Goal: Contribute content: Contribute content

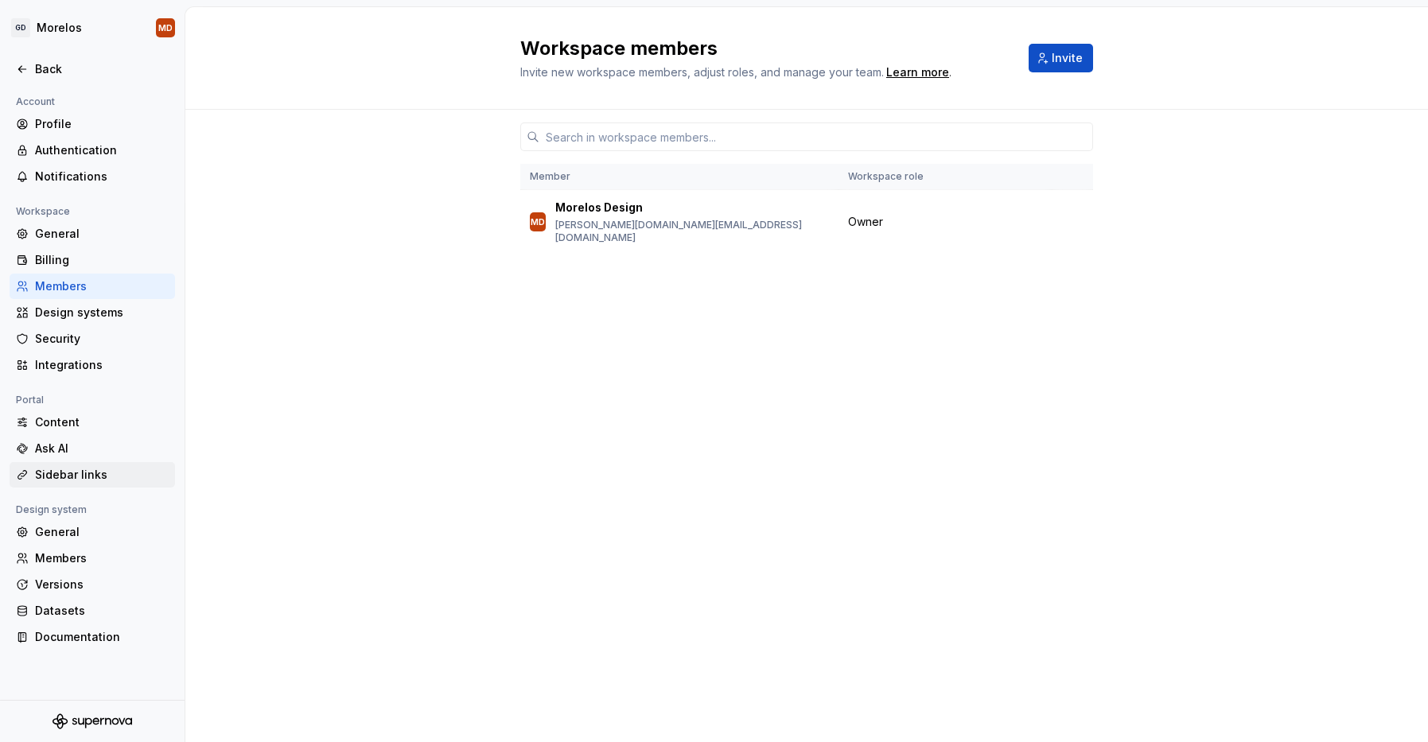
click at [118, 480] on div "Sidebar links" at bounding box center [102, 475] width 134 height 16
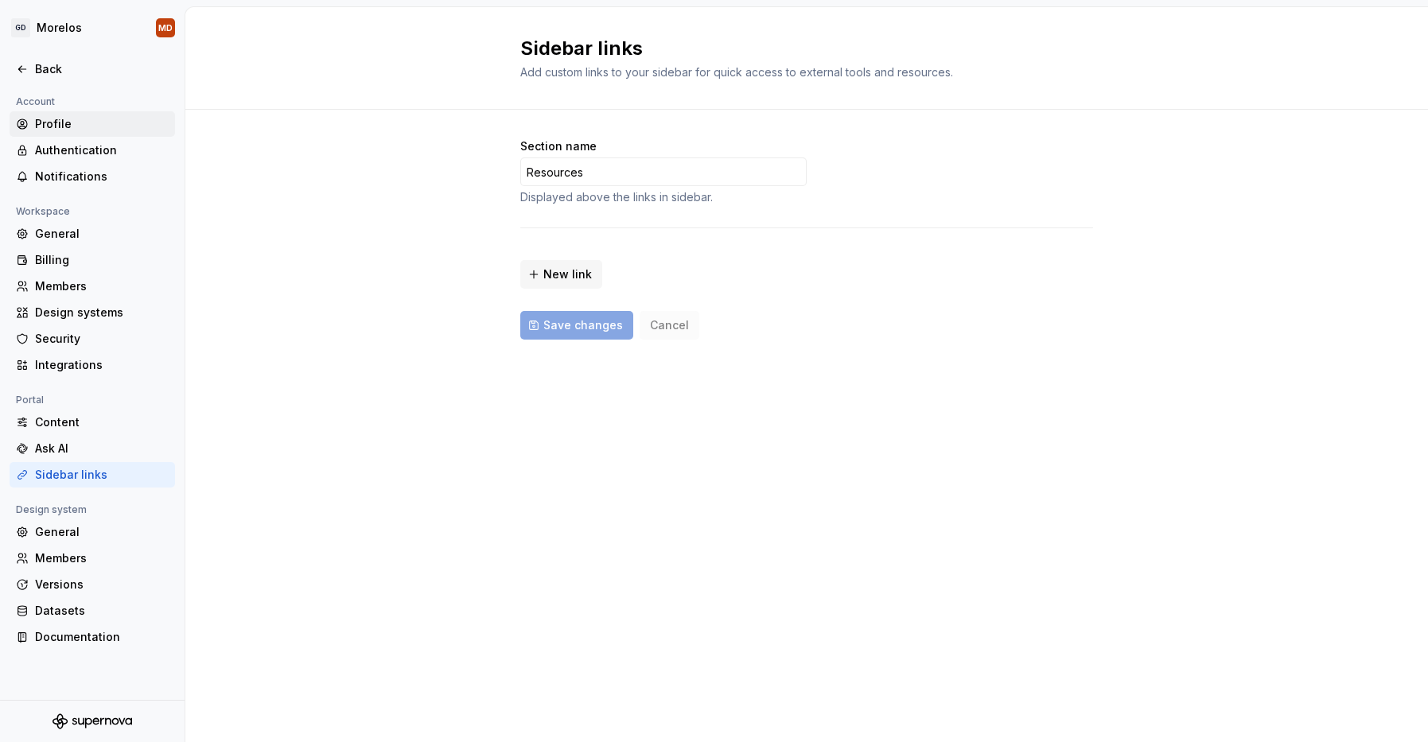
click at [63, 119] on div "Profile" at bounding box center [102, 124] width 134 height 16
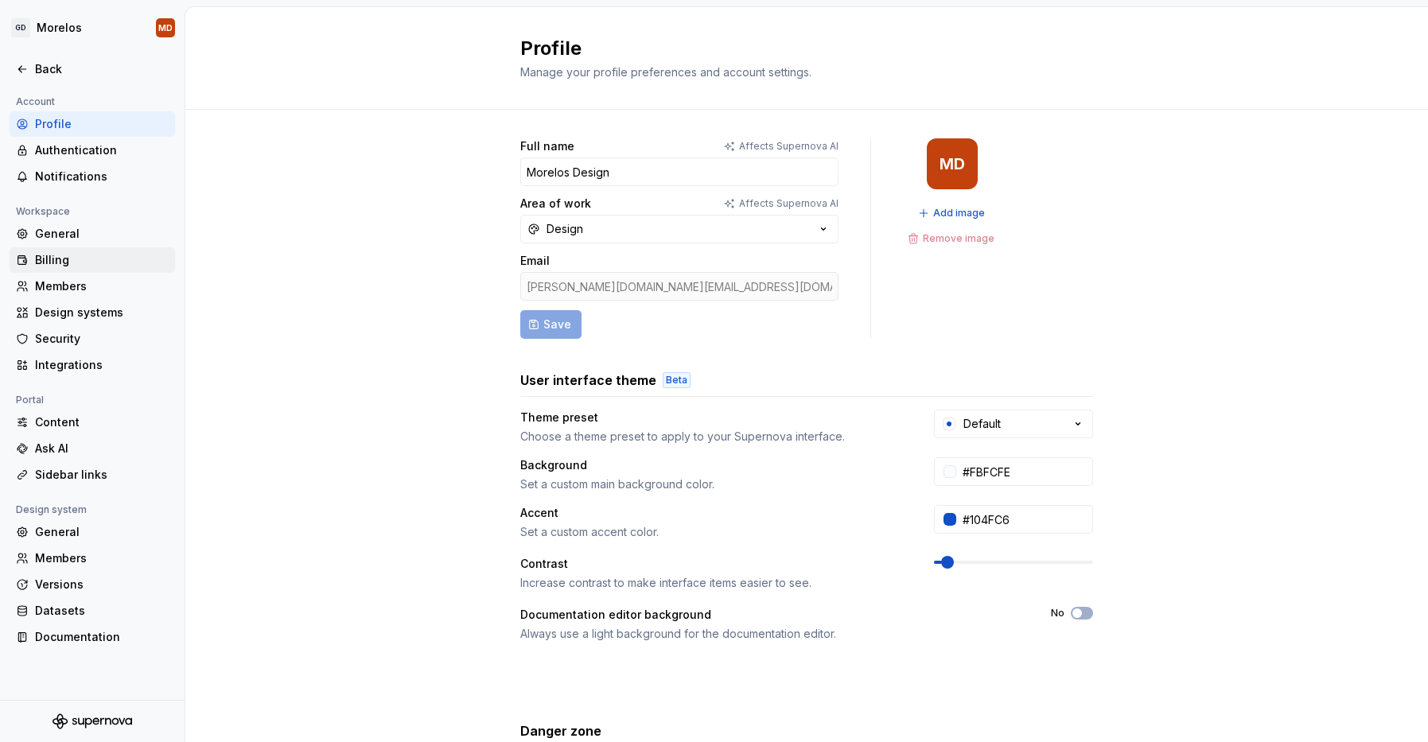
click at [79, 248] on div "Billing" at bounding box center [92, 259] width 165 height 25
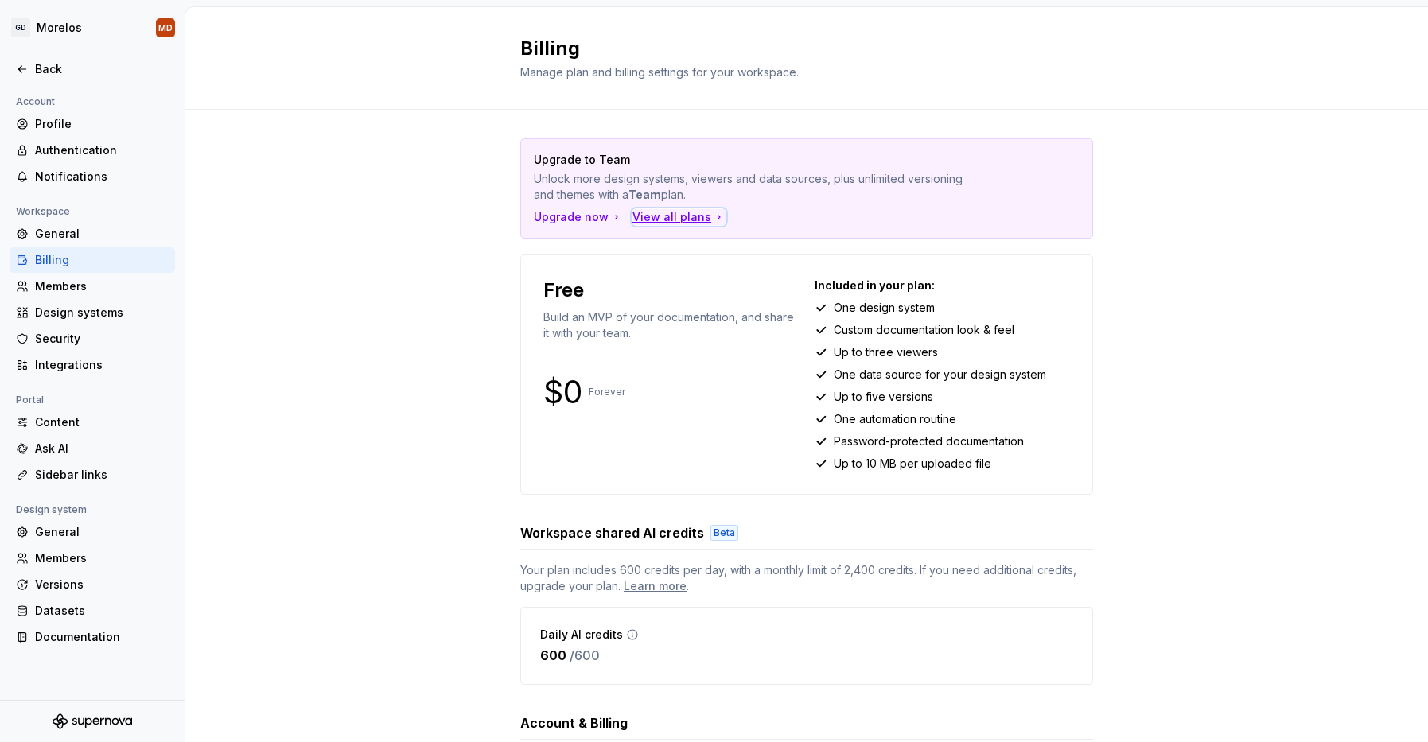
click at [640, 219] on div "View all plans" at bounding box center [678, 217] width 93 height 16
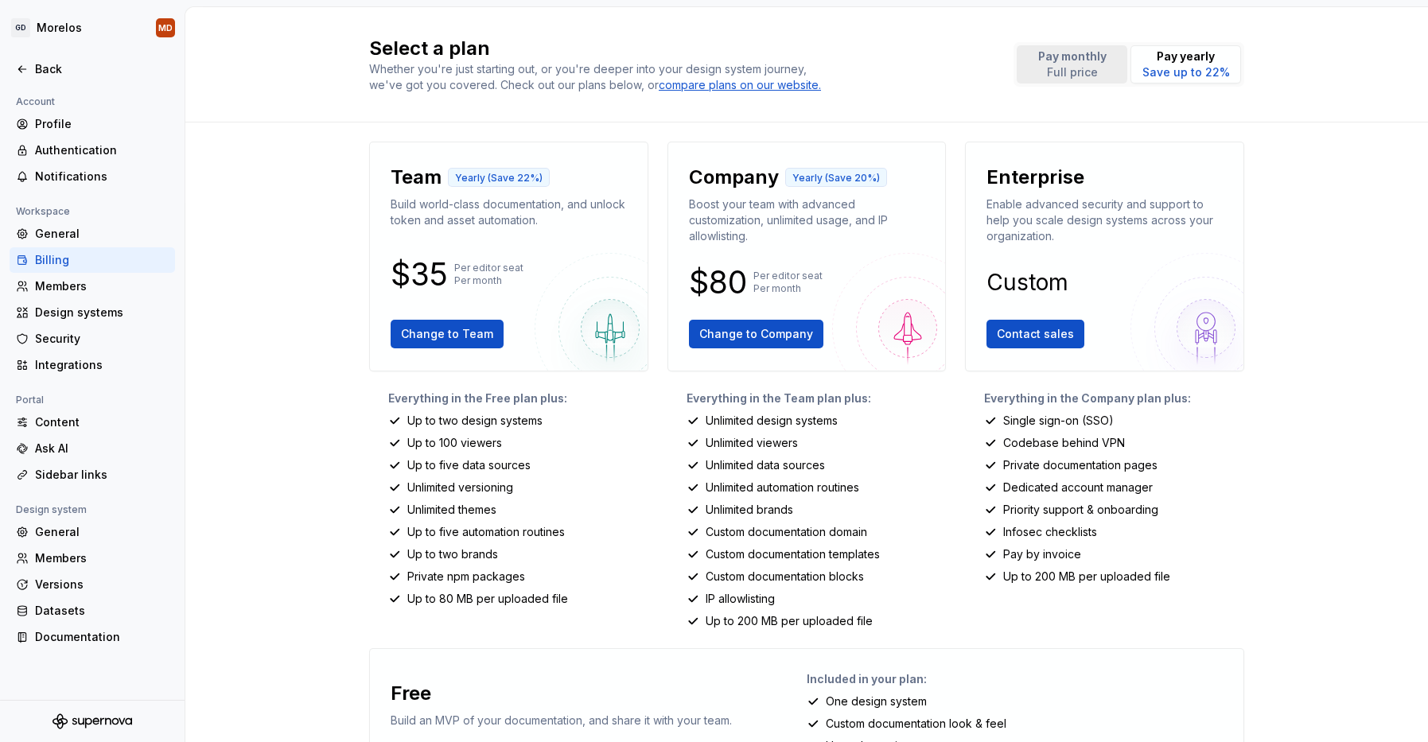
click at [1067, 76] on p "Full price" at bounding box center [1072, 72] width 68 height 16
click at [86, 74] on div "Back" at bounding box center [102, 69] width 134 height 16
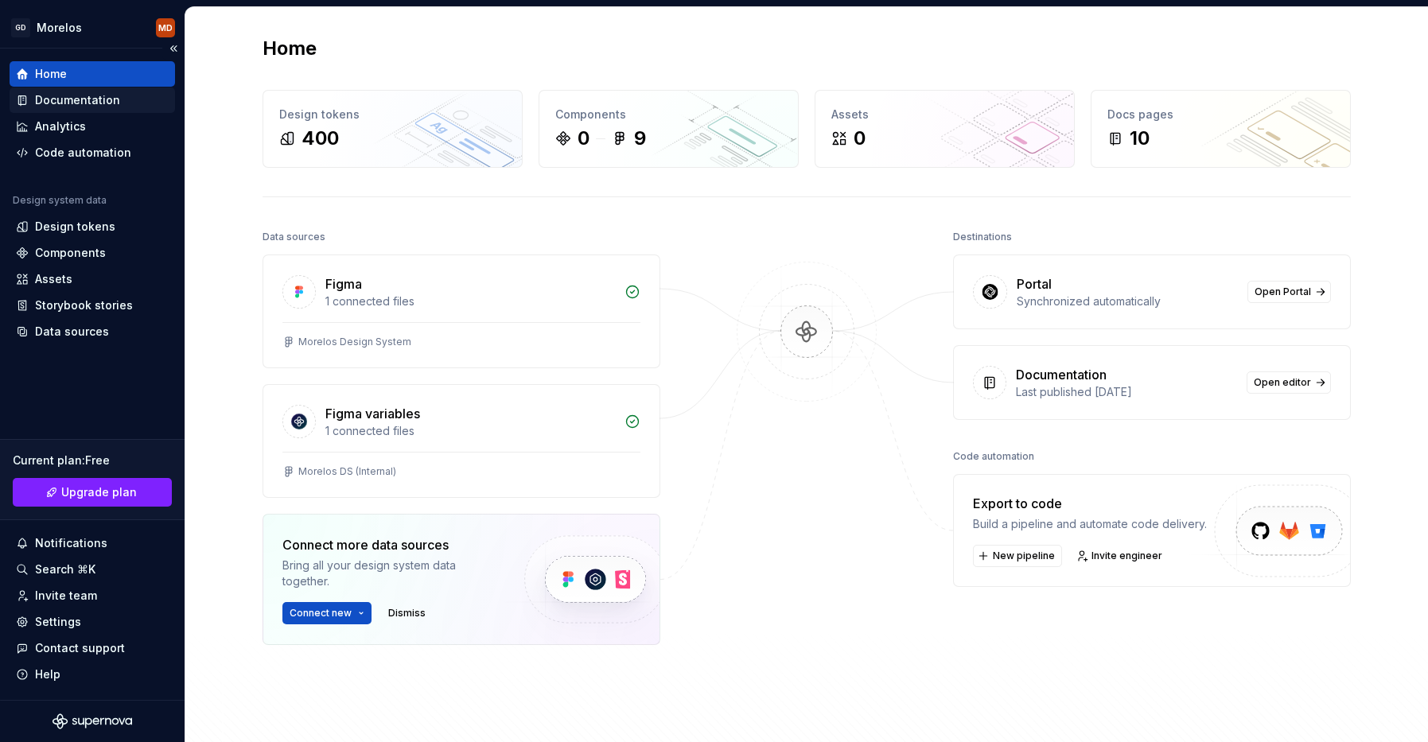
click at [89, 104] on div "Documentation" at bounding box center [77, 100] width 85 height 16
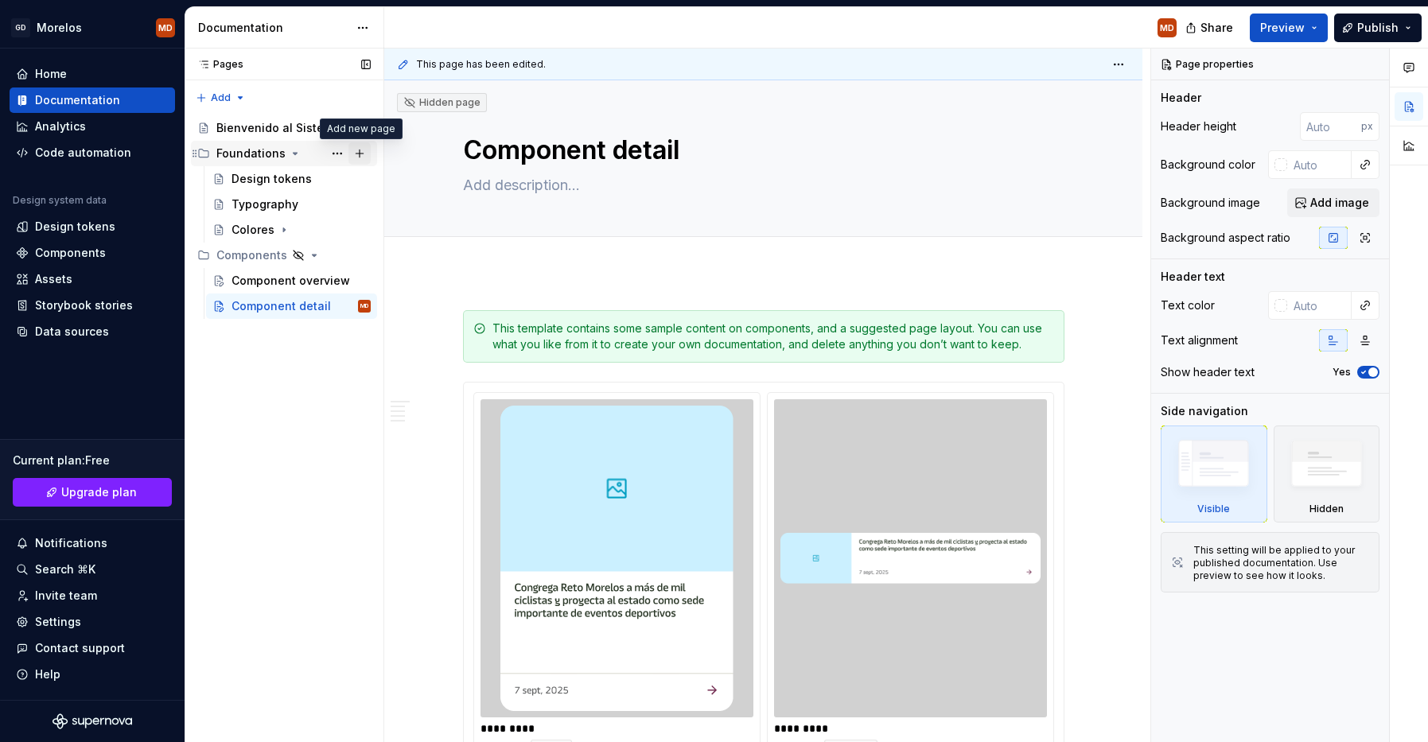
click at [355, 158] on button "Page tree" at bounding box center [359, 153] width 22 height 22
type textarea "*"
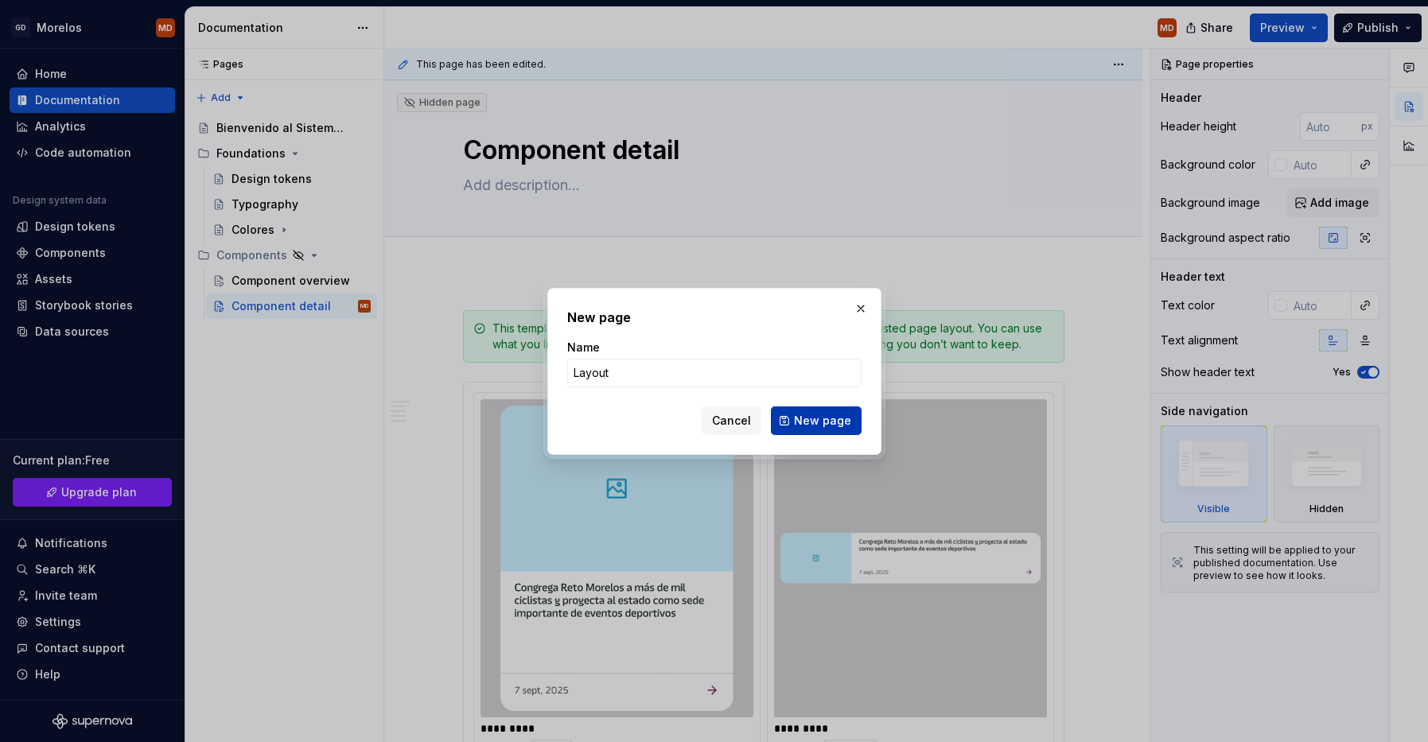
type input "Layout"
click at [832, 421] on span "New page" at bounding box center [822, 421] width 57 height 16
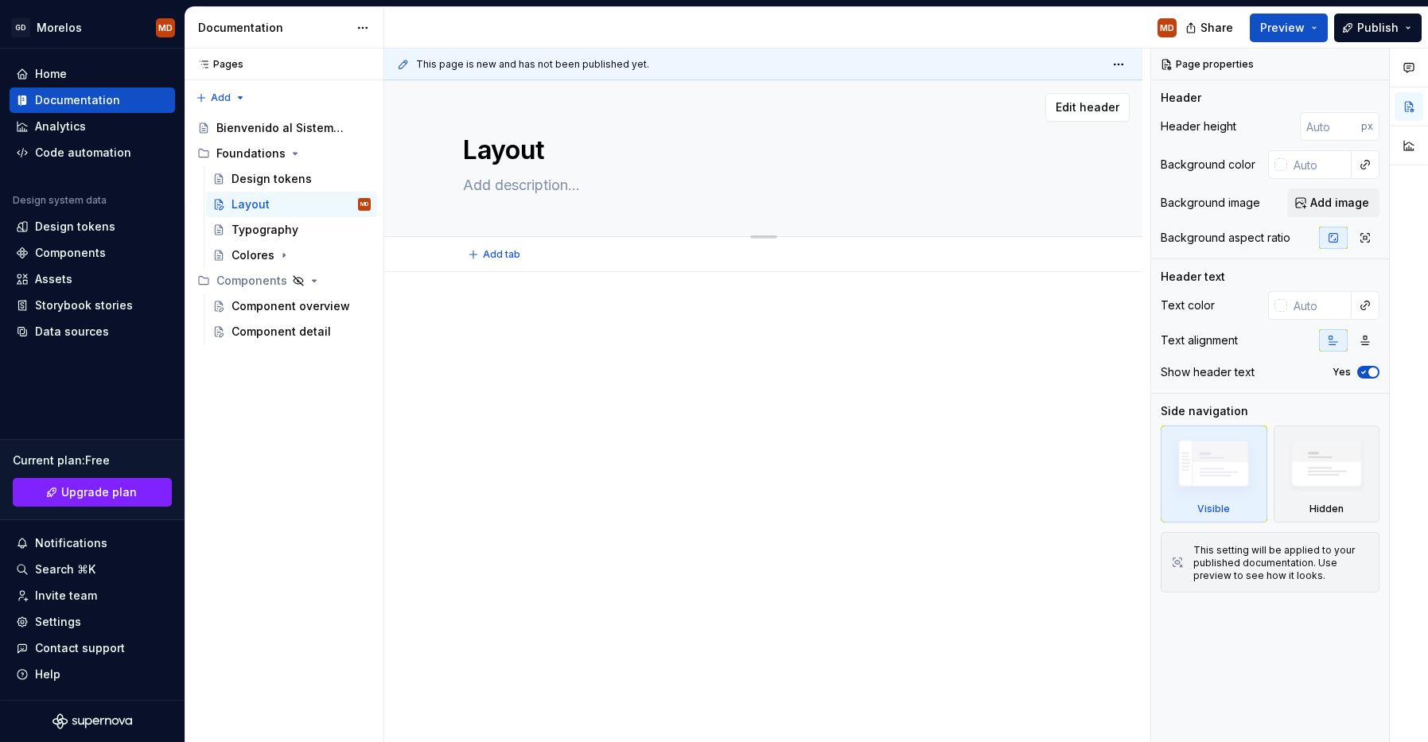
click at [520, 177] on textarea at bounding box center [760, 185] width 601 height 25
paste textarea "Nuestro sistema de layout se basa en regiones flexibles y adaptables, sin depen…"
type textarea "*"
type textarea "Nuestro sistema de layout se basa en regiones flexibles y adaptables, sin depen…"
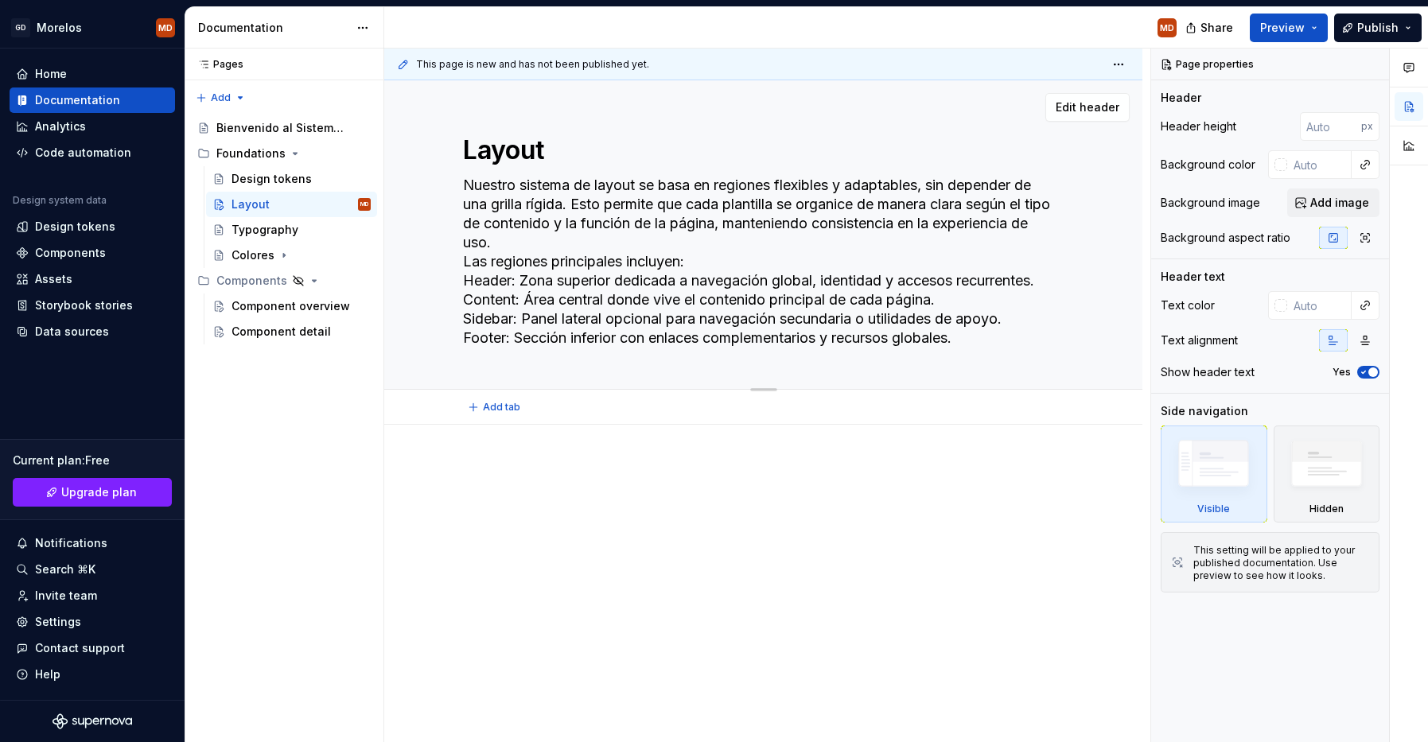
type textarea "*"
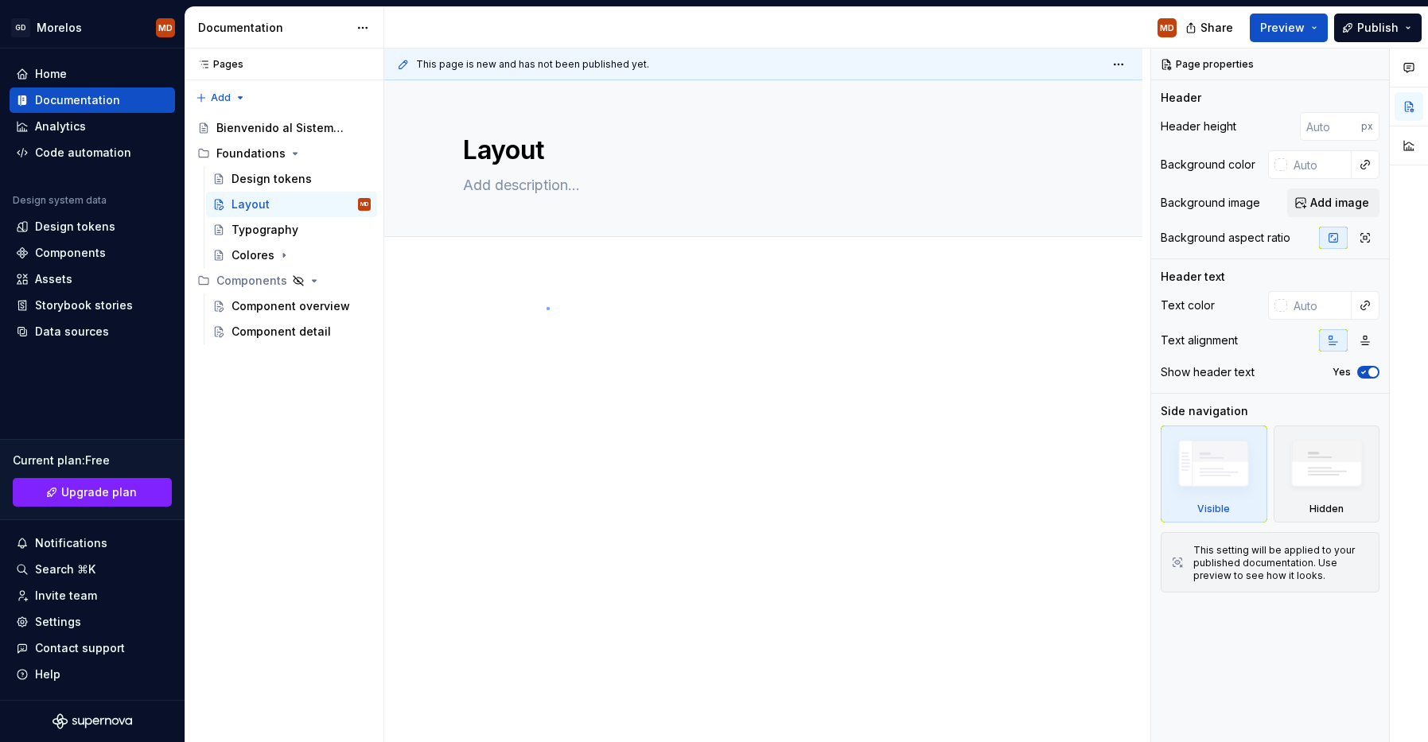
click at [547, 307] on div "This page is new and has not been published yet. Layout Edit header" at bounding box center [767, 396] width 766 height 694
click at [530, 286] on div "This page is new and has not been published yet. Layout Edit header" at bounding box center [767, 396] width 766 height 694
click at [529, 324] on p at bounding box center [763, 319] width 601 height 19
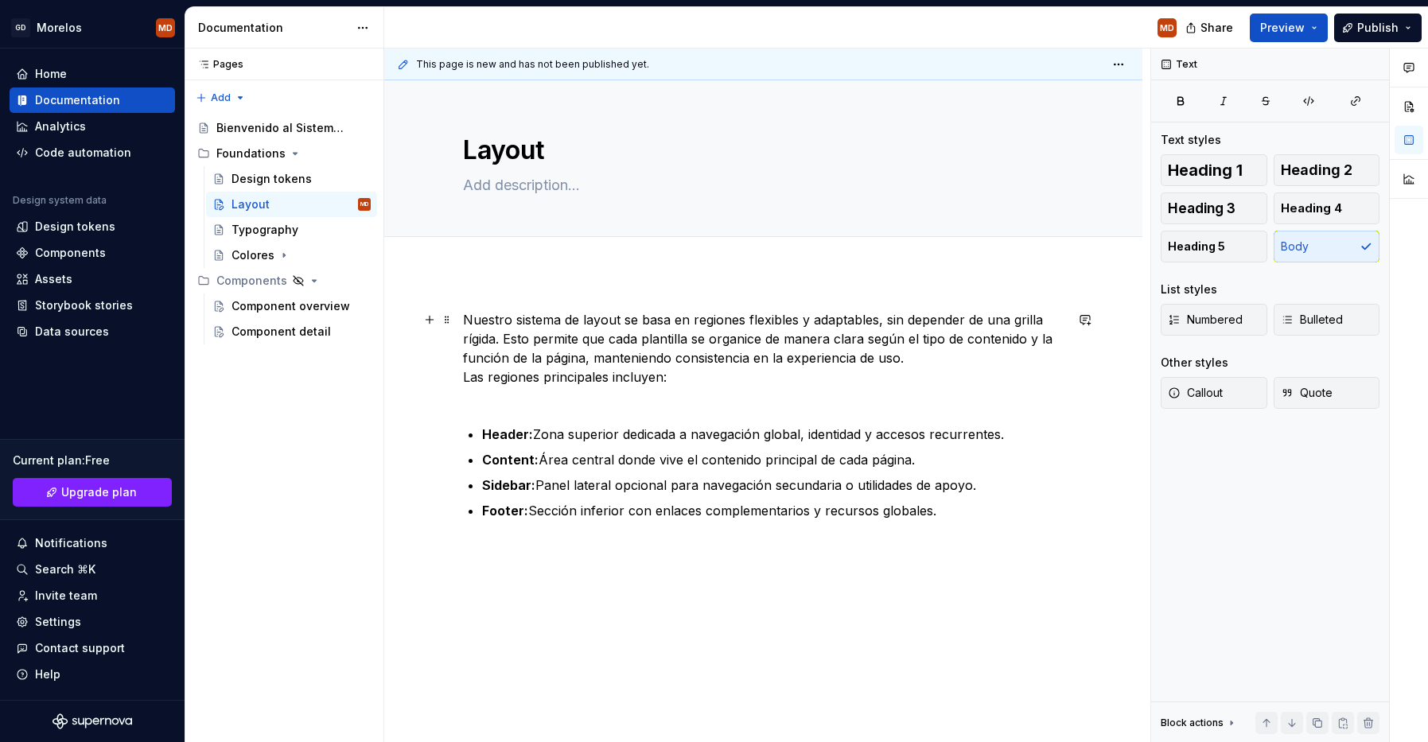
click at [683, 393] on p "Nuestro sistema de layout se basa en regiones flexibles y adaptables, sin depen…" at bounding box center [763, 357] width 601 height 95
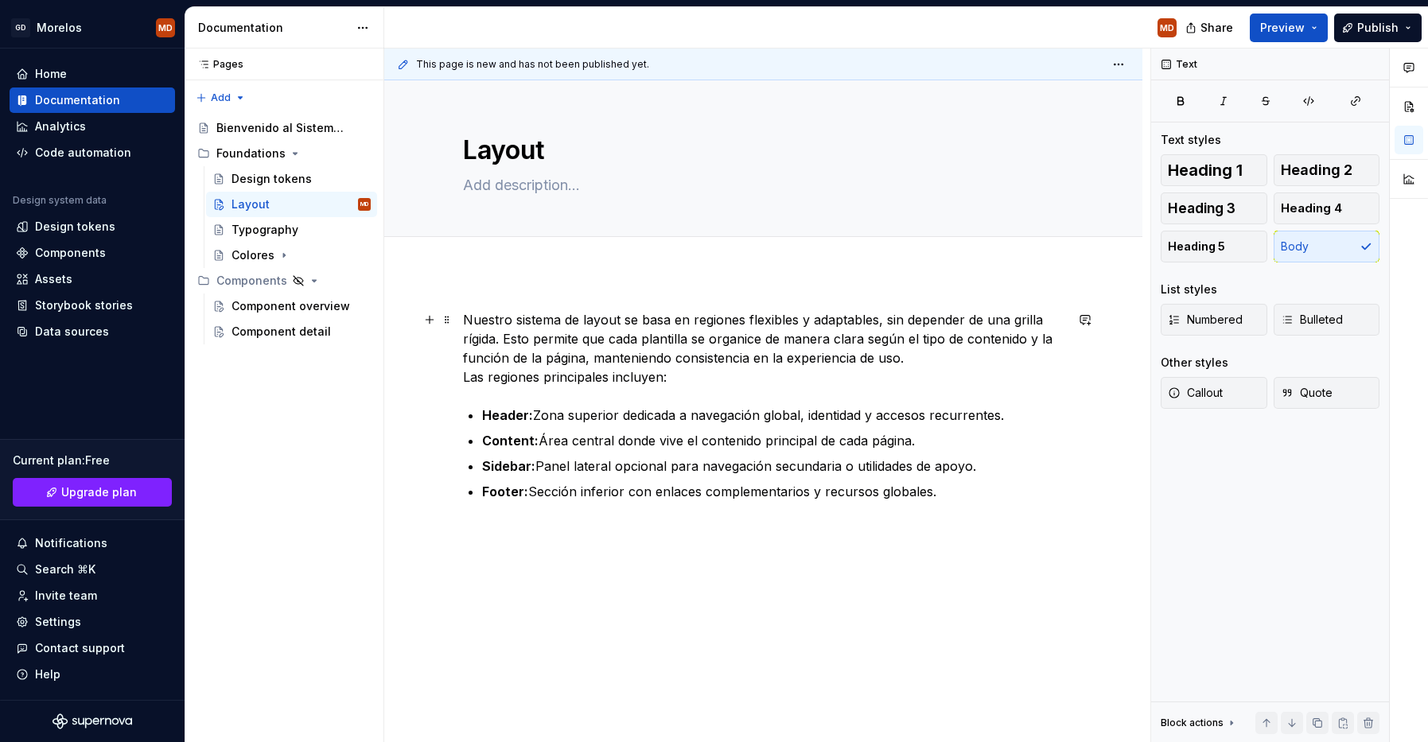
click at [912, 355] on p "Nuestro sistema de layout se basa en regiones flexibles y adaptables, sin depen…" at bounding box center [763, 348] width 601 height 76
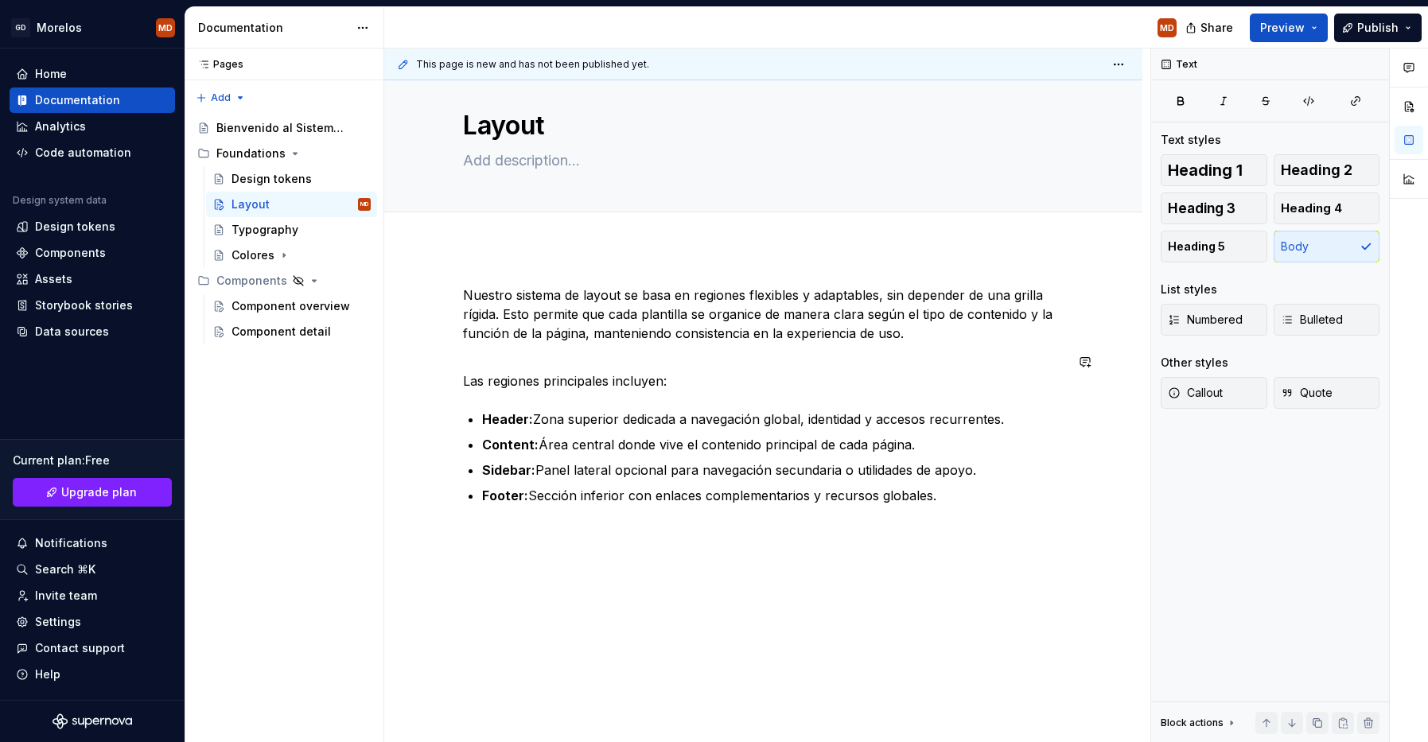
scroll to position [29, 0]
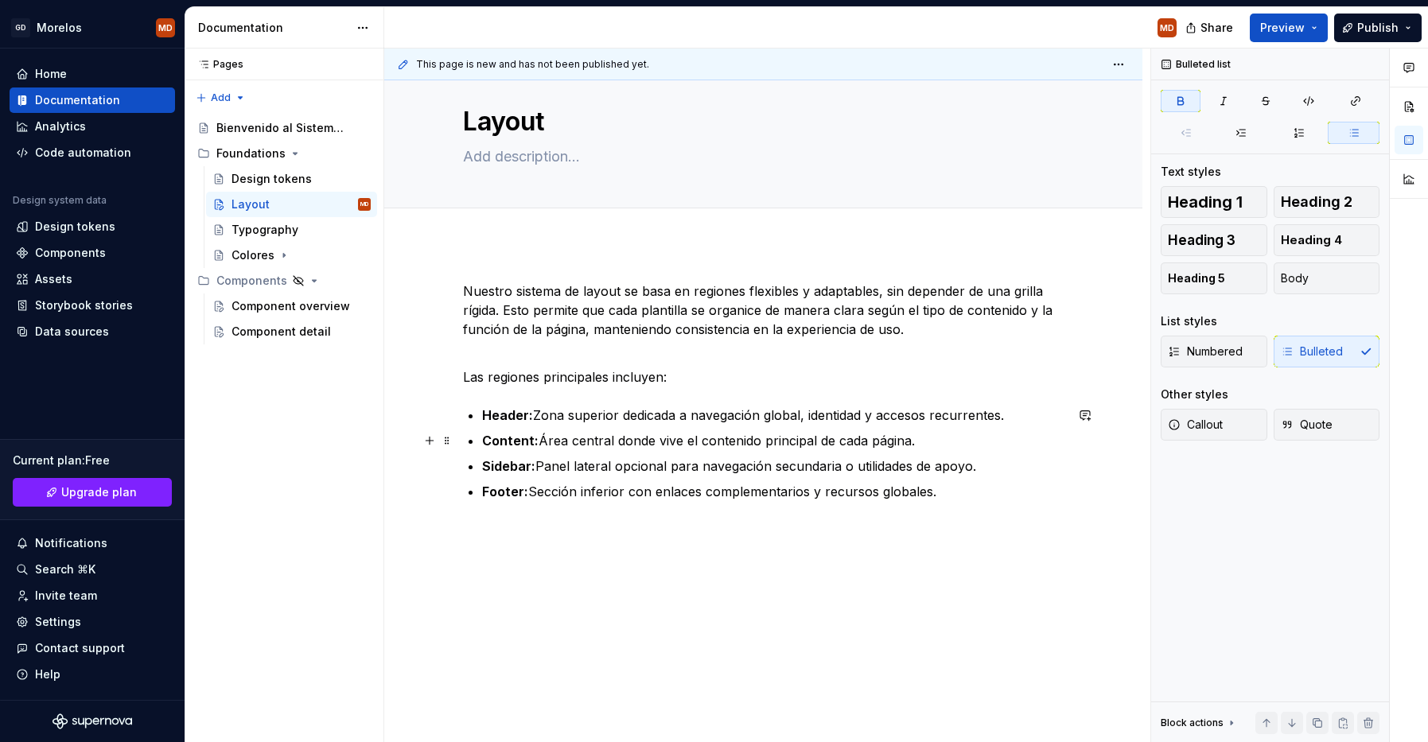
click at [510, 446] on strong "Content:" at bounding box center [510, 441] width 56 height 16
type textarea "*"
click at [650, 384] on p "Las regiones principales incluyen:" at bounding box center [763, 367] width 601 height 38
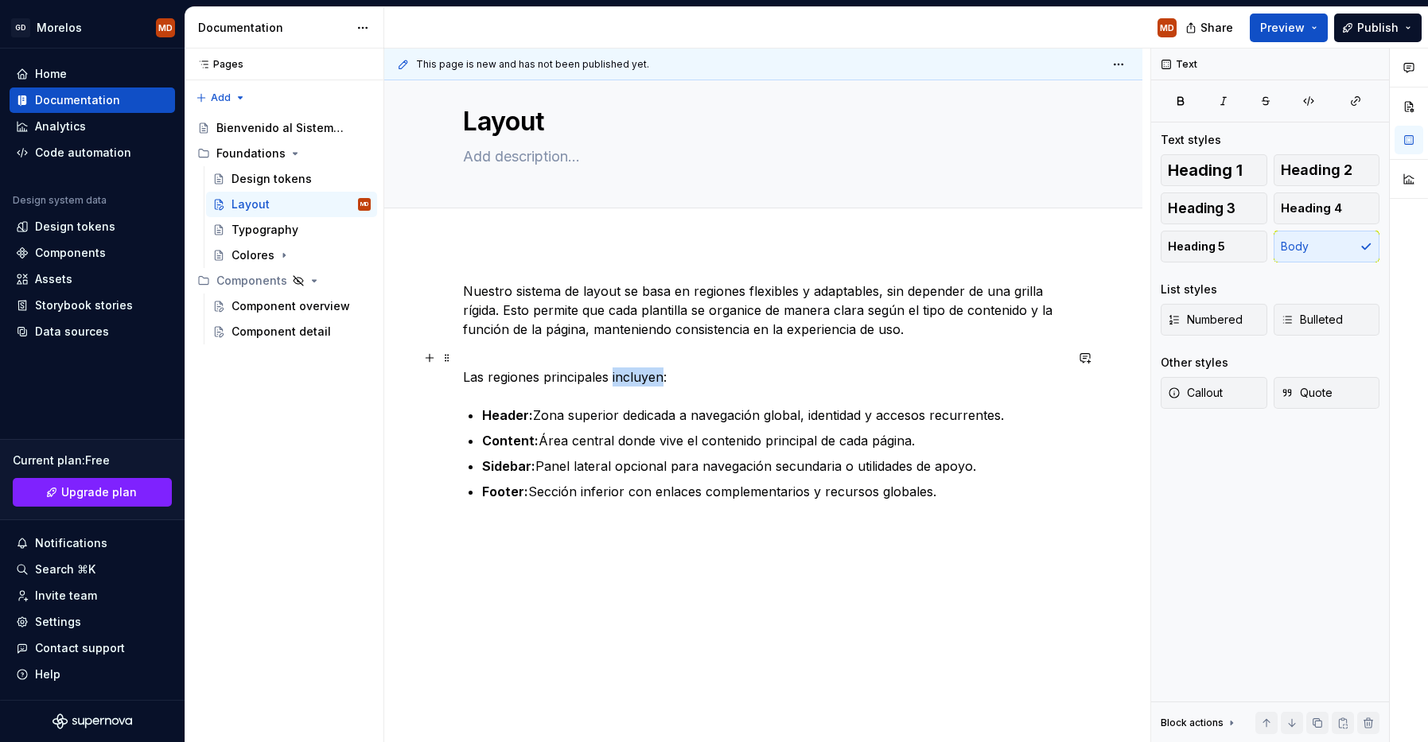
click at [650, 384] on p "Las regiones principales incluyen:" at bounding box center [763, 367] width 601 height 38
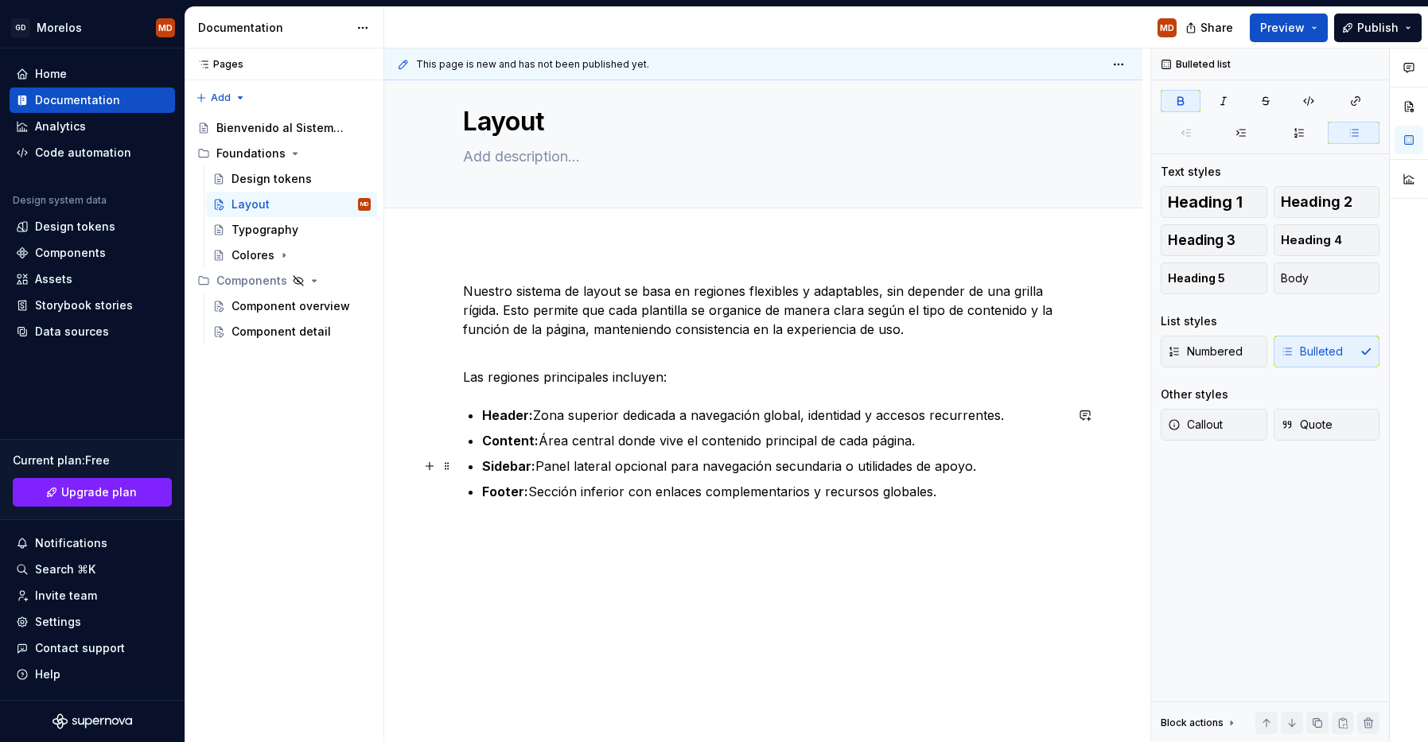
click at [532, 466] on strong "Sidebar:" at bounding box center [508, 466] width 53 height 16
click at [572, 555] on div "Nuestro sistema de layout se basa en regiones flexibles y adaptables, sin depen…" at bounding box center [763, 493] width 758 height 500
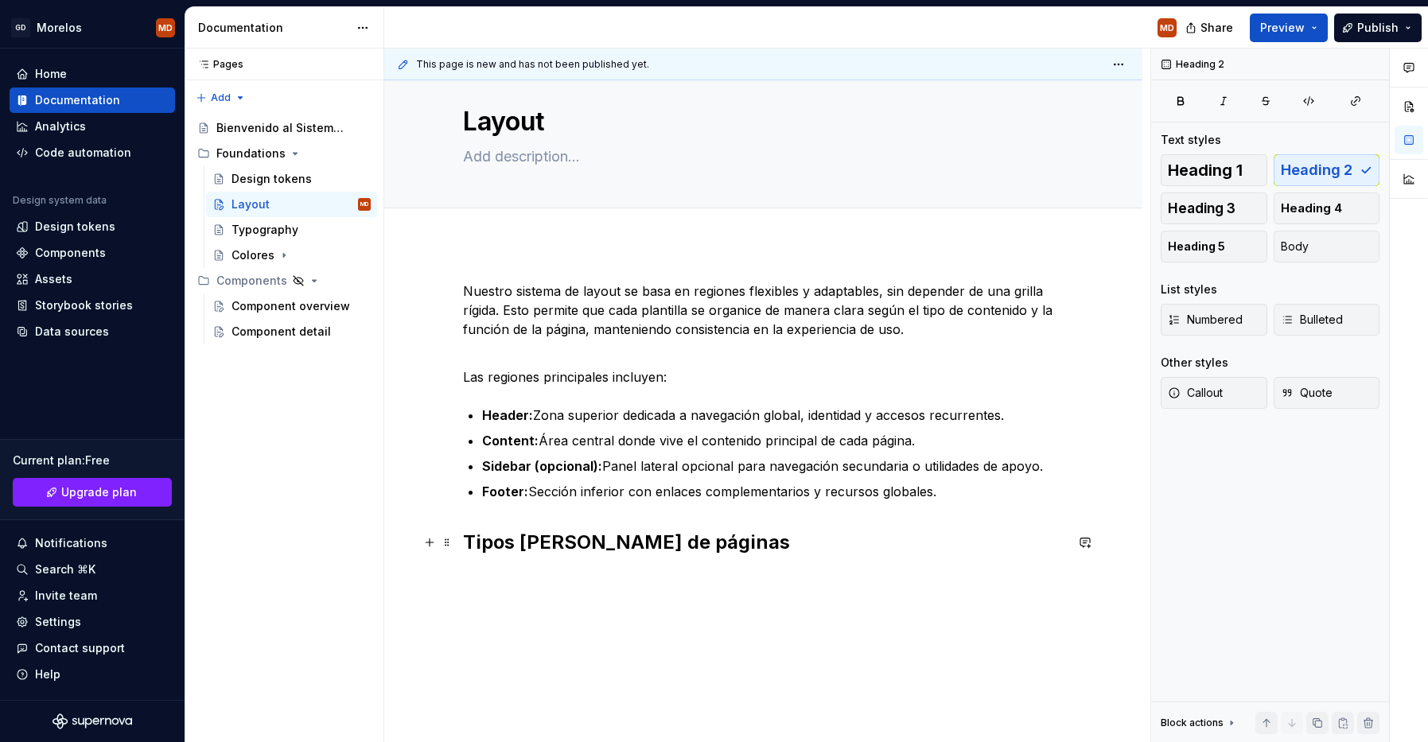
click at [880, 541] on h2 "Tipos de plantillas de páginas" at bounding box center [763, 542] width 601 height 25
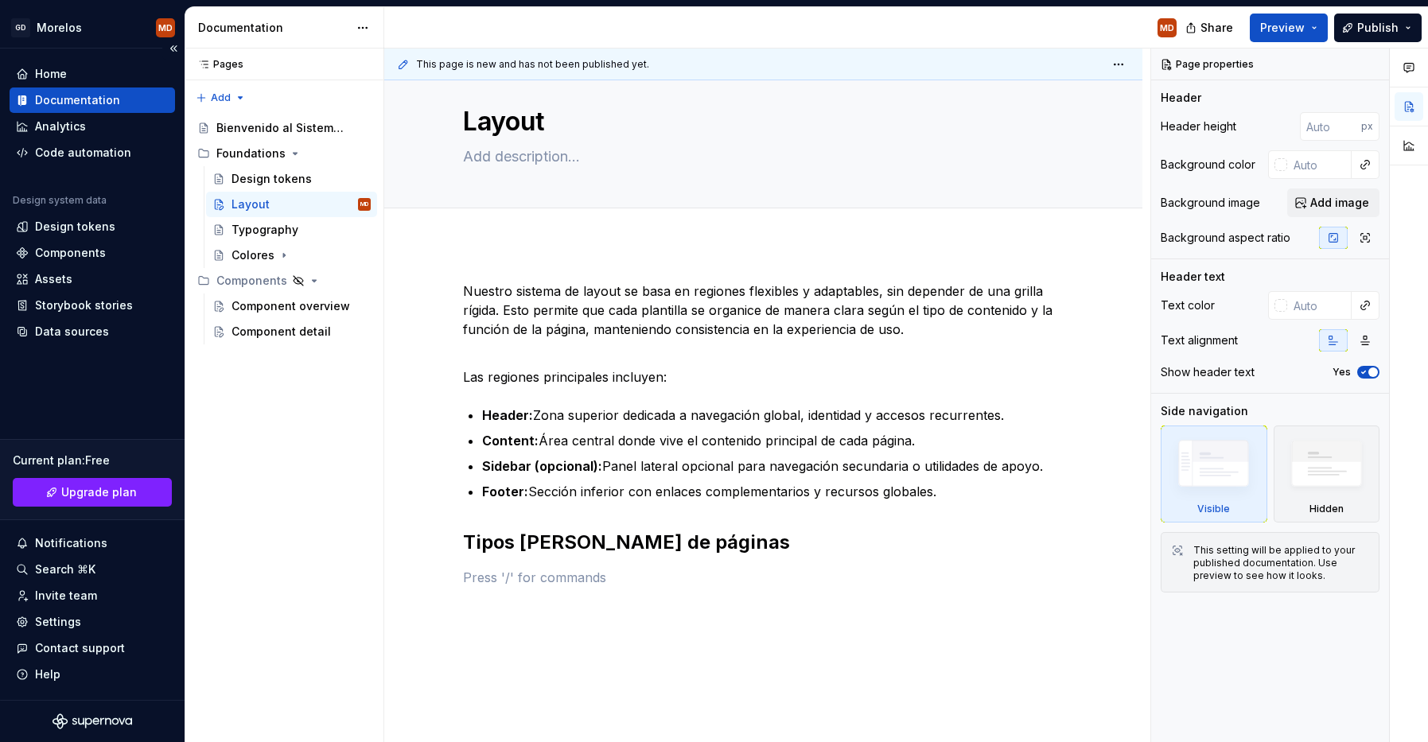
type textarea "*"
click at [562, 568] on p at bounding box center [763, 577] width 601 height 19
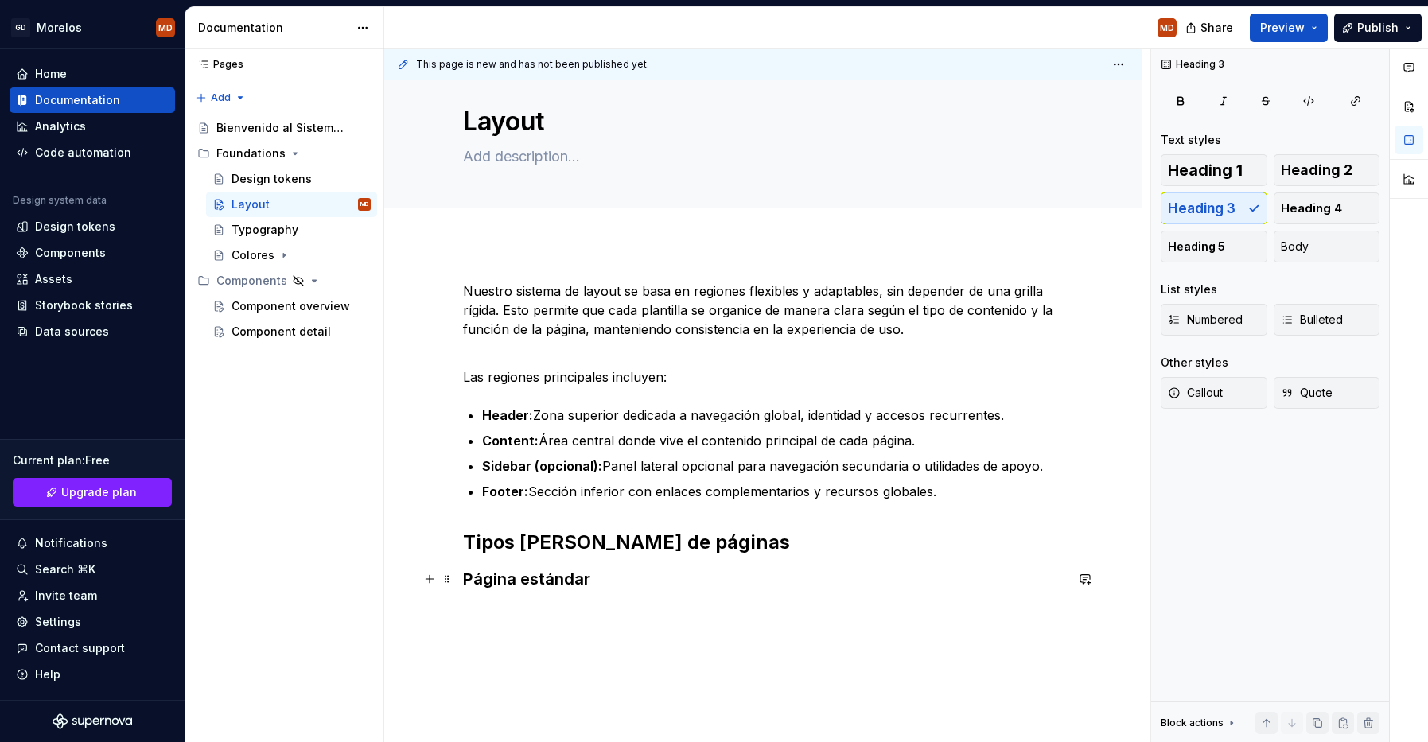
scroll to position [118, 0]
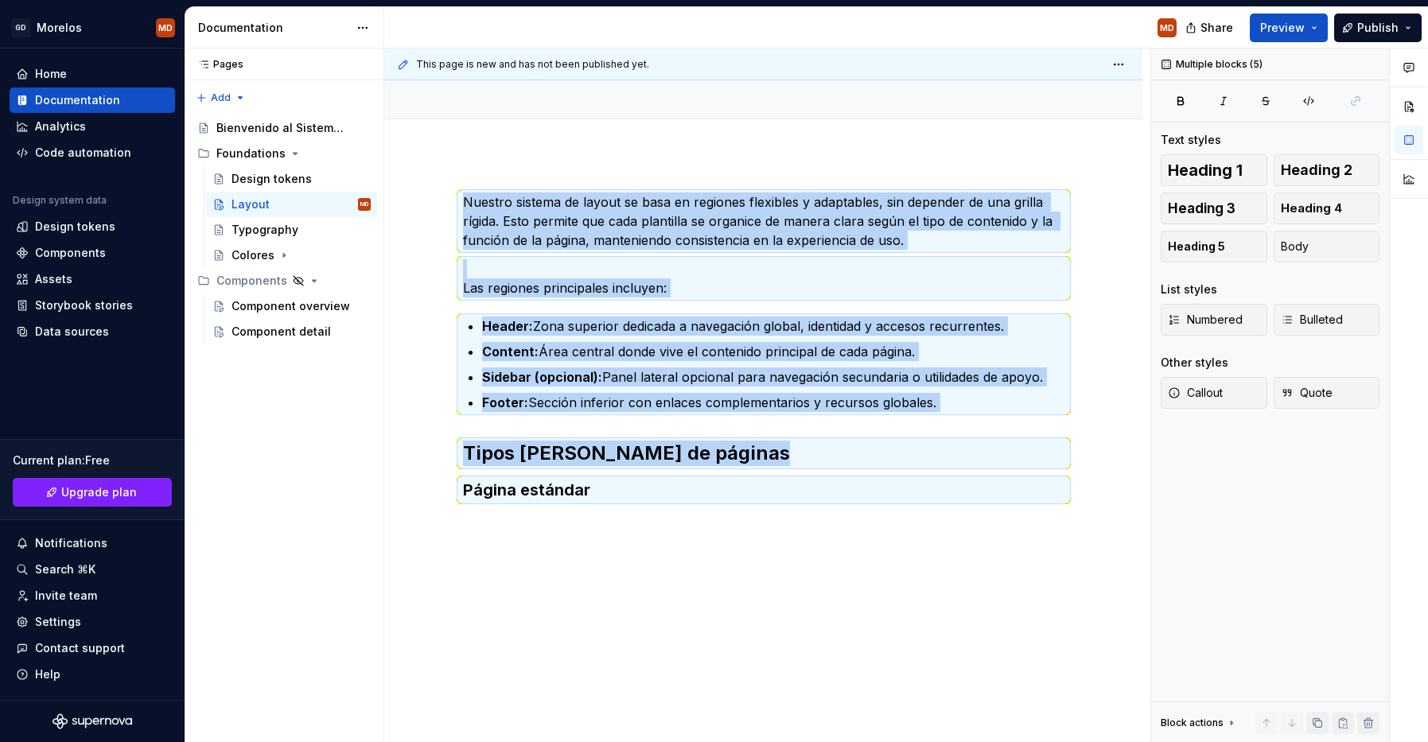
click at [718, 535] on div "Nuestro sistema de layout se basa en regiones flexibles y adaptables, sin depen…" at bounding box center [763, 448] width 758 height 589
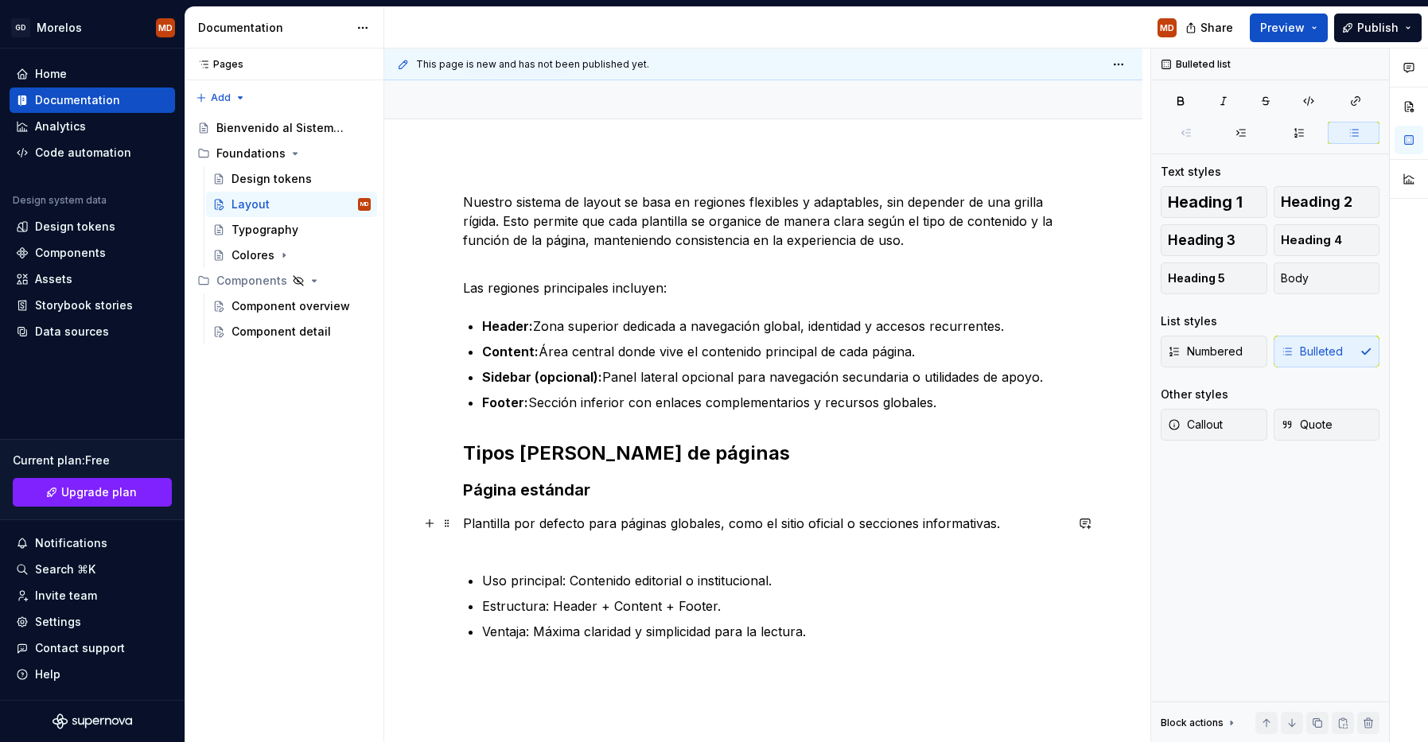
click at [599, 539] on p "Plantilla por defecto para páginas globales, como el sitio oficial o secciones …" at bounding box center [763, 533] width 601 height 38
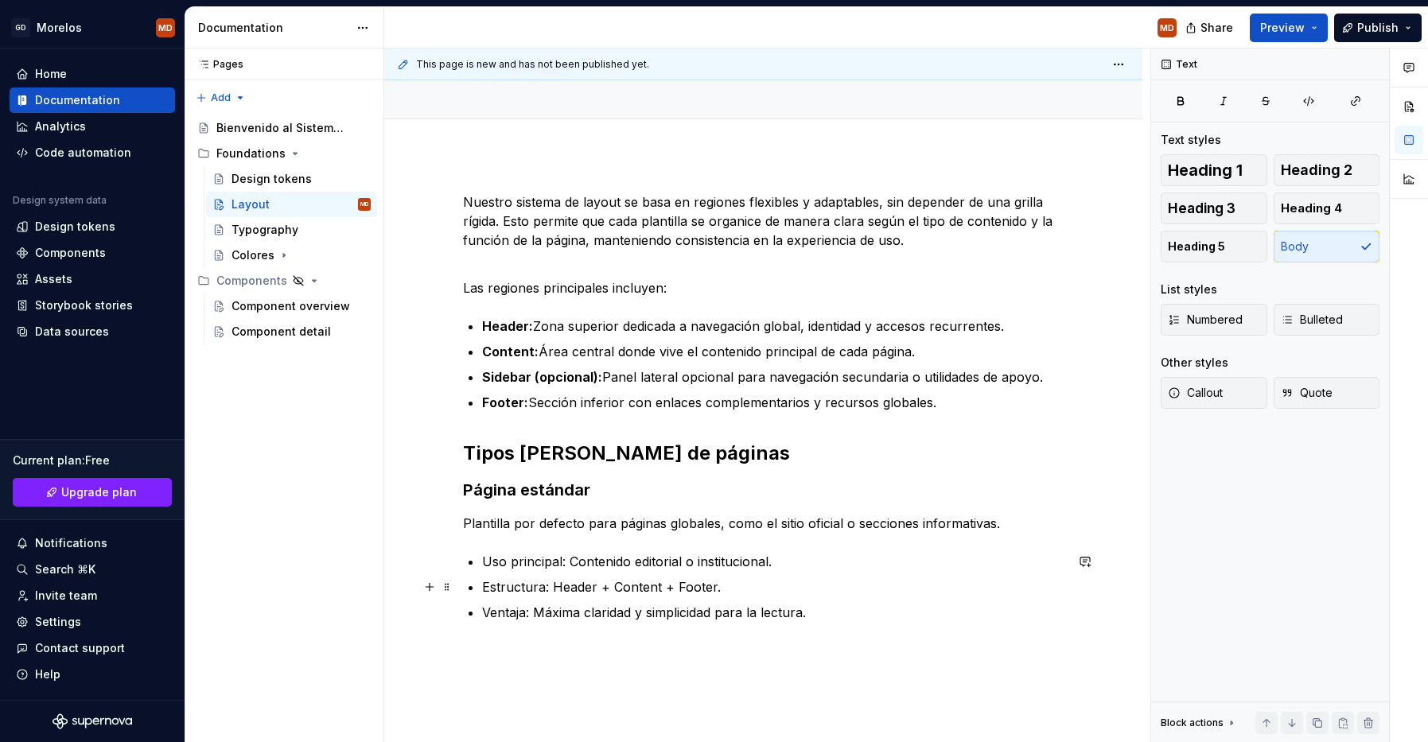
scroll to position [237, 0]
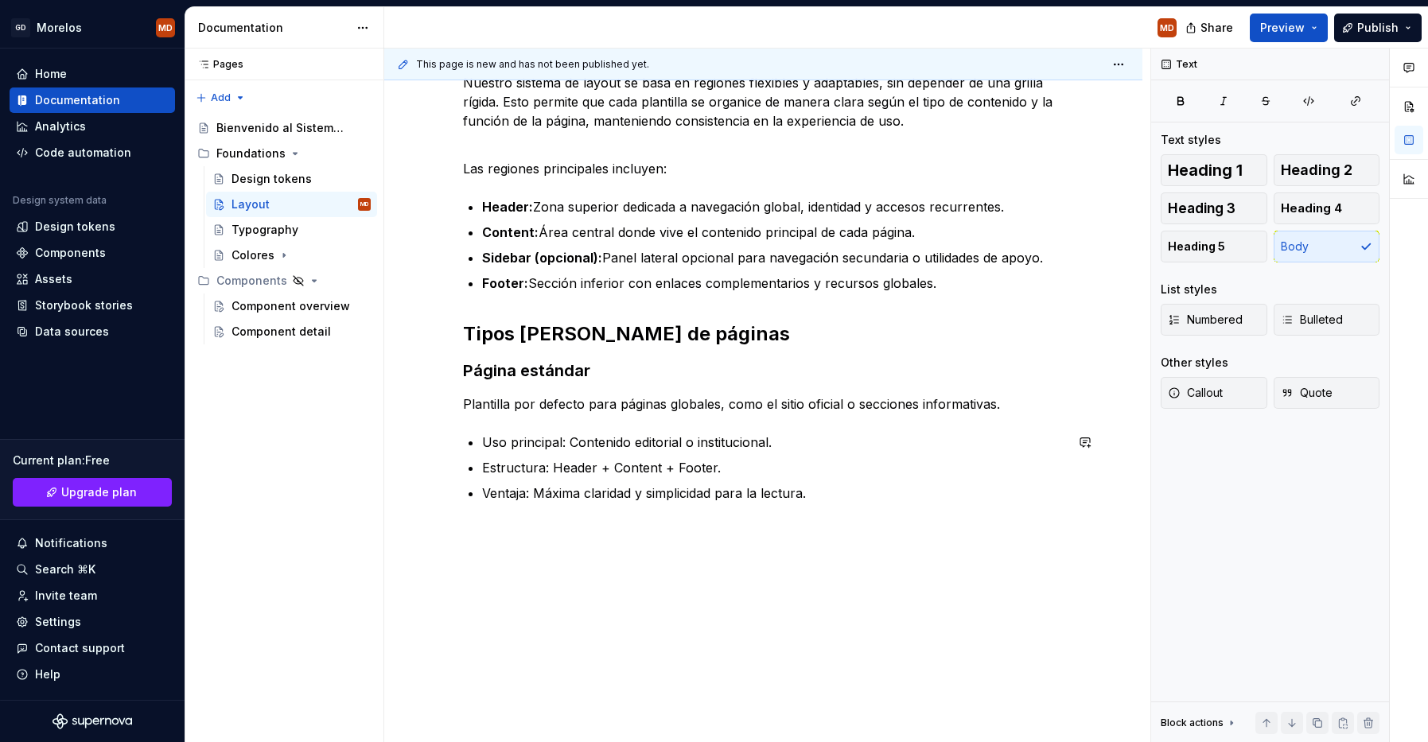
click at [599, 551] on div "Nuestro sistema de layout se basa en regiones flexibles y adaptables, sin depen…" at bounding box center [763, 390] width 758 height 710
click at [502, 539] on div "********" at bounding box center [497, 539] width 42 height 16
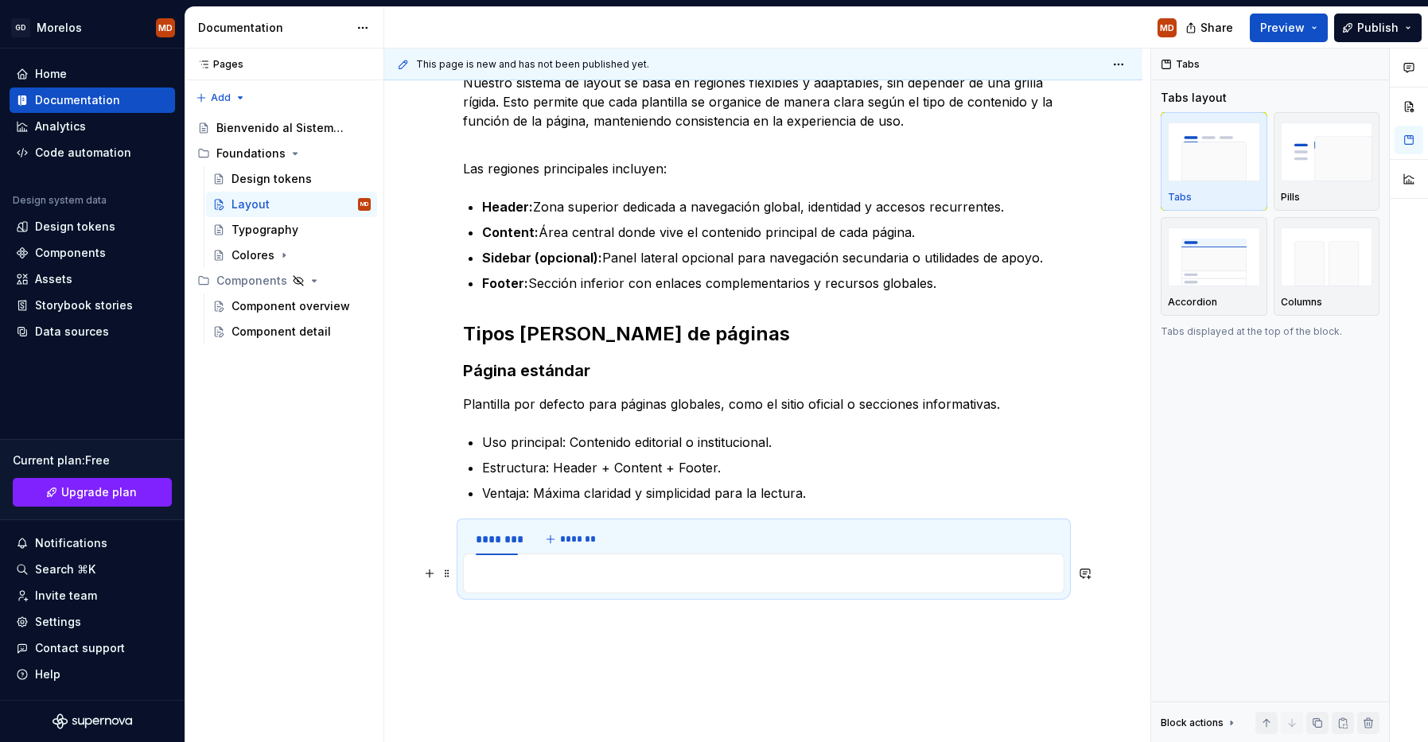
click at [511, 610] on div "Nuestro sistema de layout se basa en regiones flexibles y adaptables, sin depen…" at bounding box center [763, 349] width 601 height 552
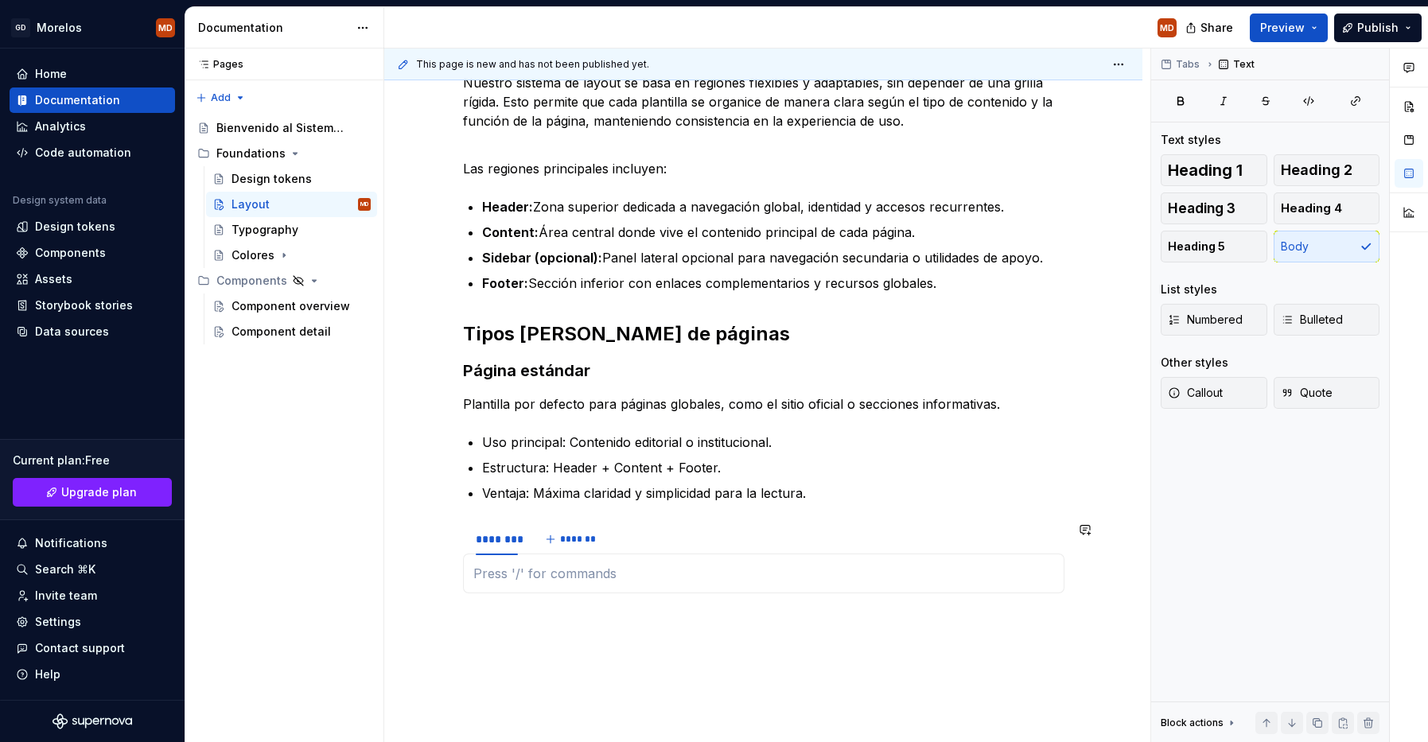
click at [508, 638] on div "Nuestro sistema de layout se basa en regiones flexibles y adaptables, sin depen…" at bounding box center [763, 441] width 758 height 813
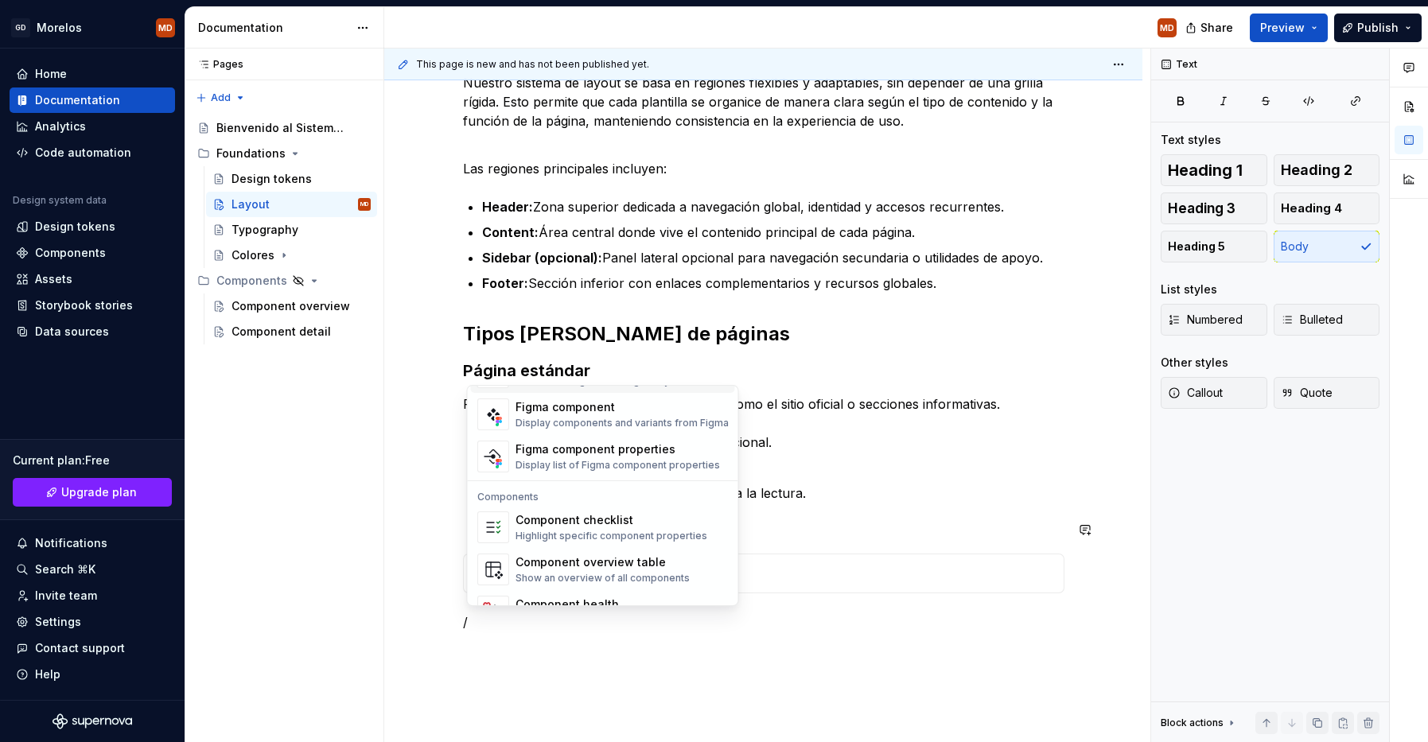
scroll to position [1584, 0]
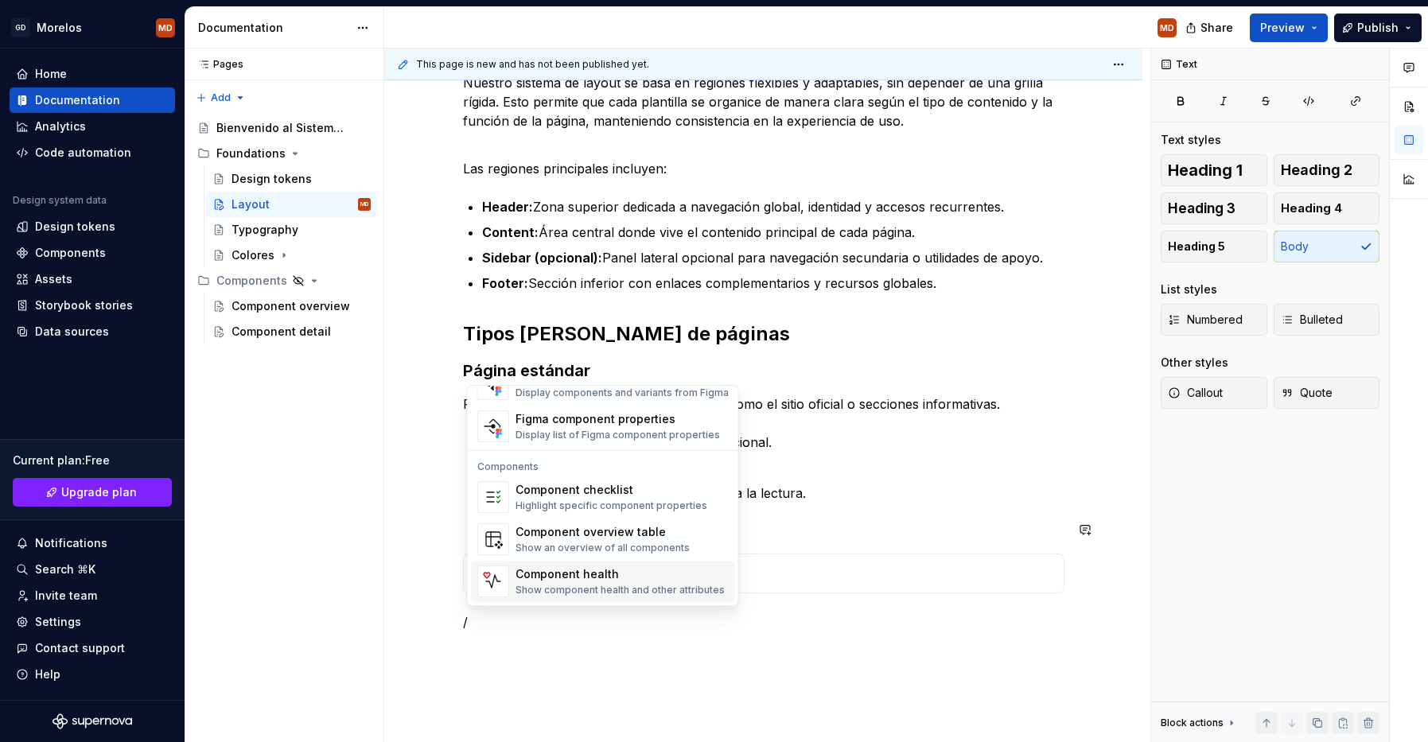
click at [534, 624] on p "/" at bounding box center [763, 622] width 601 height 19
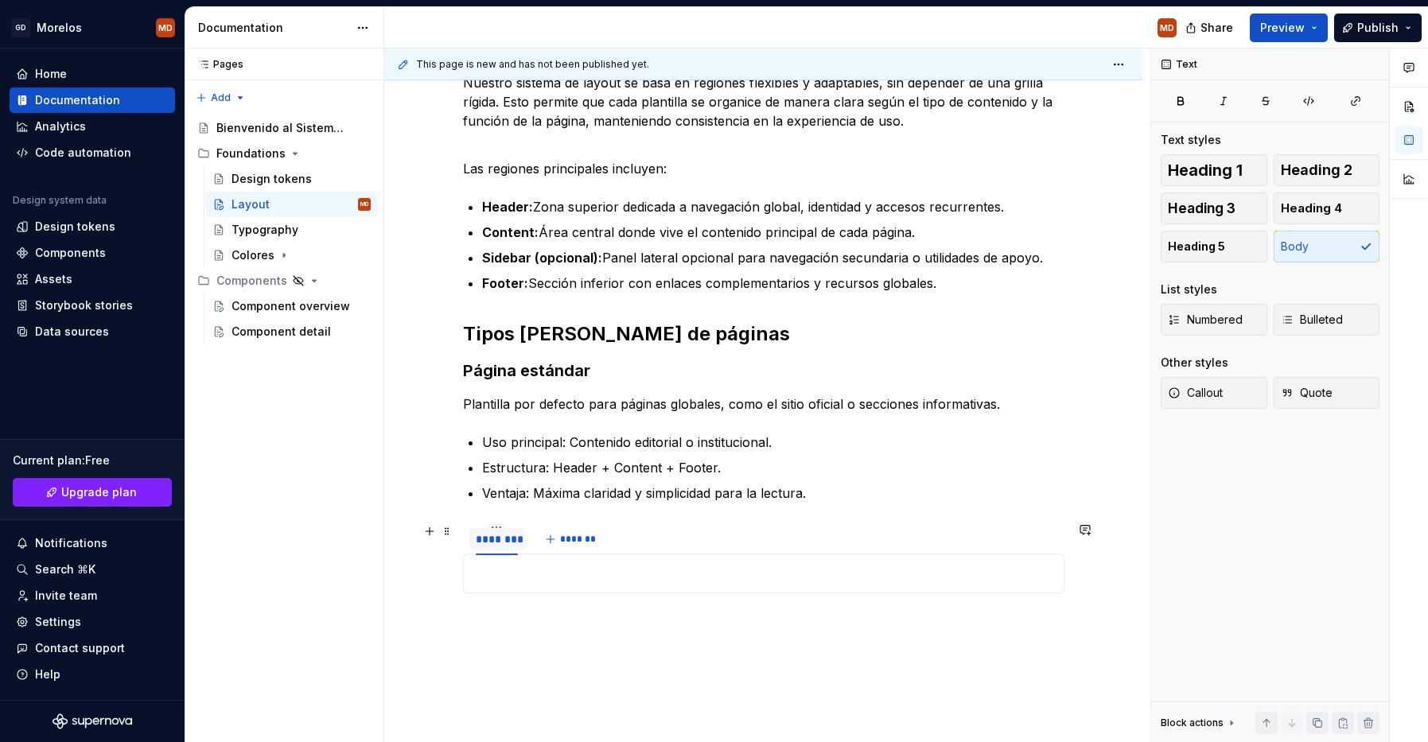
click at [500, 546] on div "********" at bounding box center [497, 539] width 42 height 16
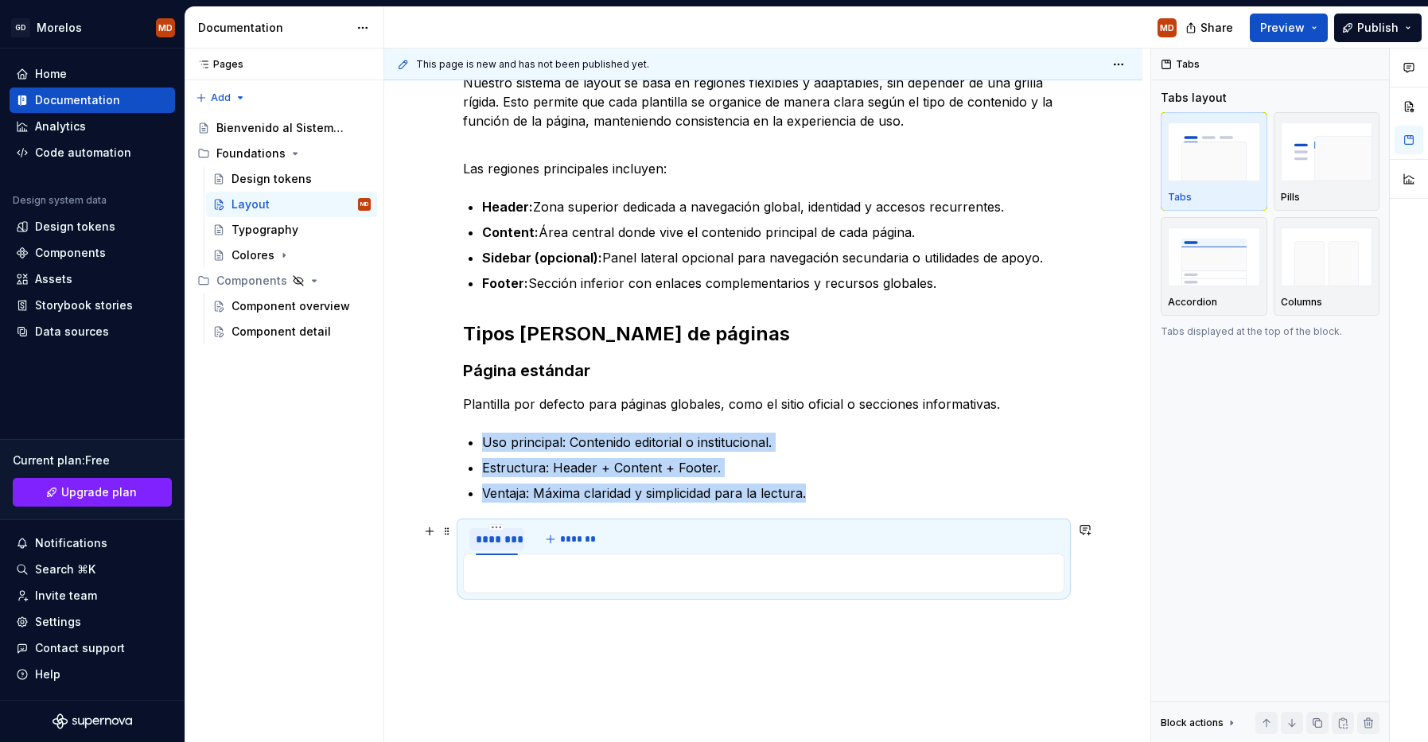
click at [500, 546] on div "********" at bounding box center [497, 539] width 42 height 16
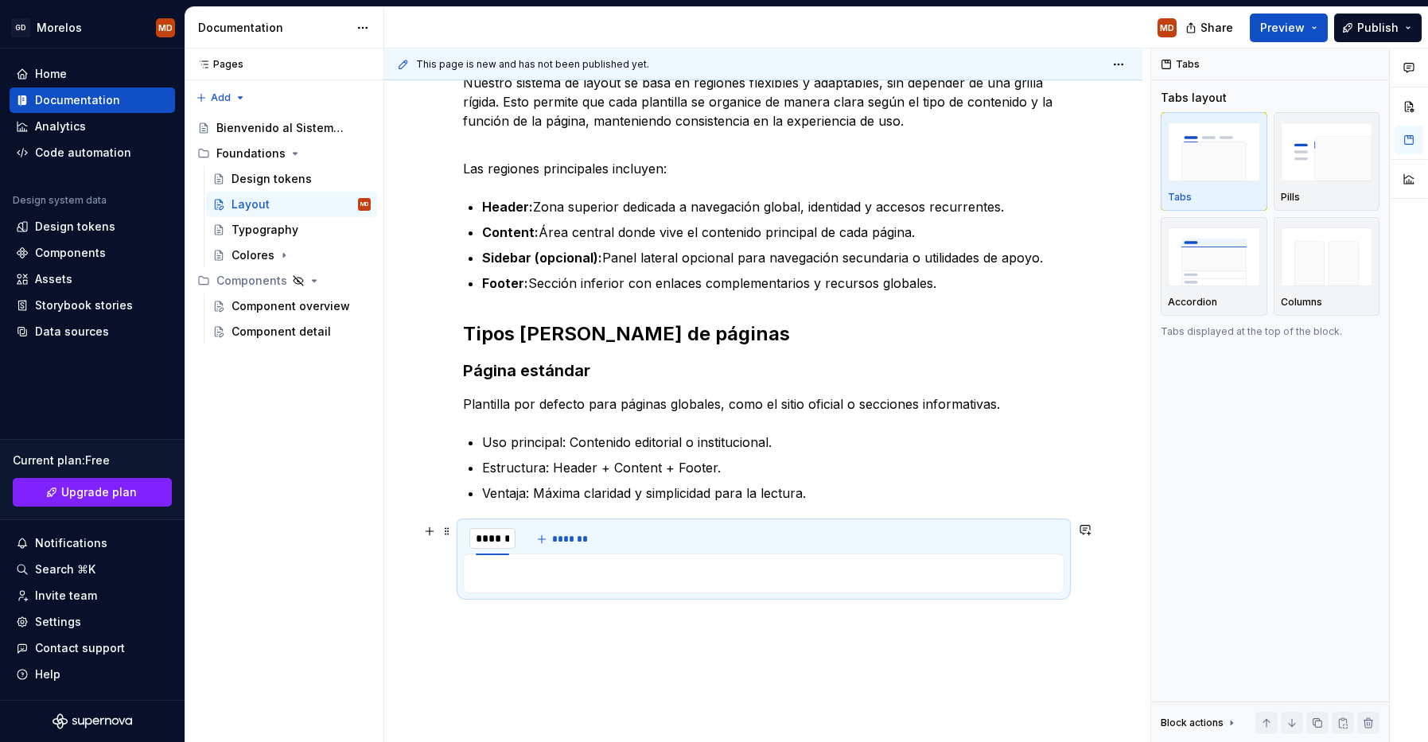
scroll to position [0, 0]
type input "**********"
click at [594, 541] on span "*******" at bounding box center [590, 539] width 36 height 13
type input "******"
click at [595, 629] on p at bounding box center [763, 622] width 601 height 19
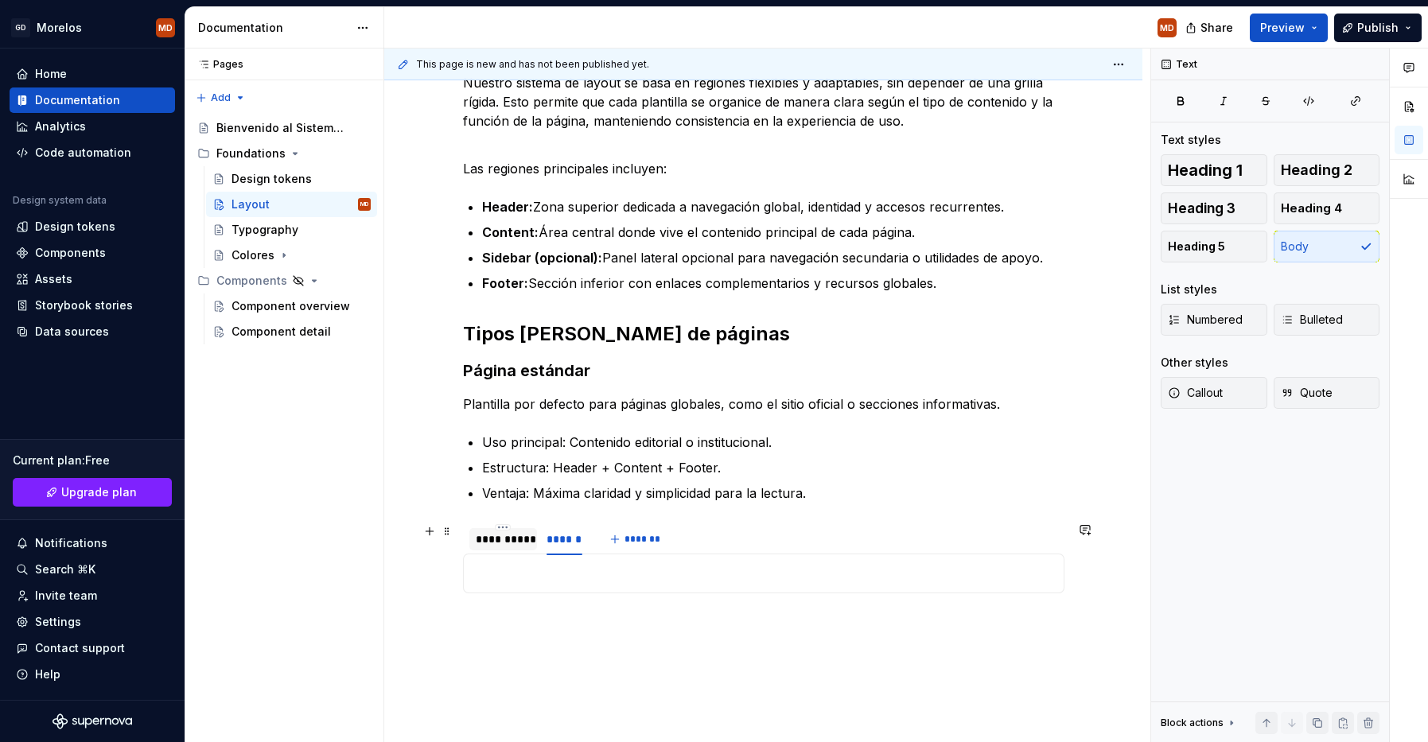
click at [495, 541] on div "**********" at bounding box center [504, 539] width 56 height 16
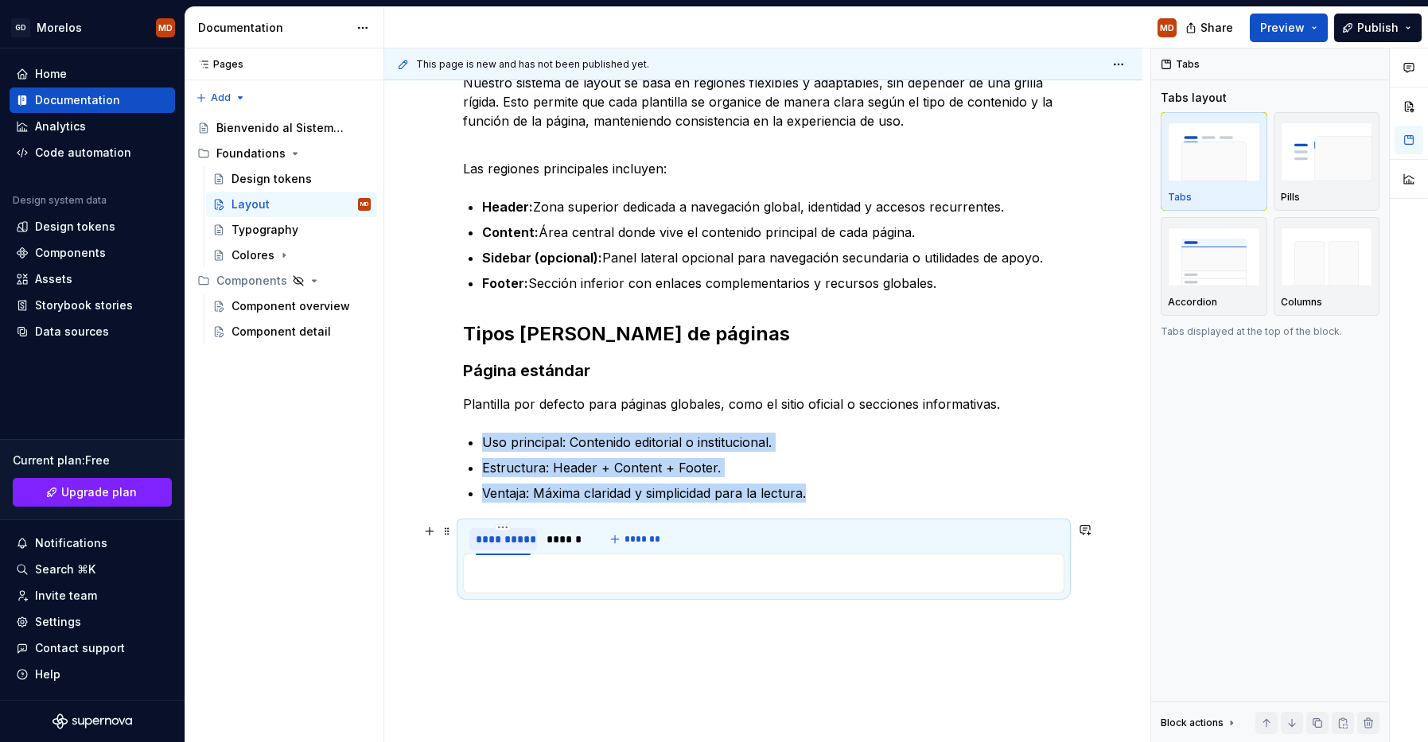
click at [495, 541] on div "**********" at bounding box center [504, 539] width 56 height 16
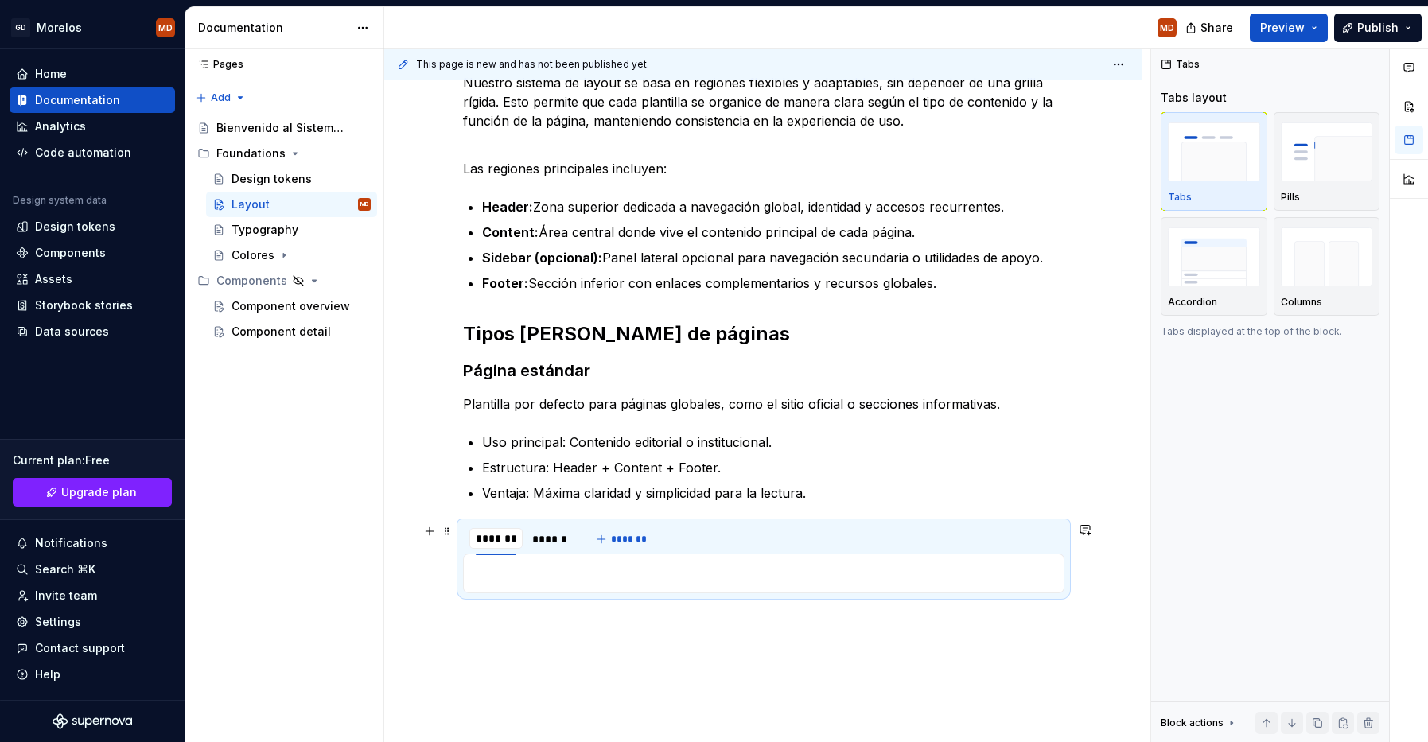
scroll to position [0, 2]
type input "********"
click at [602, 625] on p at bounding box center [763, 622] width 601 height 19
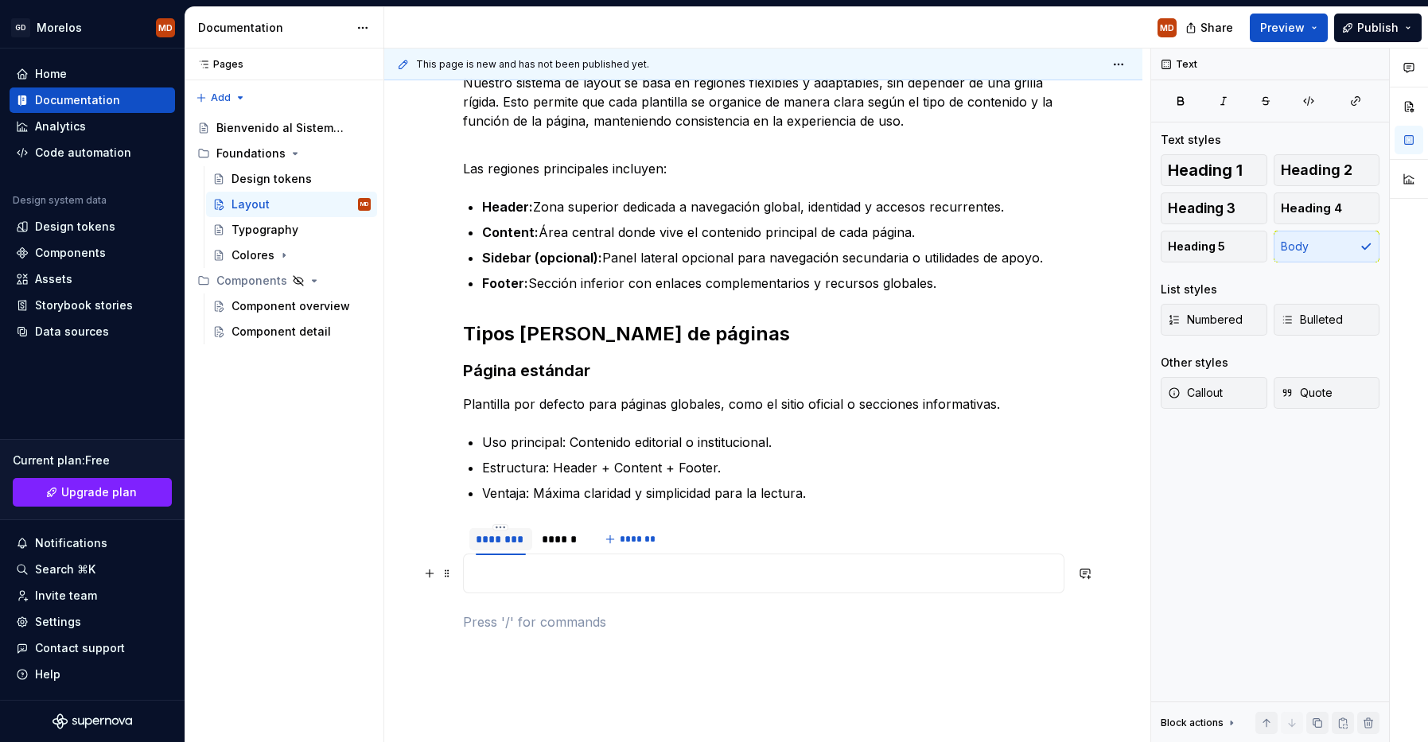
click at [581, 566] on p at bounding box center [763, 573] width 581 height 19
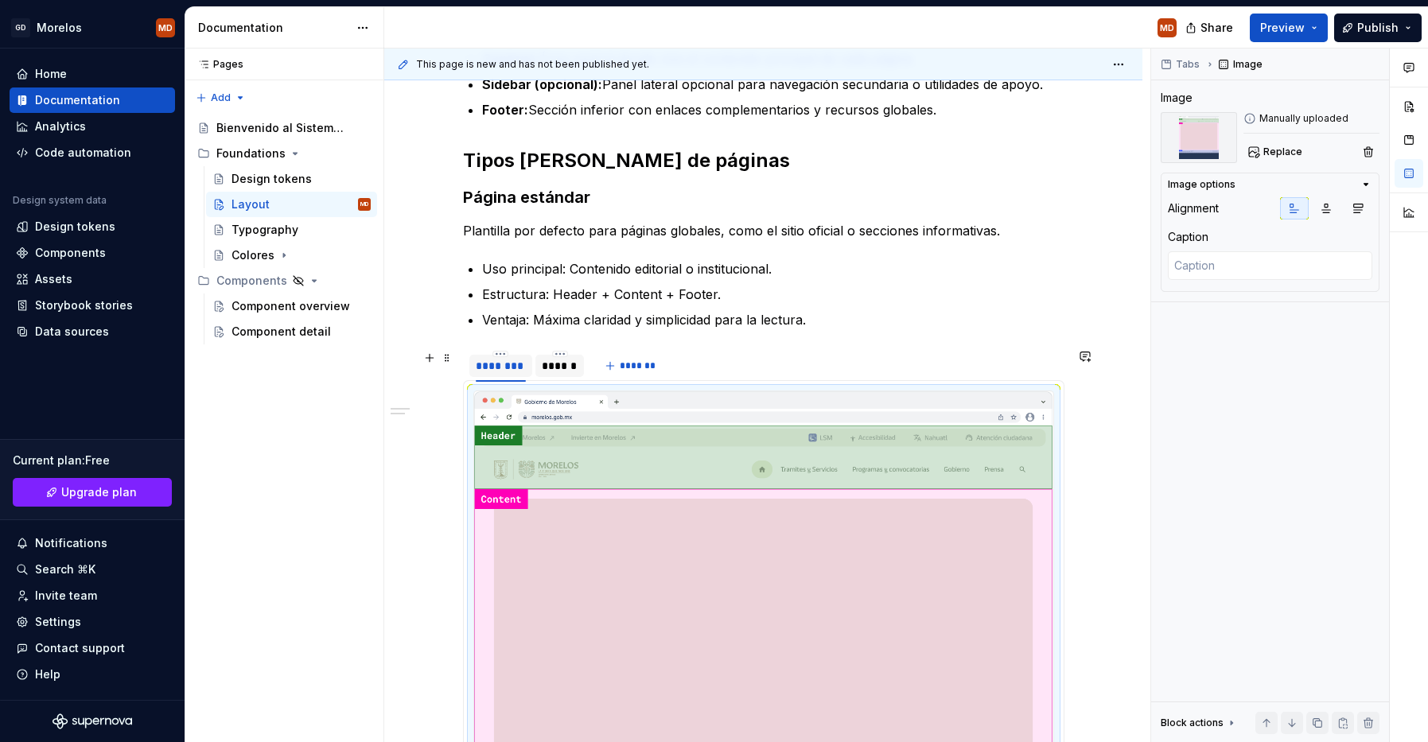
click at [567, 367] on div "******" at bounding box center [560, 366] width 36 height 16
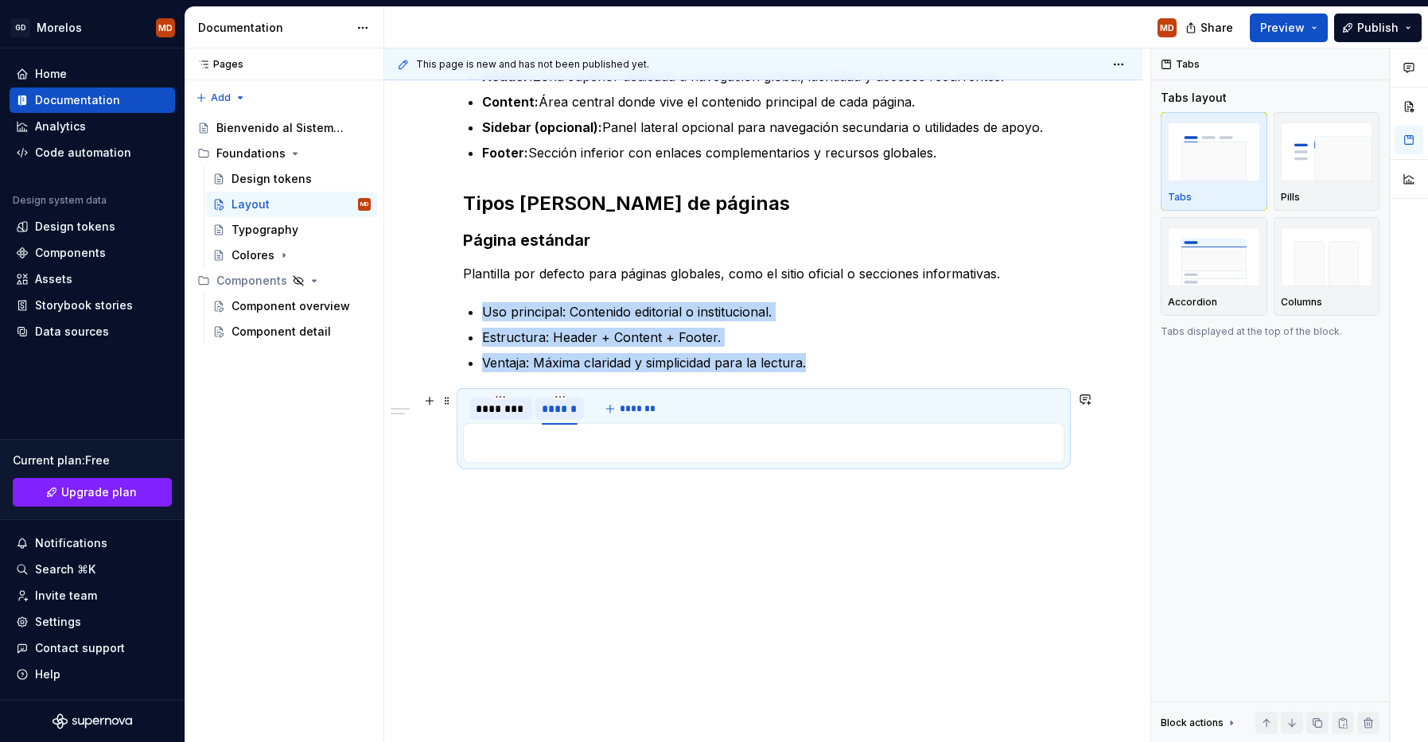
scroll to position [368, 0]
click at [589, 442] on p at bounding box center [763, 443] width 581 height 19
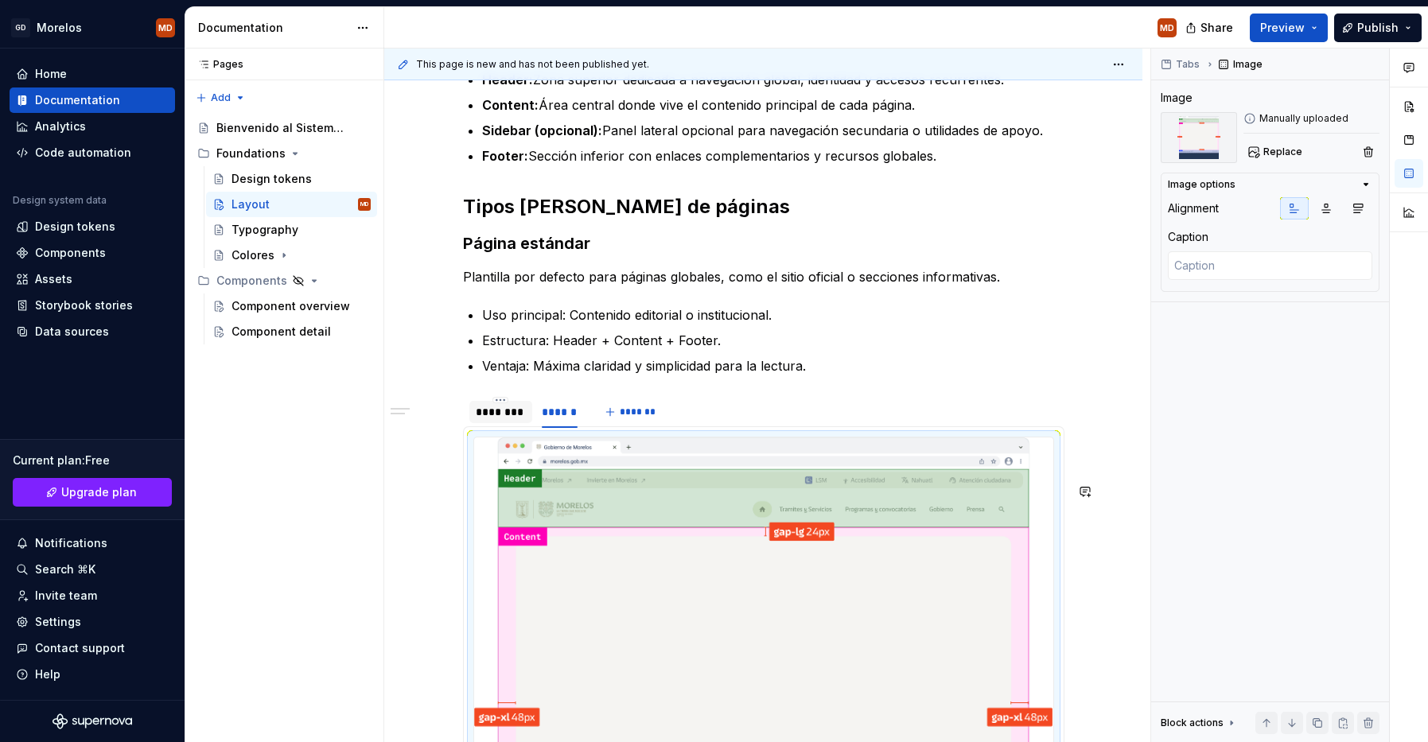
scroll to position [410, 0]
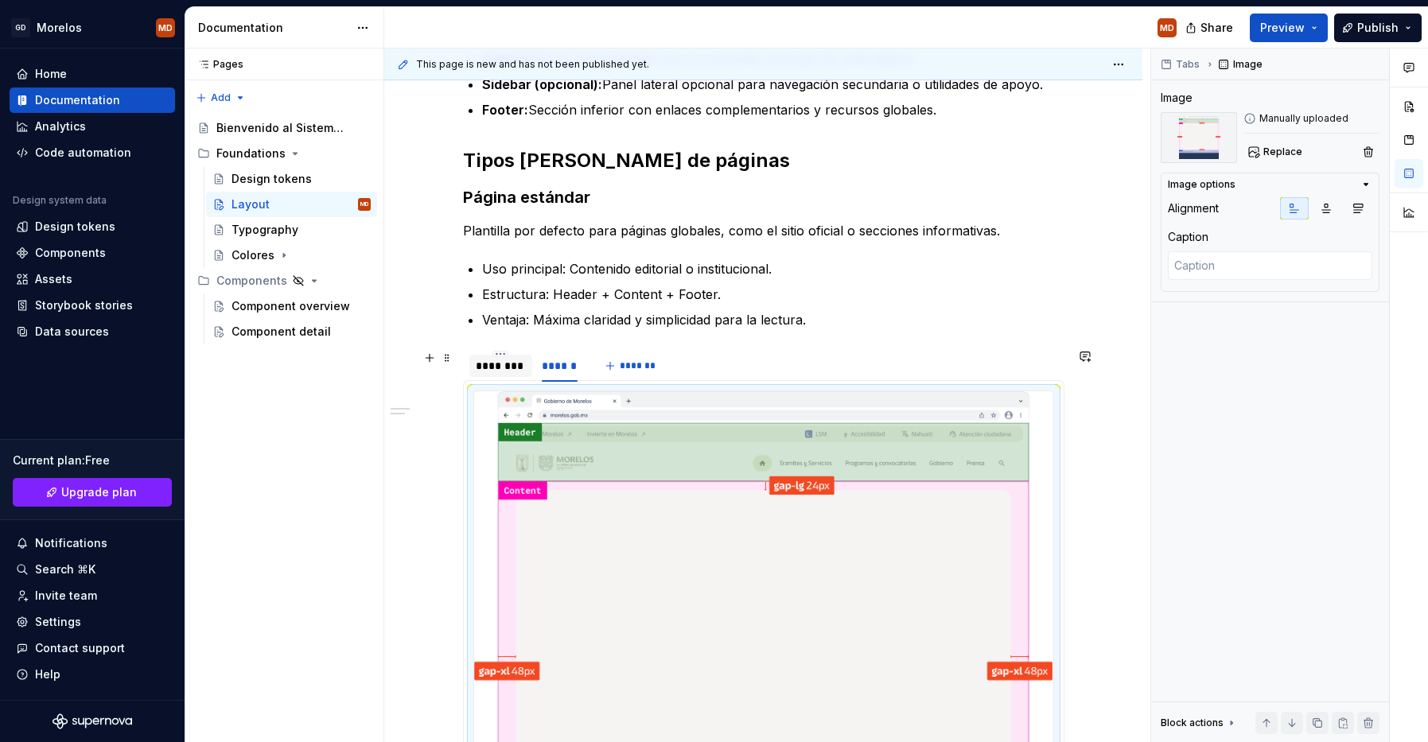
click at [492, 360] on div "********" at bounding box center [501, 366] width 51 height 16
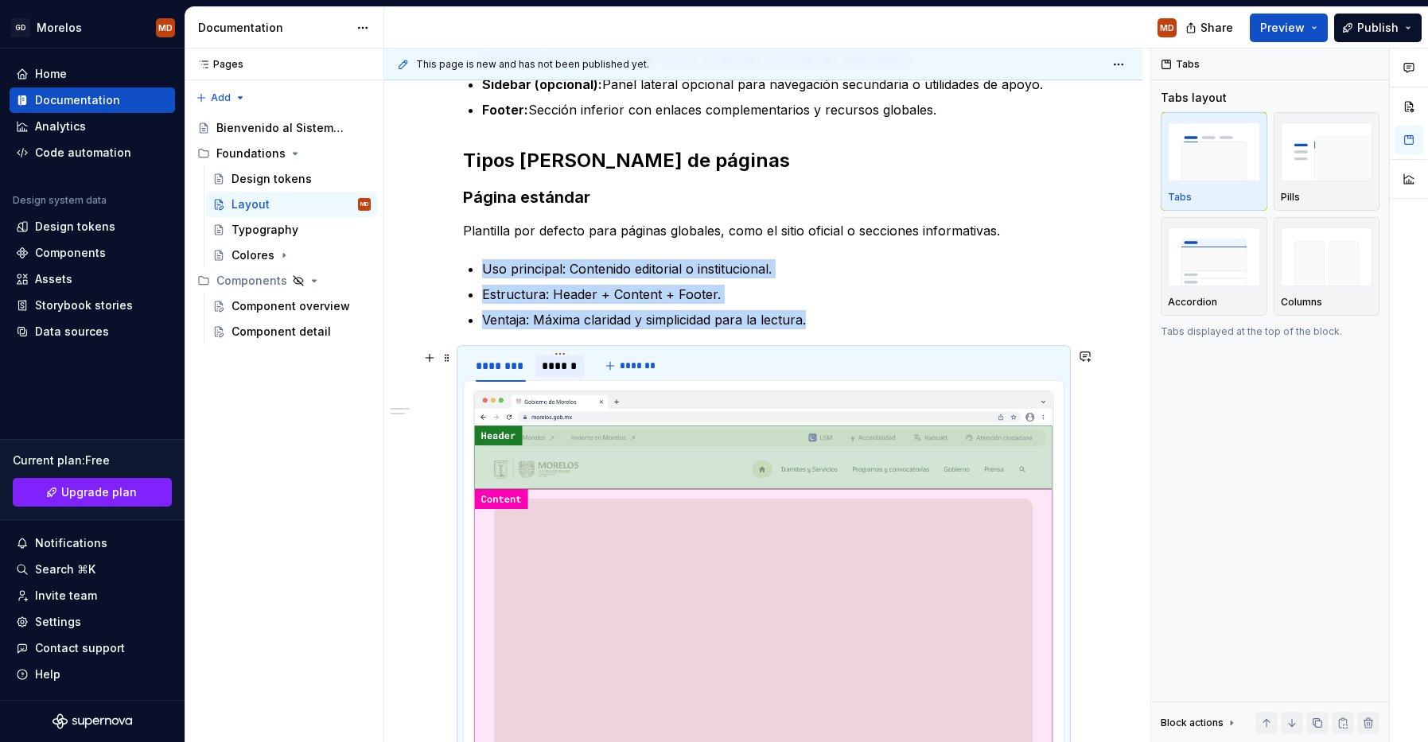
click at [561, 373] on div "******" at bounding box center [560, 366] width 36 height 16
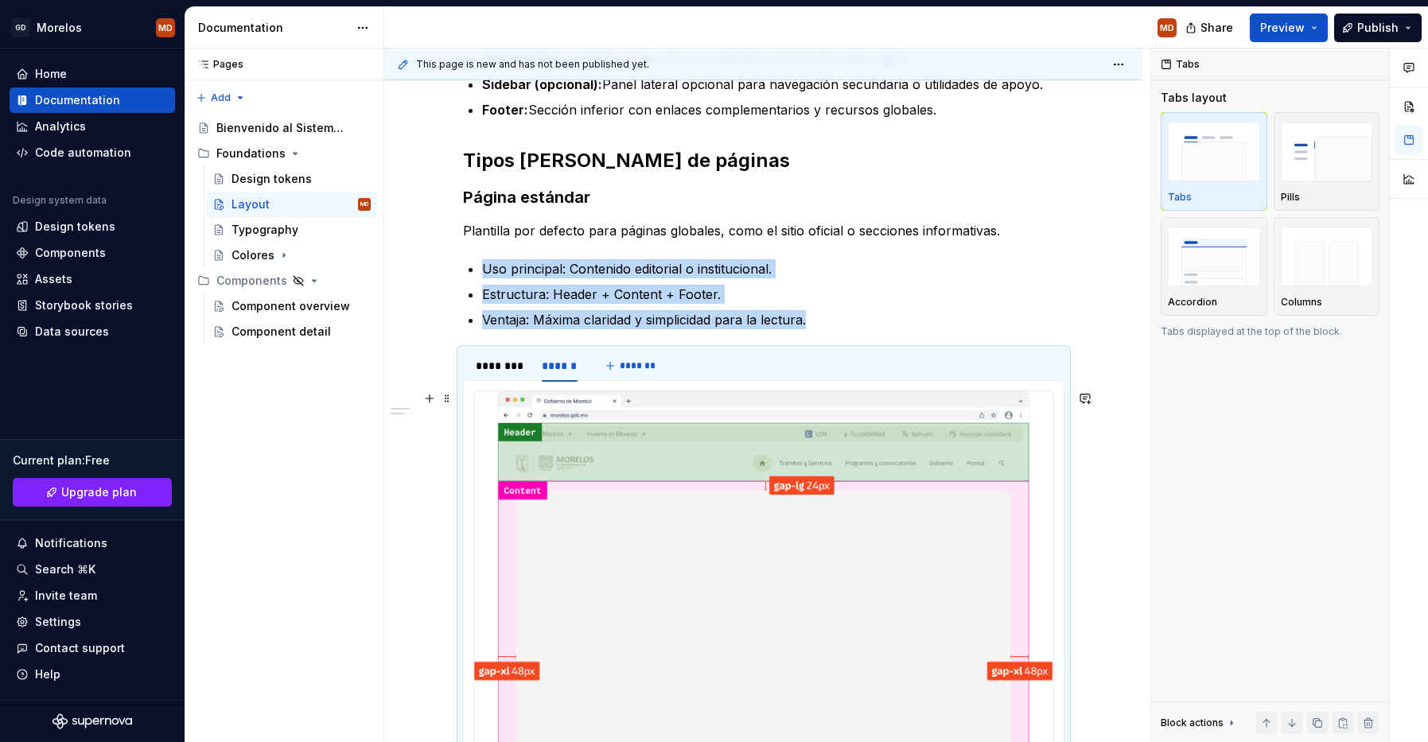
scroll to position [537, 0]
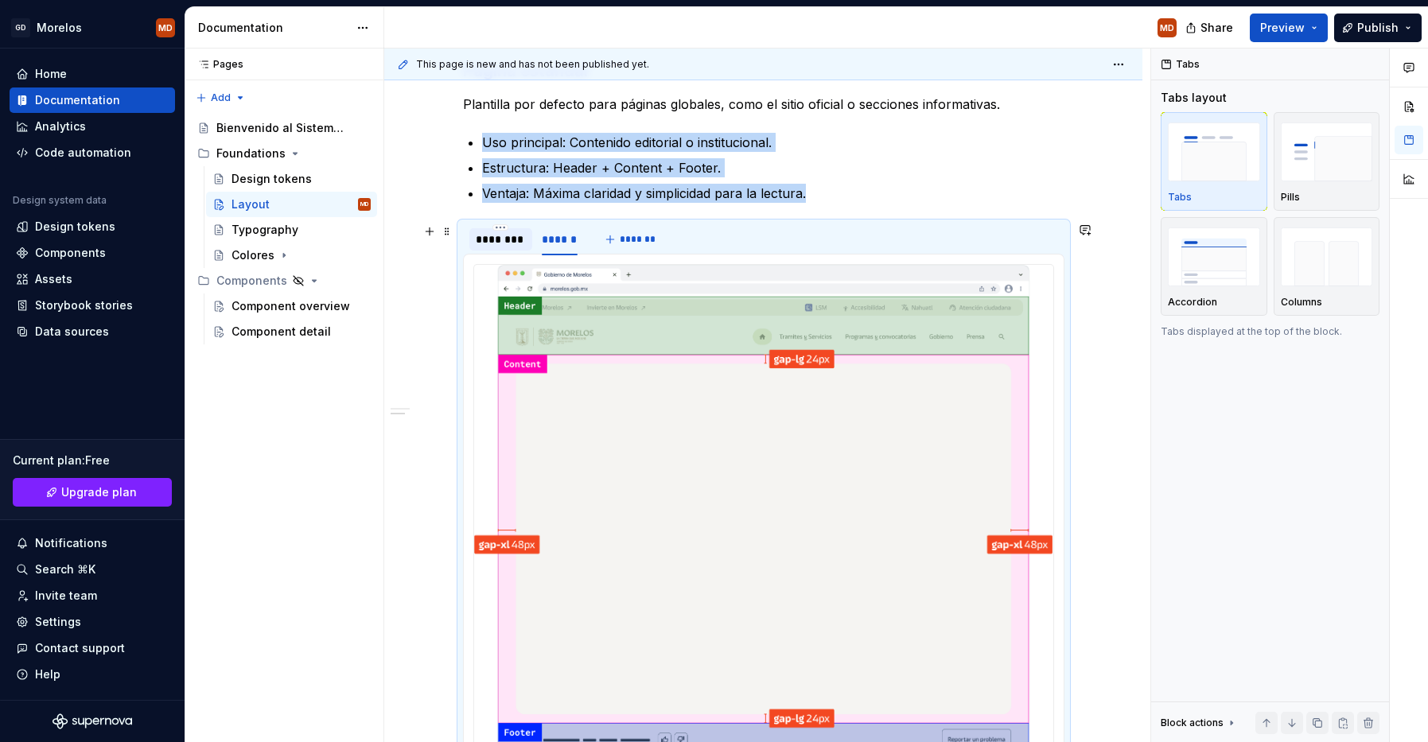
click at [501, 238] on div "********" at bounding box center [501, 239] width 51 height 16
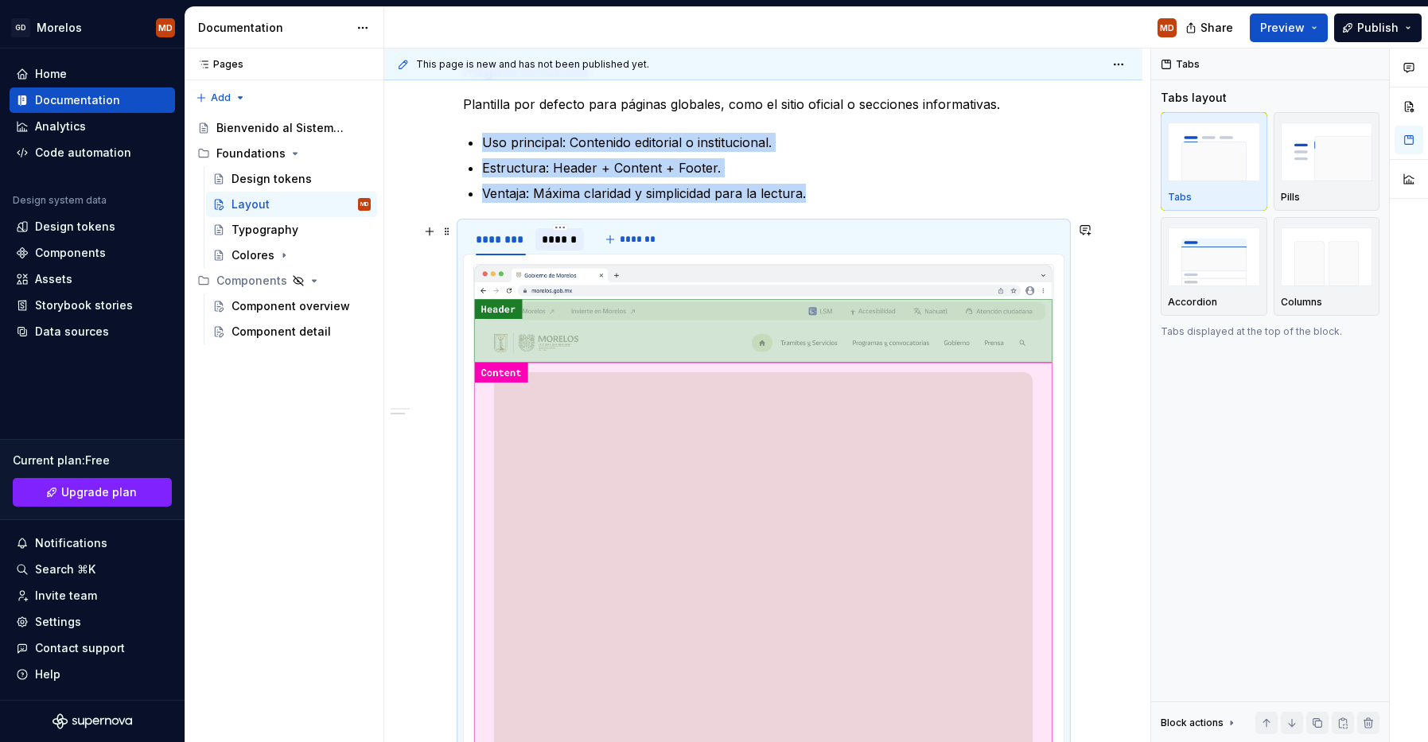
click at [554, 233] on div "******" at bounding box center [560, 239] width 36 height 16
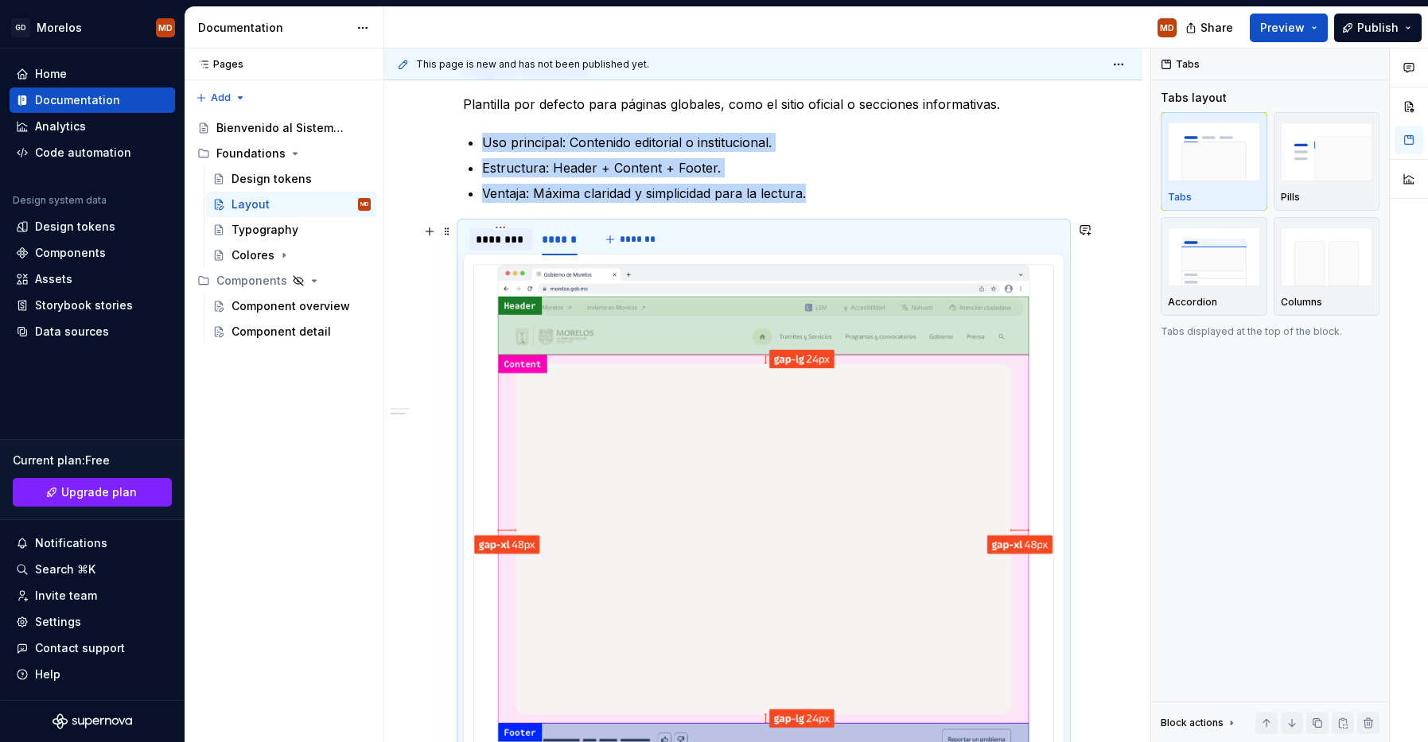
click at [510, 232] on div "********" at bounding box center [501, 239] width 51 height 16
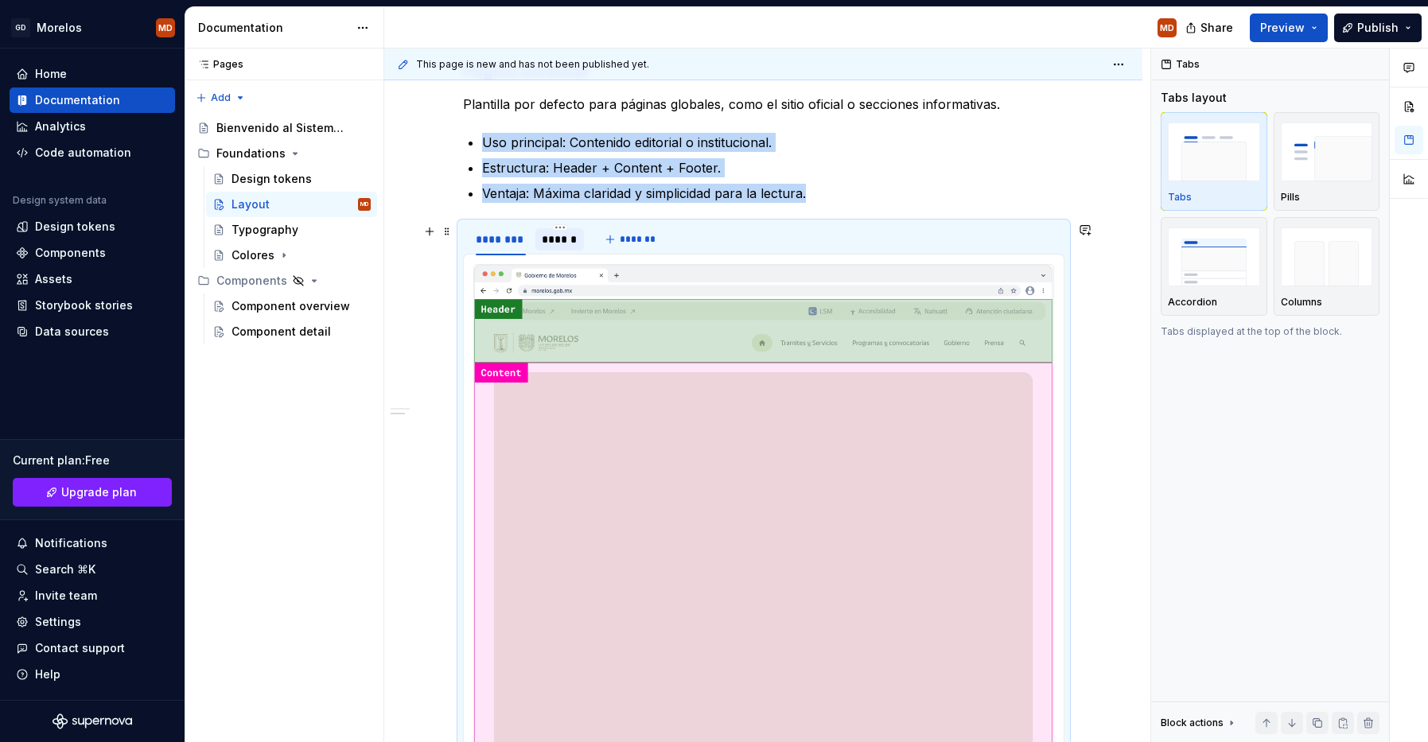
click at [564, 245] on div "******" at bounding box center [560, 239] width 36 height 16
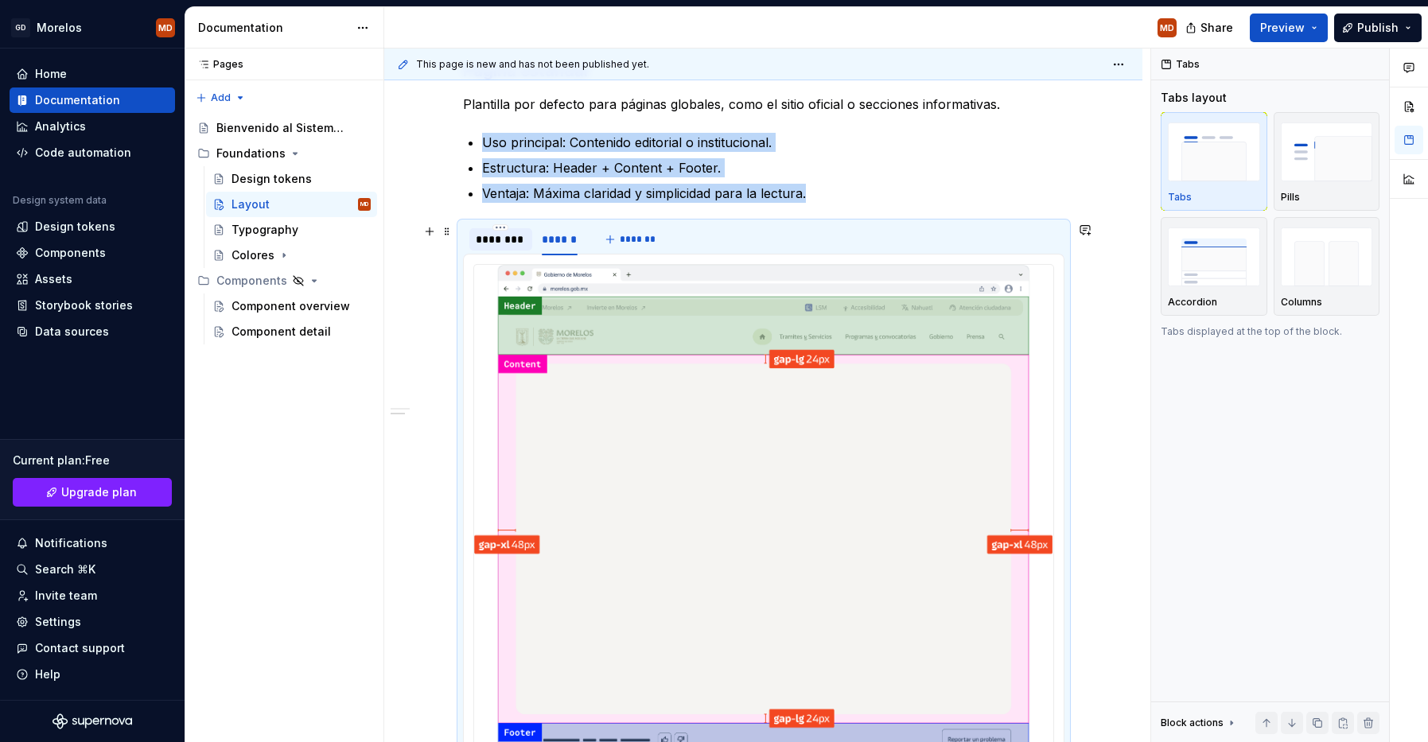
click at [518, 243] on div "********" at bounding box center [501, 239] width 51 height 16
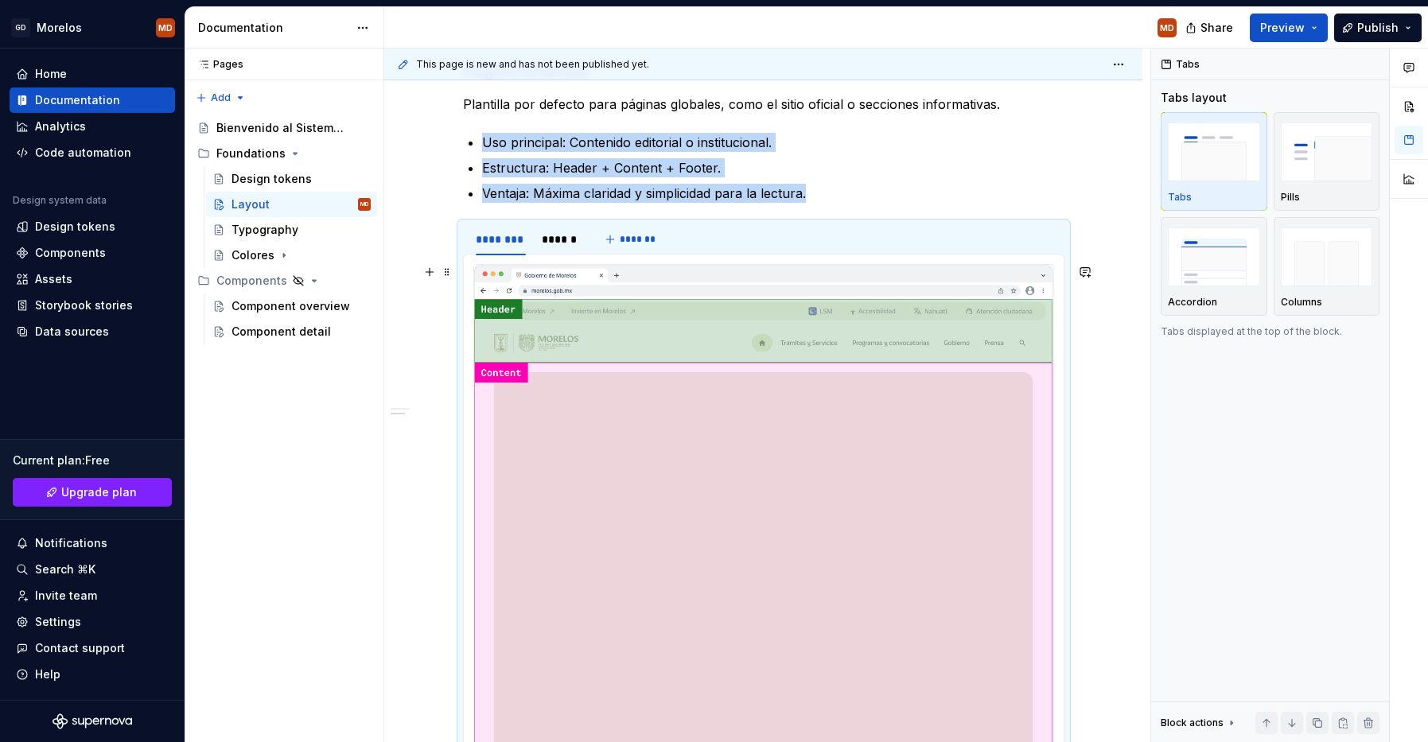
click at [417, 371] on div "Nuestro sistema de layout se basa en regiones flexibles y adaptables, sin depen…" at bounding box center [763, 461] width 758 height 1453
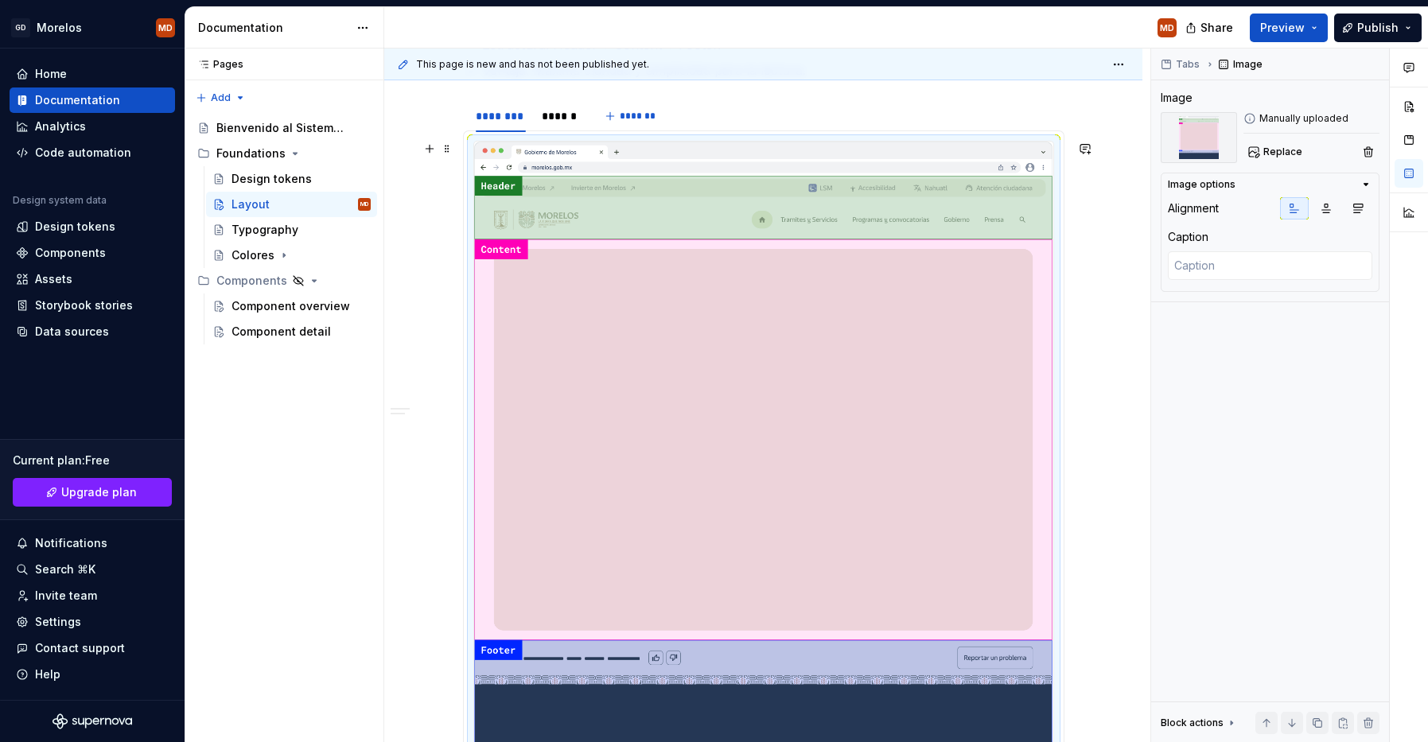
scroll to position [982, 0]
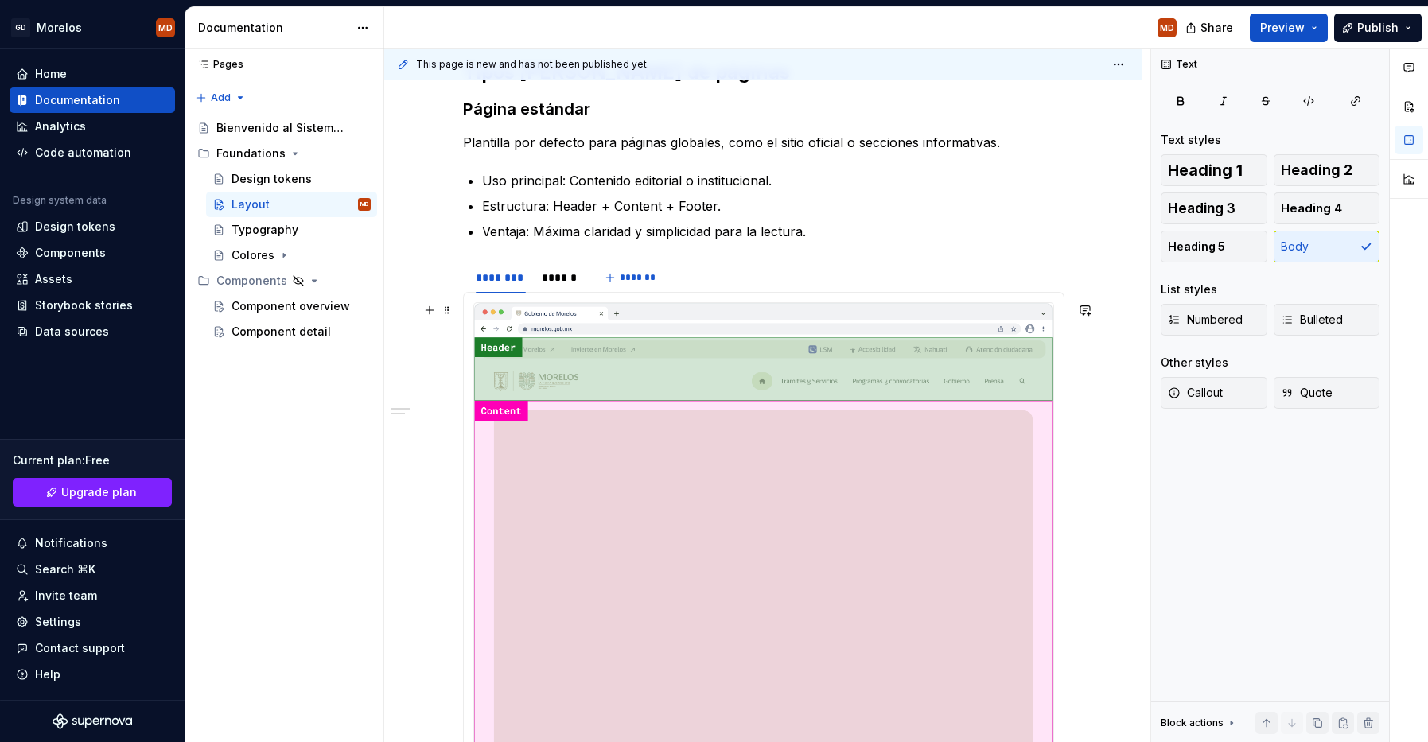
scroll to position [310, 0]
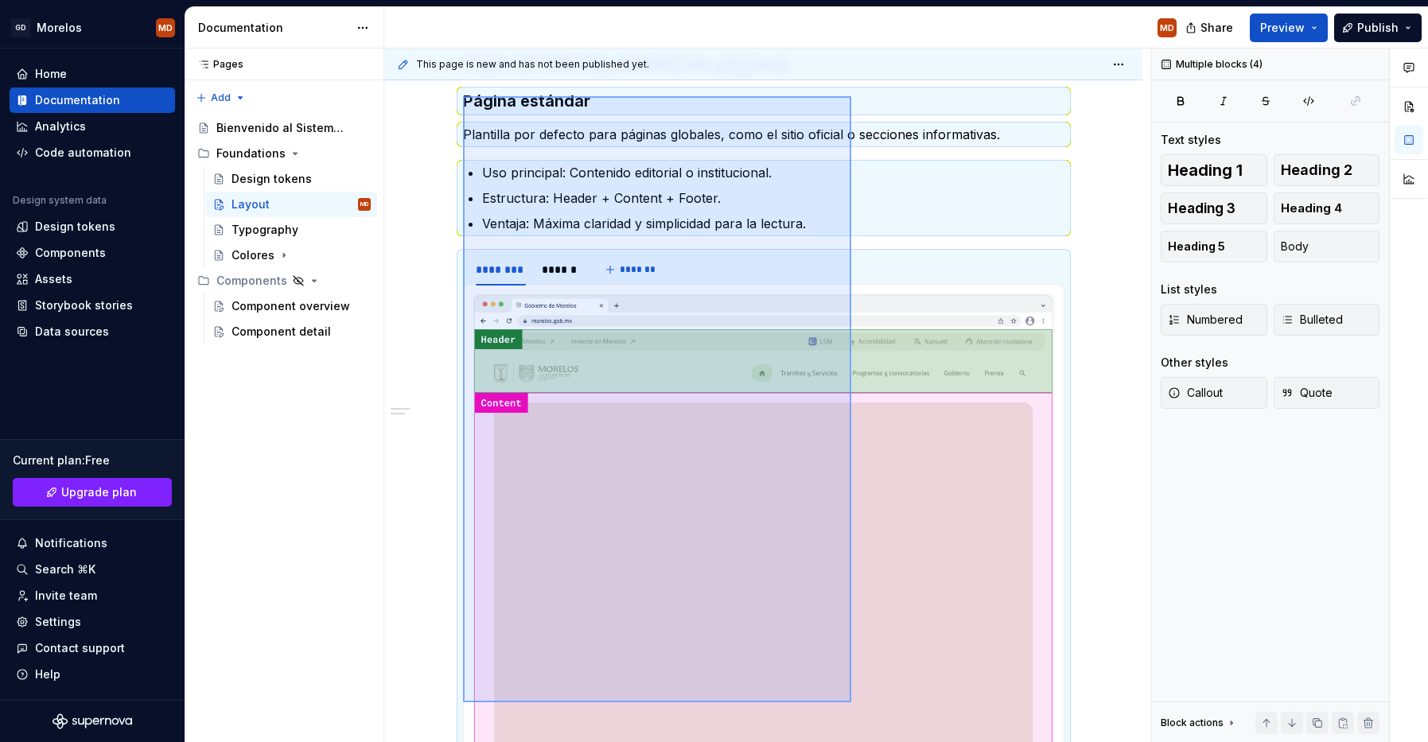
drag, startPoint x: 463, startPoint y: 285, endPoint x: 851, endPoint y: 702, distance: 570.2
click at [851, 702] on div "This page is new and has not been published yet. Layout Edit header Tipos de pl…" at bounding box center [767, 396] width 766 height 694
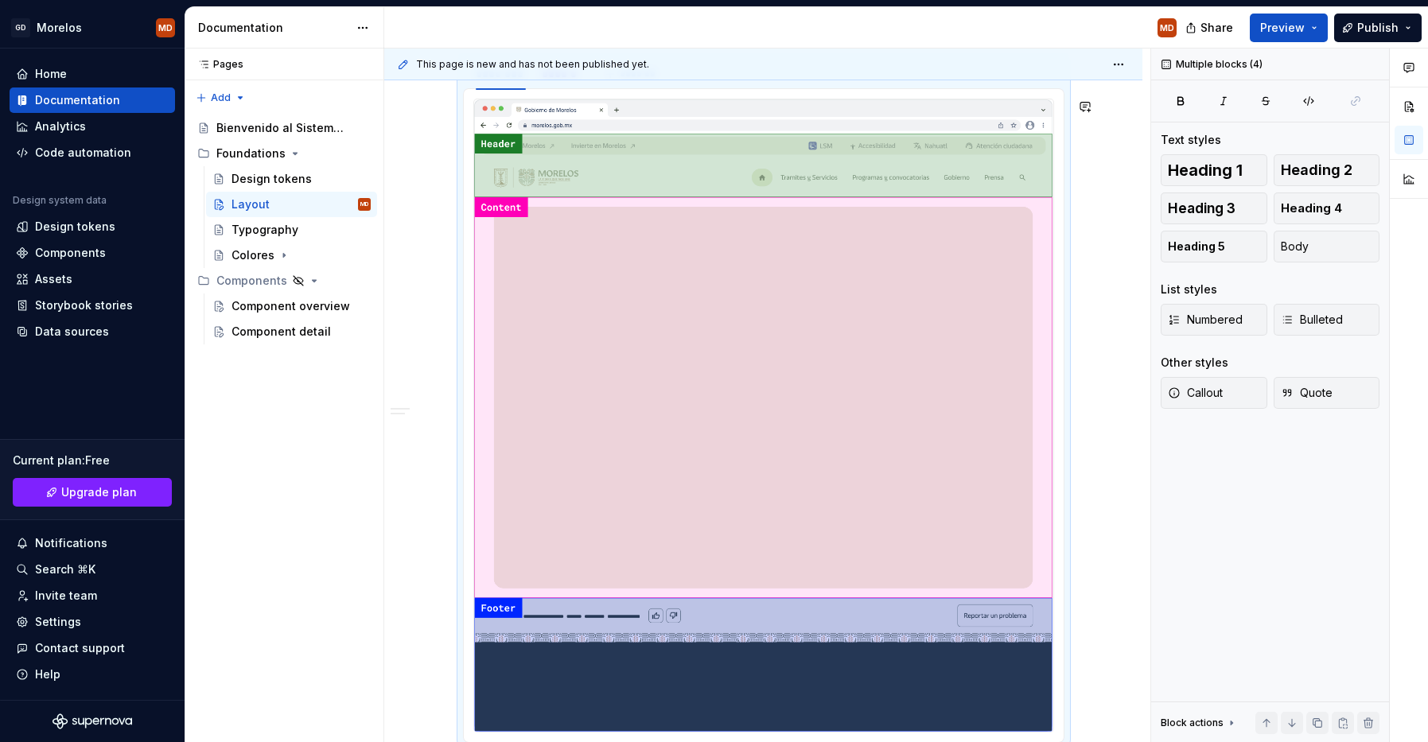
copy div "Tipos de plantillas de páginas Página estándar Plantilla por defecto para págin…"
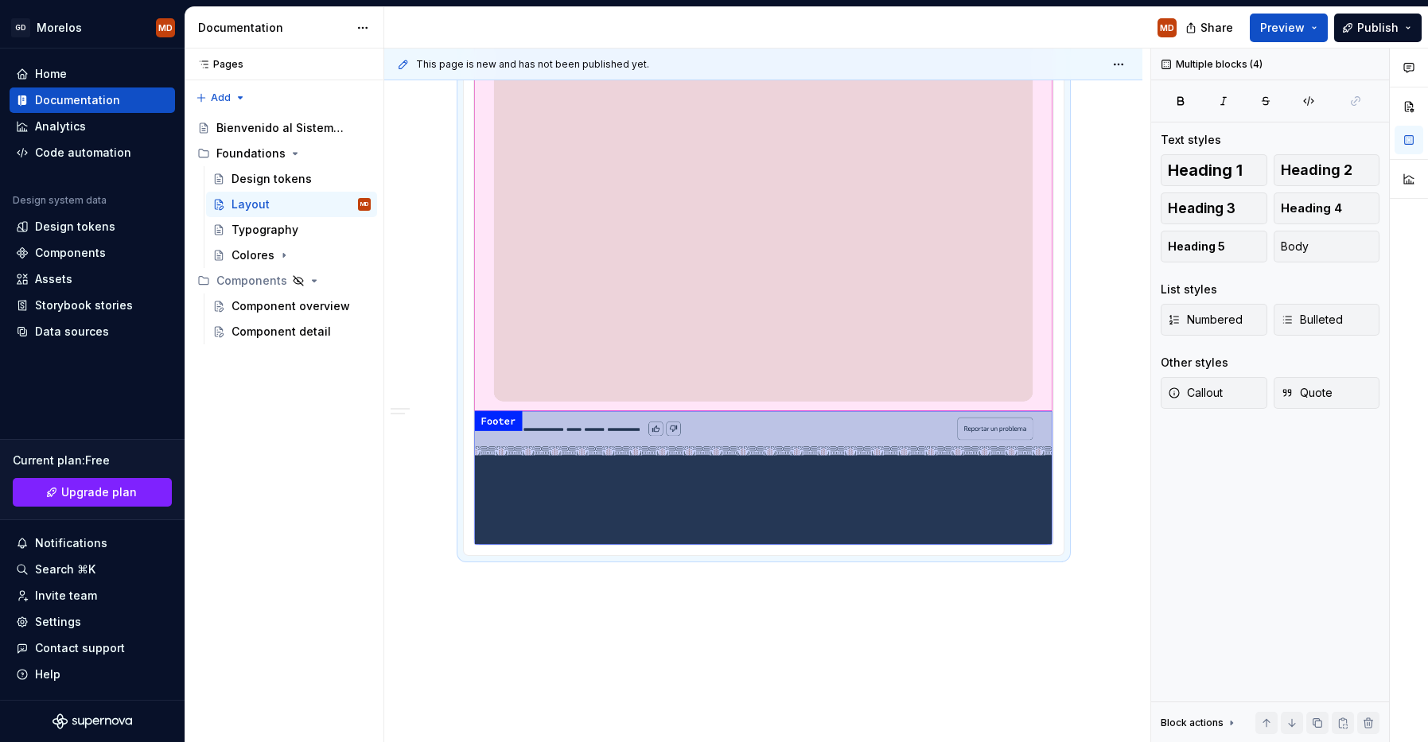
scroll to position [972, 0]
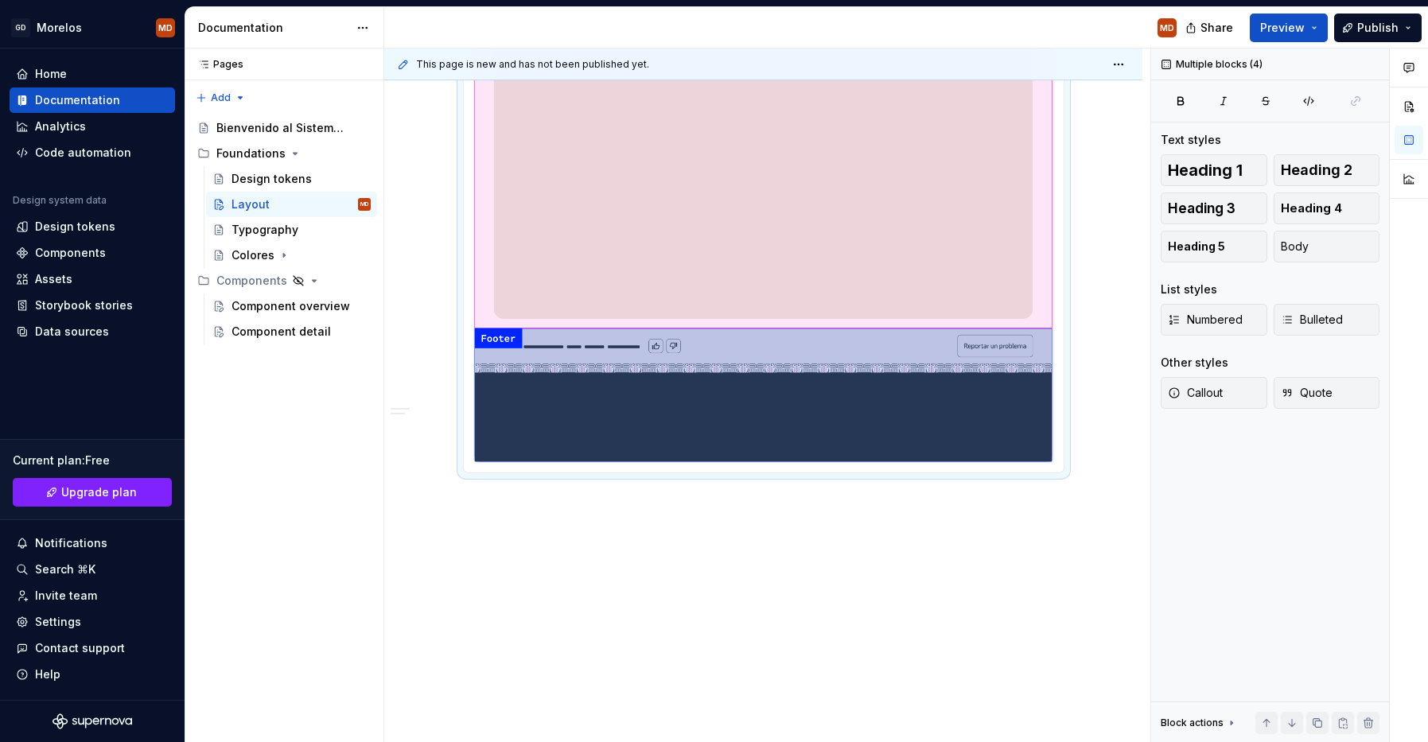
click at [635, 569] on div "Nuestro sistema de layout se basa en regiones flexibles y adaptables, sin depen…" at bounding box center [763, 26] width 758 height 1453
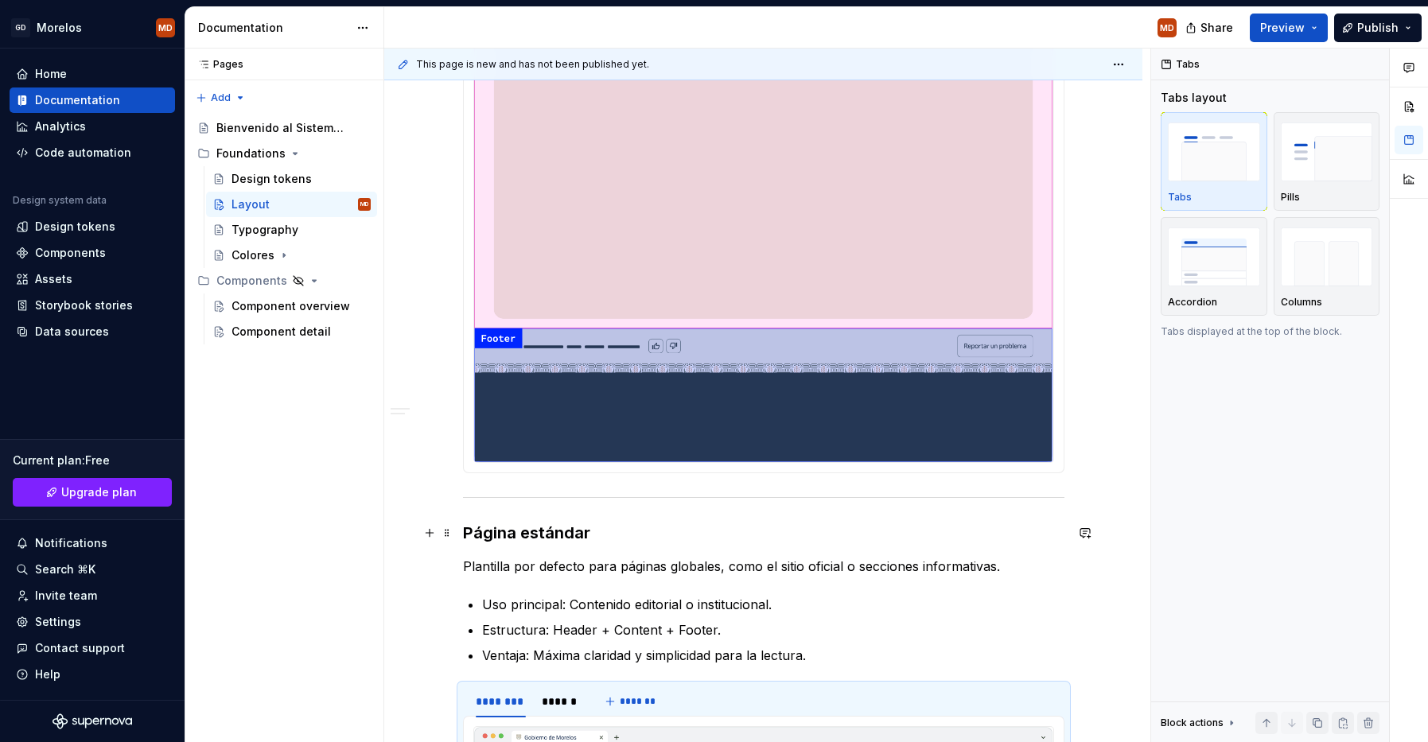
click at [539, 533] on h3 "Página estándar" at bounding box center [763, 533] width 601 height 22
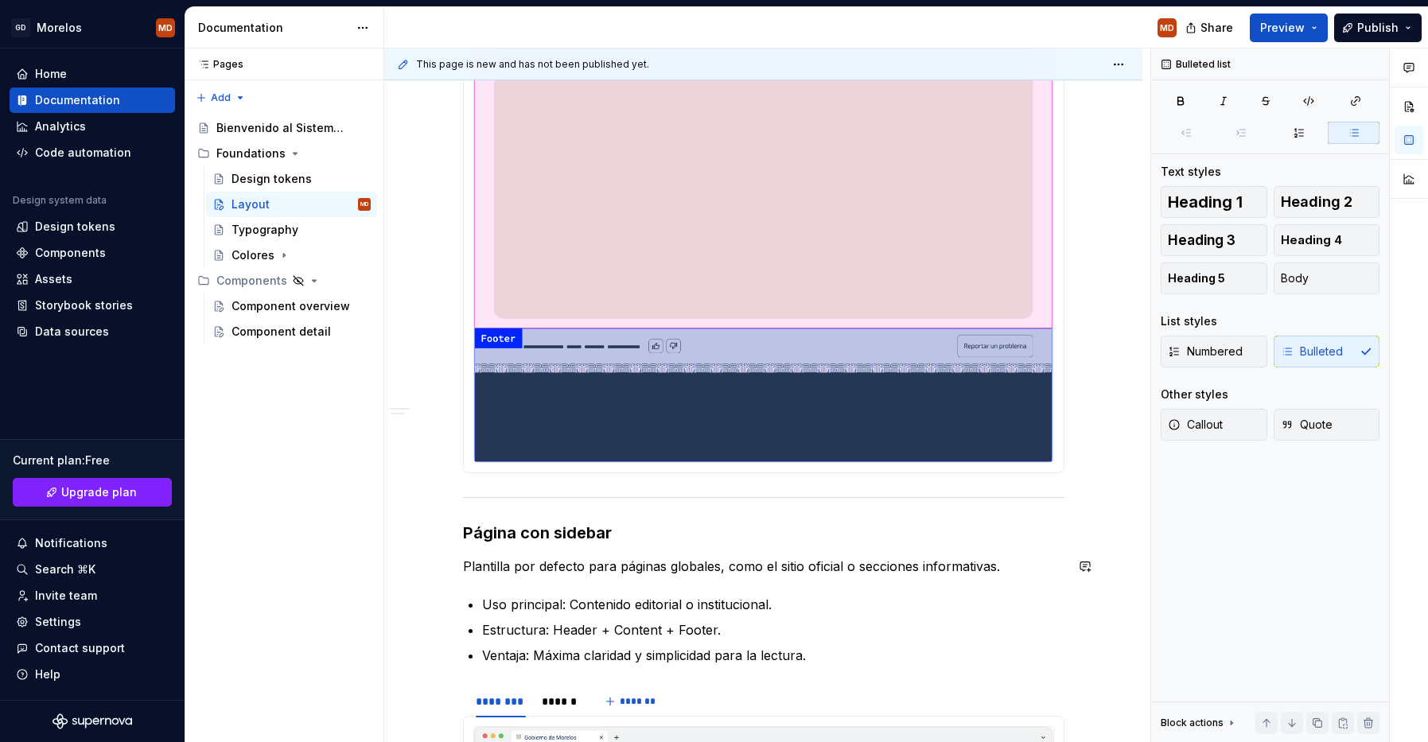
click at [566, 583] on div "Nuestro sistema de layout se basa en regiones flexibles y adaptables, sin depen…" at bounding box center [763, 360] width 601 height 2045
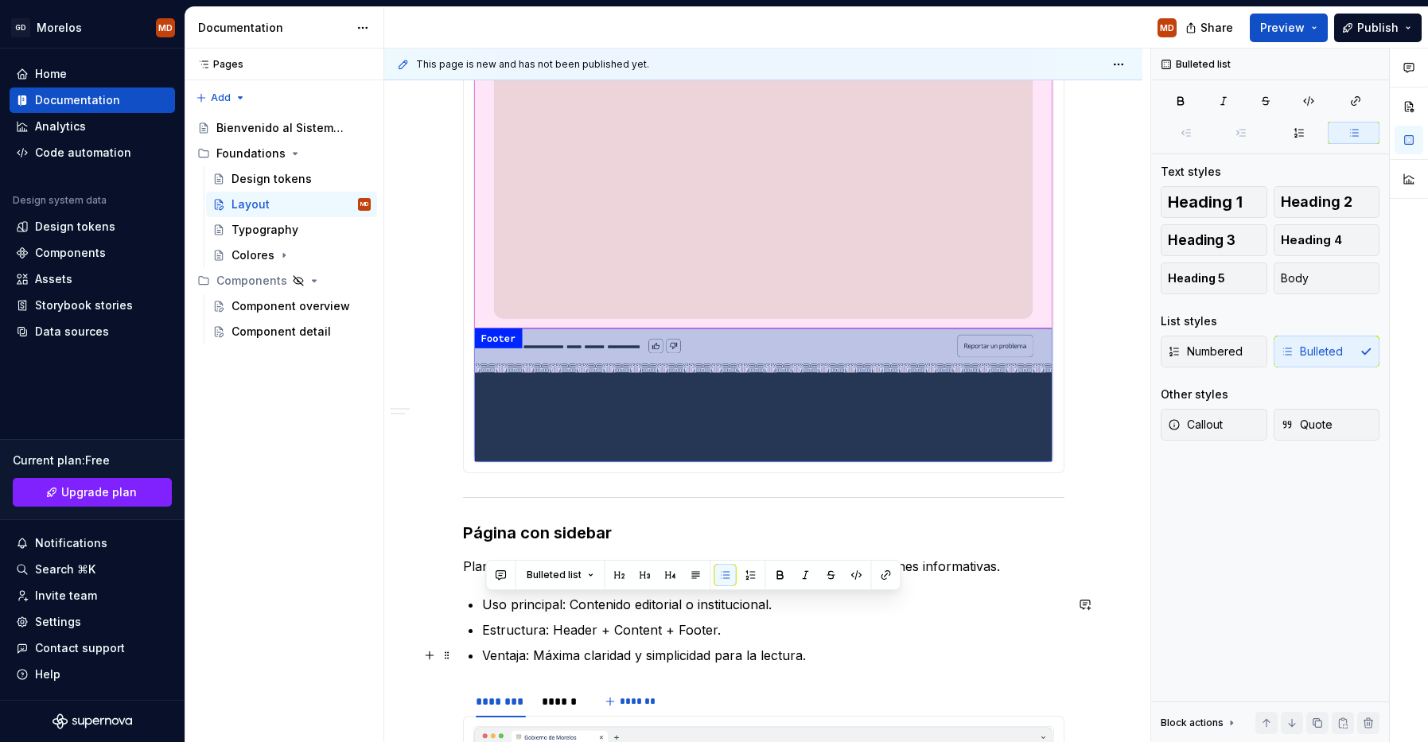
click at [596, 658] on p "Ventaja: Máxima claridad y simplicidad para la lectura." at bounding box center [773, 655] width 582 height 19
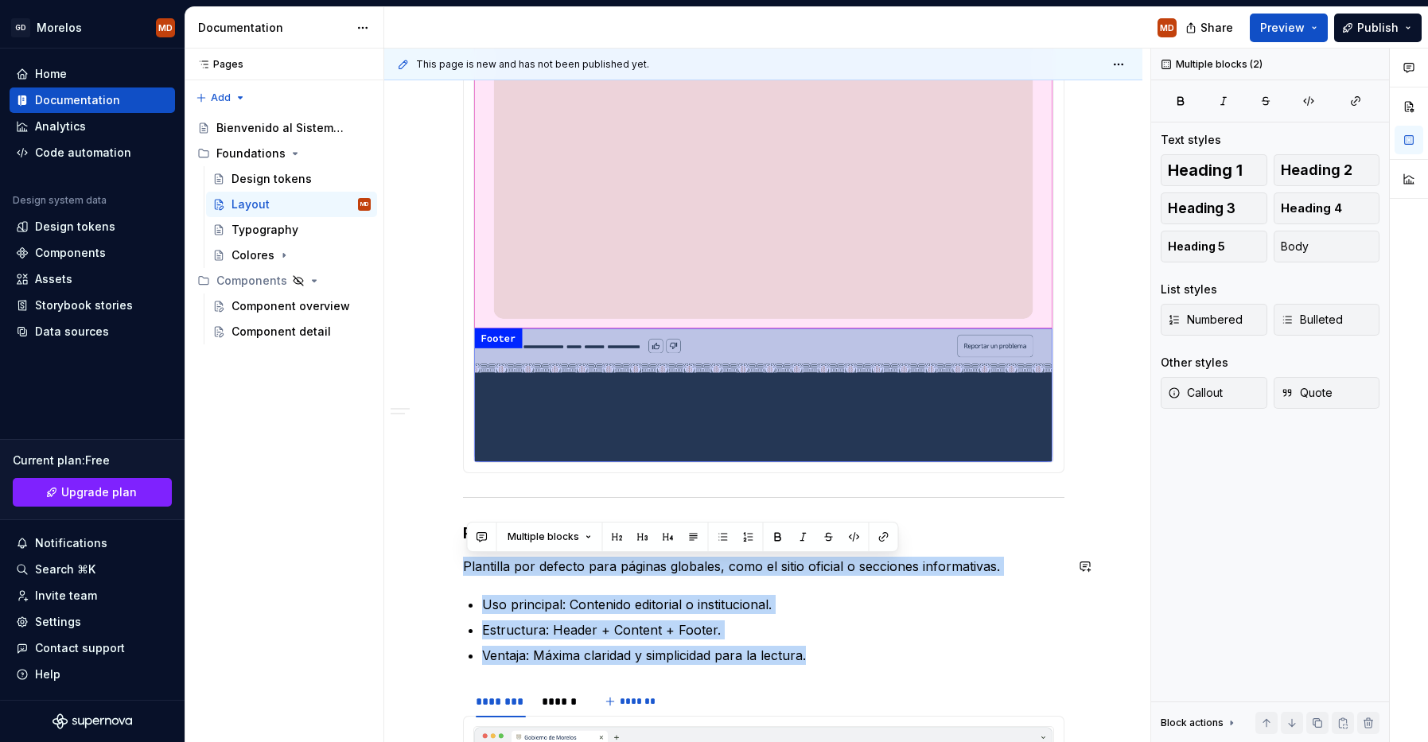
drag, startPoint x: 816, startPoint y: 658, endPoint x: 393, endPoint y: 551, distance: 436.4
click at [393, 551] on div "Nuestro sistema de layout se basa en regiones flexibles y adaptables, sin depen…" at bounding box center [763, 462] width 758 height 2325
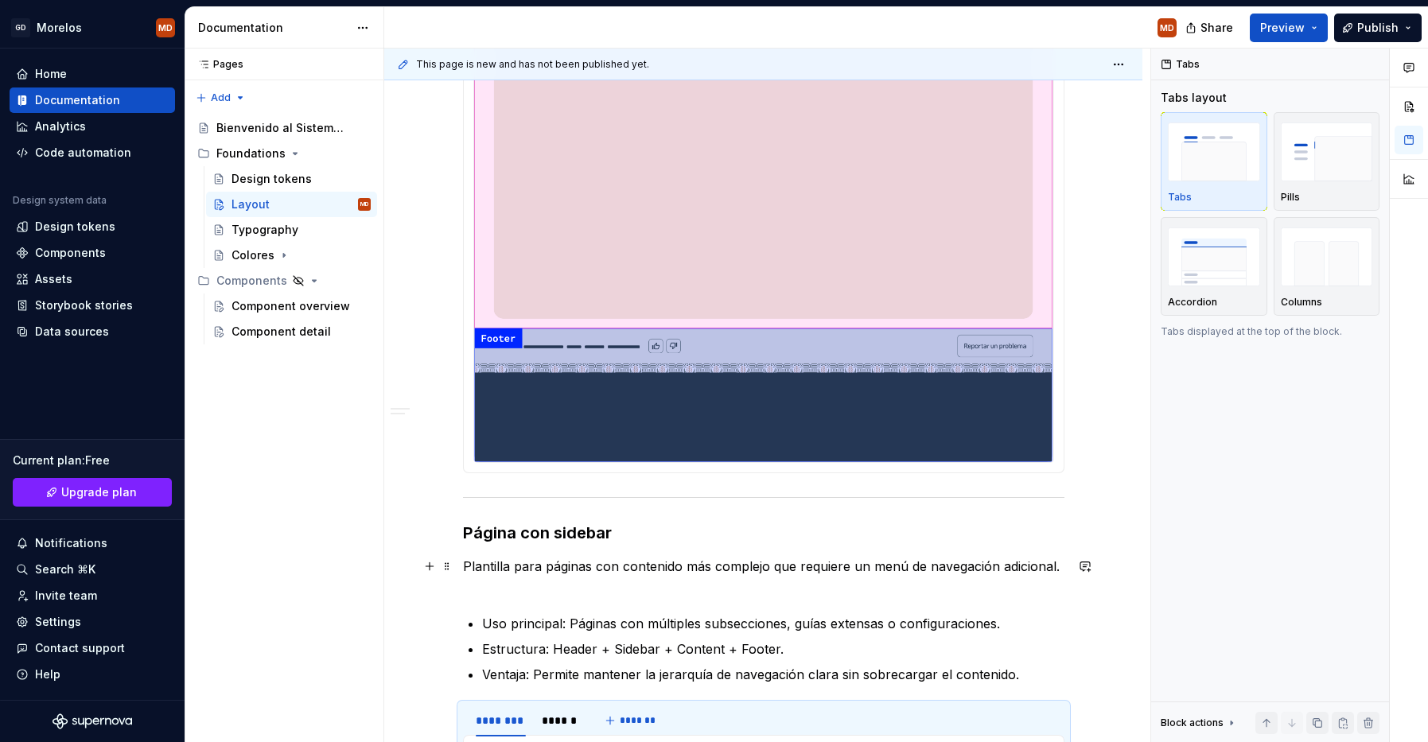
click at [620, 592] on p "Plantilla para páginas con contenido más complejo que requiere un menú de naveg…" at bounding box center [763, 576] width 601 height 38
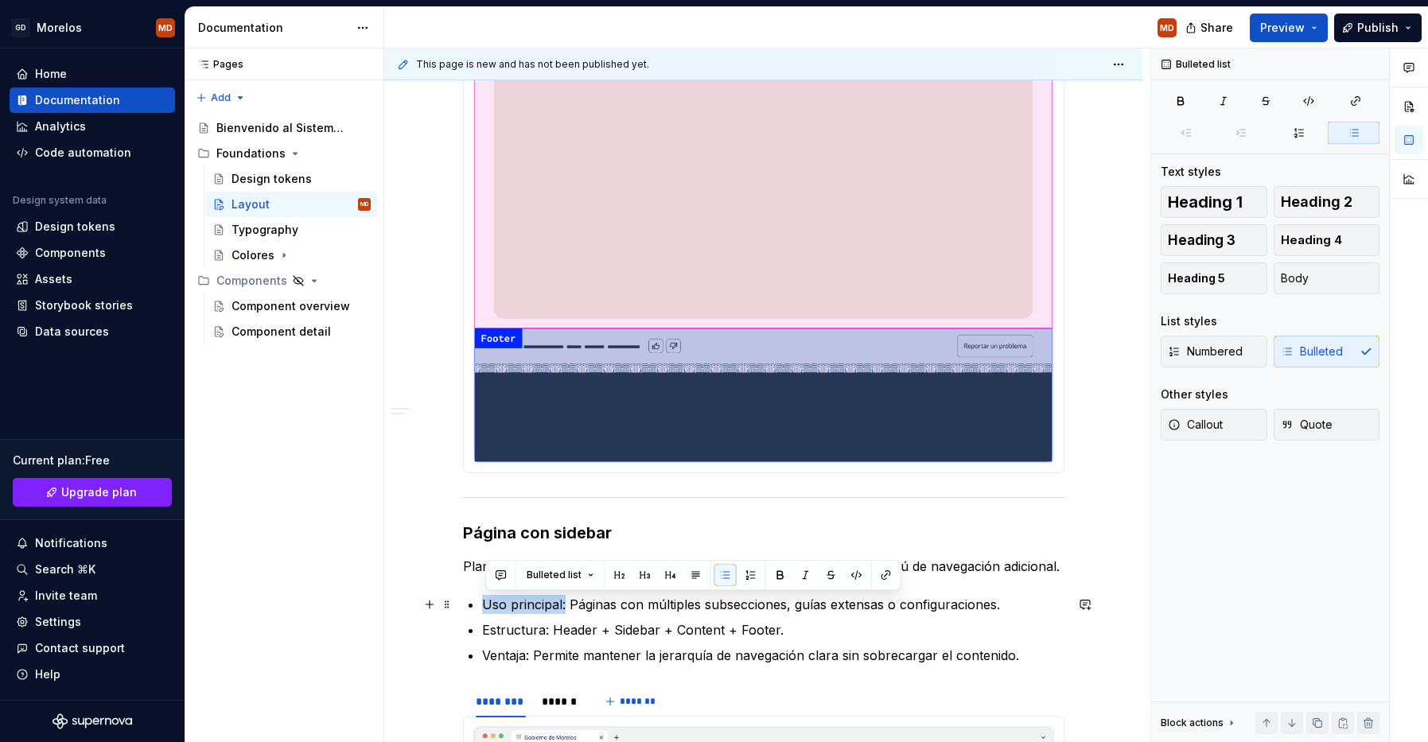
drag, startPoint x: 570, startPoint y: 604, endPoint x: 389, endPoint y: 602, distance: 180.6
click at [389, 602] on div "Nuestro sistema de layout se basa en regiones flexibles y adaptables, sin depen…" at bounding box center [763, 462] width 758 height 2325
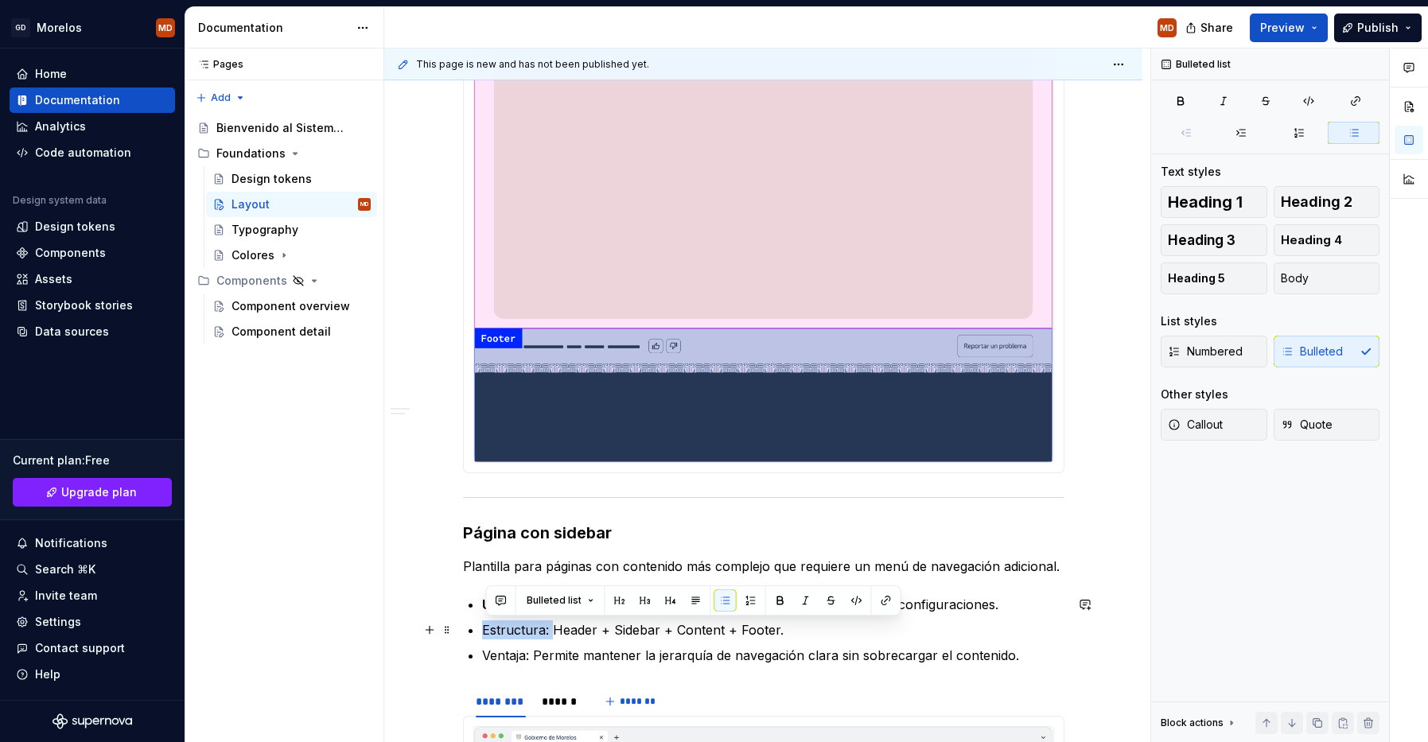
drag, startPoint x: 554, startPoint y: 626, endPoint x: 458, endPoint y: 632, distance: 96.4
click at [463, 630] on div "Nuestro sistema de layout se basa en regiones flexibles y adaptables, sin depen…" at bounding box center [763, 370] width 601 height 2064
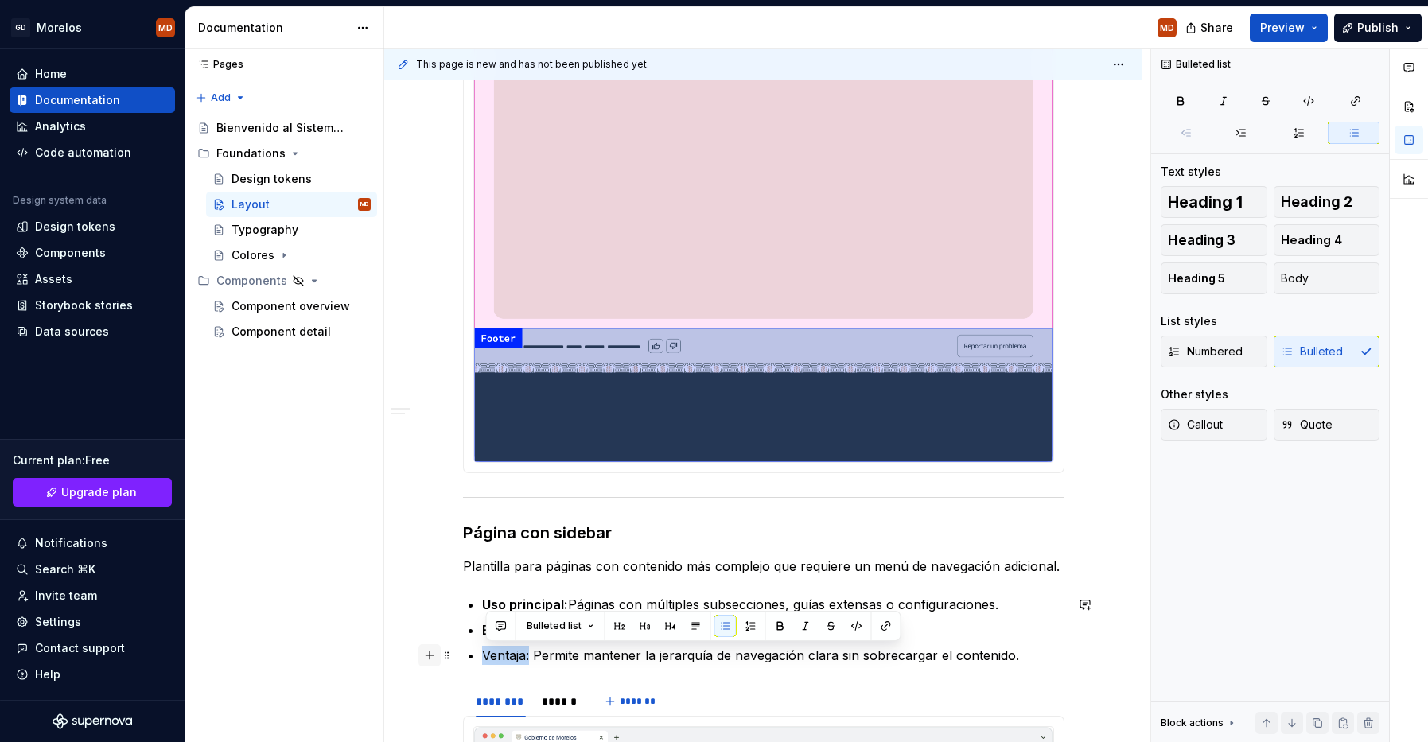
drag, startPoint x: 532, startPoint y: 657, endPoint x: 442, endPoint y: 652, distance: 90.0
click at [463, 654] on div "Nuestro sistema de layout se basa en regiones flexibles y adaptables, sin depen…" at bounding box center [763, 370] width 601 height 2064
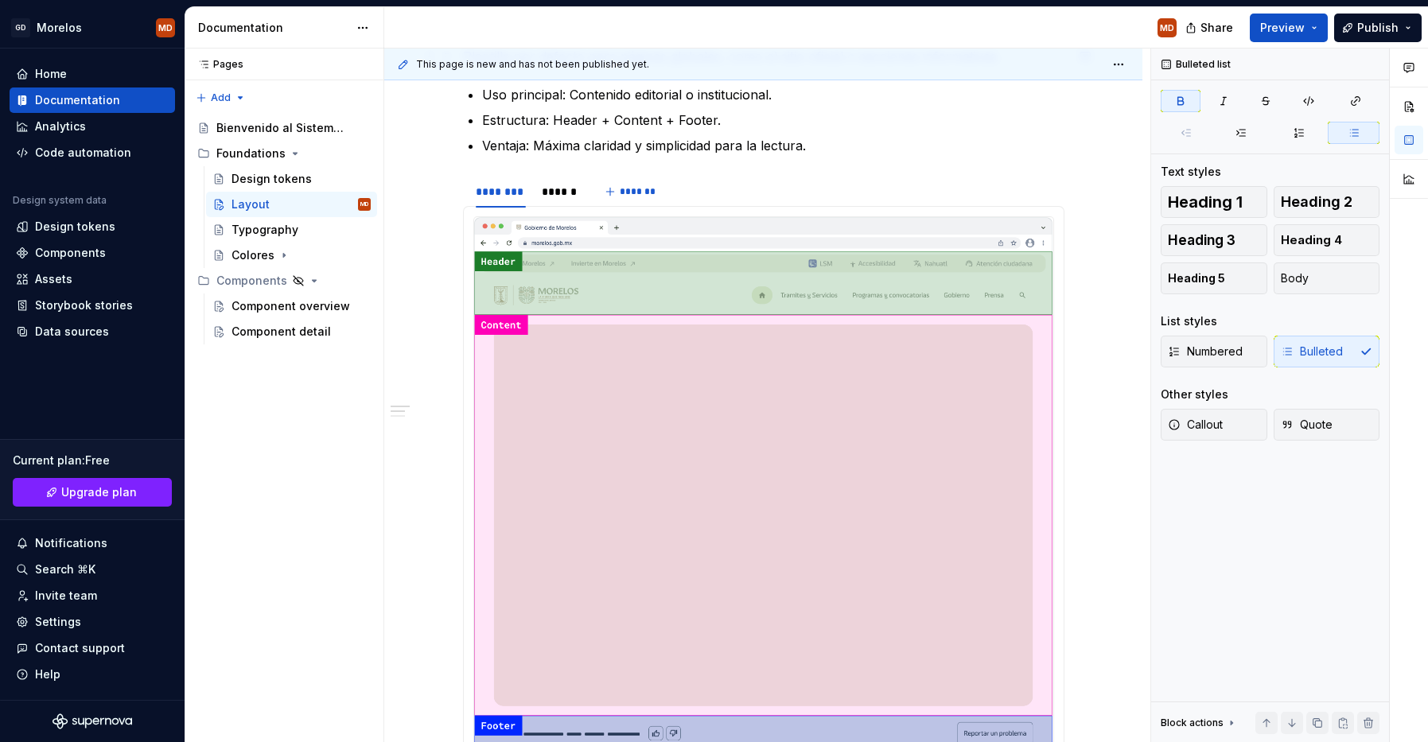
scroll to position [205, 0]
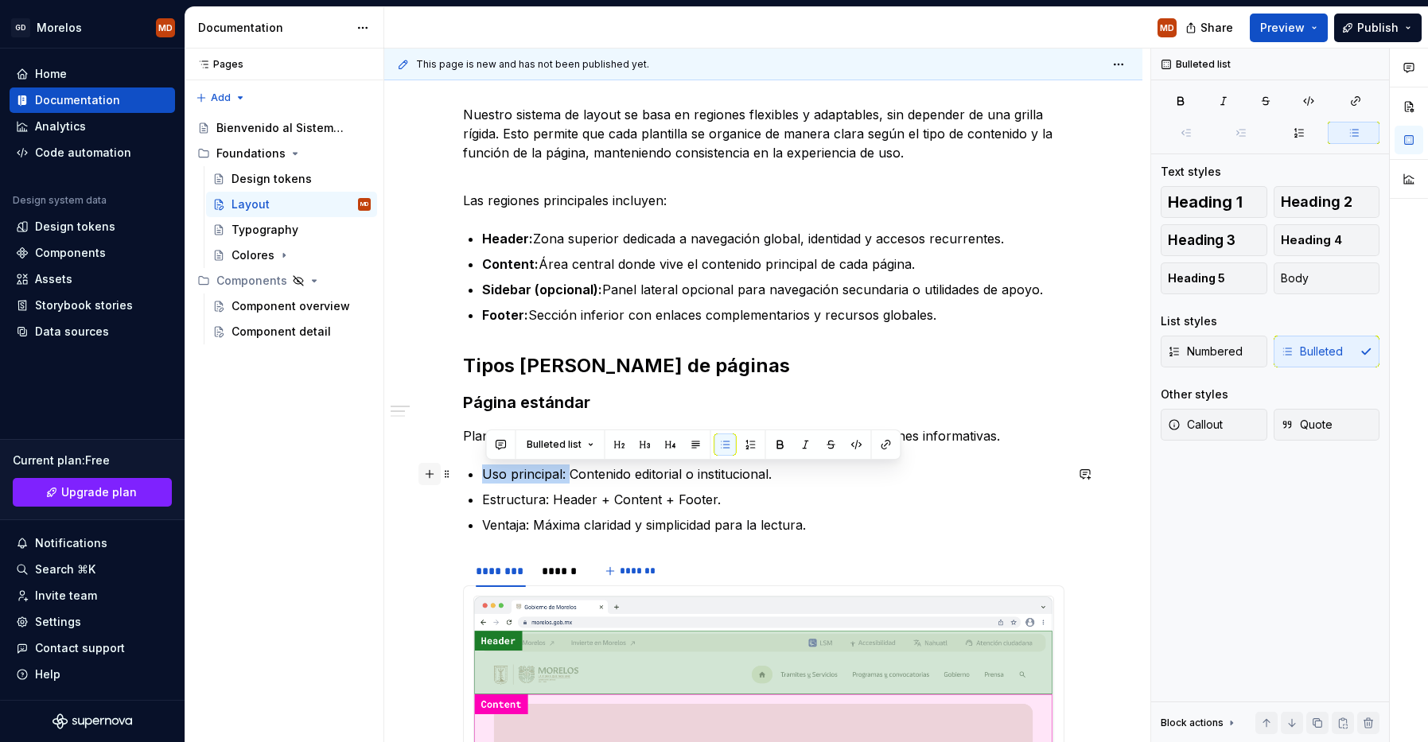
drag, startPoint x: 573, startPoint y: 475, endPoint x: 433, endPoint y: 476, distance: 140.0
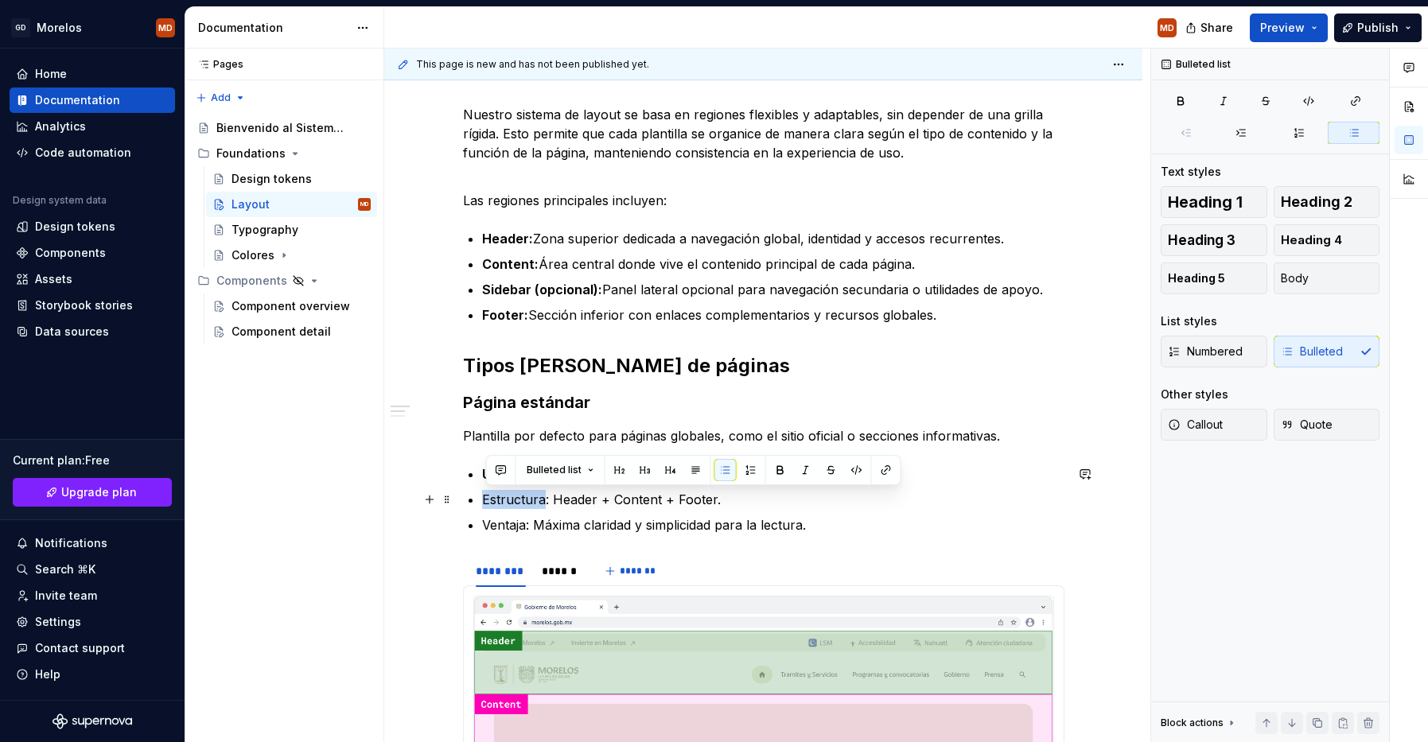
drag, startPoint x: 549, startPoint y: 504, endPoint x: 414, endPoint y: 504, distance: 135.2
drag, startPoint x: 556, startPoint y: 496, endPoint x: 410, endPoint y: 499, distance: 146.4
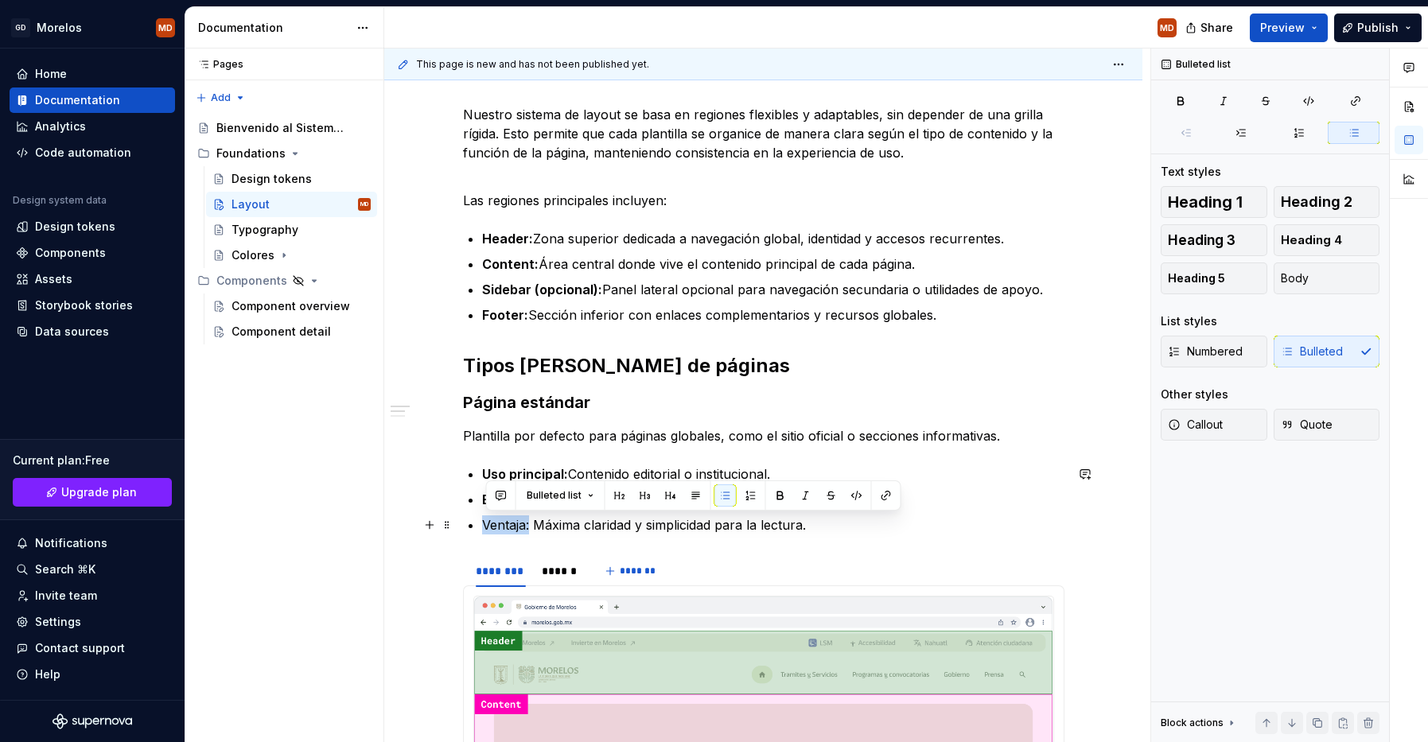
drag, startPoint x: 535, startPoint y: 526, endPoint x: 399, endPoint y: 527, distance: 136.8
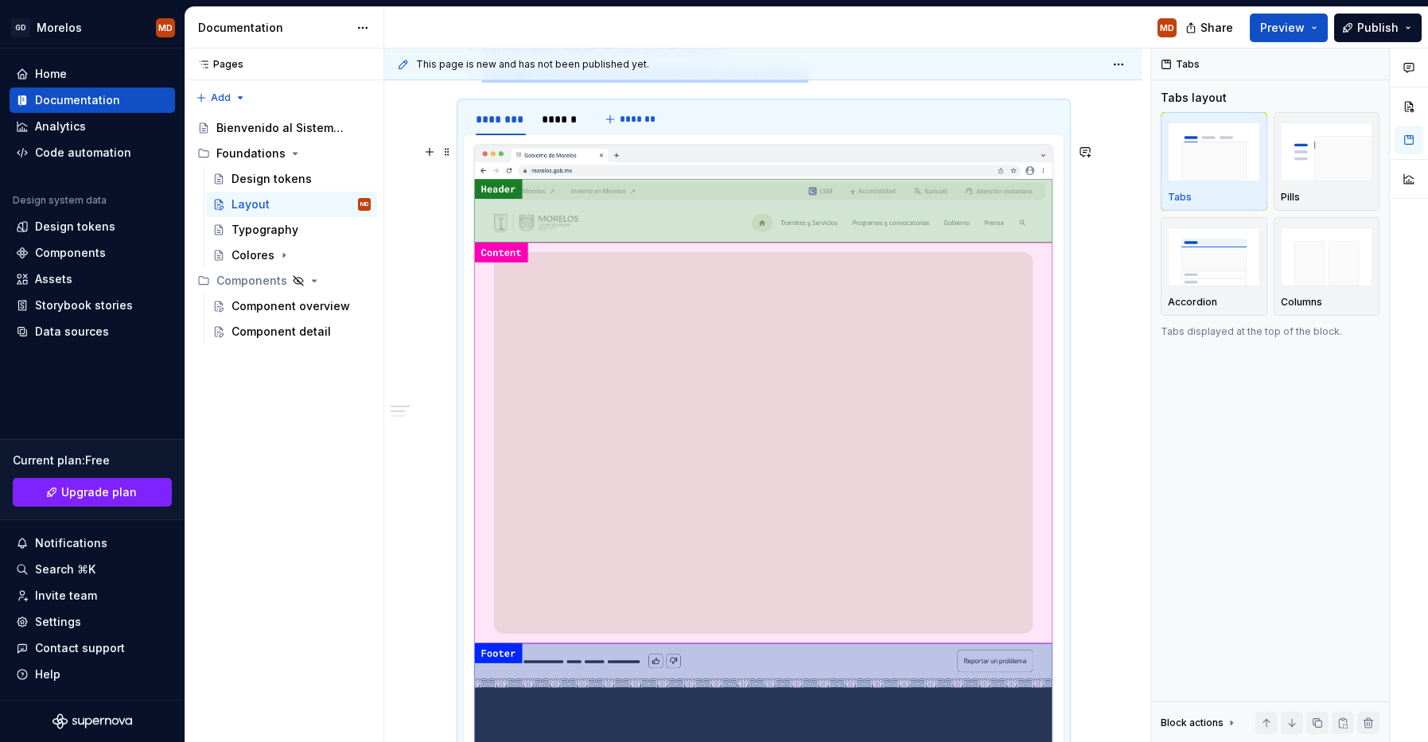
scroll to position [318, 0]
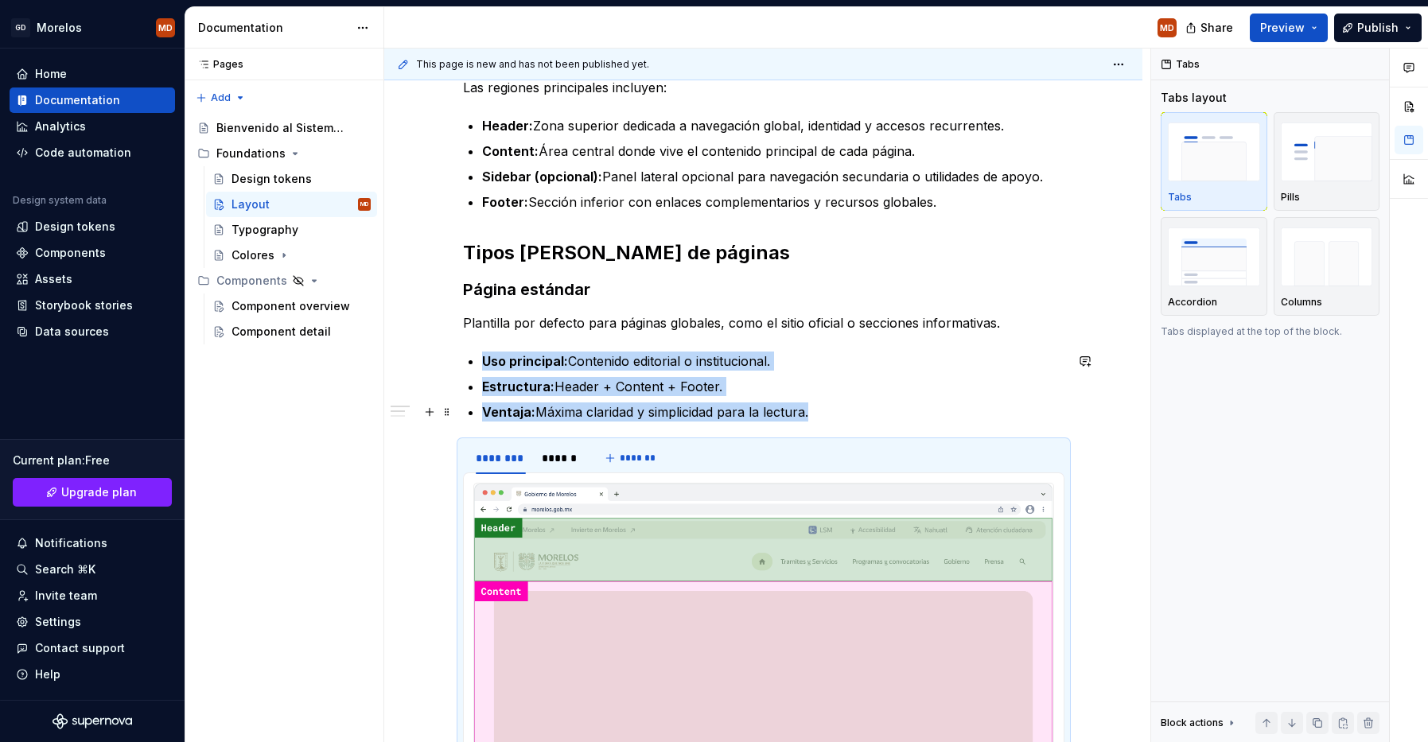
click at [590, 405] on p "Ventaja: Máxima claridad y simplicidad para la lectura." at bounding box center [773, 412] width 582 height 19
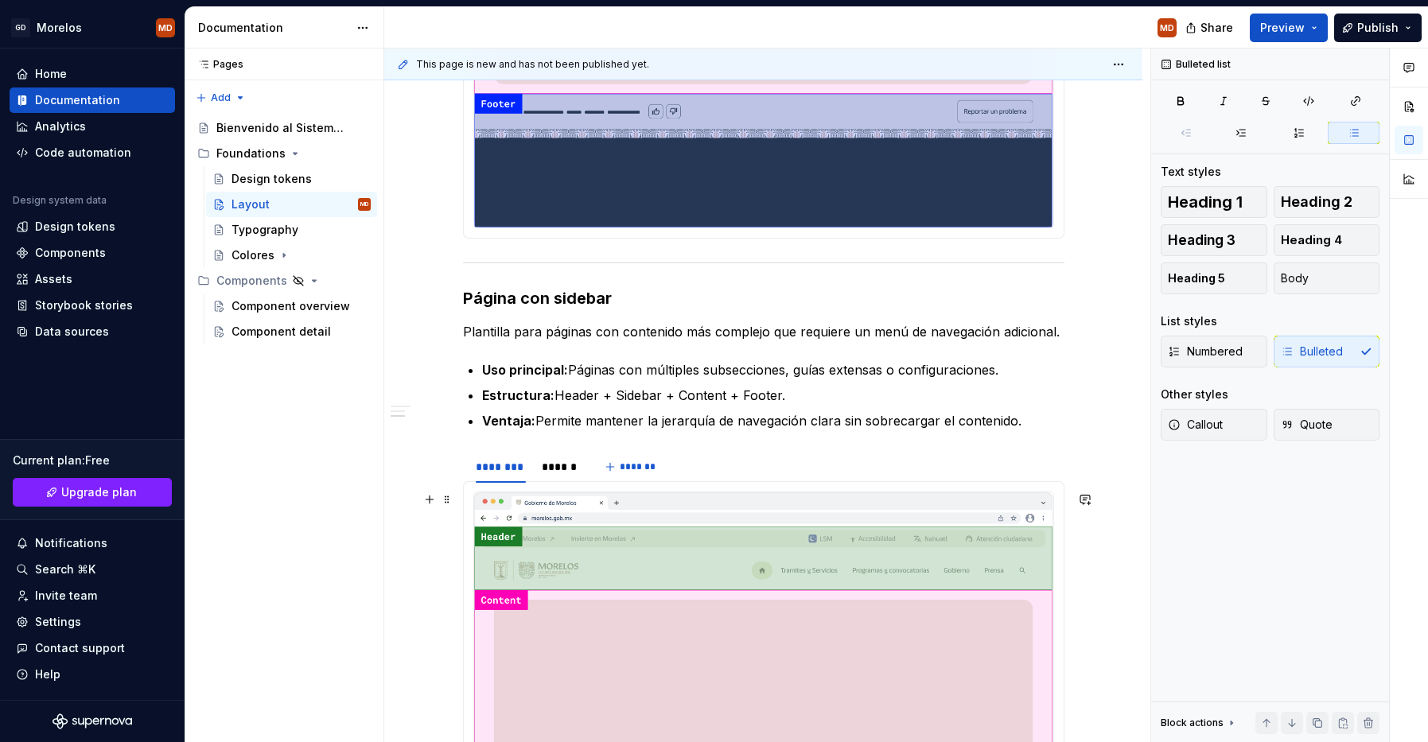
scroll to position [1321, 0]
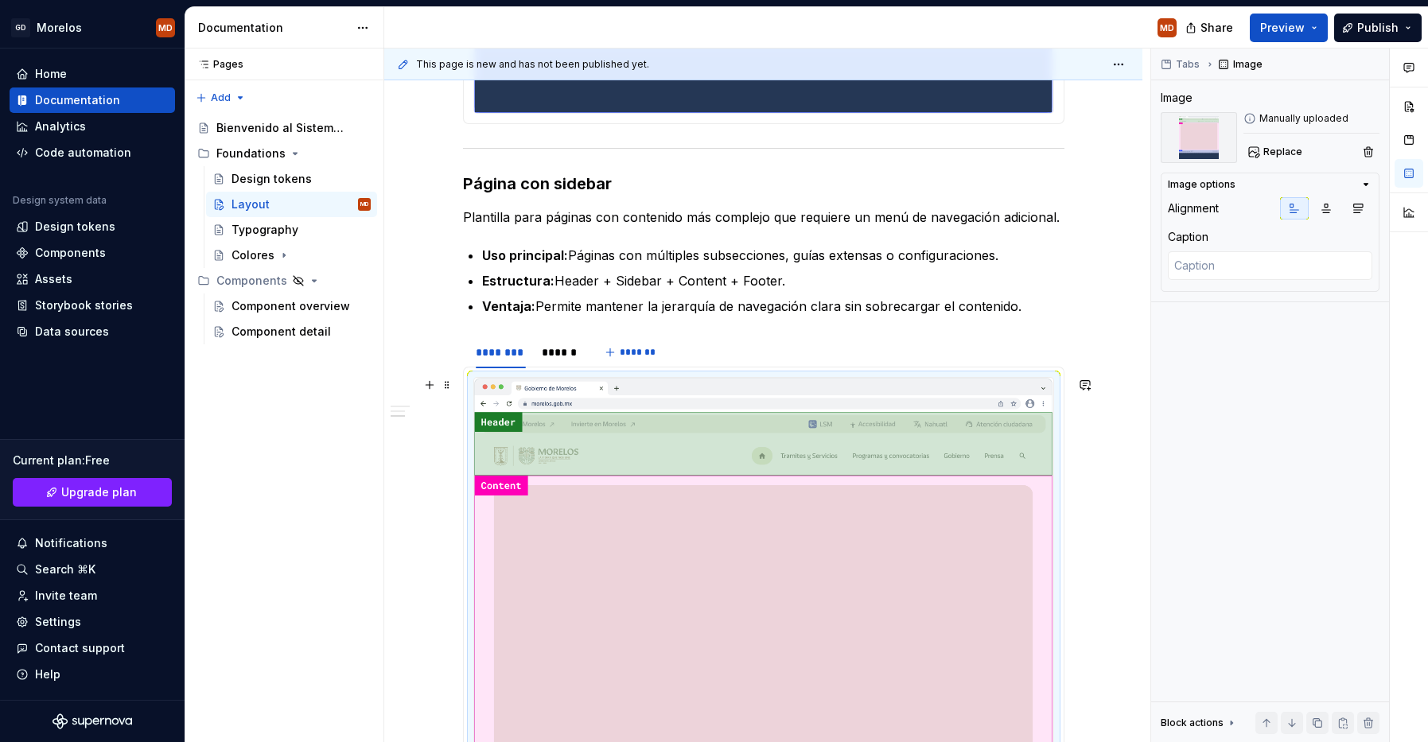
click at [617, 508] on img at bounding box center [763, 694] width 579 height 632
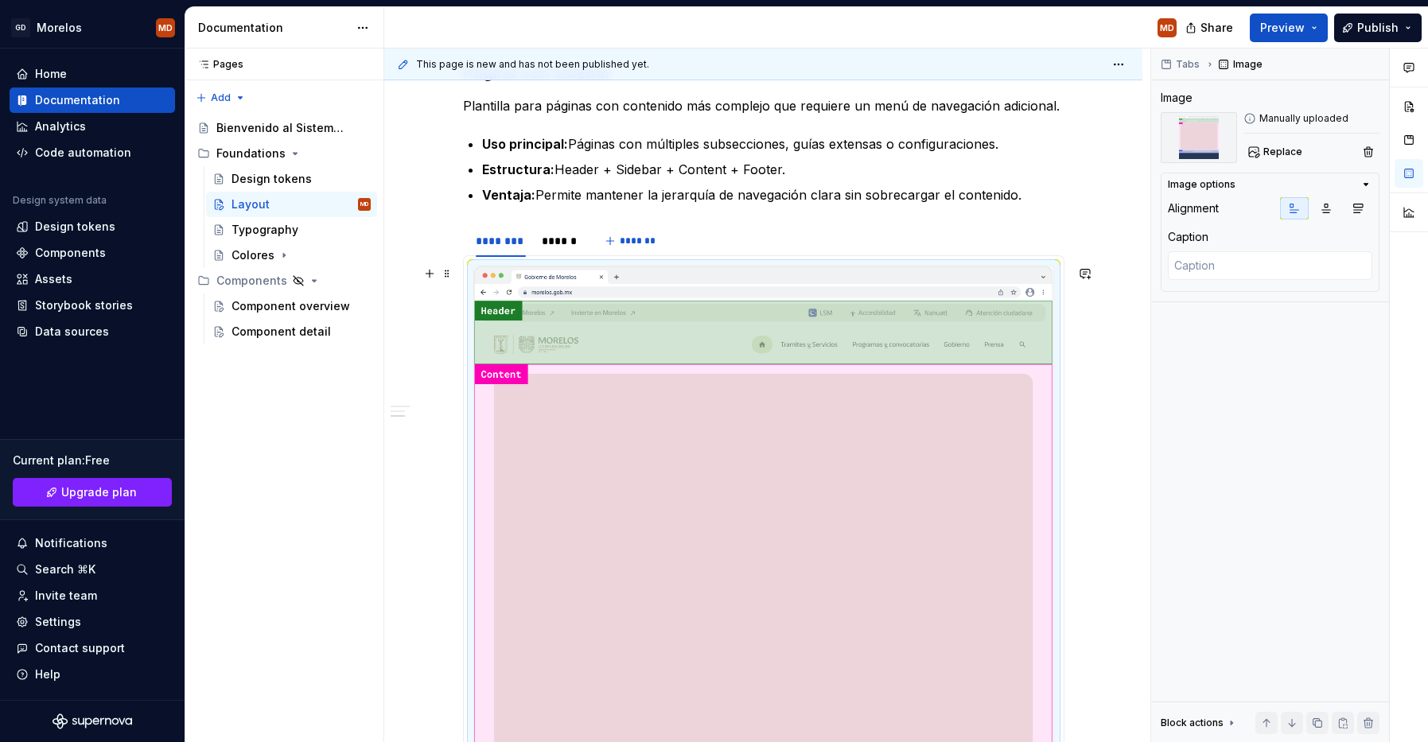
scroll to position [1436, 0]
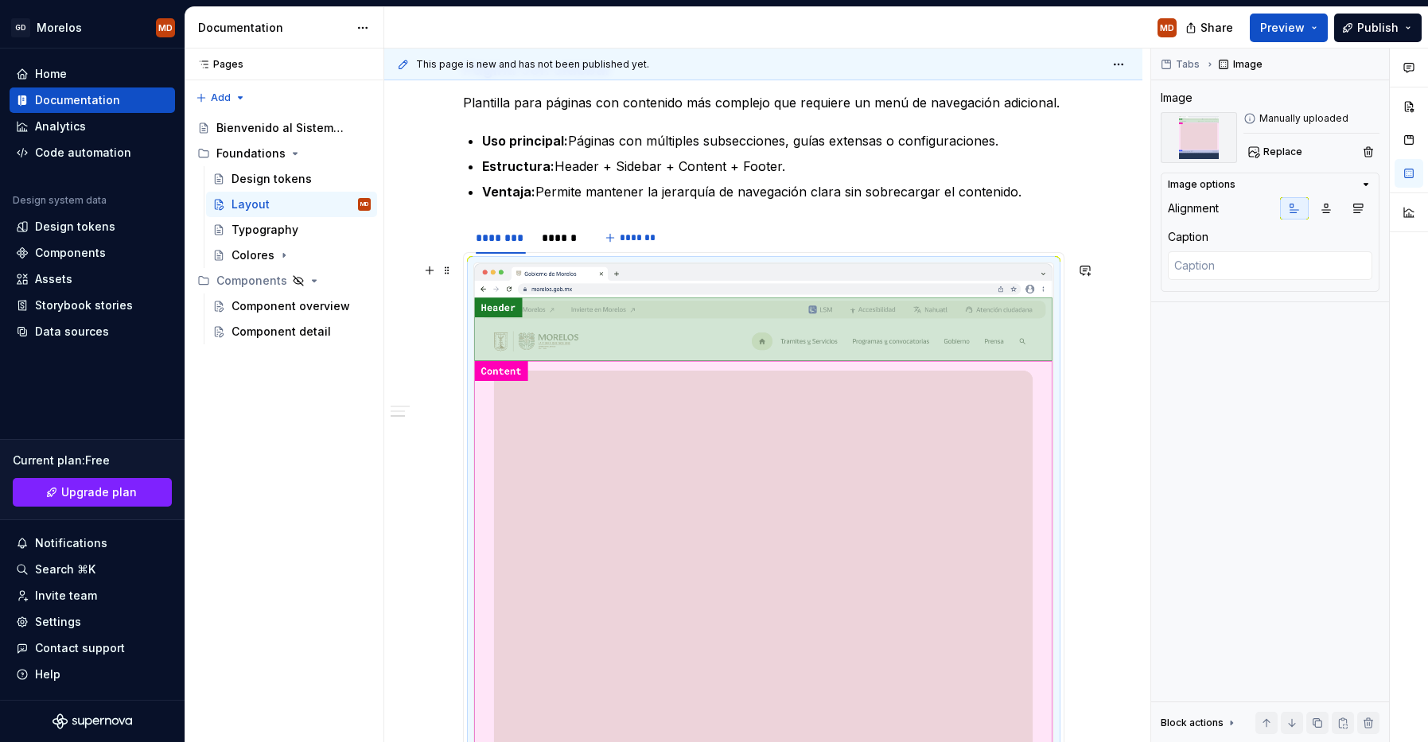
click at [617, 508] on img at bounding box center [763, 579] width 579 height 632
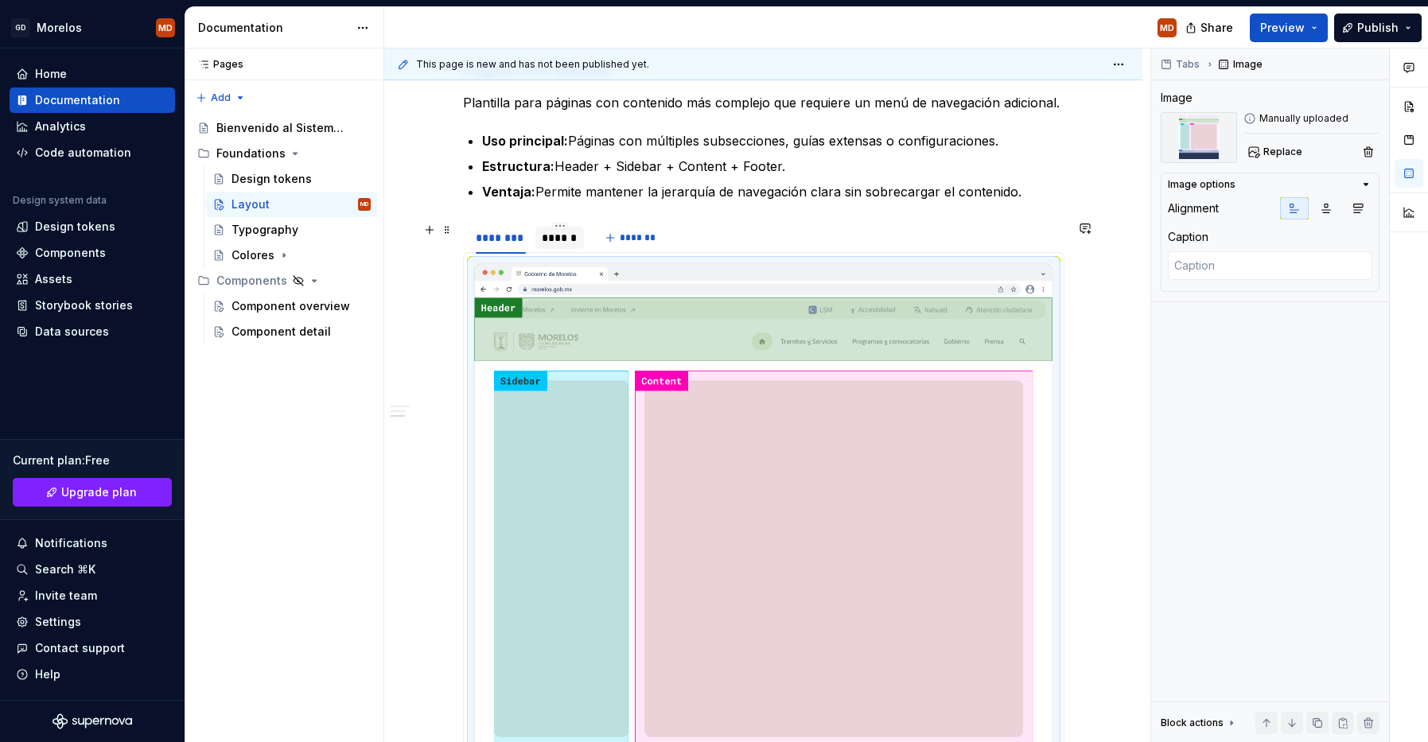
click at [569, 235] on div "******" at bounding box center [560, 238] width 36 height 16
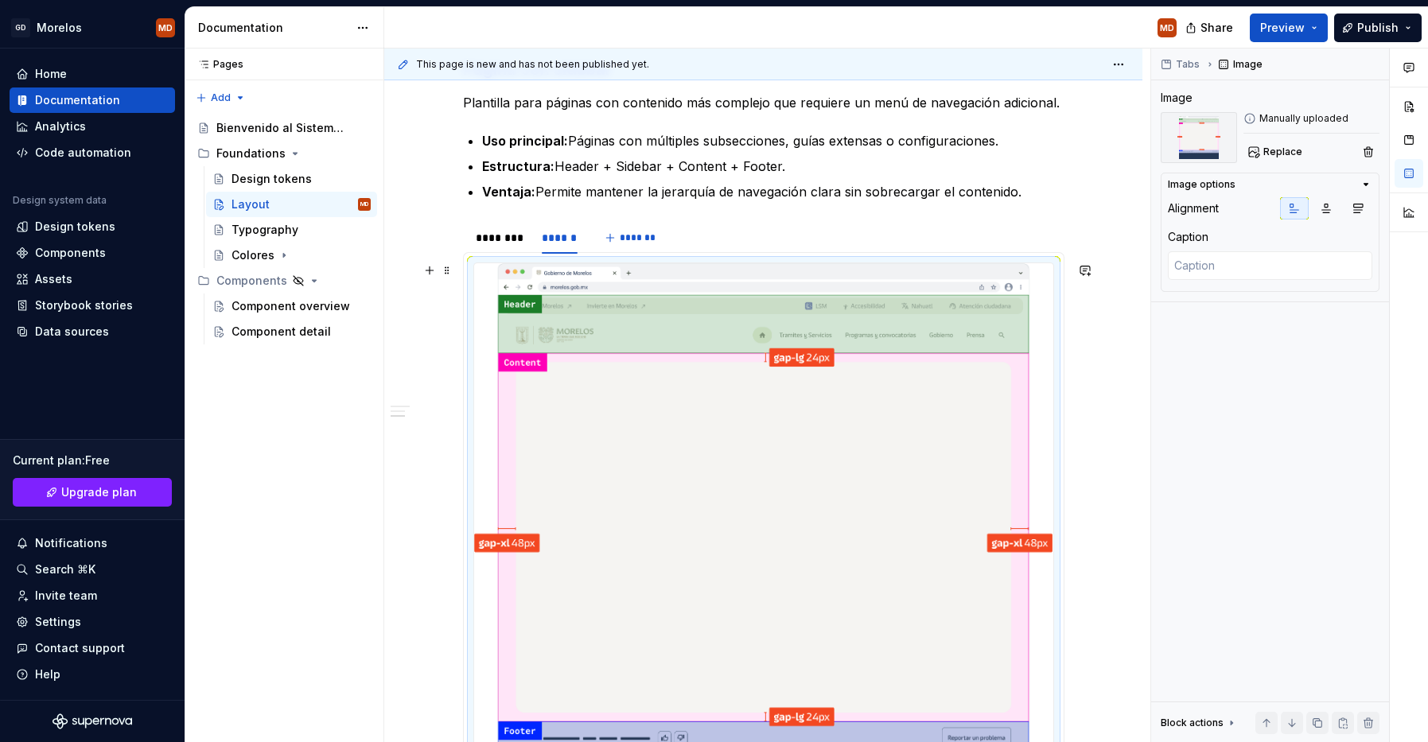
click at [575, 302] on img at bounding box center [763, 554] width 579 height 582
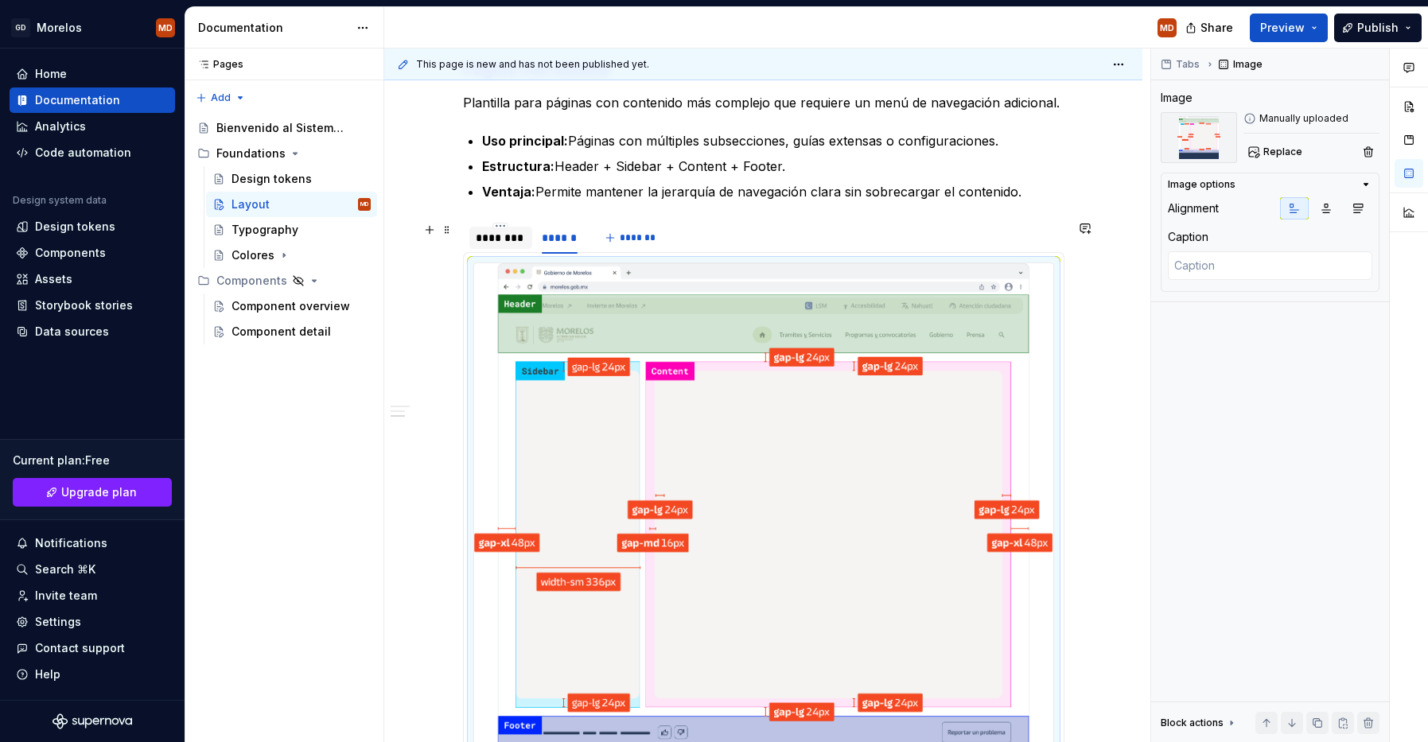
click at [517, 247] on div "********" at bounding box center [501, 238] width 64 height 22
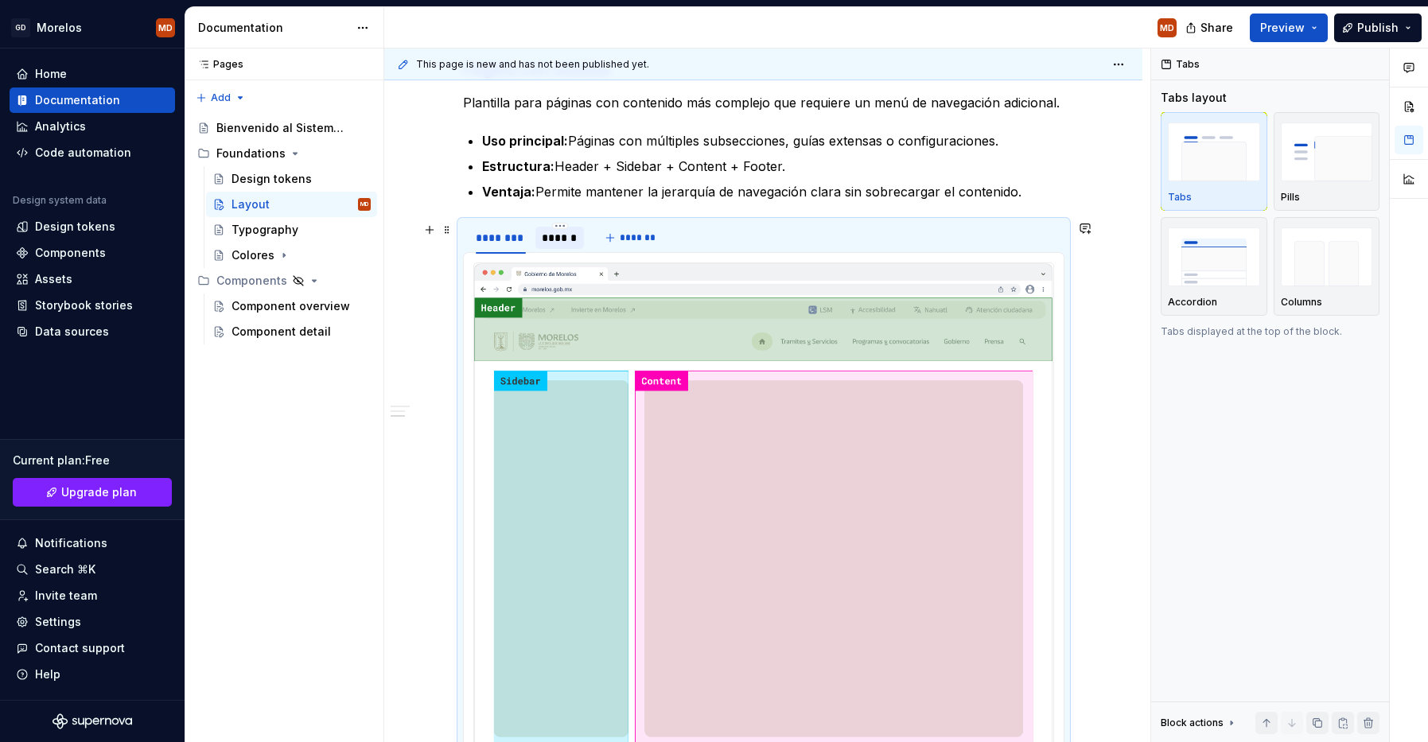
click at [547, 250] on div "******" at bounding box center [559, 237] width 49 height 25
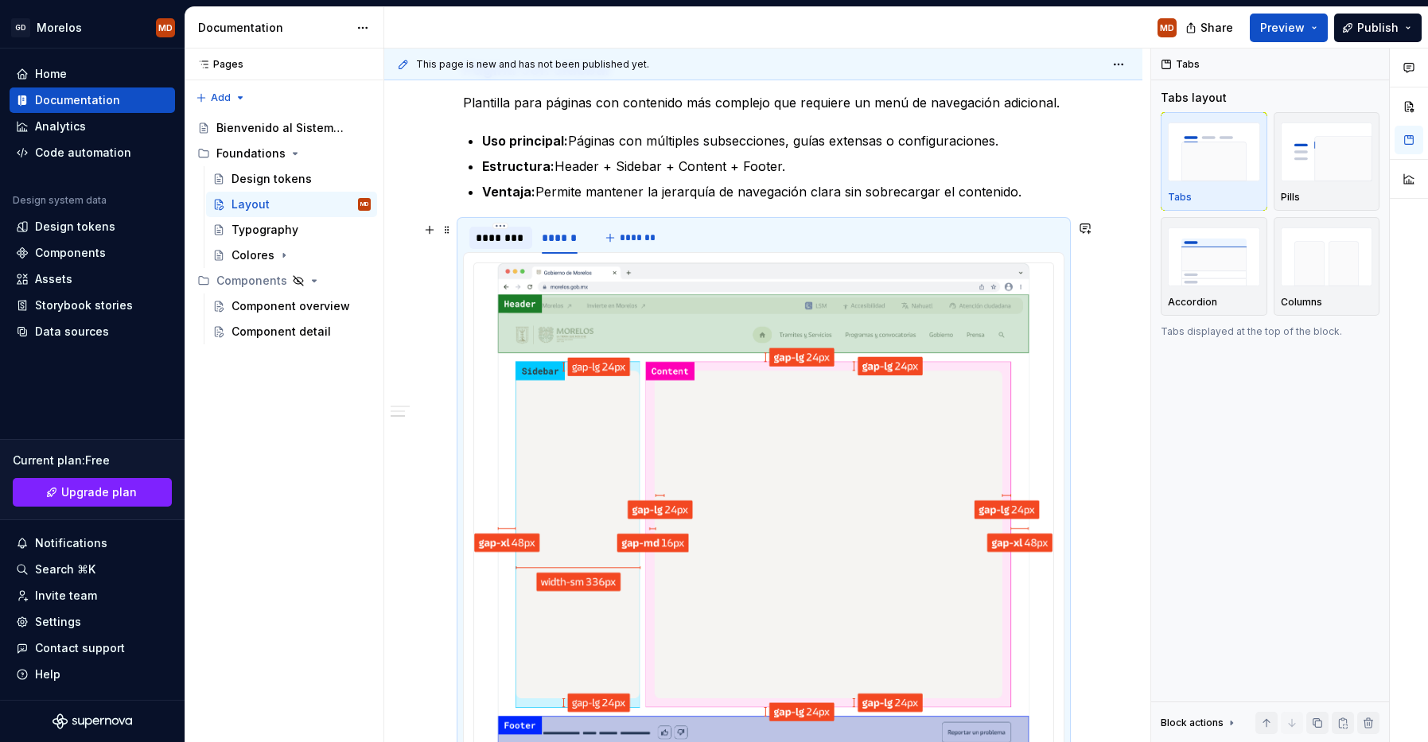
click at [496, 250] on div "********" at bounding box center [501, 237] width 64 height 25
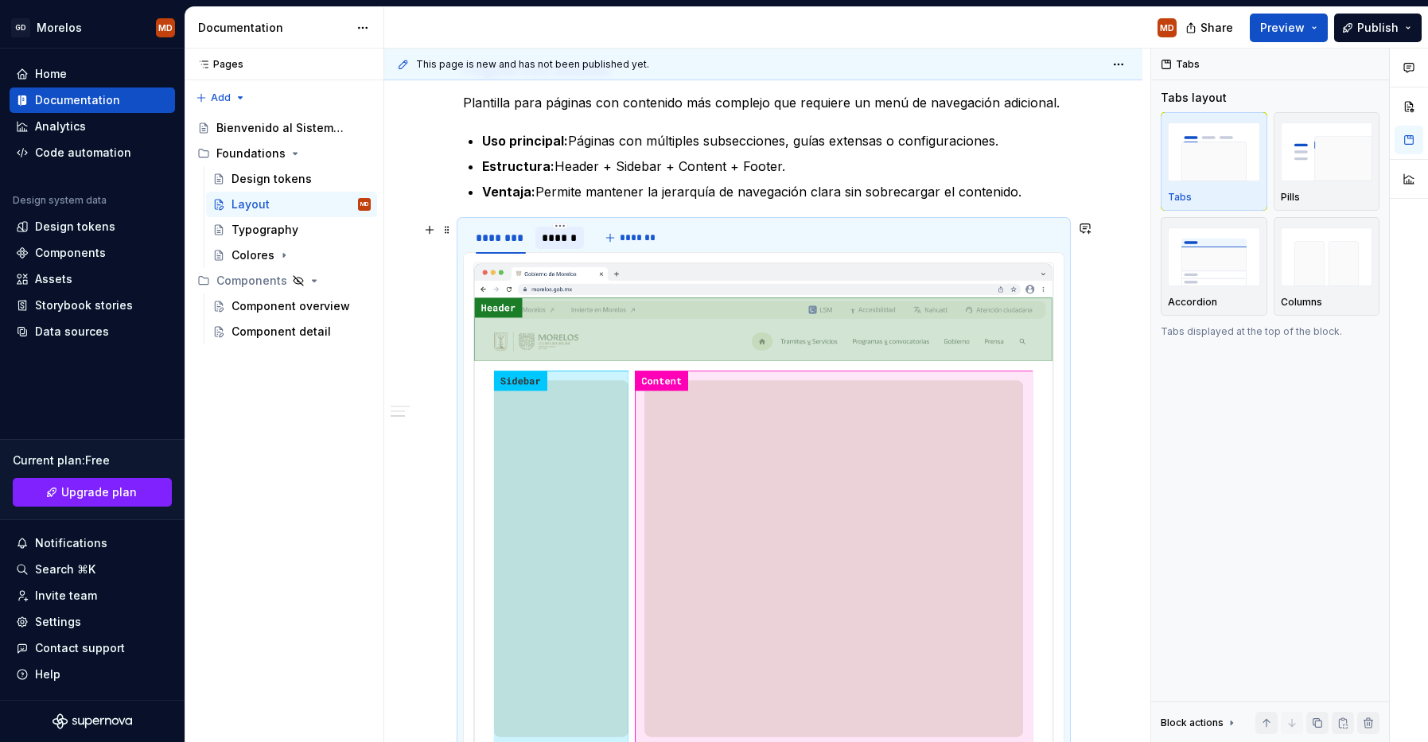
click at [575, 239] on div "******" at bounding box center [560, 238] width 36 height 16
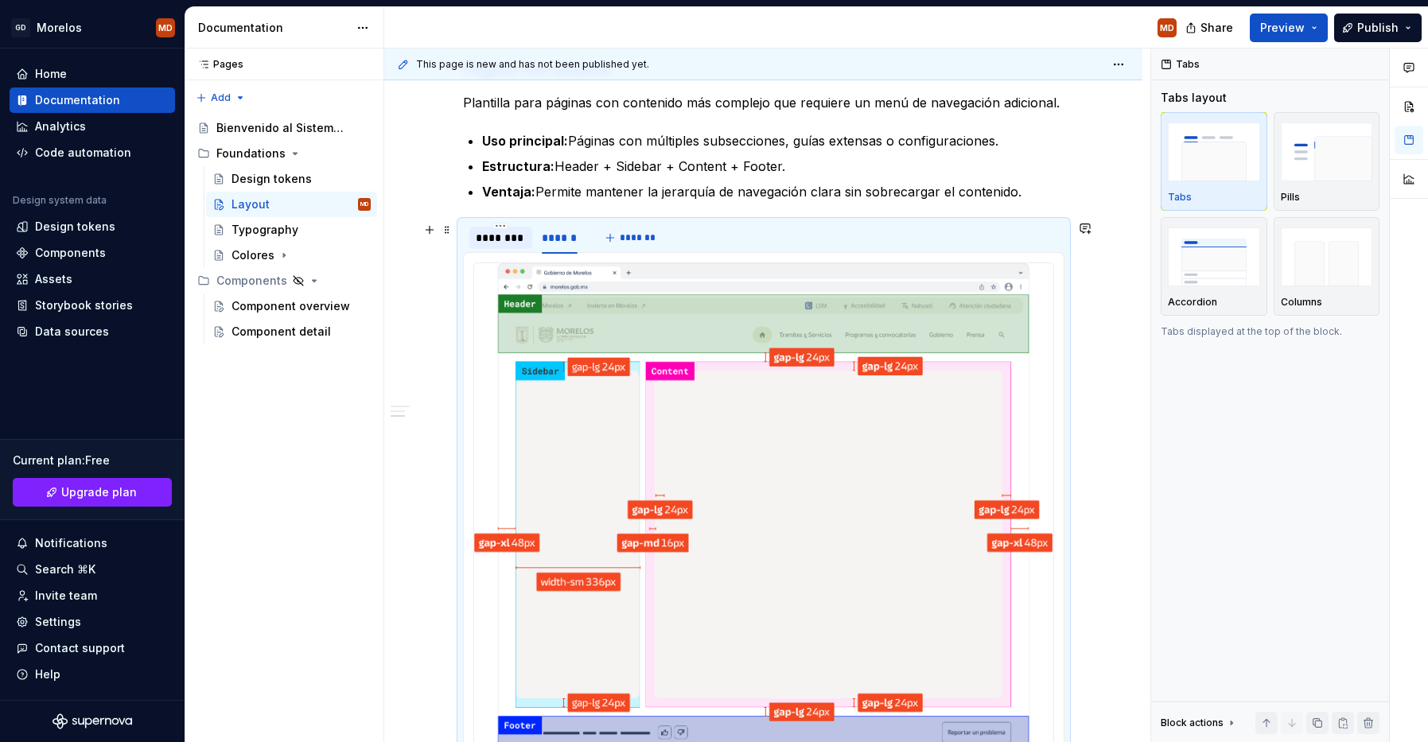
click at [512, 243] on div "********" at bounding box center [501, 238] width 51 height 16
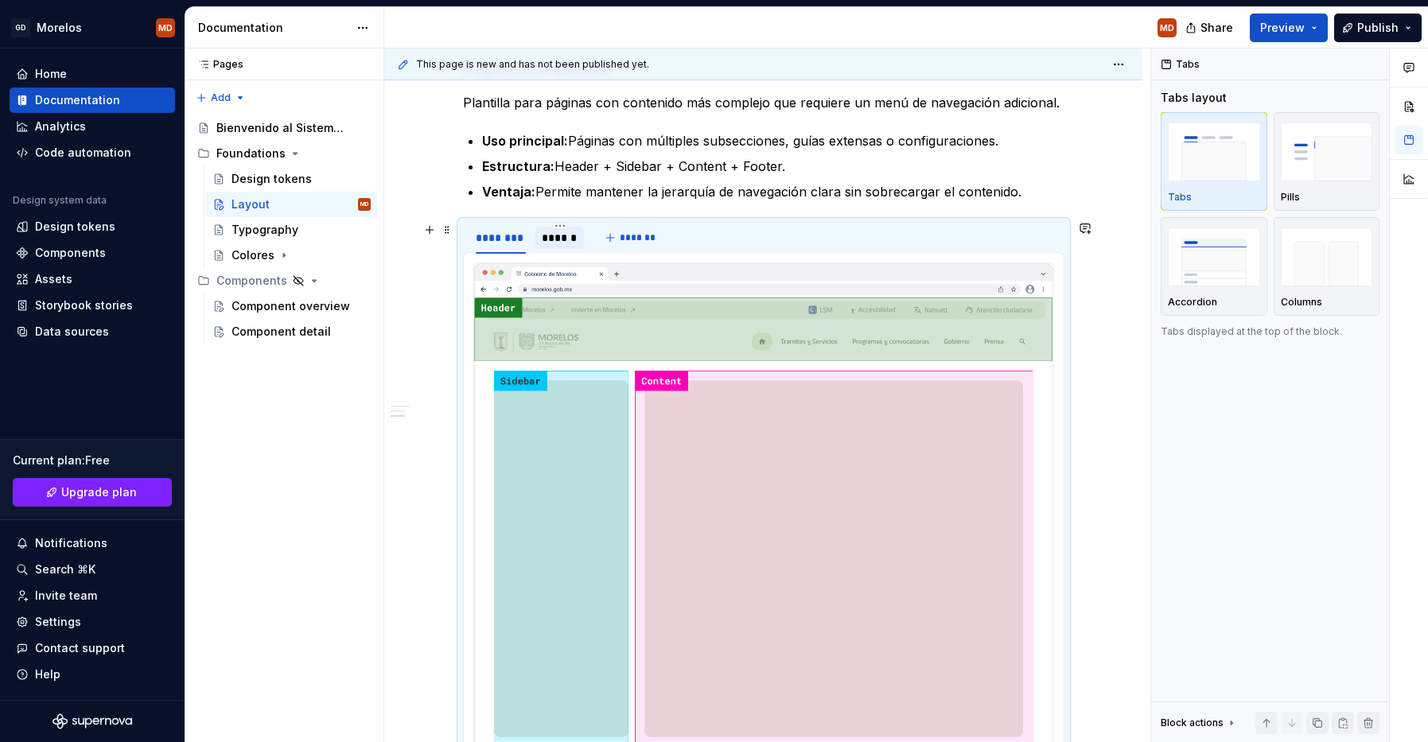
click at [584, 236] on div "******" at bounding box center [559, 238] width 49 height 22
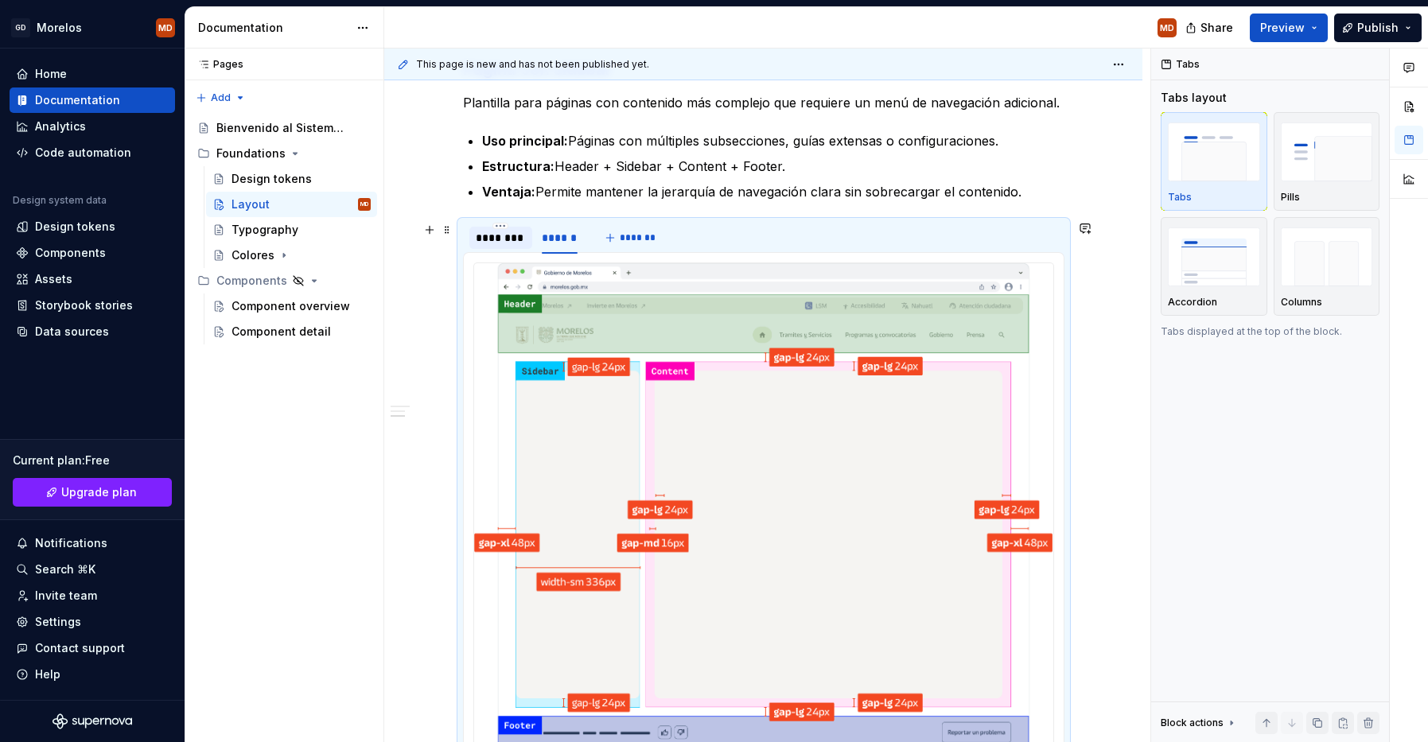
click at [515, 237] on div "********" at bounding box center [501, 238] width 51 height 16
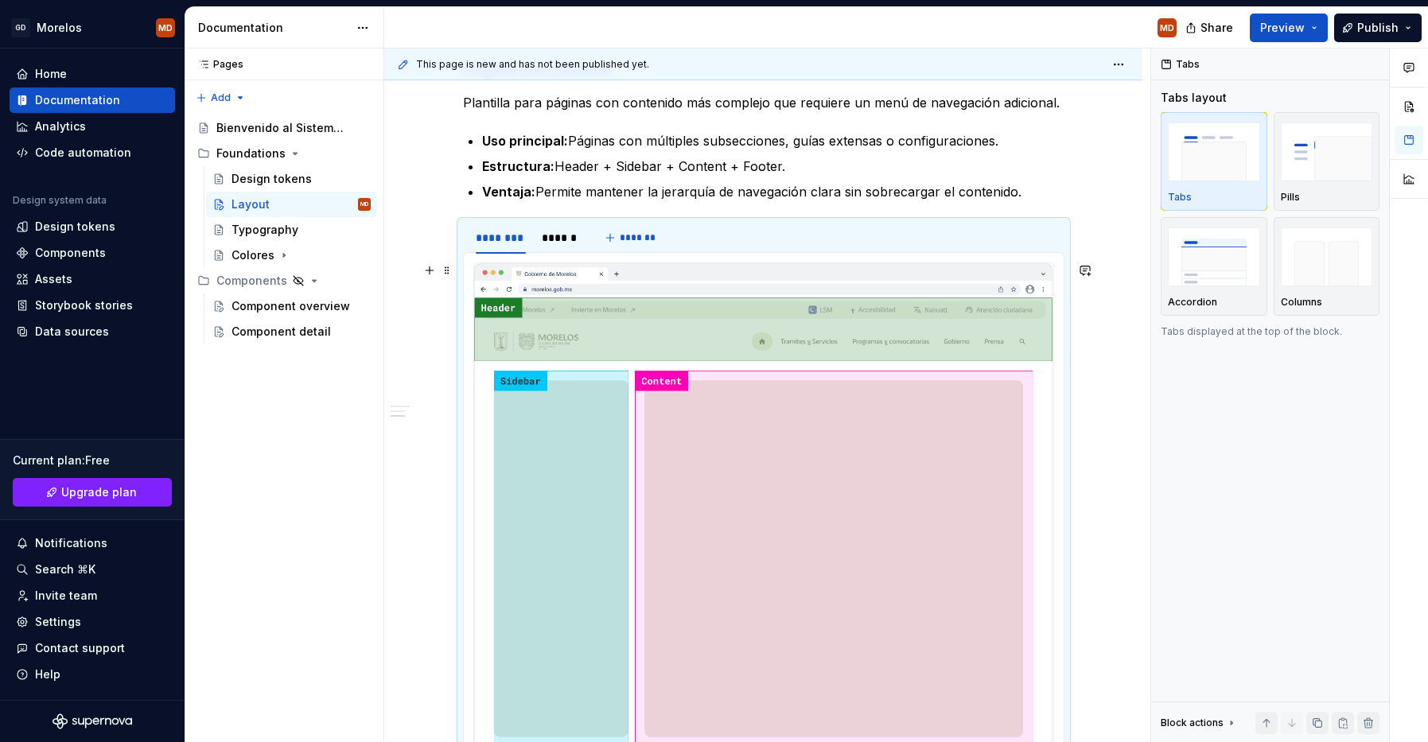
click at [574, 363] on img at bounding box center [763, 576] width 579 height 627
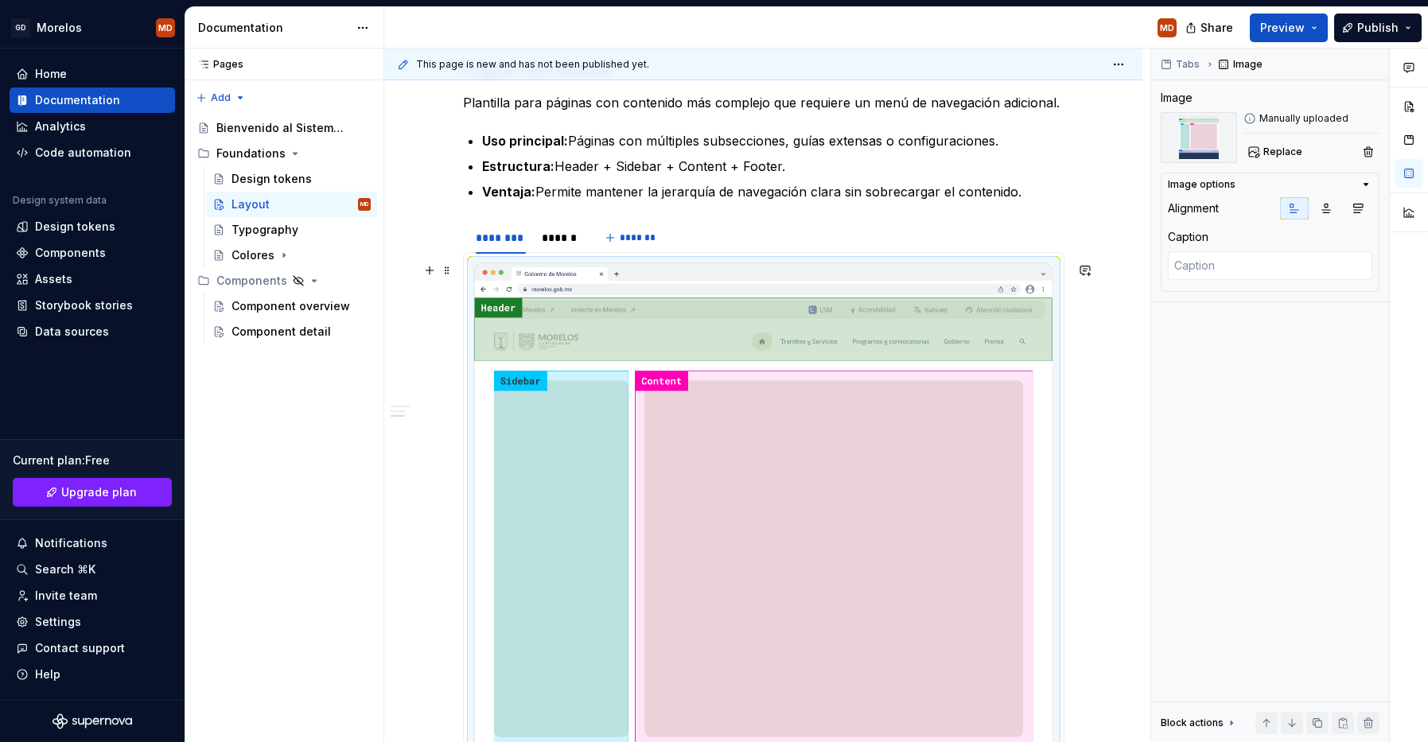
click at [608, 356] on img at bounding box center [763, 576] width 579 height 627
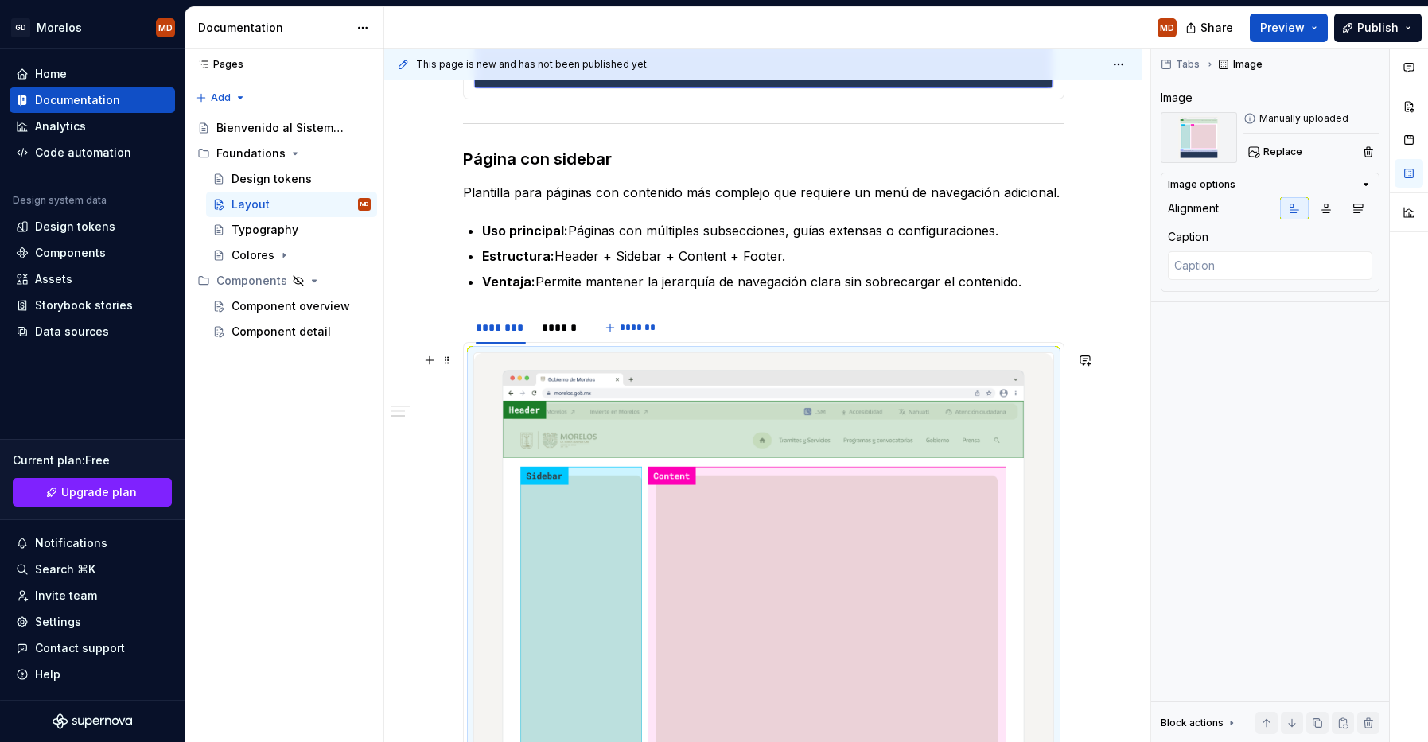
click at [436, 539] on div "Nuestro sistema de layout [PERSON_NAME] en regiones flexibles y adaptables, sin…" at bounding box center [763, 72] width 758 height 2292
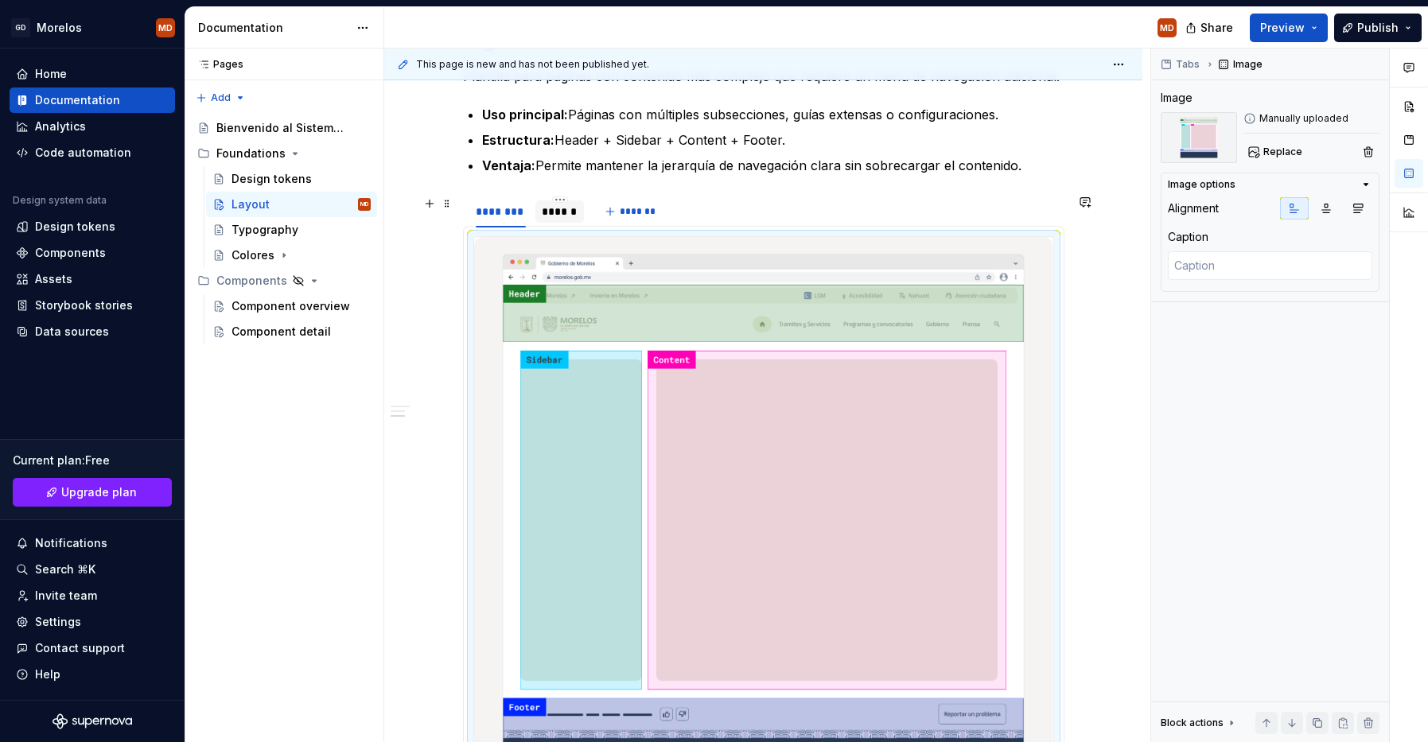
click at [570, 217] on div "******" at bounding box center [560, 212] width 36 height 16
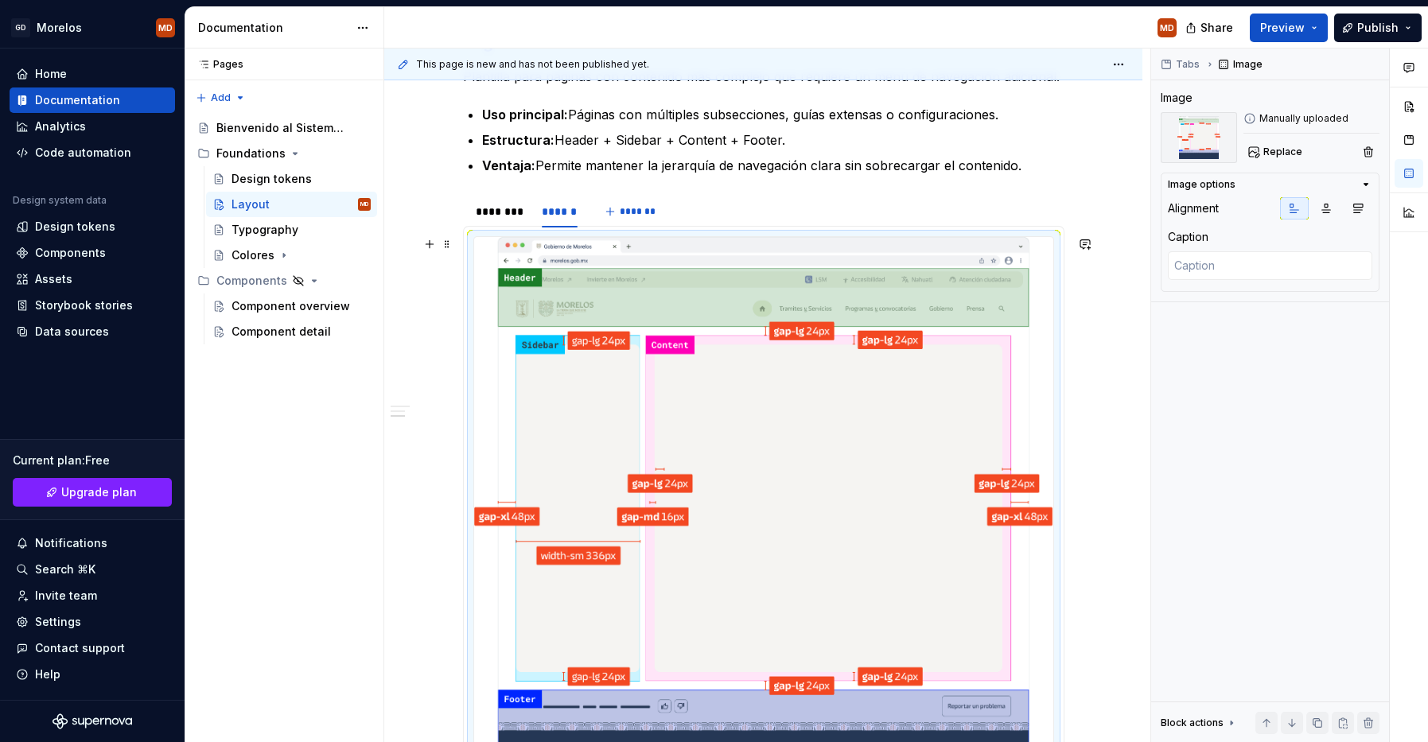
click at [596, 375] on img at bounding box center [763, 525] width 579 height 576
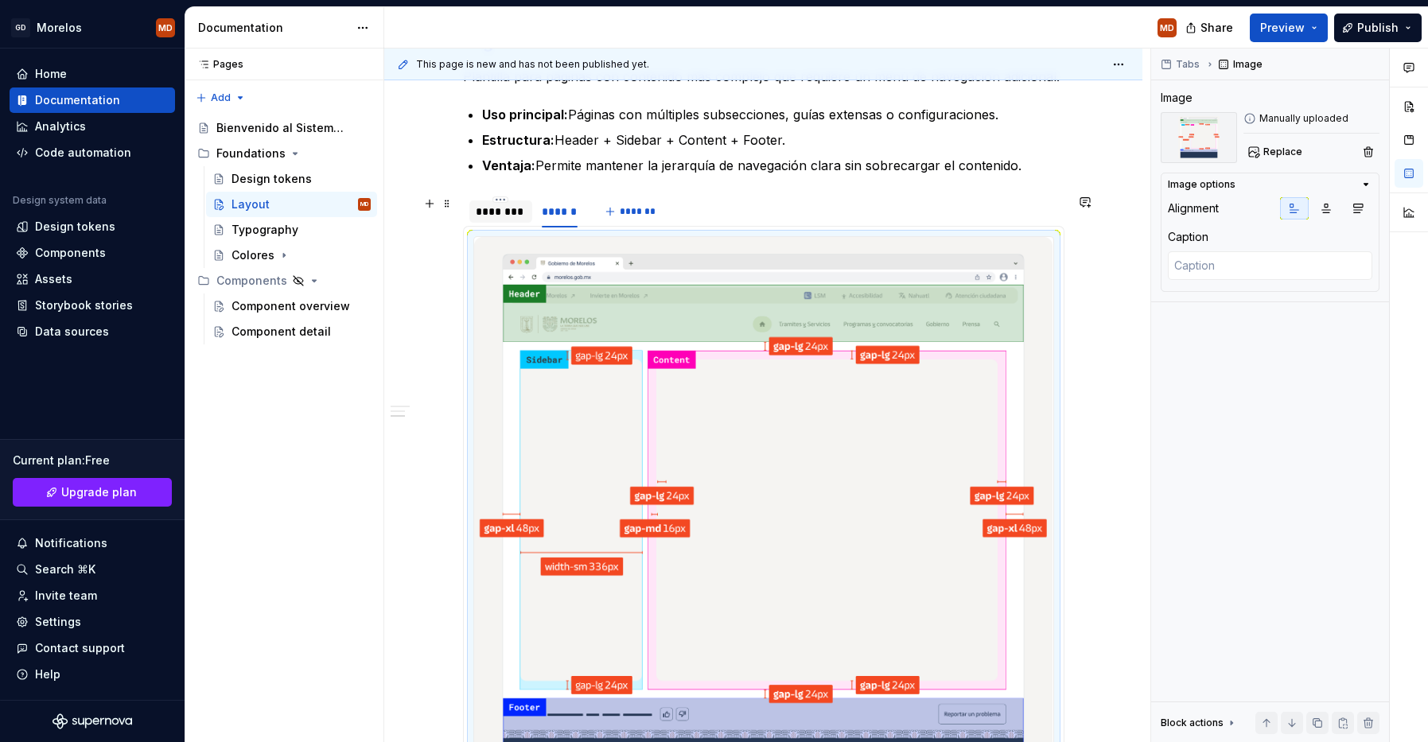
click at [508, 213] on div "********" at bounding box center [501, 212] width 51 height 16
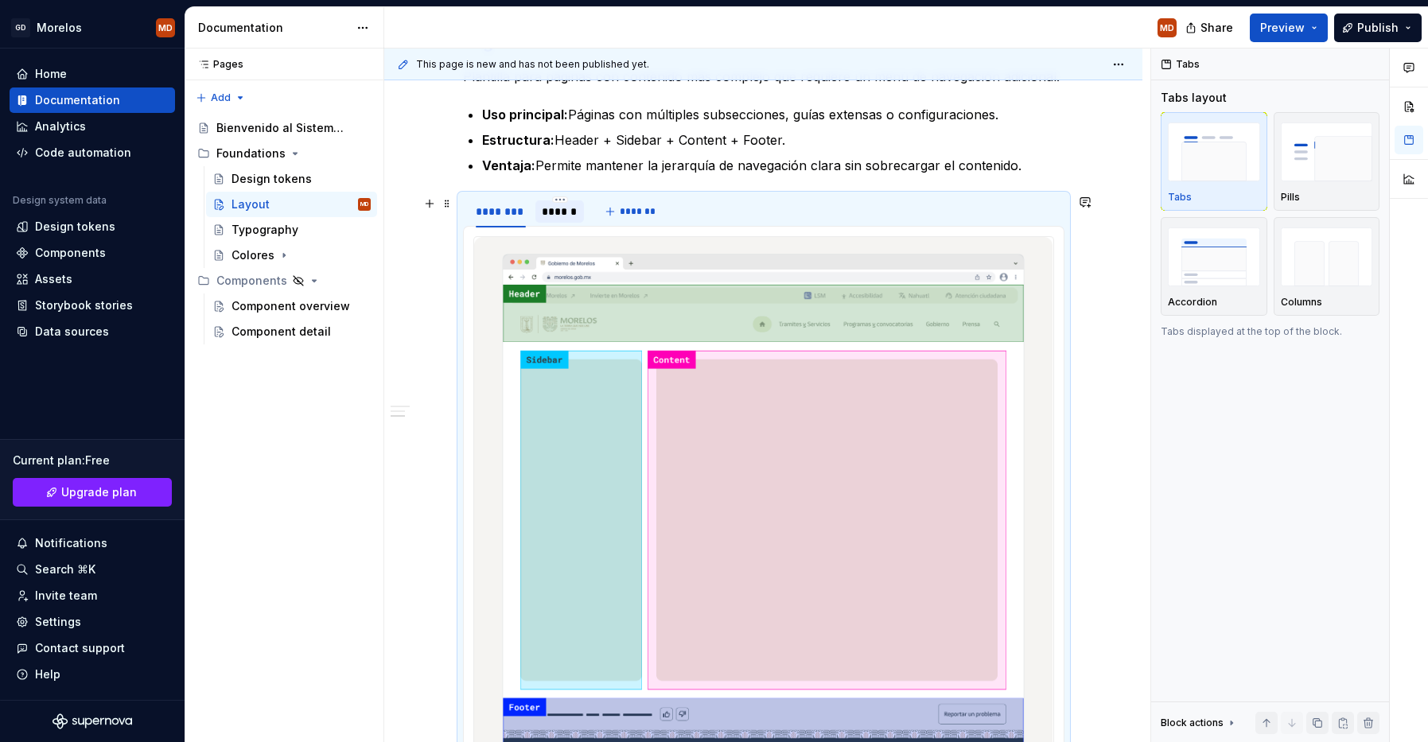
click at [560, 212] on div "******" at bounding box center [560, 212] width 36 height 16
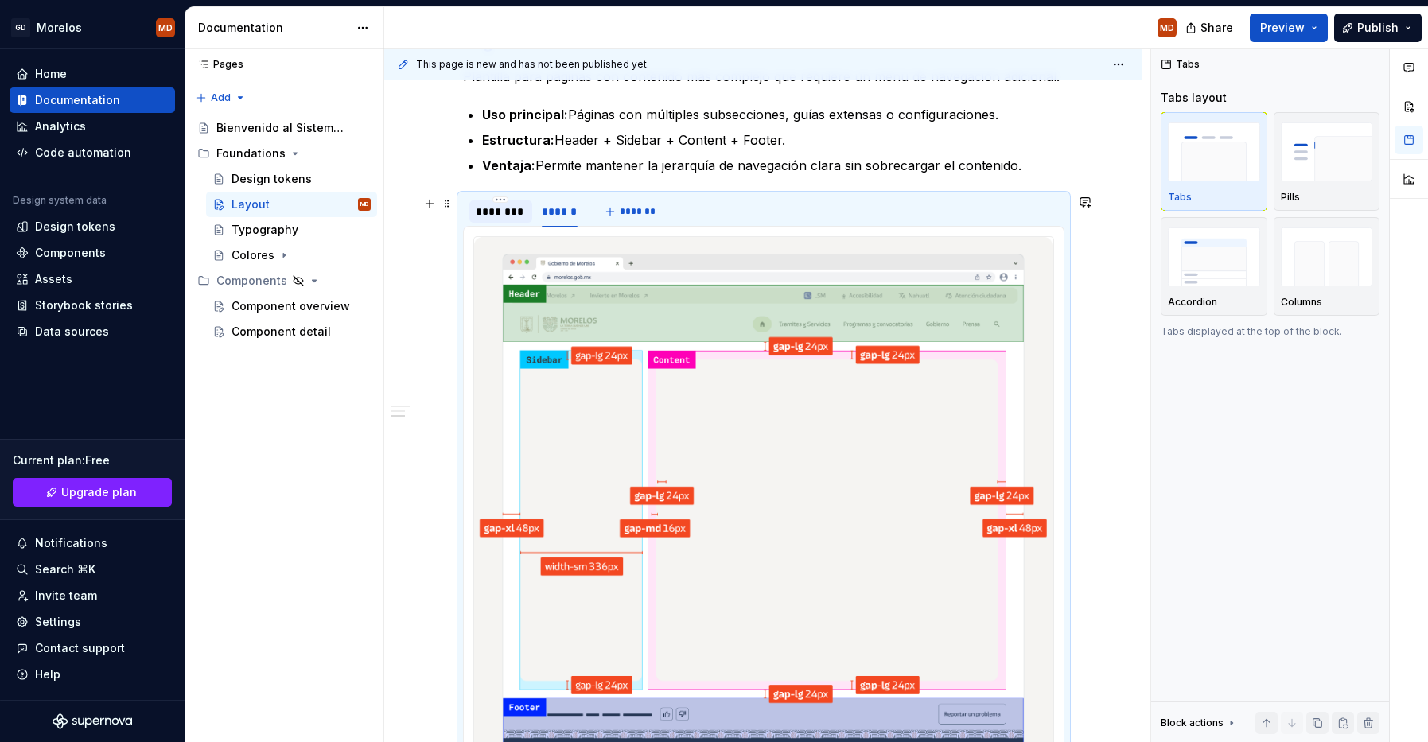
click at [500, 215] on div "********" at bounding box center [501, 212] width 51 height 16
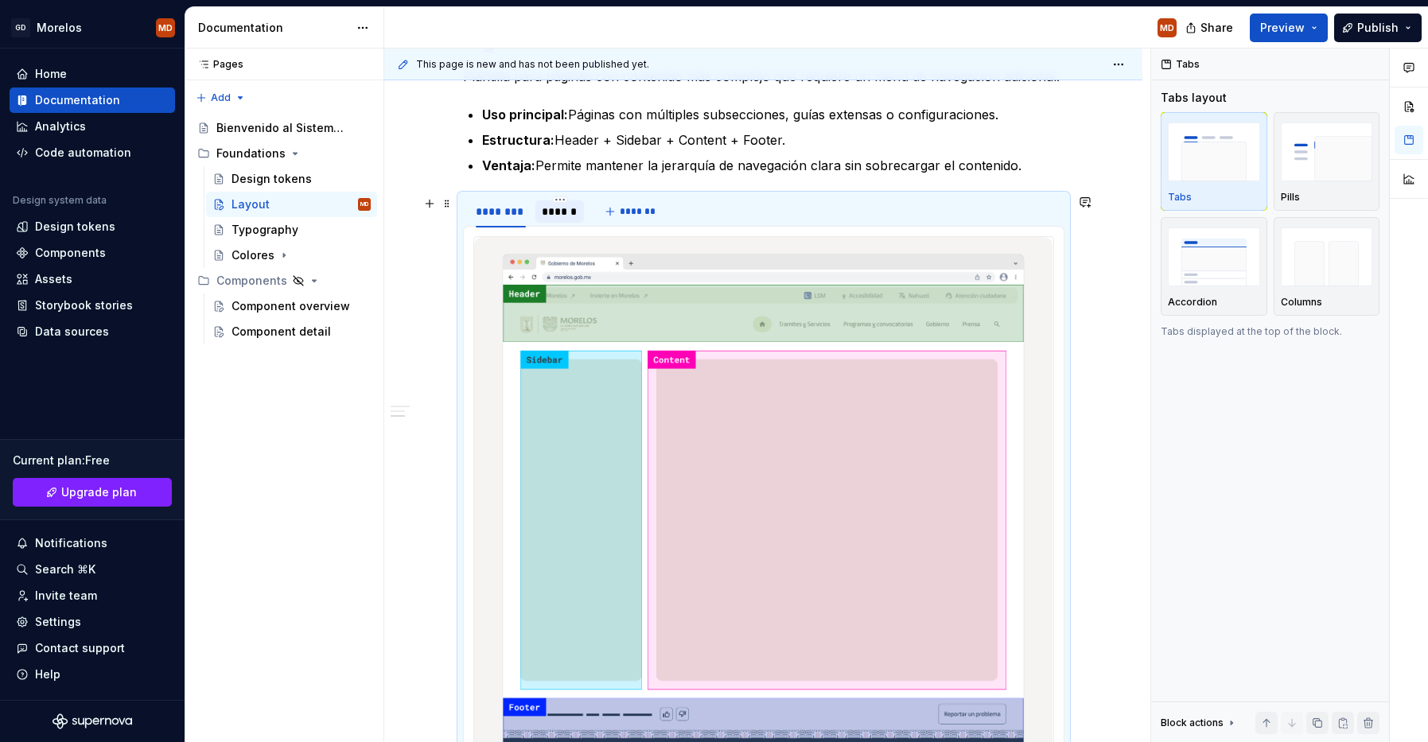
click at [555, 214] on div "******" at bounding box center [560, 212] width 36 height 16
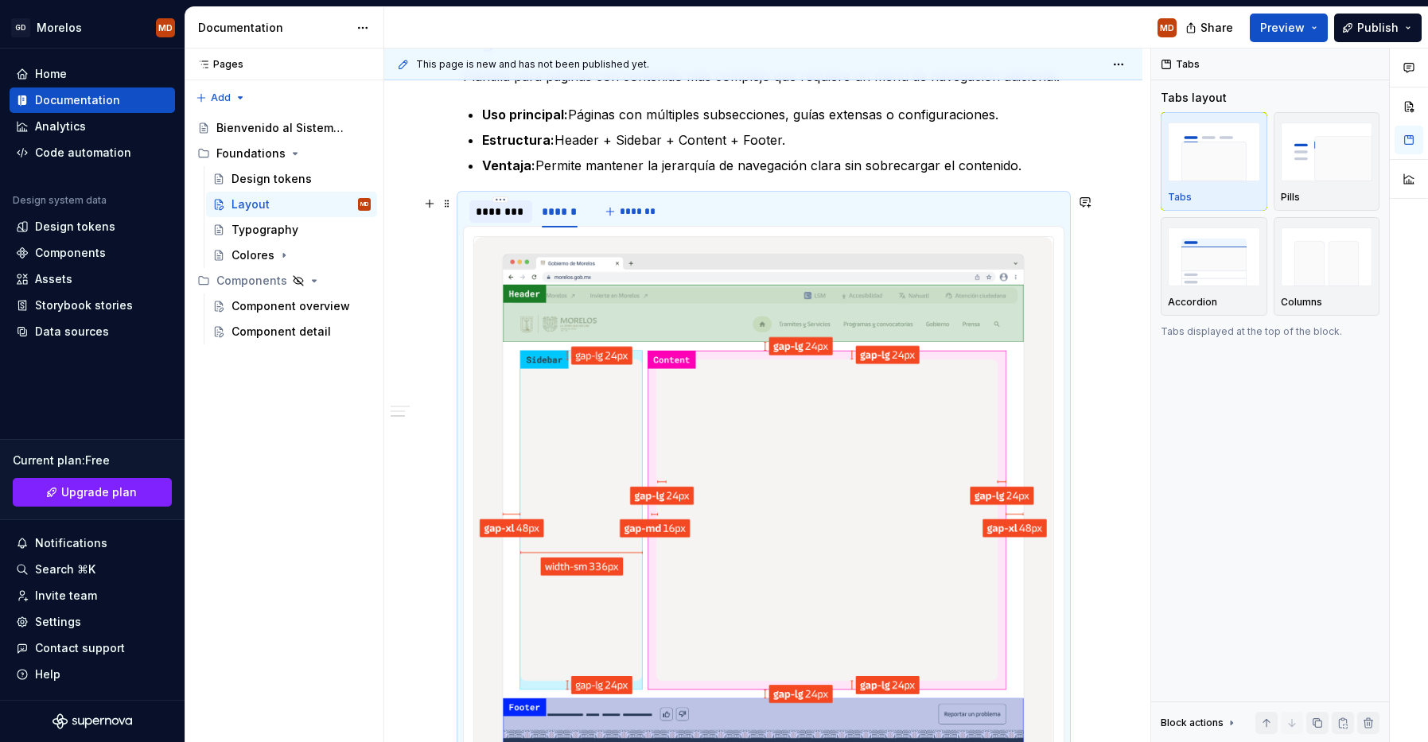
click at [506, 214] on div "********" at bounding box center [501, 212] width 51 height 16
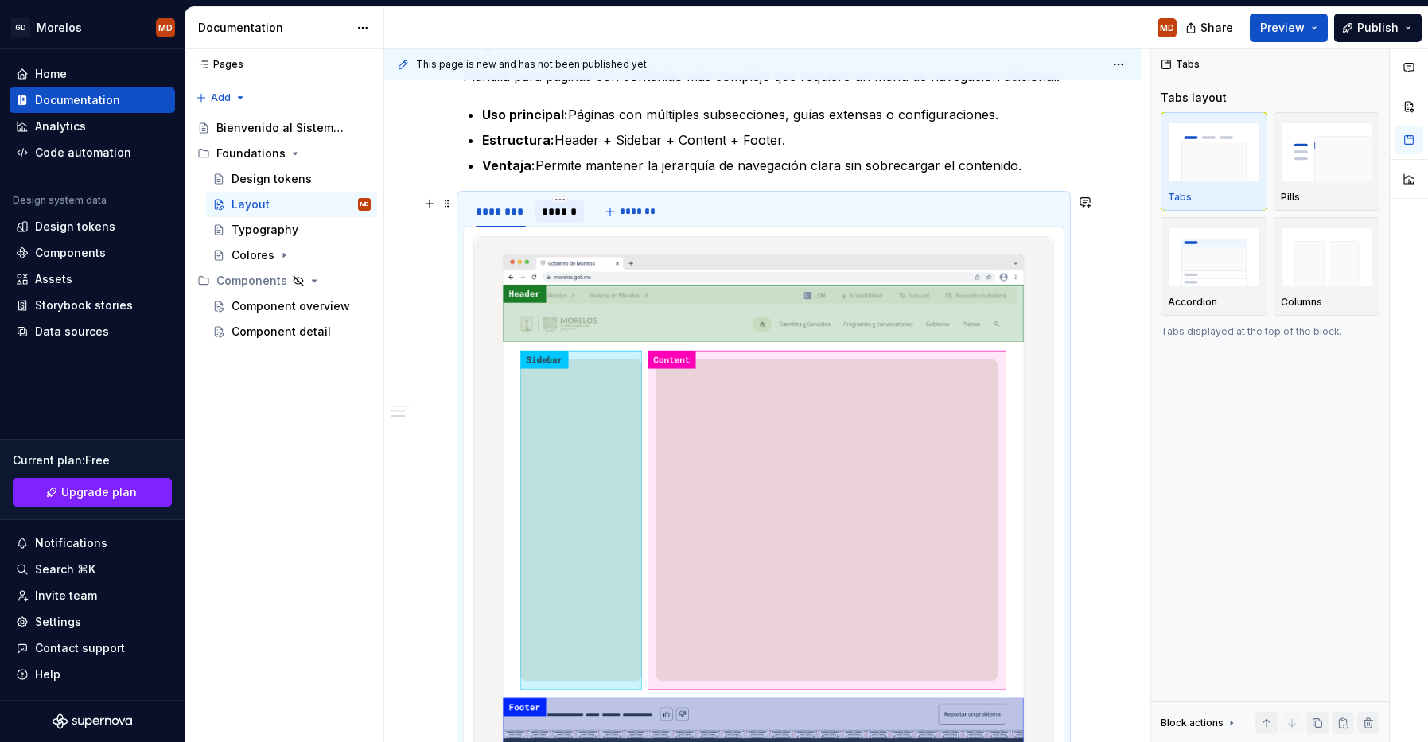
click at [557, 215] on div "******" at bounding box center [560, 212] width 36 height 16
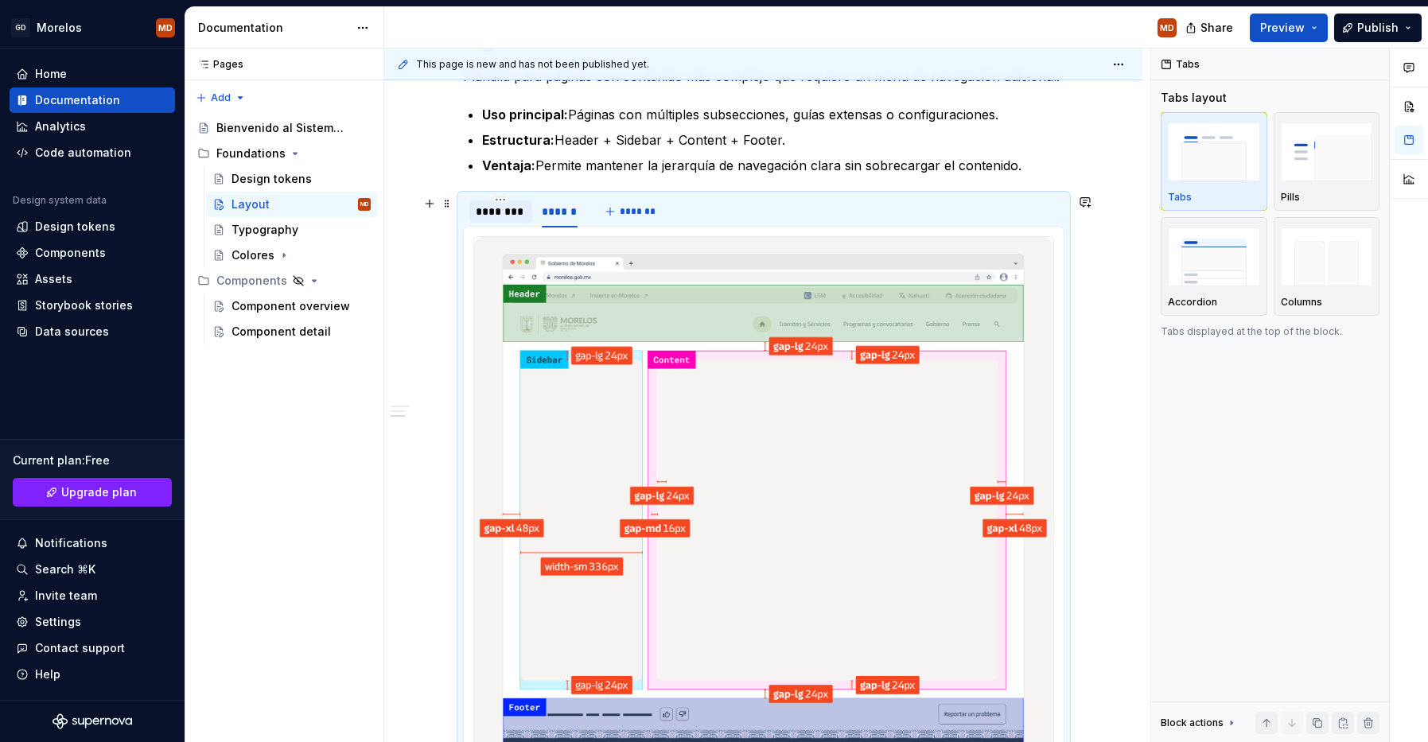
click at [512, 217] on div "********" at bounding box center [501, 212] width 51 height 16
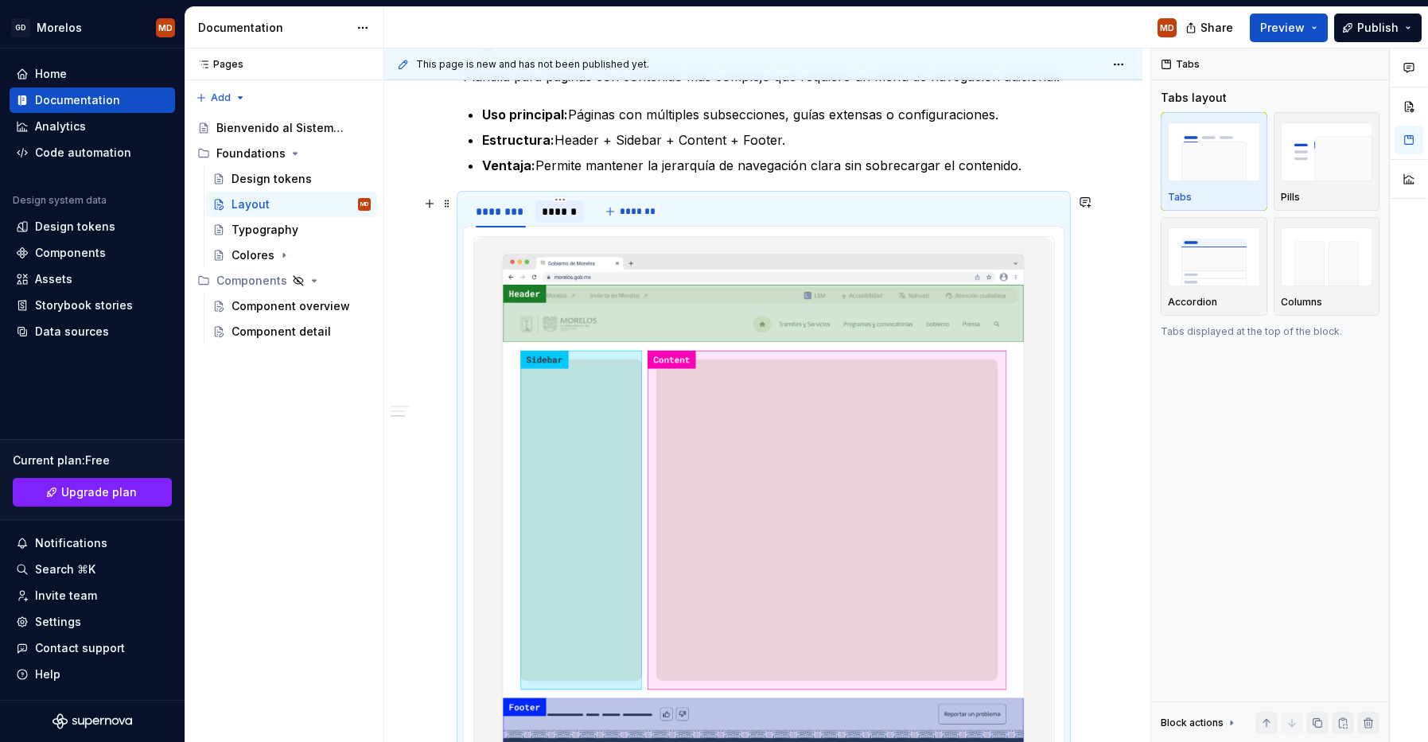
click at [554, 220] on div "******" at bounding box center [559, 211] width 49 height 22
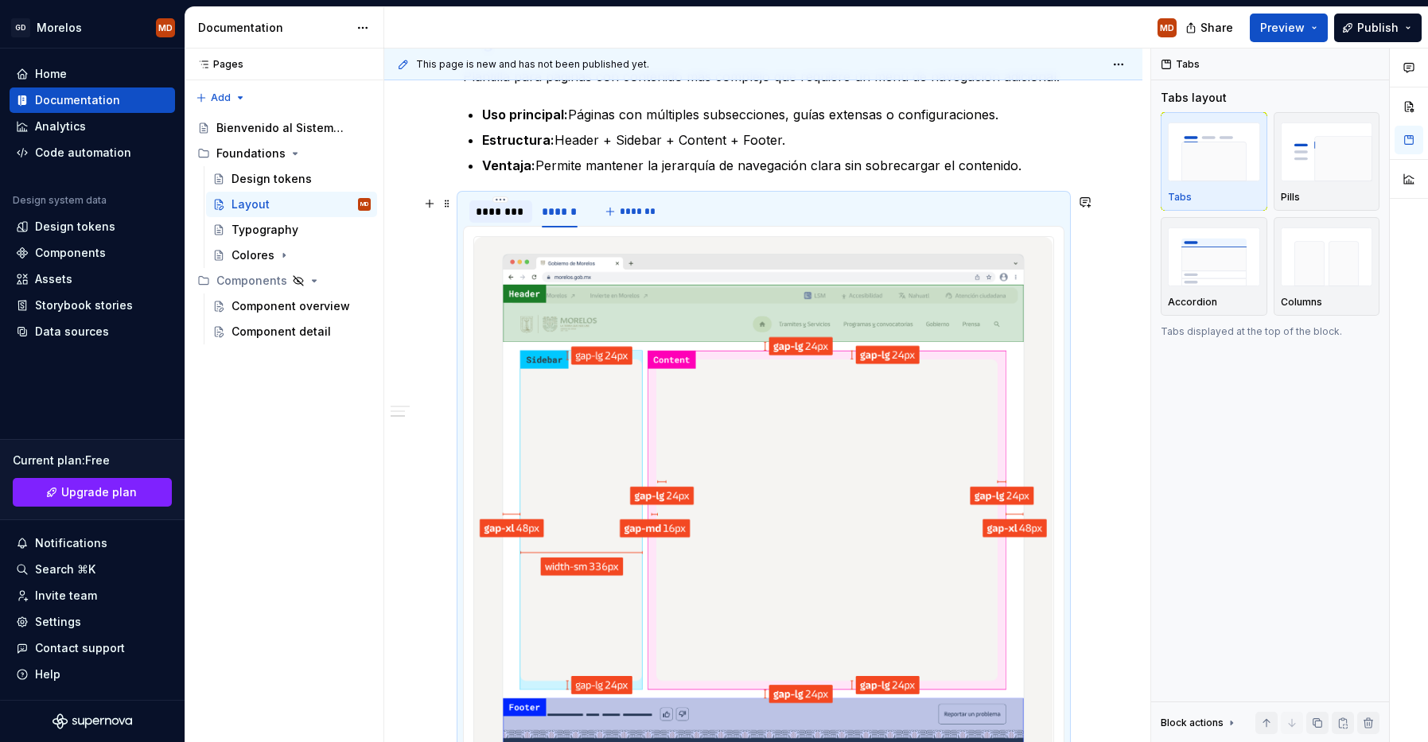
click at [492, 224] on div at bounding box center [501, 225] width 64 height 2
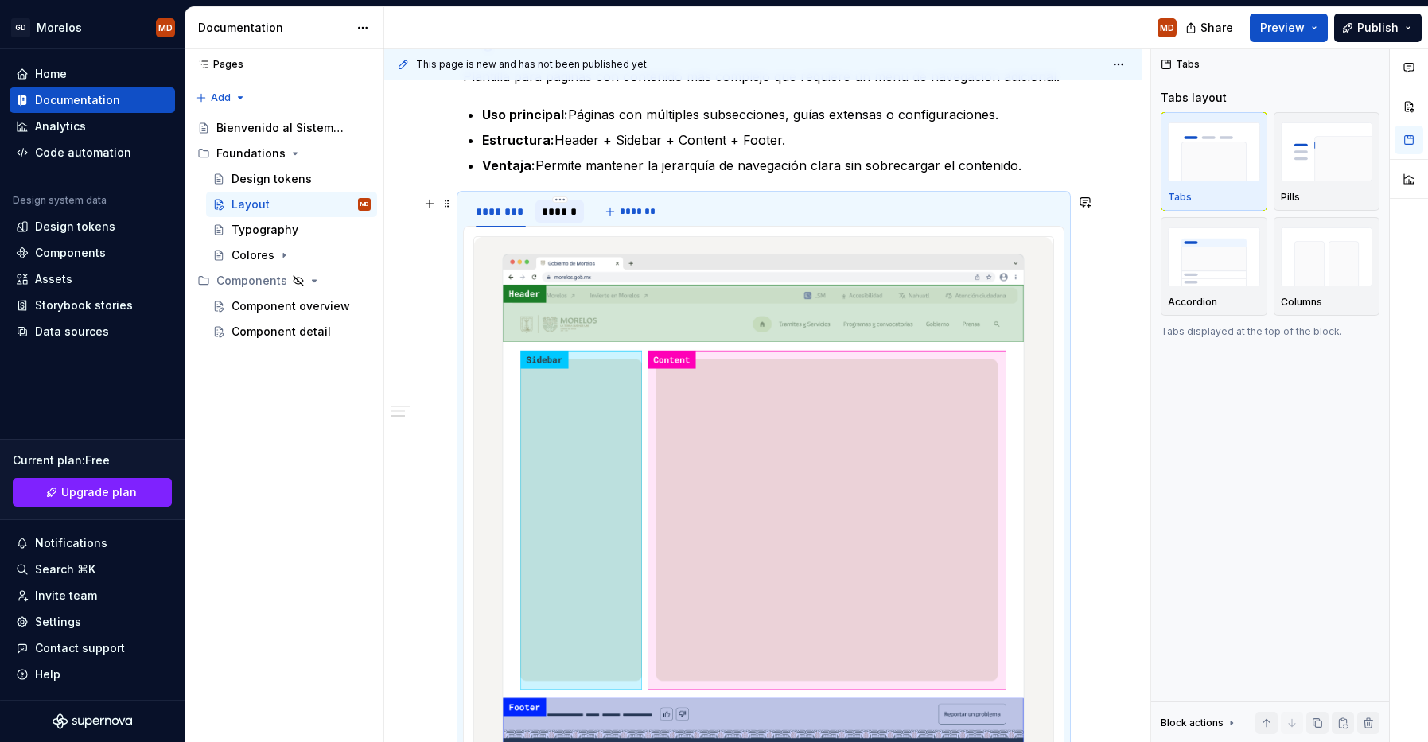
click at [563, 215] on div "******" at bounding box center [560, 212] width 36 height 16
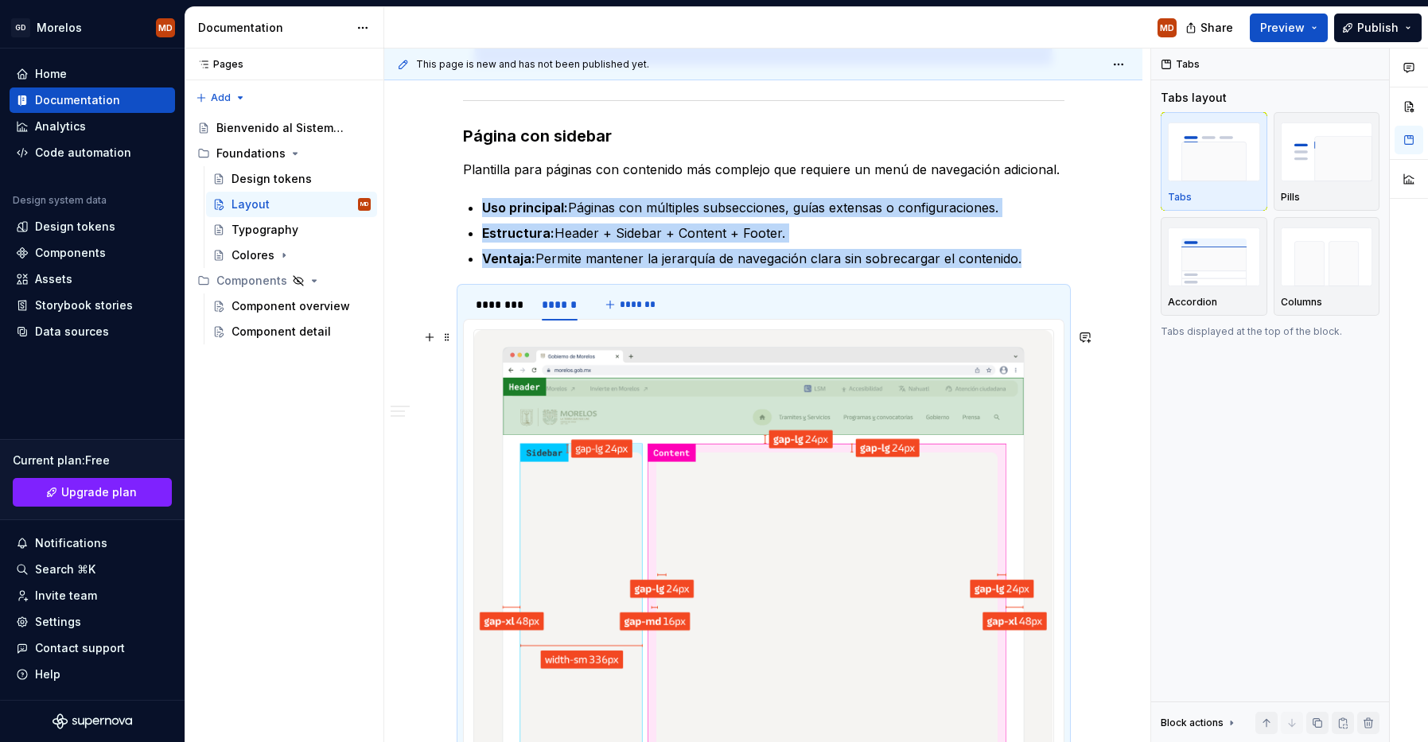
scroll to position [1210, 0]
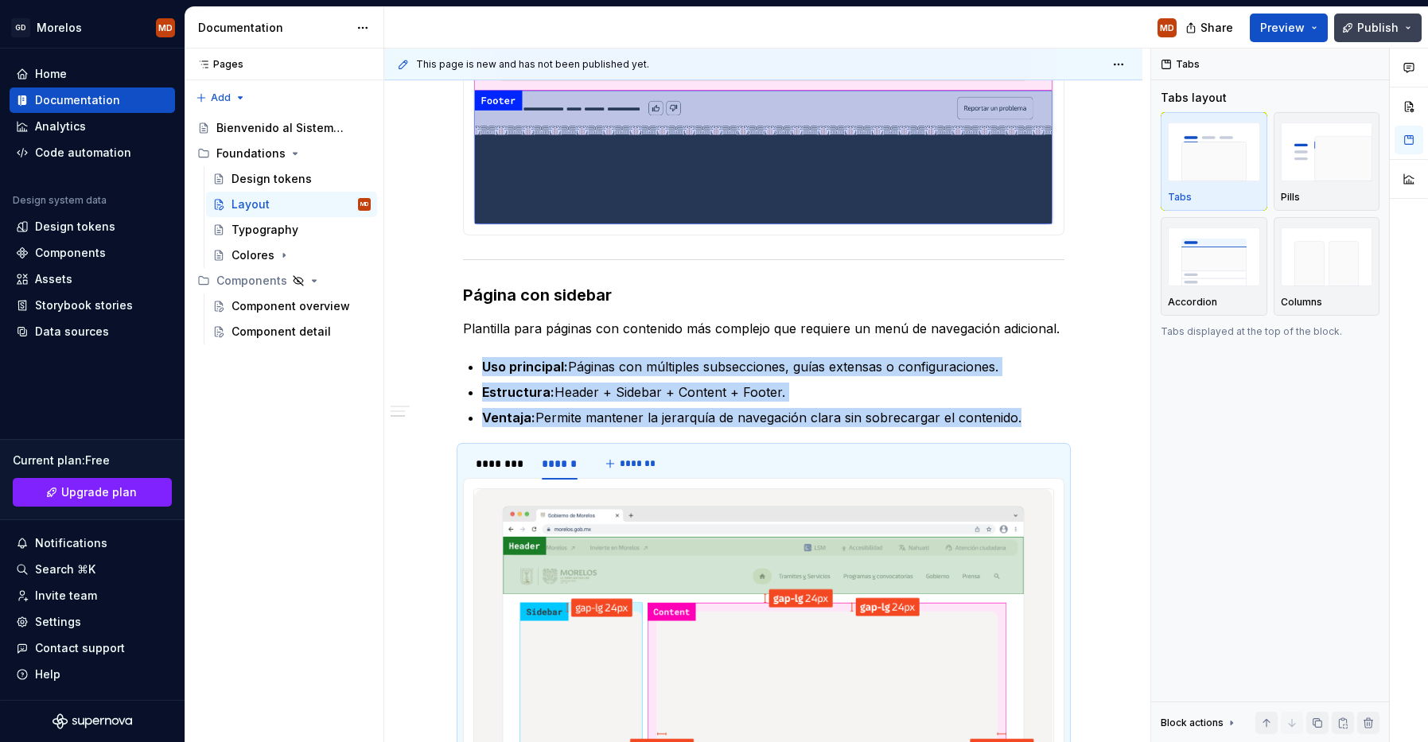
click at [1381, 23] on span "Publish" at bounding box center [1377, 28] width 41 height 16
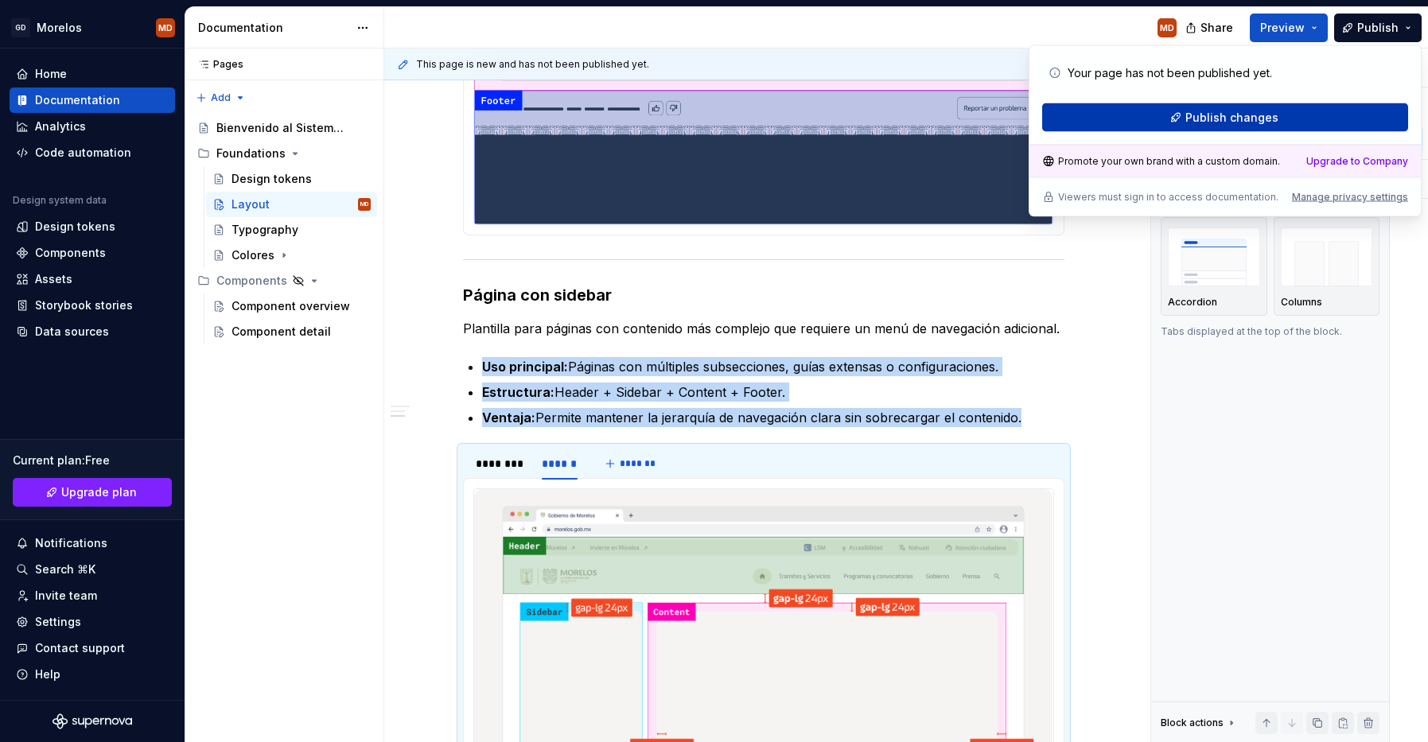
click at [1309, 113] on button "Publish changes" at bounding box center [1225, 117] width 366 height 29
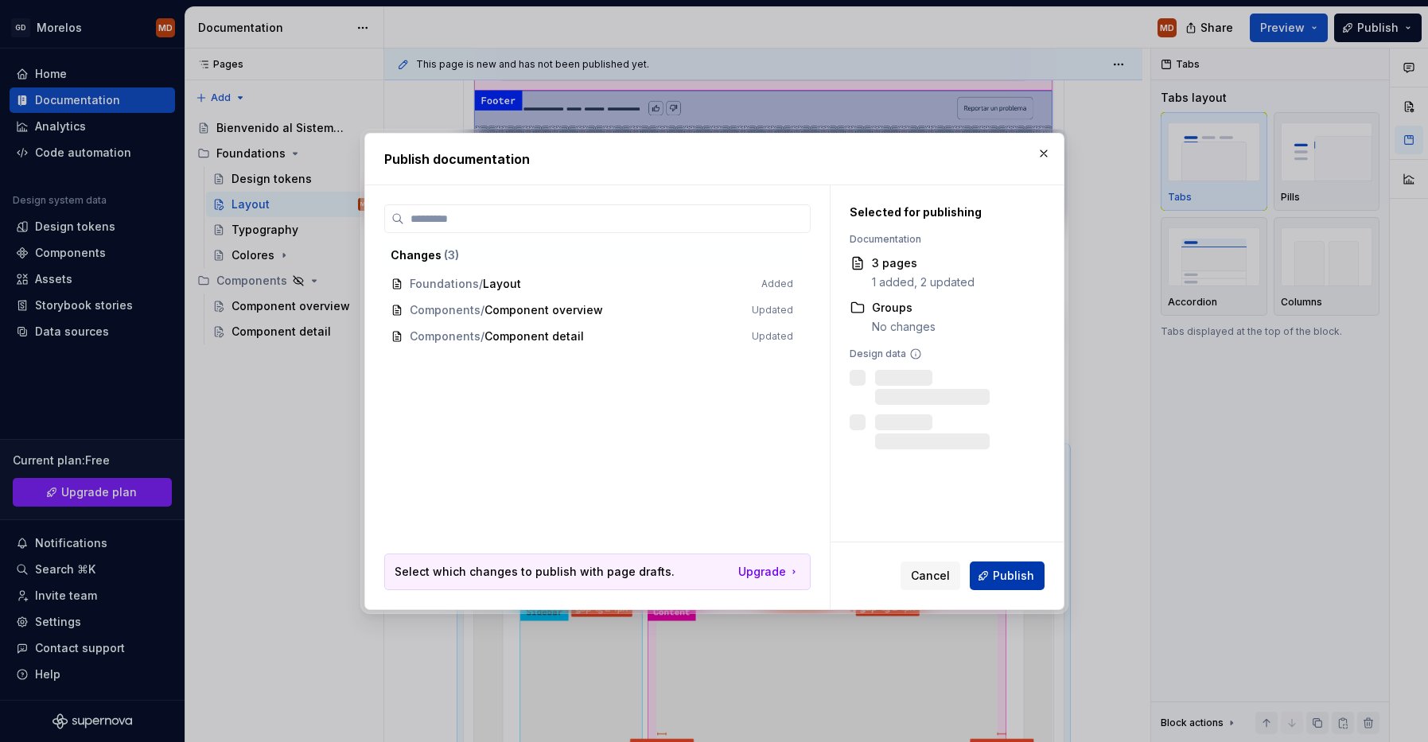
click at [1025, 582] on span "Publish" at bounding box center [1013, 576] width 41 height 16
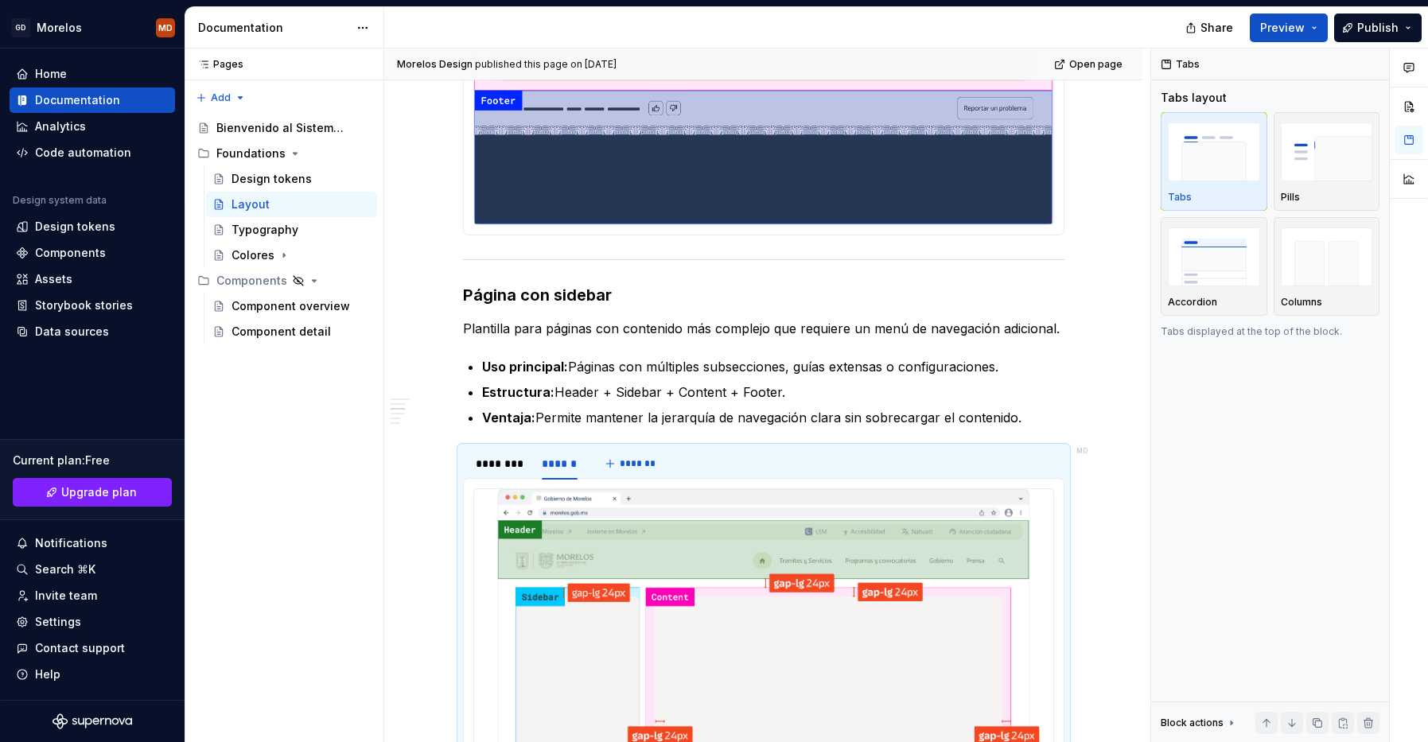
type textarea "*"
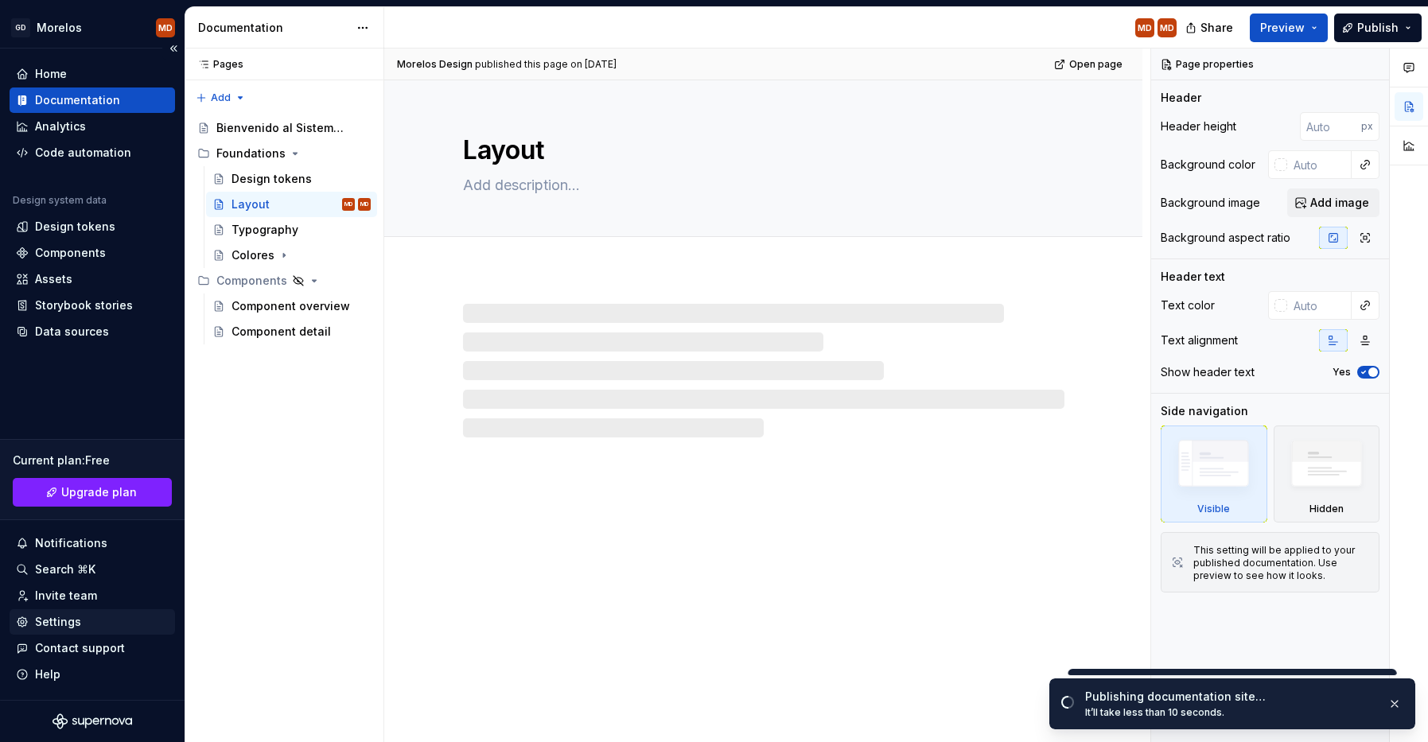
click at [54, 628] on div "Settings" at bounding box center [58, 622] width 46 height 16
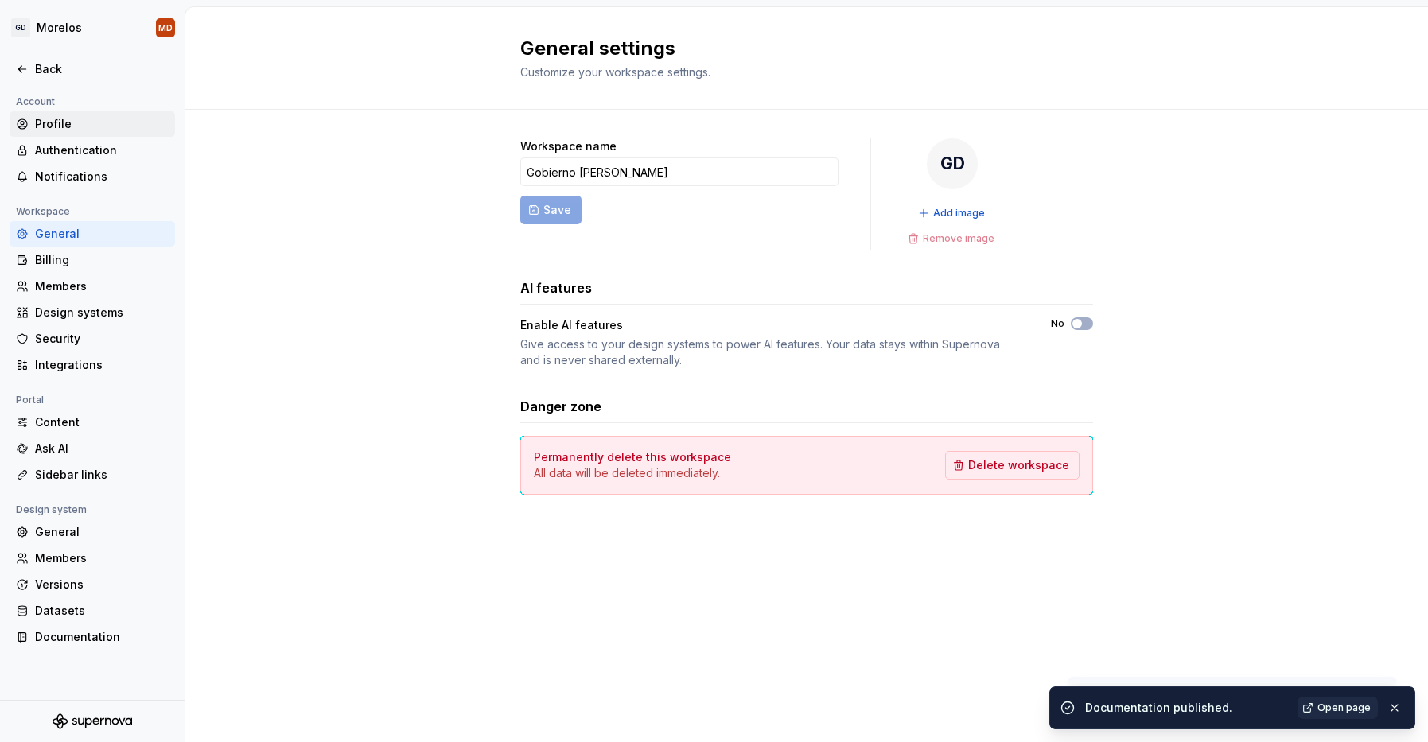
click at [108, 119] on div "Profile" at bounding box center [102, 124] width 134 height 16
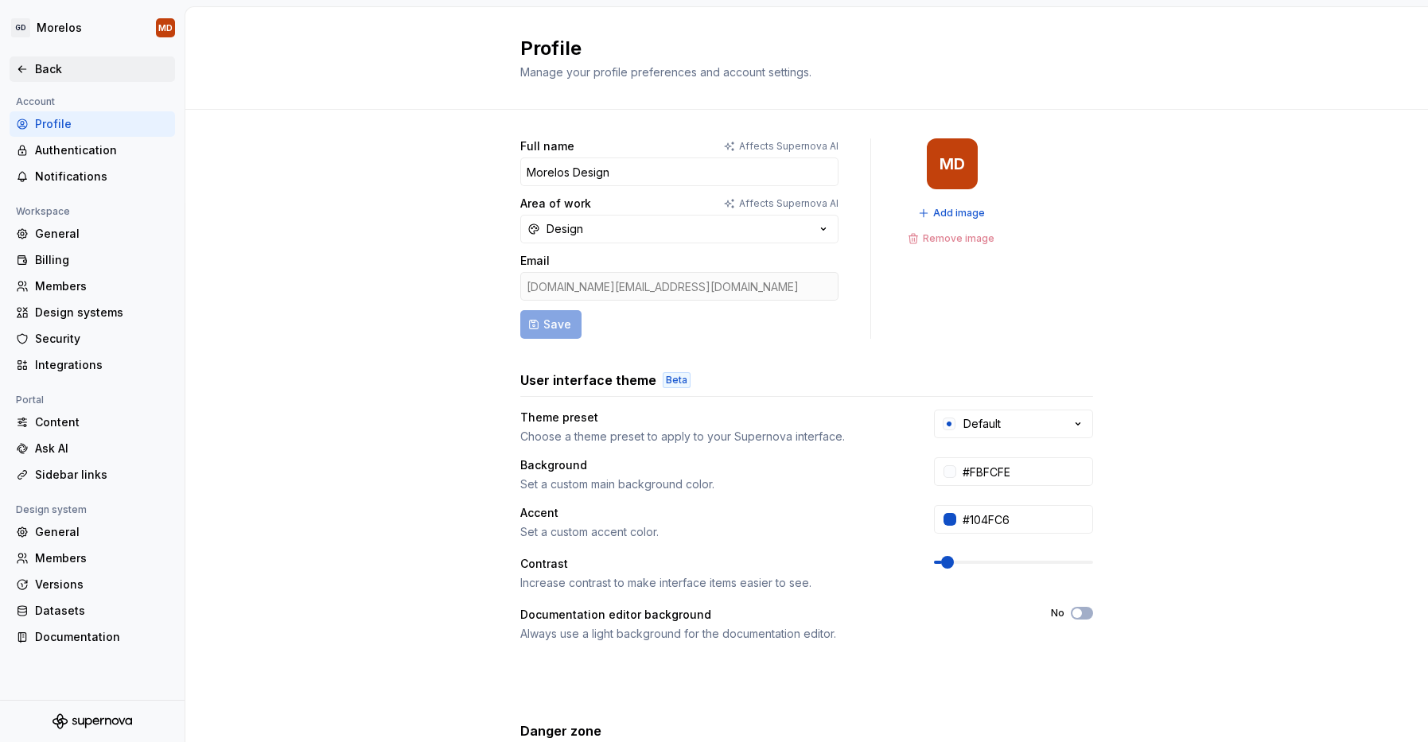
click at [36, 64] on div "Back" at bounding box center [102, 69] width 134 height 16
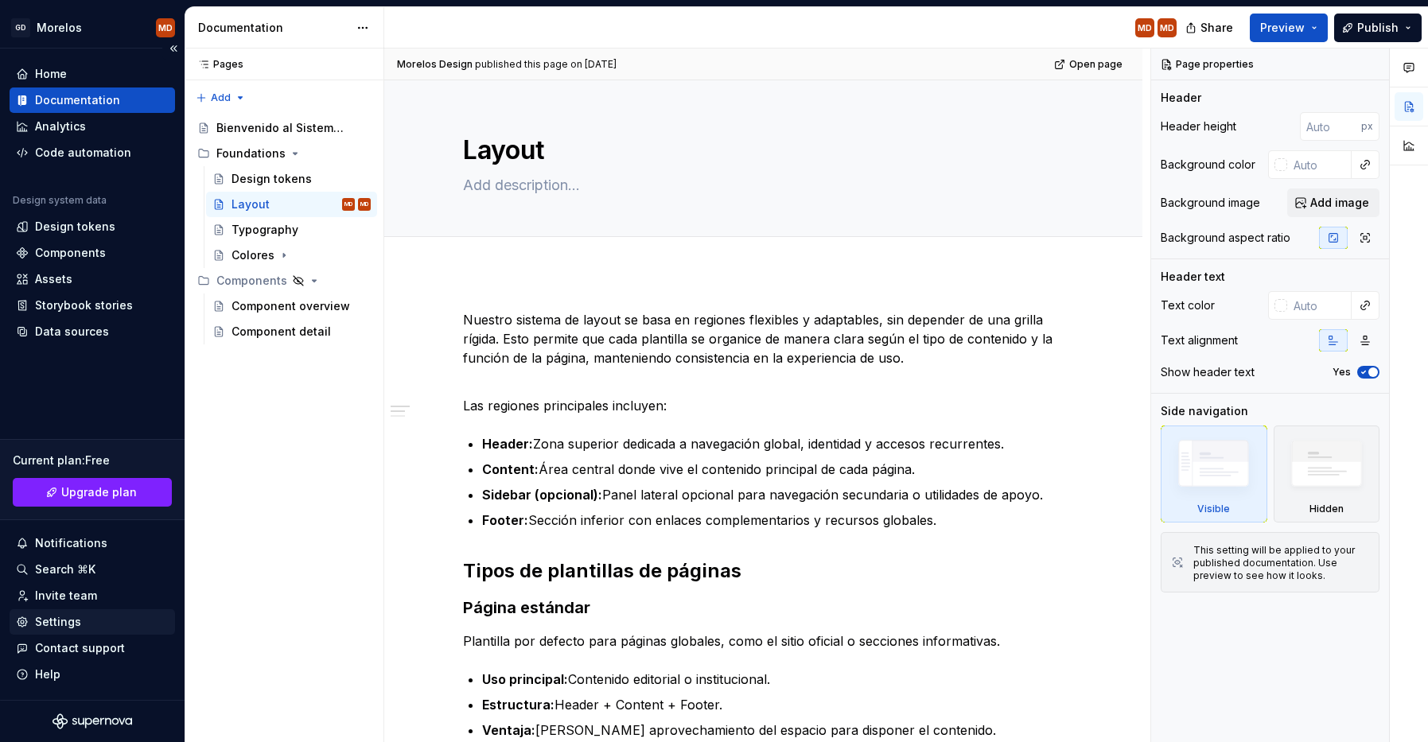
click at [91, 621] on div "Settings" at bounding box center [92, 622] width 153 height 16
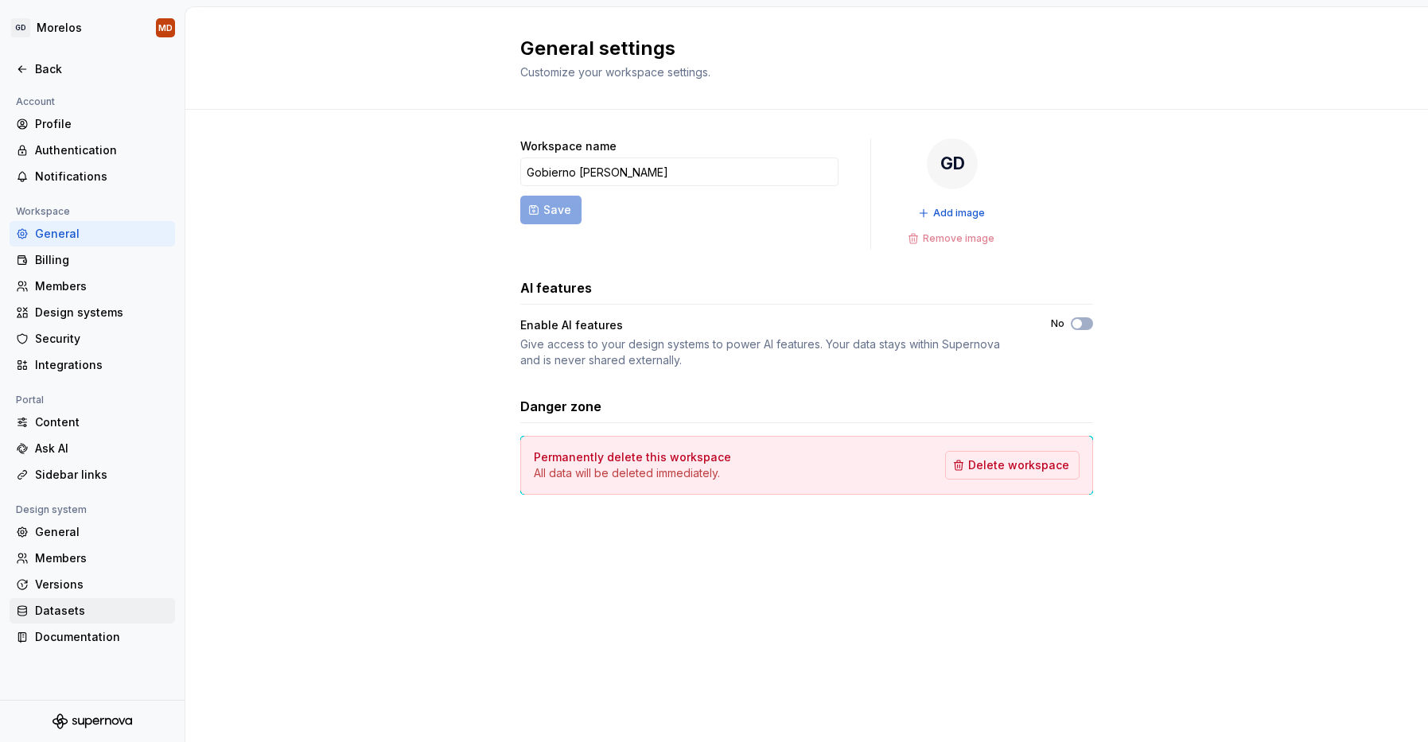
click at [78, 611] on div "Datasets" at bounding box center [102, 611] width 134 height 16
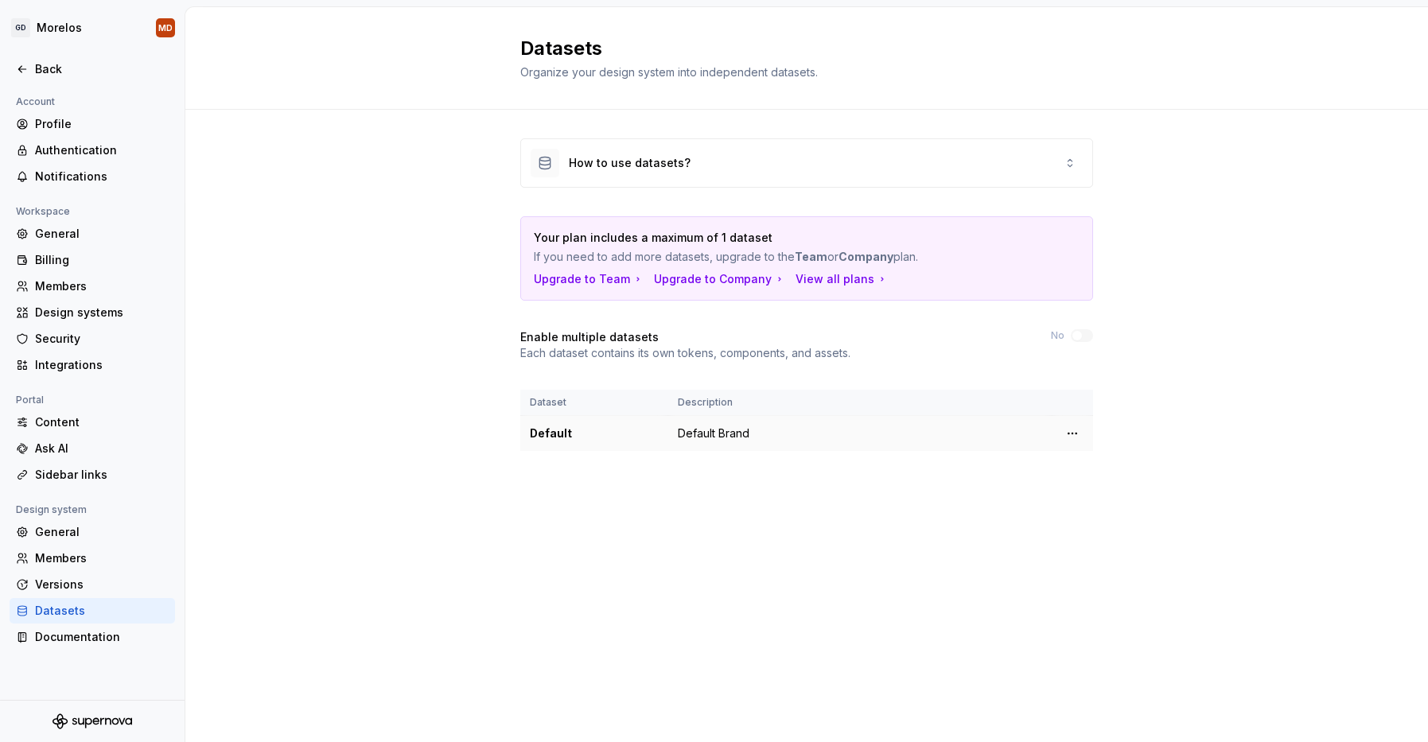
click at [753, 430] on td "Default Brand" at bounding box center [859, 434] width 383 height 36
click at [1064, 165] on icon at bounding box center [1070, 163] width 13 height 13
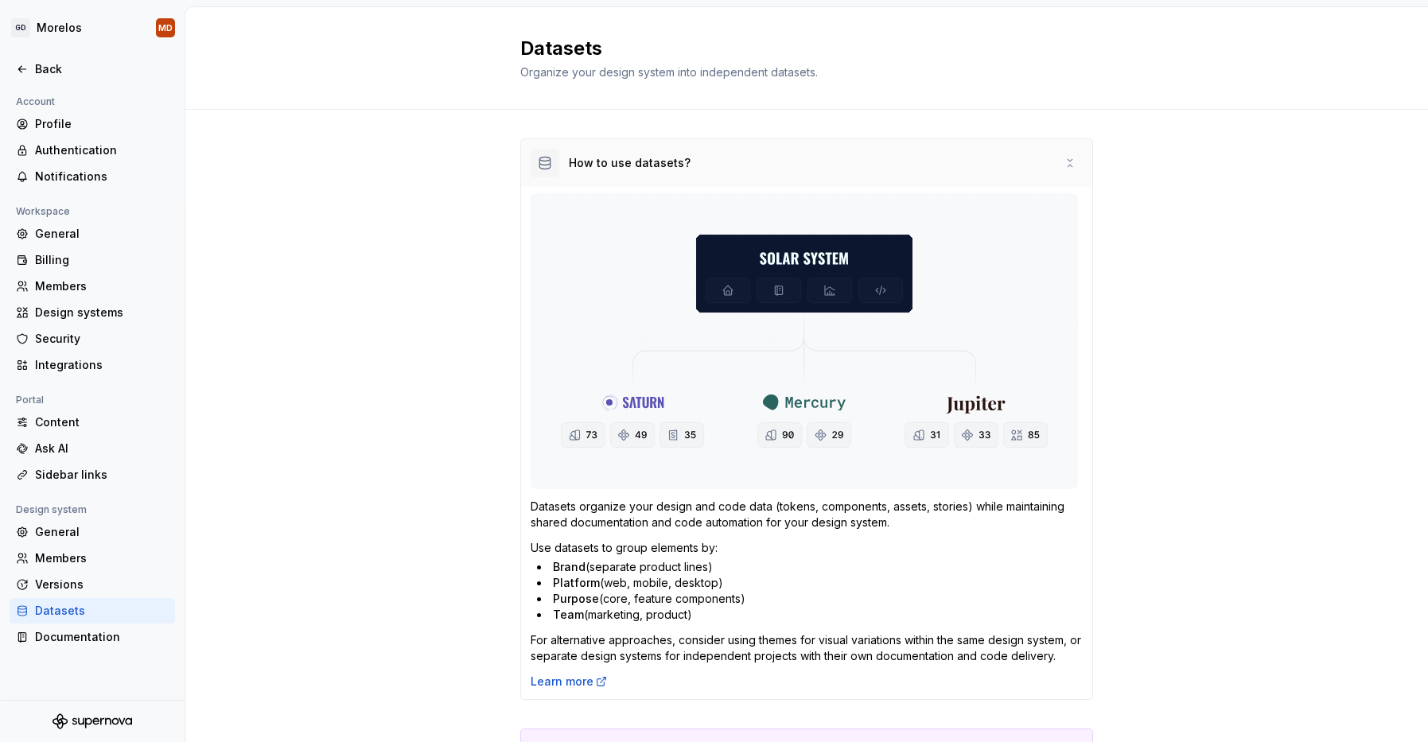
click at [1064, 165] on icon at bounding box center [1070, 163] width 13 height 13
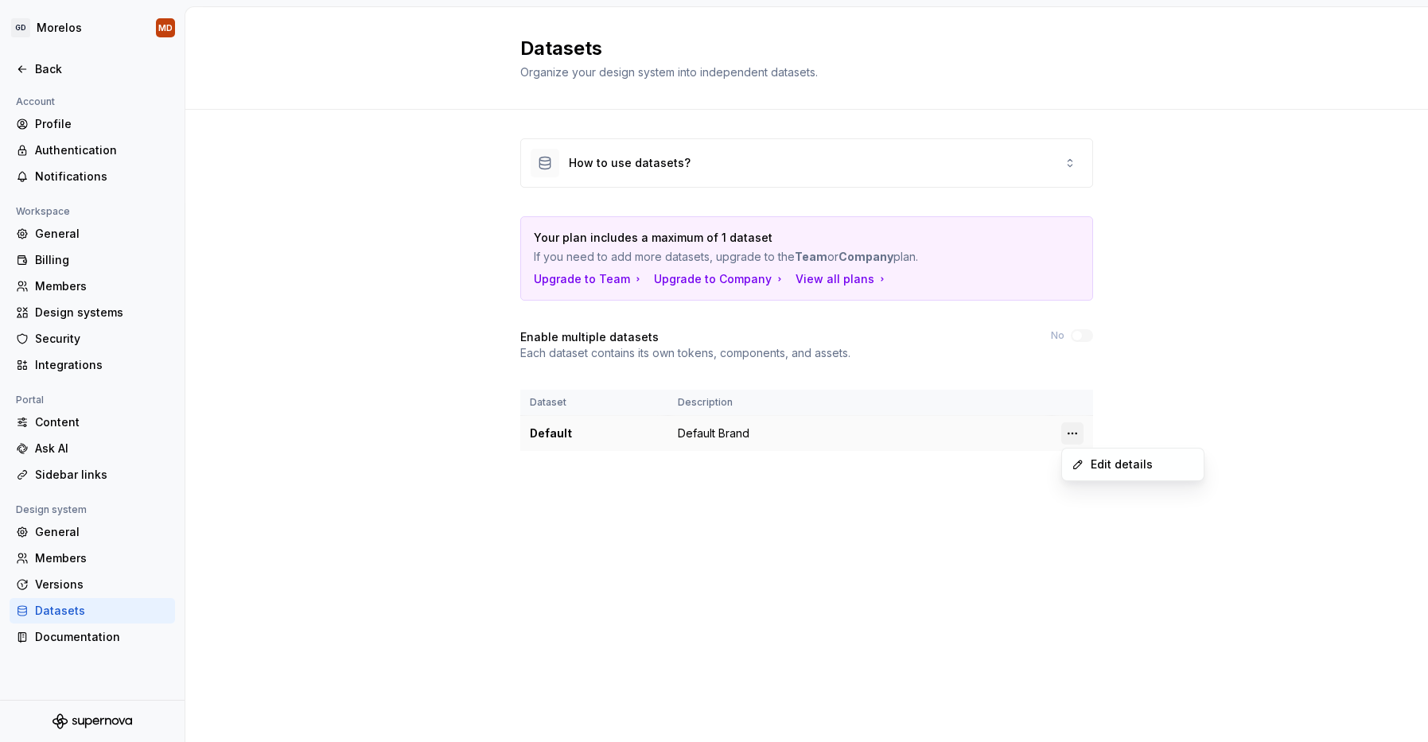
click at [1080, 433] on html "[PERSON_NAME] MD Back Account Profile Authentication Notifications Workspace Ge…" at bounding box center [714, 371] width 1428 height 742
click at [1118, 402] on html "[PERSON_NAME] MD Back Account Profile Authentication Notifications Workspace Ge…" at bounding box center [714, 371] width 1428 height 742
click at [1075, 432] on html "[PERSON_NAME] MD Back Account Profile Authentication Notifications Workspace Ge…" at bounding box center [714, 371] width 1428 height 742
click at [1081, 465] on icon at bounding box center [1078, 464] width 13 height 13
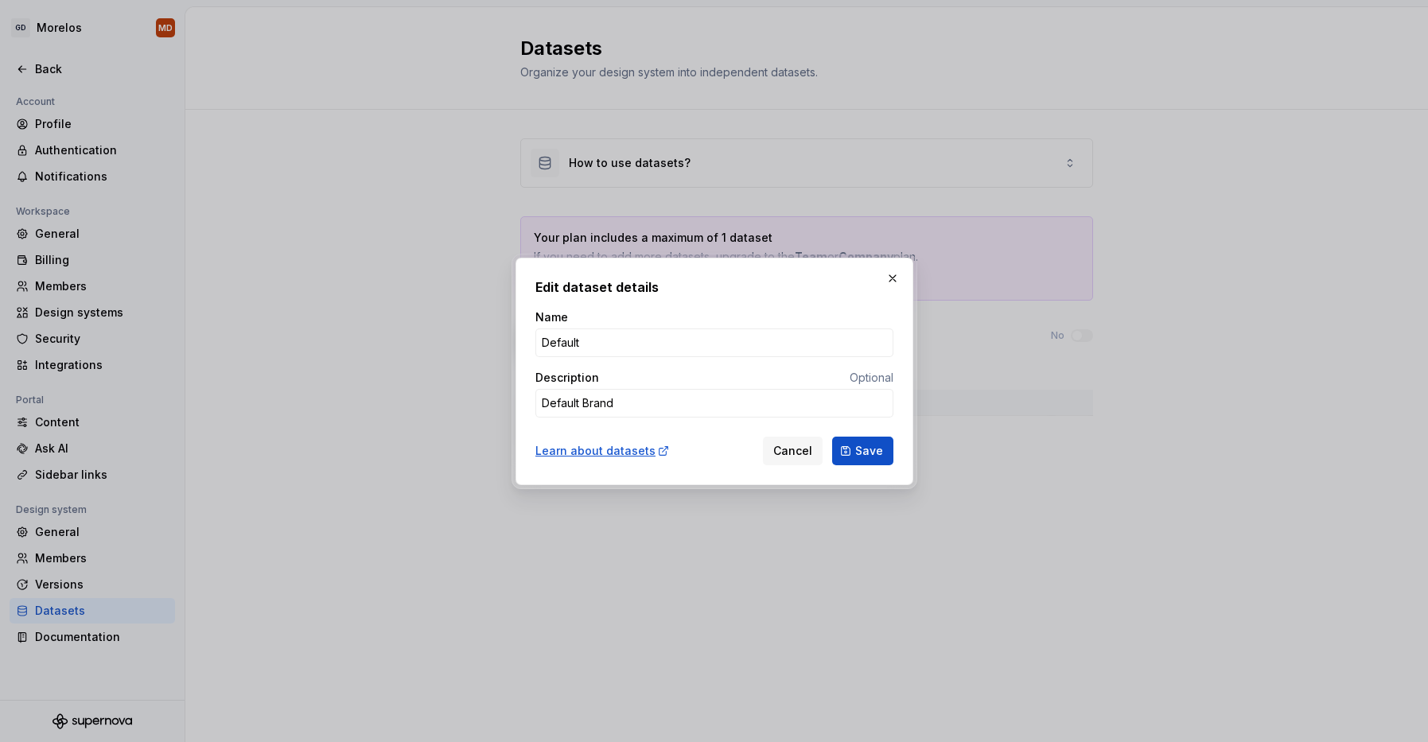
type textarea "*"
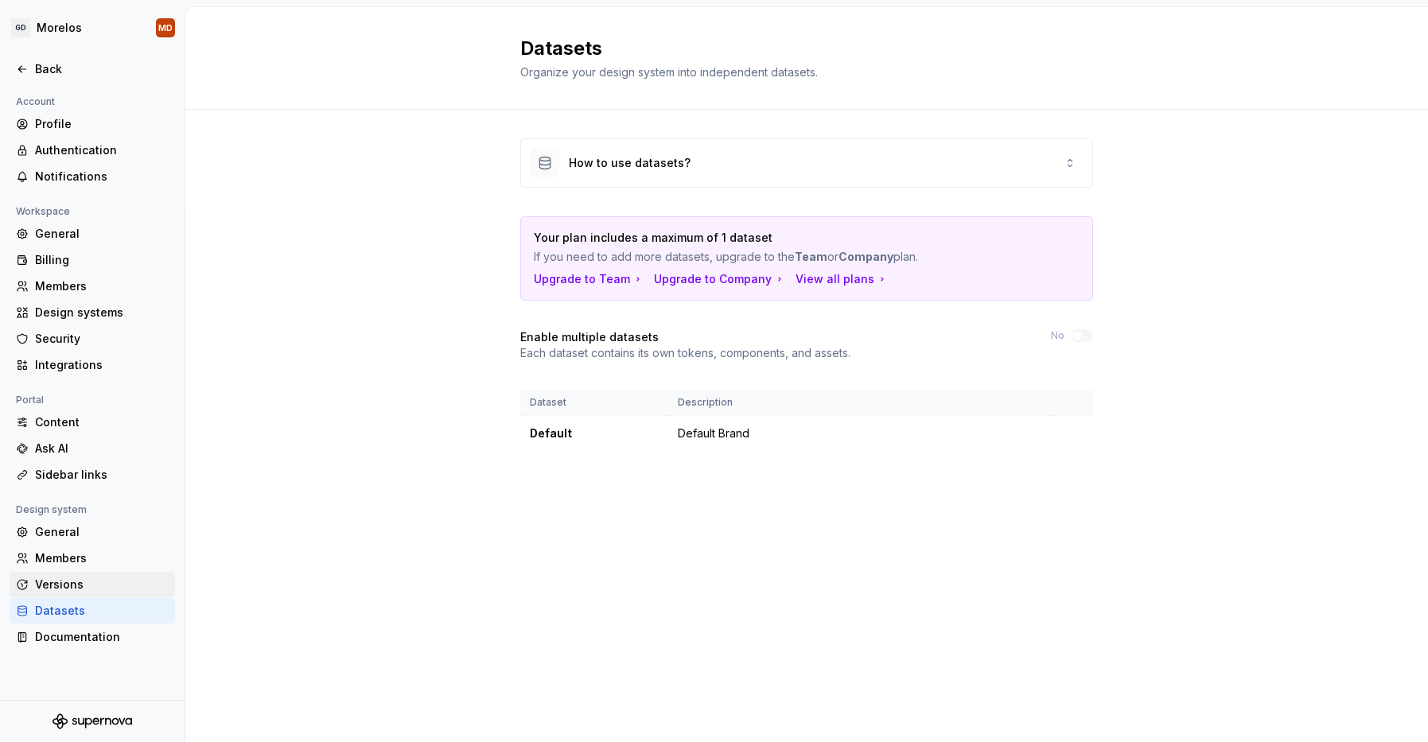
click at [77, 580] on div "Versions" at bounding box center [102, 585] width 134 height 16
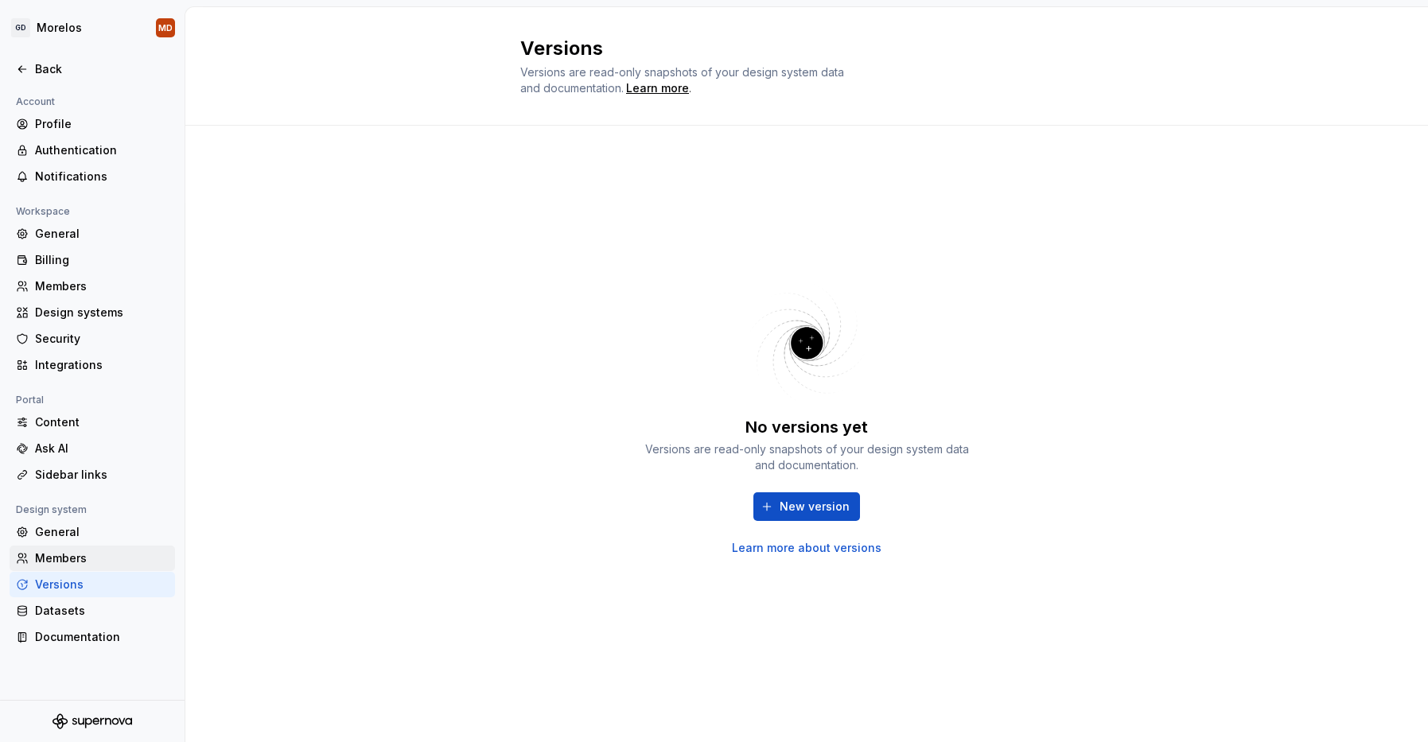
click at [86, 564] on div "Members" at bounding box center [102, 558] width 134 height 16
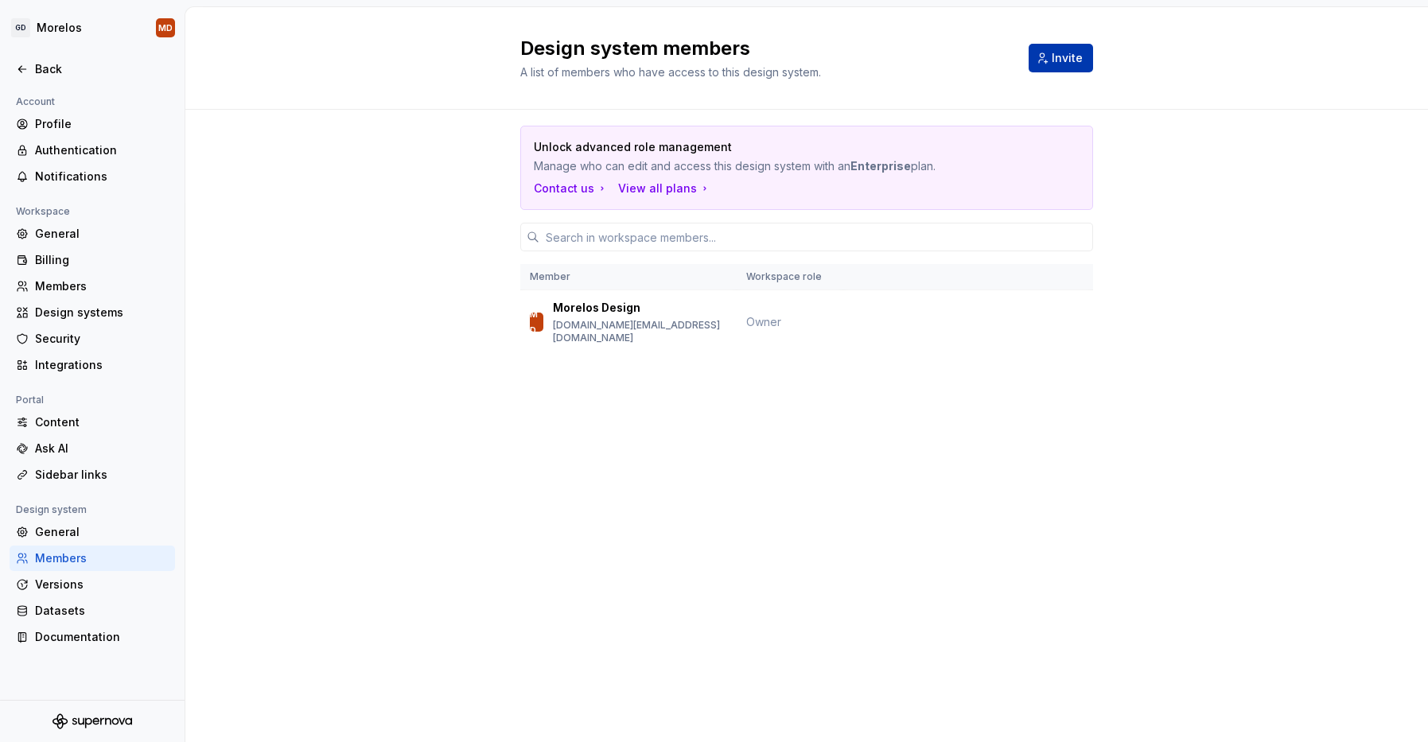
click at [1032, 70] on button "Invite" at bounding box center [1061, 58] width 64 height 29
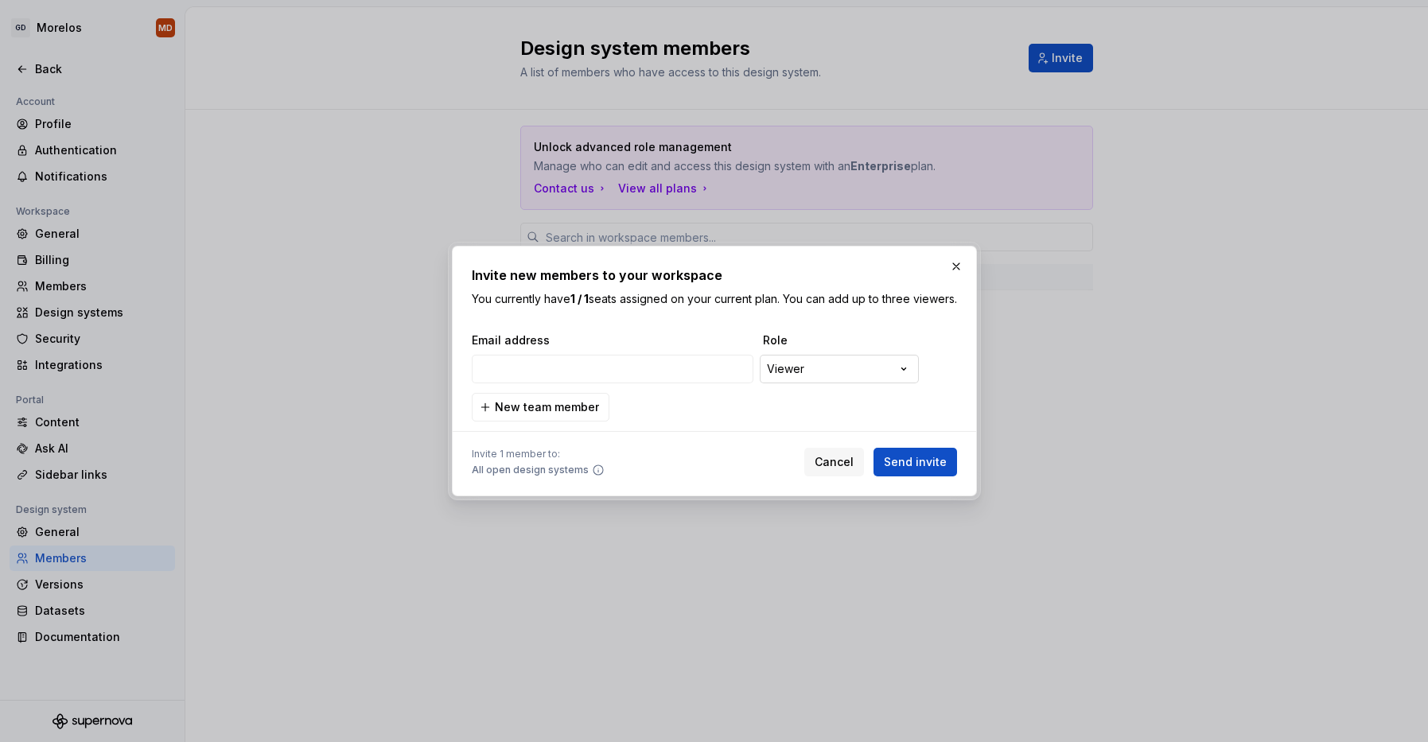
click at [836, 371] on div "**********" at bounding box center [714, 371] width 1428 height 742
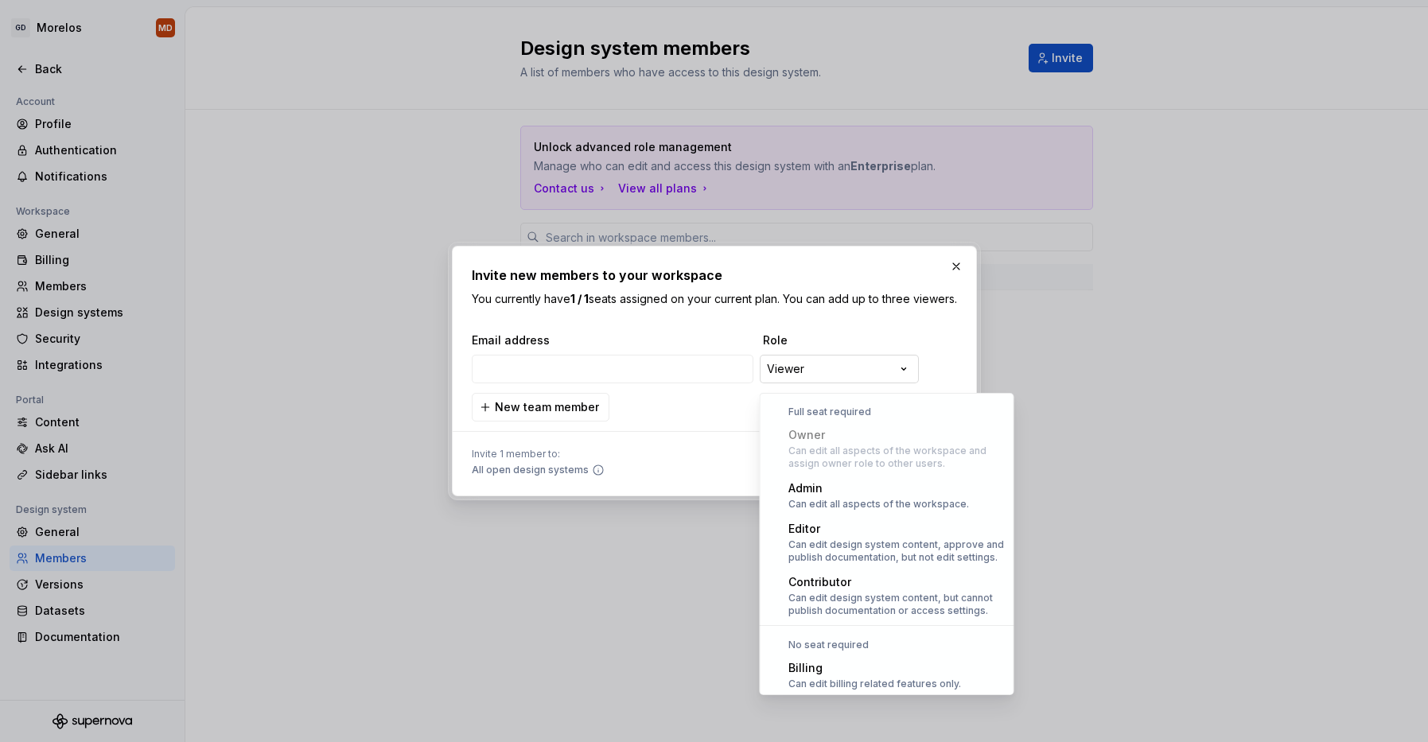
scroll to position [44, 0]
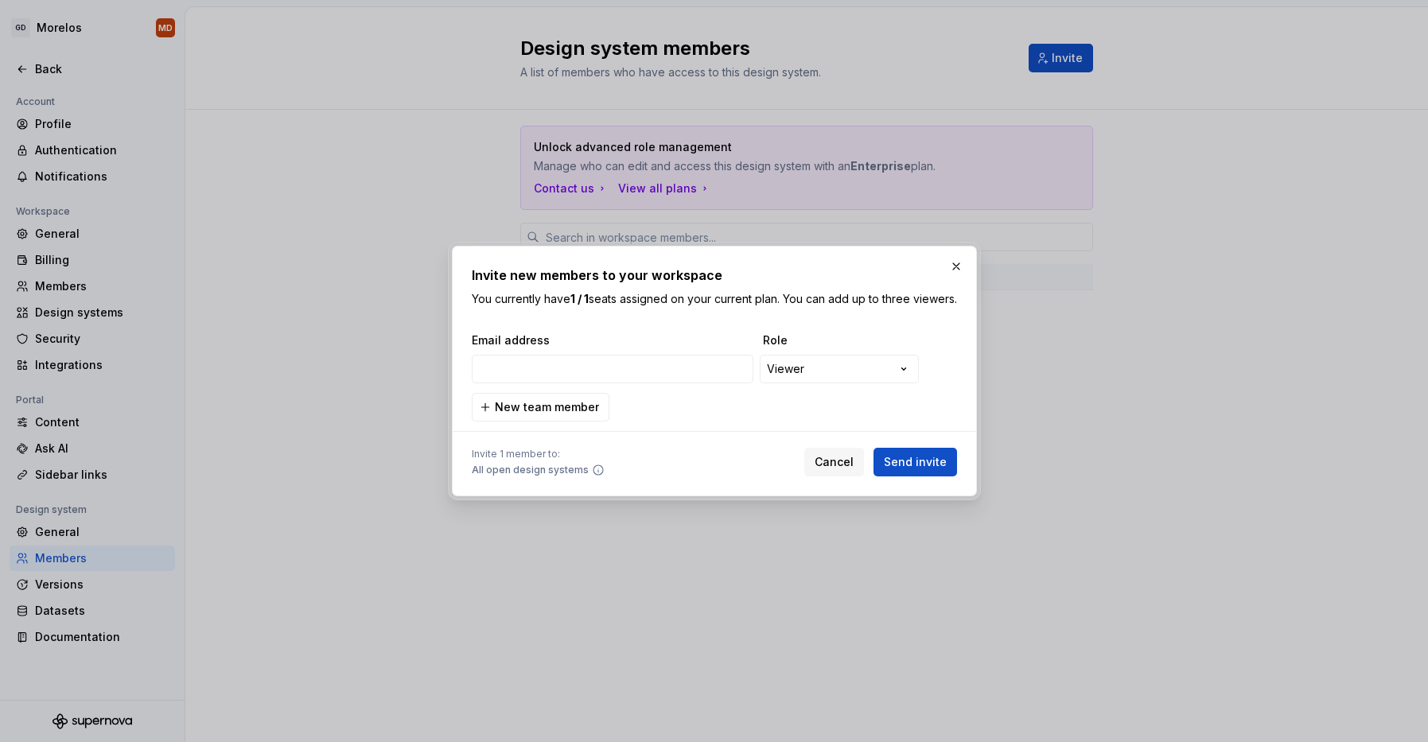
click at [843, 343] on div "**********" at bounding box center [714, 371] width 1428 height 742
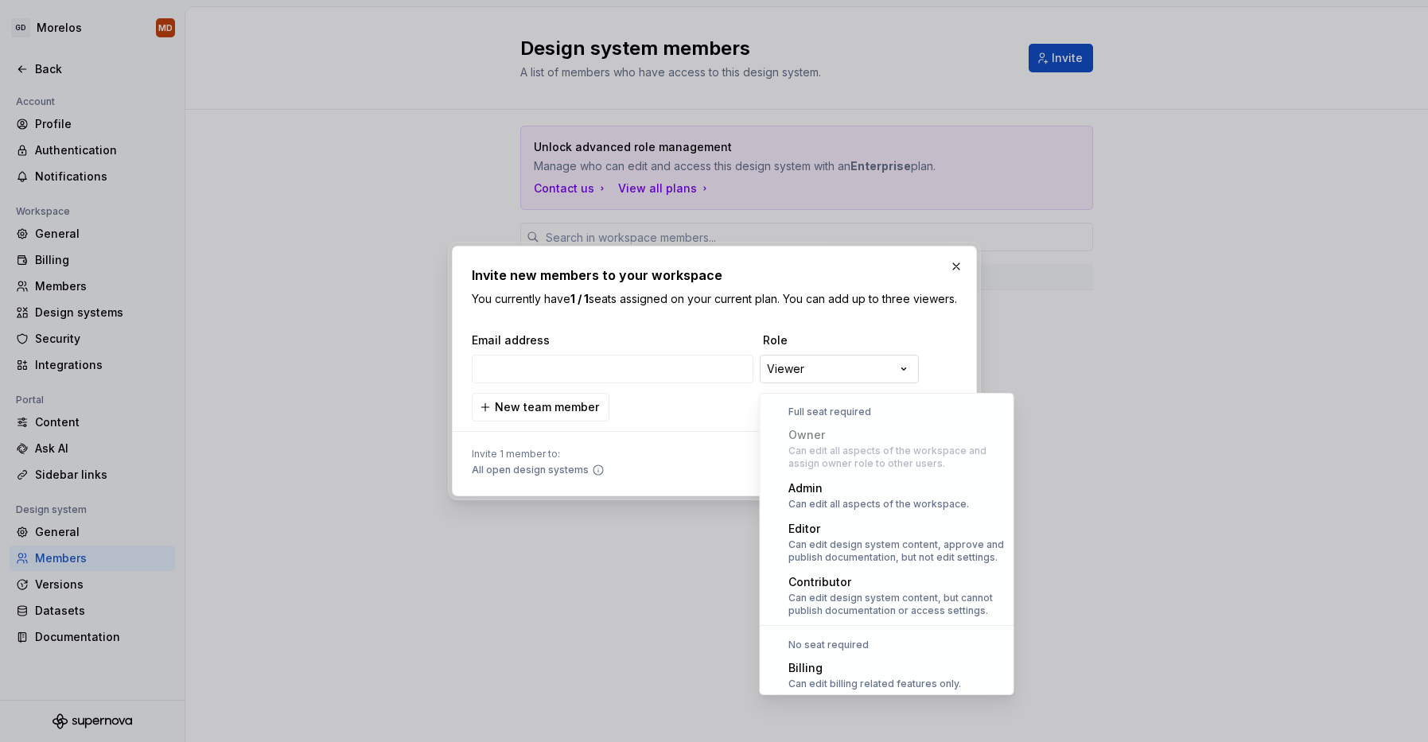
click at [844, 371] on div "**********" at bounding box center [714, 371] width 1428 height 742
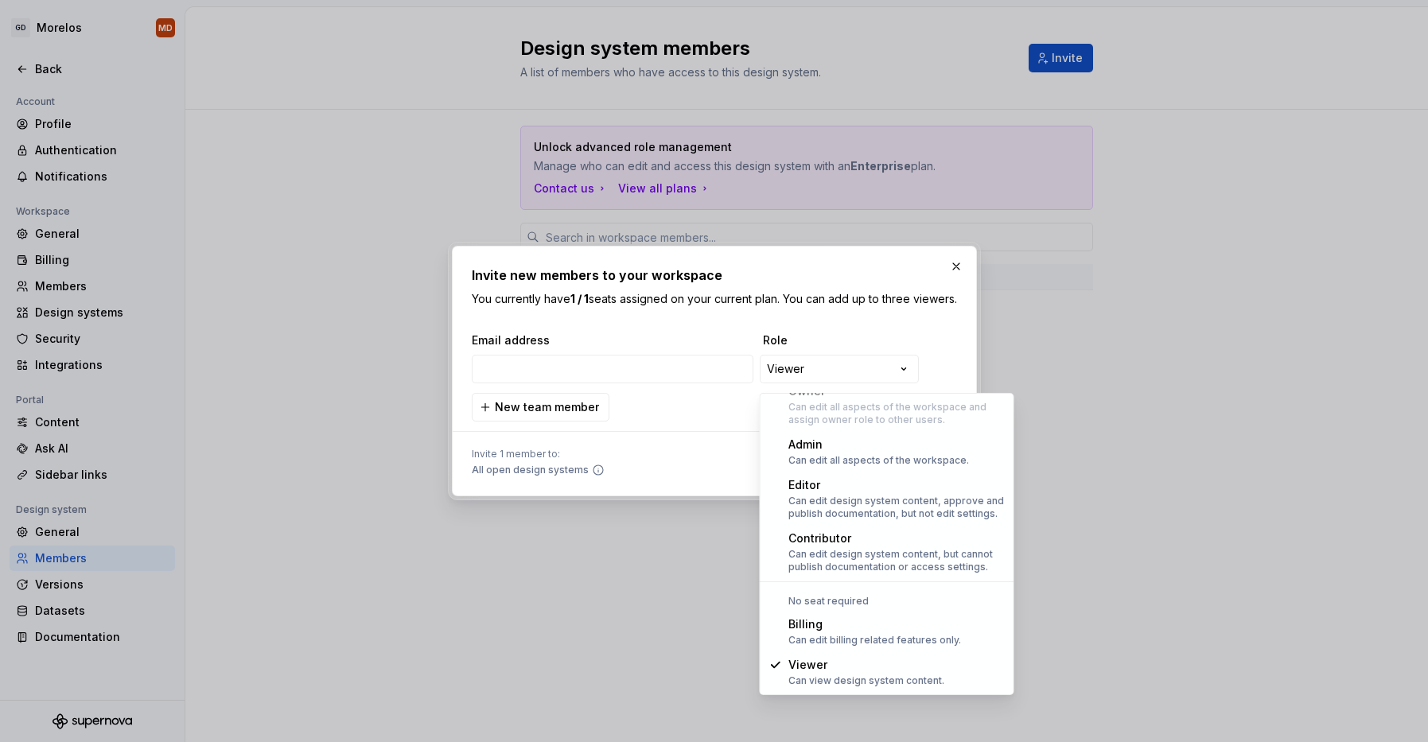
select select "*******"
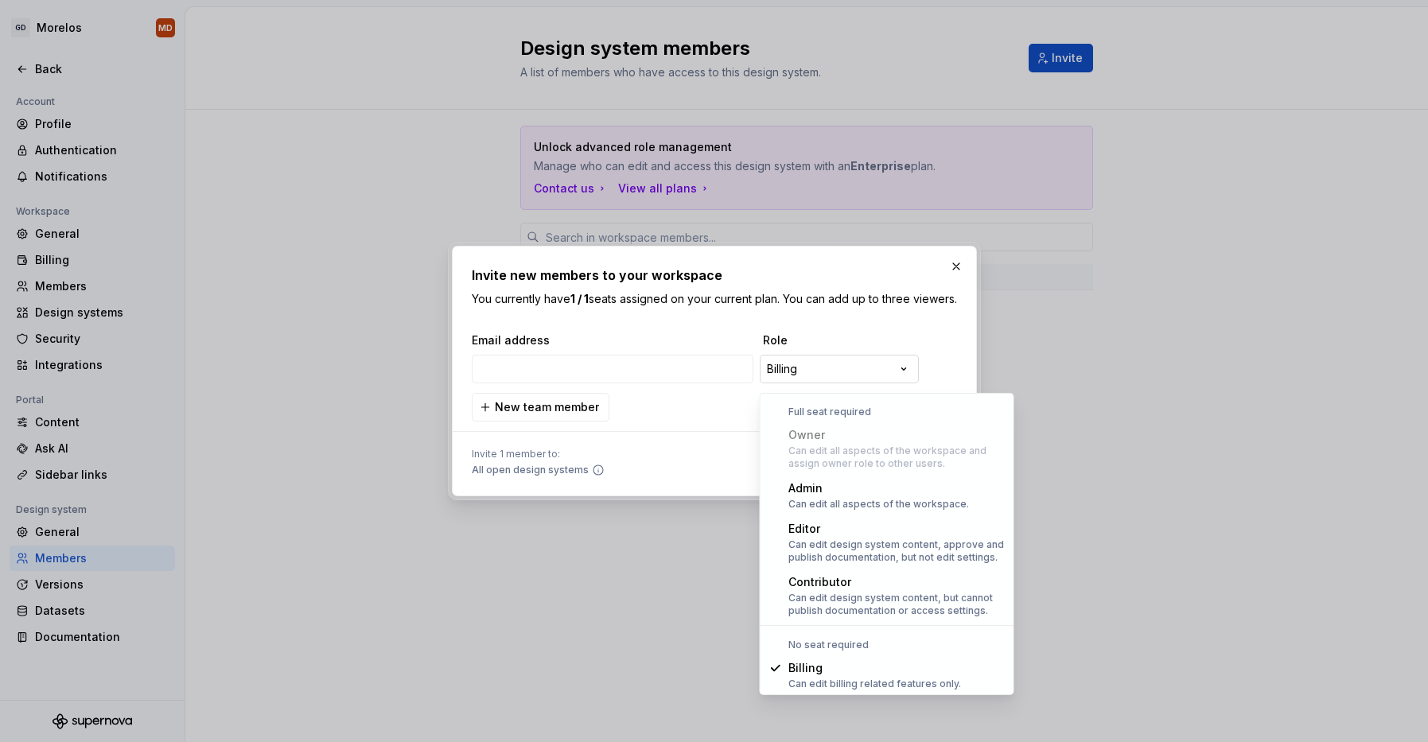
click at [833, 383] on div "**********" at bounding box center [714, 371] width 1428 height 742
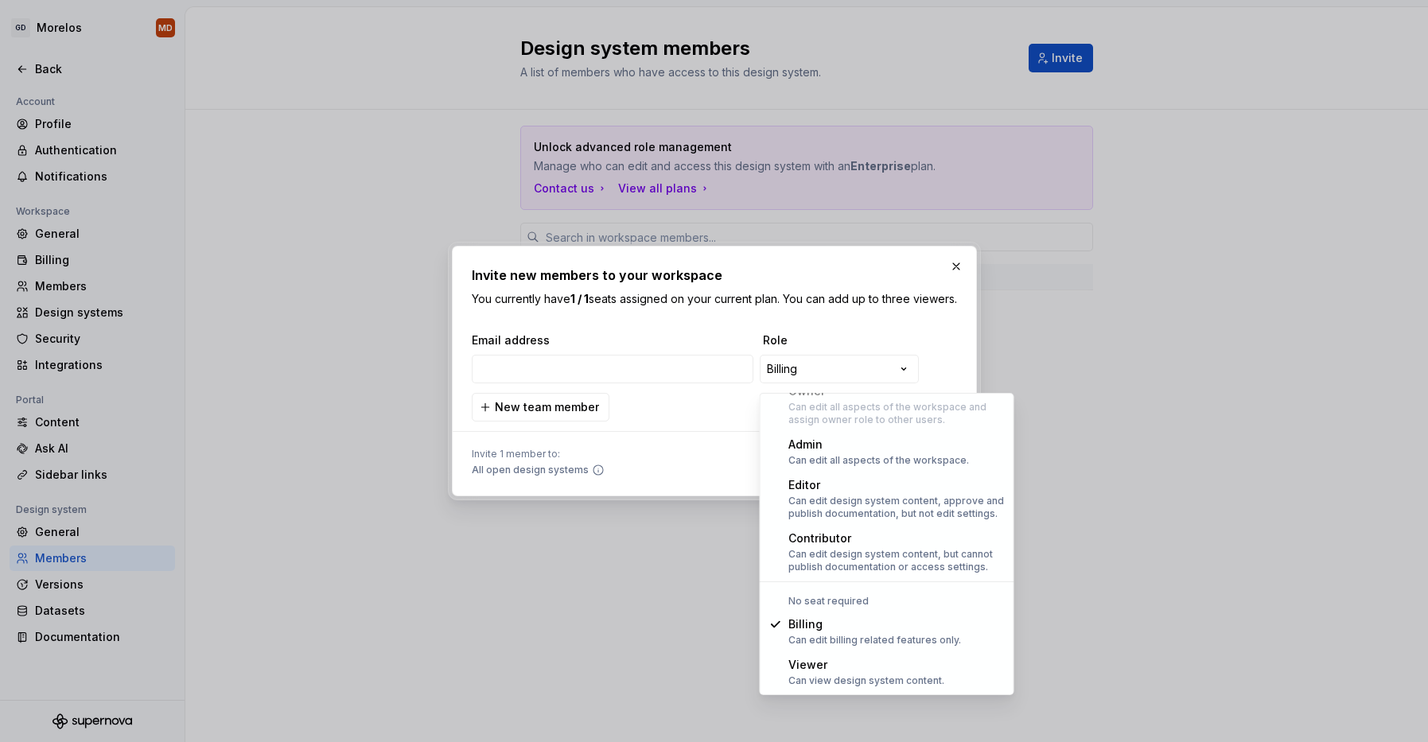
click at [683, 443] on div "**********" at bounding box center [714, 371] width 1428 height 742
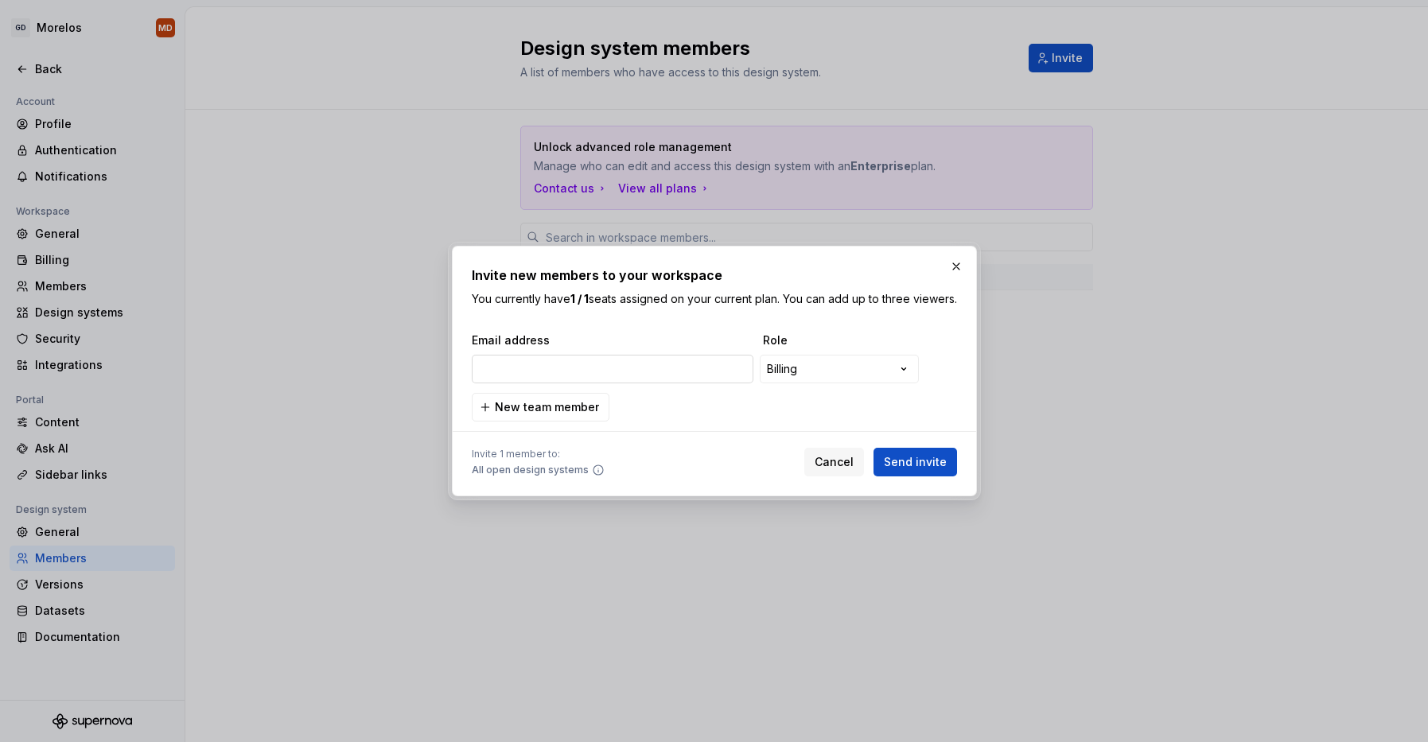
click at [658, 369] on input "email" at bounding box center [613, 369] width 282 height 29
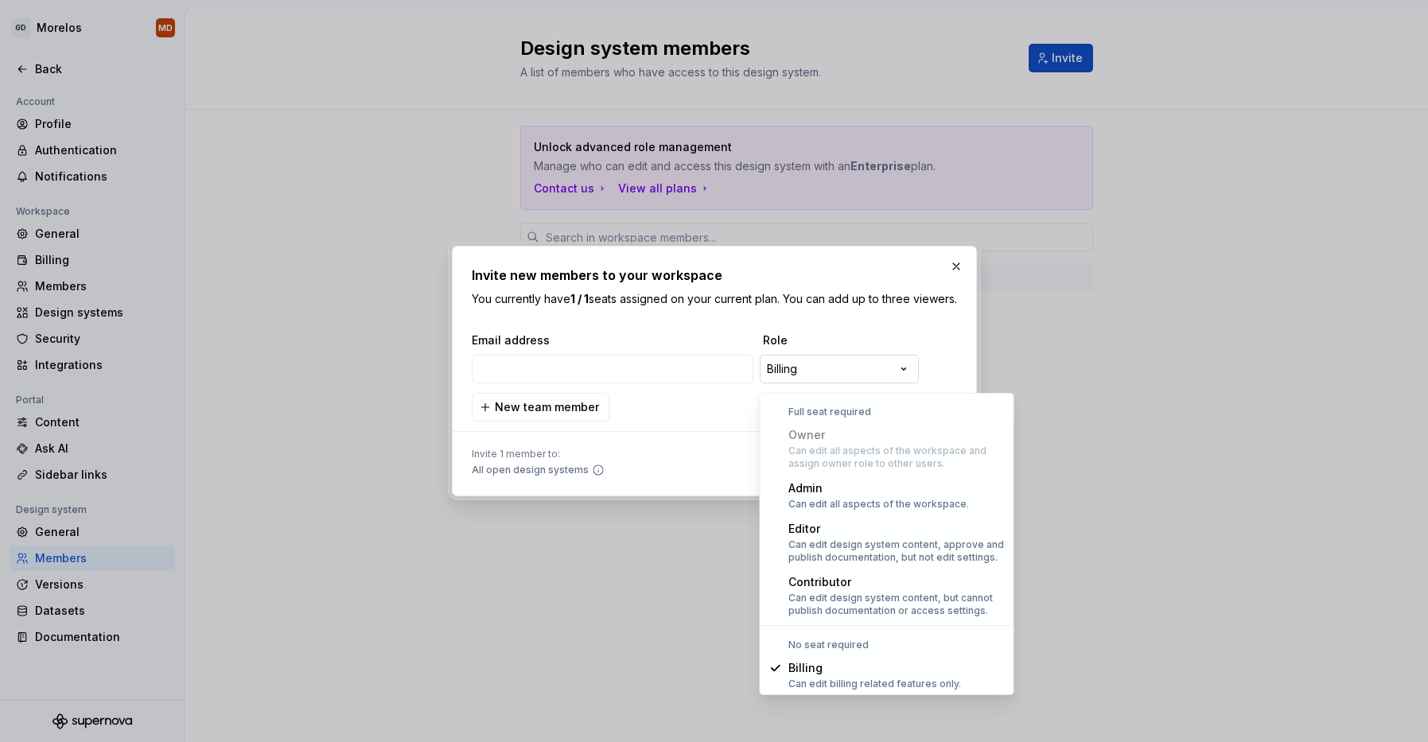
click at [913, 371] on div "**********" at bounding box center [714, 371] width 1428 height 742
click at [725, 472] on div "**********" at bounding box center [714, 371] width 1428 height 742
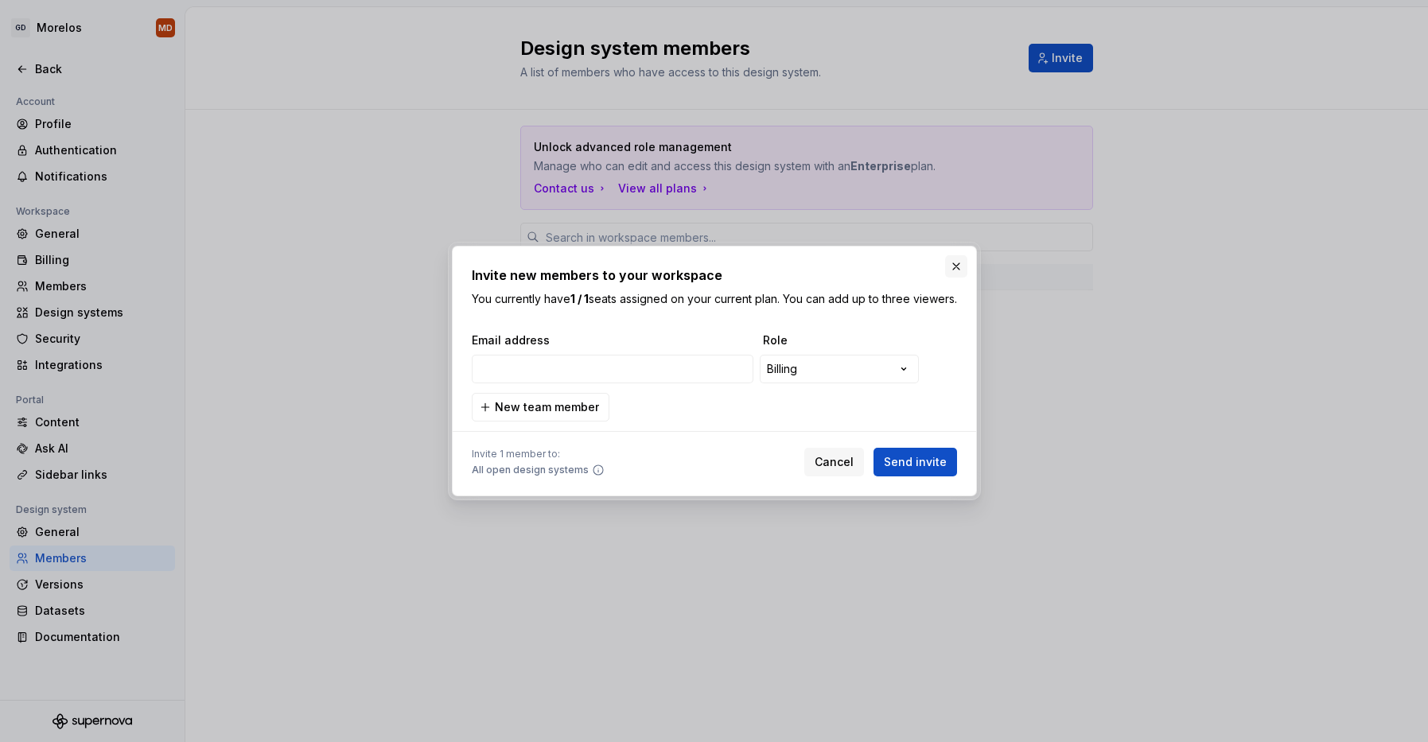
click at [962, 260] on button "button" at bounding box center [956, 266] width 22 height 22
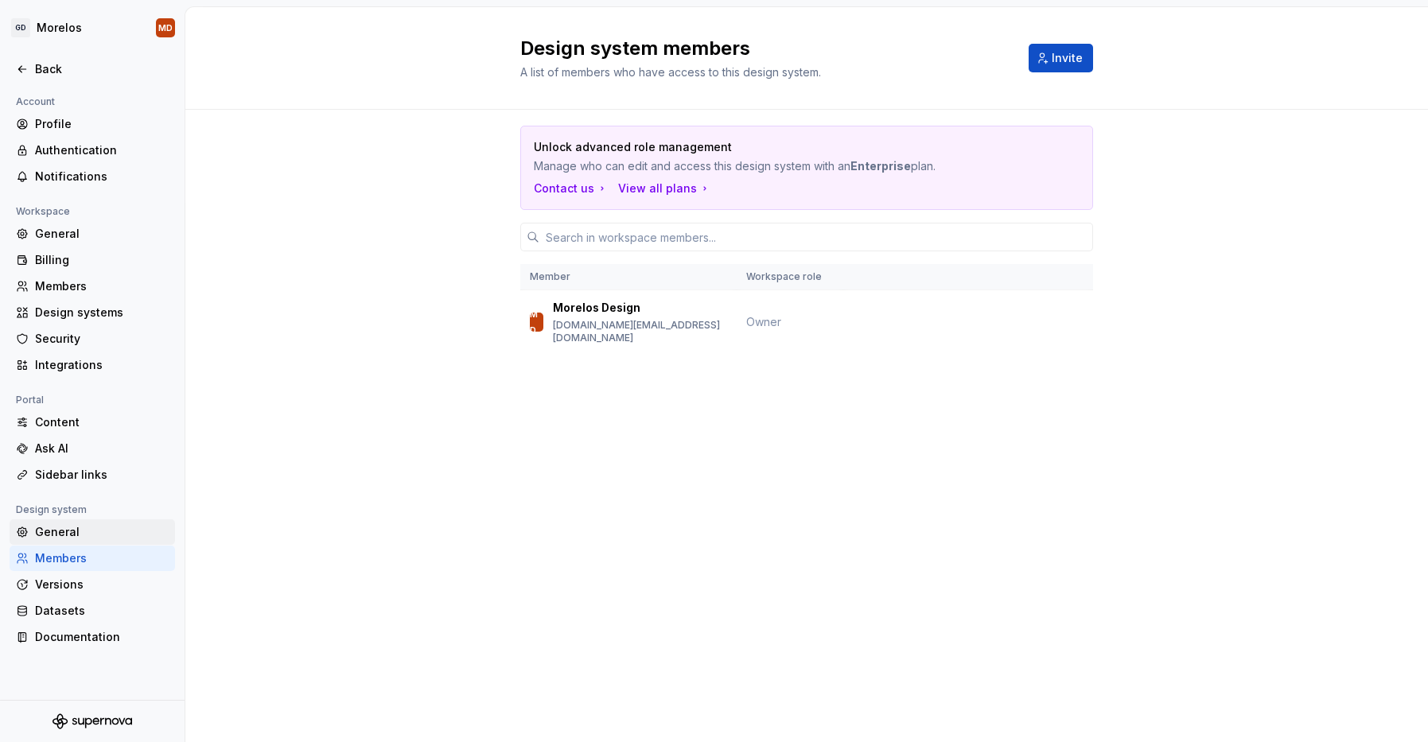
click at [78, 534] on div "General" at bounding box center [102, 532] width 134 height 16
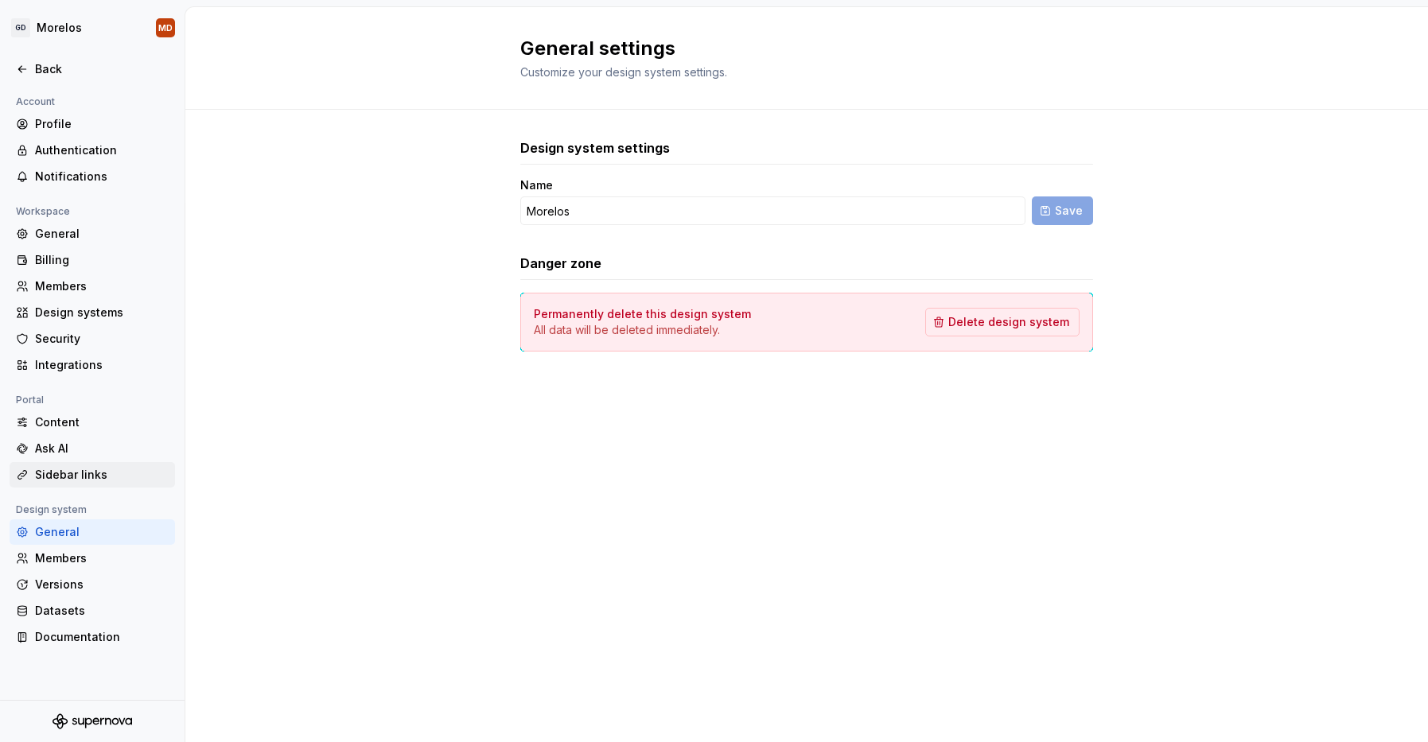
click at [101, 479] on div "Sidebar links" at bounding box center [102, 475] width 134 height 16
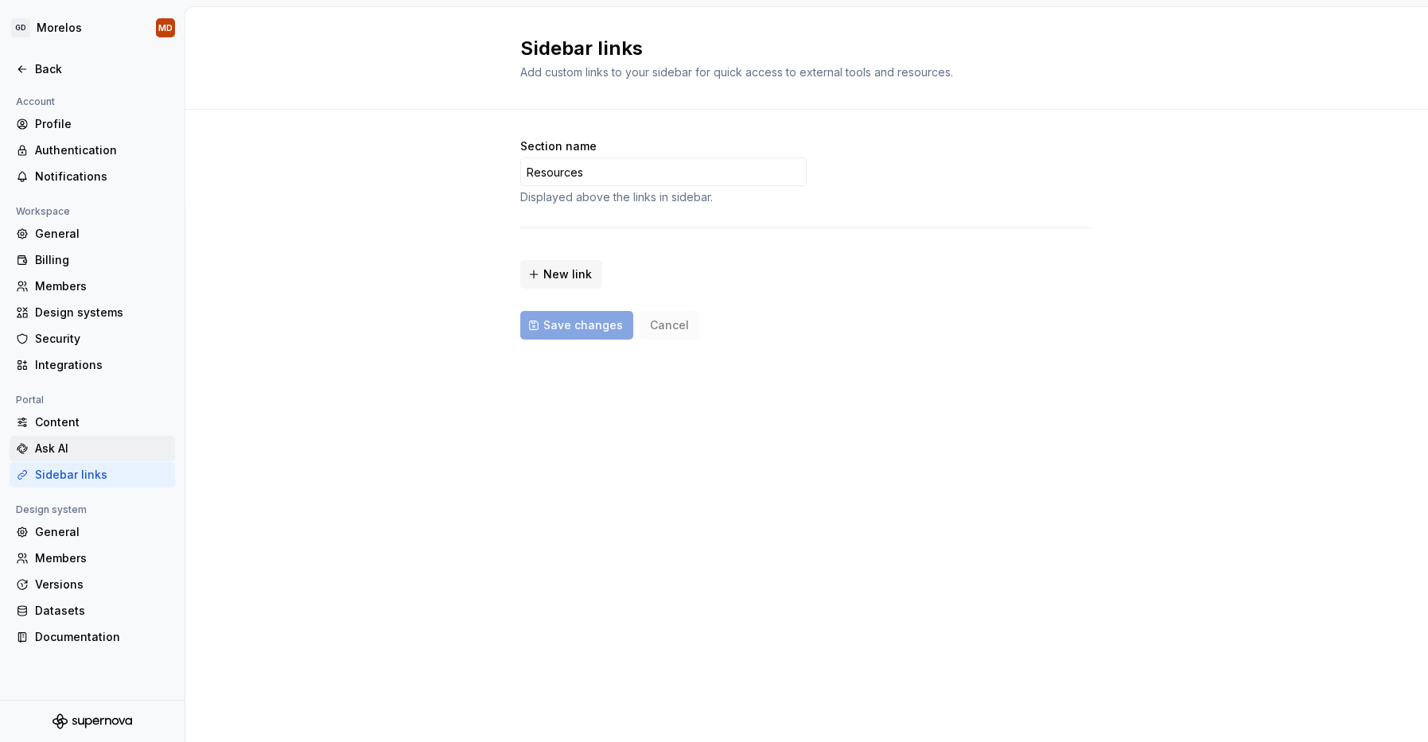
click at [105, 450] on div "Ask AI" at bounding box center [102, 449] width 134 height 16
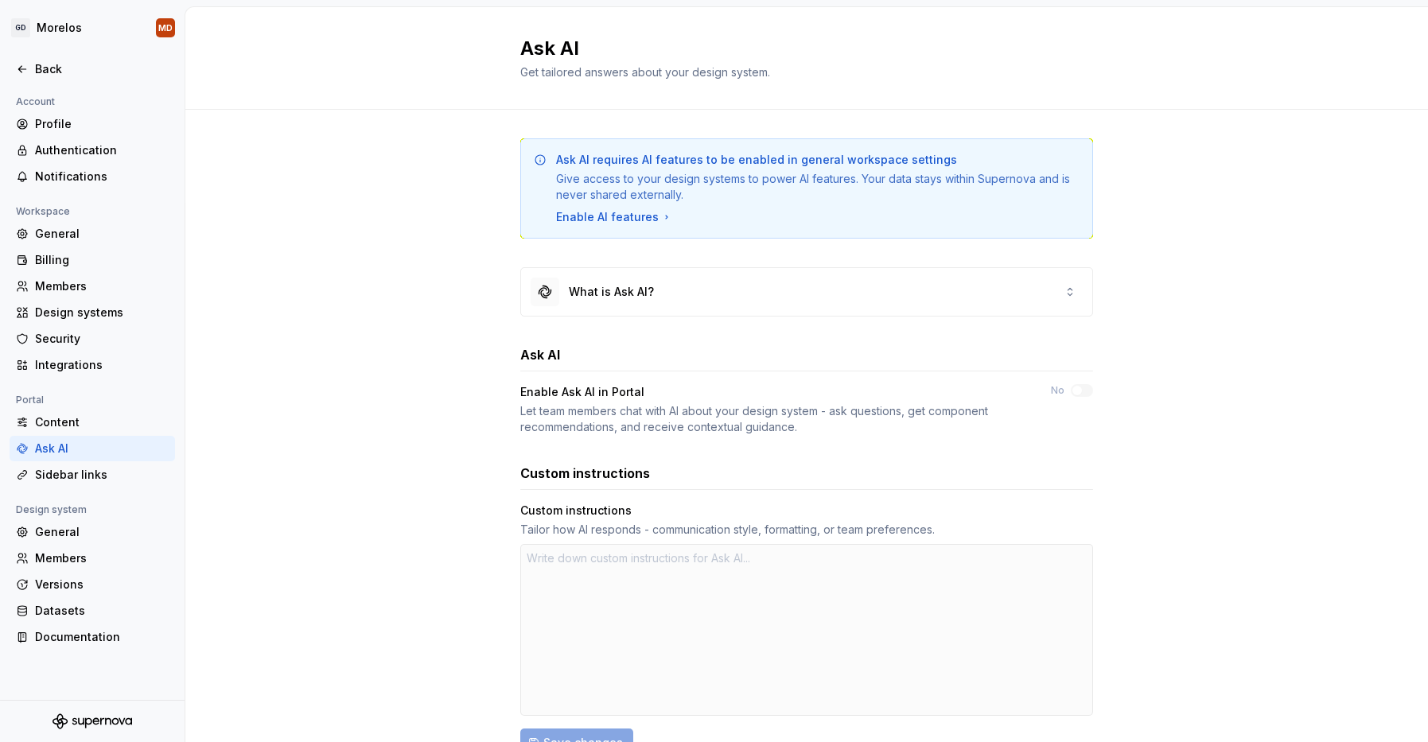
scroll to position [116, 0]
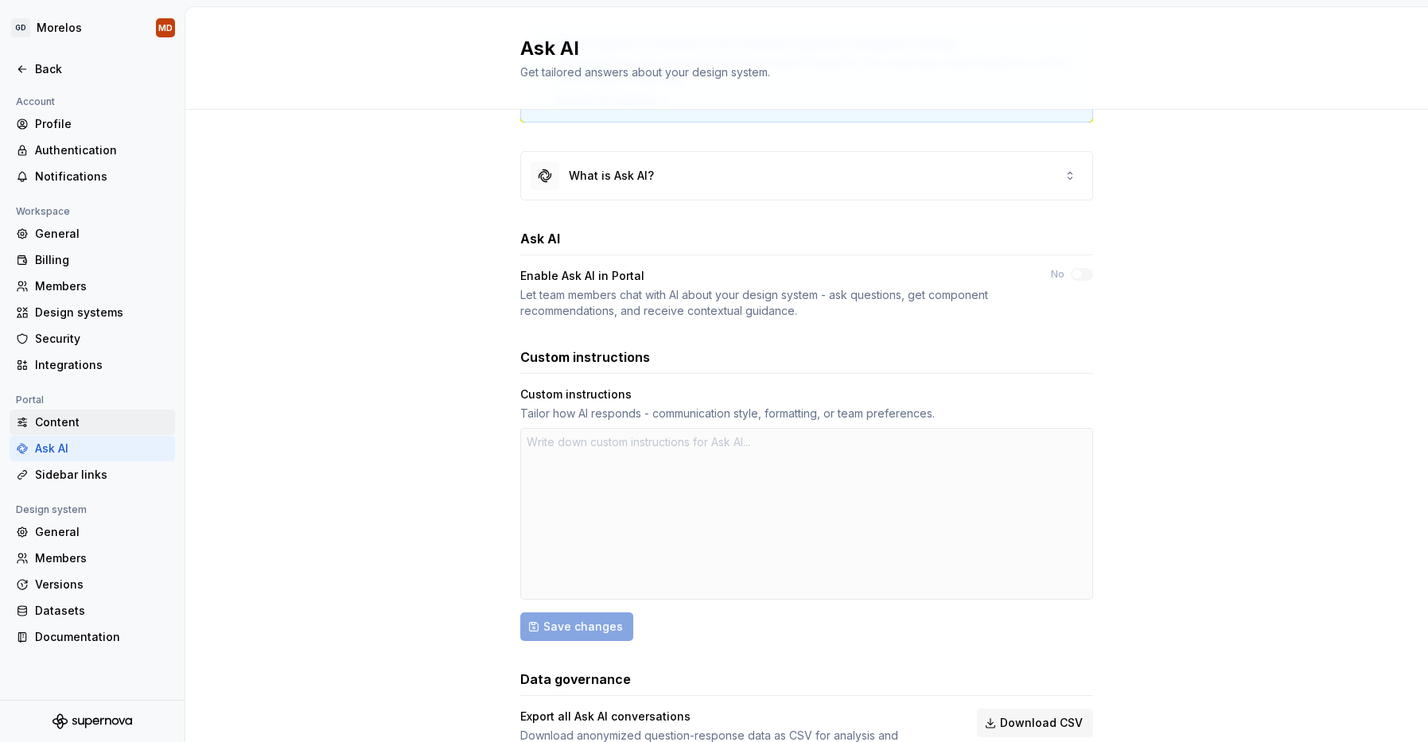
click at [115, 419] on div "Content" at bounding box center [102, 422] width 134 height 16
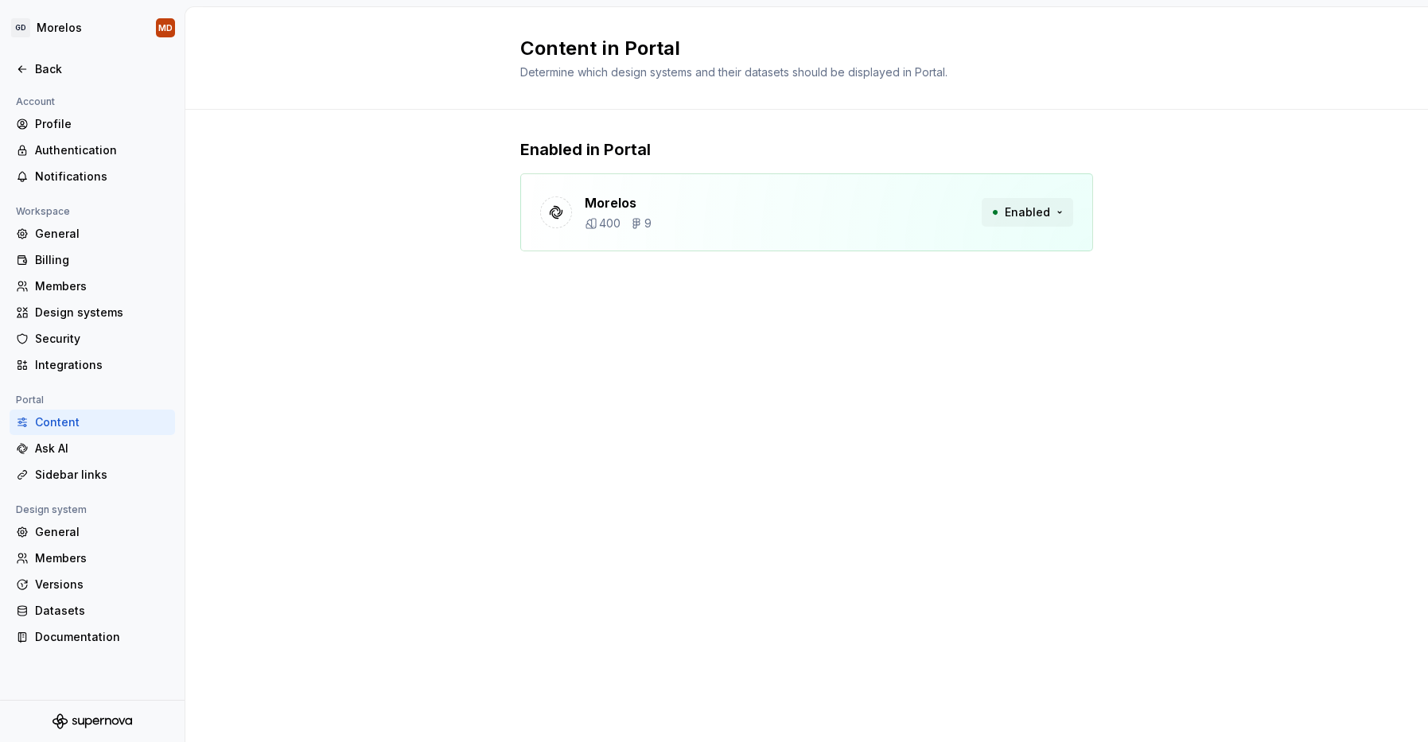
click at [1048, 216] on span "Enabled" at bounding box center [1027, 212] width 45 height 16
click at [840, 366] on div "Content in Portal Determine which design systems and their datasets should be d…" at bounding box center [806, 374] width 1243 height 735
click at [64, 371] on div "Integrations" at bounding box center [102, 365] width 134 height 16
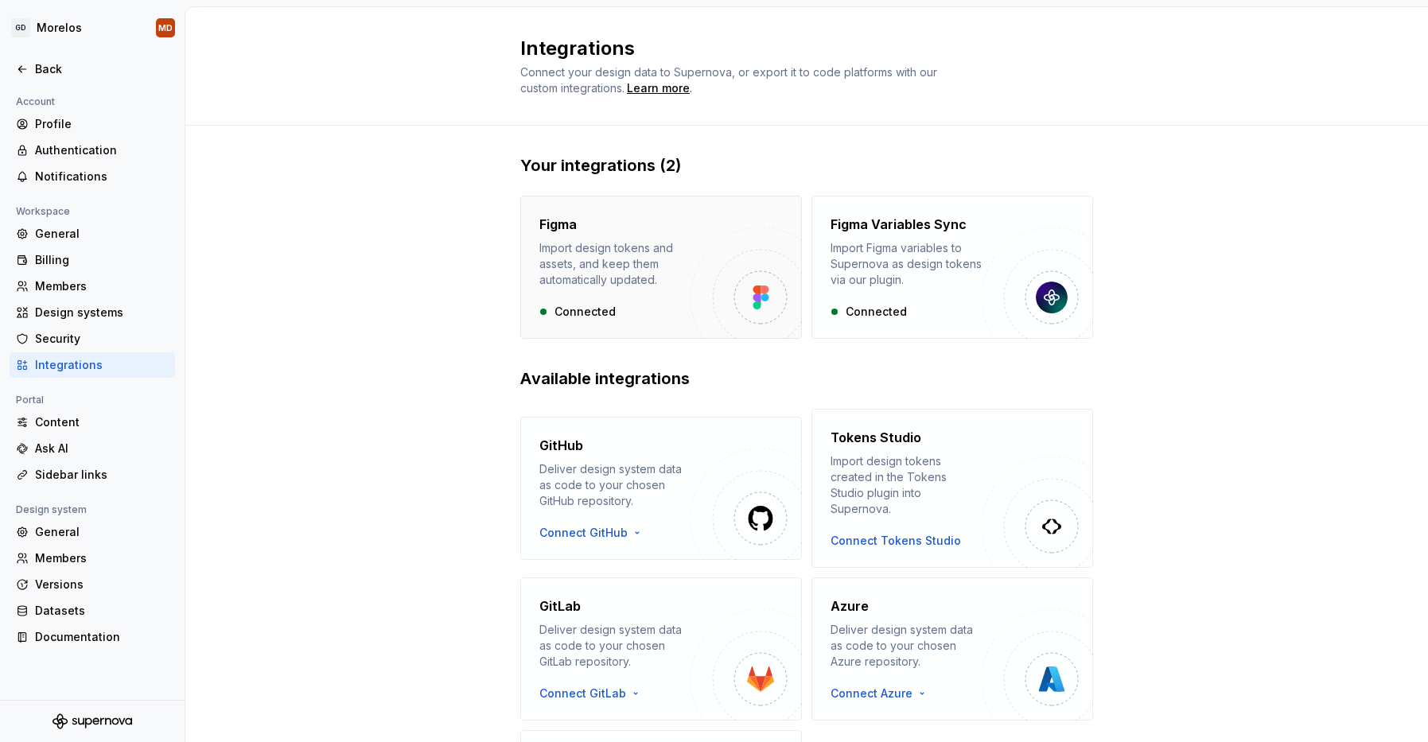
click at [644, 304] on div "Connected" at bounding box center [614, 312] width 151 height 16
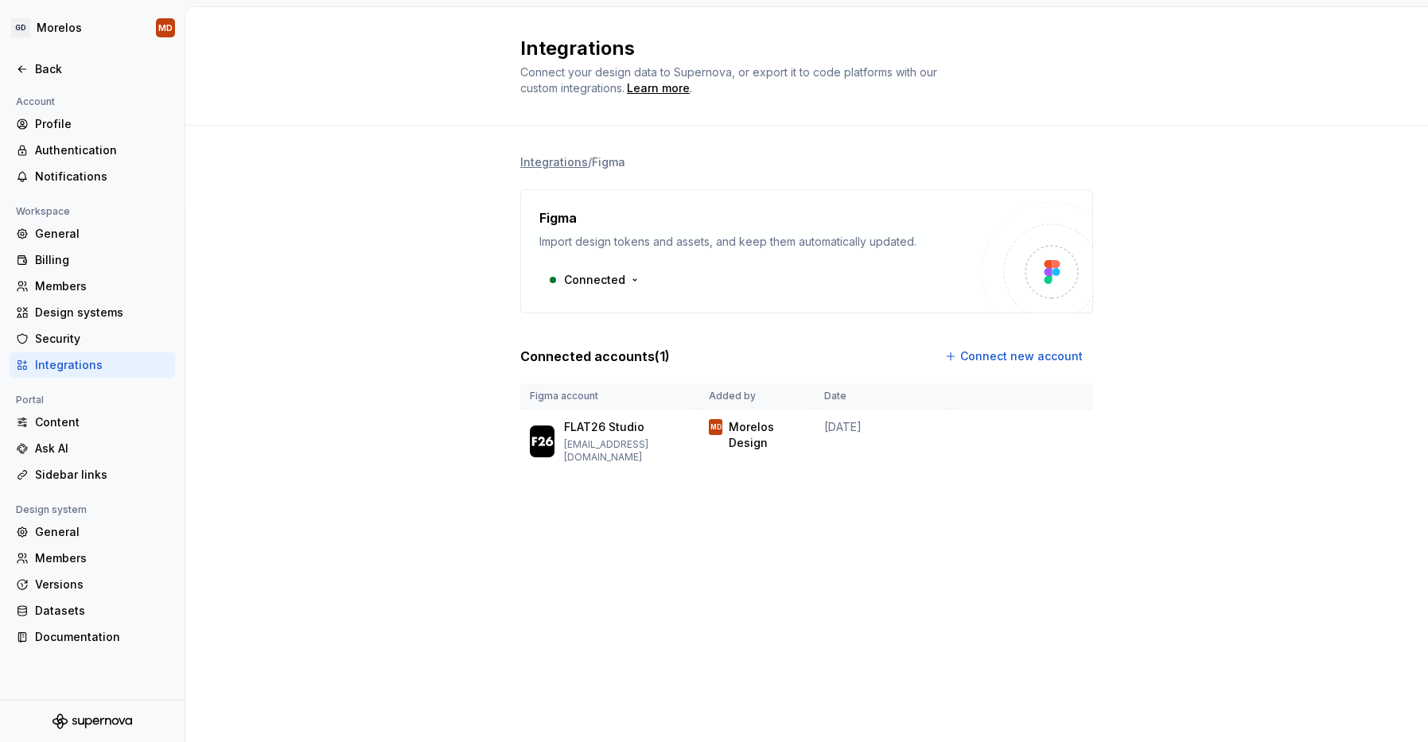
click at [574, 168] on li "Integrations" at bounding box center [554, 162] width 68 height 16
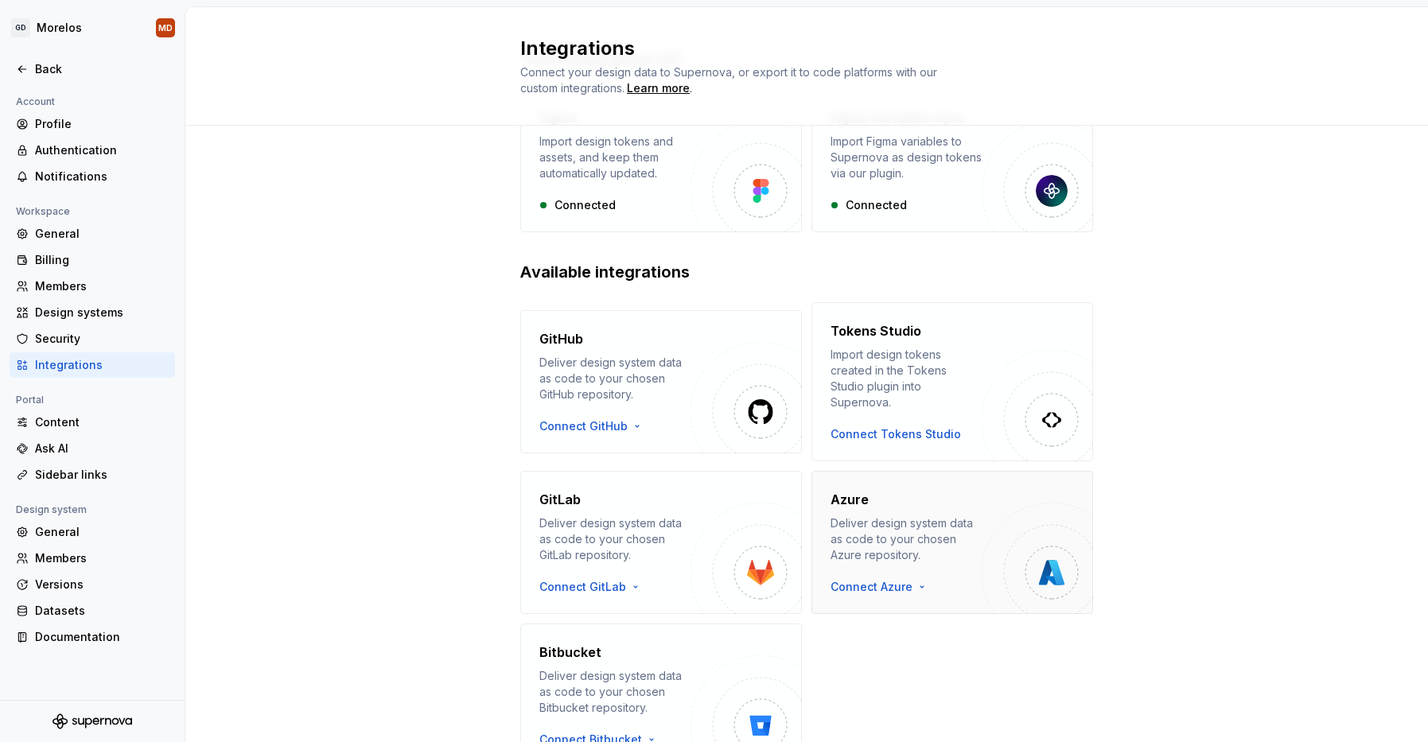
scroll to position [166, 0]
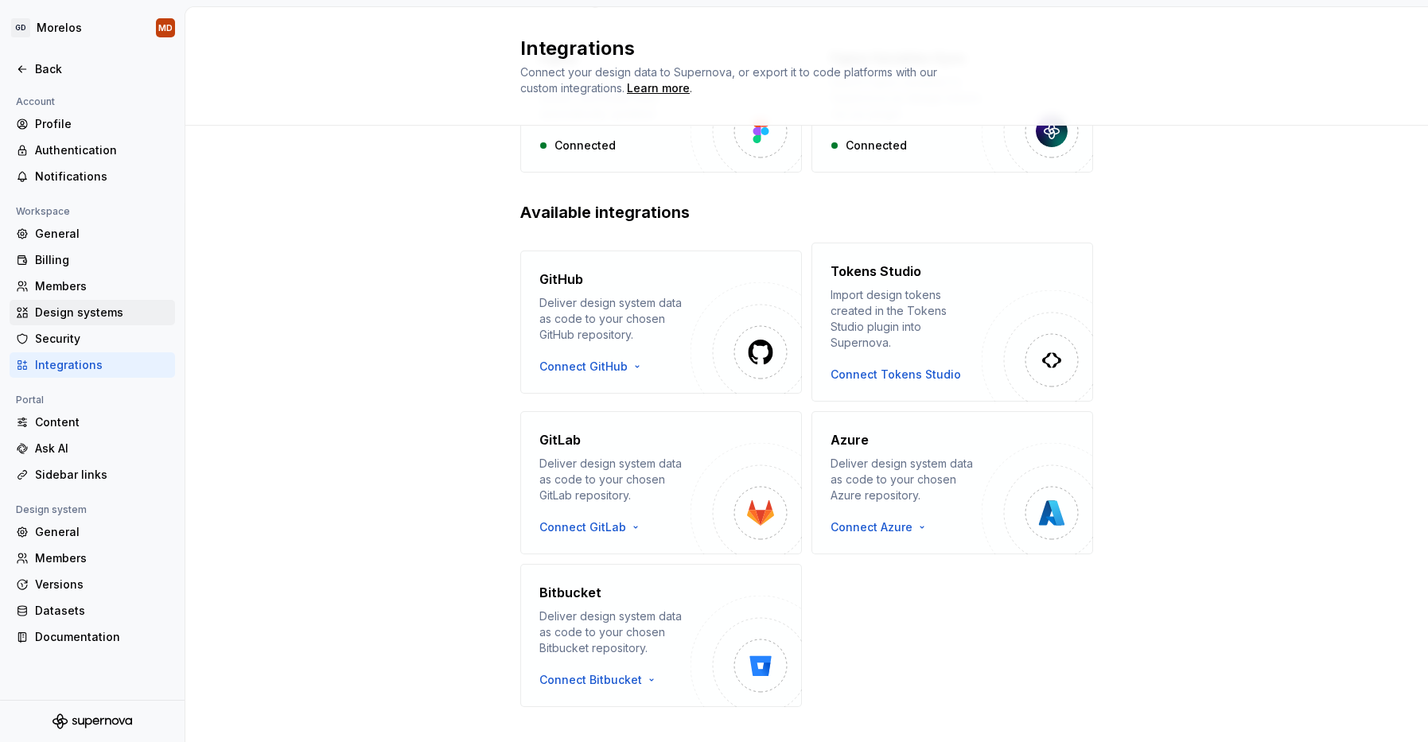
click at [97, 321] on div "Design systems" at bounding box center [92, 312] width 165 height 25
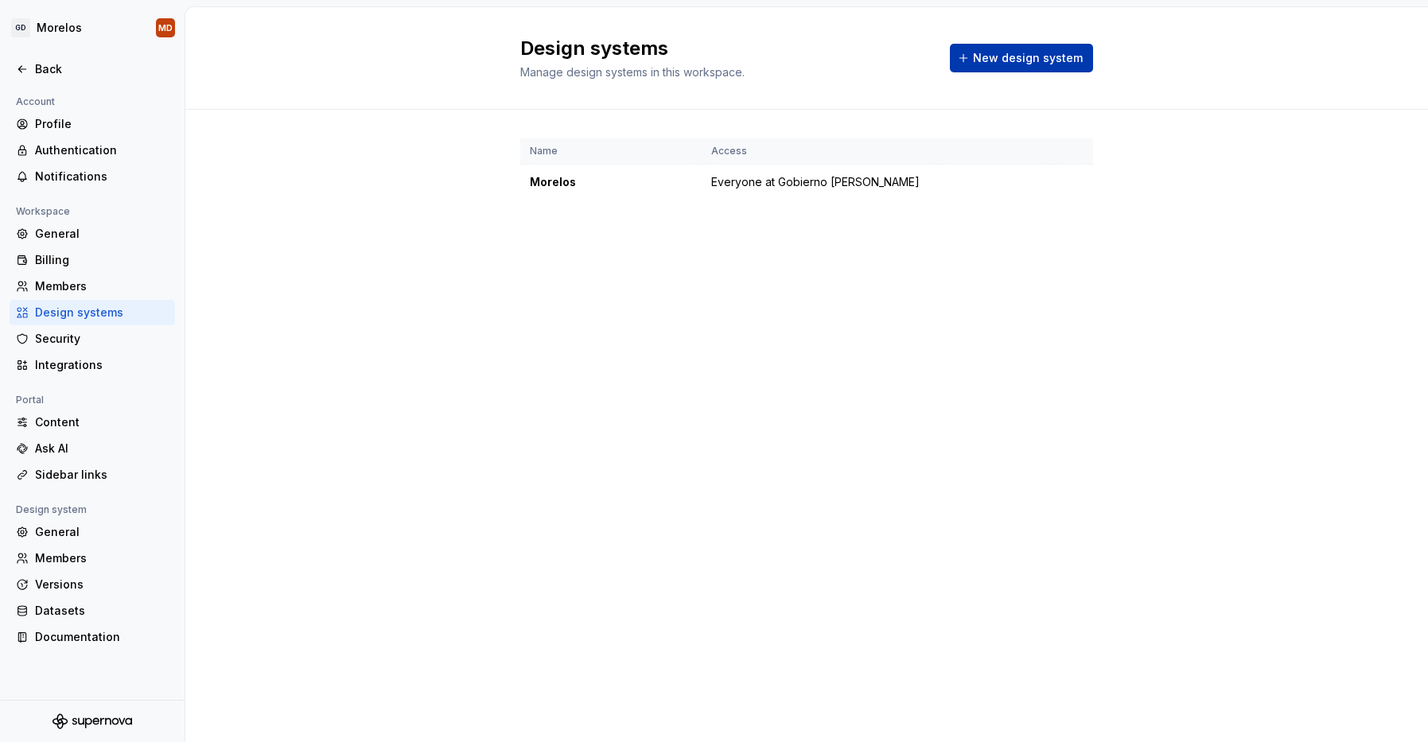
click at [1036, 57] on span "New design system" at bounding box center [1028, 58] width 110 height 16
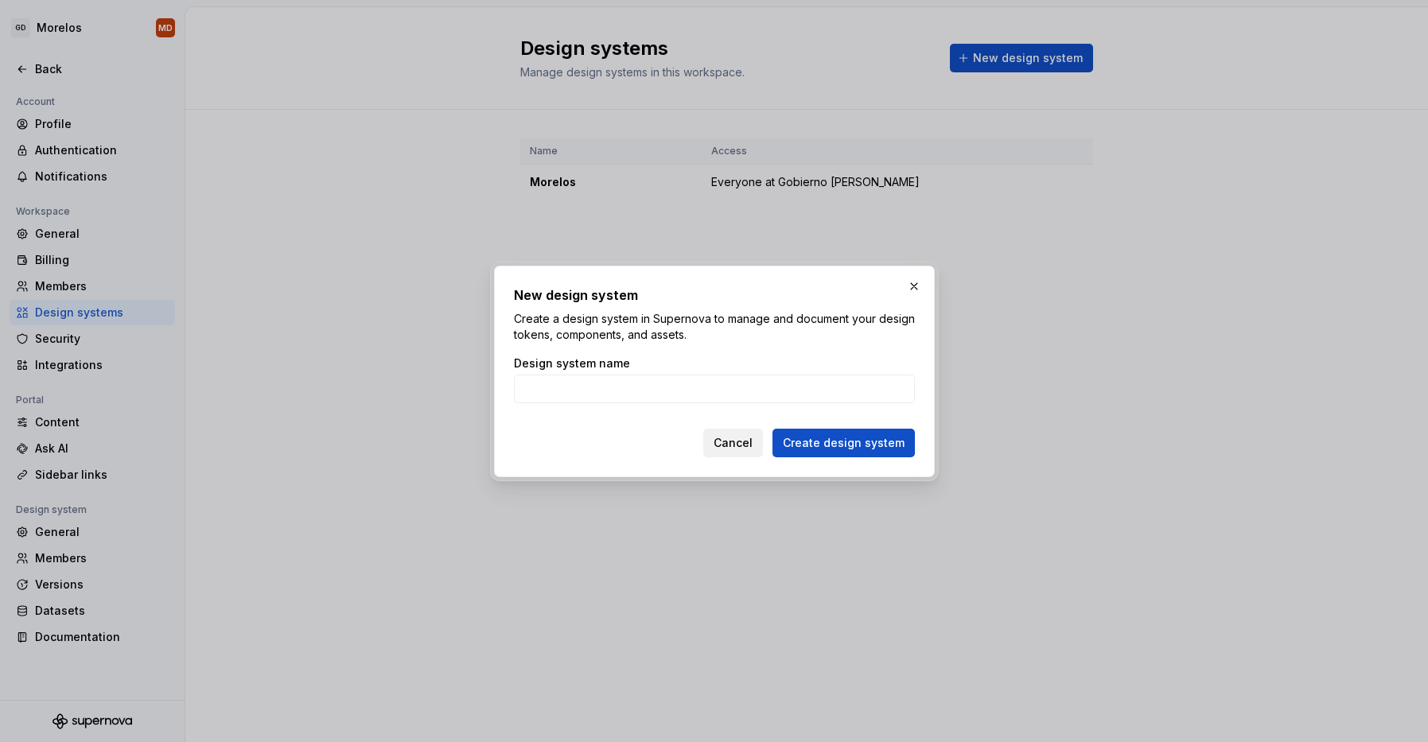
click at [749, 438] on span "Cancel" at bounding box center [733, 443] width 39 height 16
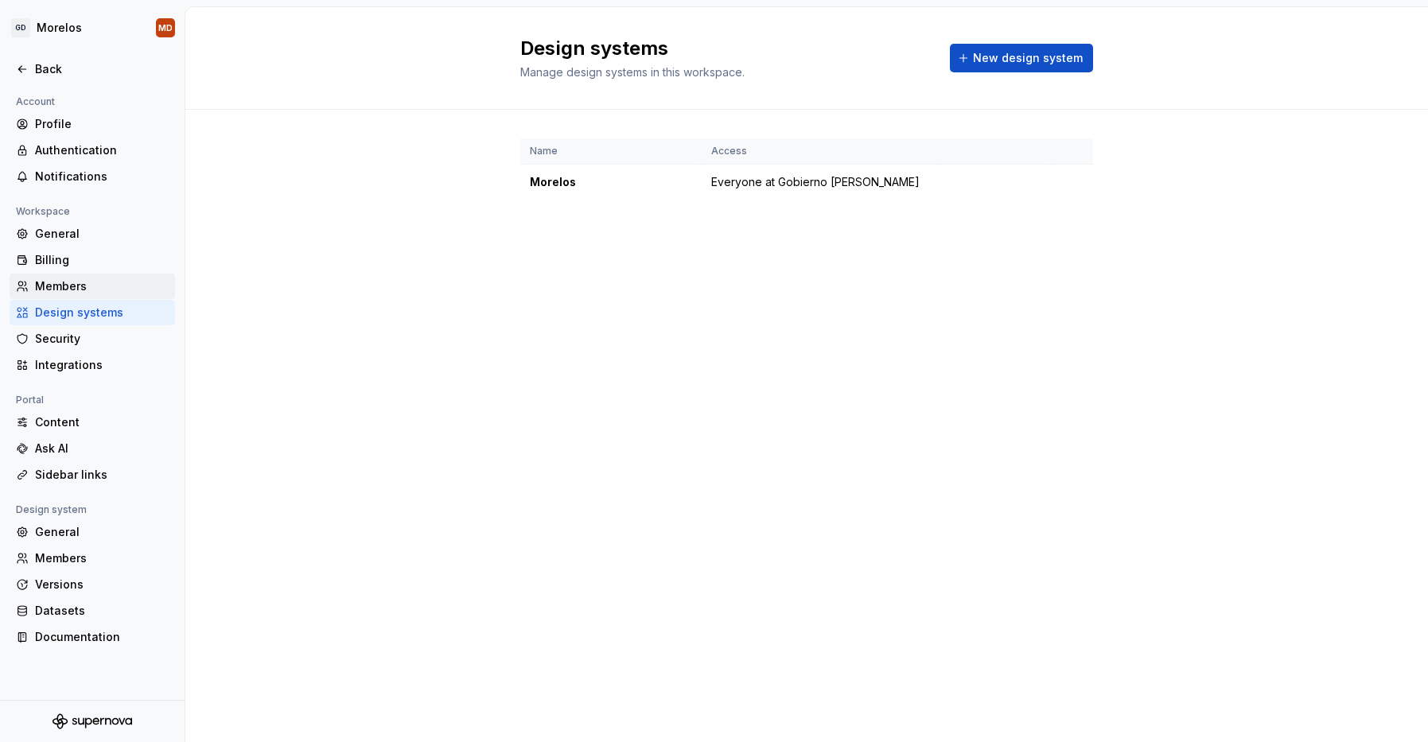
click at [115, 287] on div "Members" at bounding box center [102, 286] width 134 height 16
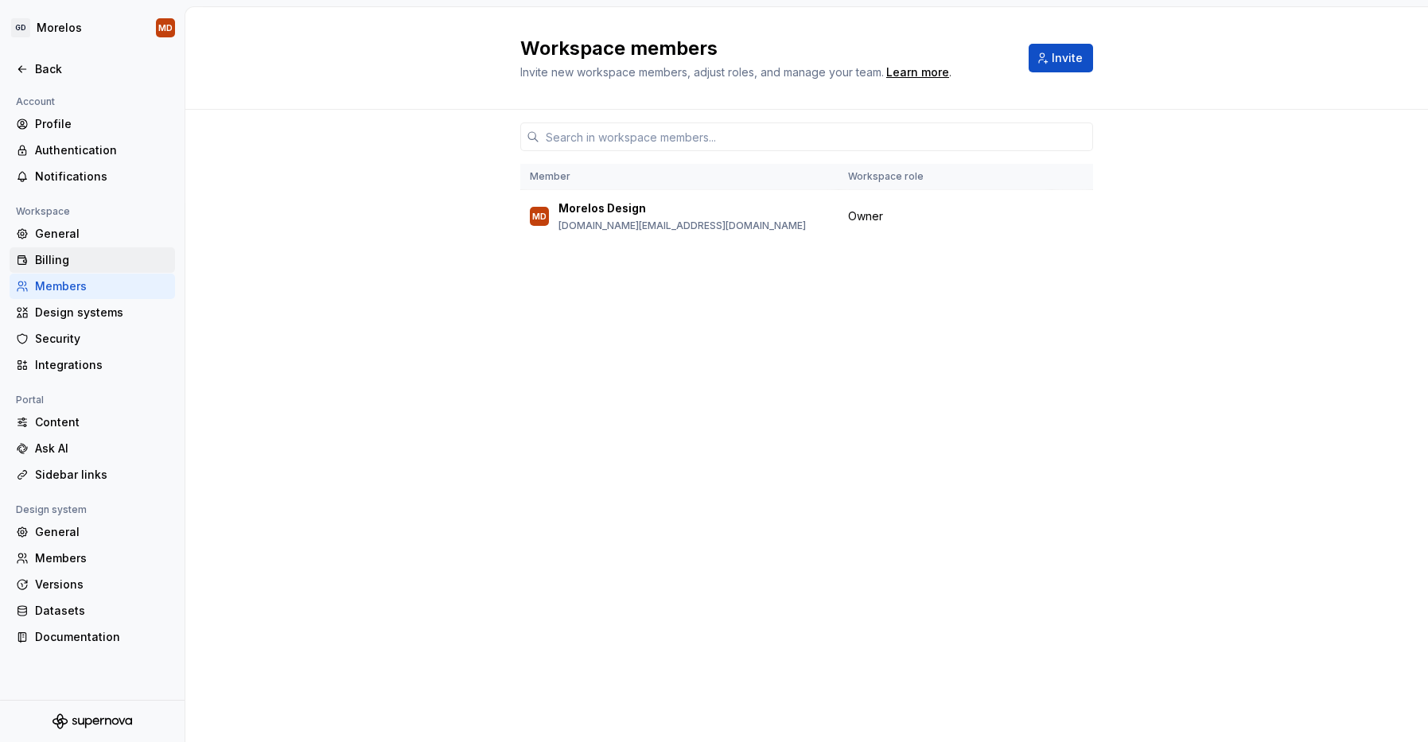
click at [114, 269] on div "Billing" at bounding box center [92, 259] width 165 height 25
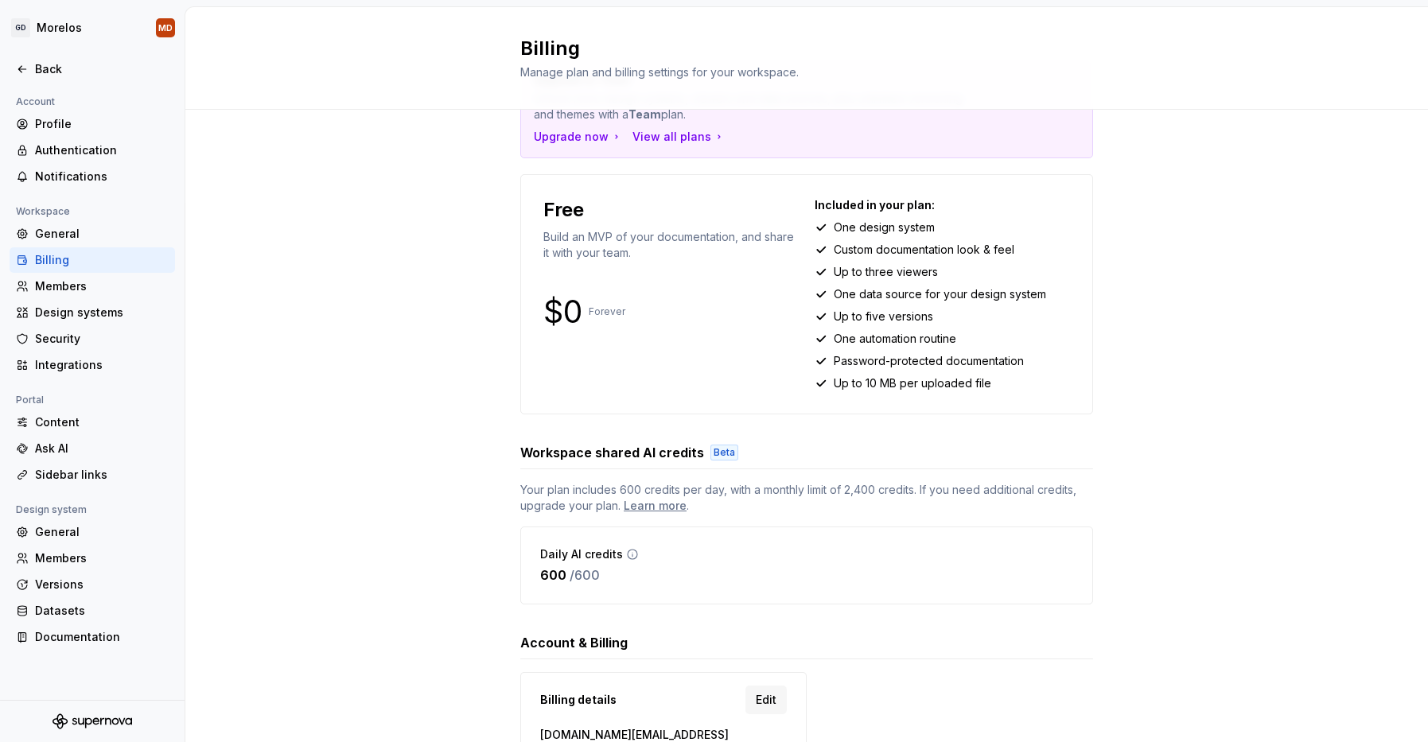
scroll to position [176, 0]
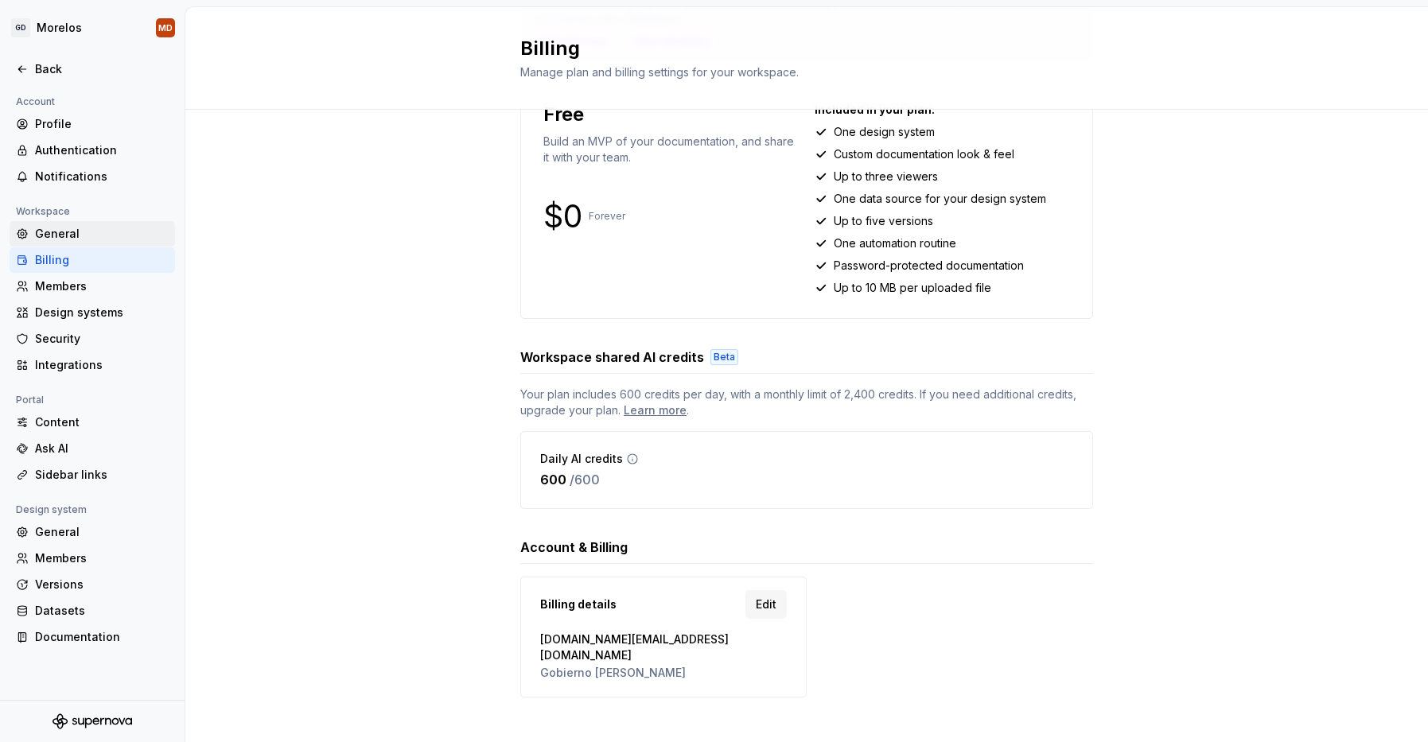
click at [59, 230] on div "General" at bounding box center [102, 234] width 134 height 16
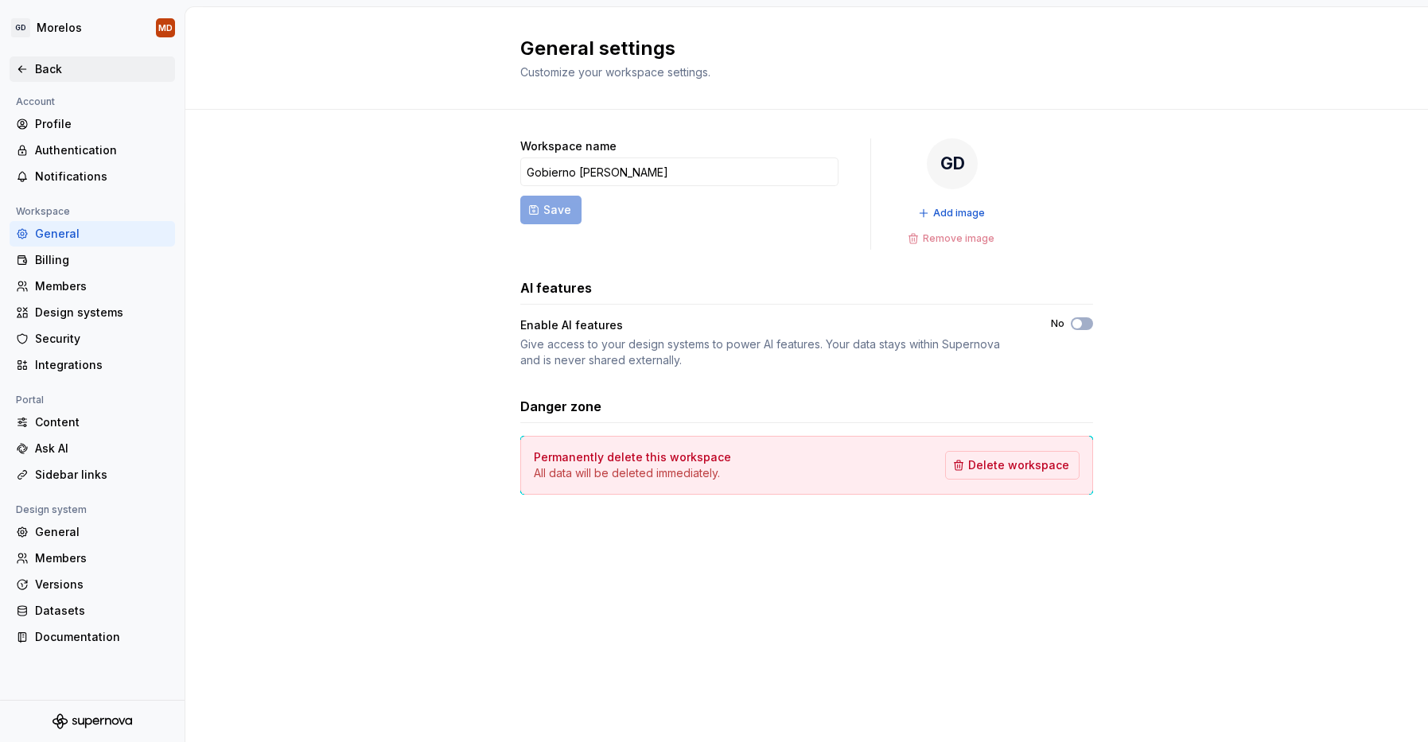
click at [65, 77] on div "Back" at bounding box center [92, 68] width 165 height 25
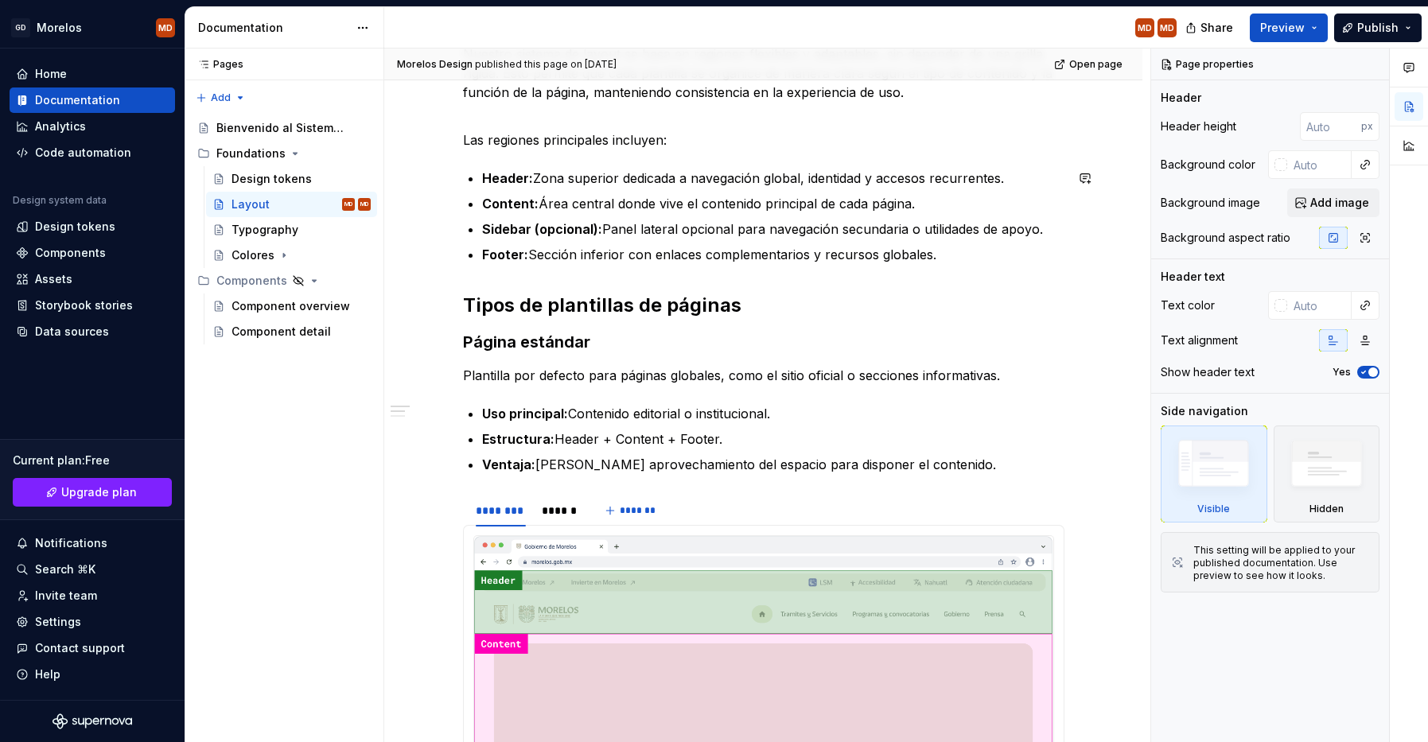
scroll to position [1000, 0]
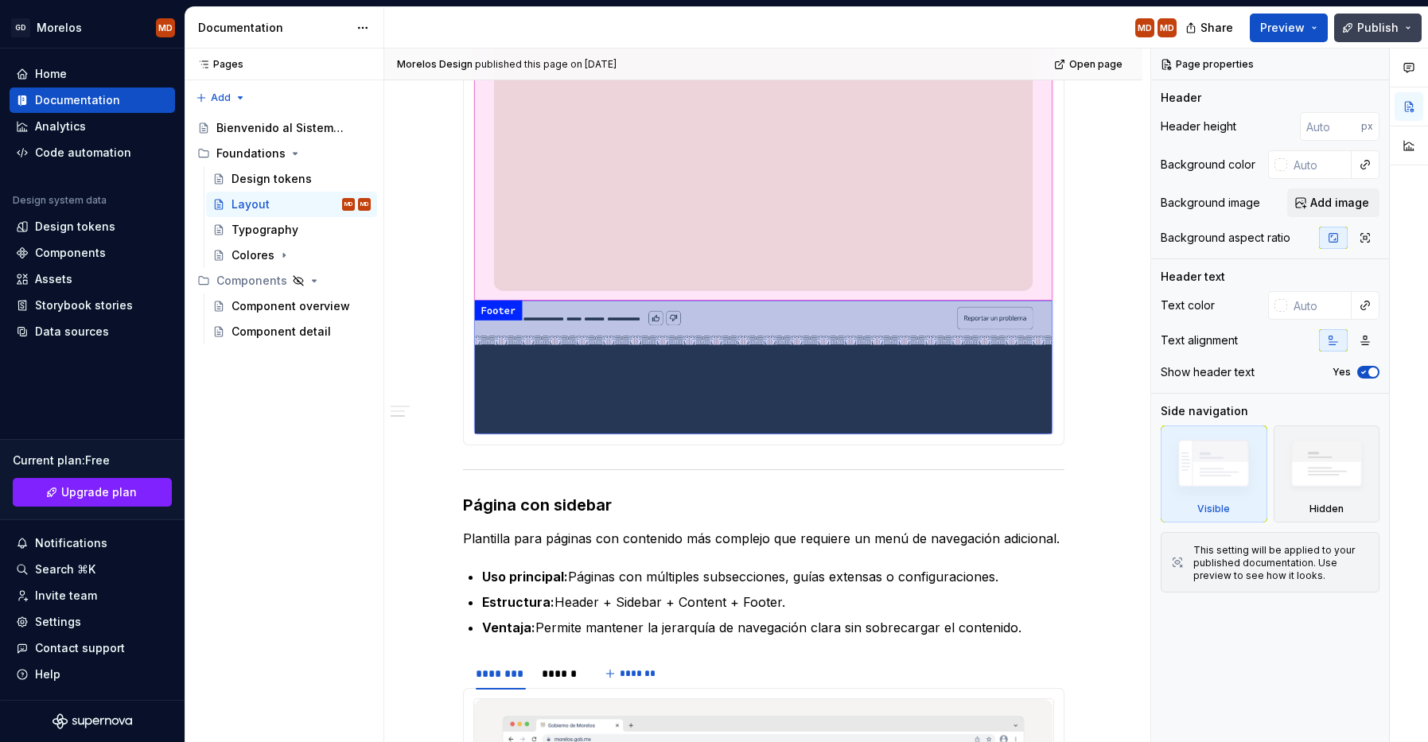
click at [1414, 18] on button "Publish" at bounding box center [1378, 28] width 88 height 29
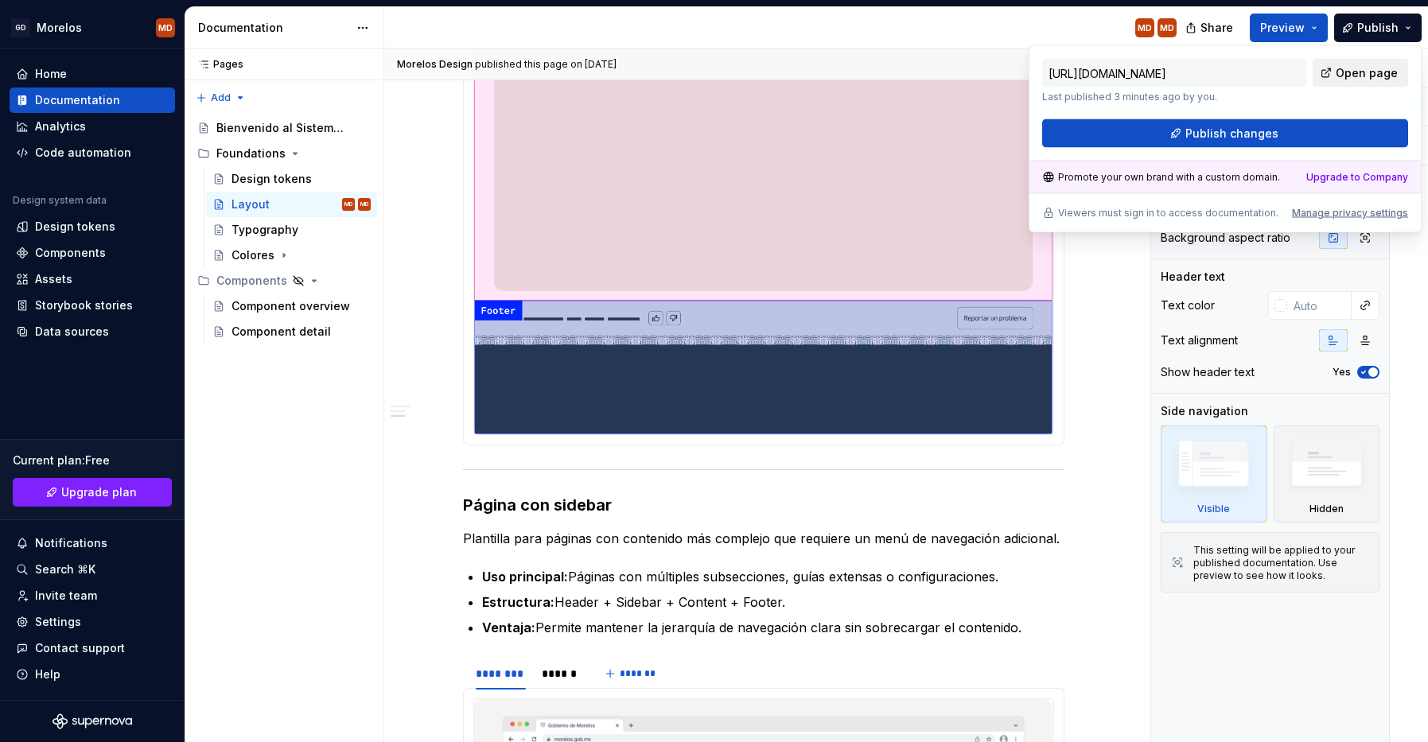
click at [1345, 78] on span "Open page" at bounding box center [1367, 73] width 62 height 16
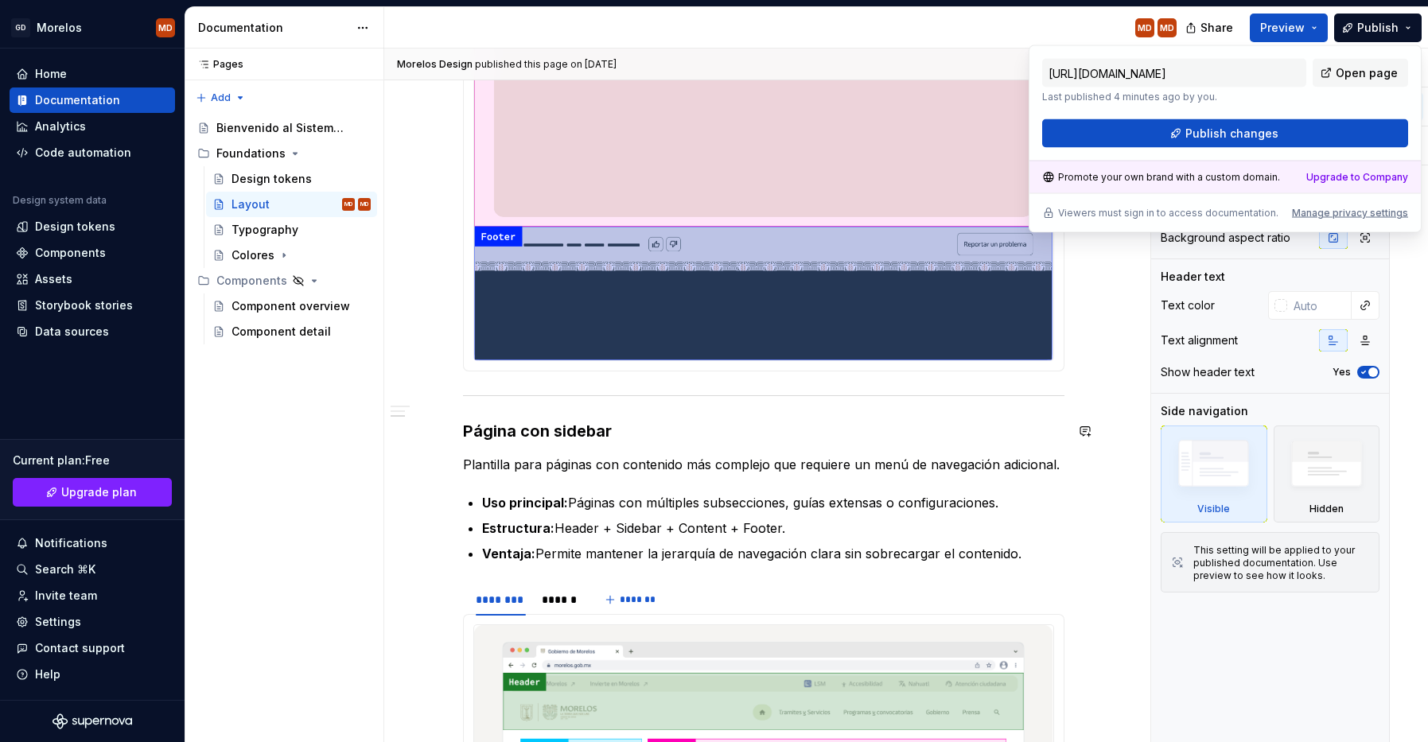
scroll to position [1387, 0]
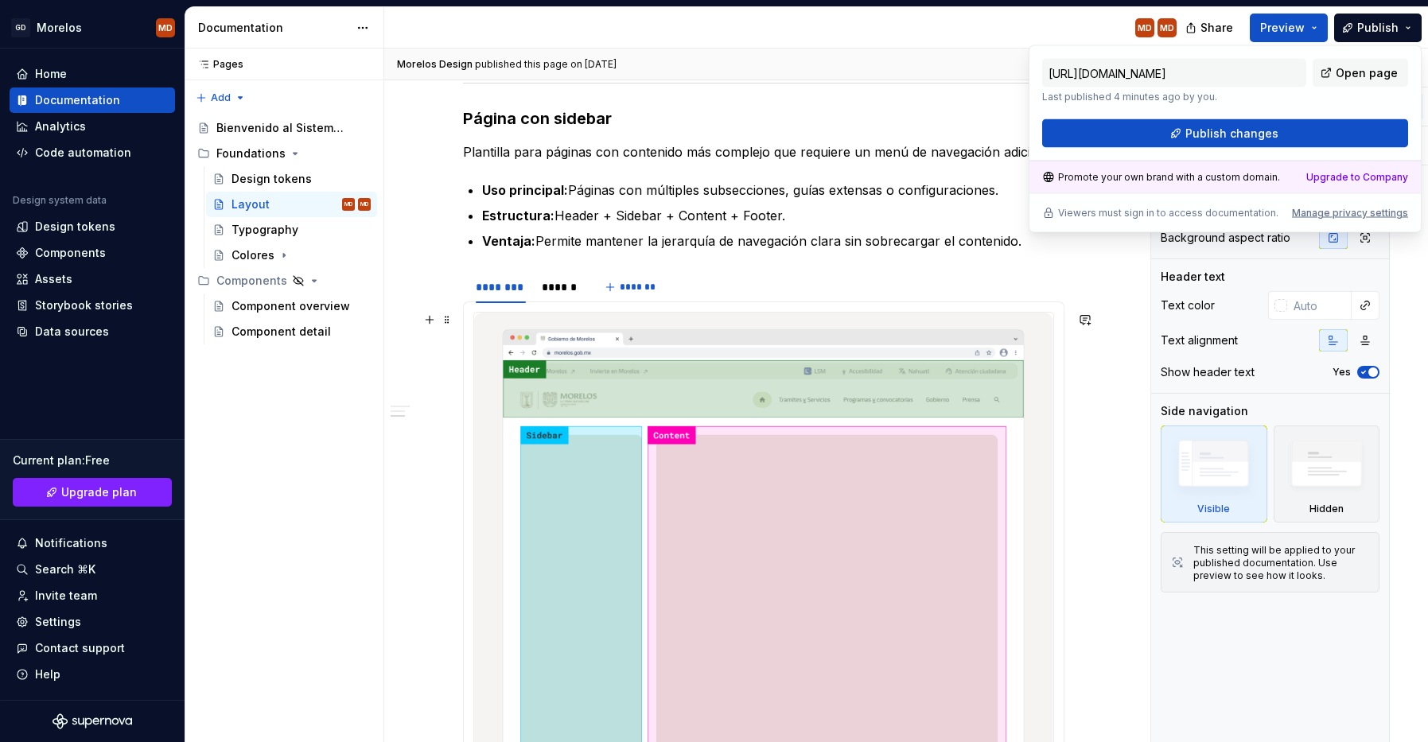
click at [719, 417] on img at bounding box center [763, 612] width 579 height 599
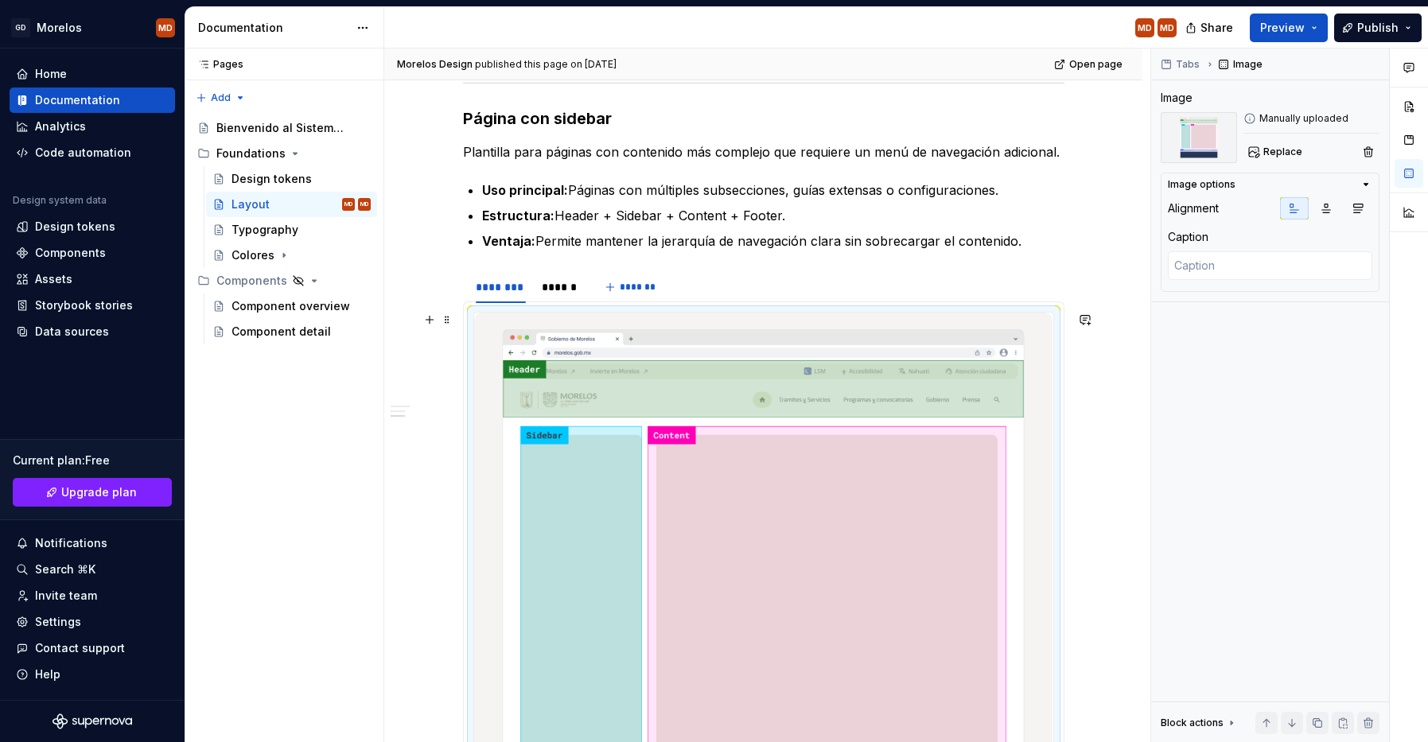
click at [724, 425] on img at bounding box center [763, 612] width 579 height 599
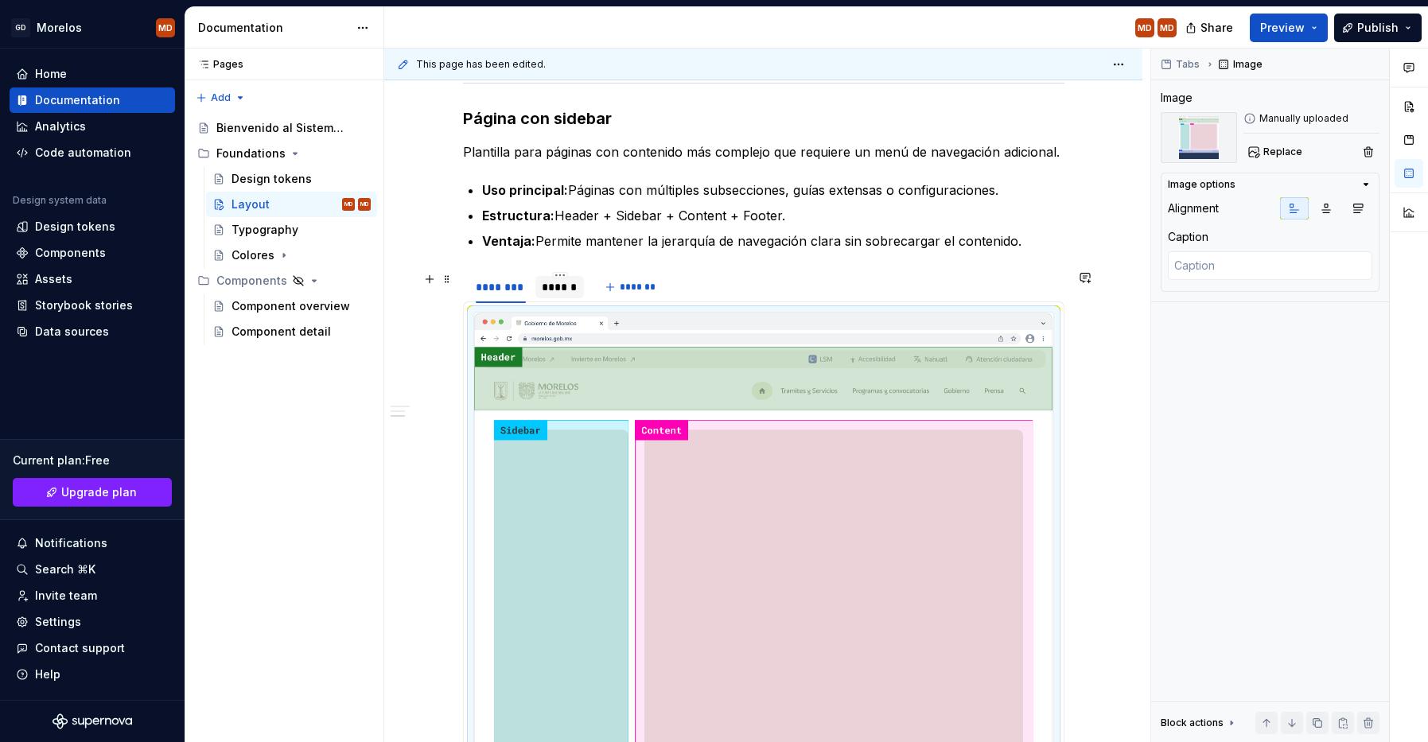
click at [558, 300] on div at bounding box center [559, 301] width 49 height 2
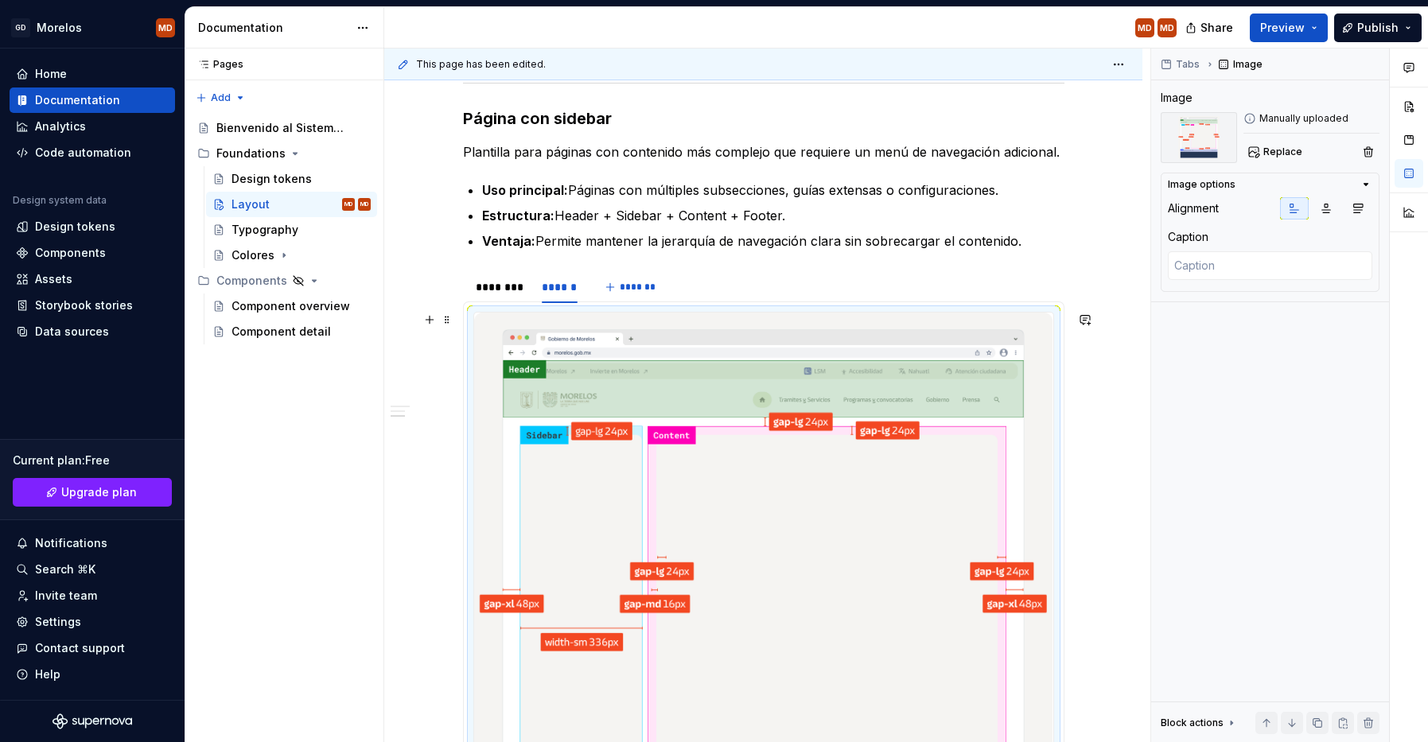
click at [642, 385] on img at bounding box center [763, 612] width 579 height 599
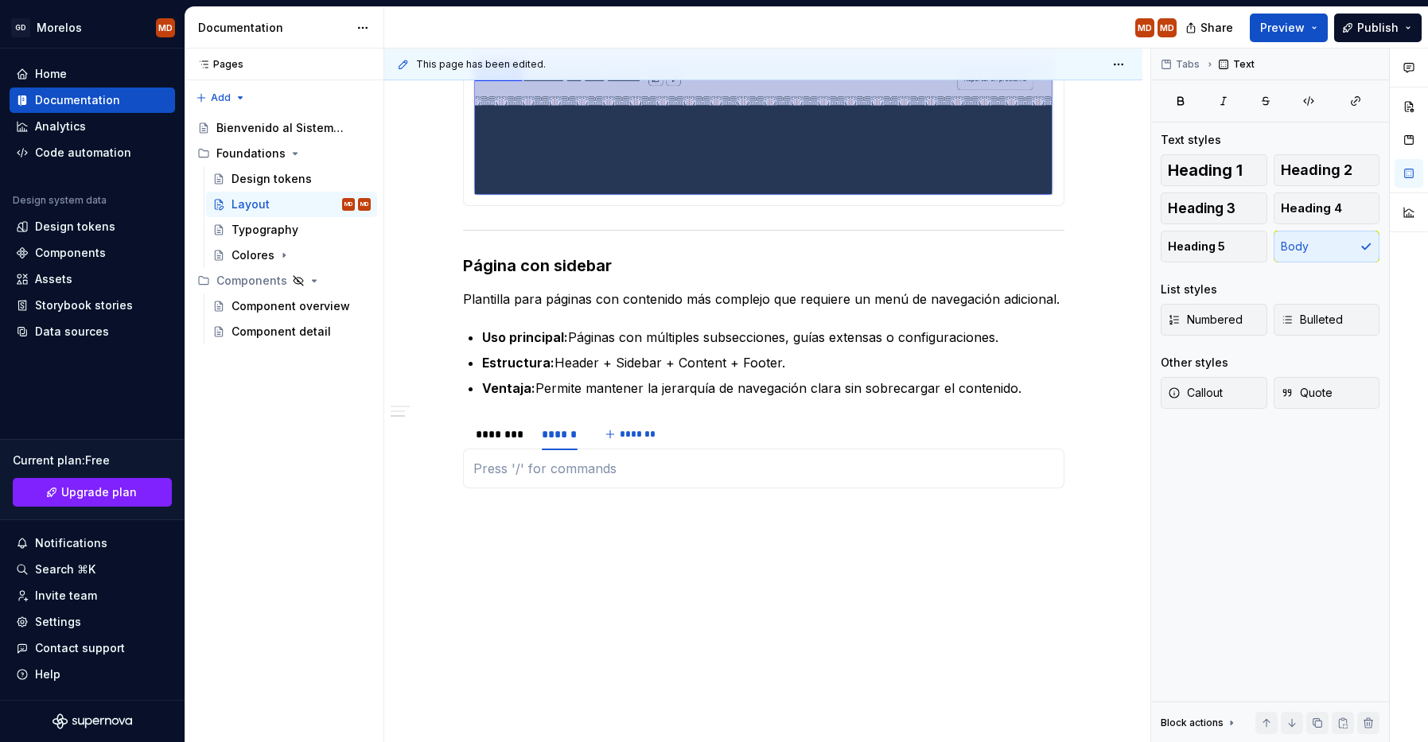
type textarea "*"
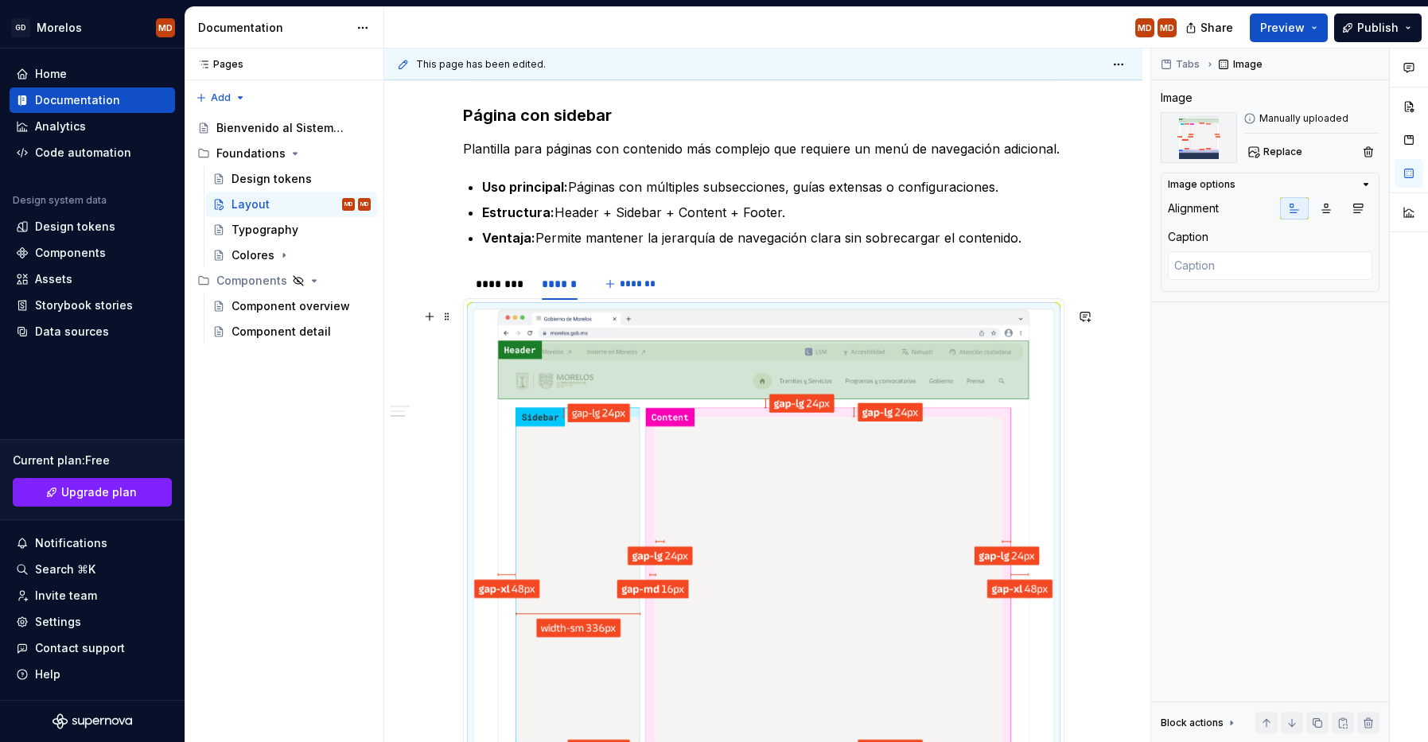
scroll to position [1390, 0]
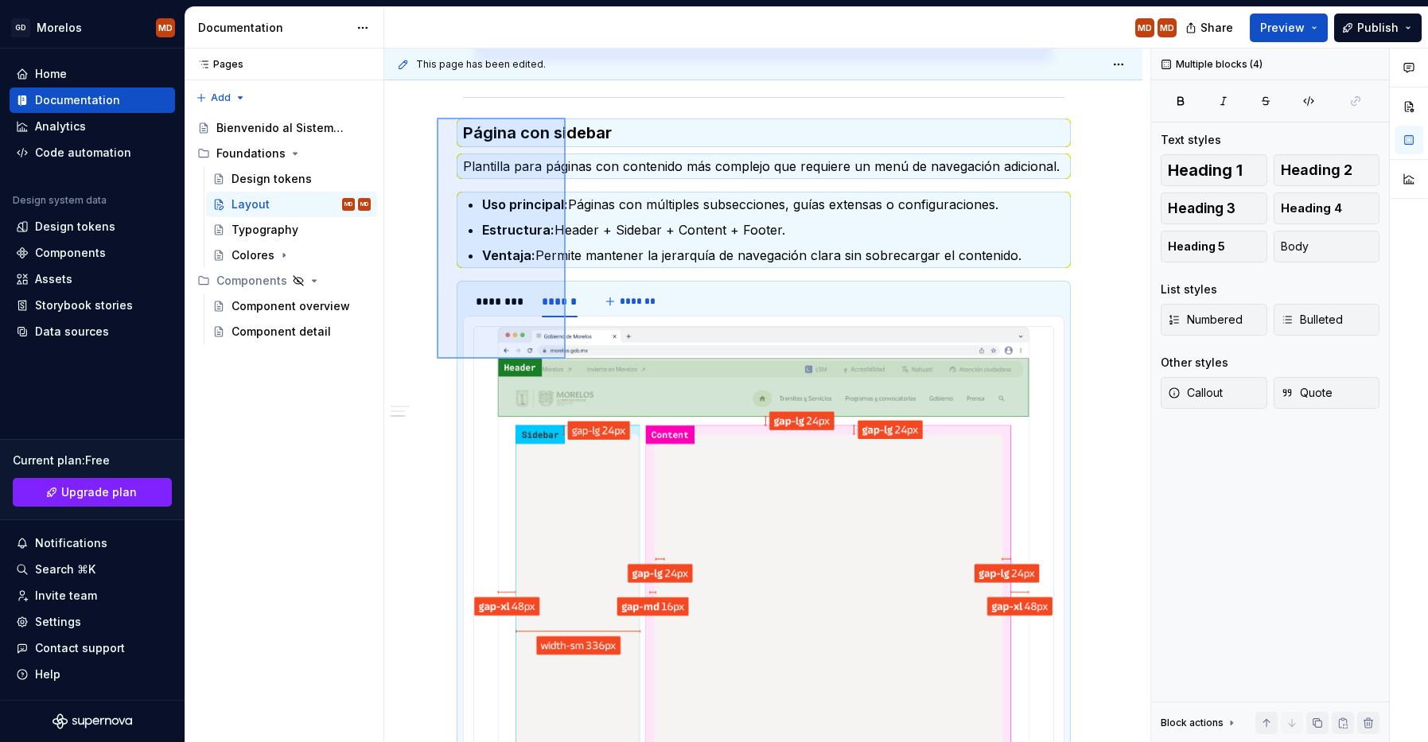
drag, startPoint x: 437, startPoint y: 117, endPoint x: 566, endPoint y: 359, distance: 274.0
click at [566, 359] on div "This page has been edited. Layout Edit header Tipos de plantillas de páginas Pá…" at bounding box center [767, 396] width 766 height 694
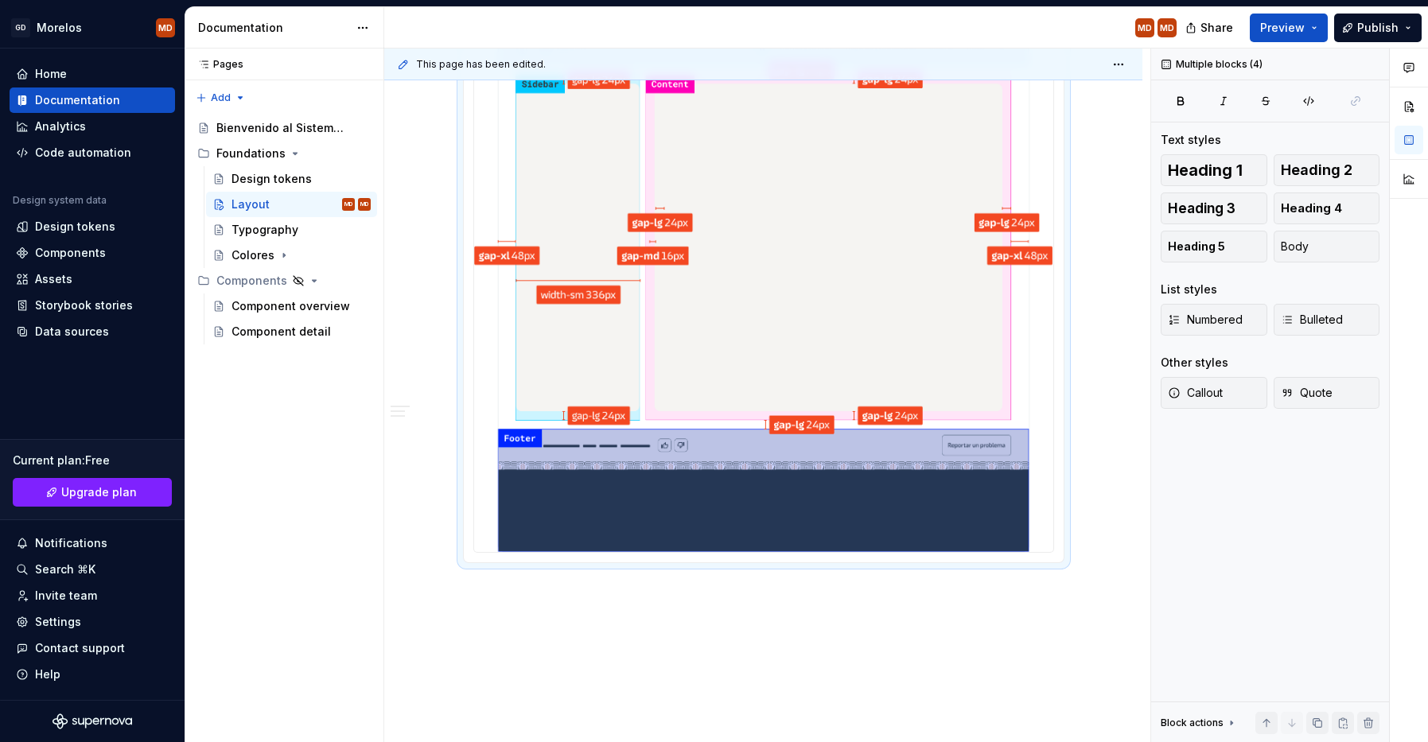
scroll to position [1798, 0]
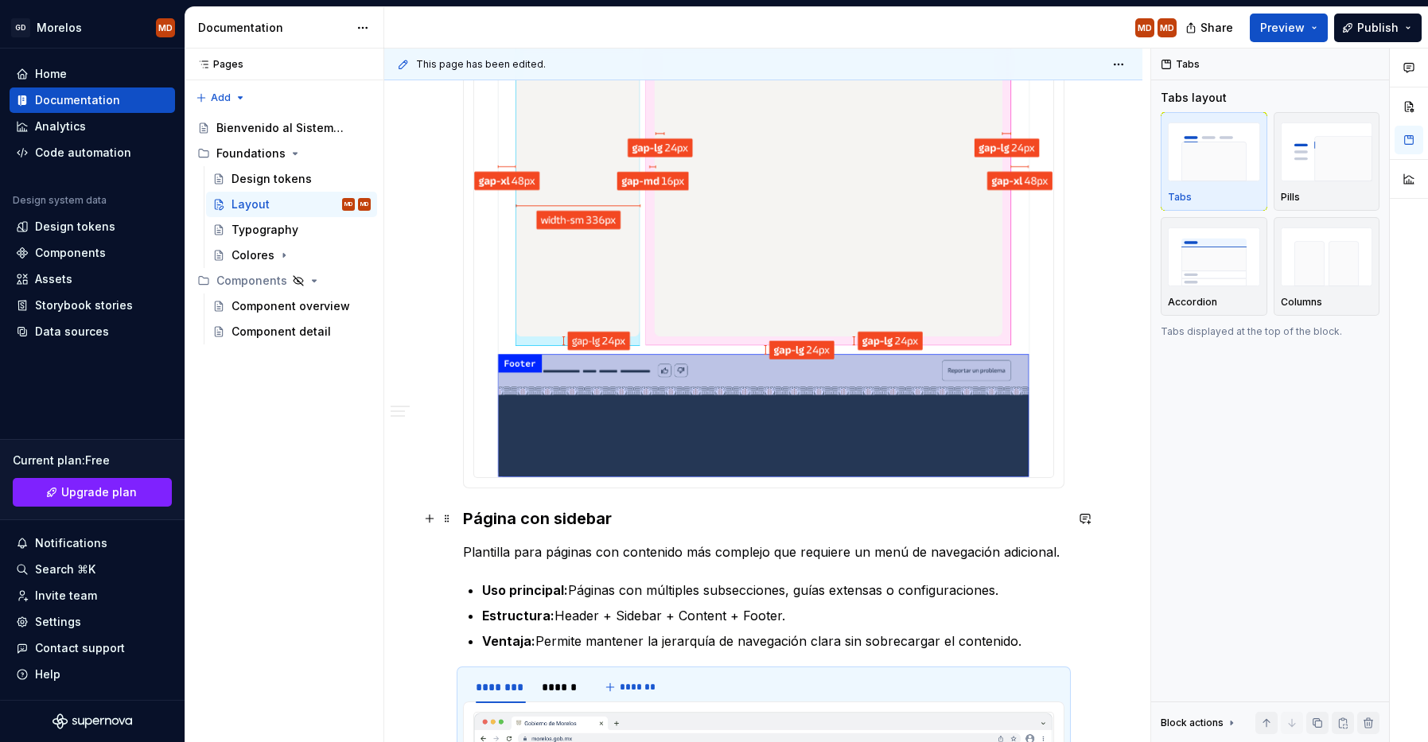
click at [465, 523] on div "Nuestro sistema de layout [PERSON_NAME] en regiones flexibles y adaptables, sin…" at bounding box center [763, 39] width 758 height 3131
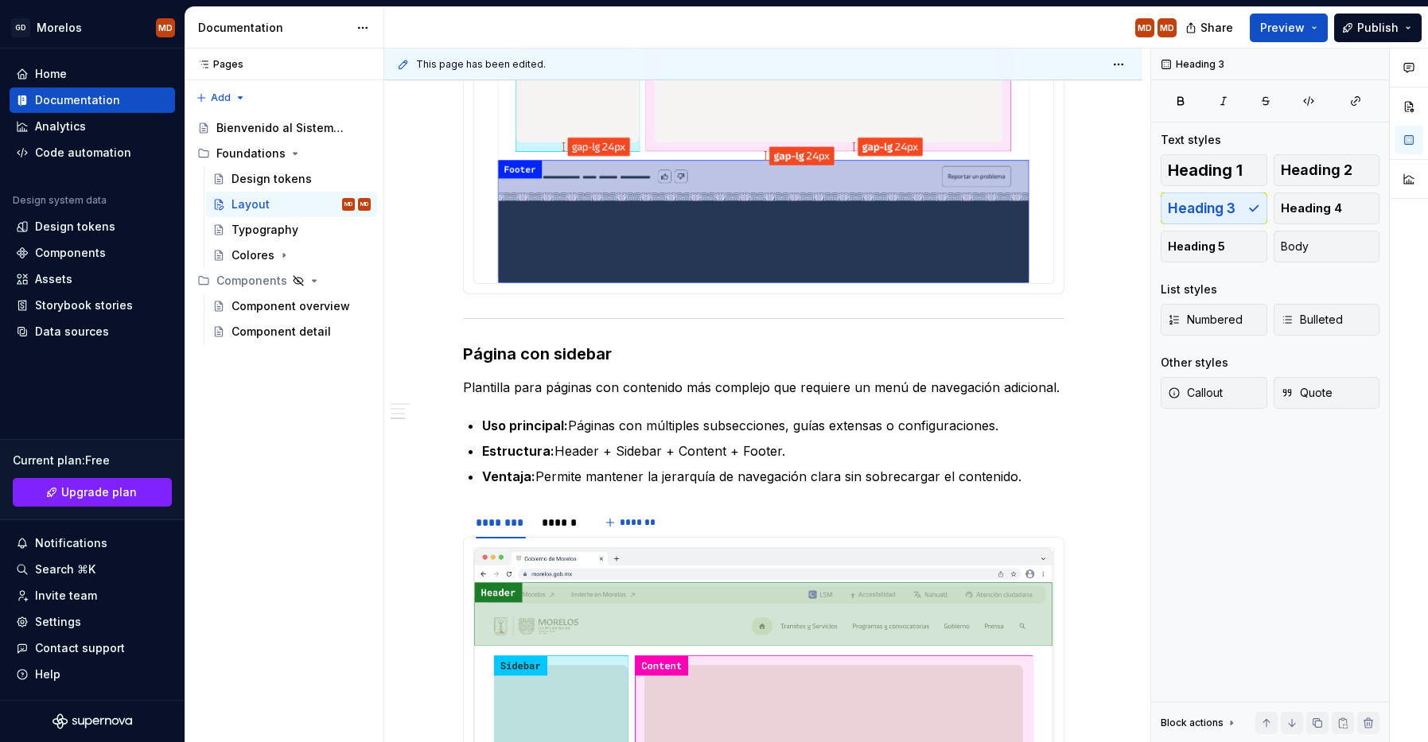
scroll to position [2091, 0]
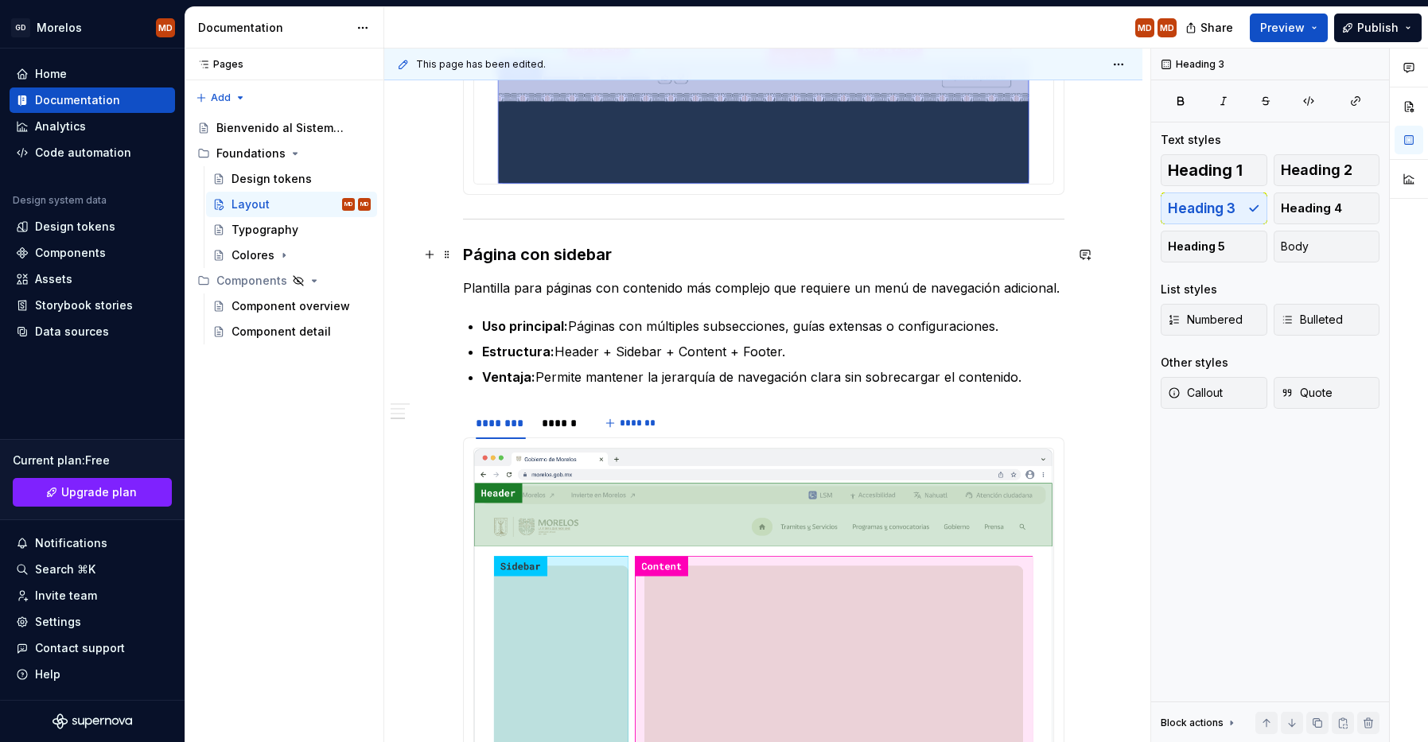
click at [589, 255] on h3 "Página con sidebar" at bounding box center [763, 254] width 601 height 22
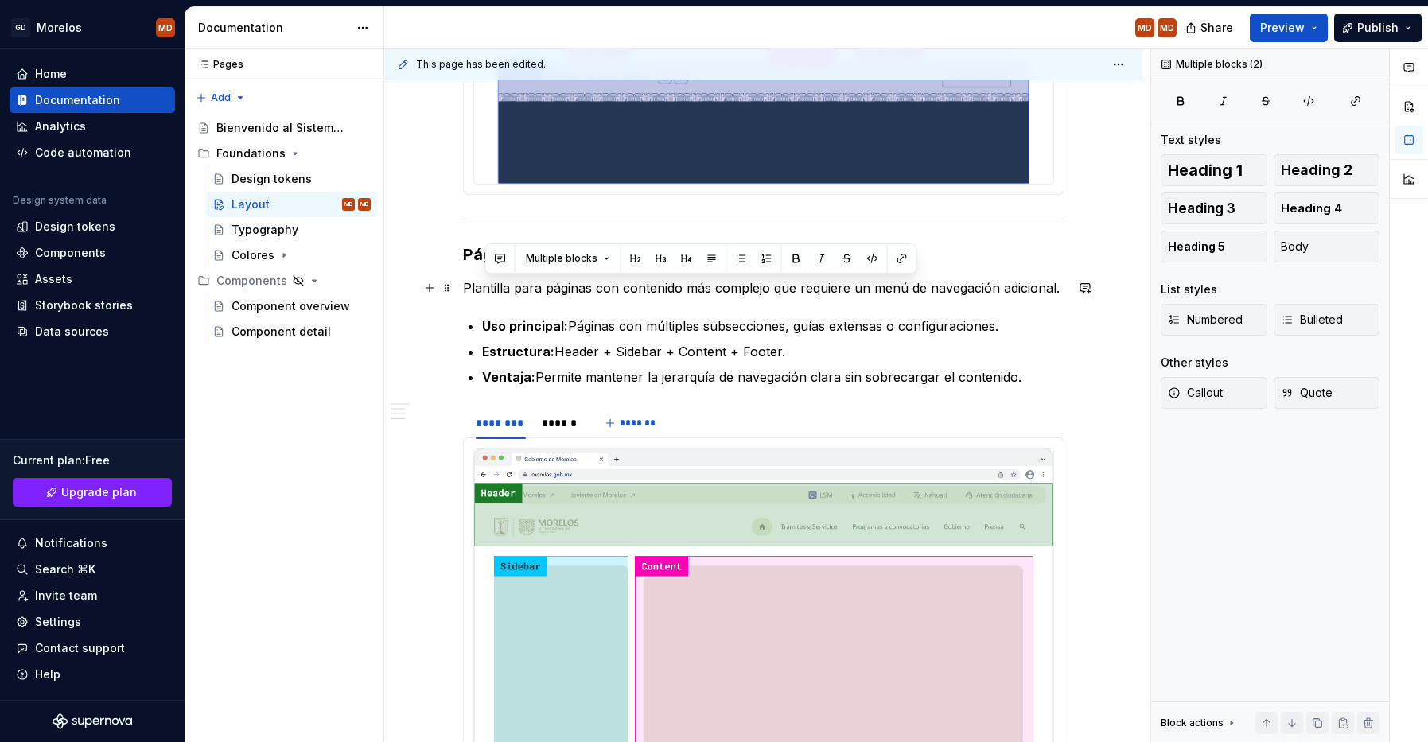
drag, startPoint x: 1034, startPoint y: 378, endPoint x: 467, endPoint y: 286, distance: 574.5
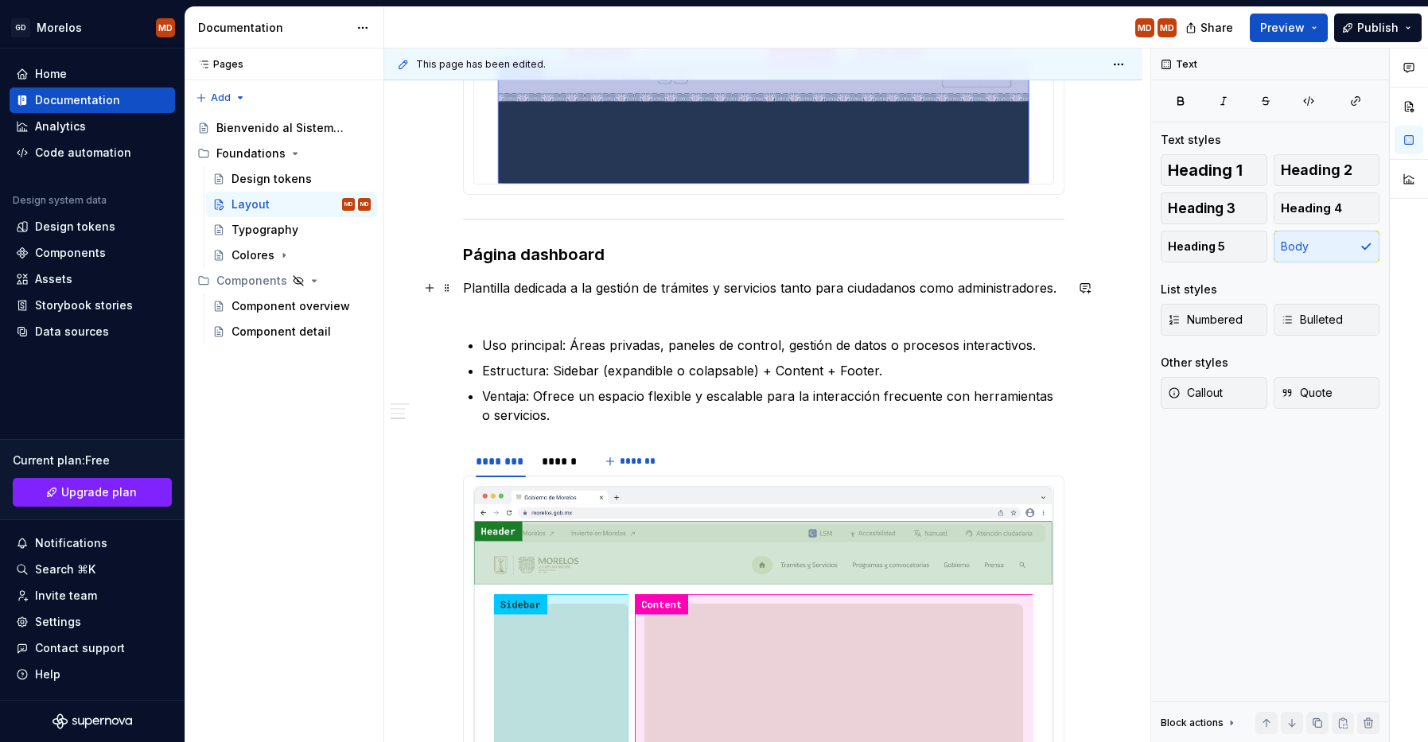
click at [529, 312] on p "Plantilla dedicada a la gestión de trámites y servicios tanto para ciudadanos c…" at bounding box center [763, 297] width 601 height 38
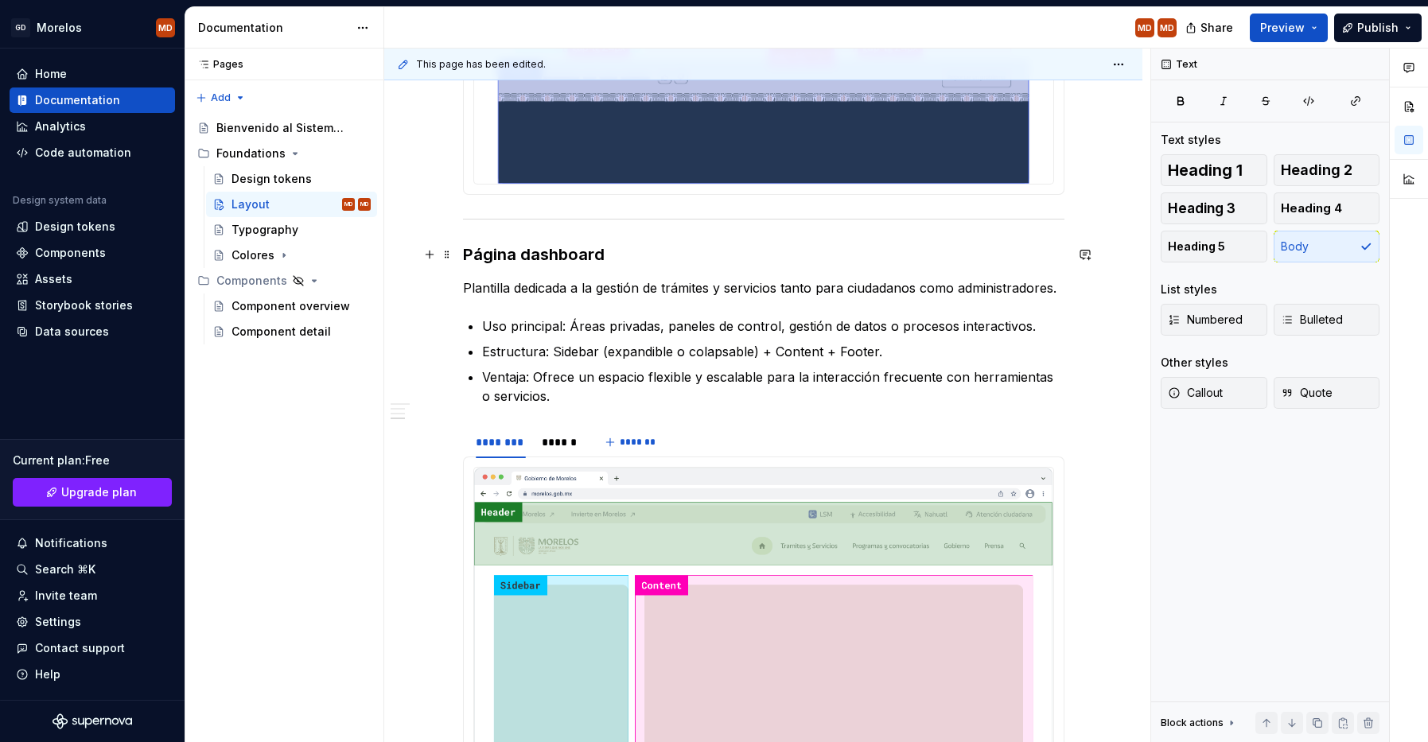
click at [496, 255] on h3 "Página dashboard" at bounding box center [763, 254] width 601 height 22
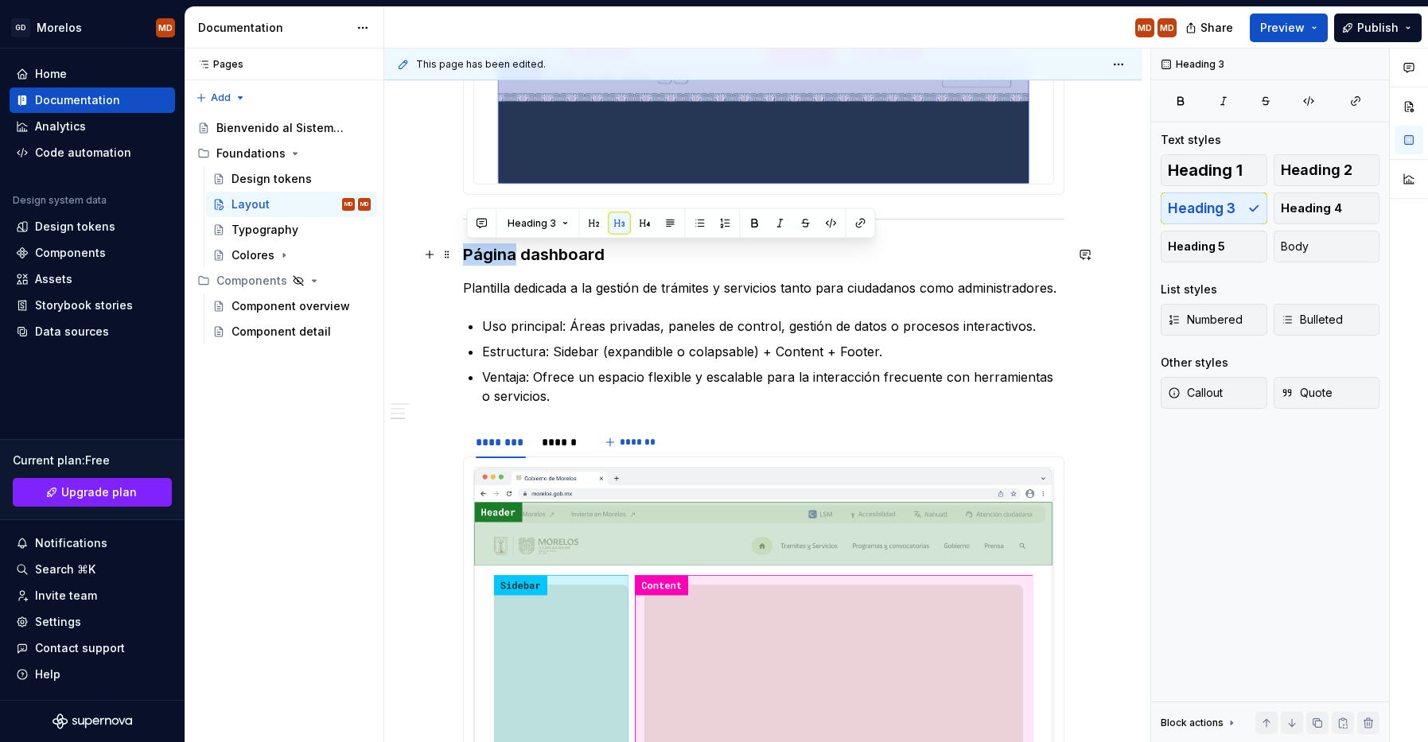
click at [496, 255] on h3 "Página dashboard" at bounding box center [763, 254] width 601 height 22
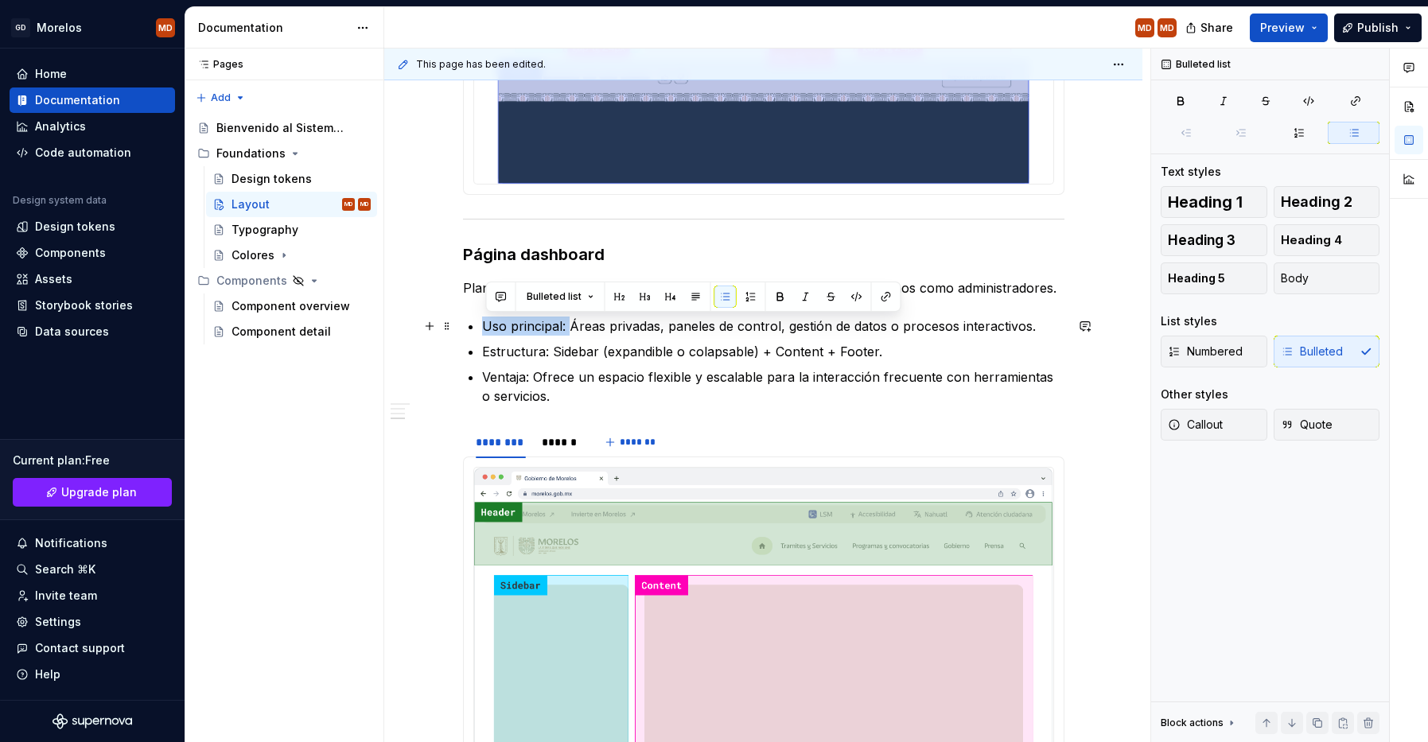
drag, startPoint x: 572, startPoint y: 325, endPoint x: 465, endPoint y: 323, distance: 107.4
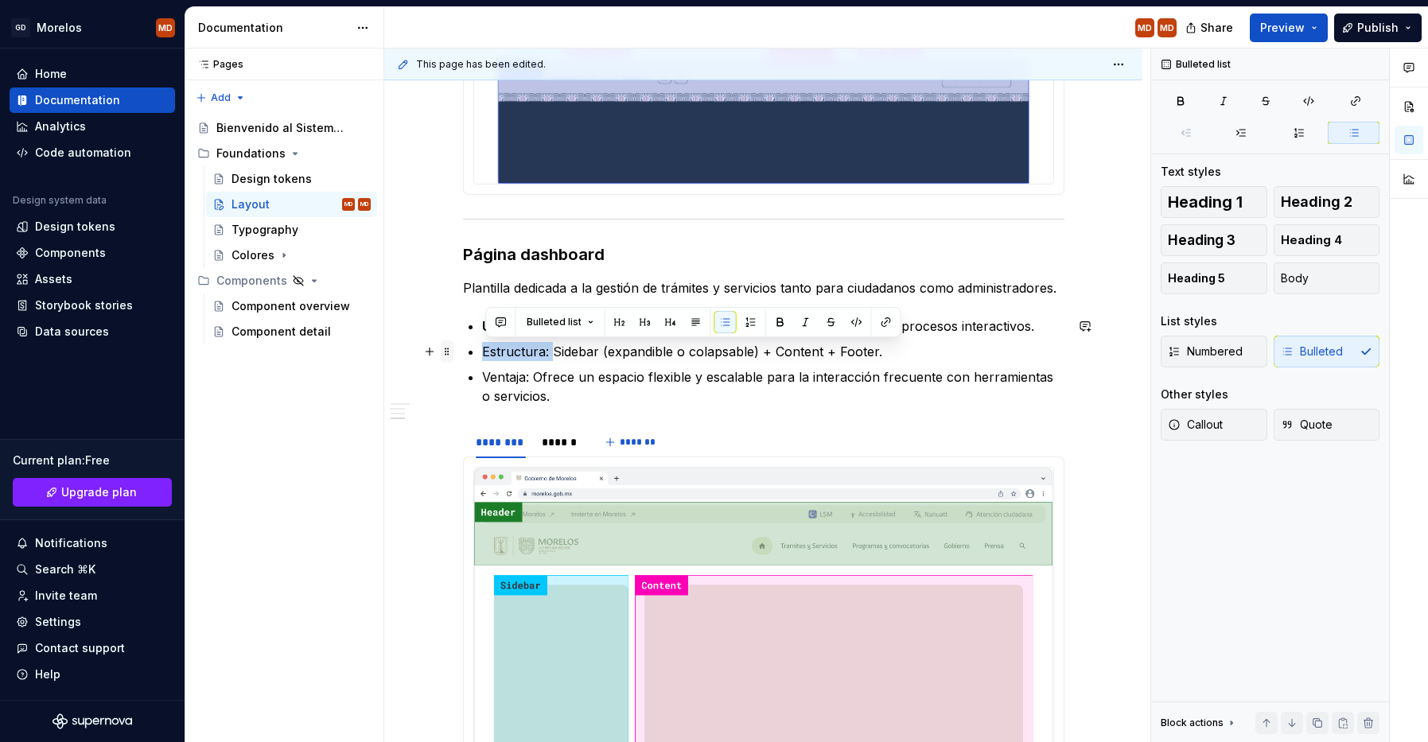
drag, startPoint x: 550, startPoint y: 353, endPoint x: 450, endPoint y: 358, distance: 99.6
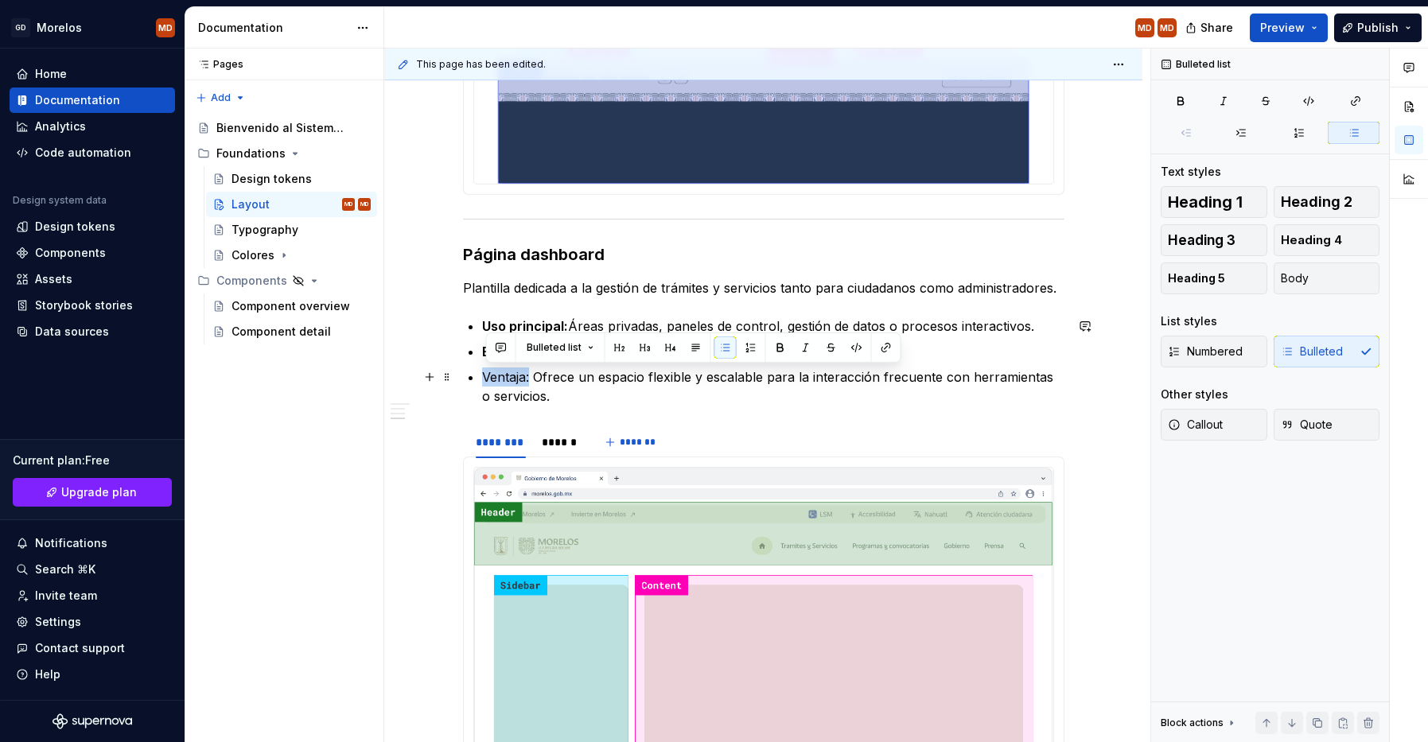
drag, startPoint x: 535, startPoint y: 377, endPoint x: 460, endPoint y: 381, distance: 74.9
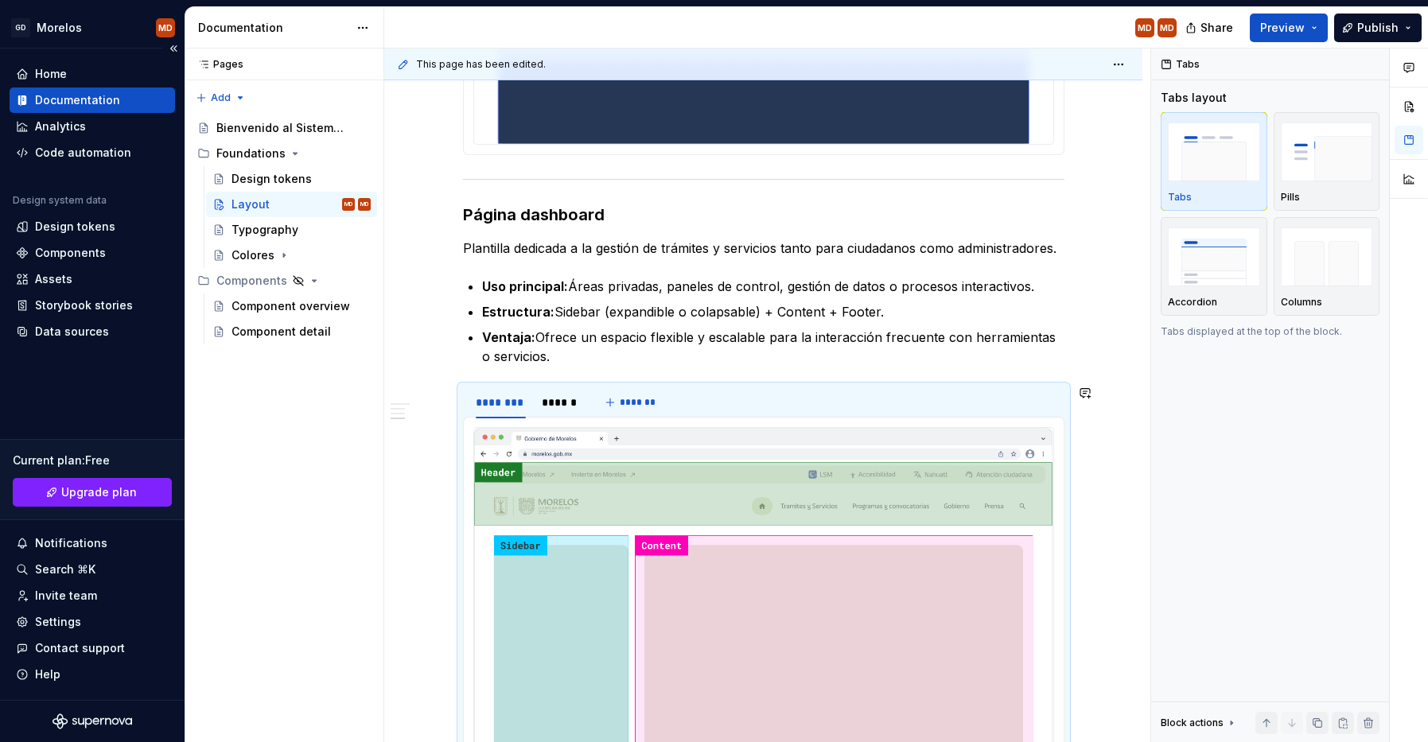
scroll to position [2149, 0]
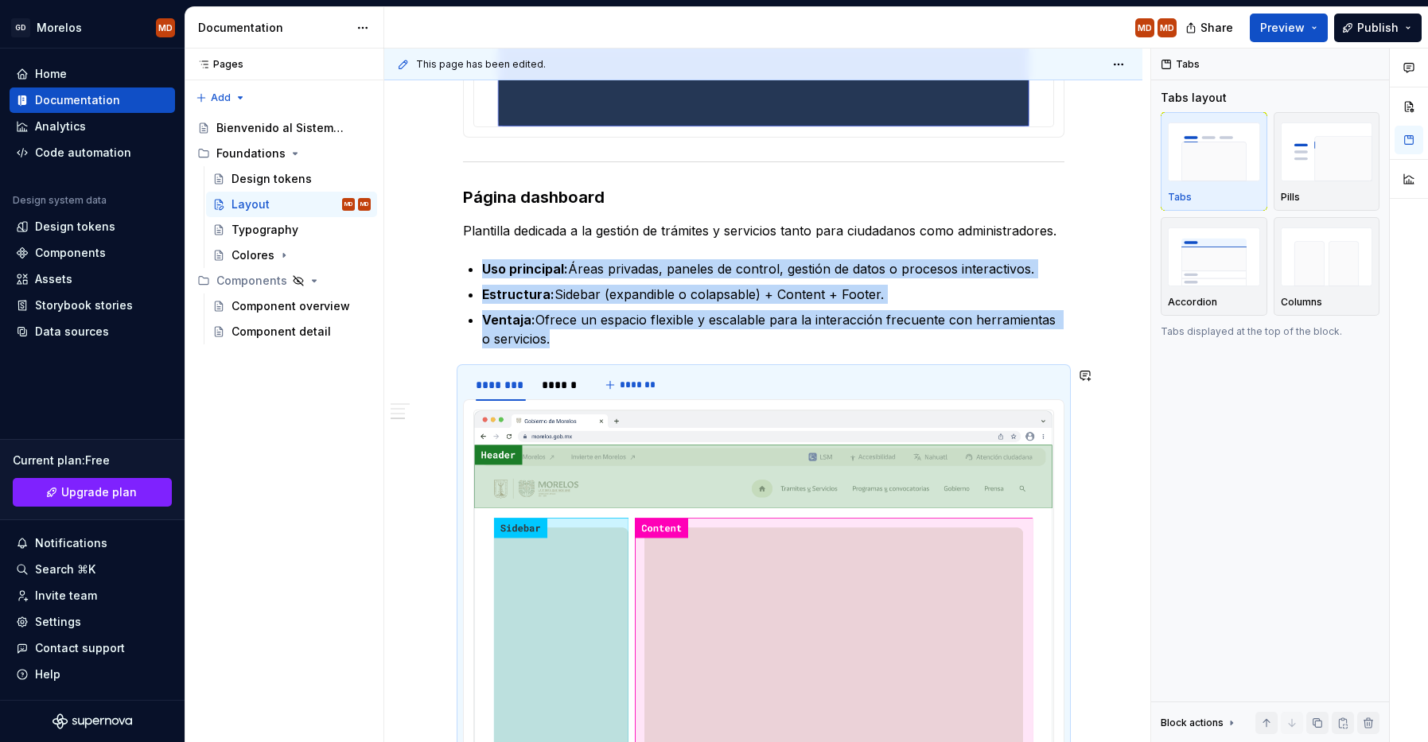
click at [758, 319] on p "Ventaja: Ofrece un espacio flexible y escalable para la interacción frecuente c…" at bounding box center [773, 329] width 582 height 38
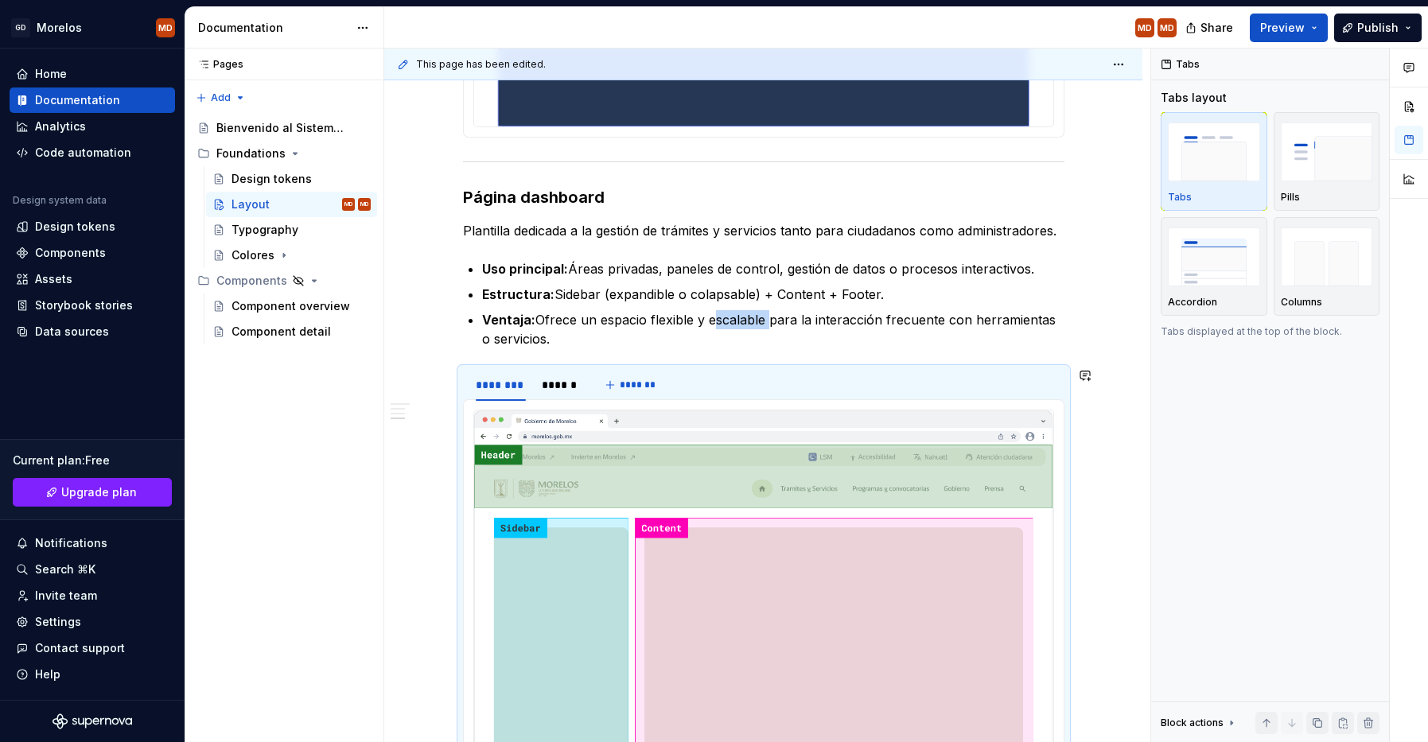
click at [758, 319] on p "Ventaja: Ofrece un espacio flexible y escalable para la interacción frecuente c…" at bounding box center [773, 329] width 582 height 38
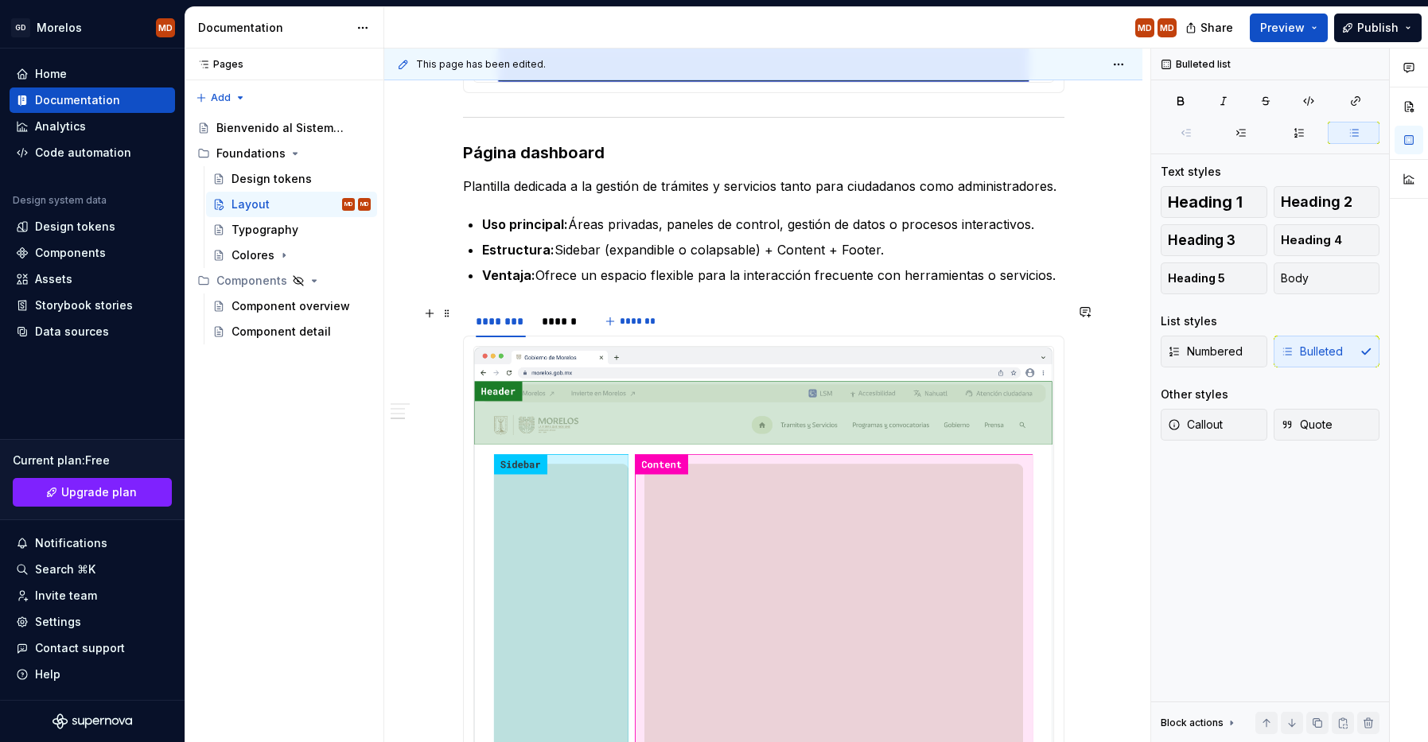
scroll to position [2219, 0]
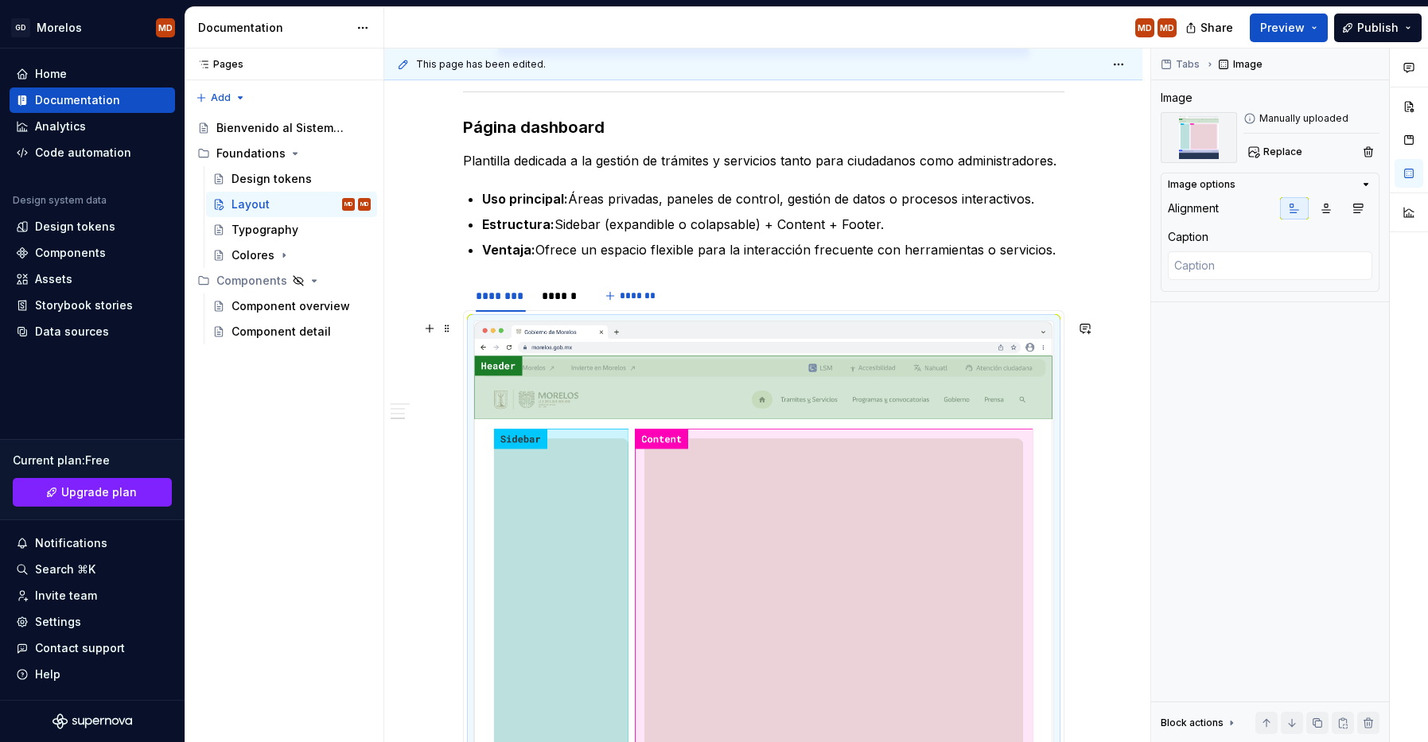
click at [640, 466] on img at bounding box center [763, 634] width 579 height 627
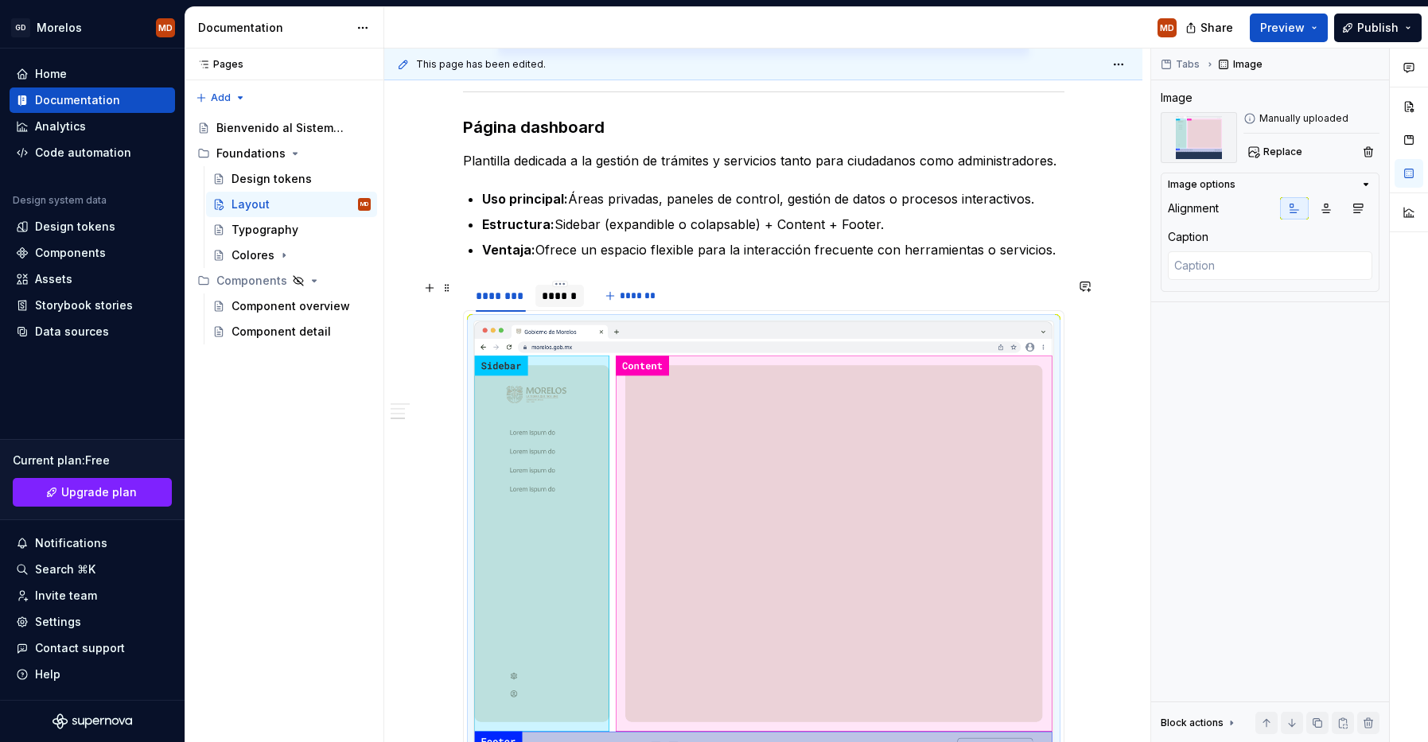
click at [573, 302] on div "******" at bounding box center [560, 296] width 36 height 16
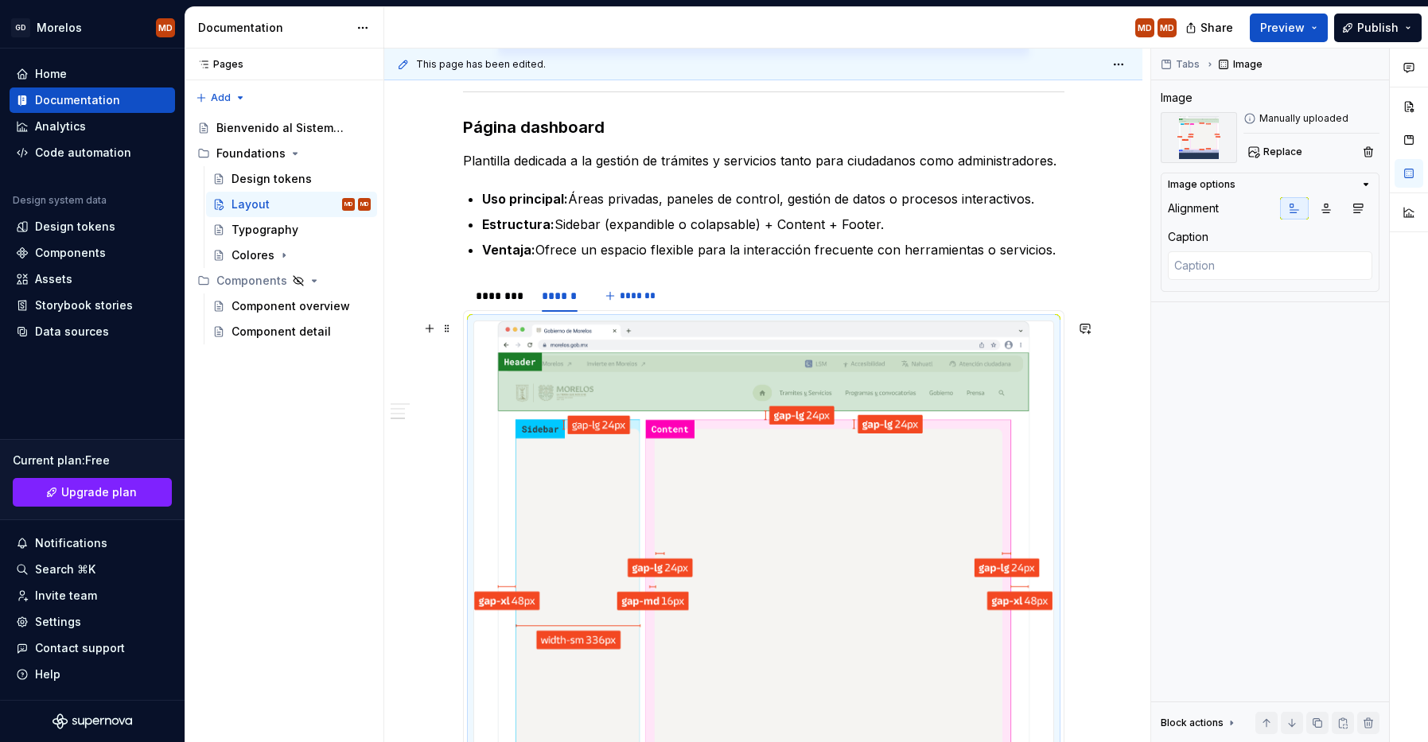
click at [576, 388] on img at bounding box center [763, 609] width 579 height 576
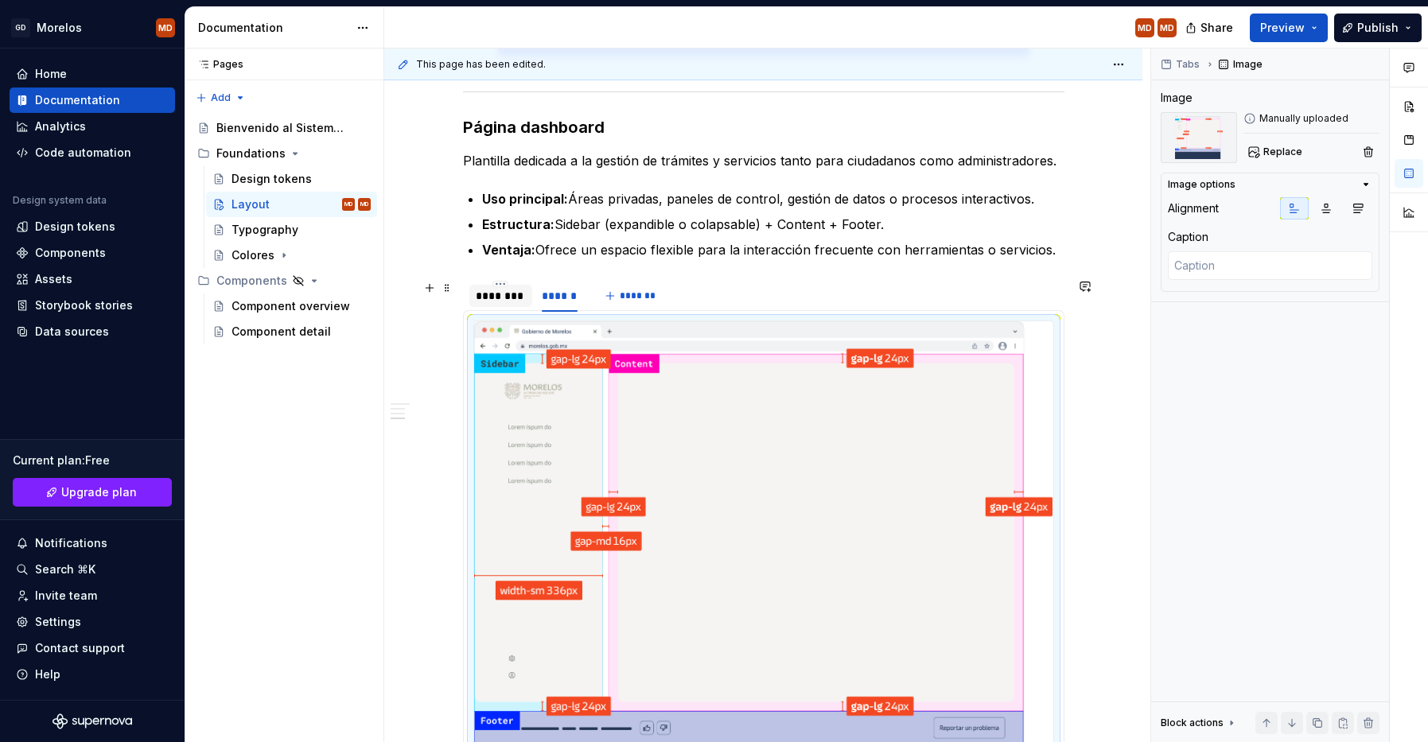
click at [503, 302] on div "********" at bounding box center [501, 296] width 51 height 16
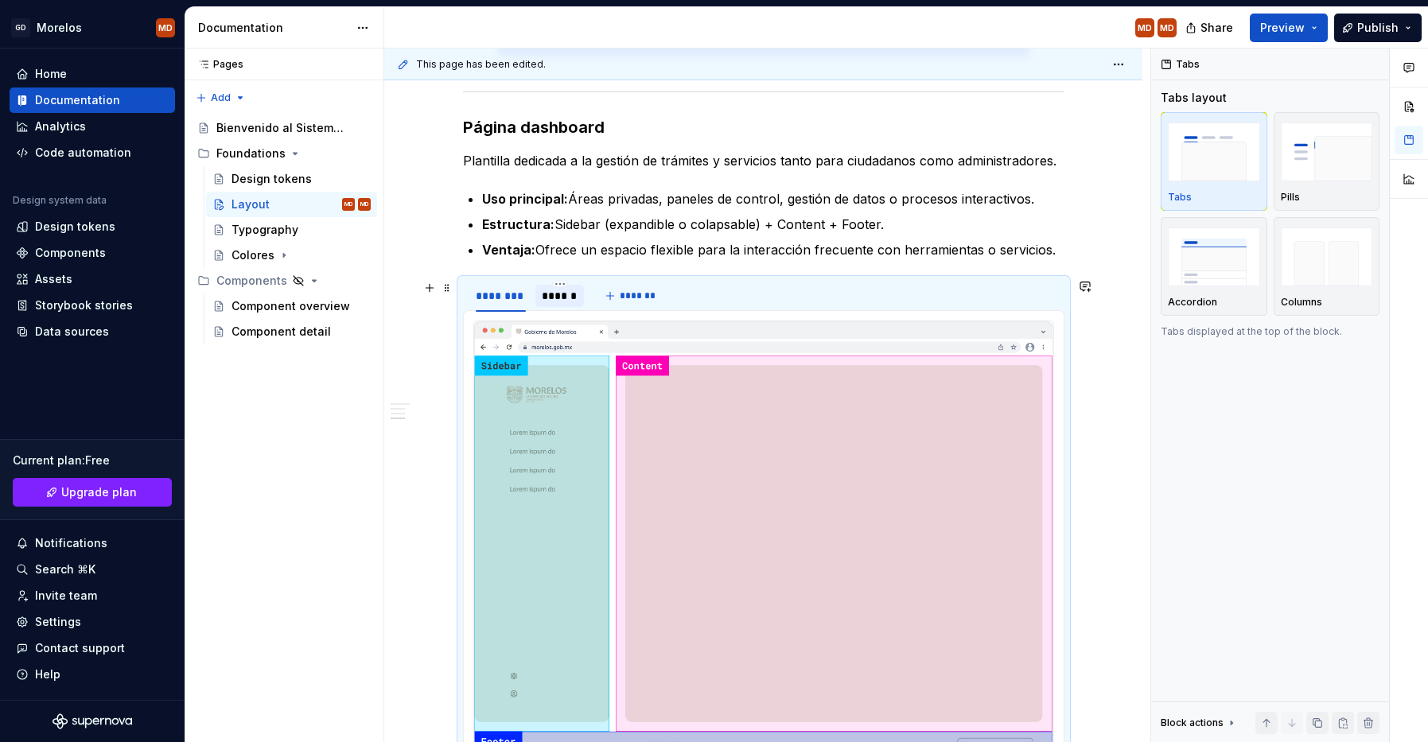
click at [578, 297] on div "******" at bounding box center [560, 296] width 36 height 16
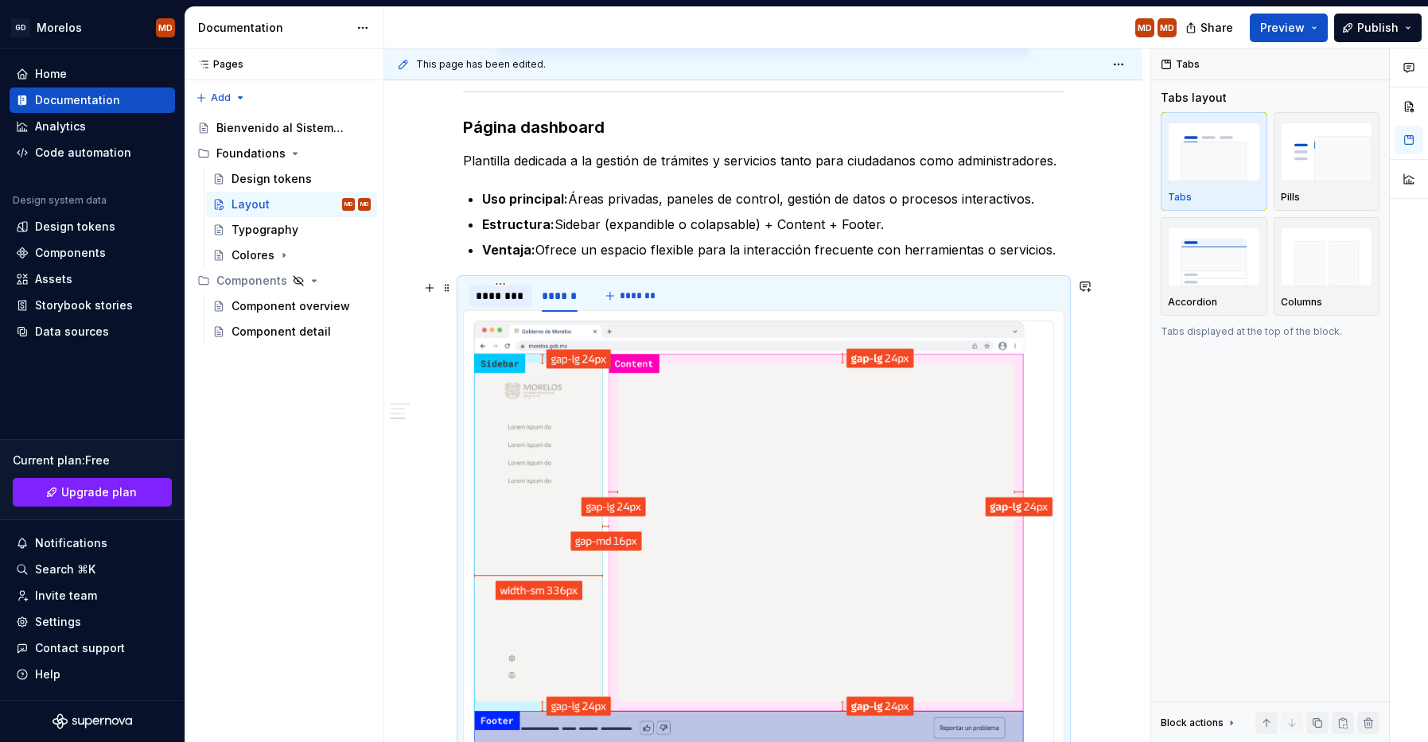
click at [511, 301] on div "********" at bounding box center [501, 296] width 51 height 16
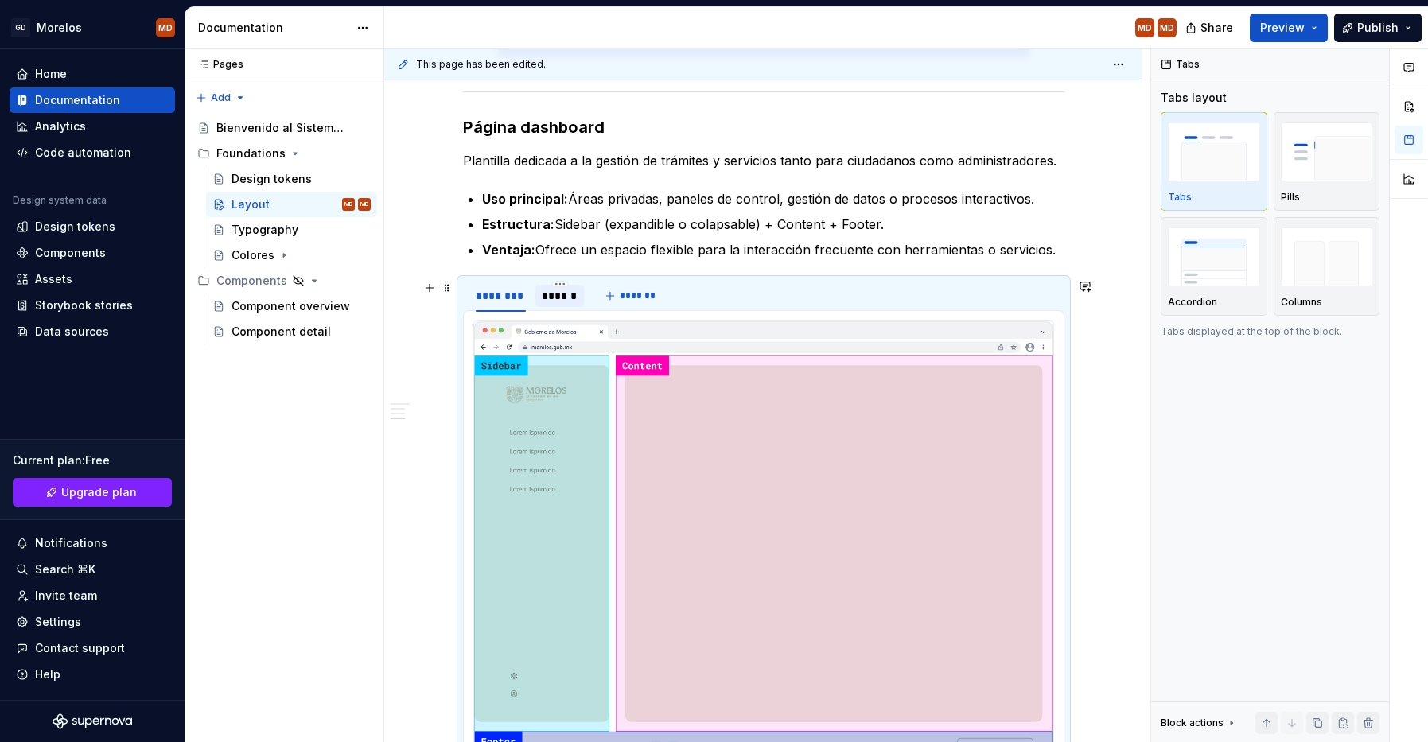
click at [553, 304] on div "******" at bounding box center [559, 296] width 49 height 22
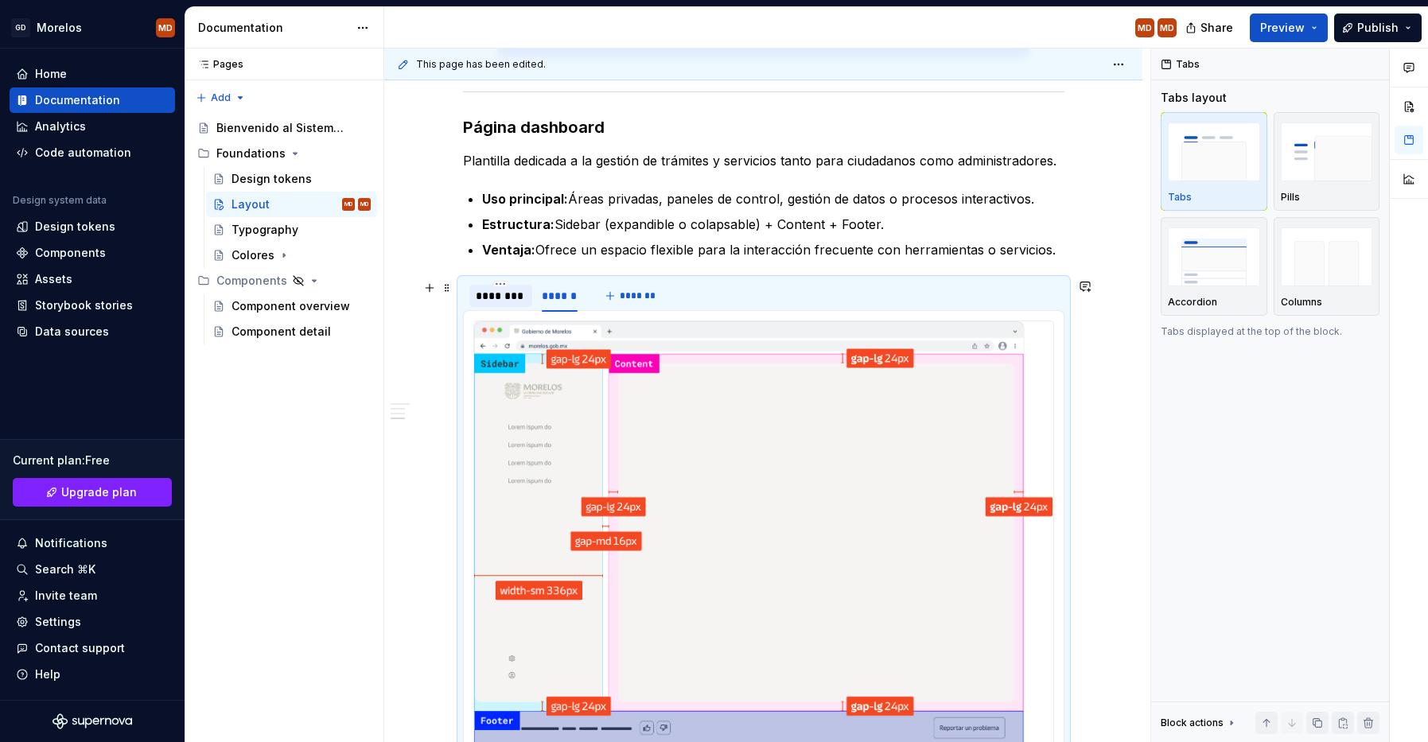
click at [490, 302] on div "********" at bounding box center [501, 296] width 51 height 16
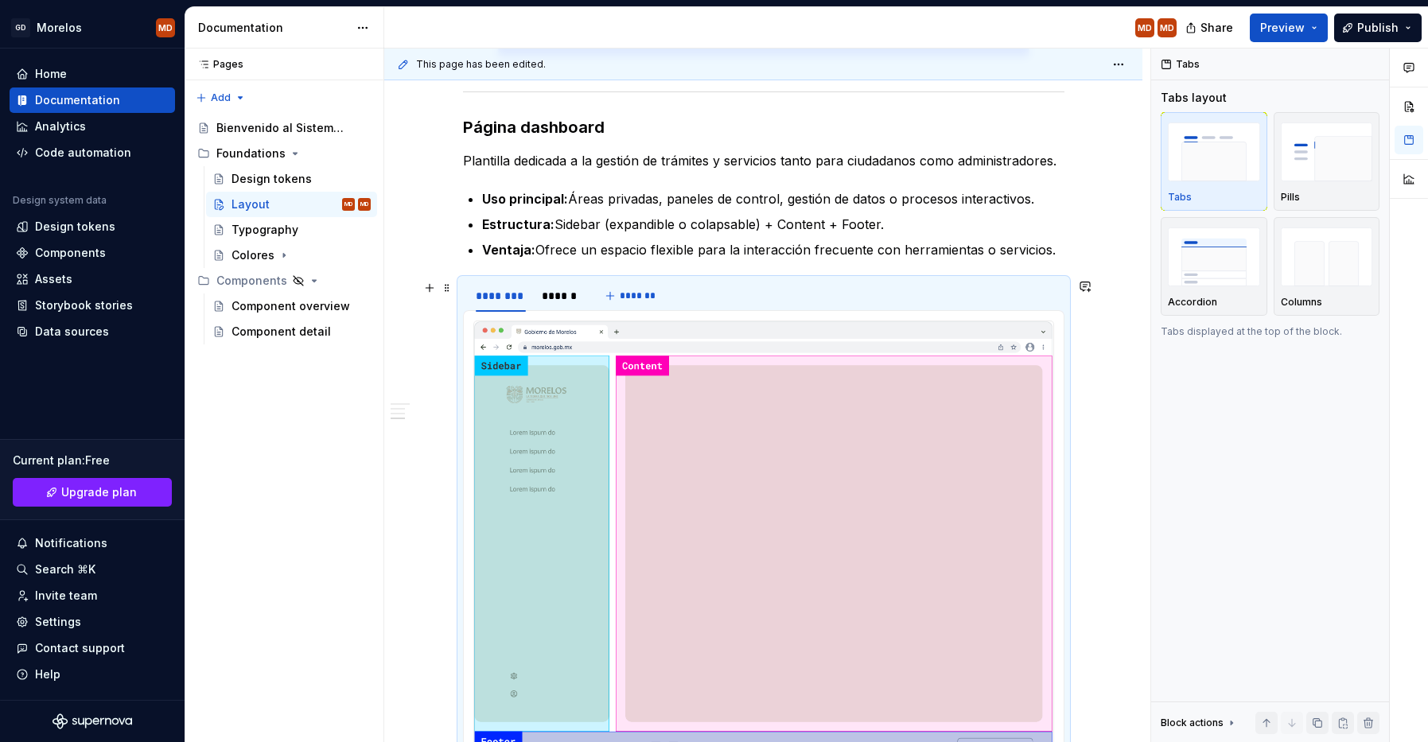
click at [589, 299] on div "******** ******" at bounding box center [527, 300] width 128 height 40
click at [562, 301] on div "******" at bounding box center [560, 296] width 36 height 16
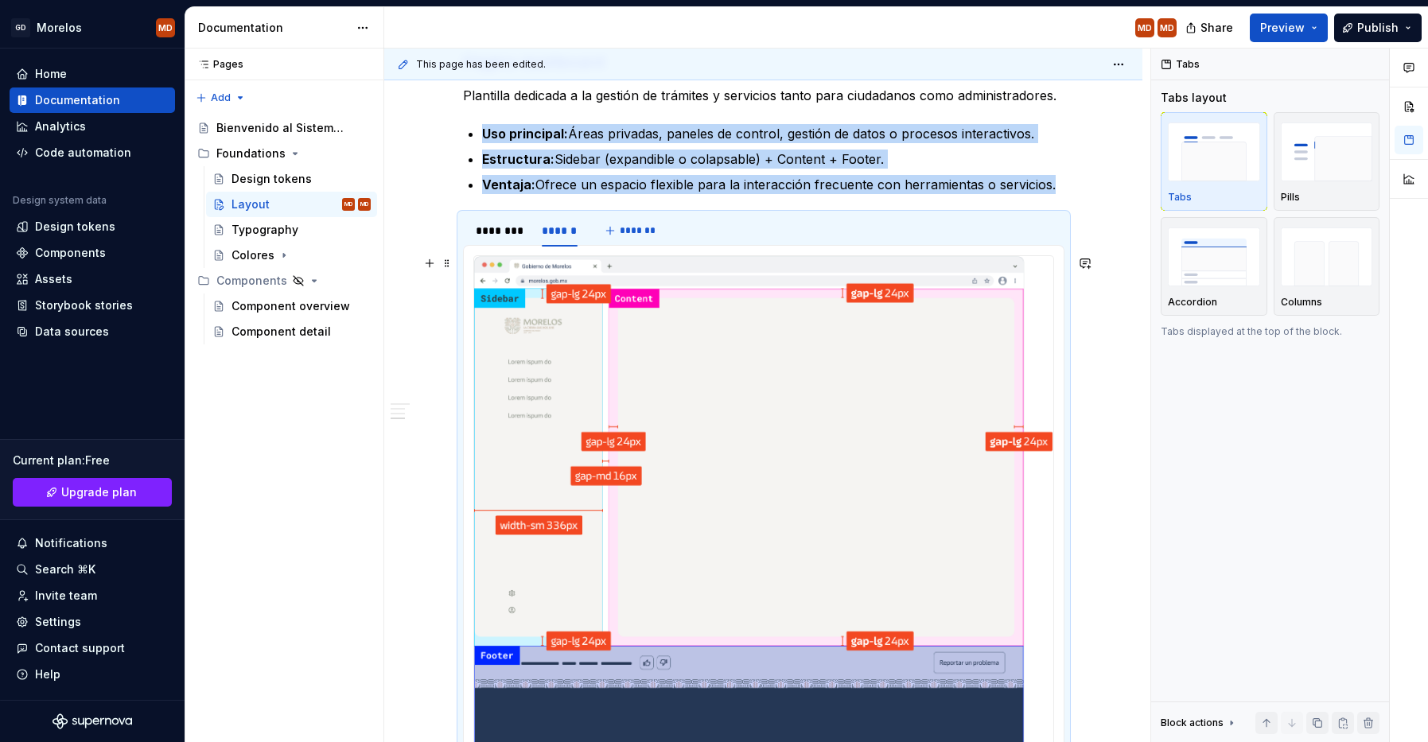
scroll to position [2286, 0]
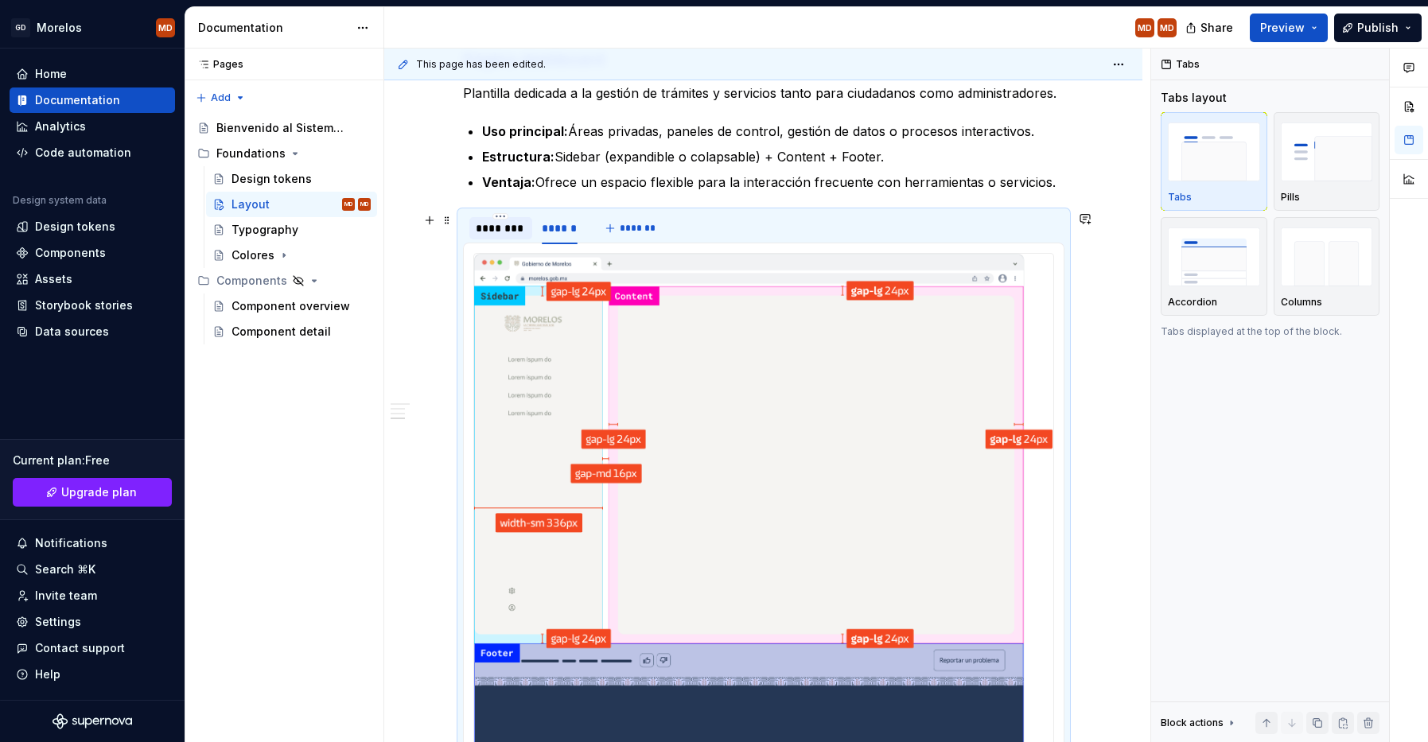
click at [500, 223] on div "********" at bounding box center [501, 228] width 51 height 16
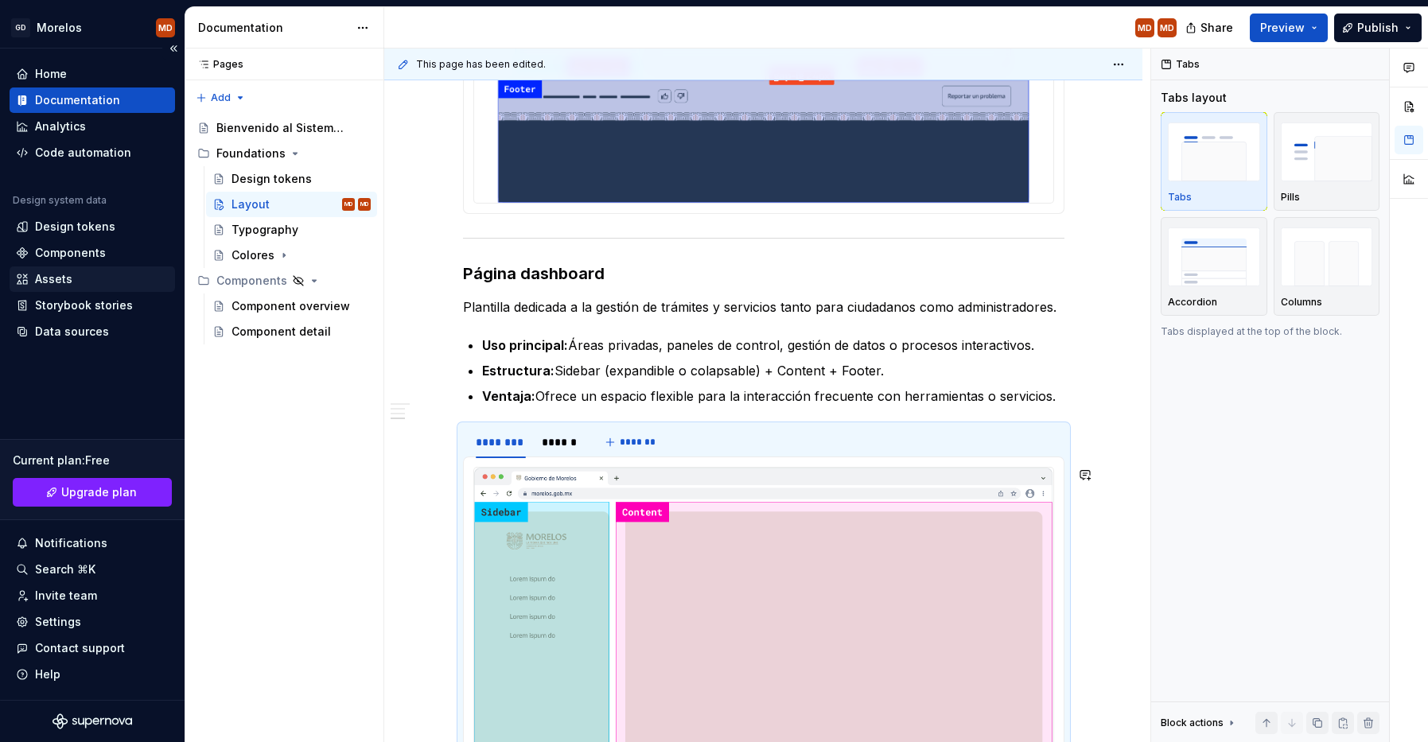
scroll to position [2153, 0]
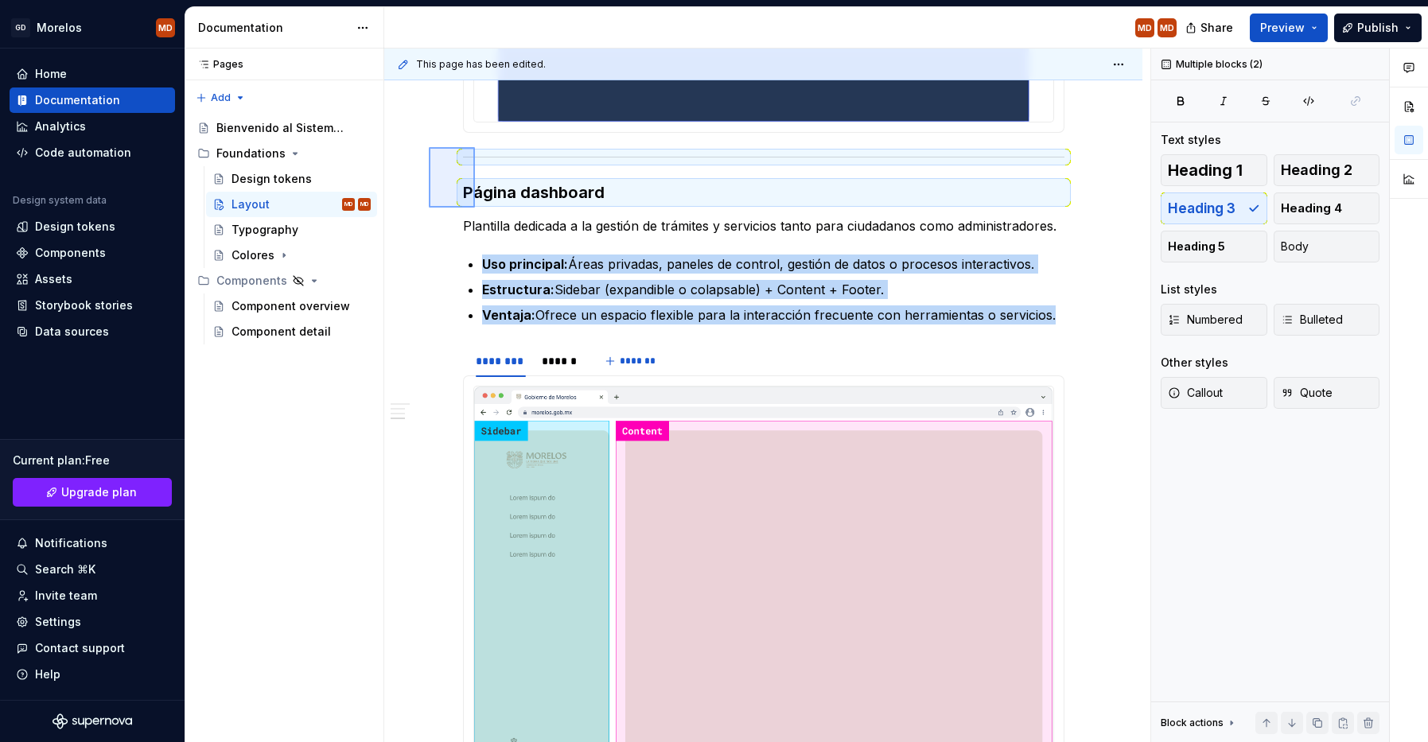
drag, startPoint x: 429, startPoint y: 147, endPoint x: 475, endPoint y: 208, distance: 76.1
click at [475, 208] on div "This page has been edited. Layout Edit header Tipos de plantillas de páginas Pá…" at bounding box center [767, 396] width 766 height 694
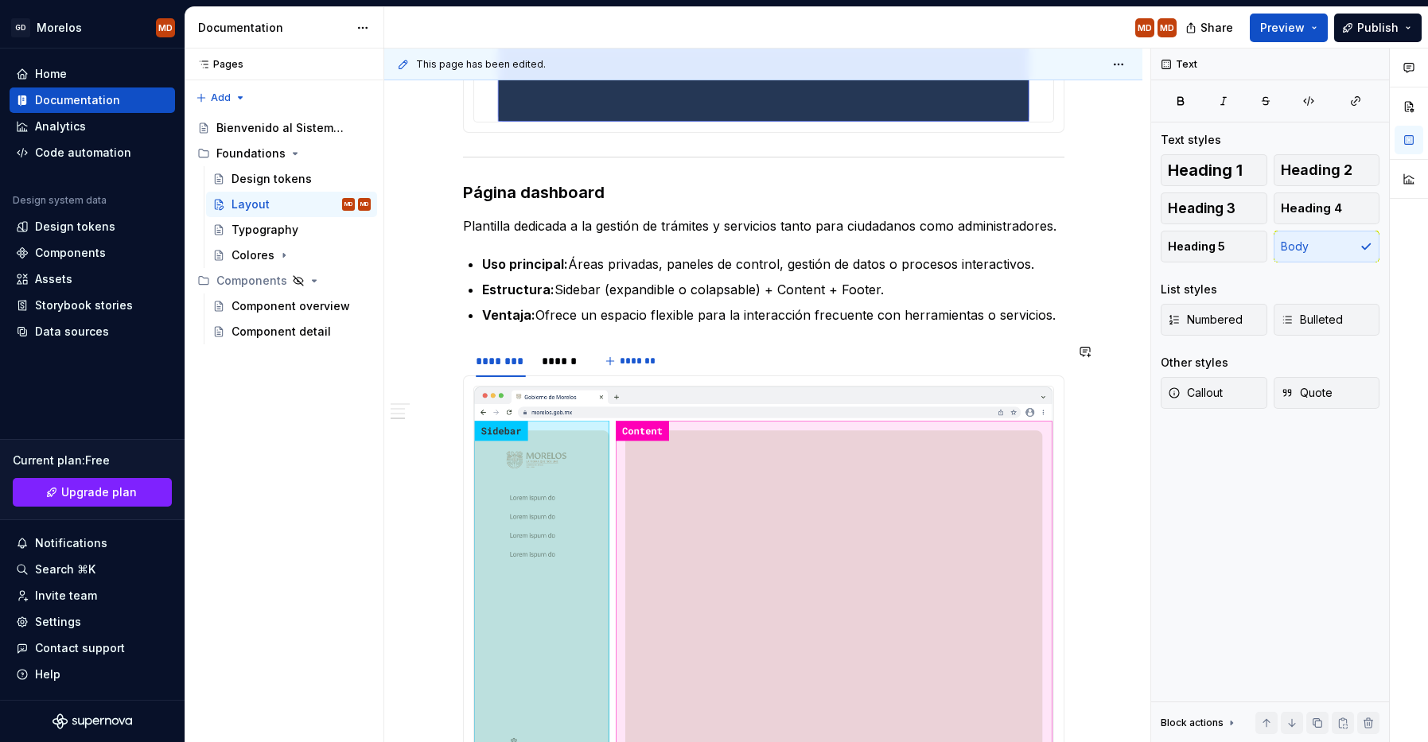
click at [1060, 316] on p "Ventaja: Ofrece un espacio flexible para la interacción frecuente con herramien…" at bounding box center [773, 314] width 582 height 19
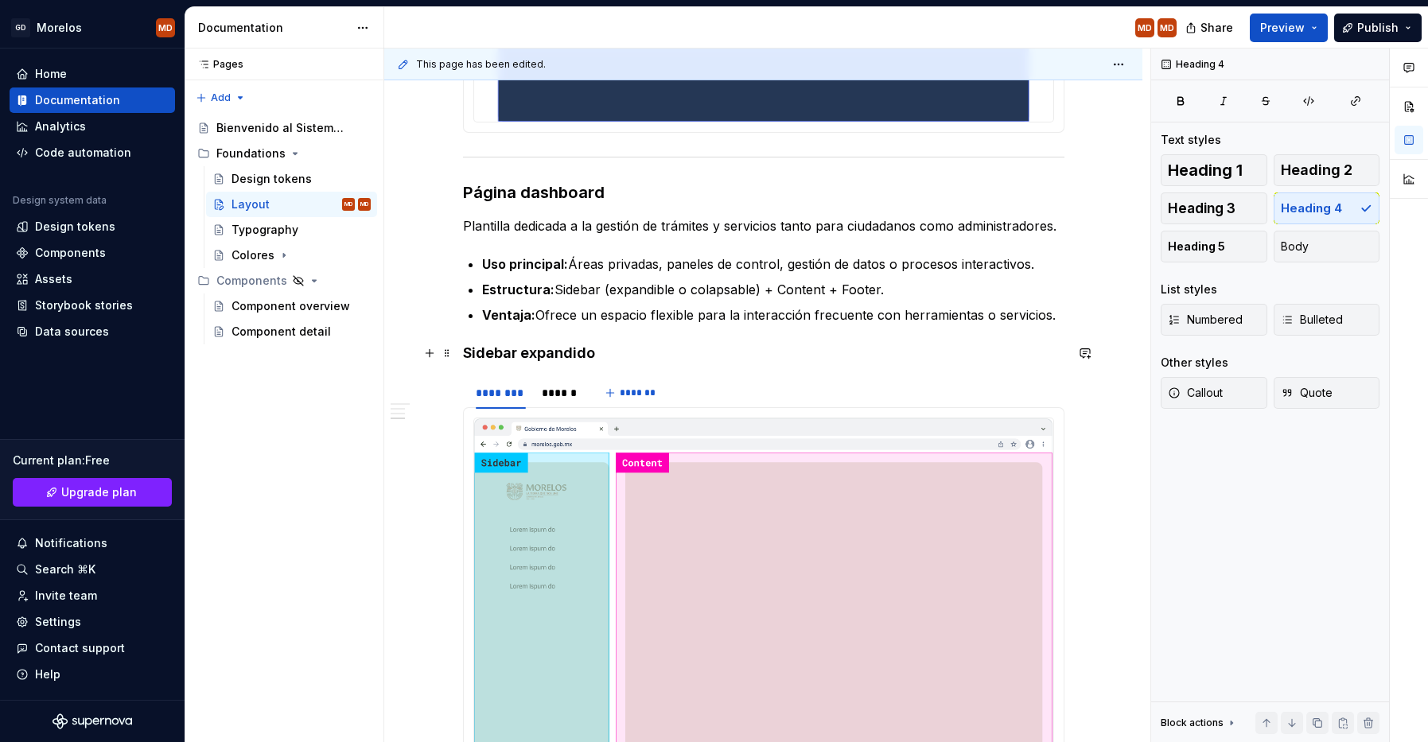
click at [676, 354] on h4 "Sidebar expandido" at bounding box center [763, 353] width 601 height 19
click at [552, 196] on h3 "Página dashboard" at bounding box center [763, 192] width 601 height 22
click at [661, 345] on h4 "Sidebar expandido" at bounding box center [763, 353] width 601 height 19
drag, startPoint x: 622, startPoint y: 352, endPoint x: 381, endPoint y: 364, distance: 241.3
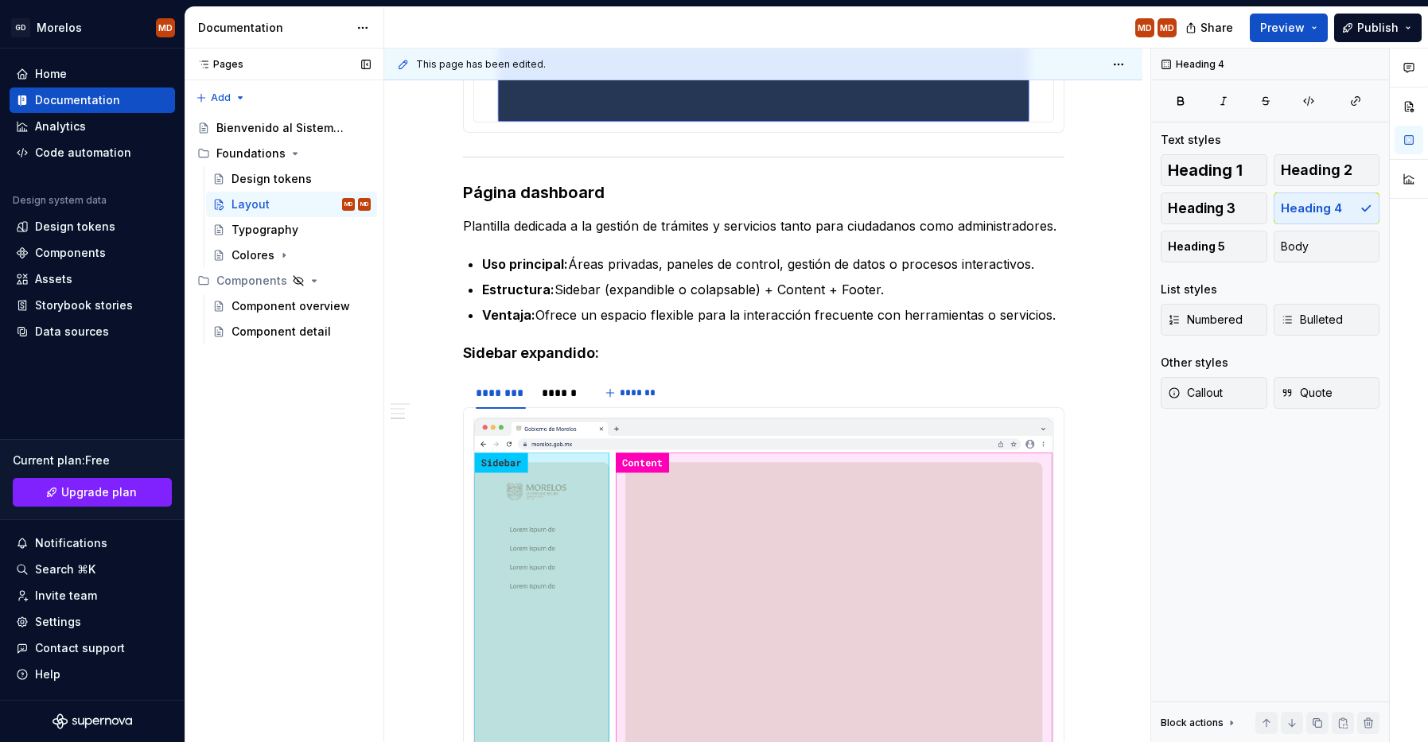
click at [381, 364] on div "Pages Pages Add Accessibility guide for tree Page tree. Navigate the tree with …" at bounding box center [806, 396] width 1243 height 694
click at [563, 344] on h4 "Sidebar expandido:" at bounding box center [763, 353] width 601 height 19
click at [701, 375] on section "******** ****** *******" at bounding box center [763, 674] width 601 height 598
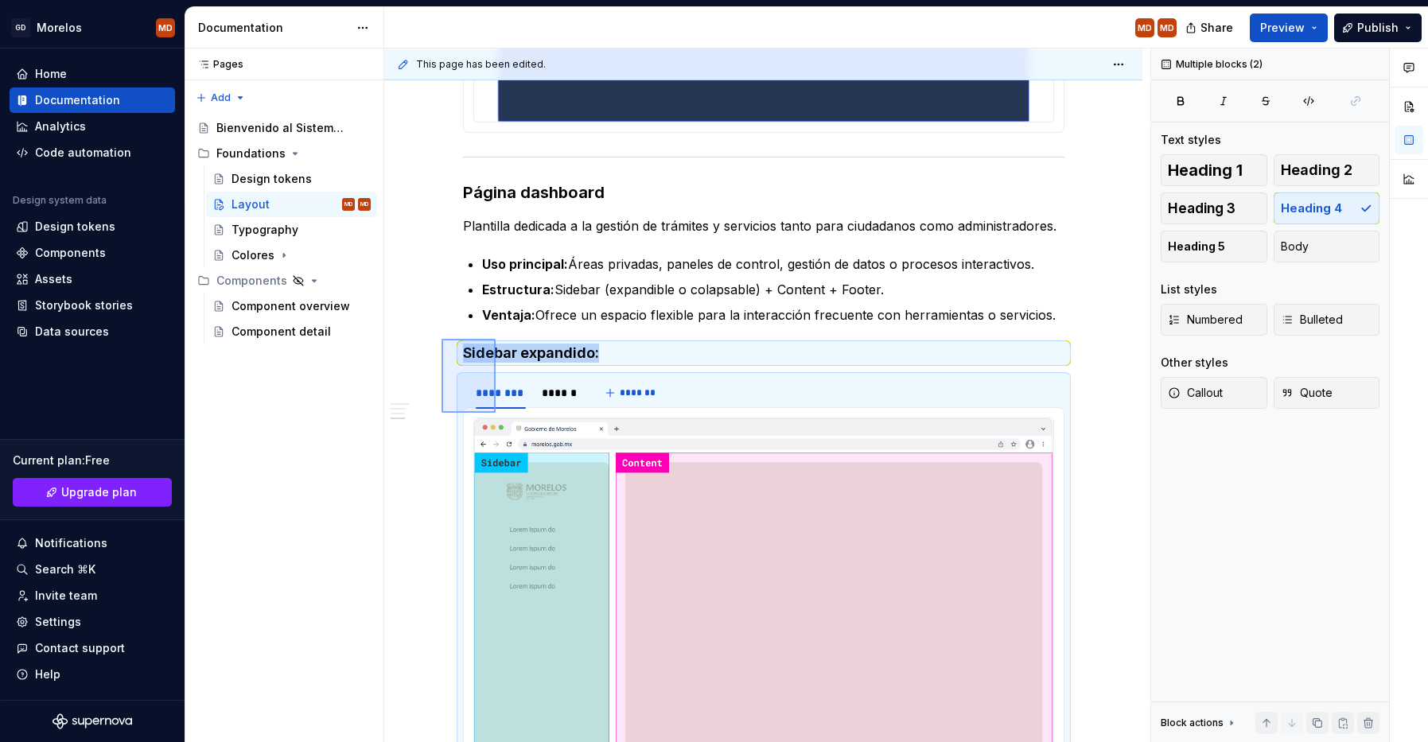
drag, startPoint x: 443, startPoint y: 342, endPoint x: 496, endPoint y: 413, distance: 88.1
click at [496, 413] on div "This page has been edited. Layout Edit header Tipos de plantillas de páginas Pá…" at bounding box center [767, 396] width 766 height 694
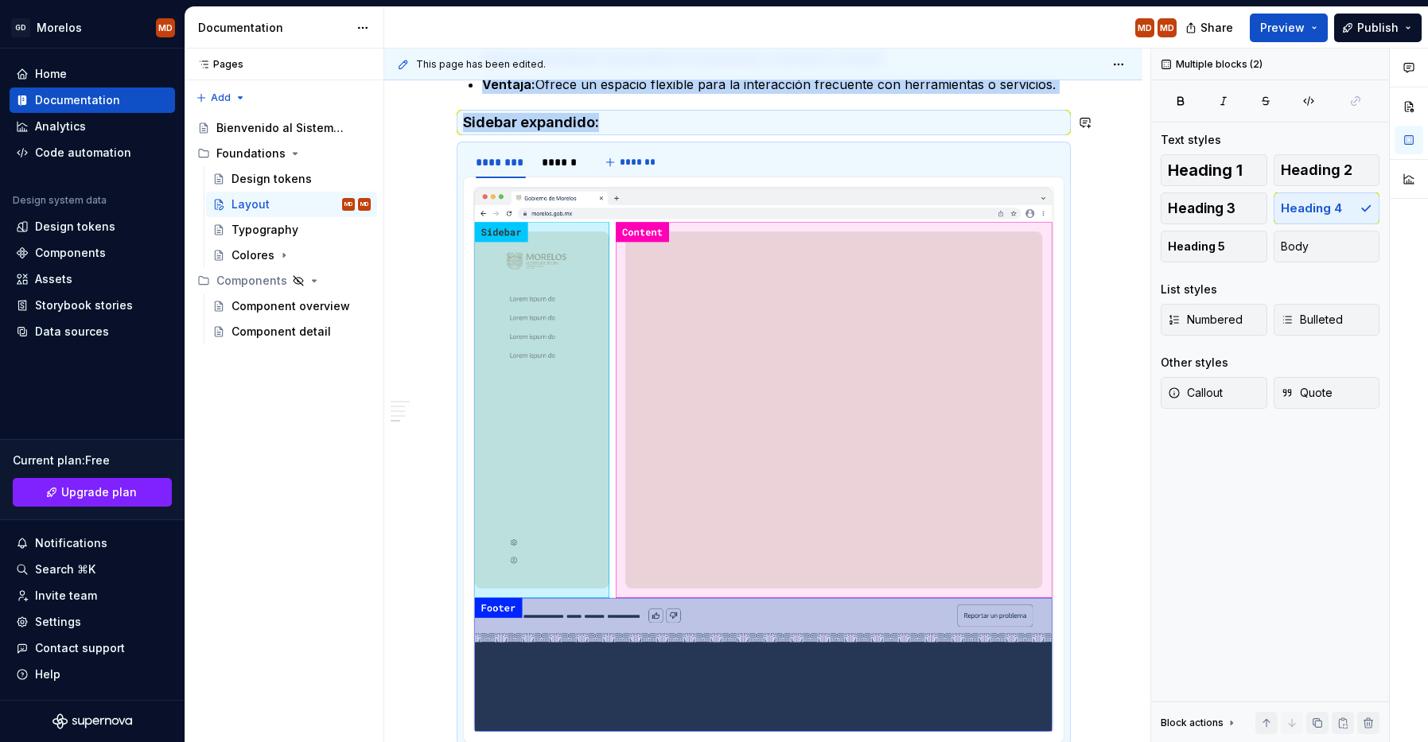
copy div "Uso principal: Áreas privadas, paneles de control, gestión de datos o procesos …"
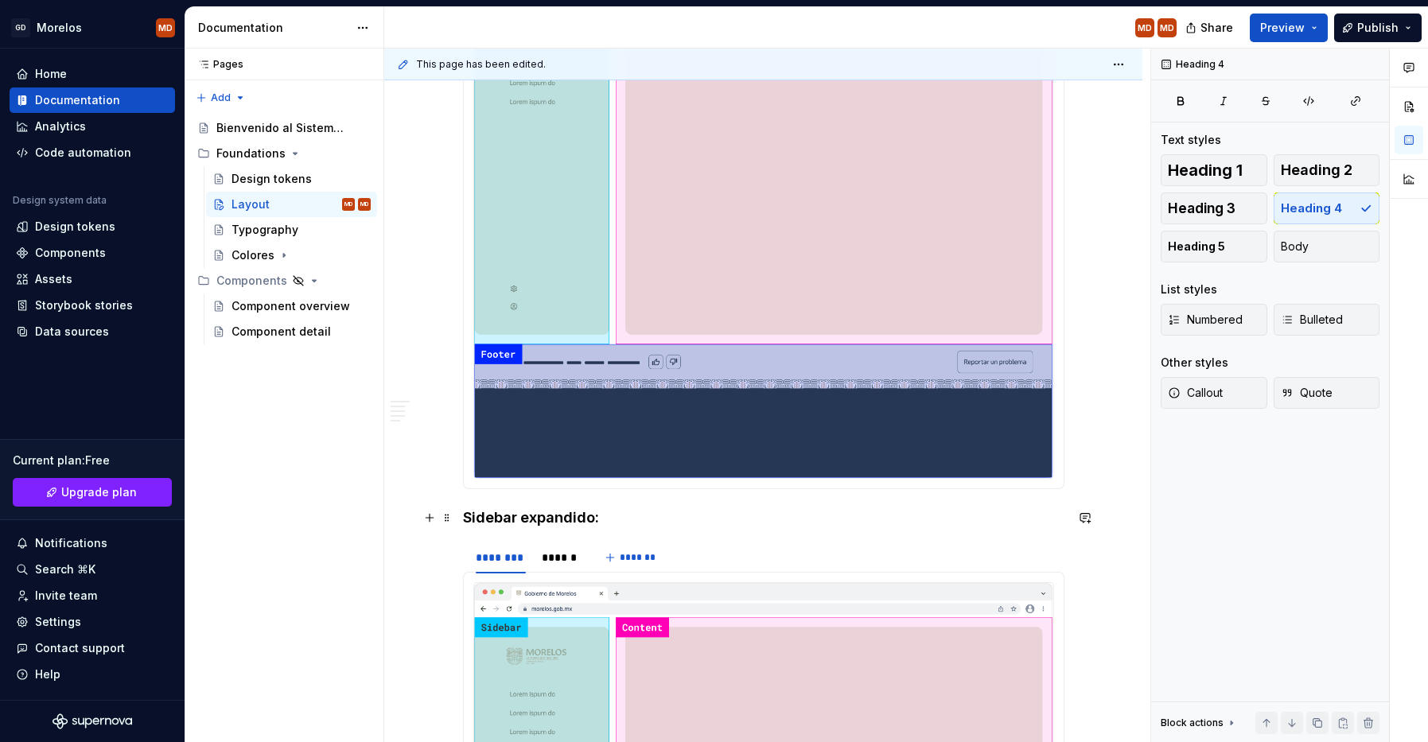
click at [543, 524] on h4 "Sidebar expandido:" at bounding box center [763, 517] width 601 height 19
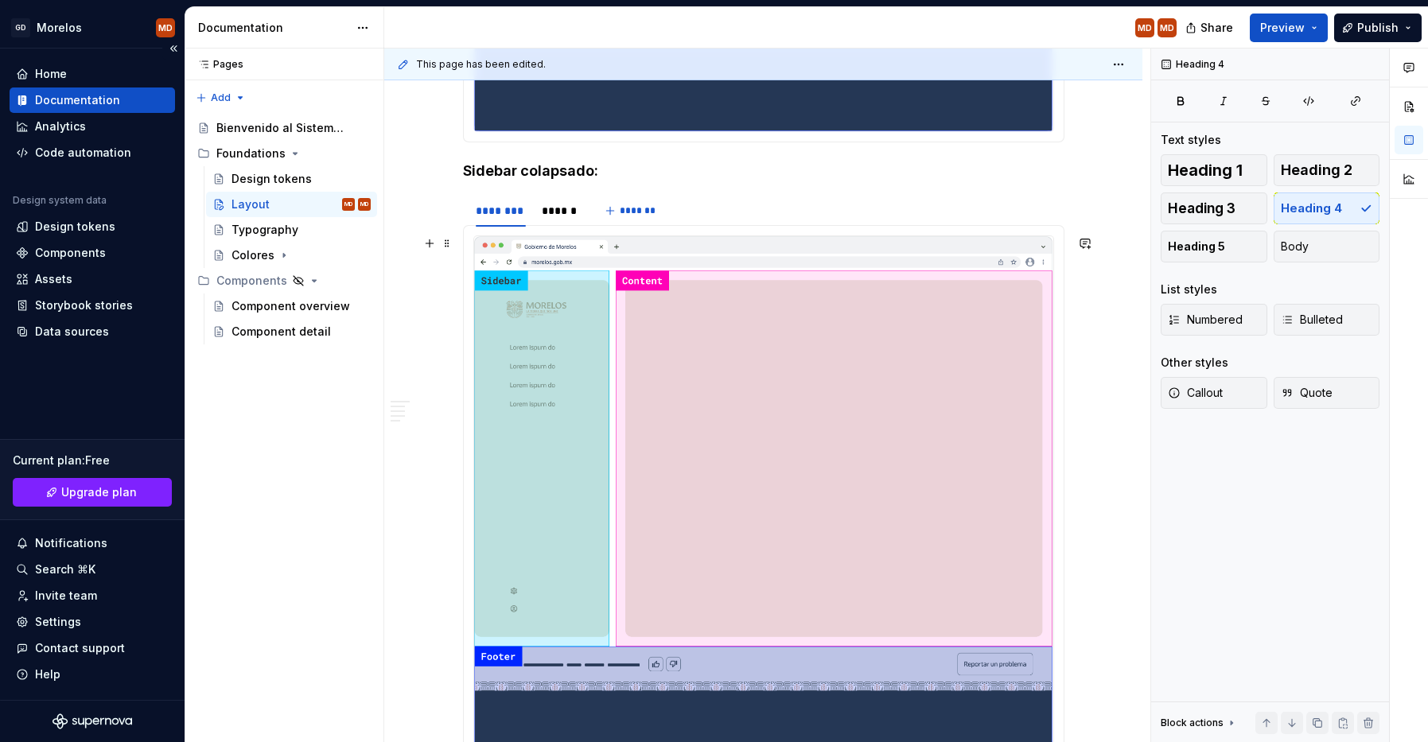
scroll to position [2985, 0]
click at [659, 424] on img at bounding box center [763, 507] width 579 height 544
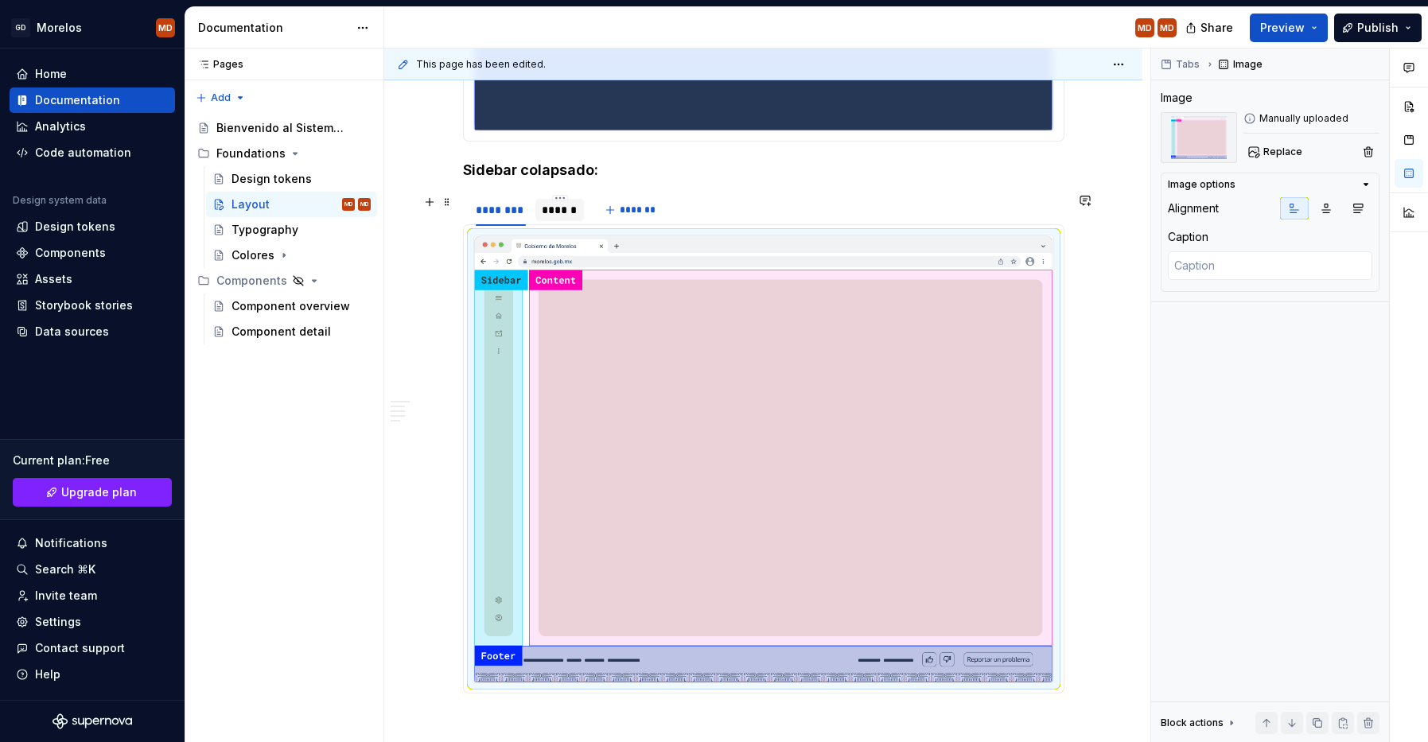
click at [547, 210] on div "******" at bounding box center [560, 210] width 36 height 16
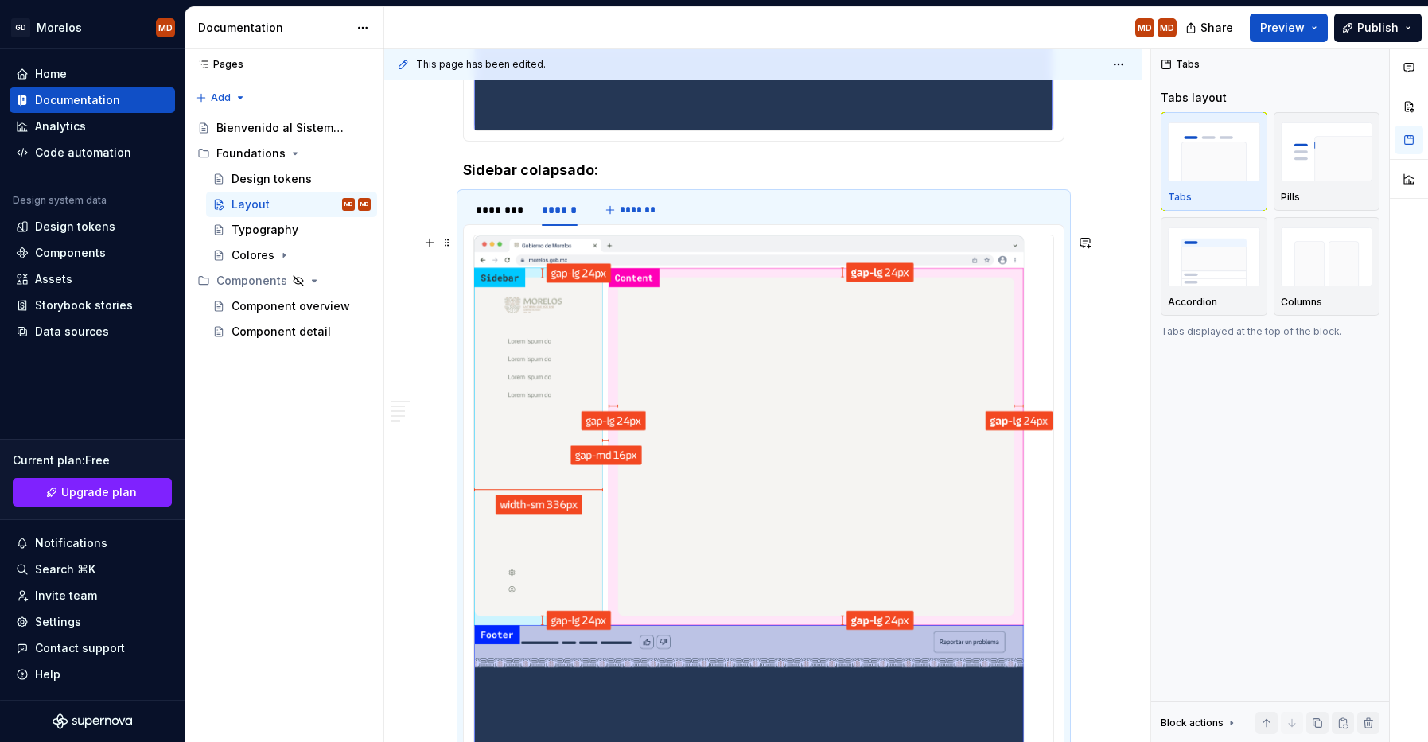
click at [653, 351] on img at bounding box center [763, 493] width 579 height 517
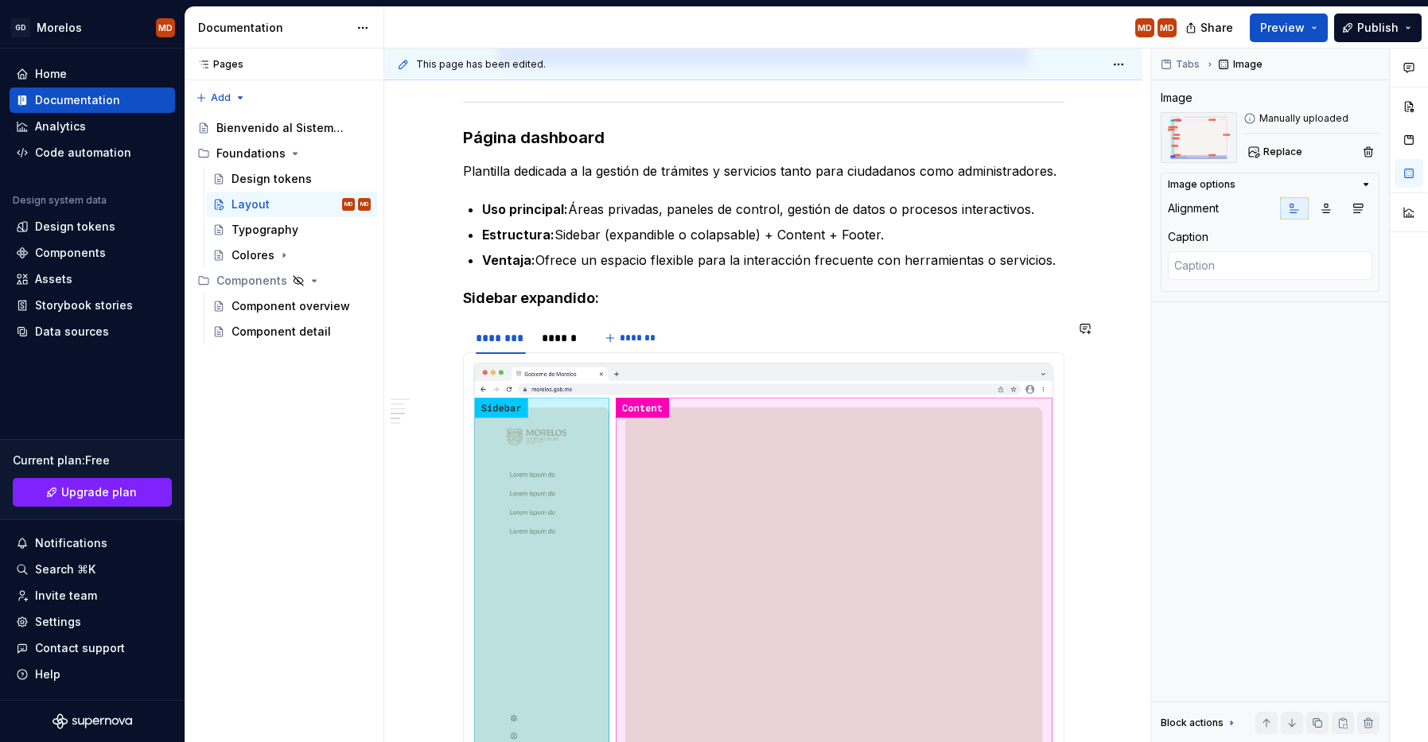
scroll to position [2208, 0]
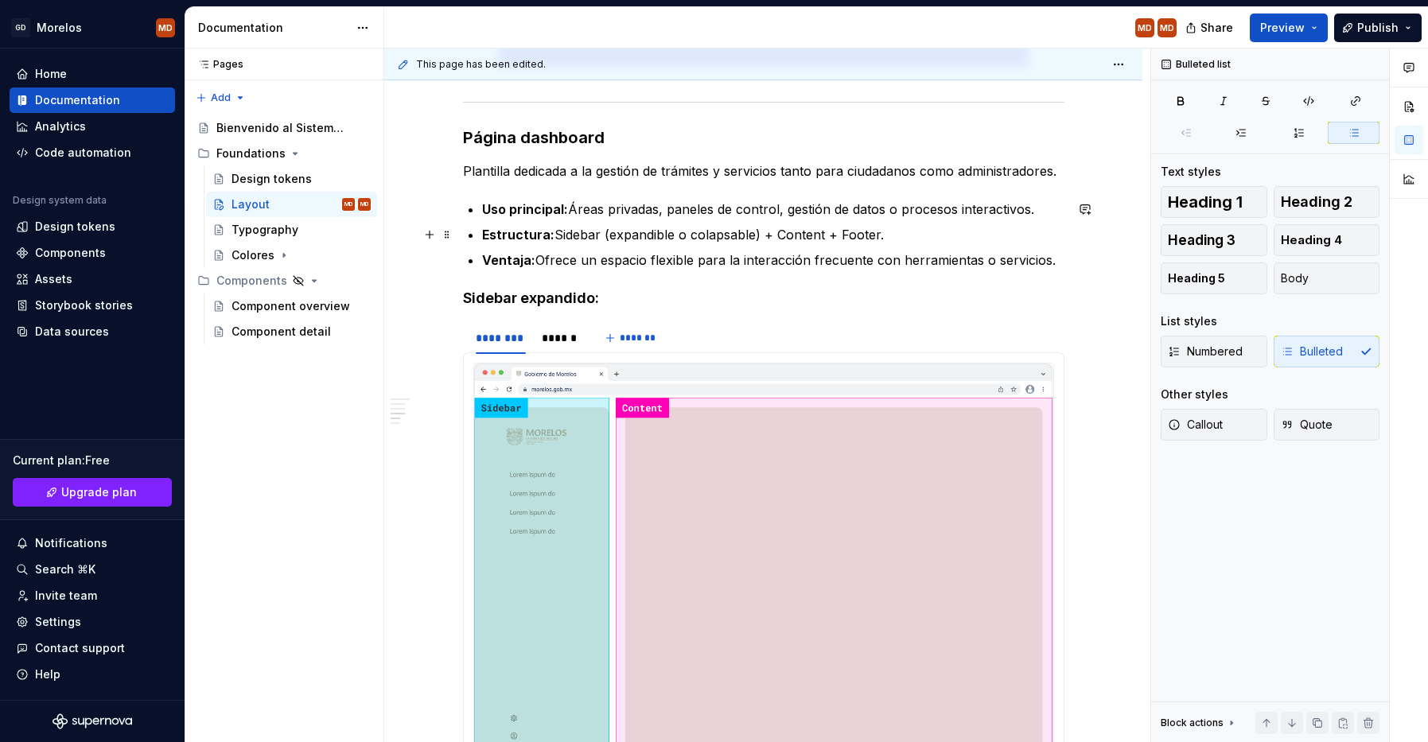
click at [605, 233] on p "Estructura: Sidebar (expandible o colapsable) + Content + Footer." at bounding box center [773, 234] width 582 height 19
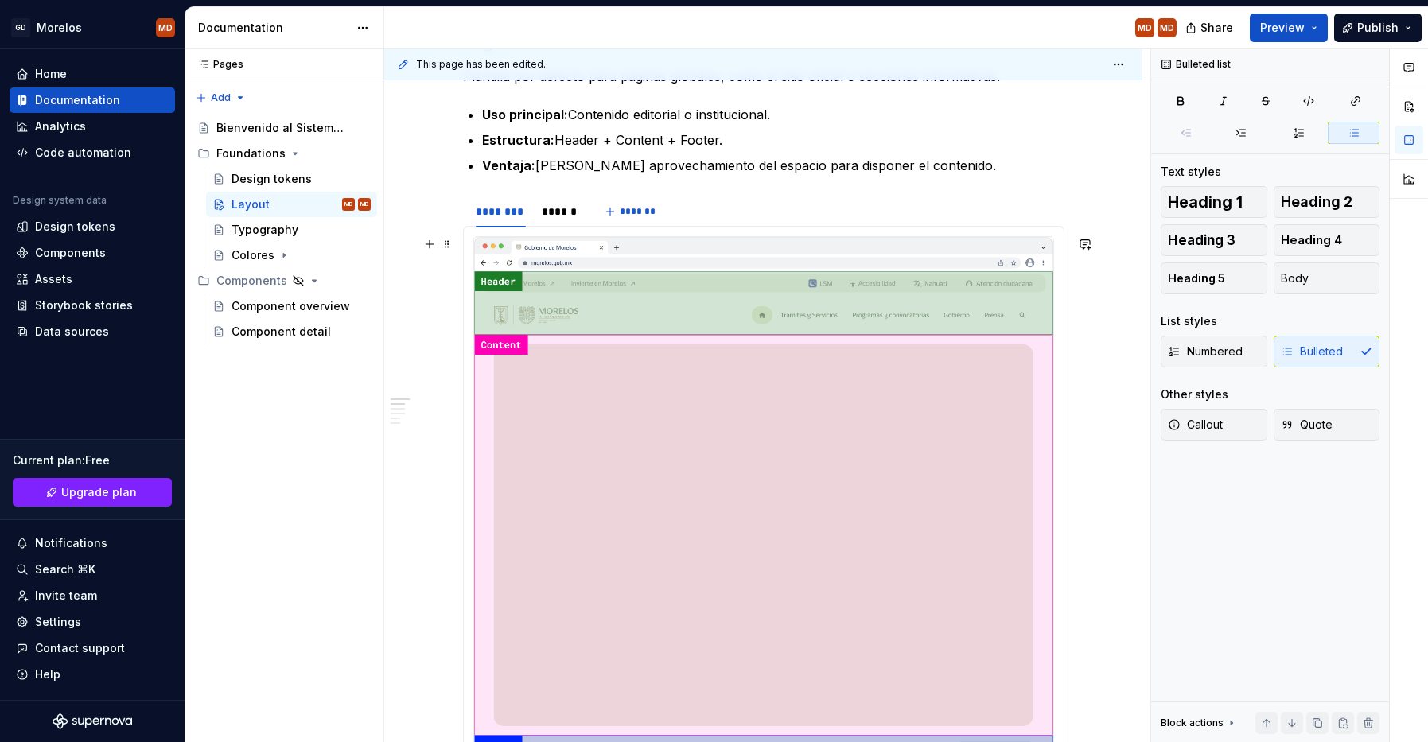
scroll to position [0, 0]
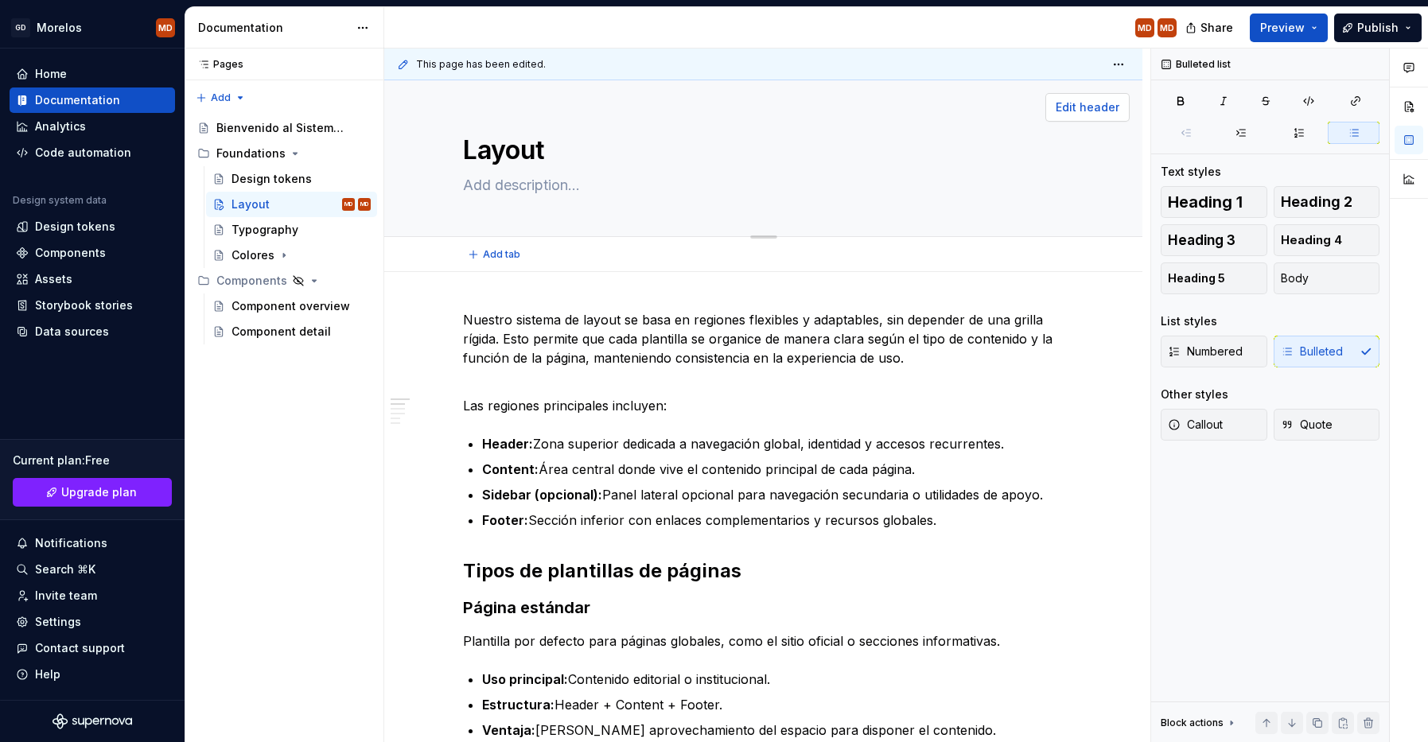
click at [1097, 106] on span "Edit header" at bounding box center [1088, 107] width 64 height 16
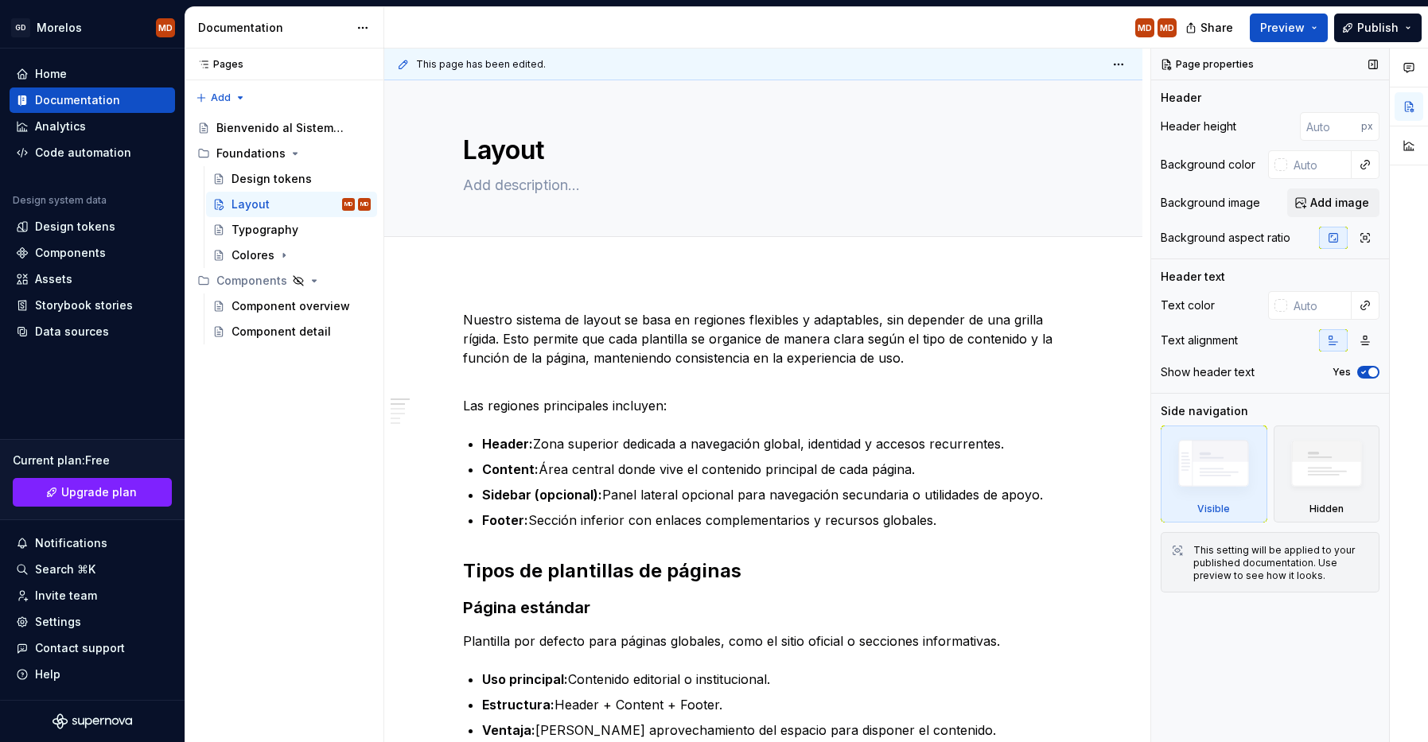
click at [1212, 66] on div "Page properties" at bounding box center [1208, 64] width 105 height 22
click at [1362, 168] on button "button" at bounding box center [1365, 165] width 22 height 22
type textarea "*"
drag, startPoint x: 1356, startPoint y: 161, endPoint x: 1328, endPoint y: 169, distance: 29.2
click at [1355, 161] on div "Comments Open comments No comments yet Select ‘Comment’ from the block context …" at bounding box center [1289, 396] width 277 height 694
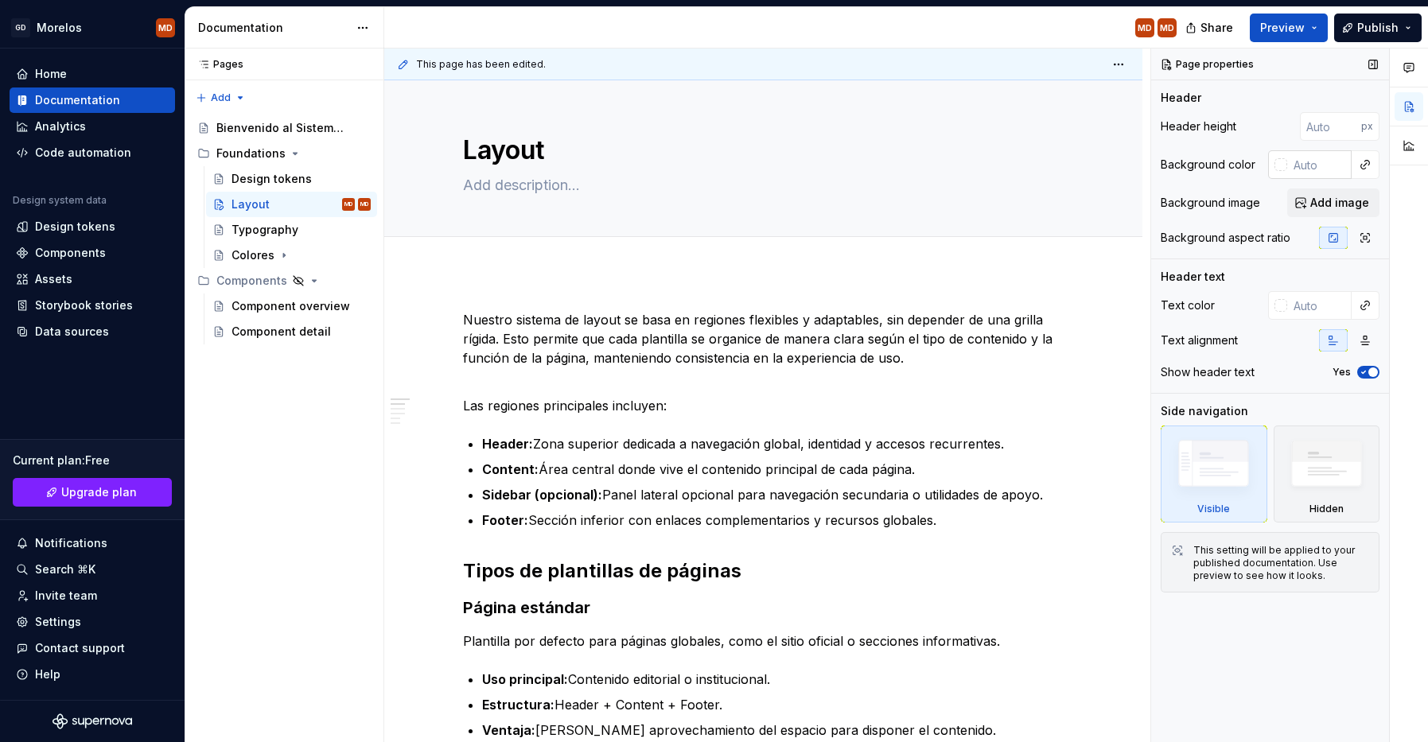
click at [1281, 161] on div at bounding box center [1280, 164] width 13 height 13
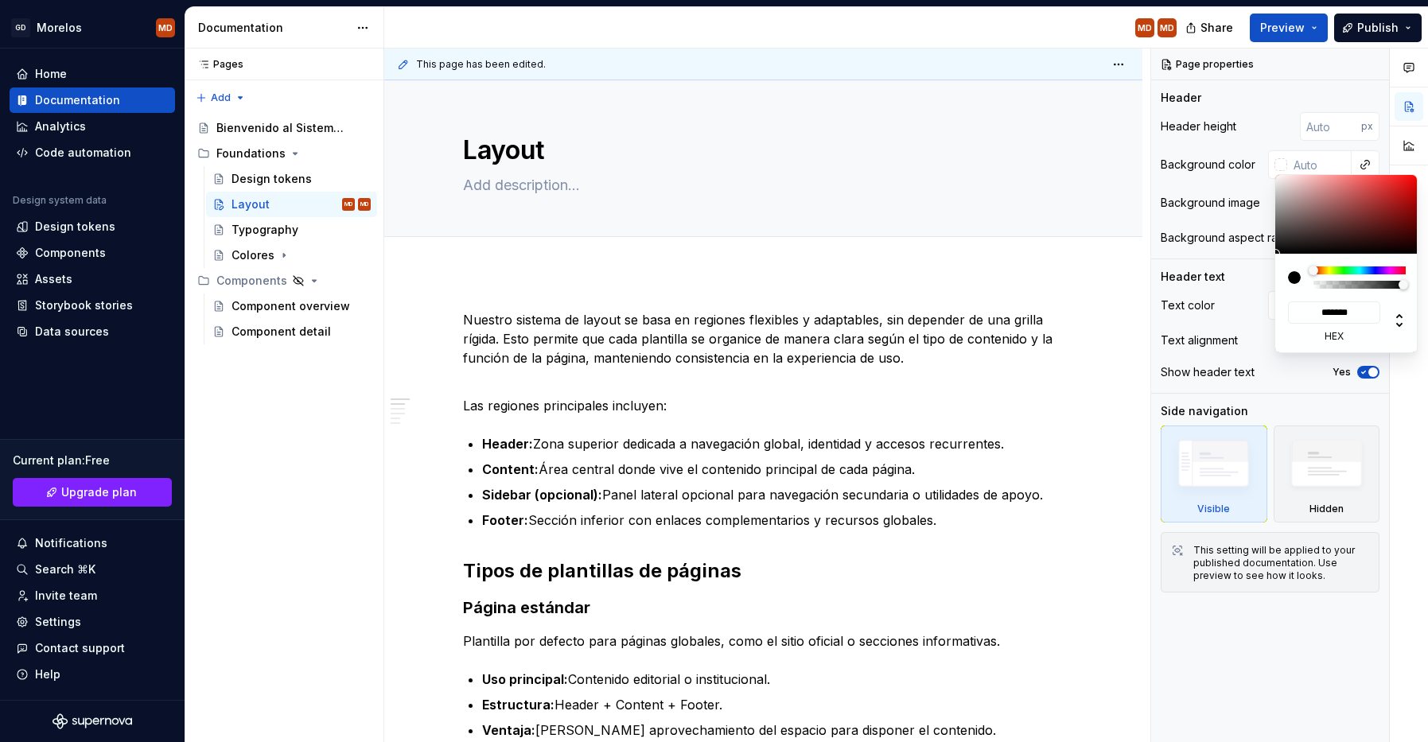
type input "#907373"
type input "*******"
type input "#8E7171"
type input "*******"
type input "#8E7070"
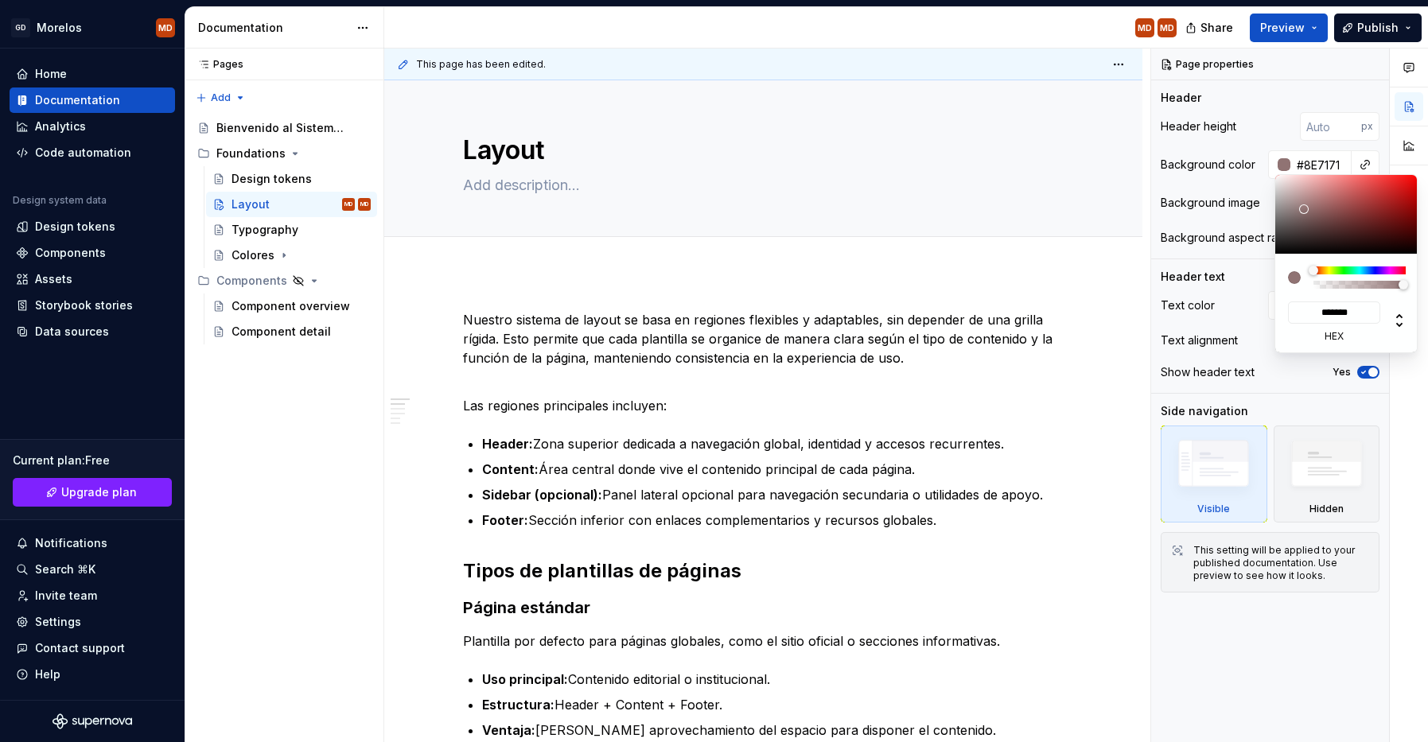
type input "*******"
type input "#8E6E6E"
type input "*******"
type input "#8E6969"
type input "*******"
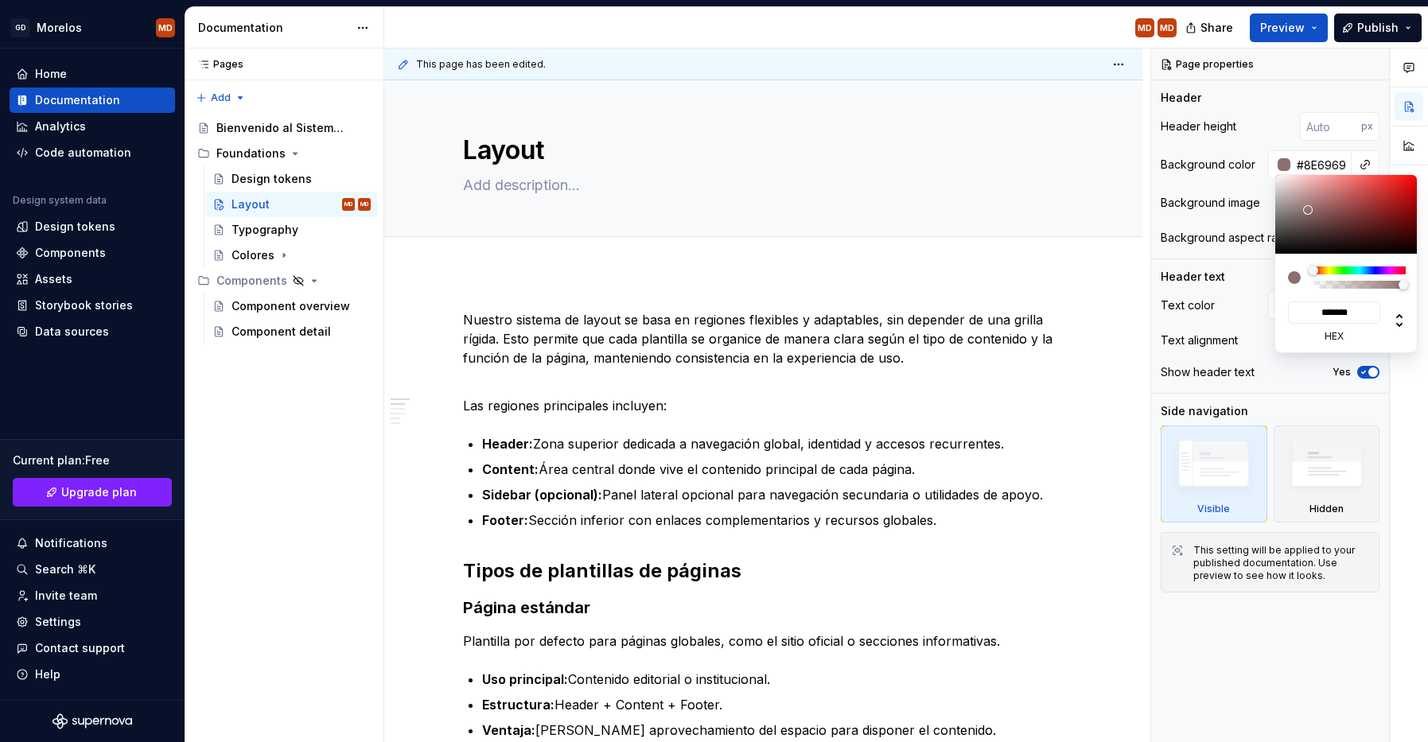
type input "#8E6565"
type input "*******"
type input "#8E6363"
type input "*******"
type input "#895D5D"
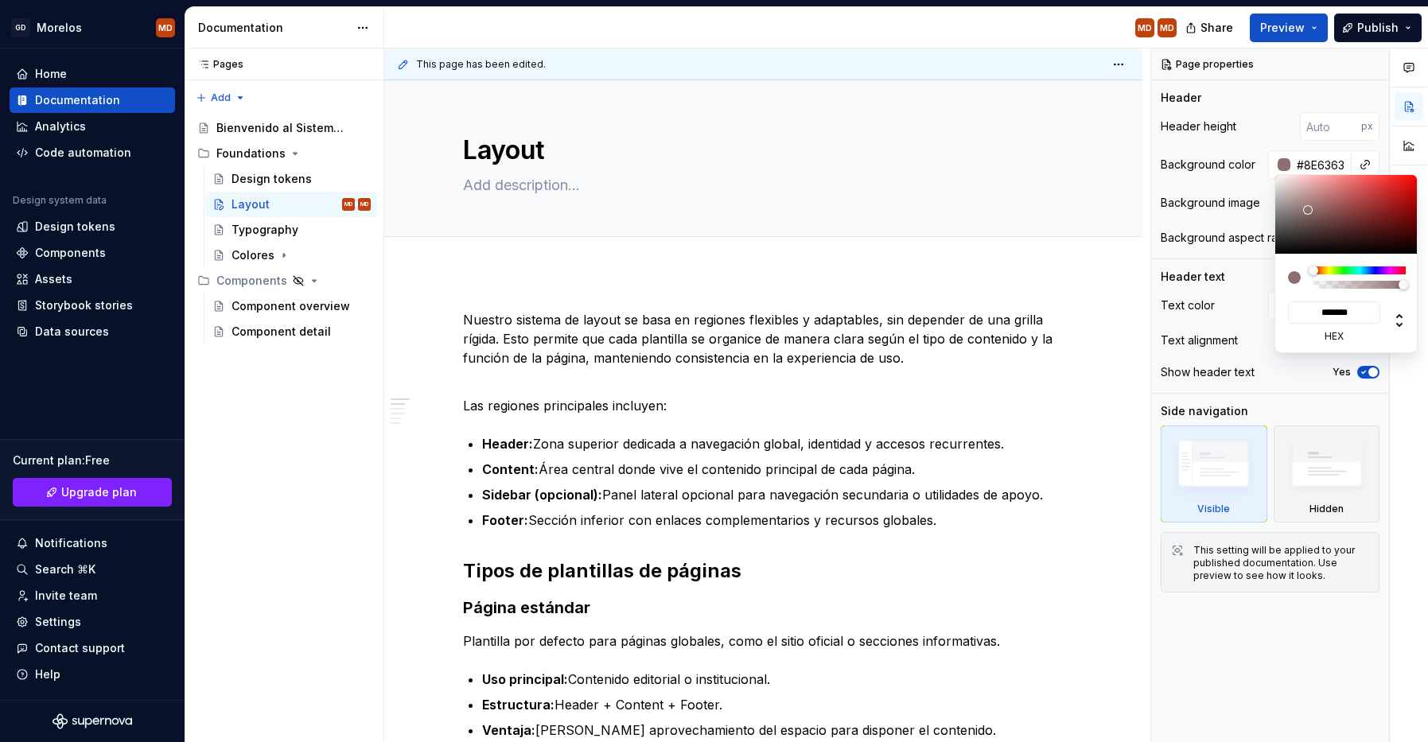
type input "*******"
type input "#744D4D"
type input "*******"
type input "#2E2020"
type input "*******"
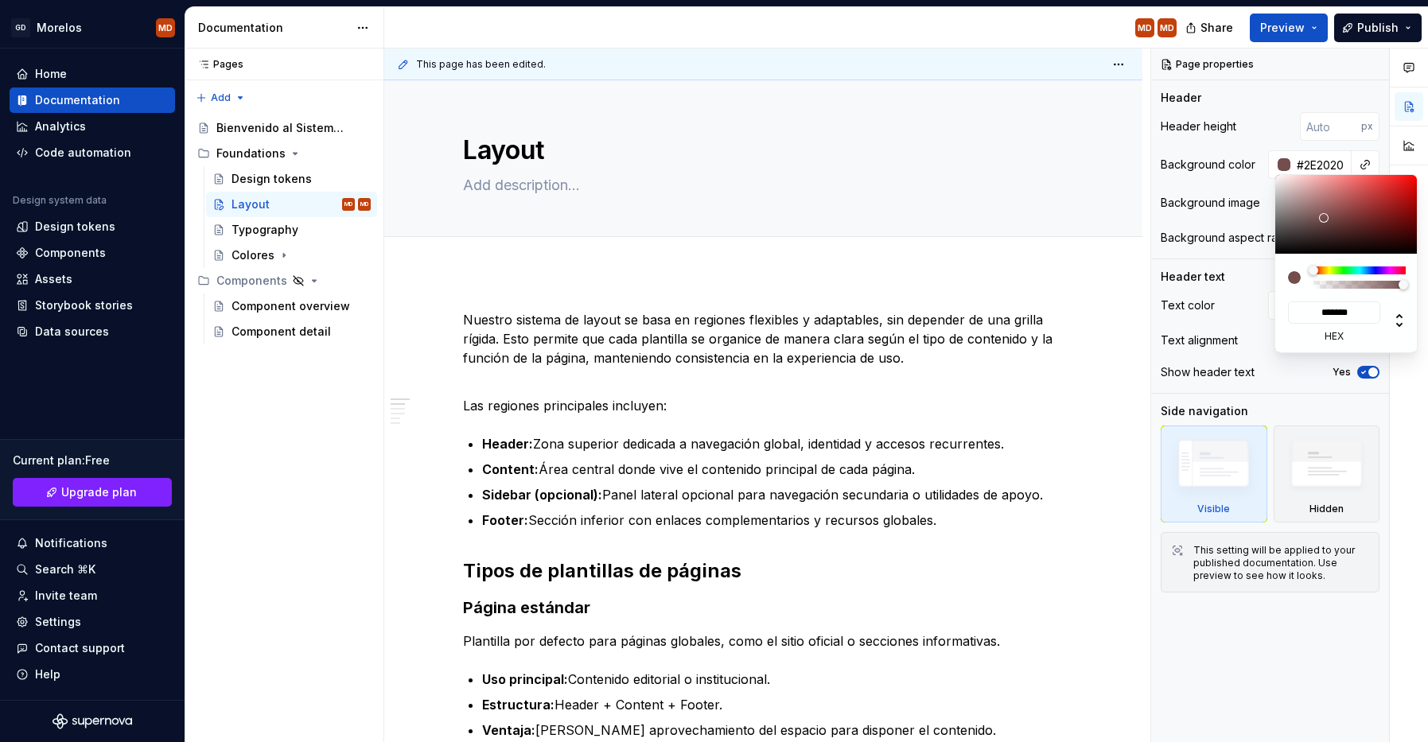
type input "#000000"
type input "*******"
drag, startPoint x: 1304, startPoint y: 209, endPoint x: 1271, endPoint y: 276, distance: 74.4
click at [1274, 278] on div "******* hex" at bounding box center [1345, 263] width 143 height 179
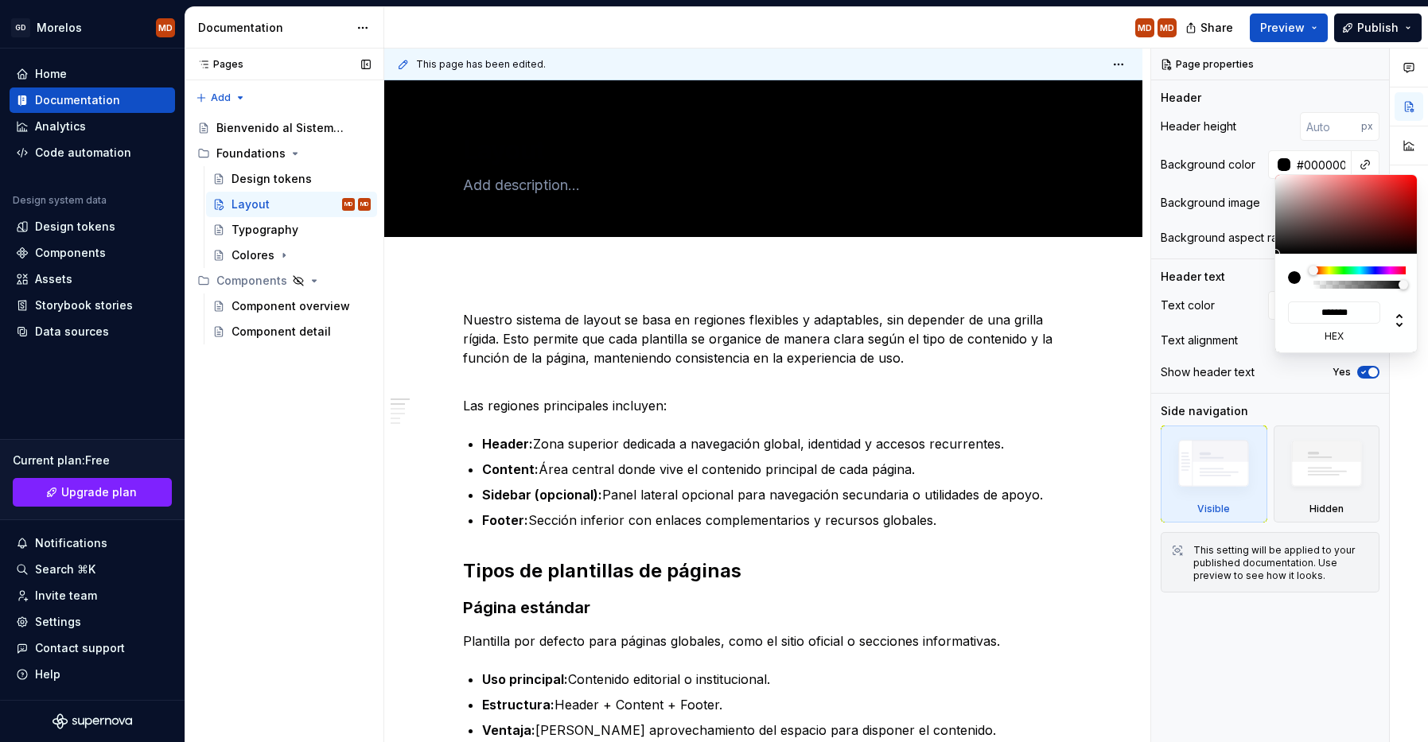
click at [290, 181] on div "Pages Pages Add Accessibility guide for tree Page tree. Navigate the tree with …" at bounding box center [284, 396] width 199 height 694
click at [291, 173] on div "Pages Pages Add Accessibility guide for tree Page tree. Navigate the tree with …" at bounding box center [284, 396] width 199 height 694
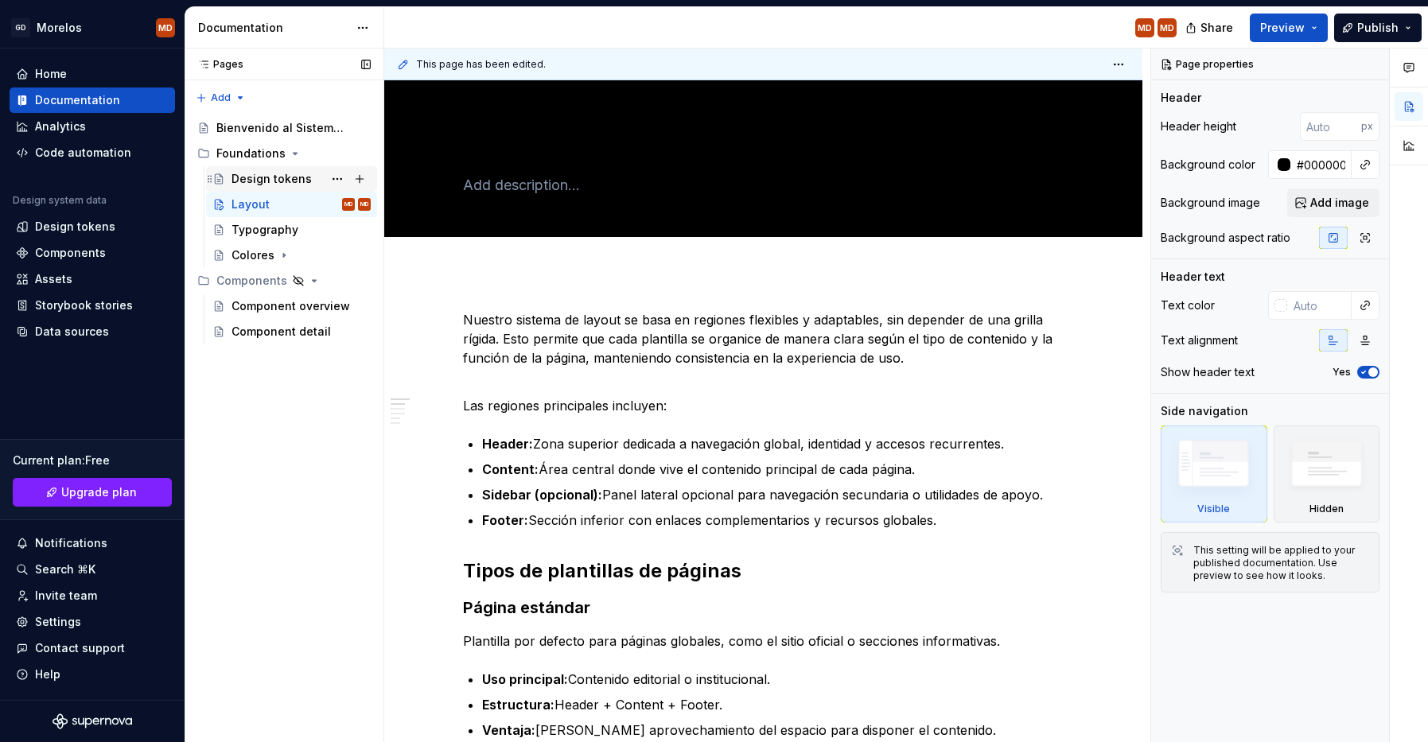
click at [292, 173] on div "Design tokens" at bounding box center [271, 179] width 80 height 16
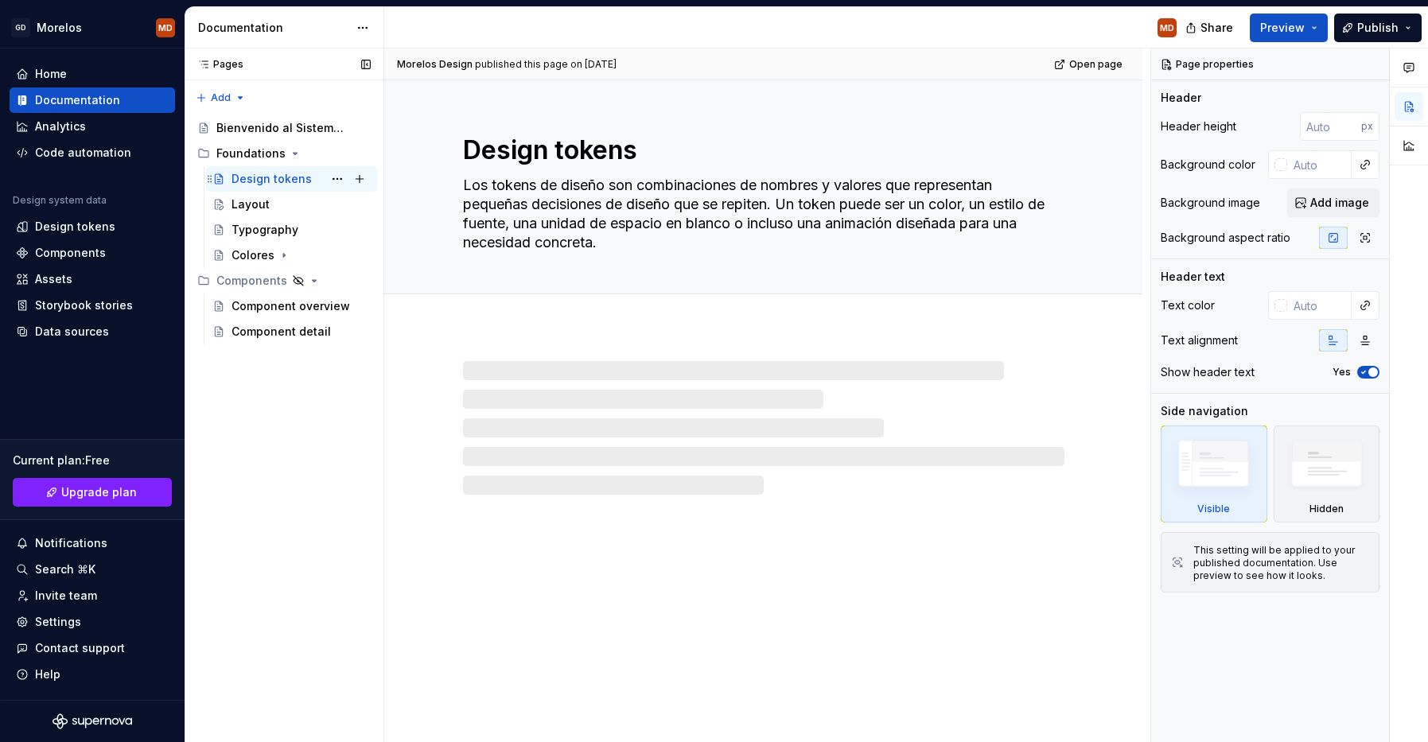
click at [291, 190] on div "Design tokens MD" at bounding box center [291, 178] width 171 height 25
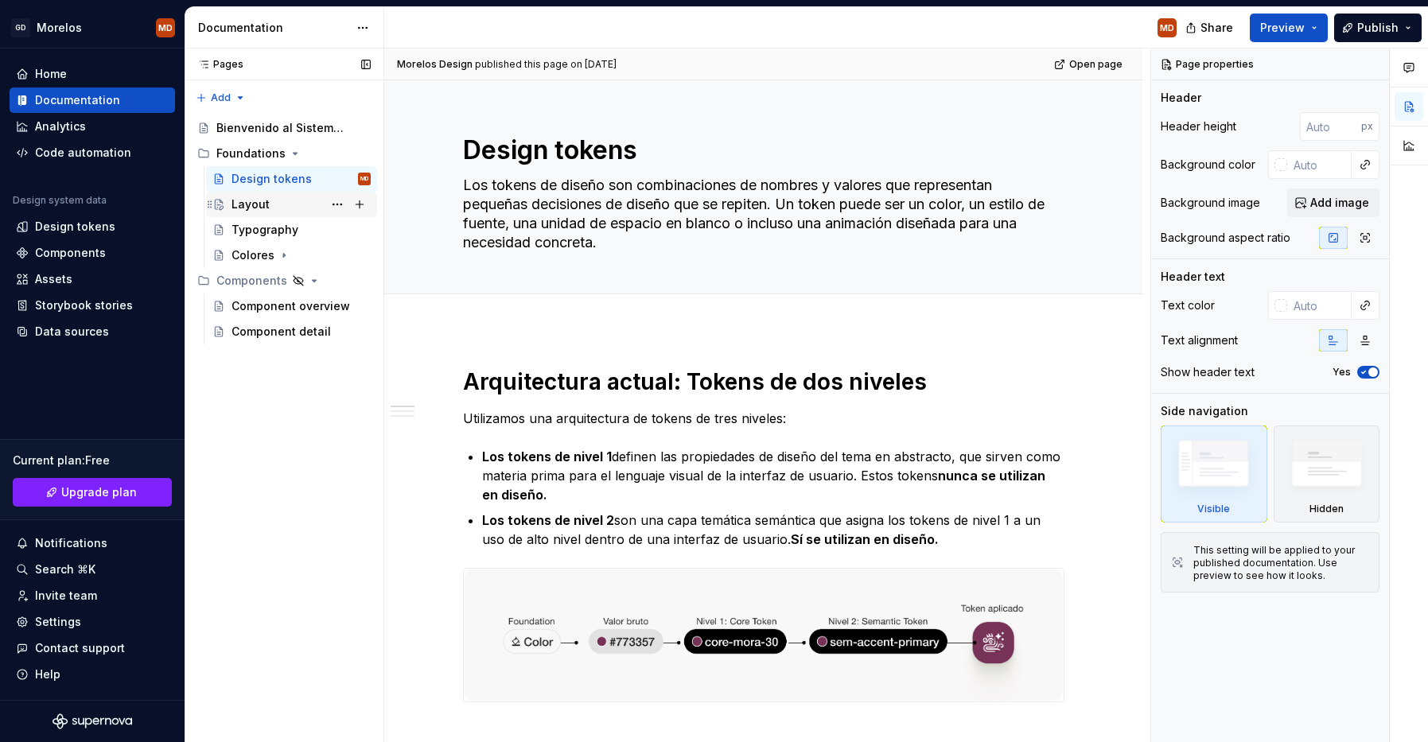
click at [288, 194] on div "Layout" at bounding box center [300, 204] width 139 height 22
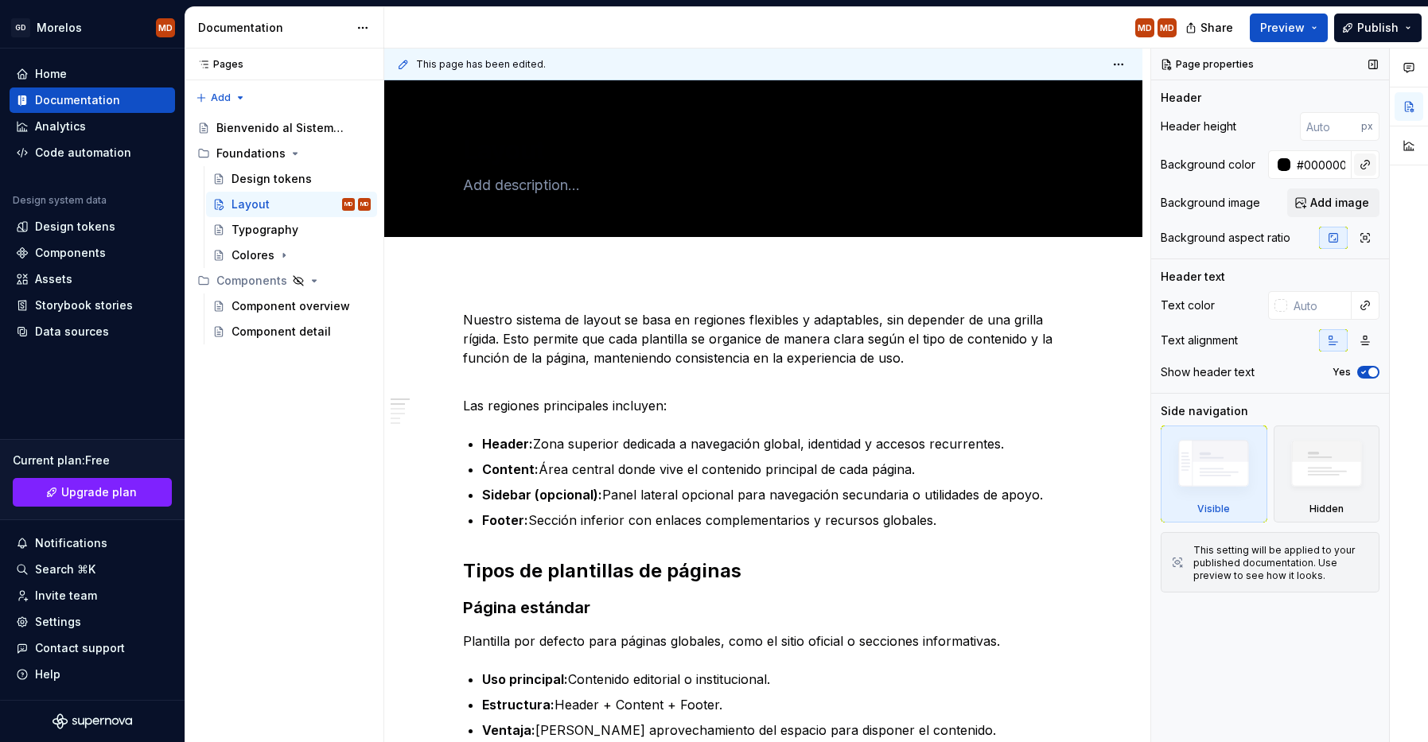
type textarea "*"
click at [1356, 168] on button "button" at bounding box center [1365, 165] width 22 height 22
click at [1328, 161] on div "Comments Open comments No comments yet Select ‘Comment’ from the block context …" at bounding box center [1289, 396] width 277 height 694
click at [1328, 161] on input "#000000" at bounding box center [1320, 164] width 61 height 29
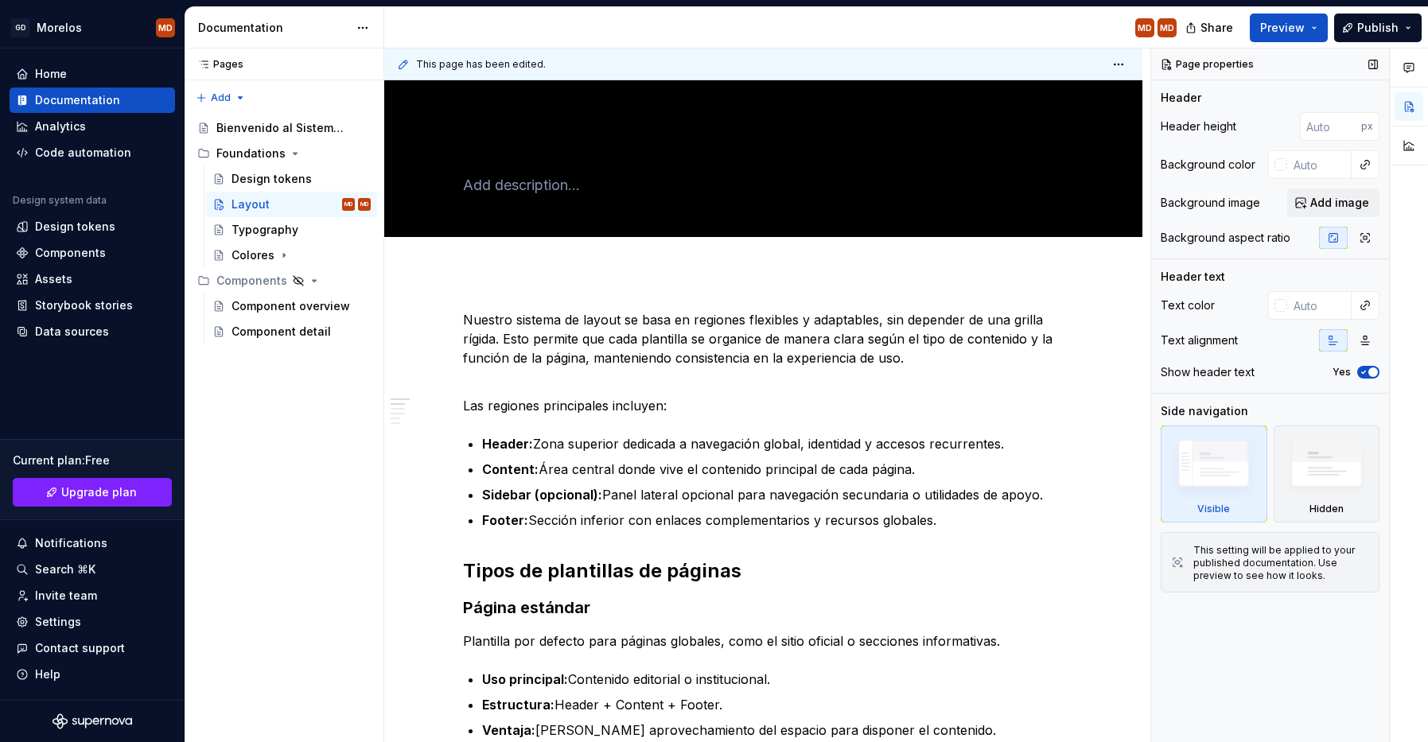
click at [1293, 132] on div "Header height px" at bounding box center [1270, 126] width 219 height 29
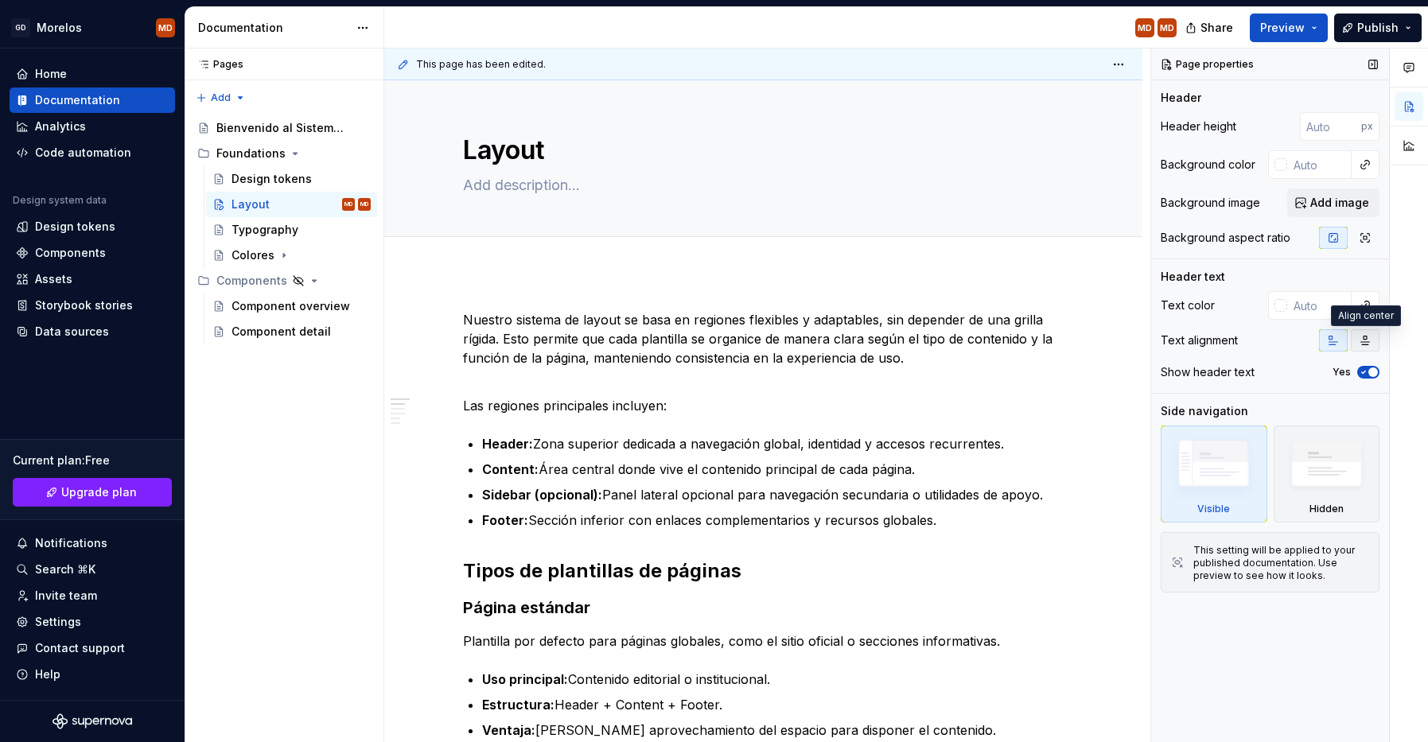
click at [1359, 340] on icon "button" at bounding box center [1365, 340] width 13 height 13
click at [1334, 335] on icon "button" at bounding box center [1333, 340] width 13 height 13
click at [1366, 62] on button "button" at bounding box center [1373, 64] width 22 height 22
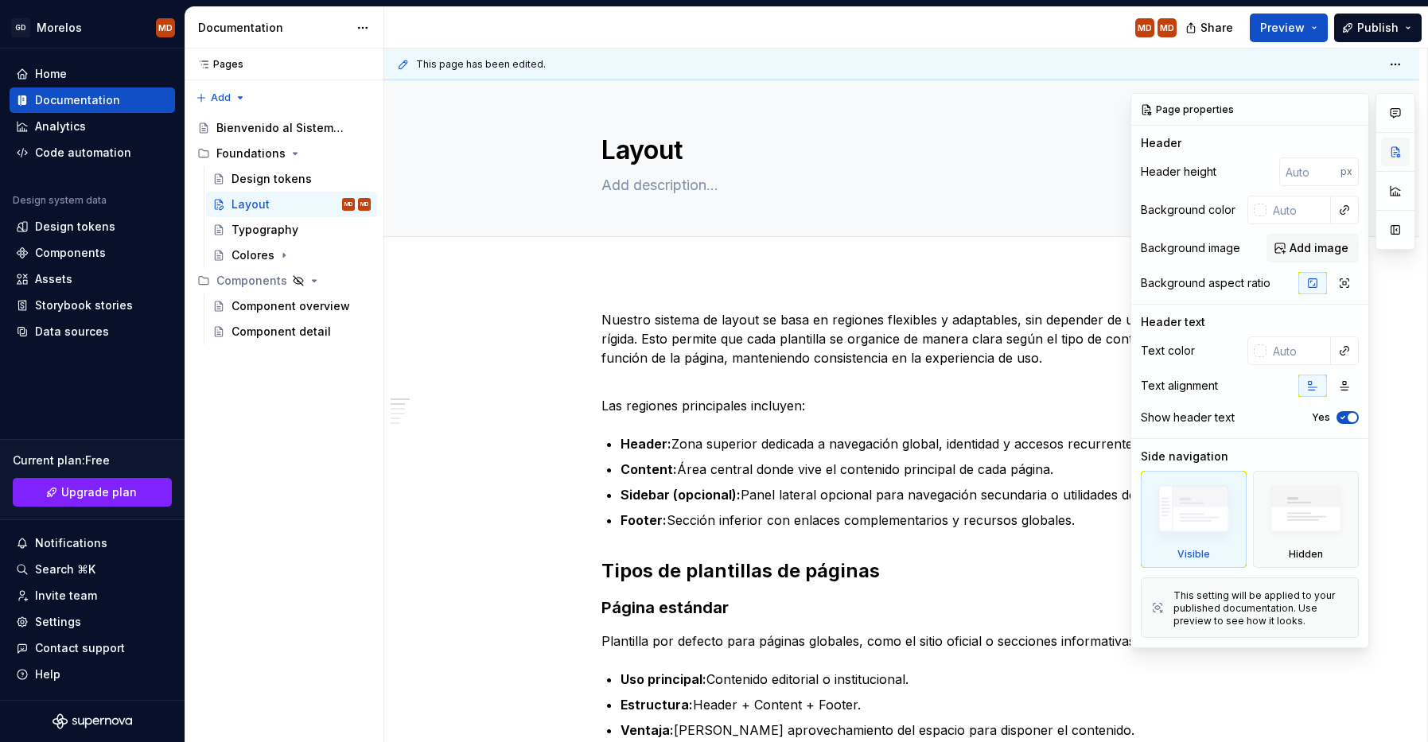
click at [1402, 151] on button "button" at bounding box center [1395, 152] width 29 height 29
click at [1398, 148] on button "button" at bounding box center [1395, 152] width 29 height 29
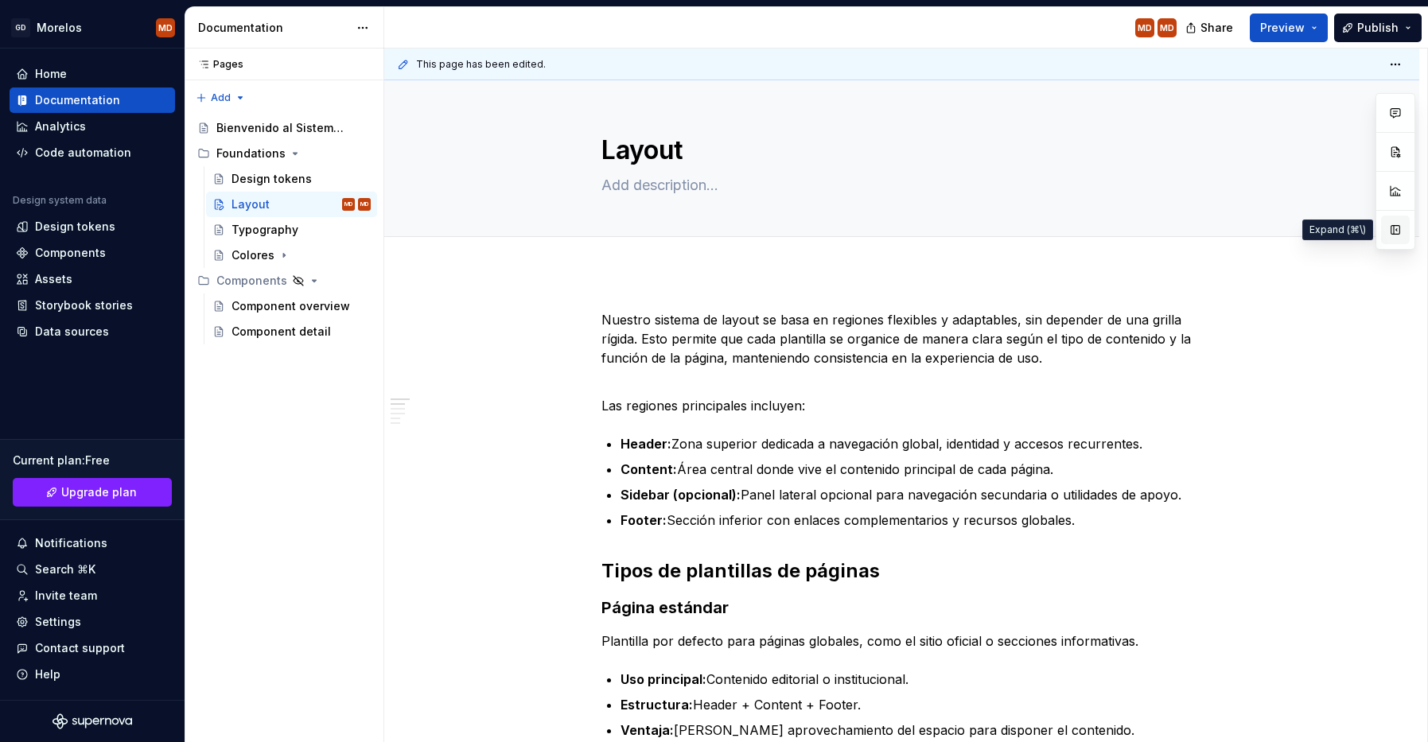
click at [1385, 228] on button "button" at bounding box center [1395, 230] width 29 height 29
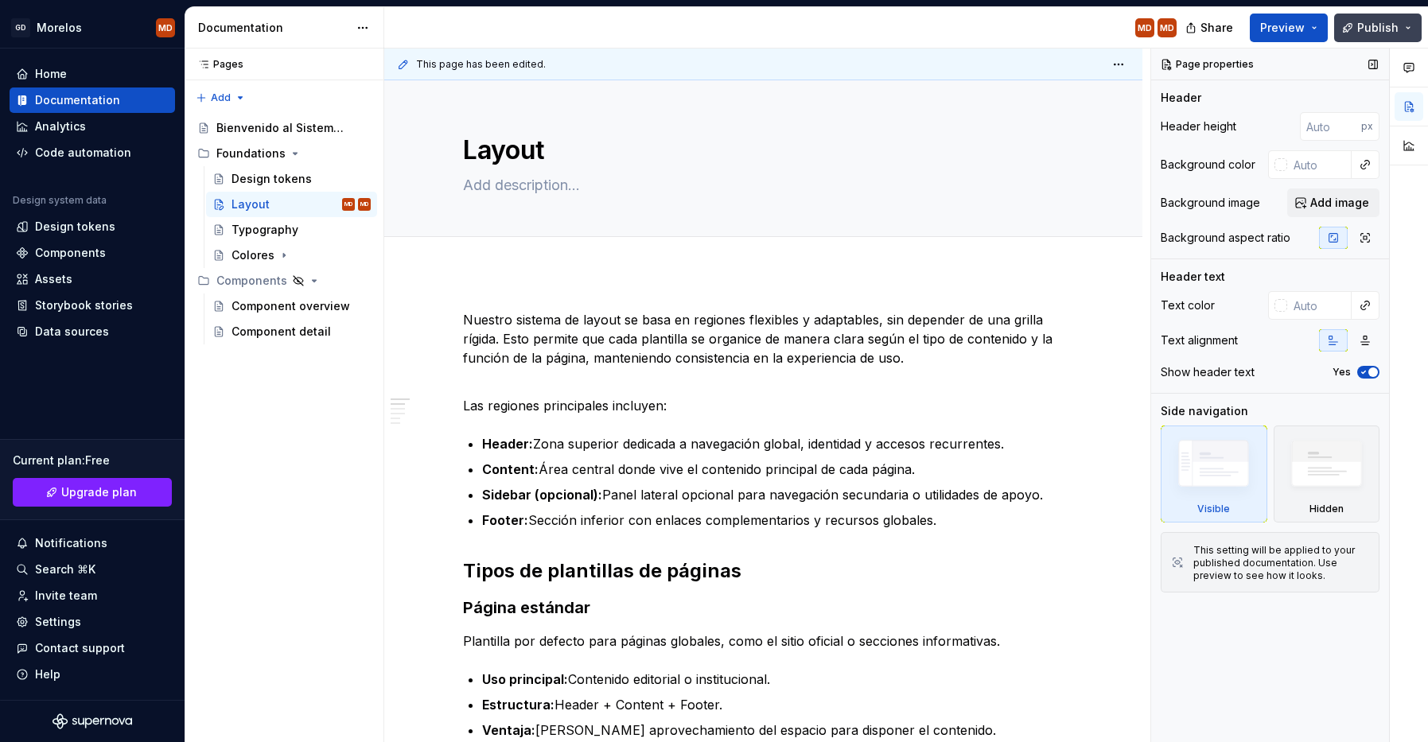
click at [1390, 24] on span "Publish" at bounding box center [1377, 28] width 41 height 16
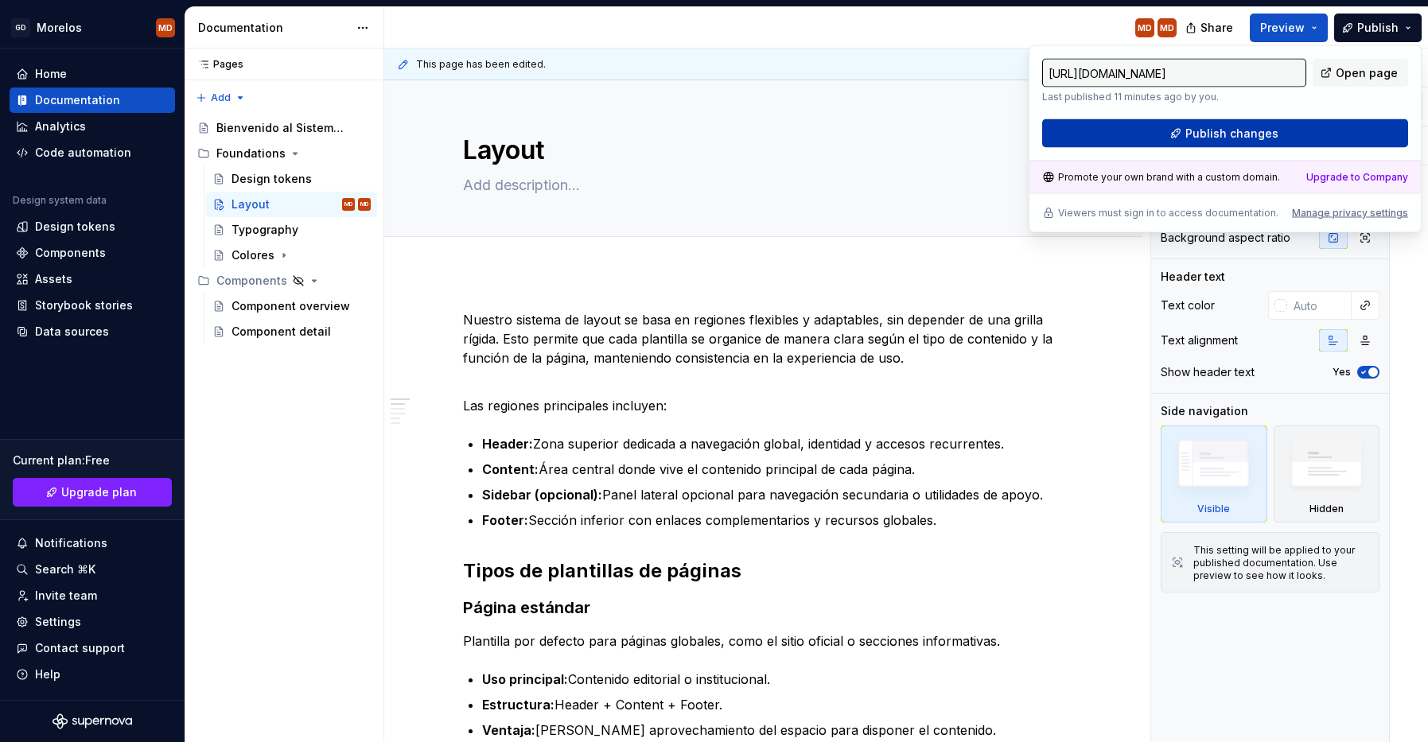
click at [1340, 137] on button "Publish changes" at bounding box center [1225, 133] width 366 height 29
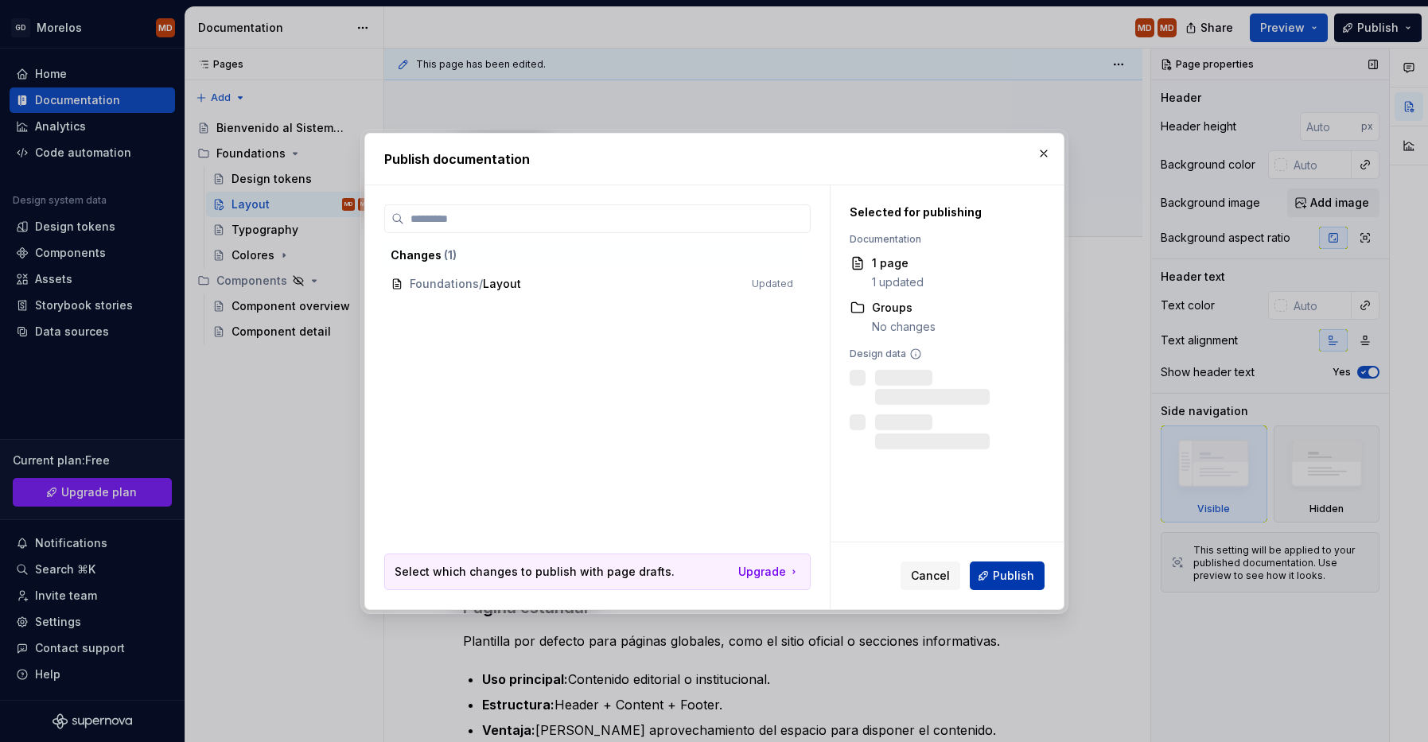
click at [1014, 581] on span "Publish" at bounding box center [1013, 576] width 41 height 16
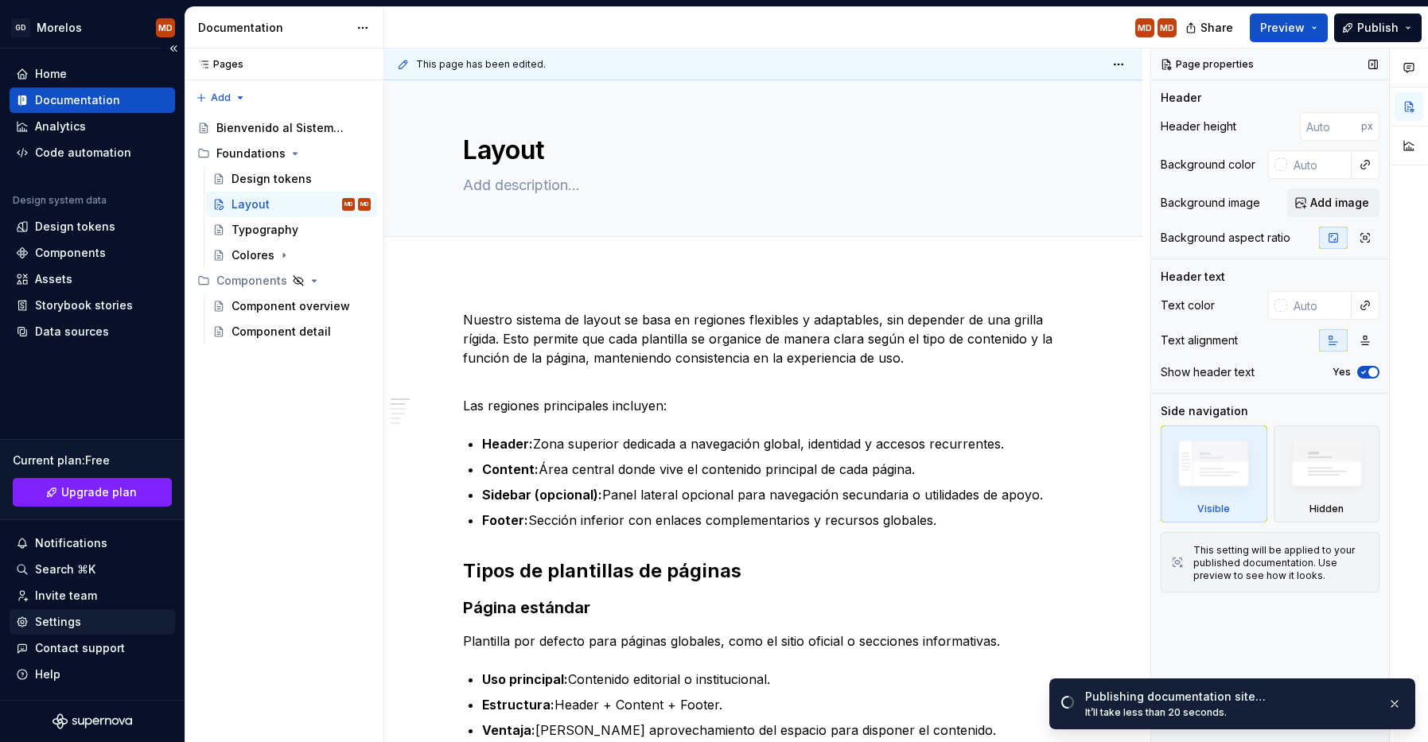
click at [82, 618] on div "Settings" at bounding box center [92, 622] width 153 height 16
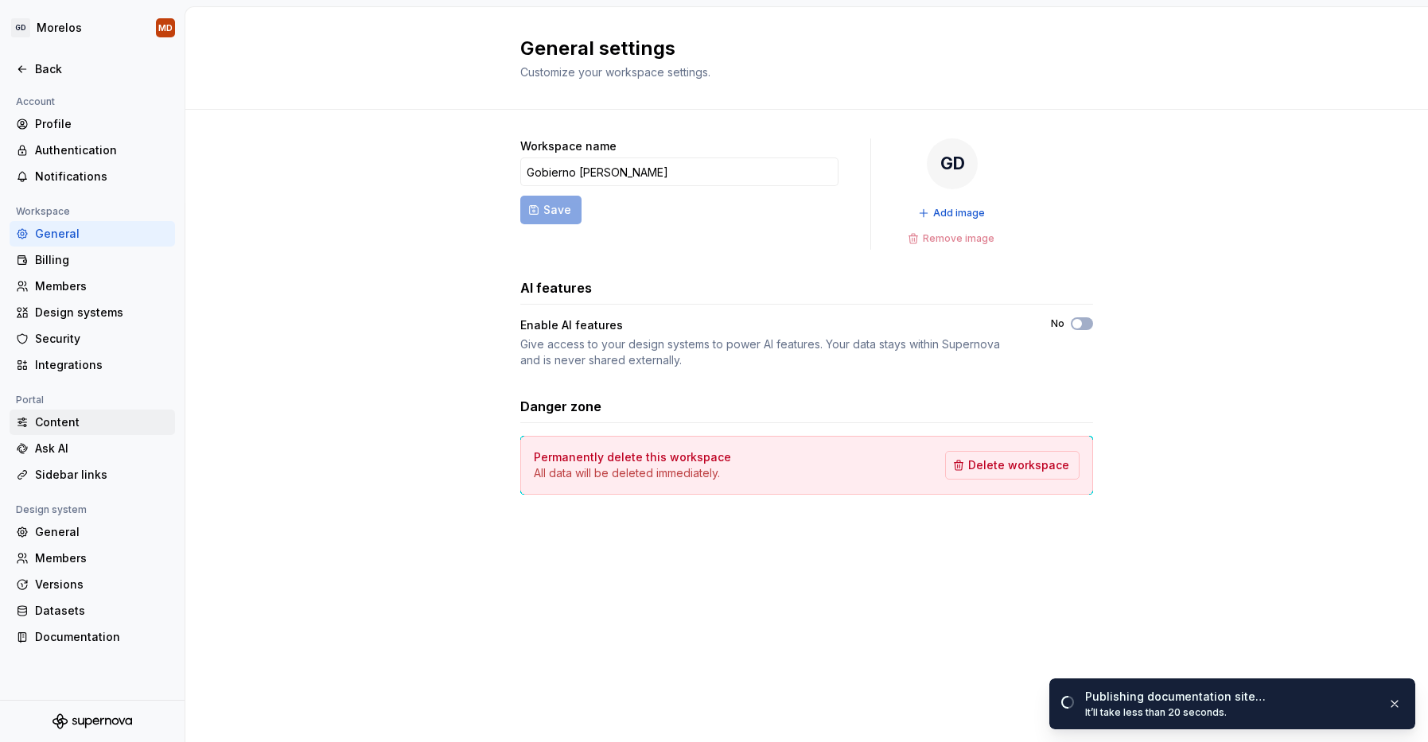
click at [115, 421] on div "Content" at bounding box center [102, 422] width 134 height 16
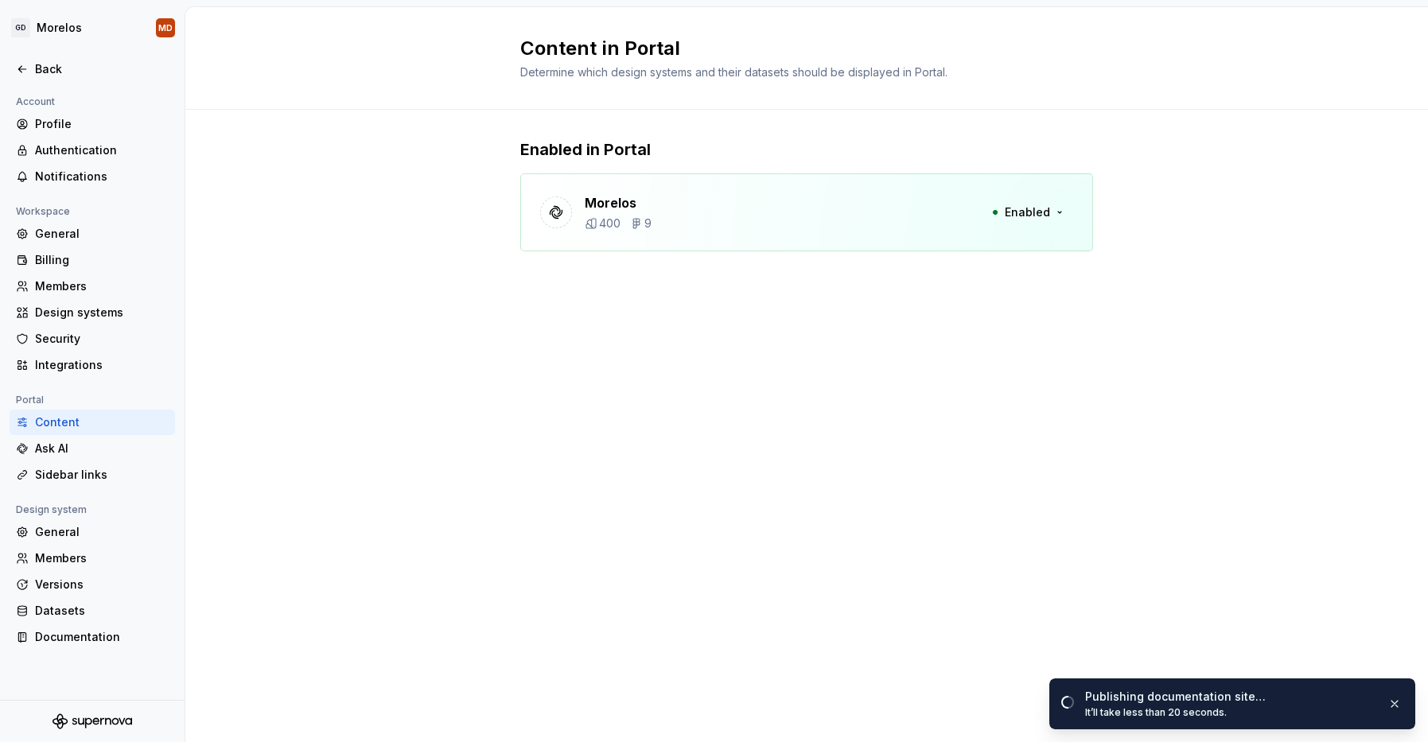
click at [114, 659] on div "Account Profile Authentication Notifications Workspace General Billing Members …" at bounding box center [92, 375] width 185 height 567
click at [105, 633] on div "Documentation" at bounding box center [102, 637] width 134 height 16
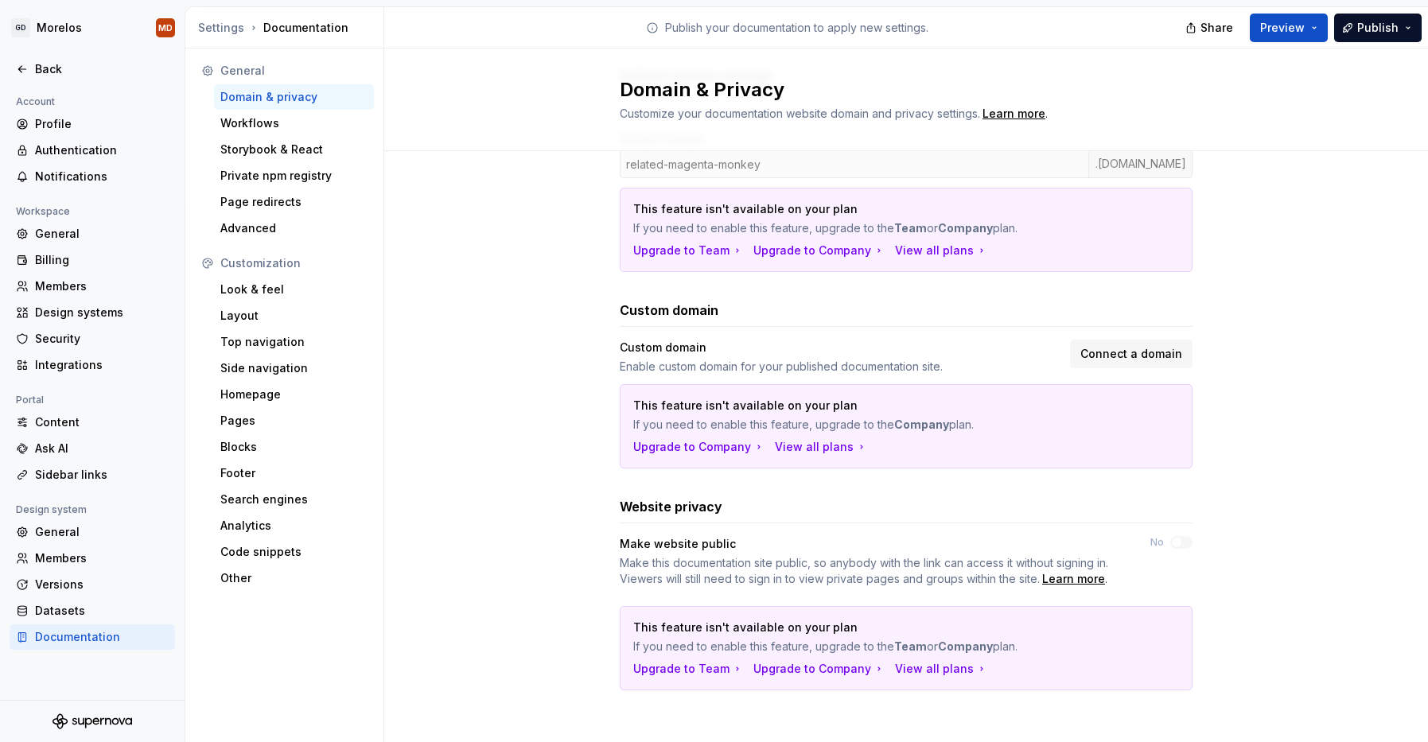
scroll to position [177, 0]
click at [311, 132] on div "Workflows" at bounding box center [294, 123] width 160 height 25
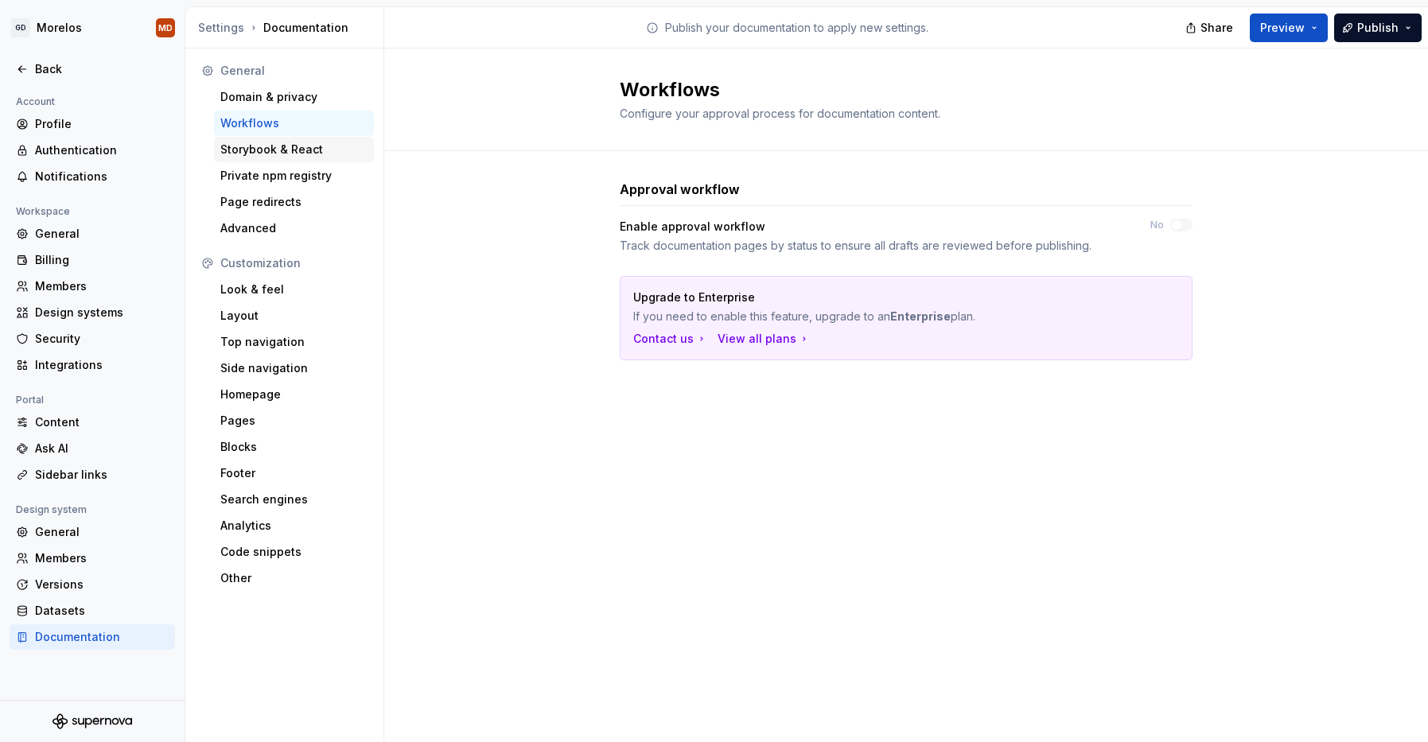
click at [330, 146] on div "Storybook & React" at bounding box center [293, 150] width 147 height 16
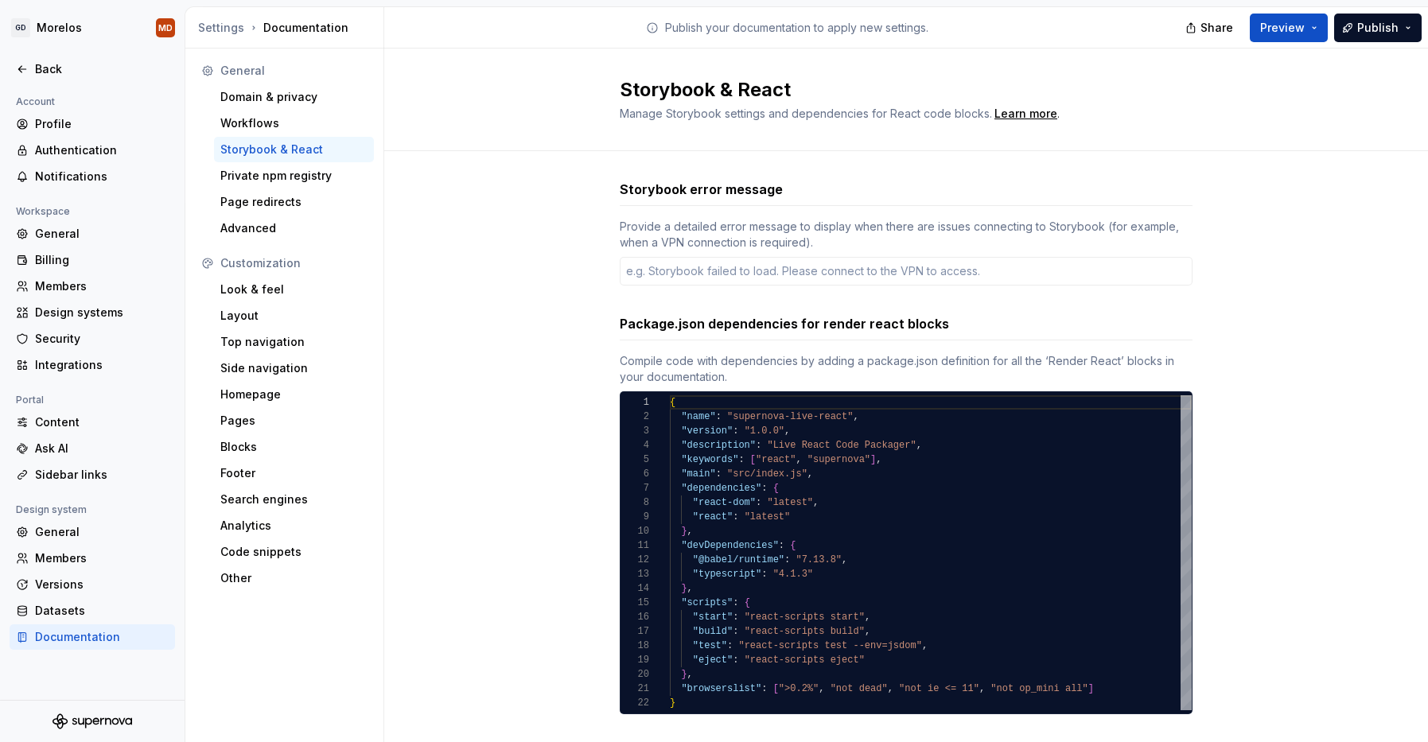
type textarea "*"
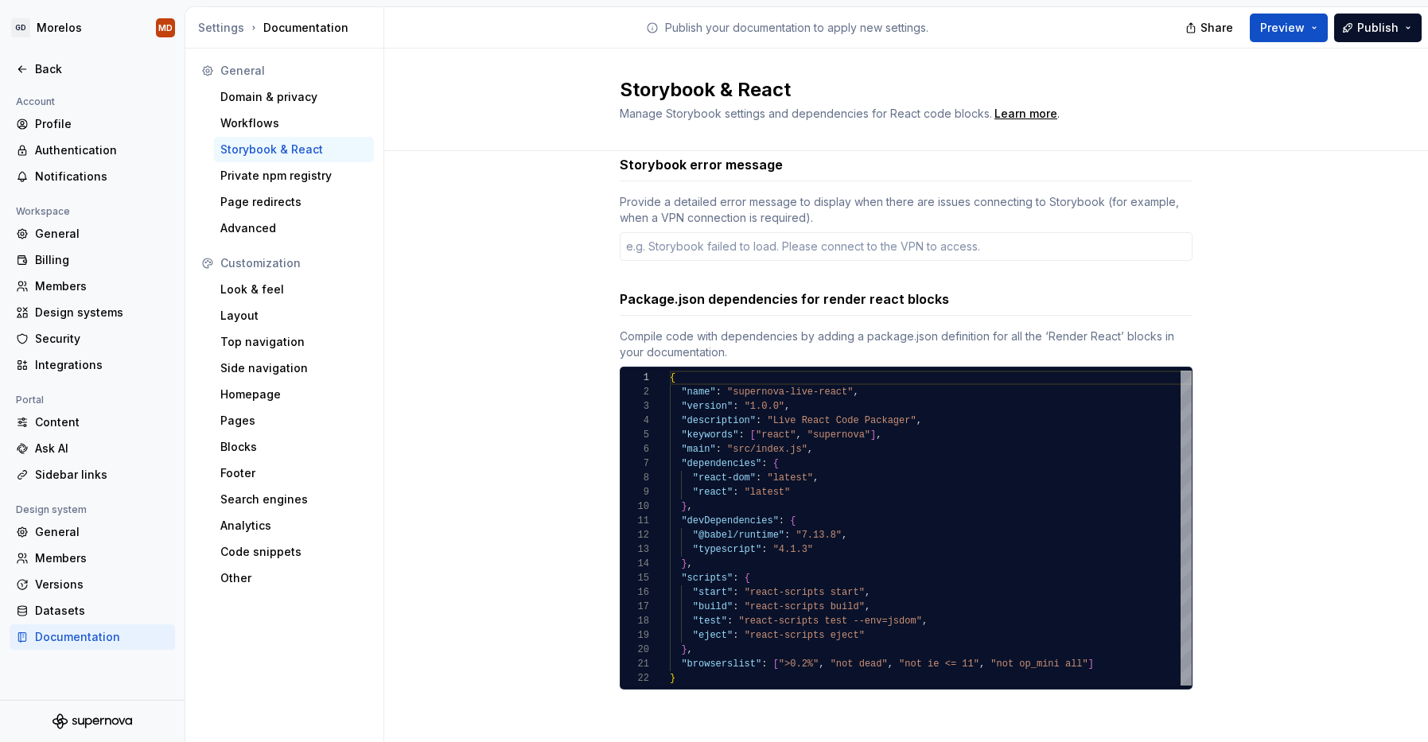
scroll to position [25, 0]
click at [311, 165] on div "Private npm registry" at bounding box center [294, 175] width 160 height 25
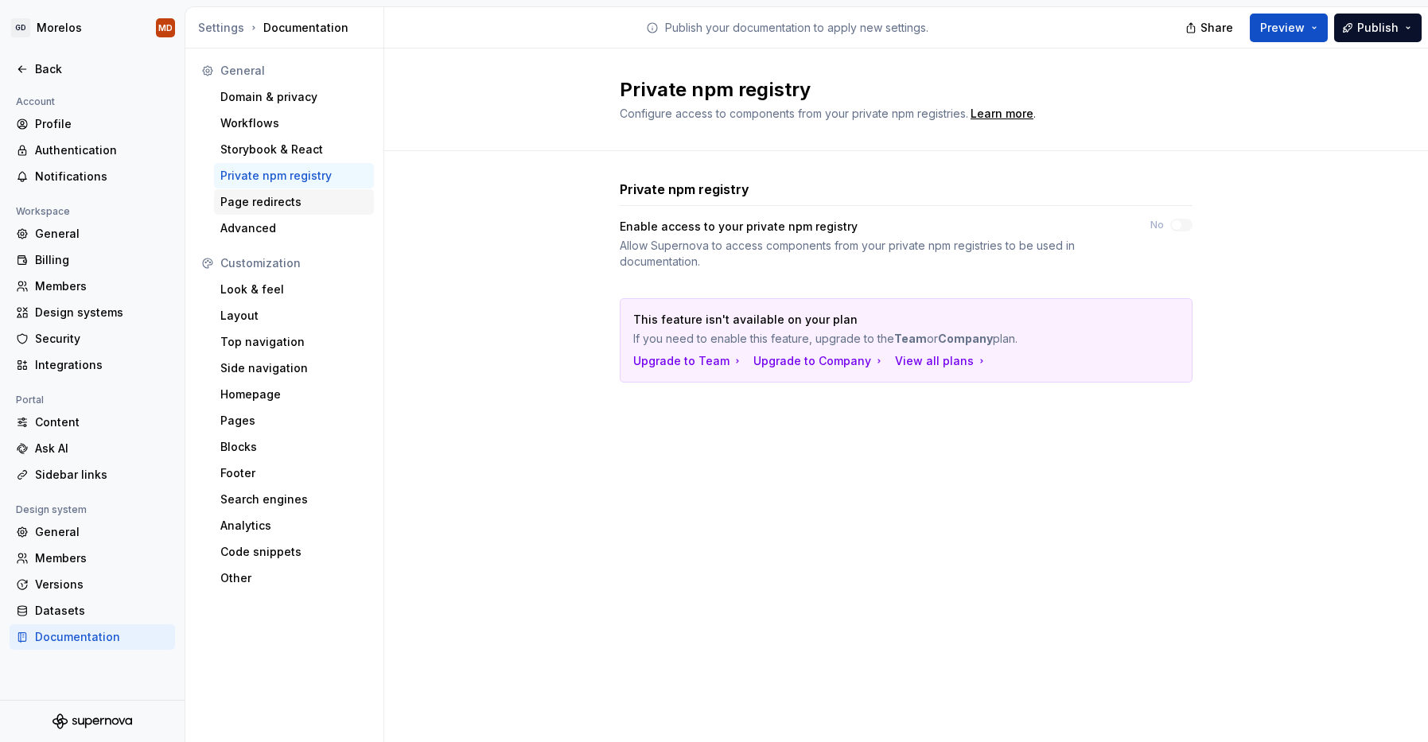
click at [321, 204] on div "Page redirects" at bounding box center [293, 202] width 147 height 16
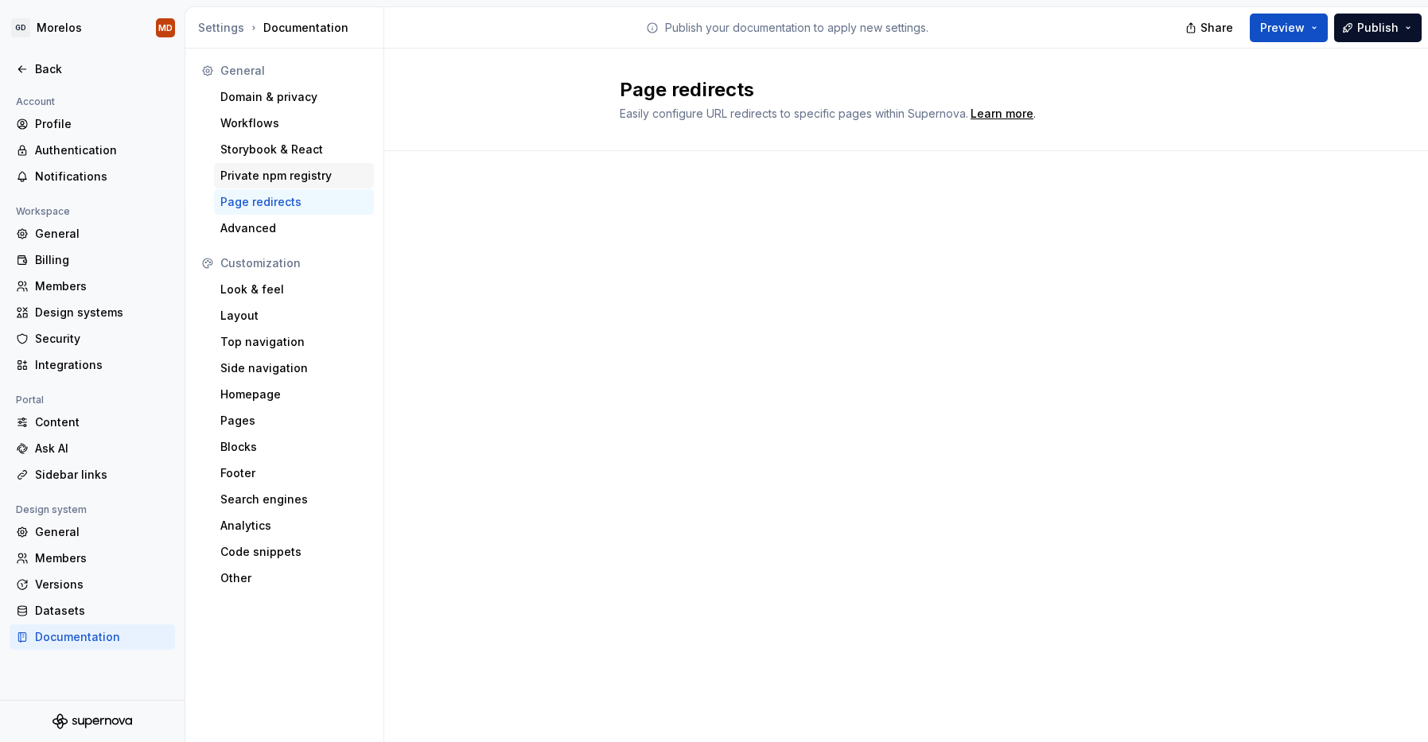
click at [335, 176] on div "Private npm registry" at bounding box center [293, 176] width 147 height 16
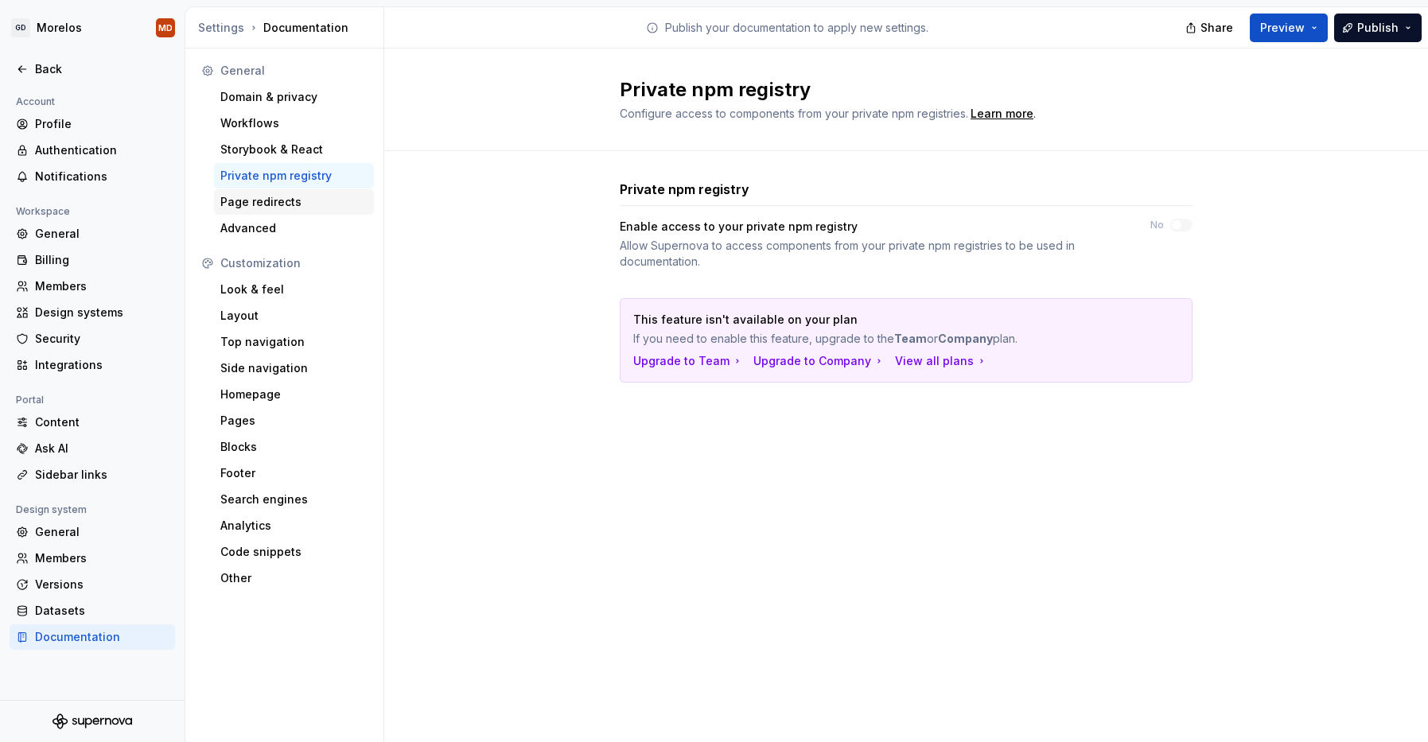
click at [328, 208] on div "Page redirects" at bounding box center [293, 202] width 147 height 16
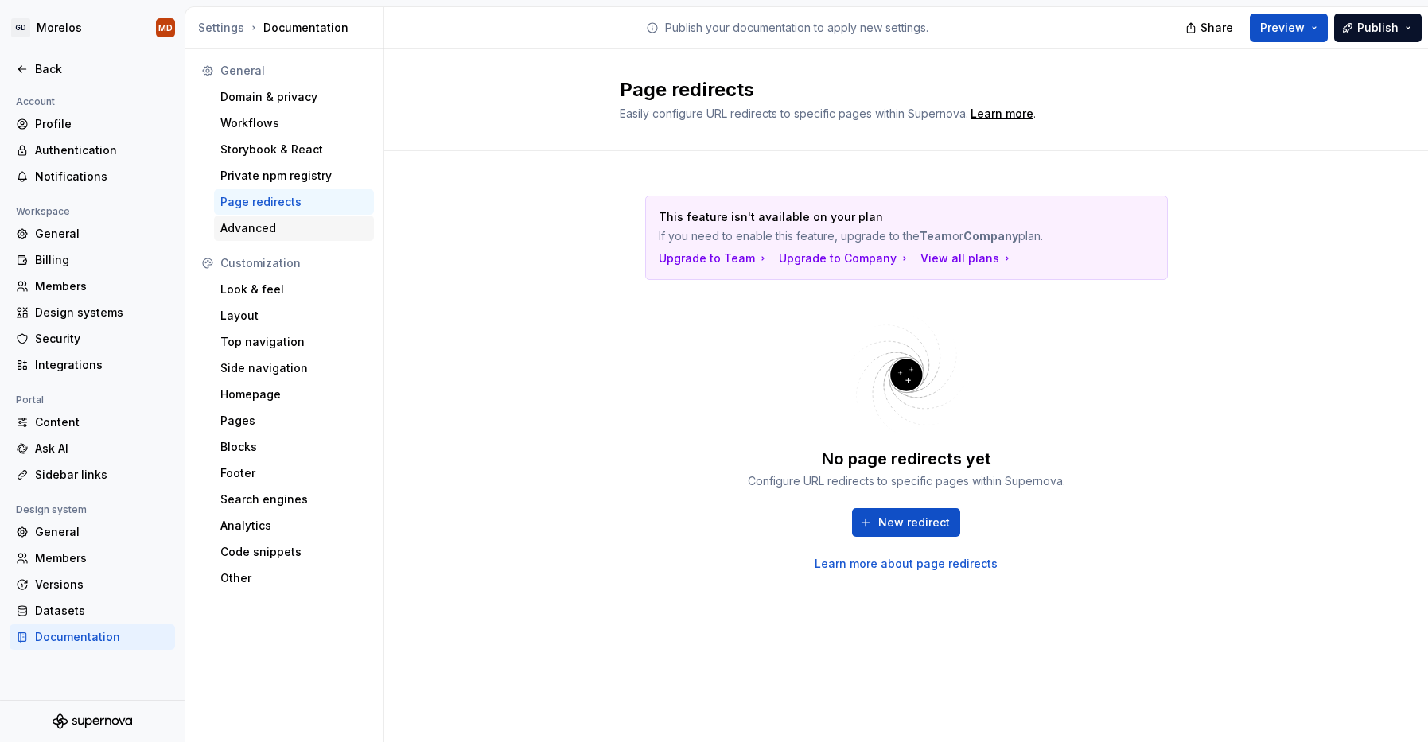
click at [327, 221] on div "Advanced" at bounding box center [293, 228] width 147 height 16
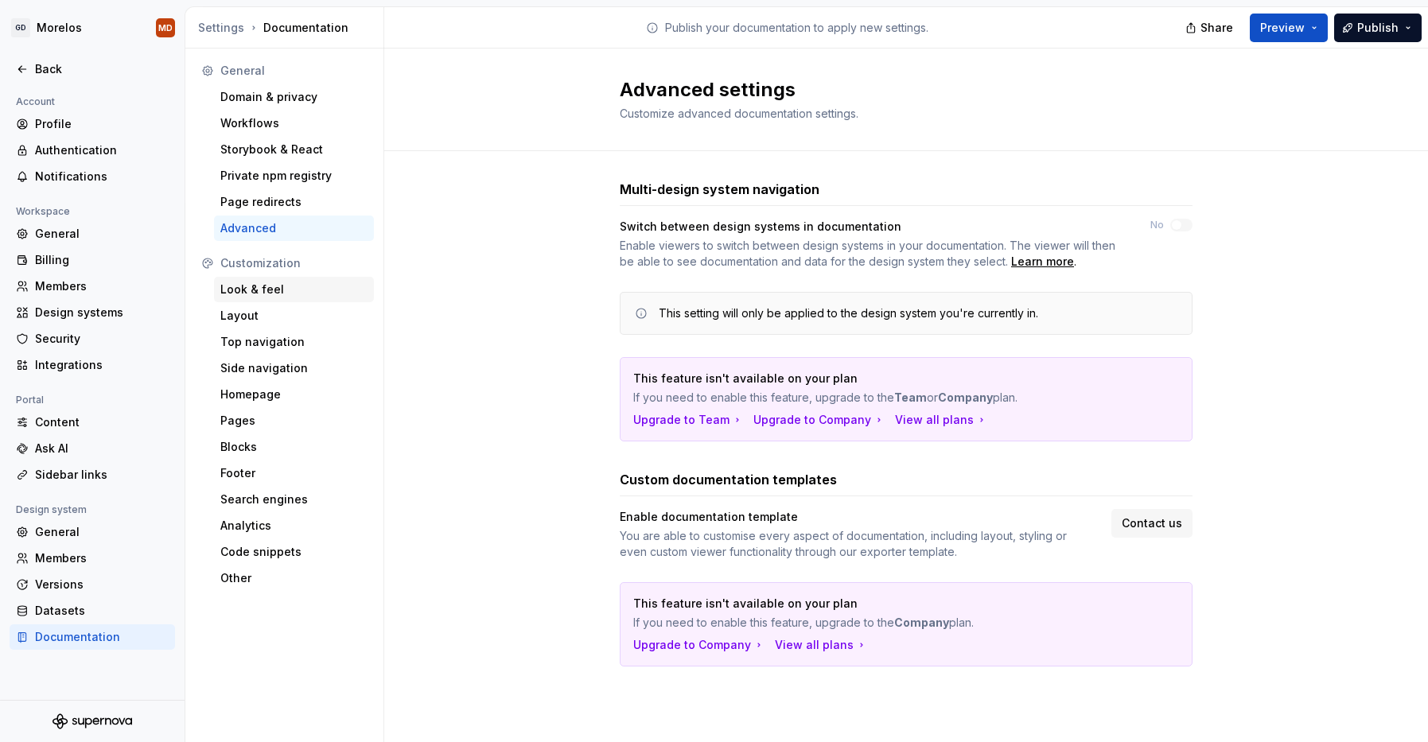
click at [293, 286] on div "Look & feel" at bounding box center [293, 290] width 147 height 16
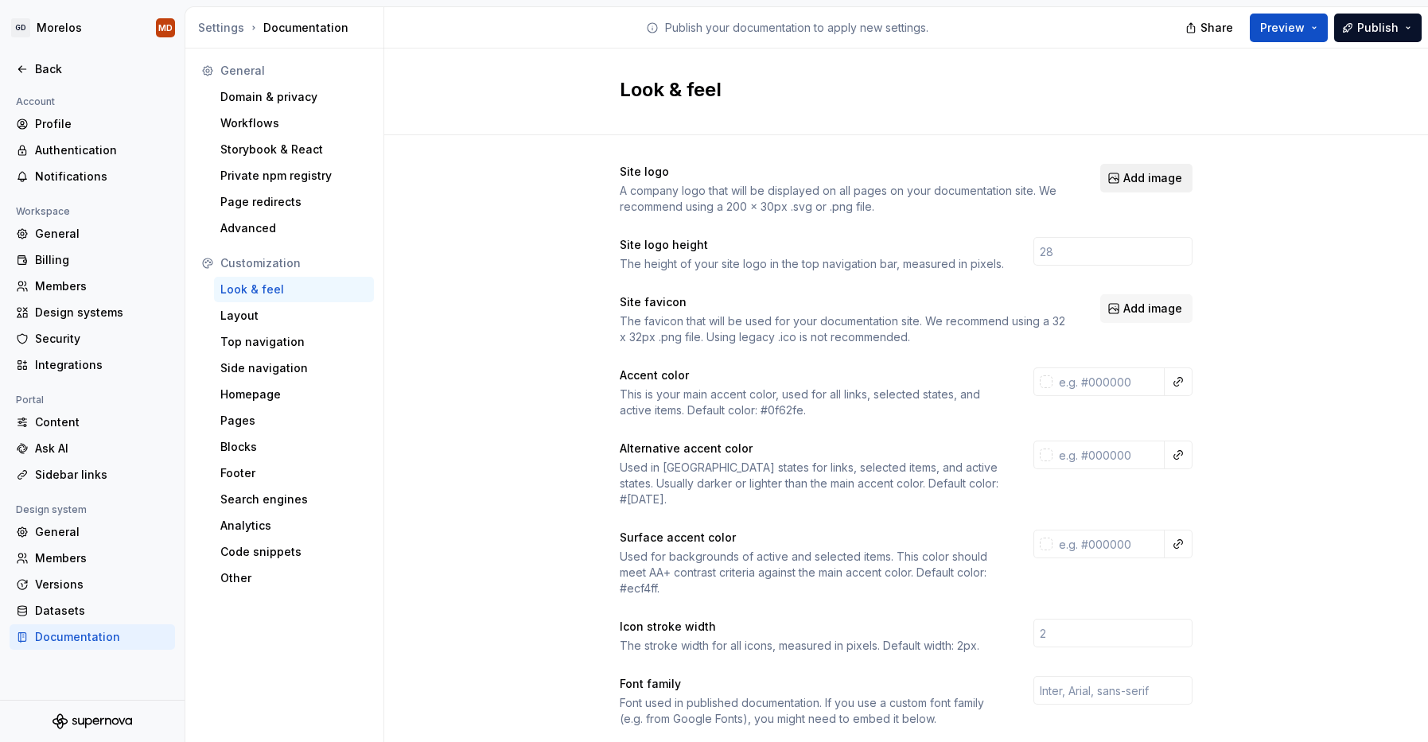
click at [1138, 177] on span "Add image" at bounding box center [1152, 178] width 59 height 16
click at [1143, 174] on span "Add image" at bounding box center [1152, 178] width 59 height 16
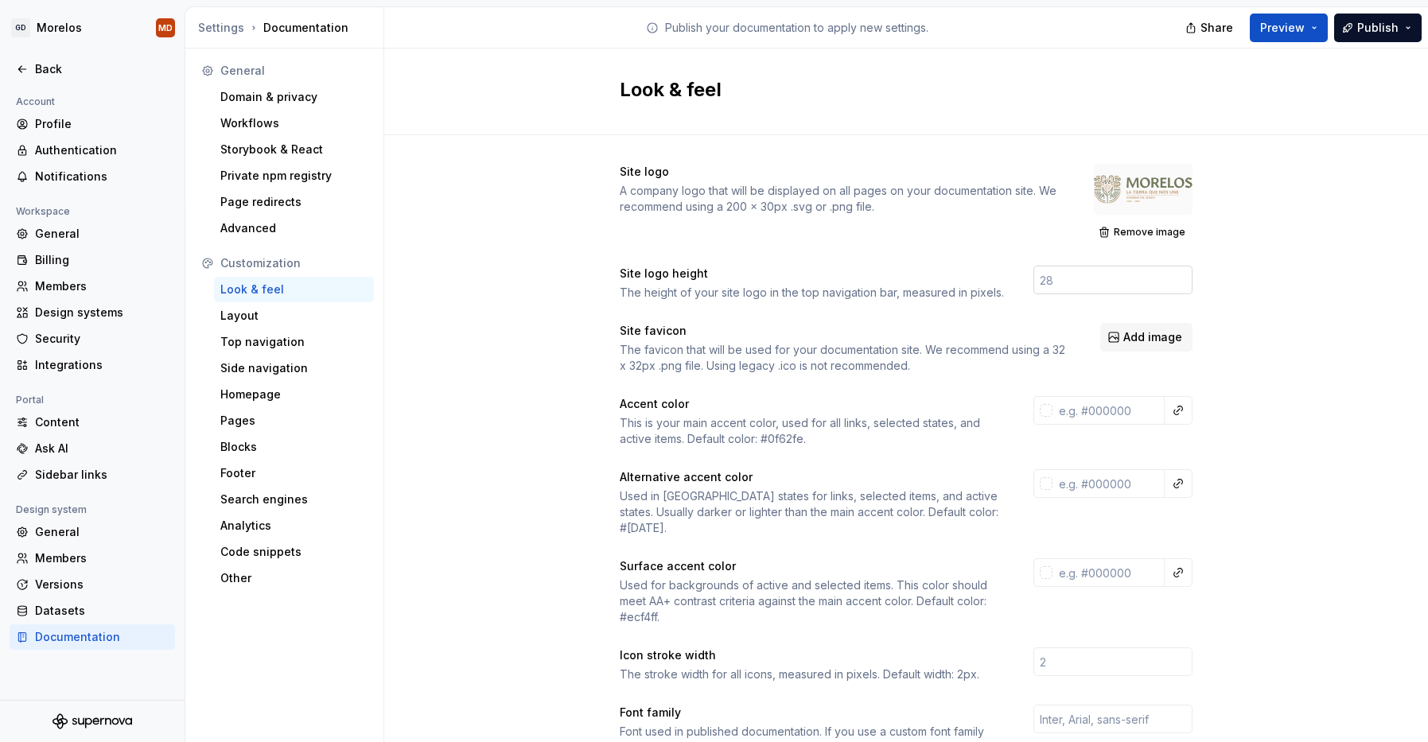
click at [1065, 285] on input "number" at bounding box center [1112, 280] width 159 height 29
type input "57"
click at [1274, 317] on div "Site logo A company logo that will be displayed on all pages on your documentat…" at bounding box center [906, 735] width 1044 height 1201
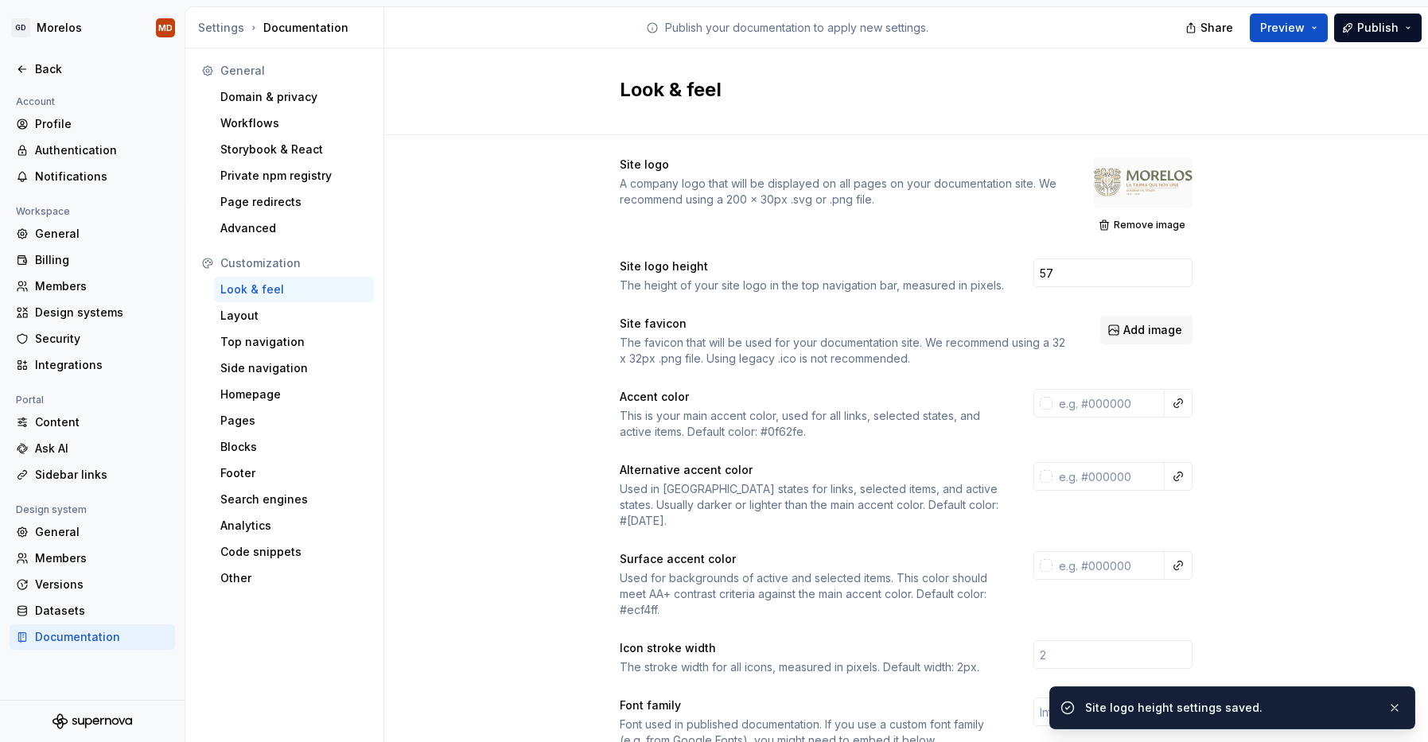
scroll to position [21, 0]
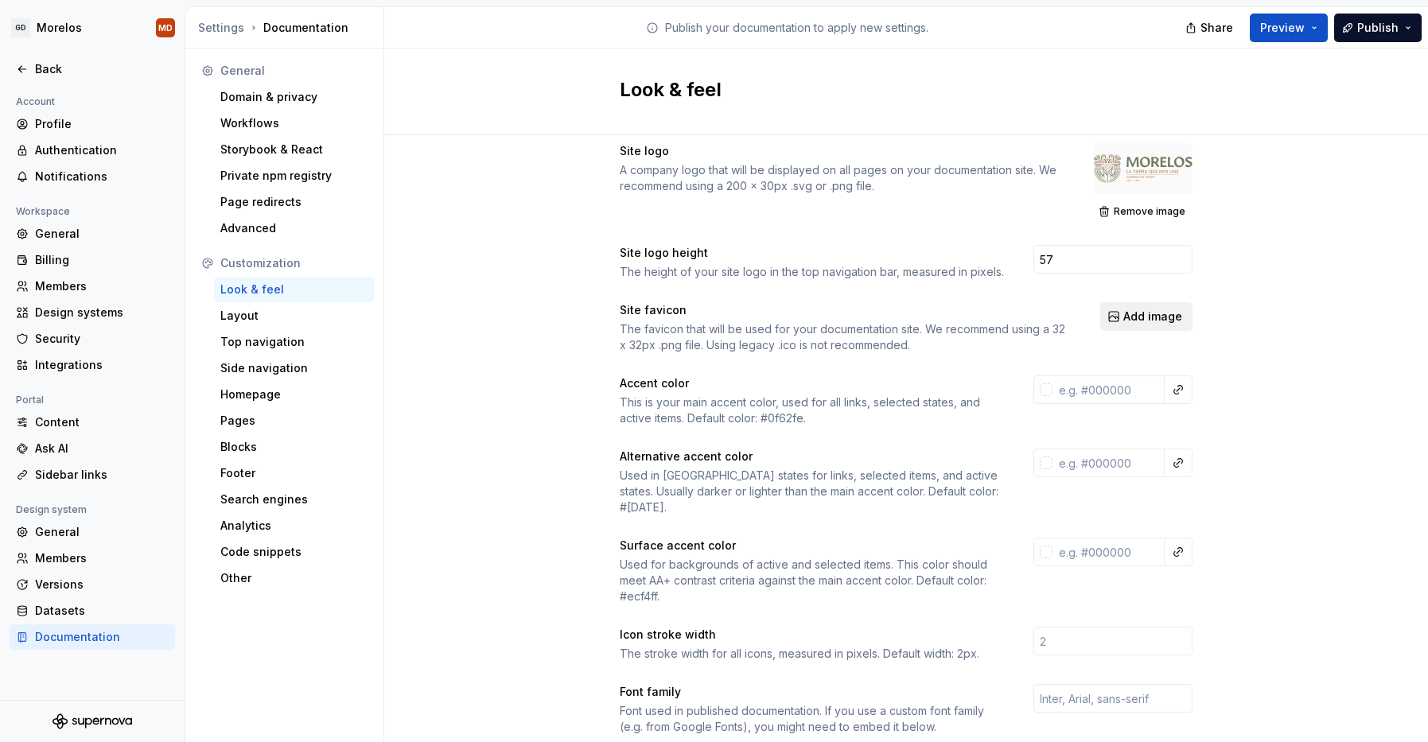
click at [1140, 314] on span "Add image" at bounding box center [1152, 317] width 59 height 16
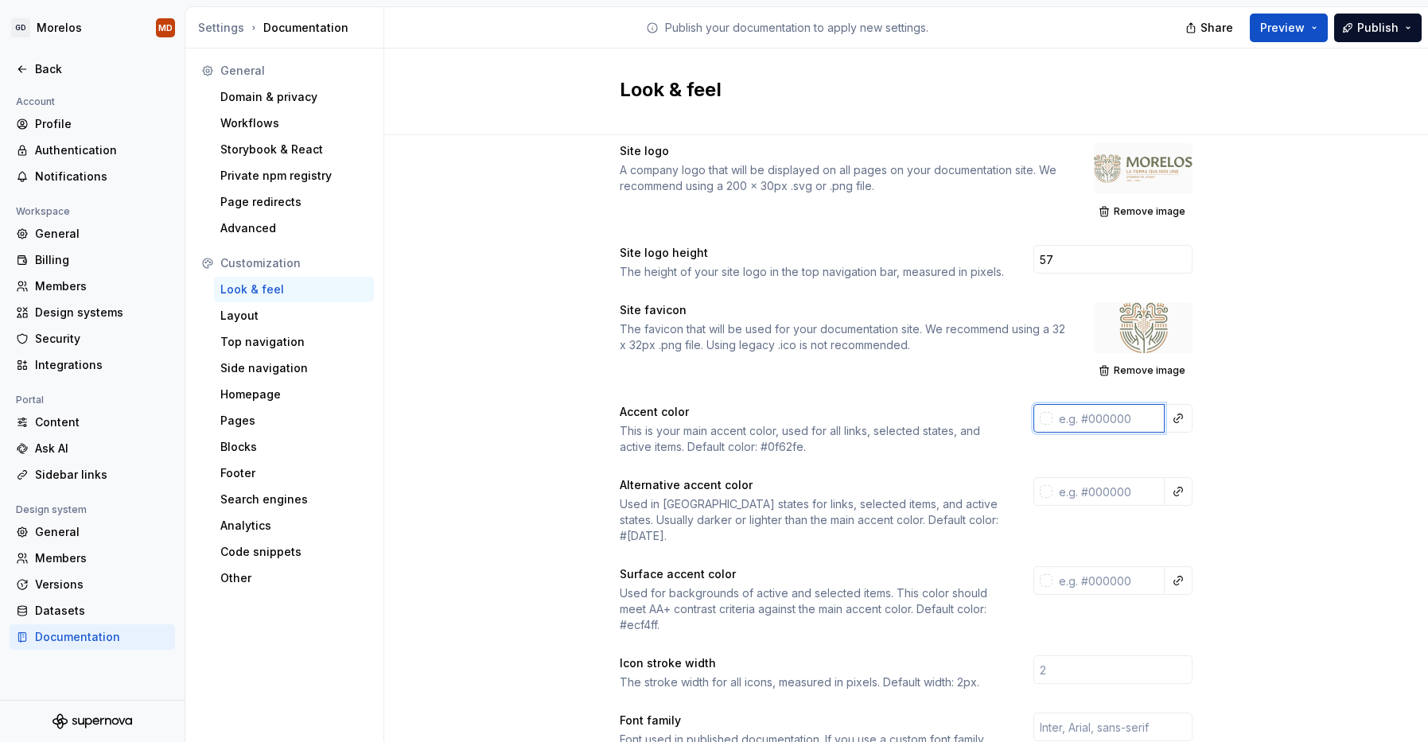
click at [1088, 428] on input "text" at bounding box center [1108, 418] width 112 height 29
paste input "#773357"
click at [1242, 448] on div "Site logo A company logo that will be displayed on all pages on your documentat…" at bounding box center [906, 730] width 1044 height 1230
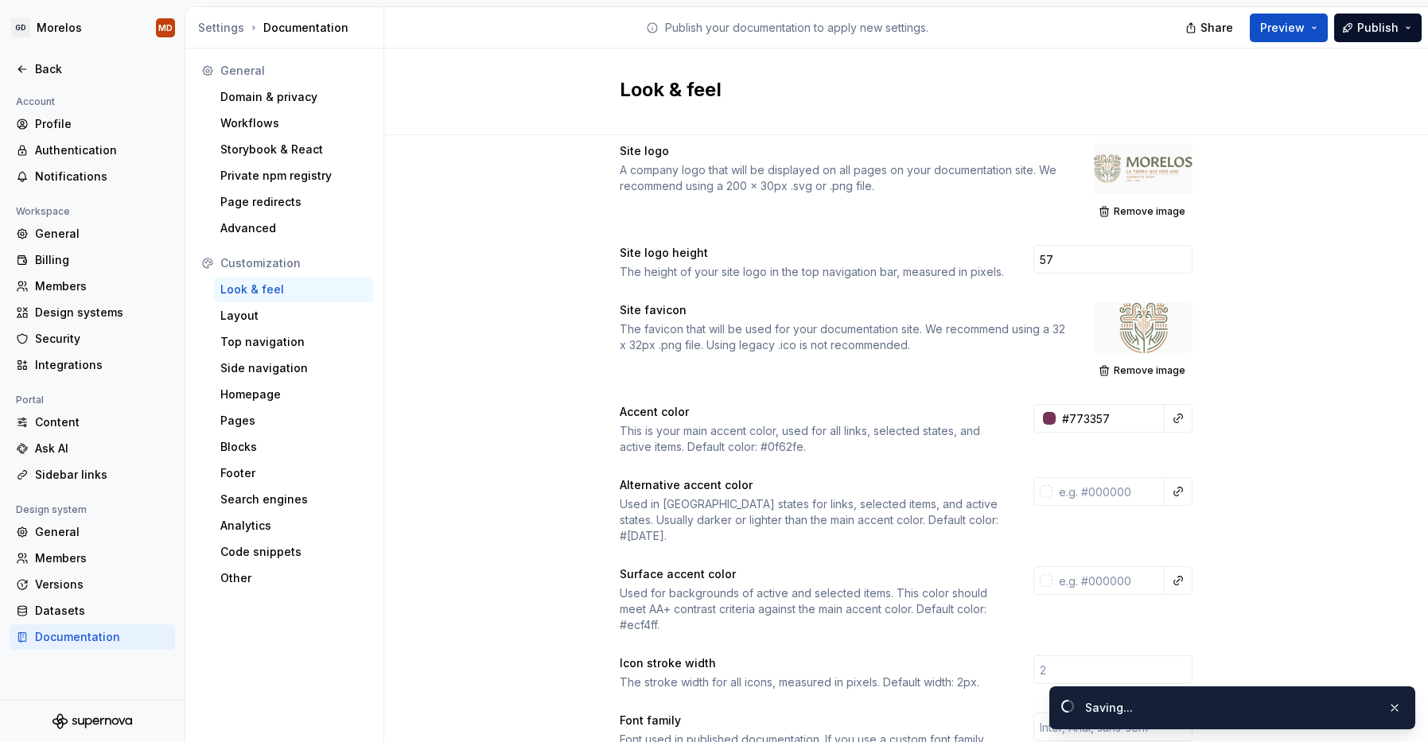
type input "#773357ff"
click at [1181, 421] on button "button" at bounding box center [1178, 418] width 22 height 22
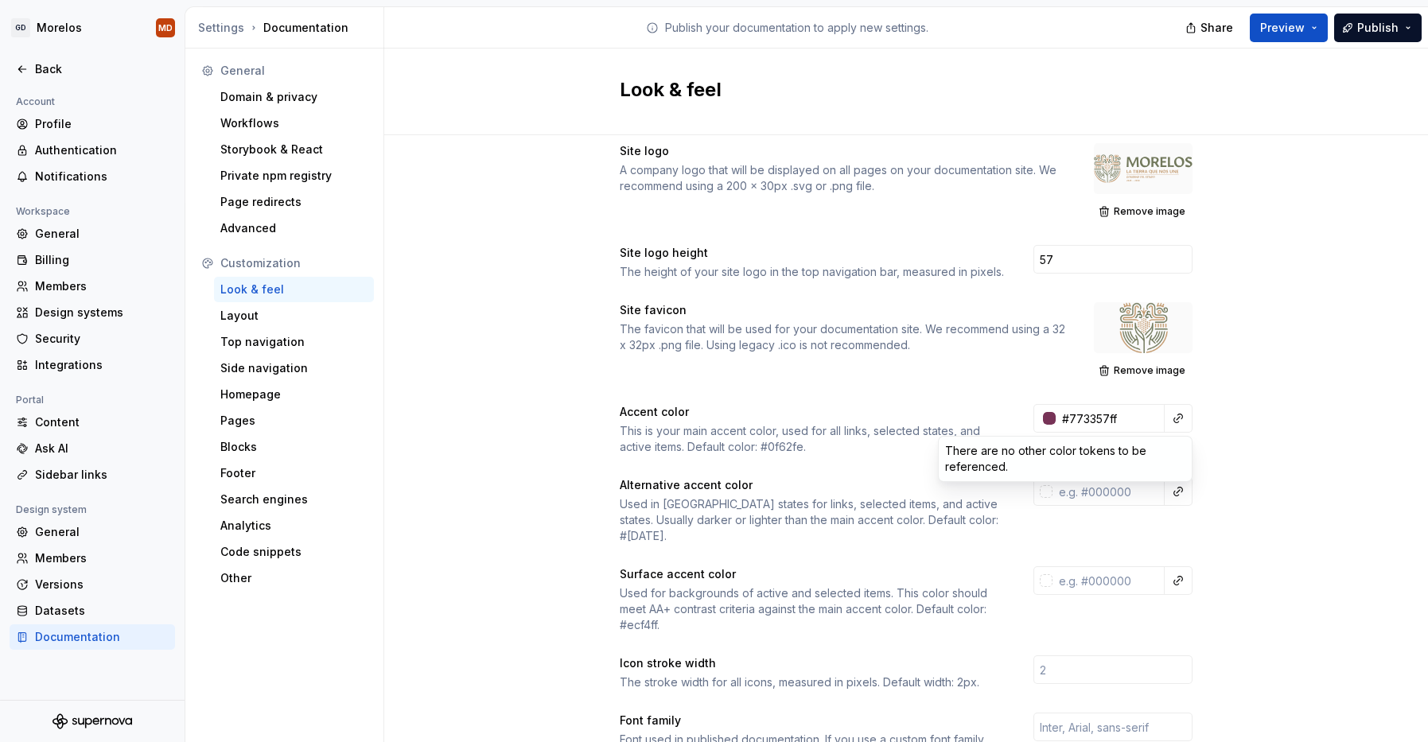
click at [1257, 410] on html "GD Morelos MD Back Account Profile Authentication Notifications Workspace Gener…" at bounding box center [714, 371] width 1428 height 742
click at [1074, 494] on input "text" at bounding box center [1108, 491] width 112 height 29
paste input "#71785B"
click at [1263, 503] on div "Site logo A company logo that will be displayed on all pages on your documentat…" at bounding box center [906, 730] width 1044 height 1230
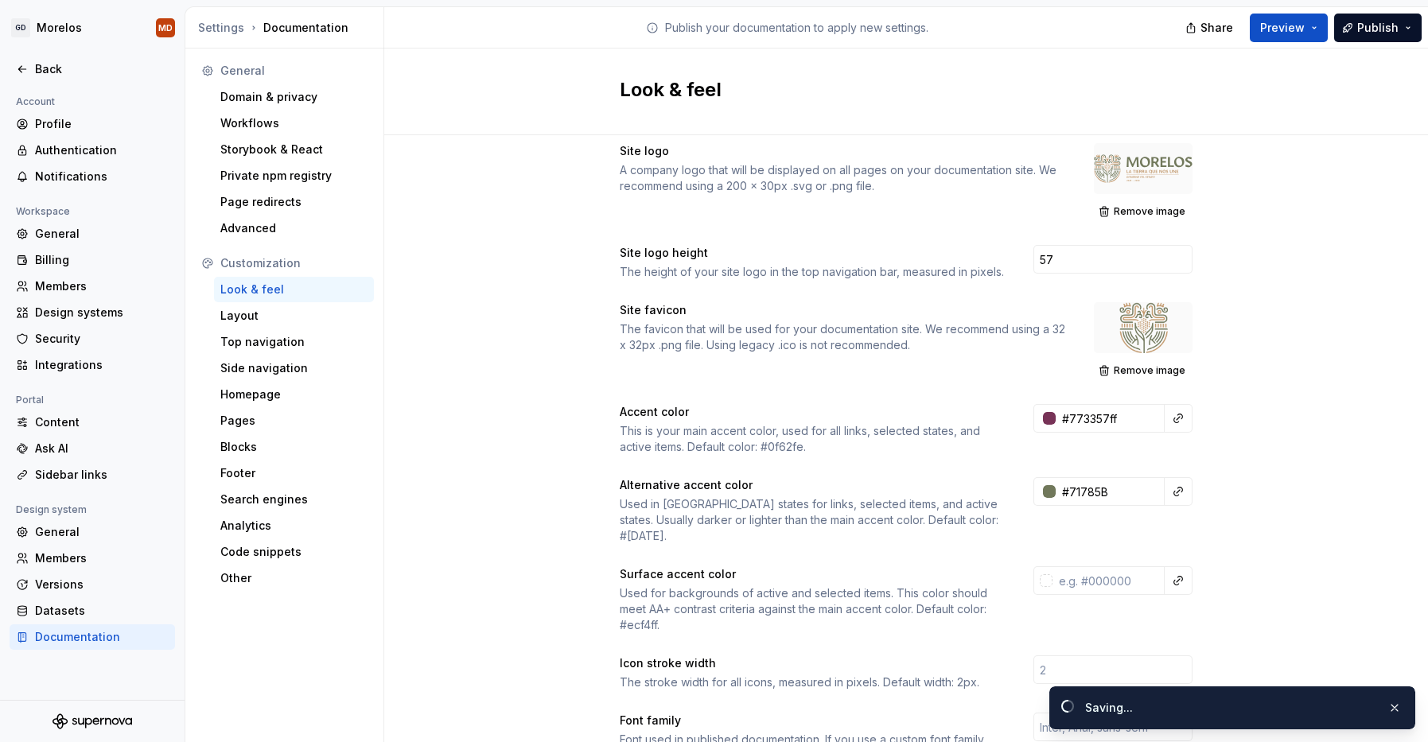
type input "#71785bff"
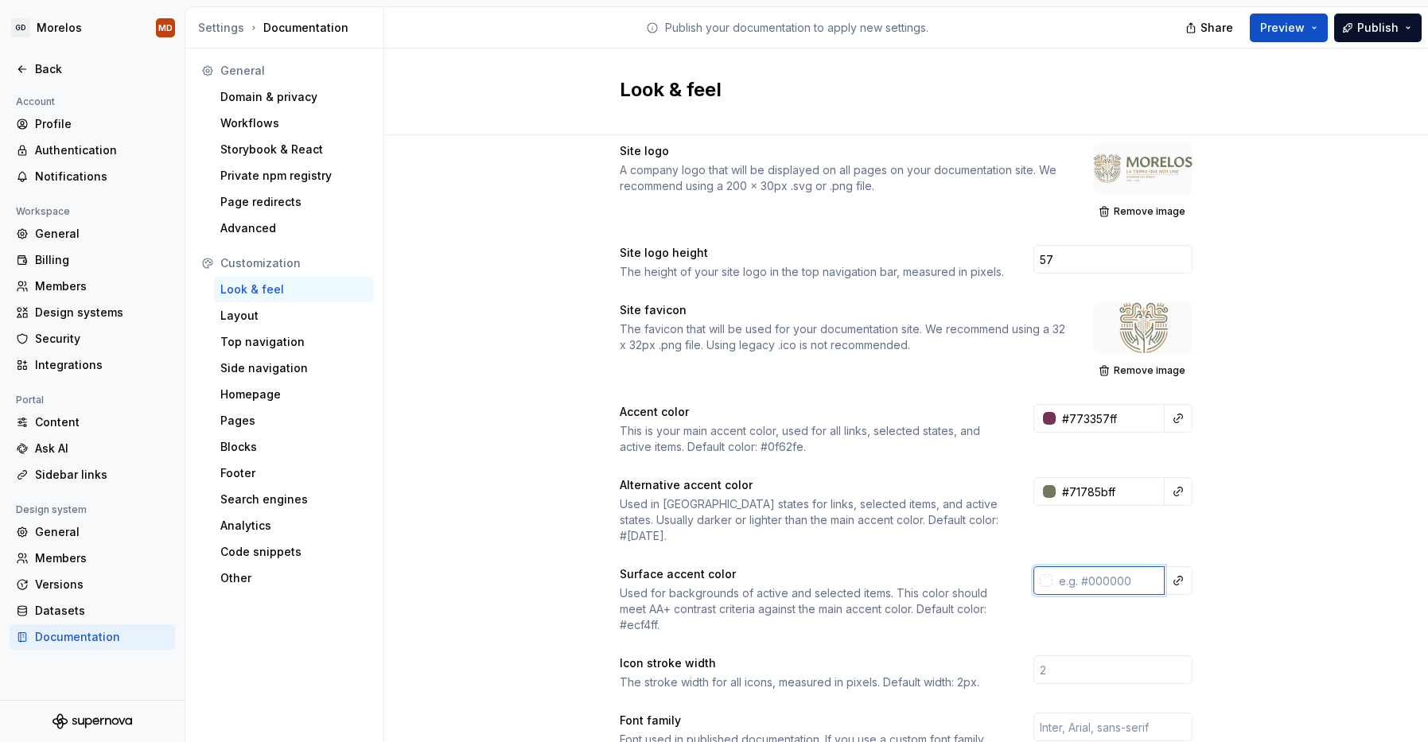
click at [1101, 566] on input "text" at bounding box center [1108, 580] width 112 height 29
paste input "#FFD8E7"
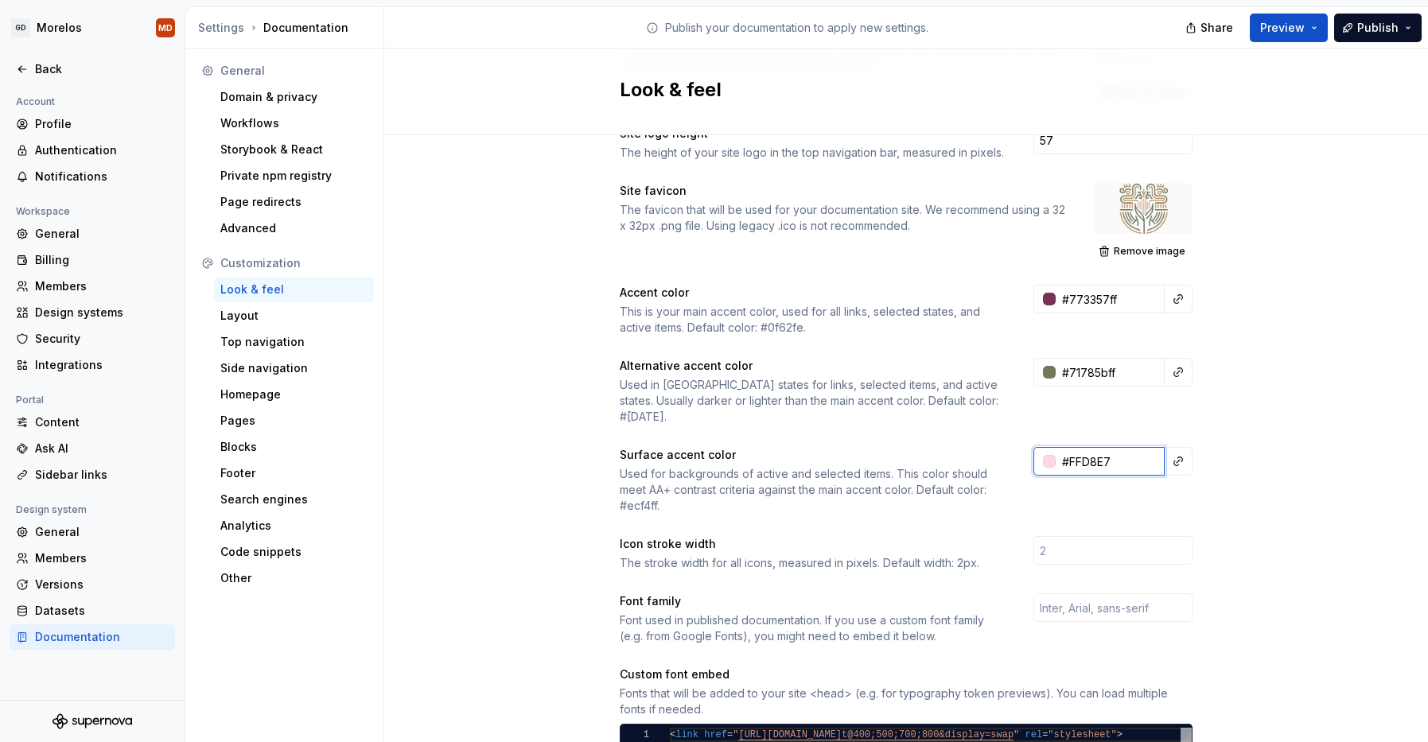
scroll to position [304, 0]
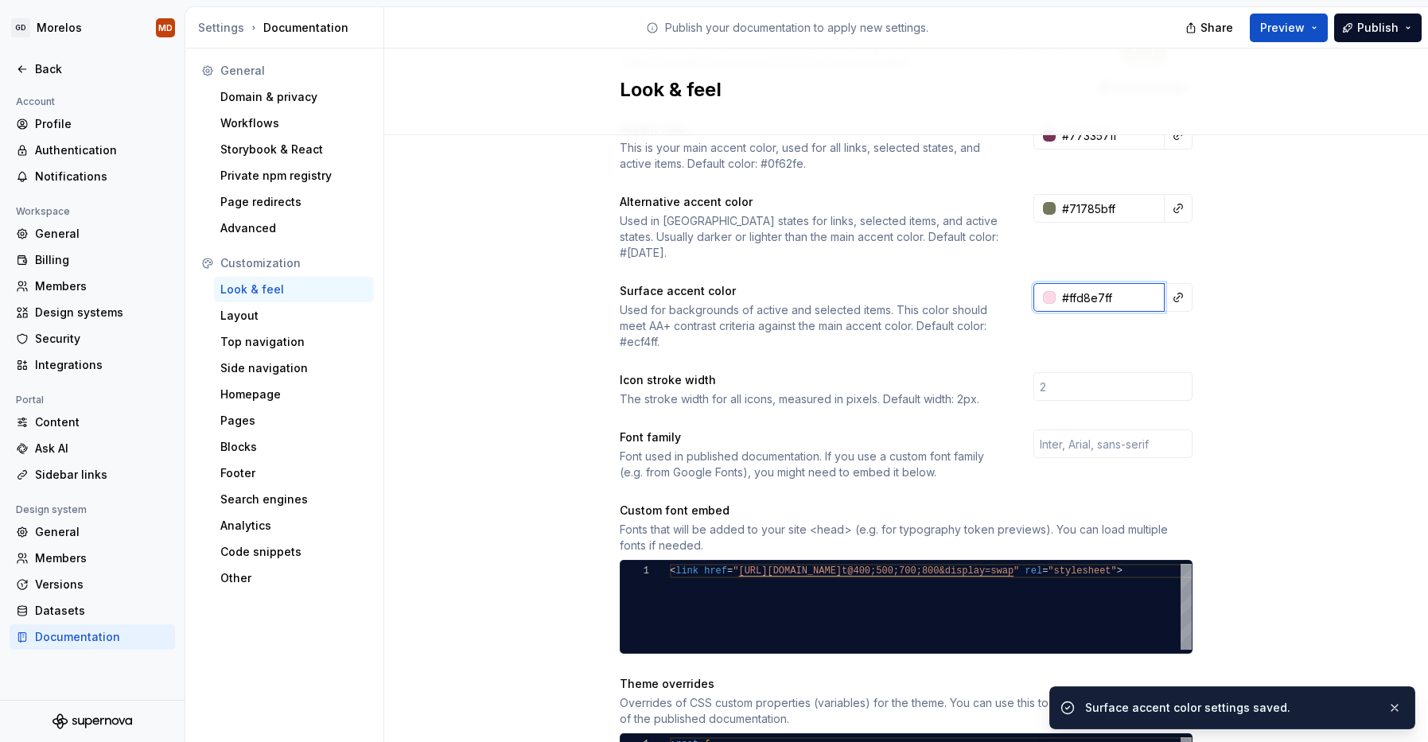
paste input "DFE6C3"
click at [1221, 290] on div "Site logo A company logo that will be displayed on all pages on your documentat…" at bounding box center [906, 446] width 1044 height 1230
type input "#dfe6c3ff"
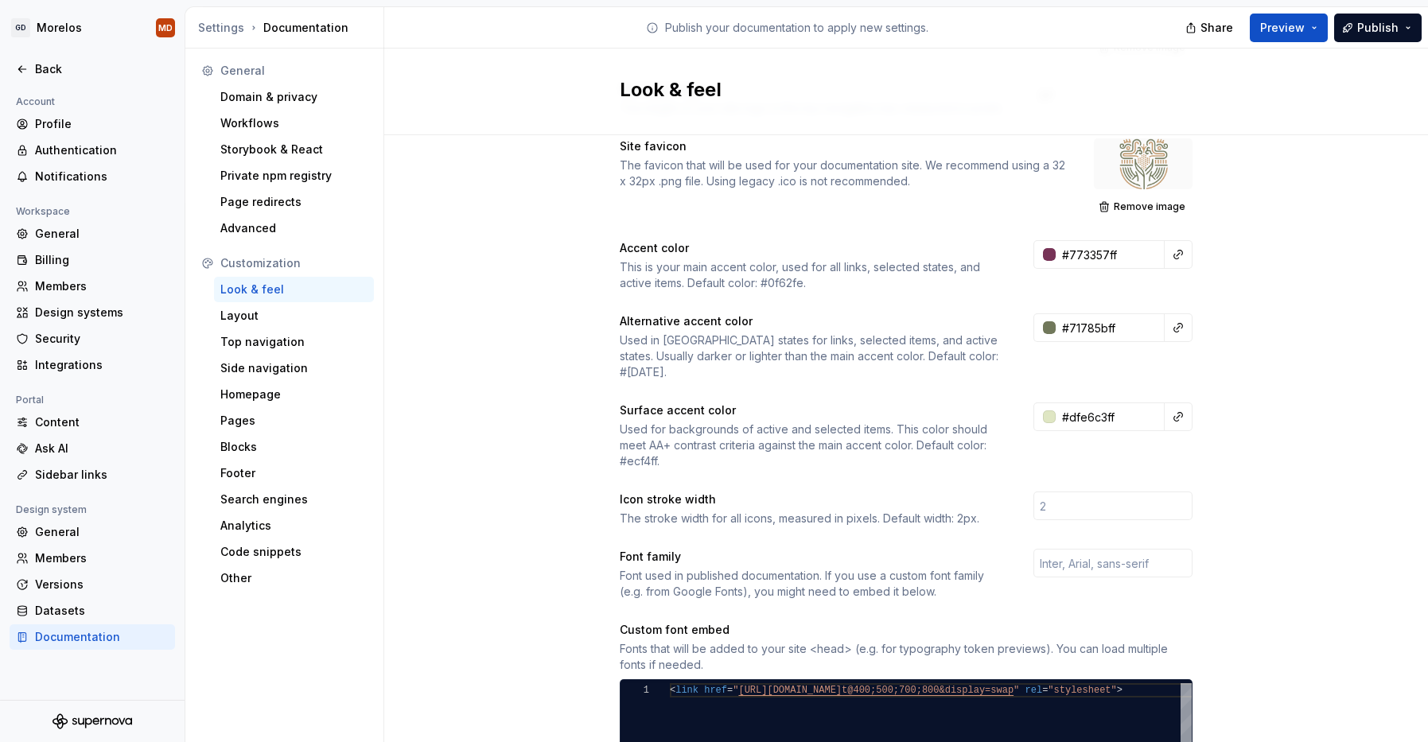
scroll to position [188, 0]
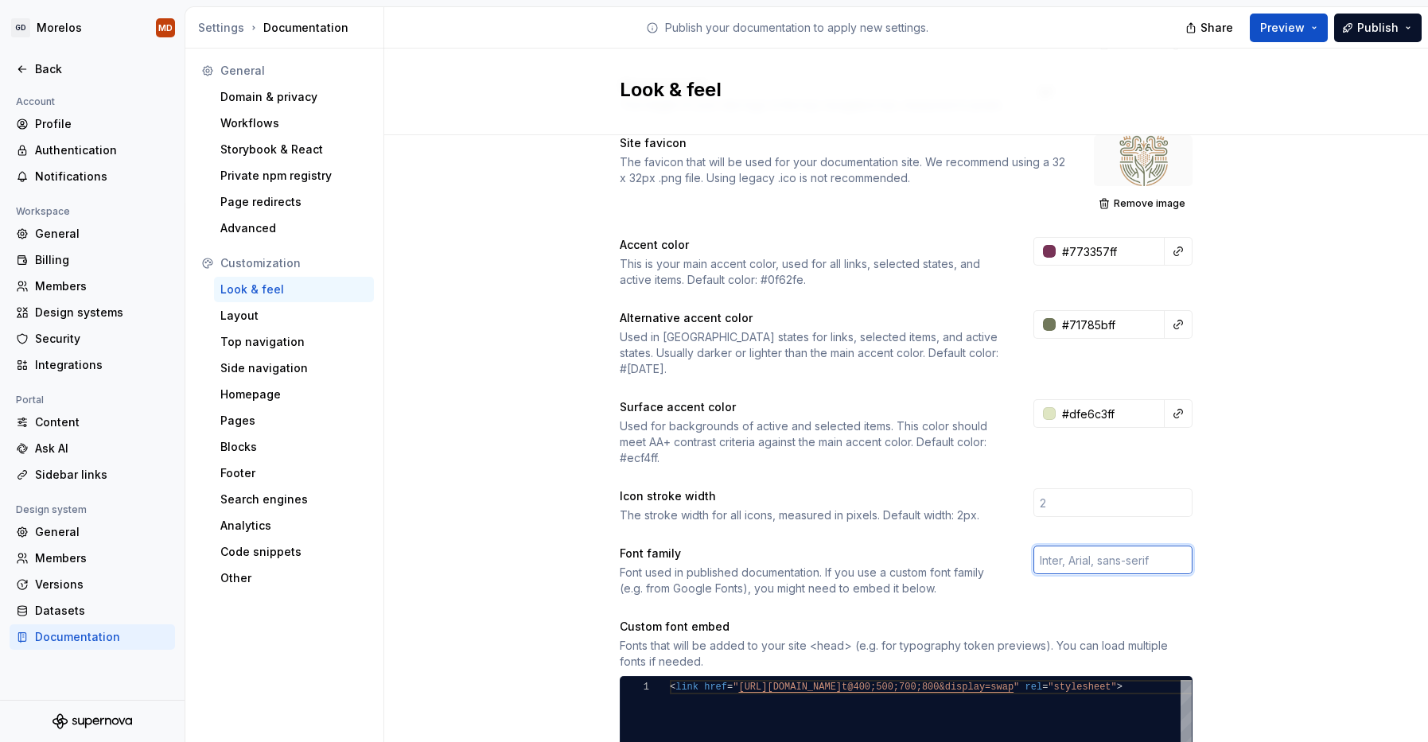
click at [1171, 546] on input "text" at bounding box center [1112, 560] width 159 height 29
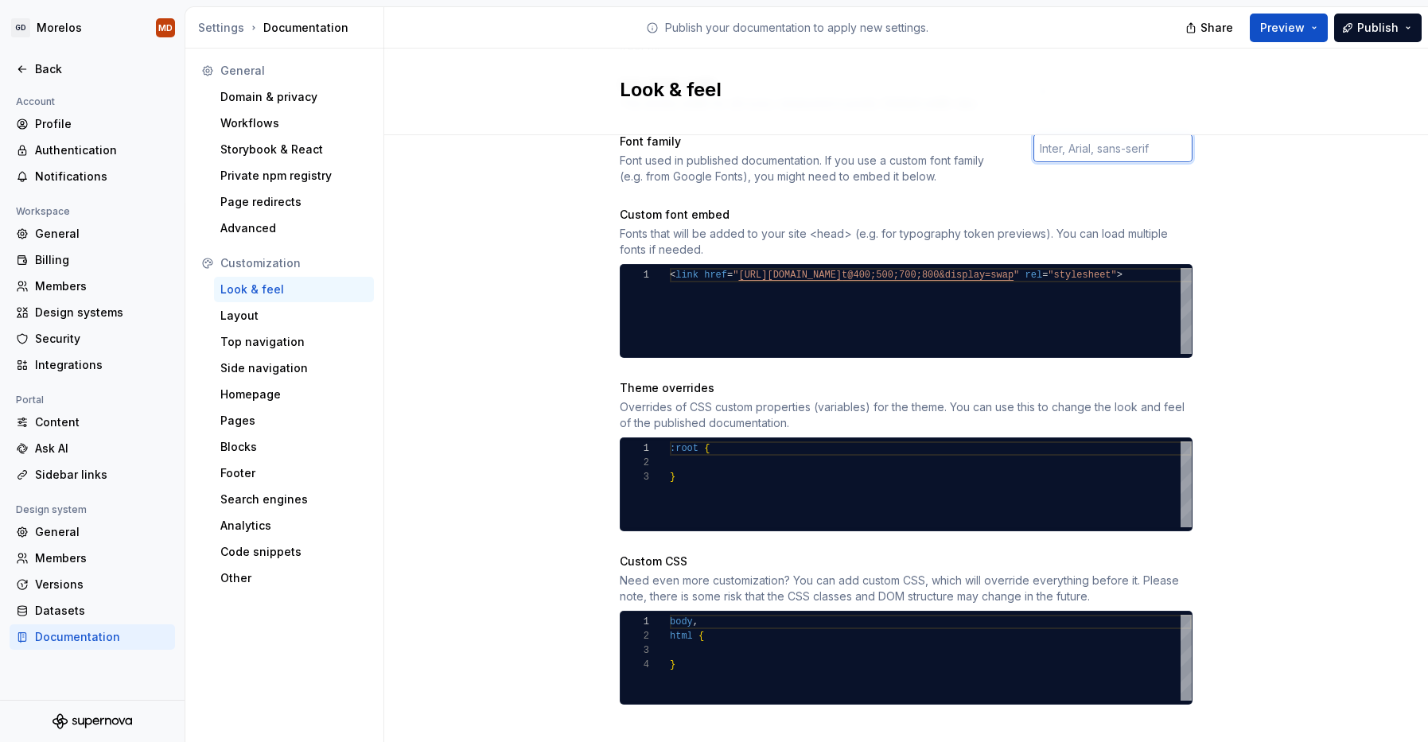
scroll to position [480, 0]
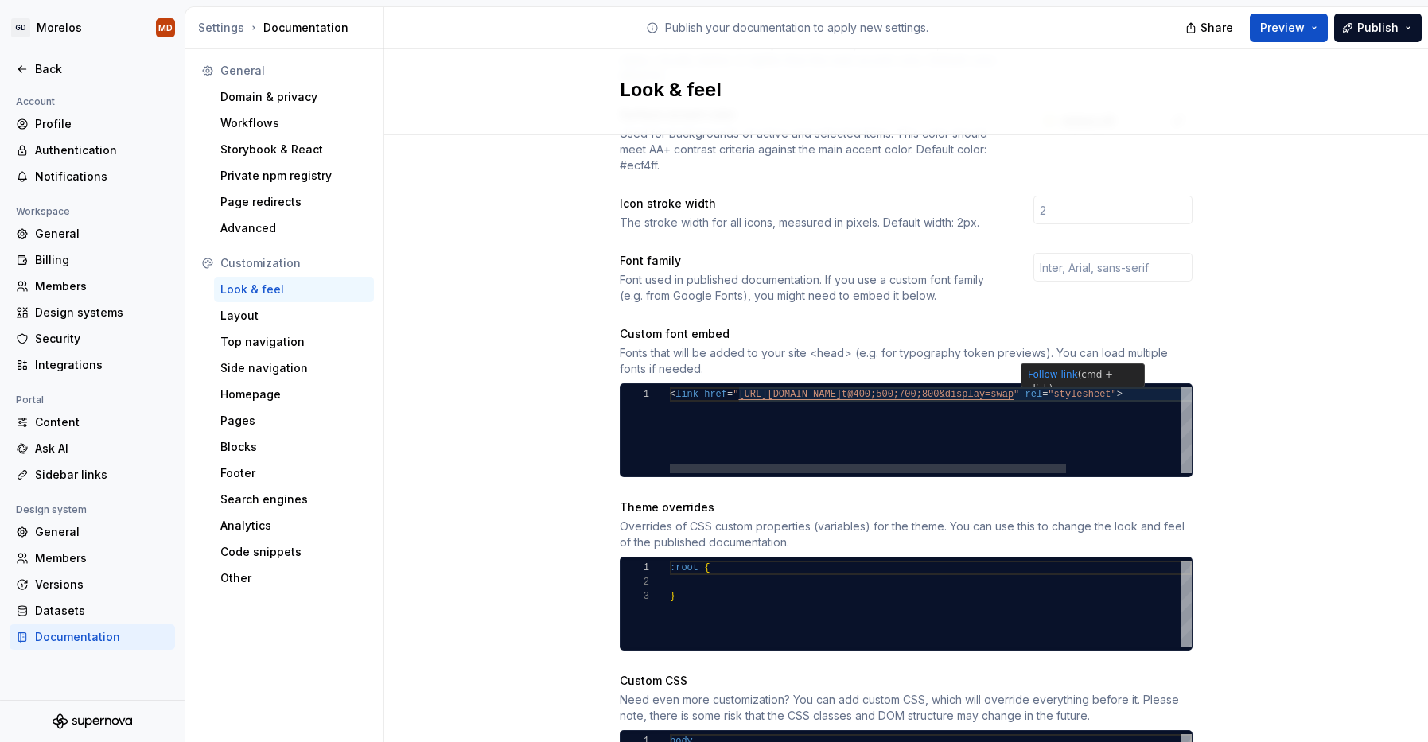
type textarea "**********"
click at [1139, 387] on div "< link href = " https://fonts.googleapis.com/css2?family=Inter:wgh t@400;500;70…" at bounding box center [1005, 430] width 671 height 86
click at [1137, 387] on div "< link href = " https://fonts.googleapis.com/css2?family=Inter:wgh t@400;500;70…" at bounding box center [1005, 430] width 671 height 86
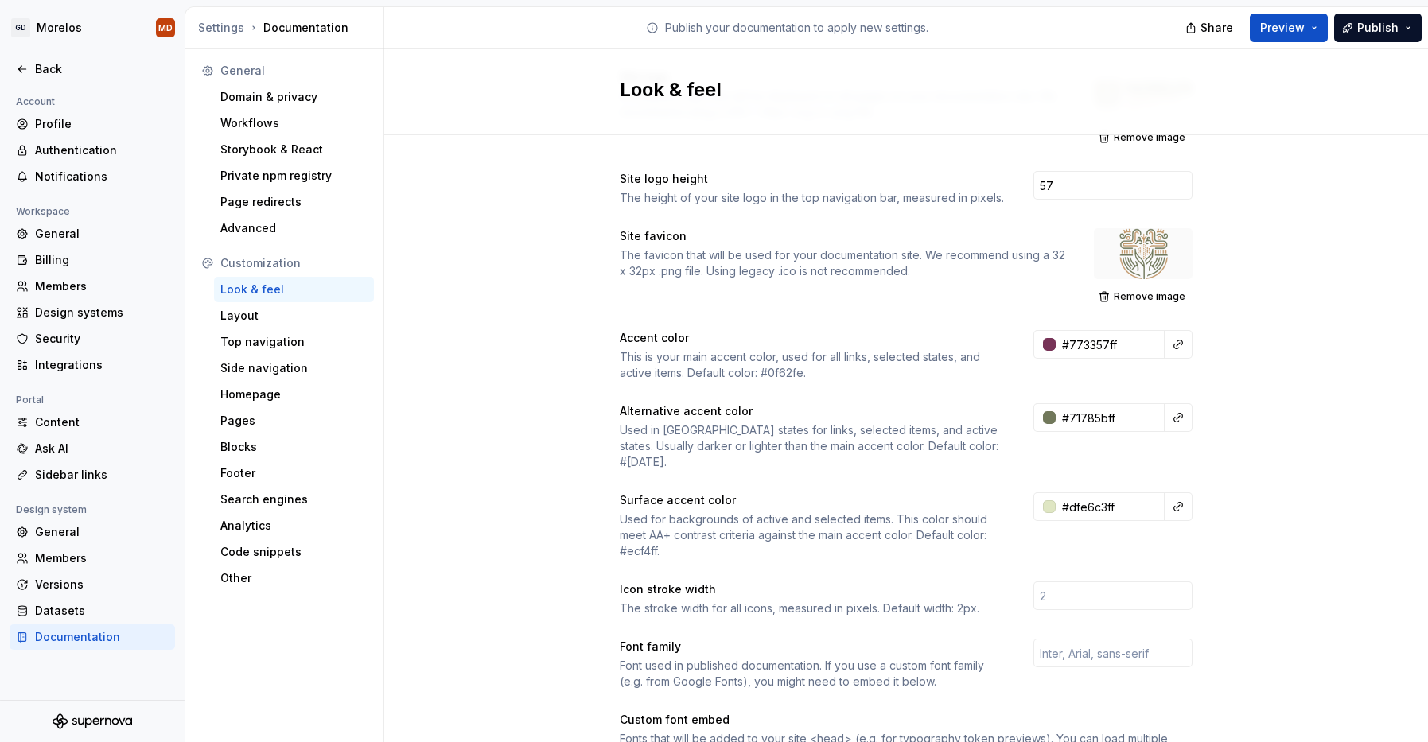
scroll to position [0, 0]
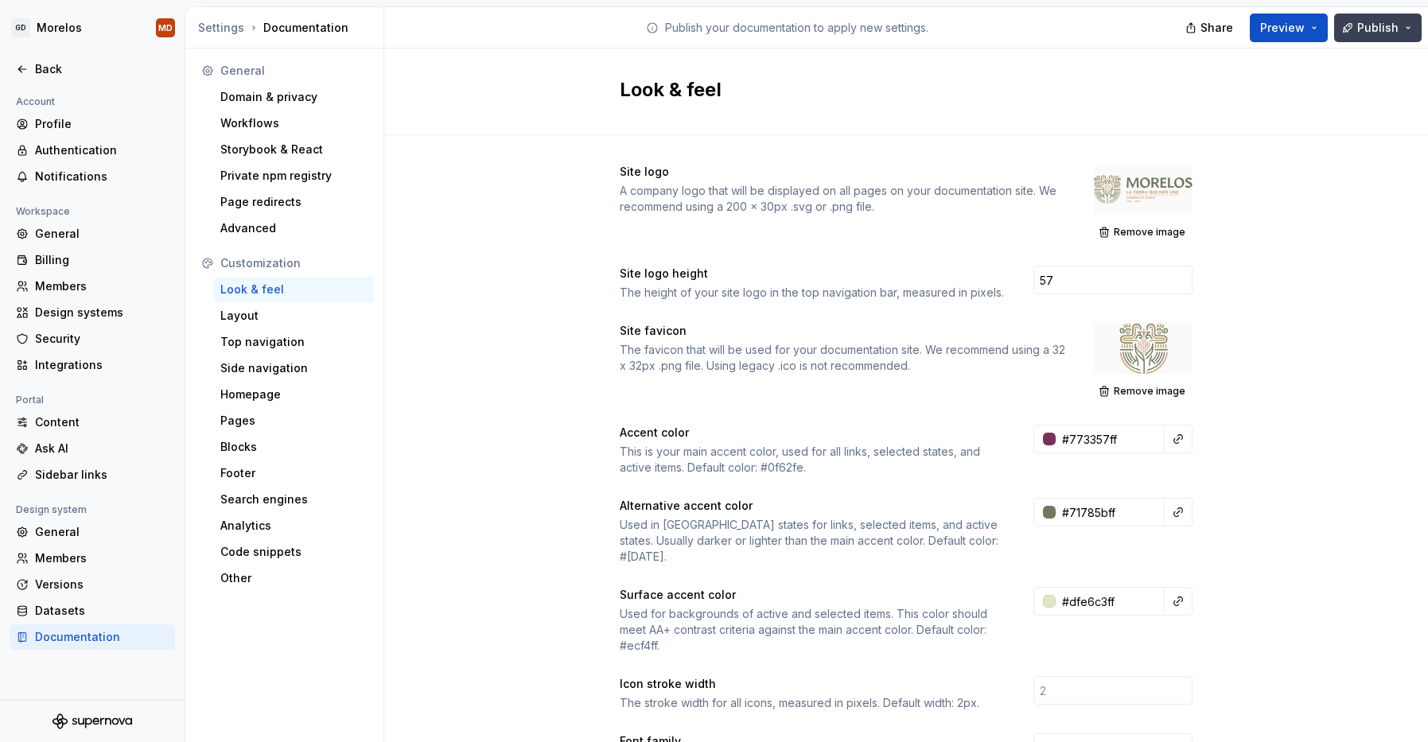
click at [1384, 30] on span "Publish" at bounding box center [1377, 28] width 41 height 16
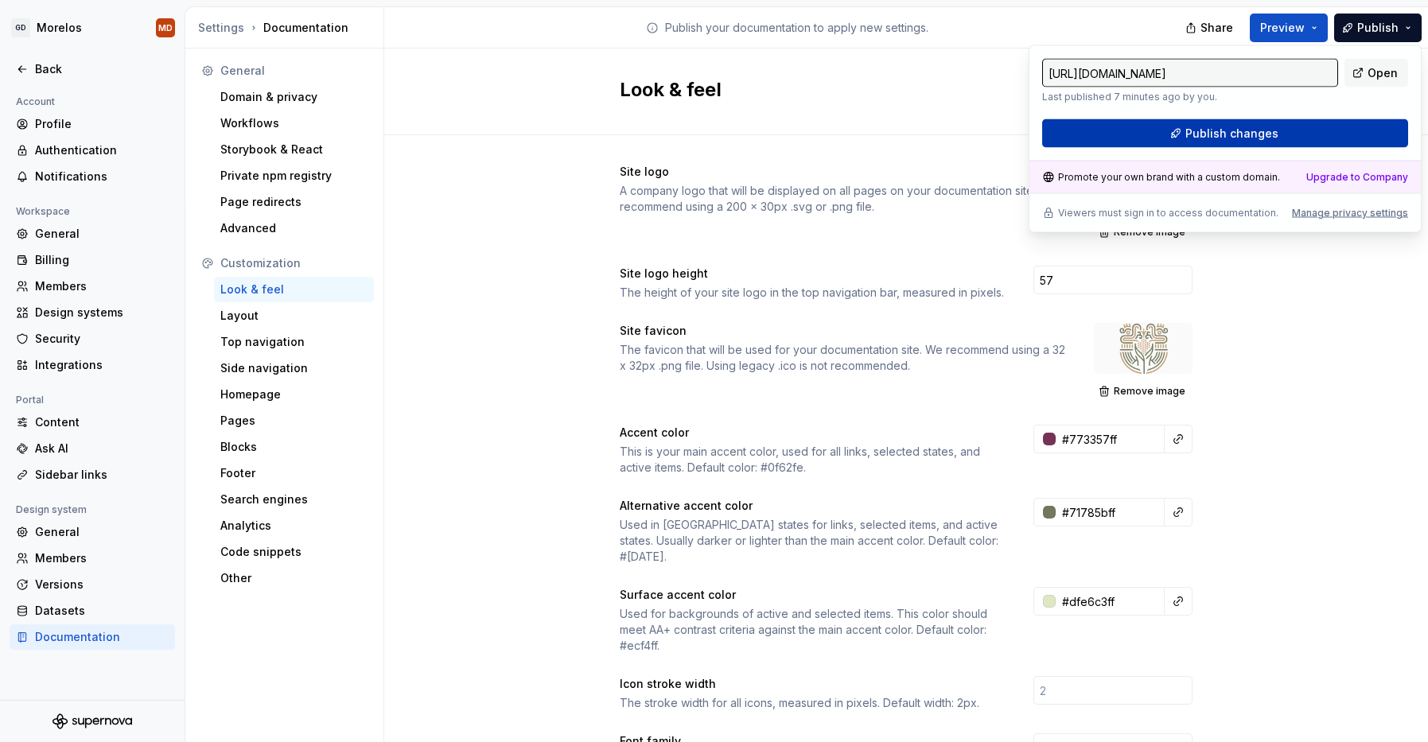
click at [1291, 134] on button "Publish changes" at bounding box center [1225, 133] width 366 height 29
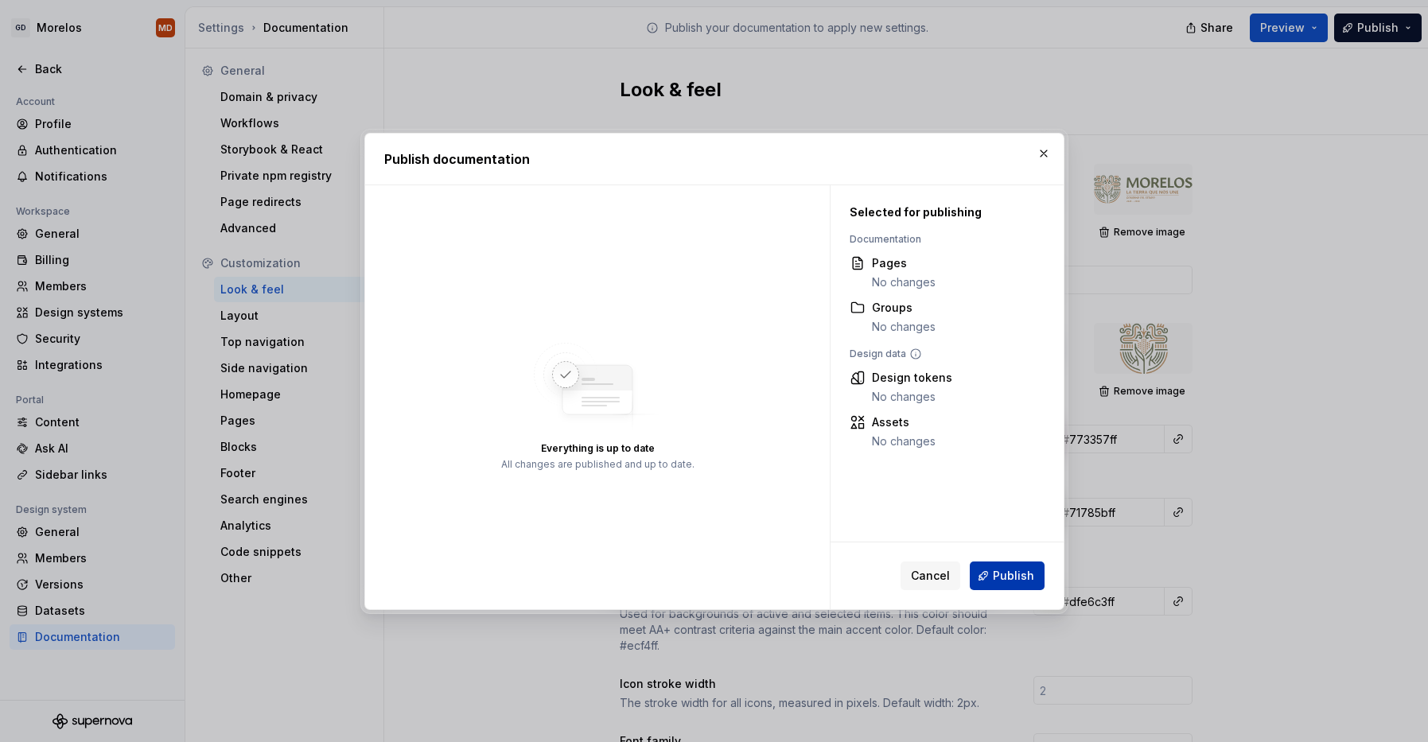
click at [1002, 573] on span "Publish" at bounding box center [1013, 576] width 41 height 16
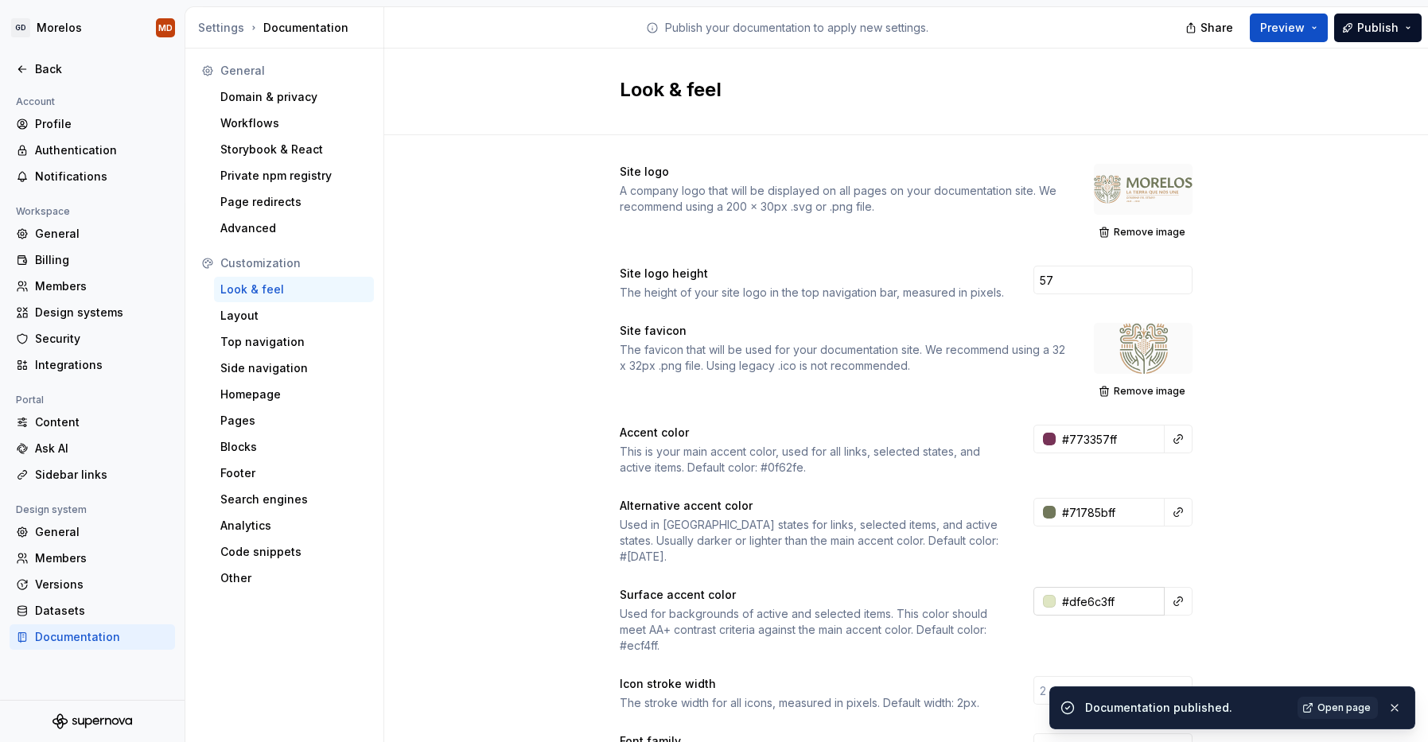
click at [1096, 587] on input "#dfe6c3ff" at bounding box center [1110, 601] width 109 height 29
paste input "FFD8E7"
click at [1275, 516] on div "Site logo A company logo that will be displayed on all pages on your documentat…" at bounding box center [906, 750] width 1044 height 1230
type input "#ffd8e7ff"
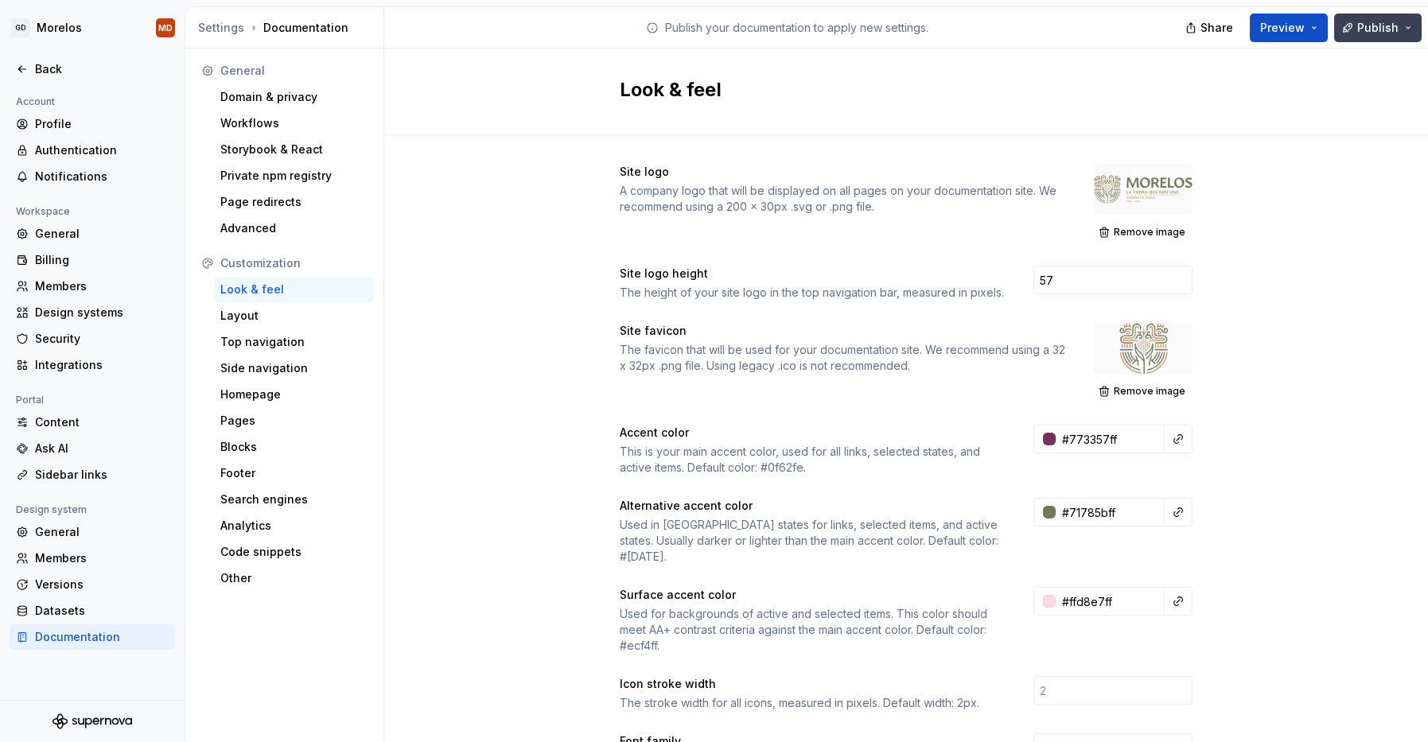
click at [1371, 24] on span "Publish" at bounding box center [1377, 28] width 41 height 16
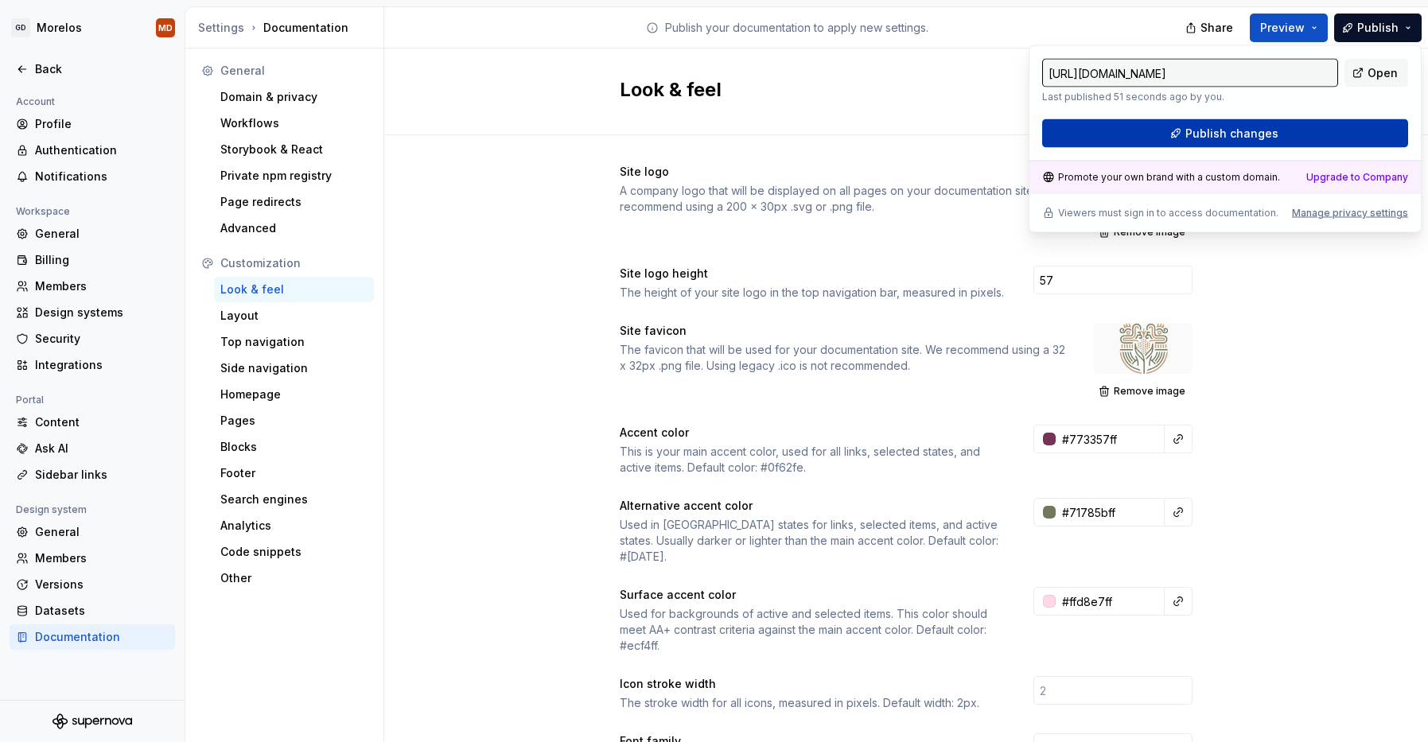
click at [1258, 133] on span "Publish changes" at bounding box center [1231, 134] width 93 height 16
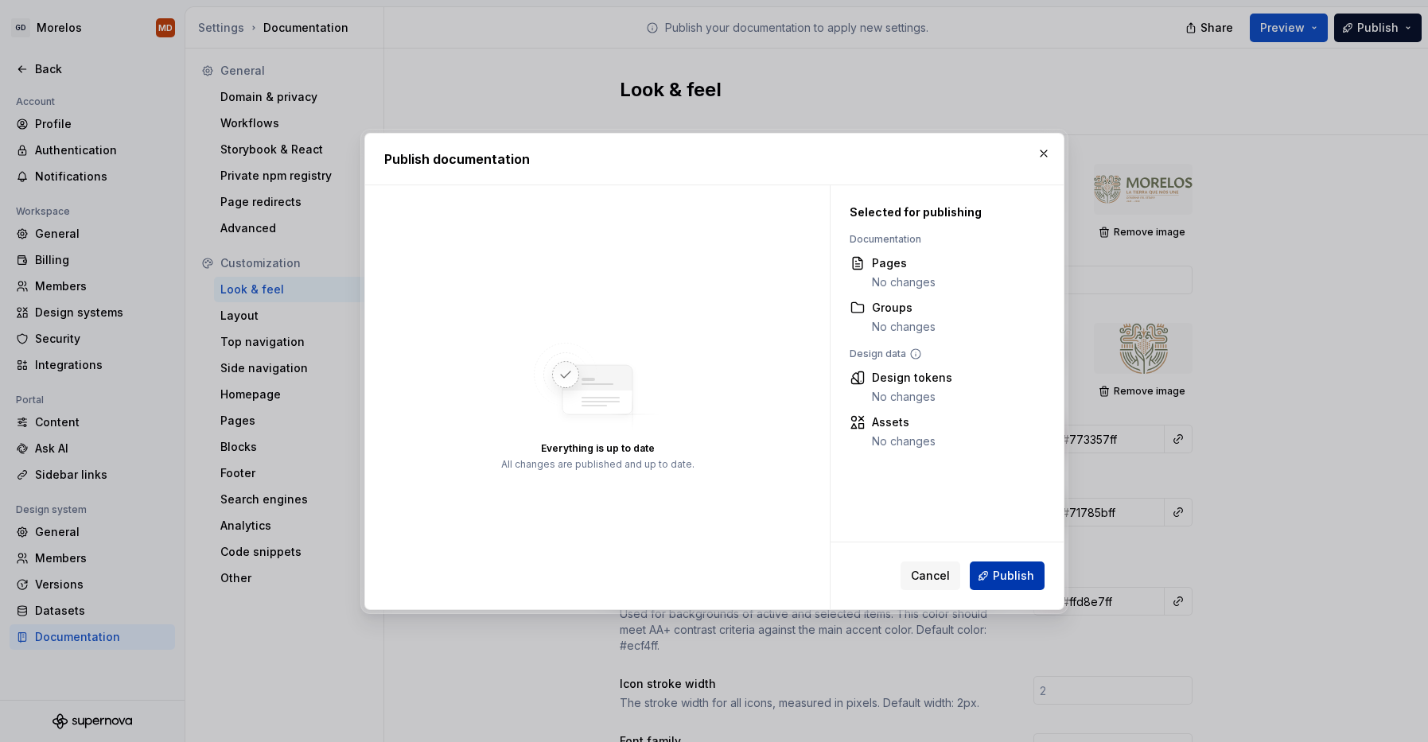
click at [1010, 578] on span "Publish" at bounding box center [1013, 576] width 41 height 16
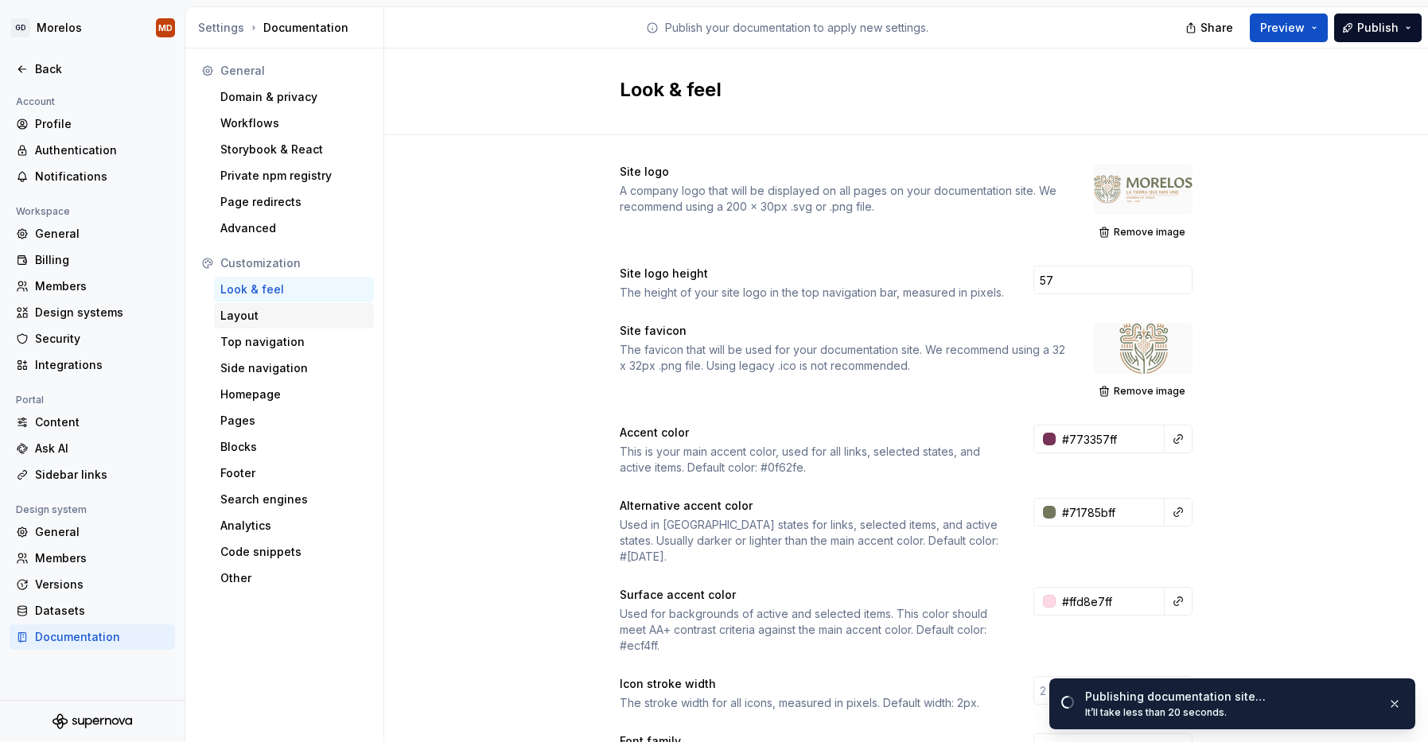
click at [319, 309] on div "Layout" at bounding box center [293, 316] width 147 height 16
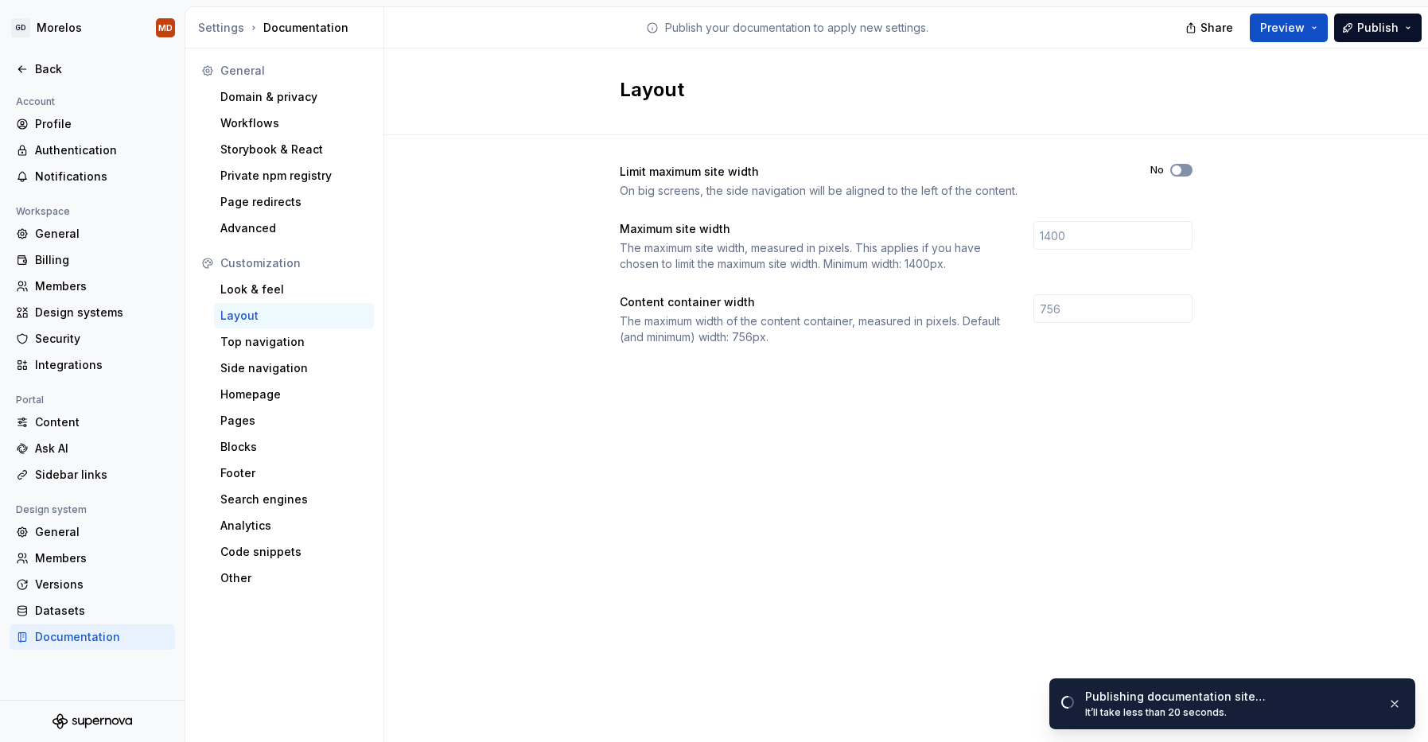
click at [1172, 169] on span "button" at bounding box center [1177, 170] width 10 height 10
click at [1180, 168] on icon "button" at bounding box center [1176, 170] width 13 height 10
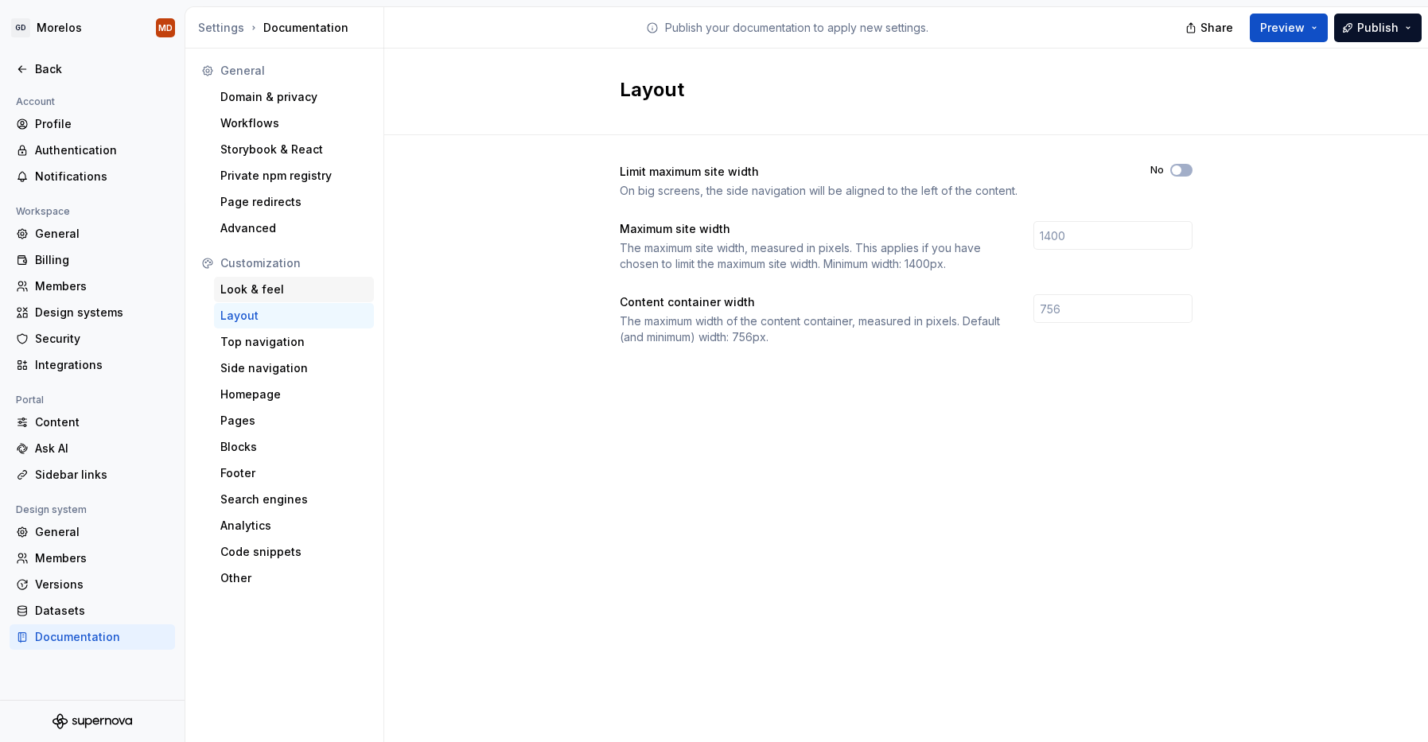
click at [320, 283] on div "Look & feel" at bounding box center [293, 290] width 147 height 16
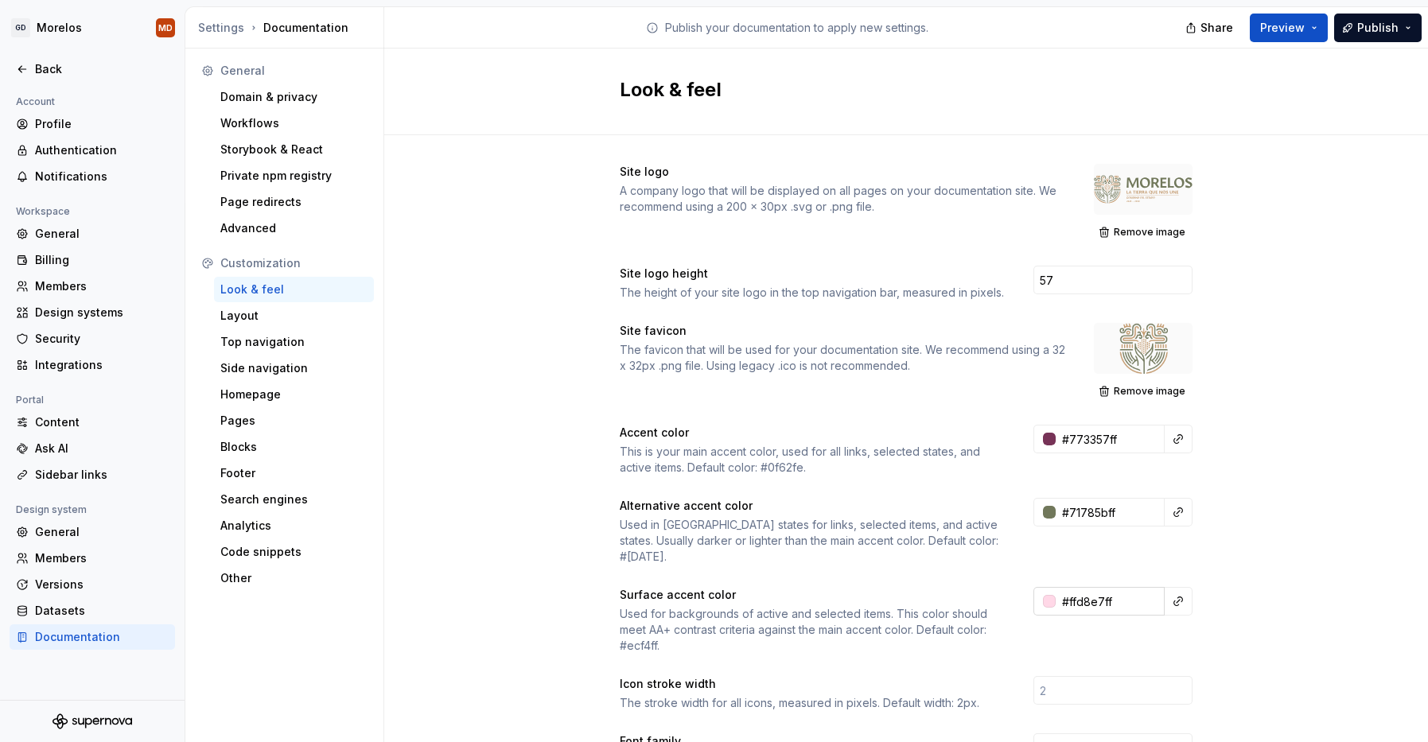
click at [1102, 587] on input "#ffd8e7ff" at bounding box center [1110, 601] width 109 height 29
paste input "FFD8E7"
click at [1258, 553] on div "Site logo A company logo that will be displayed on all pages on your documentat…" at bounding box center [906, 750] width 1044 height 1230
click at [1107, 605] on div "Surface accent color Used for backgrounds of active and selected items. This co…" at bounding box center [906, 620] width 573 height 67
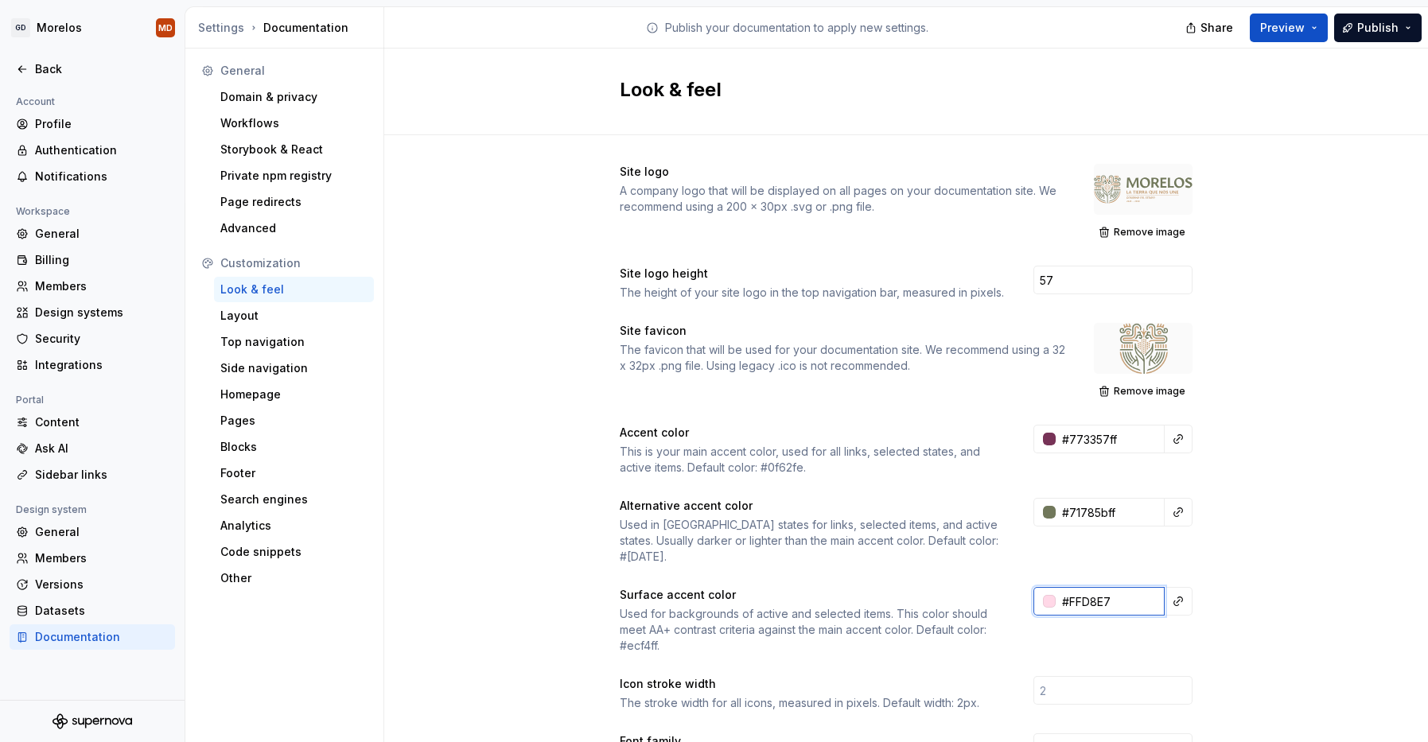
click at [1090, 587] on input "#FFD8E7" at bounding box center [1110, 601] width 109 height 29
paste input "text"
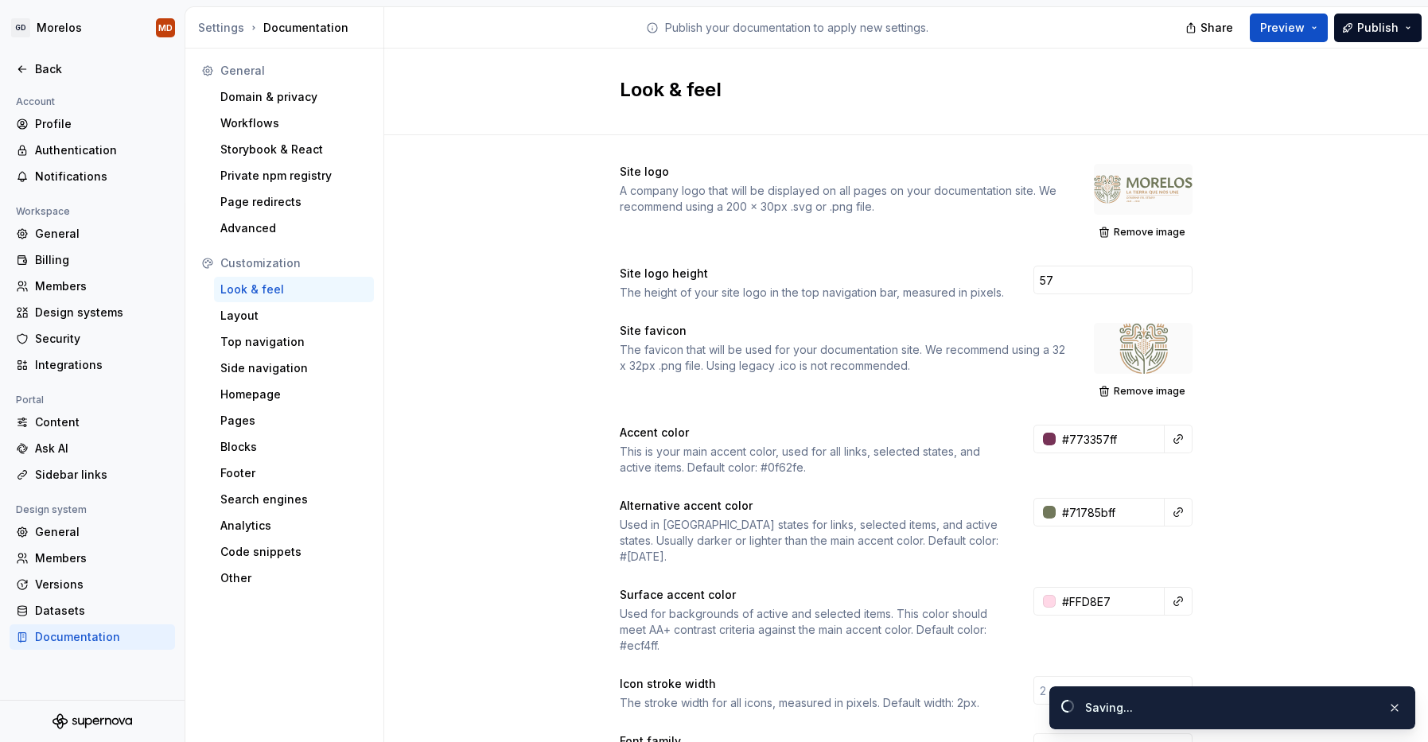
click at [1196, 570] on div "Site logo A company logo that will be displayed on all pages on your documentat…" at bounding box center [906, 750] width 1044 height 1230
click at [1092, 590] on input "#FFD8E7" at bounding box center [1110, 601] width 109 height 29
click at [1098, 587] on input "#FFD8E7" at bounding box center [1110, 601] width 109 height 29
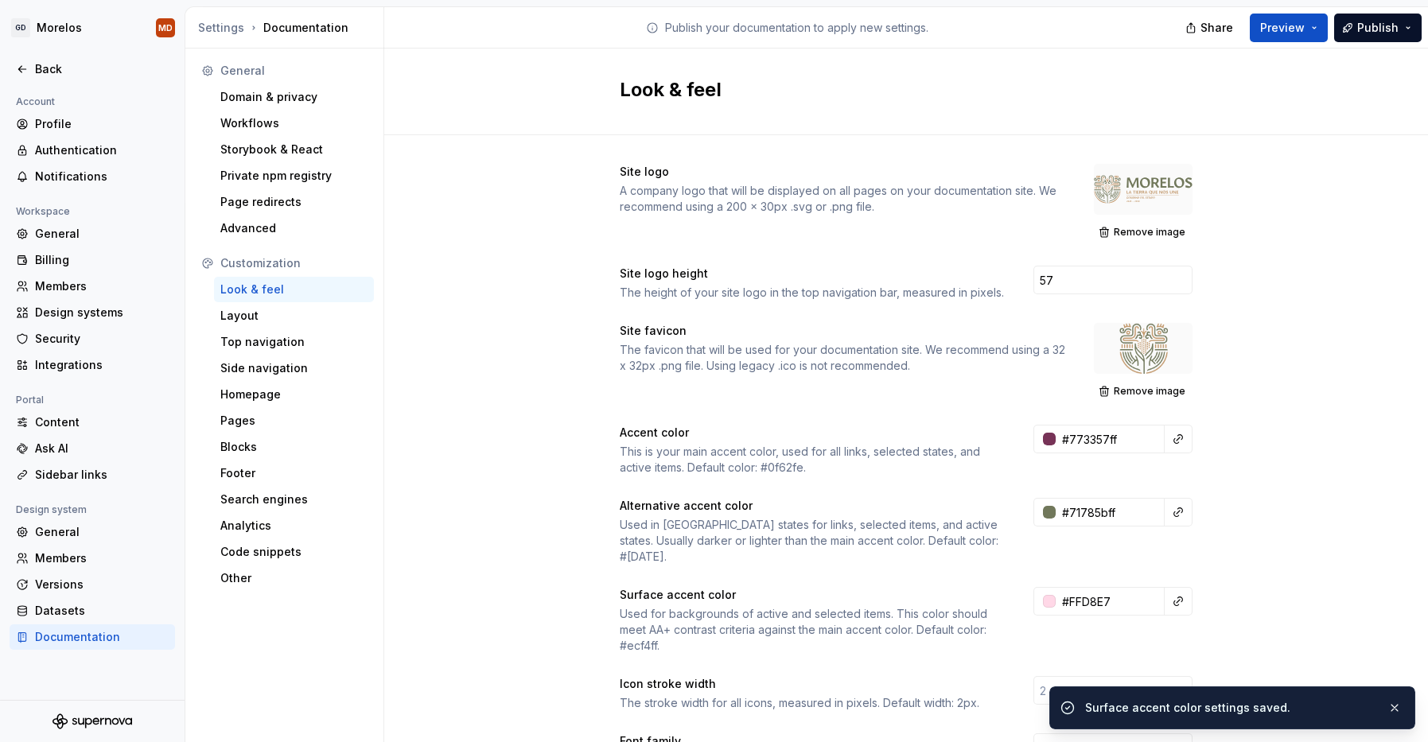
click at [1275, 555] on div "Site logo A company logo that will be displayed on all pages on your documentat…" at bounding box center [906, 750] width 1044 height 1230
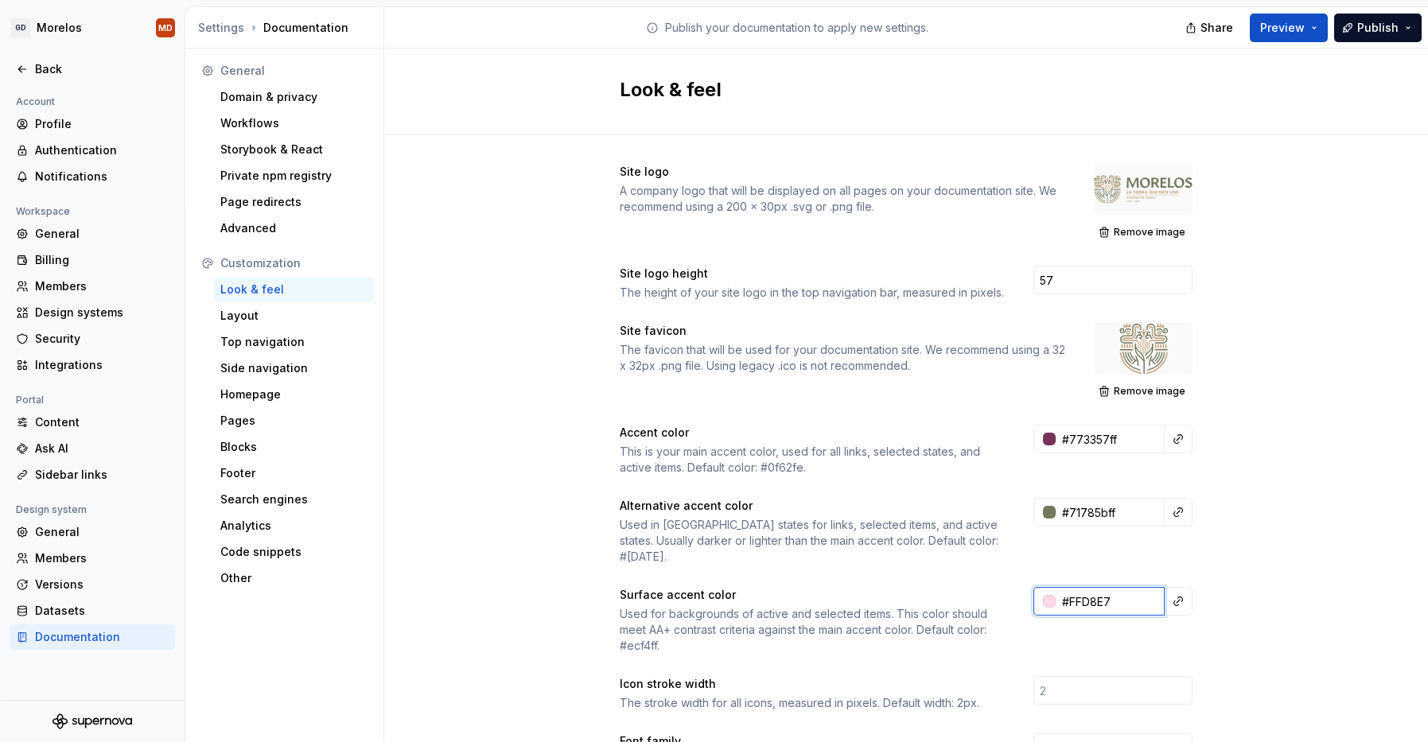
click at [1090, 589] on input "#FFD8E7" at bounding box center [1110, 601] width 109 height 29
paste input "DFE6C3"
click at [1243, 563] on div "Site logo A company logo that will be displayed on all pages on your documentat…" at bounding box center [906, 750] width 1044 height 1230
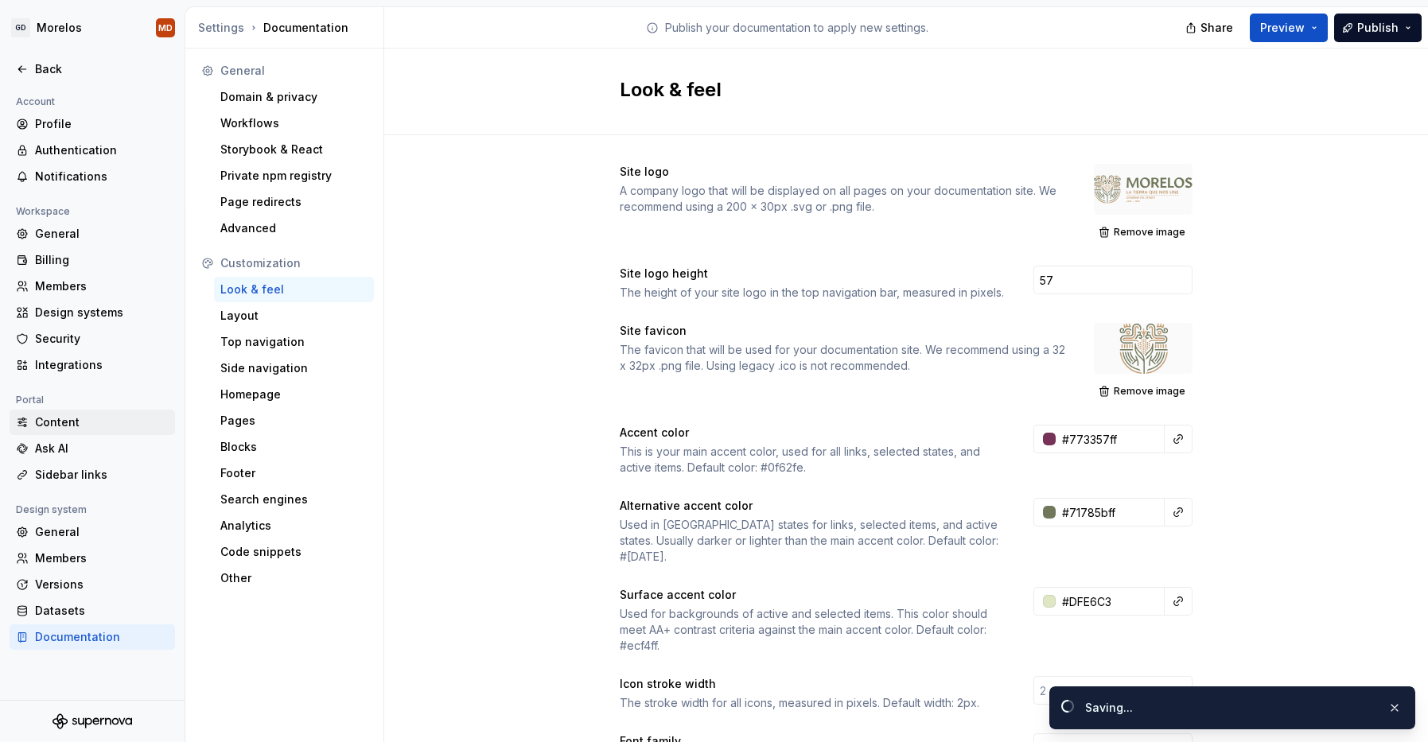
type input "#dfe6c3ff"
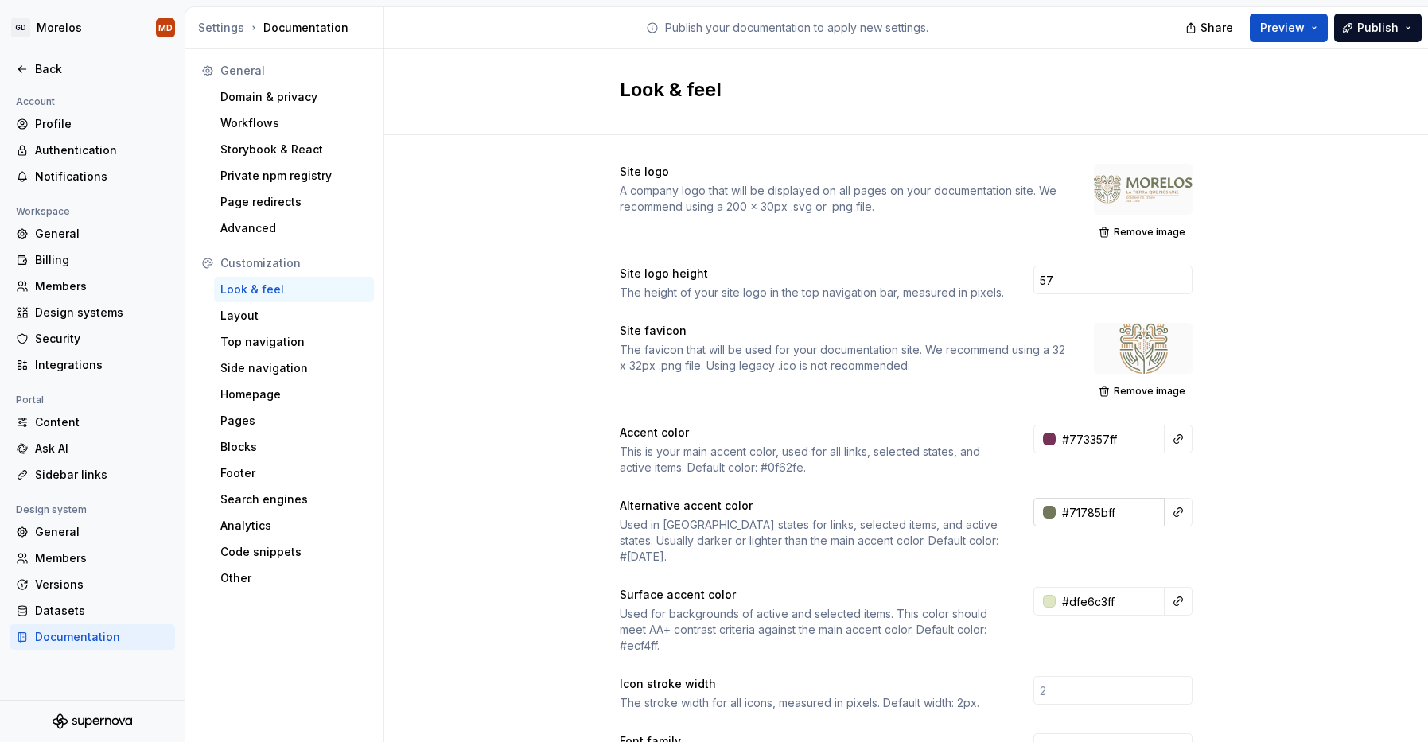
click at [1109, 516] on input "#71785bff" at bounding box center [1110, 512] width 109 height 29
type input "#71785BFF"
click at [1134, 437] on input "#773357ff" at bounding box center [1110, 439] width 109 height 29
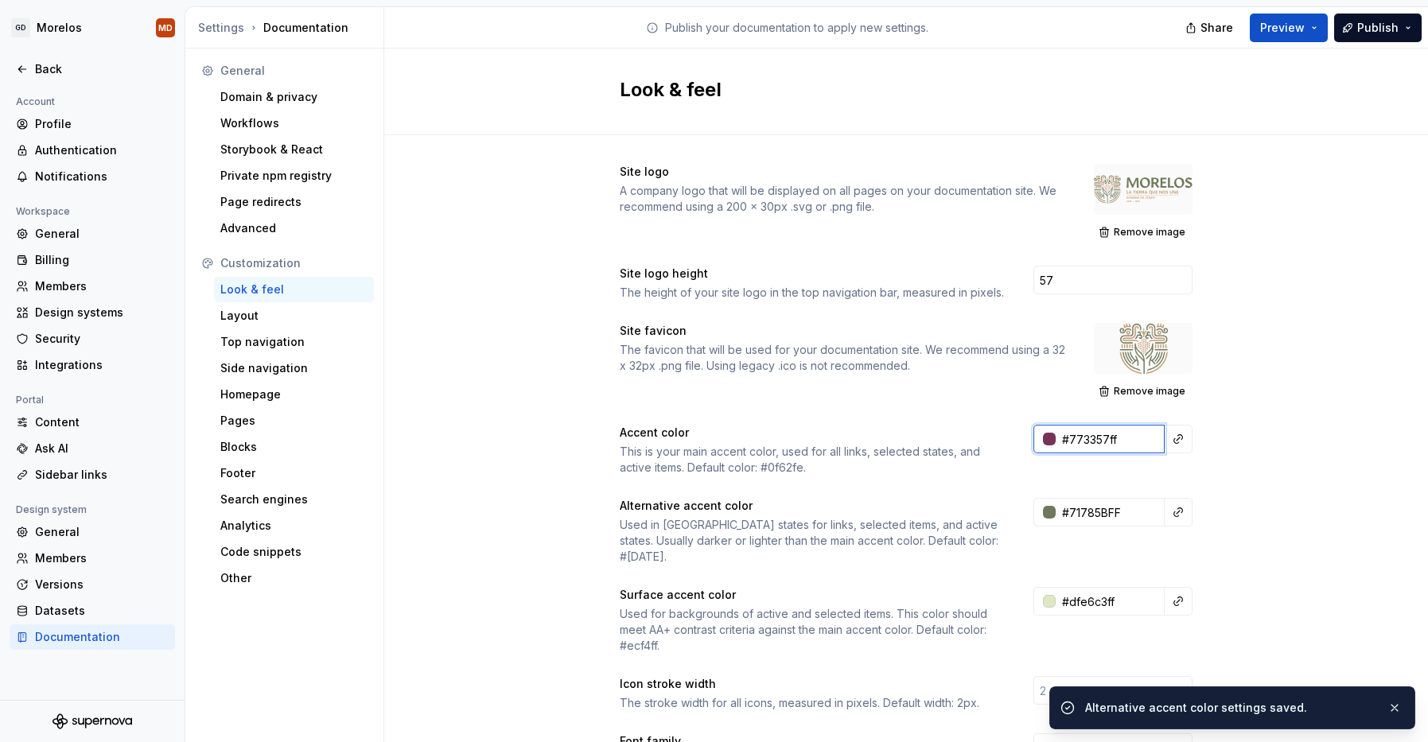
click at [1065, 441] on input "#773357ff" at bounding box center [1110, 439] width 109 height 29
paste input "#71785bff"
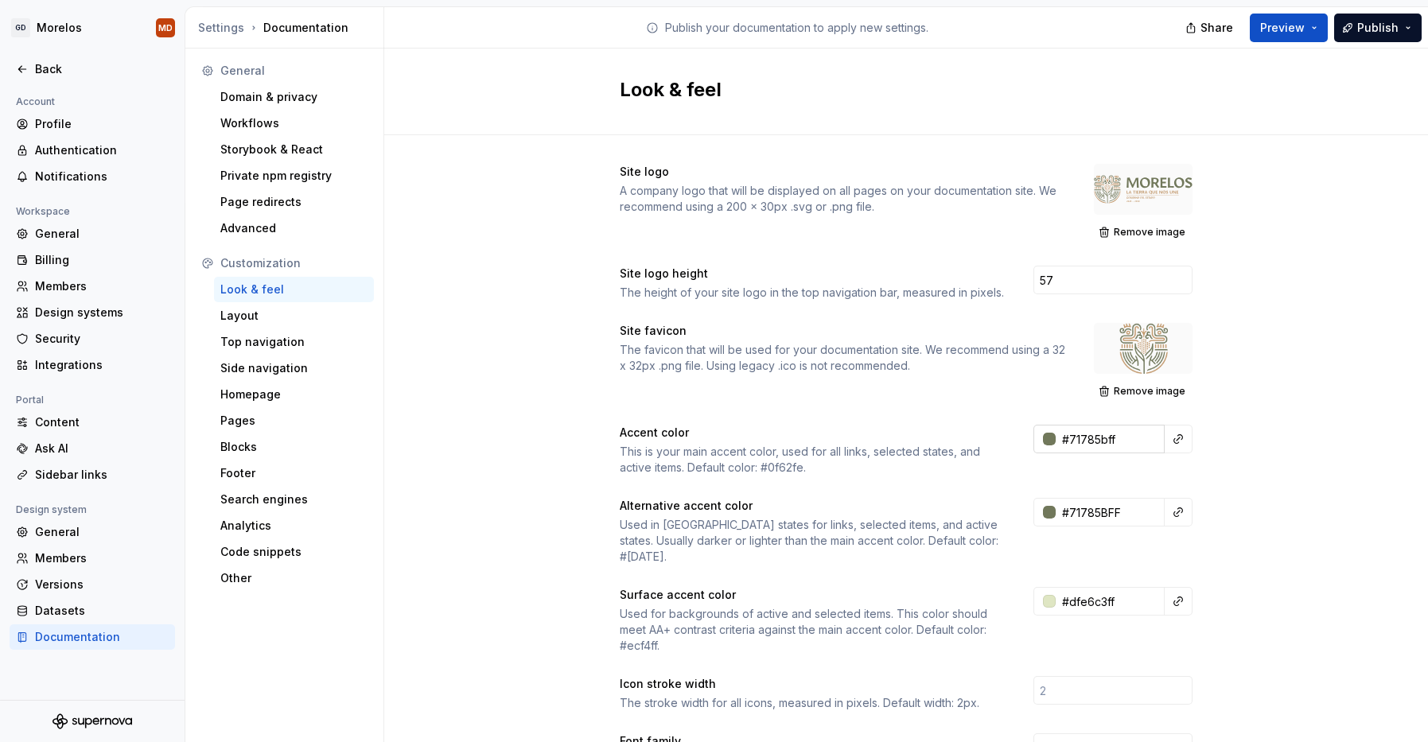
type input "#71785BFF"
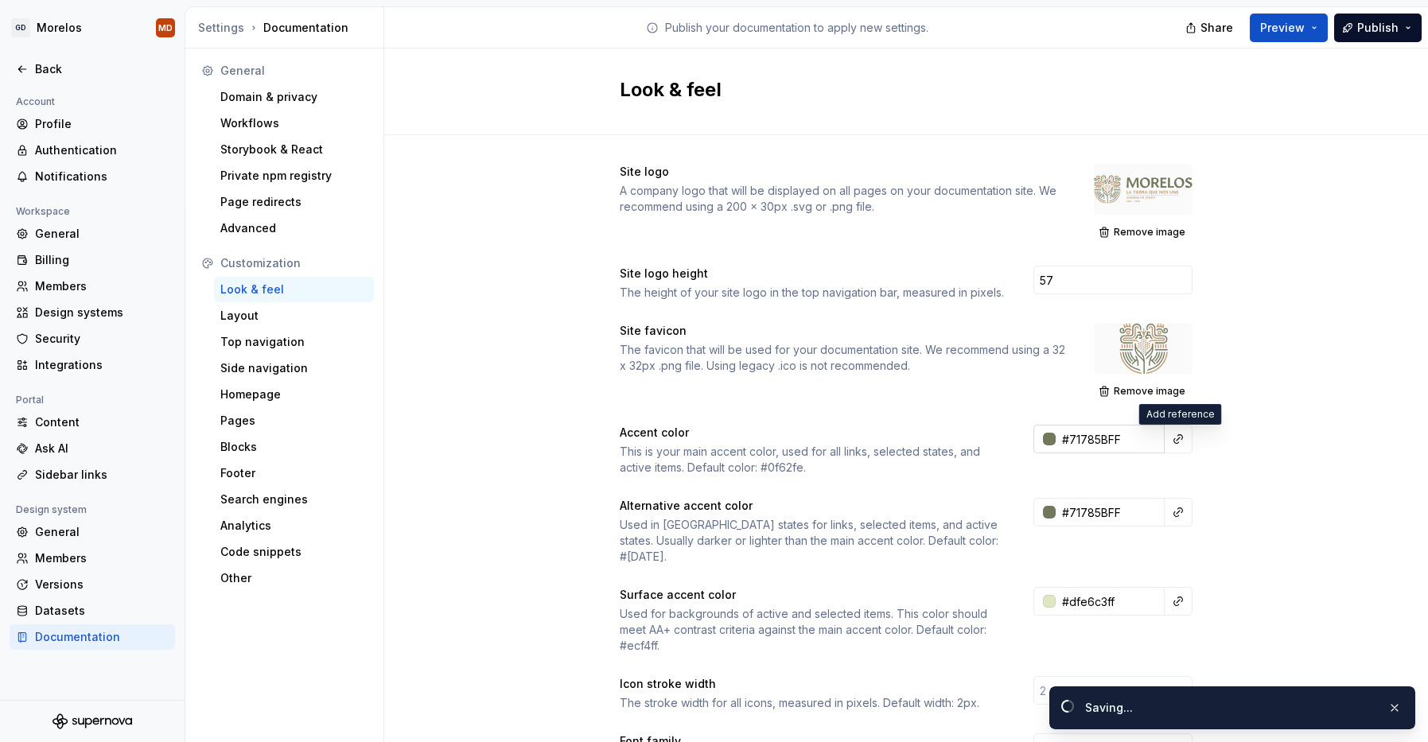
type input "#71785bff"
paste input "73357ff"
click at [1241, 485] on div "Site logo A company logo that will be displayed on all pages on your documentat…" at bounding box center [906, 750] width 1044 height 1230
type input "#773357ff"
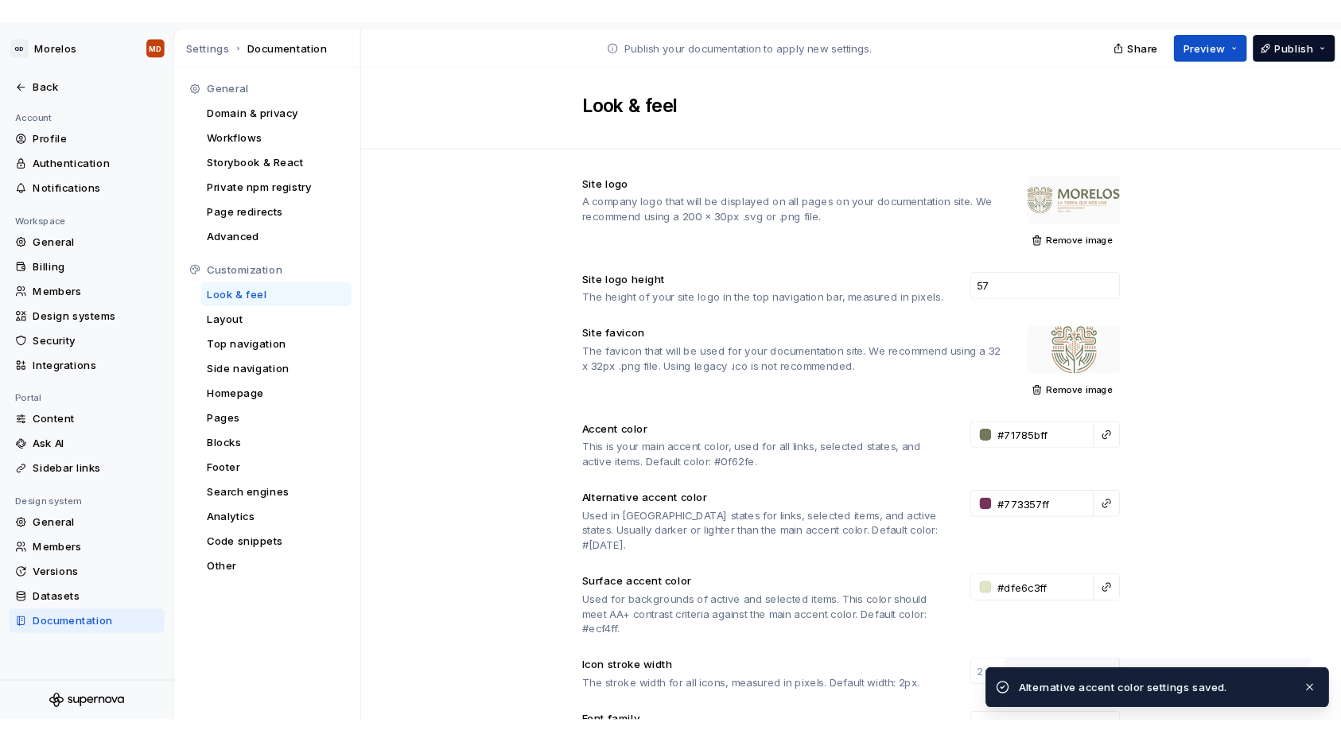
scroll to position [282, 0]
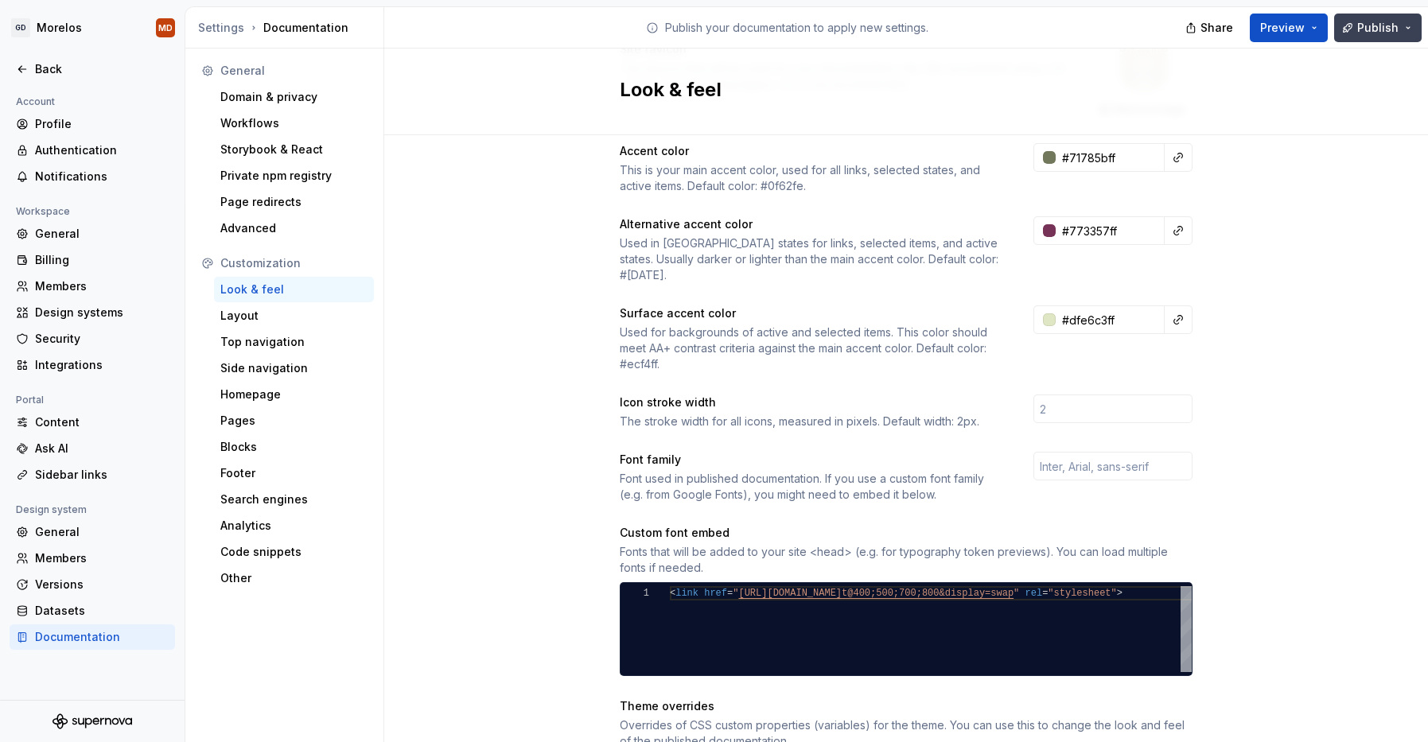
click at [1359, 23] on span "Publish" at bounding box center [1377, 28] width 41 height 16
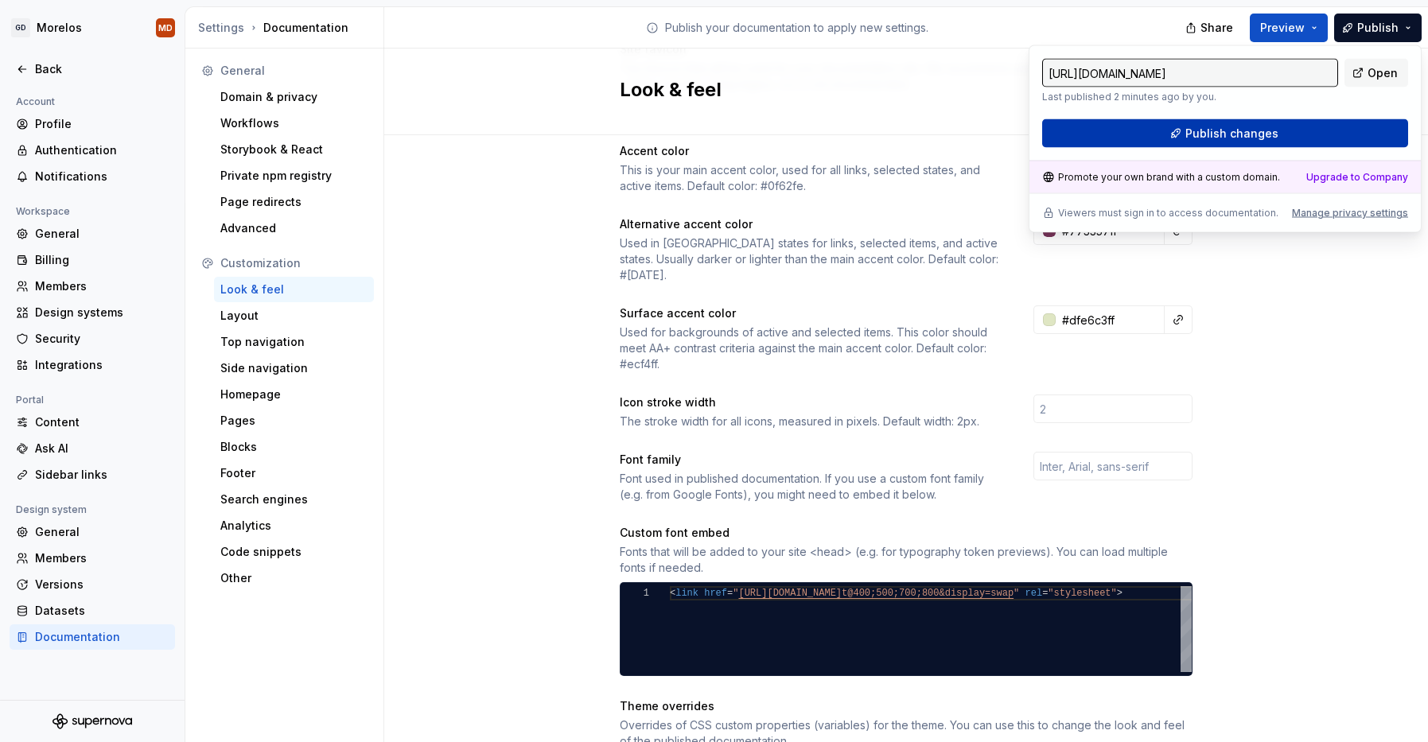
click at [1229, 142] on button "Publish changes" at bounding box center [1225, 133] width 366 height 29
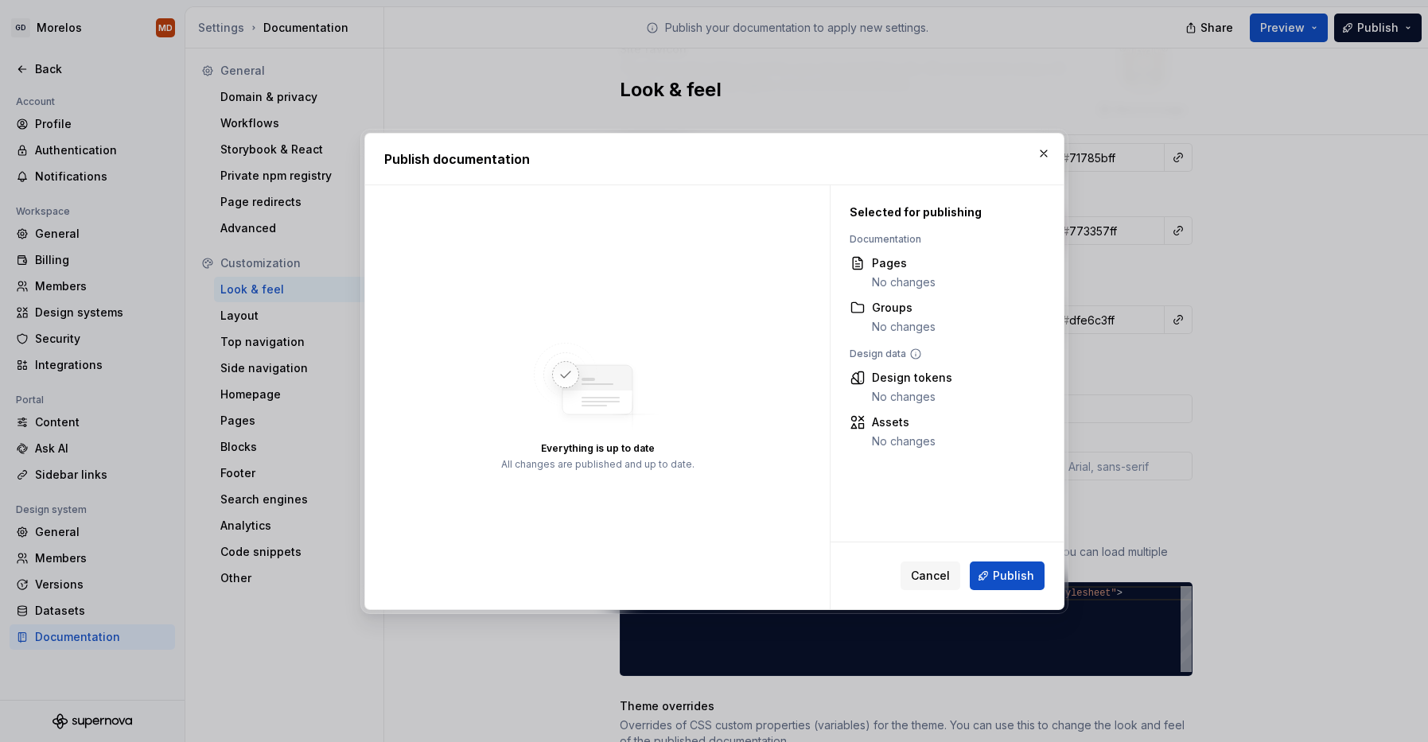
click at [1022, 572] on span "Publish" at bounding box center [1013, 576] width 41 height 16
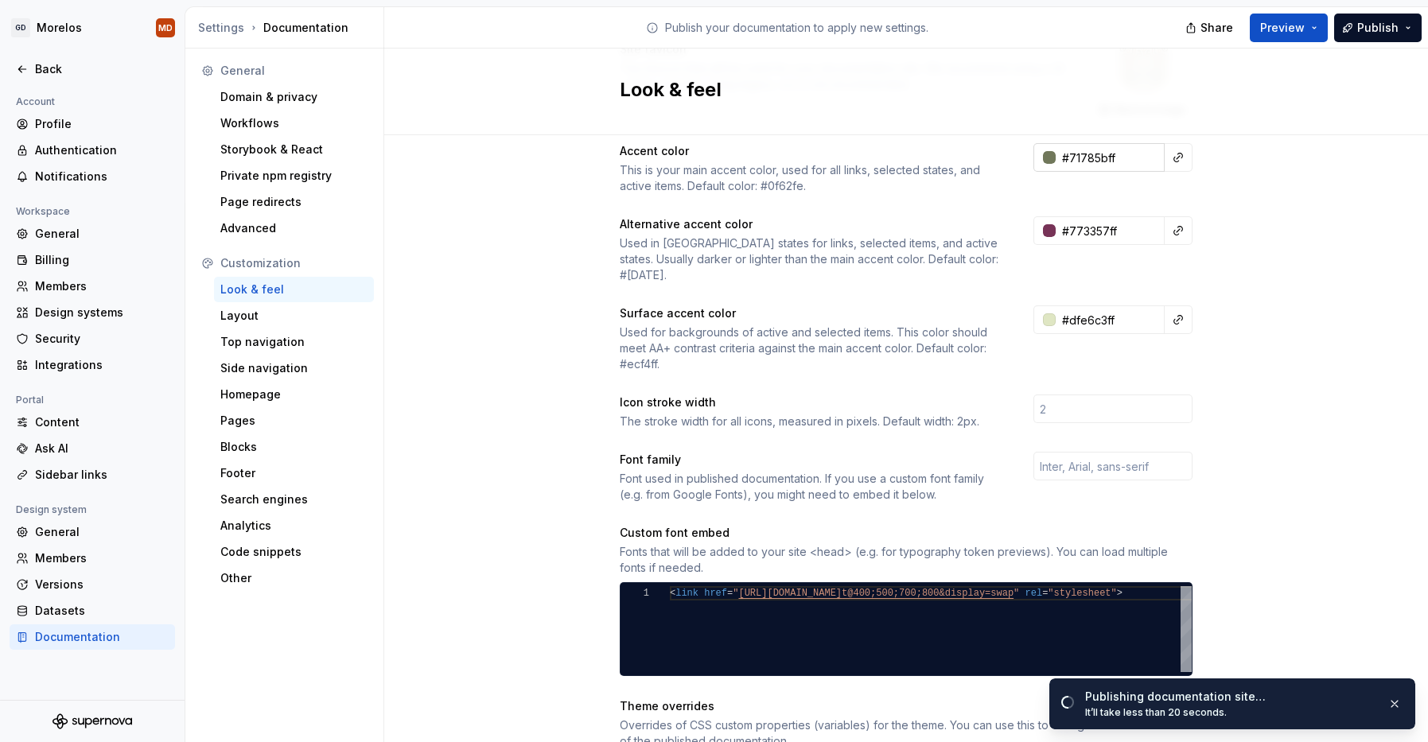
click at [1095, 161] on input "#71785bff" at bounding box center [1110, 157] width 109 height 29
click at [1097, 153] on input "#71785bff" at bounding box center [1110, 157] width 109 height 29
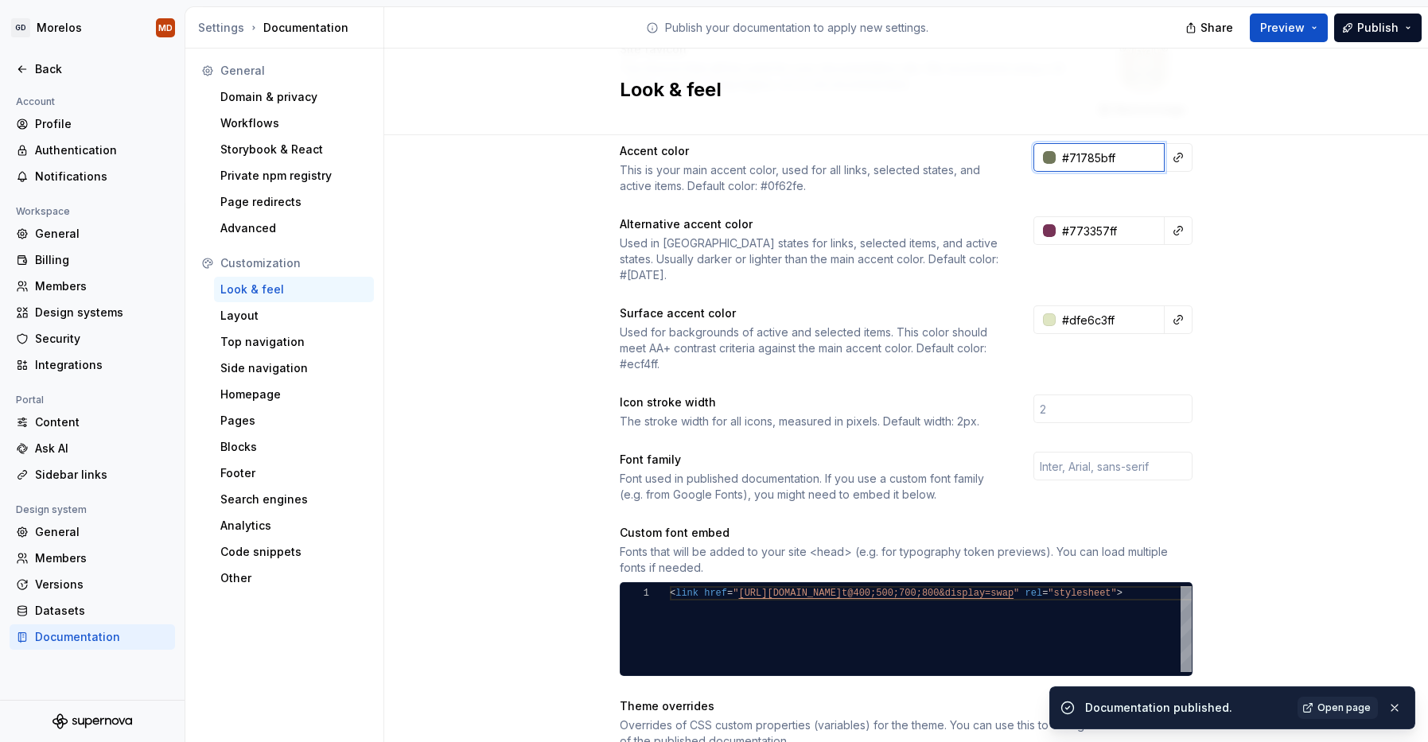
click at [1097, 153] on input "#71785bff" at bounding box center [1110, 157] width 109 height 29
paste input "2D331B"
click at [1320, 169] on div "Site logo A company logo that will be displayed on all pages on your documentat…" at bounding box center [906, 469] width 1044 height 1230
type input "#2d331bff"
click at [1371, 31] on span "Publish" at bounding box center [1377, 28] width 41 height 16
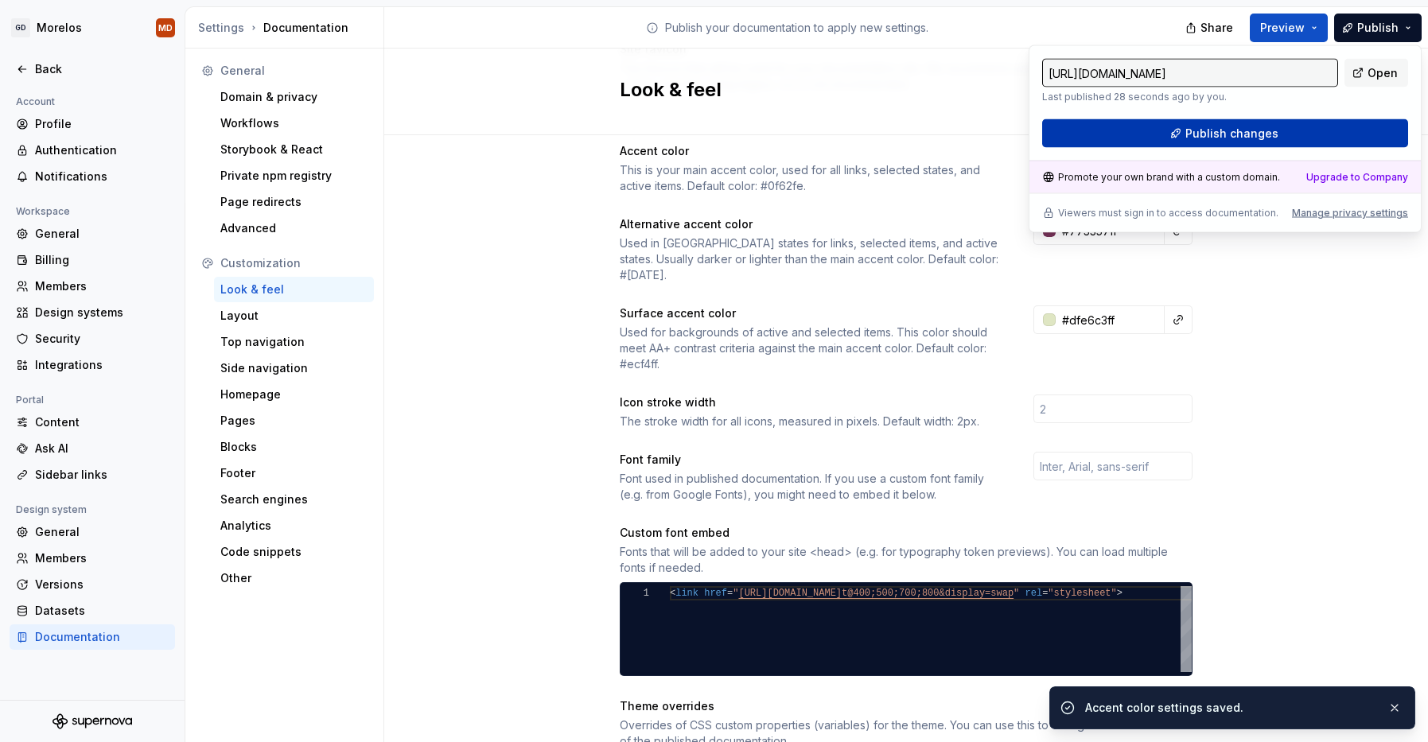
click at [1321, 134] on button "Publish changes" at bounding box center [1225, 133] width 366 height 29
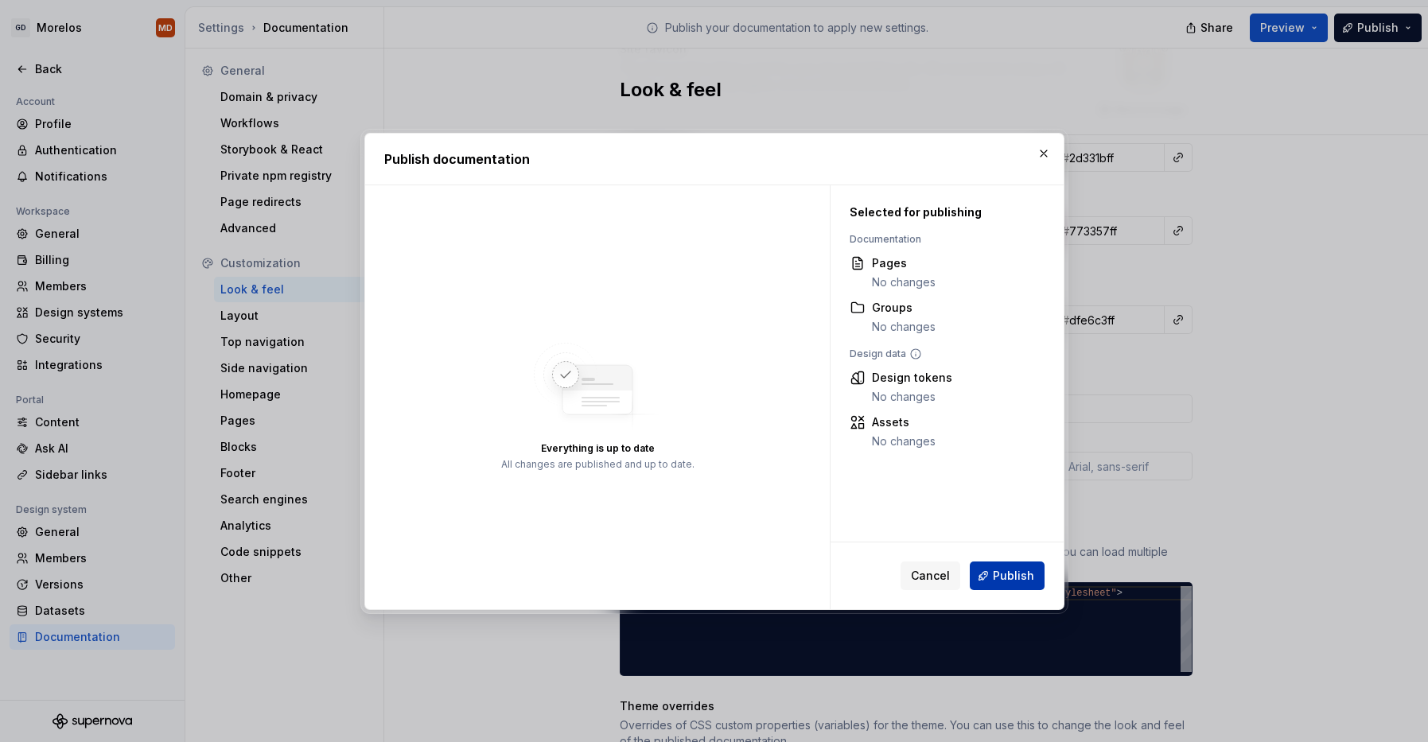
click at [1019, 580] on span "Publish" at bounding box center [1013, 576] width 41 height 16
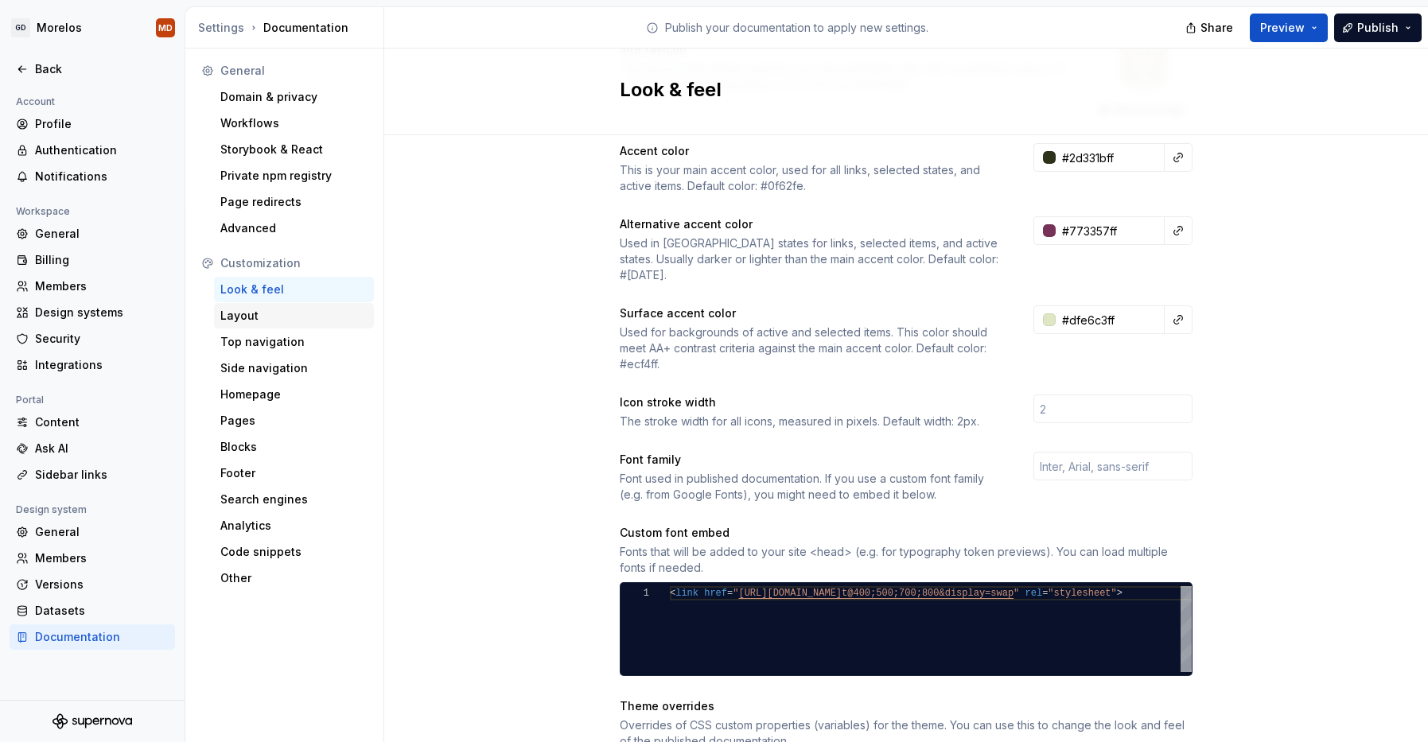
click at [332, 327] on div "Layout" at bounding box center [294, 315] width 160 height 25
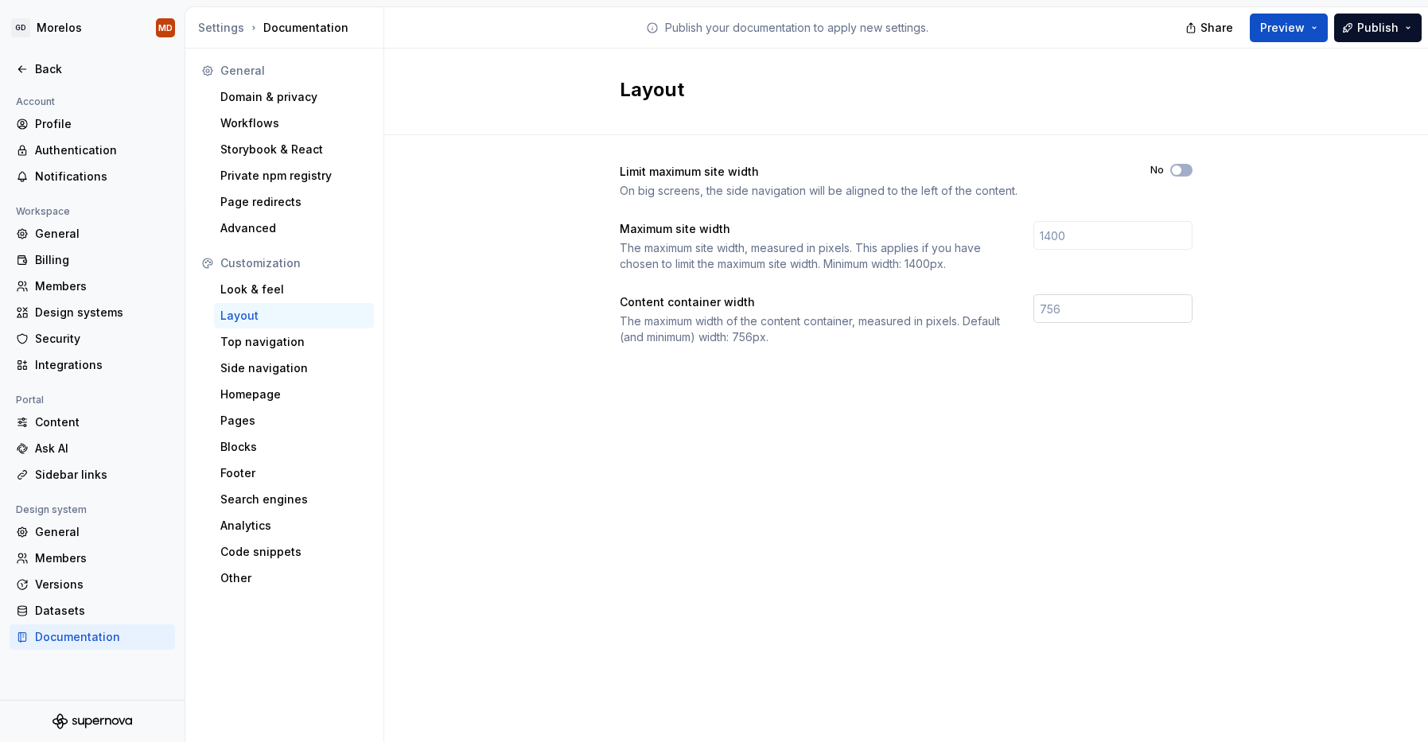
click at [1084, 302] on input "number" at bounding box center [1112, 308] width 159 height 29
click at [1096, 484] on div "Layout Limit maximum site width On big screens, the side navigation will be ali…" at bounding box center [906, 396] width 1044 height 694
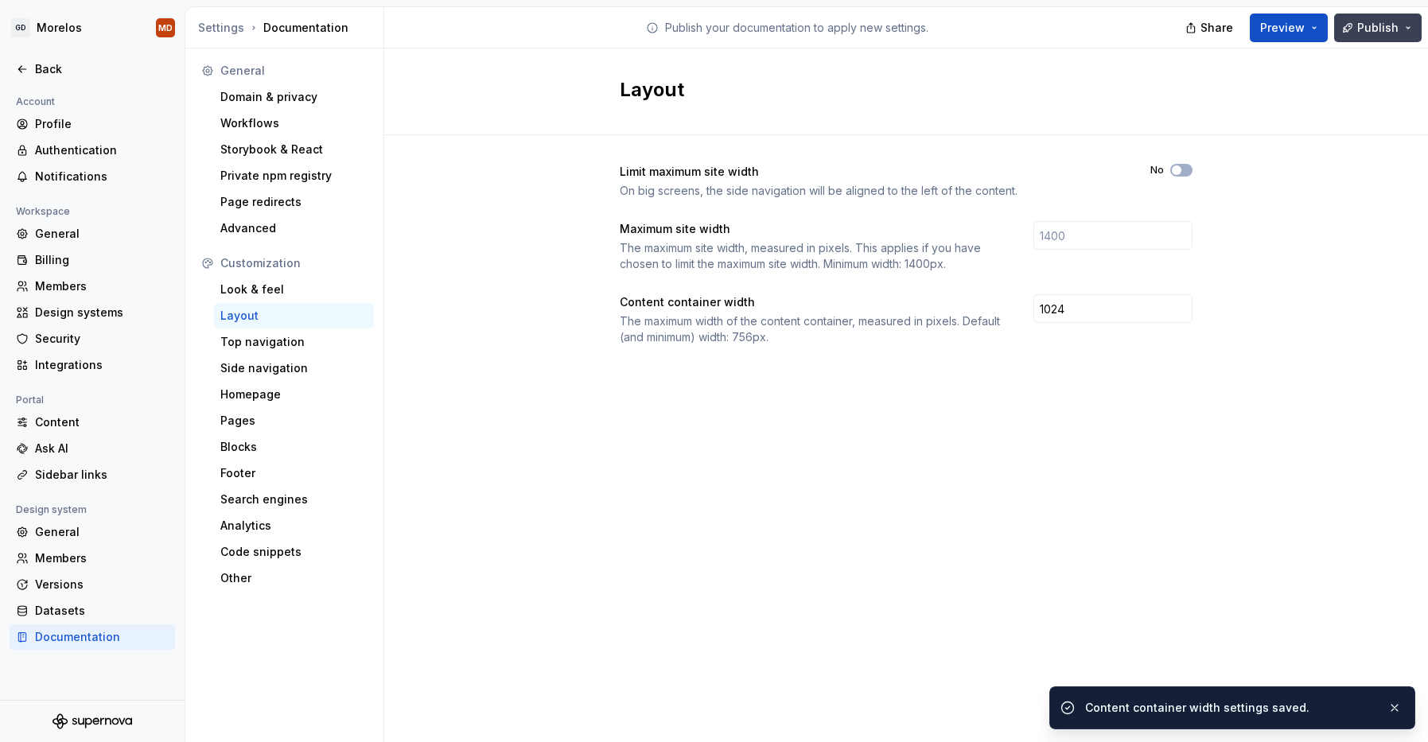
click at [1356, 25] on button "Publish" at bounding box center [1378, 28] width 88 height 29
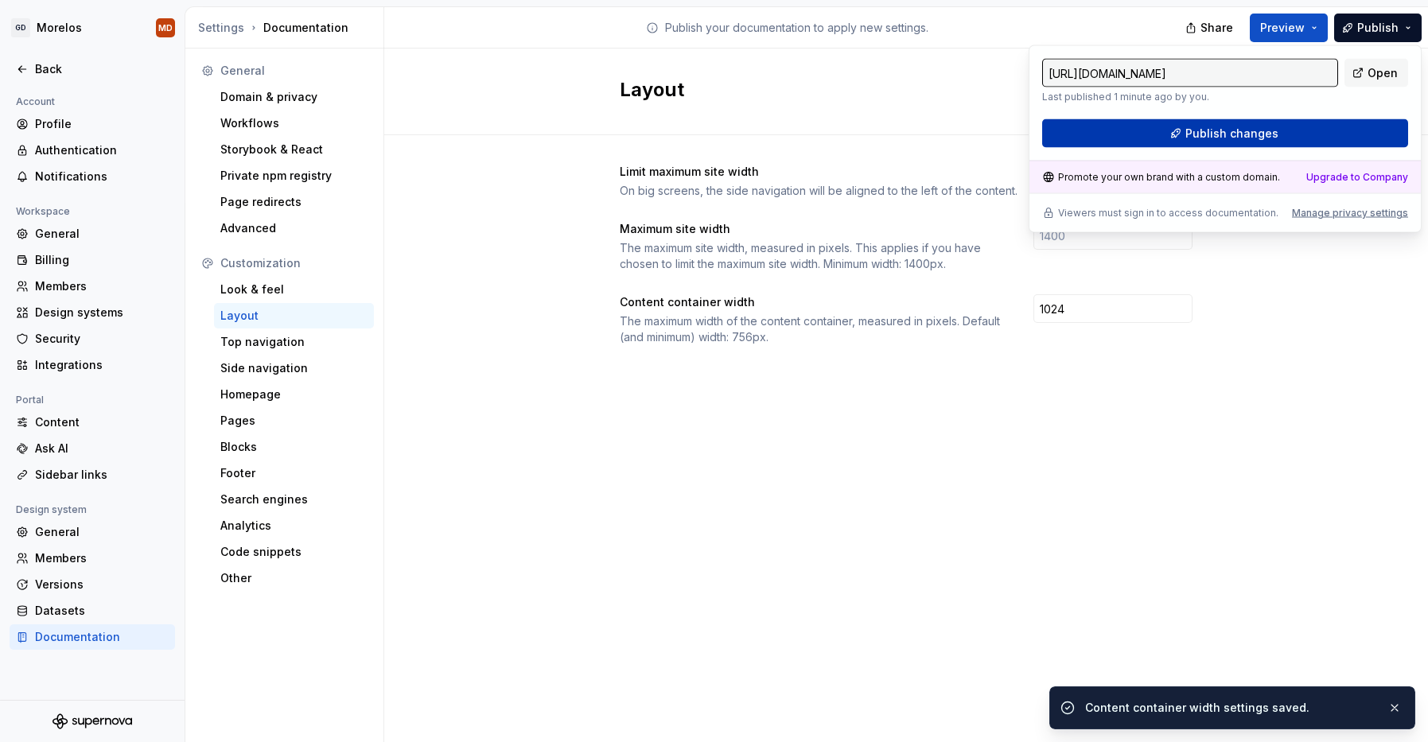
click at [1270, 127] on span "Publish changes" at bounding box center [1231, 134] width 93 height 16
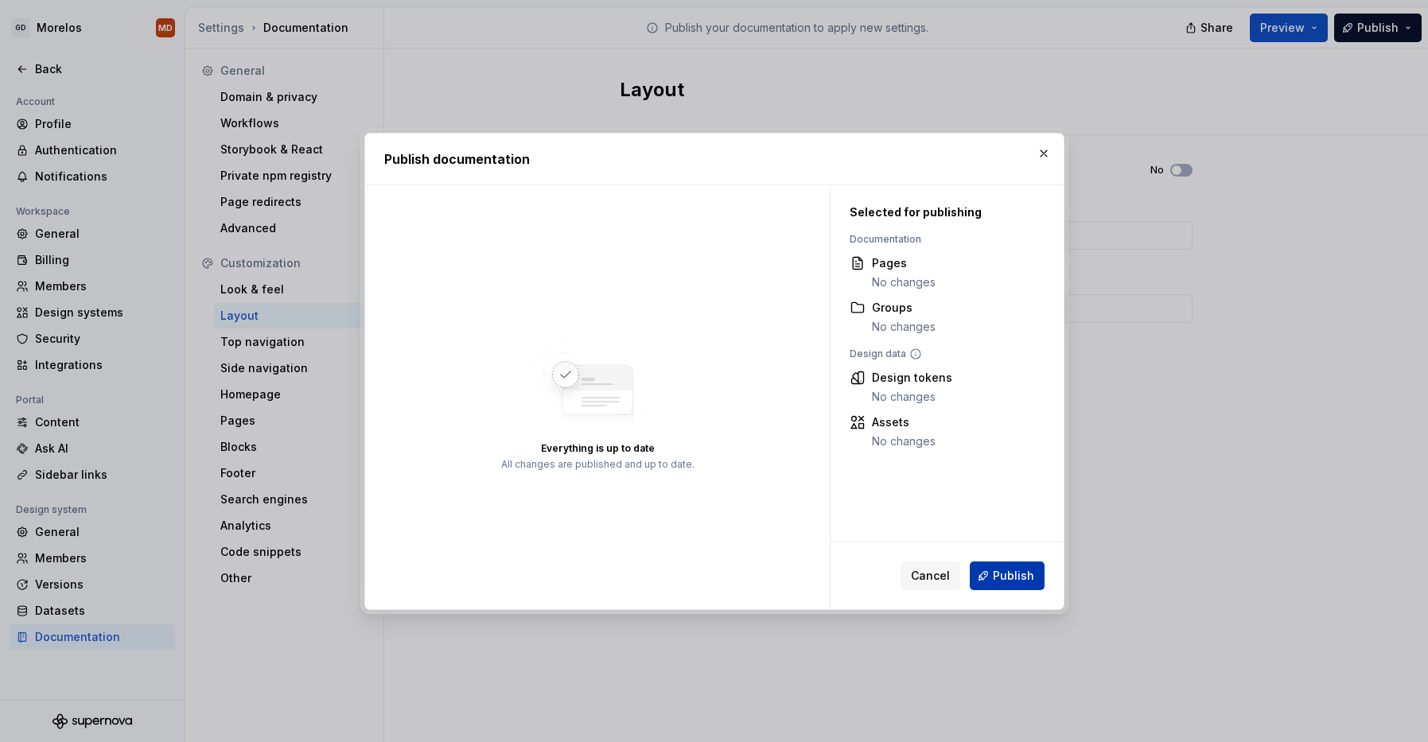
click at [997, 574] on span "Publish" at bounding box center [1013, 576] width 41 height 16
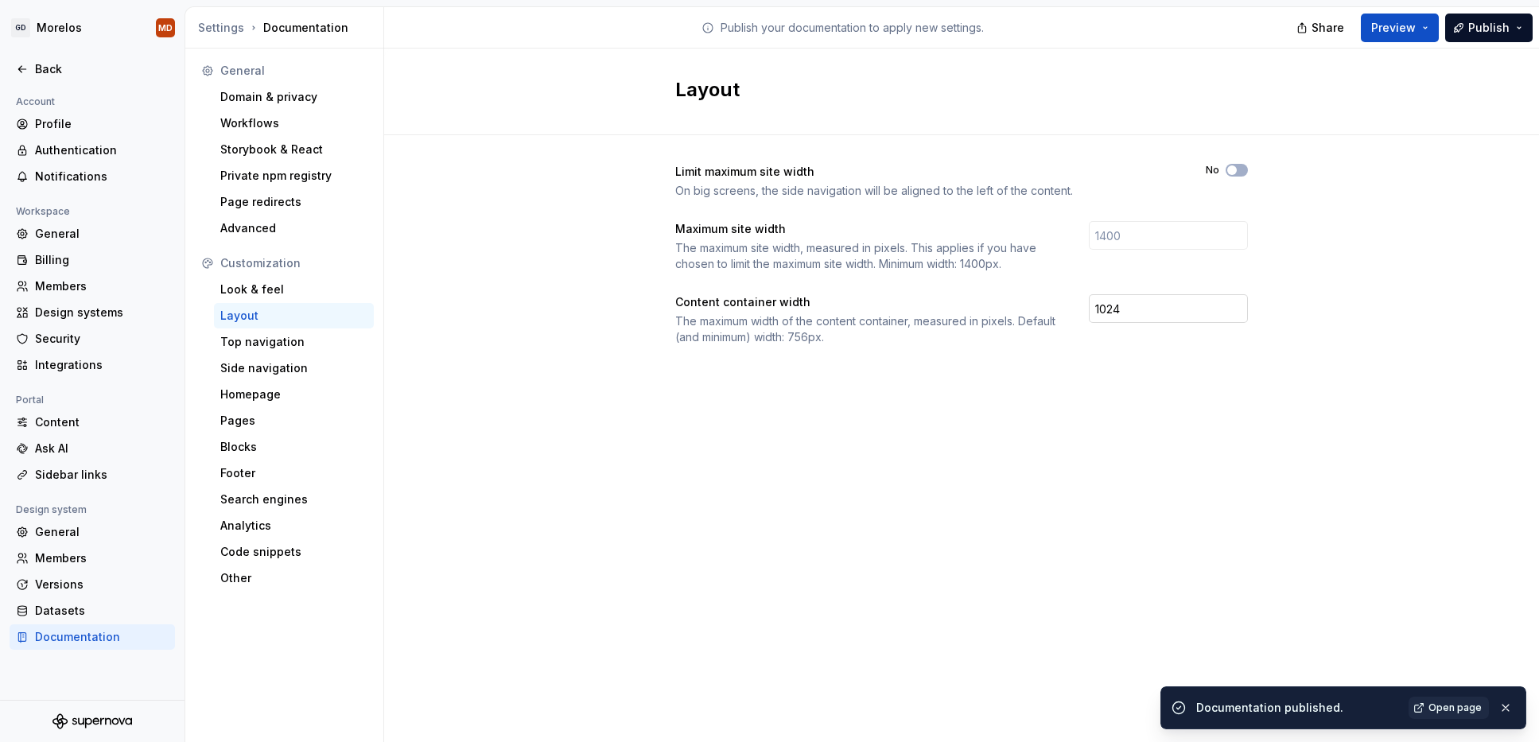
click at [1114, 303] on input "1024" at bounding box center [1168, 308] width 159 height 29
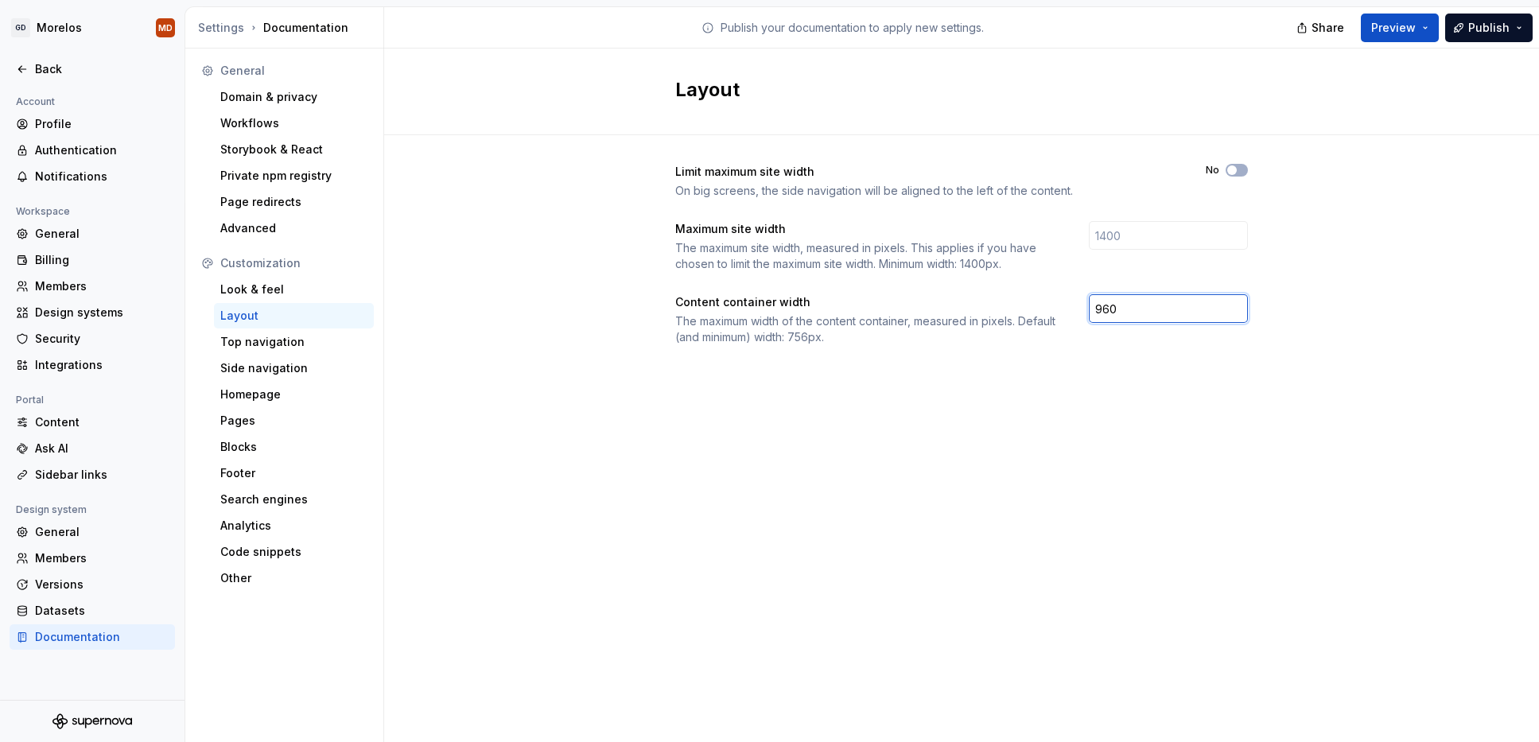
click at [1114, 303] on input "960" at bounding box center [1168, 308] width 159 height 29
type input "960"
click at [1265, 416] on div "Layout Limit maximum site width On big screens, the side navigation will be ali…" at bounding box center [961, 396] width 1155 height 694
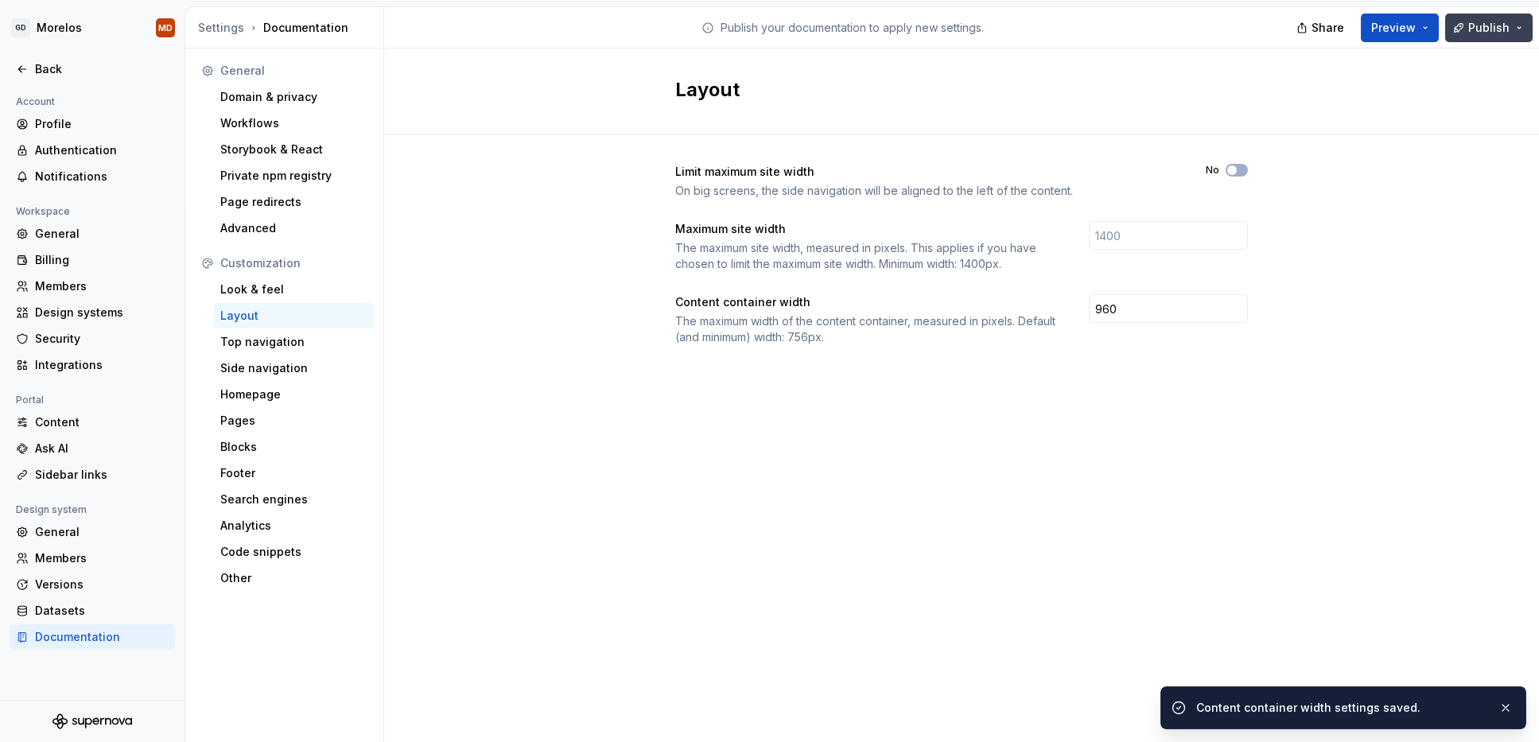
click at [1427, 25] on span "Publish" at bounding box center [1488, 28] width 41 height 16
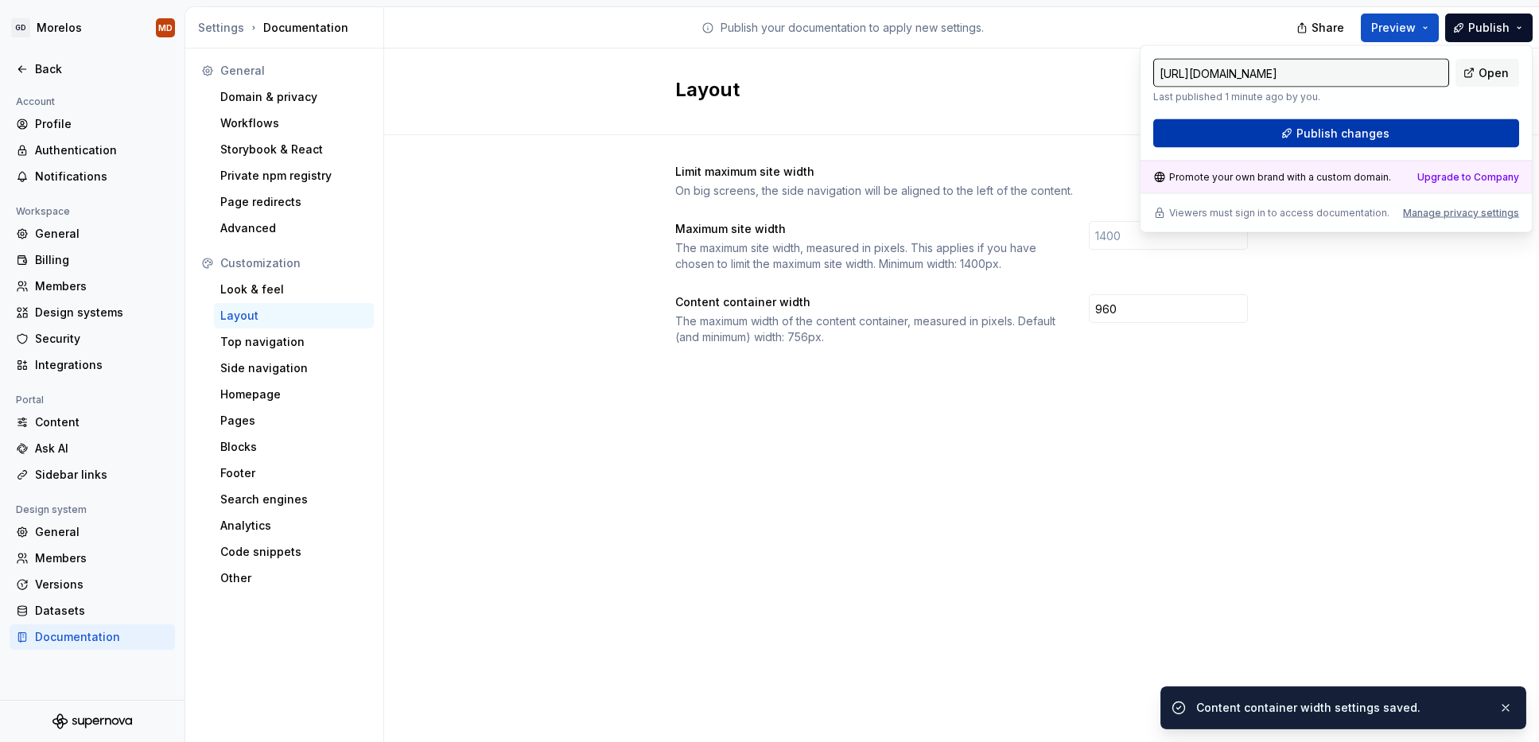
click at [1427, 136] on button "Publish changes" at bounding box center [1336, 133] width 366 height 29
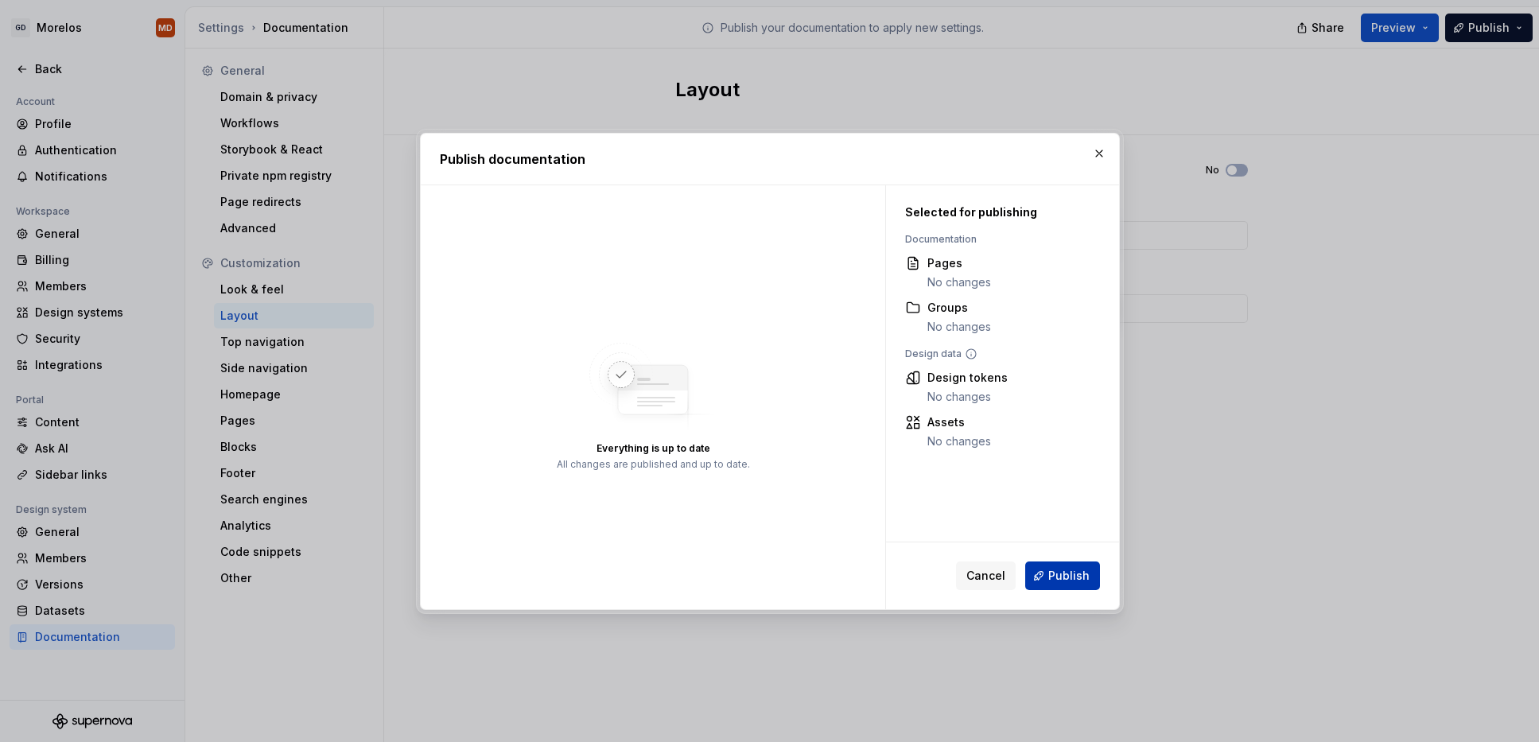
click at [1076, 578] on span "Publish" at bounding box center [1068, 576] width 41 height 16
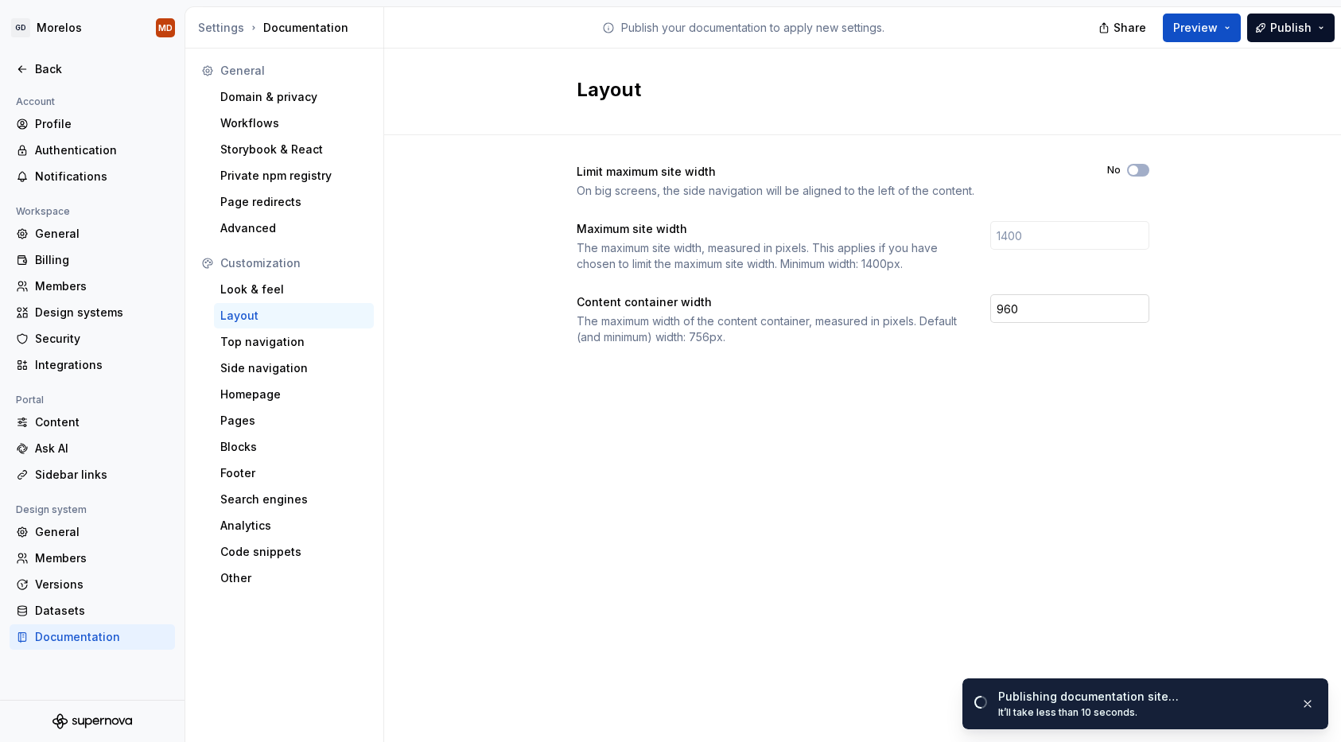
click at [1007, 312] on input "960" at bounding box center [1069, 308] width 159 height 29
click at [977, 426] on div "Layout Limit maximum site width On big screens, the side navigation will be ali…" at bounding box center [862, 396] width 957 height 694
click at [285, 344] on div "Top navigation" at bounding box center [293, 342] width 147 height 16
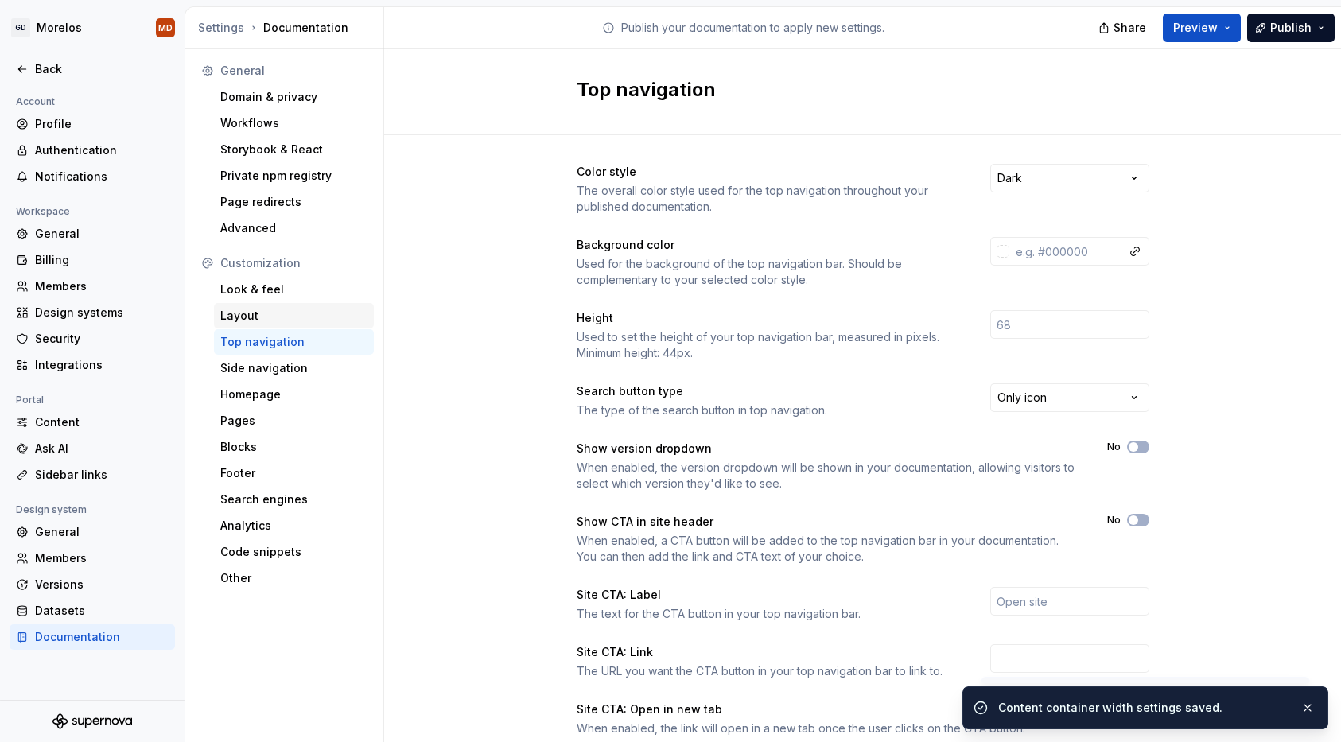
click at [309, 306] on div "Layout" at bounding box center [294, 315] width 160 height 25
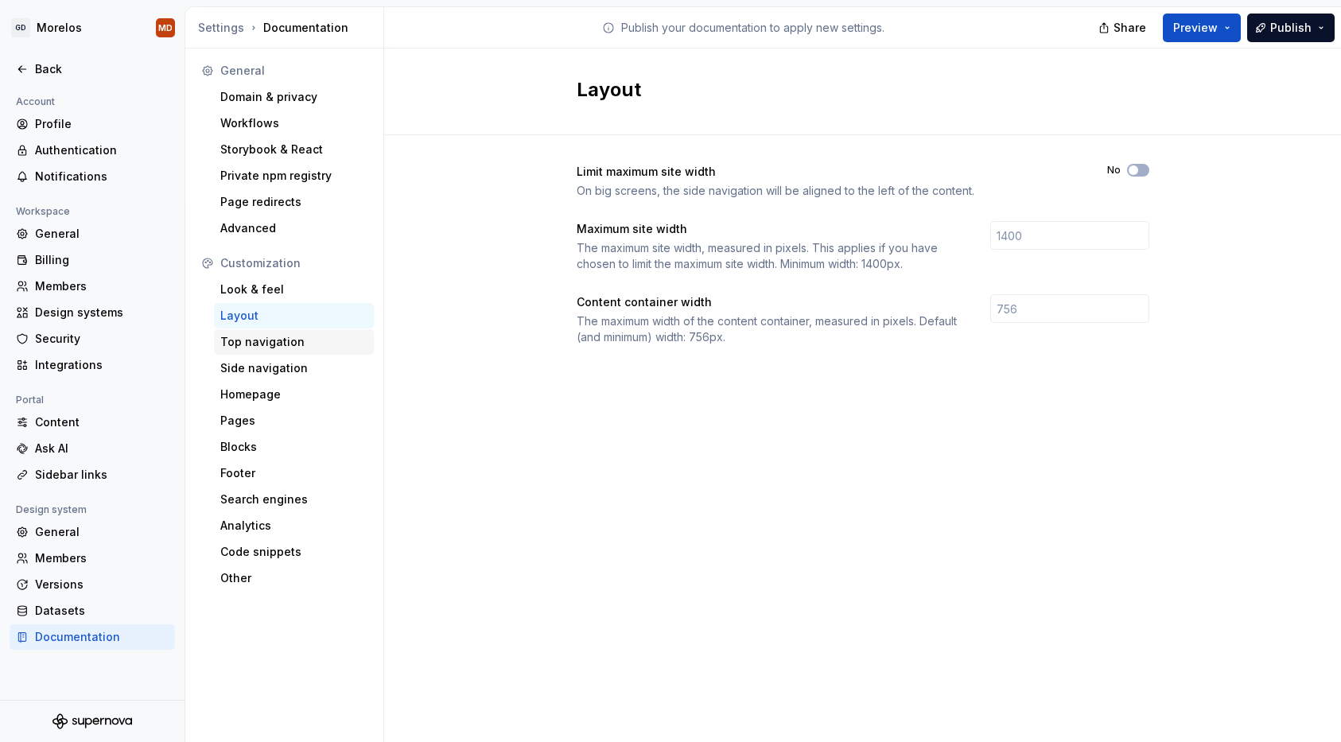
click at [306, 348] on div "Top navigation" at bounding box center [293, 342] width 147 height 16
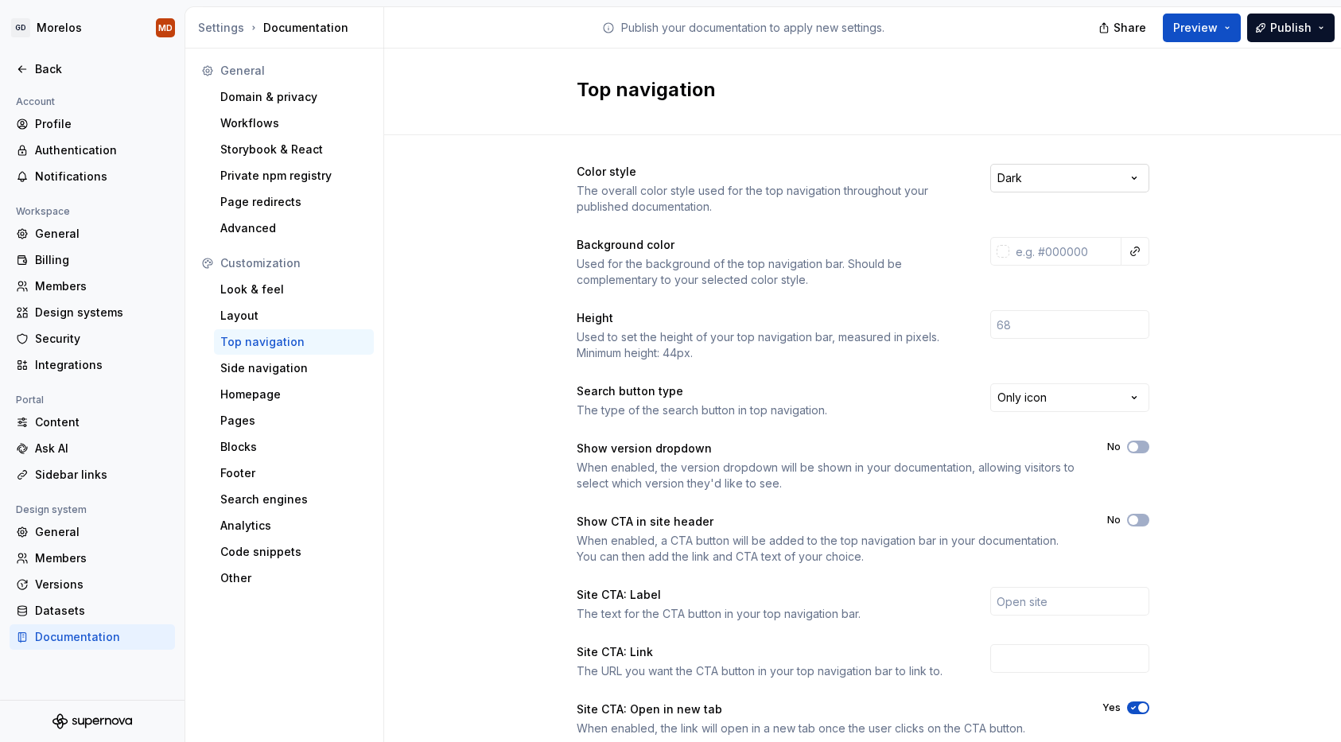
click at [1116, 171] on html "GD Morelos MD Back Account Profile Authentication Notifications Workspace Gener…" at bounding box center [670, 371] width 1341 height 742
click at [1277, 28] on span "Publish" at bounding box center [1290, 28] width 41 height 16
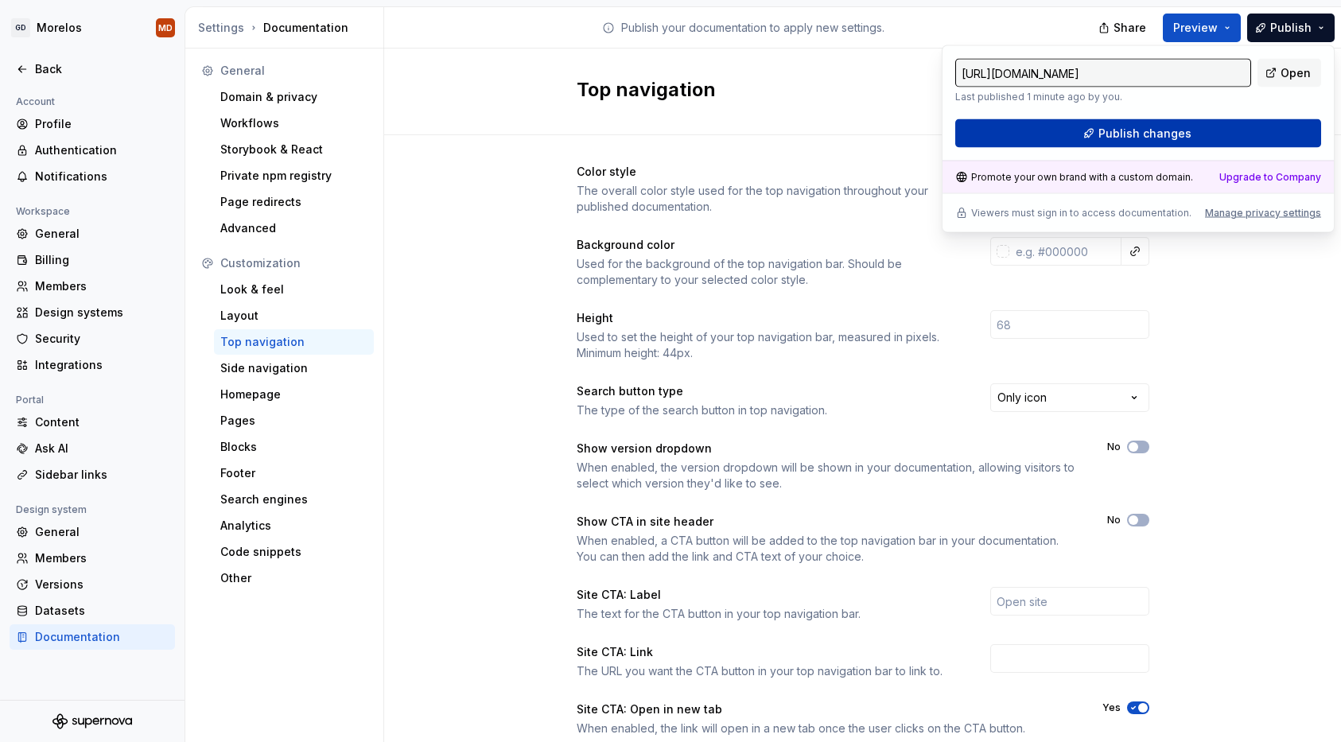
click at [1104, 136] on span "Publish changes" at bounding box center [1145, 134] width 93 height 16
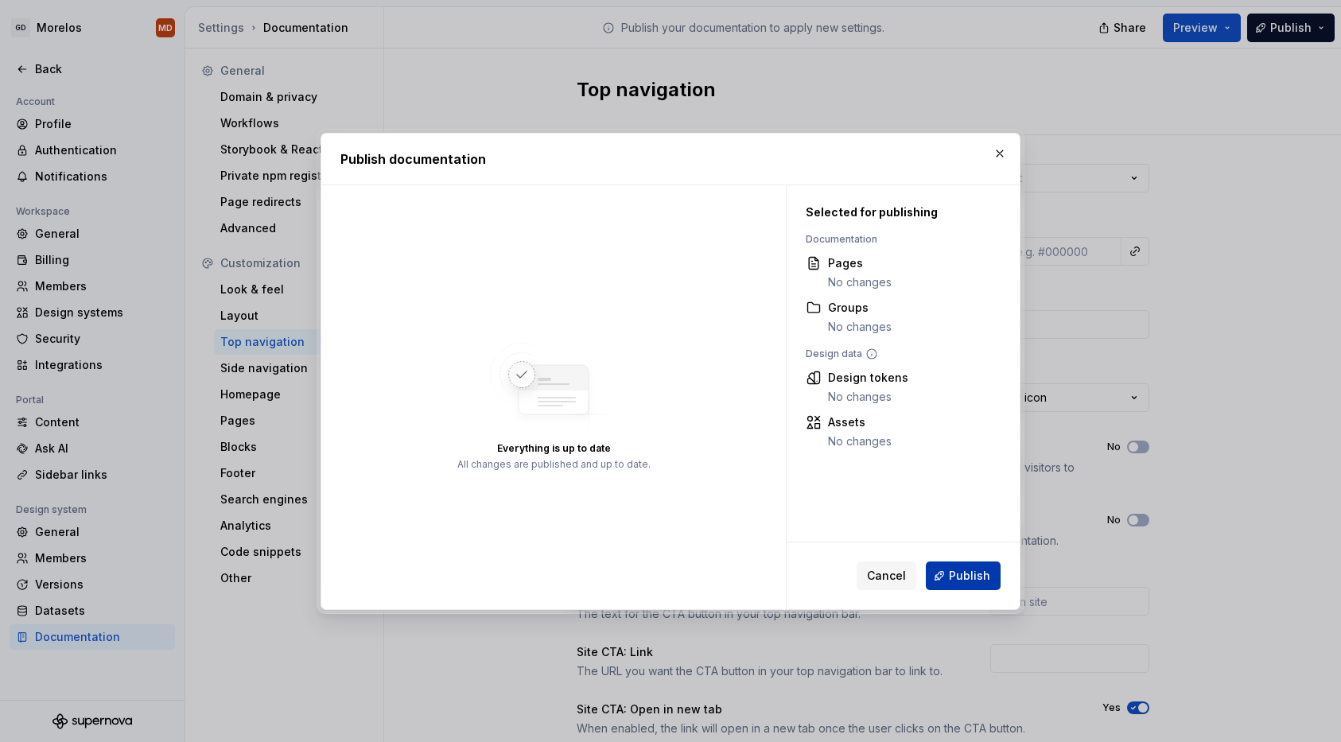
click at [982, 578] on span "Publish" at bounding box center [969, 576] width 41 height 16
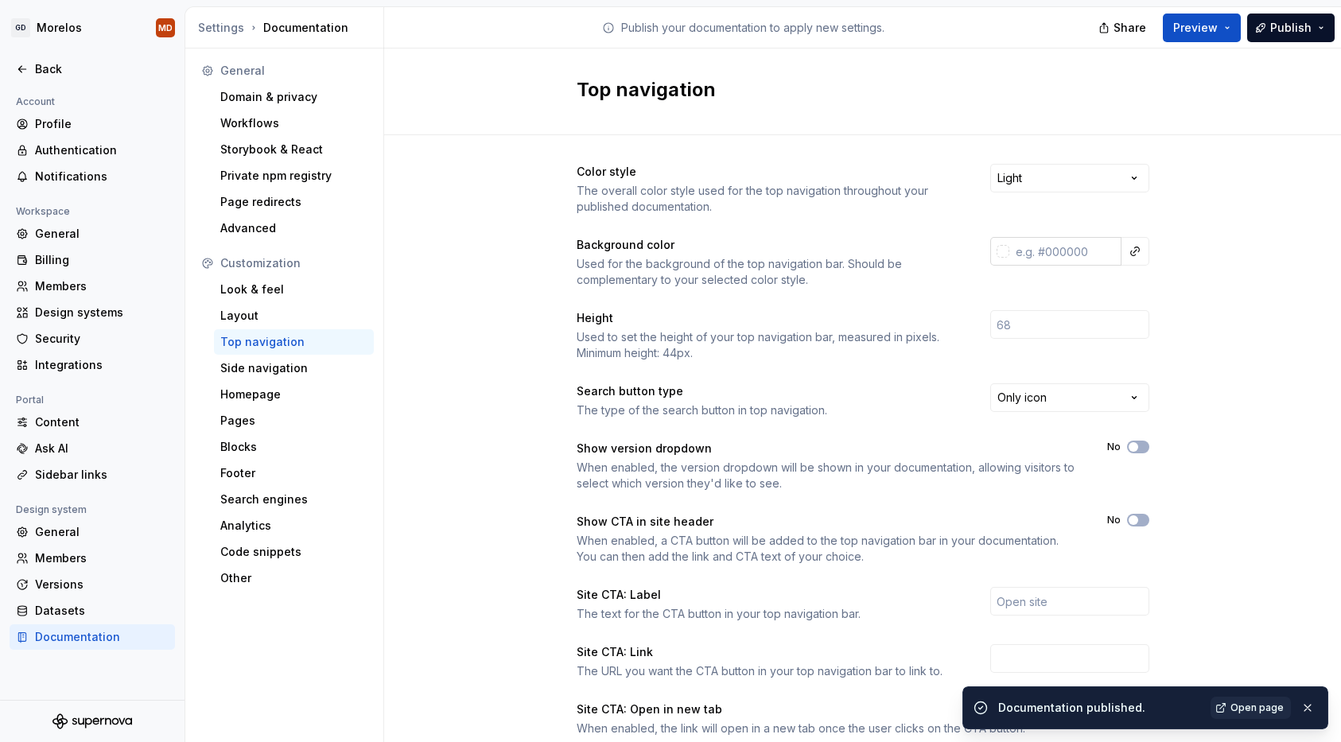
click at [1058, 250] on input "text" at bounding box center [1065, 251] width 112 height 29
paste input "F5F4F2"
click at [1231, 239] on div "Color style The overall color style used for the top navigation throughout your…" at bounding box center [862, 502] width 957 height 735
click at [1121, 251] on input "#f5f4f2ff" at bounding box center [1067, 251] width 109 height 29
type input "#F5F4F2FF"
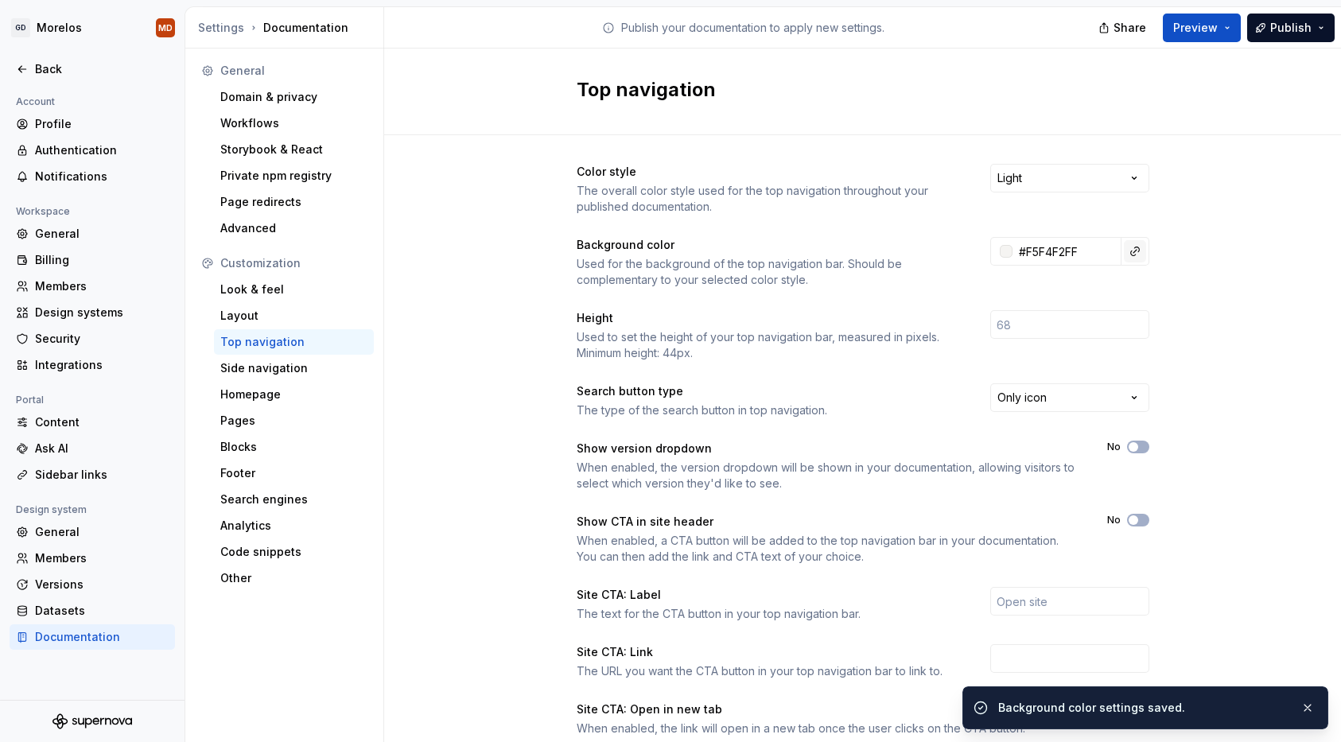
click at [1139, 252] on button "button" at bounding box center [1135, 251] width 22 height 22
click at [1181, 245] on html "GD Morelos MD Back Account Profile Authentication Notifications Workspace Gener…" at bounding box center [670, 371] width 1341 height 742
click at [1181, 245] on div "Color style The overall color style used for the top navigation throughout your…" at bounding box center [862, 502] width 957 height 735
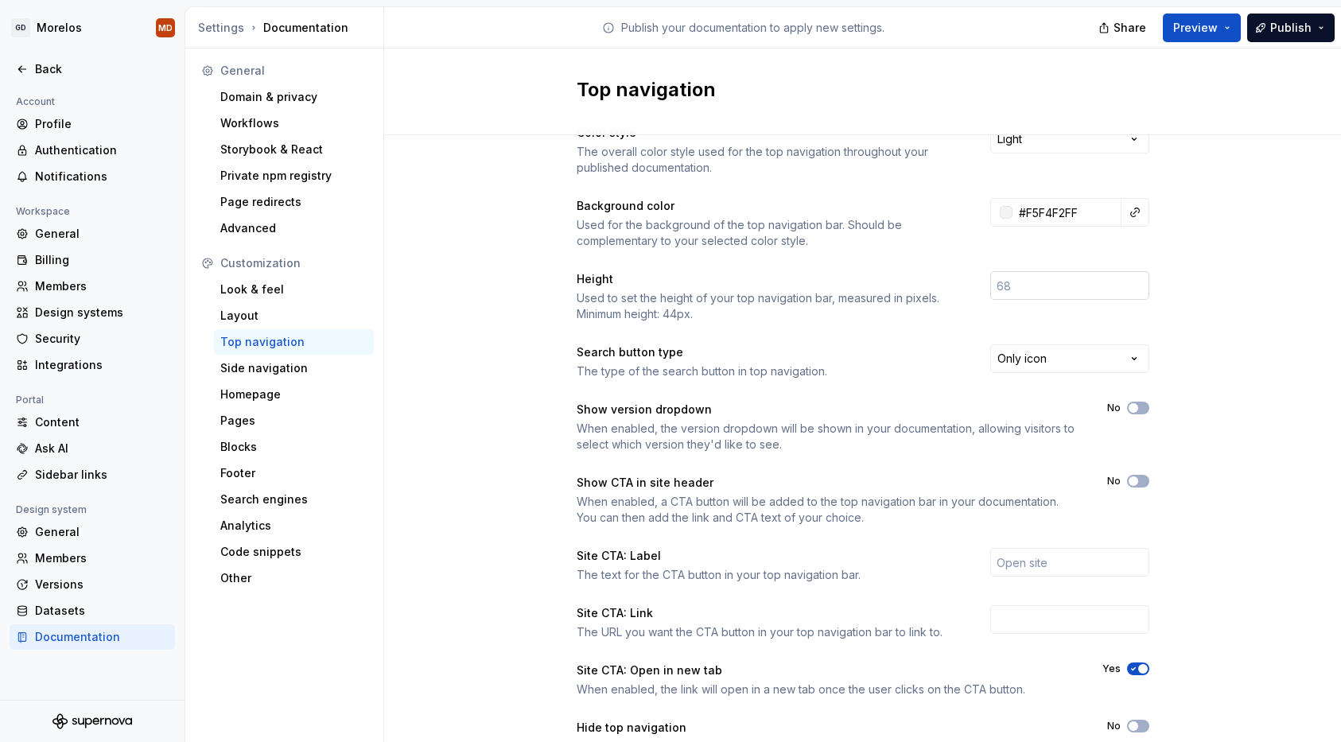
scroll to position [45, 0]
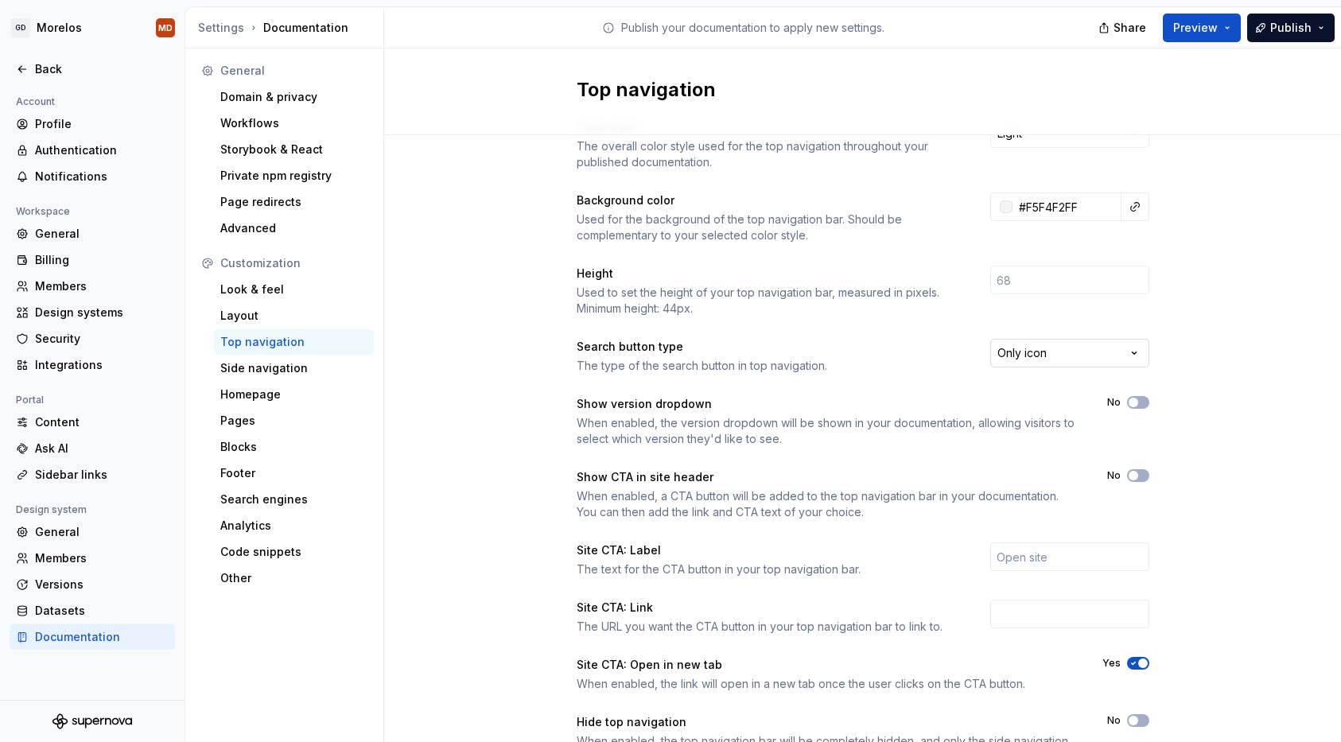
click at [1042, 346] on html "GD Morelos MD Back Account Profile Authentication Notifications Workspace Gener…" at bounding box center [670, 371] width 1341 height 742
click at [1144, 399] on button "No" at bounding box center [1138, 402] width 22 height 13
click at [1142, 477] on button "No" at bounding box center [1138, 475] width 22 height 13
click at [1282, 23] on span "Publish" at bounding box center [1290, 28] width 41 height 16
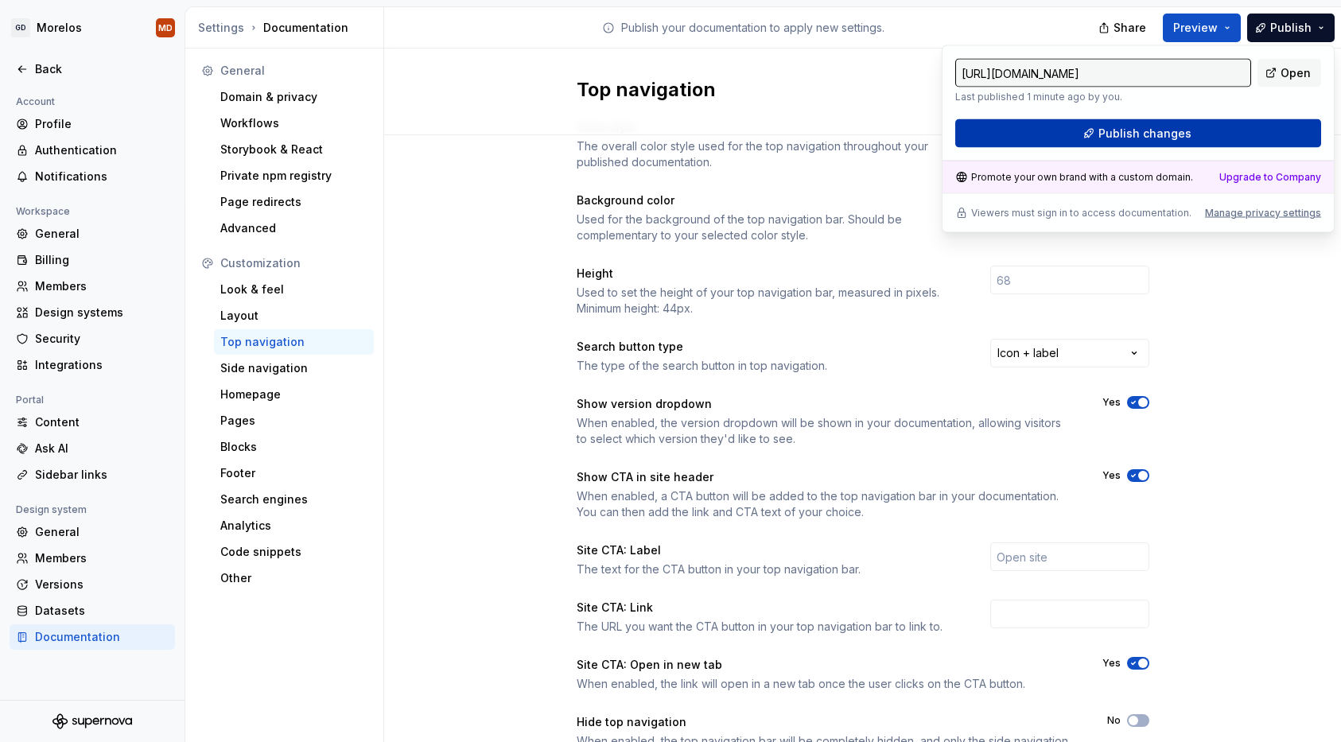
click at [1204, 138] on button "Publish changes" at bounding box center [1138, 133] width 366 height 29
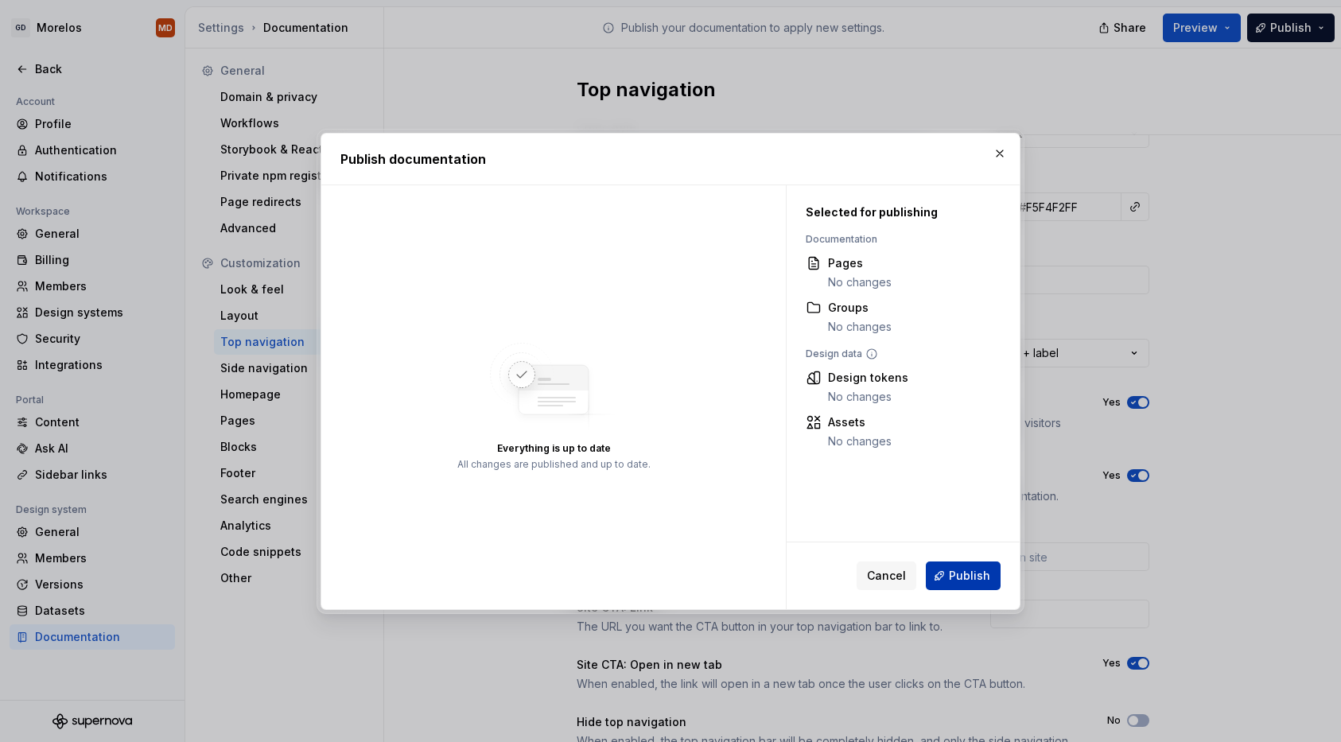
click at [955, 585] on button "Publish" at bounding box center [963, 576] width 75 height 29
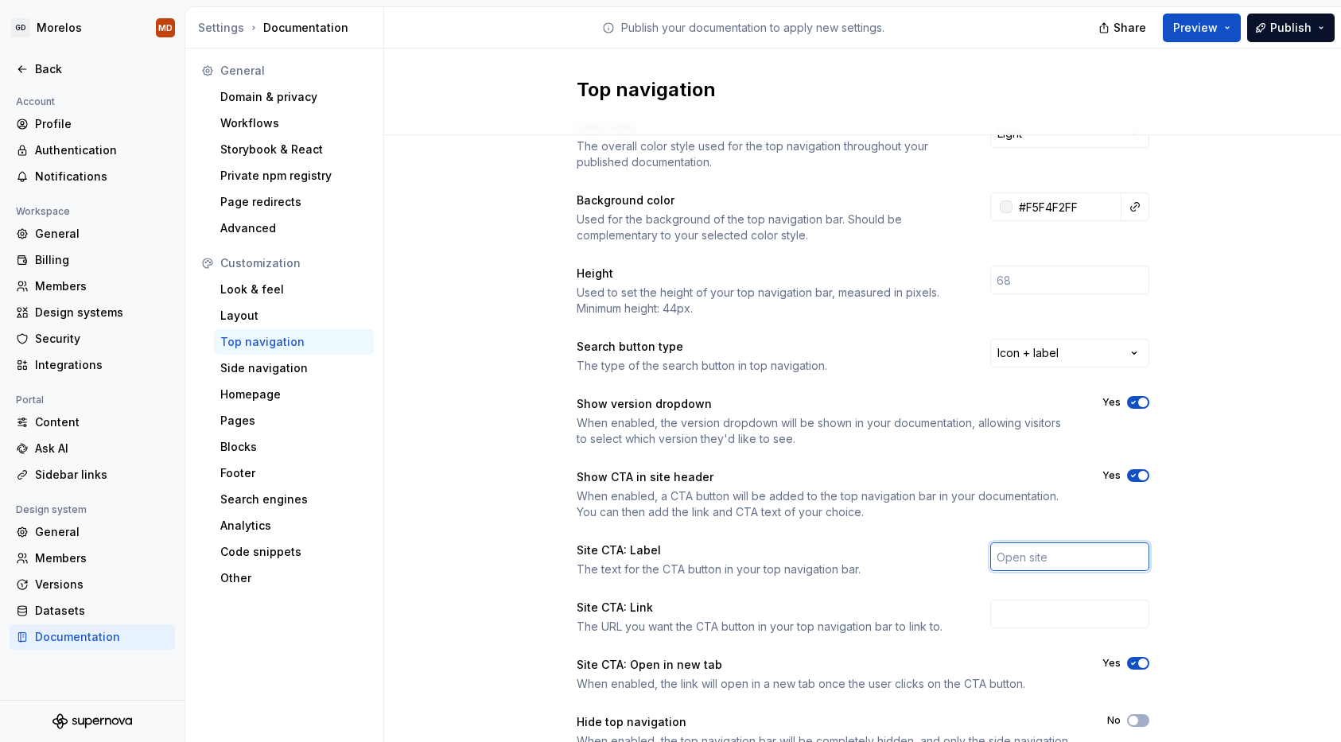
click at [1036, 552] on input "text" at bounding box center [1069, 557] width 159 height 29
type input "Morelos Github"
click at [1011, 623] on input "text" at bounding box center [1069, 614] width 159 height 29
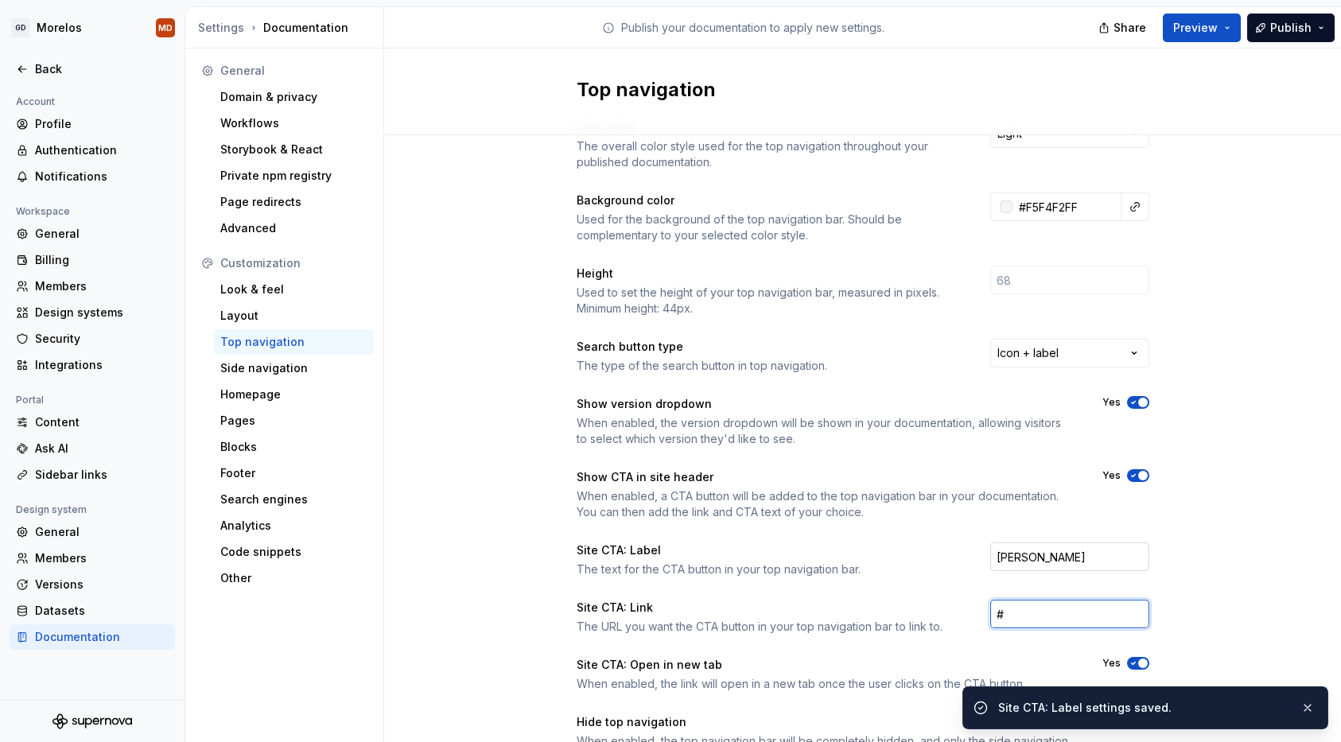
type input "#"
click at [1105, 558] on input "Morelos Github" at bounding box center [1069, 557] width 159 height 29
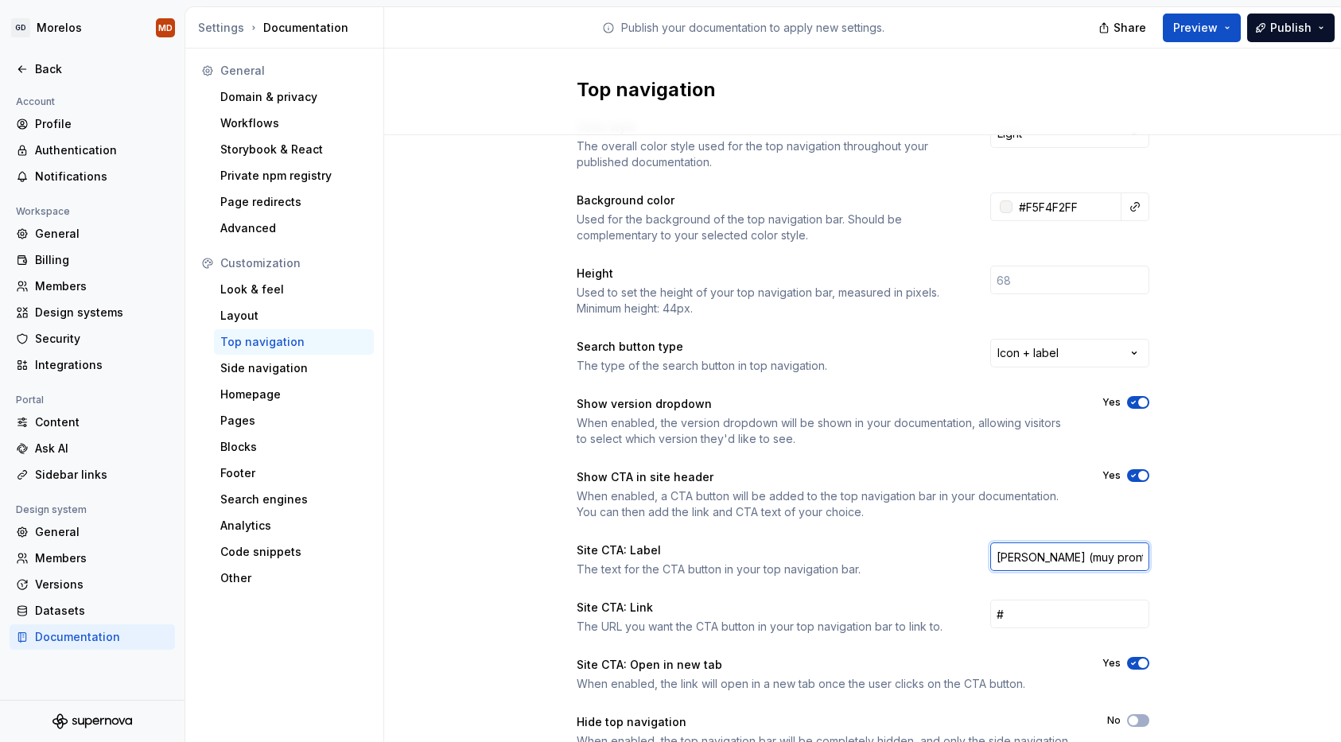
scroll to position [0, 2]
type input "Morelos Github (muy pronto)"
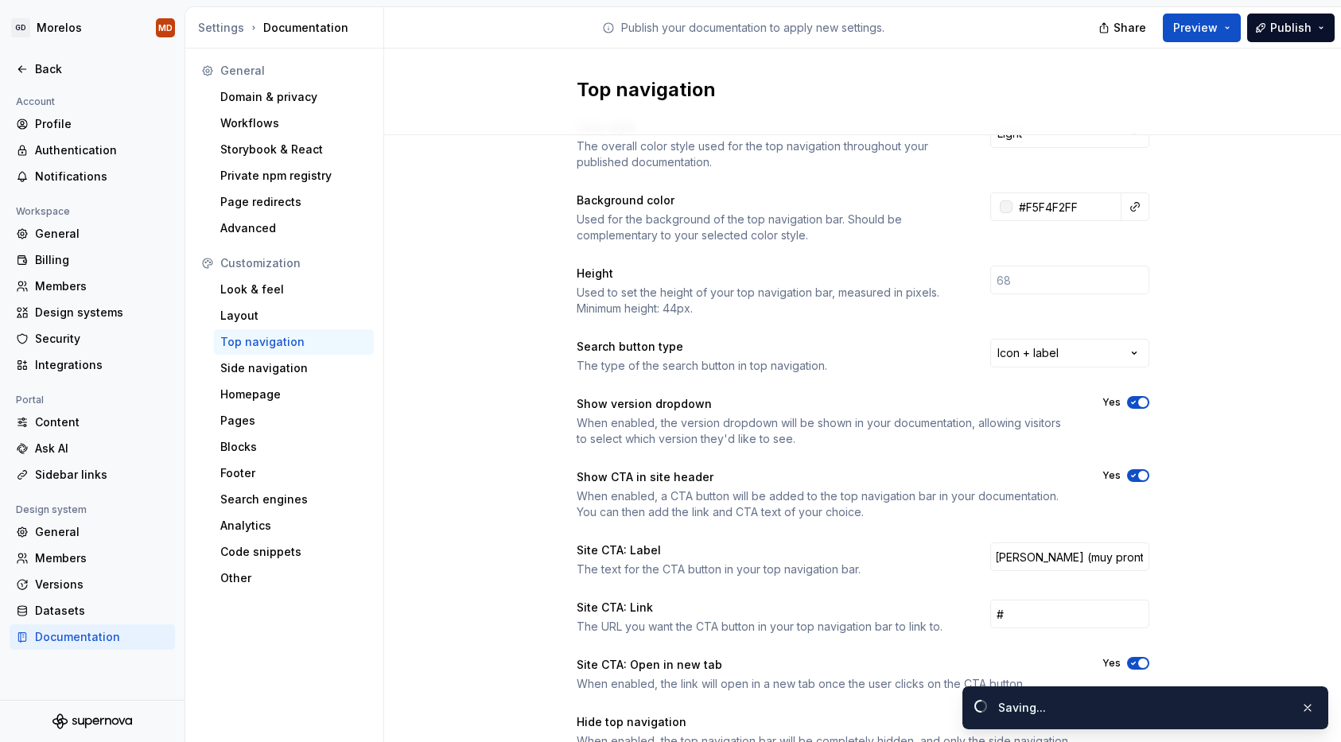
click at [1280, 562] on div "Color style The overall color style used for the top navigation throughout your…" at bounding box center [862, 458] width 957 height 735
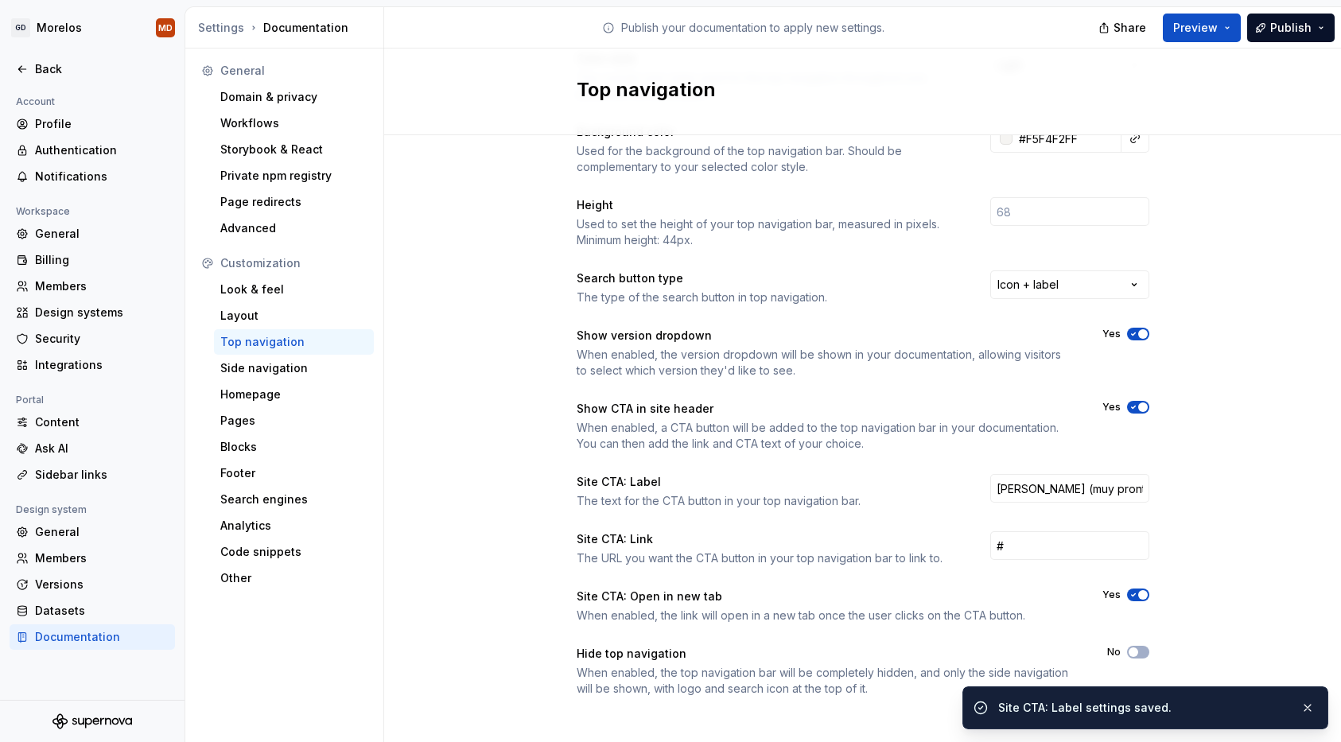
scroll to position [121, 0]
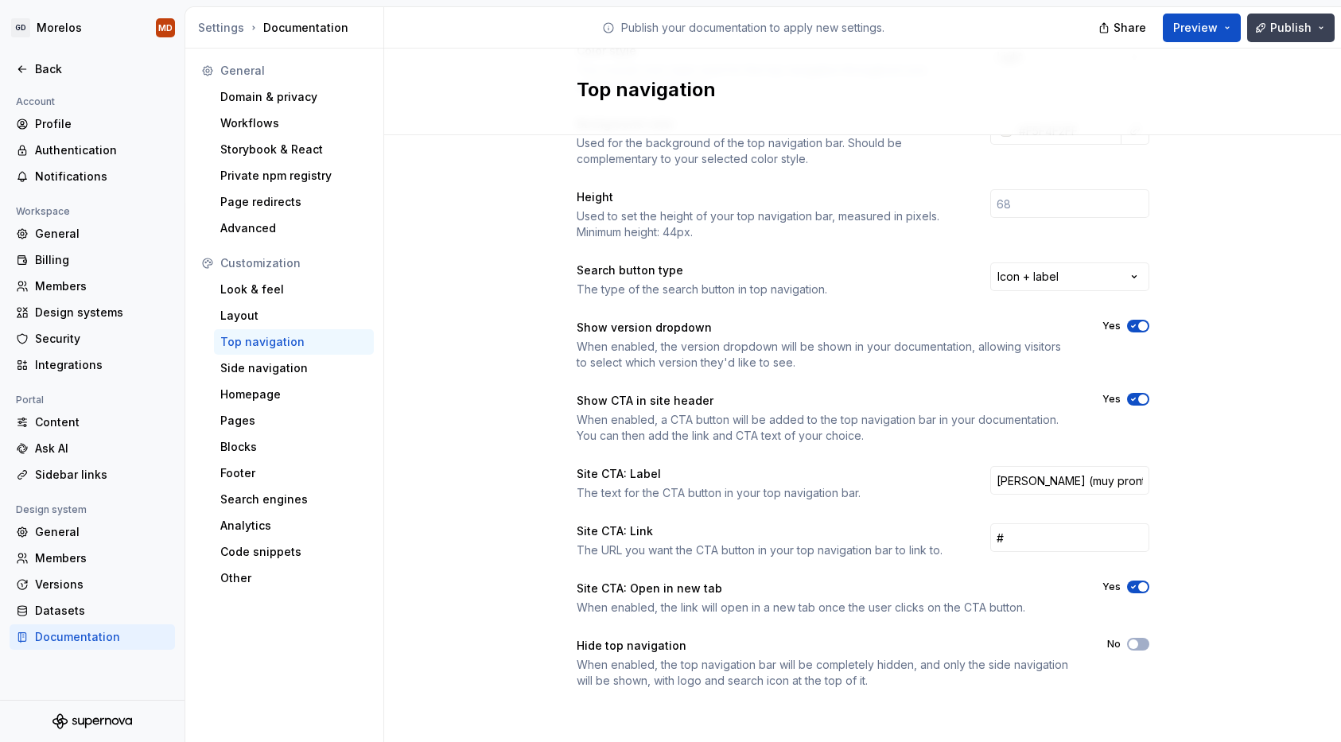
click at [1272, 37] on button "Publish" at bounding box center [1291, 28] width 88 height 29
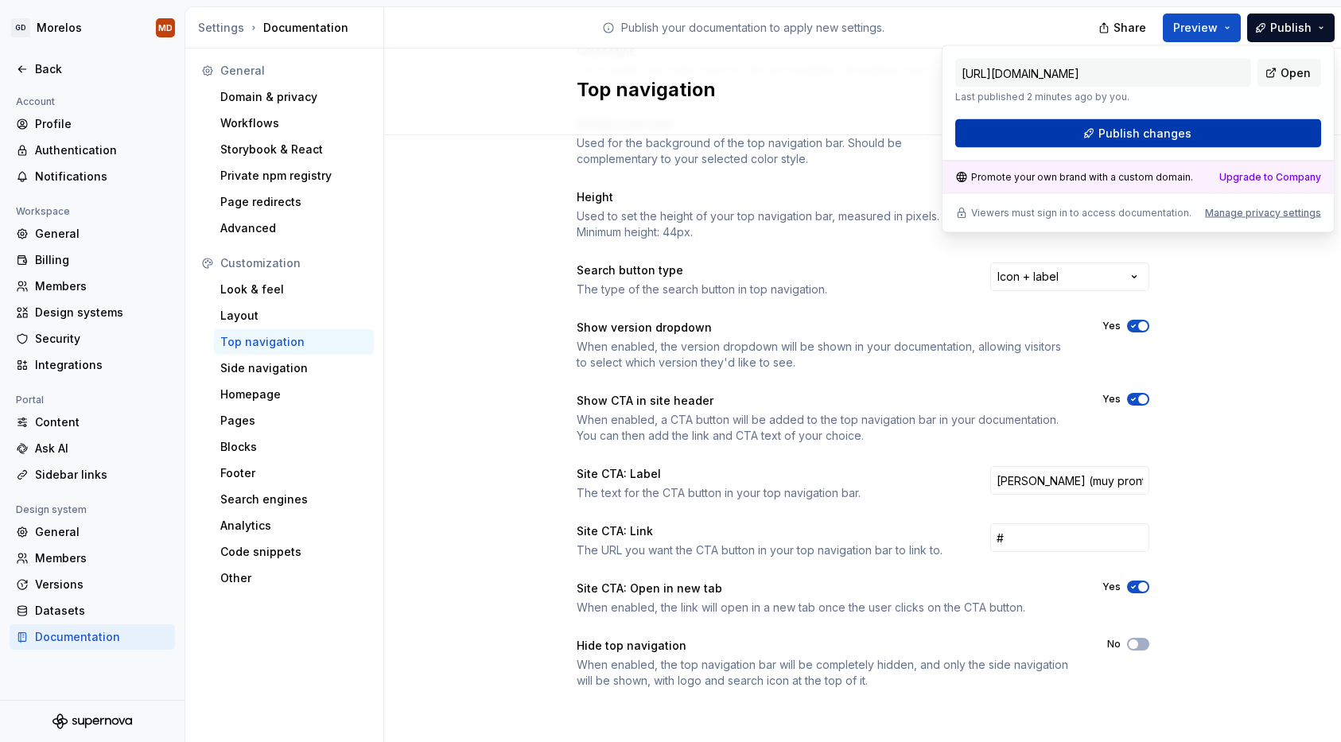
click at [1189, 132] on button "Publish changes" at bounding box center [1138, 133] width 366 height 29
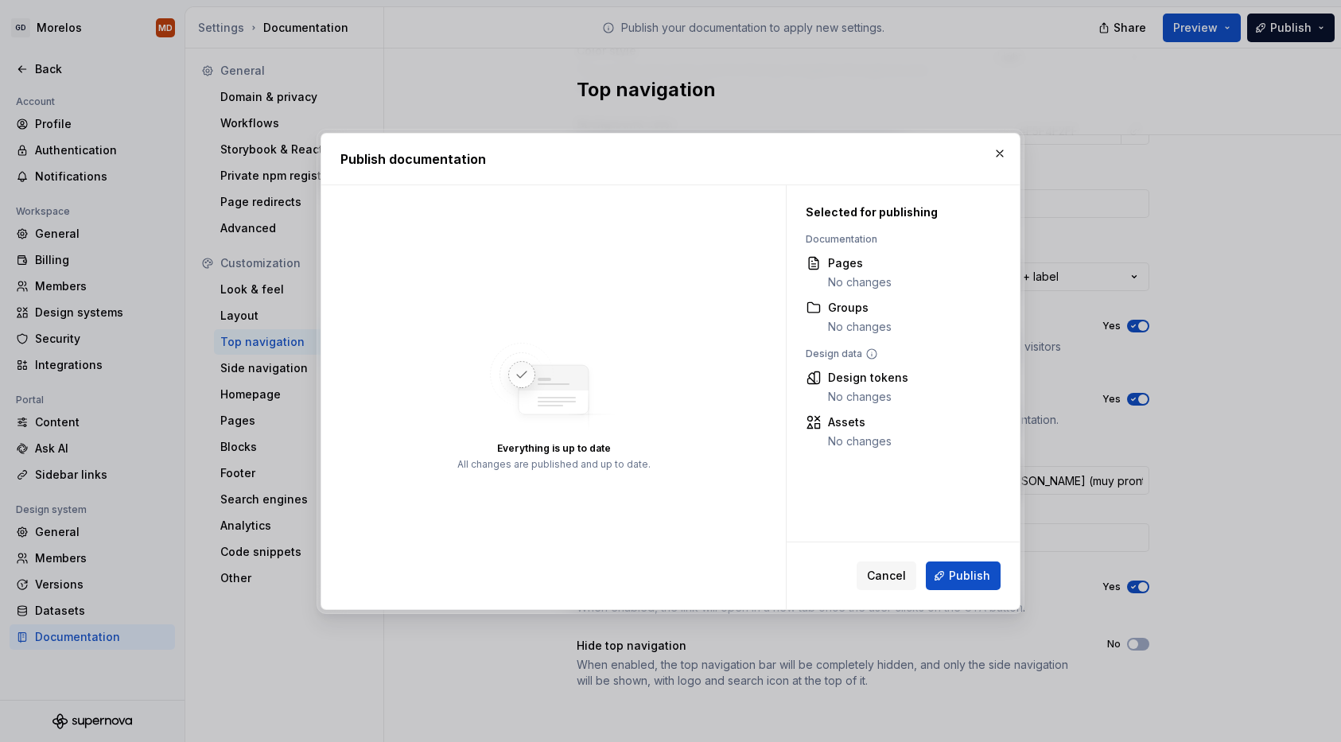
click at [977, 590] on div "Cancel Publish" at bounding box center [903, 576] width 233 height 67
click at [974, 572] on span "Publish" at bounding box center [969, 576] width 41 height 16
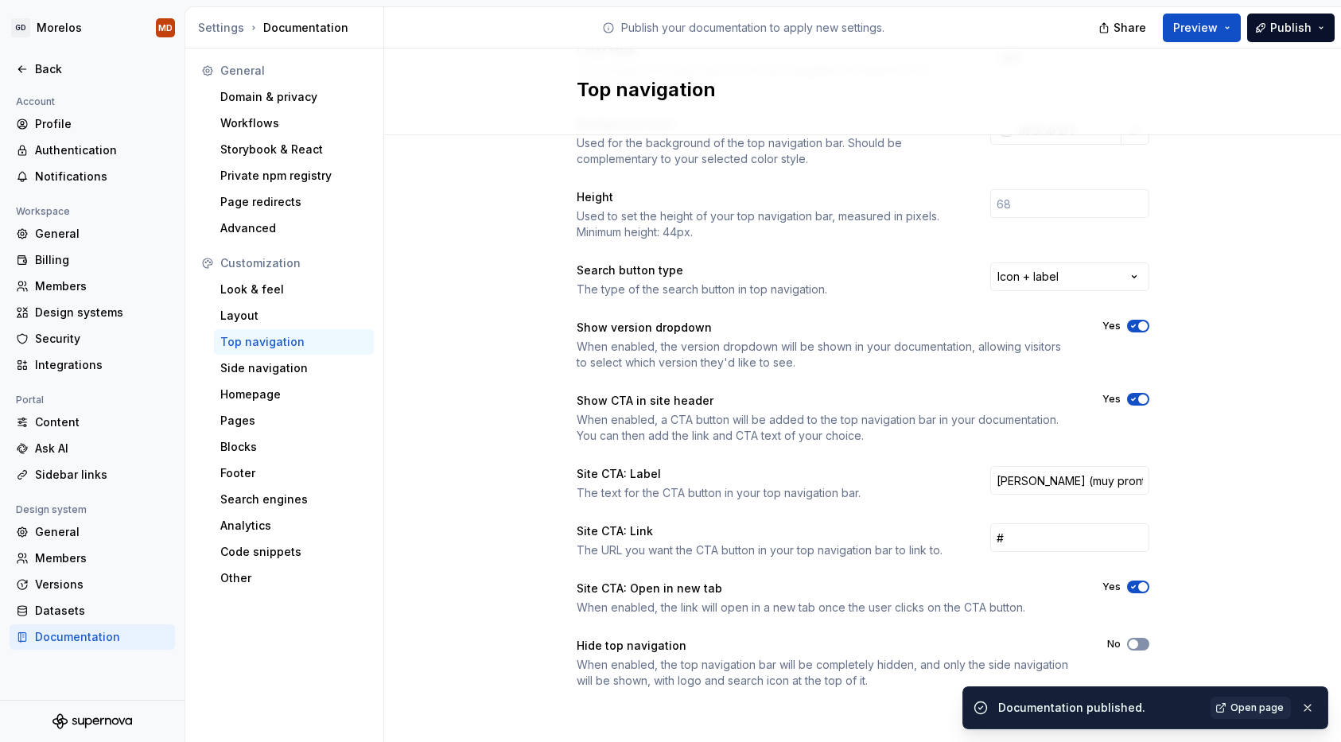
click at [1138, 647] on icon "button" at bounding box center [1133, 645] width 13 height 10
click at [1276, 40] on button "Publish" at bounding box center [1291, 28] width 88 height 29
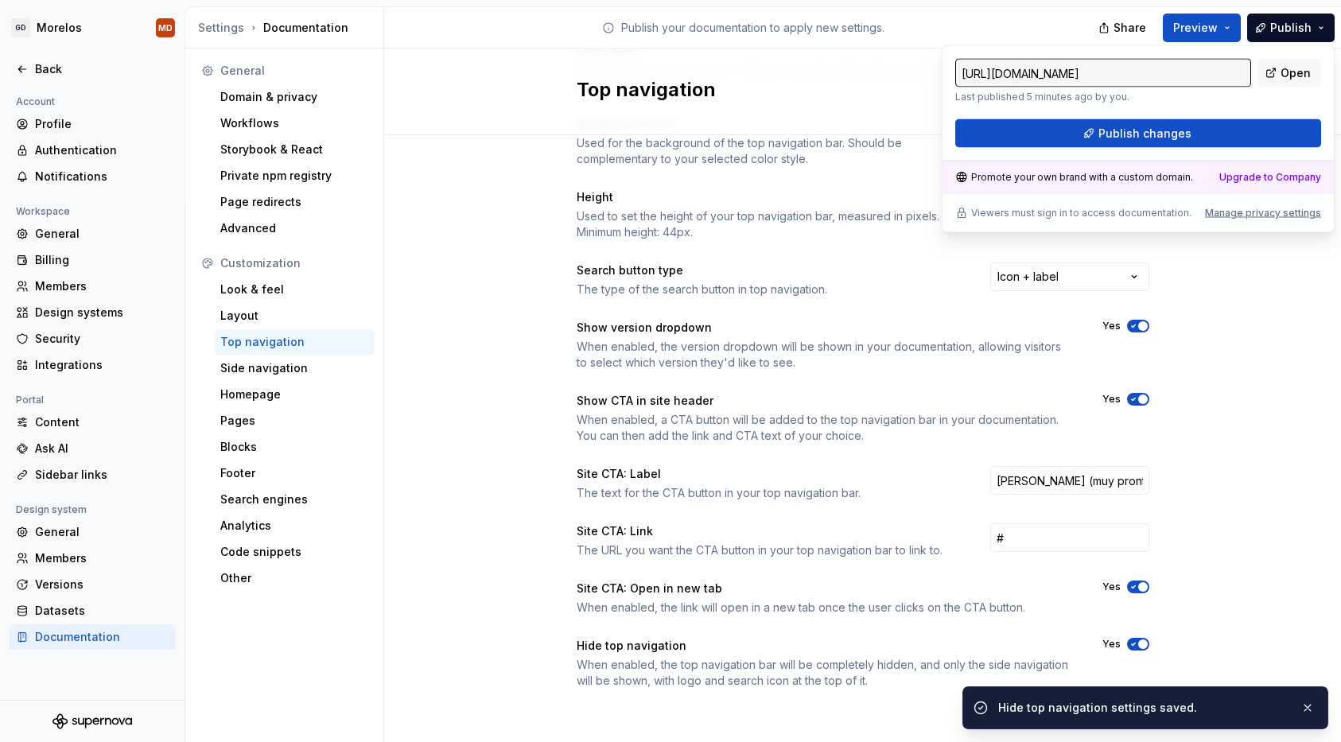
click at [1244, 118] on div "https://related-magenta-monkey.supernova-docs.io/latest/ Last published 5 minut…" at bounding box center [1138, 103] width 366 height 89
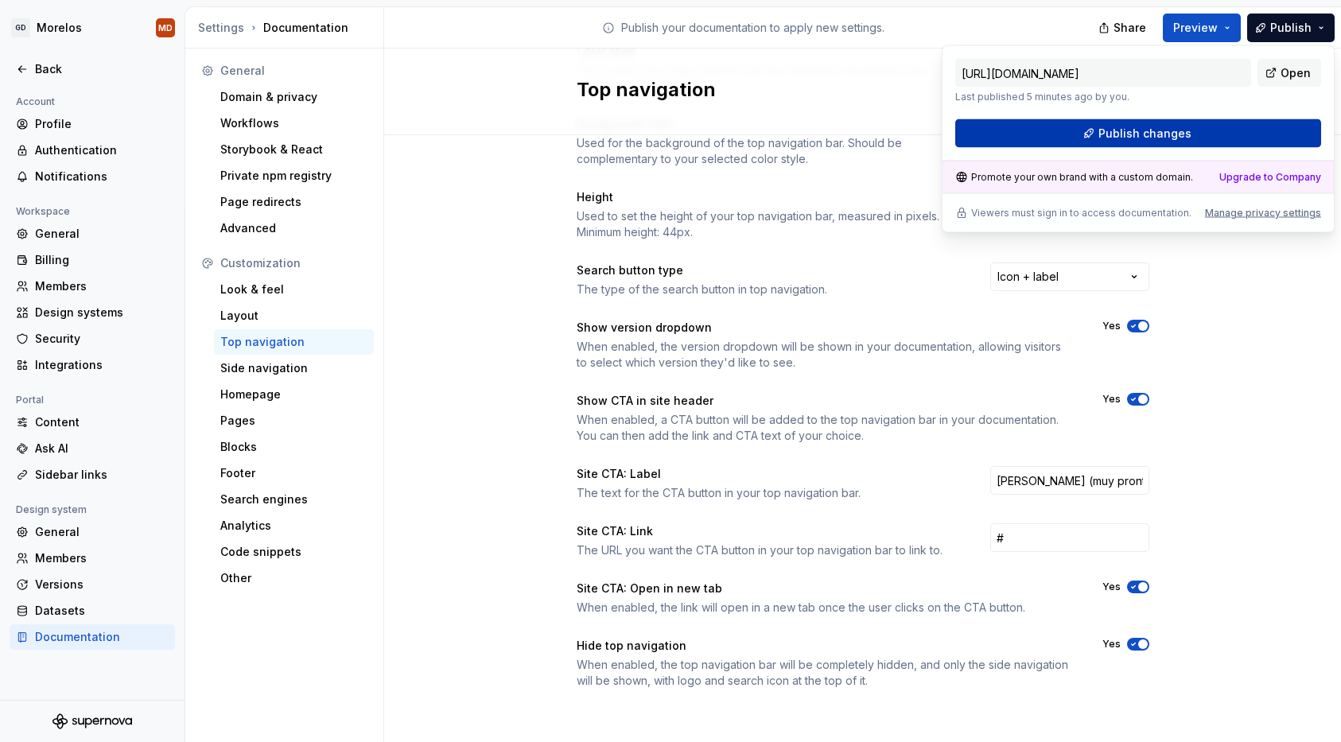
click at [1239, 137] on button "Publish changes" at bounding box center [1138, 133] width 366 height 29
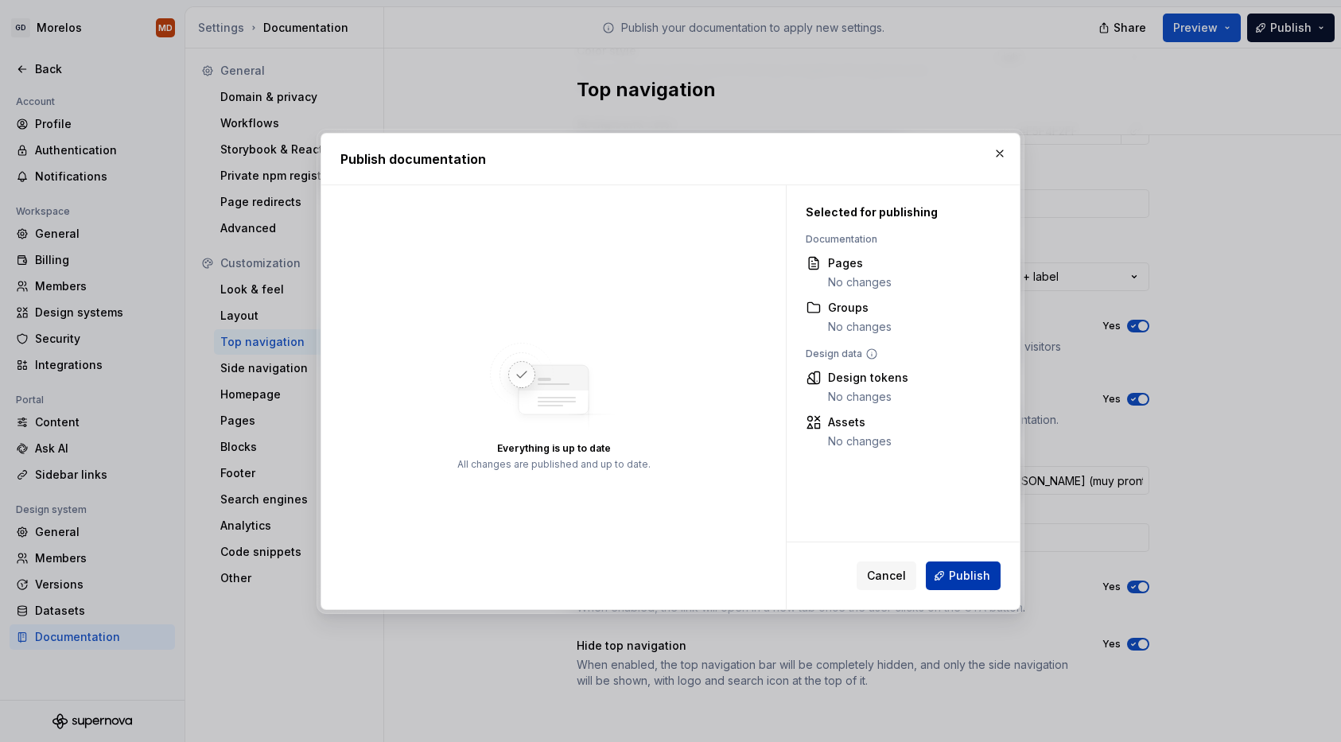
click at [969, 578] on span "Publish" at bounding box center [969, 576] width 41 height 16
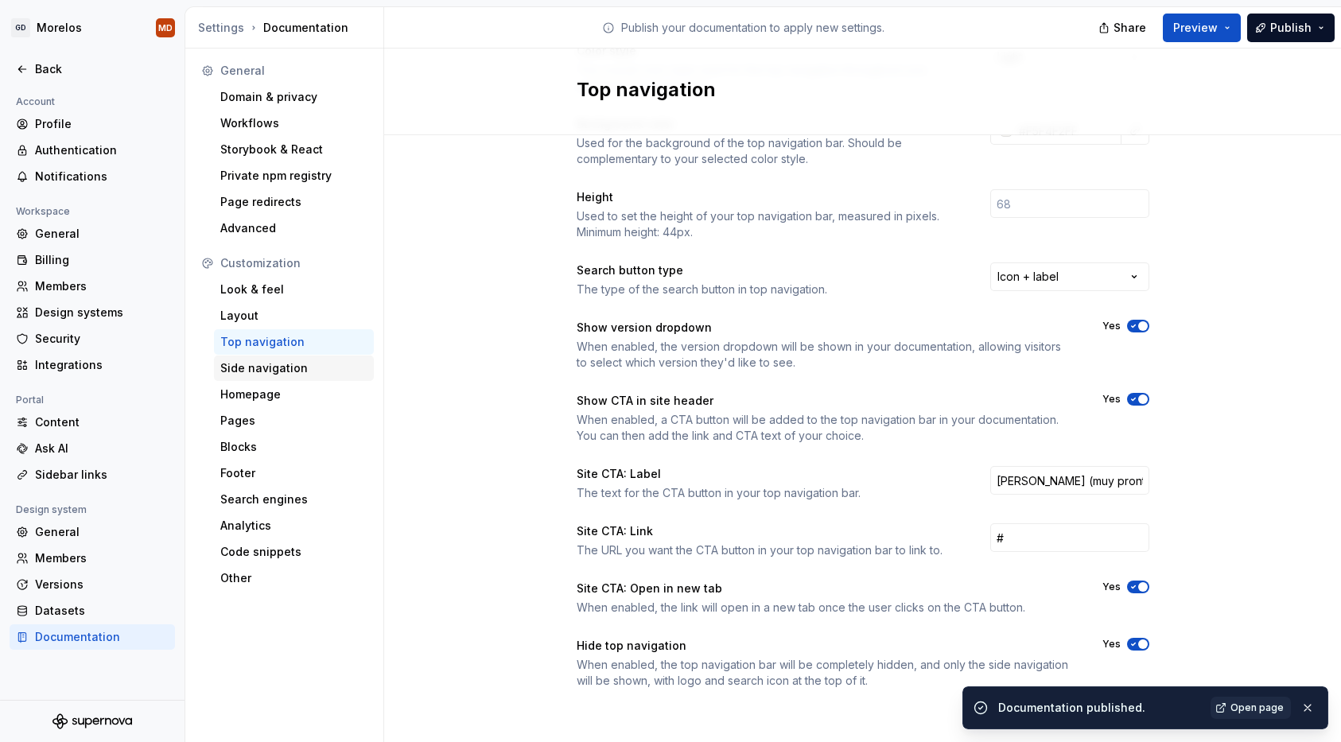
click at [317, 372] on div "Side navigation" at bounding box center [293, 368] width 147 height 16
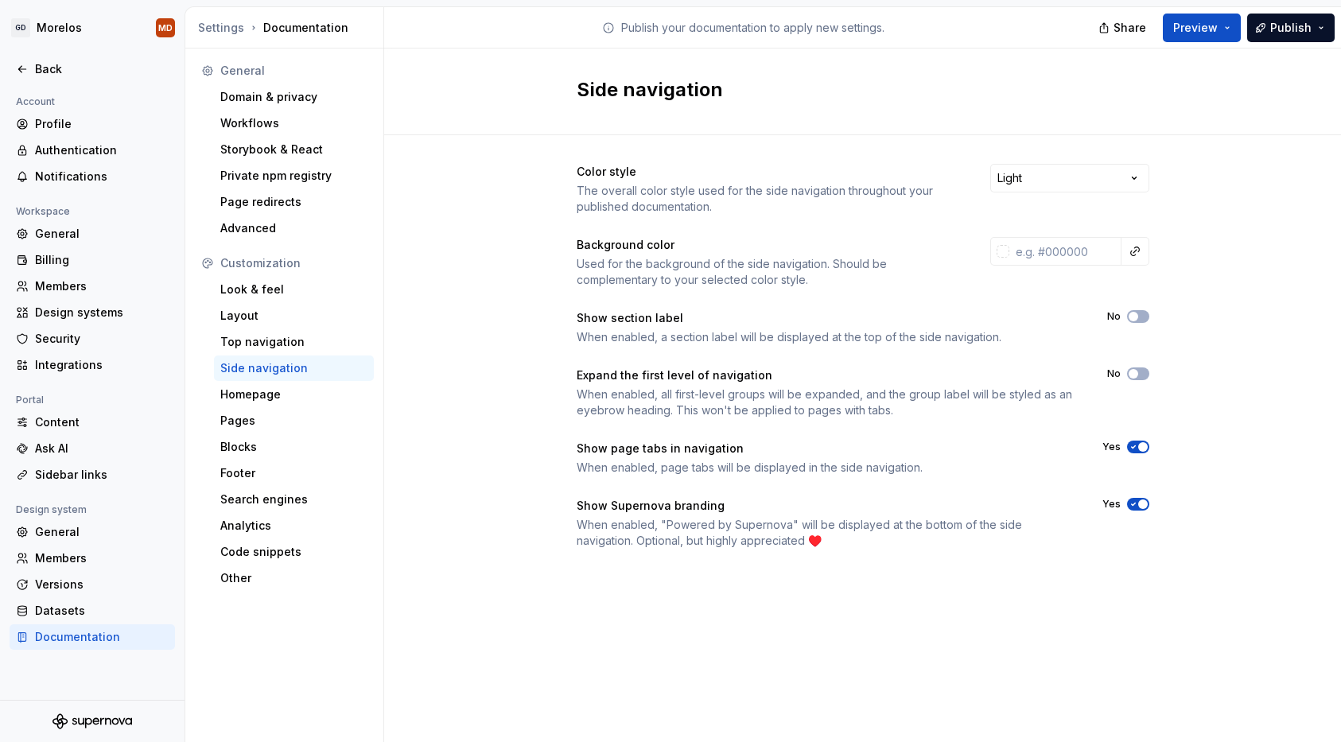
click at [1071, 269] on div "Background color Used for the background of the side navigation. Should be comp…" at bounding box center [863, 262] width 573 height 51
click at [1067, 252] on input "text" at bounding box center [1065, 251] width 112 height 29
paste input "F5F4F2"
click at [1206, 236] on div "Color style The overall color style used for the side navigation throughout you…" at bounding box center [862, 372] width 957 height 474
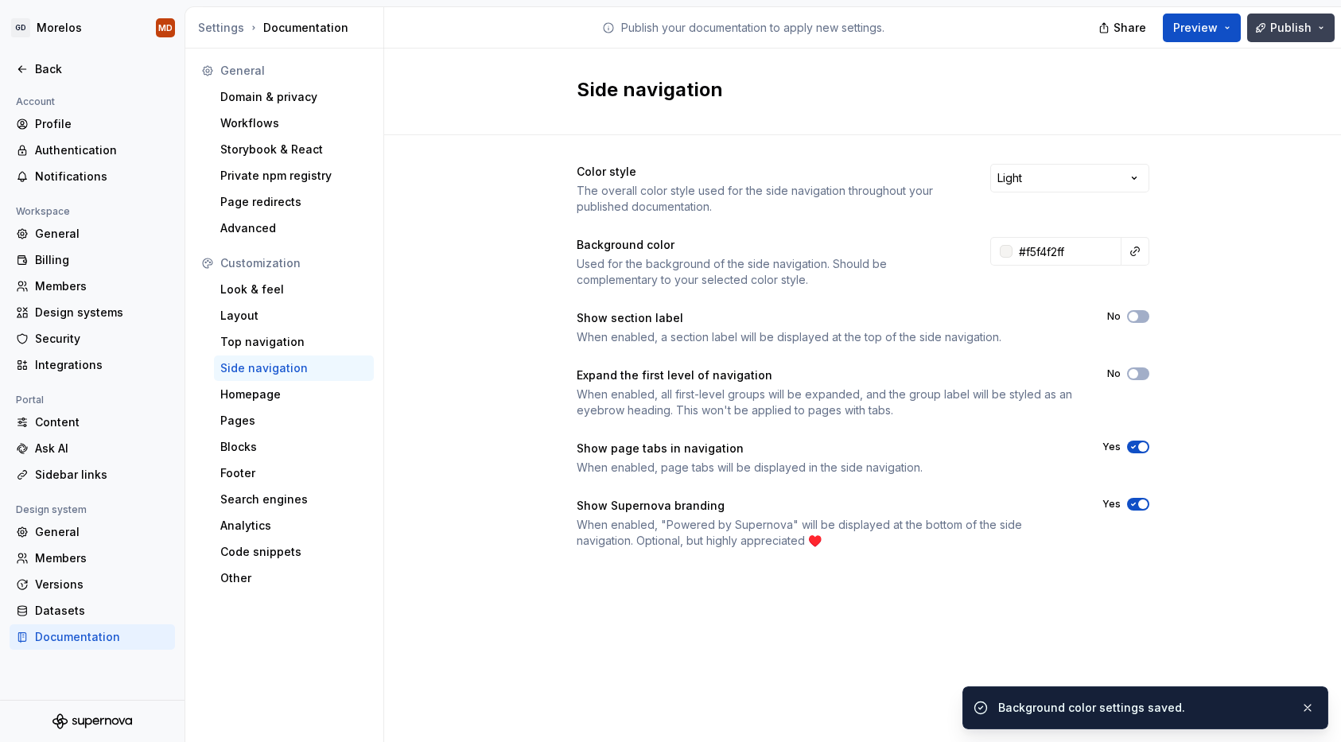
click at [1294, 33] on span "Publish" at bounding box center [1290, 28] width 41 height 16
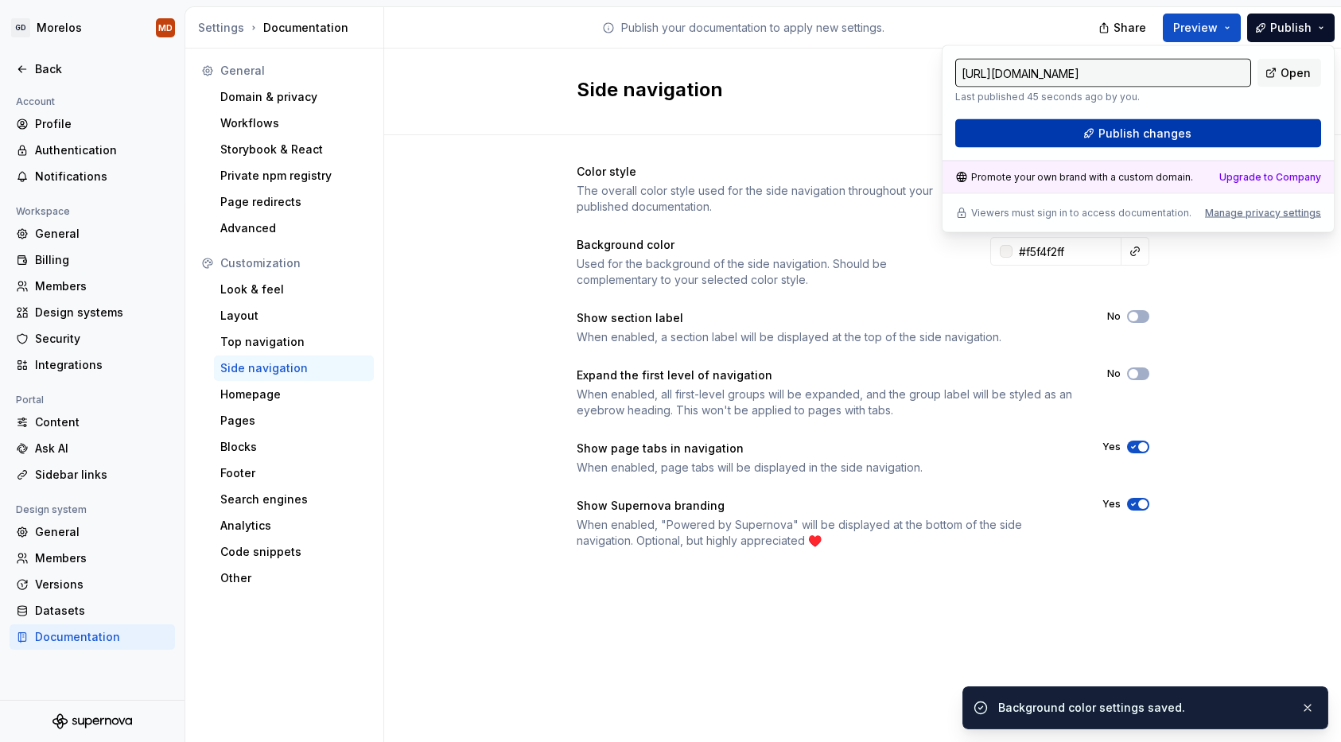
click at [1251, 140] on button "Publish changes" at bounding box center [1138, 133] width 366 height 29
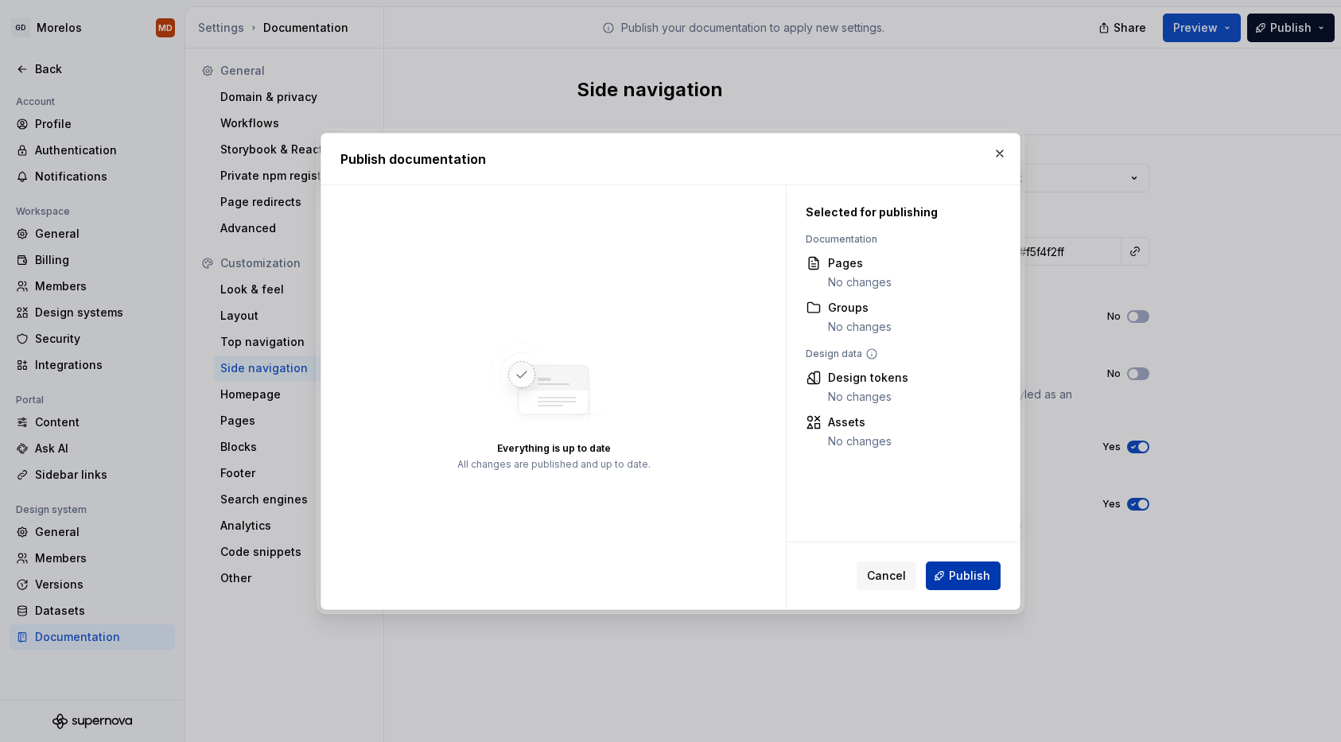
click at [986, 578] on span "Publish" at bounding box center [969, 576] width 41 height 16
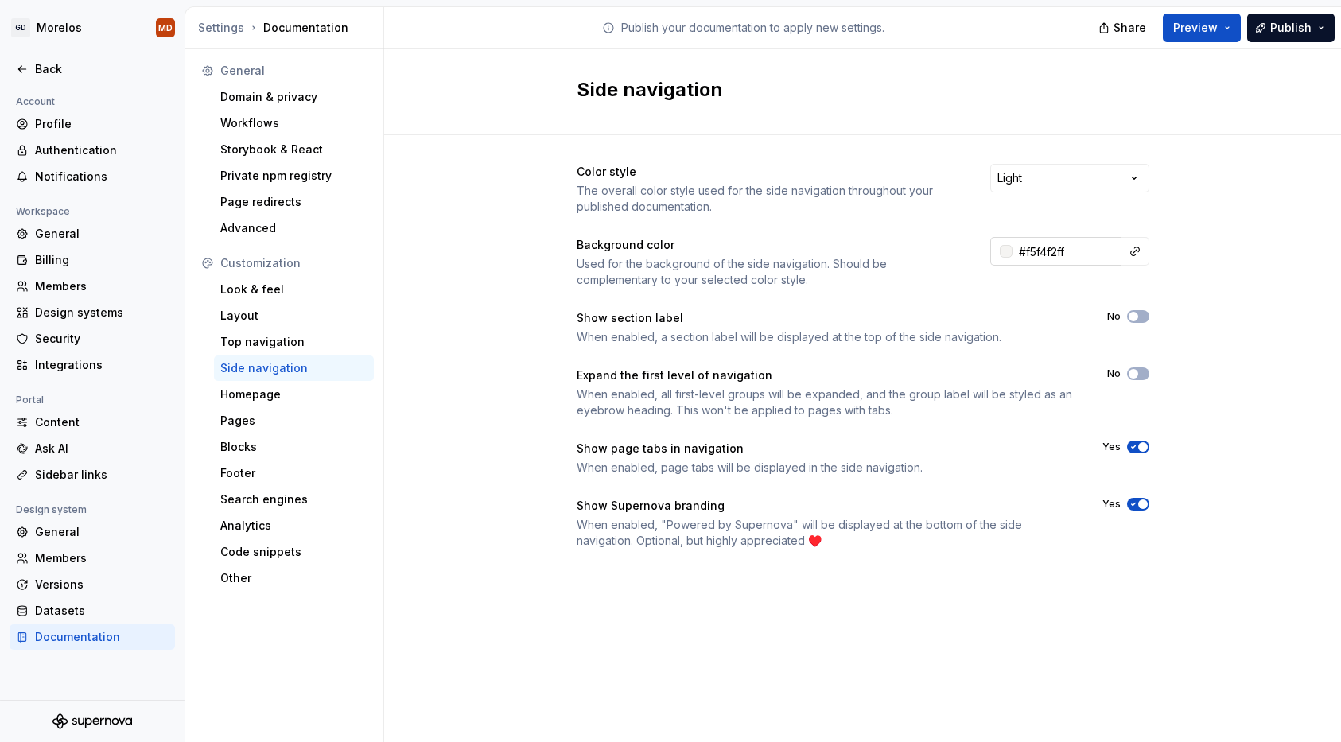
click at [1056, 257] on input "#f5f4f2ff" at bounding box center [1067, 251] width 109 height 29
paste input "EBEADE"
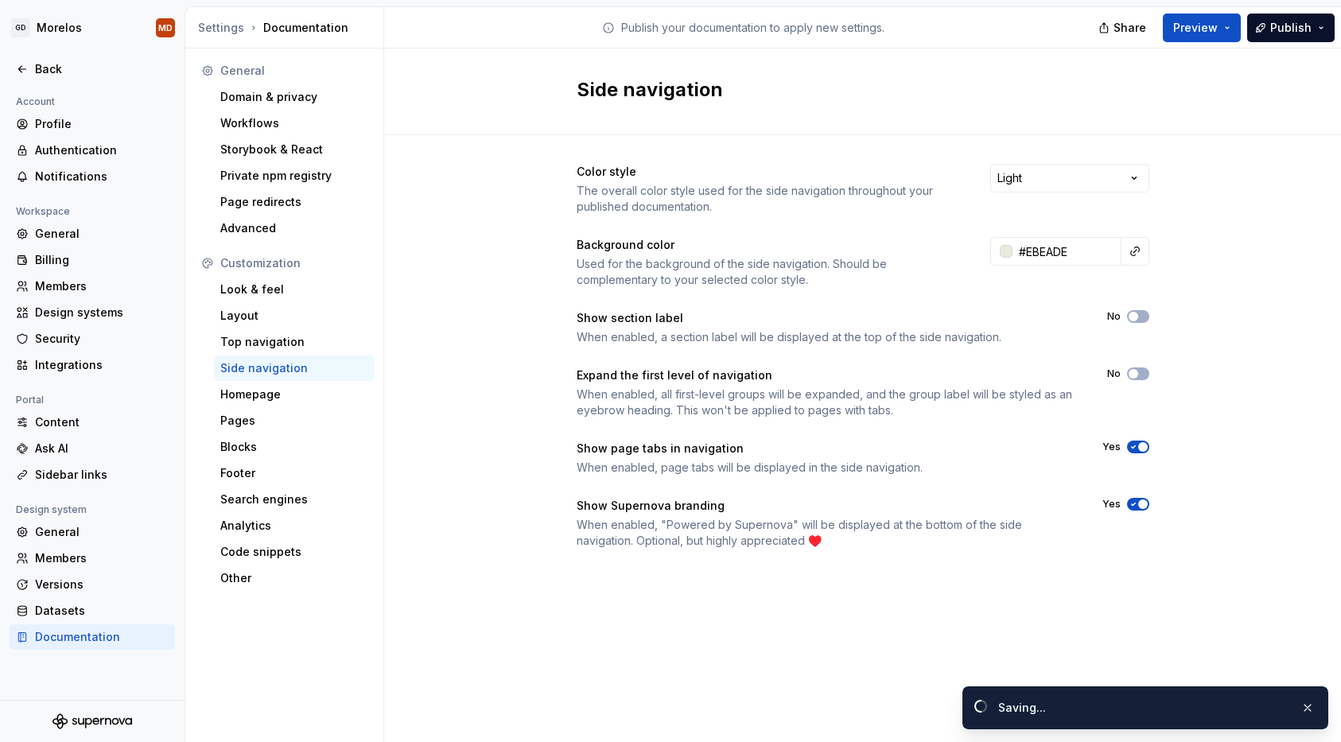
click at [1214, 266] on div "Color style The overall color style used for the side navigation throughout you…" at bounding box center [862, 372] width 957 height 474
type input "#ebeadeff"
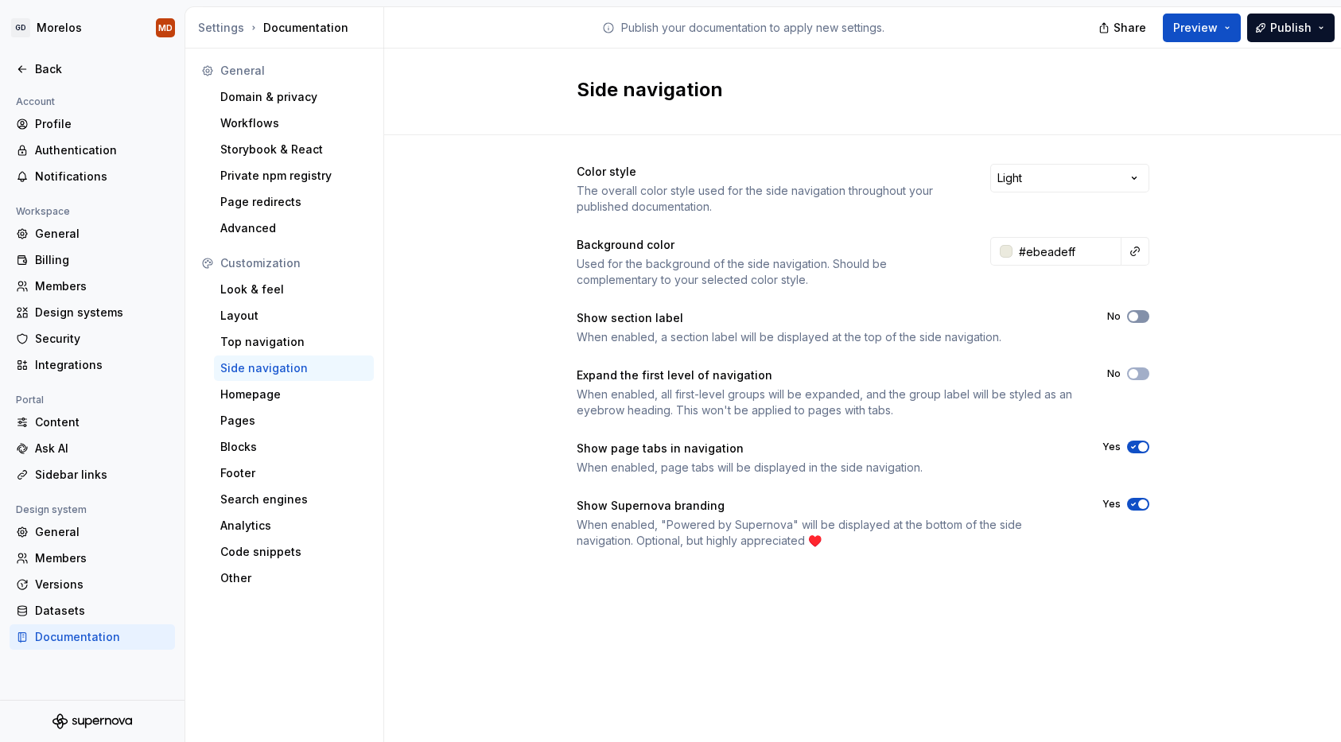
click at [1135, 317] on span "button" at bounding box center [1134, 317] width 10 height 10
click at [1138, 375] on icon "button" at bounding box center [1133, 374] width 13 height 10
click at [1130, 501] on icon "button" at bounding box center [1133, 505] width 13 height 10
click at [1141, 505] on button "No" at bounding box center [1138, 504] width 22 height 13
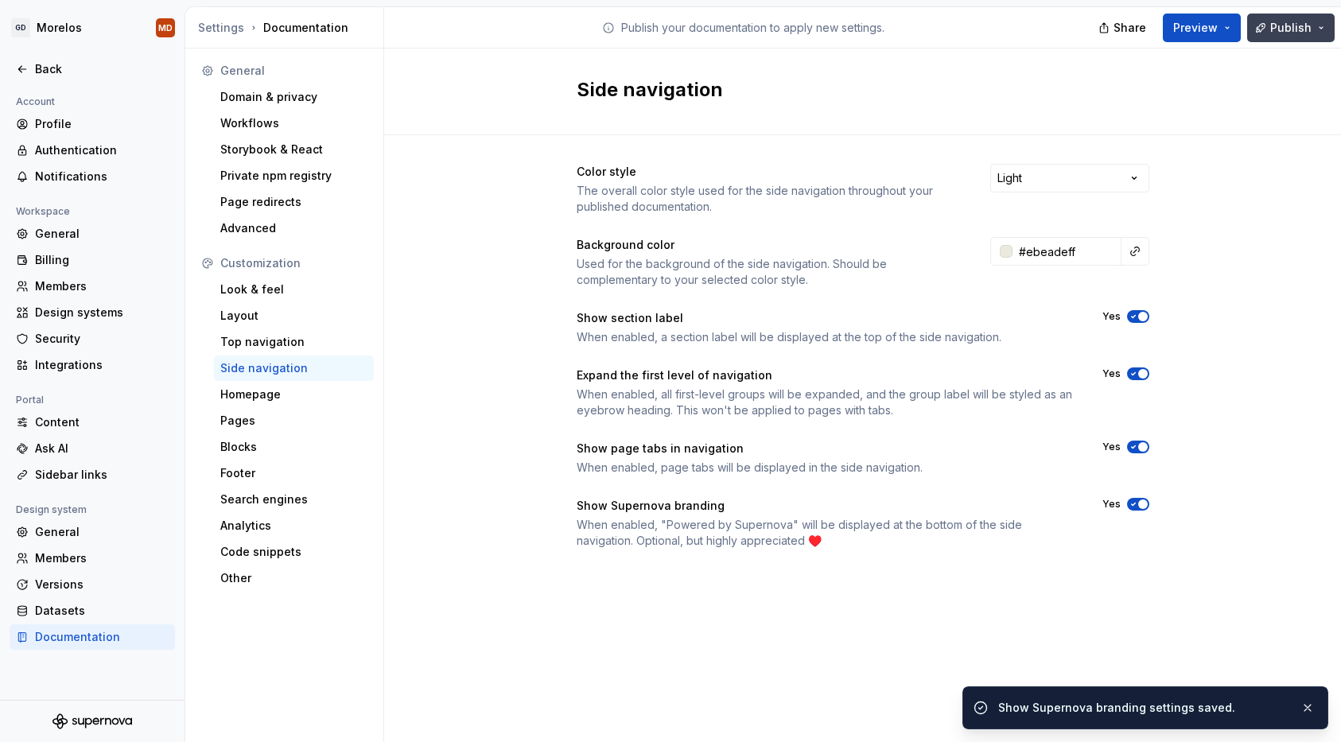
click at [1296, 29] on span "Publish" at bounding box center [1290, 28] width 41 height 16
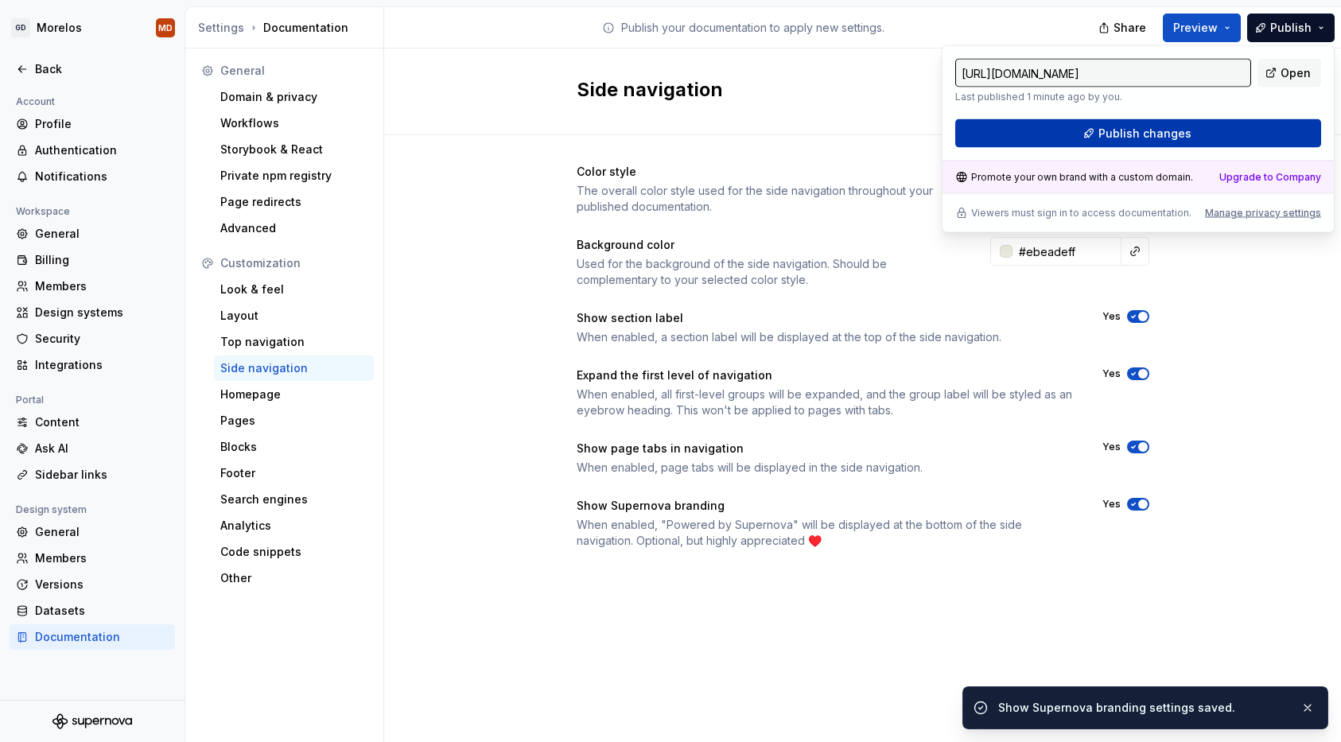
click at [1206, 134] on button "Publish changes" at bounding box center [1138, 133] width 366 height 29
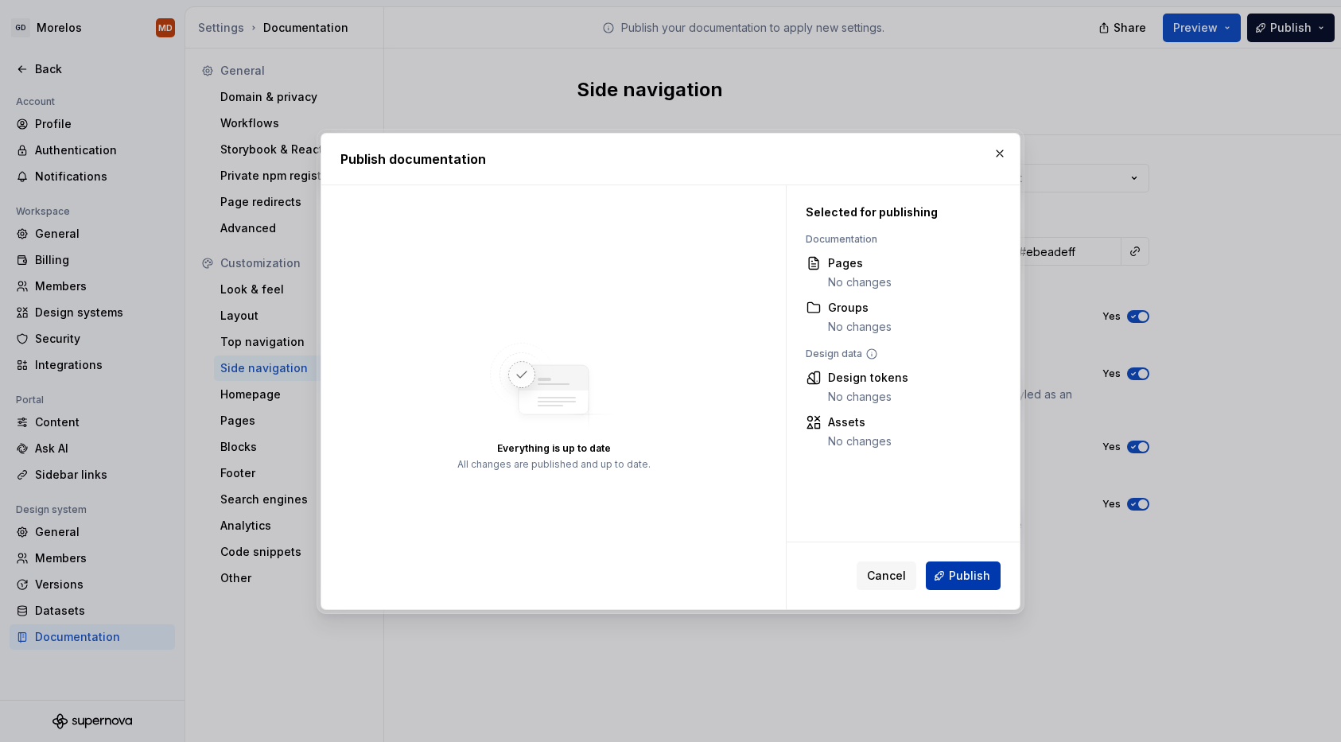
click at [943, 566] on button "Publish" at bounding box center [963, 576] width 75 height 29
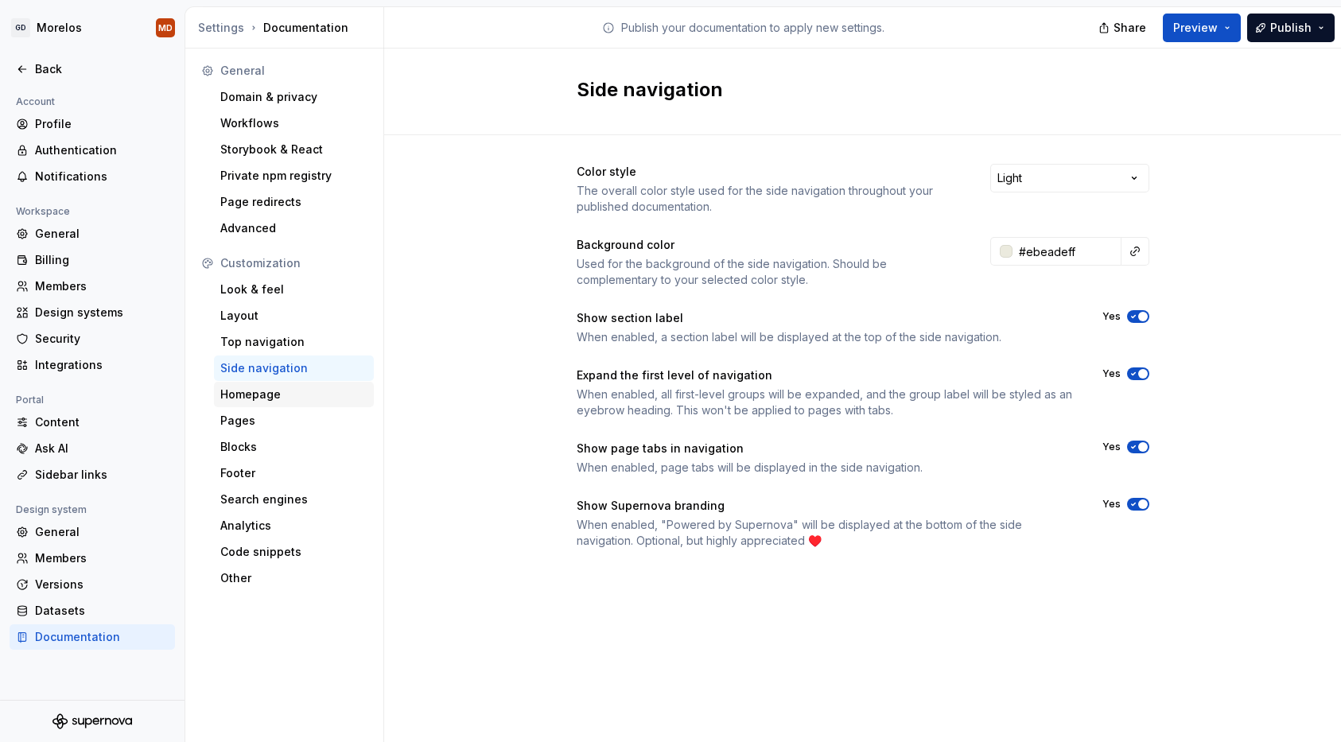
click at [316, 392] on div "Homepage" at bounding box center [293, 395] width 147 height 16
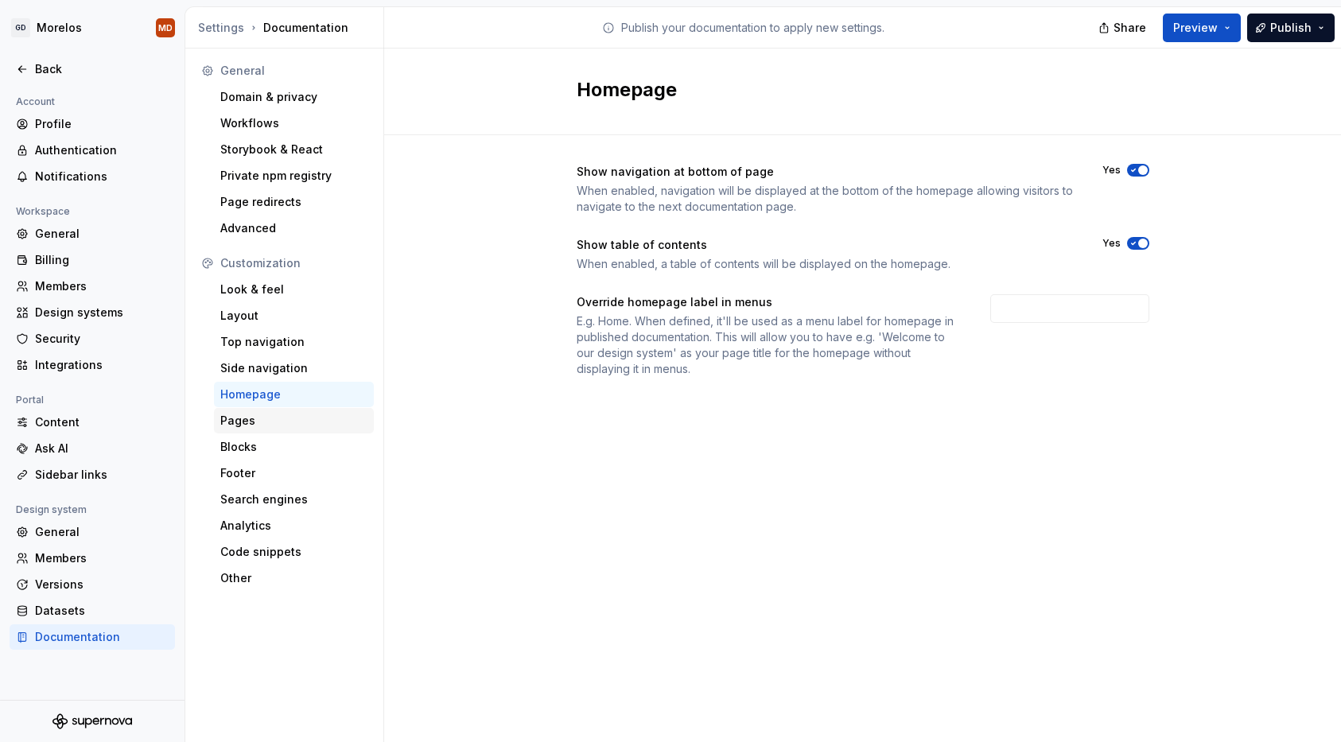
click at [279, 414] on div "Pages" at bounding box center [293, 421] width 147 height 16
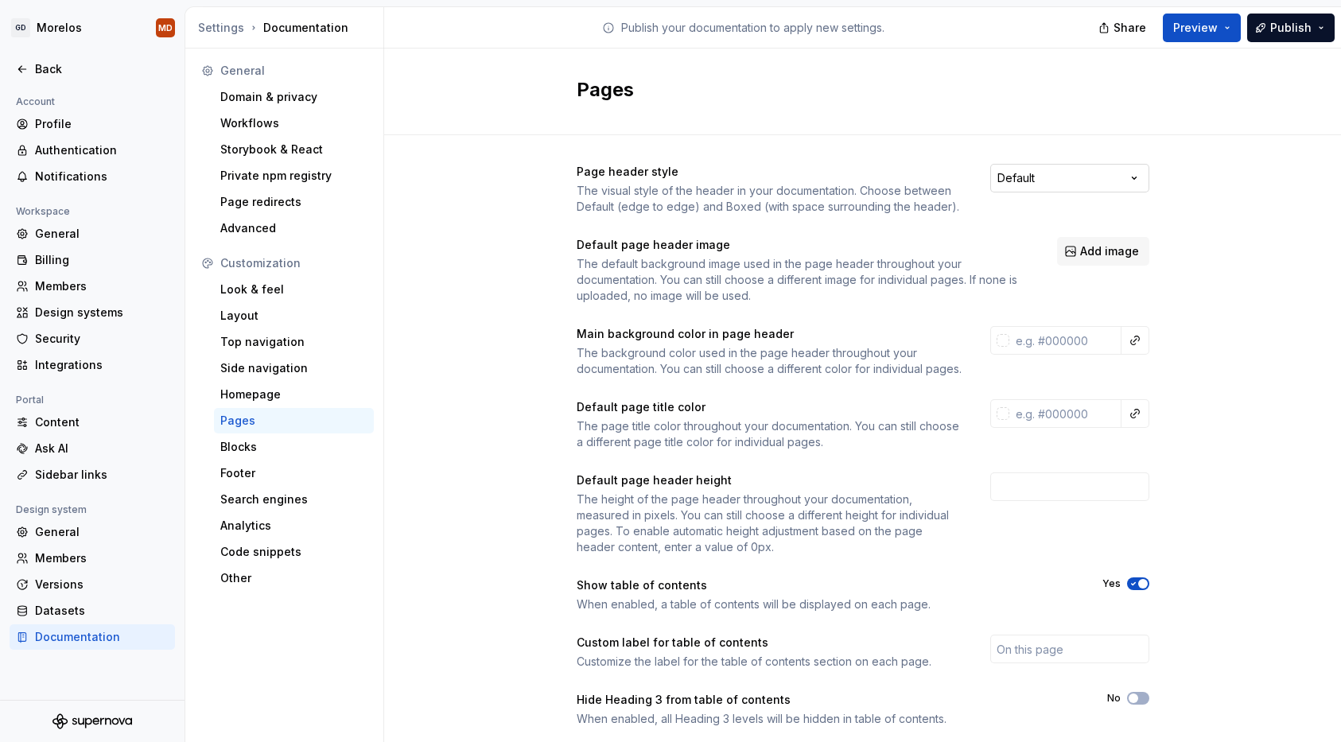
click at [1065, 177] on html "GD Morelos MD Back Account Profile Authentication Notifications Workspace Gener…" at bounding box center [670, 371] width 1341 height 742
click at [1106, 141] on html "GD Morelos MD Back Account Profile Authentication Notifications Workspace Gener…" at bounding box center [670, 371] width 1341 height 742
click at [1091, 197] on div "Page header style The visual style of the header in your documentation. Choose …" at bounding box center [863, 189] width 573 height 51
click at [1081, 185] on html "GD Morelos MD Back Account Profile Authentication Notifications Workspace Gener…" at bounding box center [670, 371] width 1341 height 742
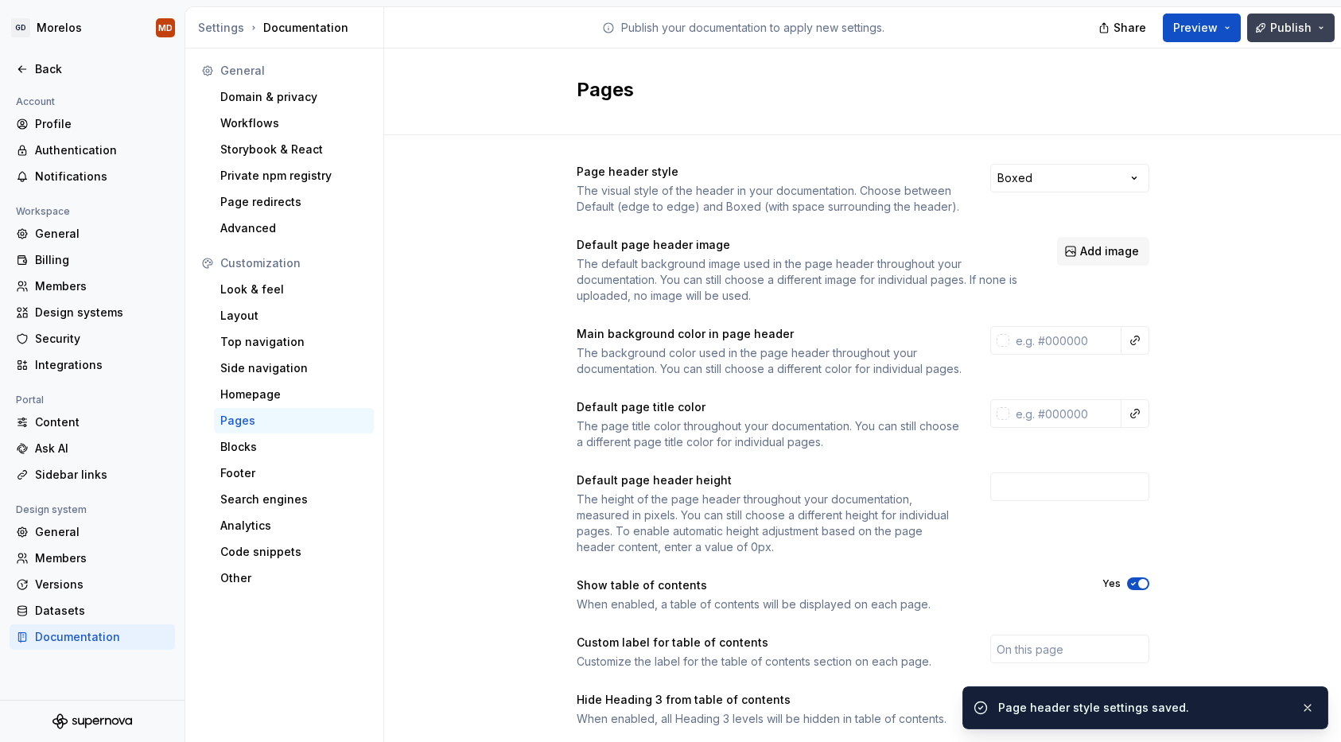
click at [1277, 21] on span "Publish" at bounding box center [1290, 28] width 41 height 16
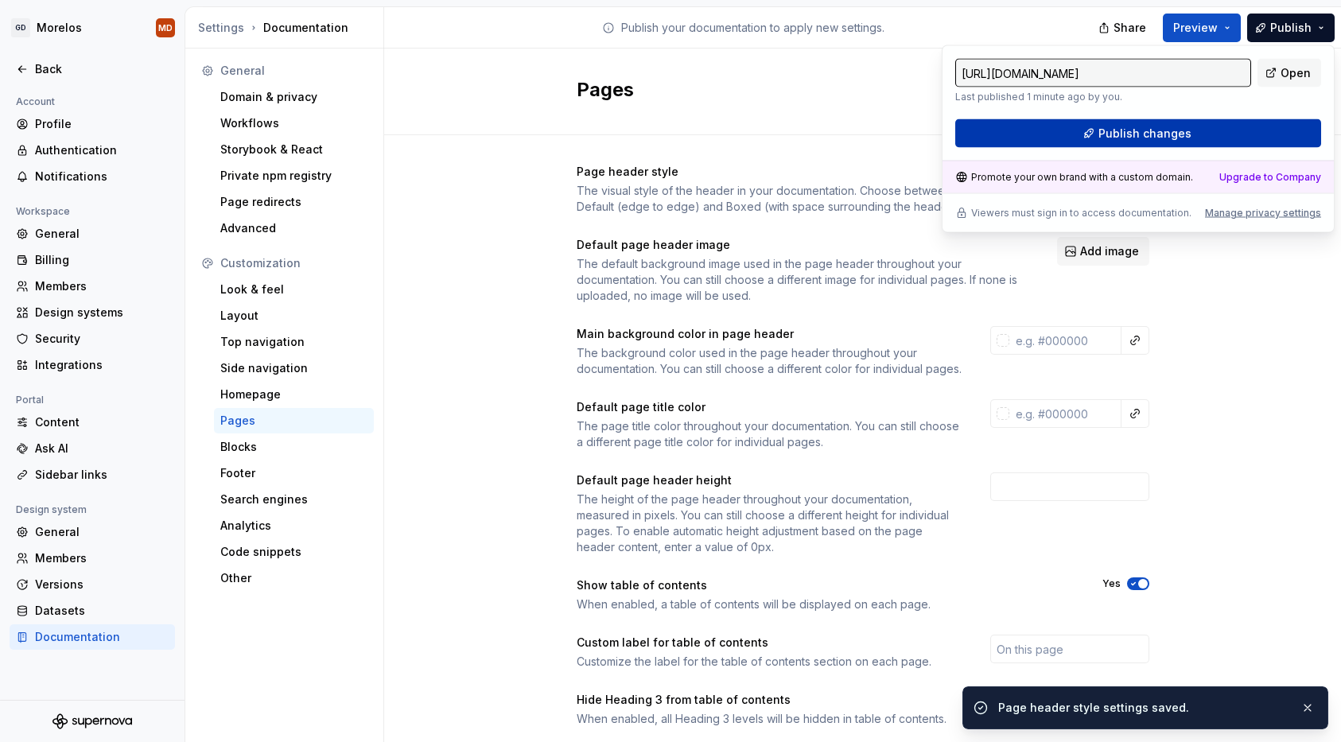
click at [1219, 140] on button "Publish changes" at bounding box center [1138, 133] width 366 height 29
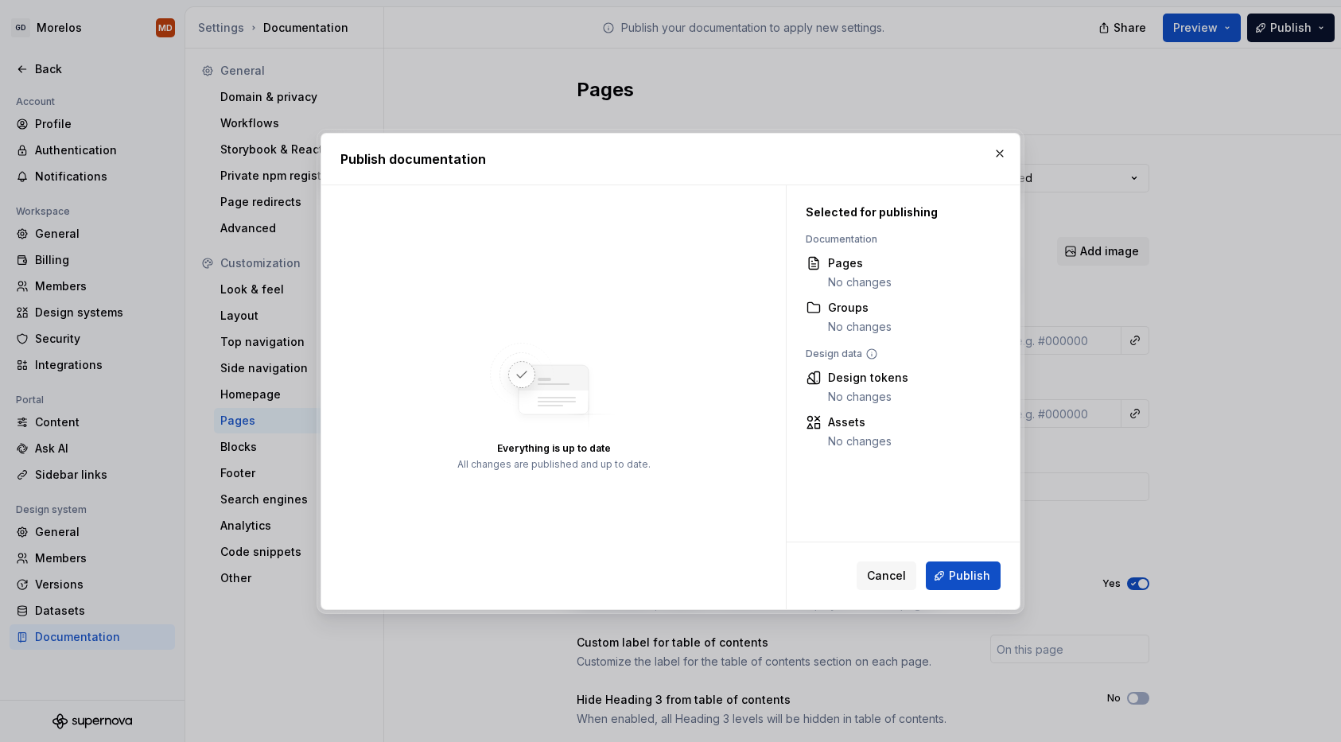
click at [976, 592] on div "Cancel Publish" at bounding box center [903, 576] width 233 height 67
click at [969, 575] on span "Publish" at bounding box center [969, 576] width 41 height 16
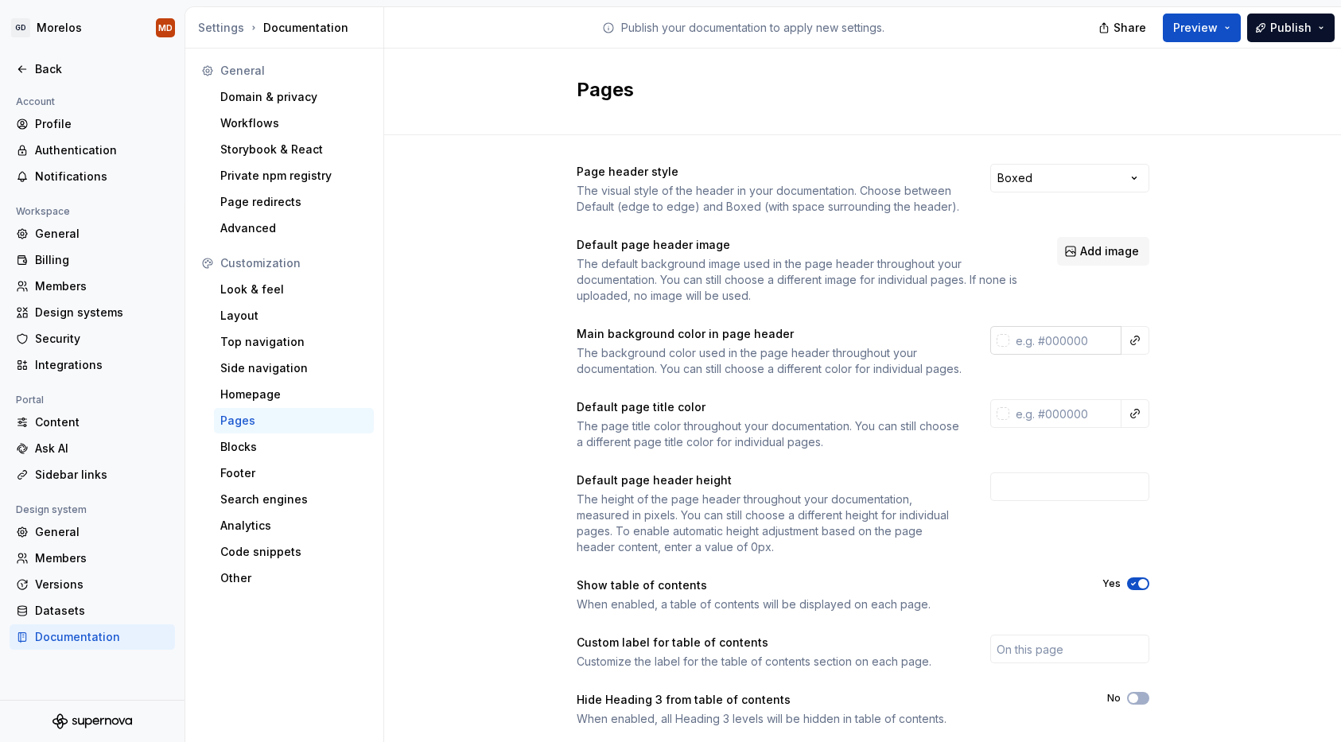
click at [1069, 338] on input "text" at bounding box center [1065, 340] width 112 height 29
paste input "F5F4F2"
click at [1243, 366] on div "Page header style The visual style of the header in your documentation. Choose …" at bounding box center [862, 497] width 957 height 725
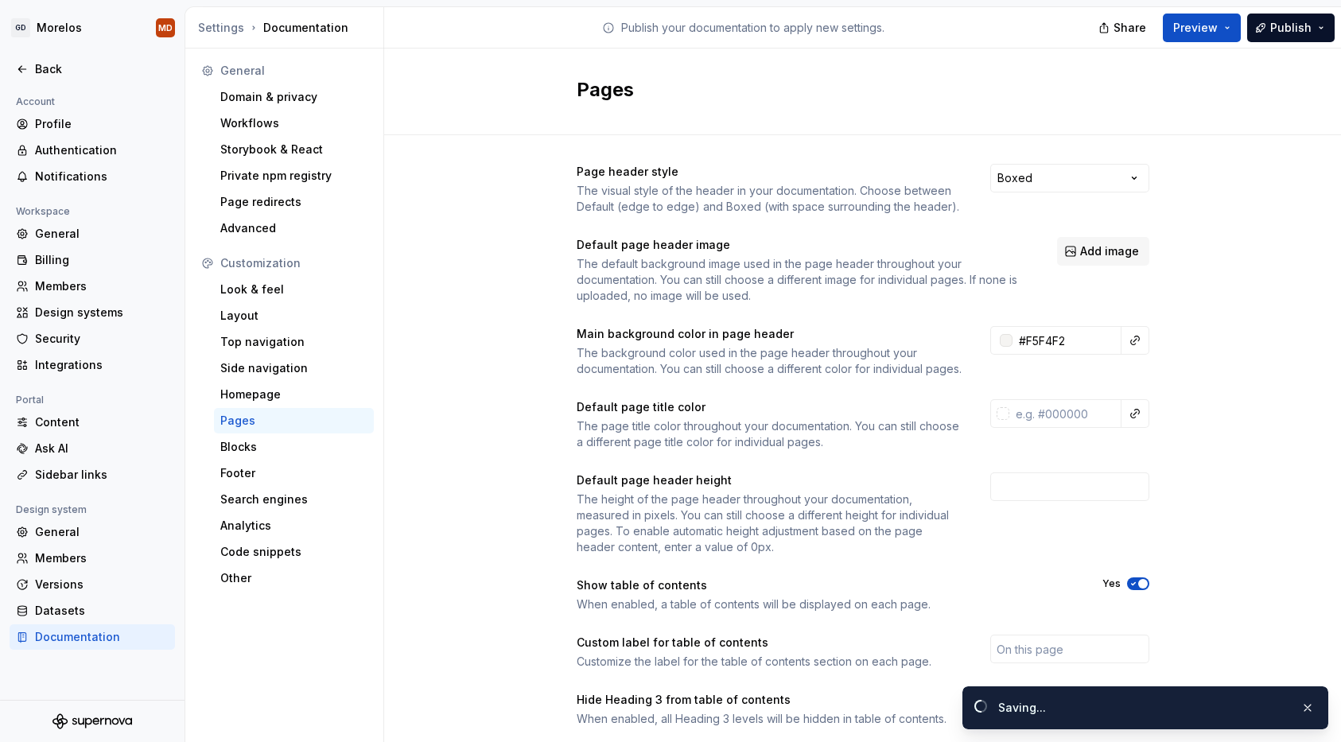
type input "#f5f4f2ff"
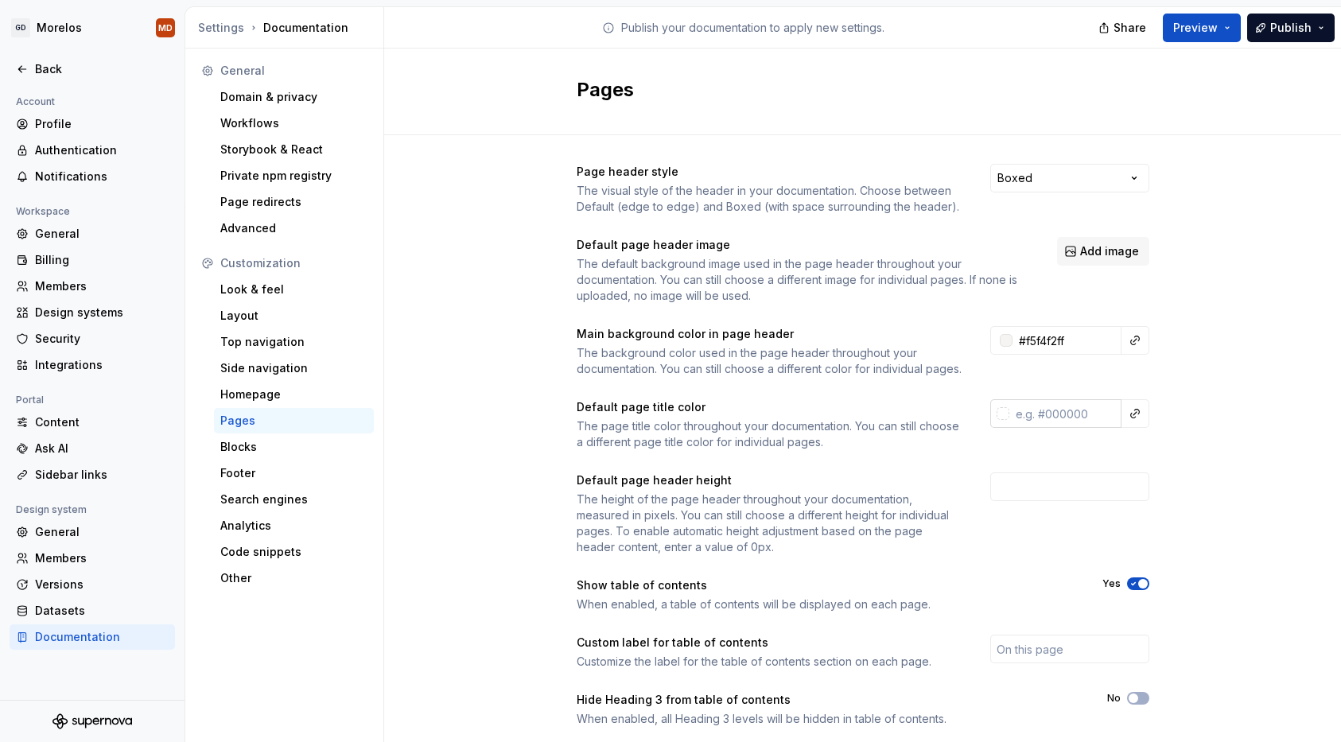
click at [1053, 428] on input "text" at bounding box center [1065, 413] width 112 height 29
paste input "#2E3B2B"
click at [1260, 417] on div "Page header style The visual style of the header in your documentation. Choose …" at bounding box center [862, 497] width 957 height 725
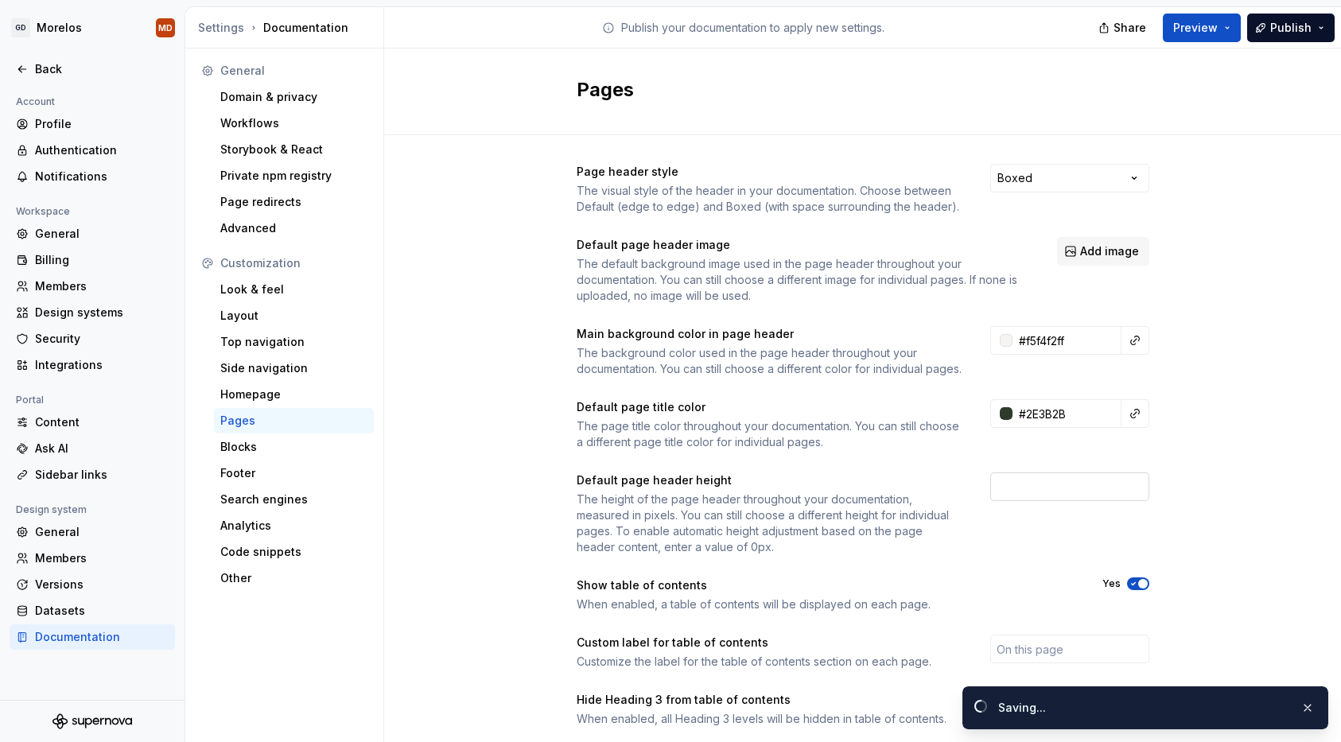
type input "#2e3b2bff"
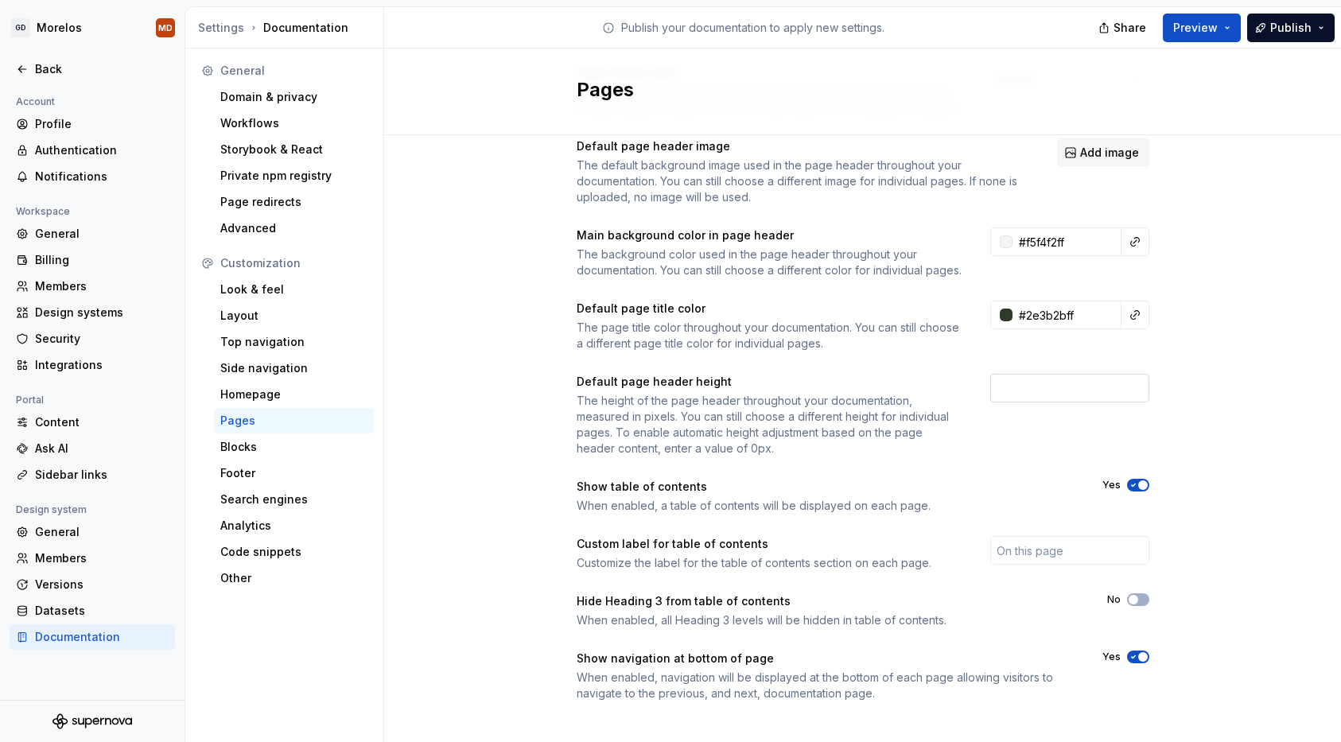
scroll to position [104, 0]
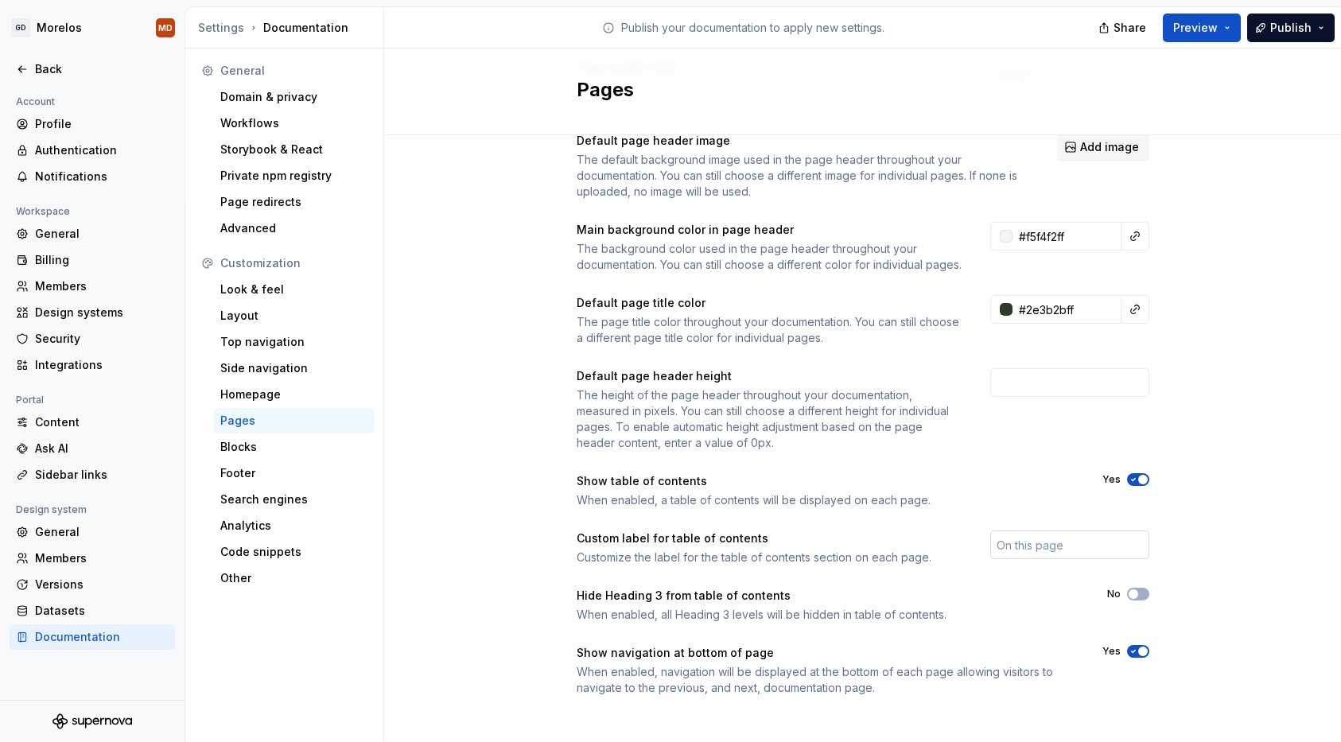
click at [1026, 555] on input "text" at bounding box center [1069, 545] width 159 height 29
type input "En esta página"
paste input "En esta página"
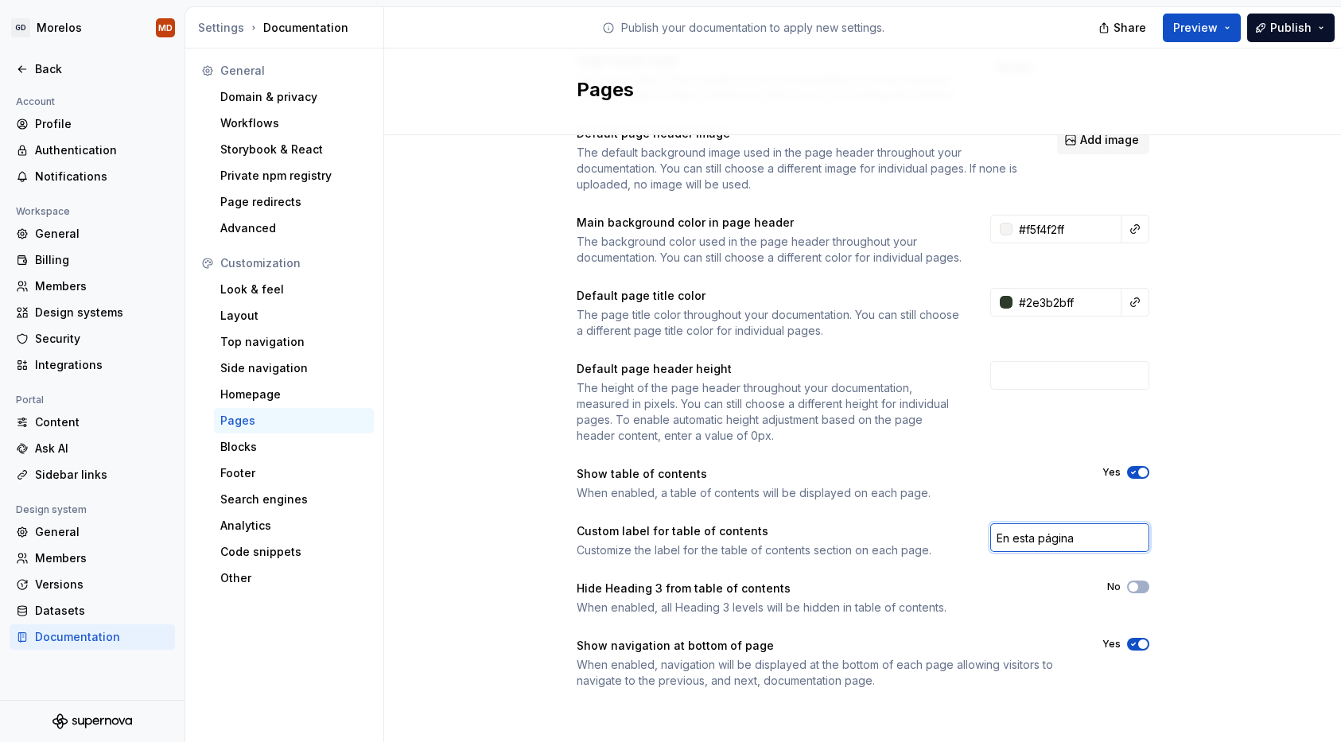
scroll to position [127, 0]
type input "En esta página"
click at [1283, 27] on span "Publish" at bounding box center [1290, 28] width 41 height 16
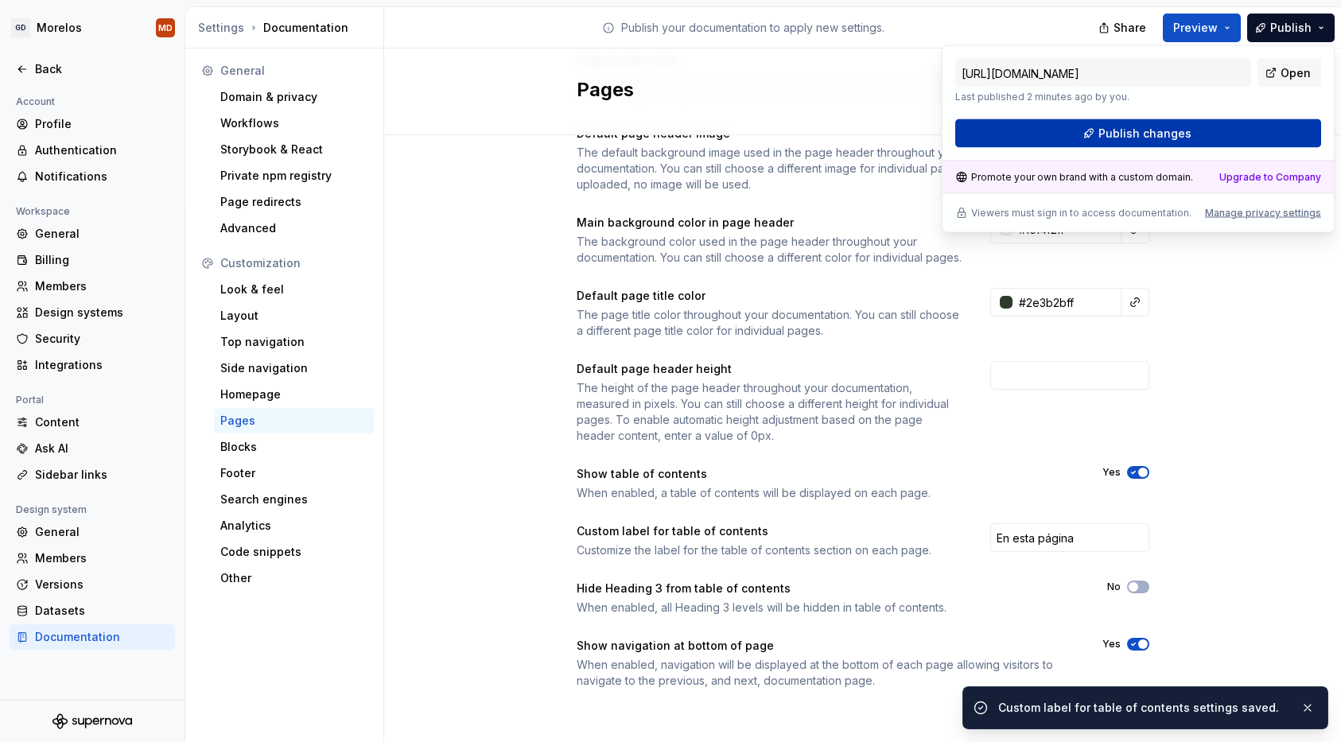
click at [1199, 126] on button "Publish changes" at bounding box center [1138, 133] width 366 height 29
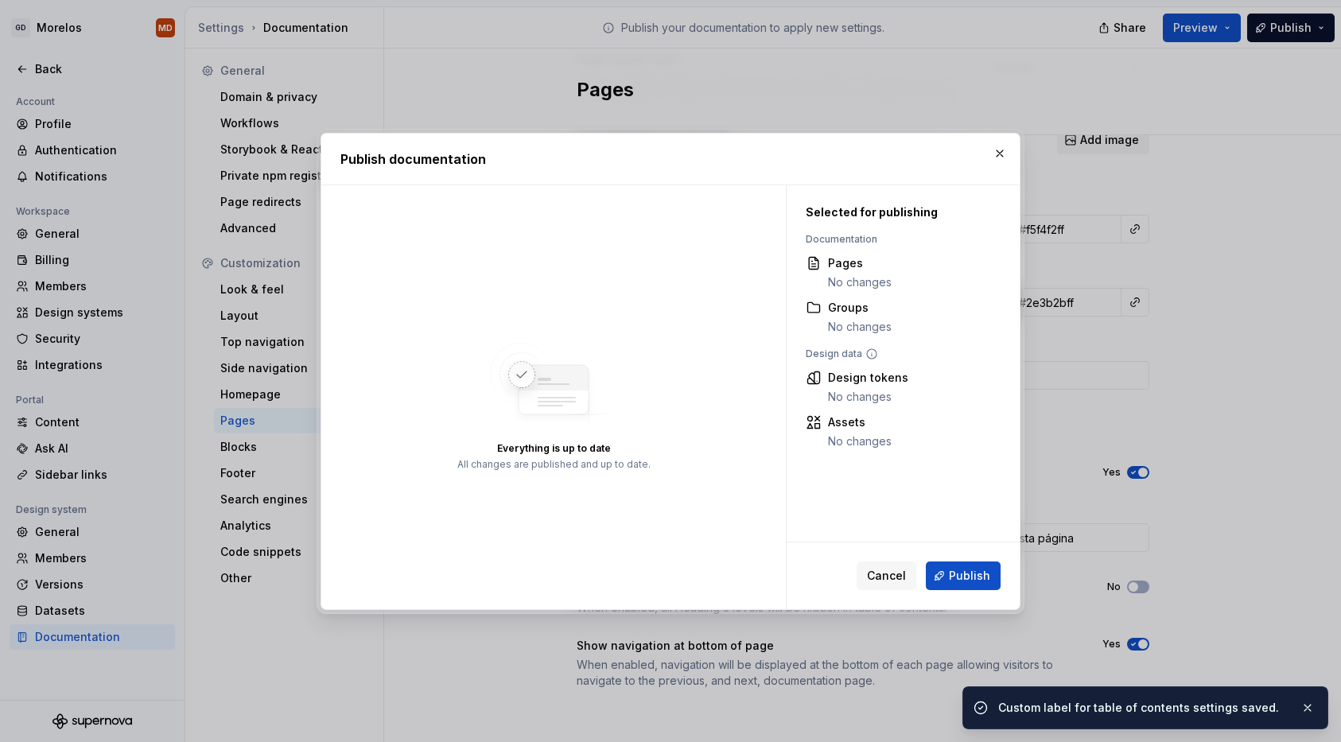
click at [974, 561] on div "Cancel Publish" at bounding box center [903, 576] width 233 height 67
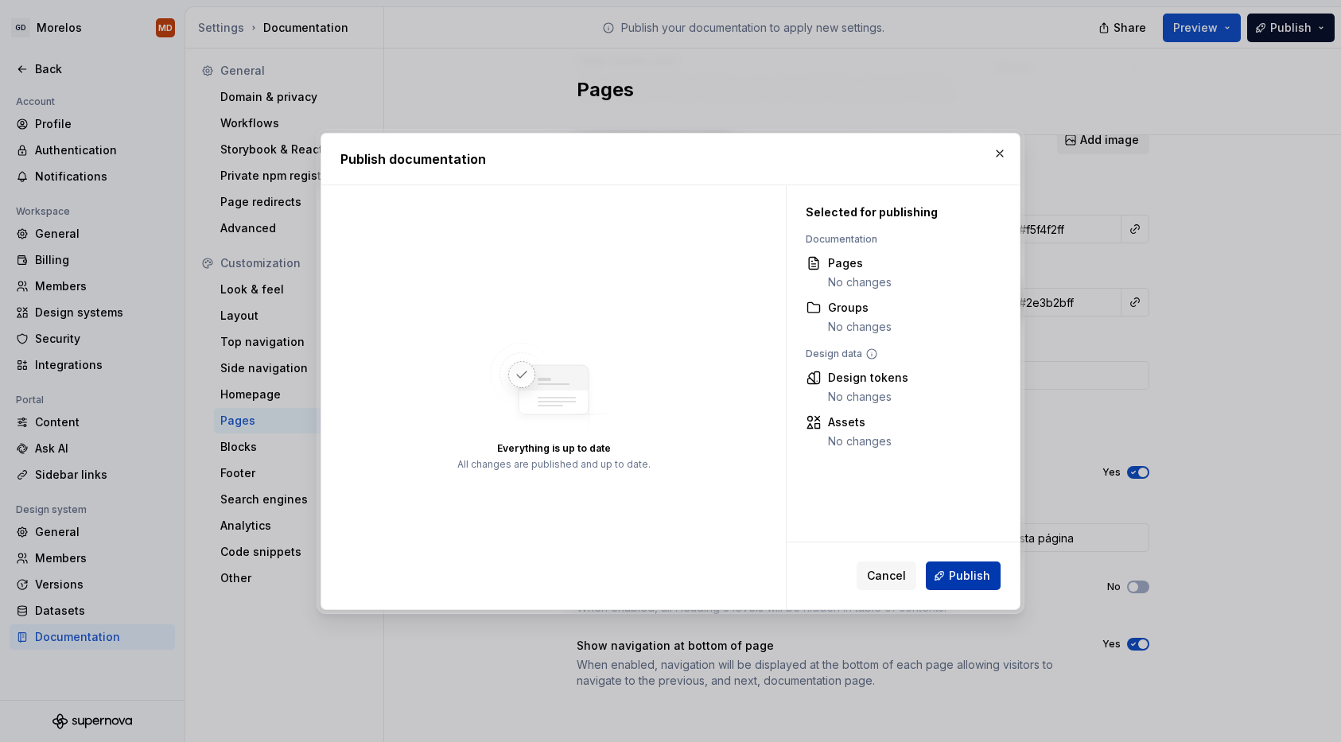
click at [971, 587] on button "Publish" at bounding box center [963, 576] width 75 height 29
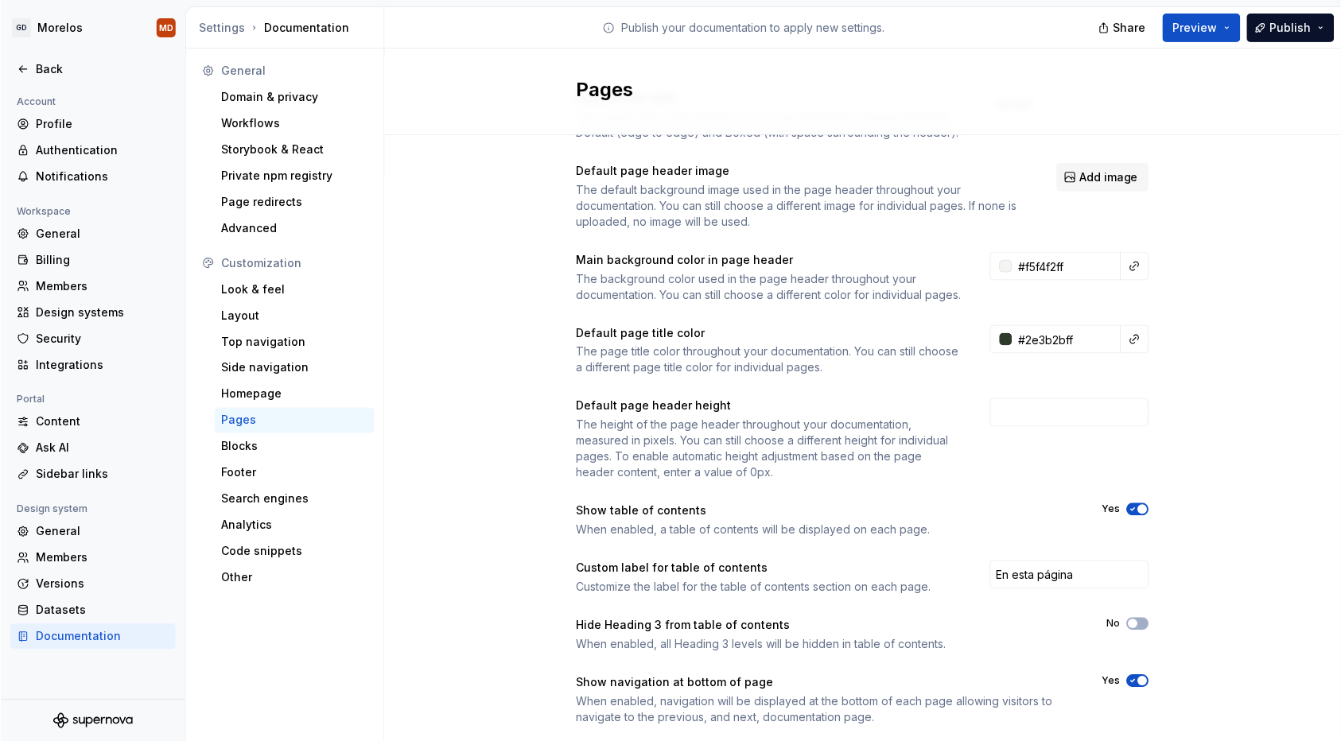
scroll to position [0, 0]
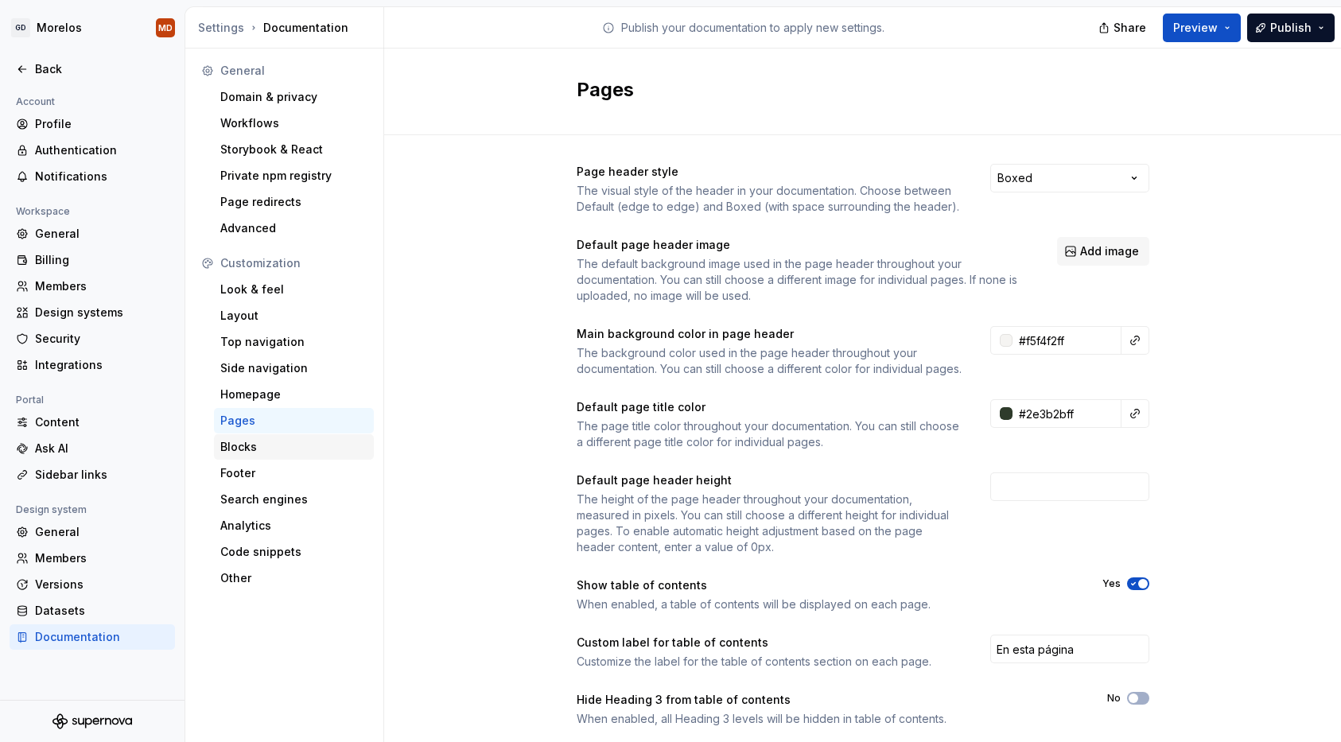
click at [267, 447] on div "Blocks" at bounding box center [293, 447] width 147 height 16
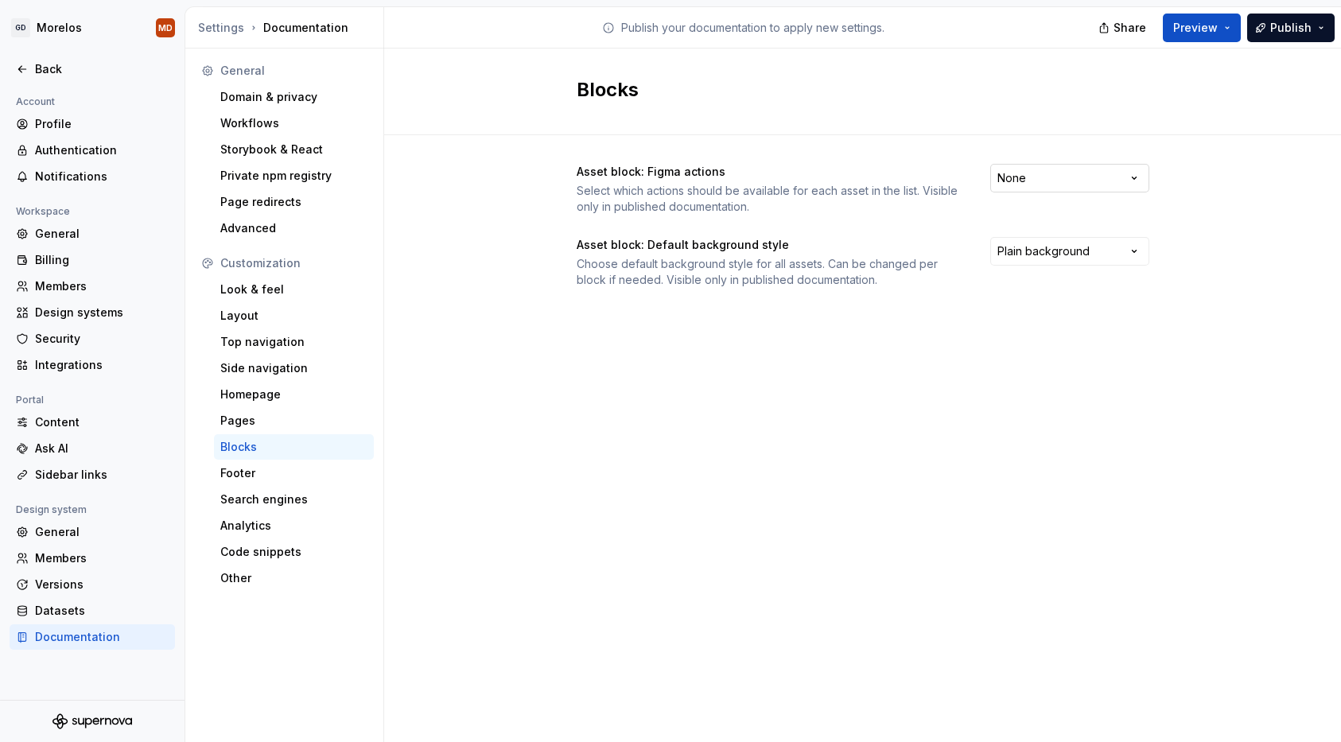
click at [1081, 181] on html "GD Morelos MD Back Account Profile Authentication Notifications Workspace Gener…" at bounding box center [670, 371] width 1341 height 742
click at [655, 197] on html "GD Morelos MD Back Account Profile Authentication Notifications Workspace Gener…" at bounding box center [670, 371] width 1341 height 742
click at [1018, 185] on html "GD Morelos MD Back Account Profile Authentication Notifications Workspace Gener…" at bounding box center [670, 371] width 1341 height 742
click at [1270, 30] on button "Publish" at bounding box center [1291, 28] width 88 height 29
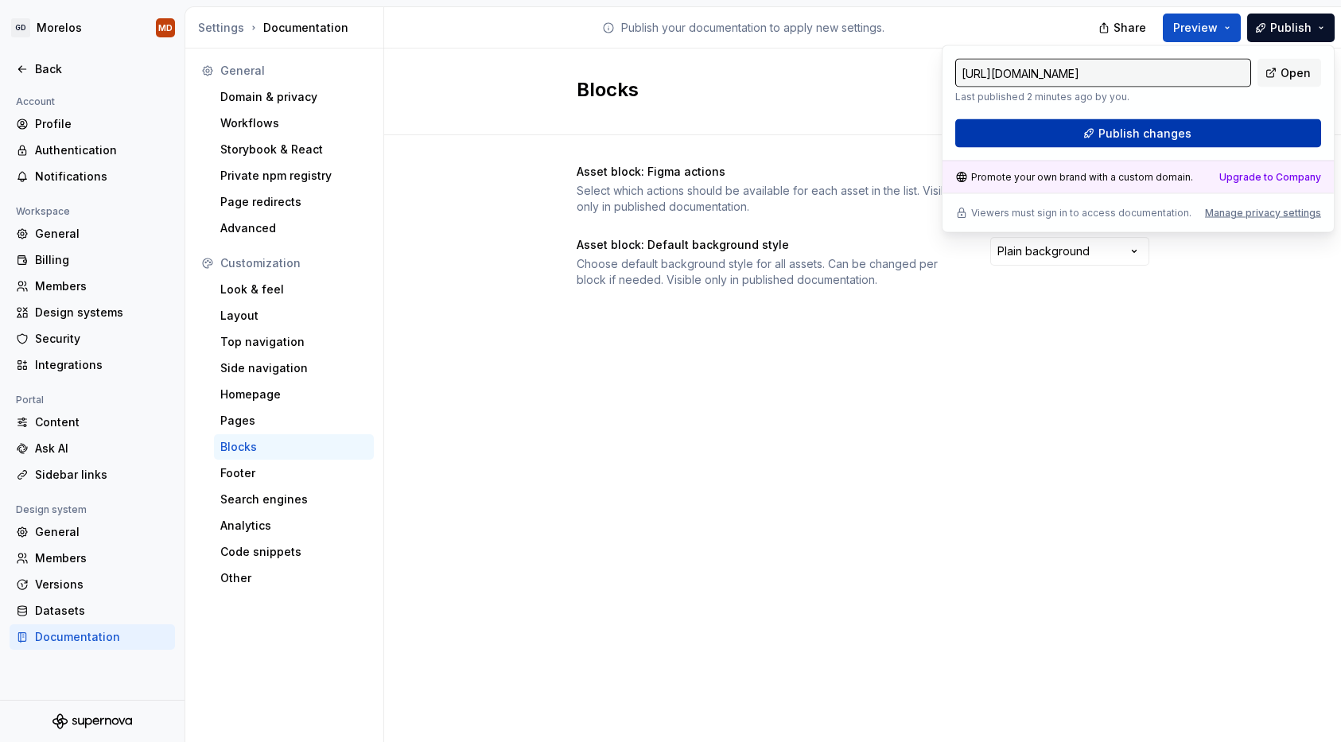
click at [1157, 140] on span "Publish changes" at bounding box center [1145, 134] width 93 height 16
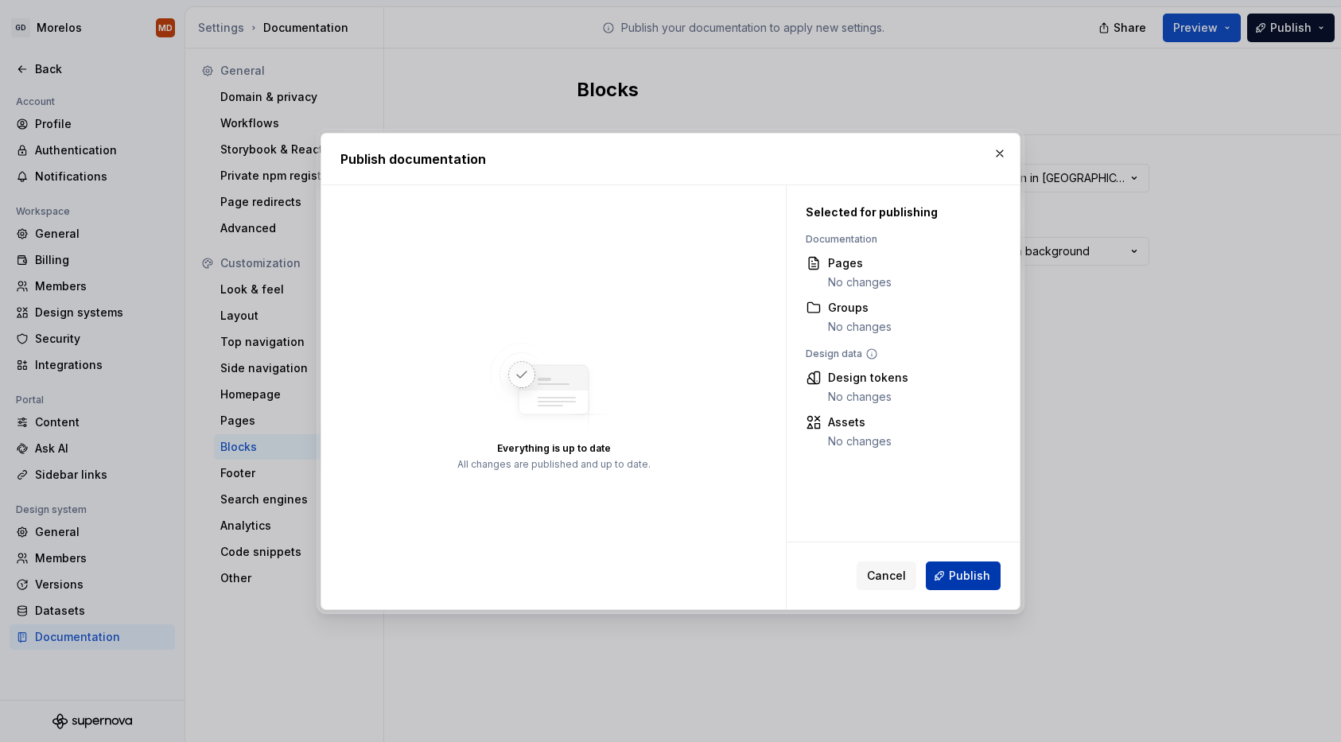
click at [961, 572] on span "Publish" at bounding box center [969, 576] width 41 height 16
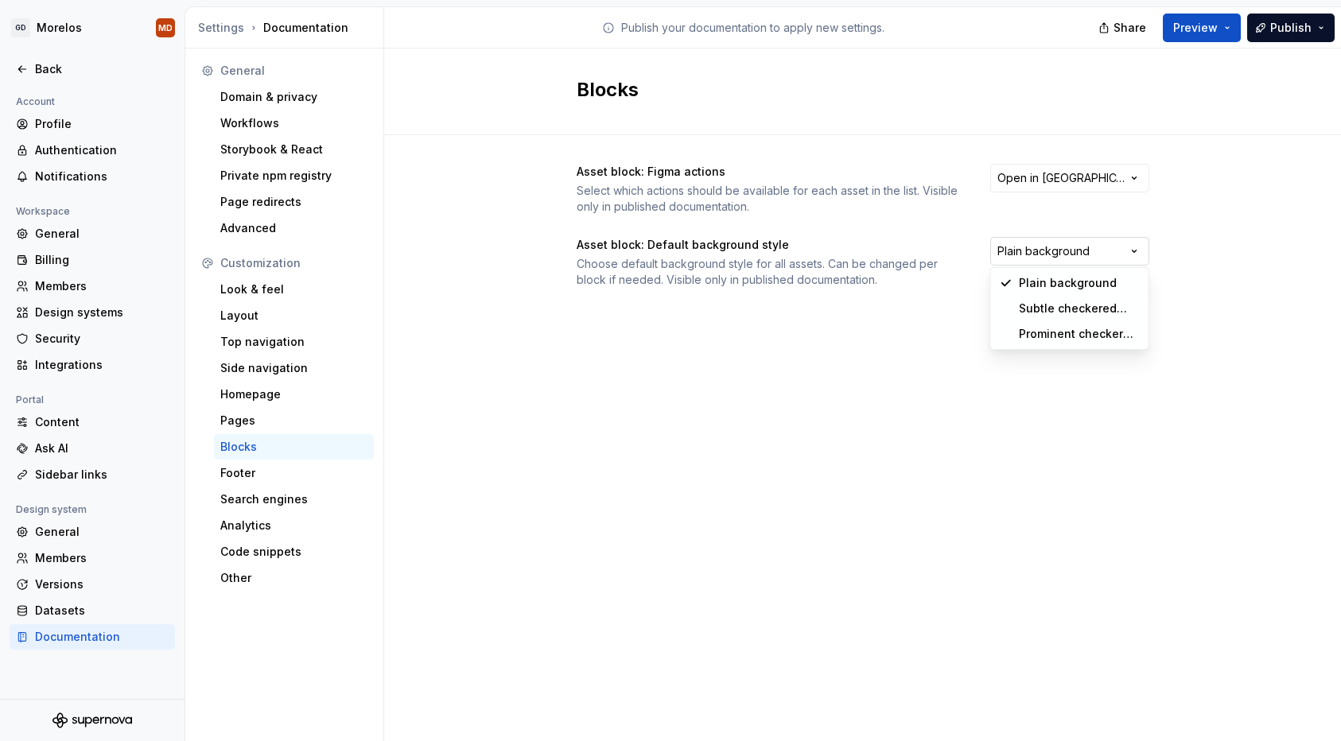
click at [1112, 247] on html "GD Morelos MD Back Account Profile Authentication Notifications Workspace Gener…" at bounding box center [670, 370] width 1341 height 741
click at [1167, 229] on html "GD Morelos MD Back Account Profile Authentication Notifications Workspace Gener…" at bounding box center [670, 370] width 1341 height 741
click at [257, 422] on div "Pages" at bounding box center [293, 421] width 147 height 16
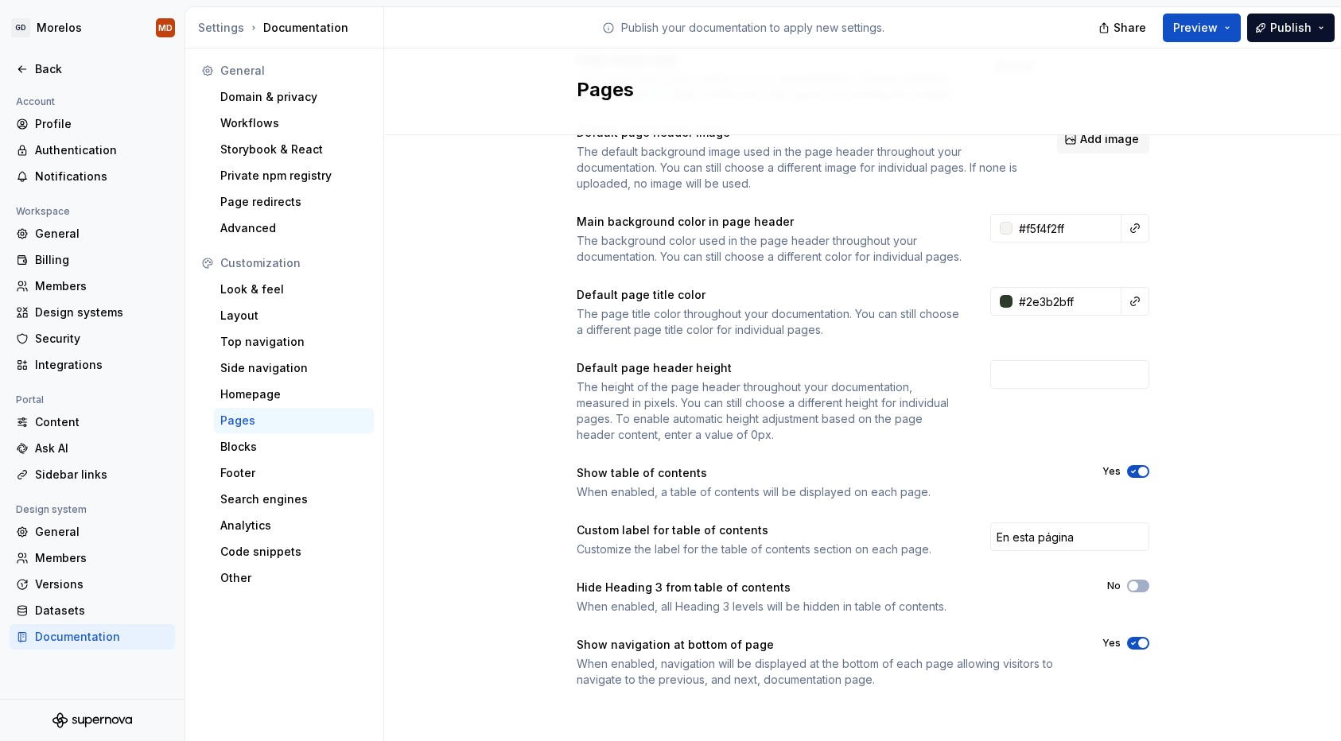
scroll to position [128, 0]
click at [262, 441] on div "Blocks" at bounding box center [293, 447] width 147 height 16
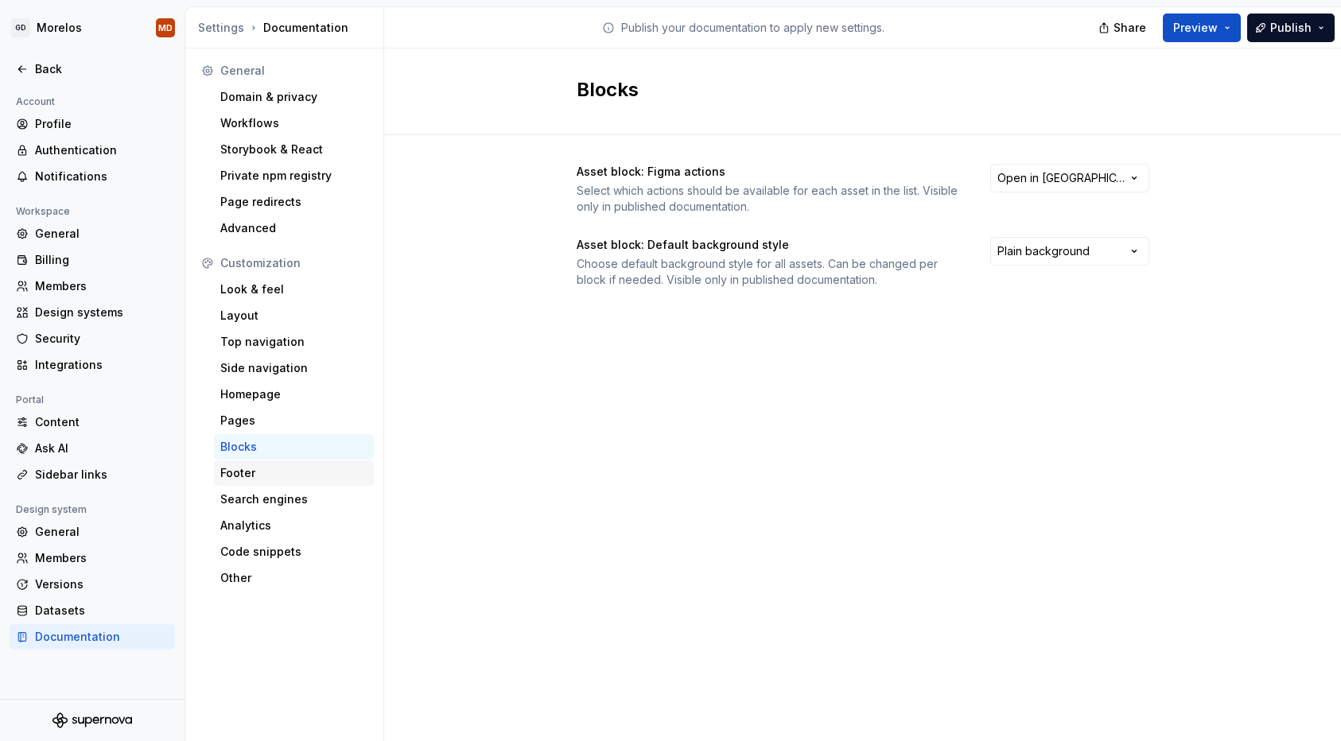
click at [244, 472] on div "Footer" at bounding box center [293, 473] width 147 height 16
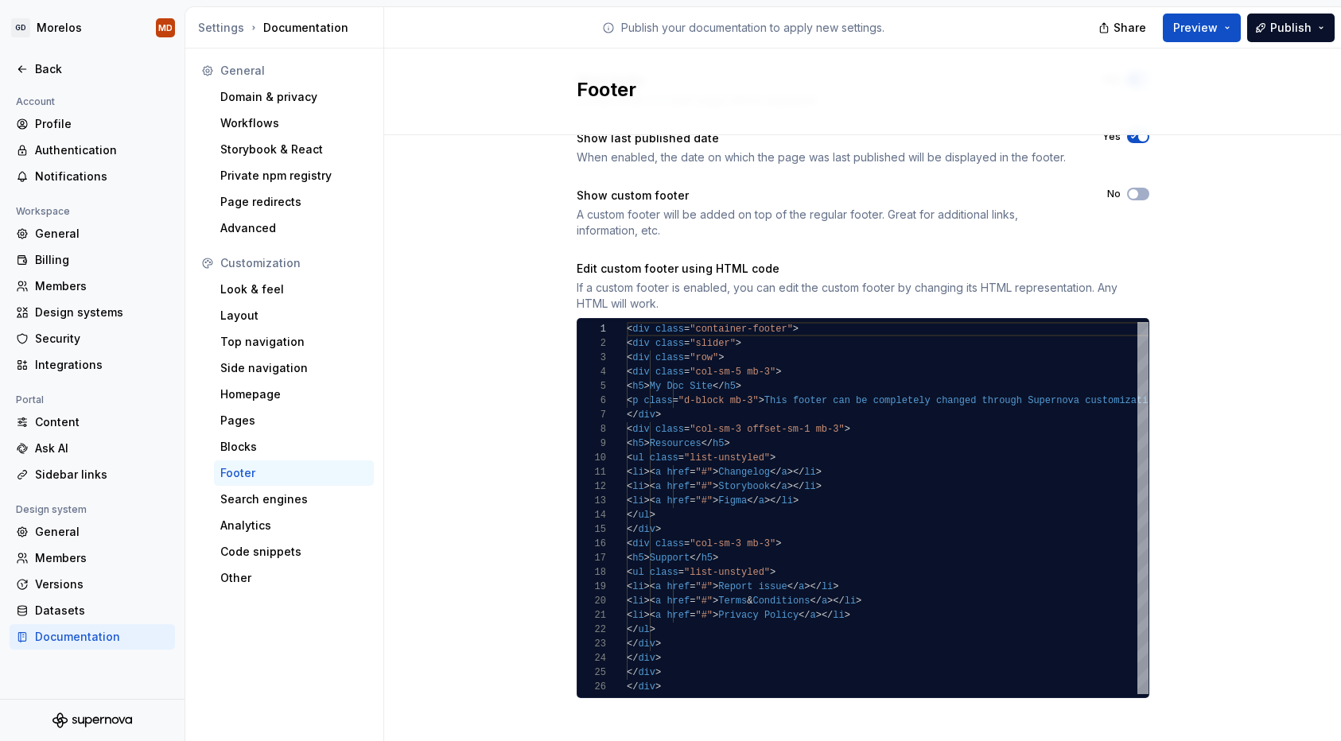
scroll to position [101, 0]
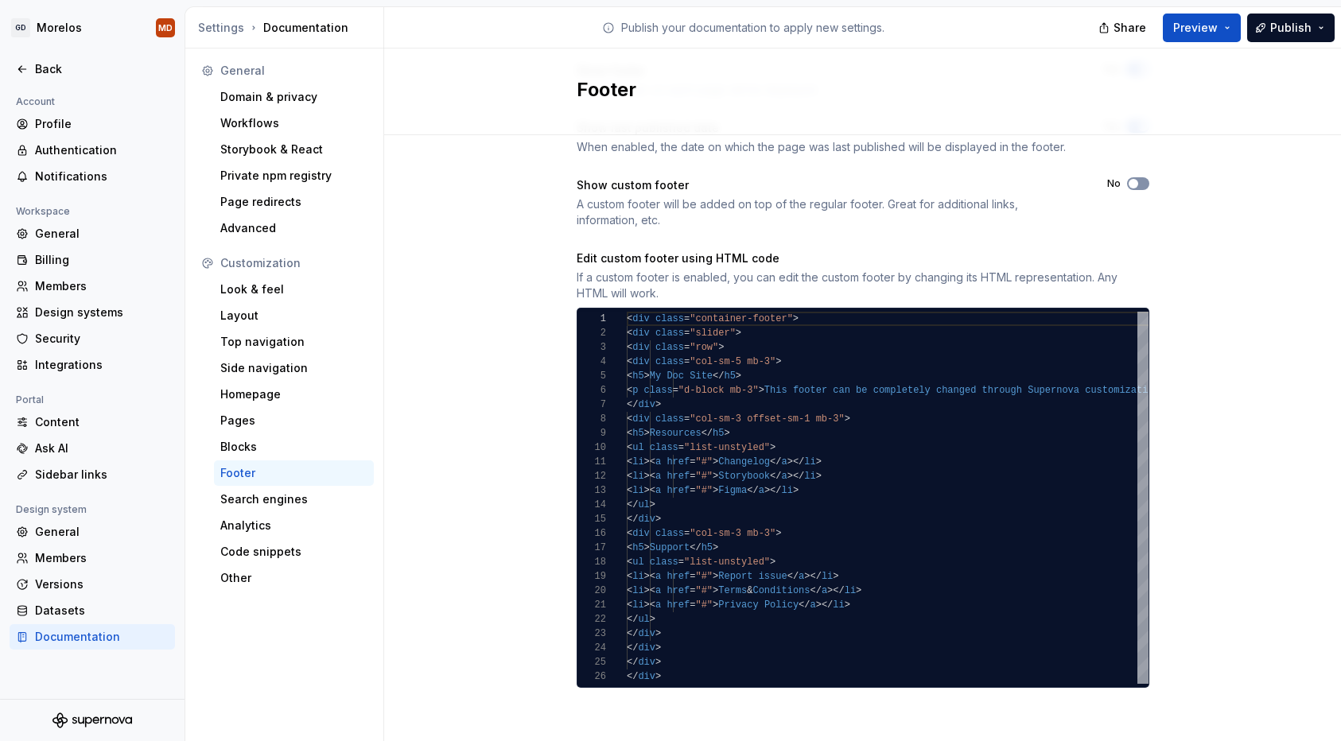
click at [1143, 181] on button "No" at bounding box center [1138, 183] width 22 height 13
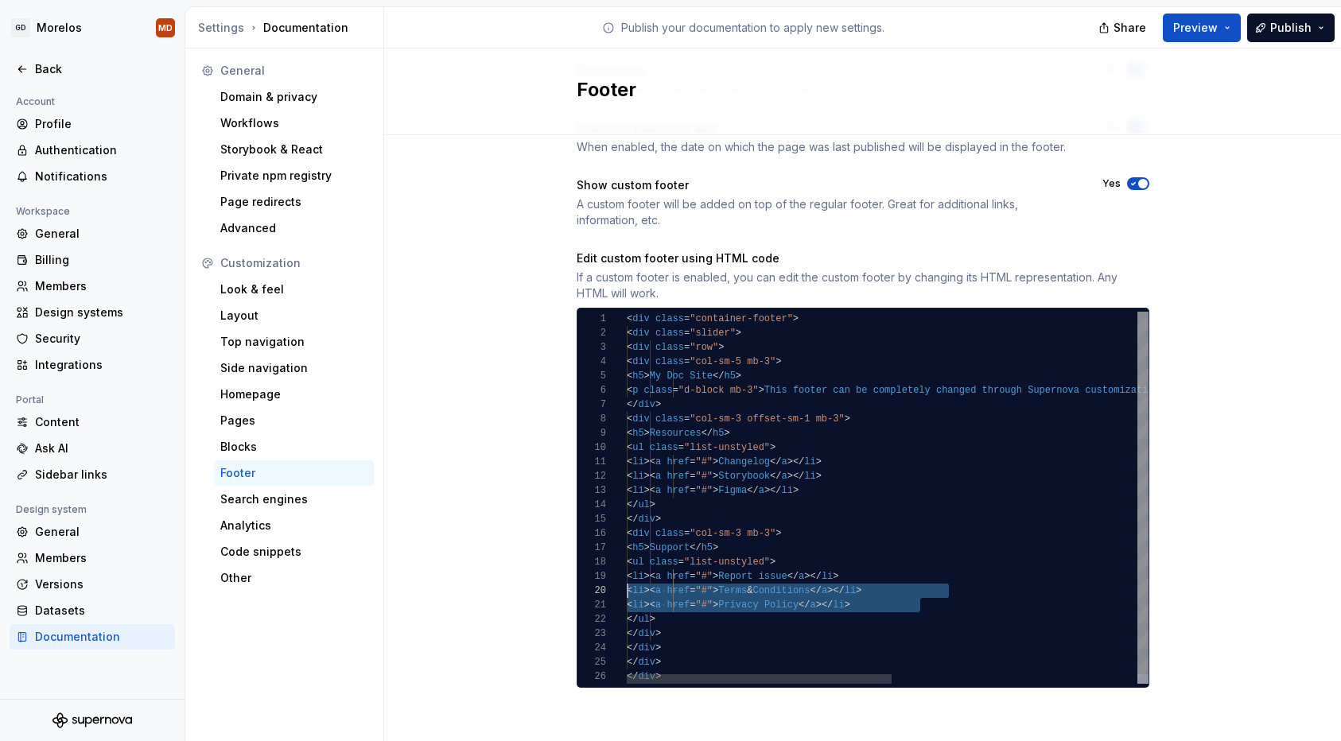
scroll to position [129, 0]
drag, startPoint x: 941, startPoint y: 606, endPoint x: 613, endPoint y: 589, distance: 328.2
click at [627, 589] on div "< div class = "container-footer" > < div class = "slider" > < div class = "row"…" at bounding box center [1129, 503] width 1005 height 382
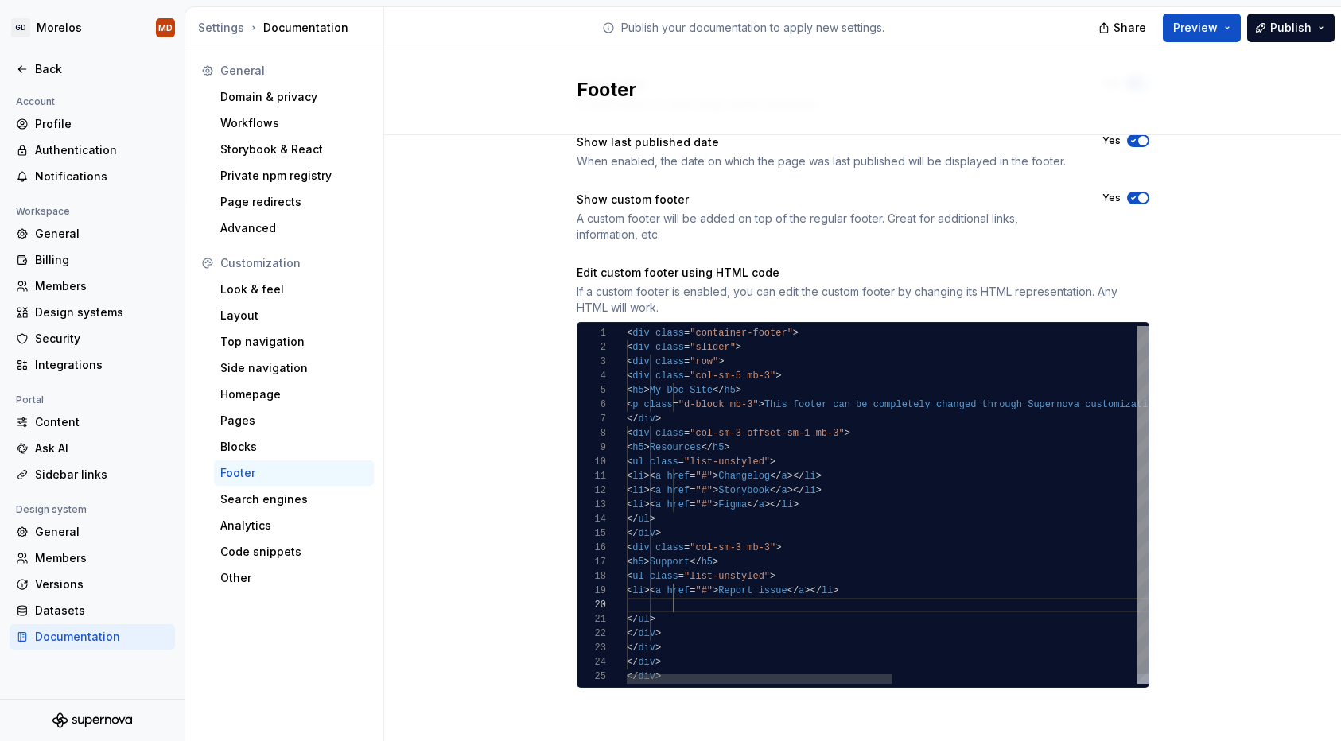
scroll to position [115, 281]
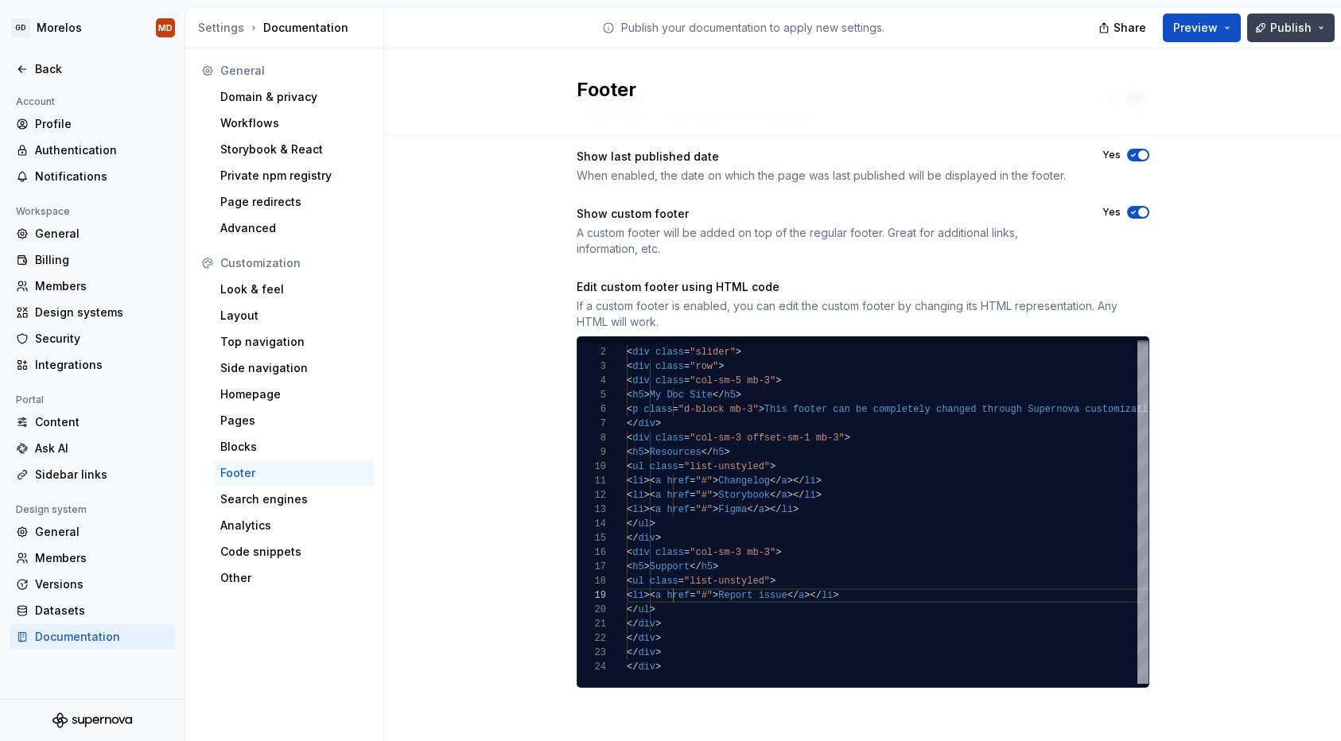
click at [1280, 20] on span "Publish" at bounding box center [1290, 28] width 41 height 16
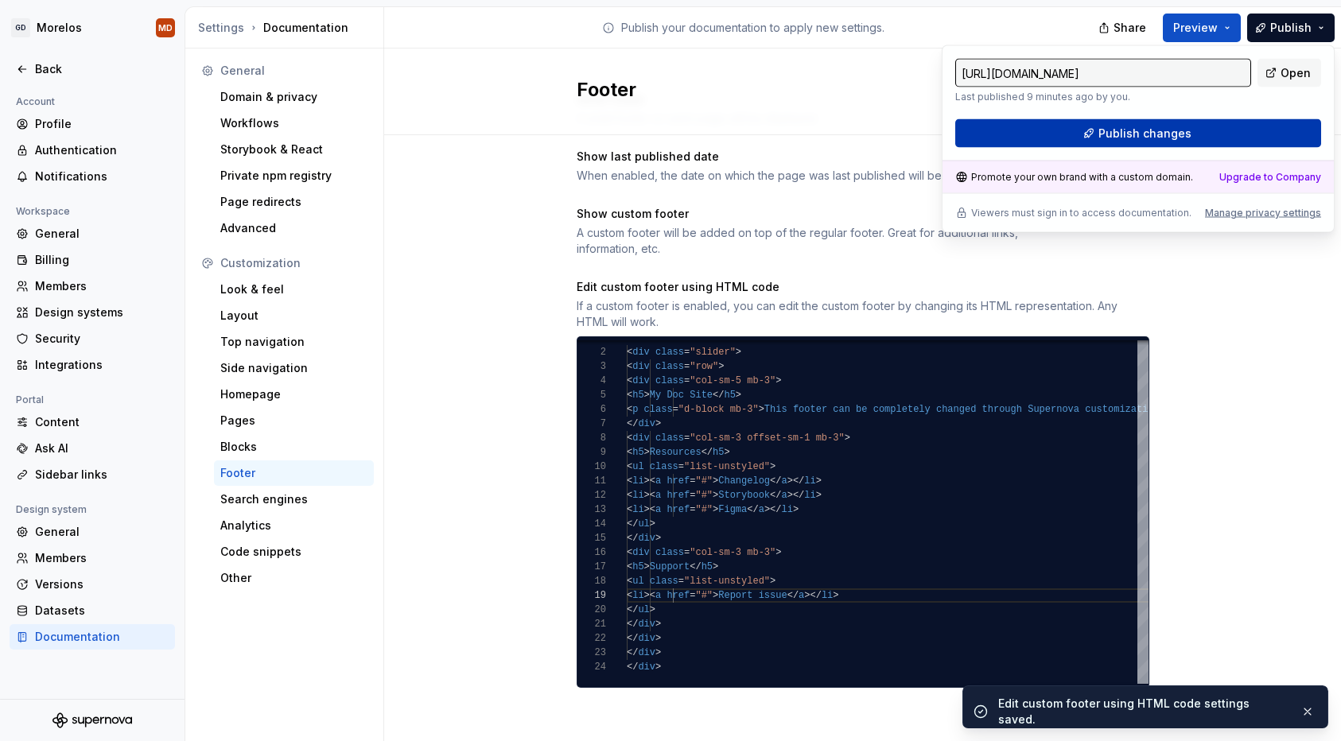
click at [1188, 122] on button "Publish changes" at bounding box center [1138, 133] width 366 height 29
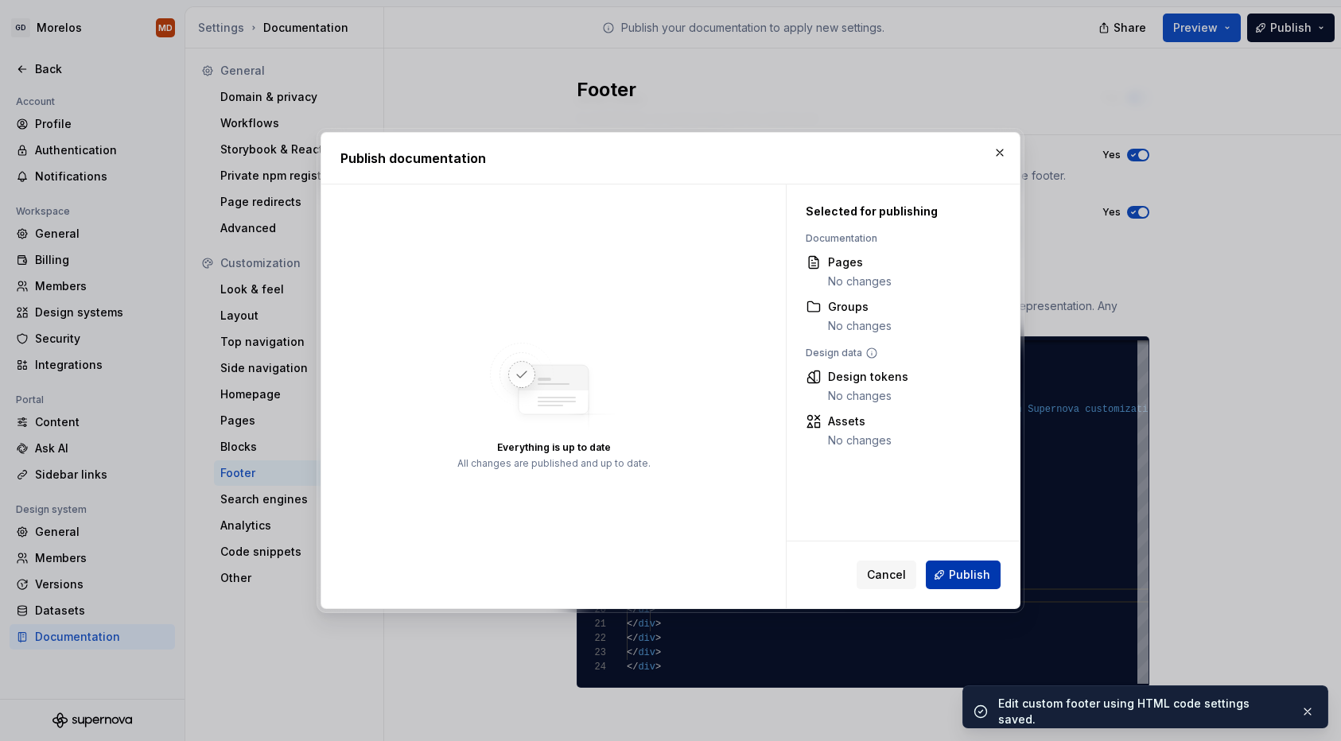
click at [961, 570] on span "Publish" at bounding box center [969, 575] width 41 height 16
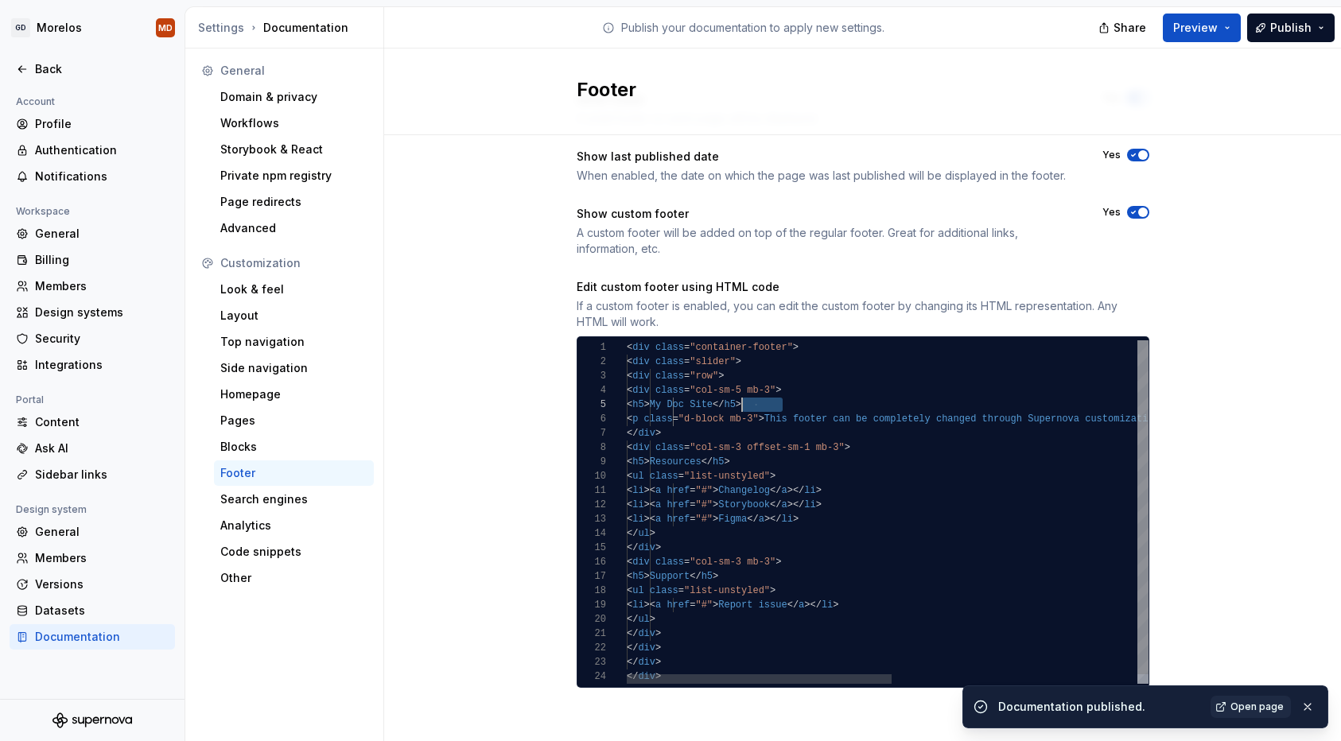
scroll to position [57, 98]
drag, startPoint x: 782, startPoint y: 405, endPoint x: 725, endPoint y: 403, distance: 56.5
click at [725, 403] on div "< div class = "container-footer" > < div class = "slider" > < div class = "row"…" at bounding box center [1129, 516] width 1005 height 353
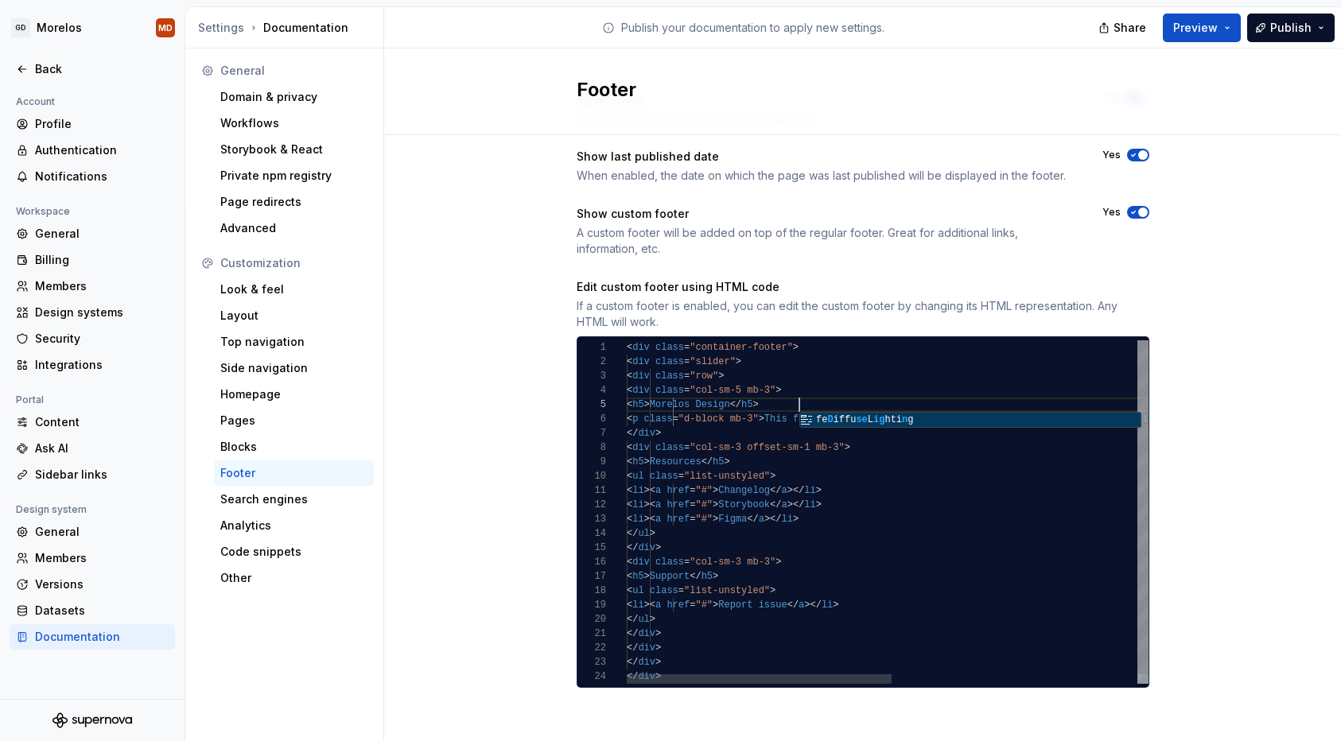
scroll to position [57, 173]
click at [714, 434] on div "< div class = "container-footer" > < div class = "slider" > < div class = "row"…" at bounding box center [1129, 516] width 1005 height 353
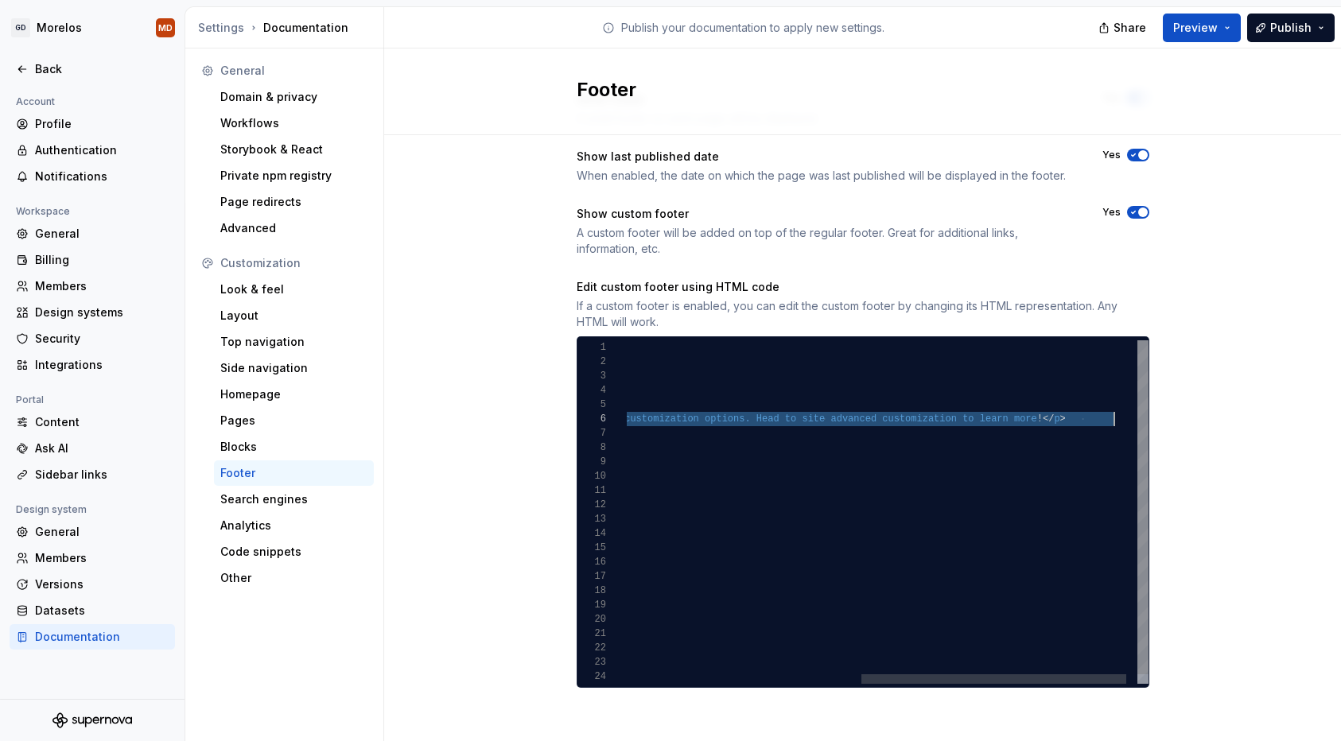
scroll to position [72, 948]
drag, startPoint x: 834, startPoint y: 421, endPoint x: 1114, endPoint y: 421, distance: 279.2
click at [1114, 421] on div "< div class = "container-footer" > < div class = "slider" > < div class = "row"…" at bounding box center [668, 516] width 1005 height 353
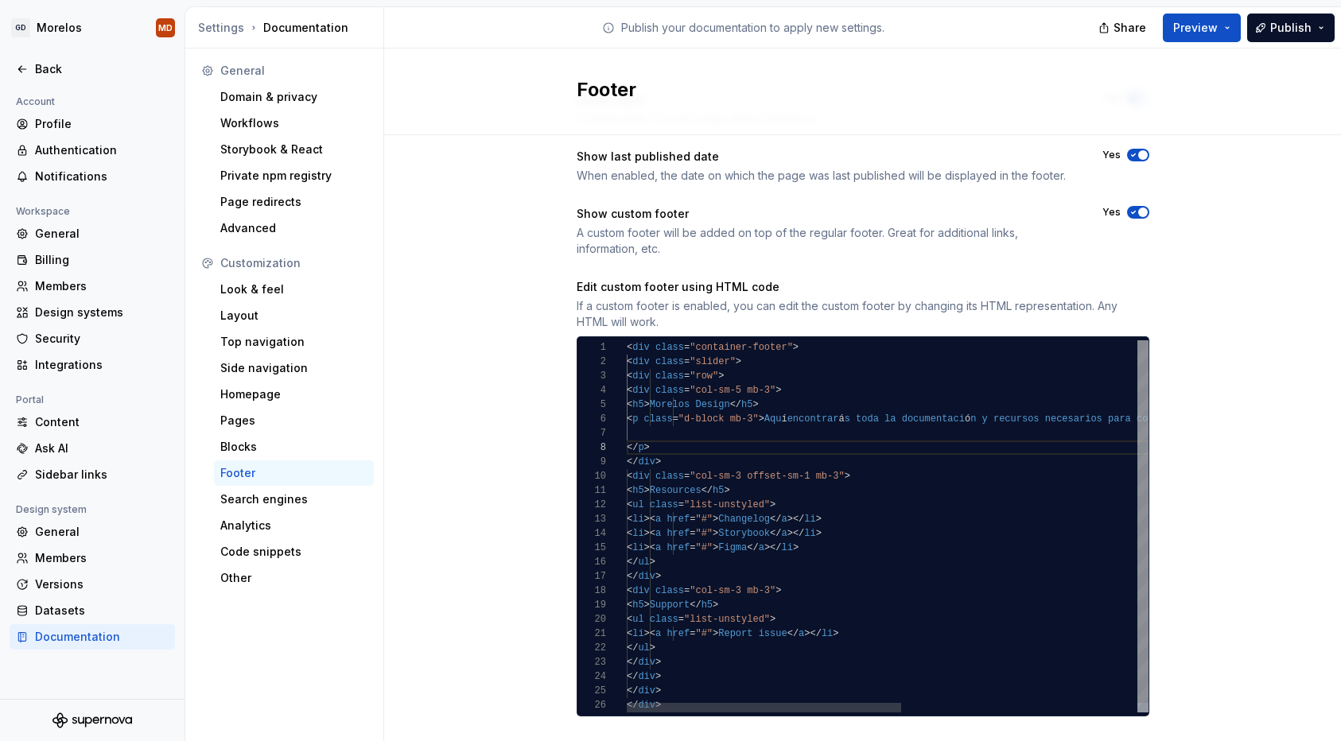
scroll to position [72, 230]
click at [855, 424] on div "< div class = "container-footer" > < div class = "slider" > < div class = "row"…" at bounding box center [1112, 531] width 971 height 382
click at [852, 422] on div "< div class = "container-footer" > < div class = "slider" > < div class = "row"…" at bounding box center [1112, 531] width 971 height 382
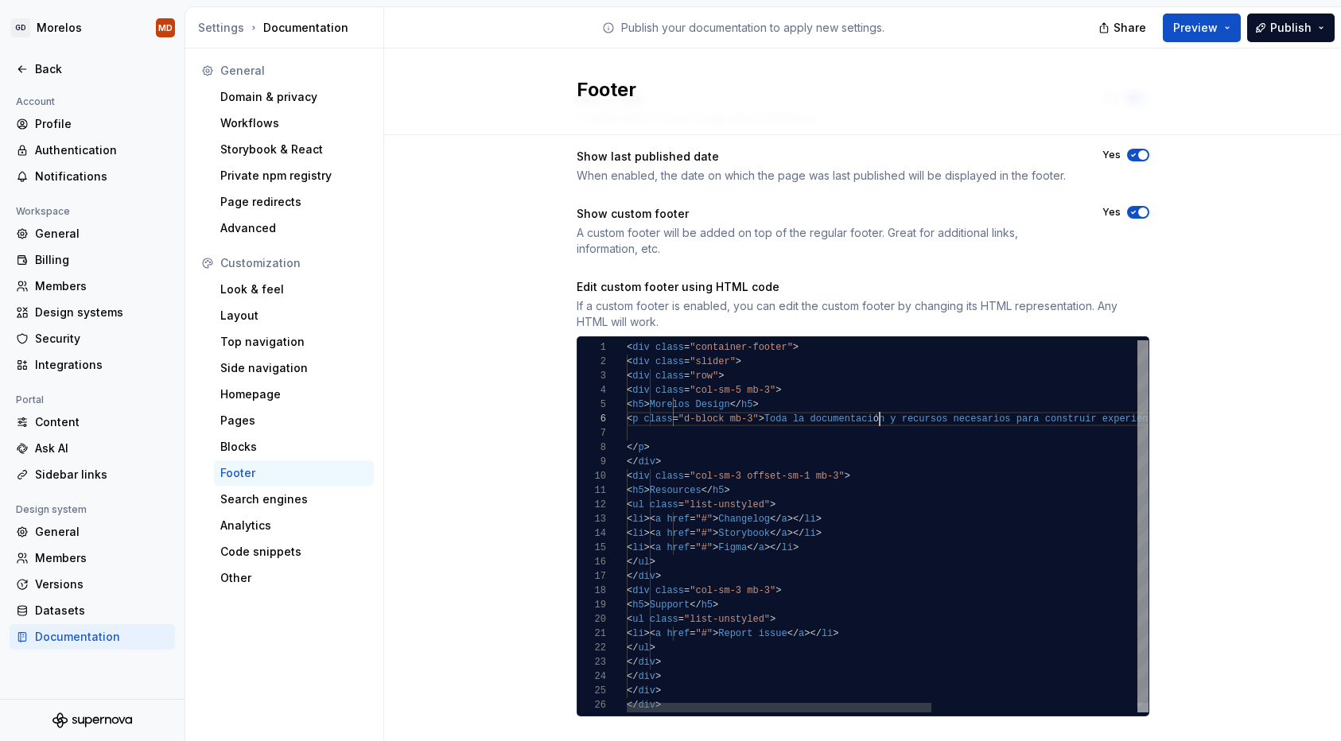
click at [877, 416] on div "< div class = "container-footer" > < div class = "slider" > < div class = "row"…" at bounding box center [1063, 531] width 873 height 382
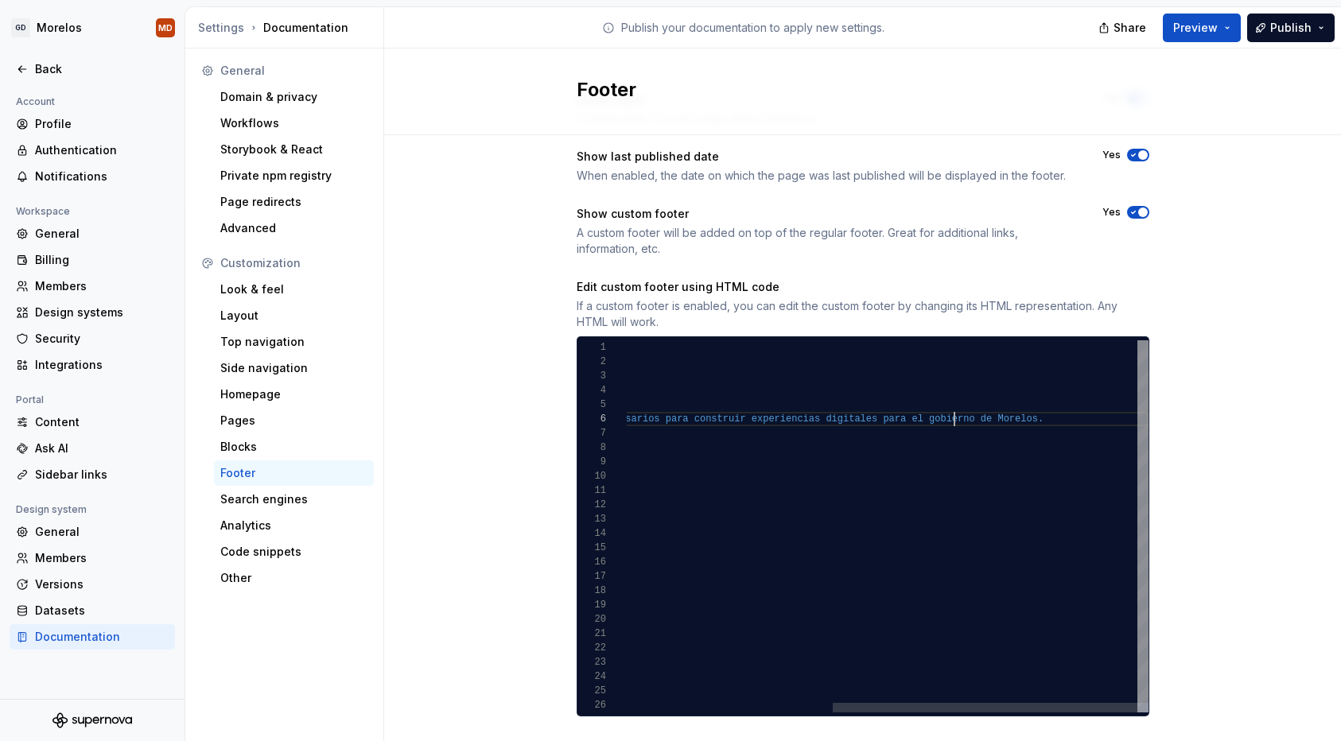
click at [955, 422] on div "< div class = "container-footer" > < div class = "slider" > < div class = "row"…" at bounding box center [712, 531] width 873 height 382
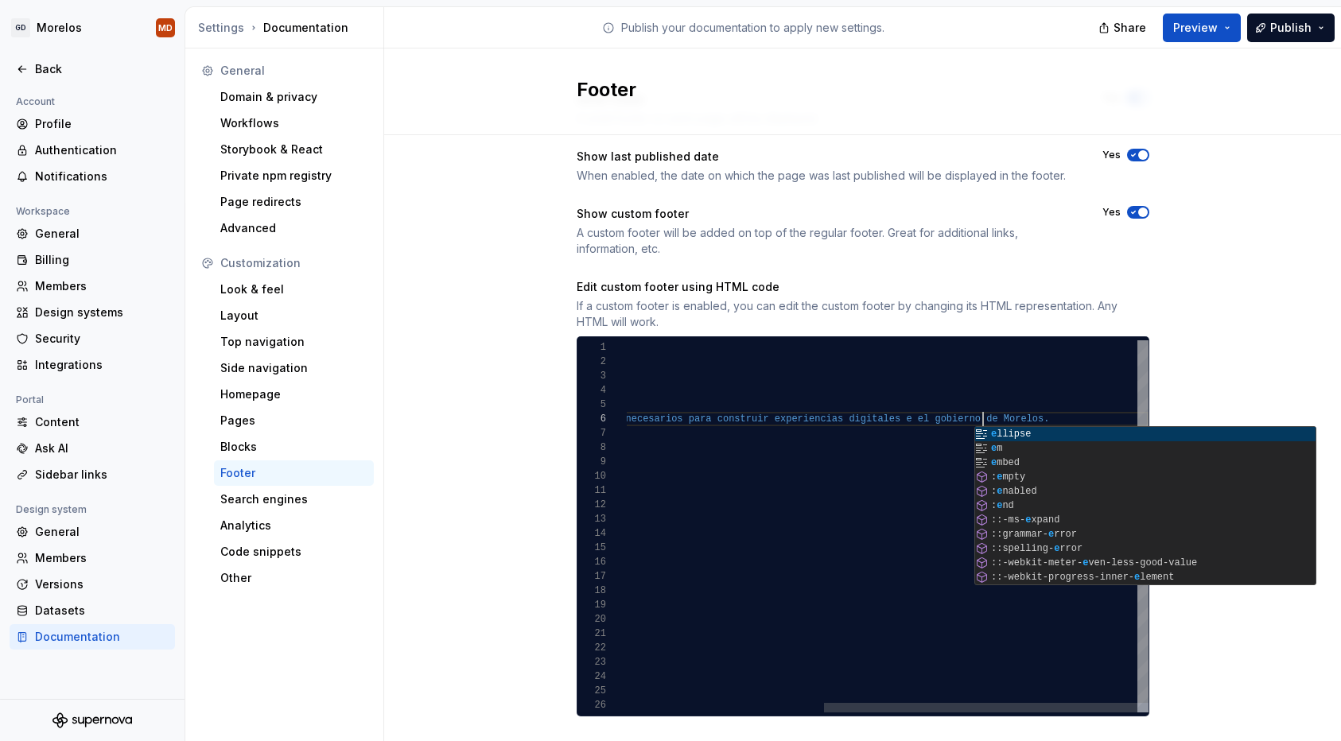
scroll to position [72, 690]
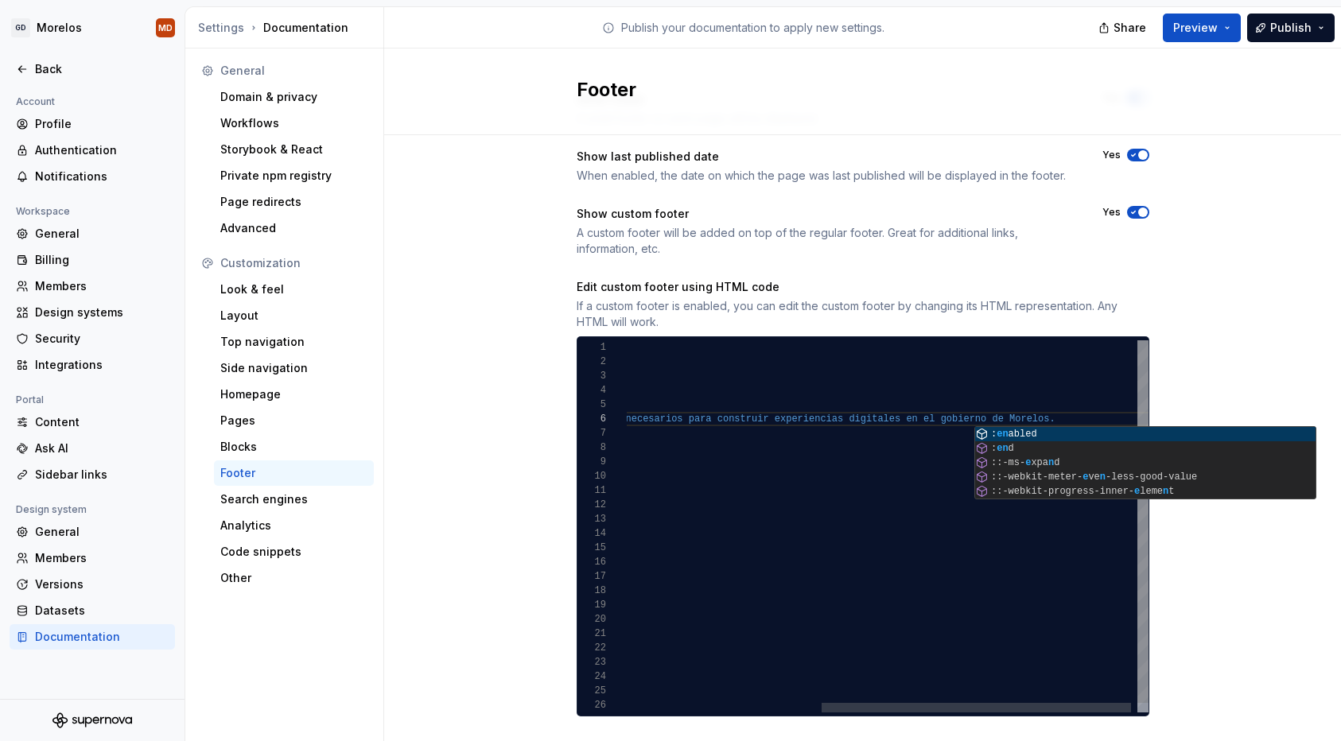
click at [850, 432] on div "< div class = "container-footer" > < div class = "slider" > < div class = "row"…" at bounding box center [729, 531] width 861 height 382
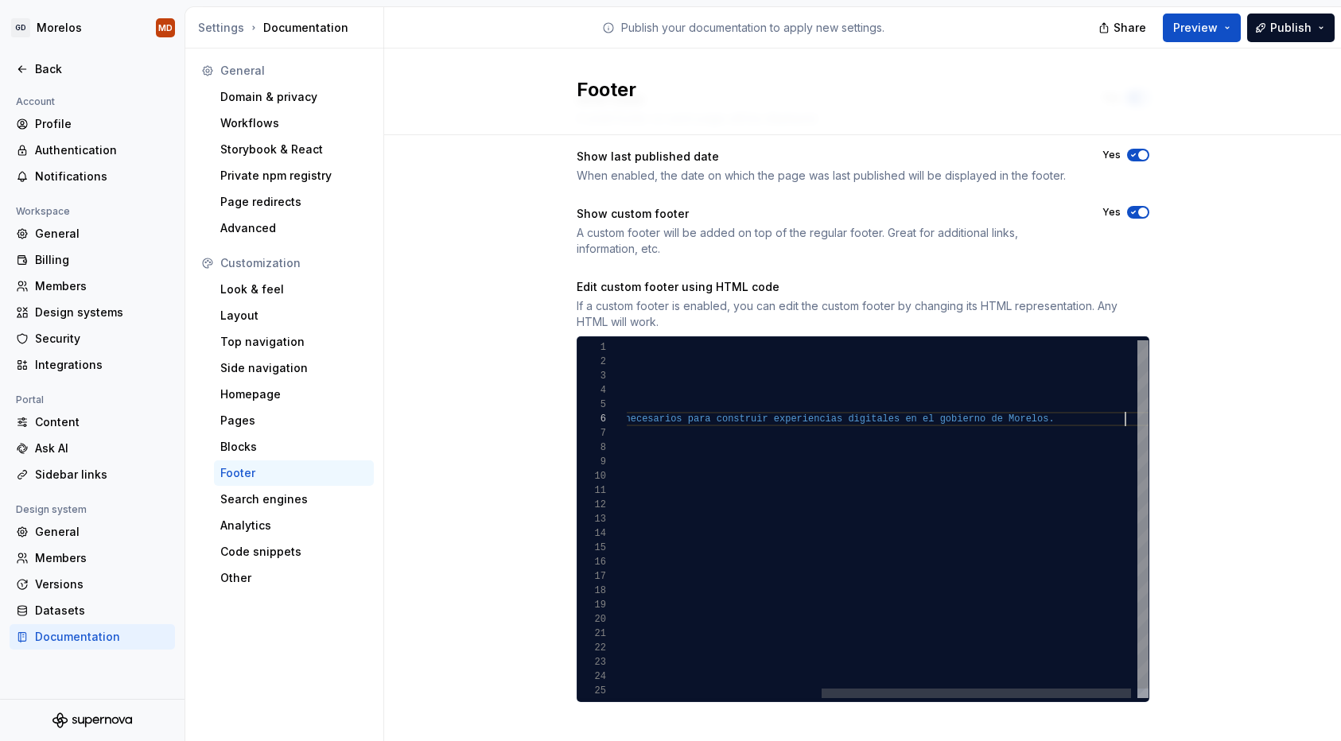
scroll to position [72, 827]
type textarea "**********"
click at [1301, 29] on span "Publish" at bounding box center [1290, 28] width 41 height 16
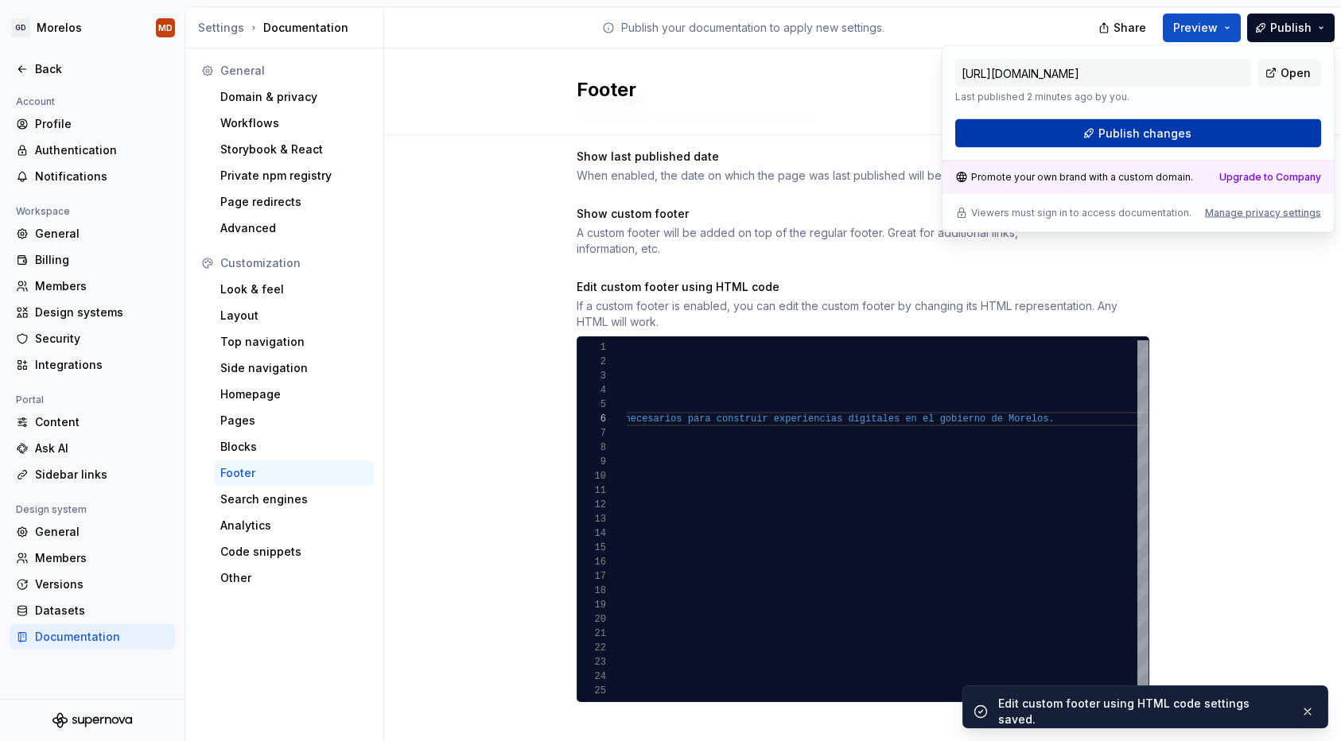
click at [1169, 138] on span "Publish changes" at bounding box center [1145, 134] width 93 height 16
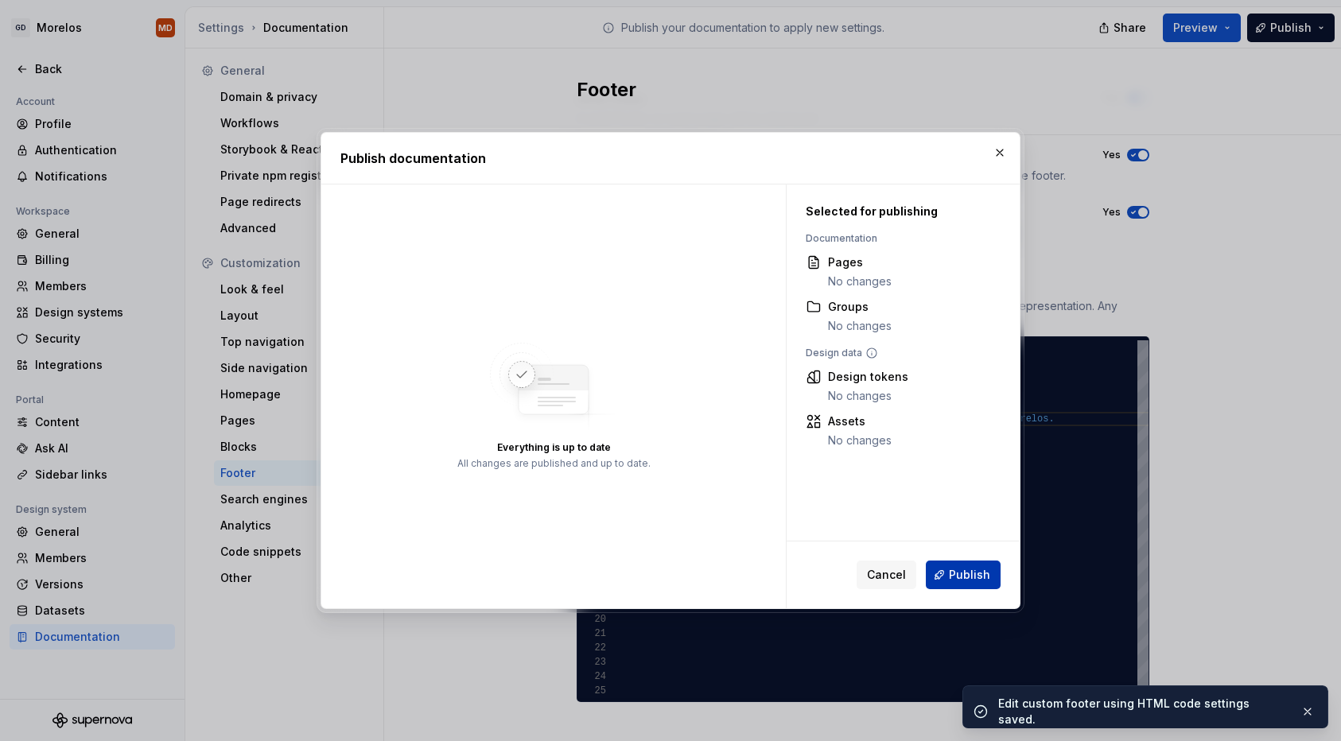
click at [959, 577] on span "Publish" at bounding box center [969, 575] width 41 height 16
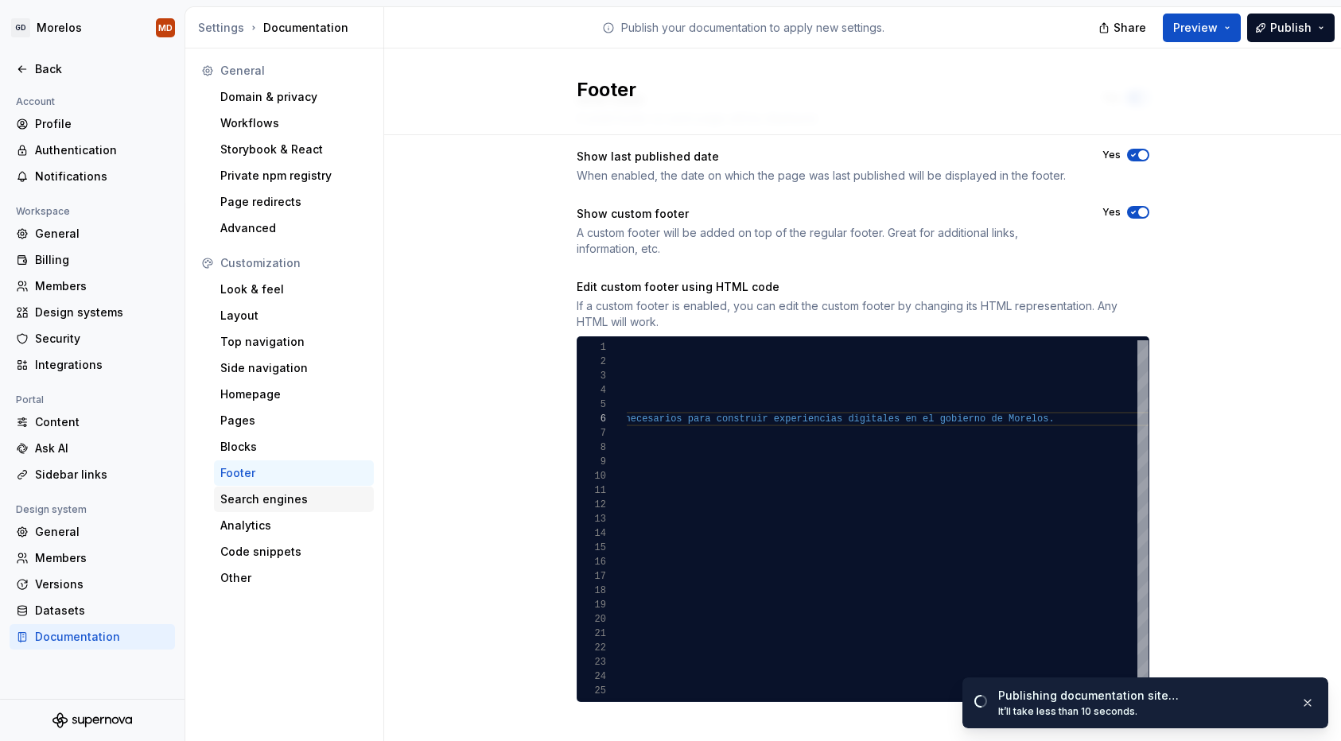
click at [259, 498] on div "Search engines" at bounding box center [293, 500] width 147 height 16
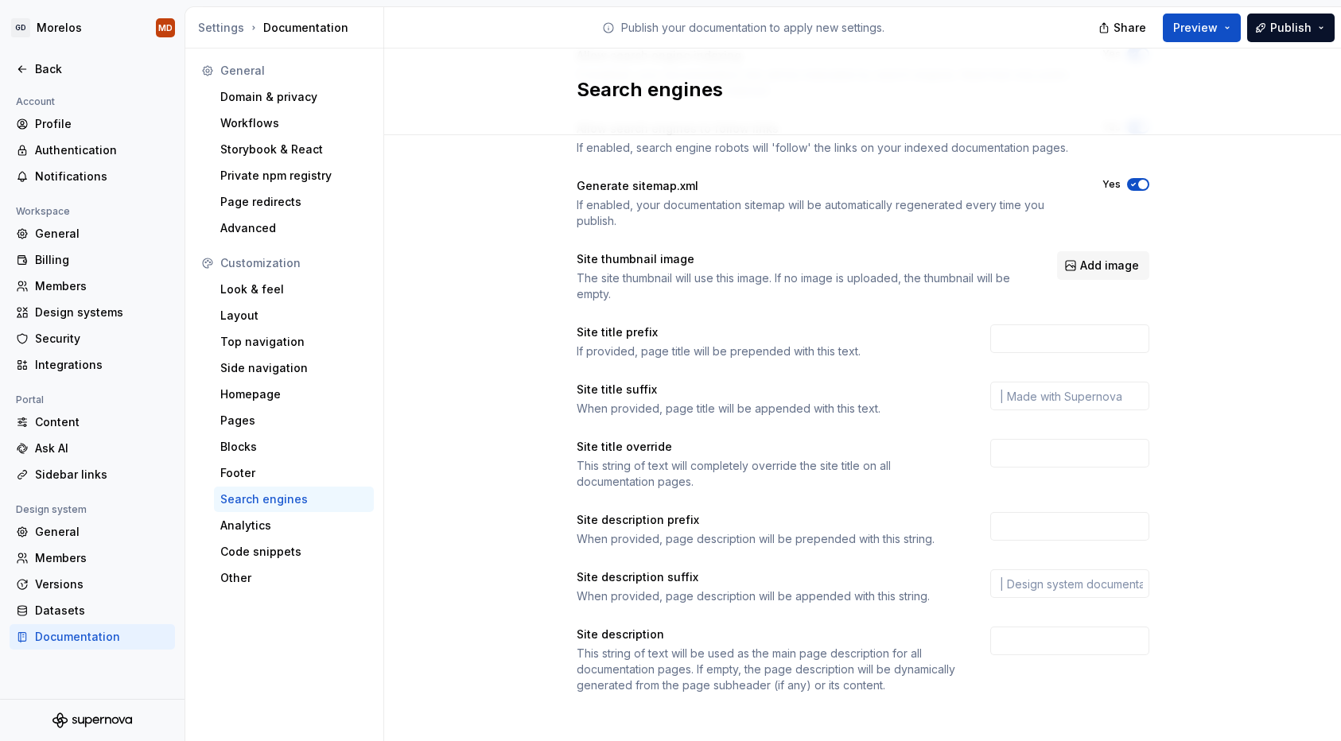
scroll to position [122, 0]
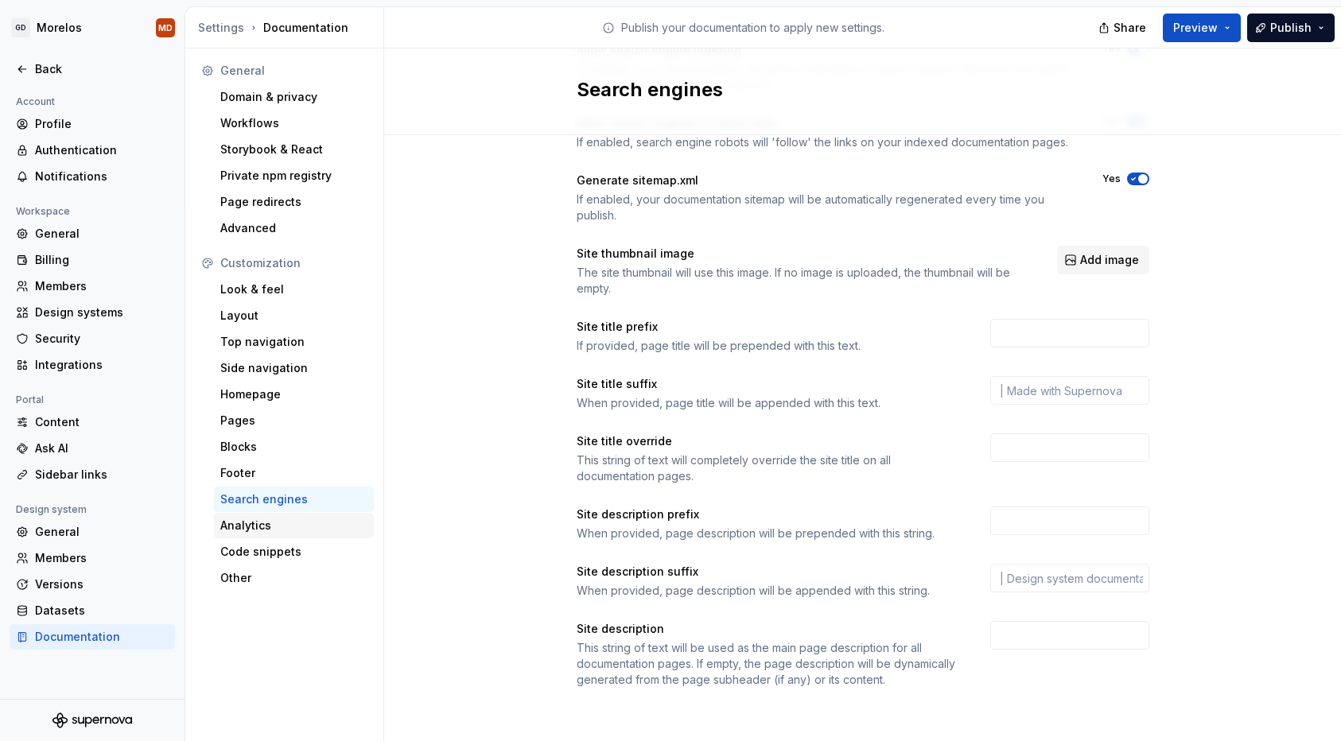
click at [308, 519] on div "Analytics" at bounding box center [293, 526] width 147 height 16
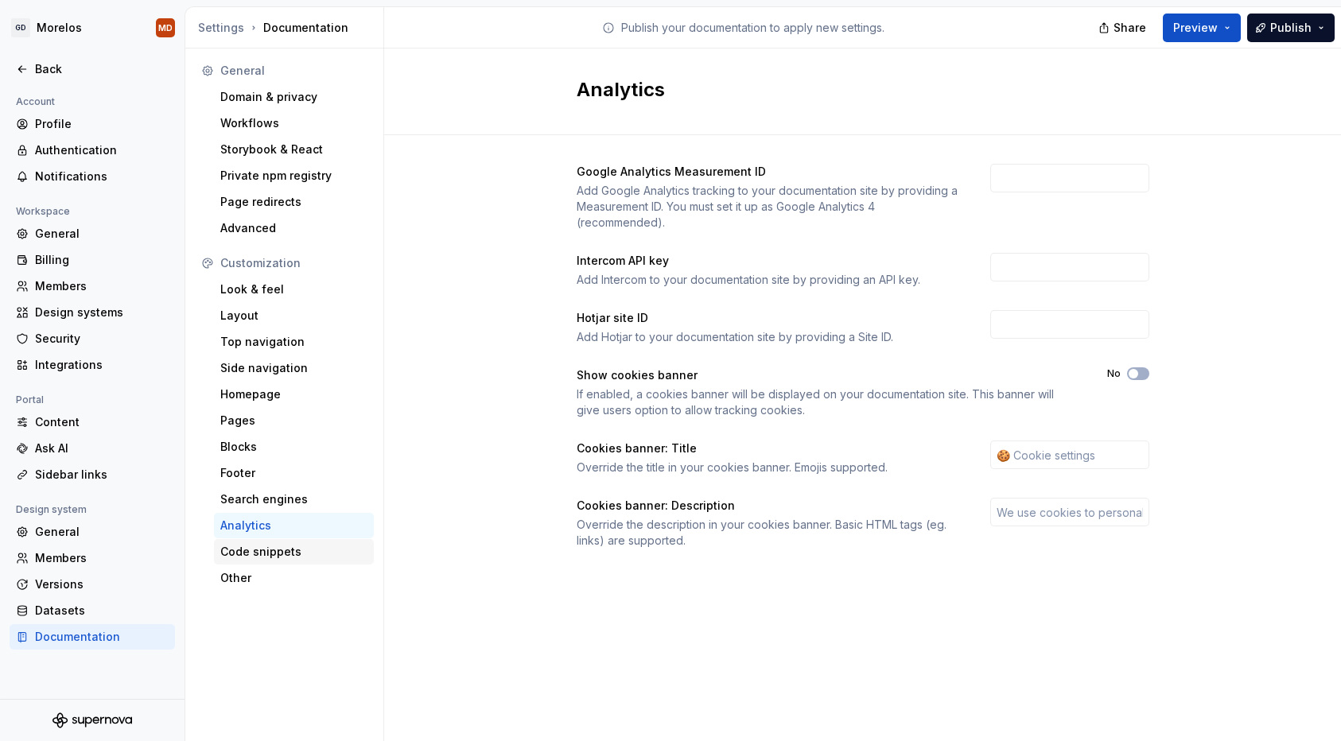
click at [276, 562] on div "Code snippets" at bounding box center [294, 551] width 160 height 25
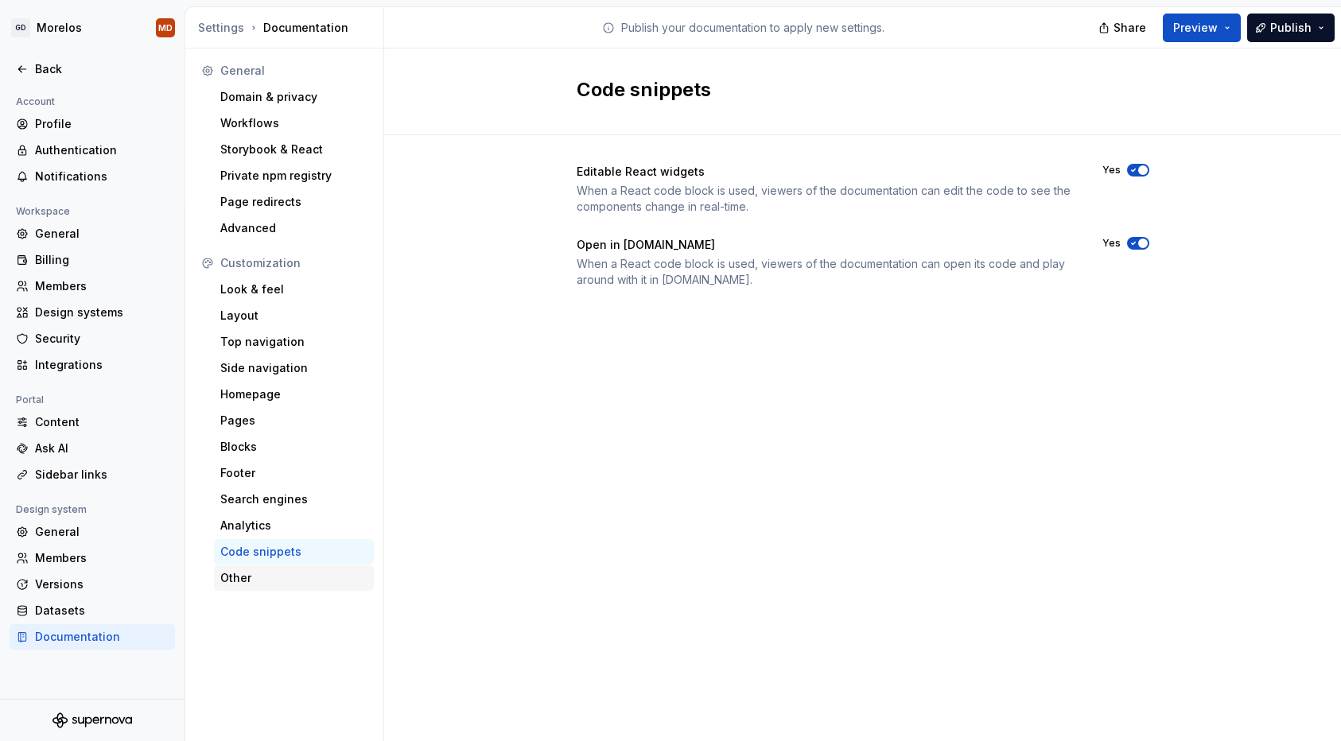
click at [263, 586] on div "Other" at bounding box center [294, 578] width 160 height 25
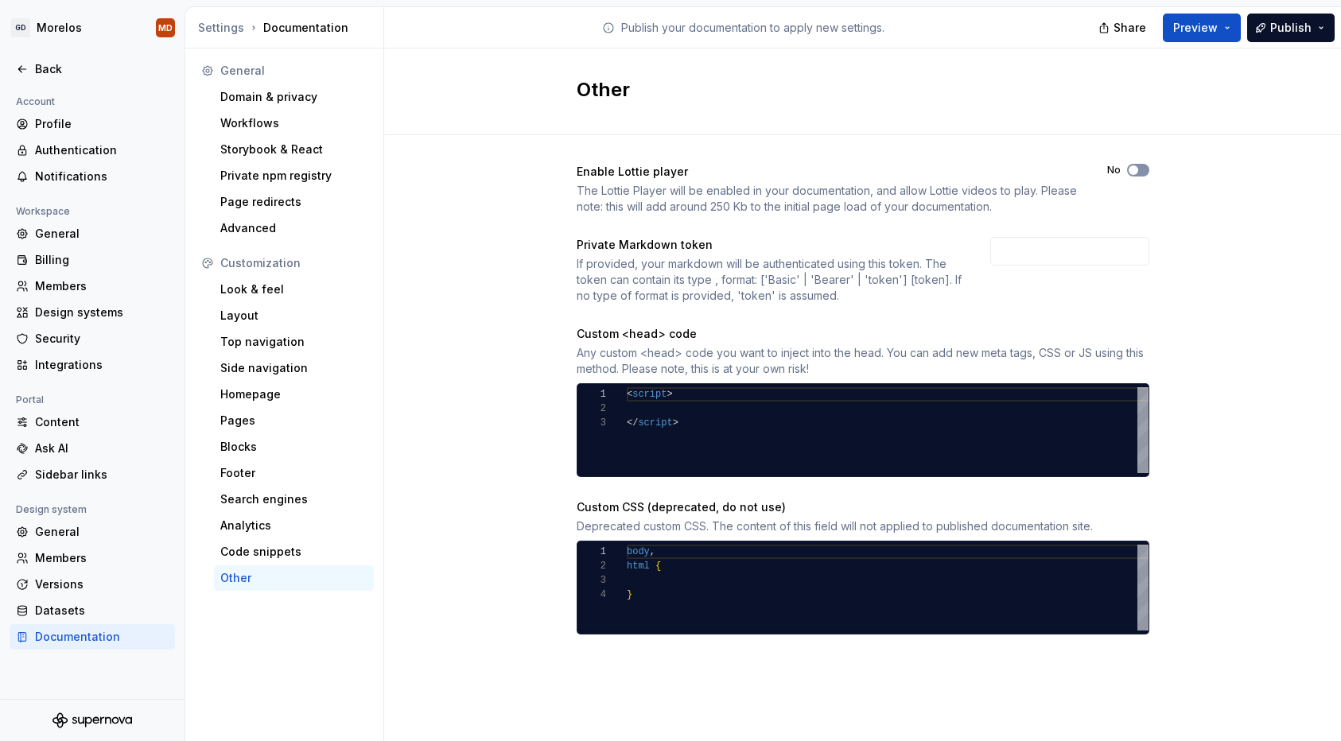
click at [1135, 173] on span "button" at bounding box center [1134, 170] width 10 height 10
click at [275, 282] on div "Look & feel" at bounding box center [293, 290] width 147 height 16
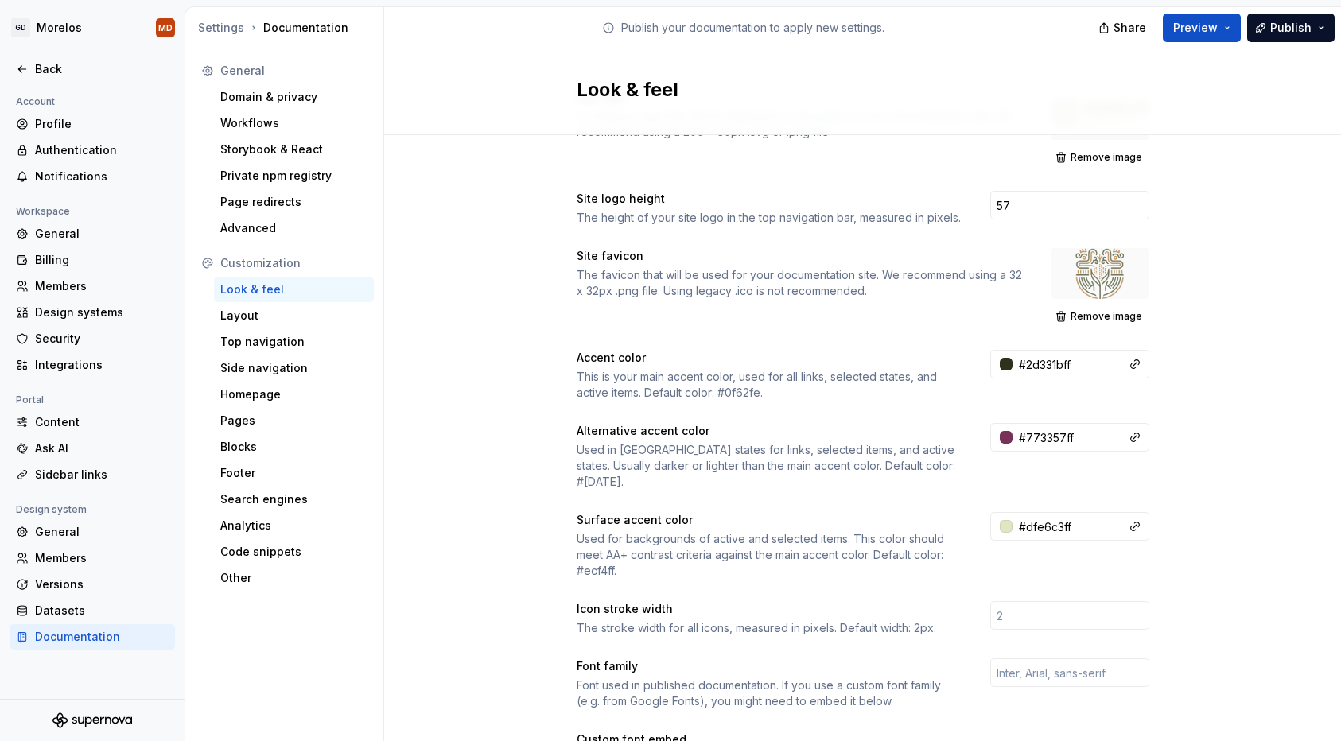
scroll to position [103, 0]
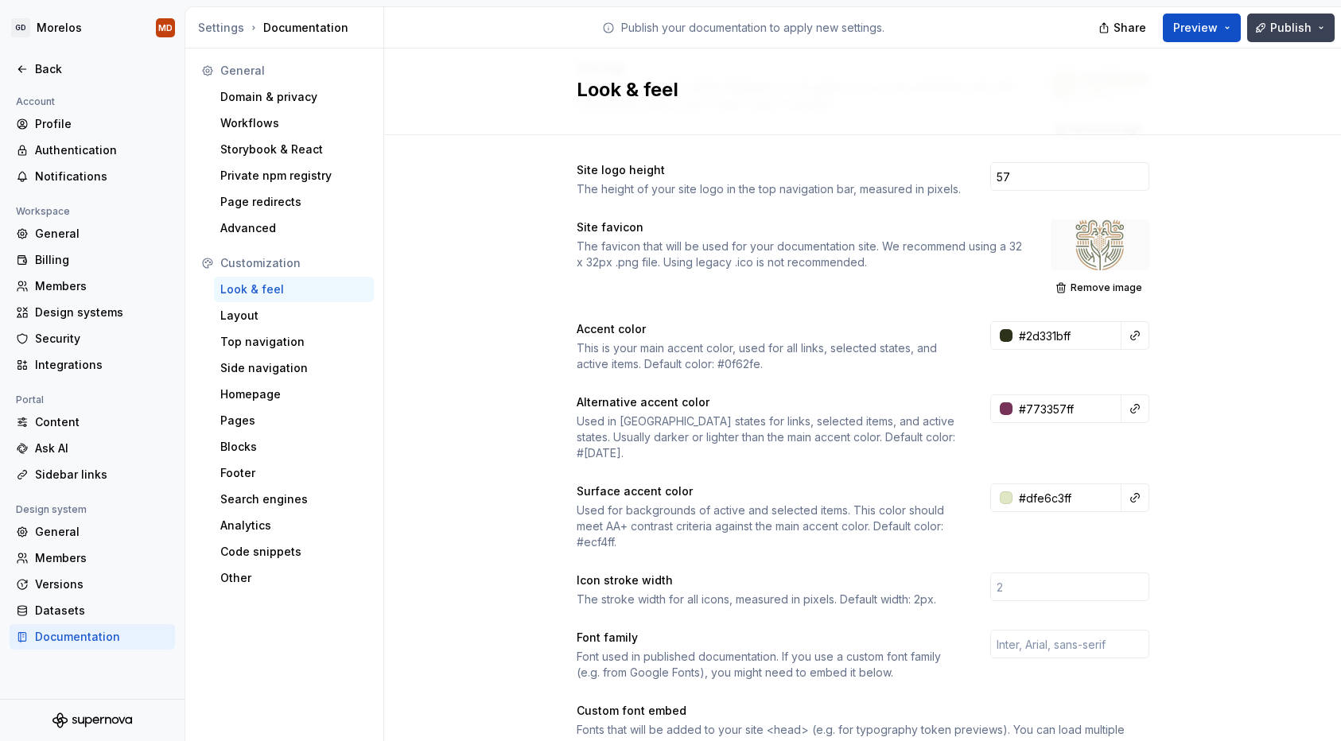
click at [1268, 28] on button "Publish" at bounding box center [1291, 28] width 88 height 29
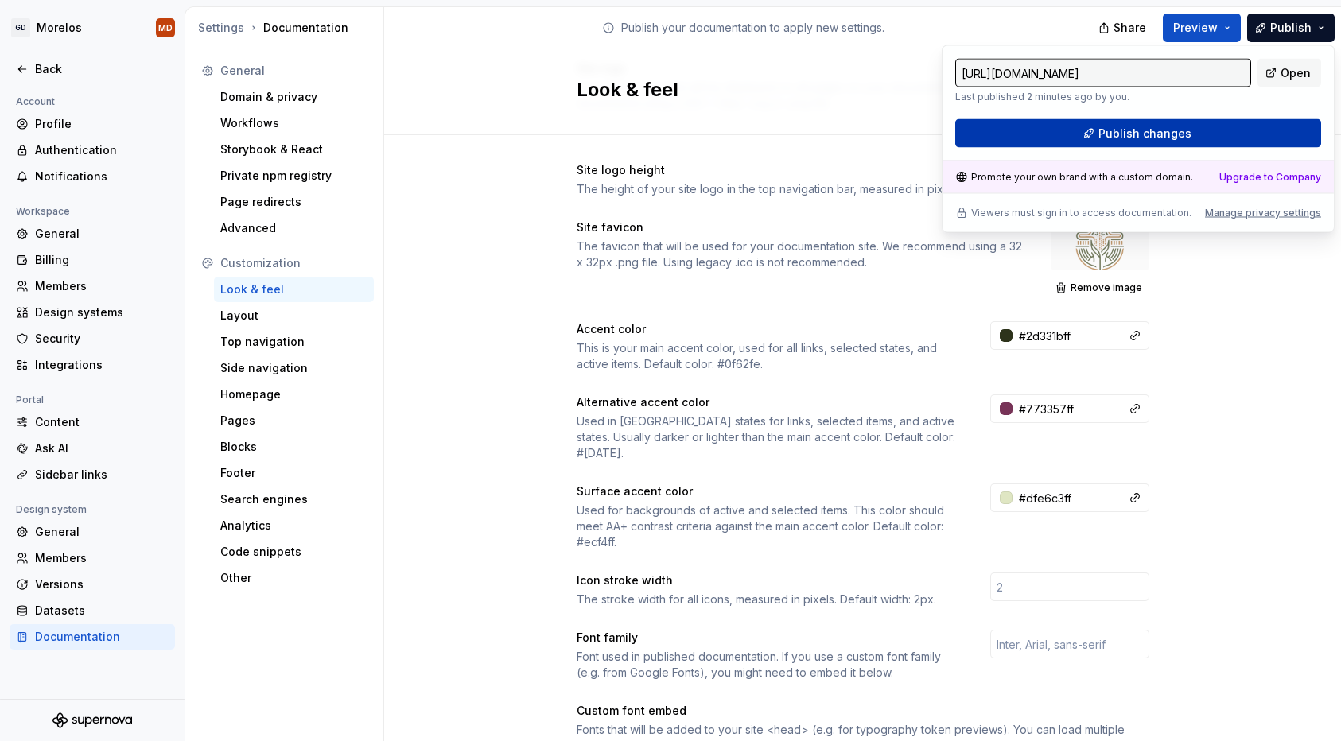
click at [1246, 133] on button "Publish changes" at bounding box center [1138, 133] width 366 height 29
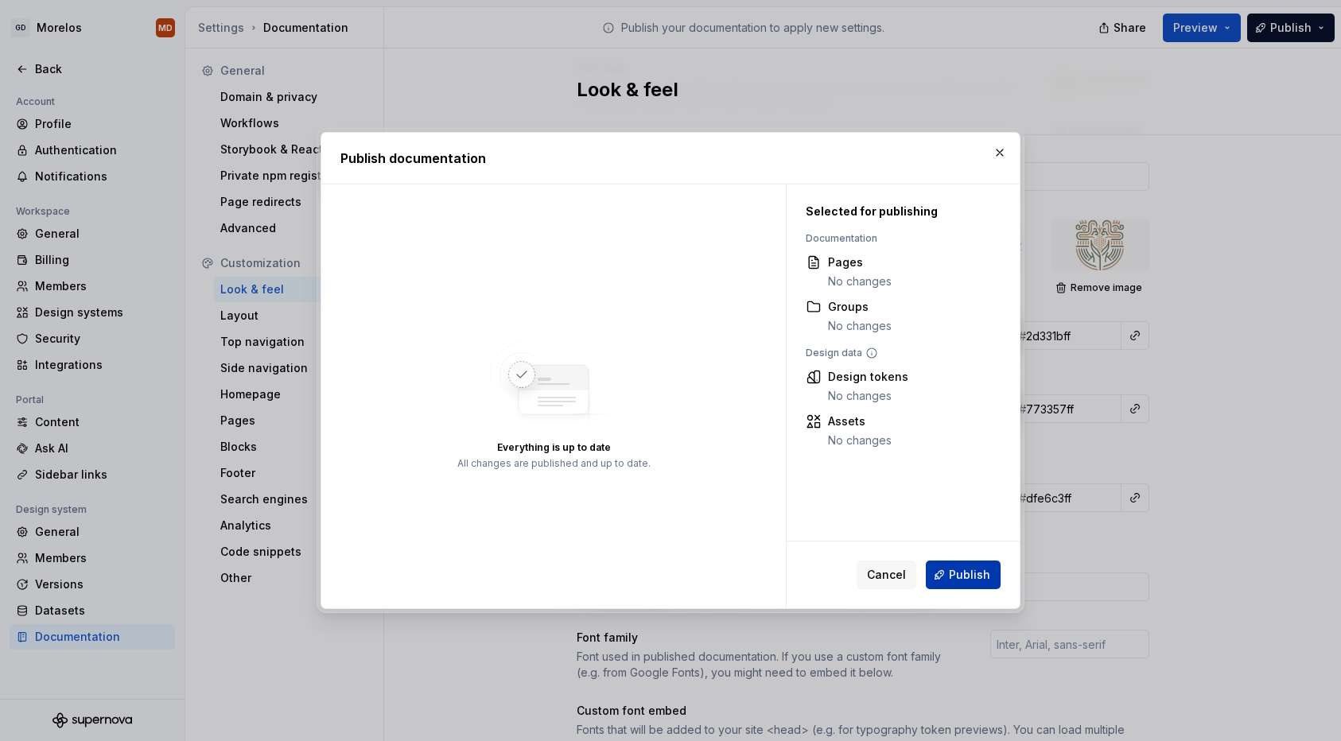
click at [971, 573] on span "Publish" at bounding box center [969, 575] width 41 height 16
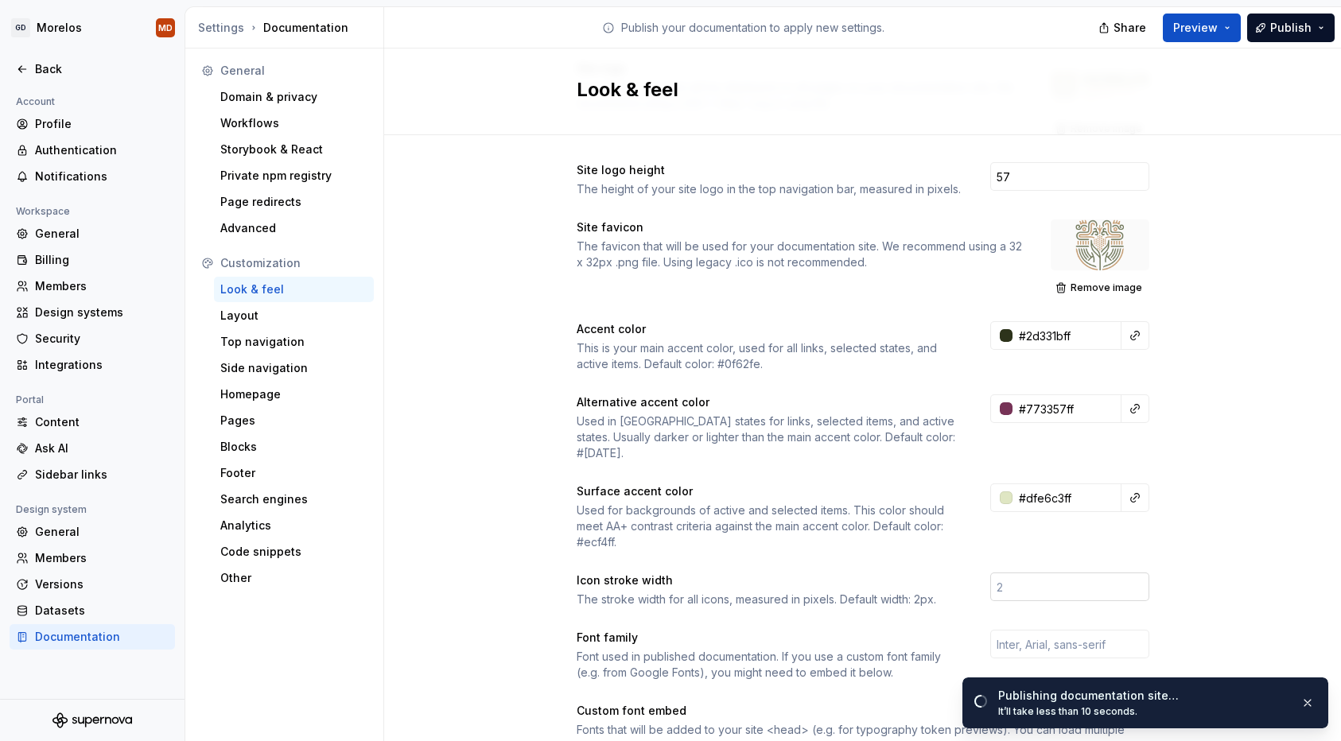
click at [1012, 573] on input "number" at bounding box center [1069, 587] width 159 height 29
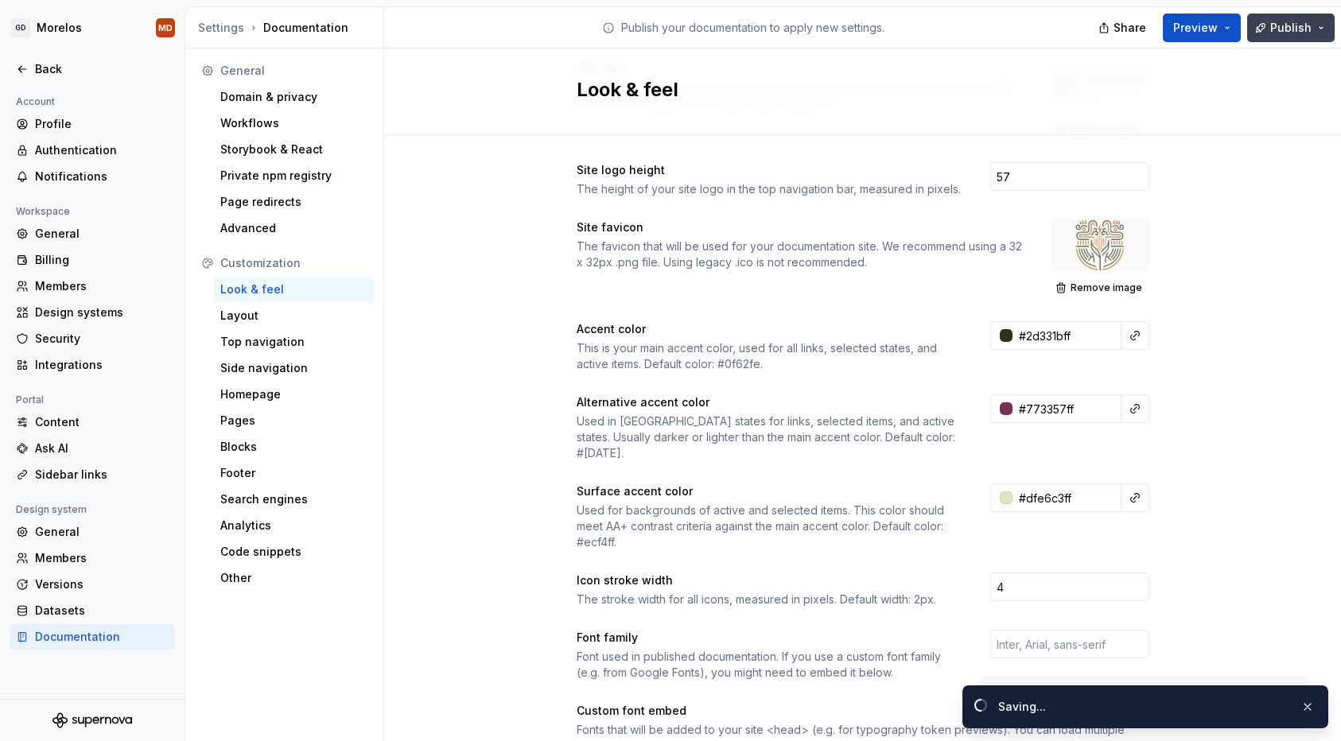
click at [1263, 27] on button "Publish" at bounding box center [1291, 28] width 88 height 29
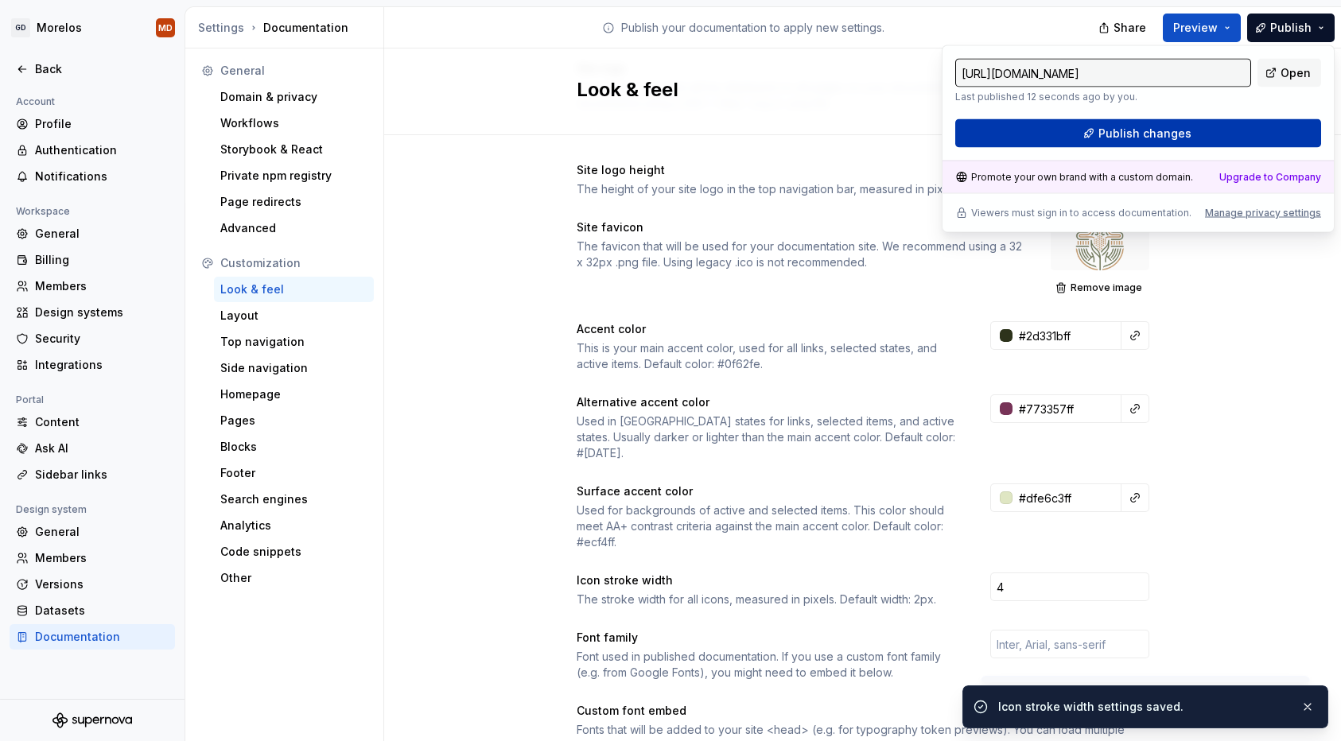
click at [1196, 135] on button "Publish changes" at bounding box center [1138, 133] width 366 height 29
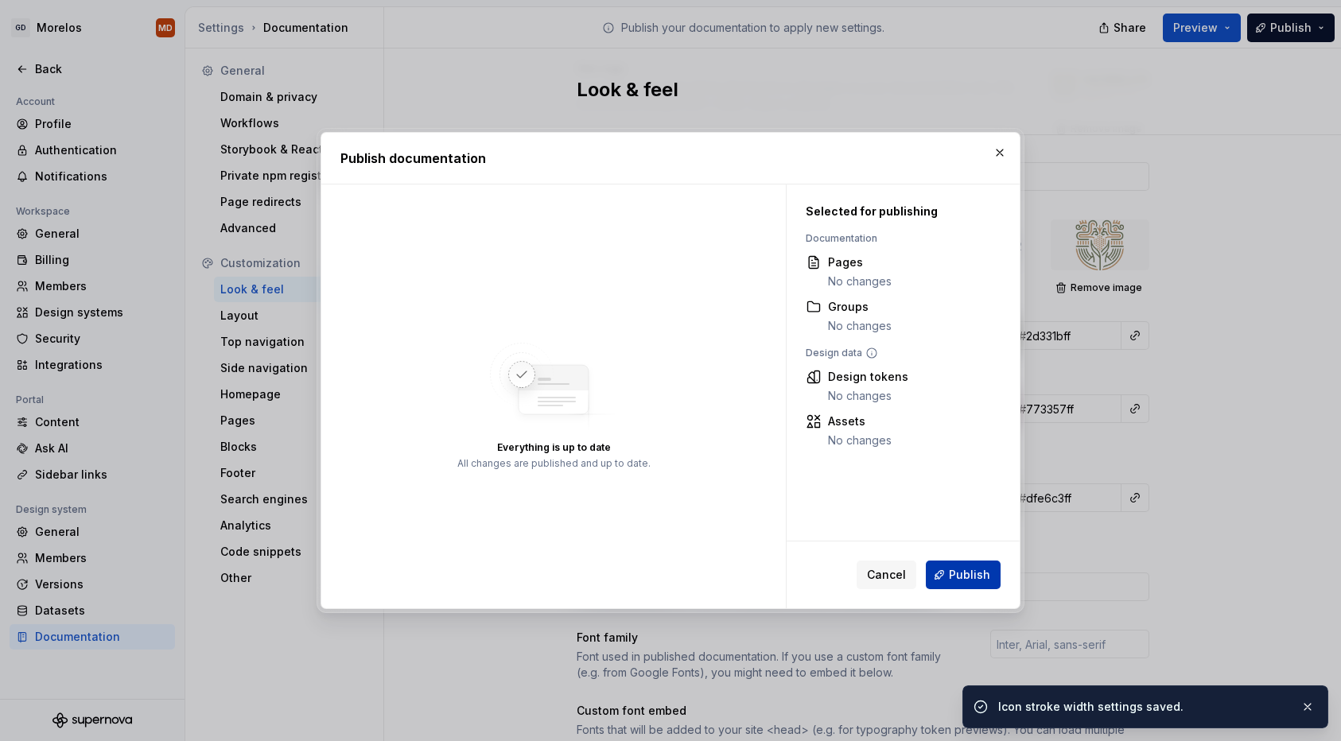
click at [976, 578] on span "Publish" at bounding box center [969, 575] width 41 height 16
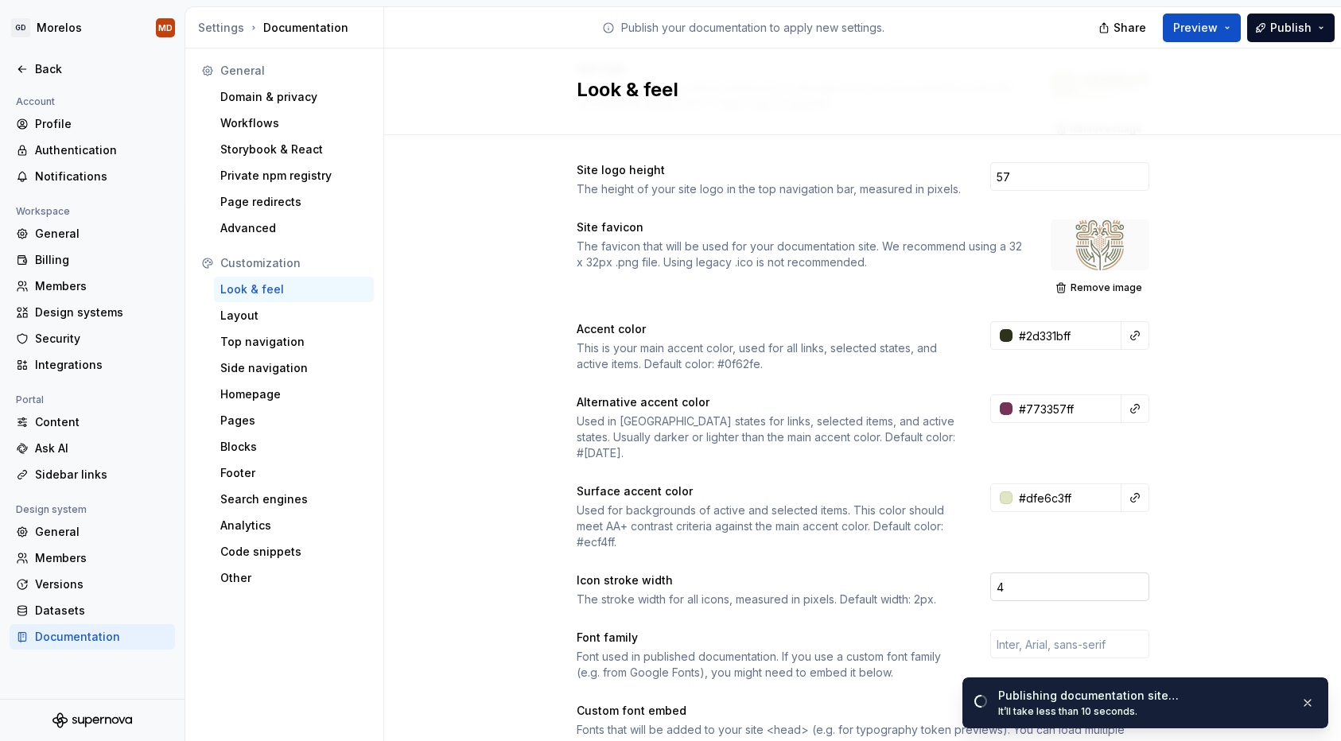
click at [1010, 576] on input "4" at bounding box center [1069, 587] width 159 height 29
type input "3"
click at [1279, 35] on button "Publish" at bounding box center [1291, 28] width 88 height 29
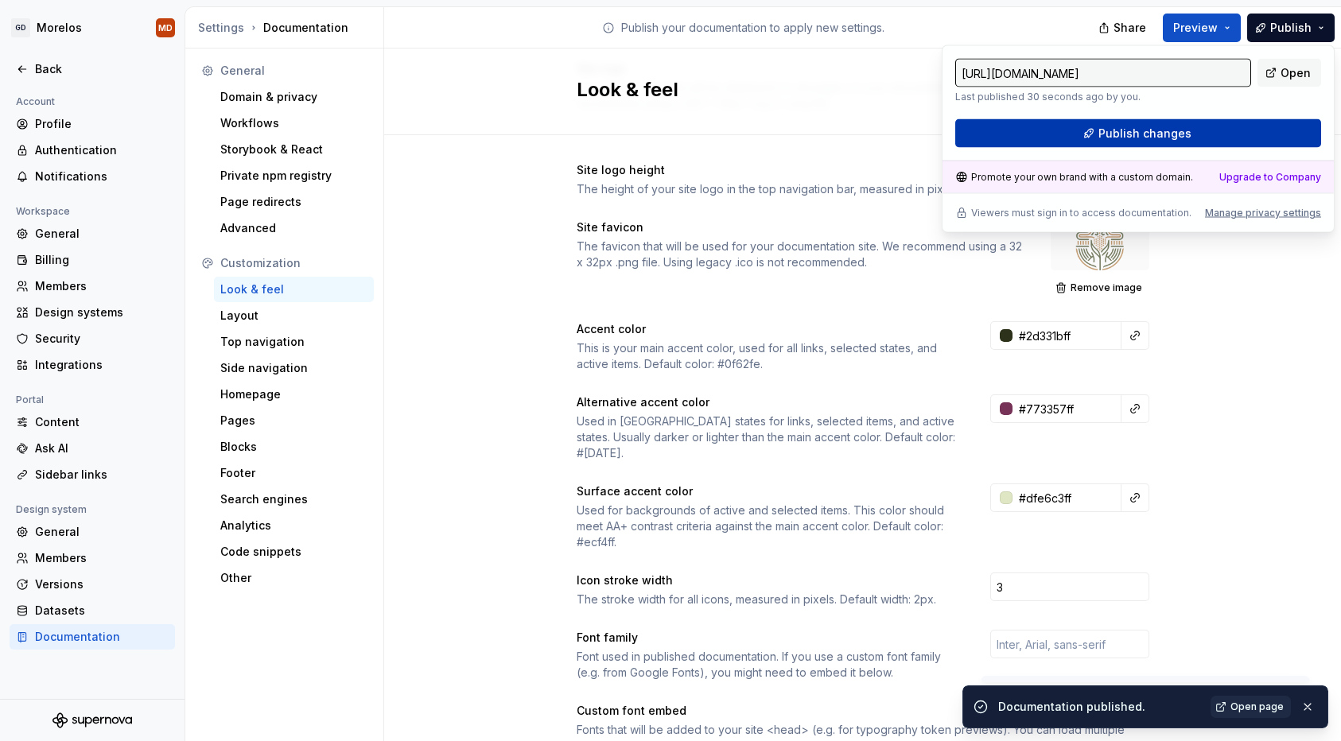
click at [1204, 137] on button "Publish changes" at bounding box center [1138, 133] width 366 height 29
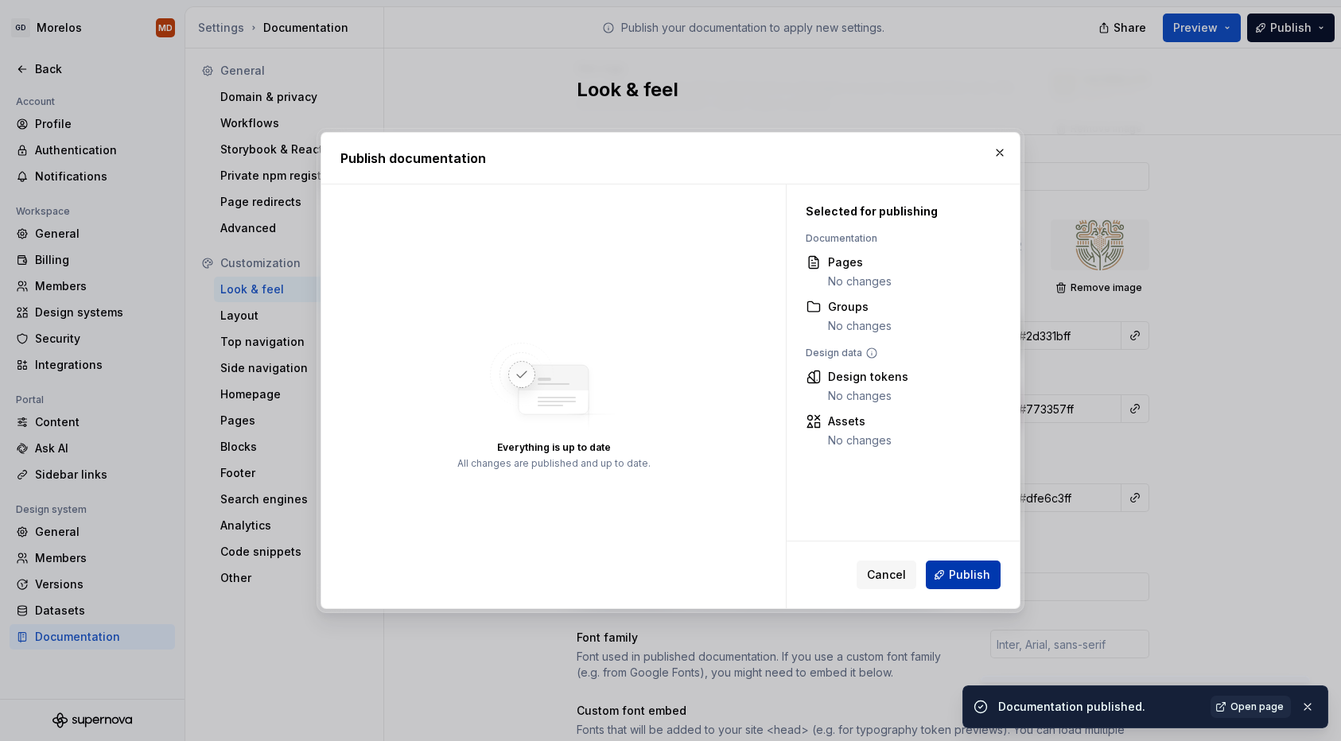
click at [974, 574] on span "Publish" at bounding box center [969, 575] width 41 height 16
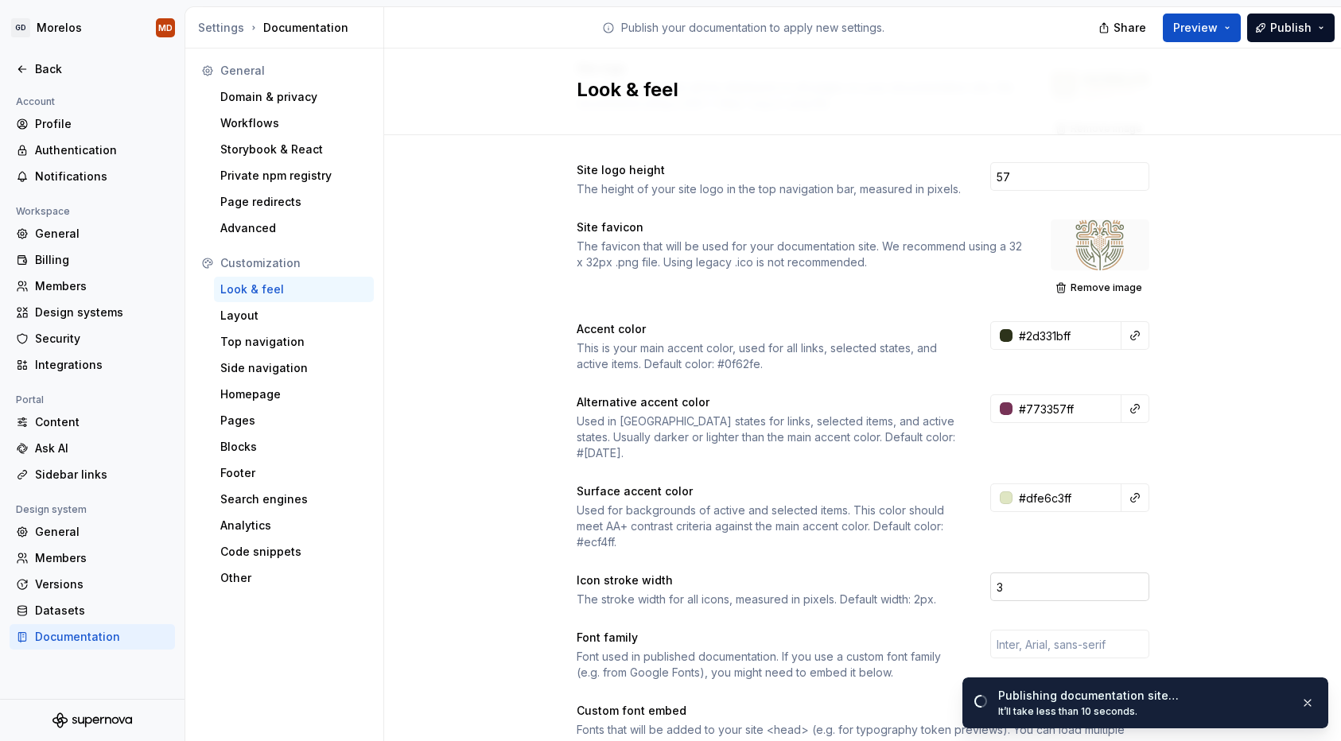
click at [1046, 582] on input "3" at bounding box center [1069, 587] width 159 height 29
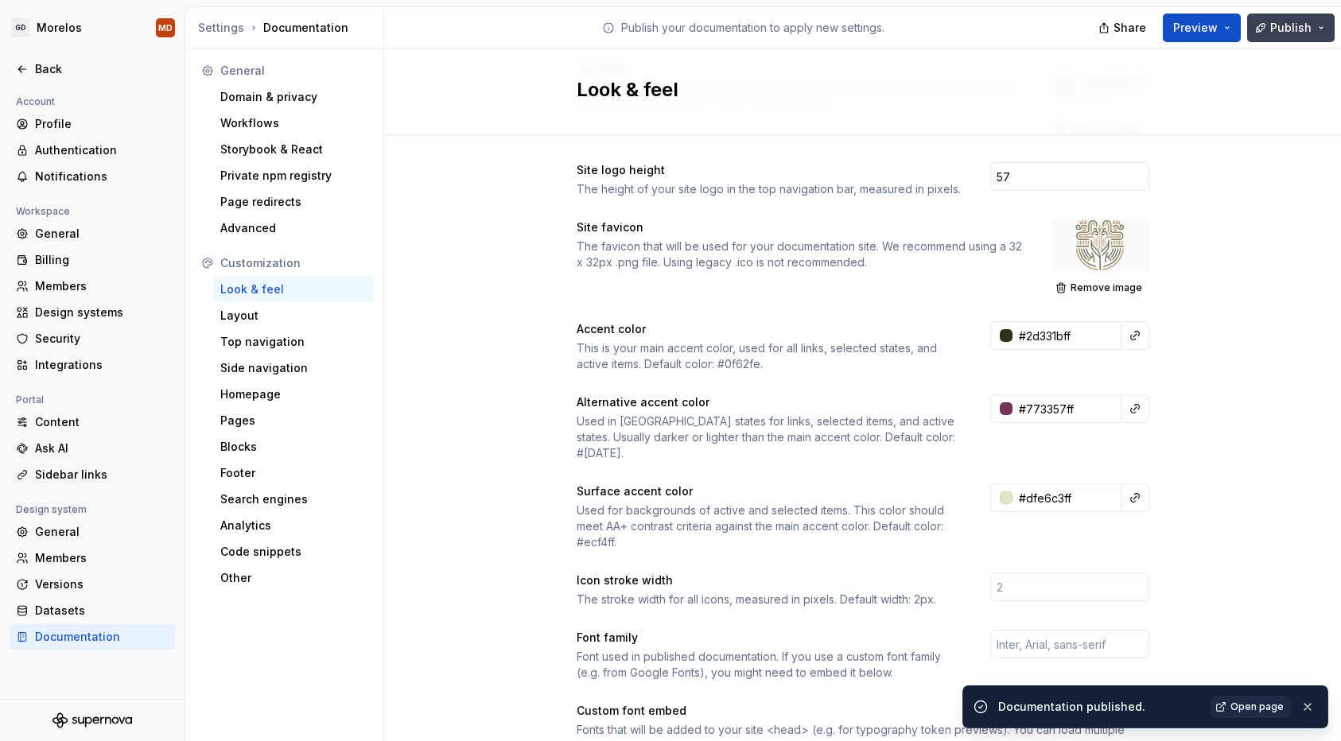
click at [1275, 31] on span "Publish" at bounding box center [1290, 28] width 41 height 16
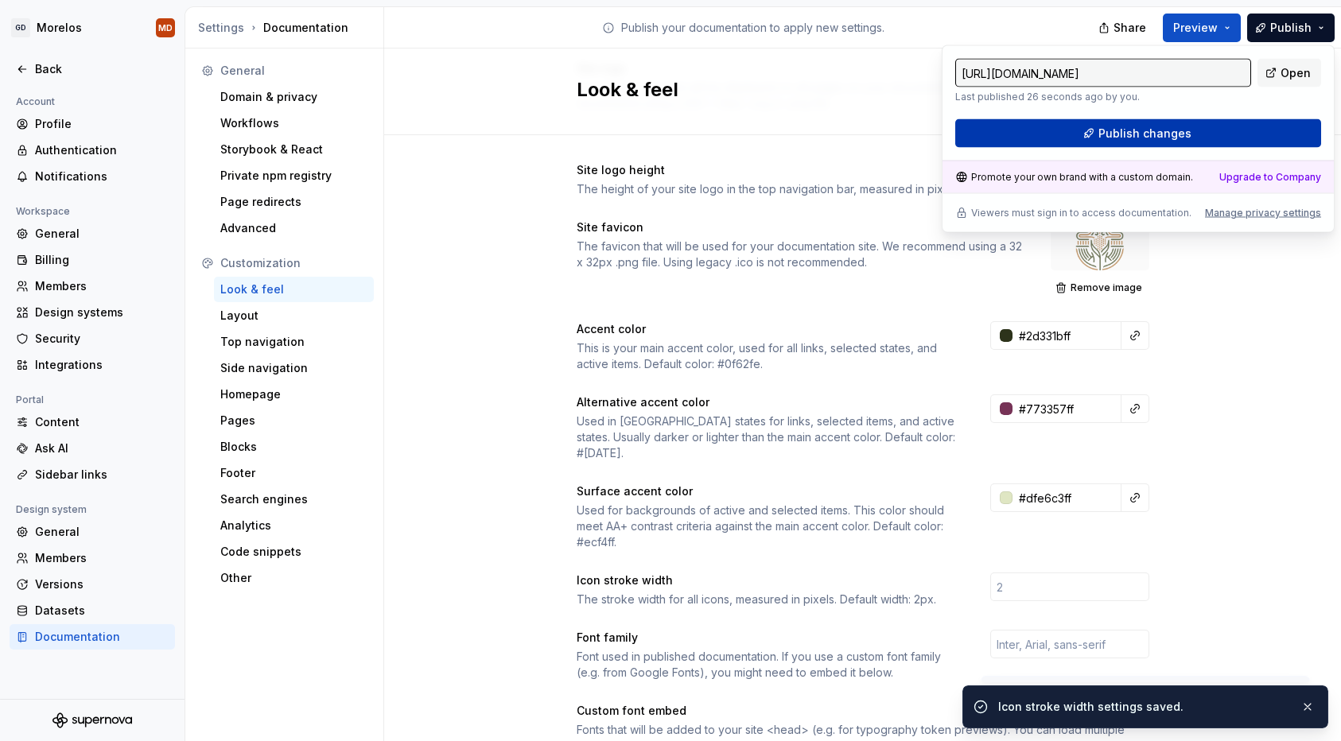
click at [1217, 132] on button "Publish changes" at bounding box center [1138, 133] width 366 height 29
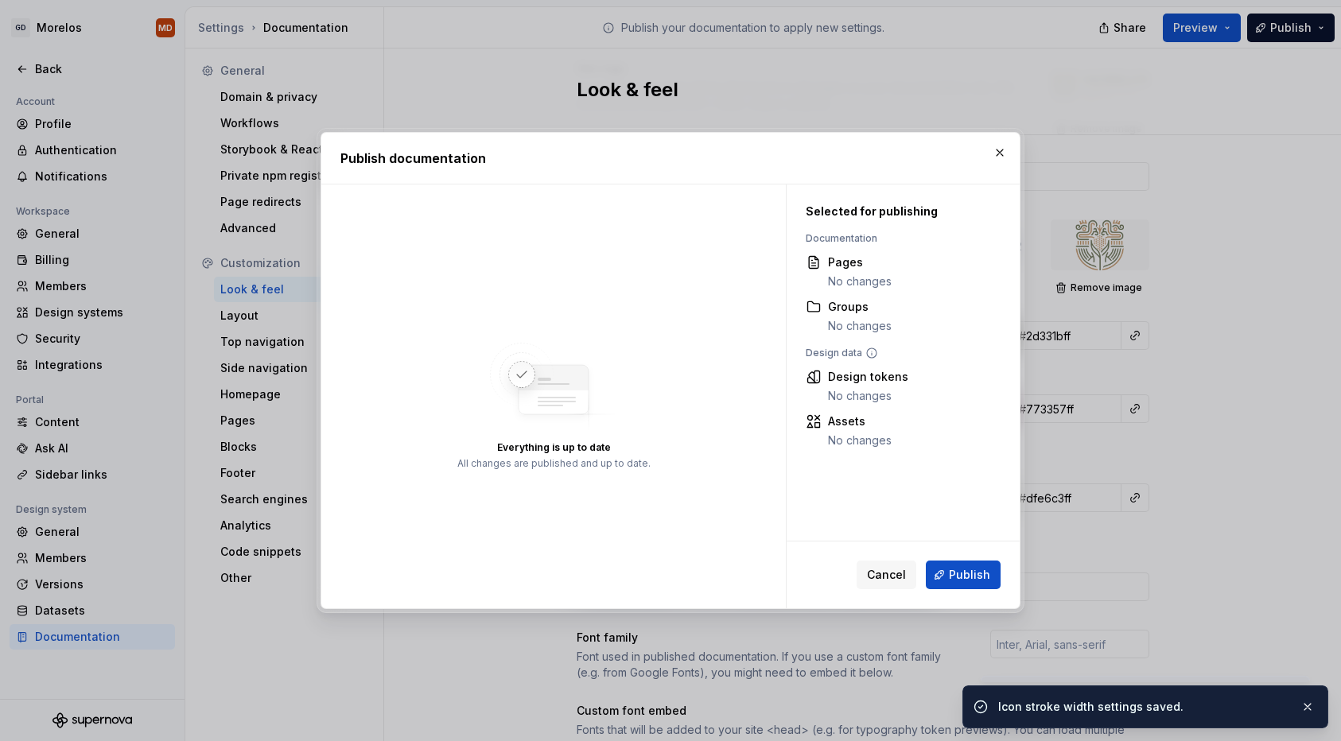
click at [1002, 583] on div "Cancel Publish" at bounding box center [903, 575] width 233 height 67
click at [967, 564] on button "Publish" at bounding box center [963, 575] width 75 height 29
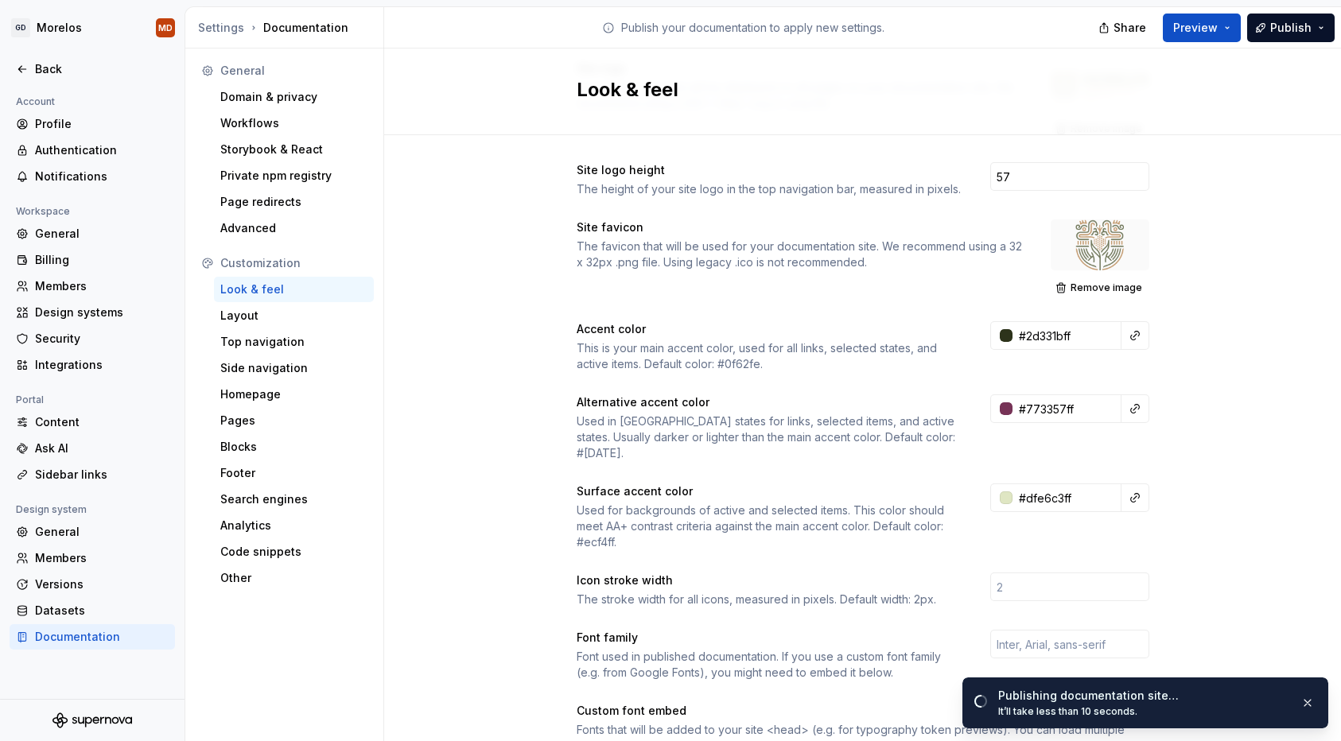
scroll to position [0, 0]
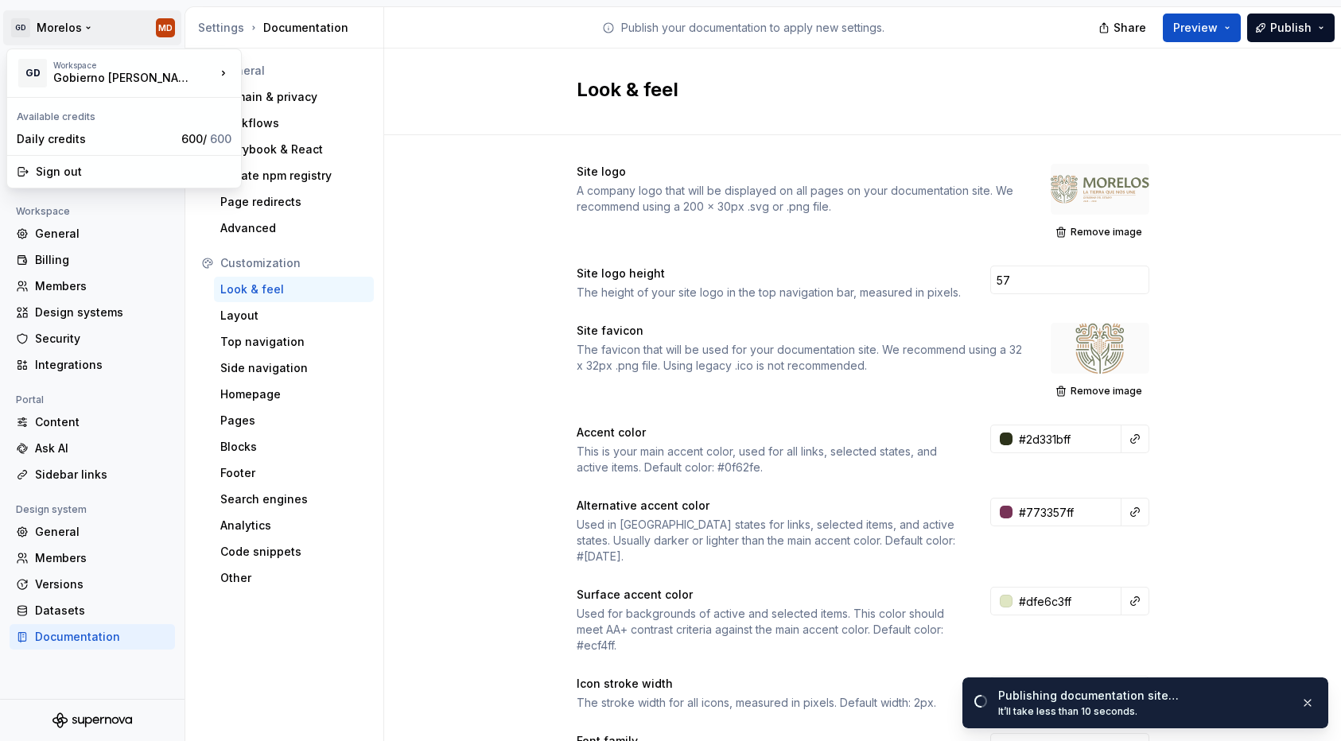
click at [21, 36] on html "GD Morelos MD Back Account Profile Authentication Notifications Workspace Gener…" at bounding box center [670, 370] width 1341 height 741
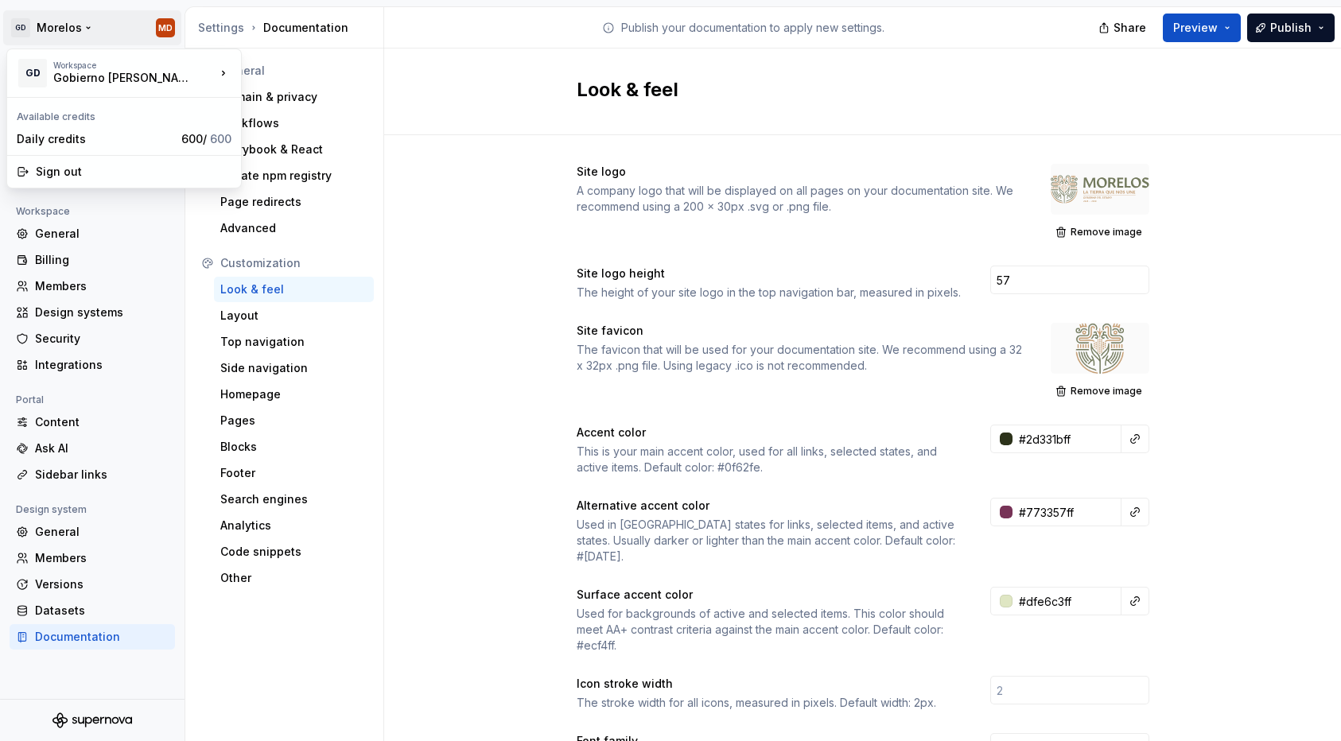
click at [396, 274] on html "GD Morelos MD Back Account Profile Authentication Notifications Workspace Gener…" at bounding box center [670, 370] width 1341 height 741
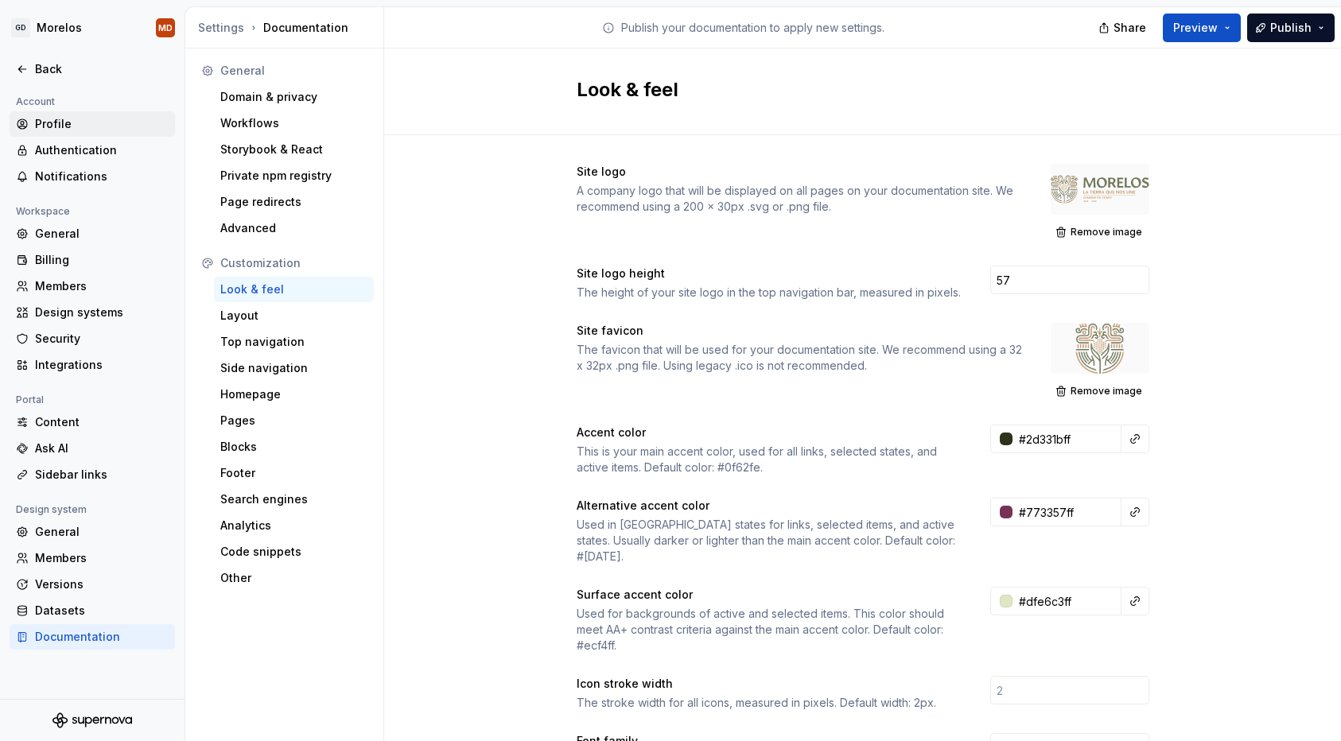
click at [107, 117] on div "Profile" at bounding box center [102, 124] width 134 height 16
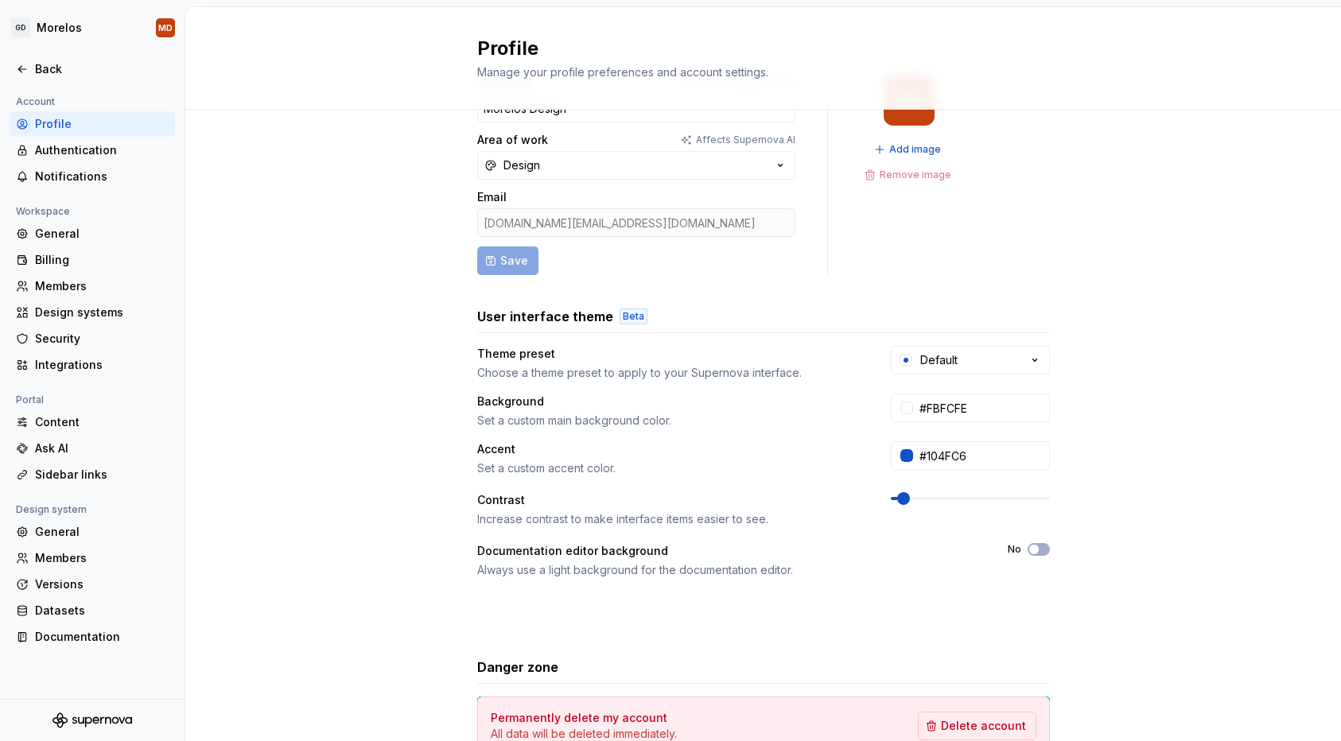
scroll to position [68, 0]
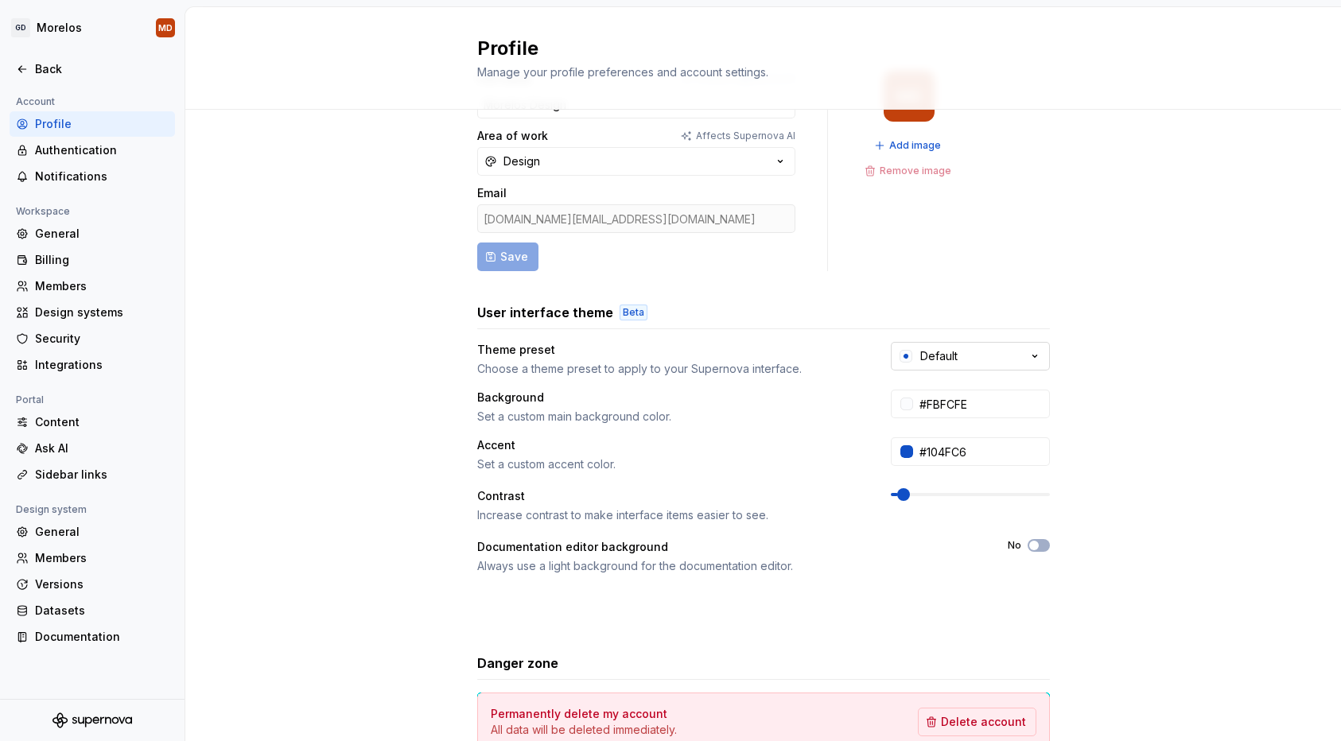
click at [962, 356] on button "Default" at bounding box center [970, 356] width 159 height 29
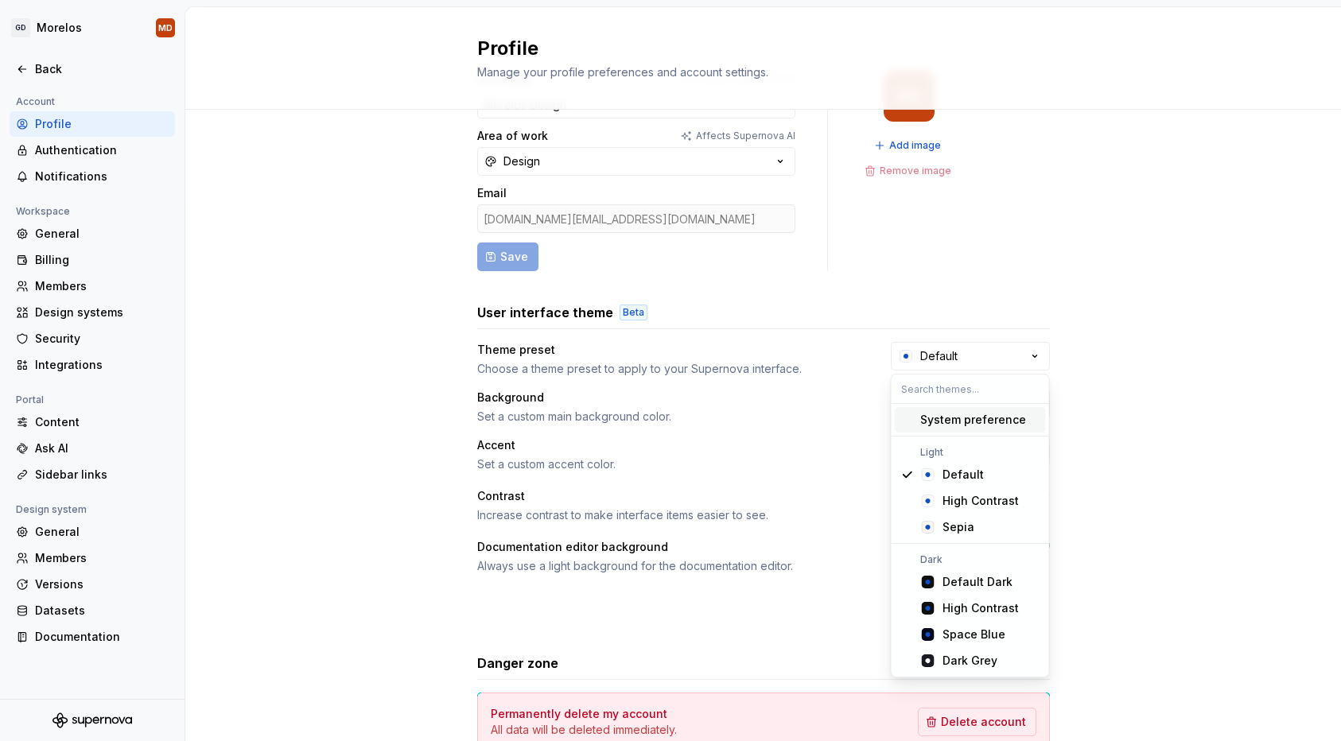
click at [974, 422] on div "System preference" at bounding box center [973, 420] width 106 height 16
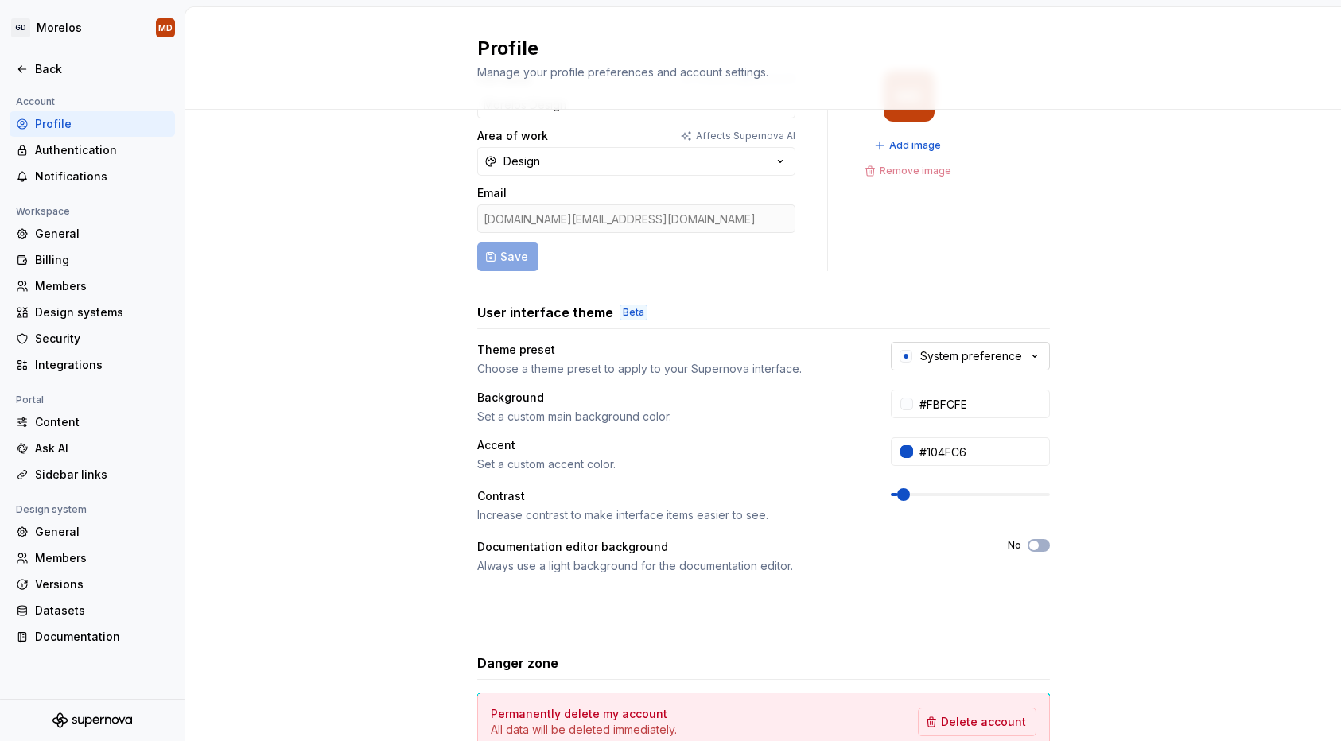
click at [1034, 357] on icon "button" at bounding box center [1035, 357] width 4 height 2
click at [1103, 338] on div "Full name Affects Supernova AI Morelos Design Area of work Affects Supernova AI…" at bounding box center [763, 443] width 1156 height 802
click at [989, 399] on input "#FBFCFE" at bounding box center [981, 404] width 137 height 29
click at [1114, 353] on div "Full name Affects Supernova AI Morelos Design Area of work Affects Supernova AI…" at bounding box center [763, 443] width 1156 height 802
click at [953, 415] on input "#FBFCFE" at bounding box center [981, 404] width 137 height 29
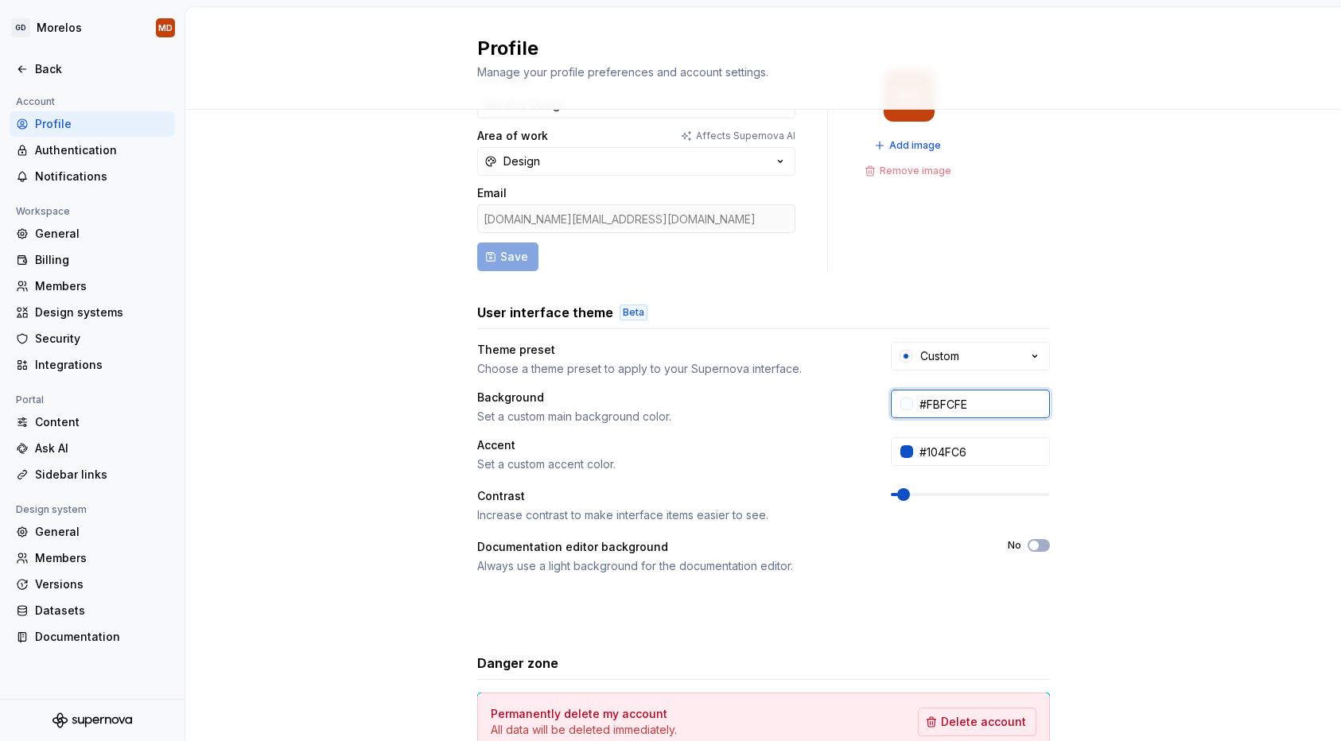
click at [953, 415] on input "#FBFCFE" at bounding box center [981, 404] width 137 height 29
paste input "F5F4F2"
type input "#F5F4F2"
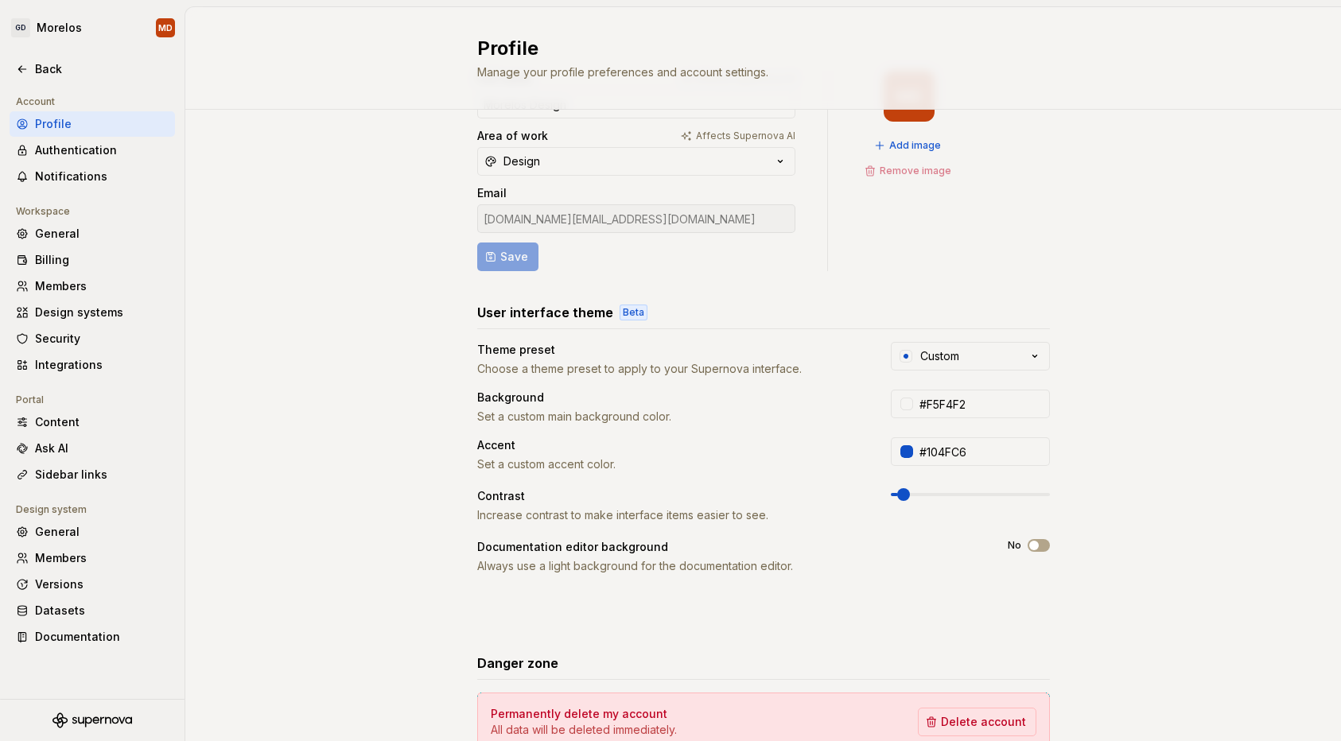
click at [1153, 433] on div "Full name Affects Supernova AI Morelos Design Area of work Affects Supernova AI…" at bounding box center [763, 443] width 1156 height 802
click at [967, 401] on input "#F5F4F2" at bounding box center [981, 404] width 137 height 29
click at [1229, 384] on div "Full name Affects Supernova AI Morelos Design Area of work Affects Supernova AI…" at bounding box center [763, 443] width 1156 height 802
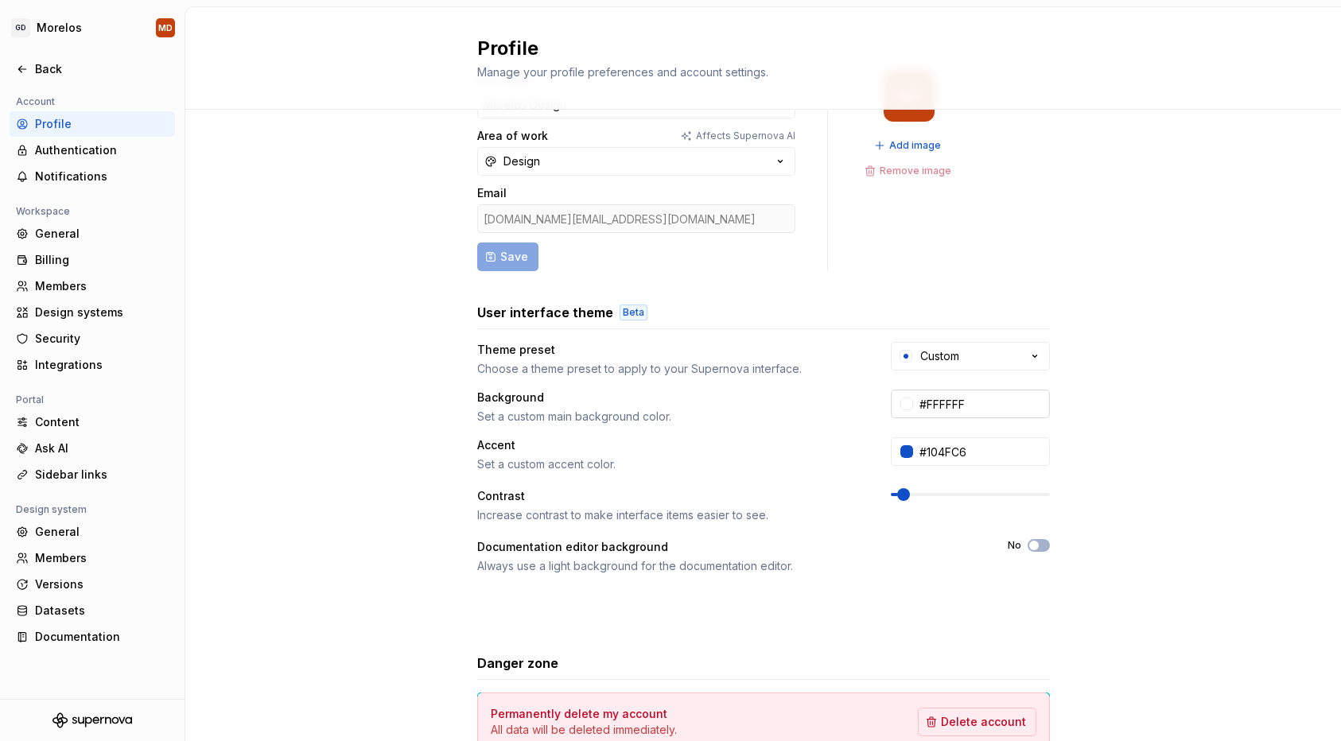
click at [1007, 402] on input "#FFFFFF" at bounding box center [981, 404] width 137 height 29
paste input "F5F4F2"
type input "#F5F4F2"
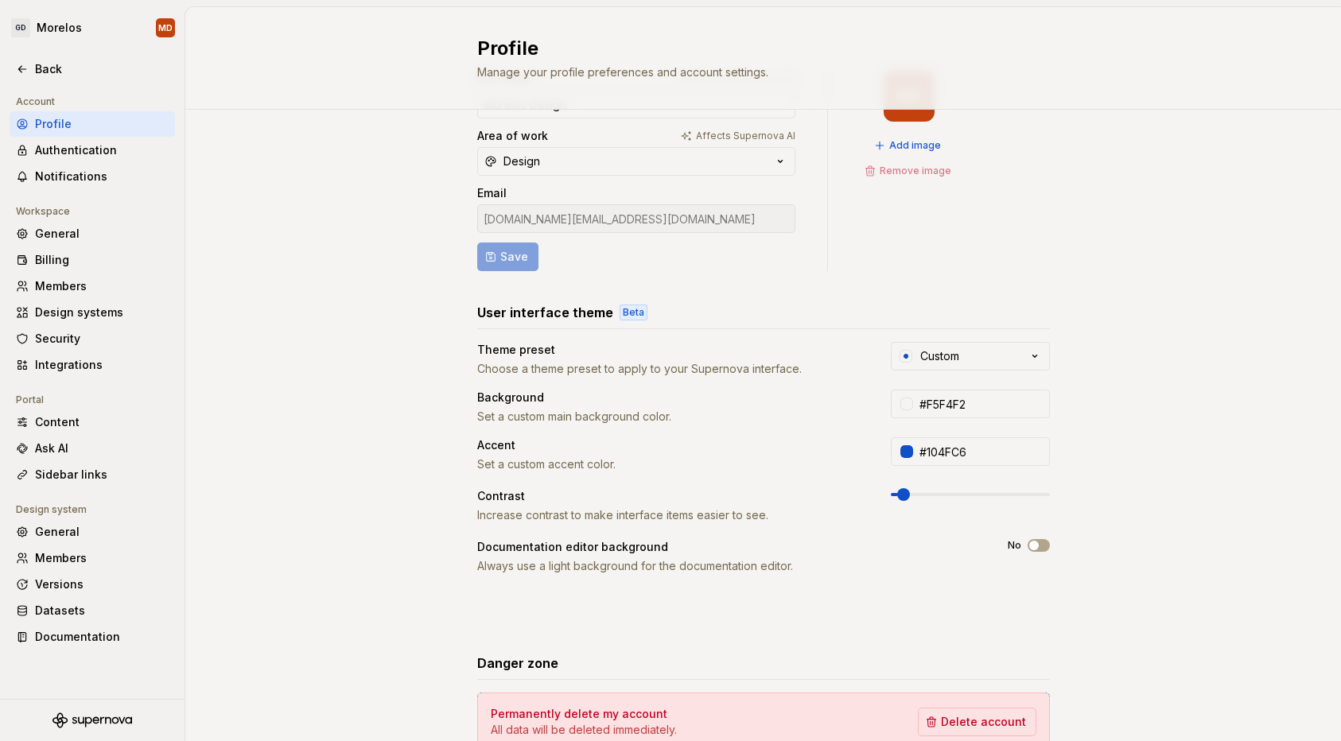
click at [1116, 394] on div "Full name Affects Supernova AI Morelos Design Area of work Affects Supernova AI…" at bounding box center [763, 443] width 1156 height 802
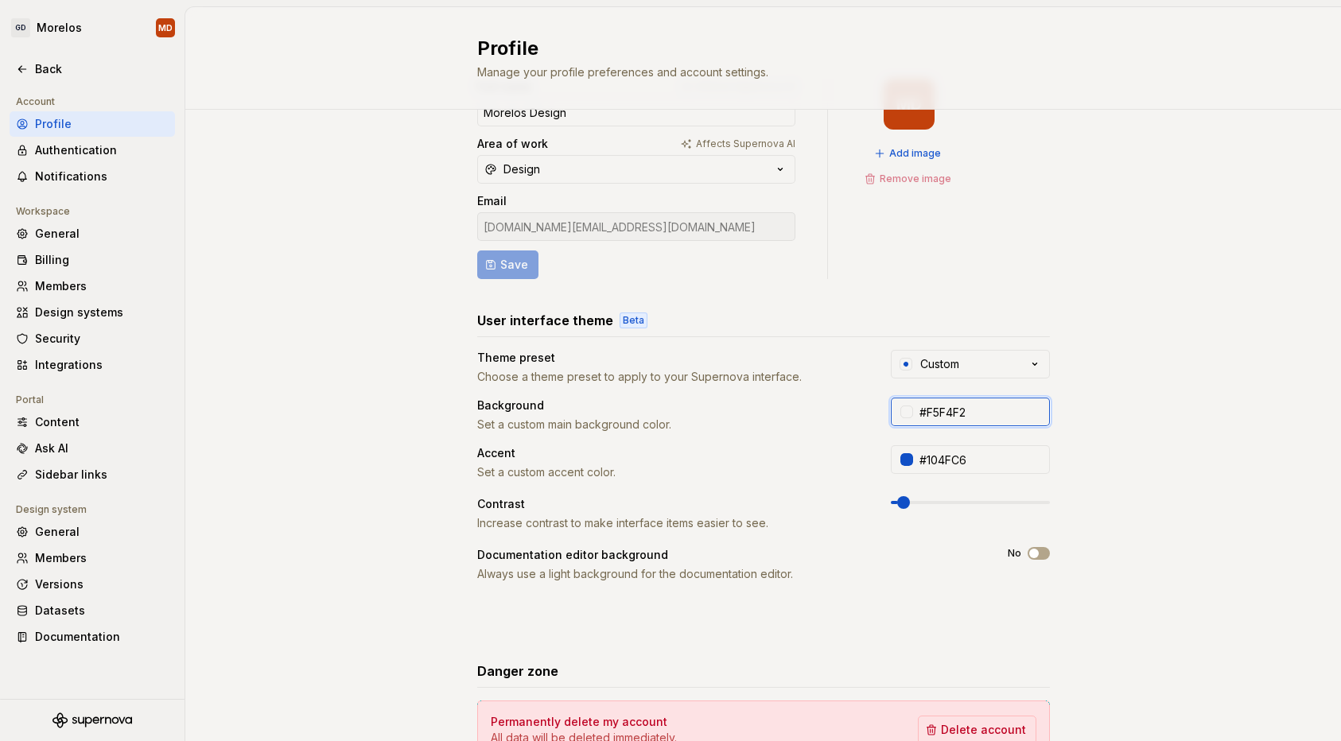
click at [985, 415] on input "#F5F4F2" at bounding box center [981, 412] width 137 height 29
type input "#FFFFFF"
click at [1082, 412] on div "Full name Affects Supernova AI Morelos Design Area of work Affects Supernova AI…" at bounding box center [763, 451] width 1156 height 802
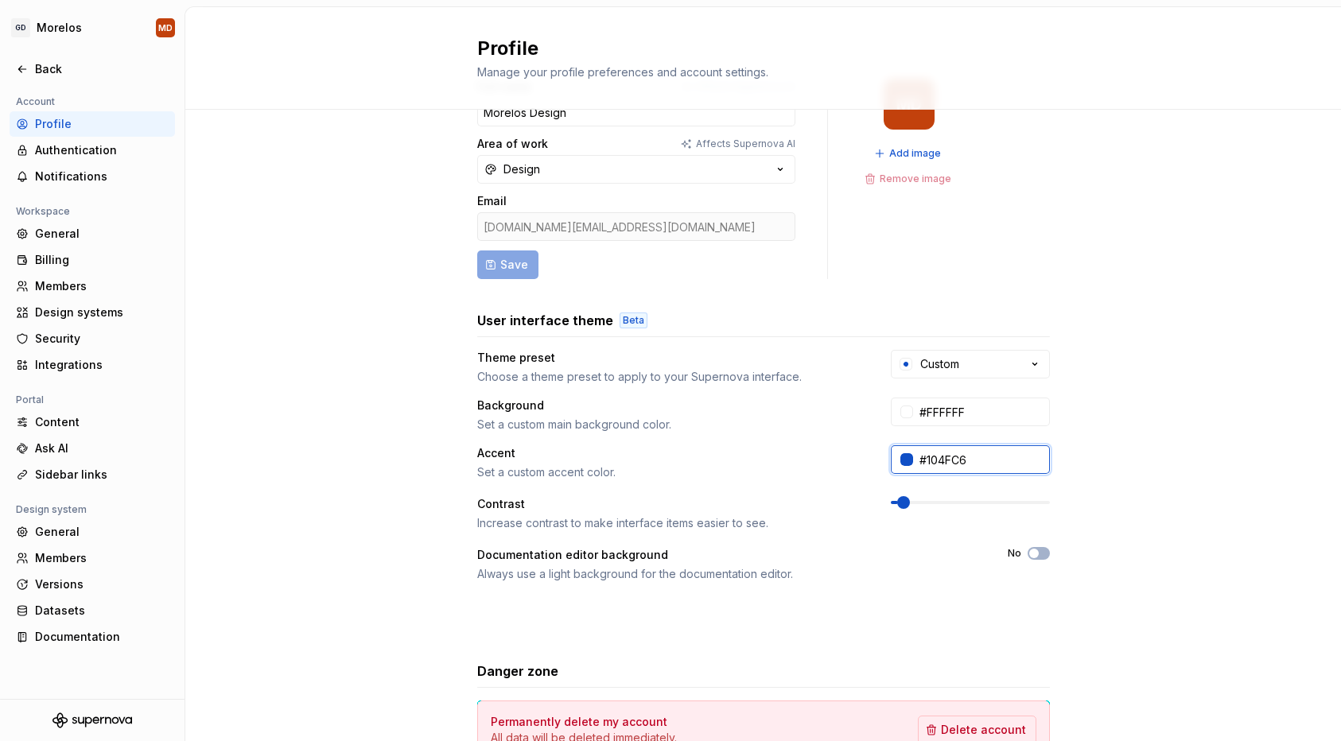
click at [972, 459] on input "#104FC6" at bounding box center [981, 459] width 137 height 29
paste input "773357"
type input "#773357"
click at [1182, 469] on div "Full name Affects Supernova AI Morelos Design Area of work Affects Supernova AI…" at bounding box center [763, 451] width 1156 height 802
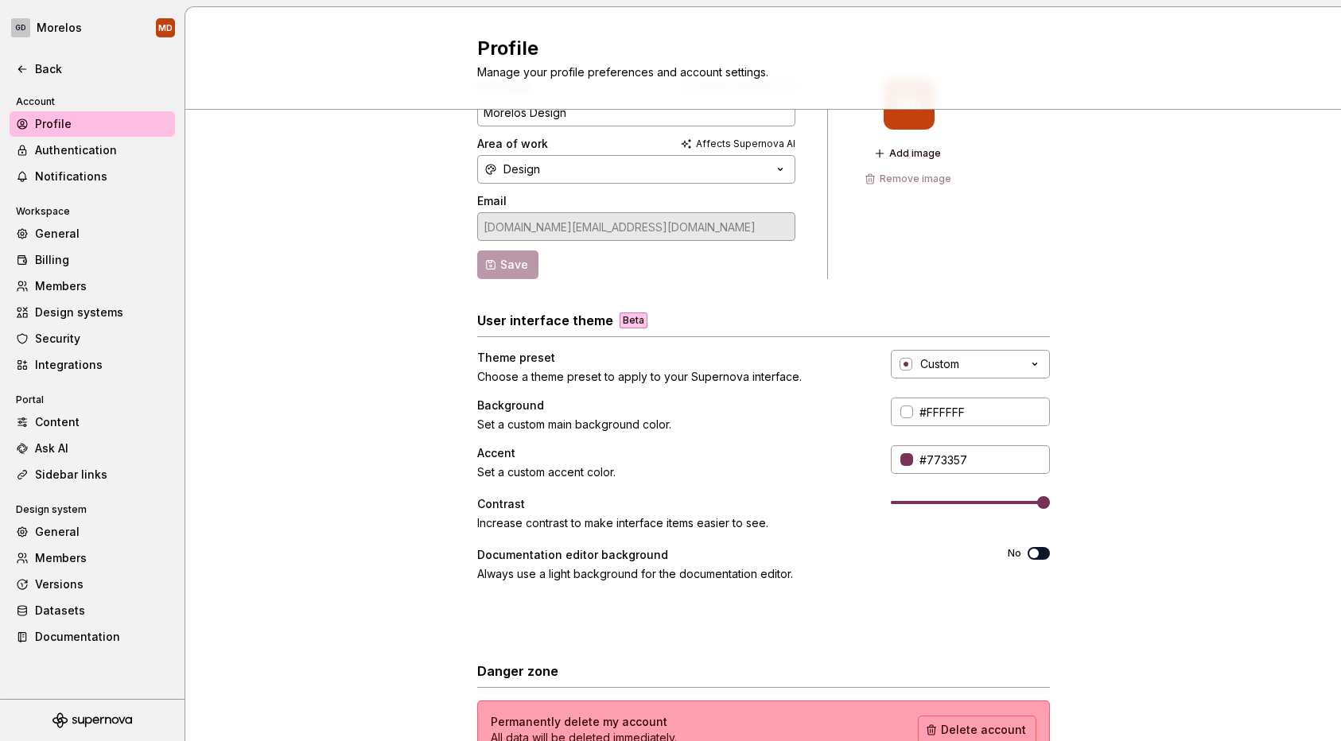
click at [1050, 496] on span at bounding box center [1043, 502] width 13 height 13
click at [981, 414] on input "#FFFFFF" at bounding box center [981, 412] width 137 height 29
paste input "F5F4F2"
type input "#F5F4F2"
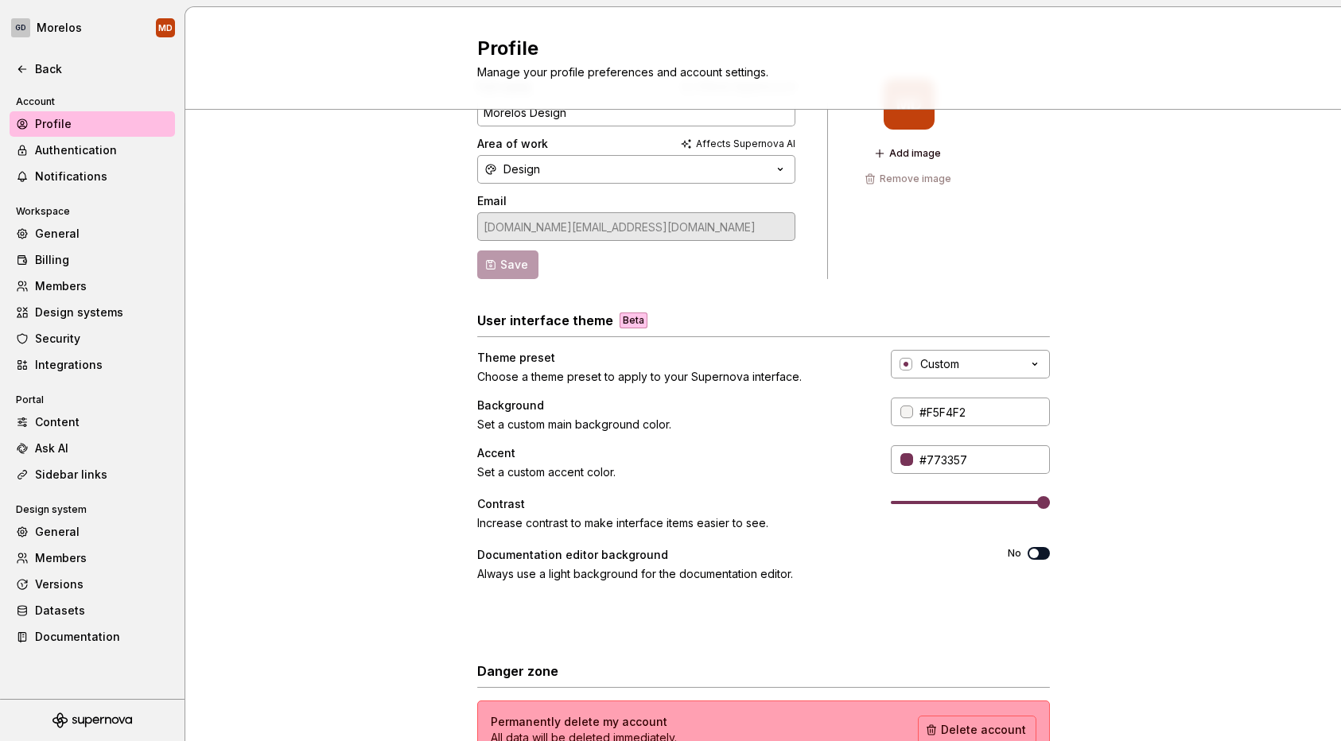
click at [1164, 427] on div "Full name Affects Supernova AI Morelos Design Area of work Affects Supernova AI…" at bounding box center [763, 451] width 1156 height 802
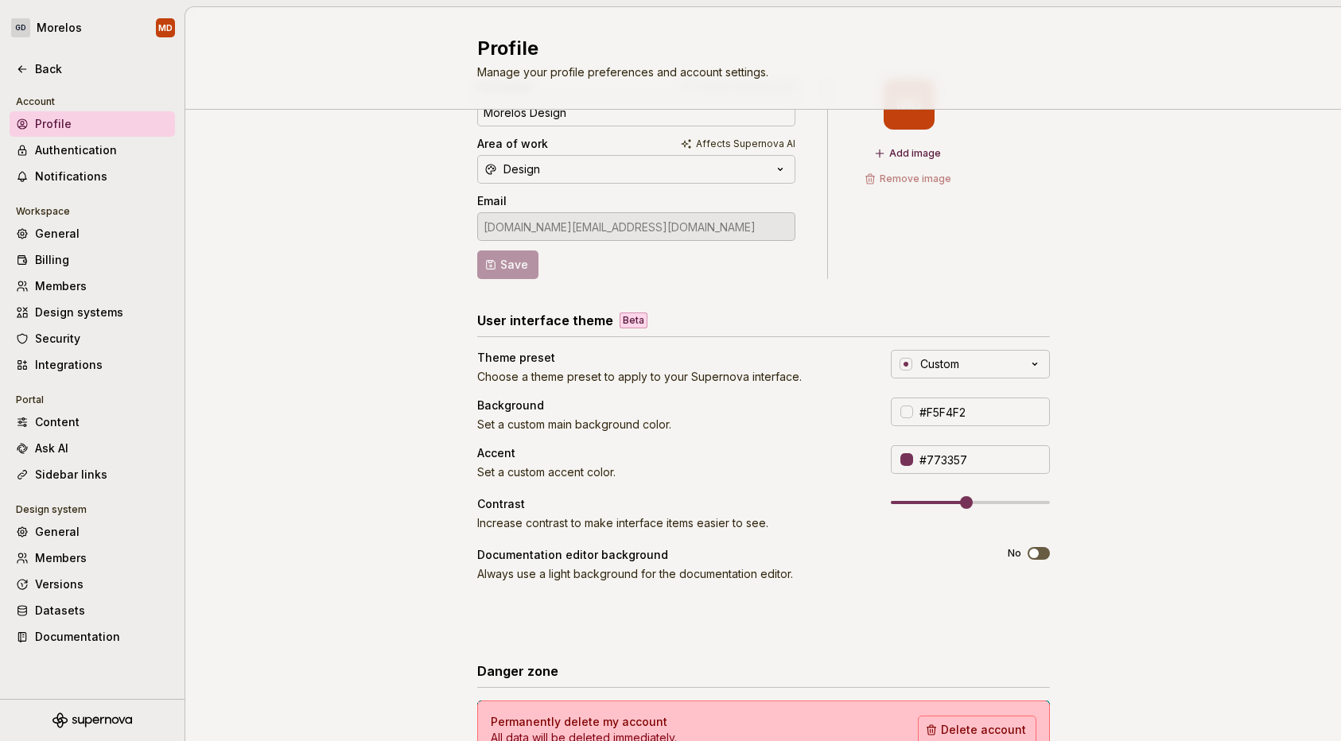
click at [967, 502] on span at bounding box center [966, 502] width 13 height 13
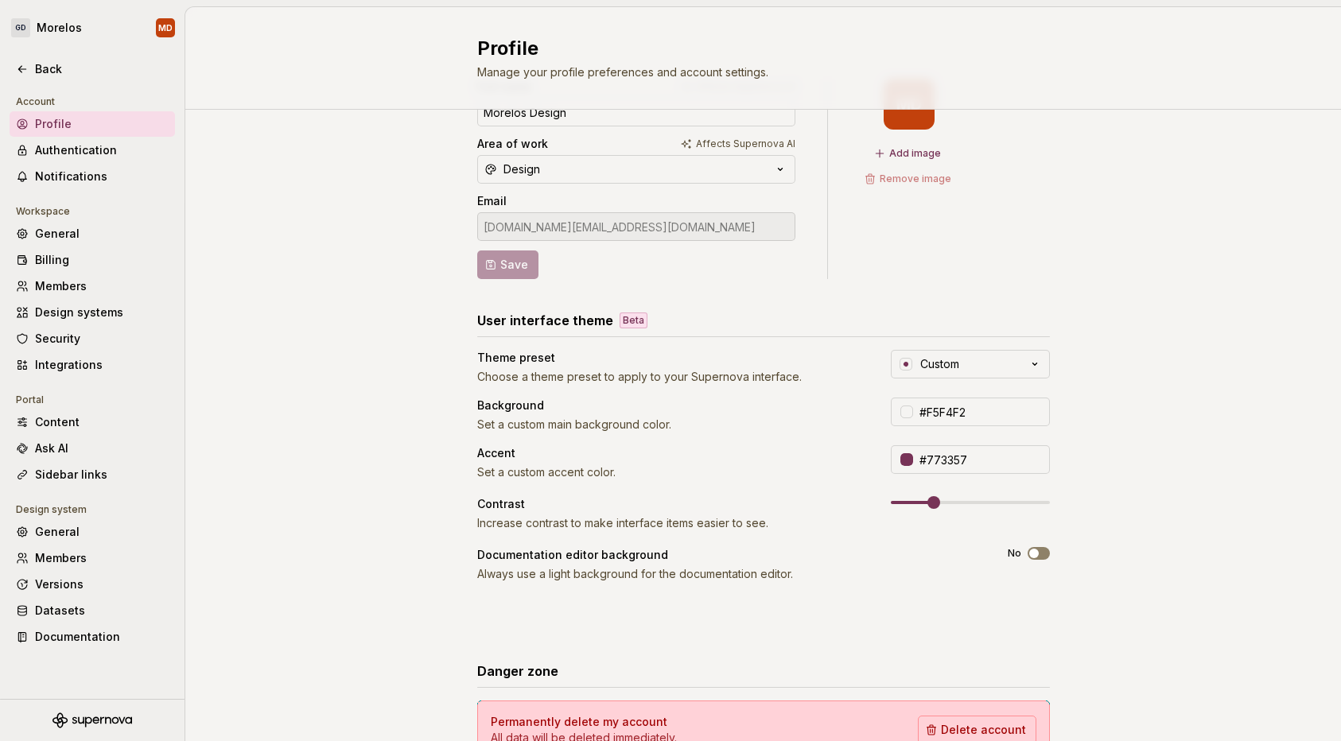
click at [934, 502] on span at bounding box center [934, 502] width 13 height 13
click at [974, 414] on input "#F5F4F2" at bounding box center [981, 412] width 137 height 29
click at [1164, 394] on div "Full name Affects Supernova AI Morelos Design Area of work Affects Supernova AI…" at bounding box center [763, 451] width 1156 height 802
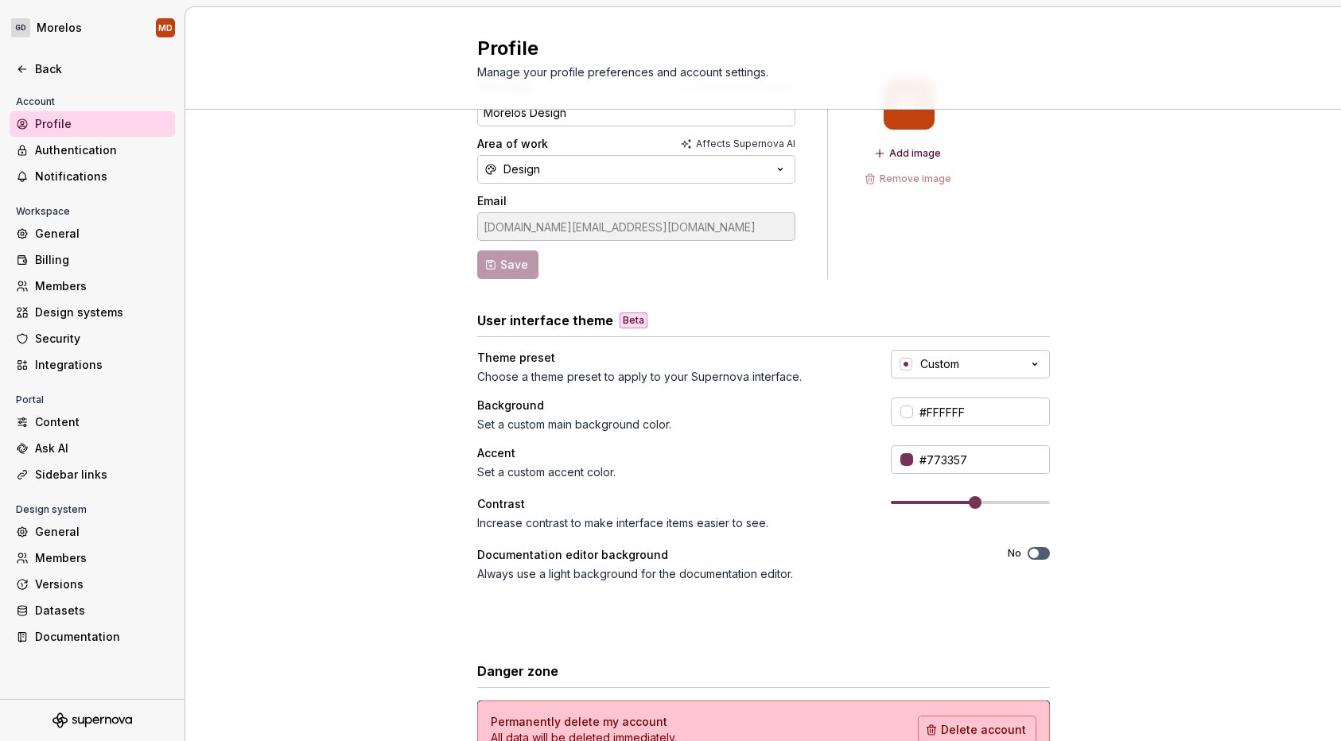
click at [974, 504] on span at bounding box center [975, 502] width 13 height 13
click at [969, 430] on div "Background Set a custom main background color. #FFFFFF" at bounding box center [763, 415] width 573 height 35
click at [967, 422] on input "#FFFFFF" at bounding box center [981, 412] width 137 height 29
paste input "F5F4F2"
type input "#F5F4F2"
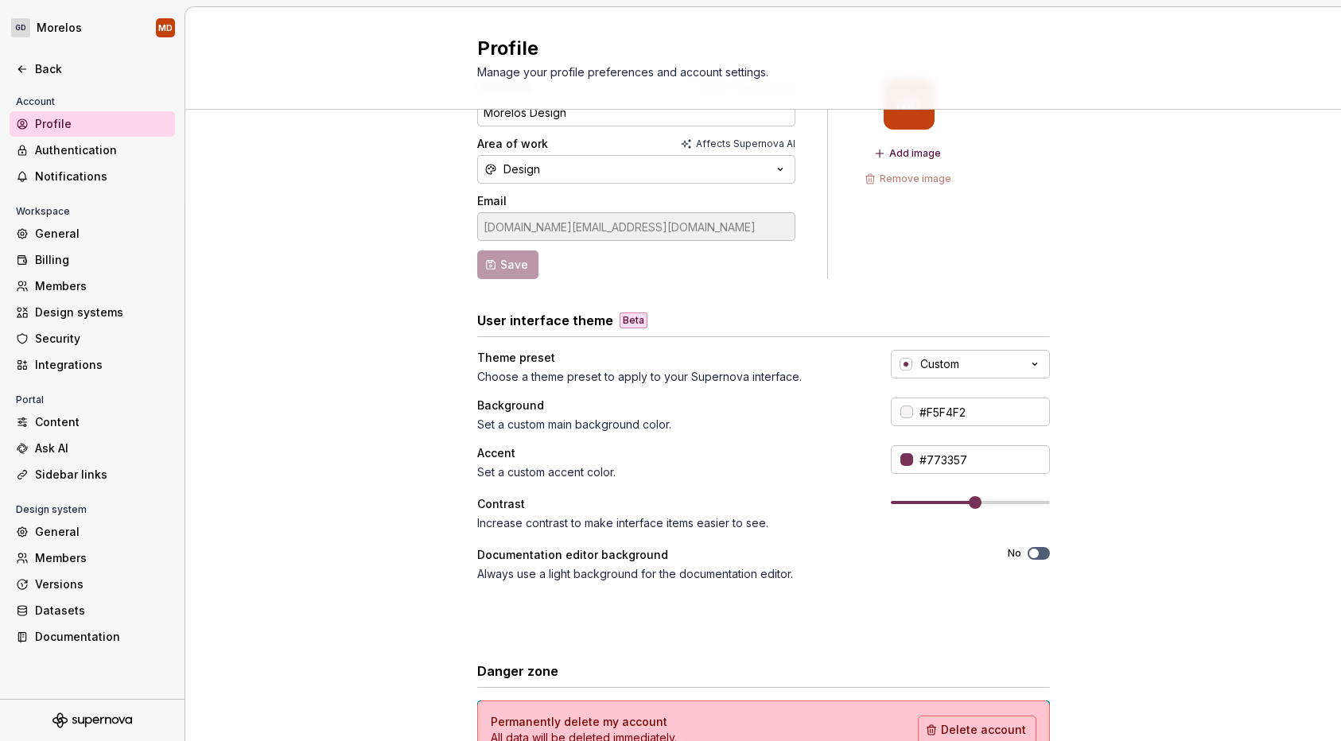
click at [1164, 442] on div "Full name Affects Supernova AI Morelos Design Area of work Affects Supernova AI…" at bounding box center [763, 451] width 1156 height 802
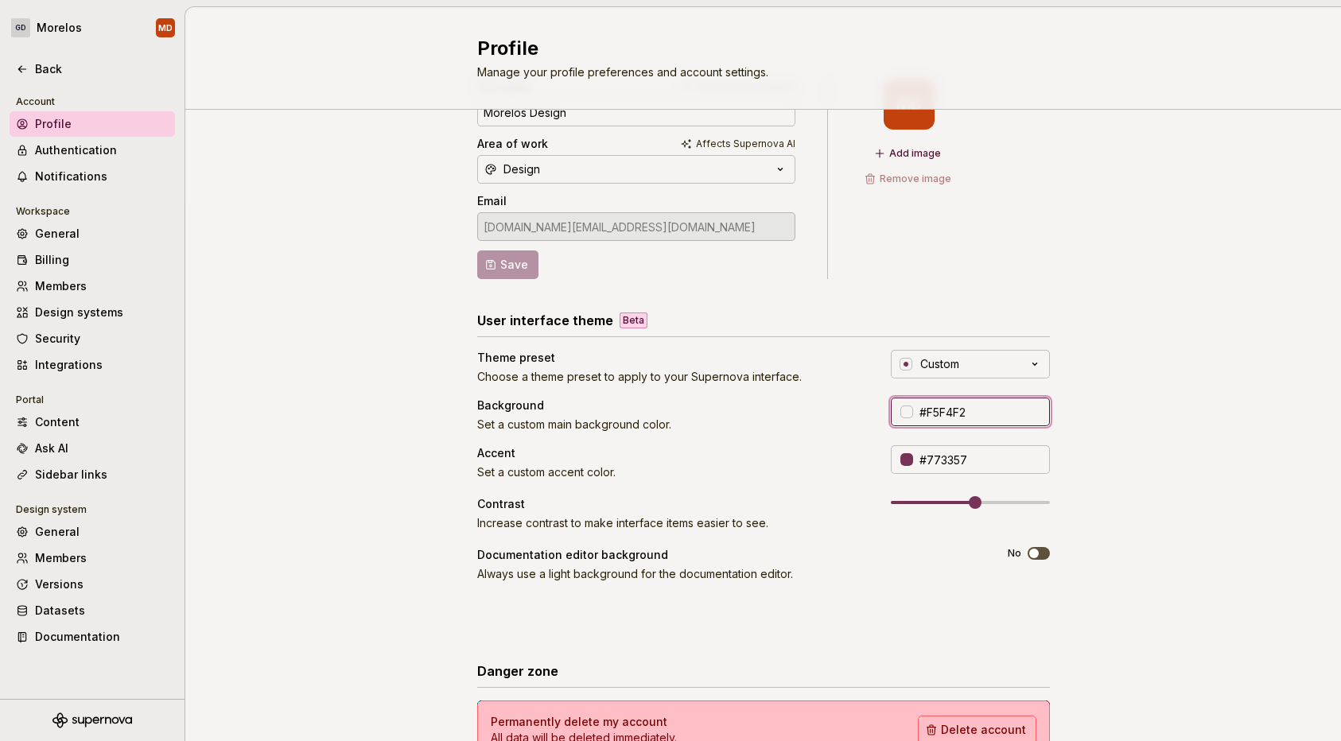
click at [974, 406] on input "#F5F4F2" at bounding box center [981, 412] width 137 height 29
type input "#FFFFFF"
click at [1103, 403] on div "Full name Affects Supernova AI Morelos Design Area of work Affects Supernova AI…" at bounding box center [763, 451] width 1156 height 802
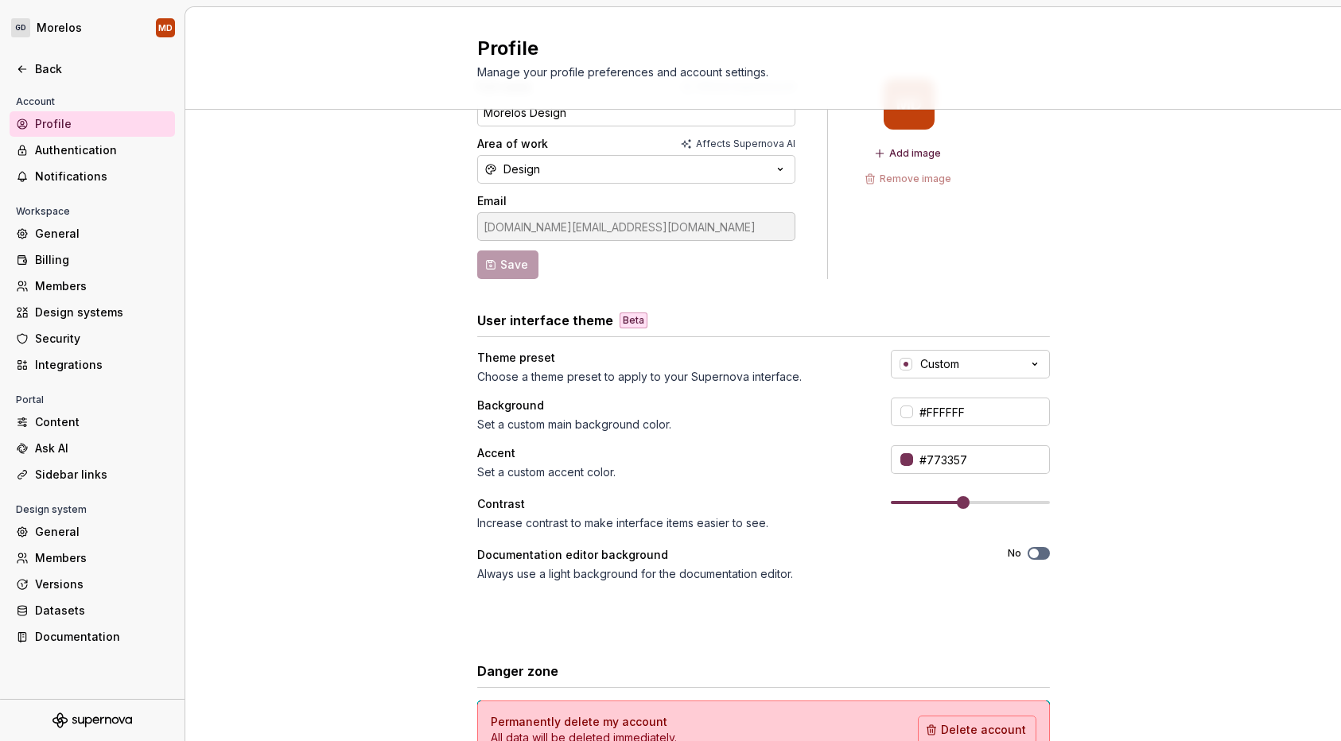
click at [963, 500] on span at bounding box center [963, 502] width 13 height 13
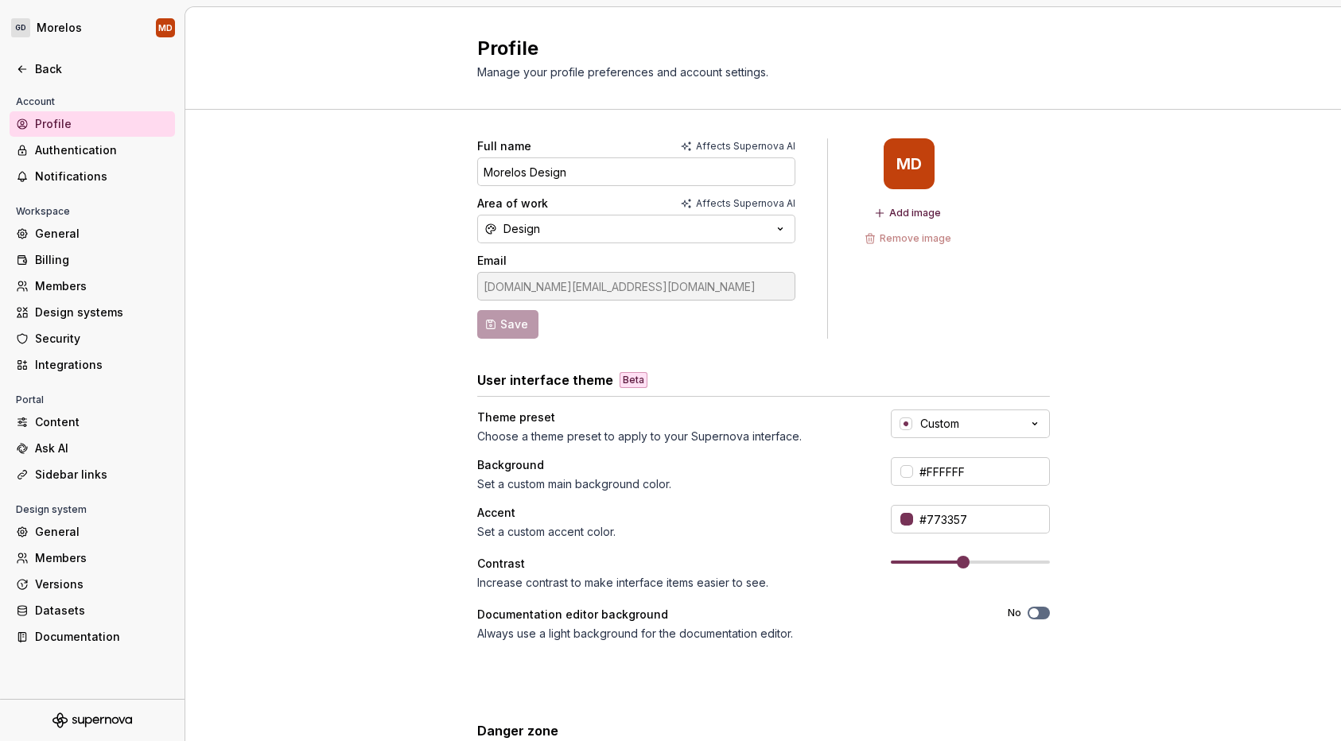
scroll to position [170, 0]
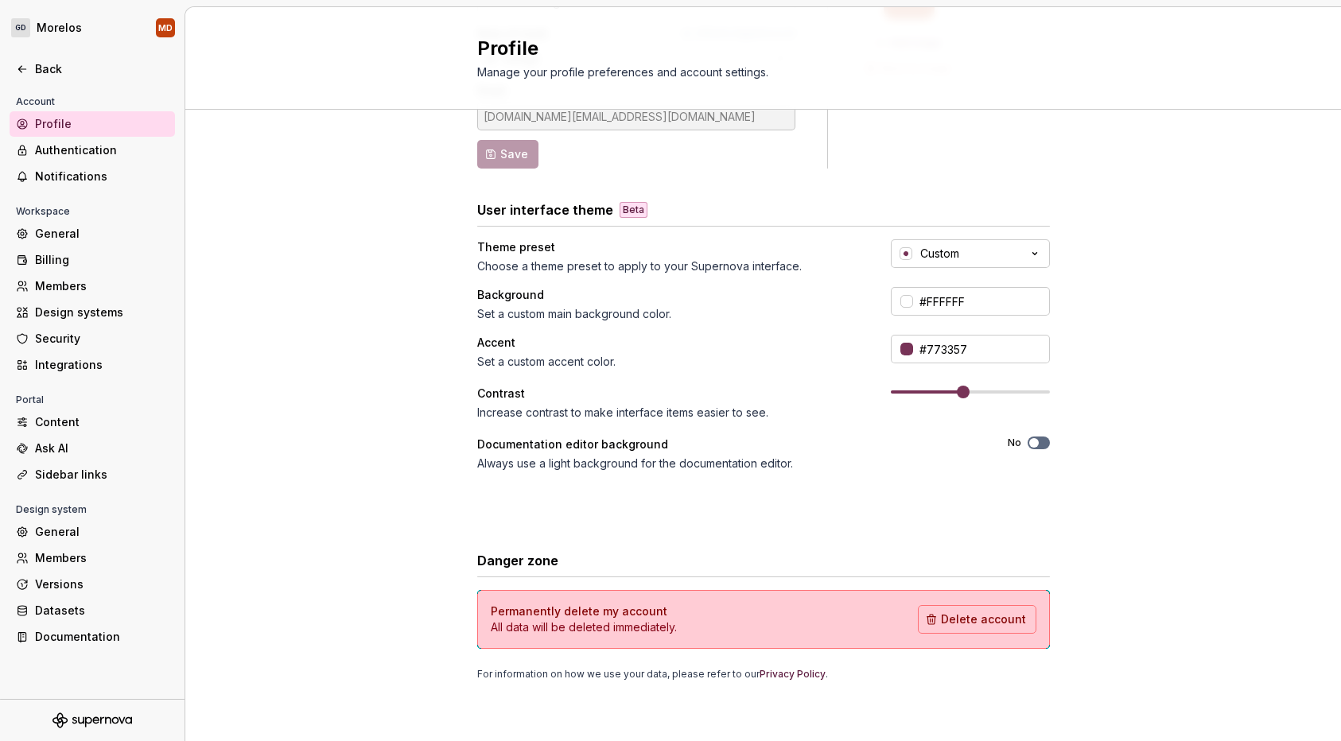
click at [418, 395] on div "Full name Affects Supernova AI Morelos Design Area of work Affects Supernova AI…" at bounding box center [763, 341] width 1156 height 802
click at [151, 146] on div "Authentication" at bounding box center [102, 150] width 134 height 16
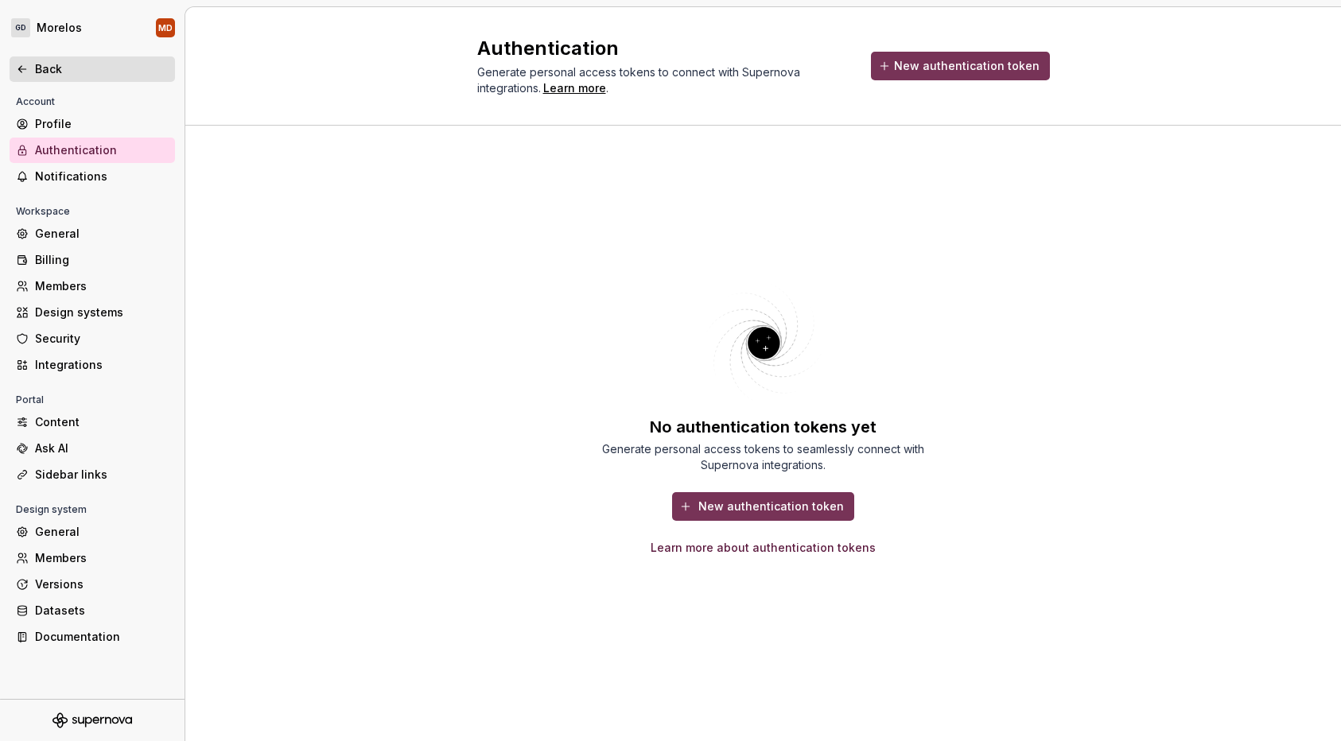
click at [111, 68] on div "Back" at bounding box center [102, 69] width 134 height 16
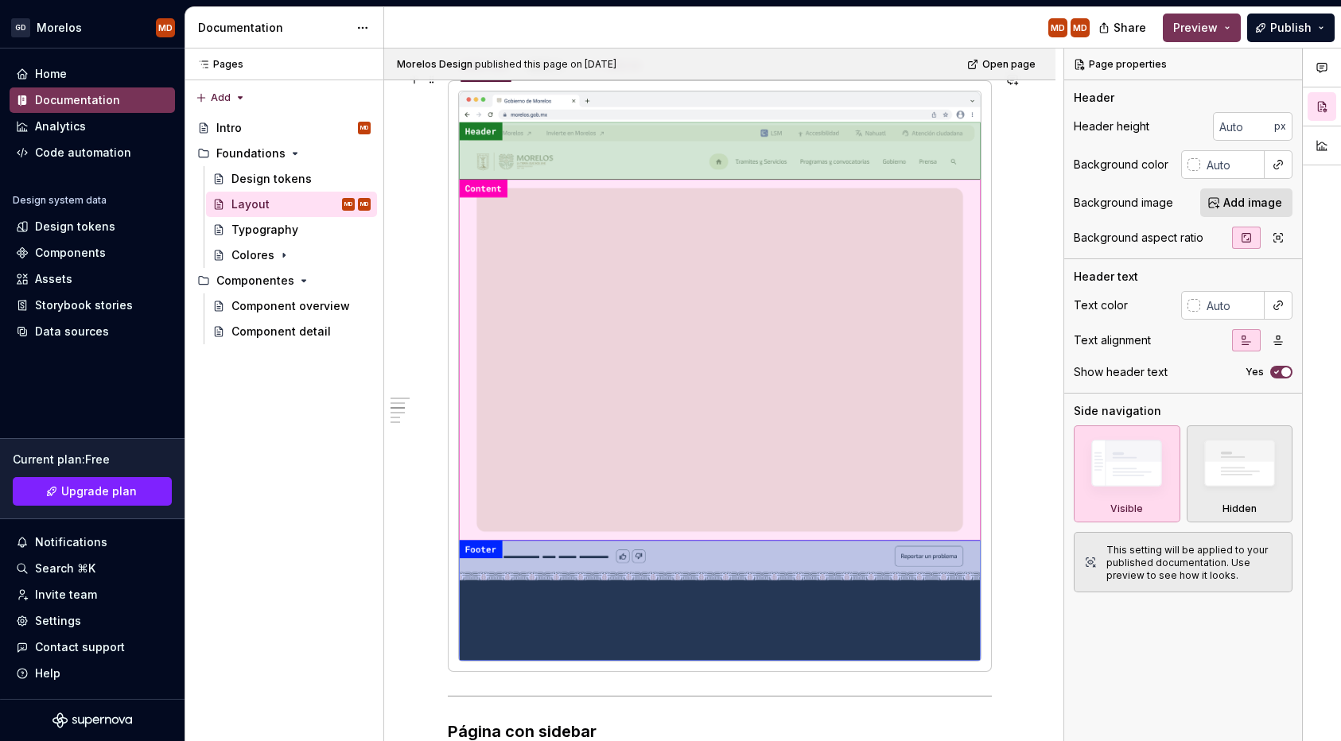
scroll to position [750, 0]
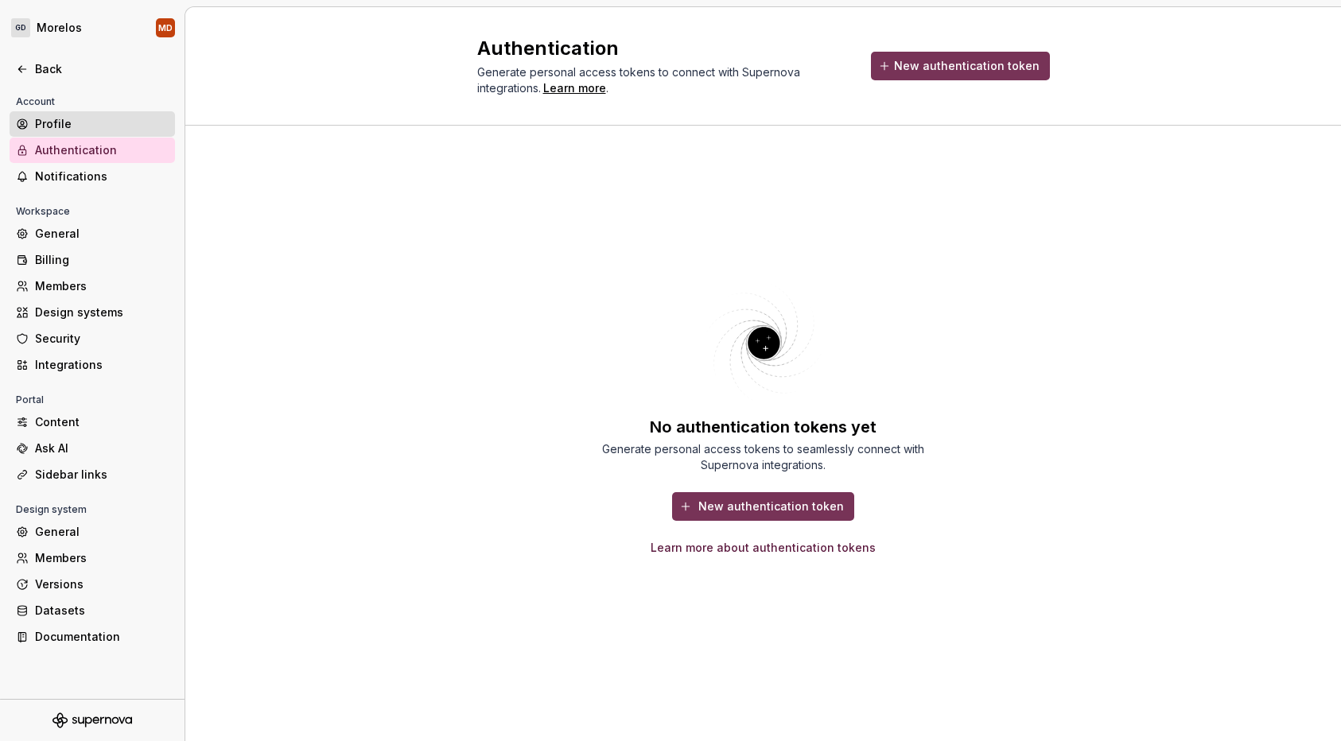
click at [122, 125] on div "Profile" at bounding box center [102, 124] width 134 height 16
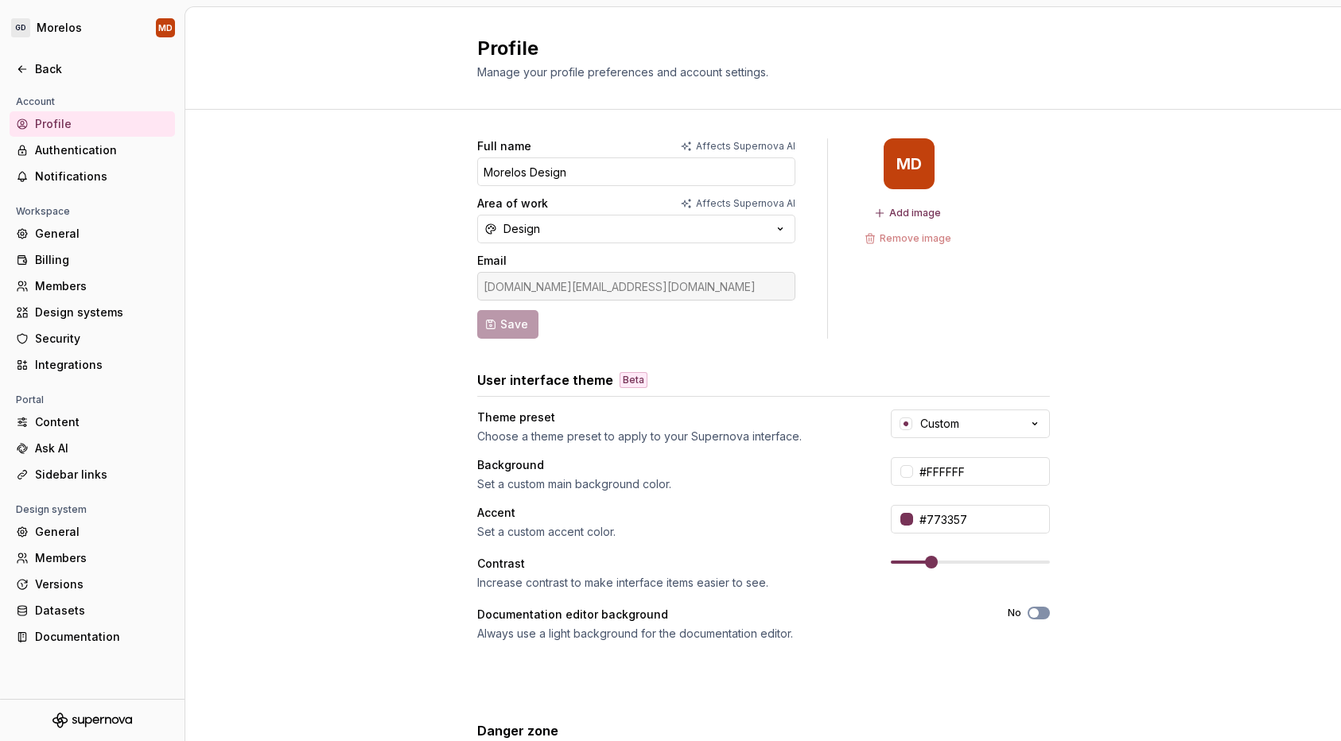
click at [928, 562] on span at bounding box center [931, 562] width 13 height 13
click at [53, 64] on div "Back" at bounding box center [102, 69] width 134 height 16
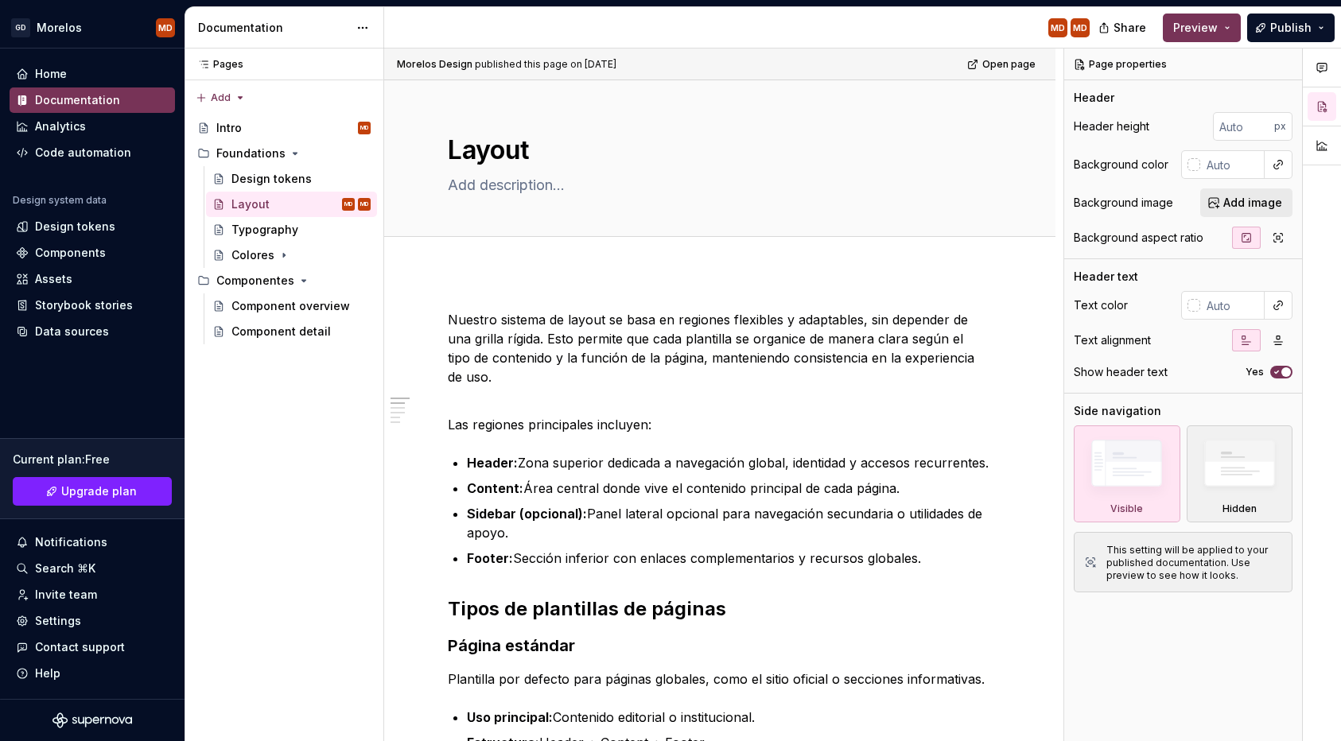
click at [323, 48] on div "Documentation" at bounding box center [284, 27] width 199 height 41
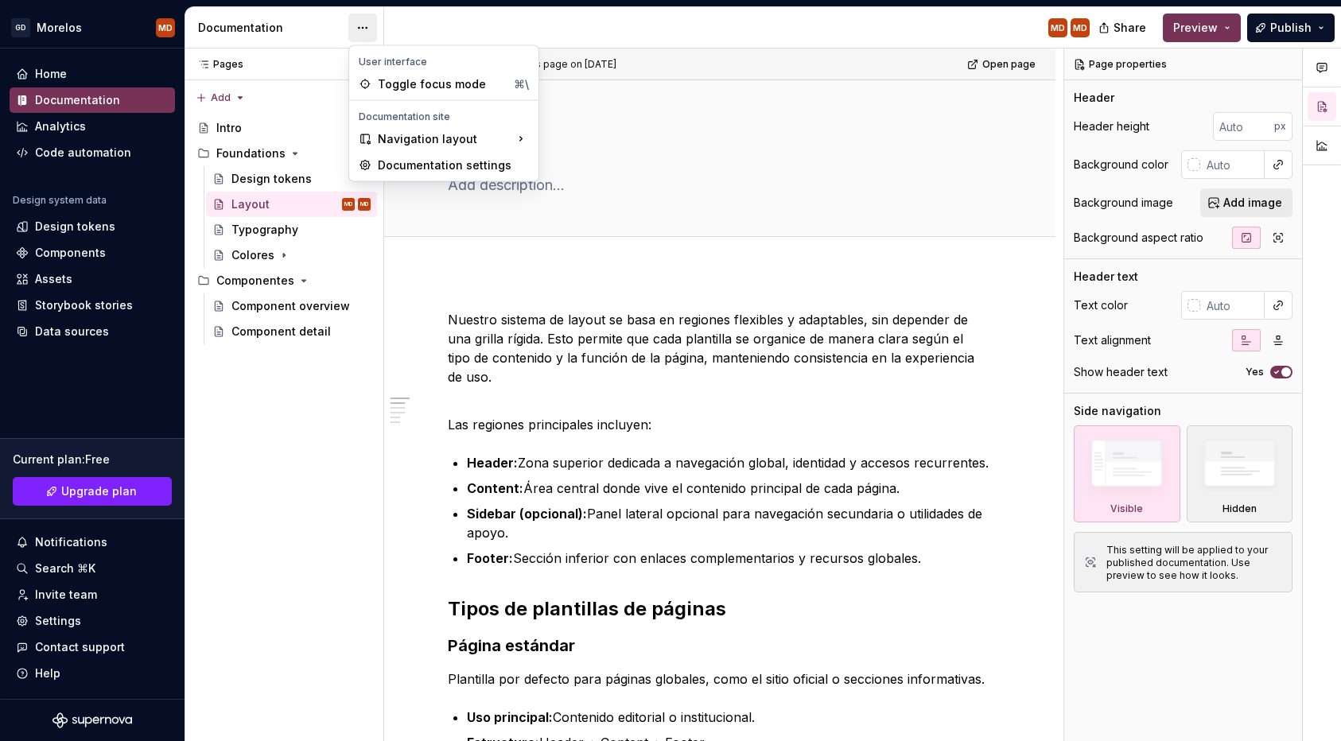
click at [361, 28] on html "GD Morelos MD Home Documentation Analytics Code automation Design system data D…" at bounding box center [670, 370] width 1341 height 741
click at [418, 88] on div "Toggle focus mode" at bounding box center [443, 84] width 130 height 16
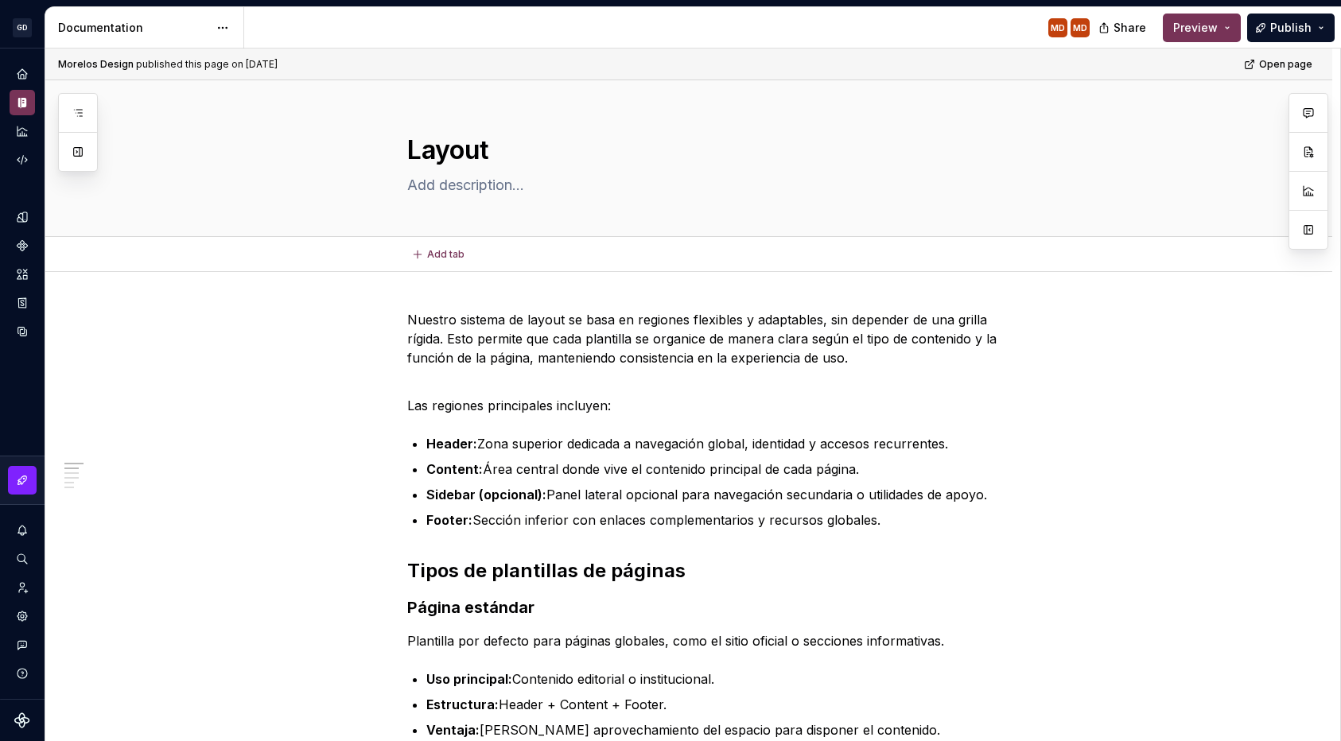
type textarea "*"
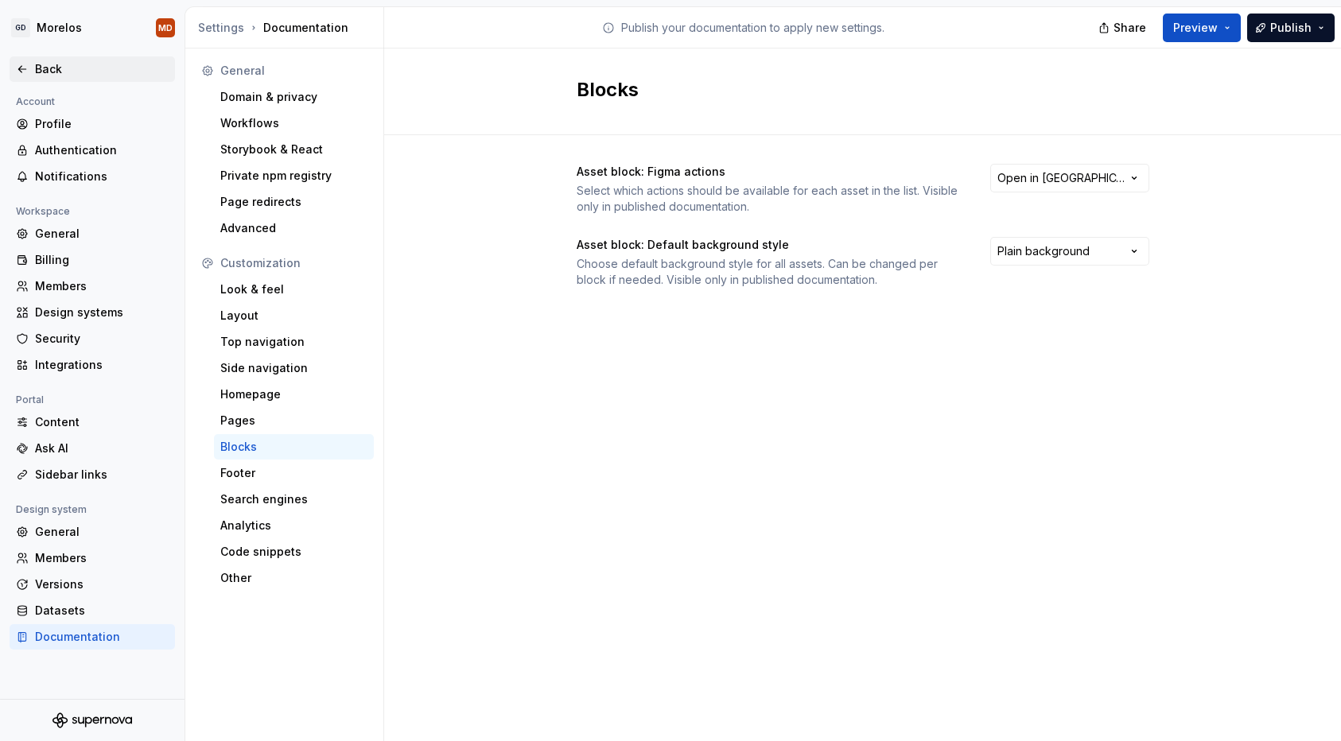
click at [37, 73] on div "Back" at bounding box center [102, 69] width 134 height 16
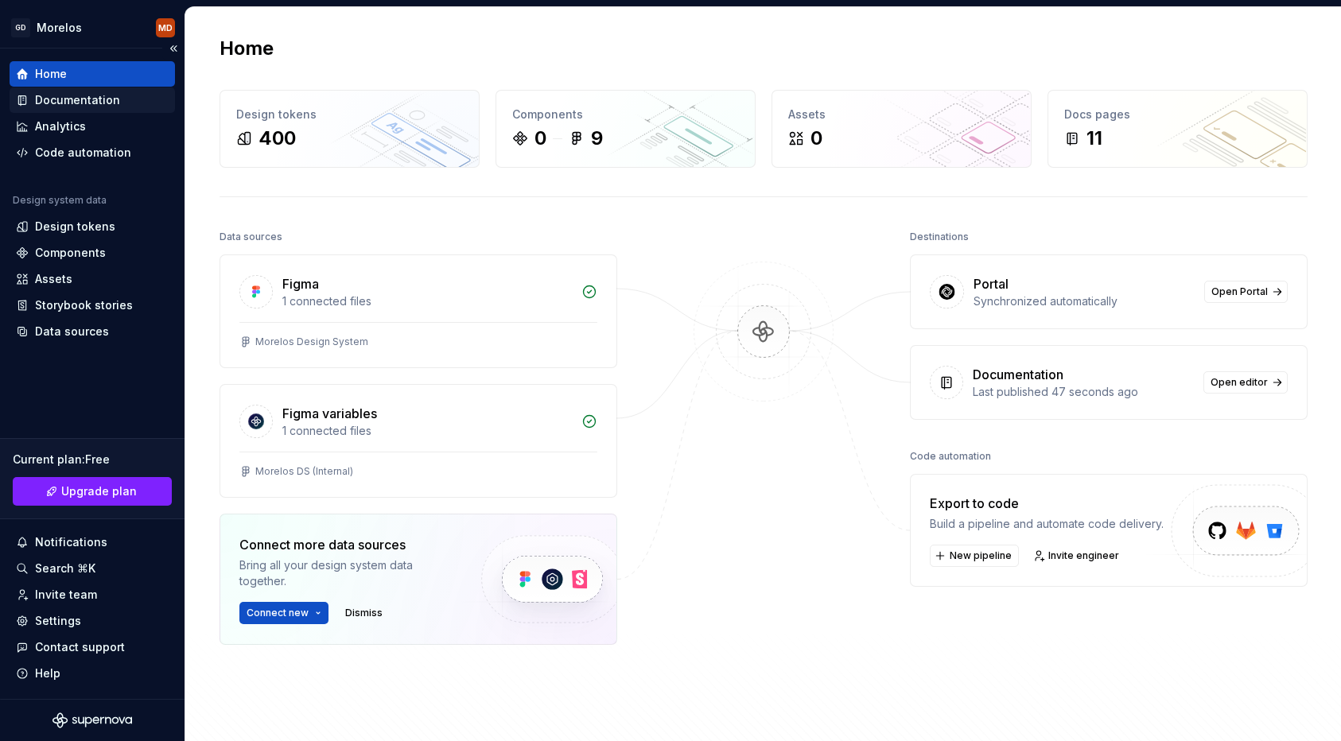
click at [95, 103] on div "Documentation" at bounding box center [77, 100] width 85 height 16
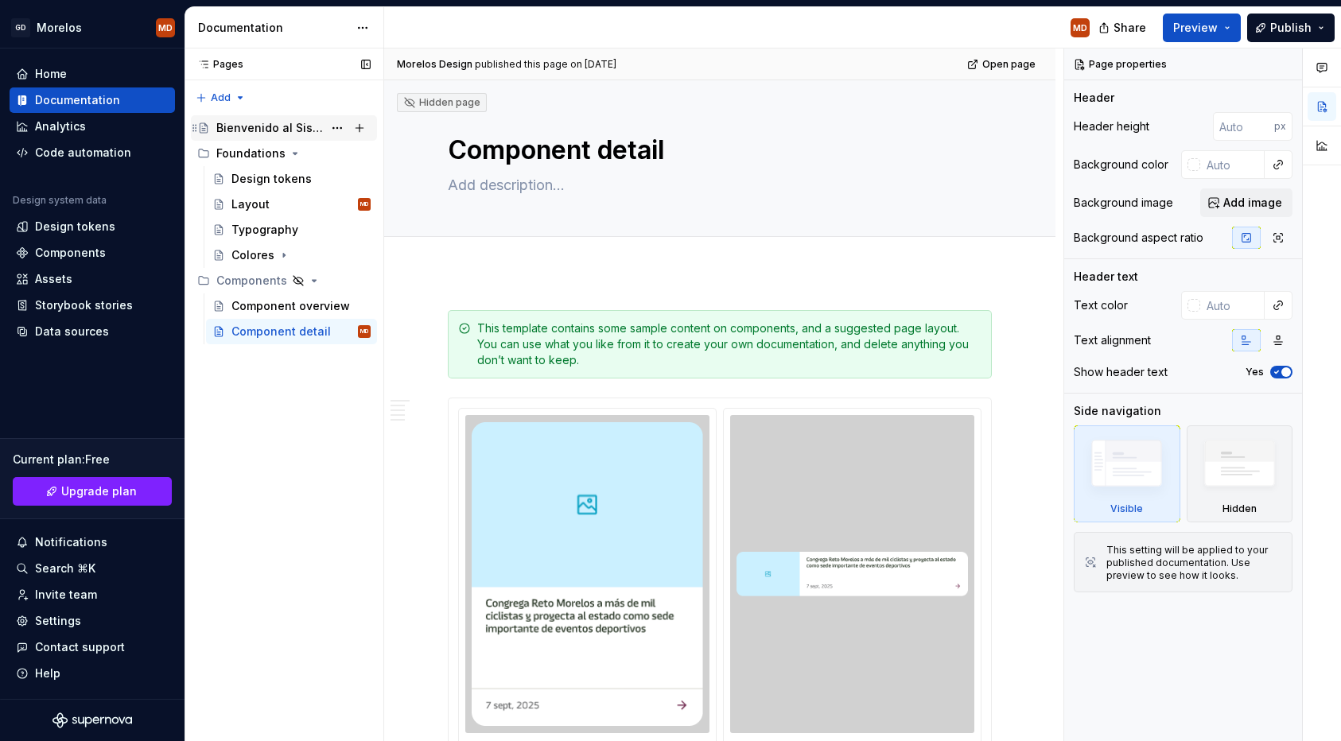
click at [281, 120] on div "Bienvenido al Sistema de Diseño del Gobierno [PERSON_NAME]" at bounding box center [269, 128] width 107 height 16
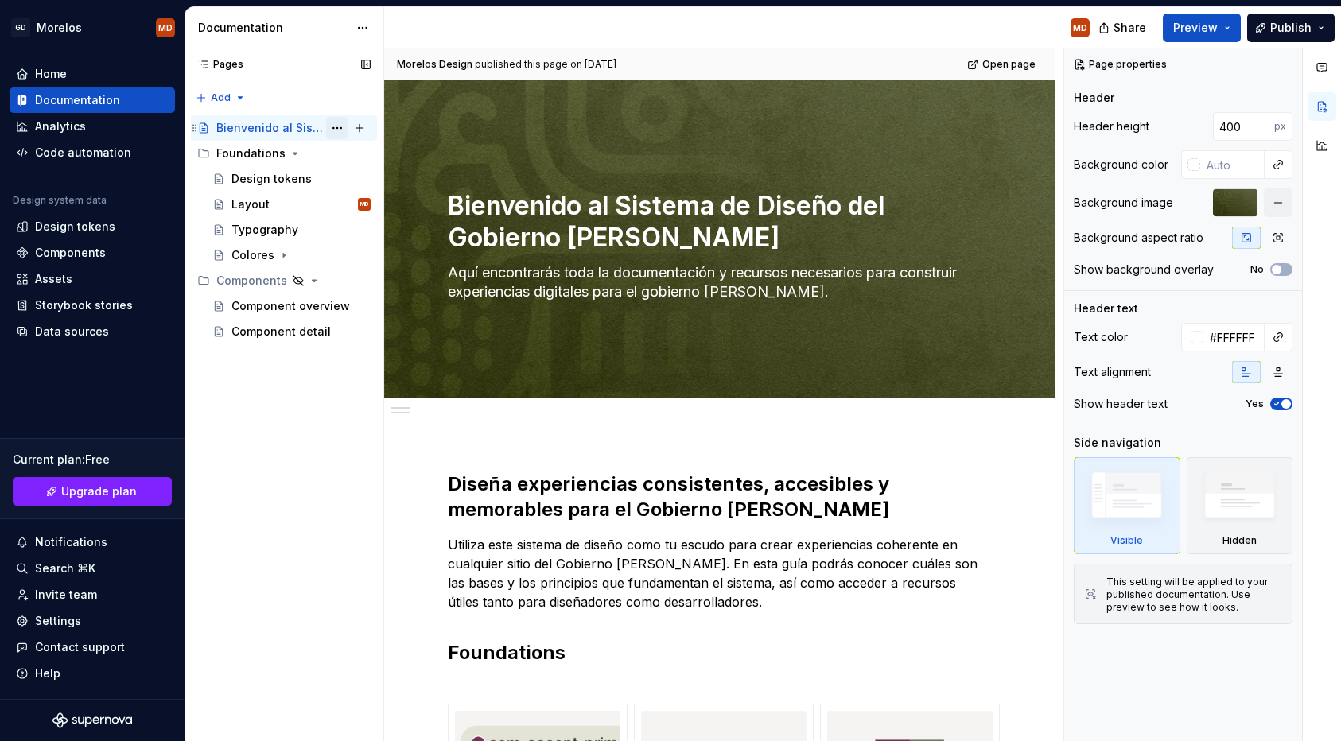
click at [336, 127] on button "Page tree" at bounding box center [337, 128] width 22 height 22
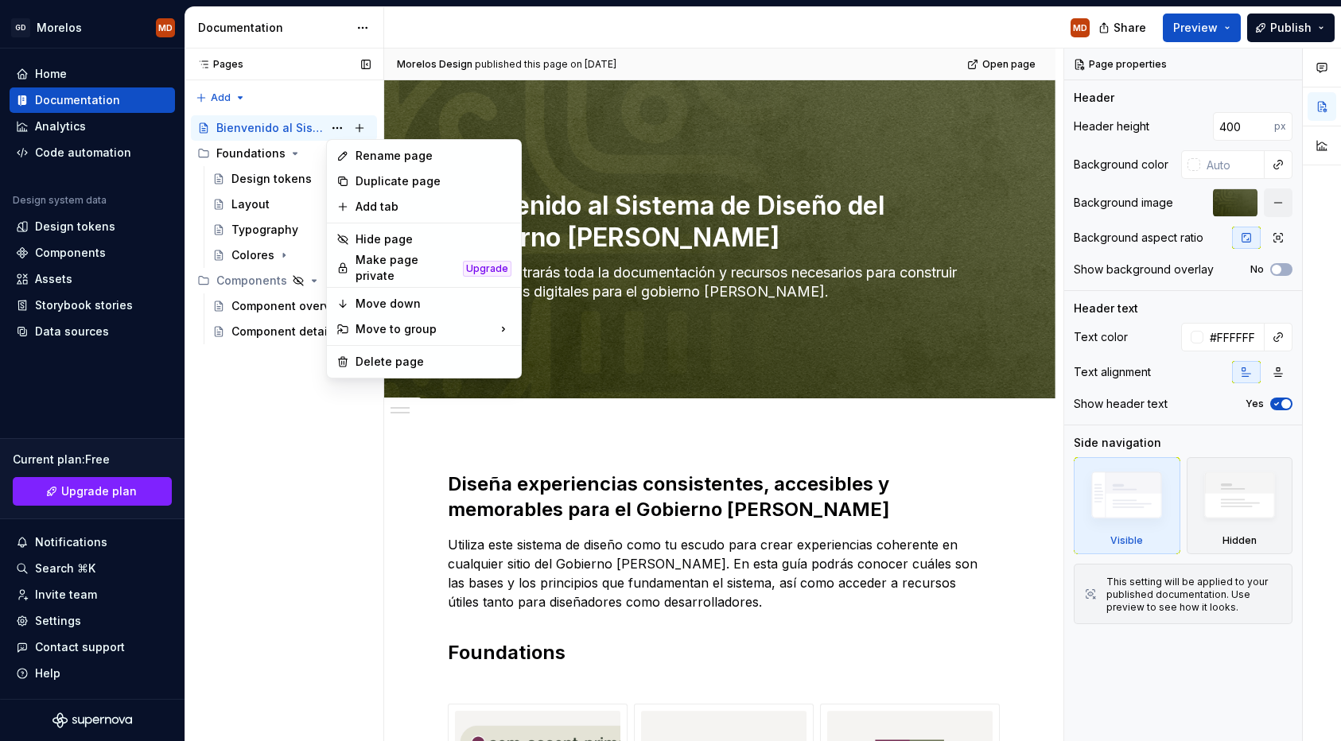
click at [236, 396] on div "Pages Pages Add Accessibility guide for tree Page tree. Navigate the tree with …" at bounding box center [284, 396] width 199 height 694
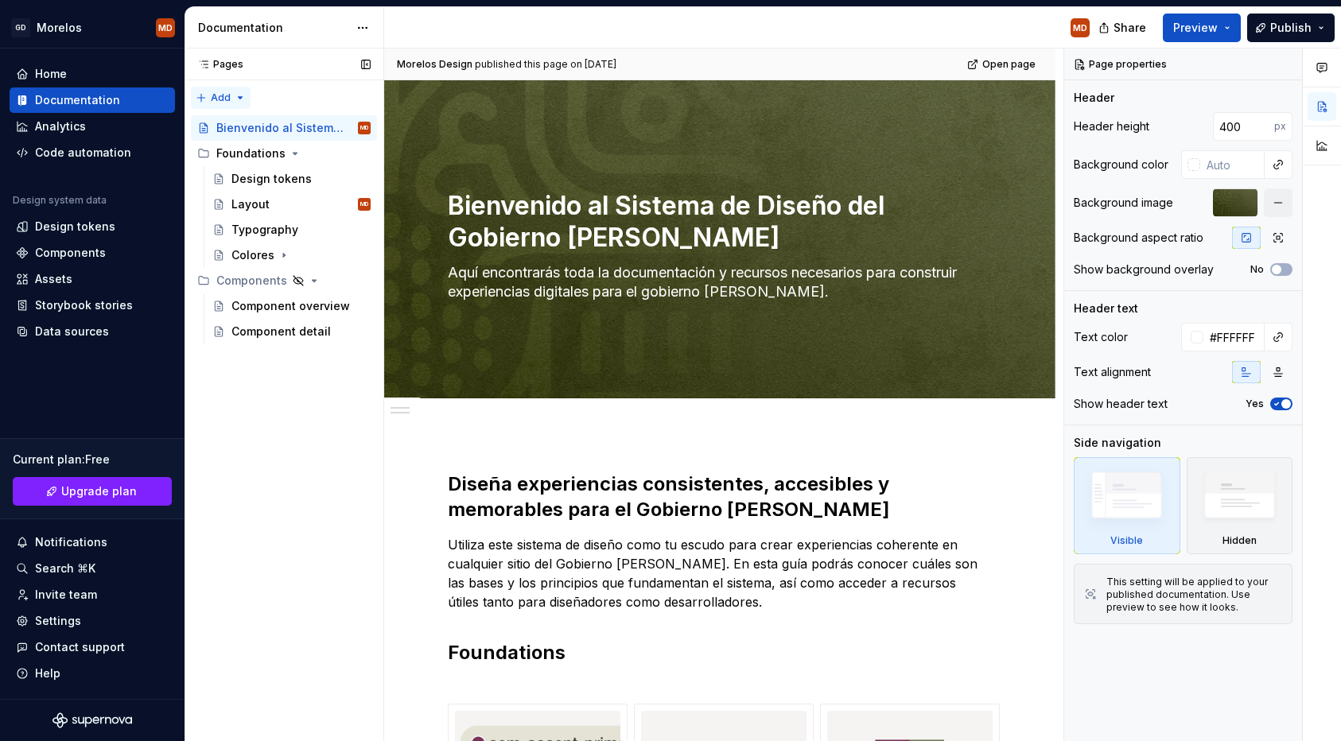
click at [228, 95] on div "Pages Pages Add Accessibility guide for tree Page tree. Navigate the tree with …" at bounding box center [284, 396] width 199 height 694
click at [225, 150] on div "New group" at bounding box center [271, 154] width 103 height 16
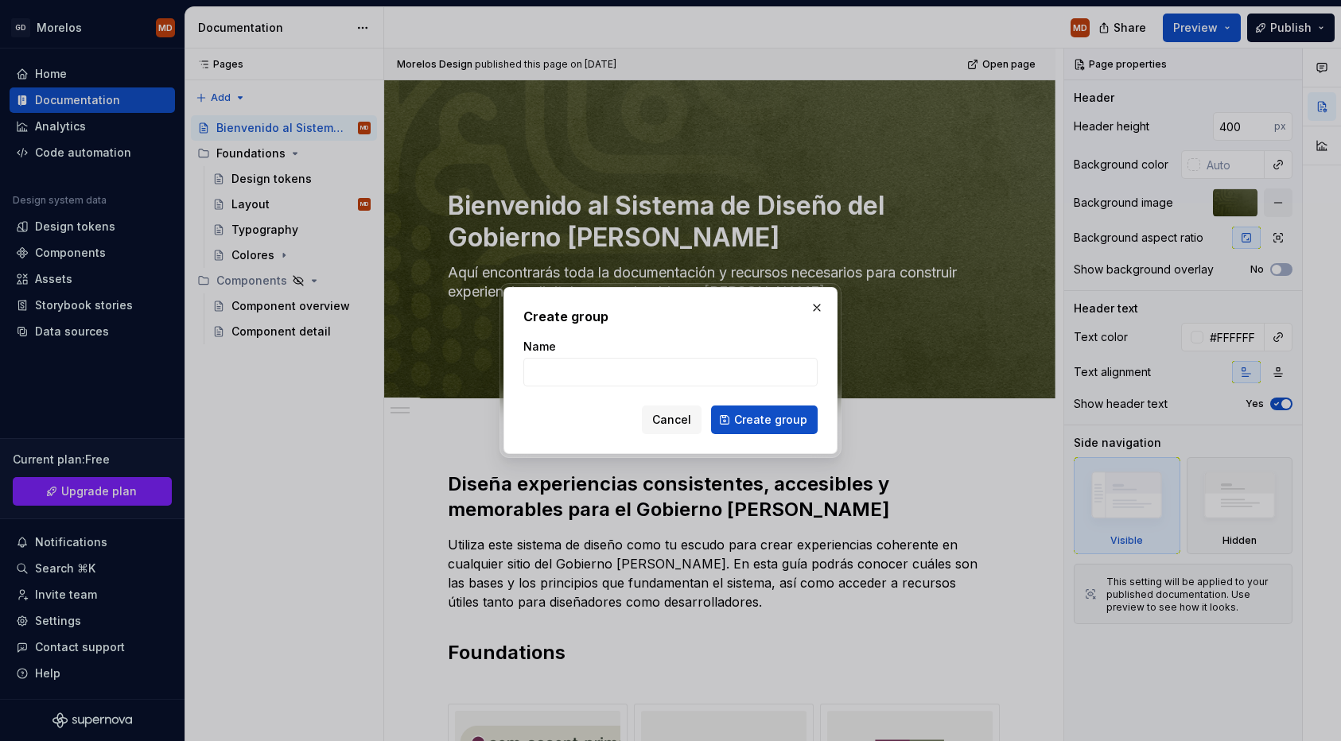
type textarea "*"
type input "Intro"
click at [570, 409] on div "Cancel Create group" at bounding box center [670, 420] width 294 height 29
click at [757, 414] on span "Create group" at bounding box center [770, 420] width 73 height 16
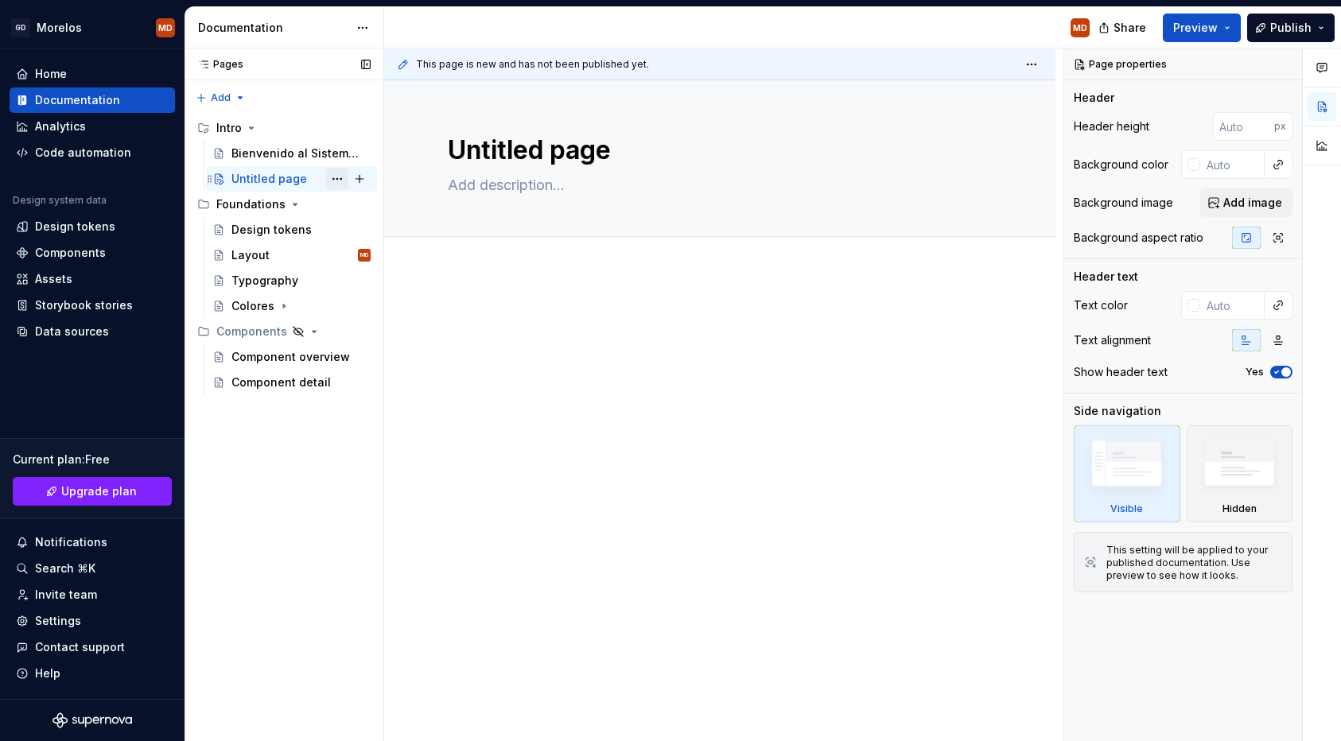
click at [344, 178] on button "Page tree" at bounding box center [337, 179] width 22 height 22
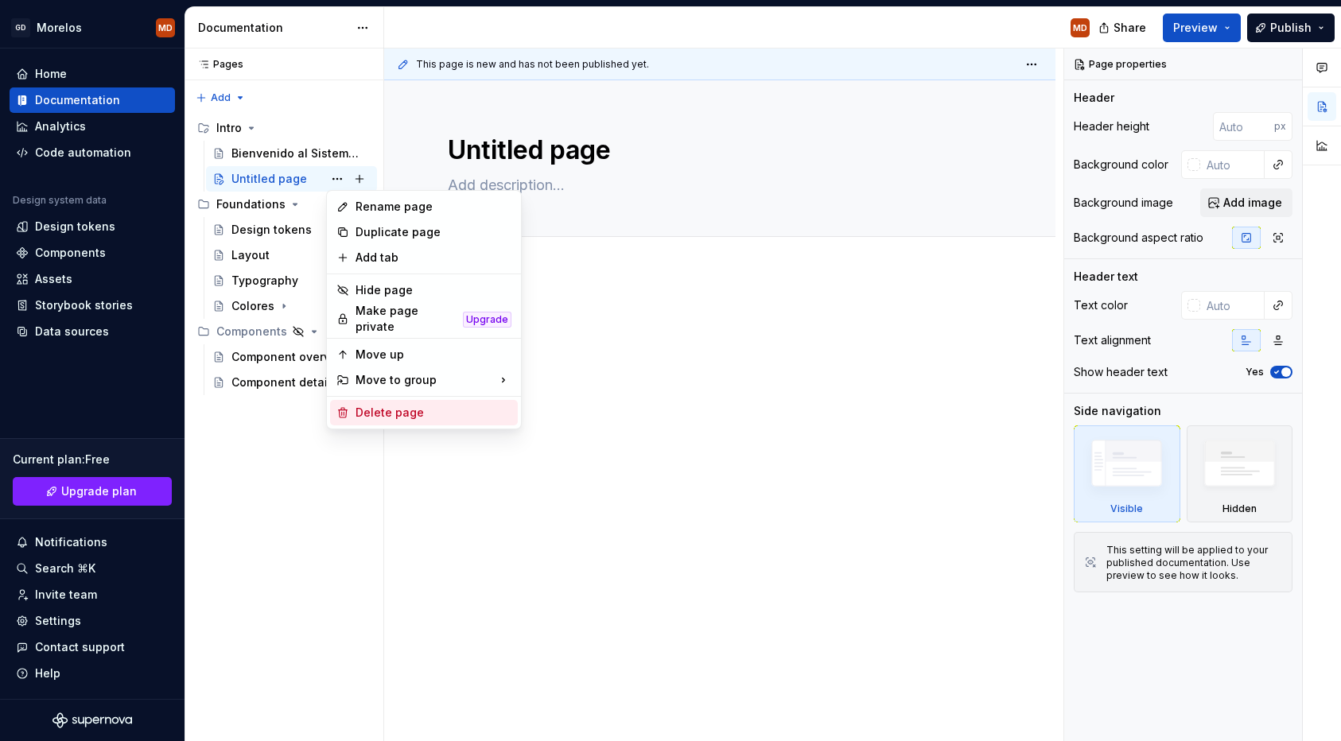
click at [355, 411] on div "Delete page" at bounding box center [424, 412] width 188 height 25
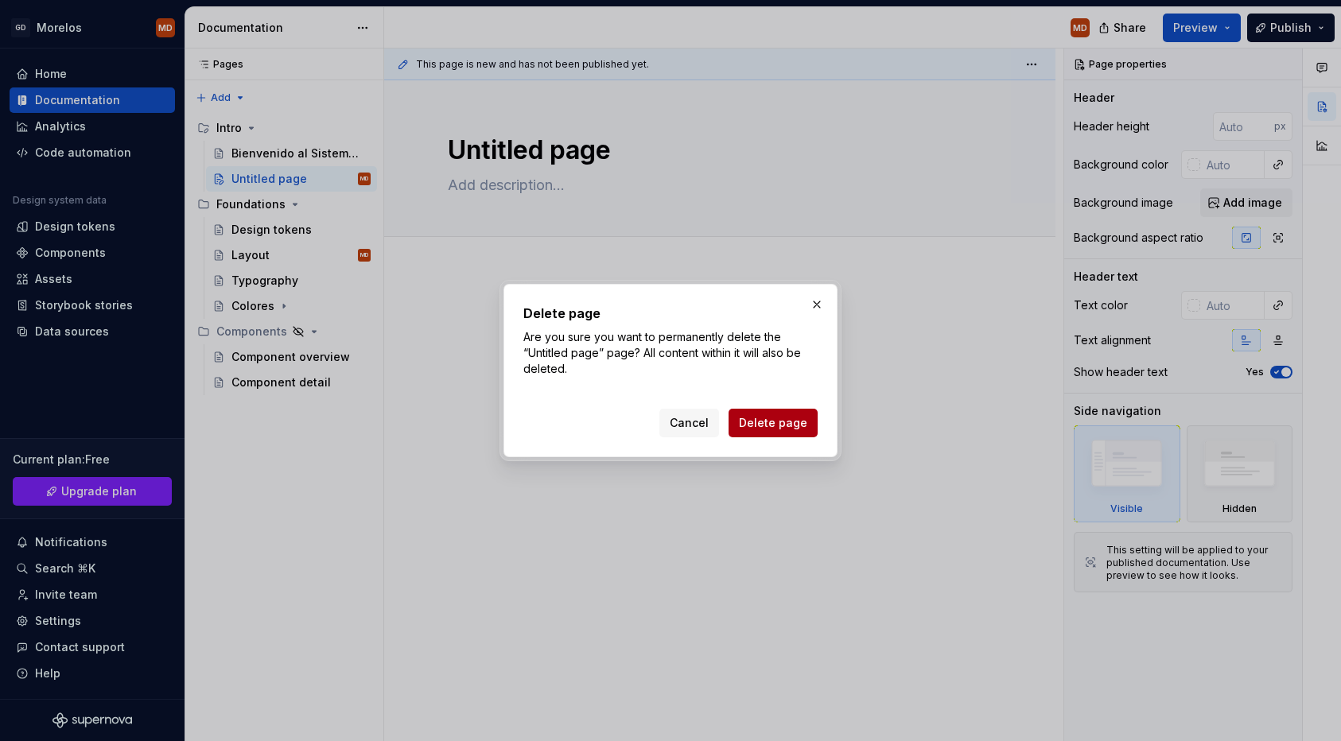
click at [779, 425] on span "Delete page" at bounding box center [773, 423] width 68 height 16
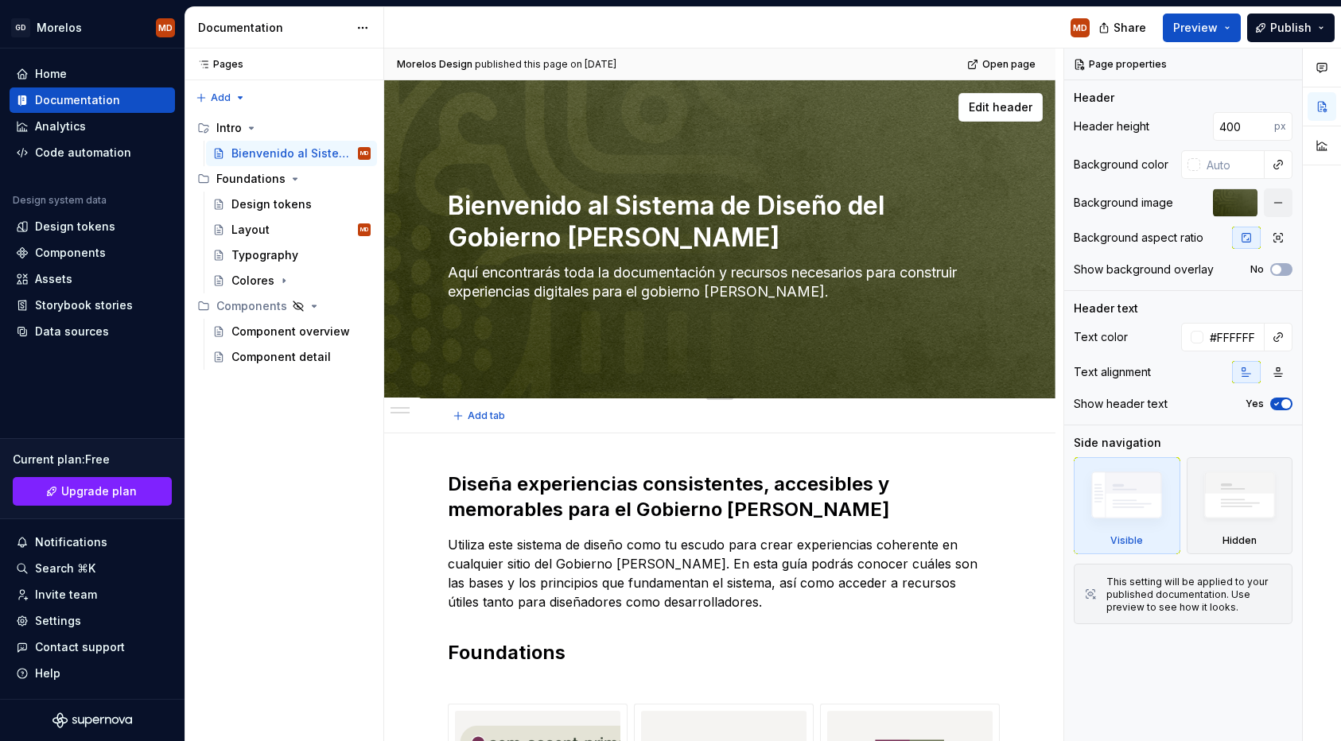
click at [665, 219] on textarea "Bienvenido al Sistema de Diseño del Gobierno [PERSON_NAME]" at bounding box center [717, 222] width 544 height 70
click at [597, 472] on h2 "Diseña experiencias consistentes, accesibles y memorables para el Gobierno de M…" at bounding box center [720, 497] width 544 height 51
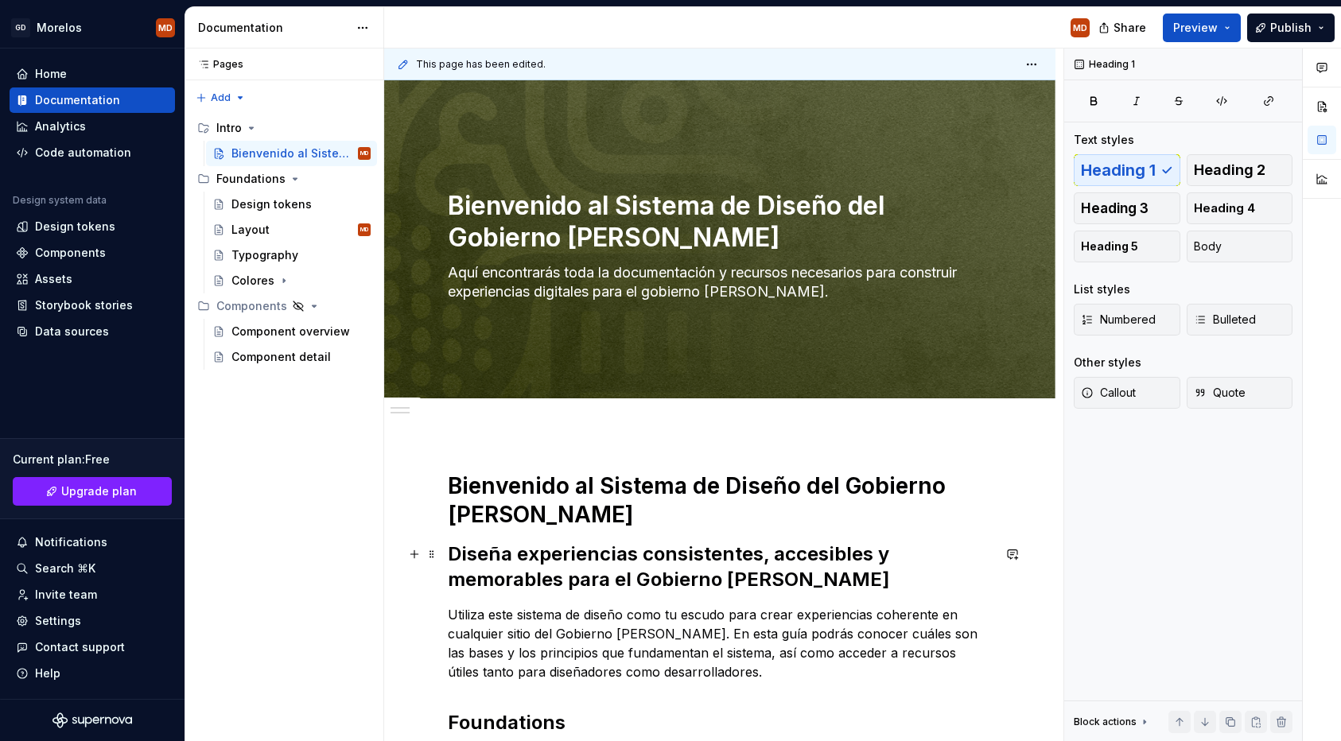
click at [653, 576] on h2 "Diseña experiencias consistentes, accesibles y memorables para el Gobierno de M…" at bounding box center [720, 567] width 544 height 51
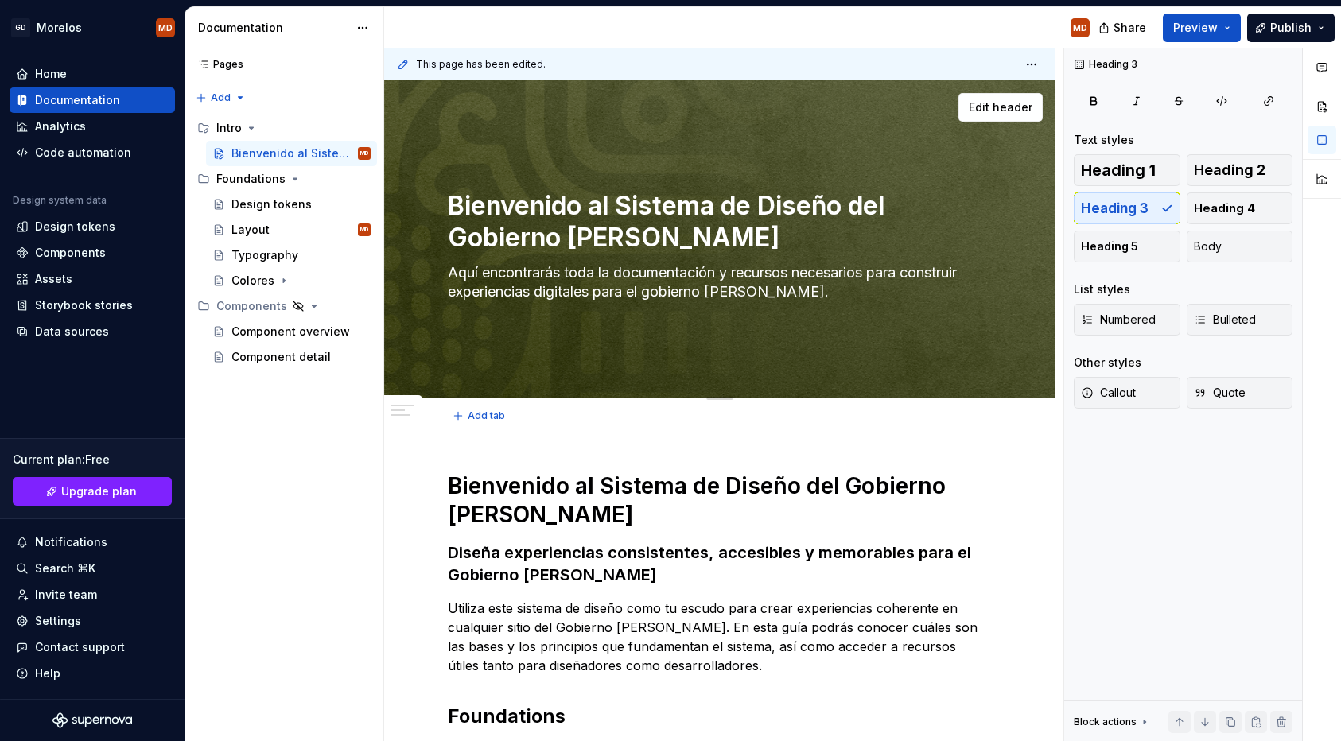
drag, startPoint x: 711, startPoint y: 234, endPoint x: 701, endPoint y: 246, distance: 15.8
click at [701, 246] on textarea "Bienvenido al Sistema de Diseño del Gobierno [PERSON_NAME]" at bounding box center [717, 222] width 544 height 70
type textarea "*"
type textarea "M"
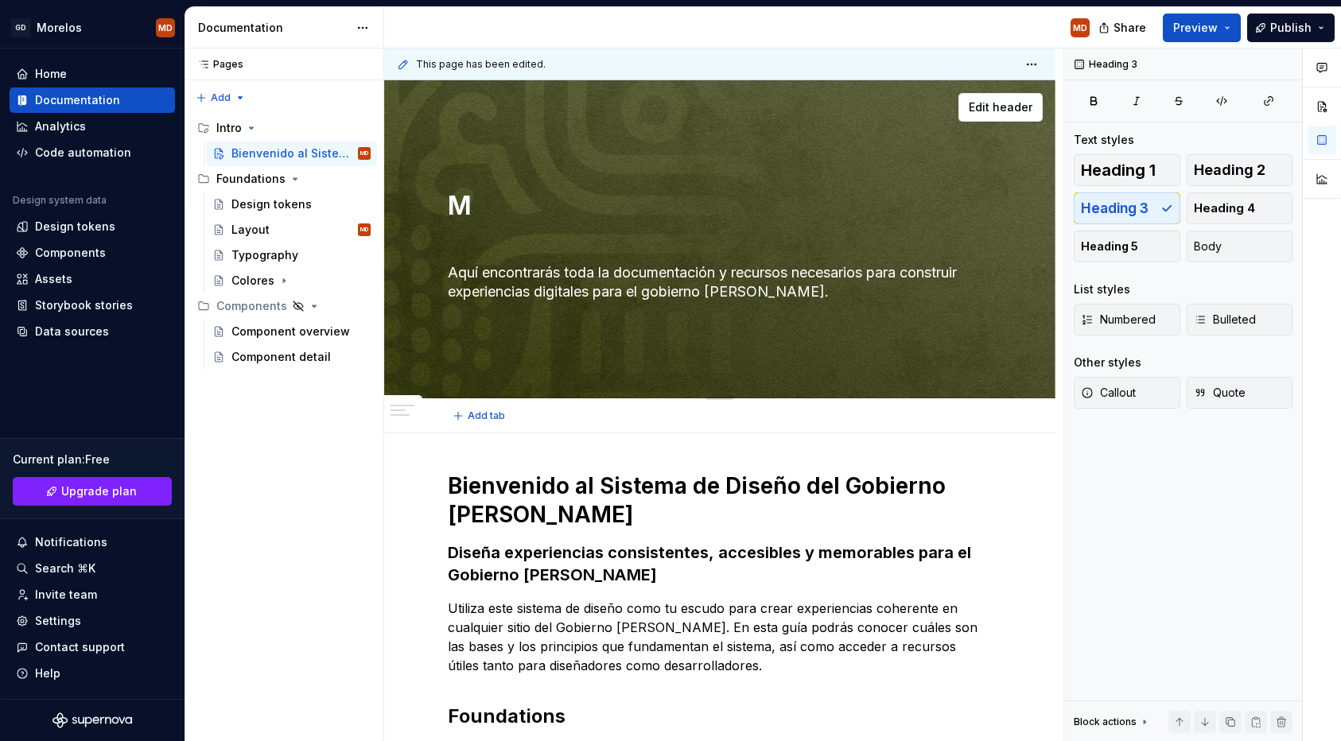
type textarea "*"
type textarea "Mo"
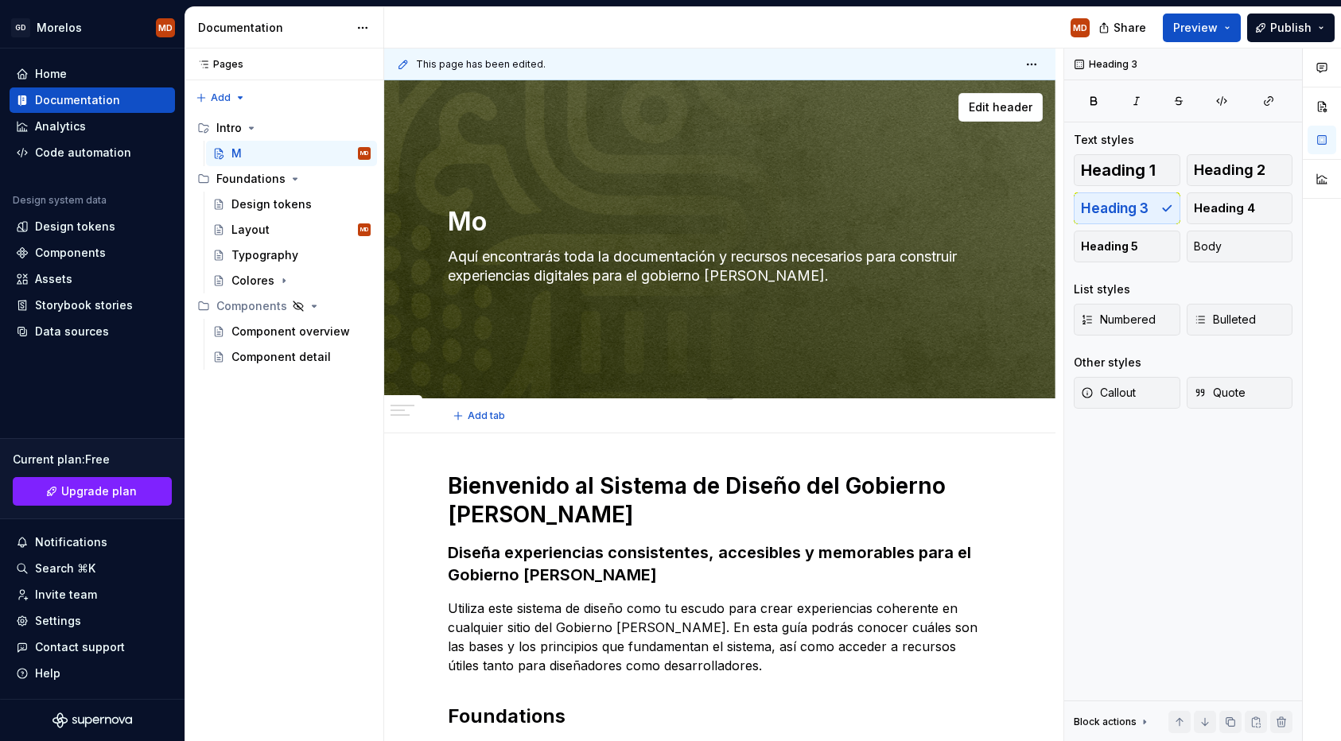
type textarea "*"
type textarea "Mor"
type textarea "*"
type textarea "More"
type textarea "*"
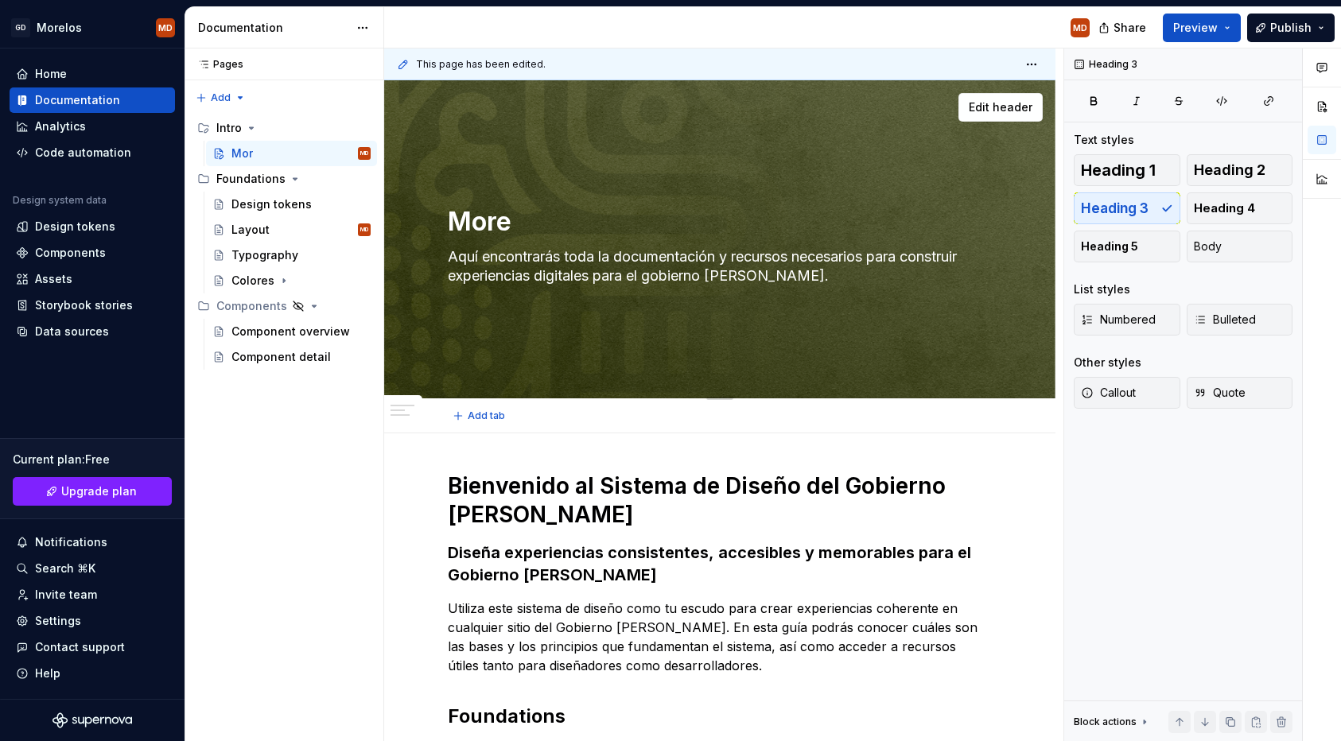
type textarea "Morel"
type textarea "*"
type textarea "Morelo"
type textarea "*"
type textarea "Morelos"
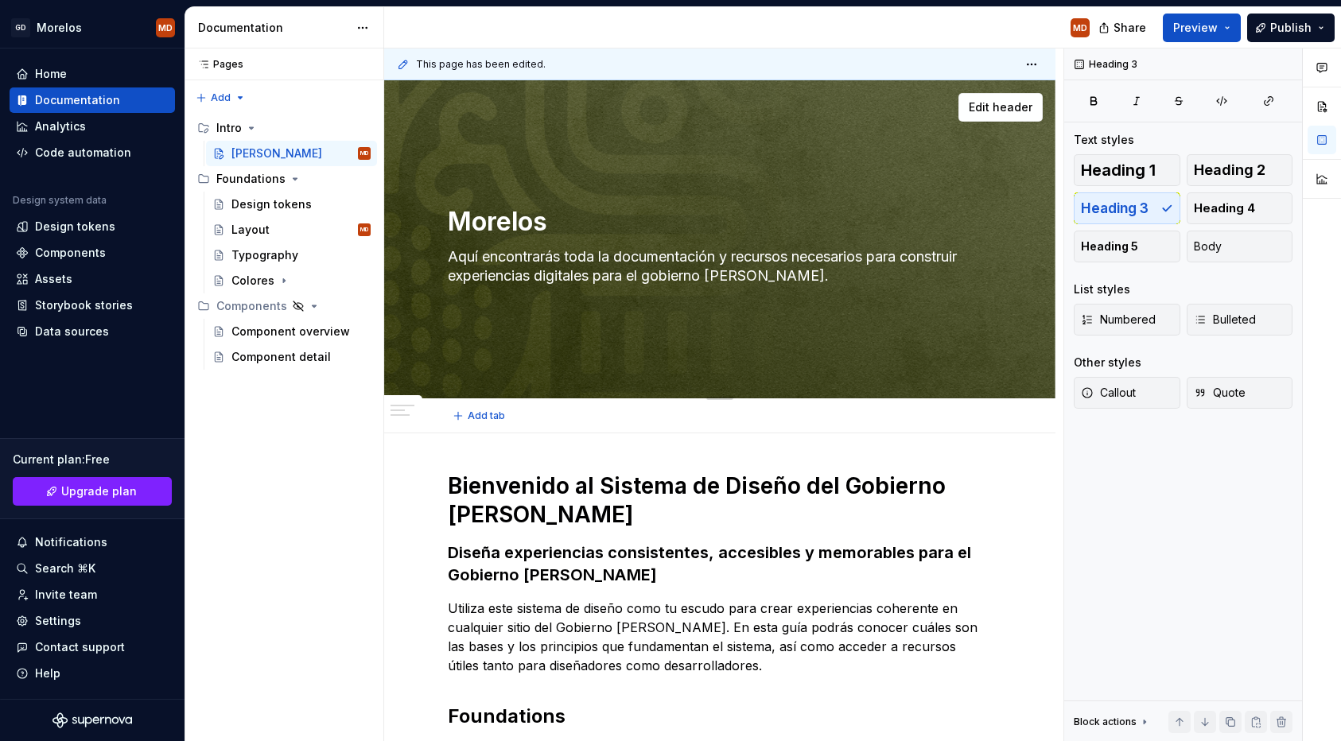
type textarea "*"
type textarea "Morelos"
type textarea "*"
type textarea "Morelos D"
type textarea "*"
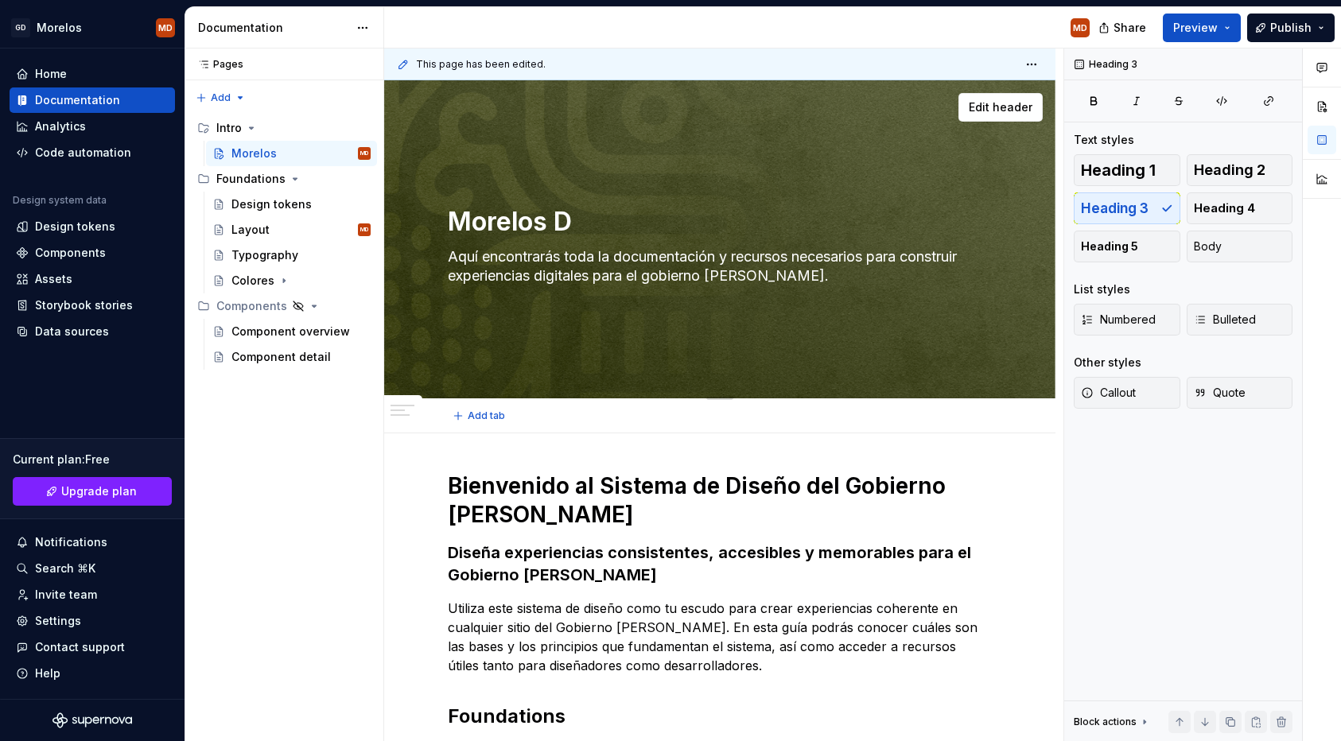
type textarea "Morelos De"
type textarea "*"
type textarea "Morelos Des"
type textarea "*"
type textarea "Morelos De"
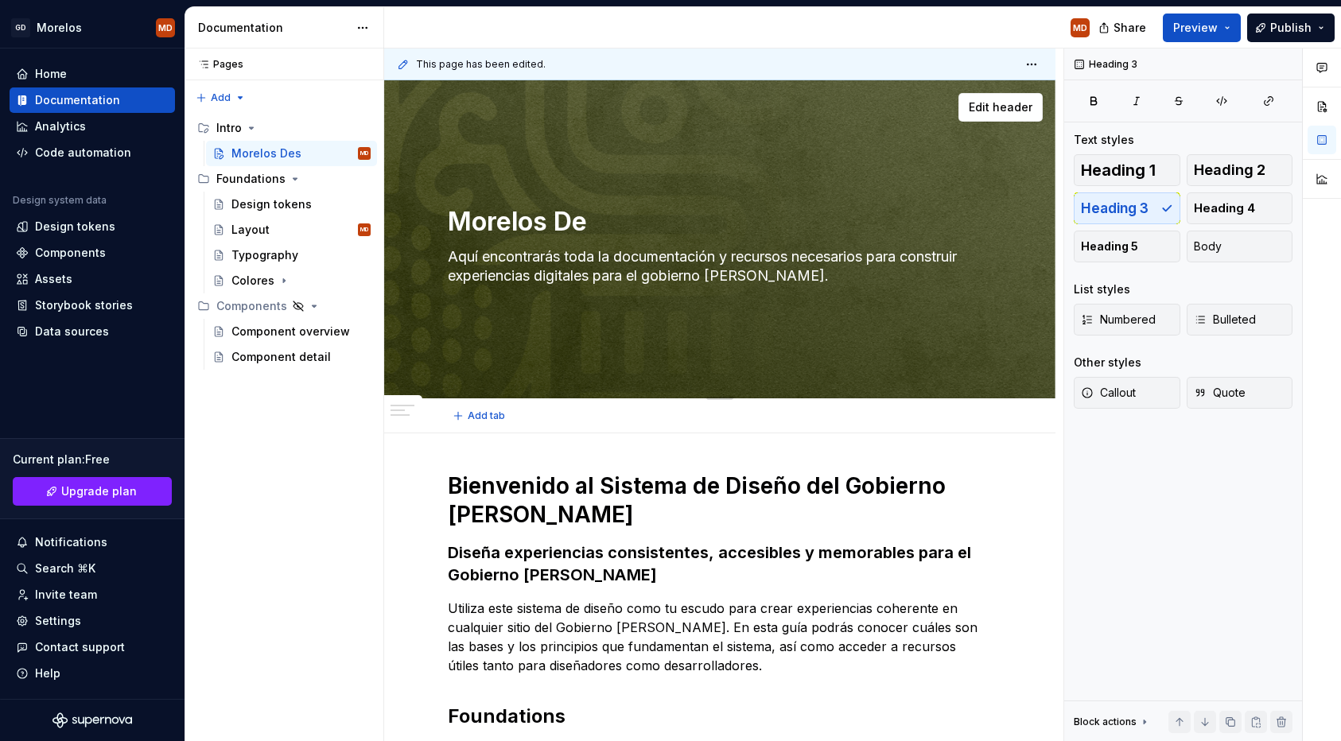
type textarea "*"
type textarea "Morelos D"
type textarea "*"
type textarea "Morelos"
type textarea "*"
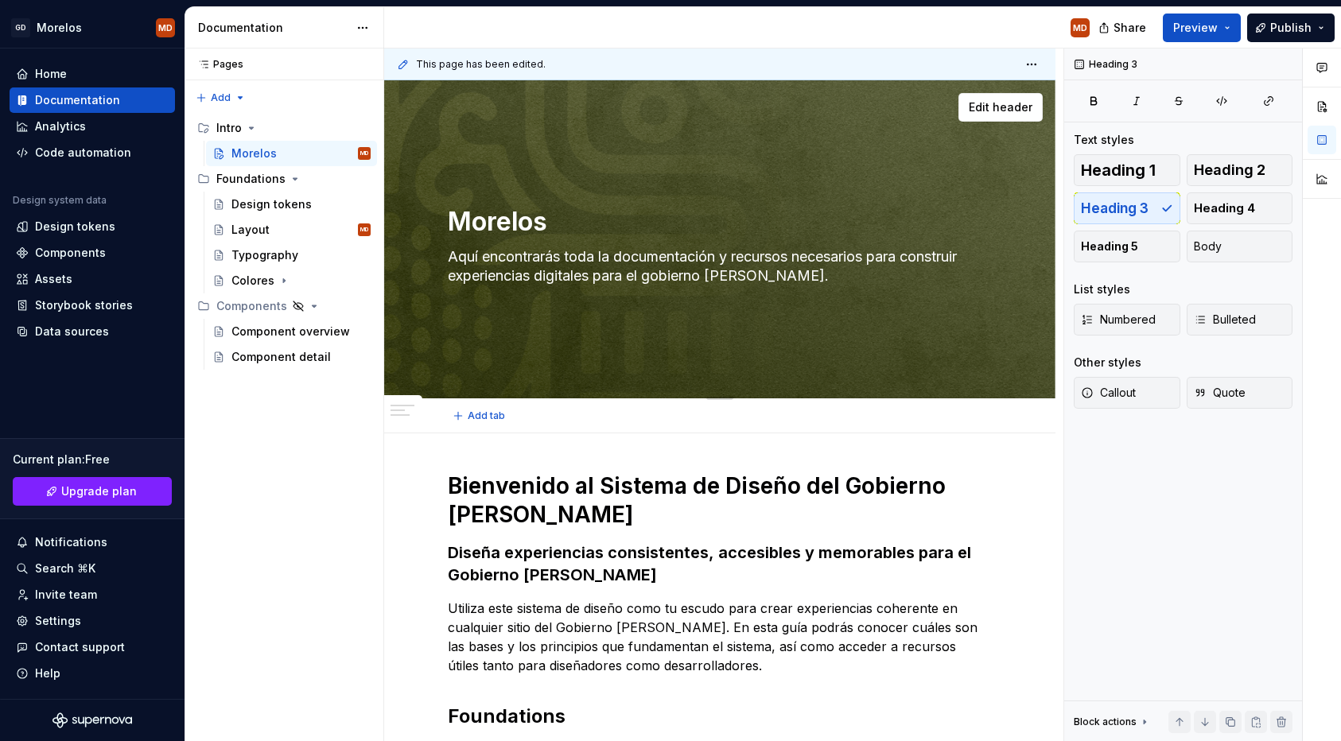
type textarea "Morelos D"
type textarea "*"
type textarea "Morelos De"
type textarea "*"
type textarea "Morelos Des"
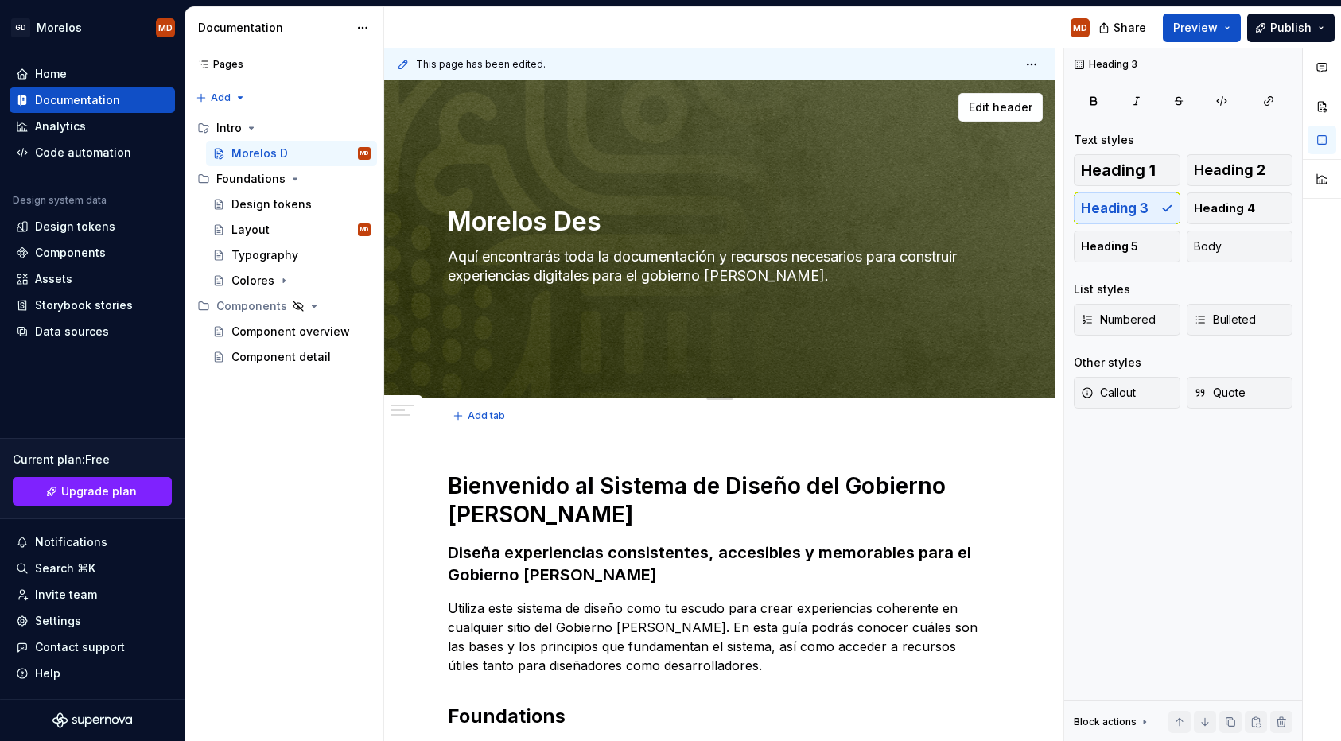
type textarea "*"
type textarea "Morelos Desi"
type textarea "*"
type textarea "Morelos Desig"
type textarea "*"
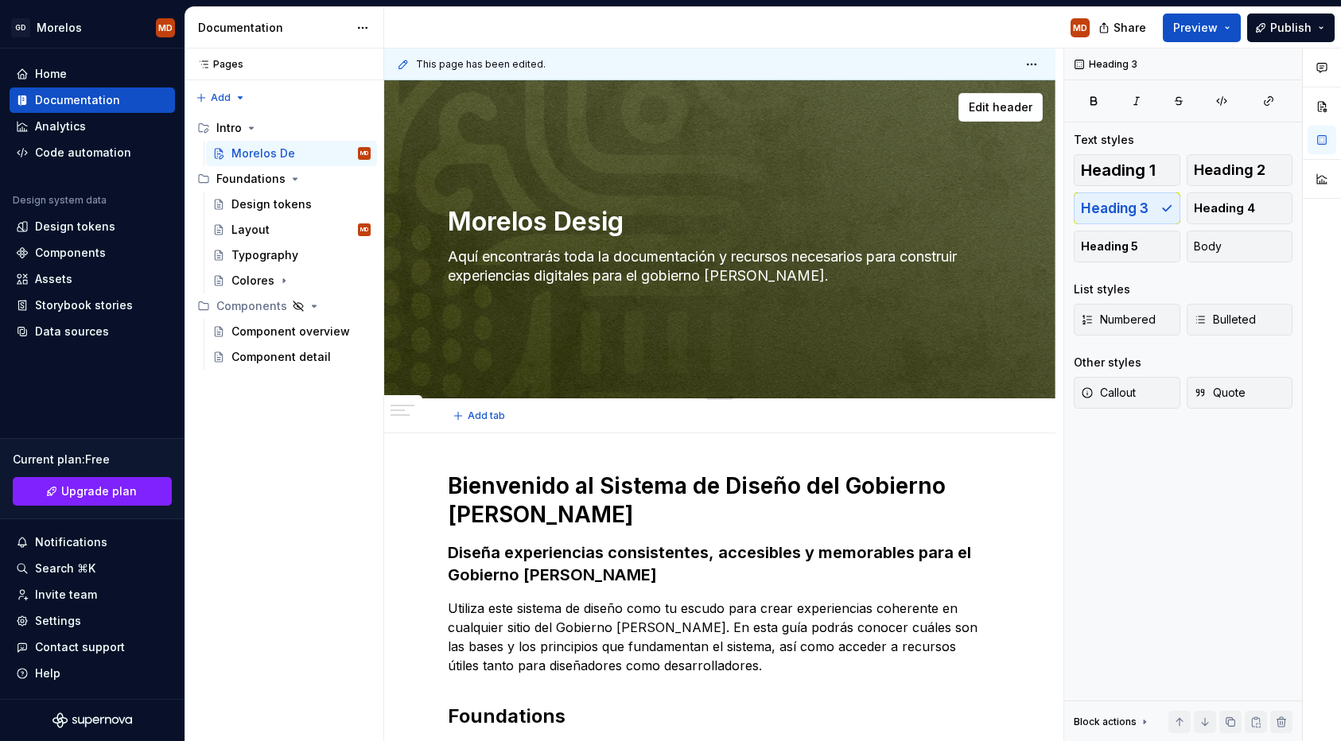
type textarea "Morelos Design"
type textarea "*"
type textarea "Morelos Design"
type textarea "*"
type textarea "Morelos Design S"
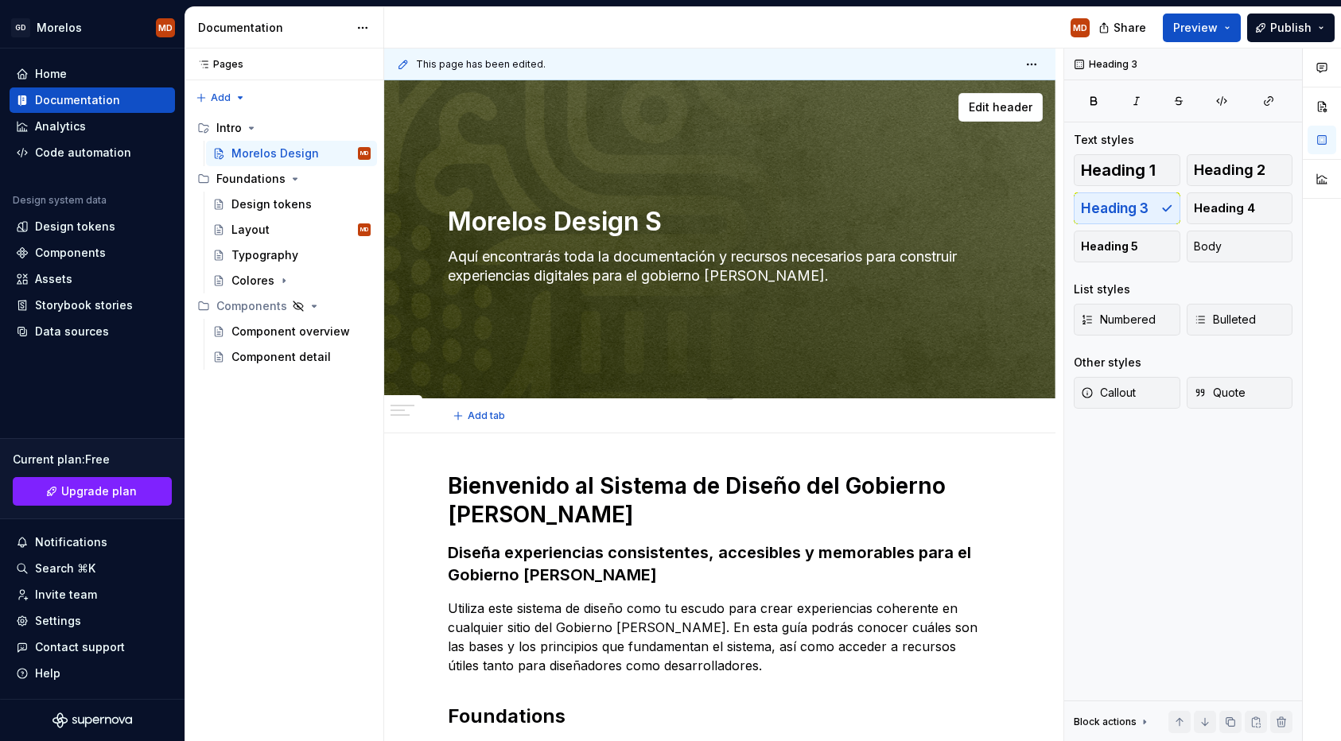
type textarea "*"
type textarea "Morelos Design Sy"
type textarea "*"
type textarea "Morelos Design Sys"
type textarea "*"
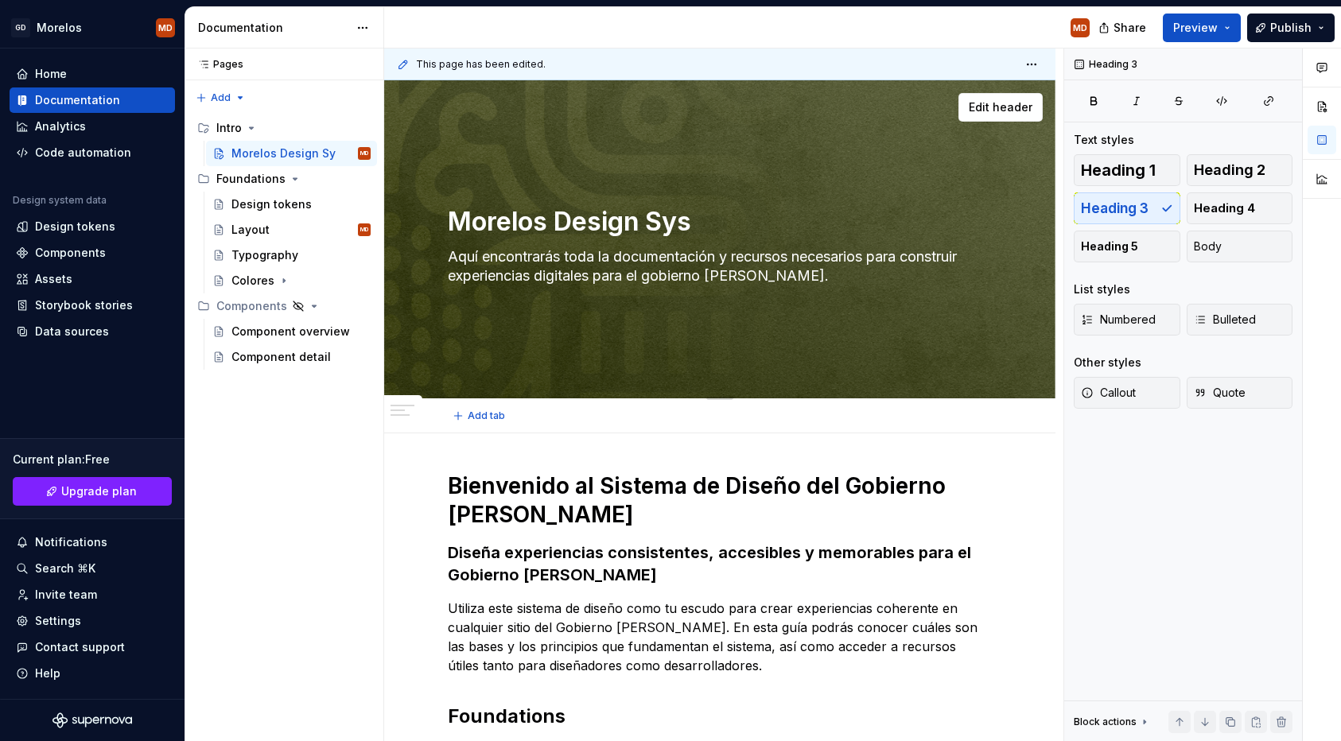
type textarea "Morelos Design Syst"
type textarea "*"
type textarea "Morelos Design Systr"
type textarea "*"
type textarea "Morelos Design Syst"
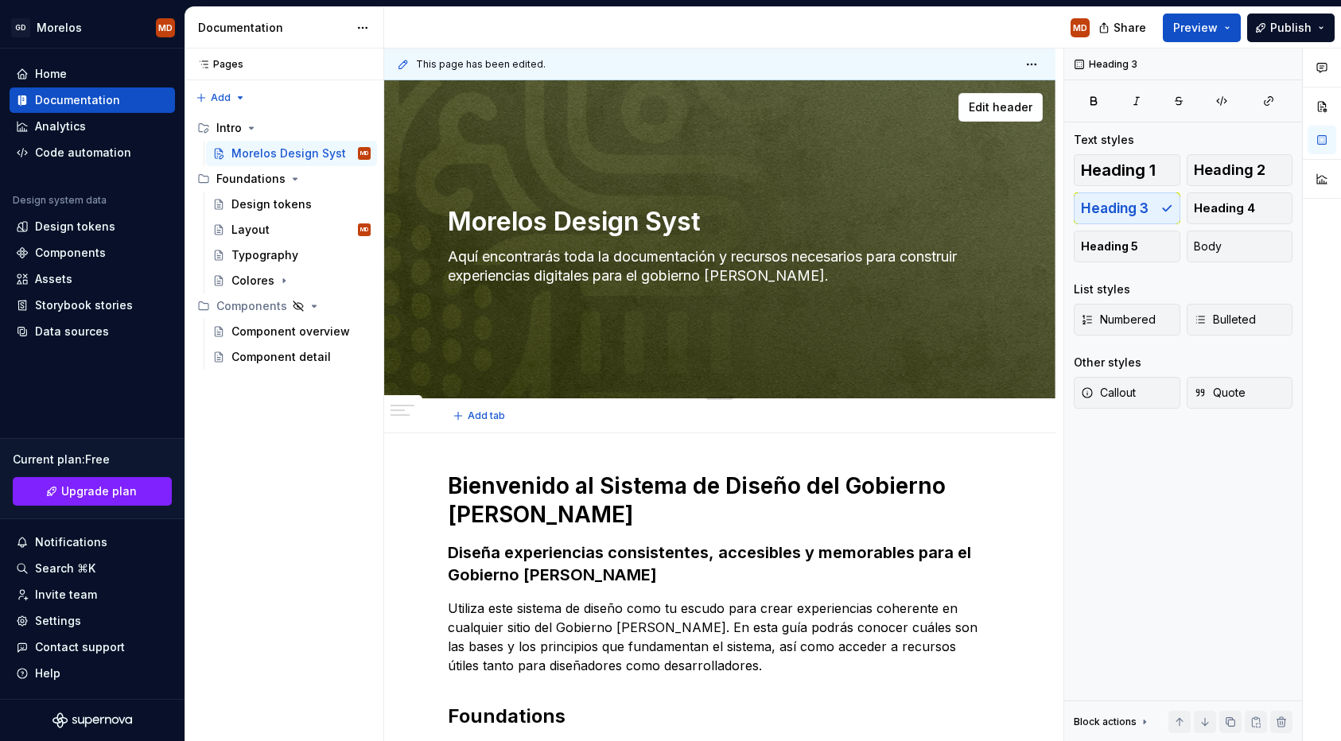
type textarea "*"
type textarea "Morelos Design Sys"
type textarea "*"
type textarea "Morelos Design Syse"
type textarea "*"
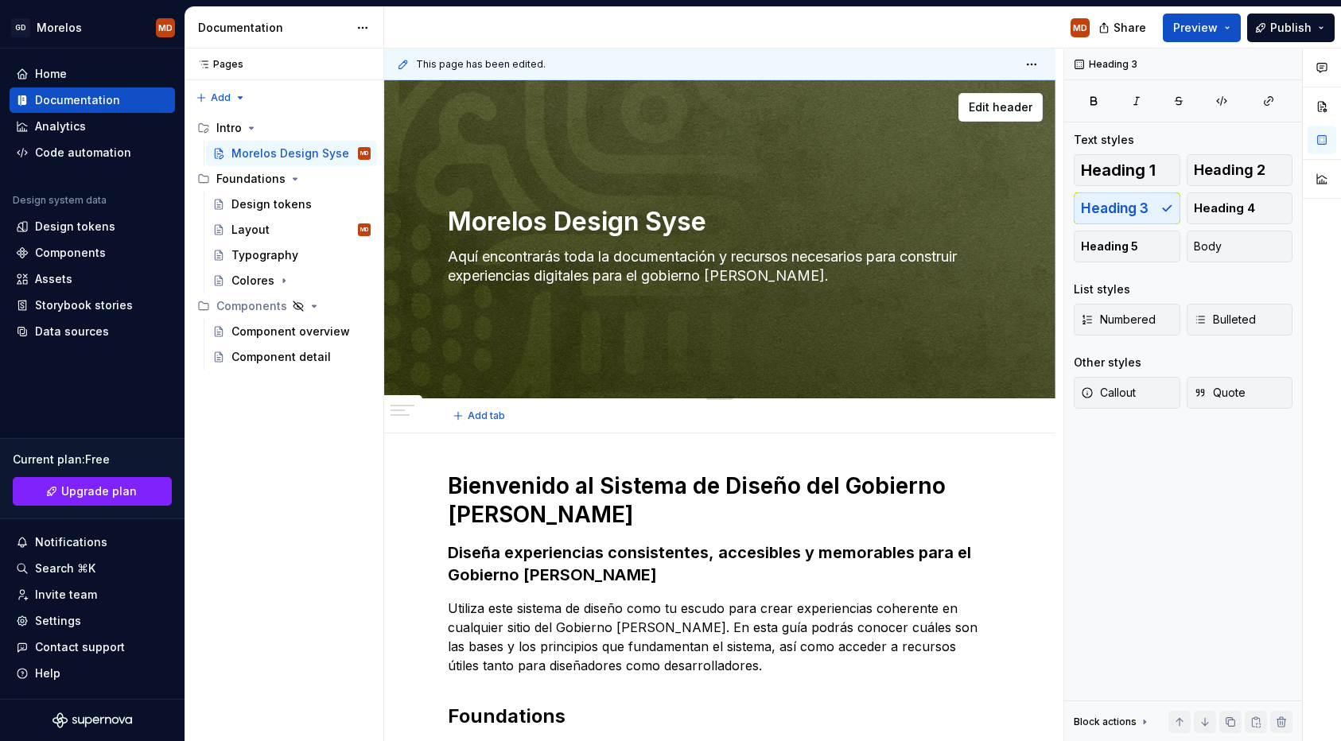
type textarea "Morelos Design Sysem"
type textarea "*"
type textarea "Morelos Design Syse"
type textarea "*"
type textarea "Morelos Design Sys"
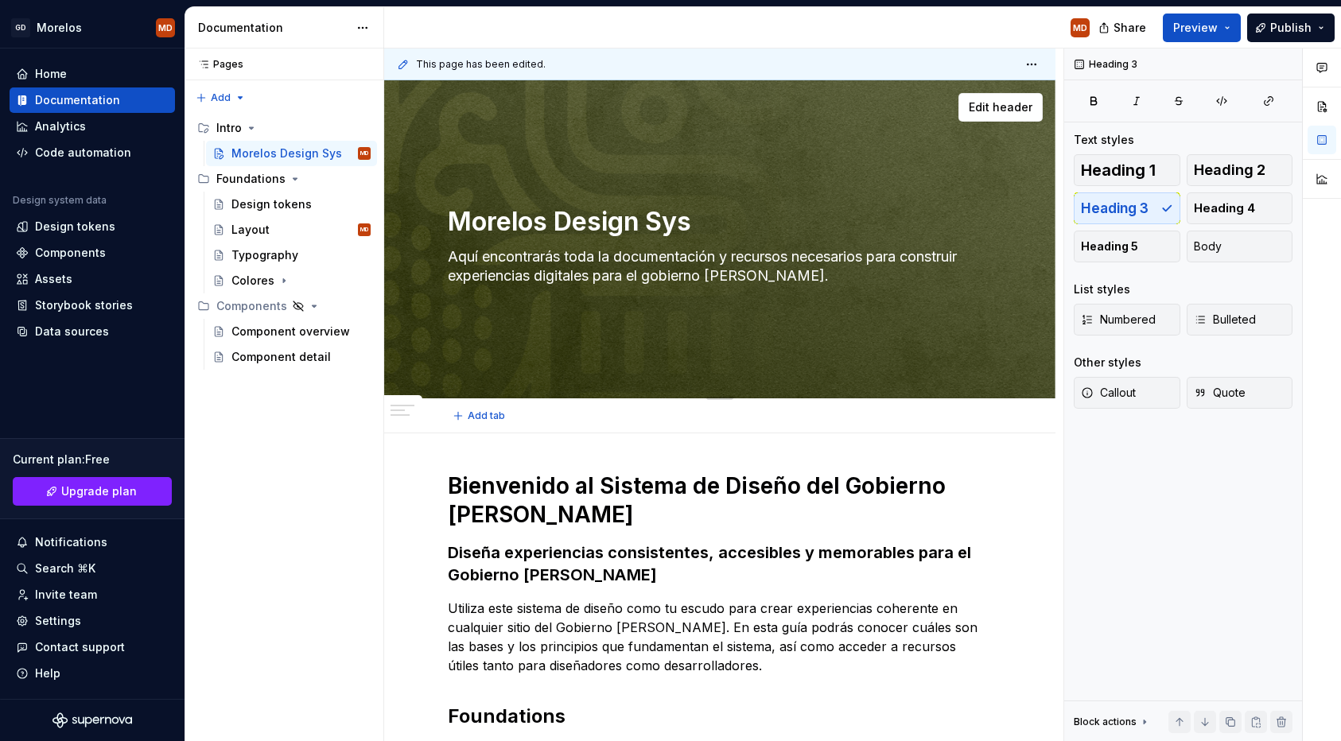
type textarea "*"
type textarea "Morelos Design Syst"
type textarea "*"
type textarea "Morelos Design Syste"
type textarea "*"
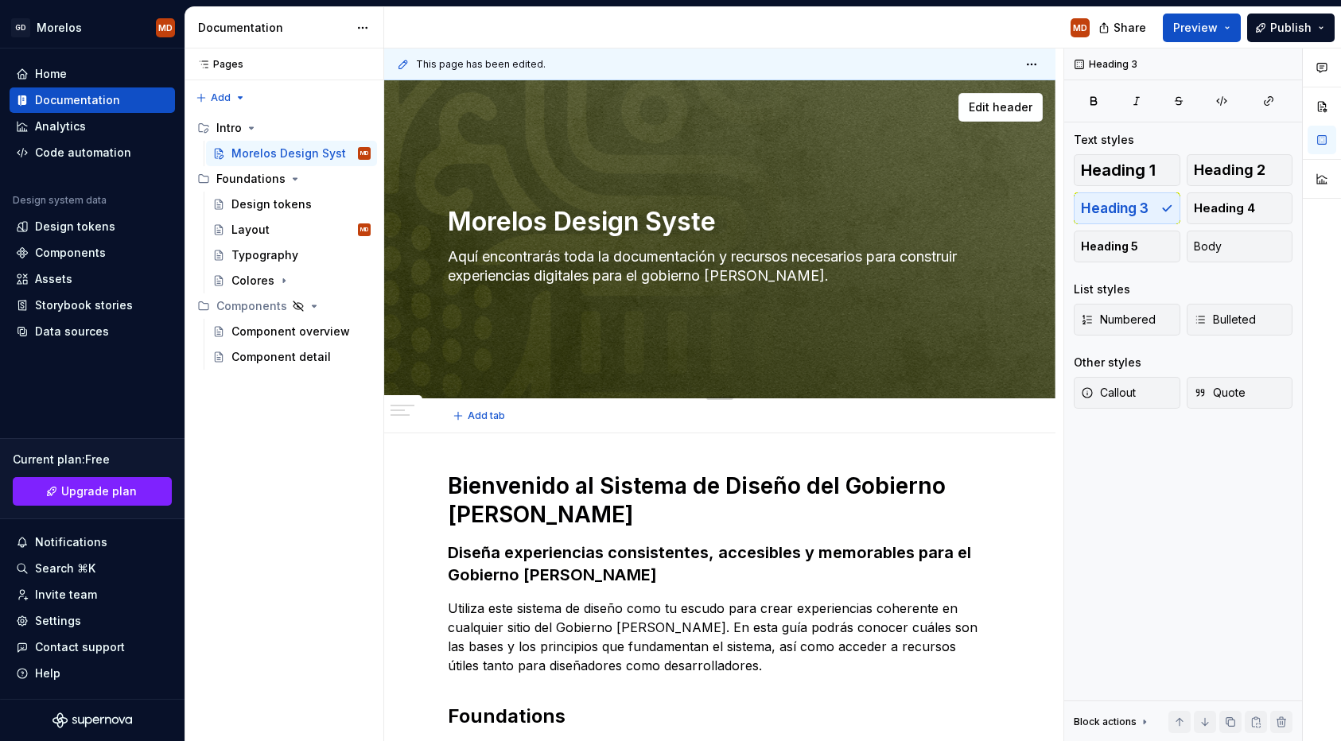
type textarea "Morelos Design System"
type textarea "*"
type textarea "Morelos Design System"
click at [520, 488] on h1 "Bienvenido al Sistema de Diseño del Gobierno [PERSON_NAME]" at bounding box center [720, 500] width 544 height 57
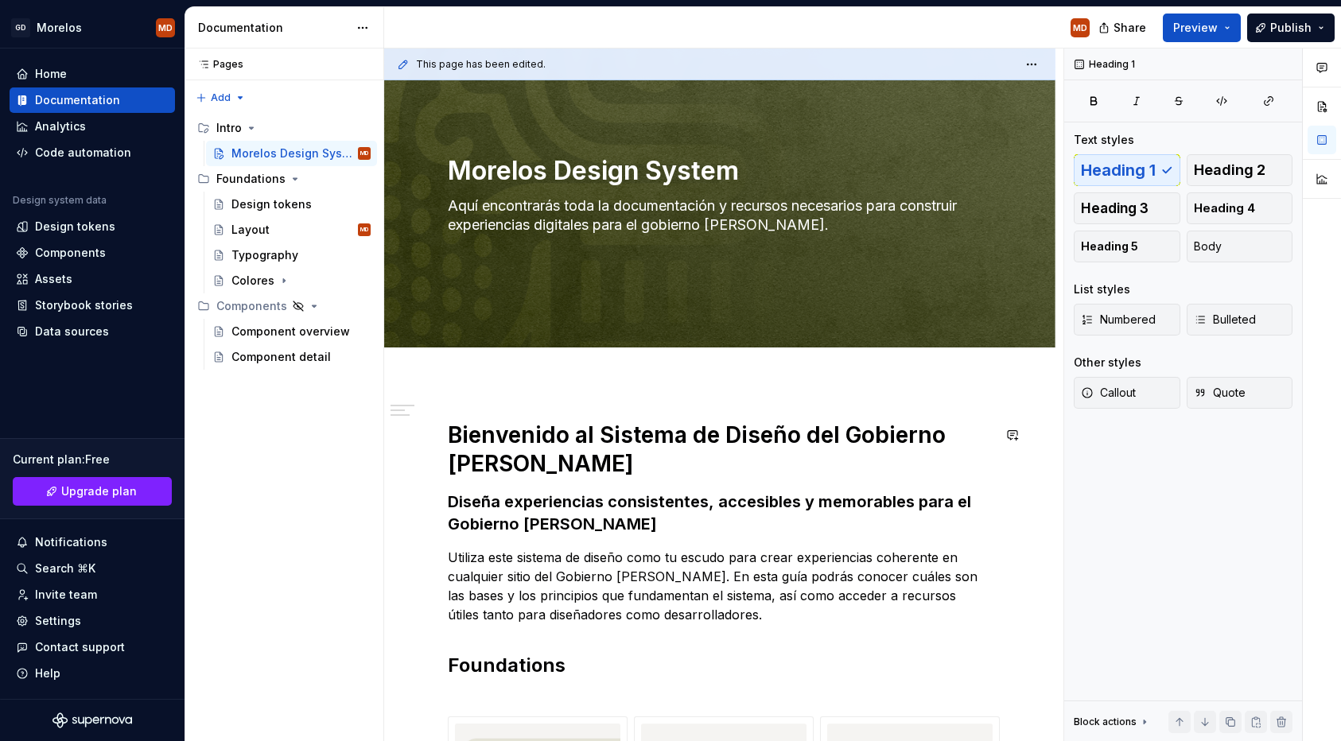
scroll to position [53, 0]
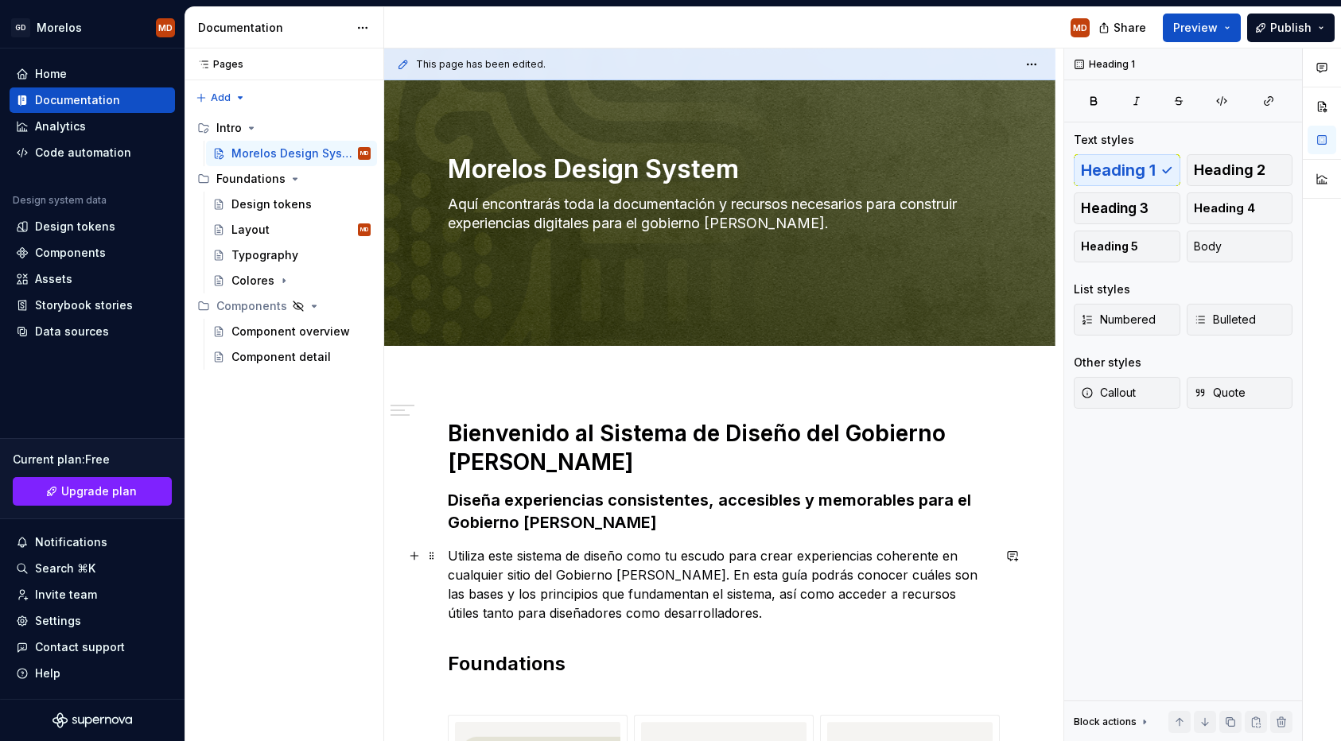
click at [521, 570] on p "Utiliza este sistema de diseño como tu escudo para crear experiencias coherente…" at bounding box center [720, 585] width 544 height 76
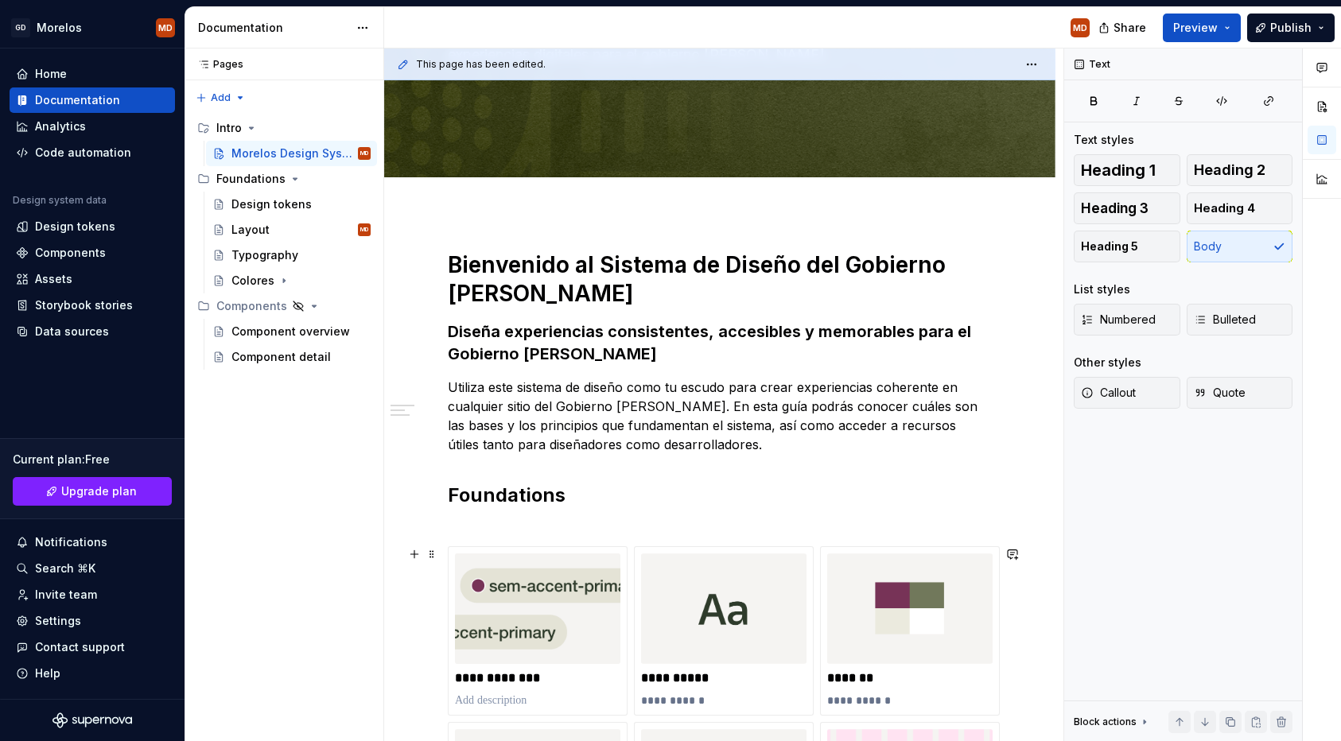
scroll to position [223, 0]
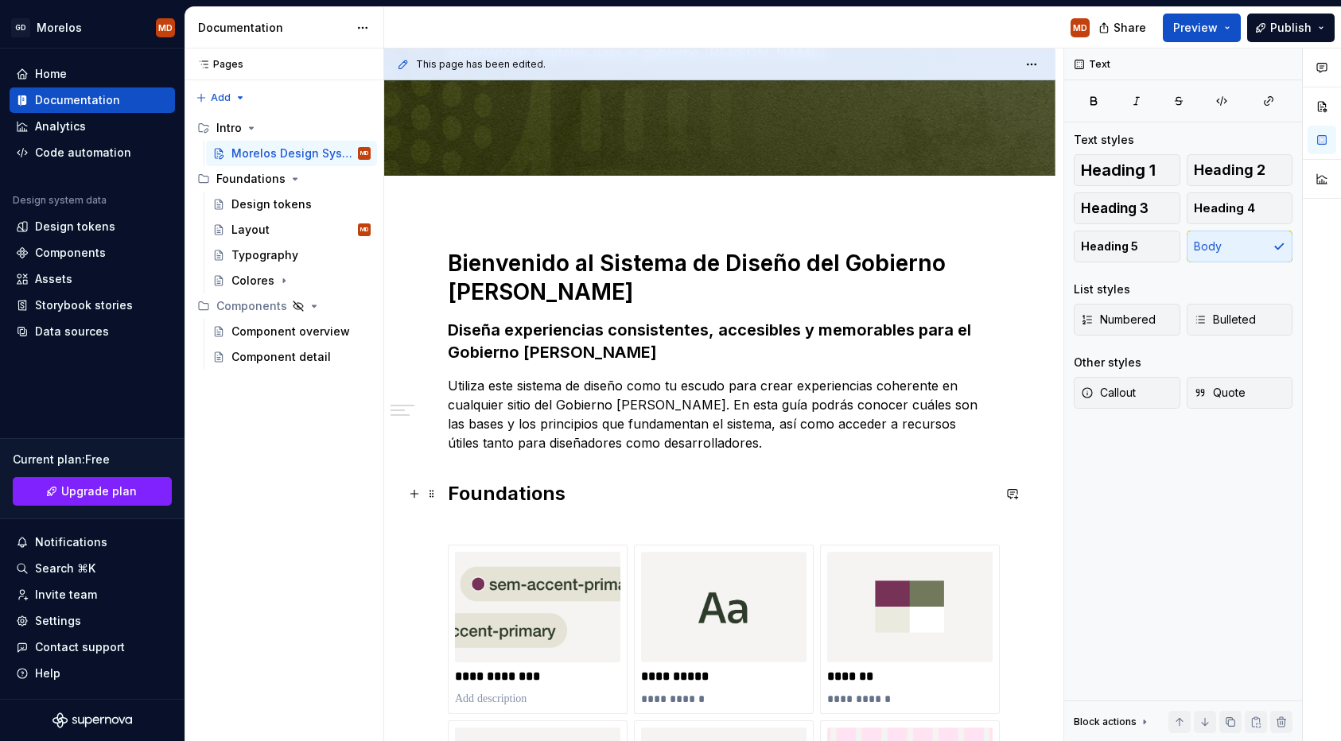
click at [542, 516] on h2 "Foundations" at bounding box center [720, 506] width 544 height 51
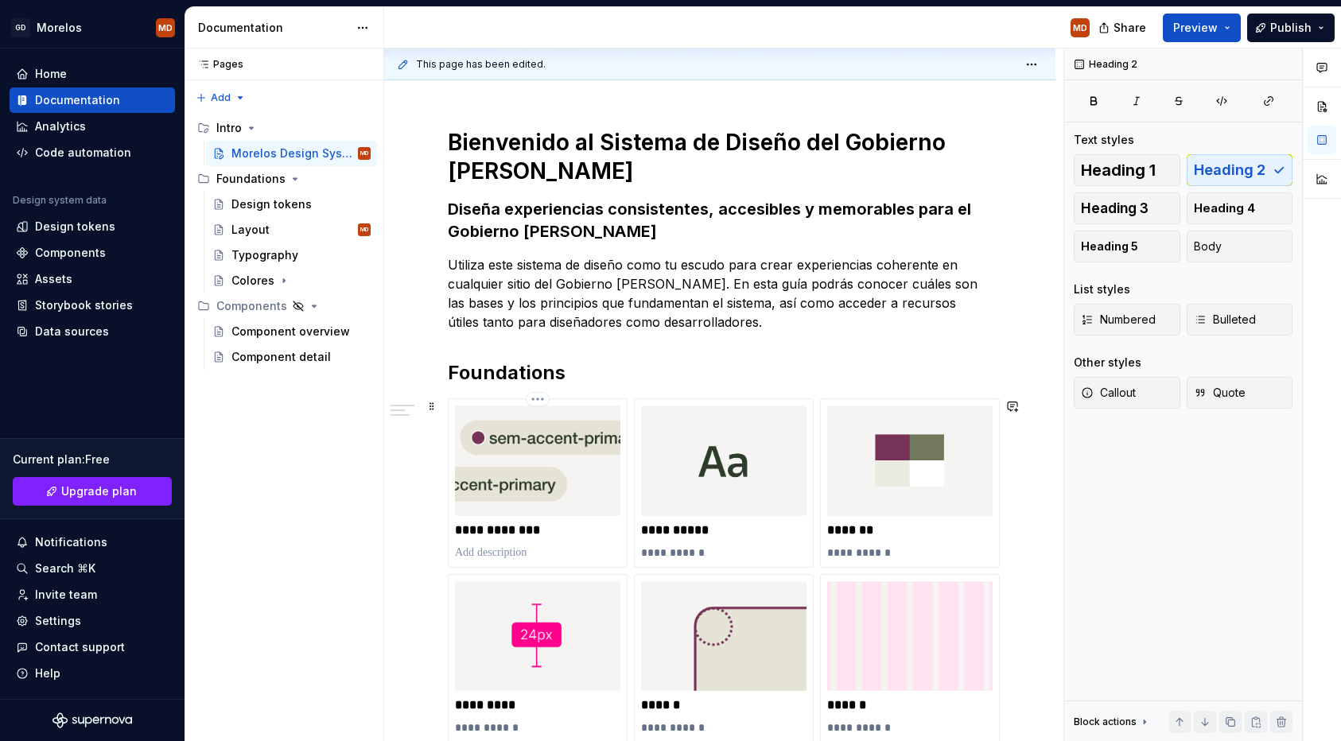
scroll to position [325, 0]
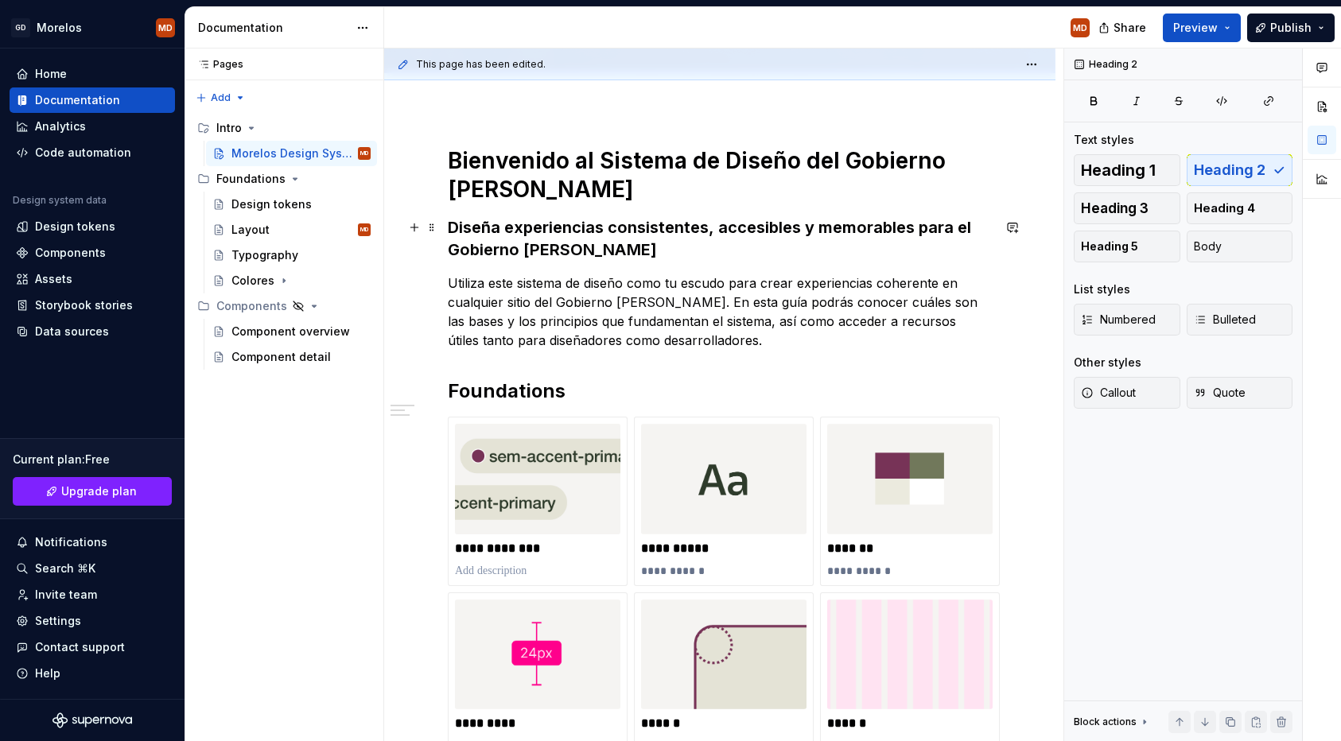
type textarea "*"
click at [477, 225] on h3 "Diseña experiencias consistentes, accesibles y memorables para el Gobierno de M…" at bounding box center [720, 238] width 544 height 45
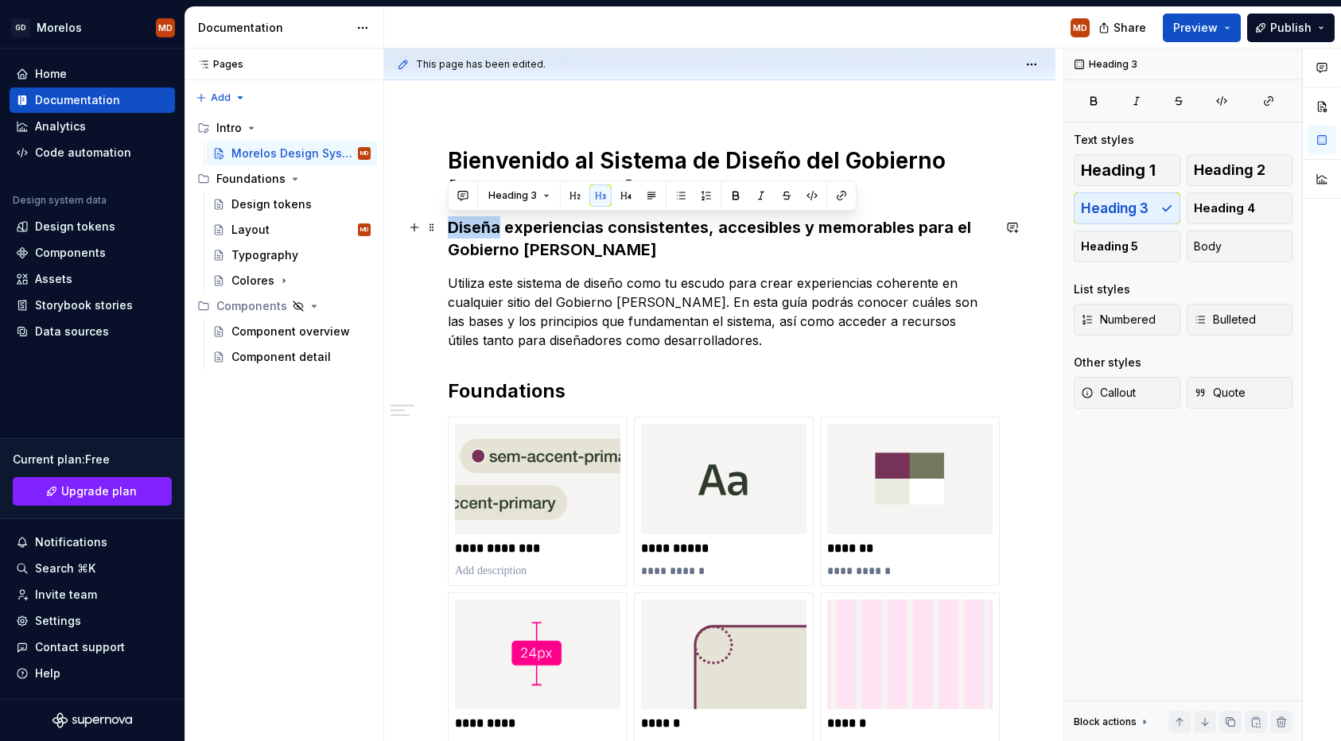
click at [477, 225] on h3 "Diseña experiencias consistentes, accesibles y memorables para el Gobierno de M…" at bounding box center [720, 238] width 544 height 45
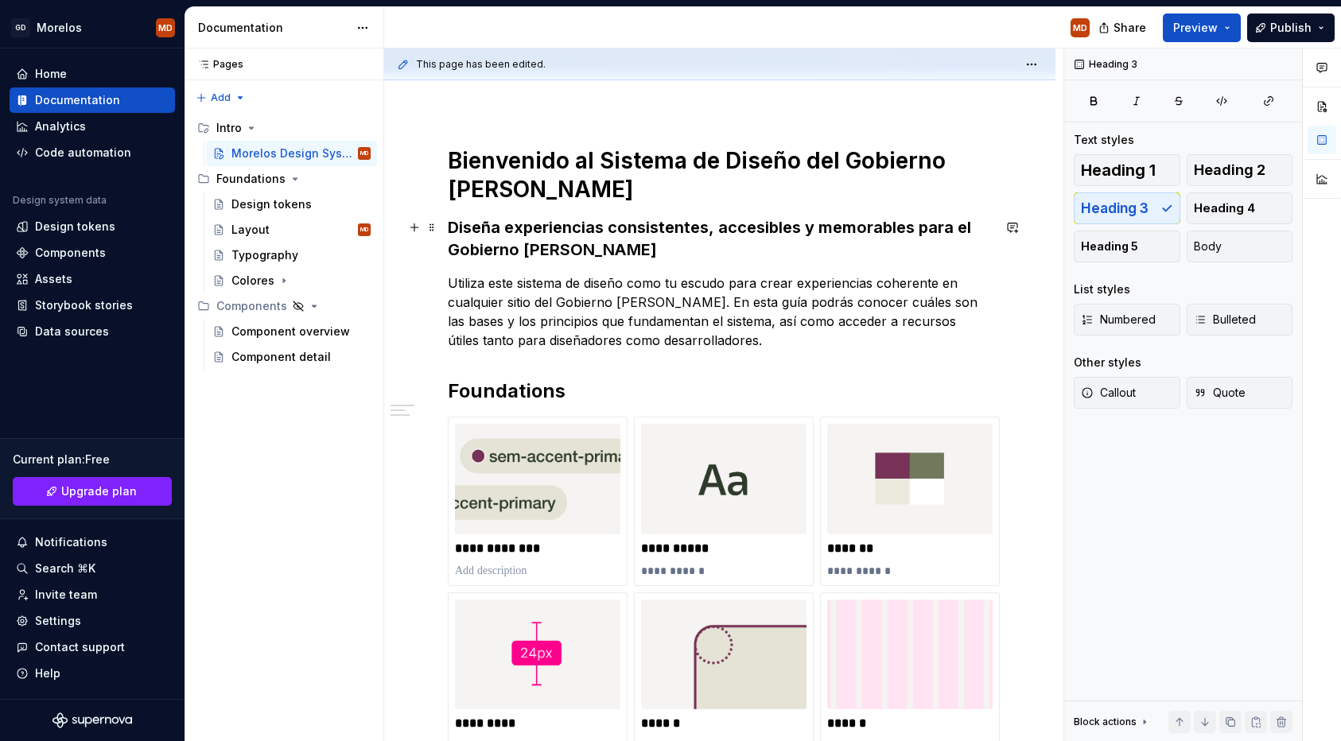
click at [477, 225] on h3 "Diseña experiencias consistentes, accesibles y memorables para el Gobierno de M…" at bounding box center [720, 238] width 544 height 45
click at [728, 302] on p "Utiliza este sistema de diseño como tu escudo para crear experiencias coherente…" at bounding box center [720, 312] width 544 height 76
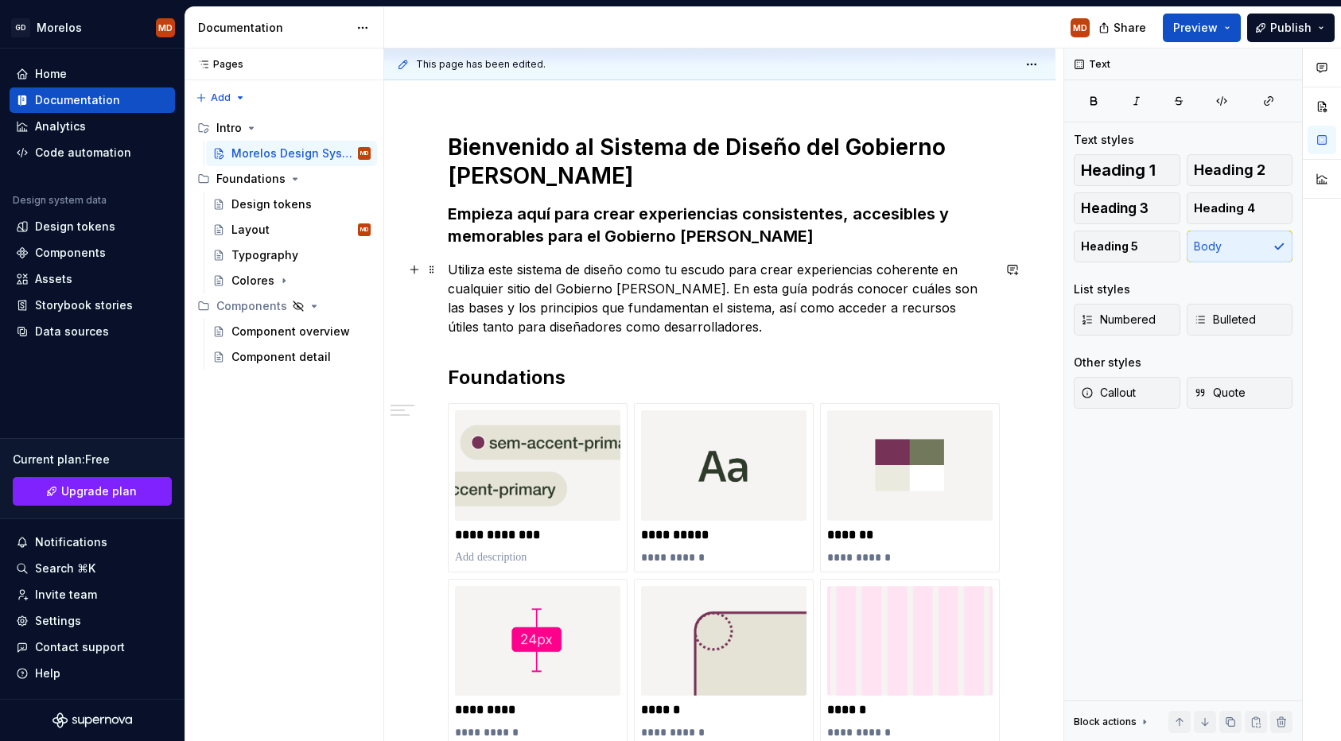
scroll to position [338, 0]
click at [294, 305] on icon "Page tree" at bounding box center [299, 306] width 10 height 10
click at [296, 305] on icon "Page tree" at bounding box center [298, 306] width 13 height 13
click at [337, 305] on button "Page tree" at bounding box center [337, 306] width 22 height 22
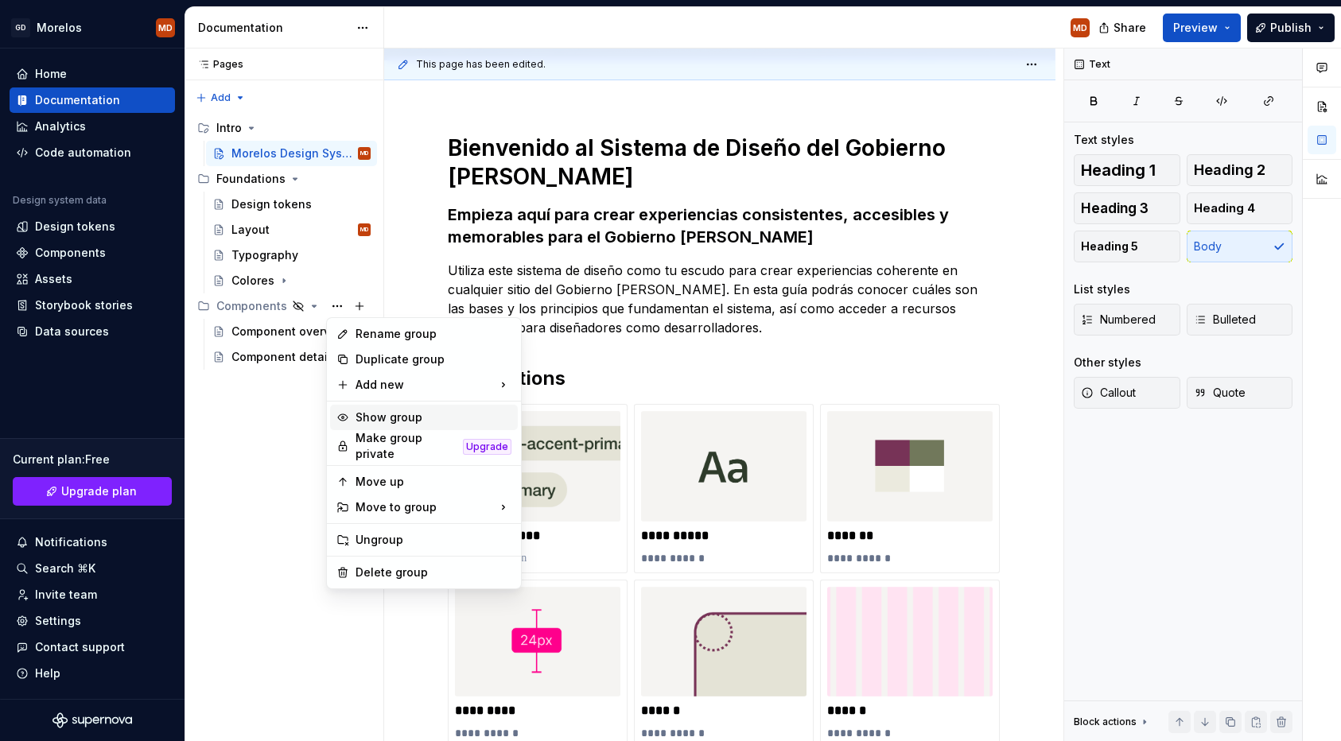
click at [382, 422] on div "Show group" at bounding box center [434, 418] width 156 height 16
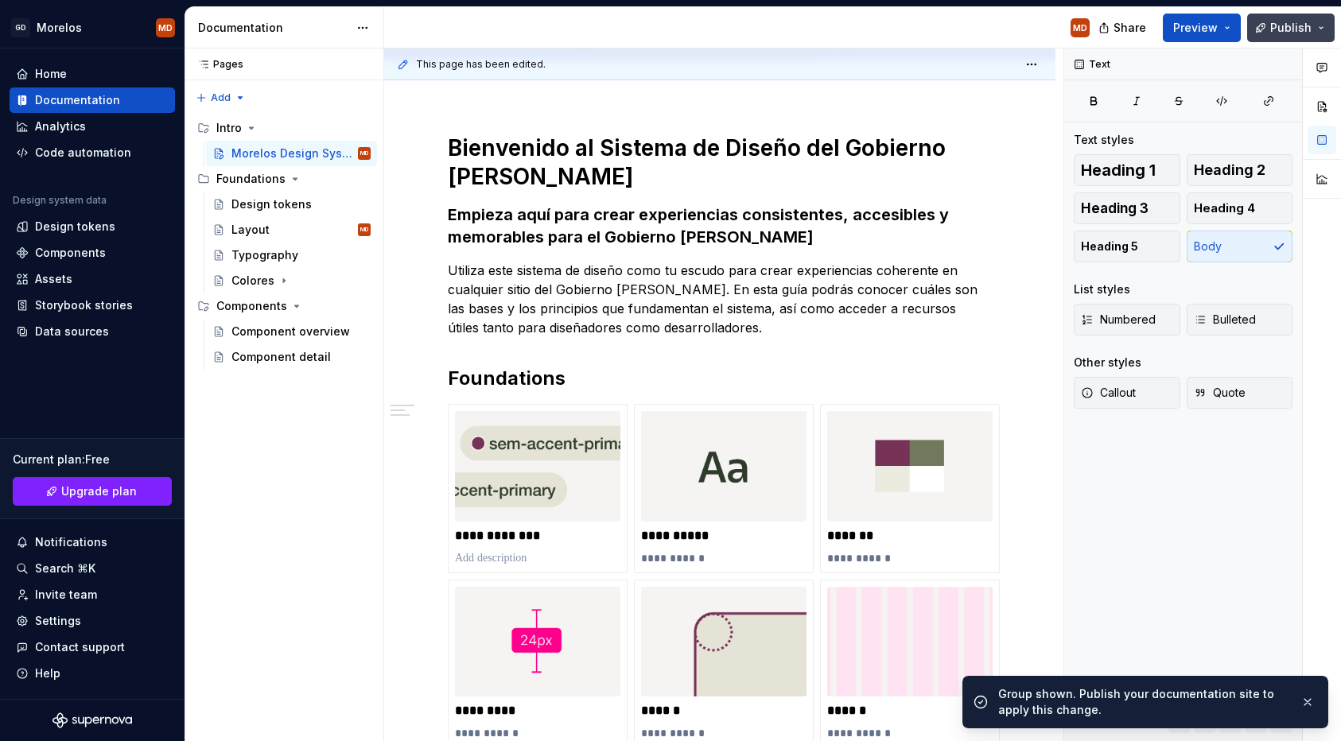
click at [1292, 32] on span "Publish" at bounding box center [1290, 28] width 41 height 16
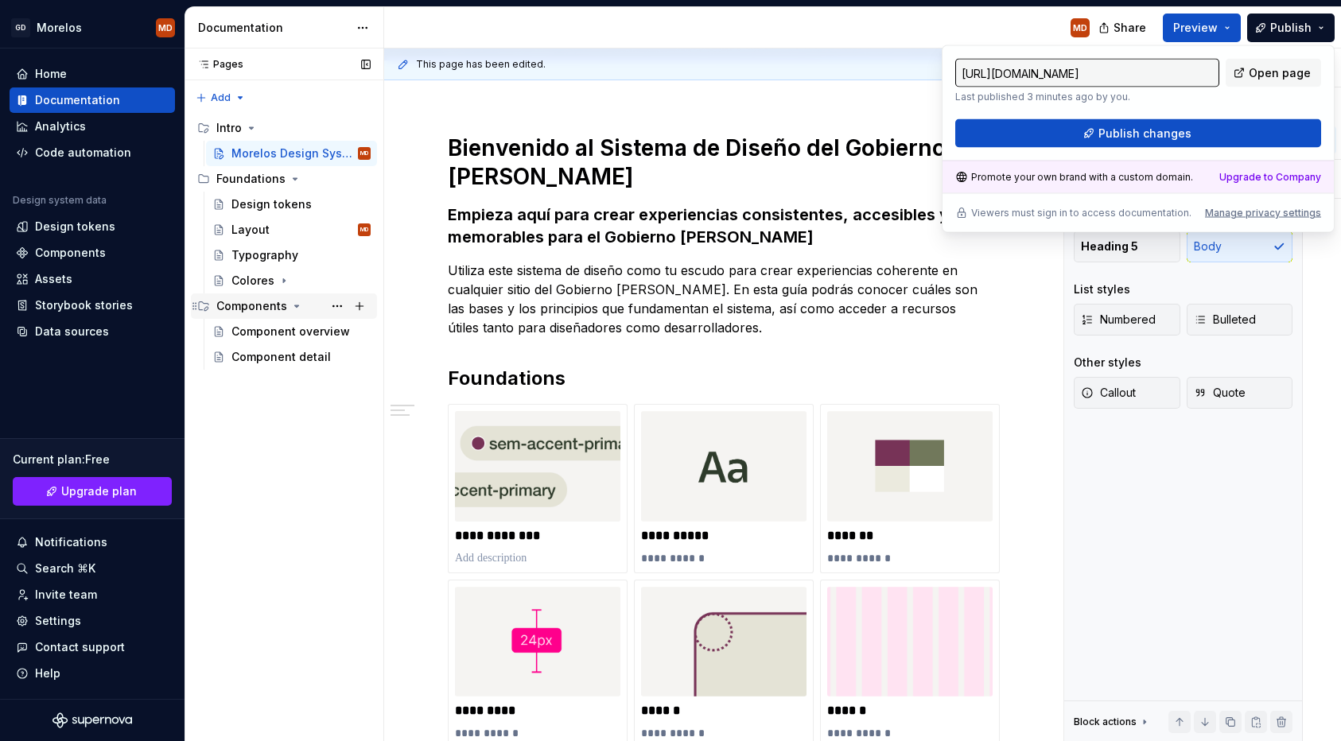
click at [244, 304] on div "Components" at bounding box center [251, 306] width 71 height 16
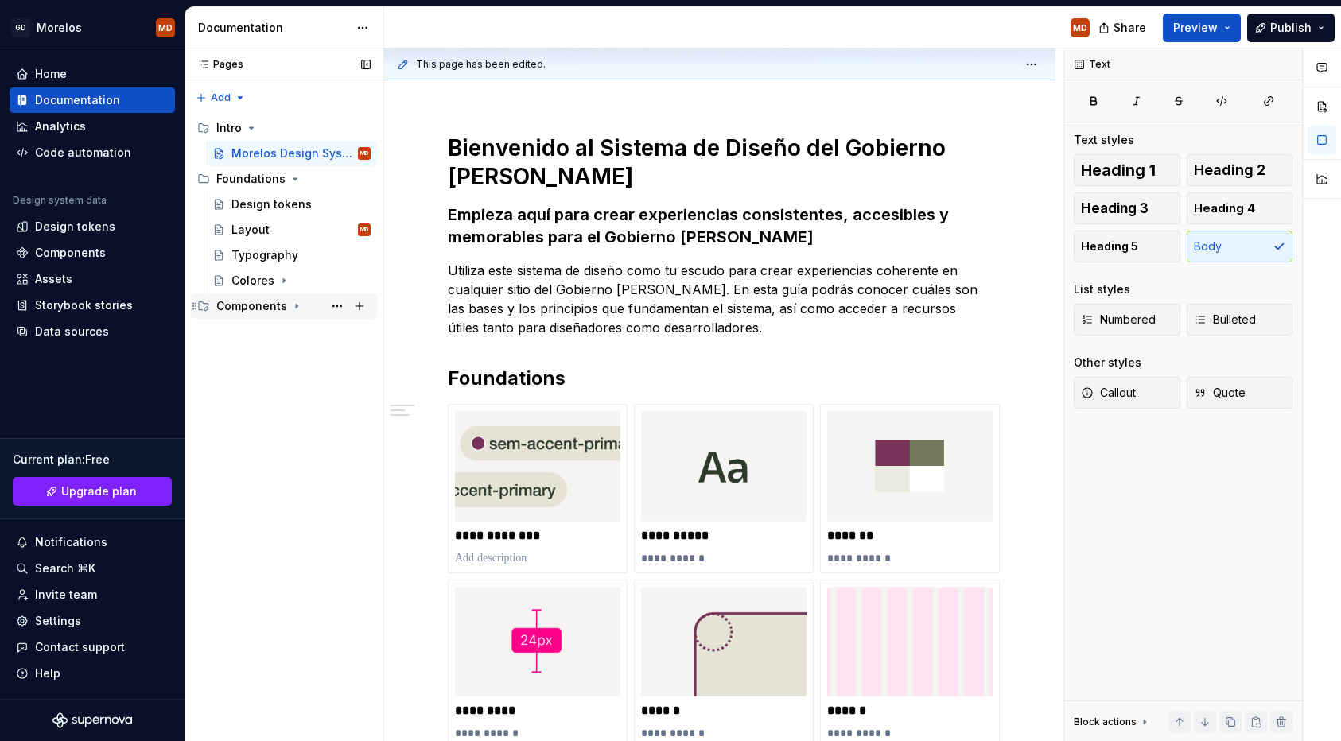
click at [244, 304] on div "Components" at bounding box center [251, 306] width 71 height 16
click at [336, 309] on button "Page tree" at bounding box center [337, 306] width 22 height 22
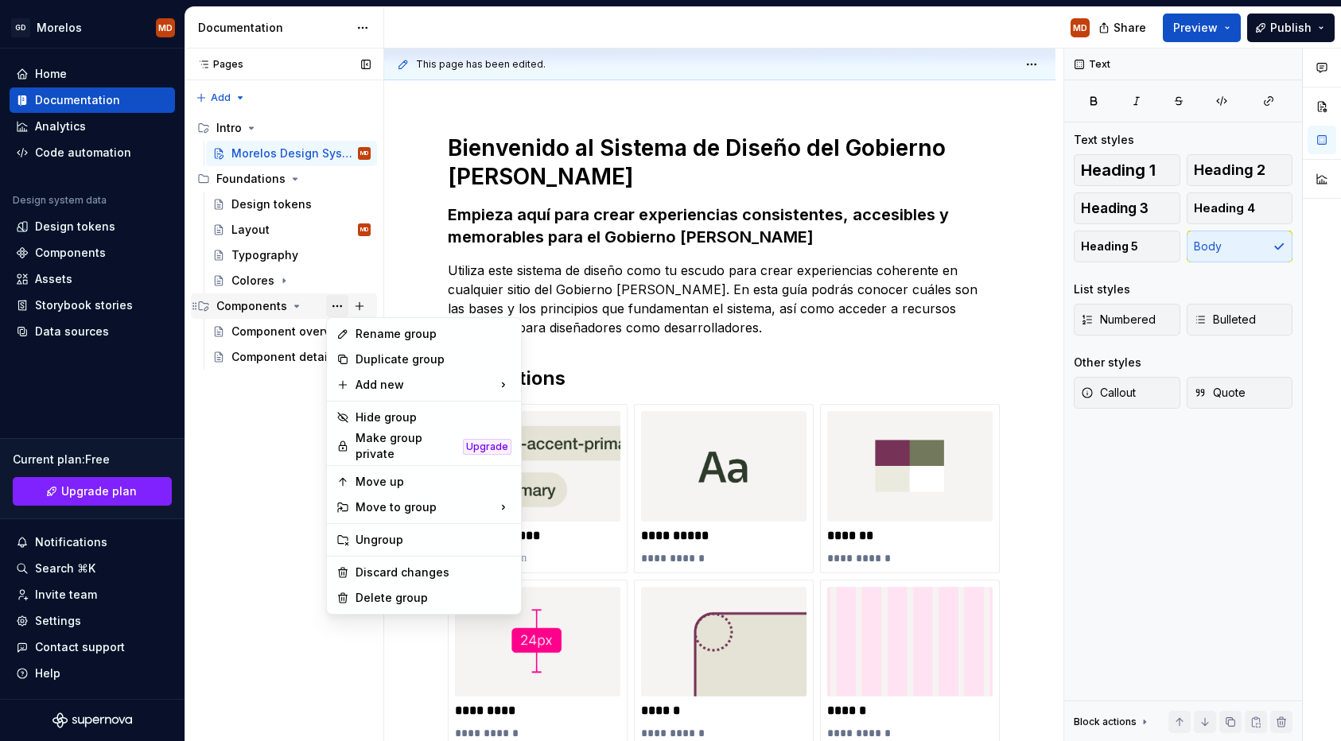
type textarea "*"
click at [362, 336] on div "Rename group" at bounding box center [434, 334] width 156 height 16
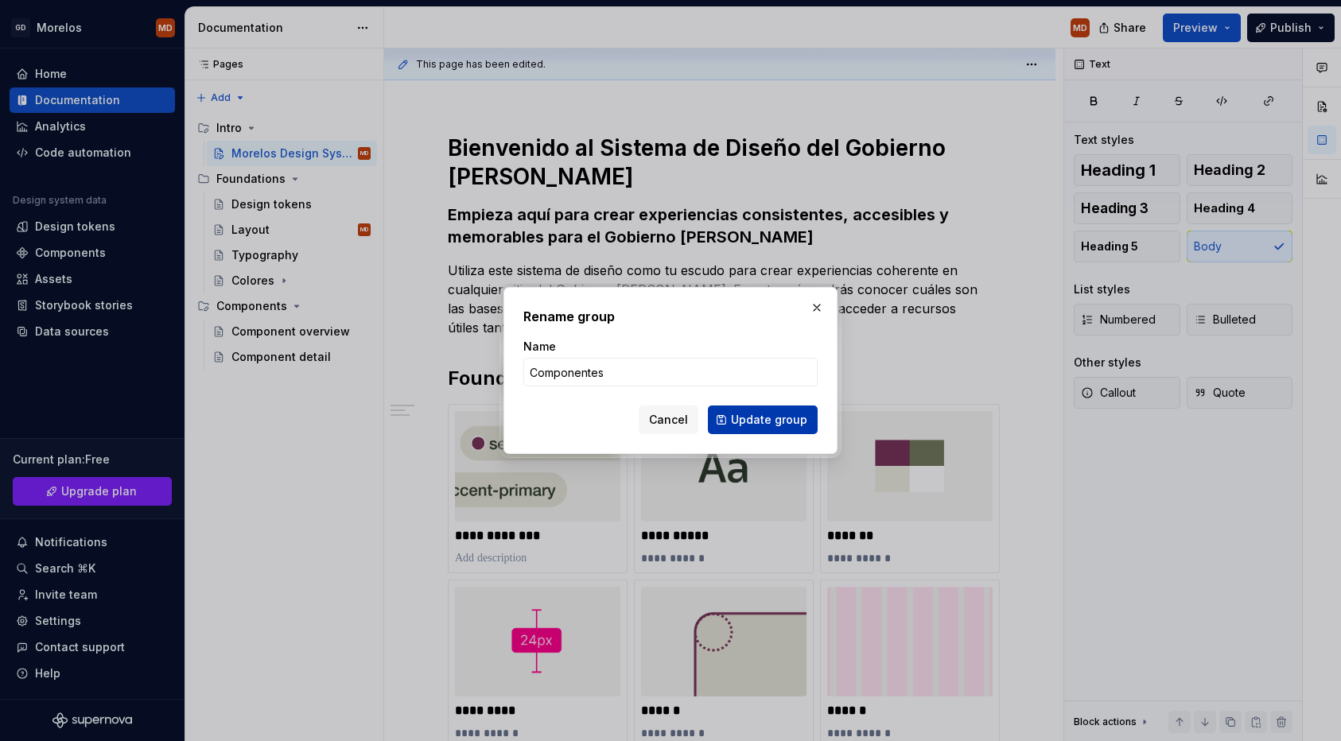
type input "Componentes"
click at [779, 420] on span "Update group" at bounding box center [769, 420] width 76 height 16
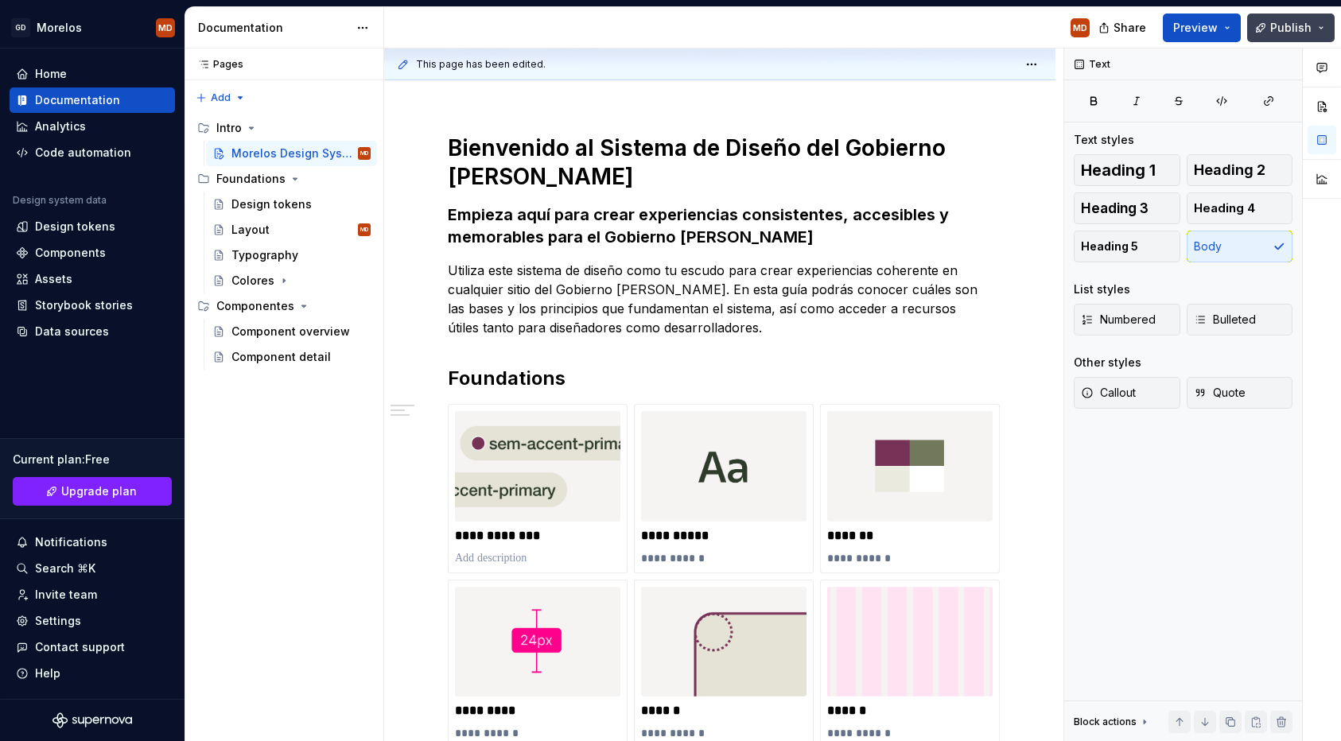
click at [1284, 37] on button "Publish" at bounding box center [1291, 28] width 88 height 29
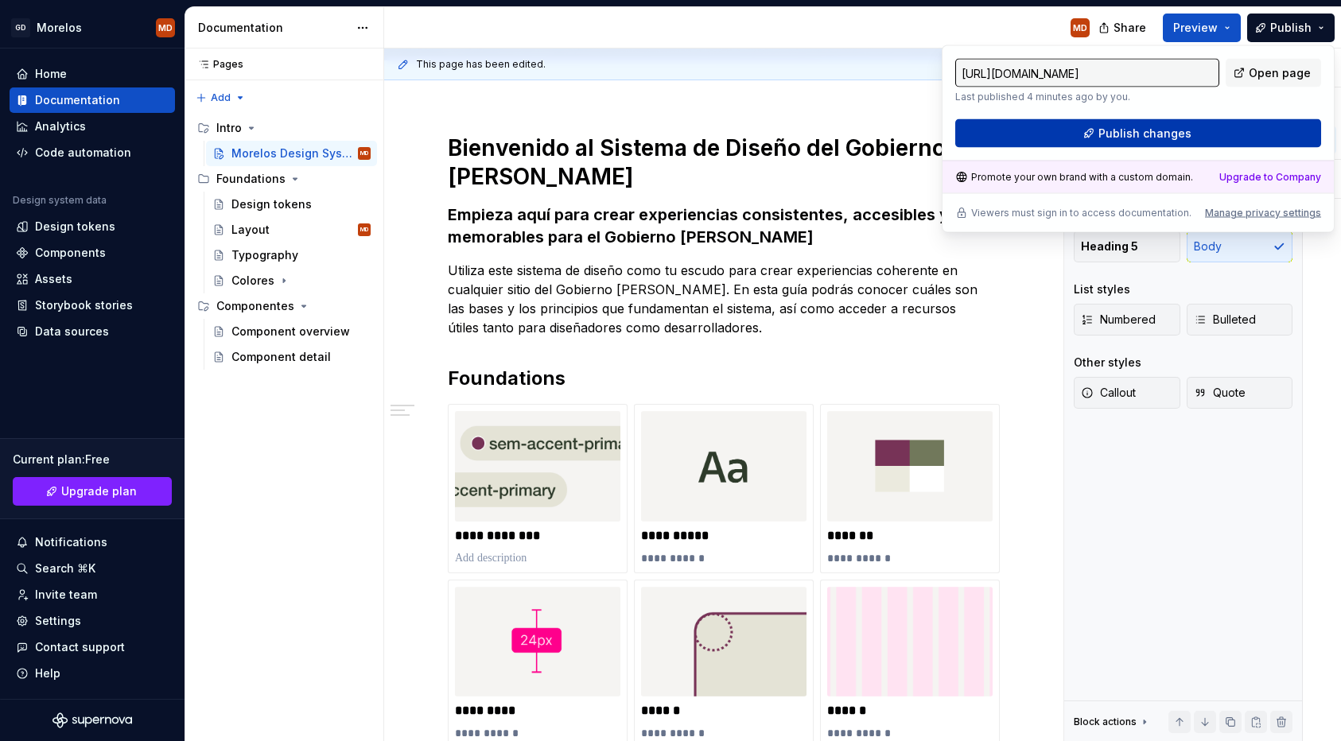
click at [1183, 138] on span "Publish changes" at bounding box center [1145, 134] width 93 height 16
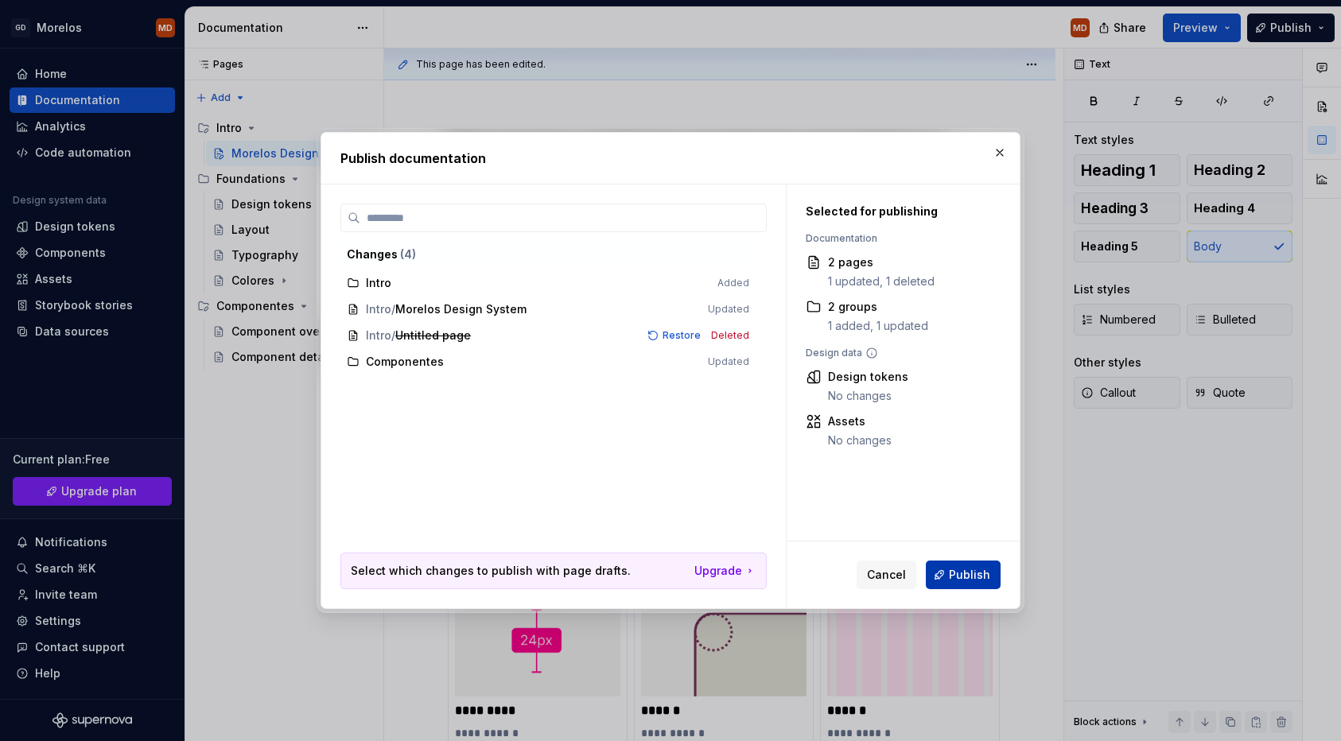
click at [950, 572] on button "Publish" at bounding box center [963, 575] width 75 height 29
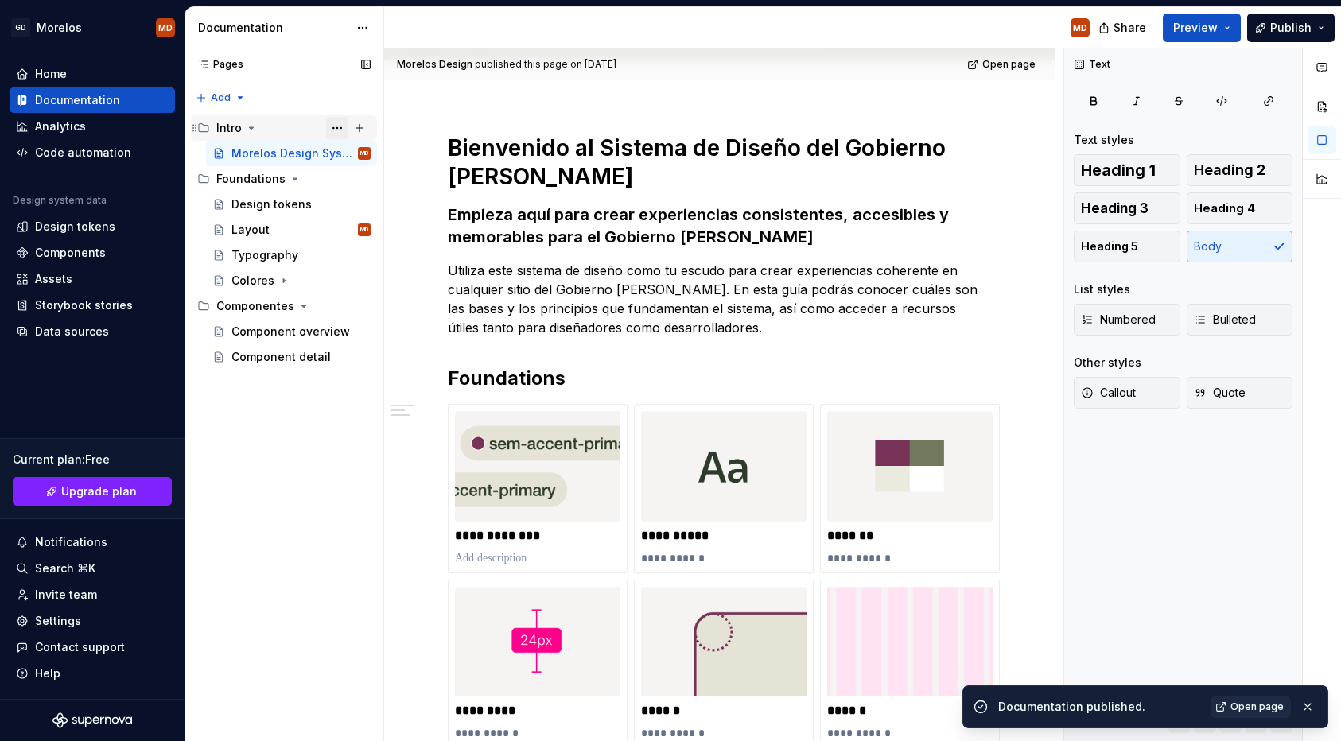
click at [338, 128] on button "Page tree" at bounding box center [337, 128] width 22 height 22
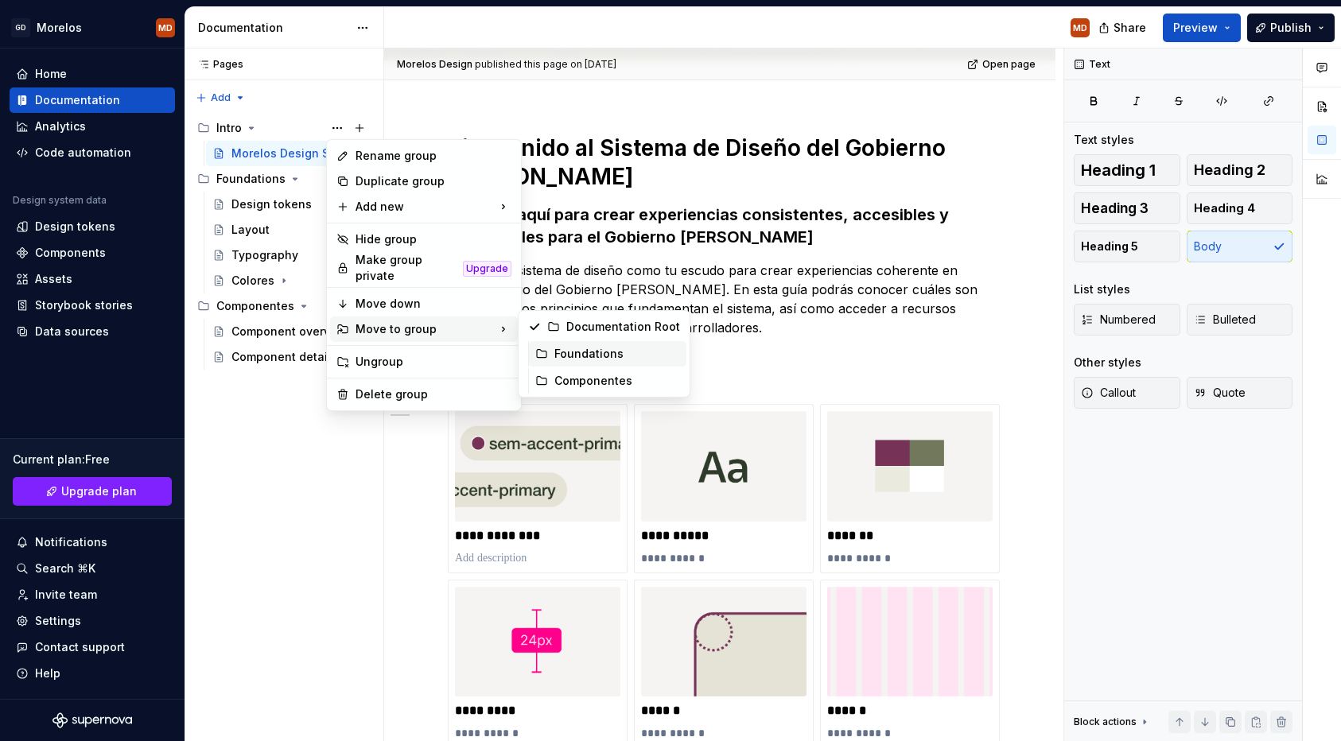
click at [542, 360] on icon at bounding box center [541, 354] width 13 height 13
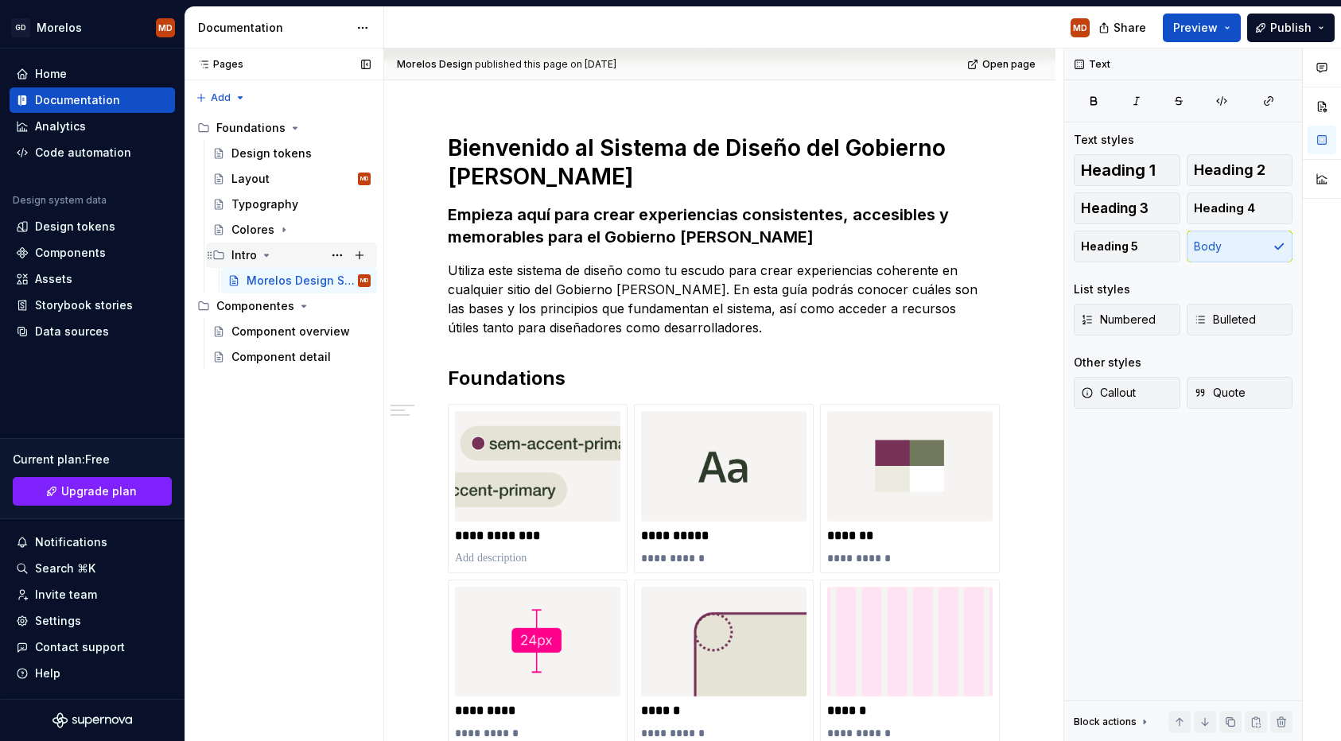
click at [212, 253] on icon "Page tree" at bounding box center [210, 255] width 13 height 13
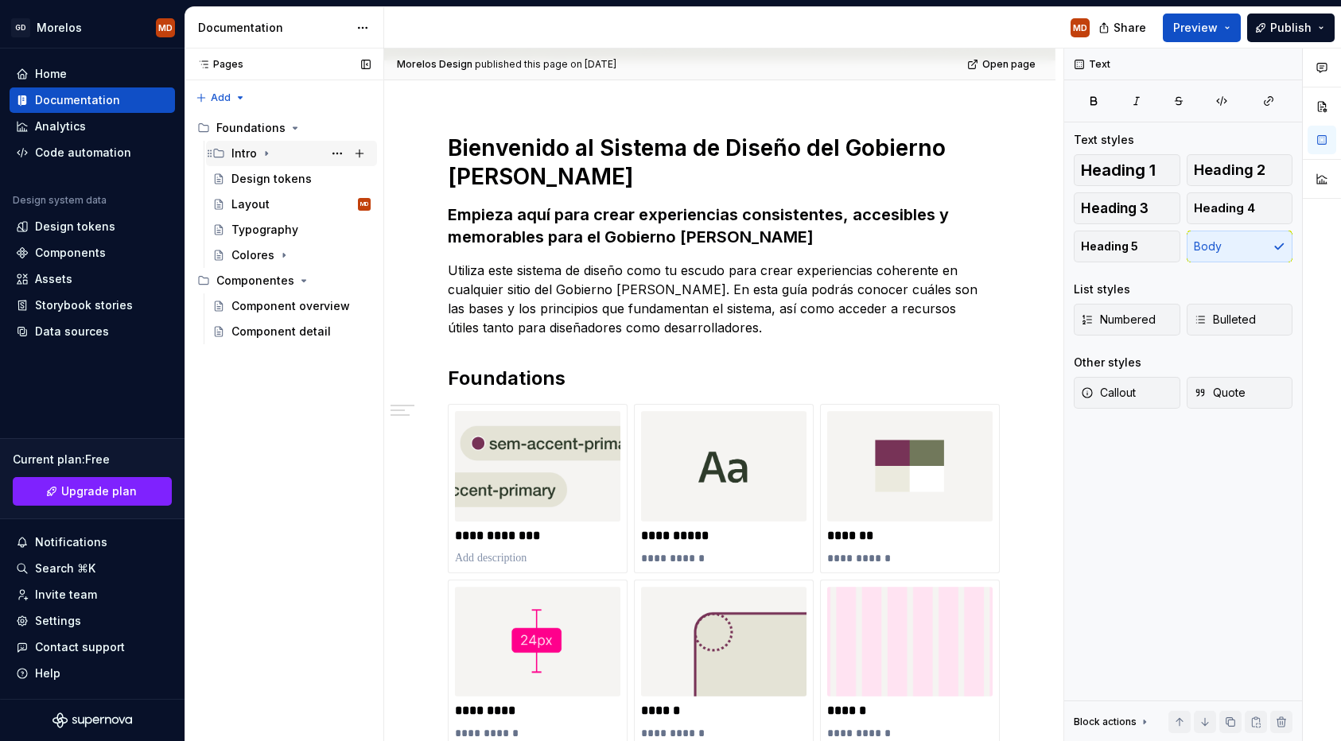
click at [266, 154] on icon "Page tree" at bounding box center [266, 153] width 13 height 13
click at [341, 178] on button "Page tree" at bounding box center [337, 179] width 22 height 22
type textarea "*"
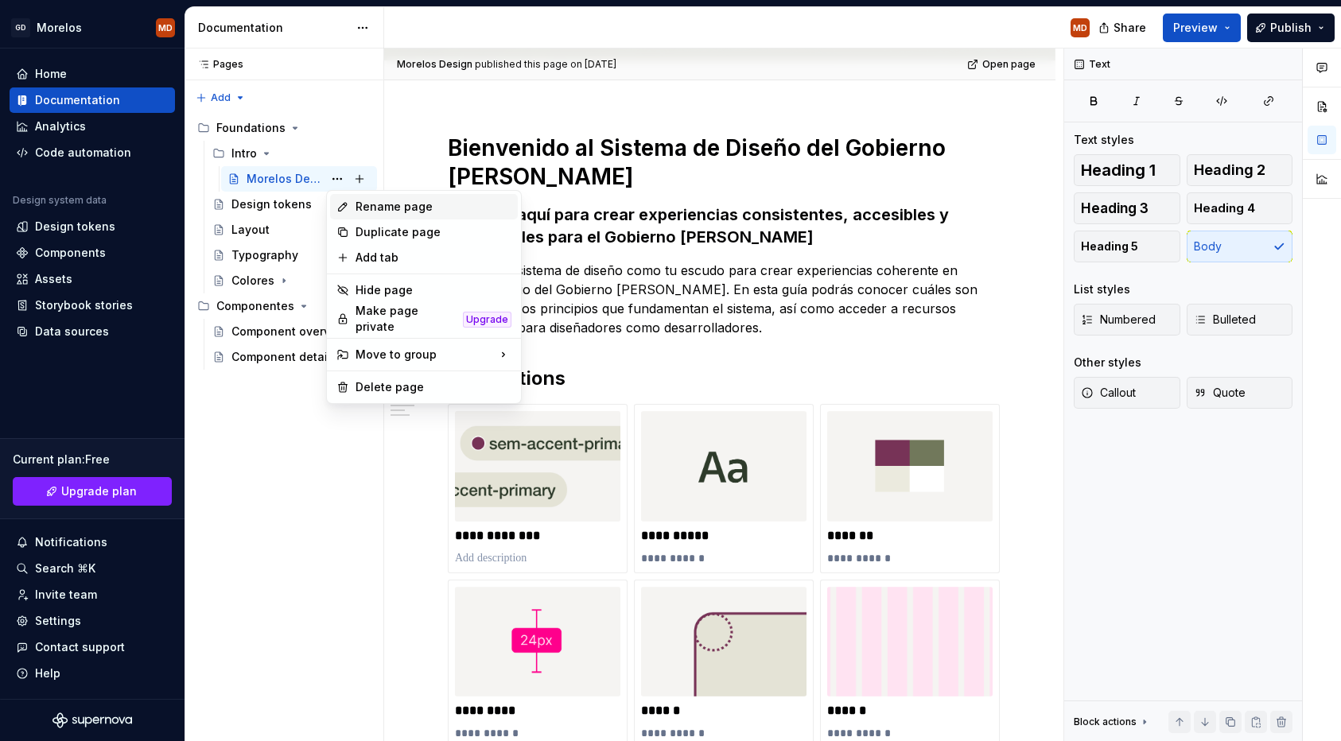
click at [368, 203] on div "Rename page" at bounding box center [434, 207] width 156 height 16
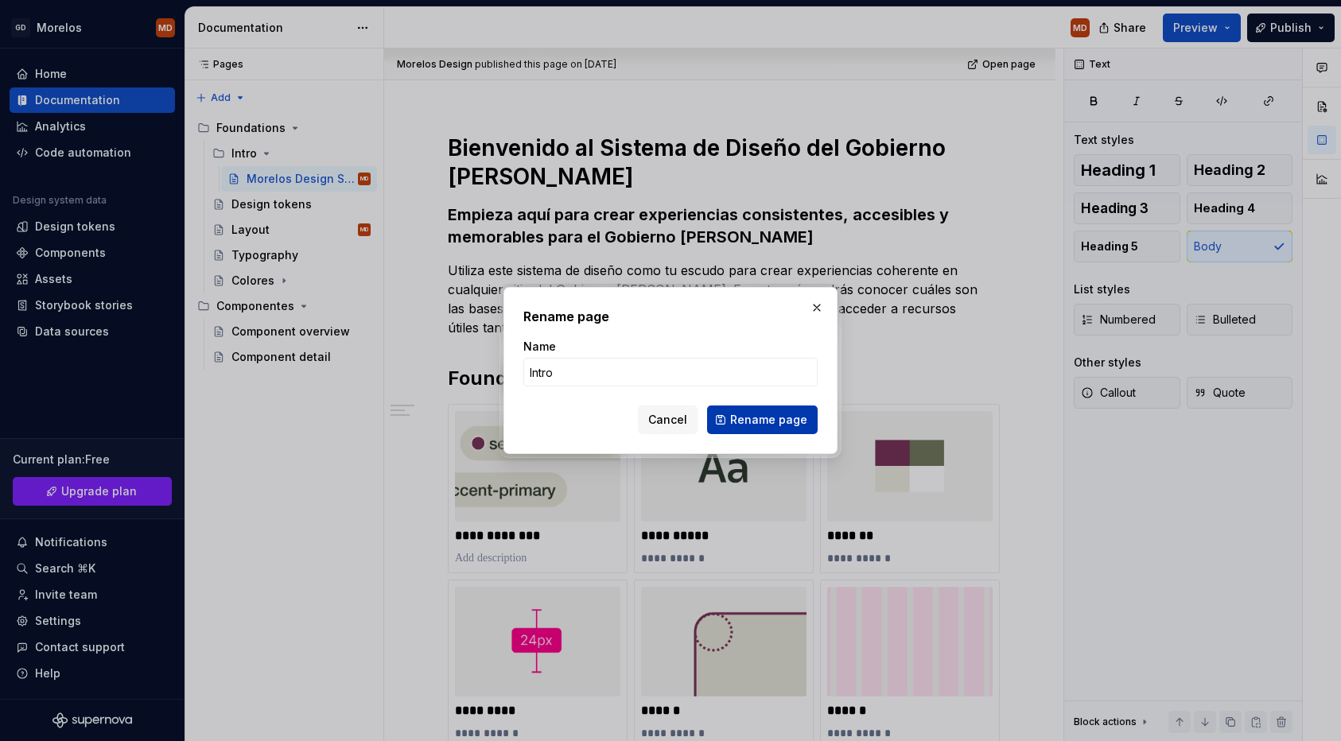
type input "Intro"
click at [803, 415] on span "Rename page" at bounding box center [768, 420] width 77 height 16
type textarea "*"
type textarea "Intro"
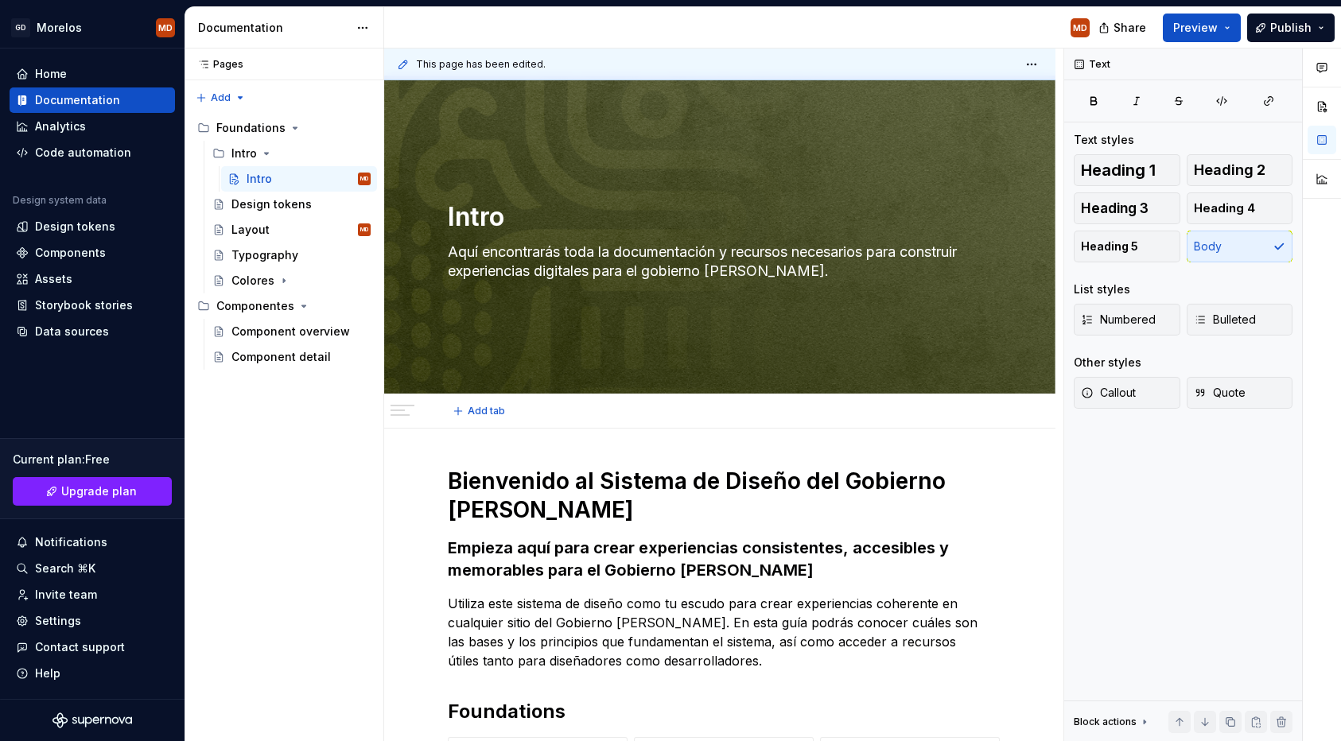
scroll to position [3, 0]
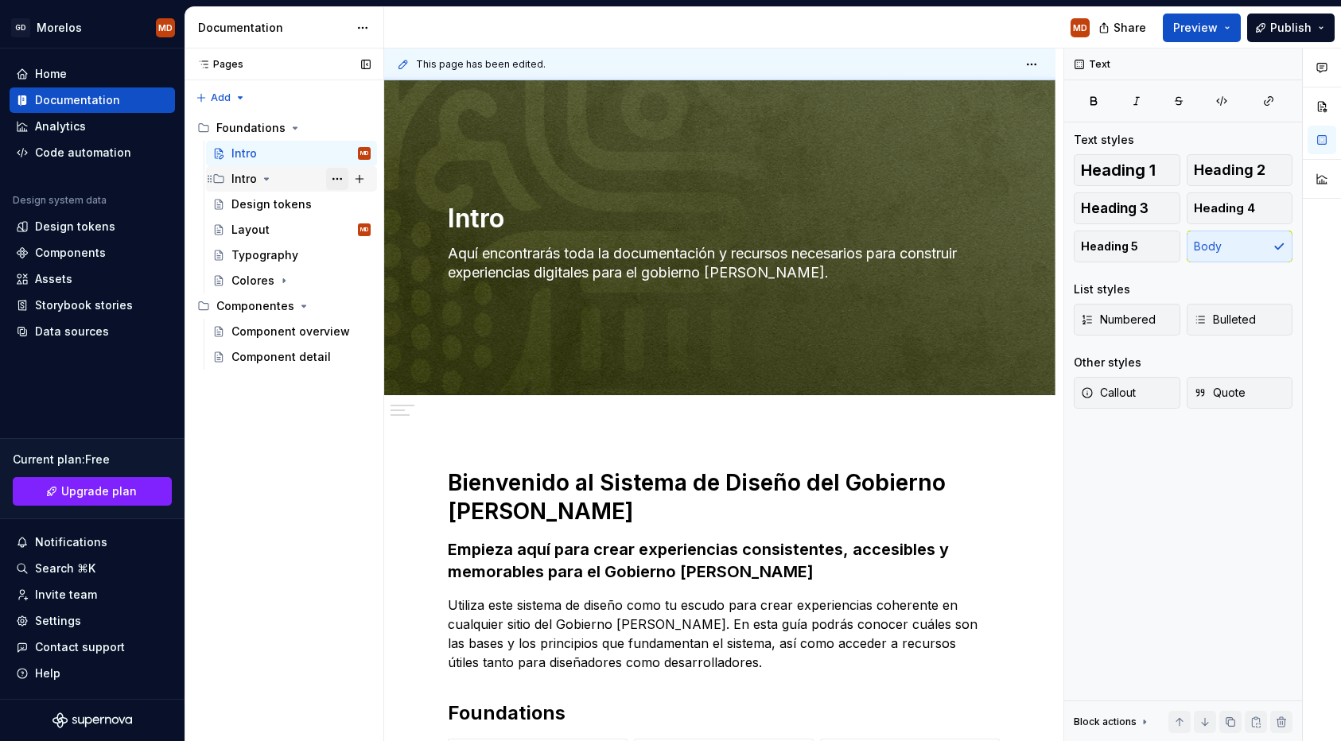
click at [339, 182] on button "Page tree" at bounding box center [337, 179] width 22 height 22
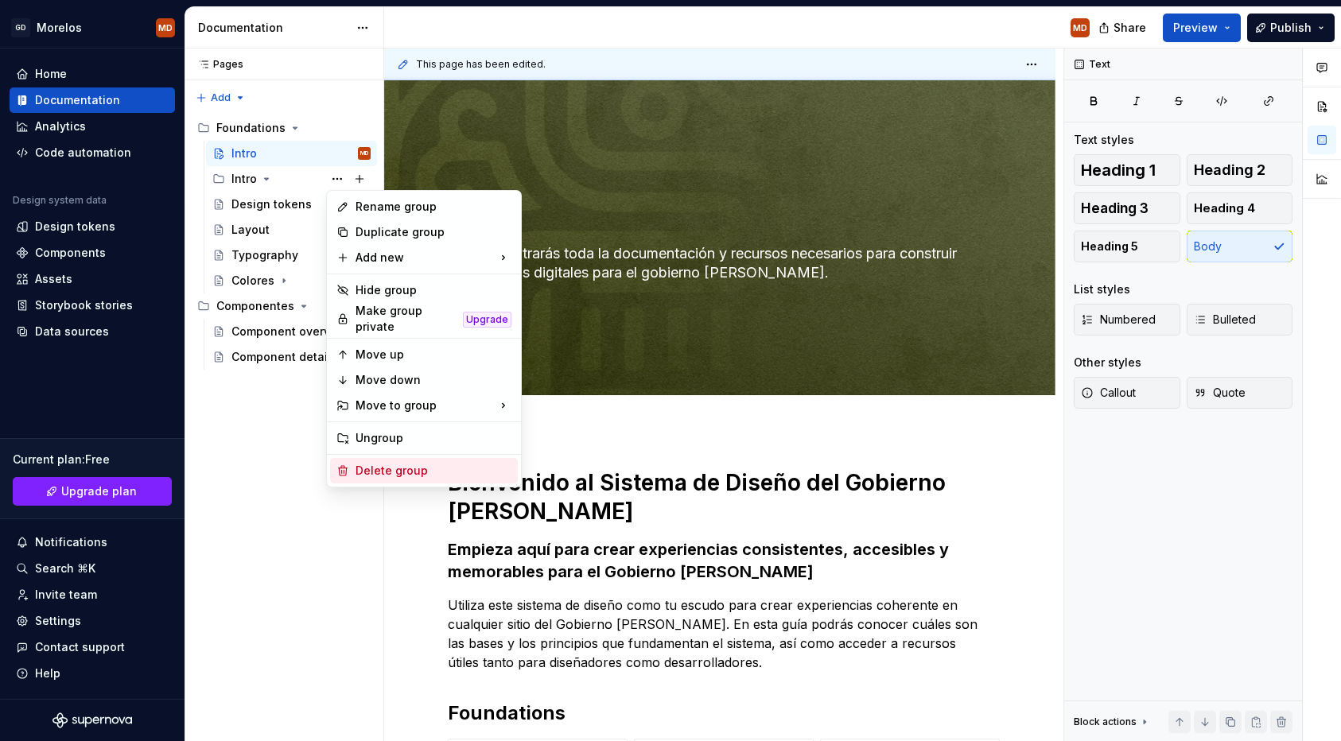
click at [370, 464] on div "Delete group" at bounding box center [434, 471] width 156 height 16
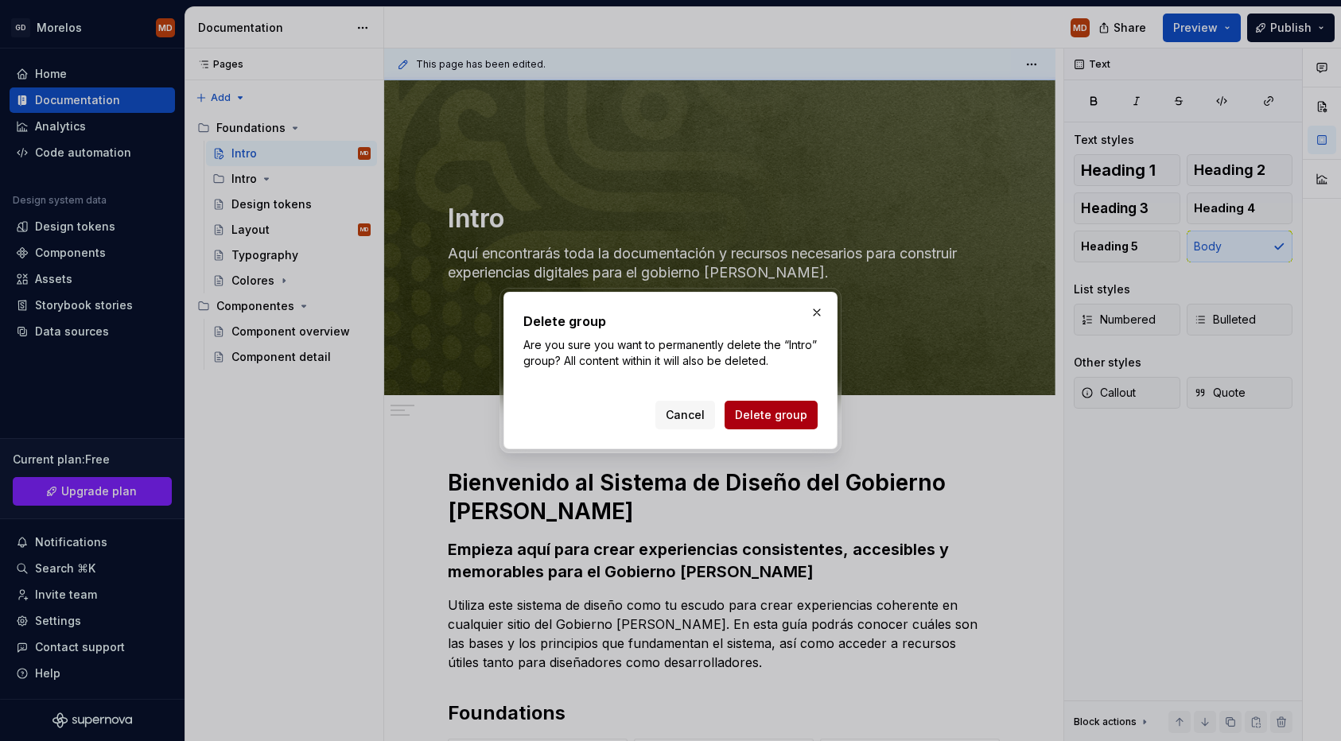
click at [762, 421] on span "Delete group" at bounding box center [771, 415] width 72 height 16
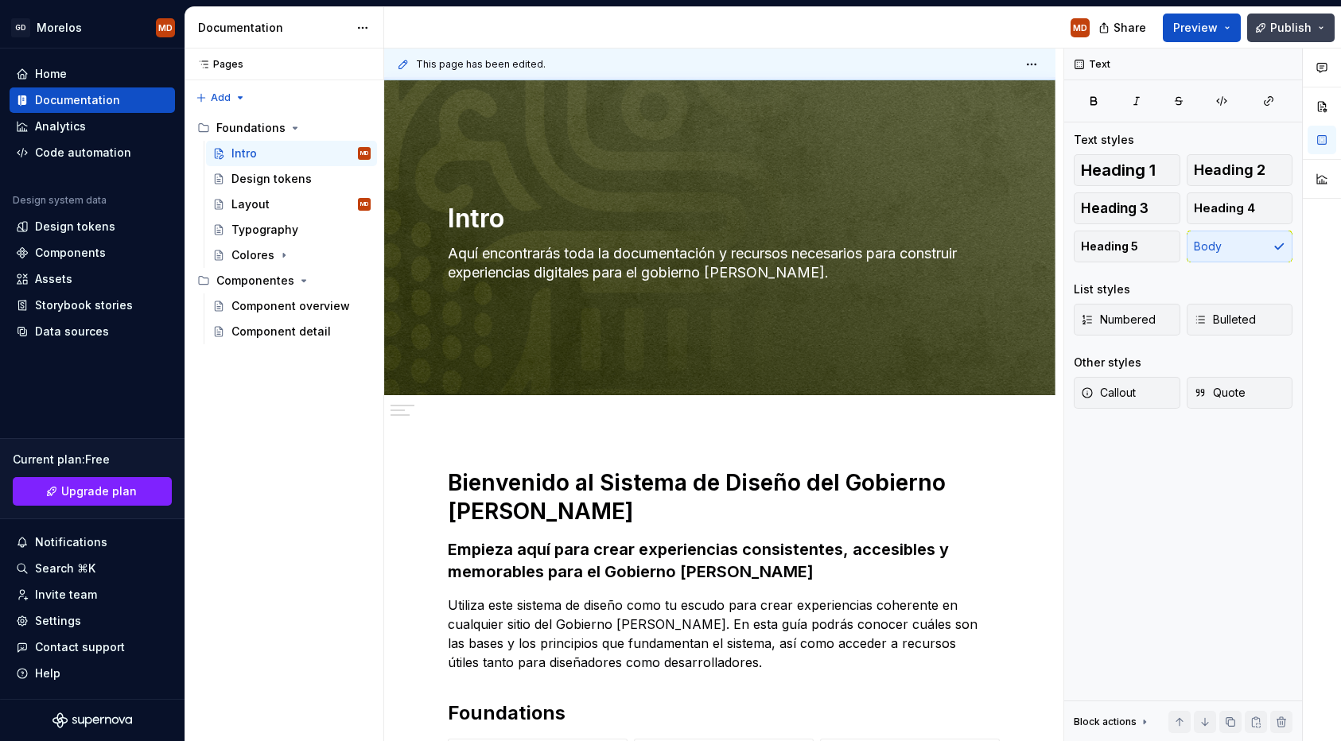
click at [1273, 33] on span "Publish" at bounding box center [1290, 28] width 41 height 16
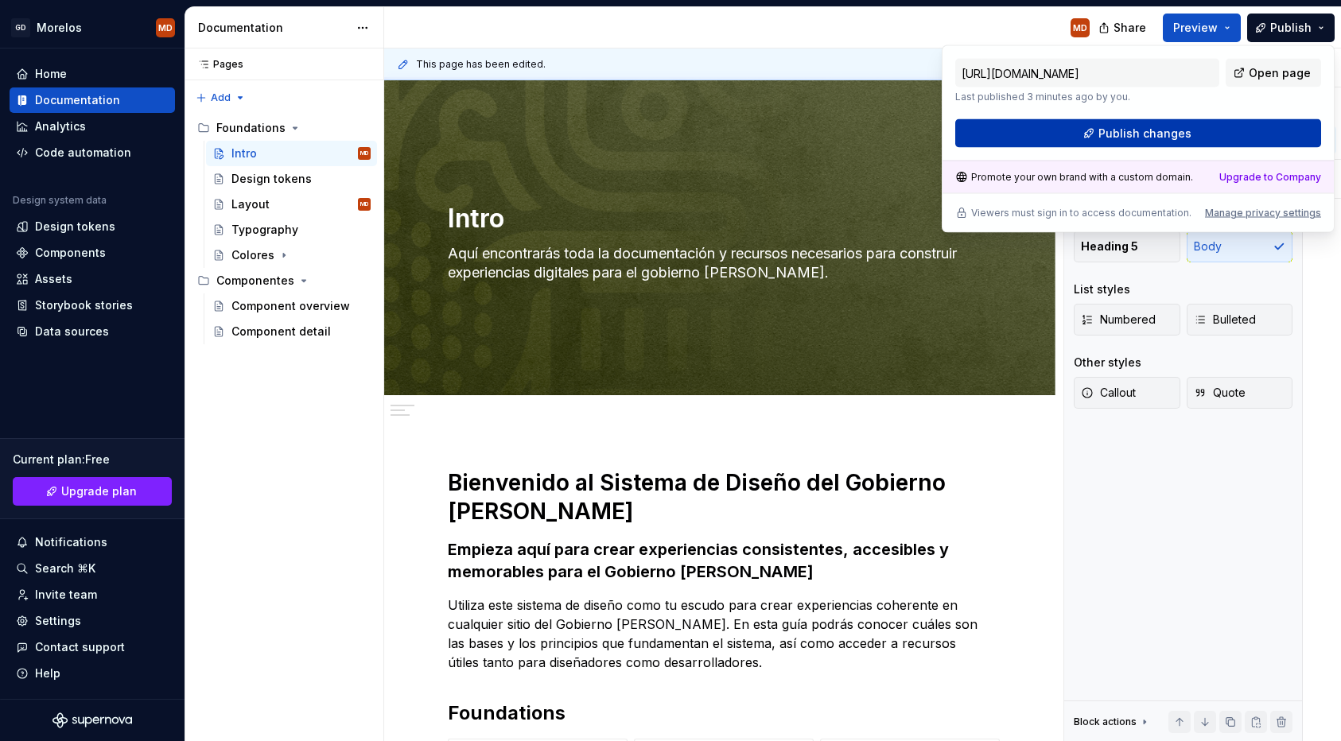
click at [1180, 131] on span "Publish changes" at bounding box center [1145, 134] width 93 height 16
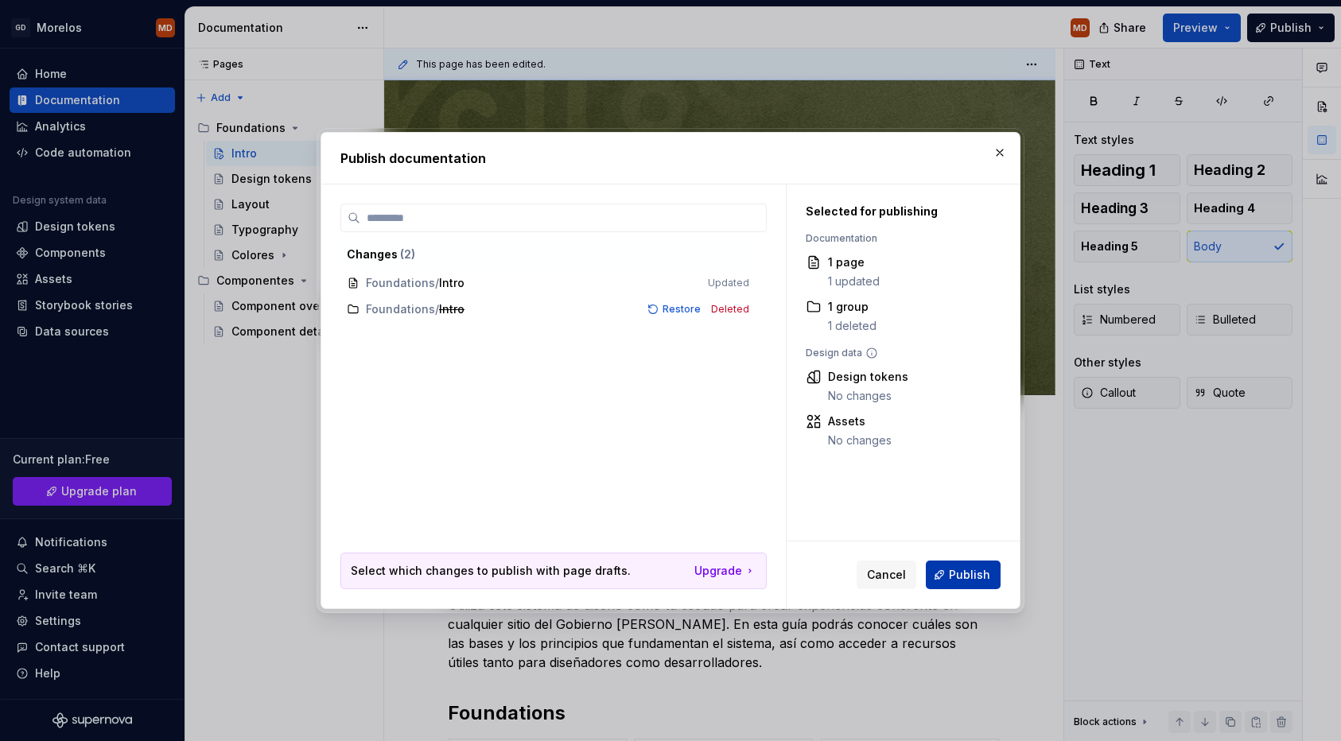
click at [957, 570] on span "Publish" at bounding box center [969, 575] width 41 height 16
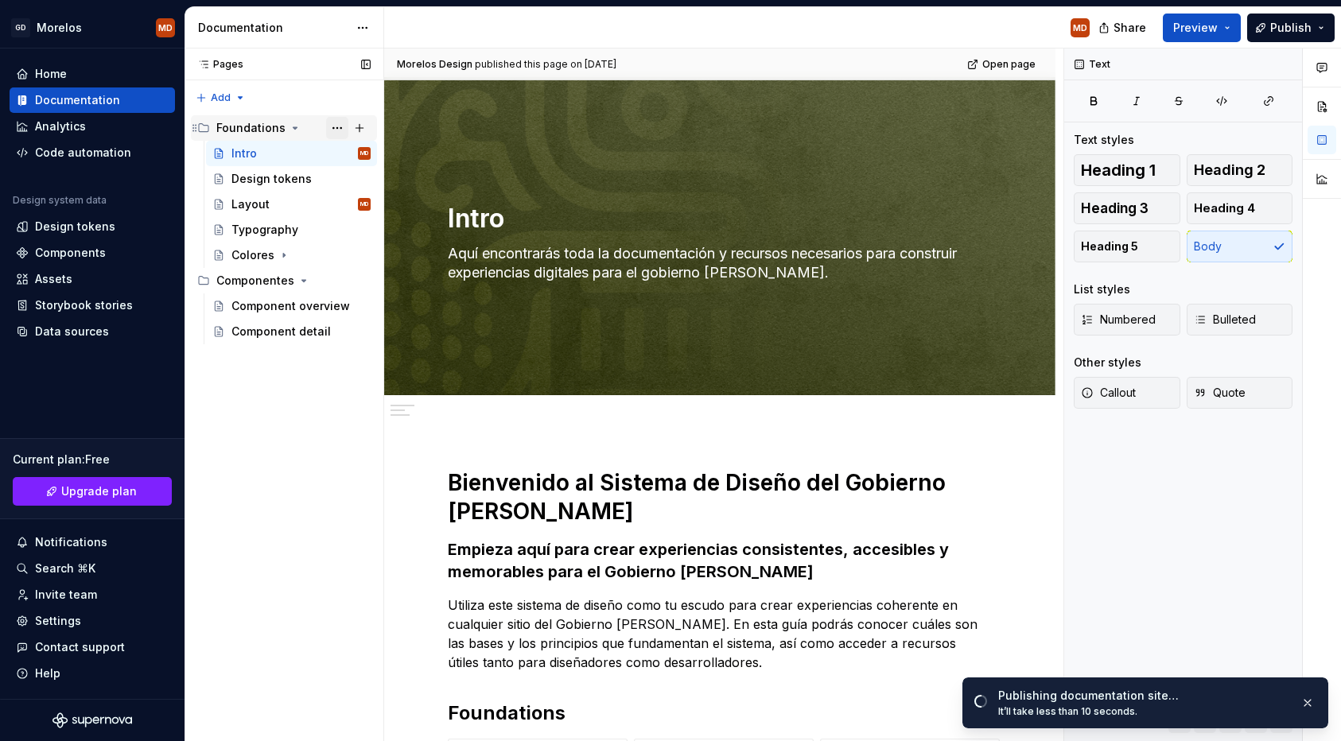
click at [344, 130] on button "Page tree" at bounding box center [337, 128] width 22 height 22
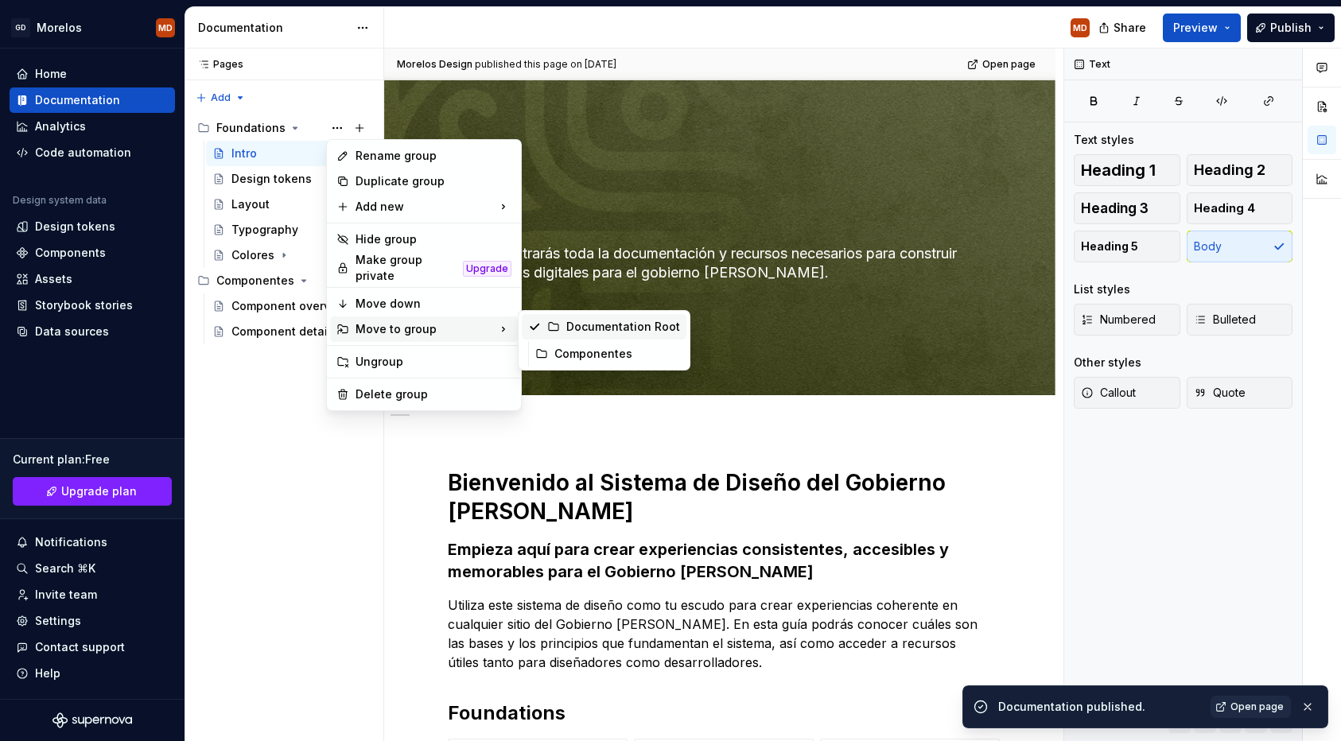
click at [574, 332] on div "Documentation Root" at bounding box center [623, 327] width 114 height 16
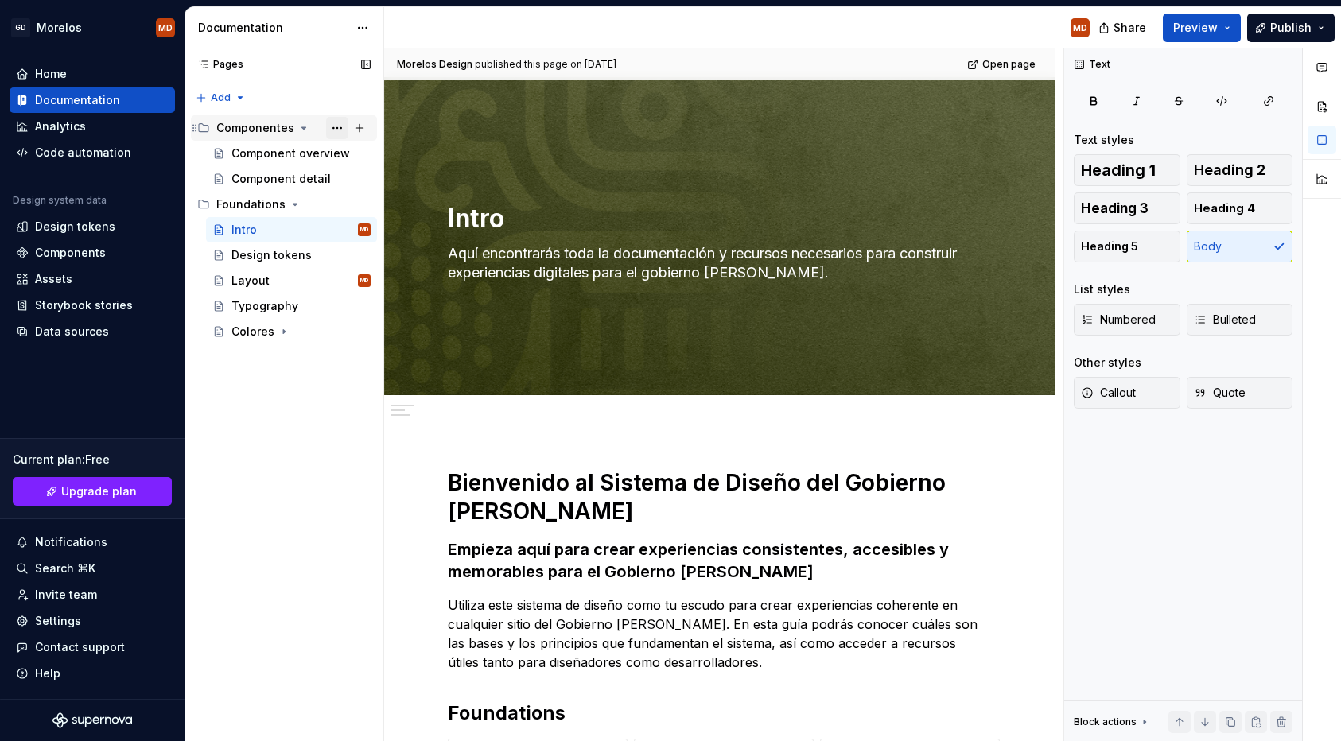
click at [342, 129] on button "Page tree" at bounding box center [337, 128] width 22 height 22
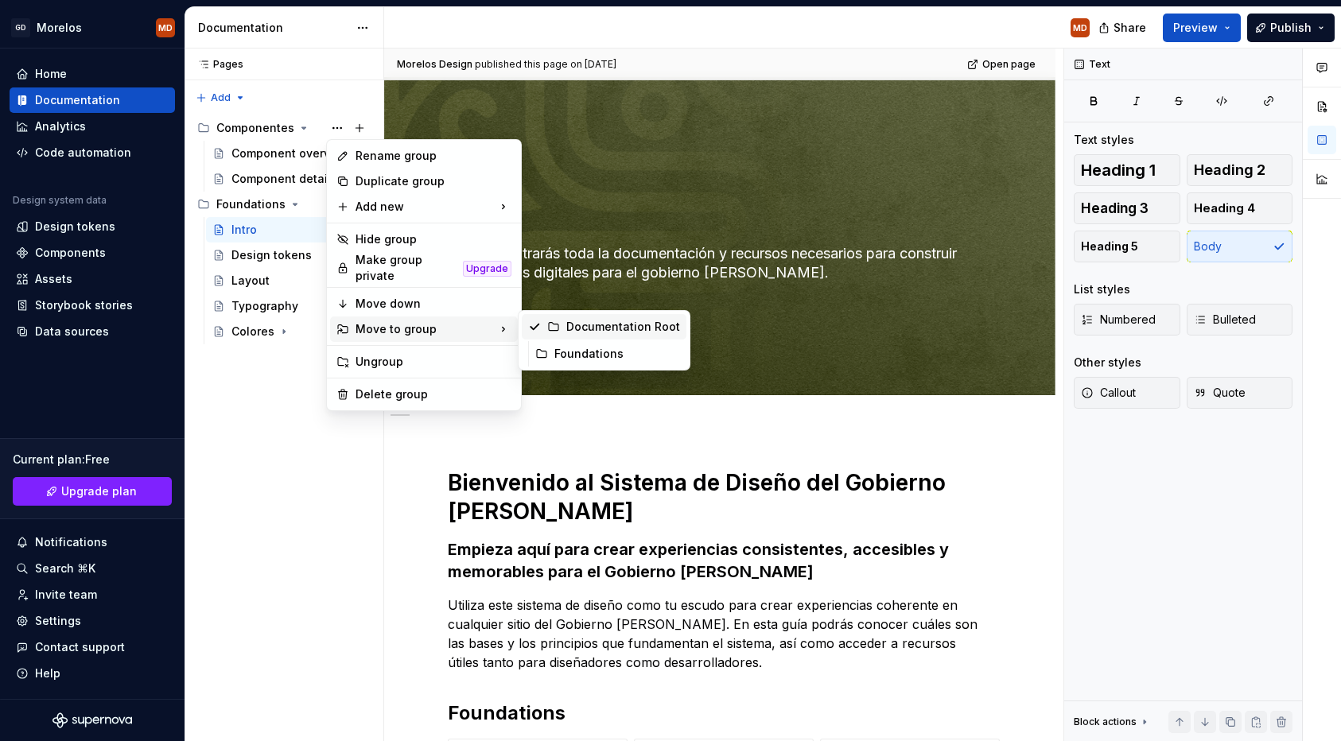
click at [587, 334] on div "Documentation Root" at bounding box center [623, 327] width 114 height 16
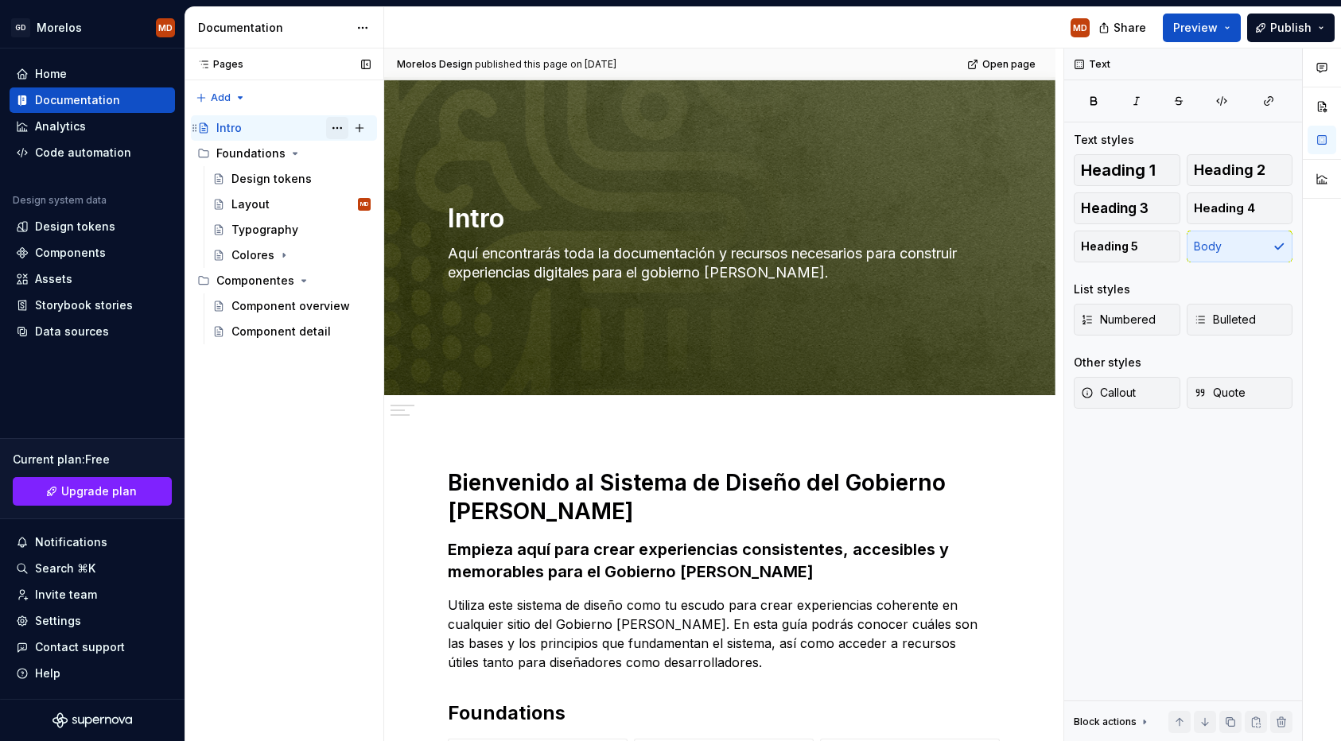
click at [343, 129] on button "Page tree" at bounding box center [337, 128] width 22 height 22
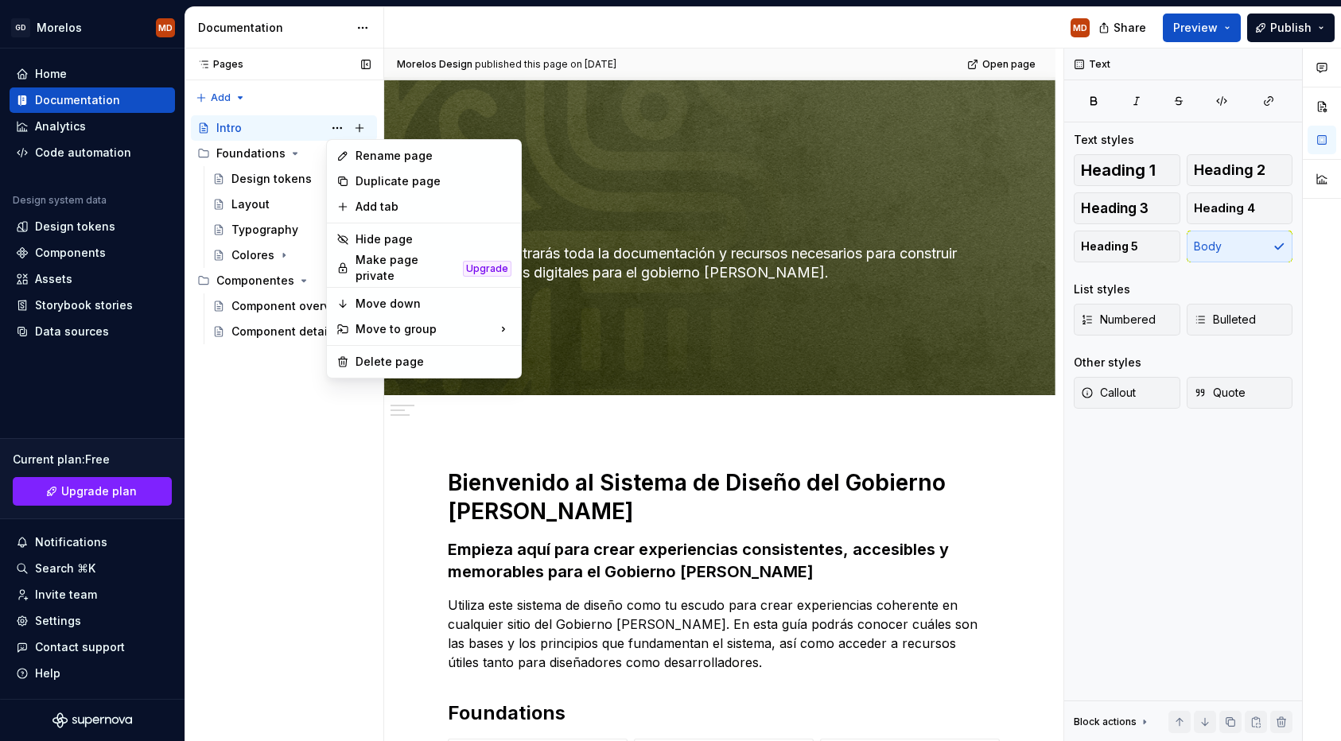
click at [235, 440] on div "Pages Pages Add Accessibility guide for tree Page tree. Navigate the tree with …" at bounding box center [284, 396] width 199 height 694
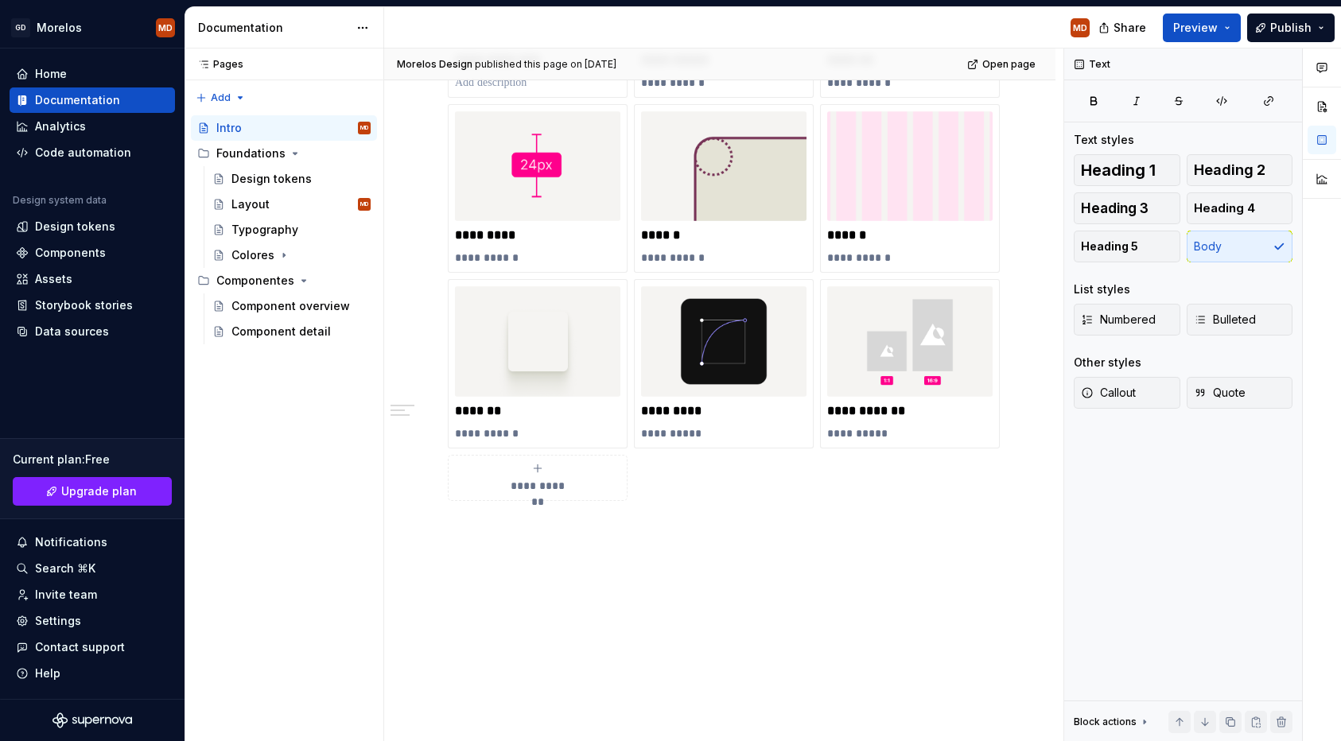
scroll to position [0, 0]
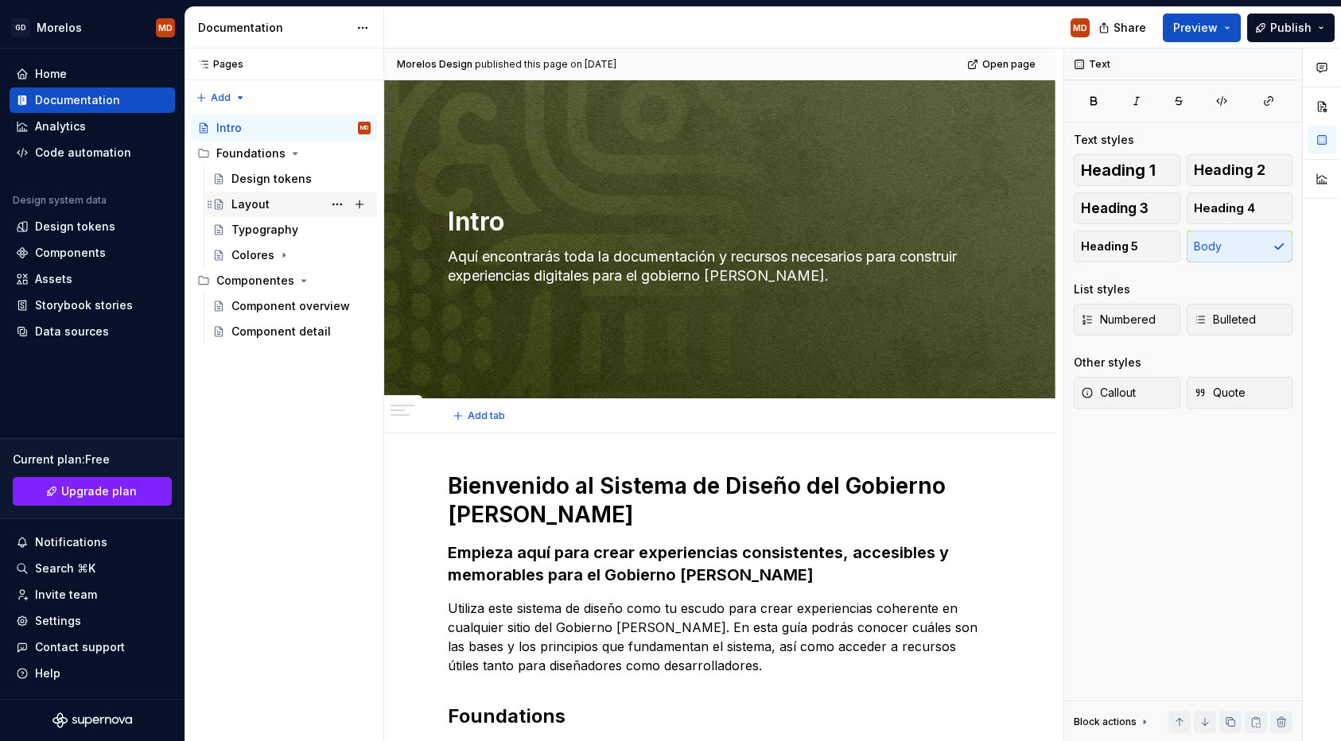
type textarea "*"
click at [369, 33] on html "GD Morelos MD Home Documentation Analytics Code automation Design system data D…" at bounding box center [670, 370] width 1341 height 741
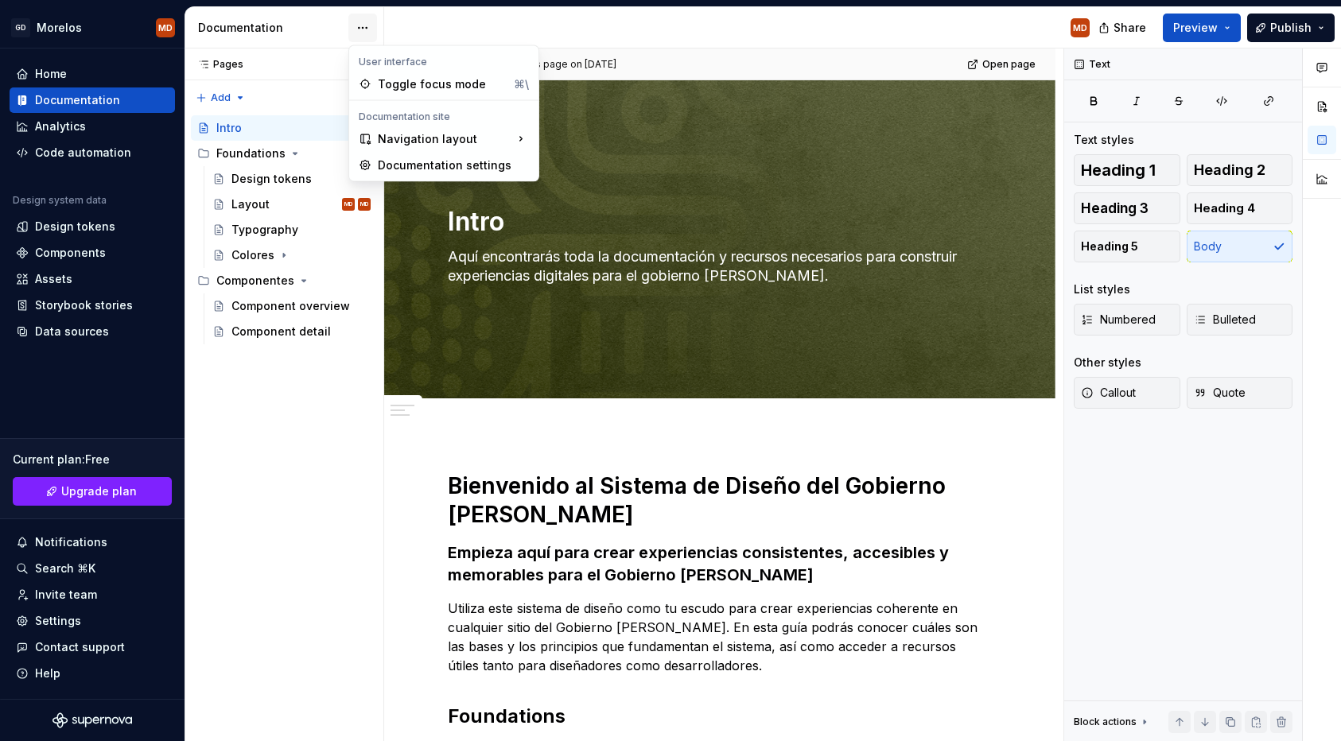
click at [367, 23] on html "GD Morelos MD Home Documentation Analytics Code automation Design system data D…" at bounding box center [670, 370] width 1341 height 741
click at [401, 93] on div "Toggle focus mode ⌘\" at bounding box center [443, 84] width 183 height 25
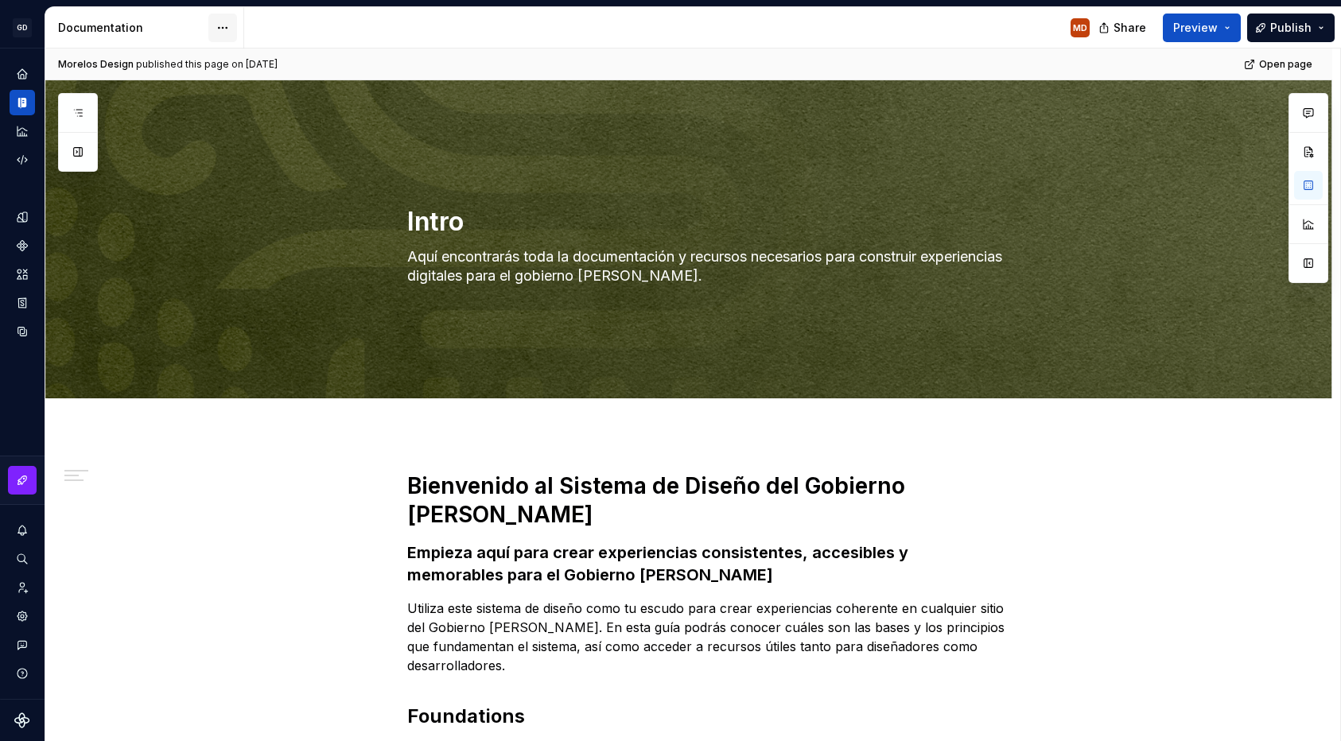
click at [219, 25] on html "GD Morelos MD Design system data Documentation MD Share Preview Publish Pages A…" at bounding box center [670, 370] width 1341 height 741
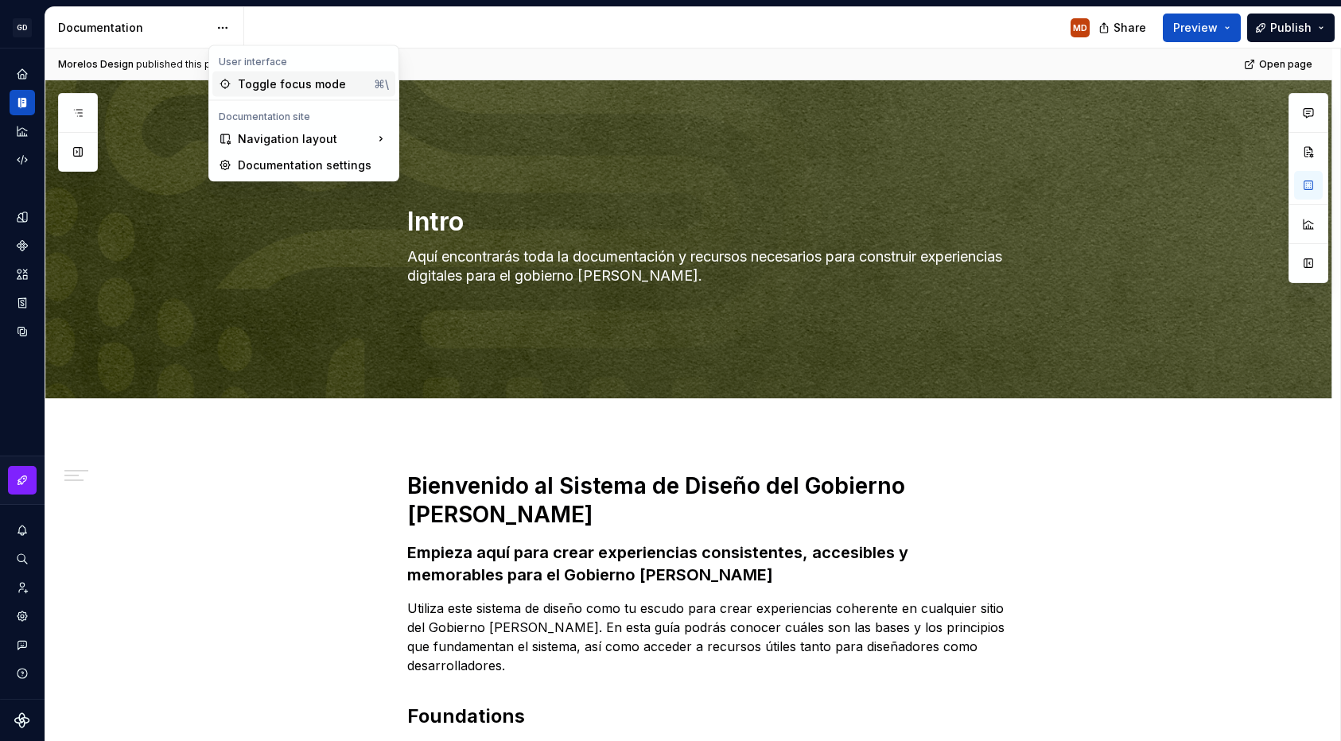
click at [247, 84] on div "Toggle focus mode" at bounding box center [303, 84] width 130 height 16
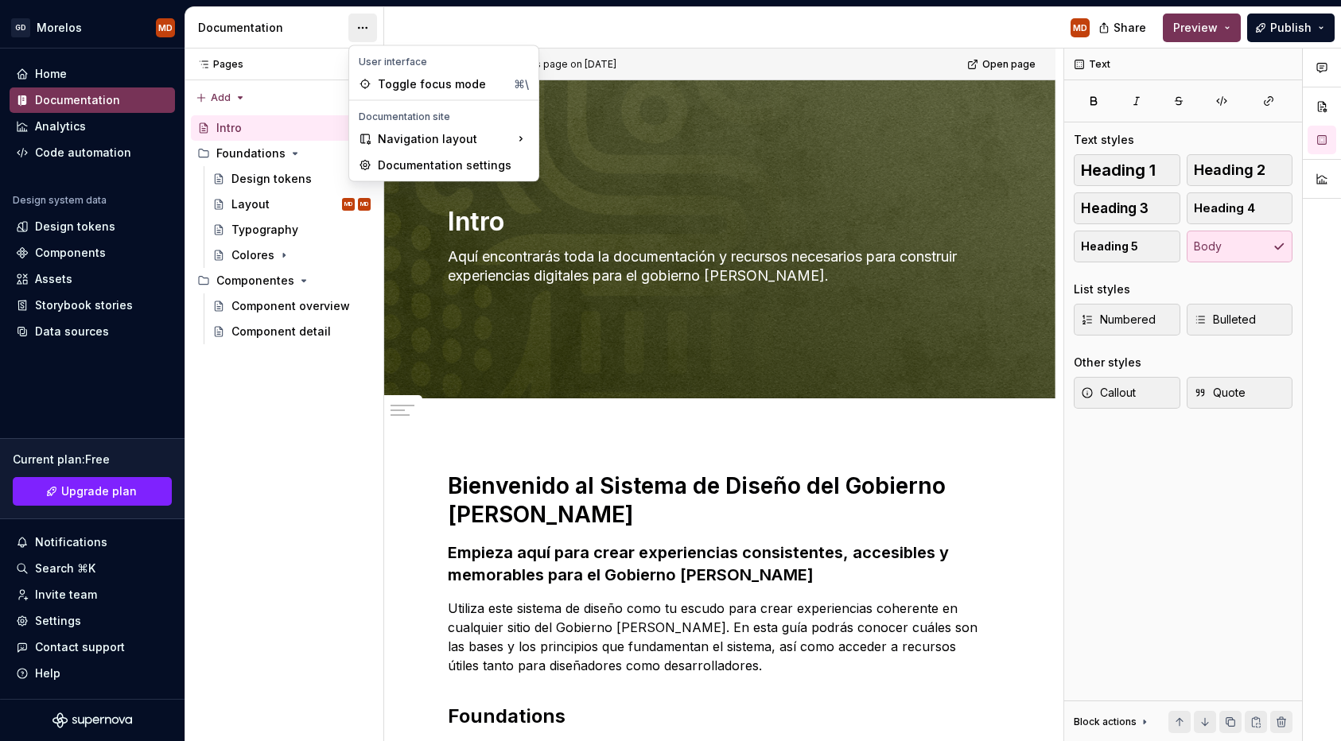
click at [363, 29] on html "GD Morelos MD Home Documentation Analytics Code automation Design system data D…" at bounding box center [670, 370] width 1341 height 741
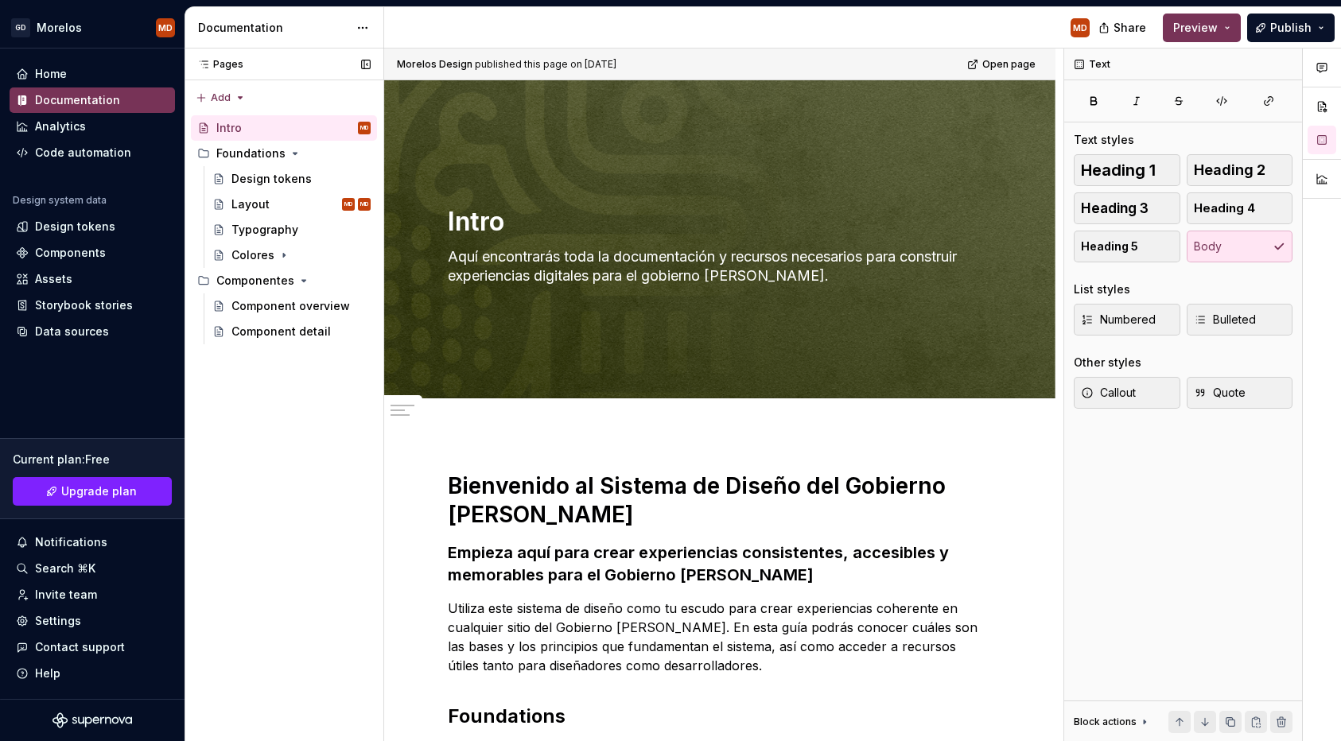
click at [259, 499] on div "Pages Pages Add Accessibility guide for tree Page tree. Navigate the tree with …" at bounding box center [284, 396] width 199 height 694
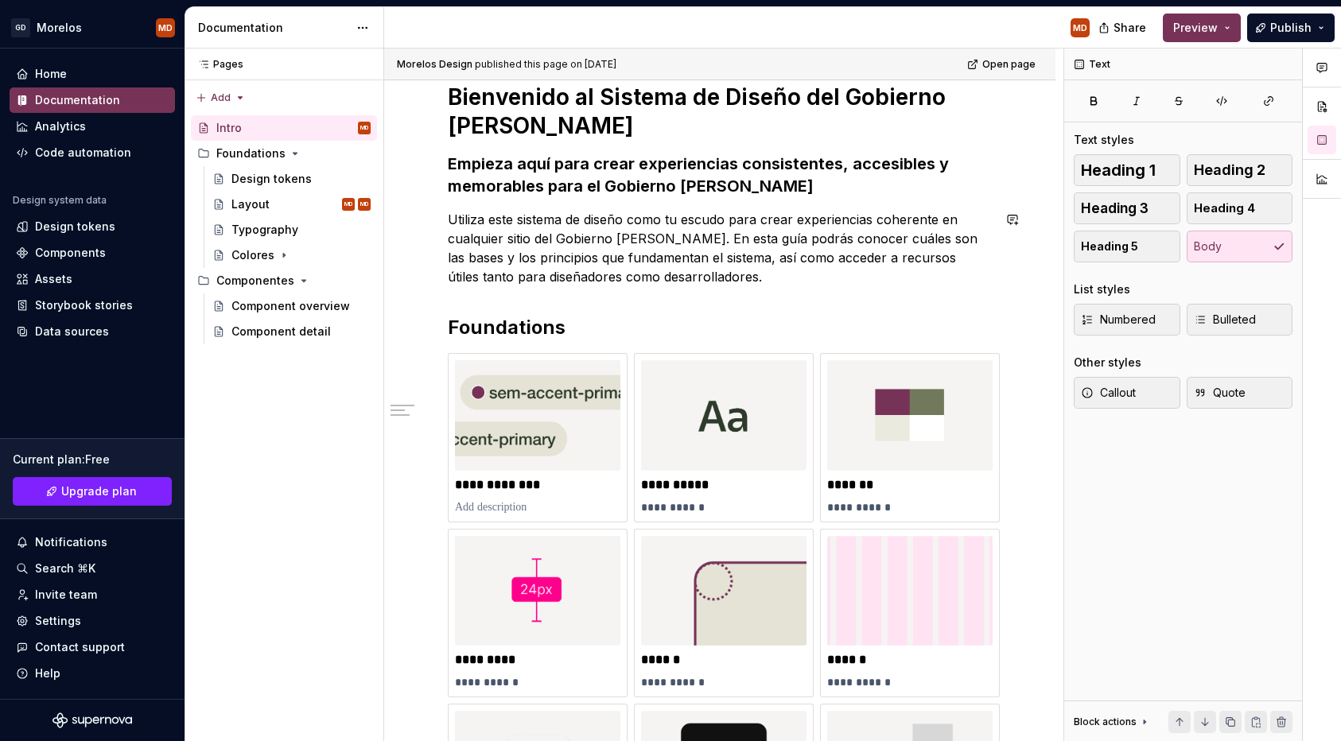
scroll to position [404, 0]
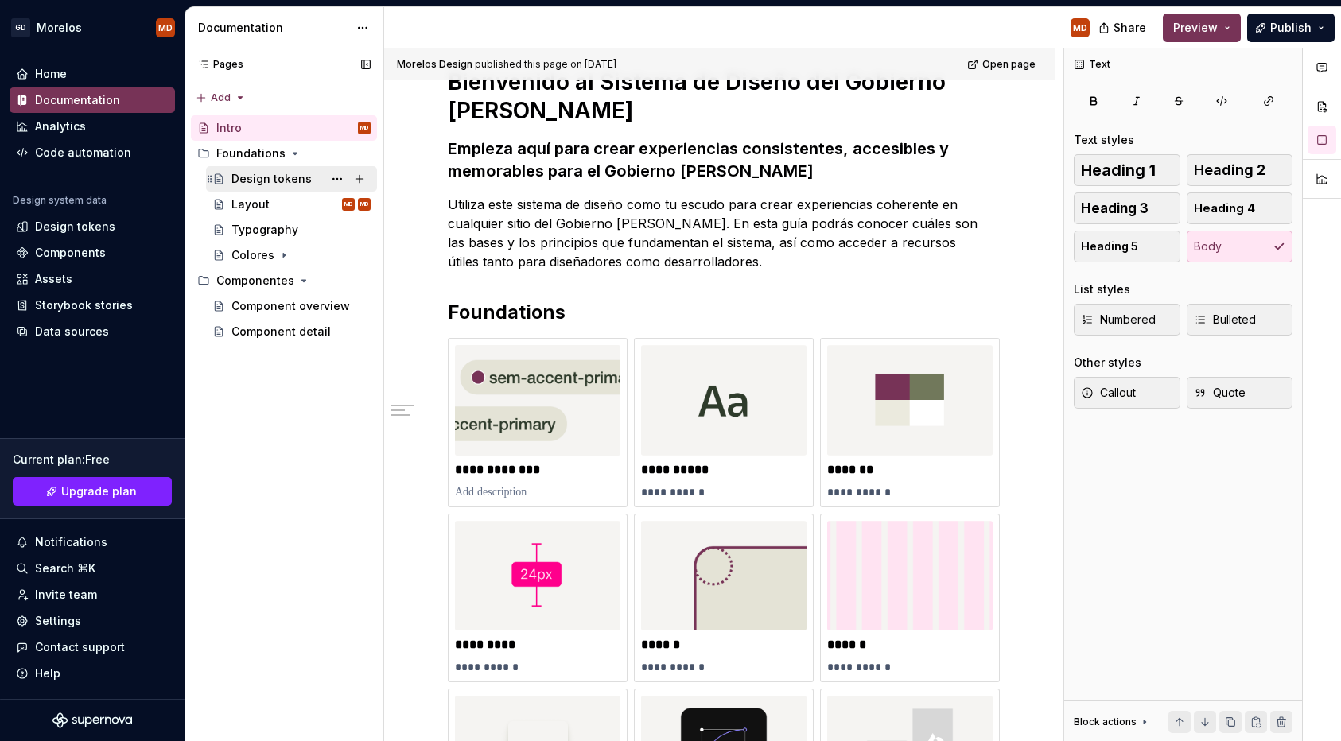
click at [264, 178] on div "Design tokens" at bounding box center [271, 179] width 80 height 16
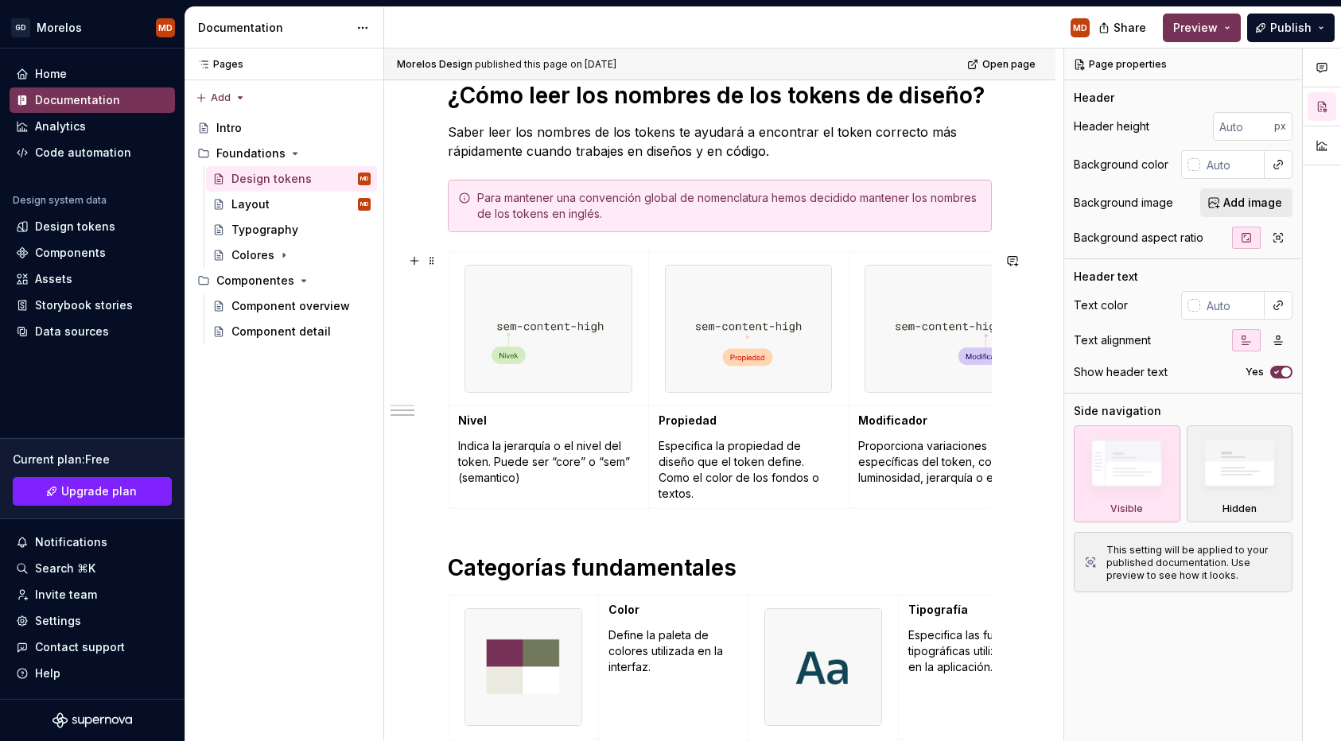
scroll to position [654, 0]
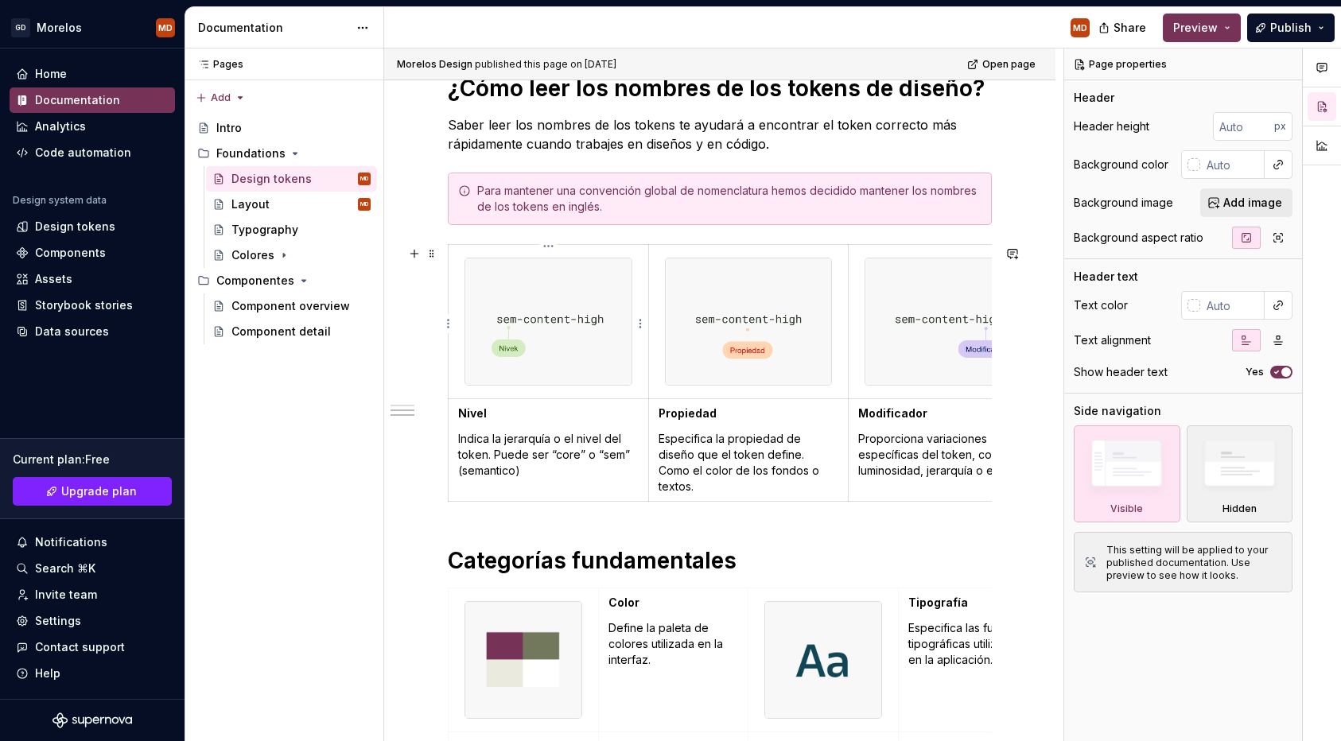
click at [603, 383] on img at bounding box center [548, 322] width 166 height 126
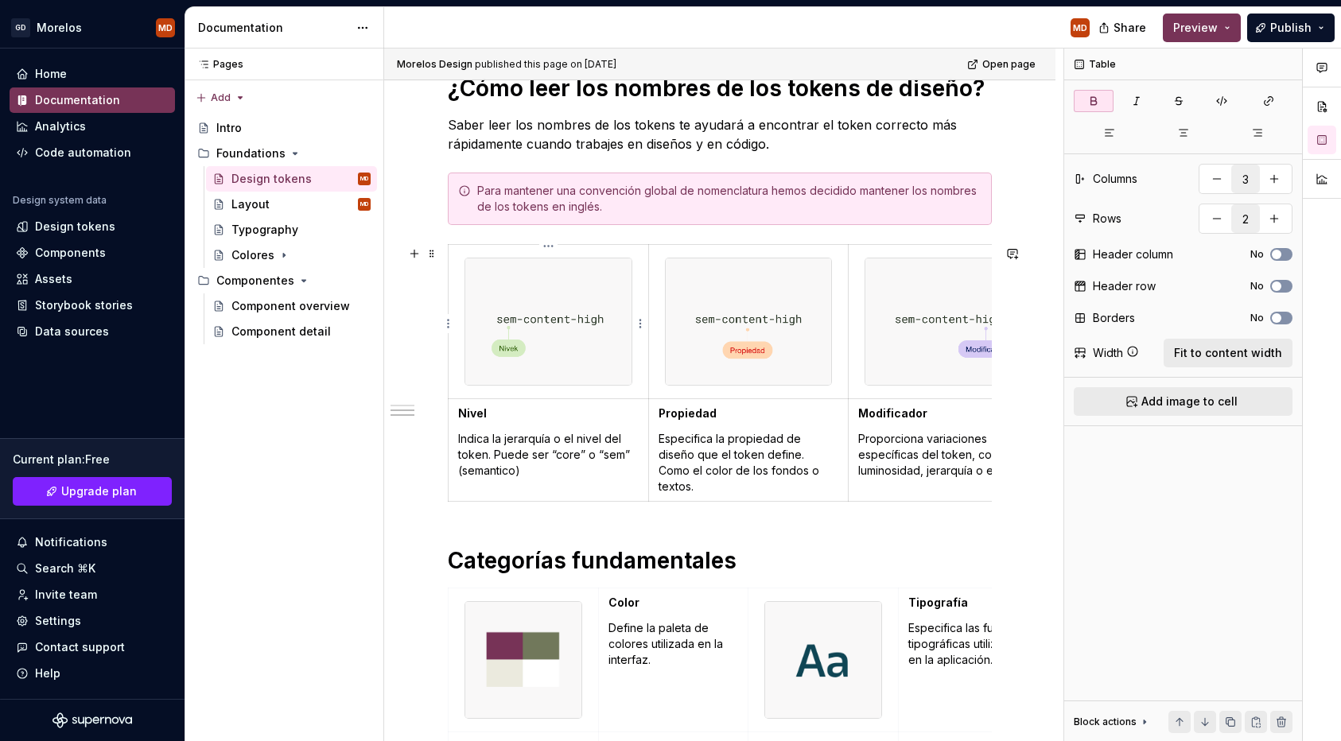
click at [519, 248] on td at bounding box center [549, 322] width 200 height 154
click at [435, 250] on span at bounding box center [432, 254] width 13 height 22
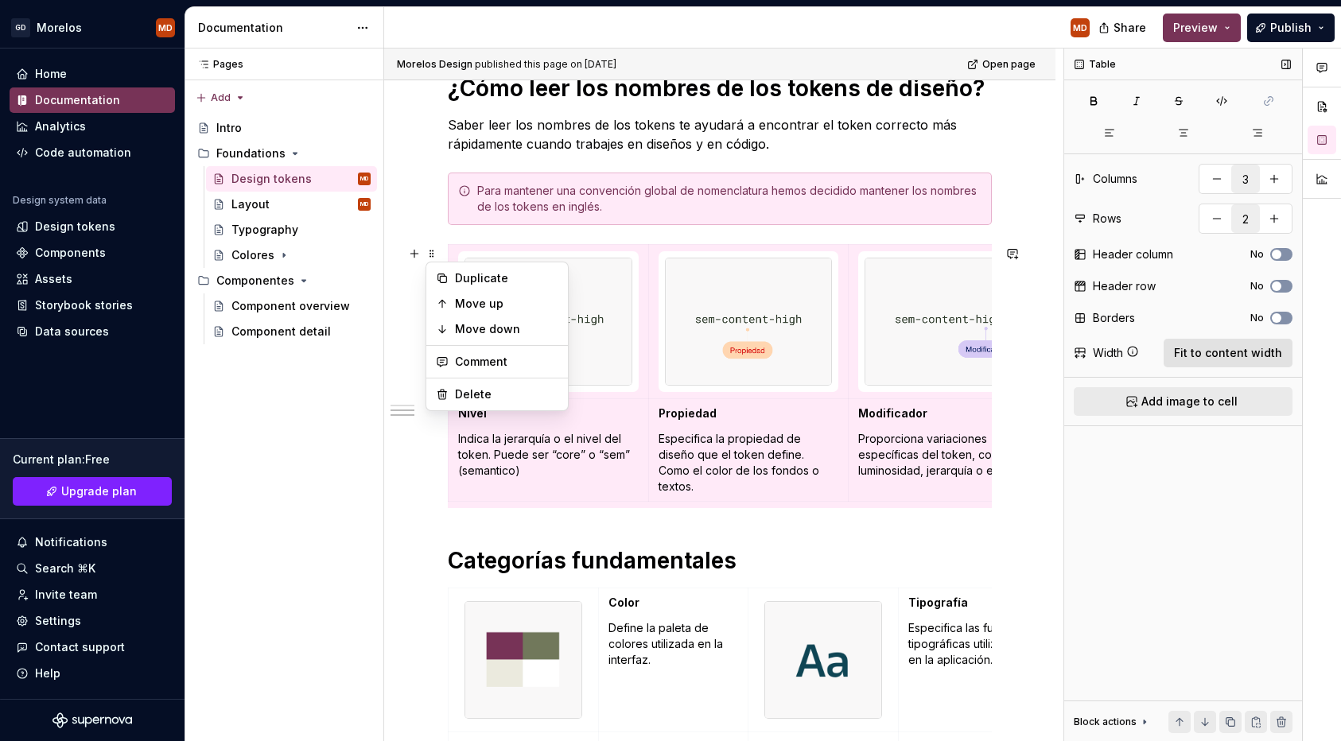
click at [1263, 358] on span "Fit to content width" at bounding box center [1228, 353] width 108 height 16
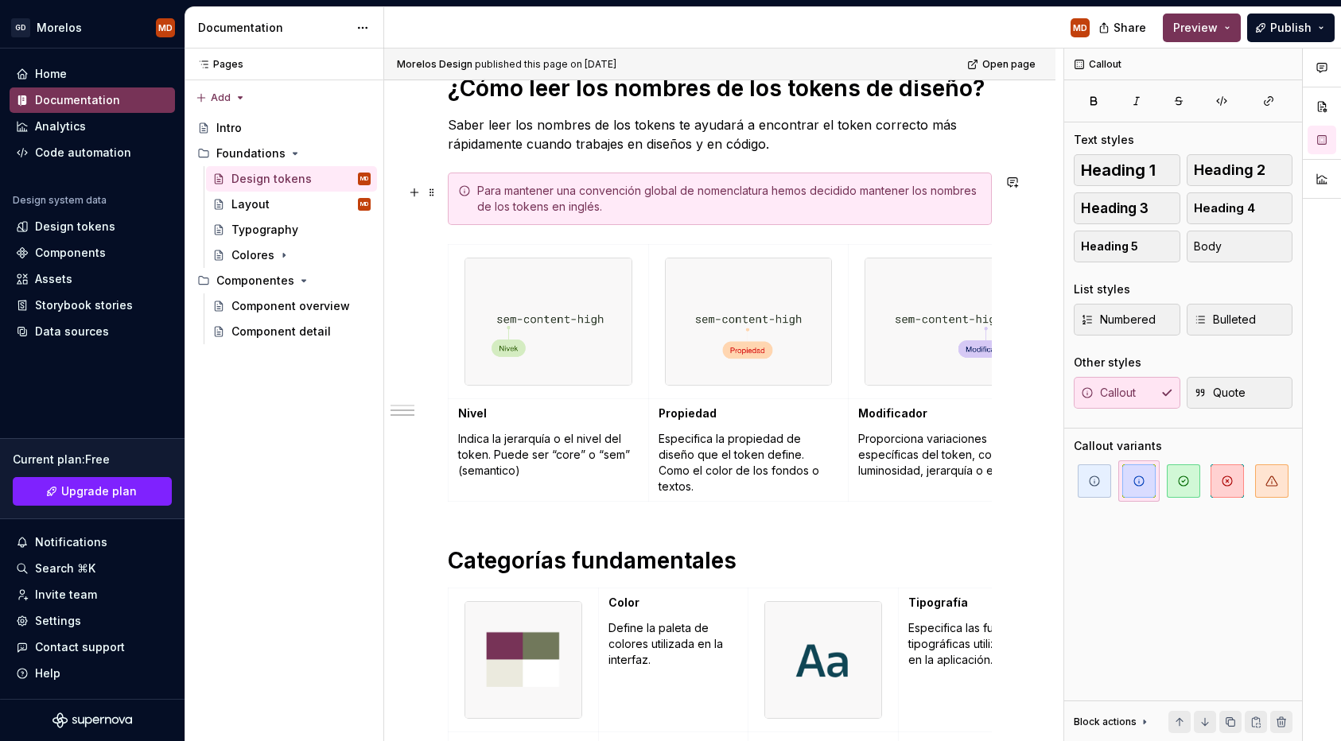
click at [535, 205] on div "Para mantener una convención global de nomenclatura hemos decidido mantener los…" at bounding box center [729, 199] width 504 height 32
click at [1198, 487] on span "button" at bounding box center [1183, 481] width 33 height 33
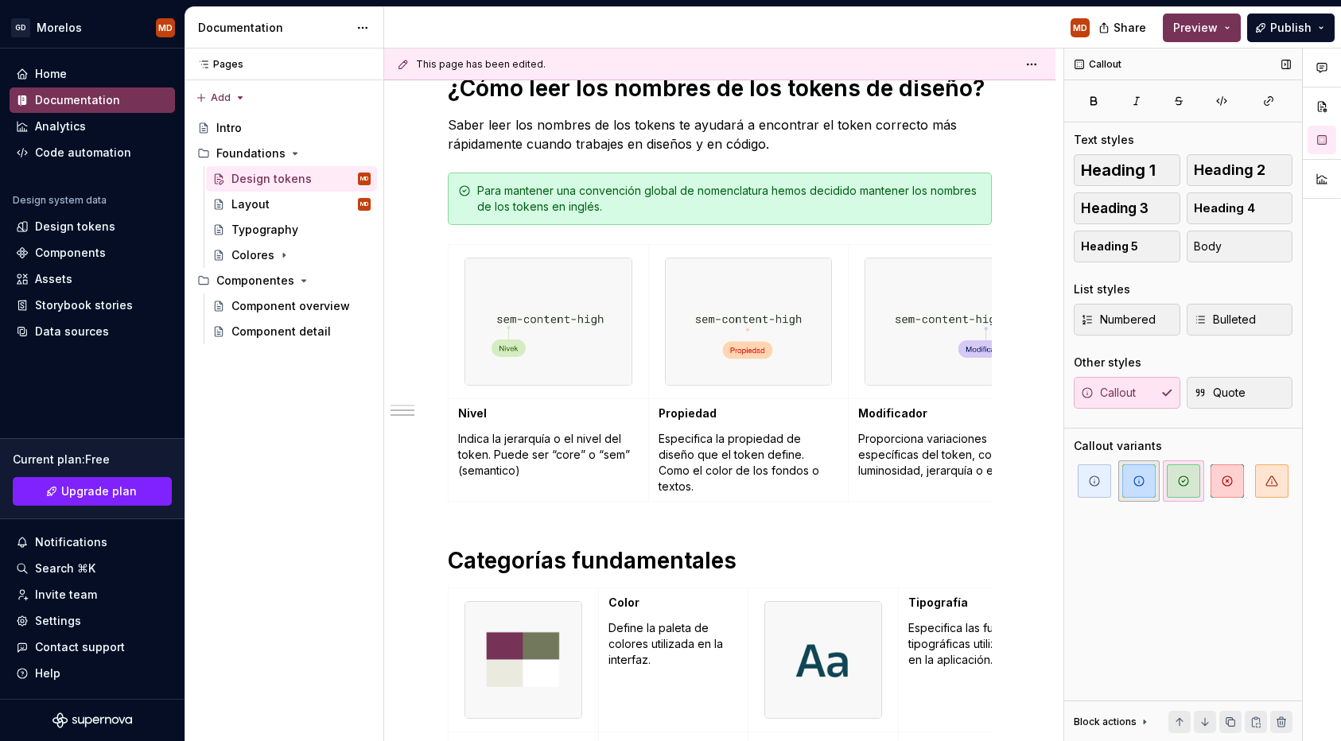
click at [1138, 478] on icon "button" at bounding box center [1139, 481] width 13 height 13
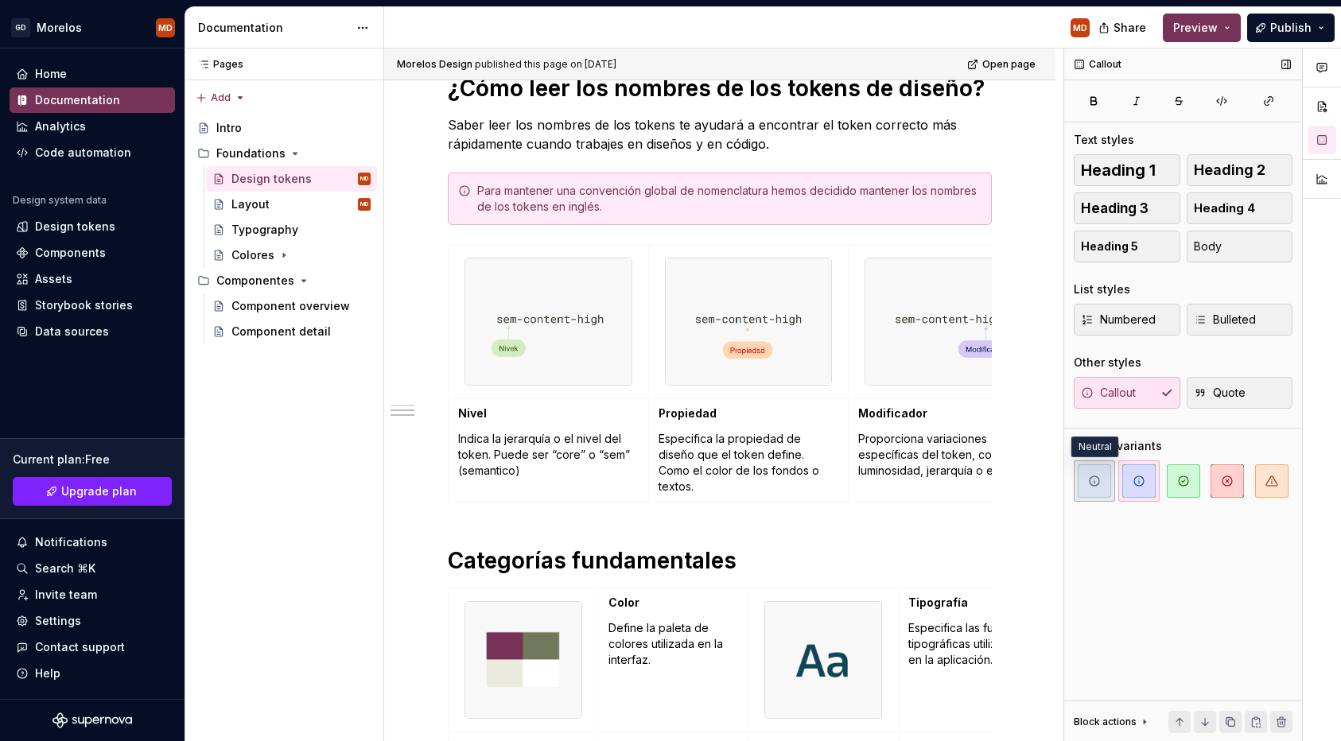
click at [1098, 492] on span "button" at bounding box center [1094, 481] width 33 height 33
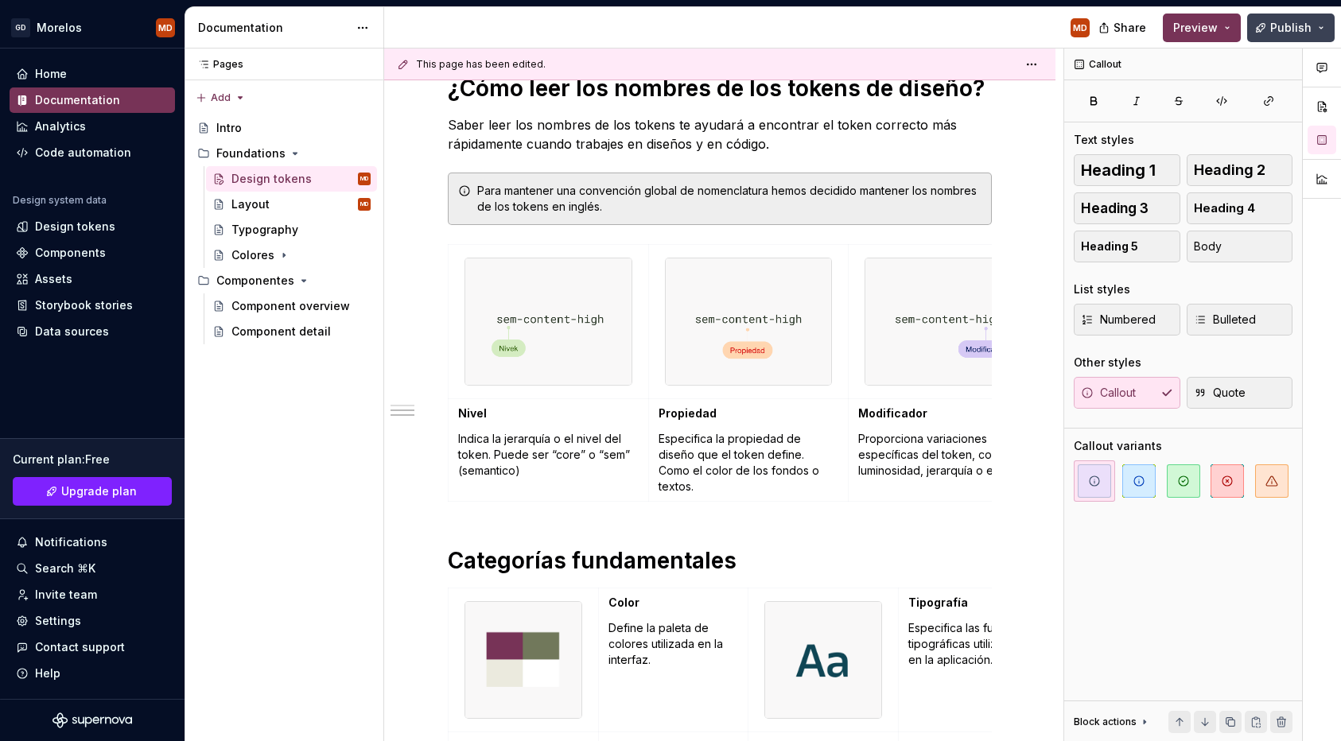
click at [1266, 31] on button "Publish" at bounding box center [1291, 28] width 88 height 29
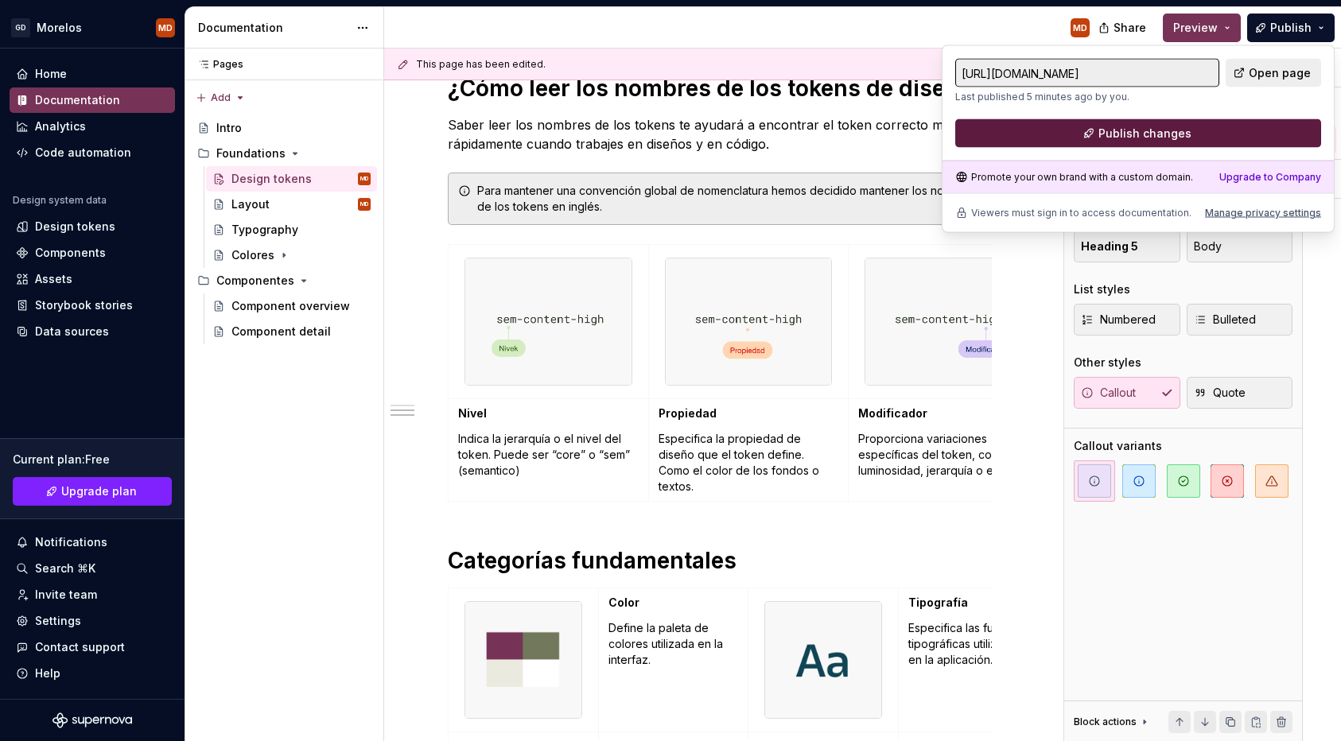
click at [1225, 141] on button "Publish changes" at bounding box center [1138, 133] width 366 height 29
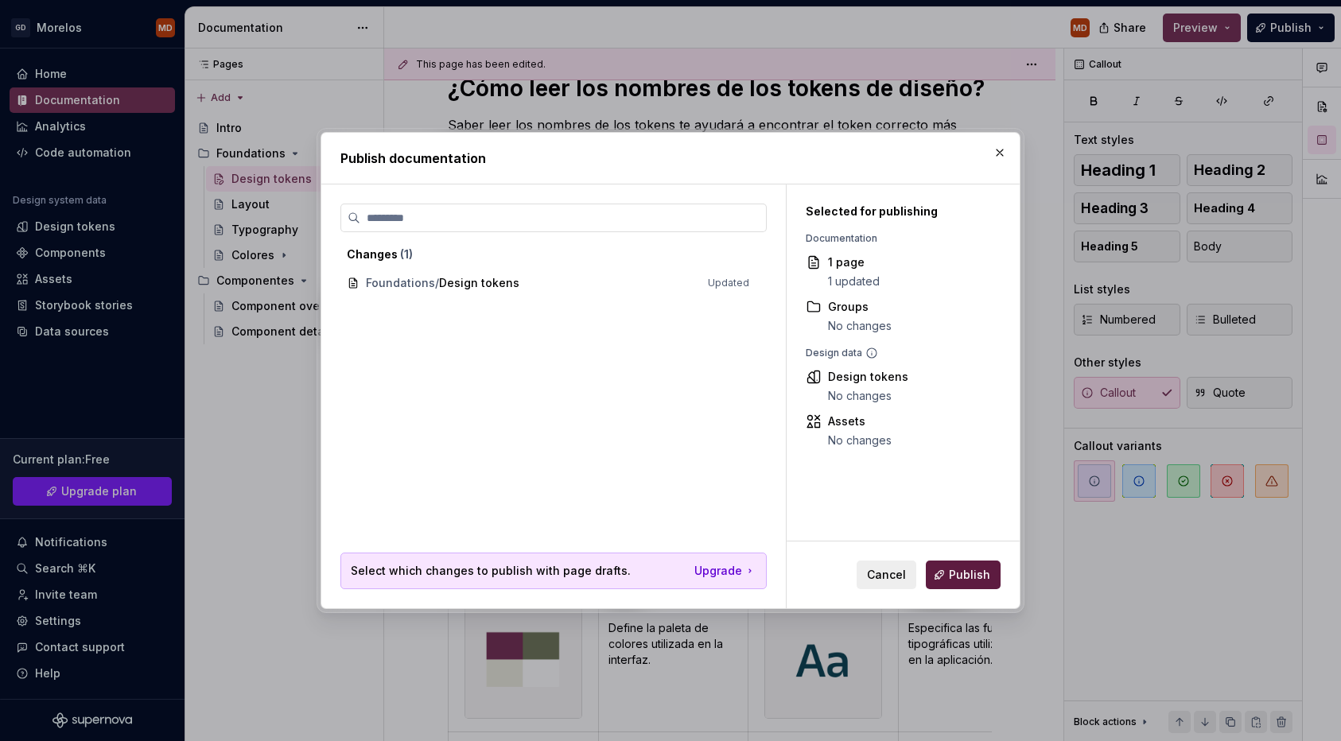
click at [978, 566] on button "Publish" at bounding box center [963, 575] width 75 height 29
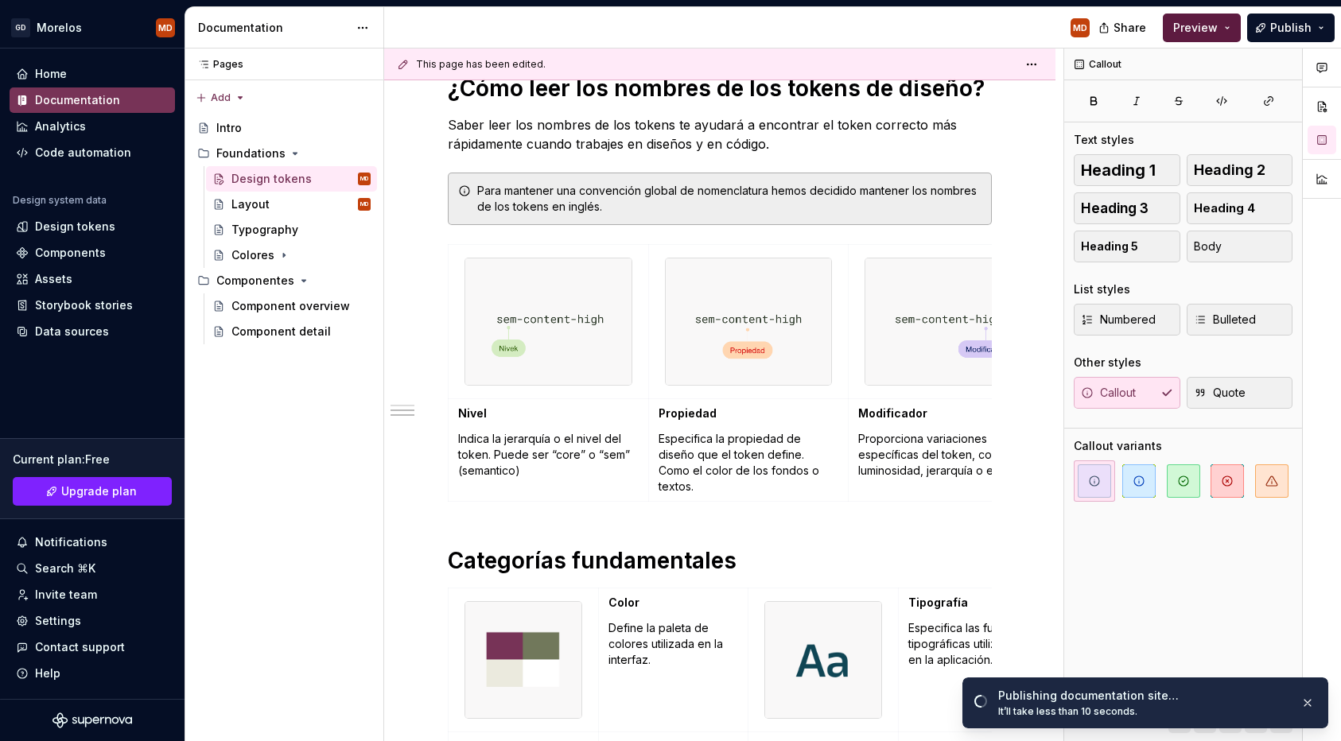
click at [1230, 27] on button "Preview" at bounding box center [1202, 28] width 78 height 29
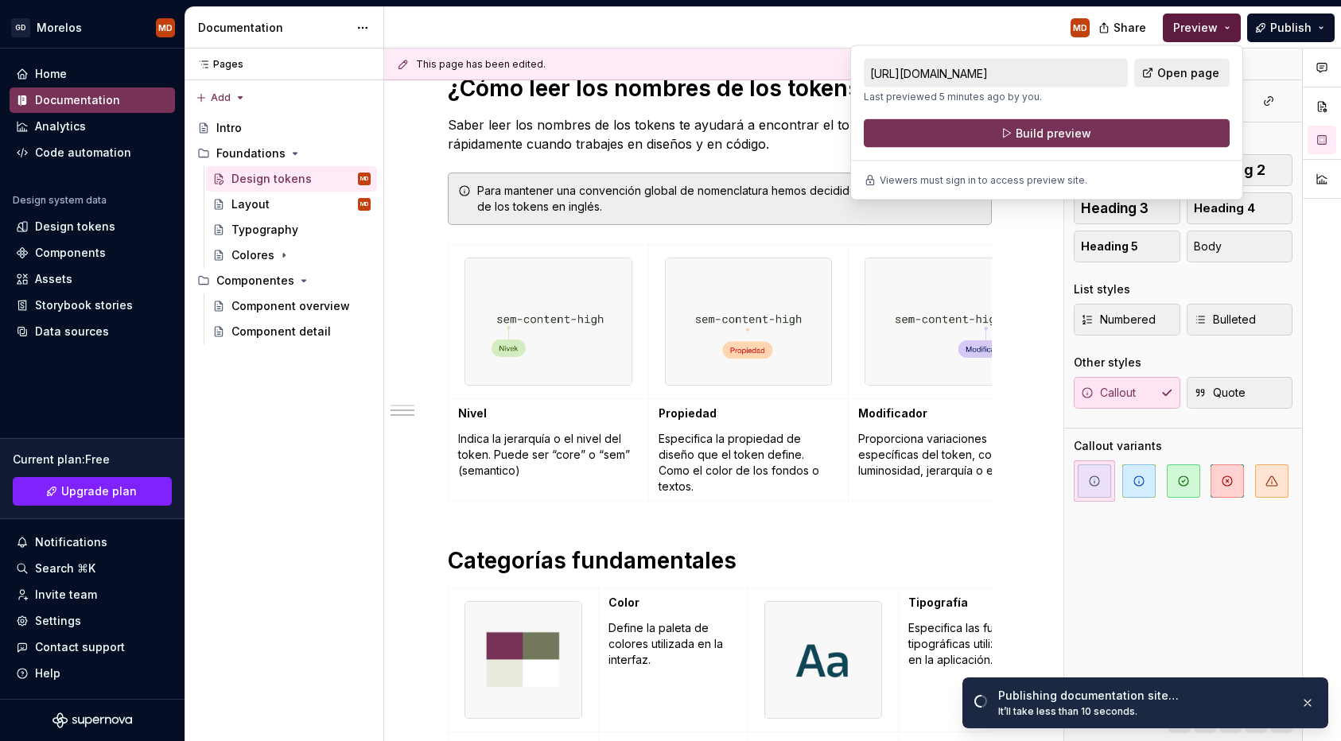
click at [1230, 27] on button "Preview" at bounding box center [1202, 28] width 78 height 29
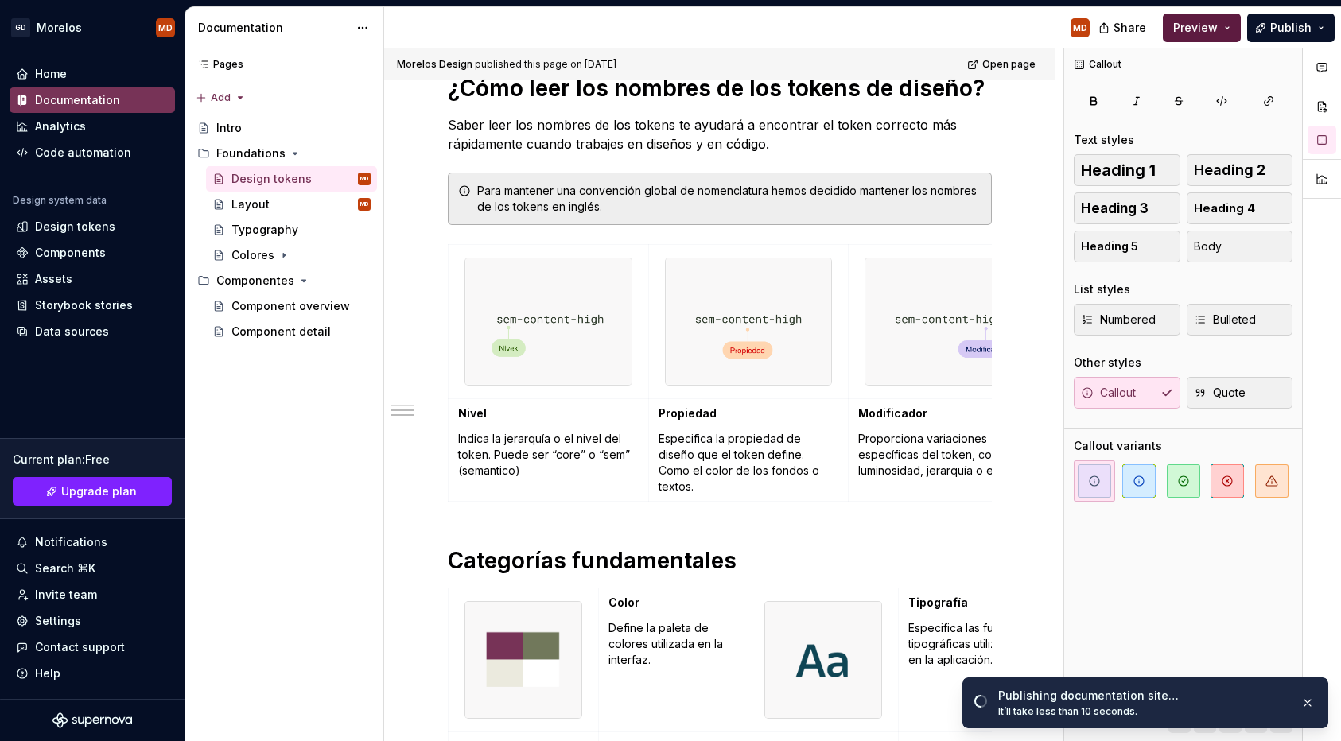
click at [1209, 21] on span "Preview" at bounding box center [1195, 28] width 45 height 16
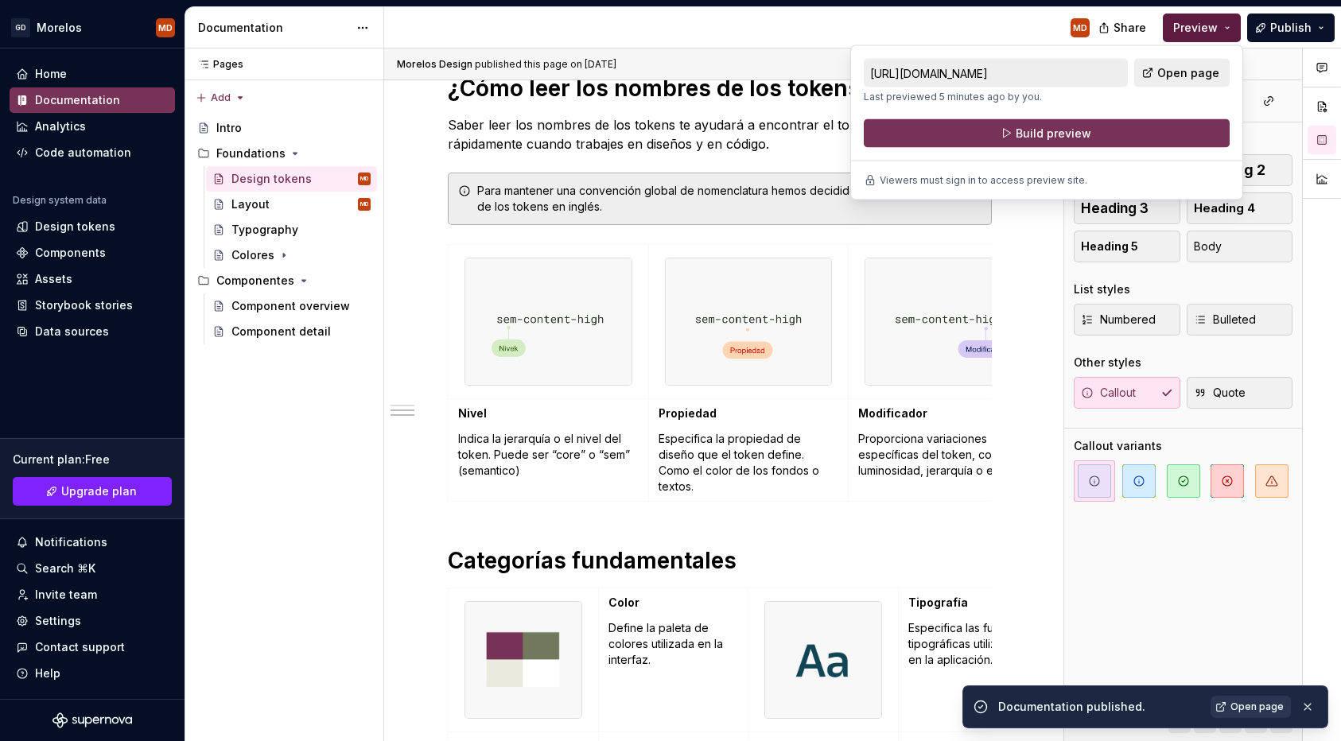
click at [1208, 20] on span "Preview" at bounding box center [1195, 28] width 45 height 16
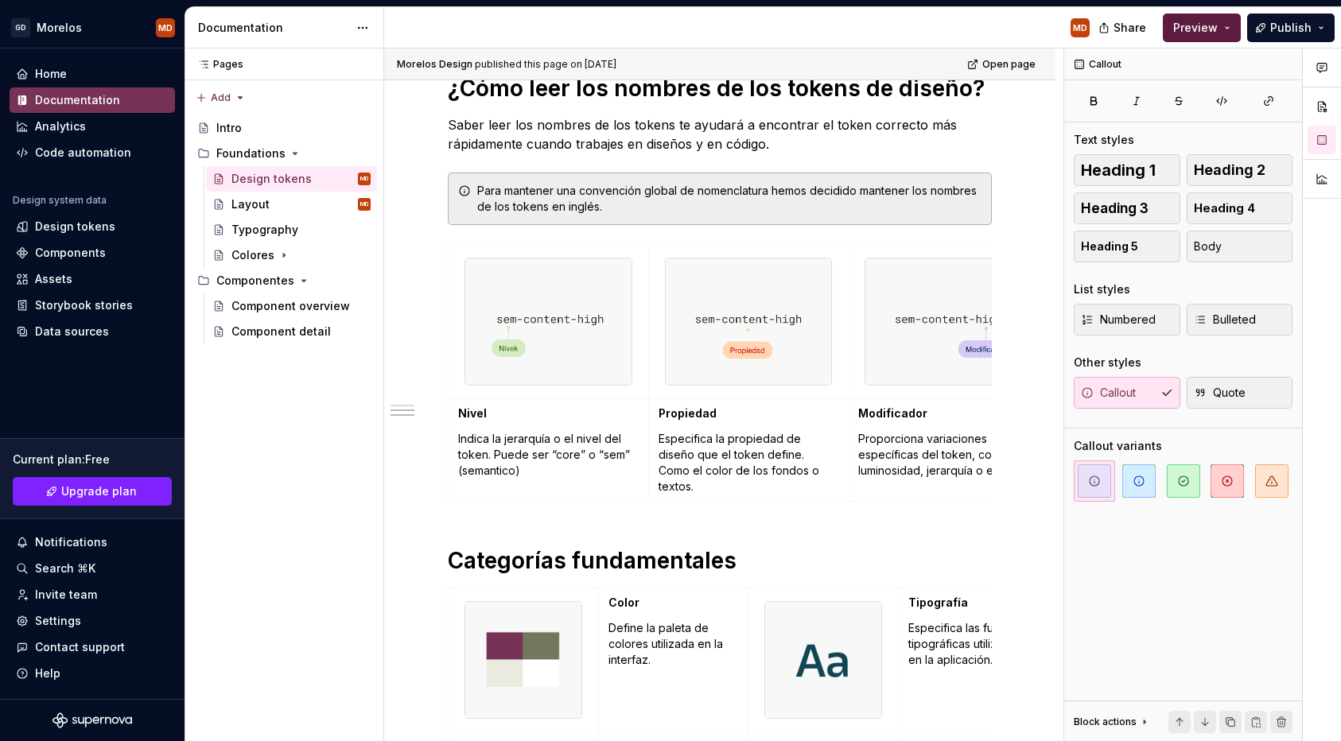
click at [1208, 20] on span "Preview" at bounding box center [1195, 28] width 45 height 16
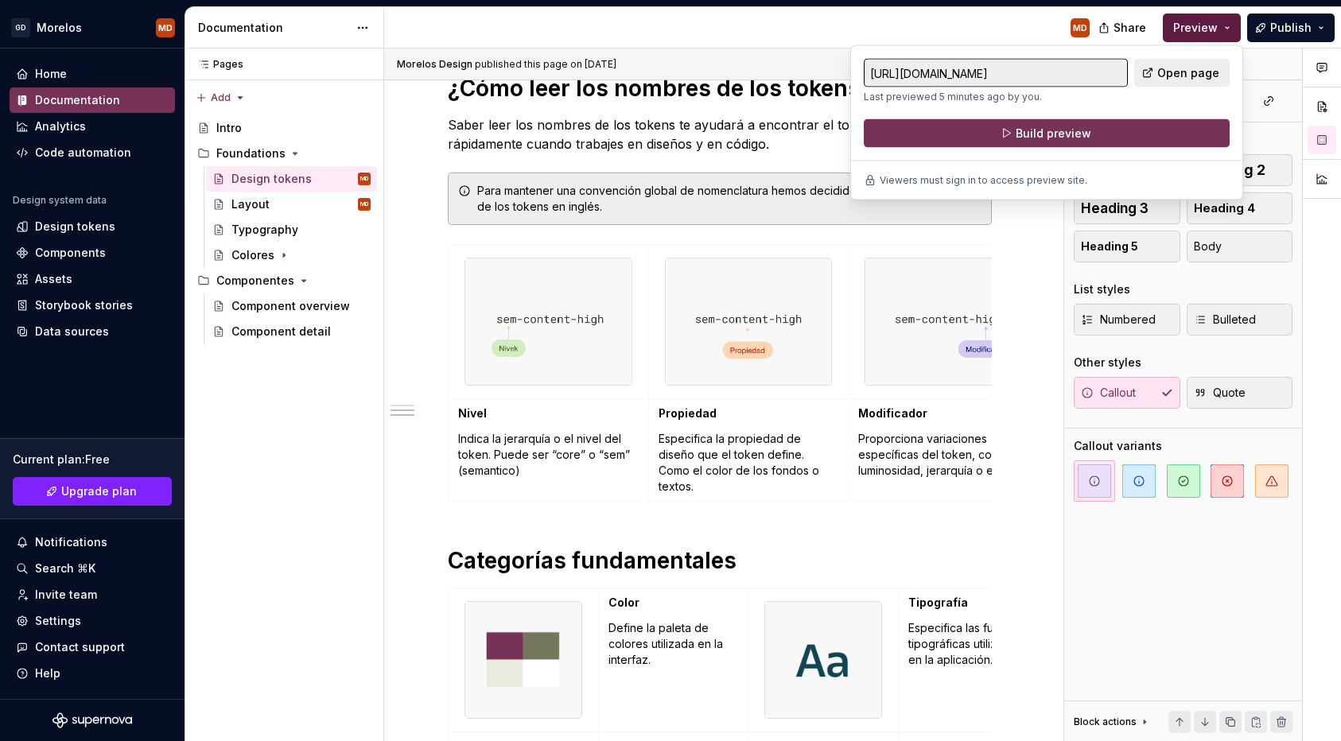
click at [1208, 20] on span "Preview" at bounding box center [1195, 28] width 45 height 16
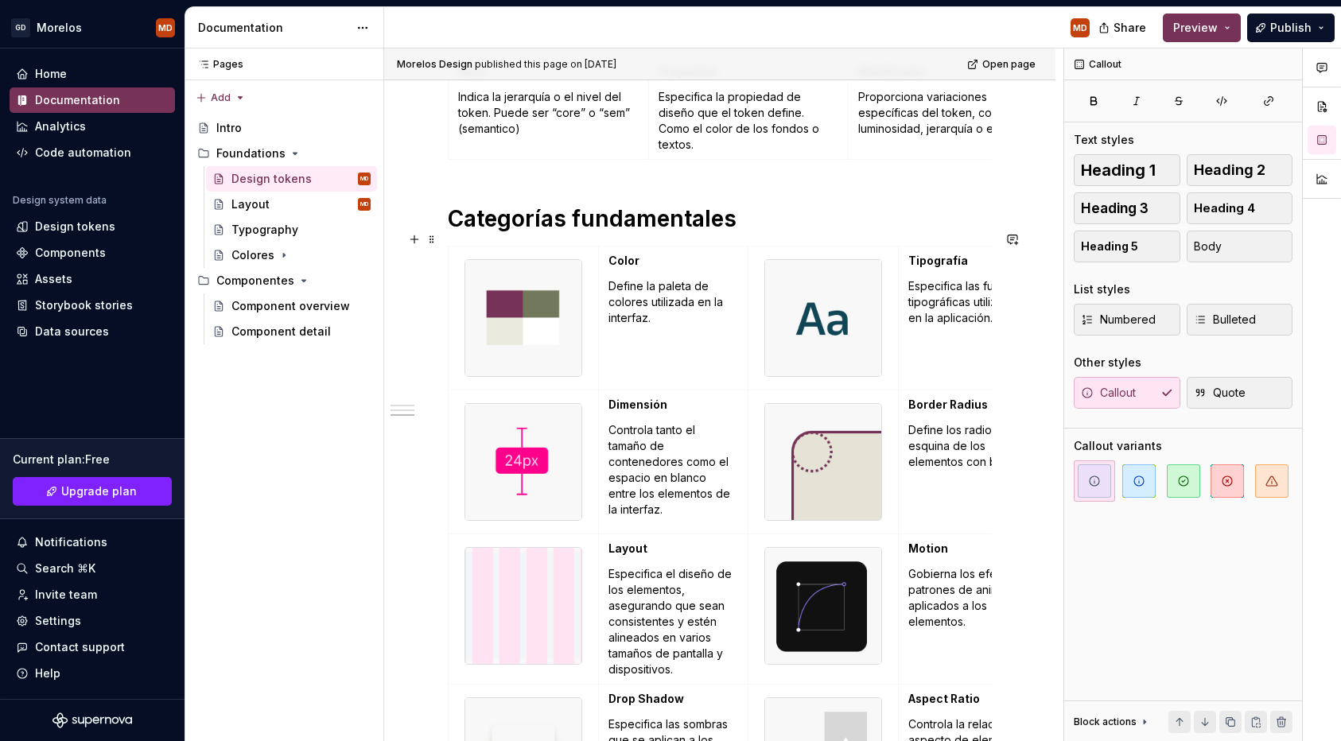
scroll to position [1001, 0]
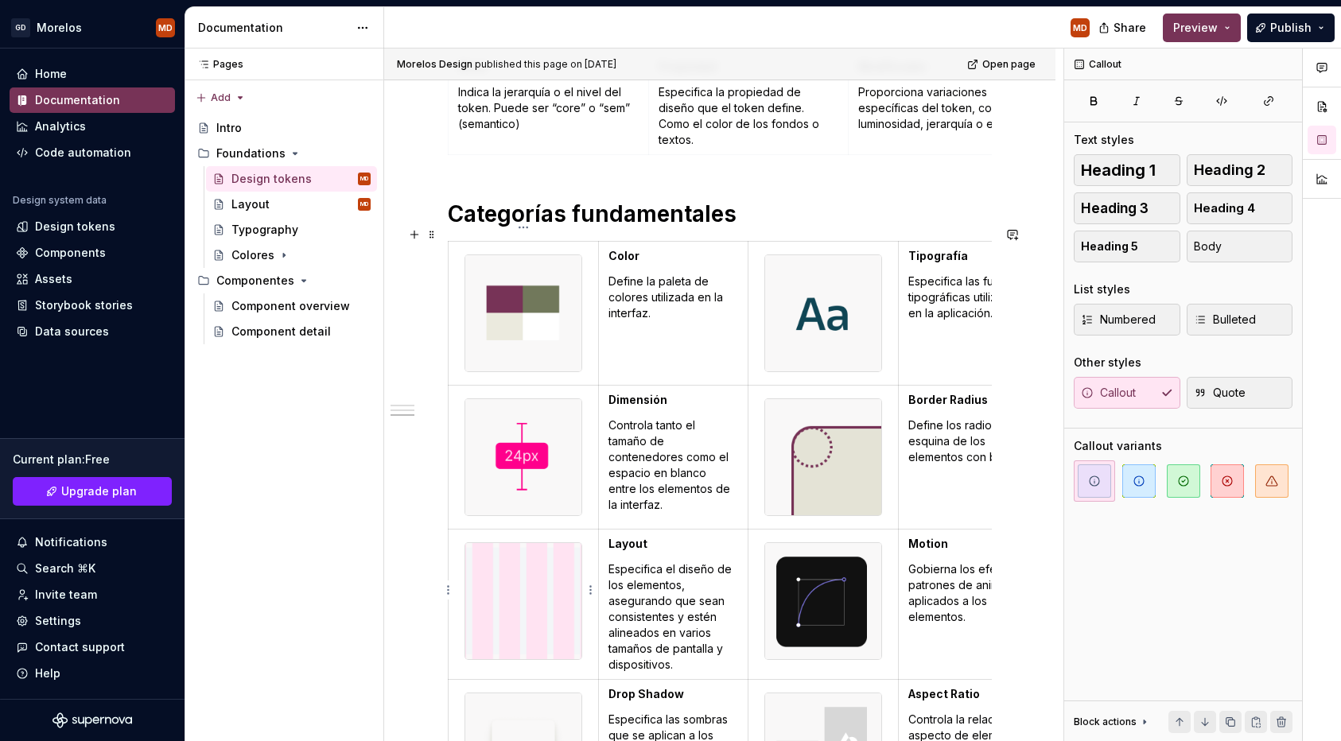
click at [547, 577] on img at bounding box center [523, 601] width 116 height 116
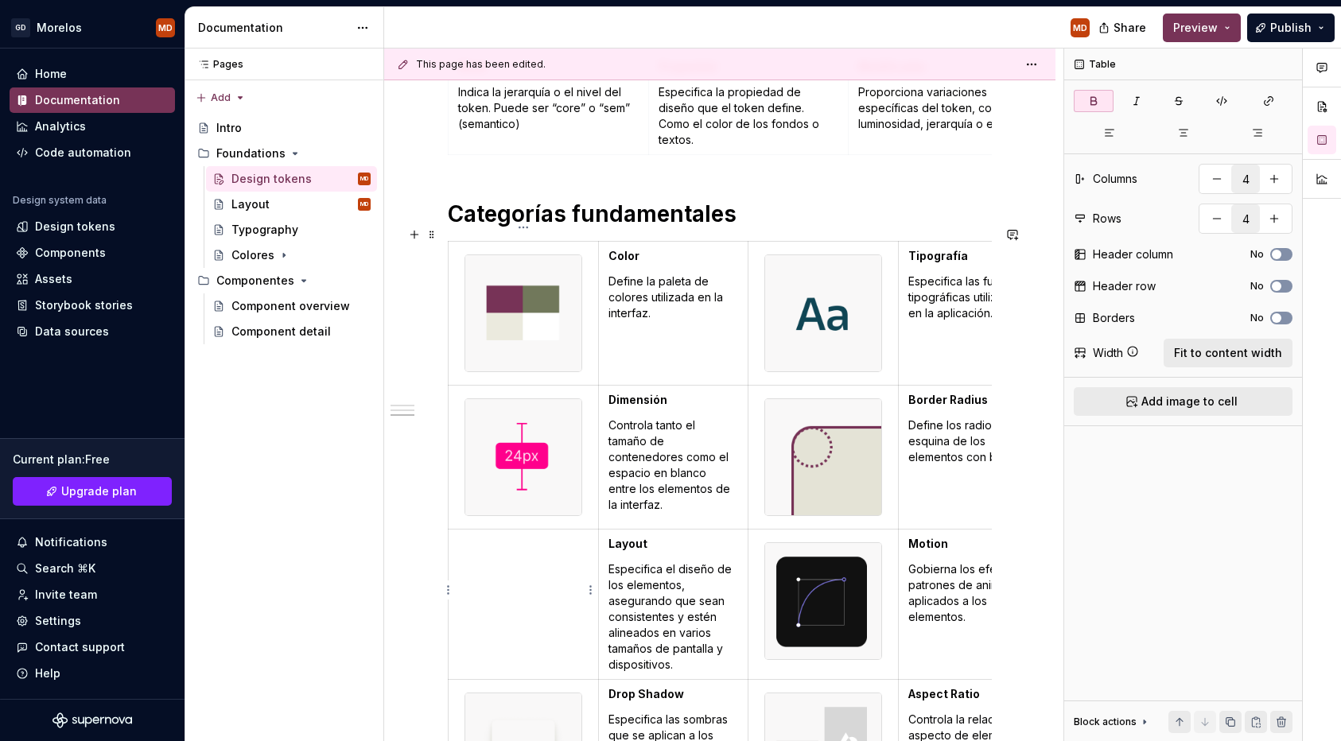
click at [525, 589] on td at bounding box center [524, 604] width 150 height 150
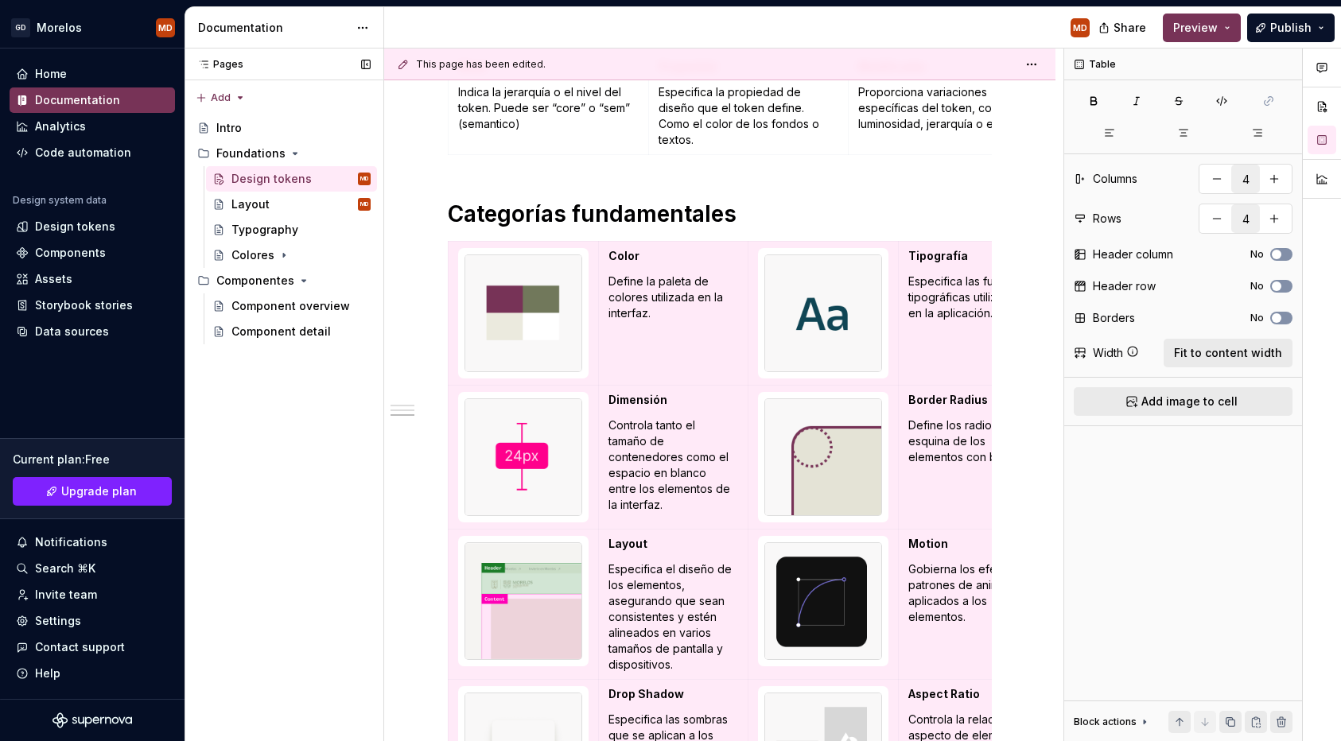
click at [351, 678] on div "Pages Pages Add Accessibility guide for tree Page tree. Navigate the tree with …" at bounding box center [284, 396] width 199 height 694
click at [231, 126] on div "Intro" at bounding box center [228, 128] width 25 height 16
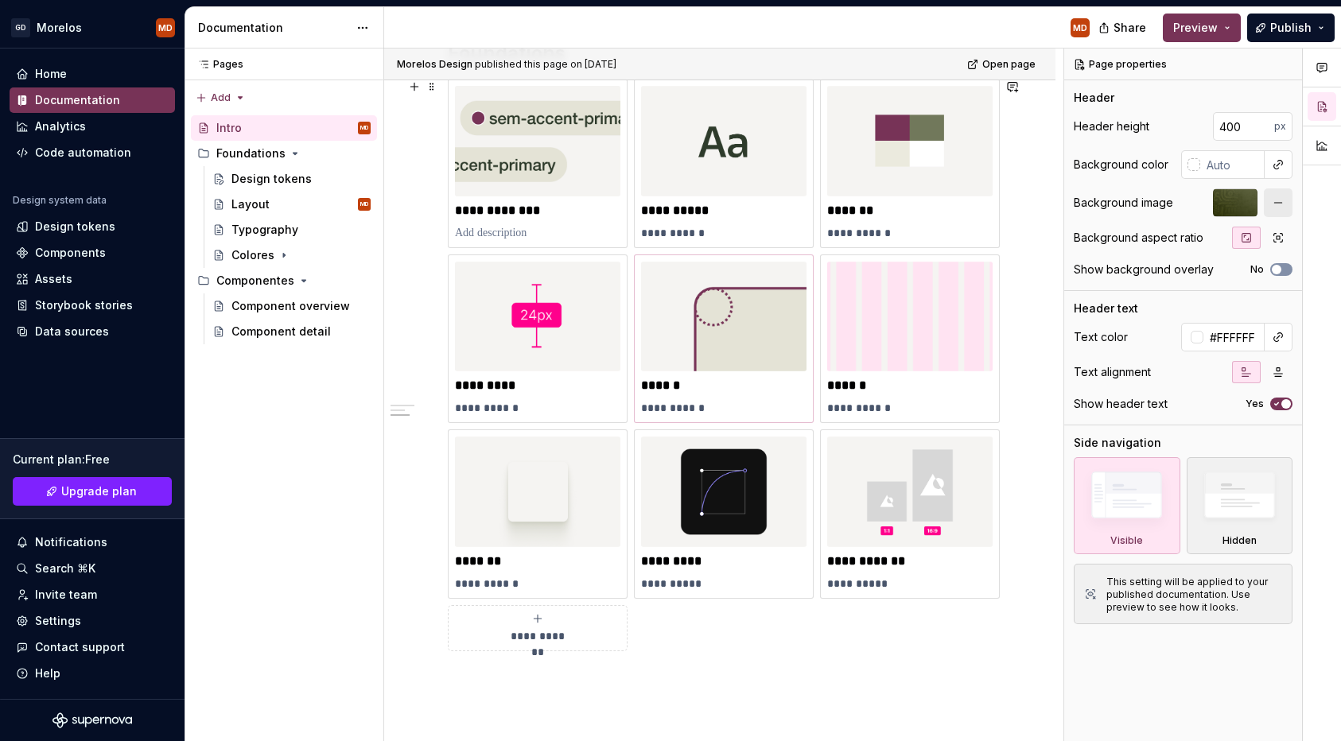
scroll to position [659, 0]
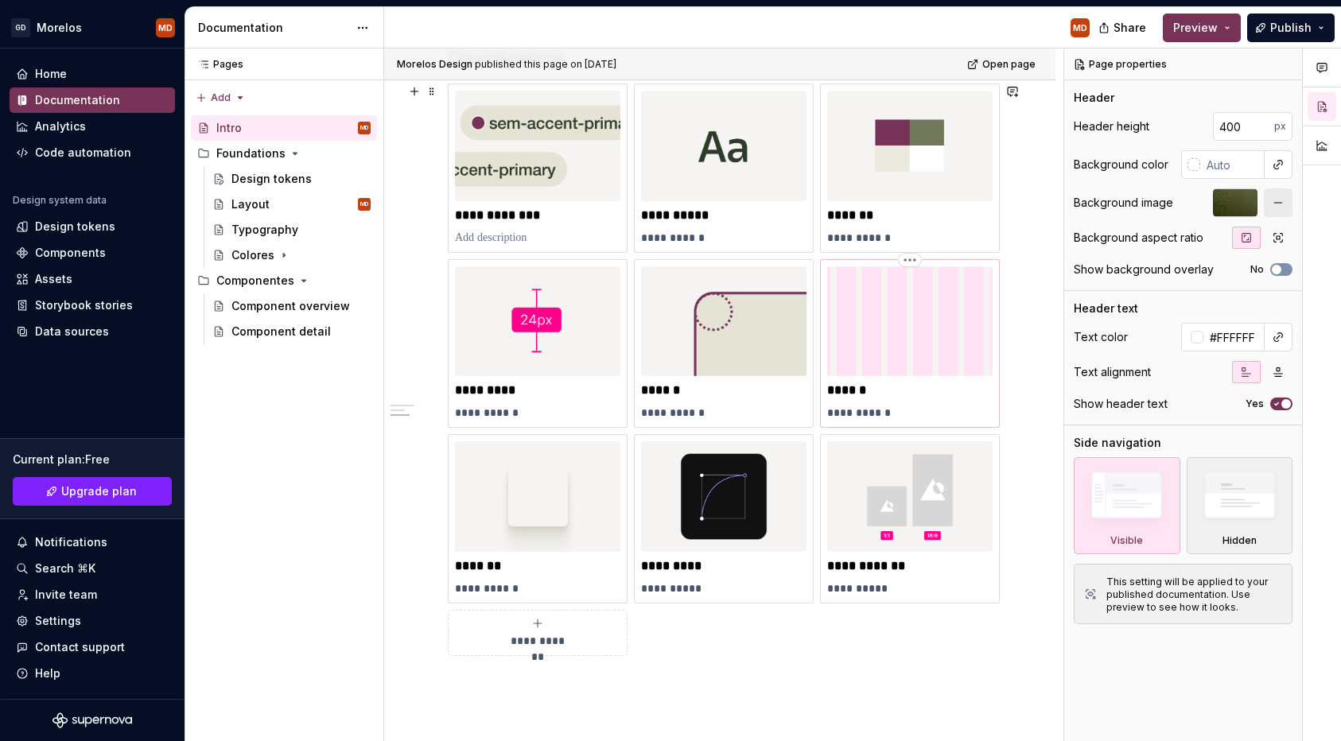
click at [917, 356] on img at bounding box center [909, 321] width 165 height 111
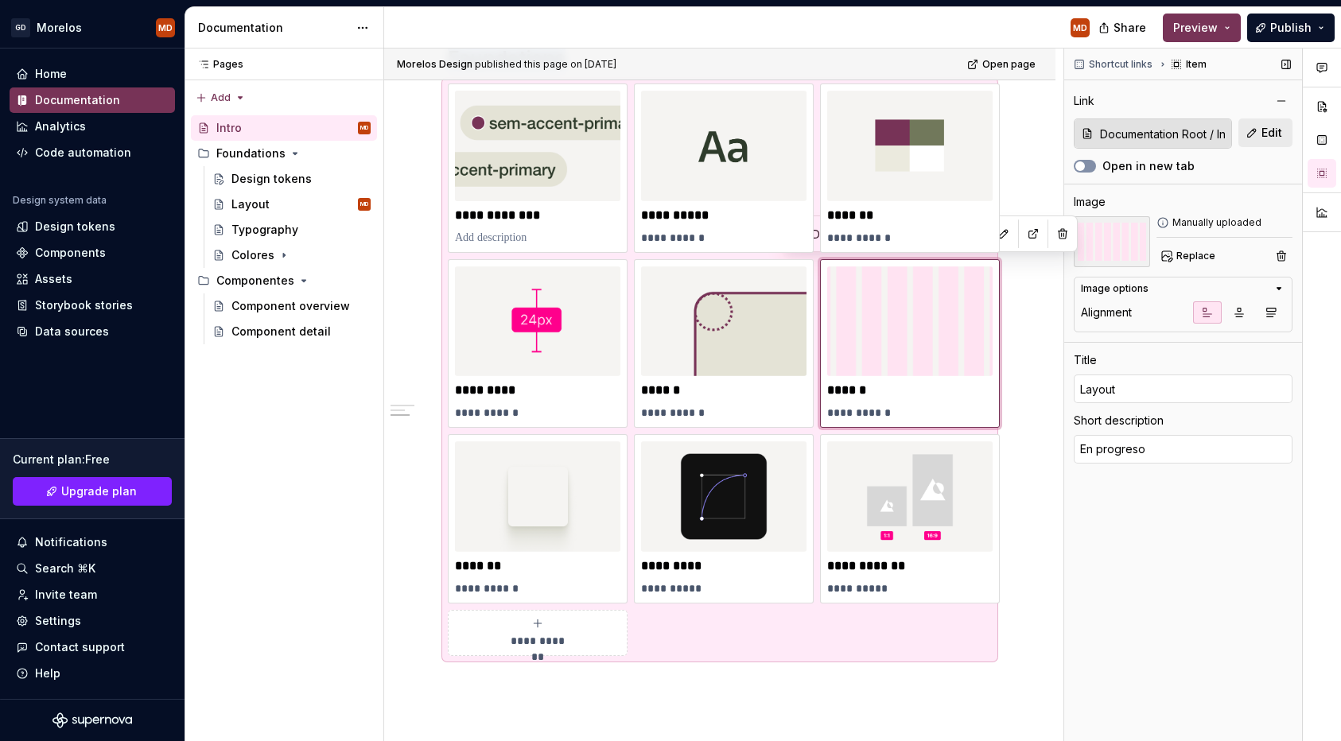
click at [1117, 238] on img at bounding box center [1112, 241] width 76 height 51
click at [1180, 259] on span "Replace" at bounding box center [1196, 256] width 39 height 13
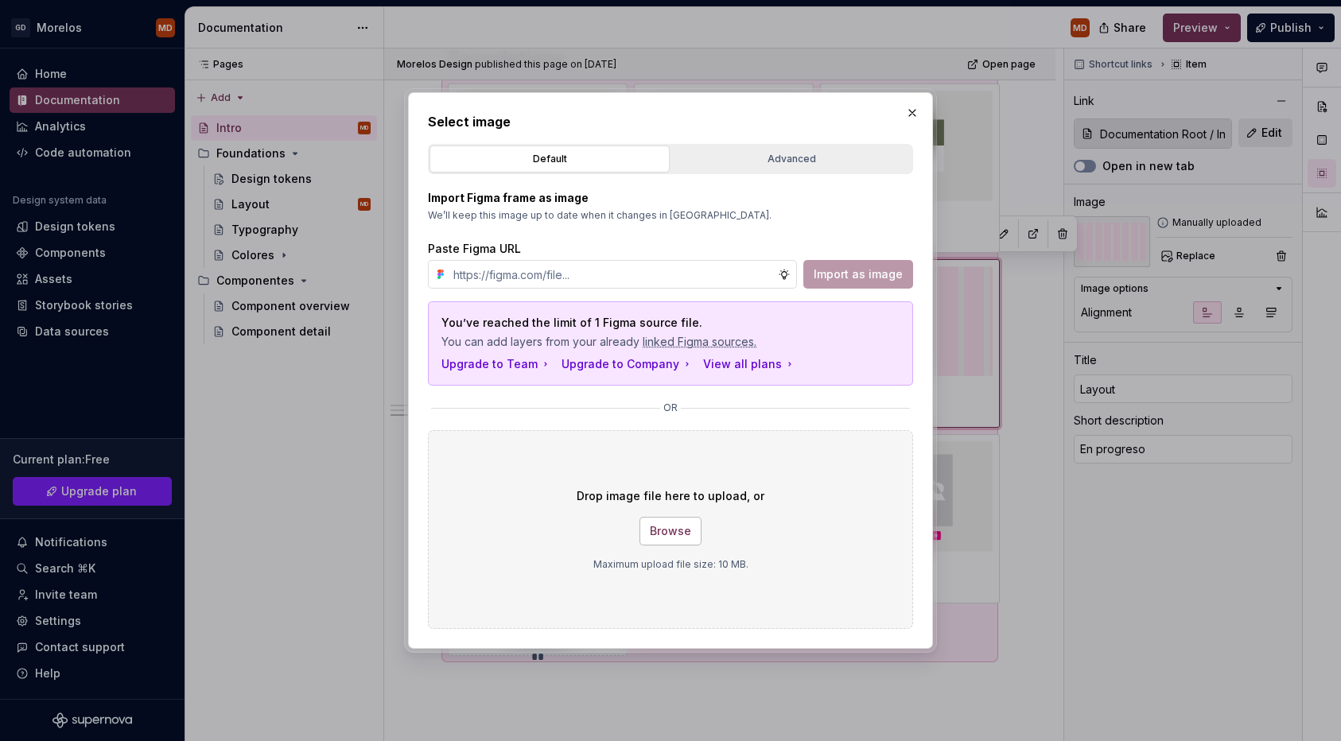
click at [673, 527] on span "Browse" at bounding box center [670, 531] width 41 height 16
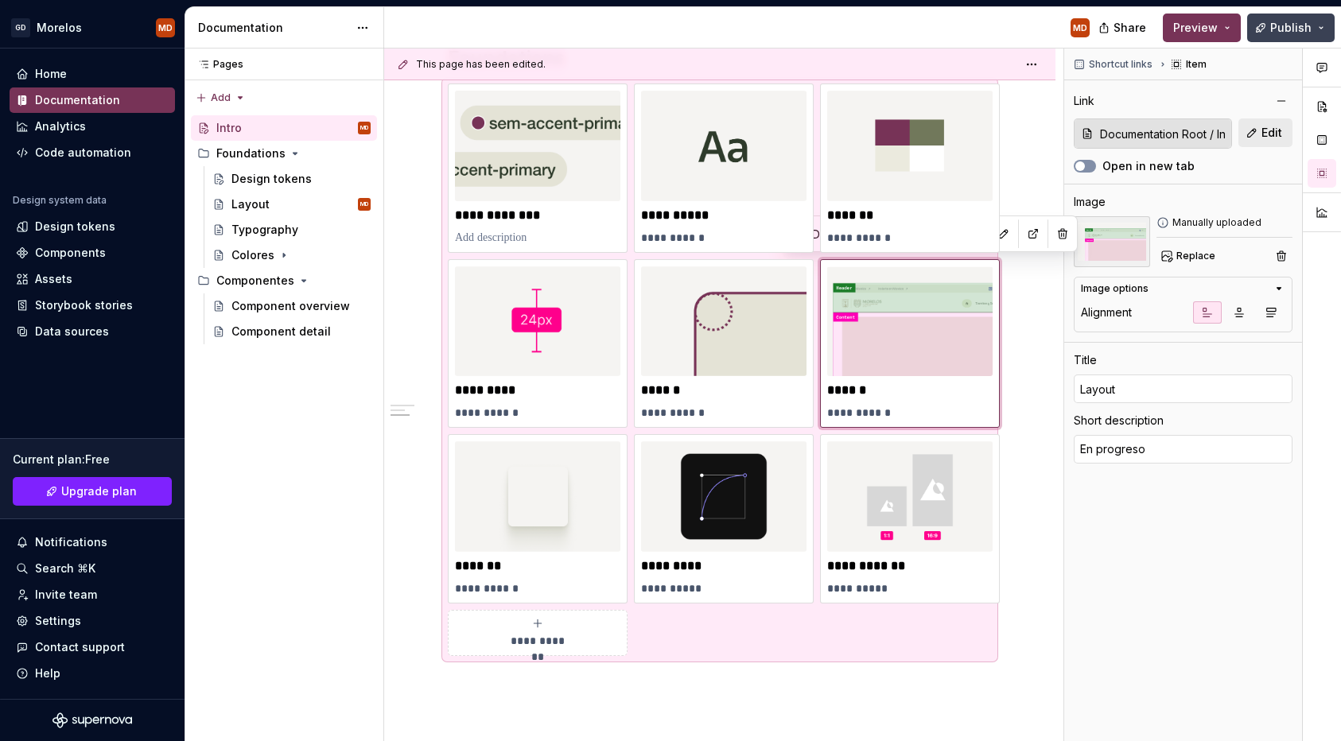
click at [1266, 29] on button "Publish" at bounding box center [1291, 28] width 88 height 29
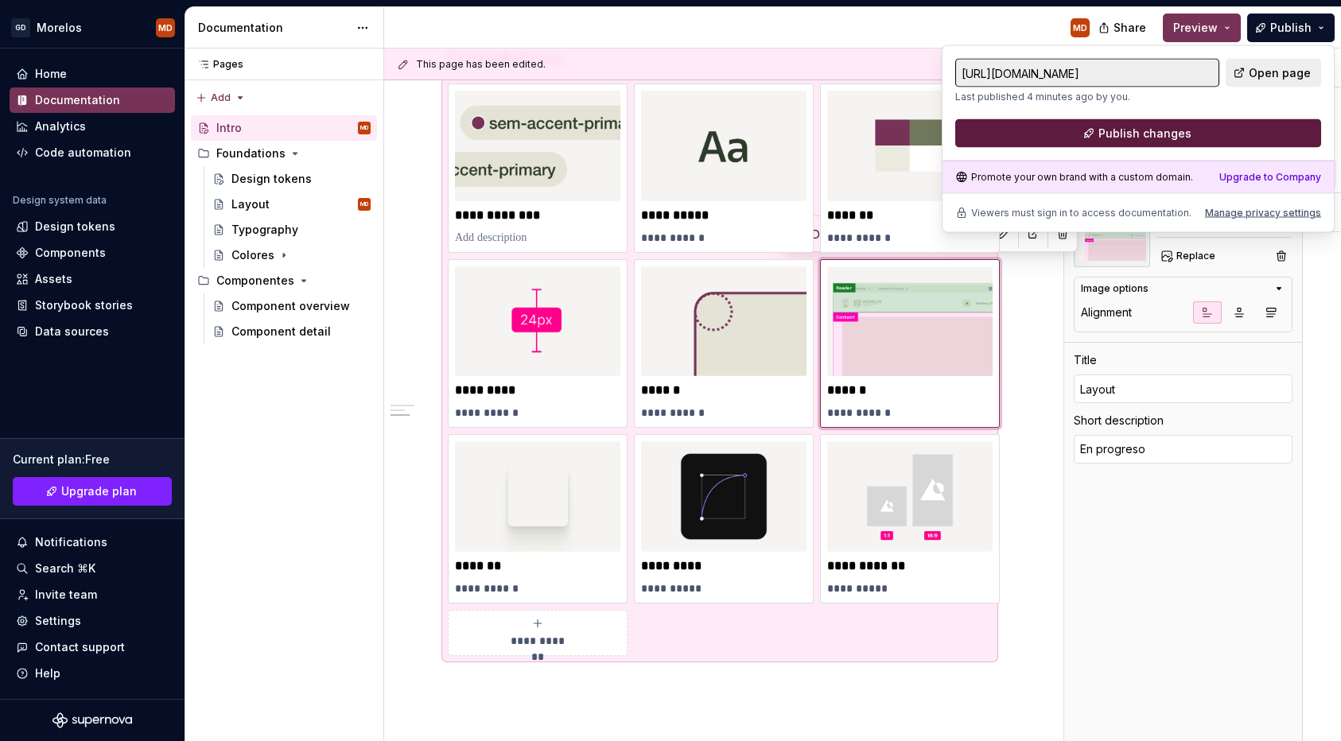
click at [1203, 129] on button "Publish changes" at bounding box center [1138, 133] width 366 height 29
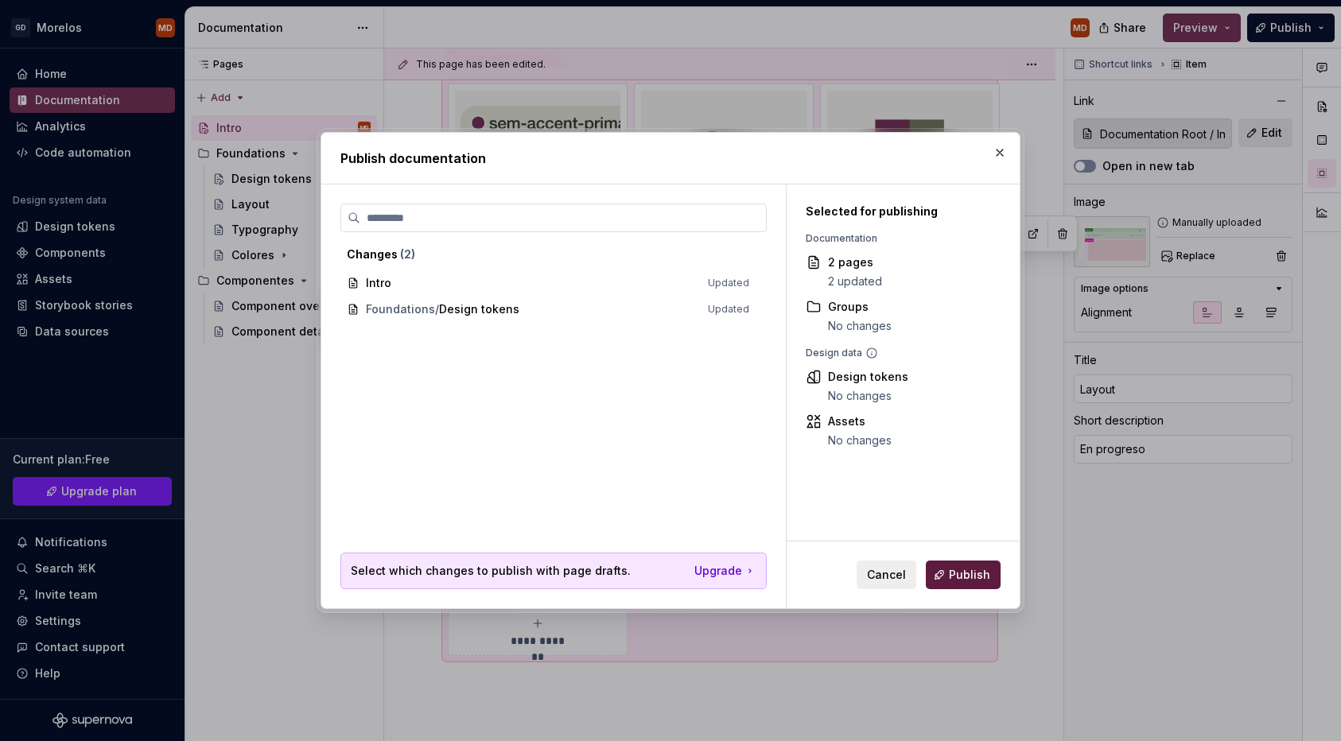
click at [959, 578] on span "Publish" at bounding box center [969, 575] width 41 height 16
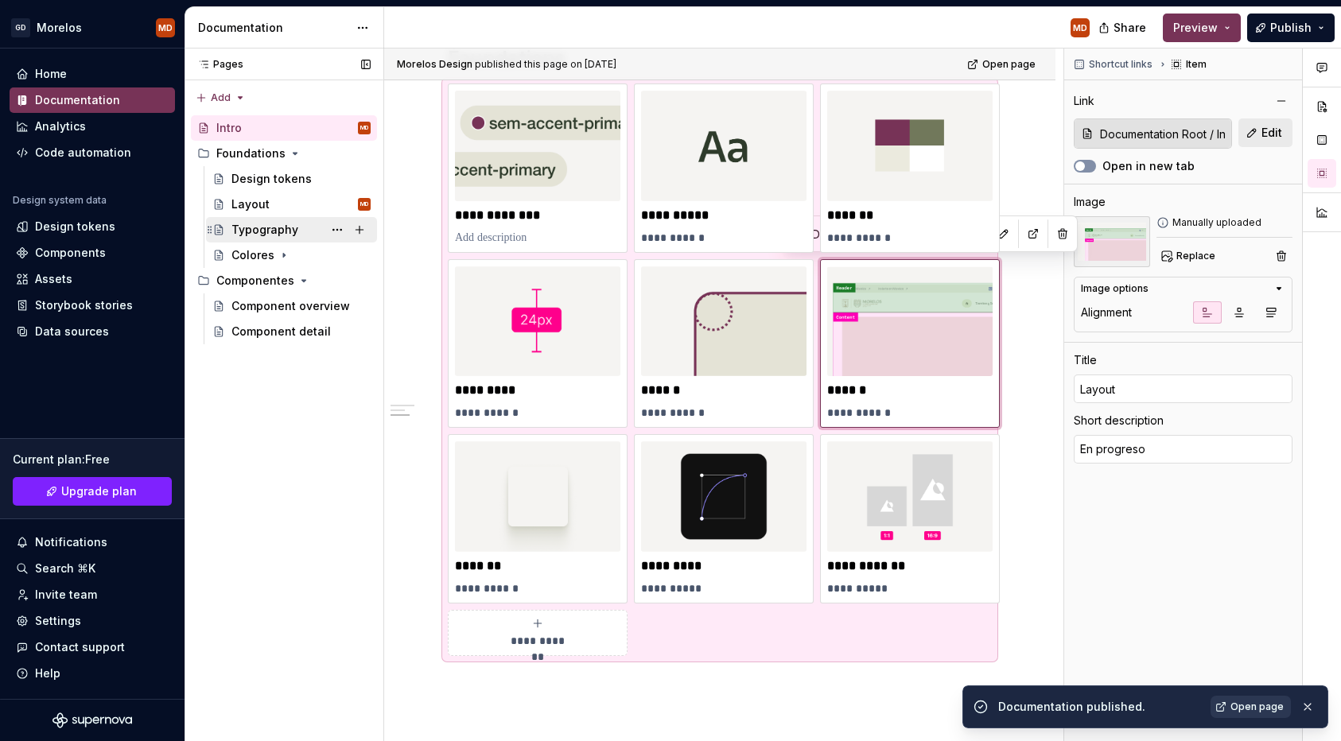
click at [276, 224] on div "Typography" at bounding box center [264, 230] width 67 height 16
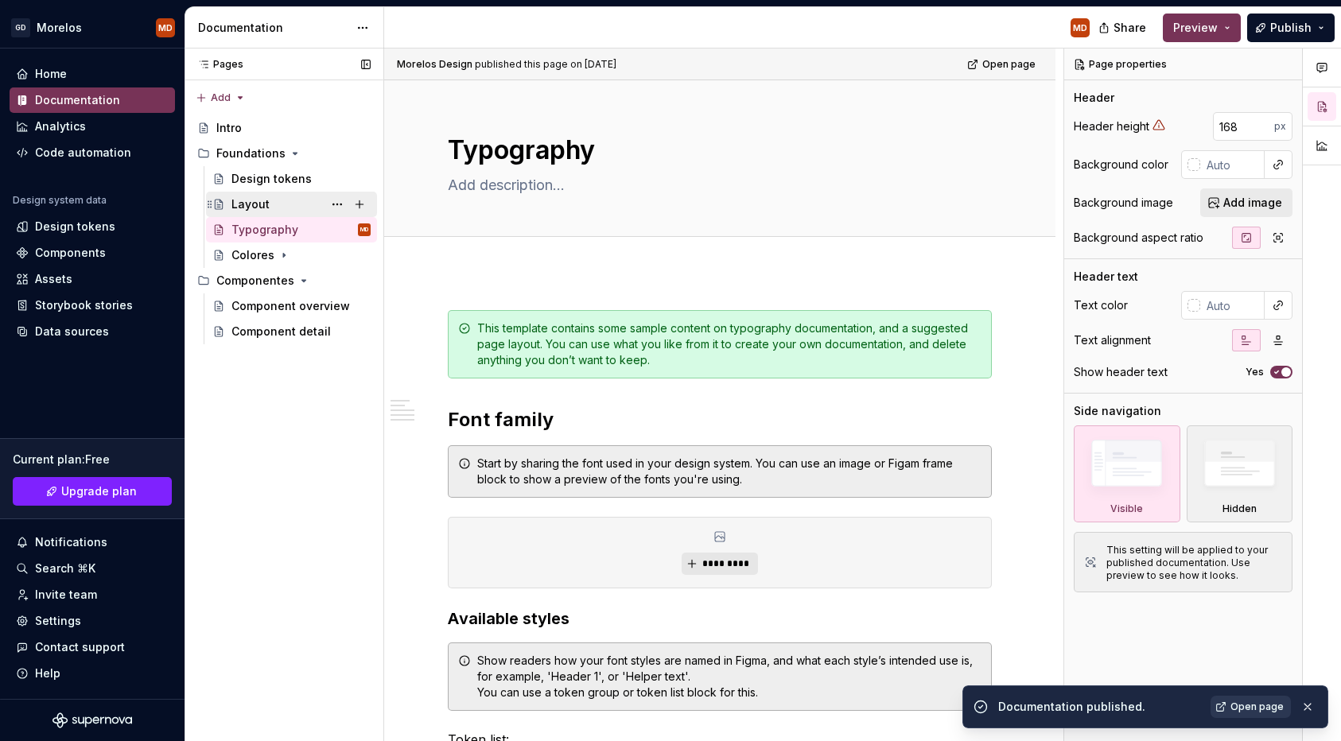
click at [270, 206] on div "Layout MD" at bounding box center [300, 204] width 139 height 22
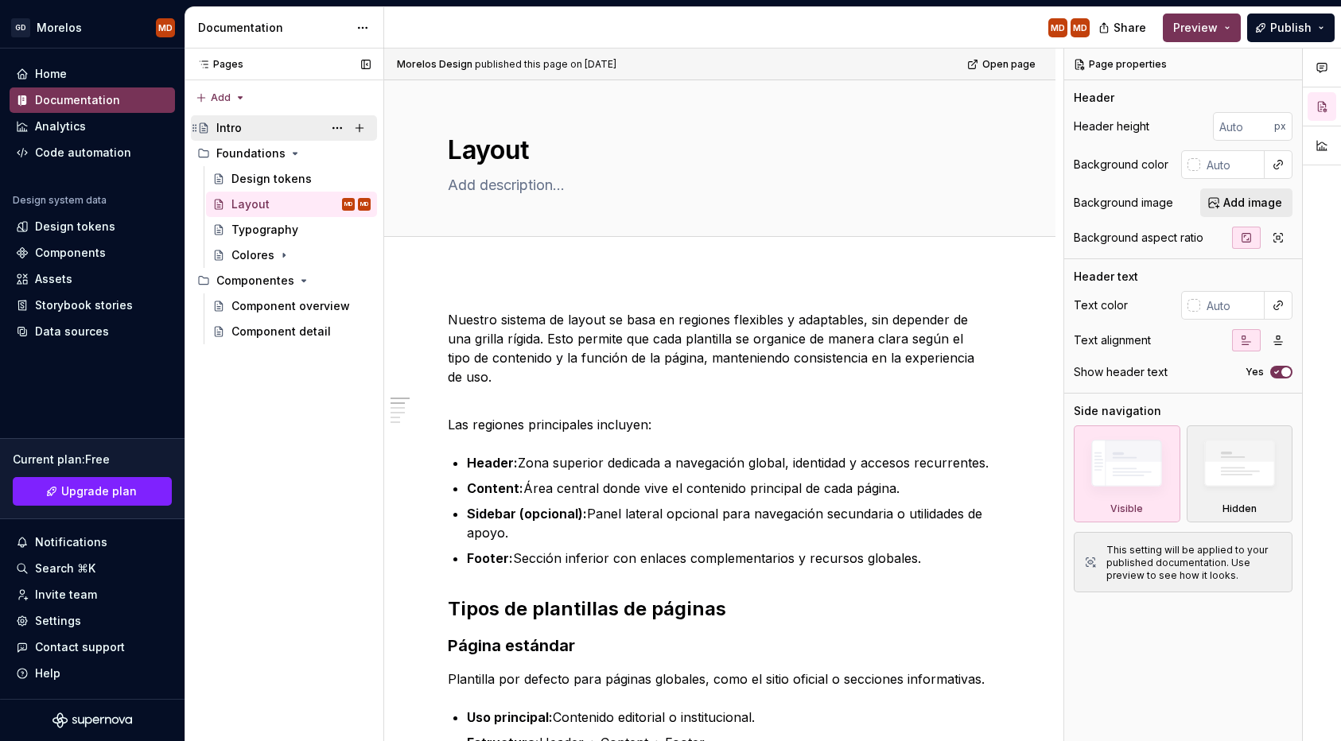
click at [285, 124] on div "Intro" at bounding box center [293, 128] width 154 height 22
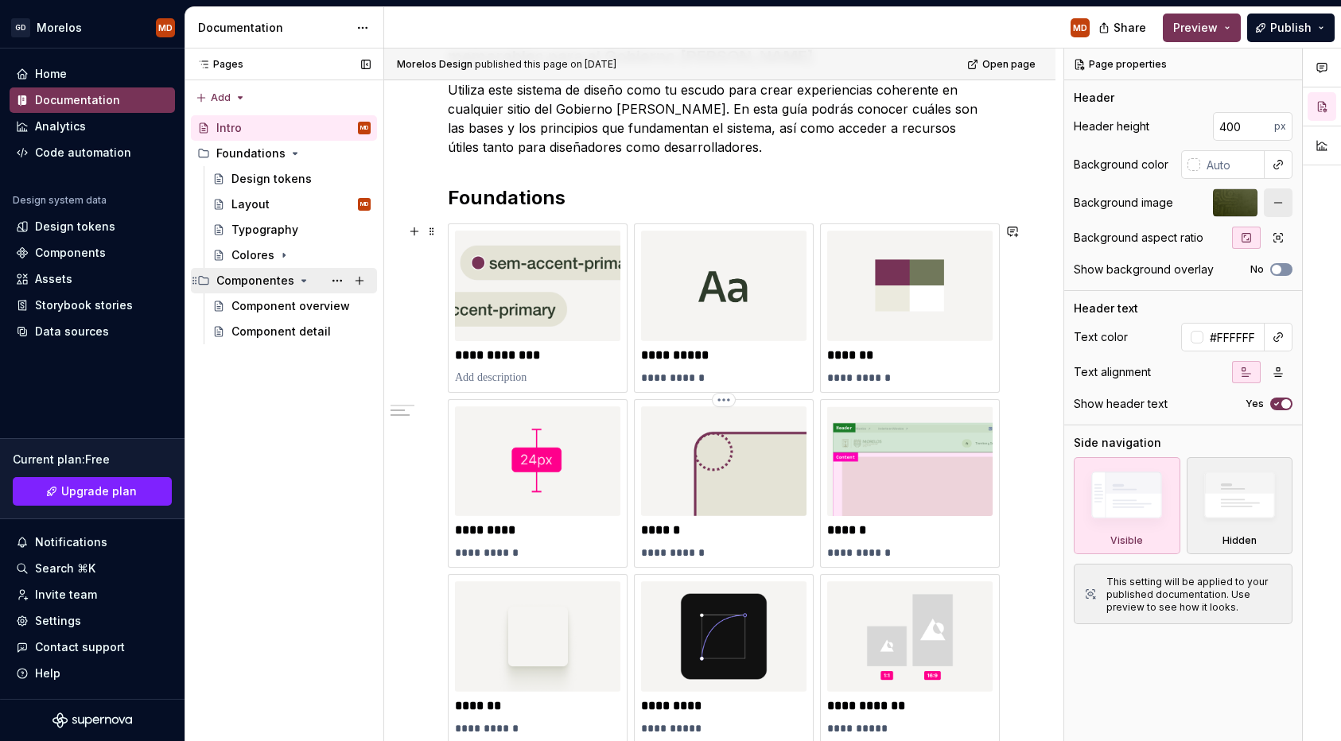
scroll to position [522, 0]
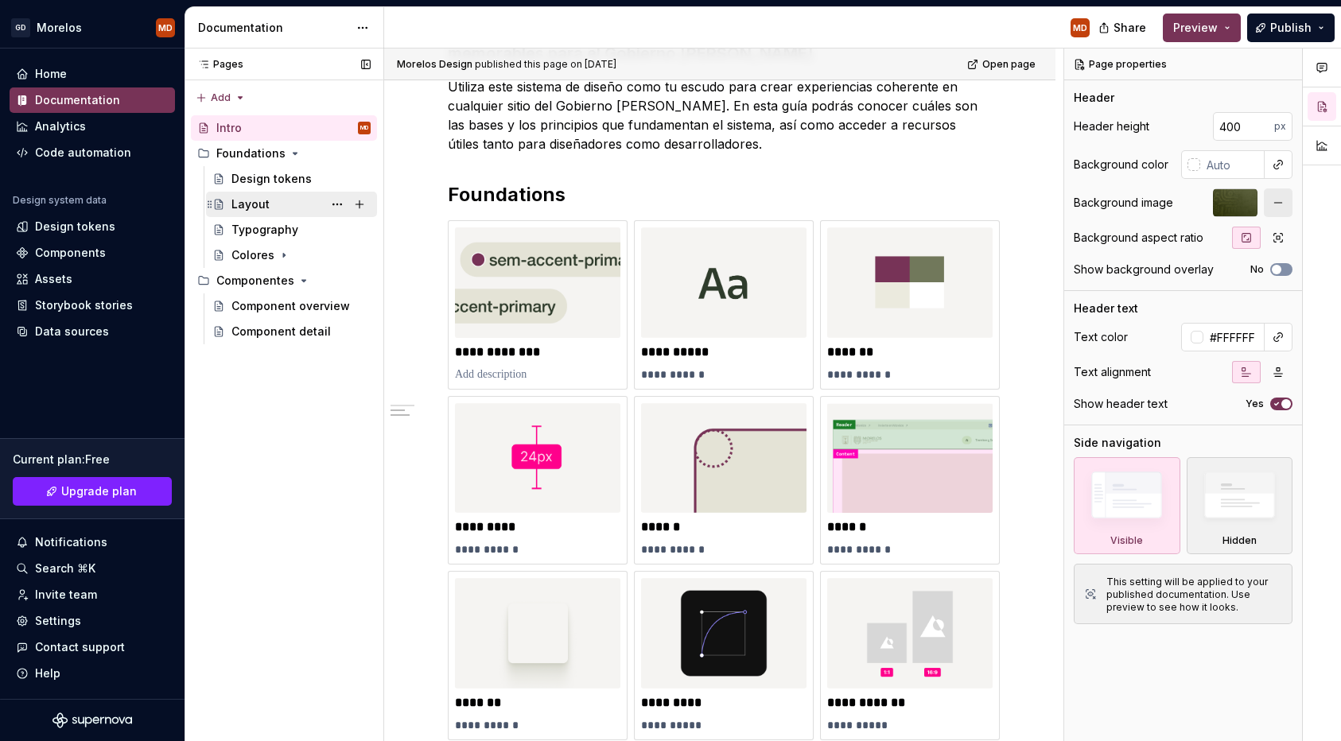
click at [265, 211] on div "Layout" at bounding box center [250, 204] width 38 height 16
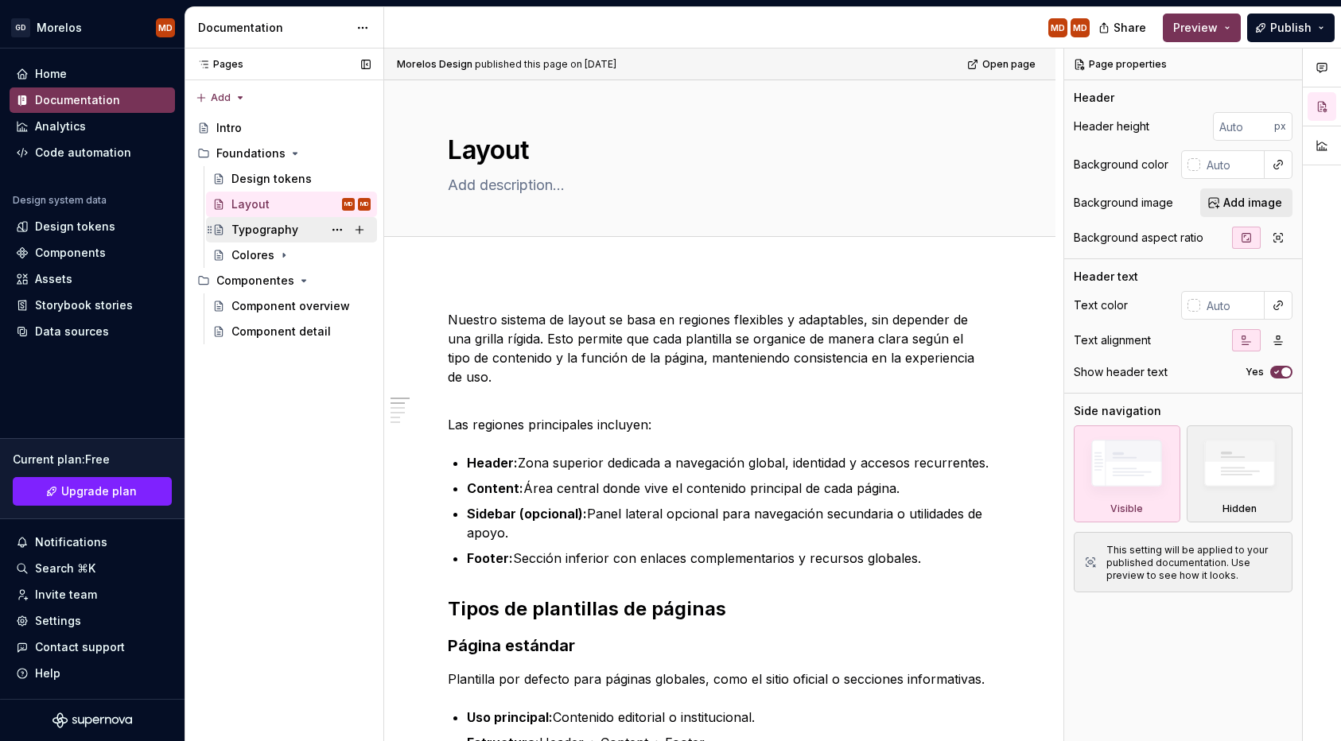
click at [272, 230] on div "Typography" at bounding box center [264, 230] width 67 height 16
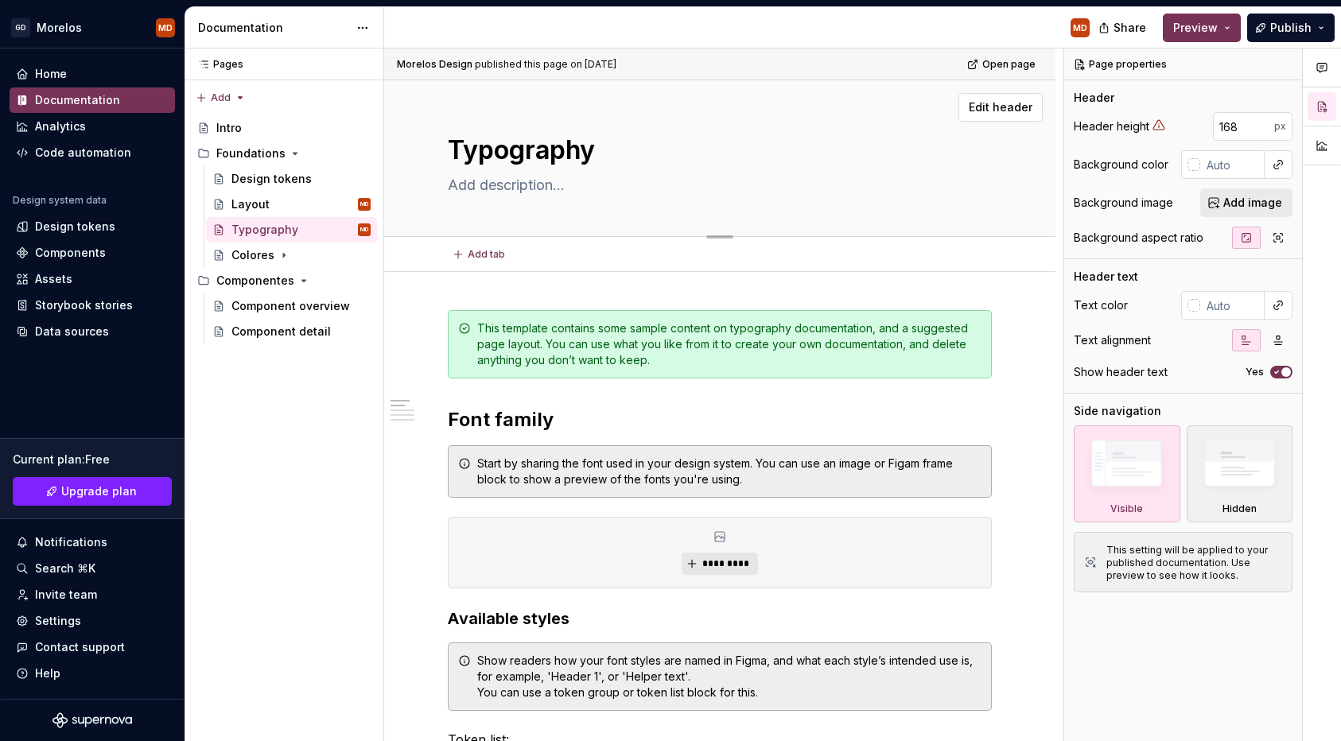
click at [571, 146] on textarea "Typography" at bounding box center [717, 150] width 544 height 38
type textarea "*"
type textarea "T"
type textarea "*"
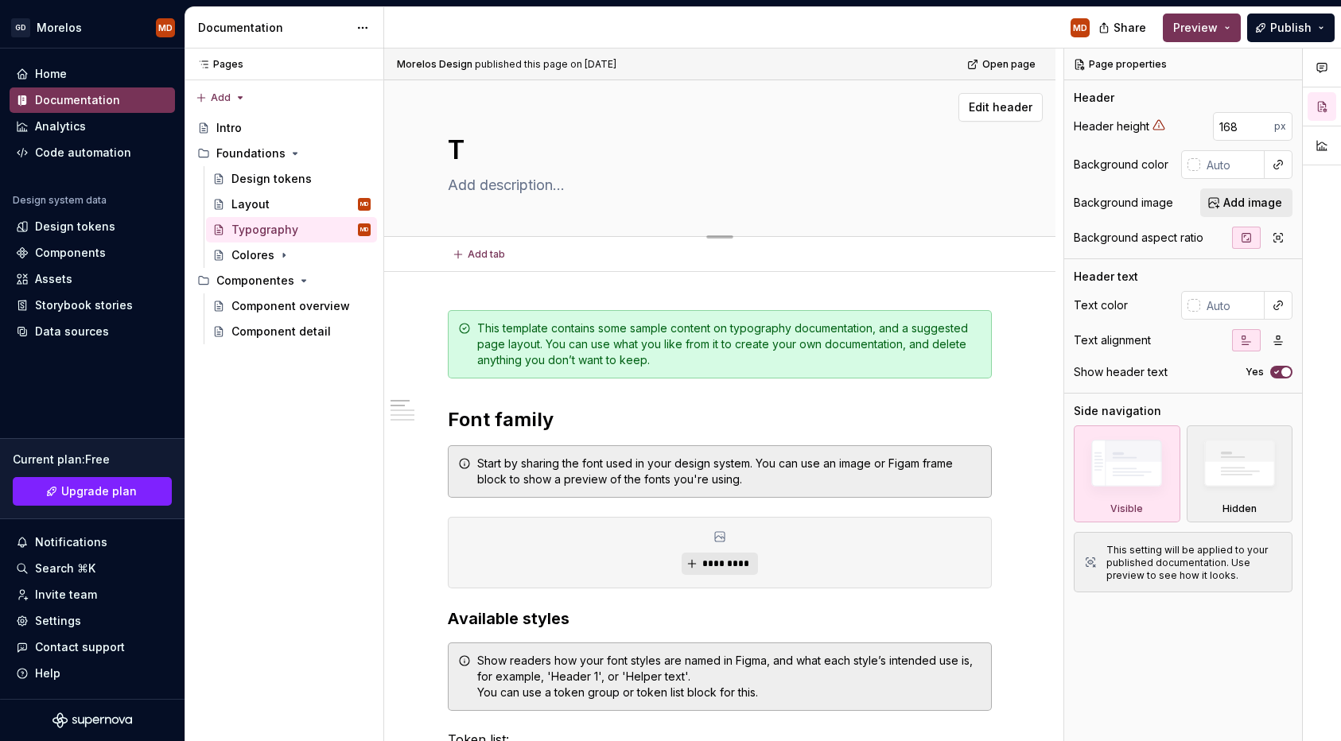
type textarea "Ti"
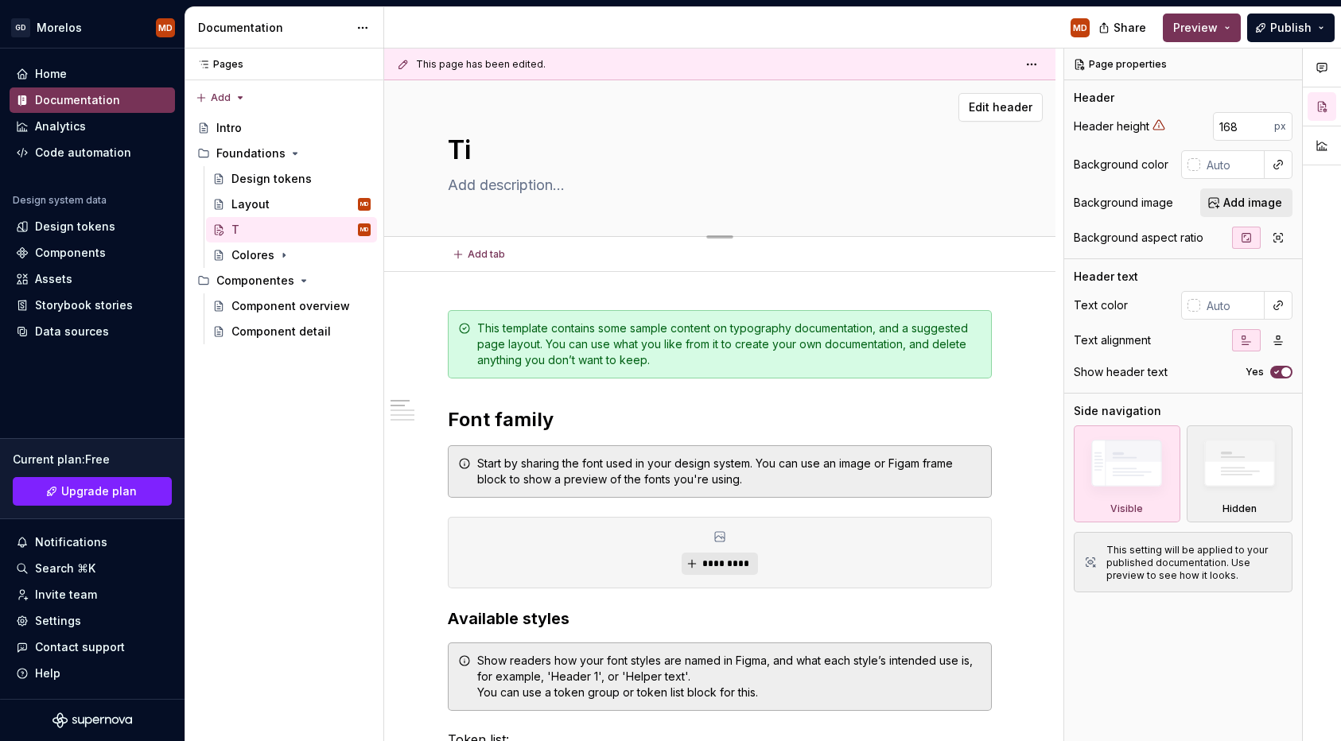
type textarea "*"
type textarea "Tip"
type textarea "*"
type textarea "Tipo"
type textarea "*"
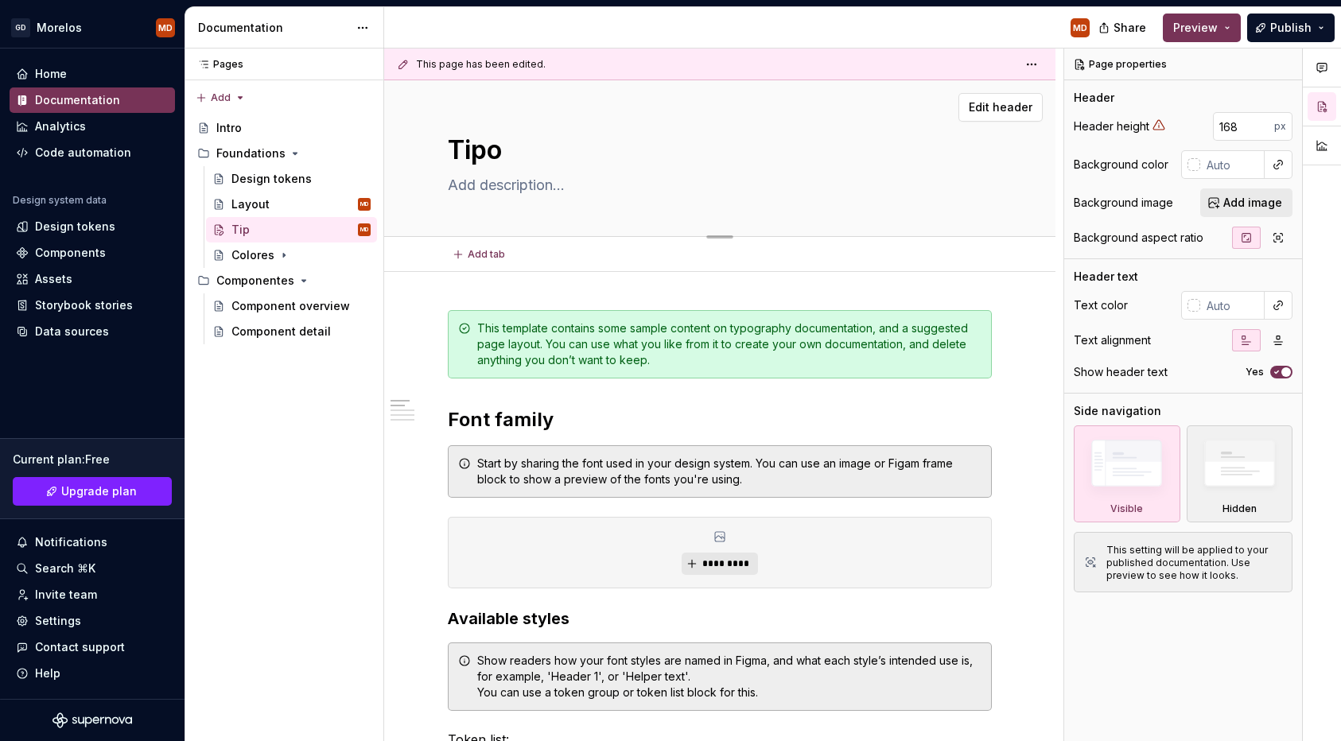
type textarea "Tipog"
type textarea "*"
type textarea "Tipogr"
type textarea "*"
type textarea "Tipogra"
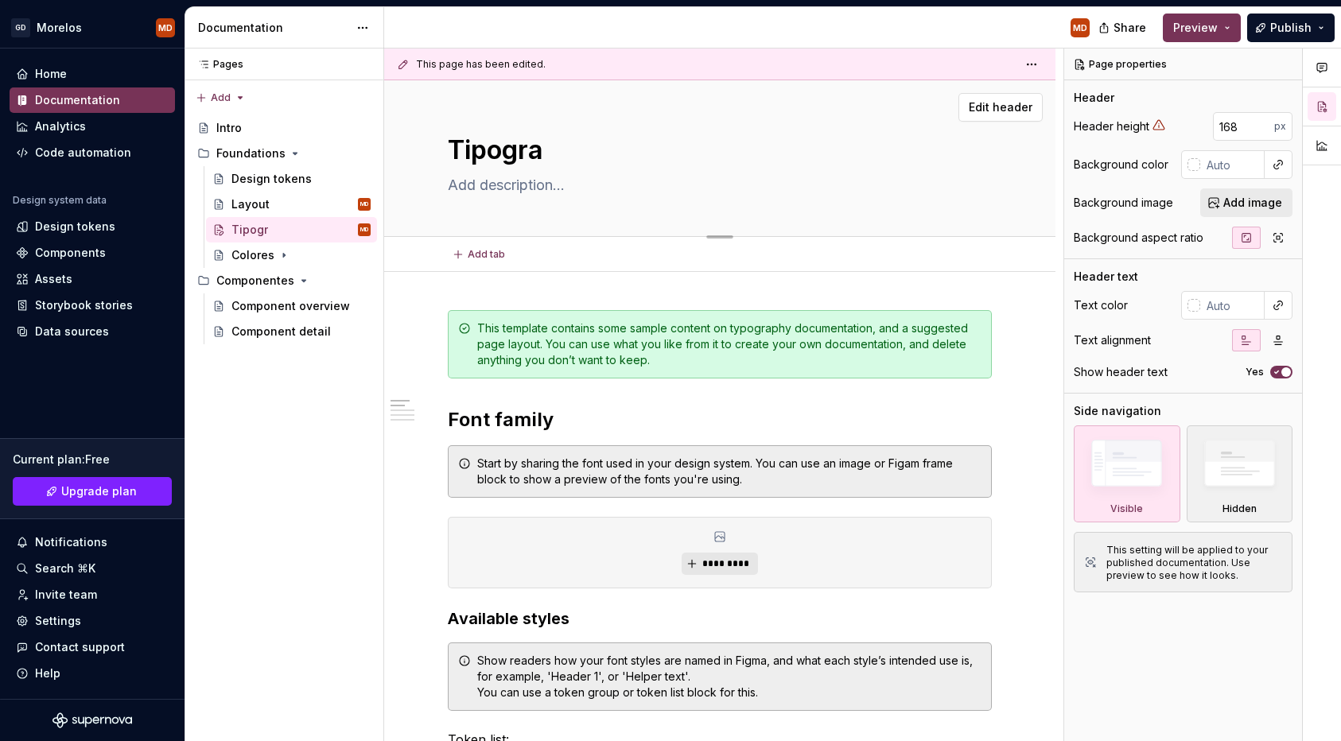
type textarea "*"
type textarea "Tipograf"
type textarea "*"
type textarea "Tipograf´"
type textarea "*"
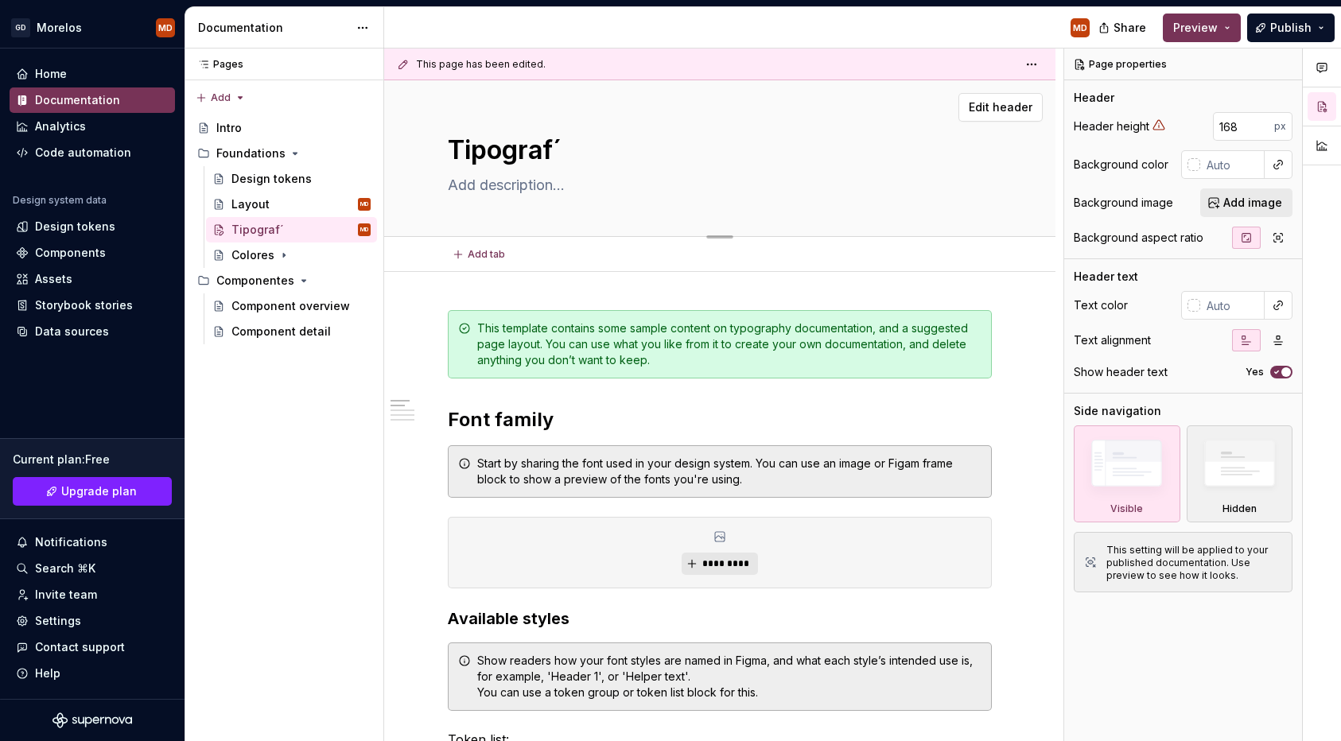
type textarea "Tipografí"
type textarea "*"
type textarea "Tipografía"
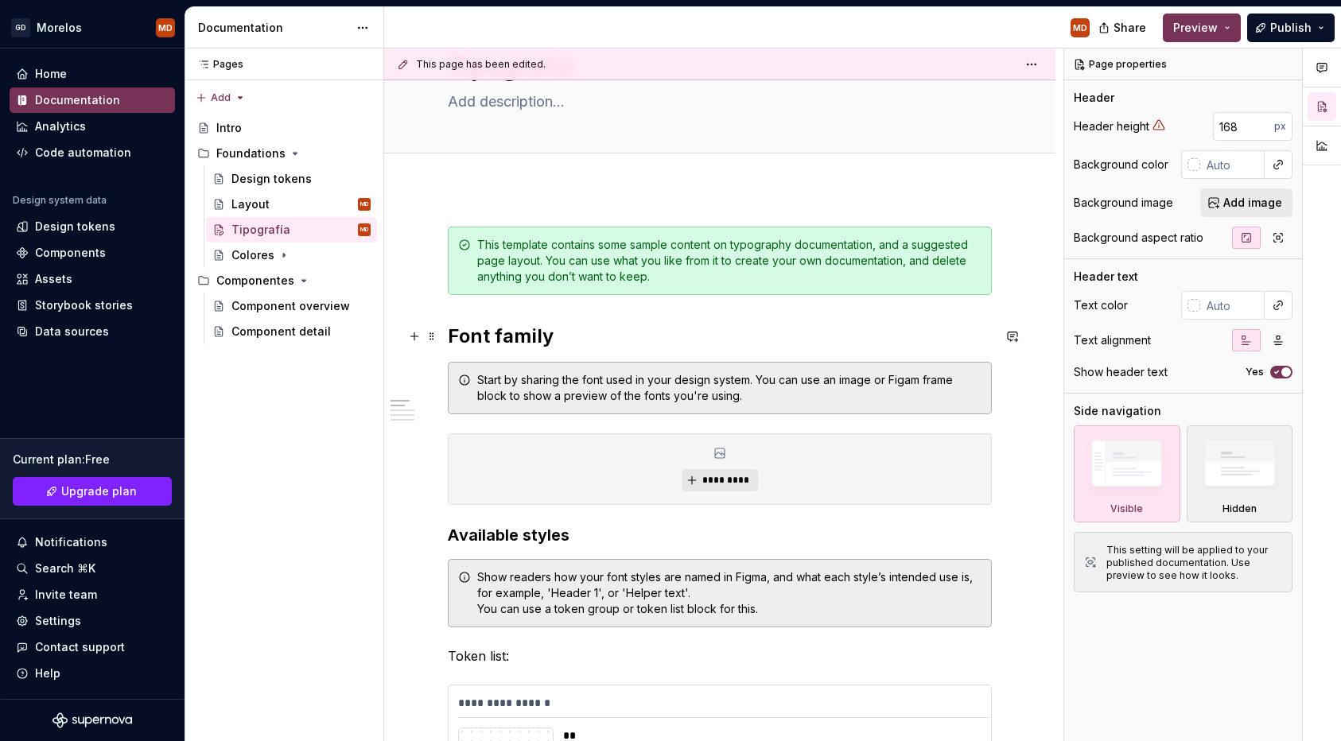
type textarea "*"
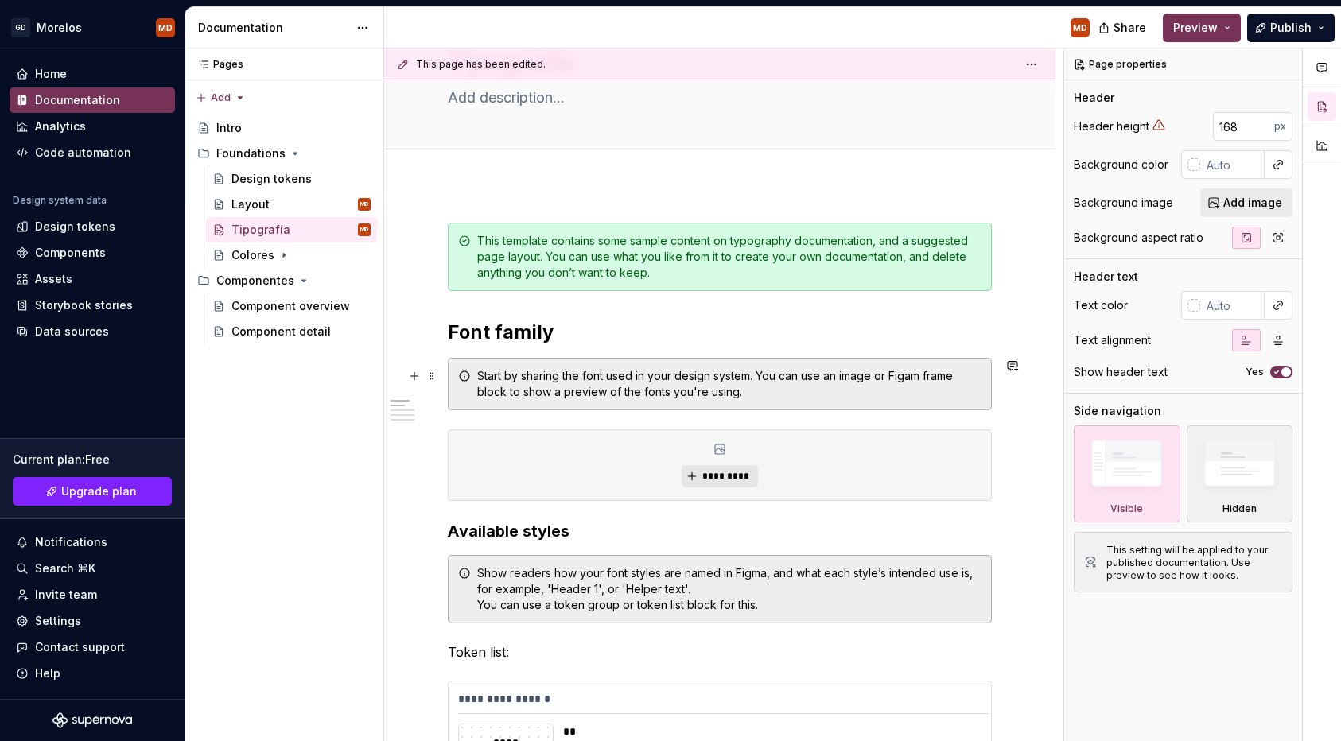
type textarea "Tipografía"
click at [598, 375] on div "Start by sharing the font used in your design system. You can use an image or F…" at bounding box center [729, 384] width 504 height 32
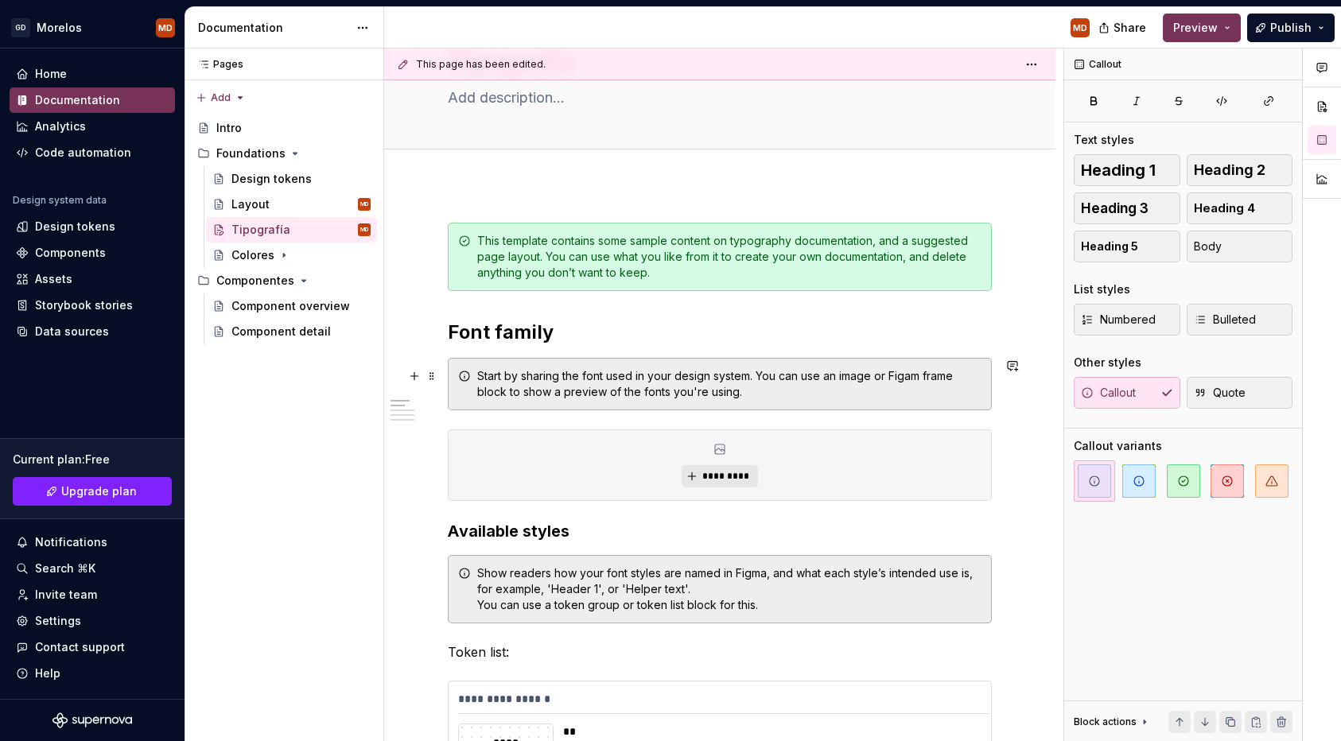
click at [549, 377] on div "Start by sharing the font used in your design system. You can use an image or F…" at bounding box center [729, 384] width 504 height 32
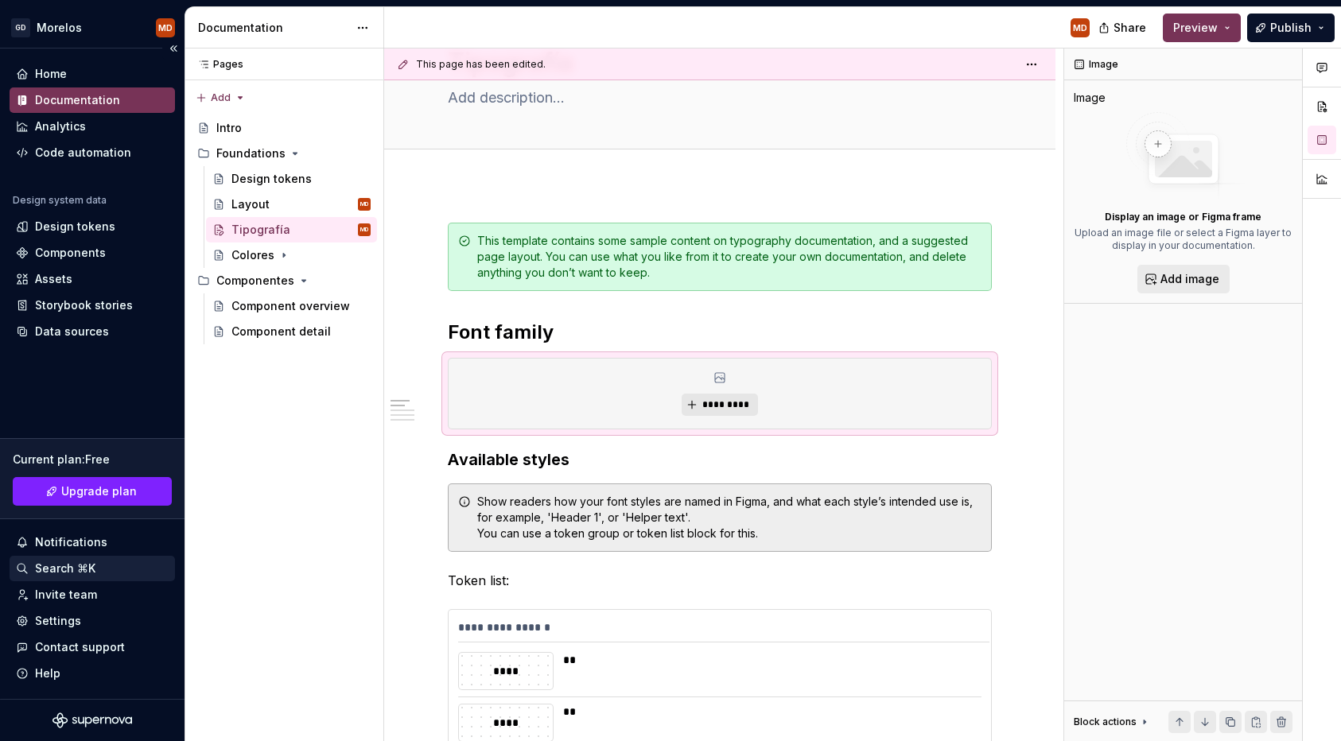
type textarea "*"
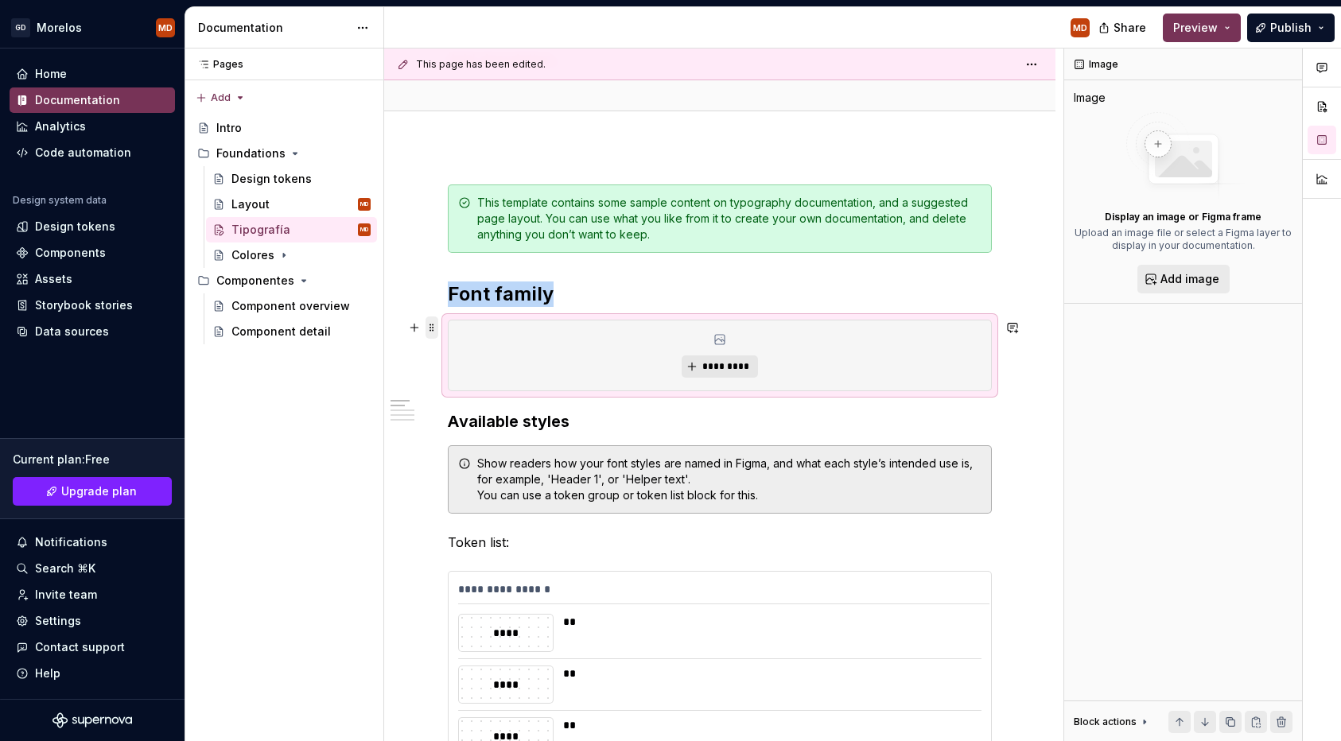
click at [433, 328] on span at bounding box center [432, 328] width 13 height 22
click at [425, 320] on button "button" at bounding box center [414, 328] width 22 height 22
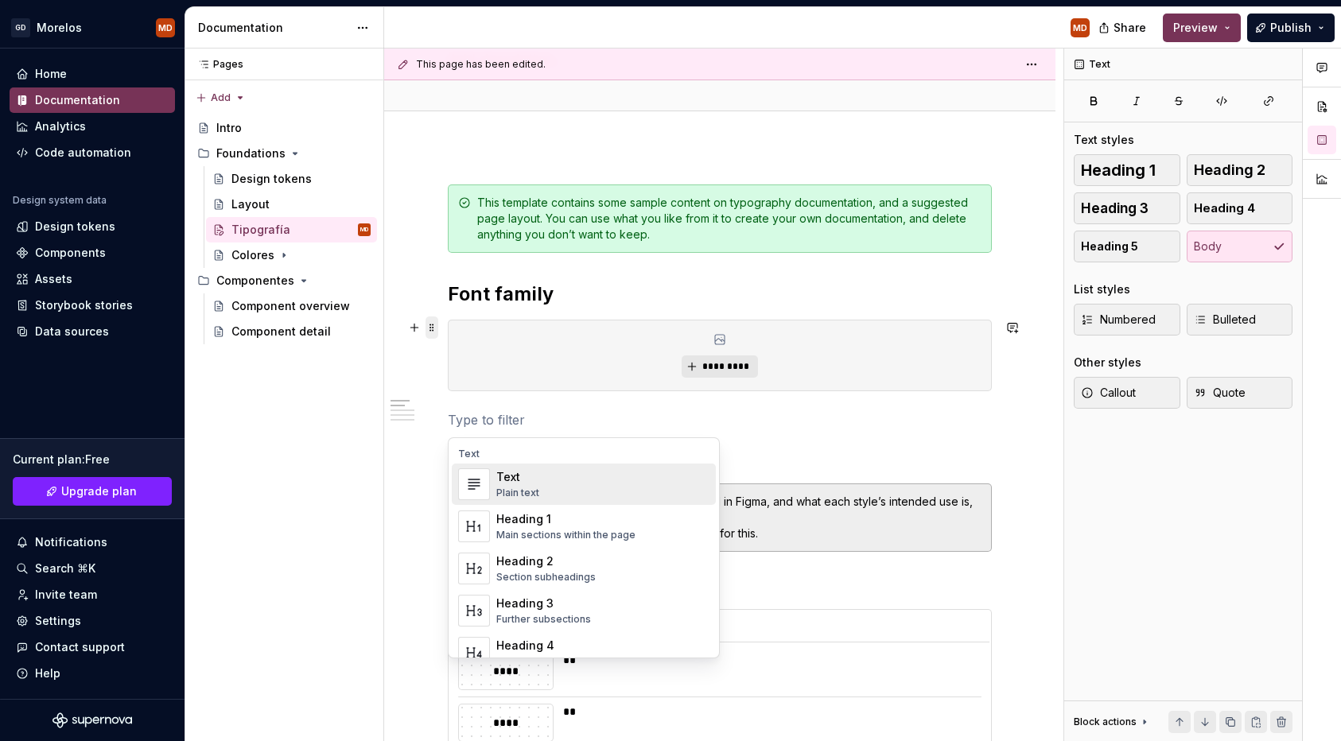
click at [435, 329] on span at bounding box center [432, 328] width 13 height 22
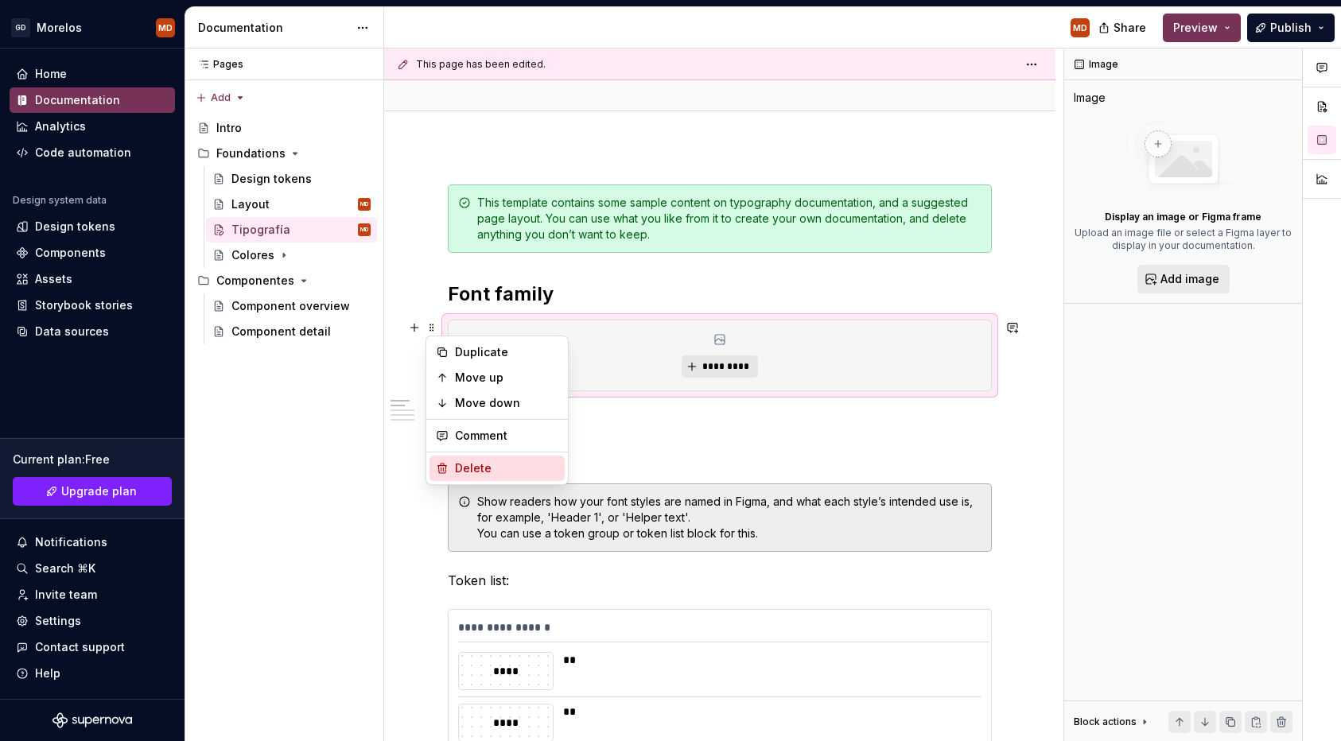
click at [476, 467] on div "Delete" at bounding box center [506, 469] width 103 height 16
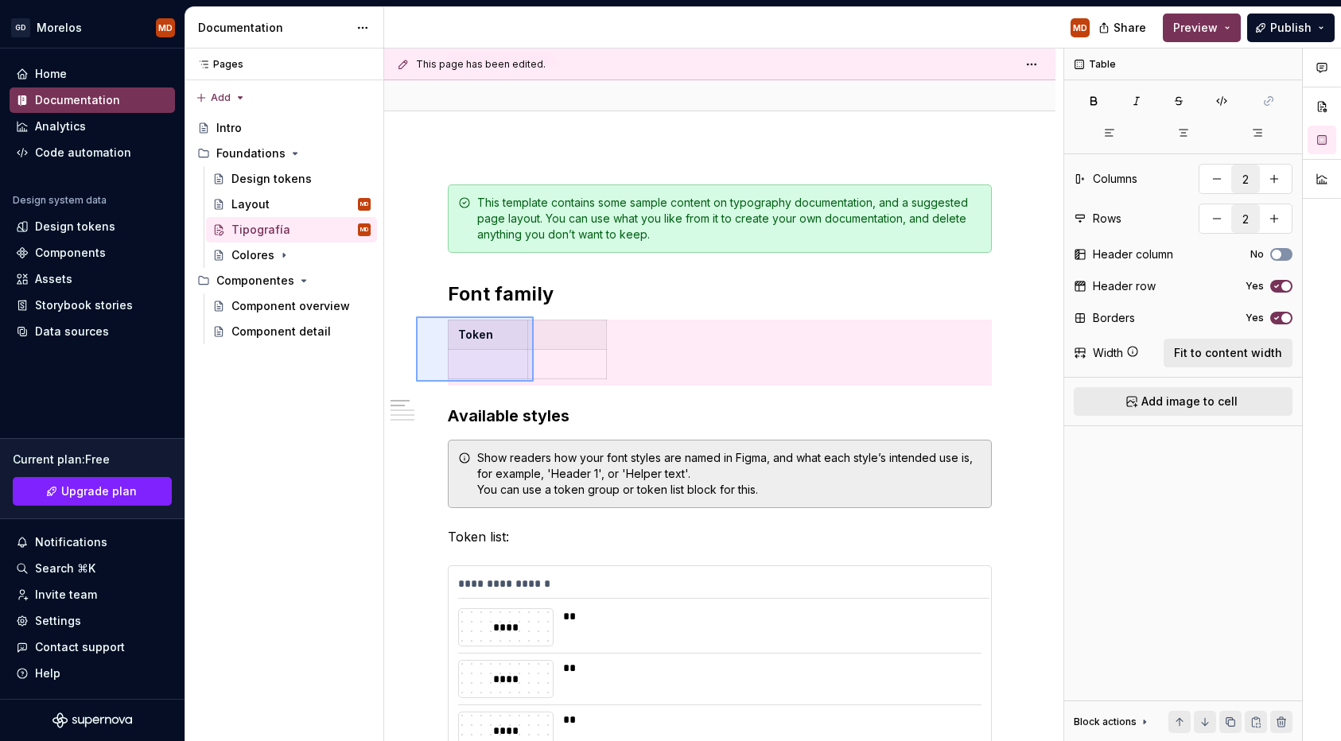
drag, startPoint x: 416, startPoint y: 317, endPoint x: 534, endPoint y: 382, distance: 134.6
click at [534, 382] on div "**********" at bounding box center [723, 396] width 679 height 694
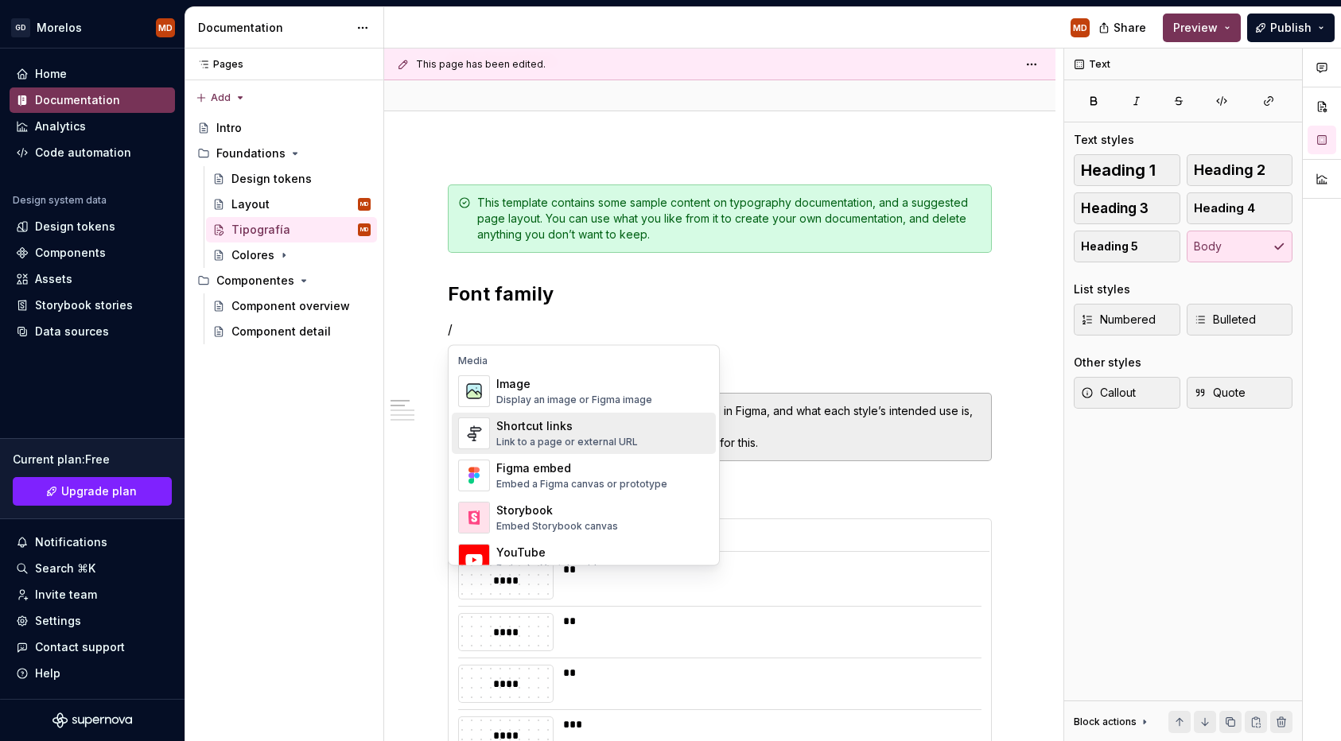
scroll to position [683, 0]
click at [578, 428] on div "Shortcut links" at bounding box center [567, 421] width 142 height 16
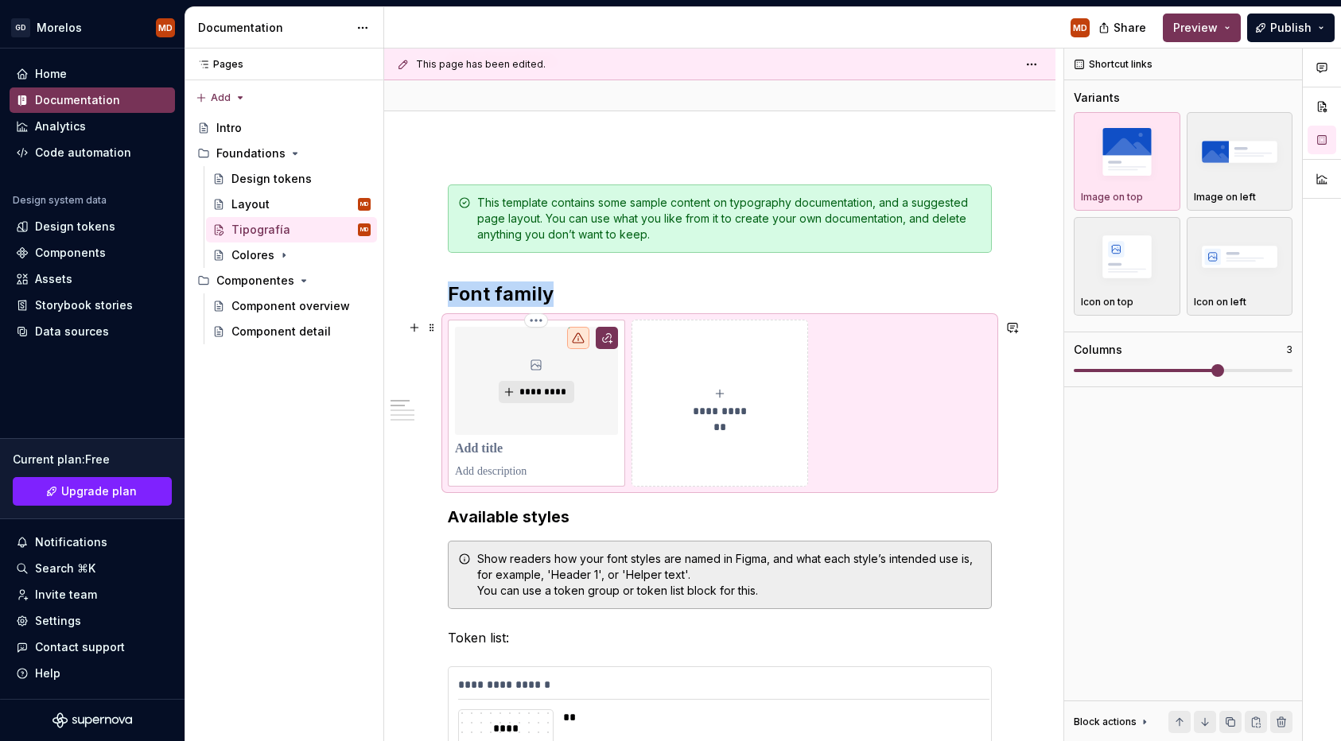
click at [490, 457] on p at bounding box center [536, 449] width 163 height 16
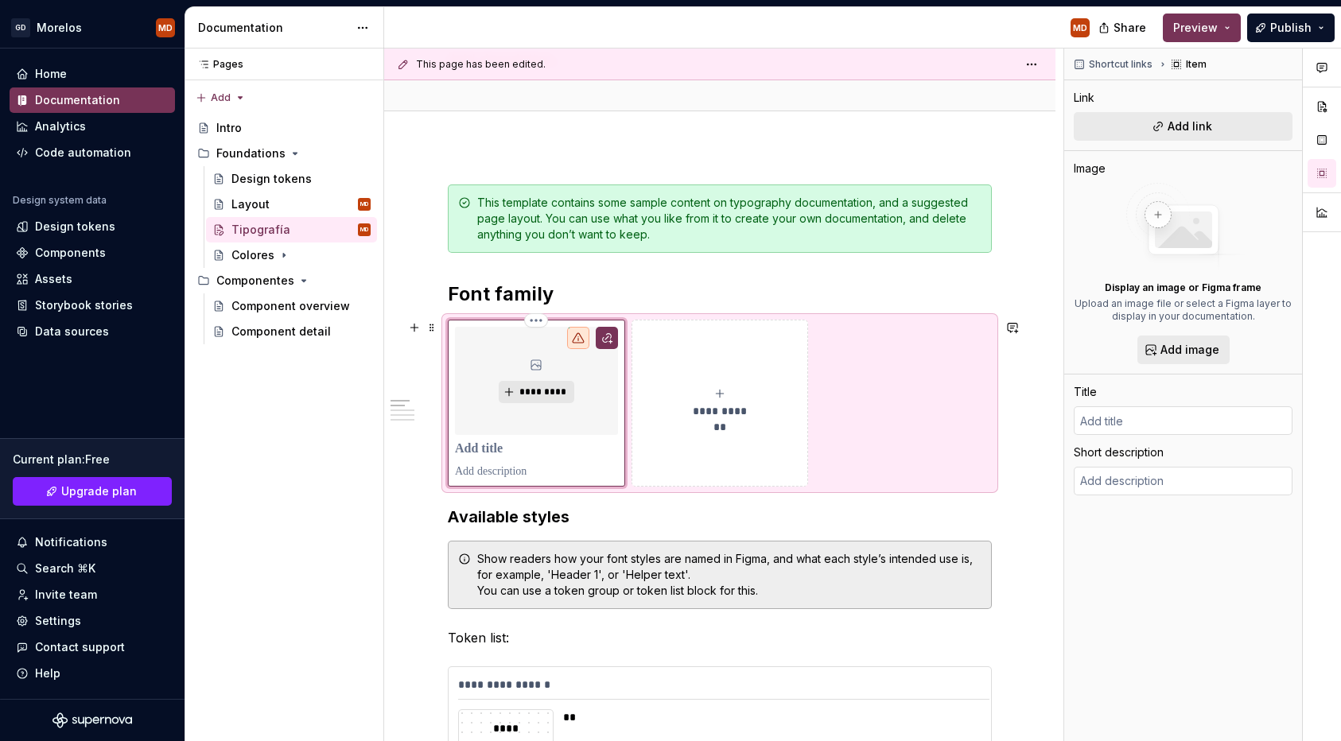
type textarea "*"
type input "K"
type textarea "*"
type input "Ka"
type textarea "*"
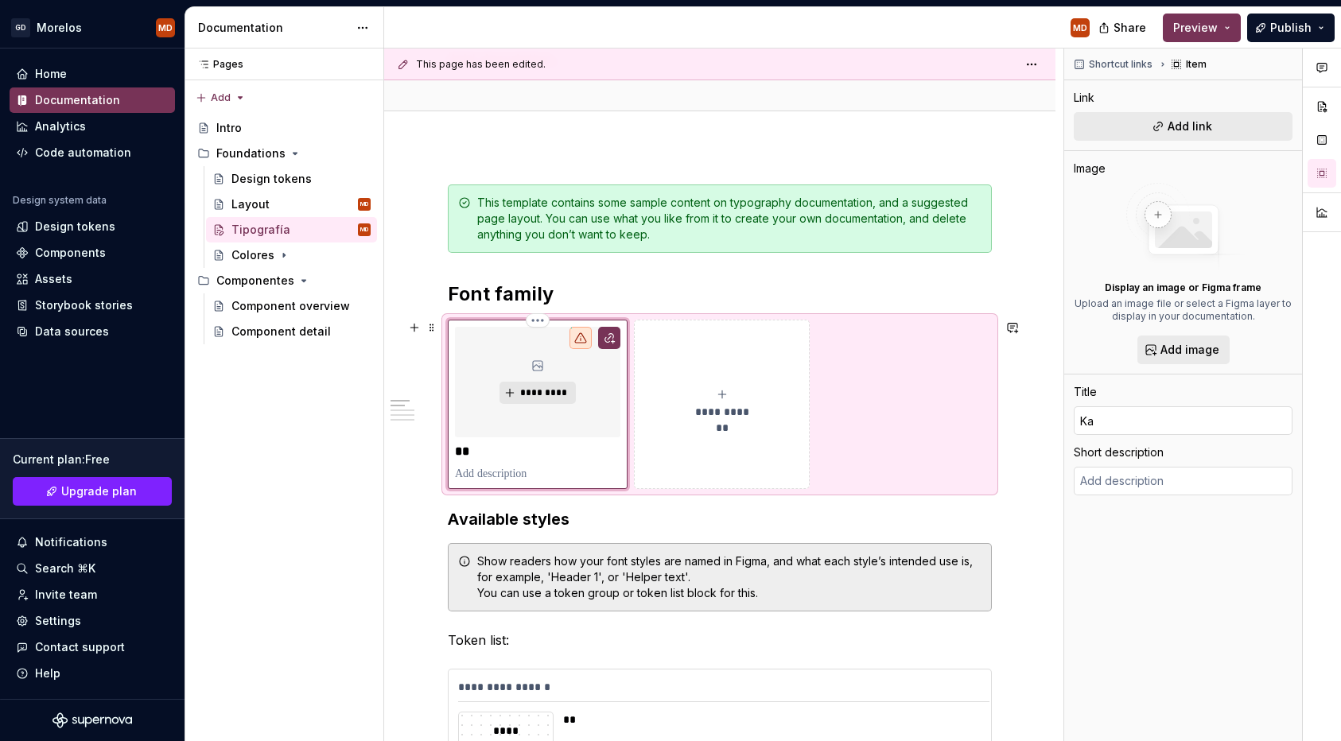
type input "Kar"
type textarea "*"
type input "Karo"
type textarea "*"
type input "Karon"
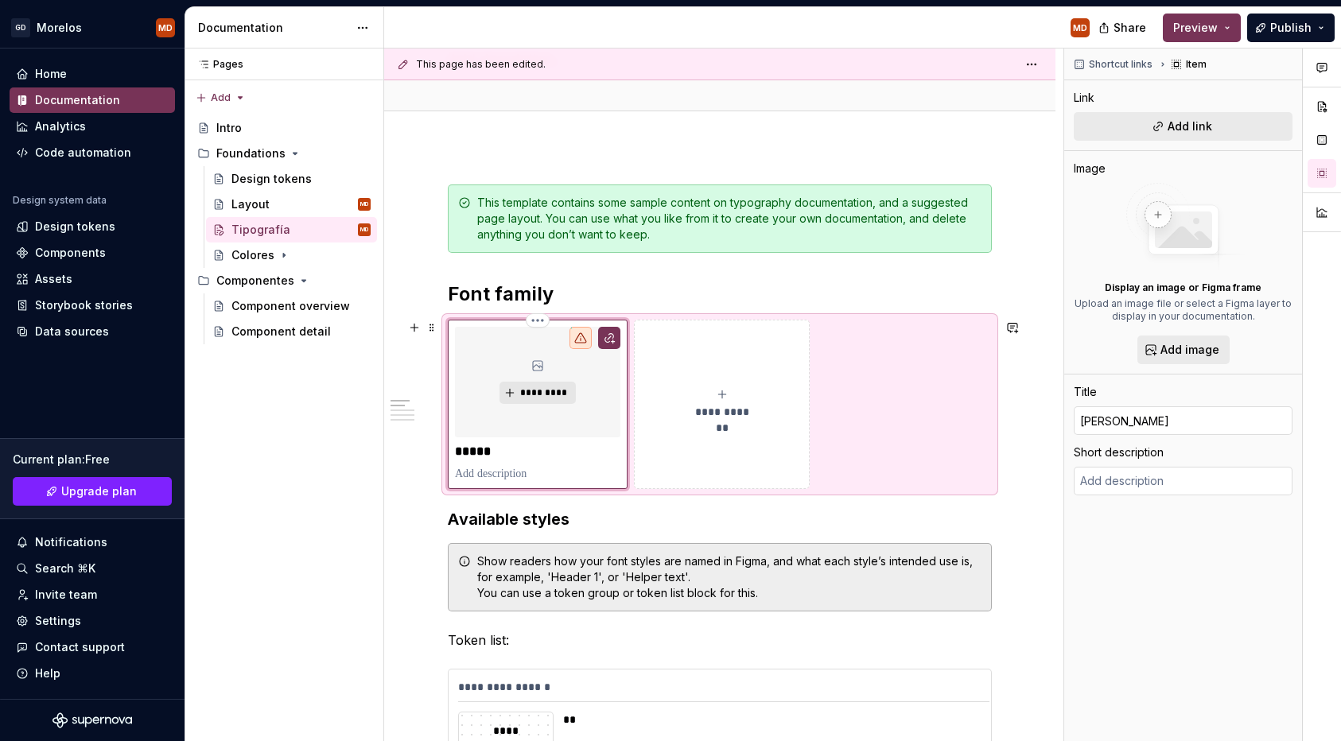
type textarea "*"
type input "Karo"
type textarea "*"
type input "Karol"
type textarea "*"
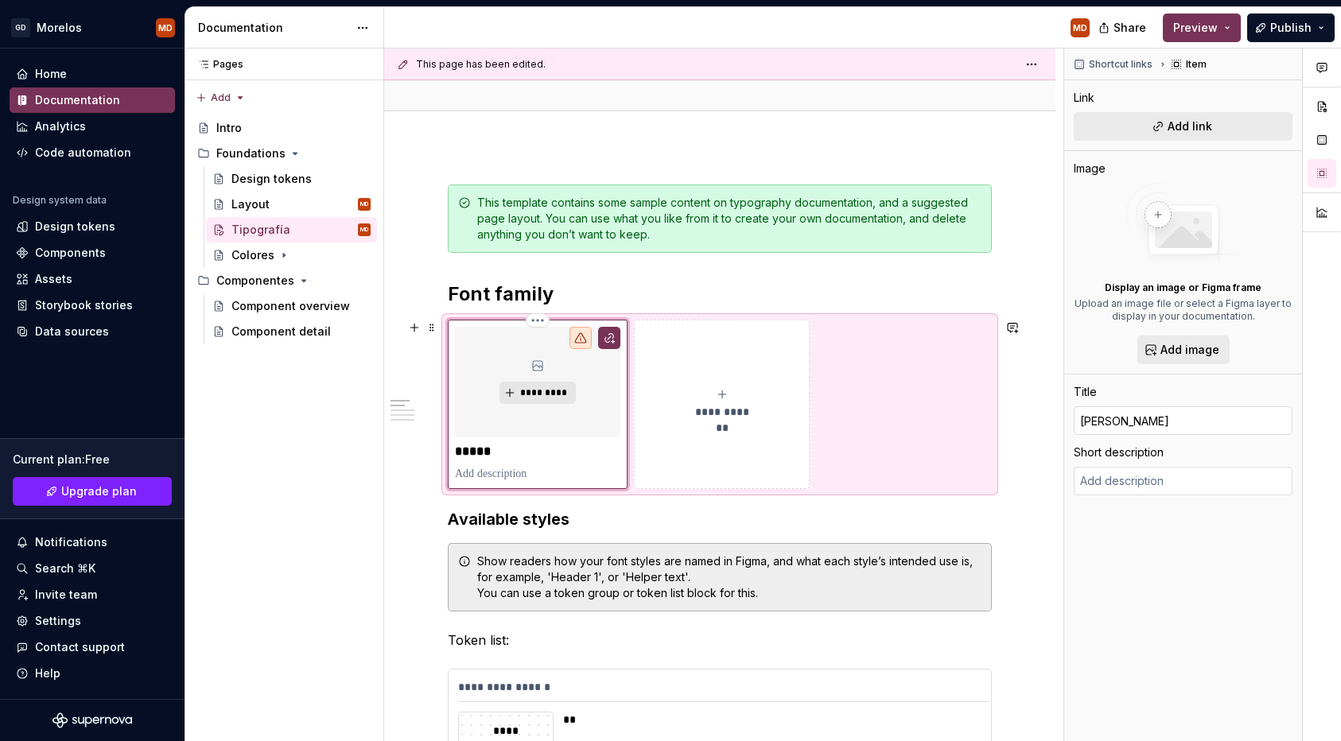
type input "Karol"
type textarea "*"
type input "Karol"
click at [729, 398] on icon "submit" at bounding box center [722, 394] width 13 height 13
type textarea "*"
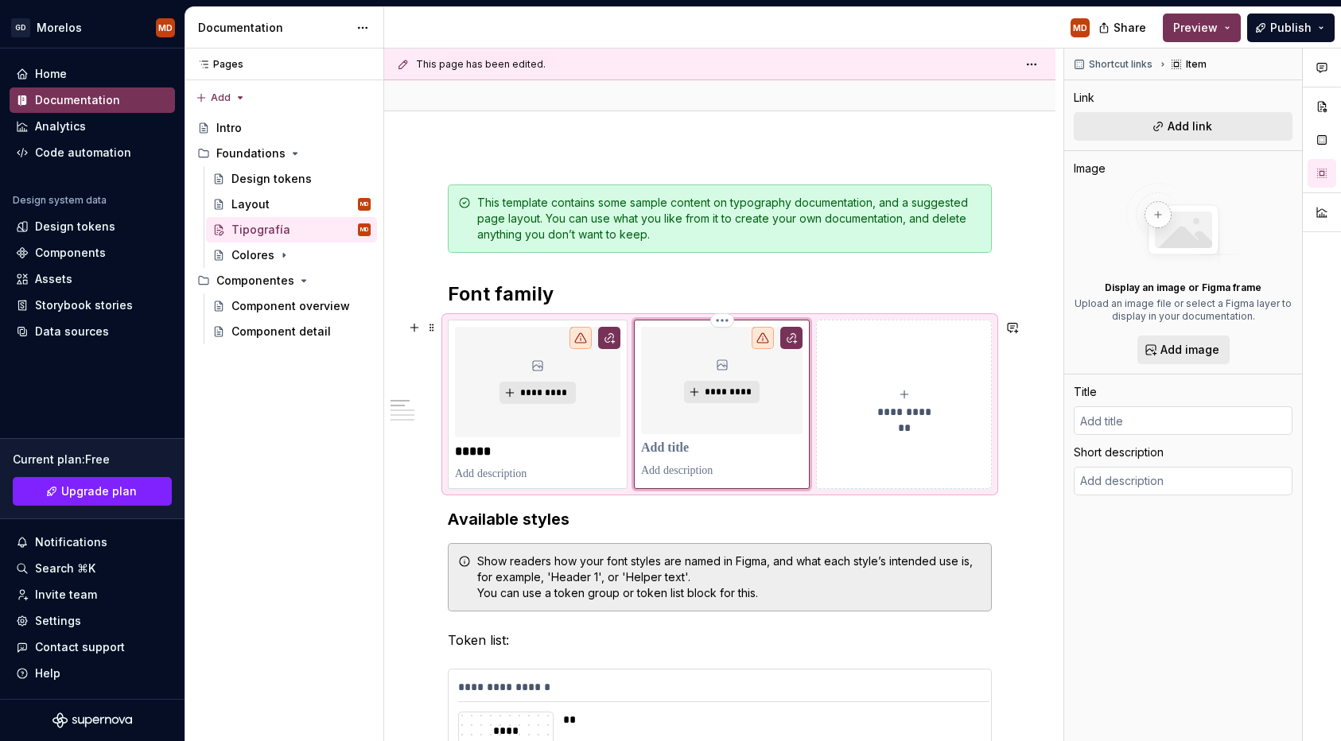
click at [671, 455] on p at bounding box center [721, 449] width 161 height 16
type textarea "*"
type input "T"
type textarea "*"
type input "Tw"
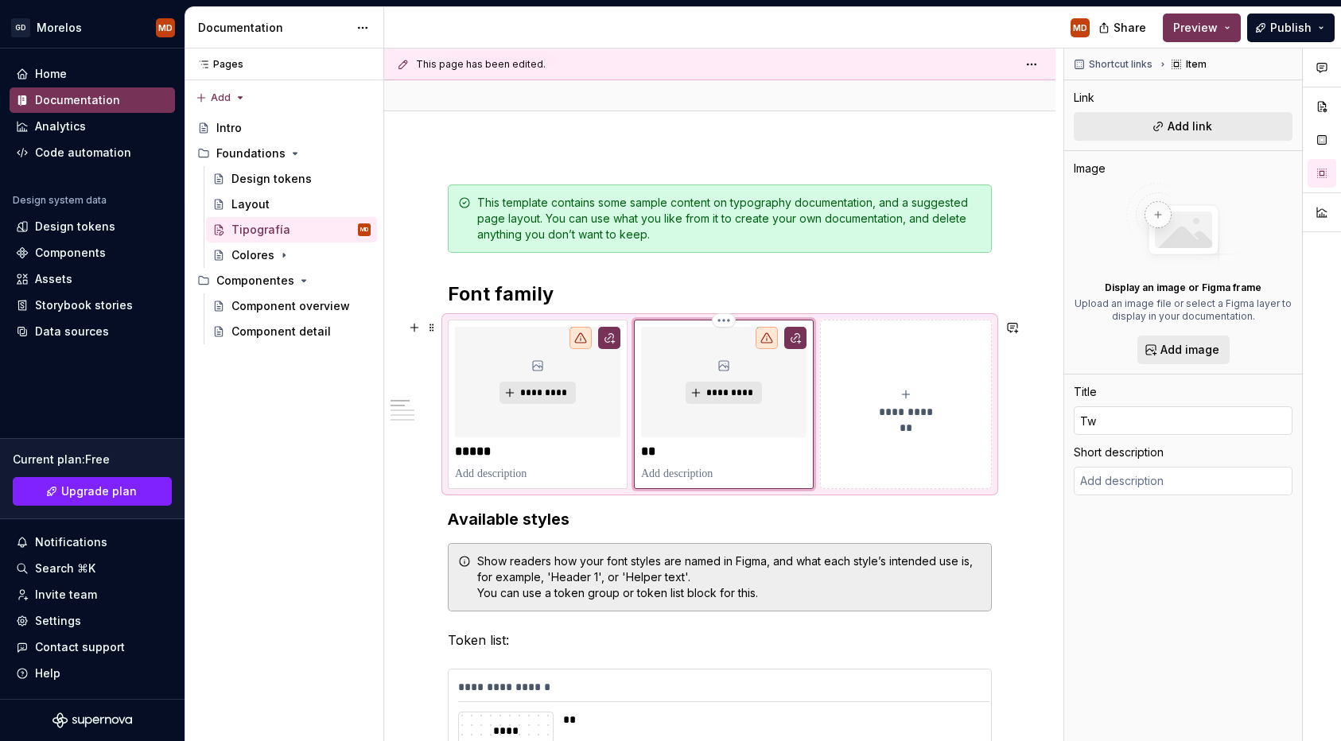
type textarea "*"
type input "Two"
type textarea "*"
type input "Twog"
type textarea "*"
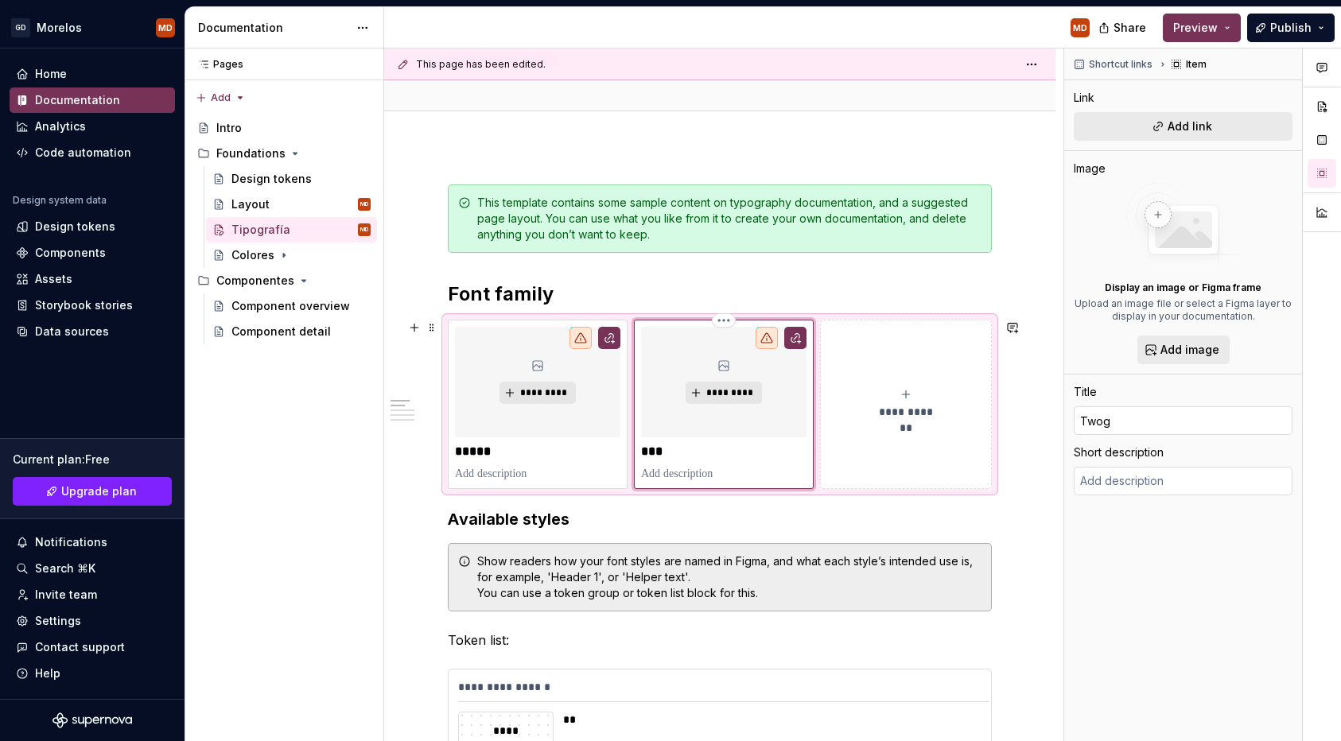
type input "Twoge"
type textarea "*"
type input "Twoget"
type textarea "*"
type input "Twogeth"
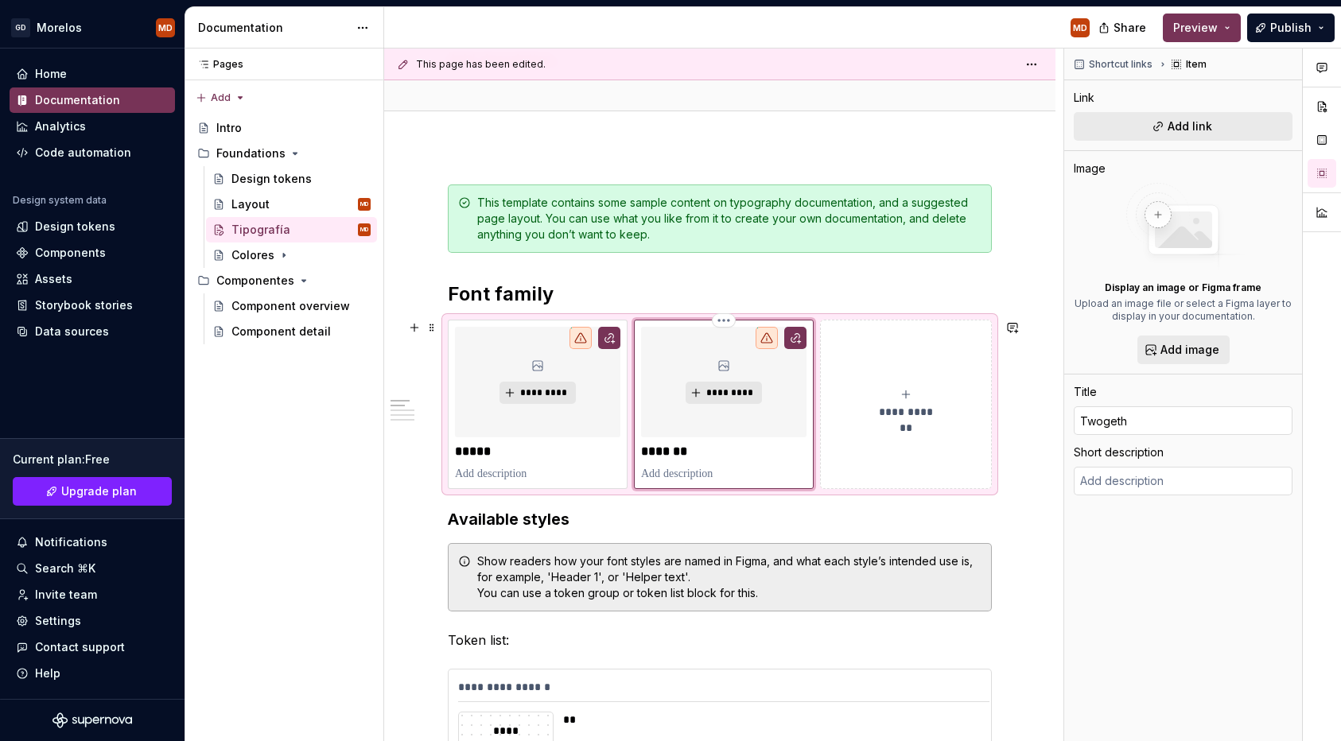
type textarea "*"
type input "Twogethe"
type textarea "*"
type input "Twogether"
type textarea "*"
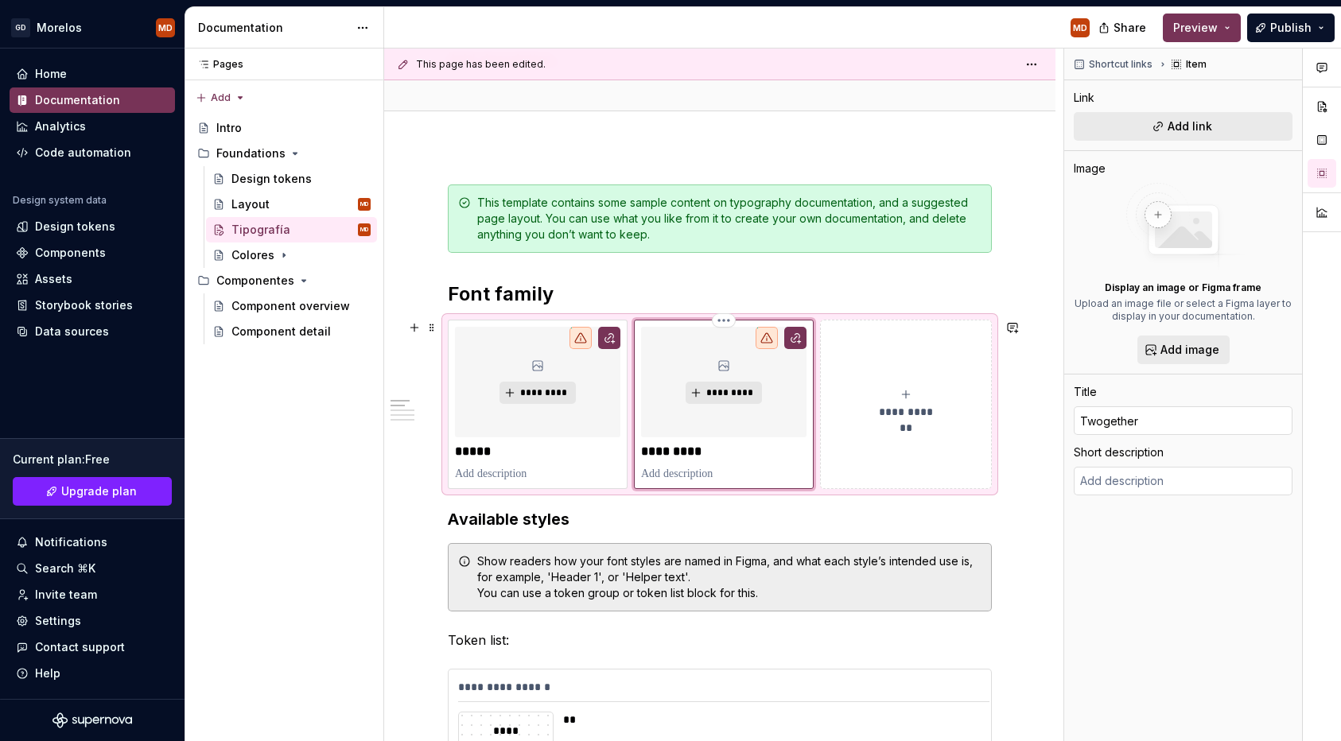
type input "Twogether"
type textarea "*"
type input "Twogether S"
type textarea "*"
type input "Twogether Sa"
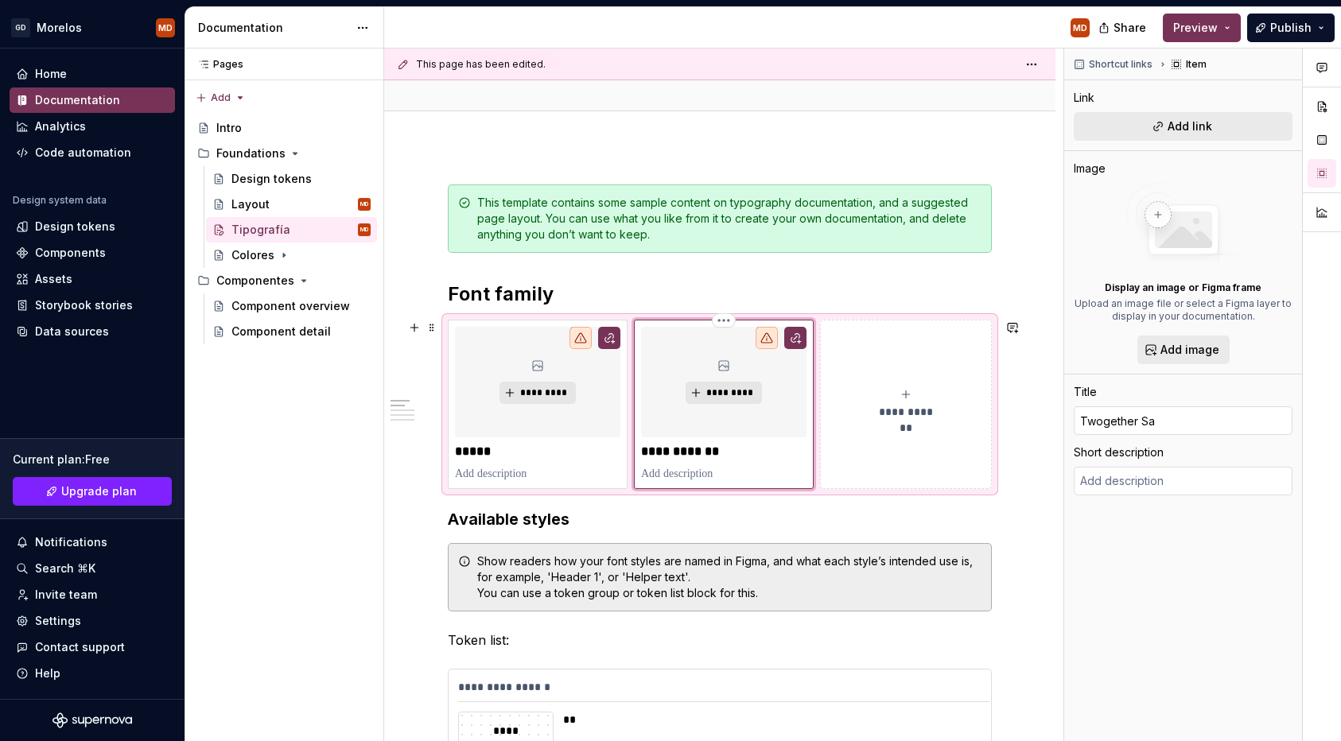
type textarea "*"
type input "Twogether San"
type textarea "*"
type input "Twogether Sans"
click at [490, 453] on p "*****" at bounding box center [537, 452] width 165 height 16
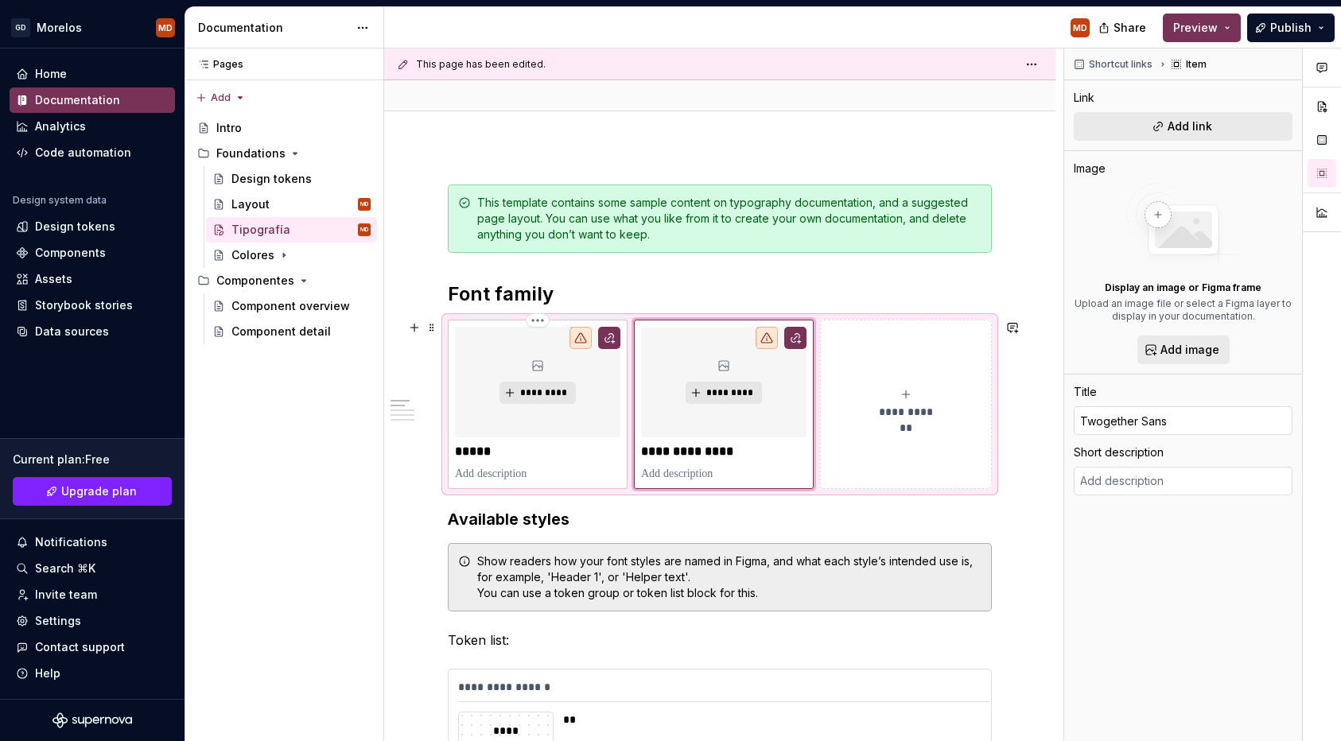
type textarea "*"
type input "Karol"
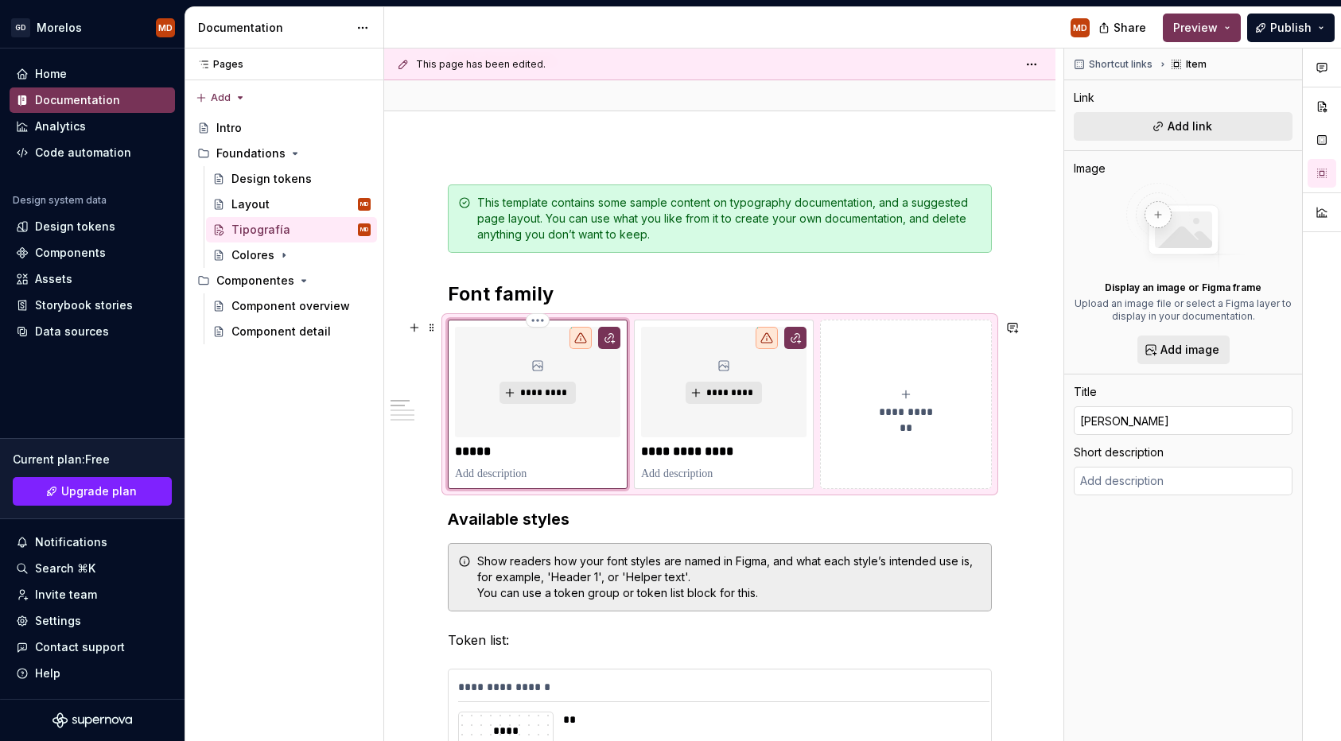
type textarea "*"
type input "Karol"
type textarea "*"
type input "Karol S"
type textarea "*"
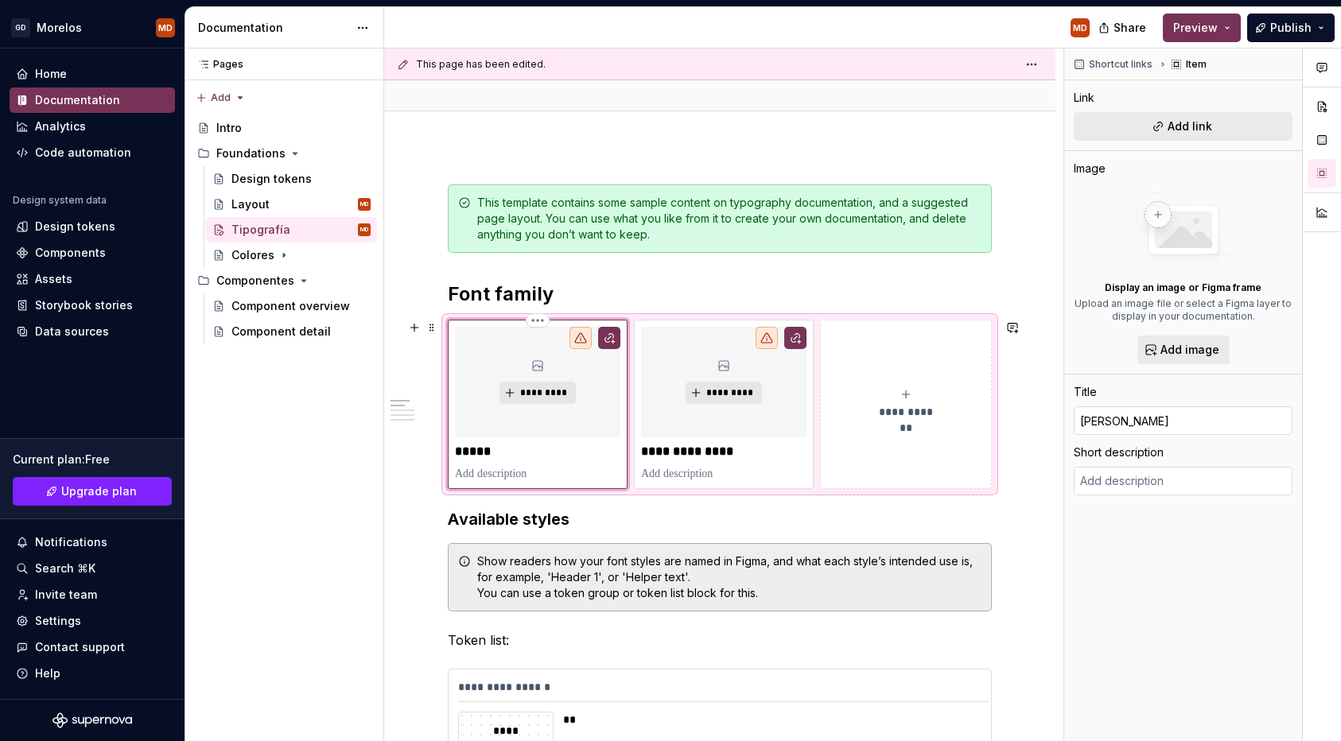
type input "Karol Sa"
type textarea "*"
type input "Karol San"
type textarea "*"
type input "Karol Sans"
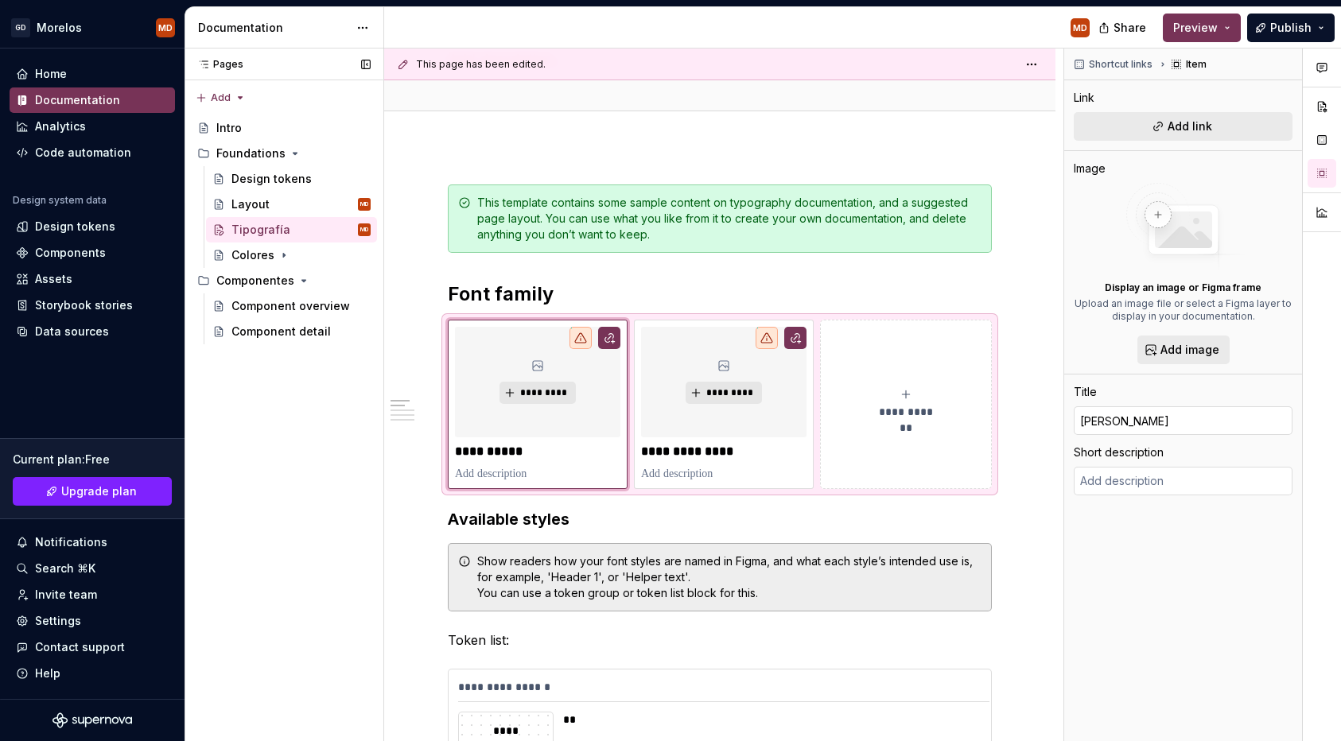
click at [382, 469] on div "Pages Pages Add Accessibility guide for tree Page tree. Navigate the tree with …" at bounding box center [284, 396] width 199 height 694
click at [434, 326] on span at bounding box center [432, 328] width 13 height 22
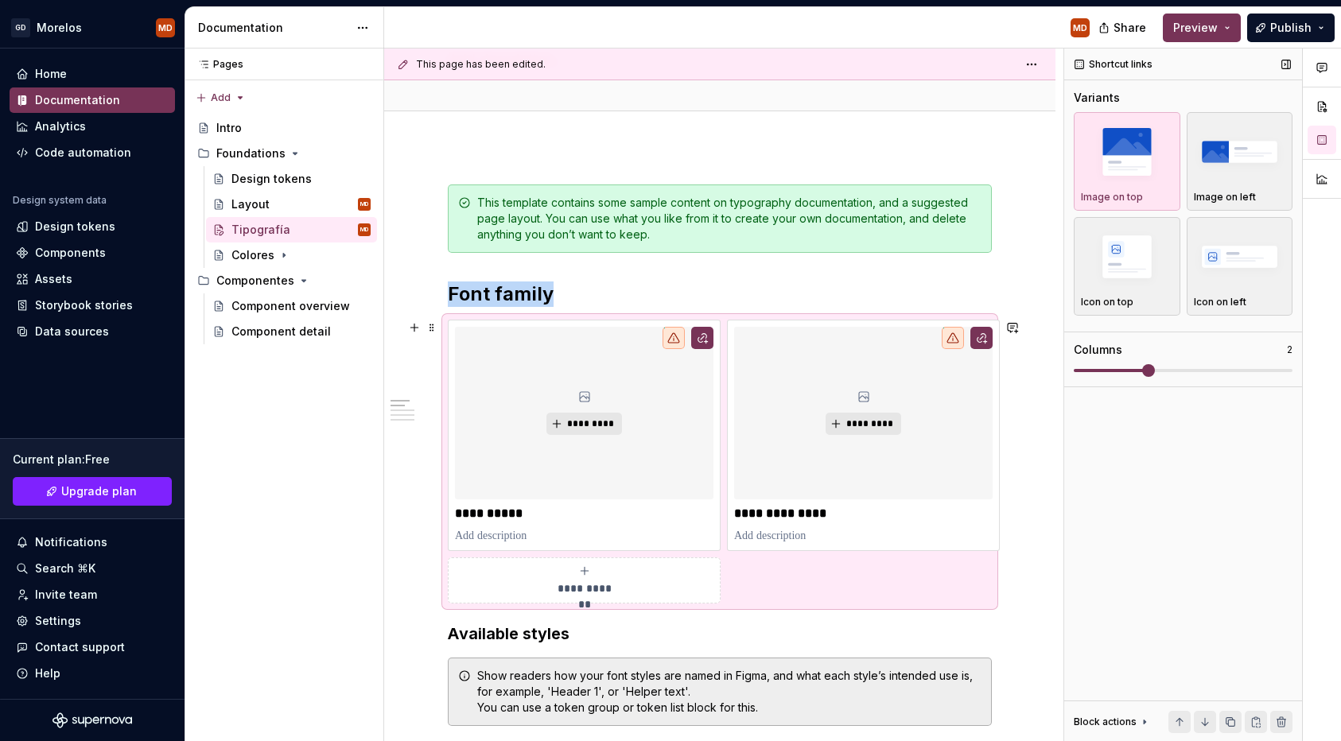
click at [1155, 369] on span at bounding box center [1148, 370] width 13 height 13
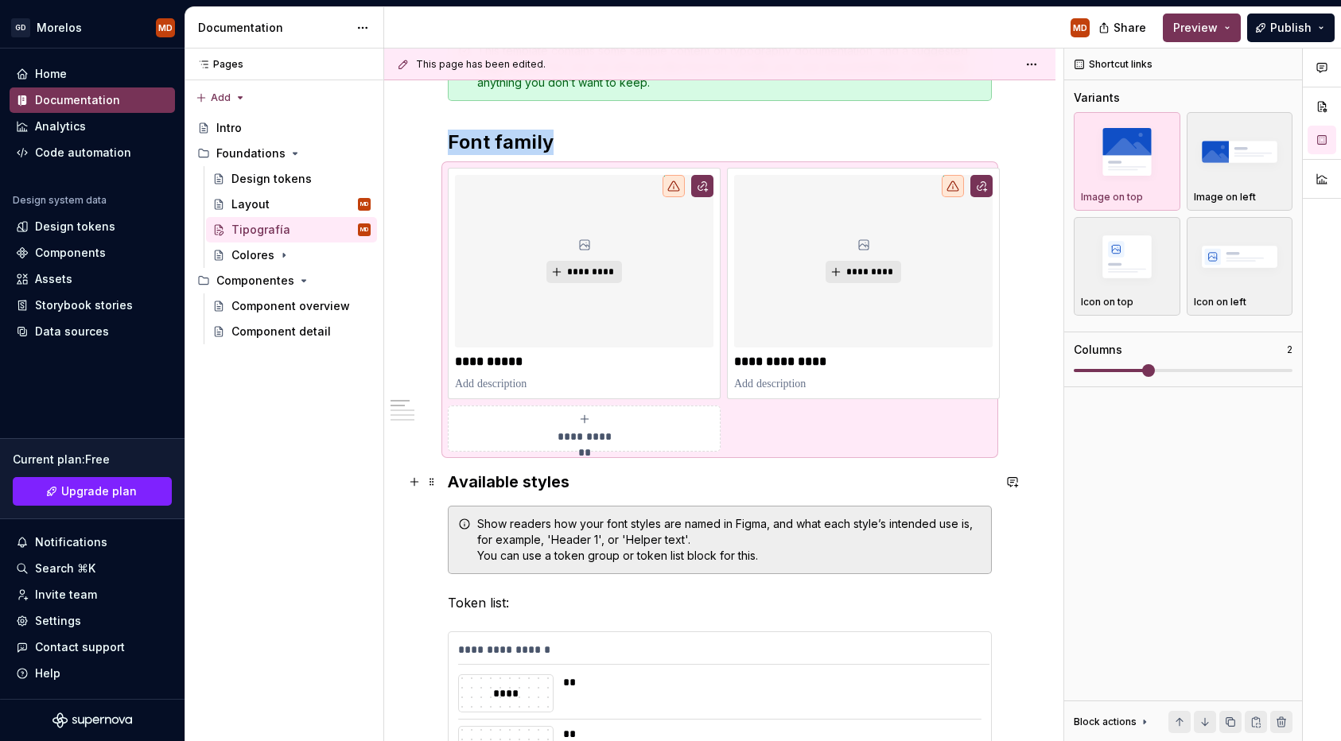
scroll to position [278, 0]
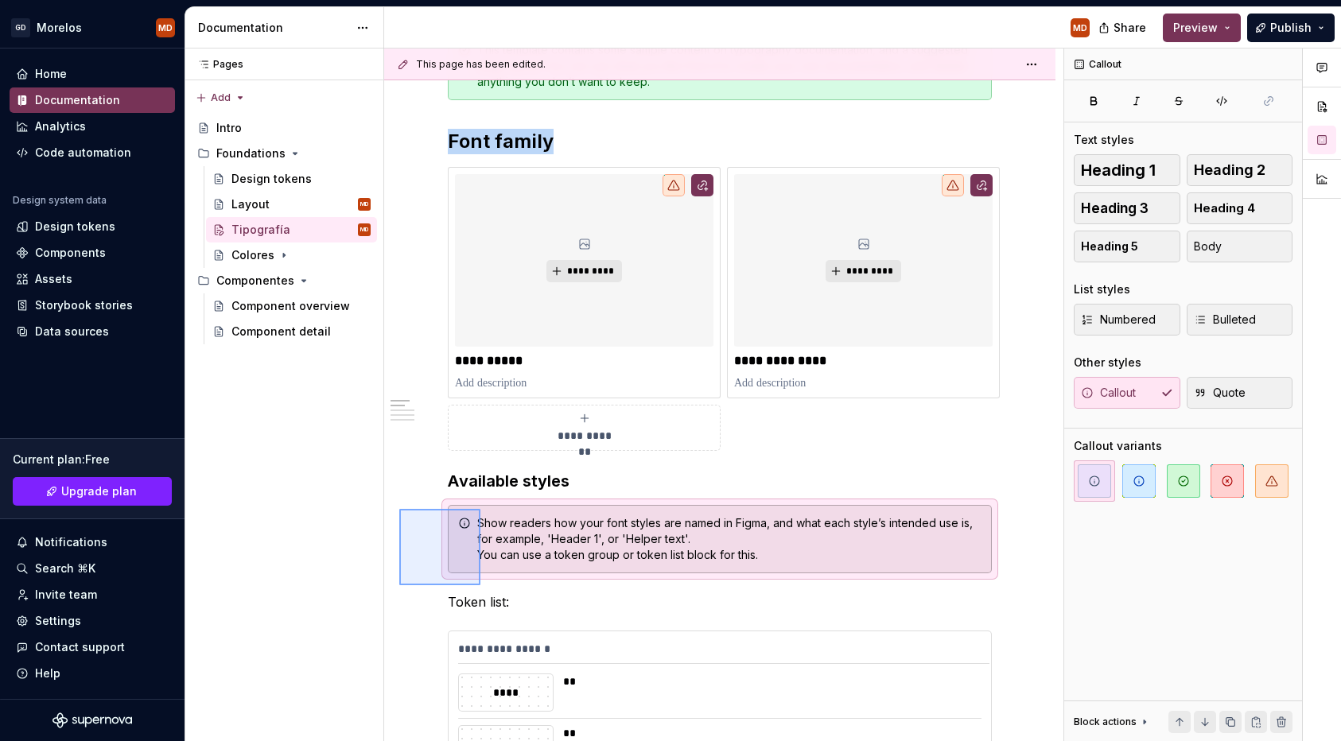
drag, startPoint x: 399, startPoint y: 509, endPoint x: 480, endPoint y: 585, distance: 111.4
click at [480, 585] on div "**********" at bounding box center [723, 396] width 679 height 694
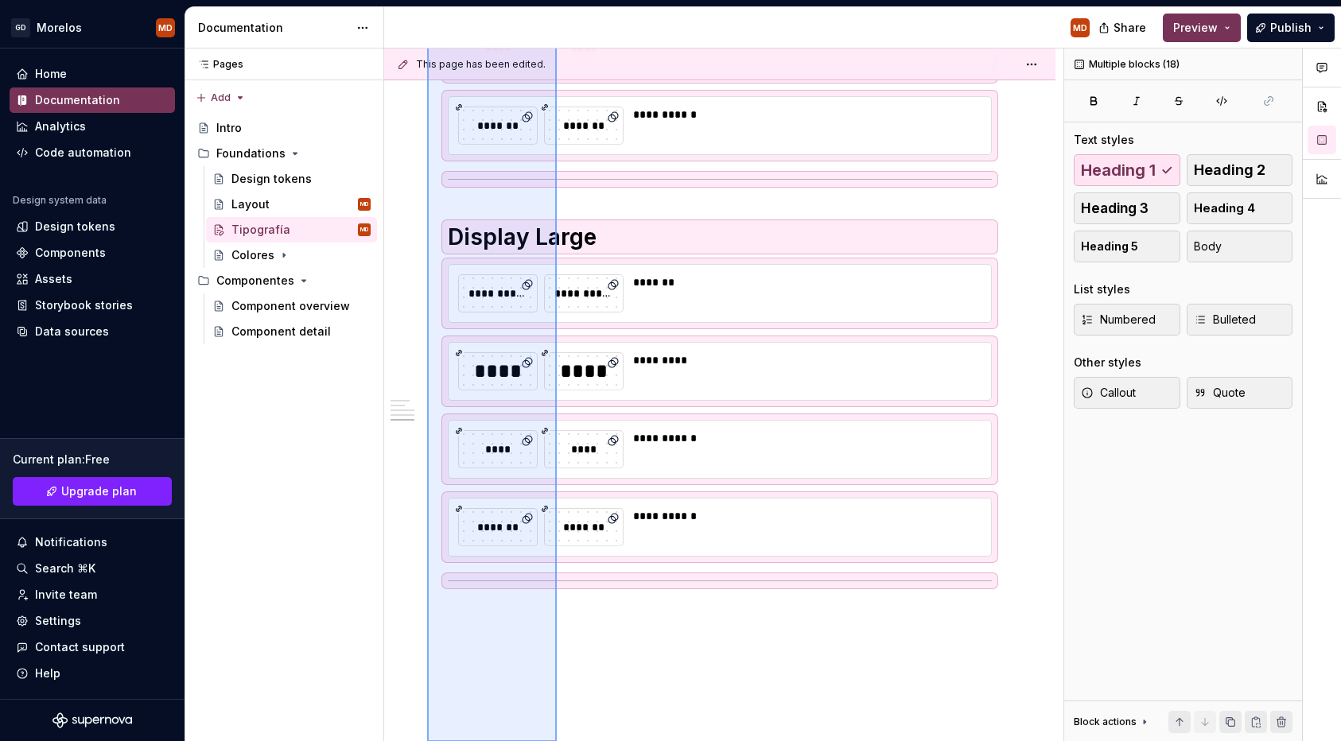
scroll to position [2474, 0]
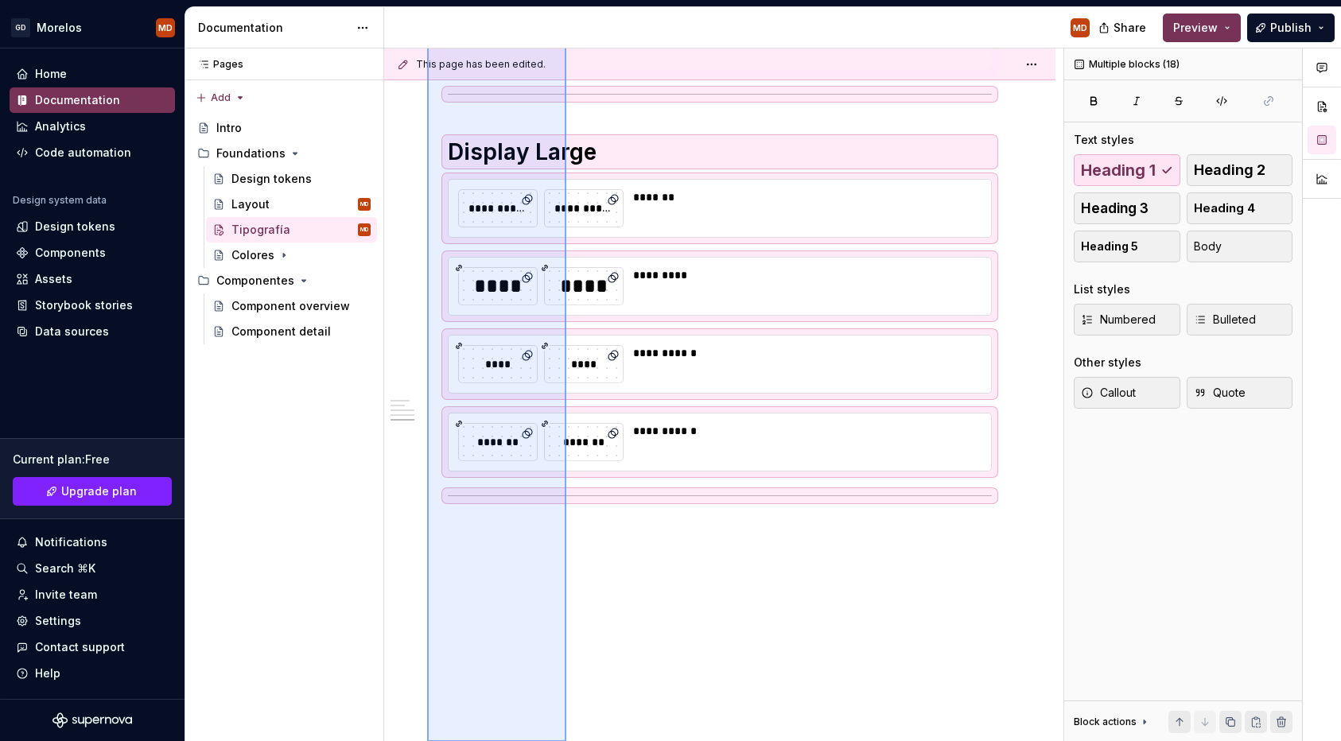
drag, startPoint x: 449, startPoint y: 284, endPoint x: 570, endPoint y: 772, distance: 502.4
click at [570, 741] on html "GD Morelos MD Home Documentation Analytics Code automation Design system data D…" at bounding box center [670, 370] width 1341 height 741
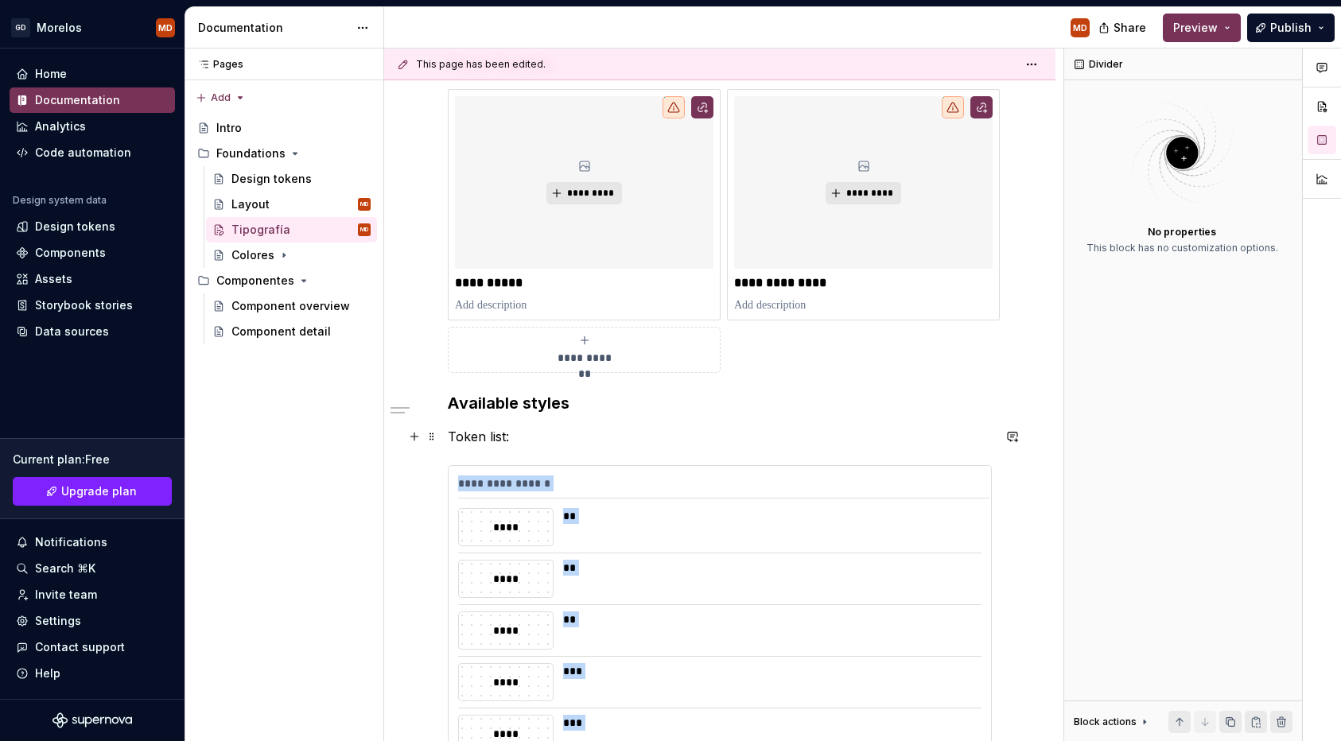
scroll to position [356, 0]
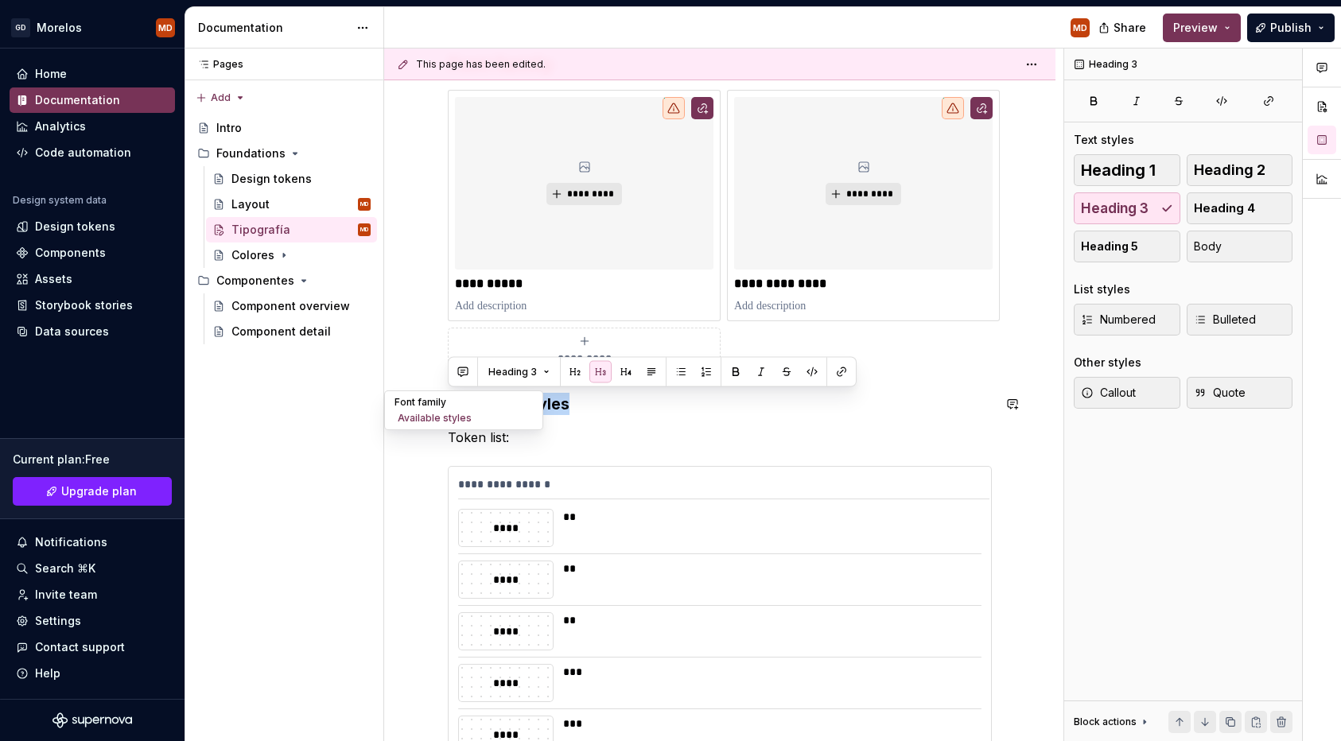
drag, startPoint x: 575, startPoint y: 408, endPoint x: 397, endPoint y: 402, distance: 178.3
click at [397, 402] on div "**********" at bounding box center [719, 690] width 671 height 1931
copy h3 "Available styles"
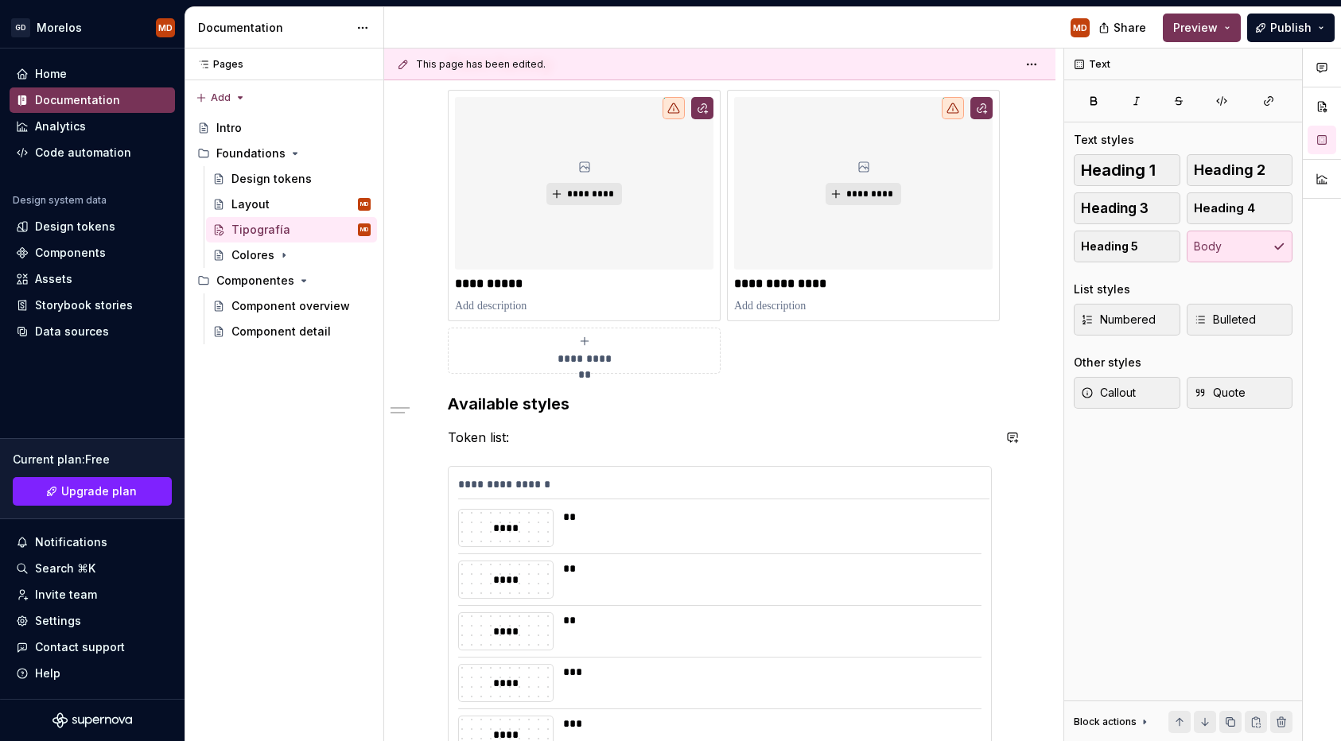
click at [616, 416] on div "**********" at bounding box center [720, 685] width 544 height 1460
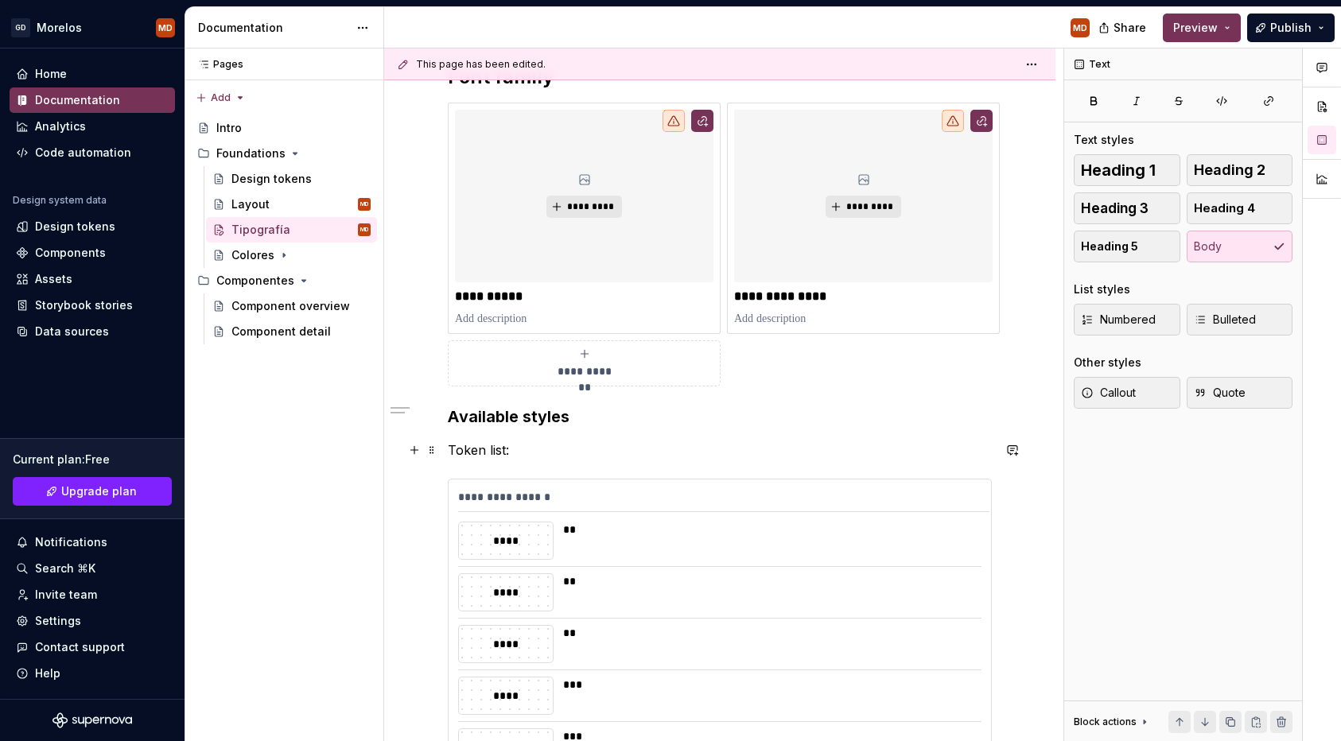
scroll to position [342, 0]
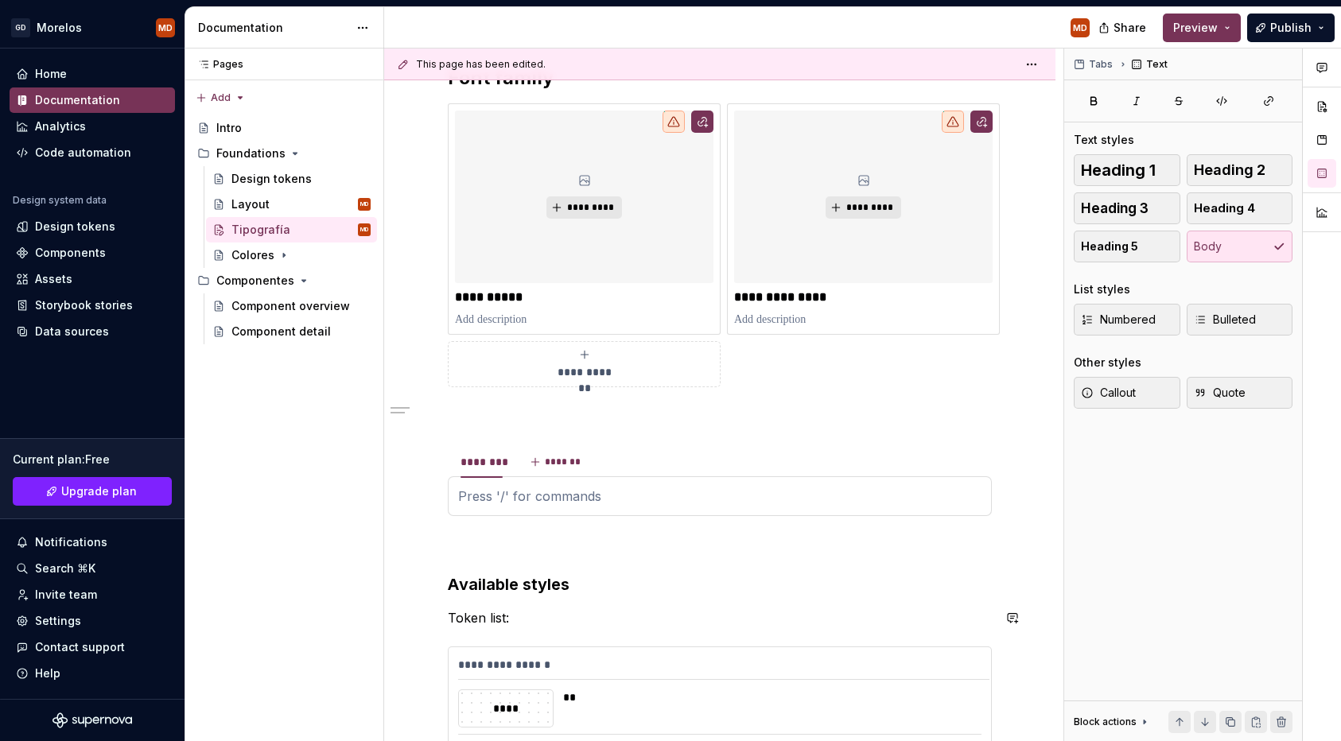
type textarea "*"
click at [483, 465] on div "********" at bounding box center [482, 462] width 42 height 16
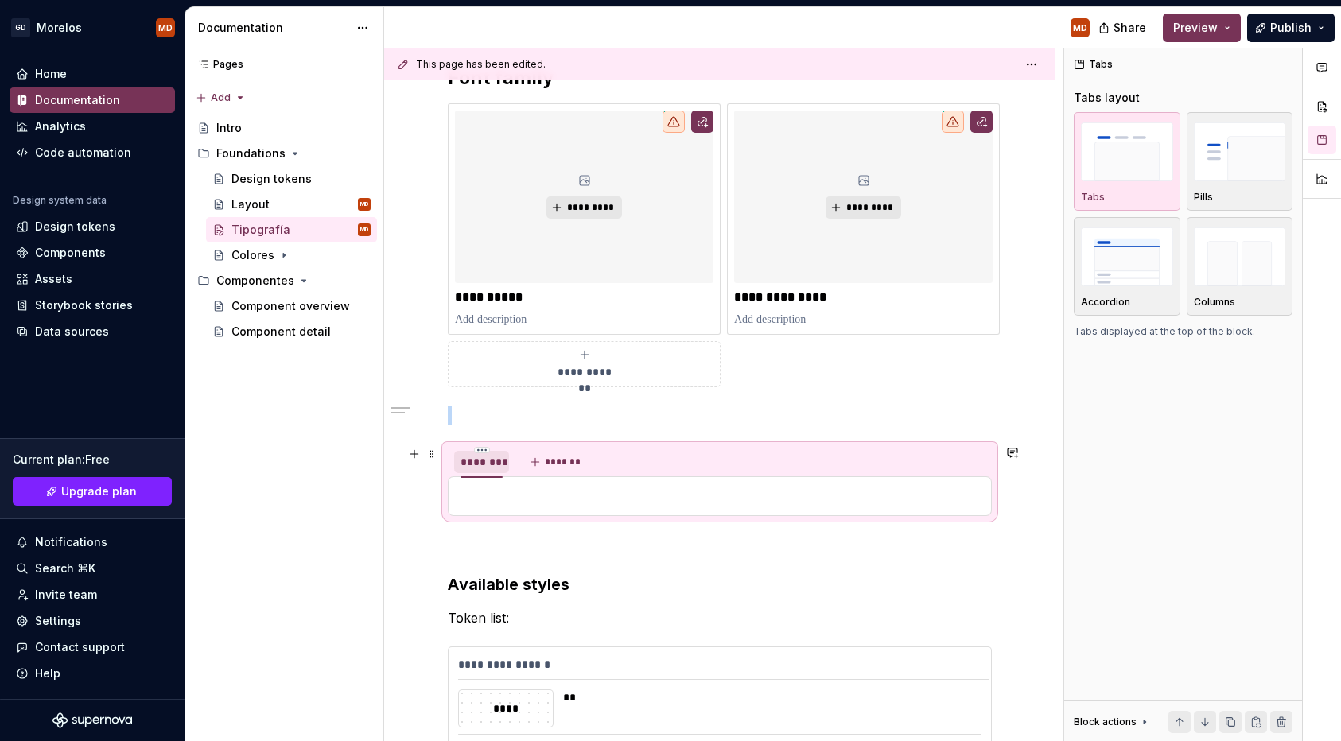
click at [479, 457] on div "********" at bounding box center [482, 462] width 42 height 16
click at [490, 461] on div "********" at bounding box center [482, 462] width 42 height 16
click at [487, 466] on div "********" at bounding box center [482, 462] width 42 height 16
type input "**********"
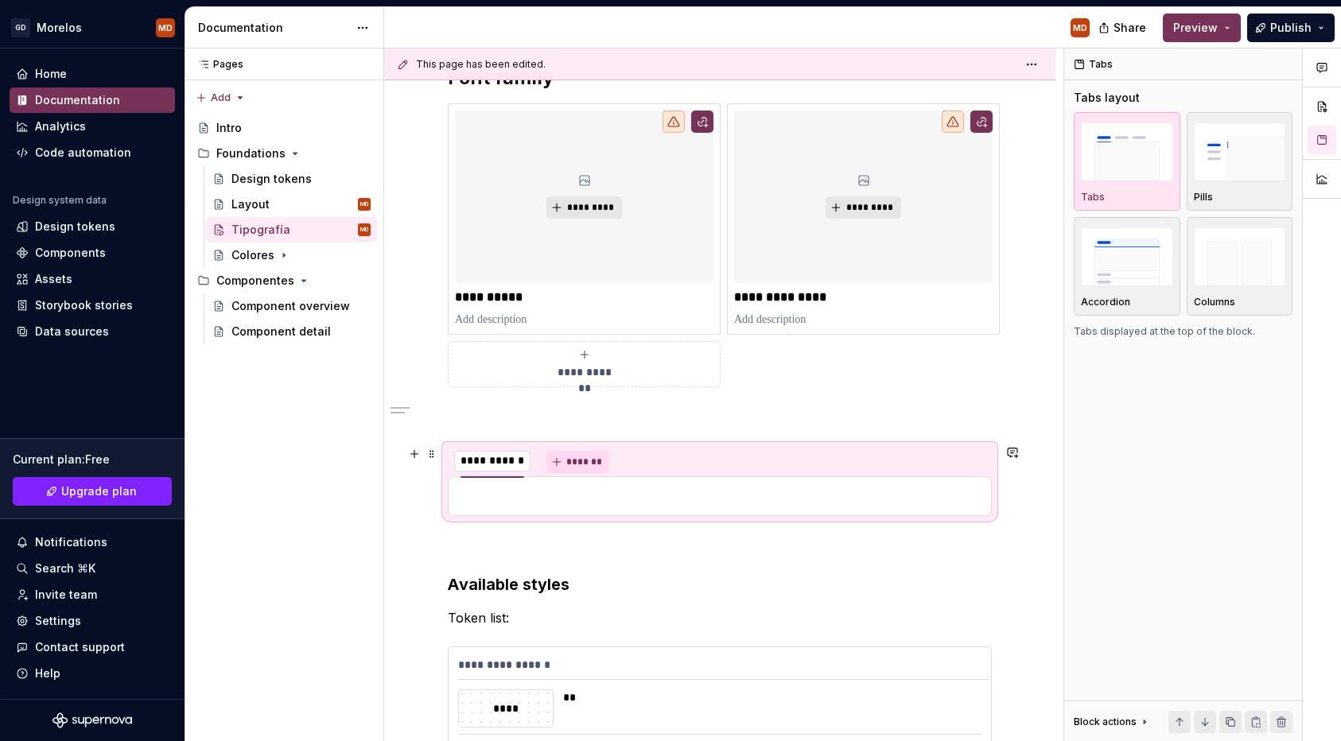
click at [573, 461] on span "*******" at bounding box center [584, 462] width 36 height 13
type input "*********"
click at [632, 456] on span "*******" at bounding box center [650, 462] width 36 height 13
type input "**********"
click at [652, 415] on p at bounding box center [720, 415] width 544 height 19
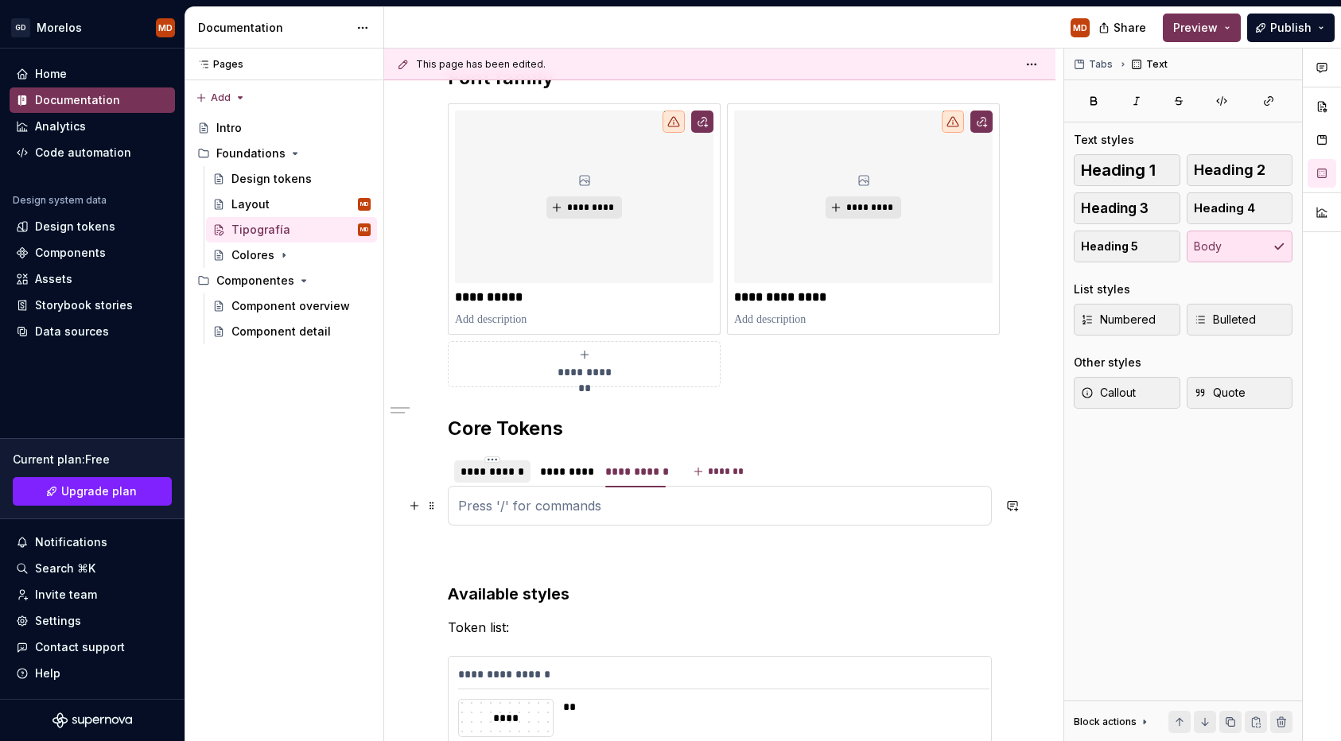
click at [602, 506] on p at bounding box center [719, 505] width 523 height 19
click at [563, 473] on div "*********" at bounding box center [564, 472] width 49 height 16
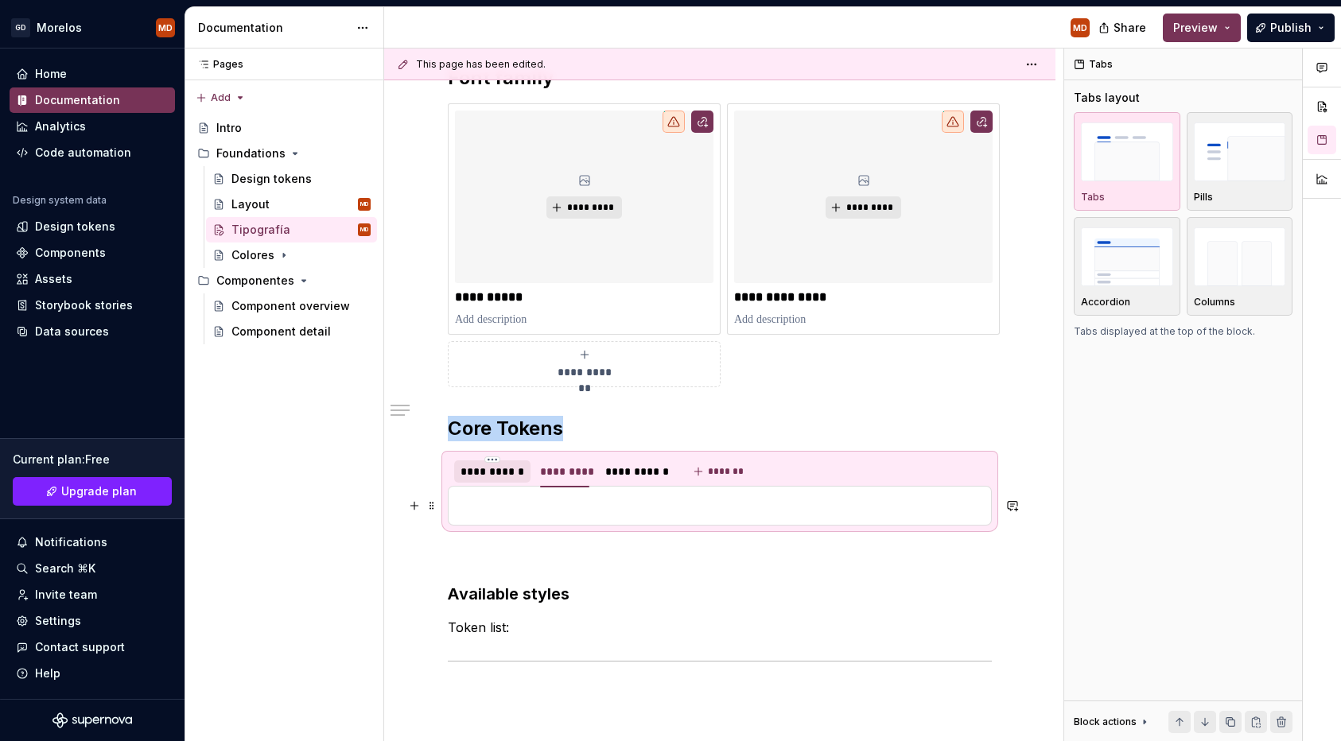
click at [554, 504] on p at bounding box center [719, 505] width 523 height 19
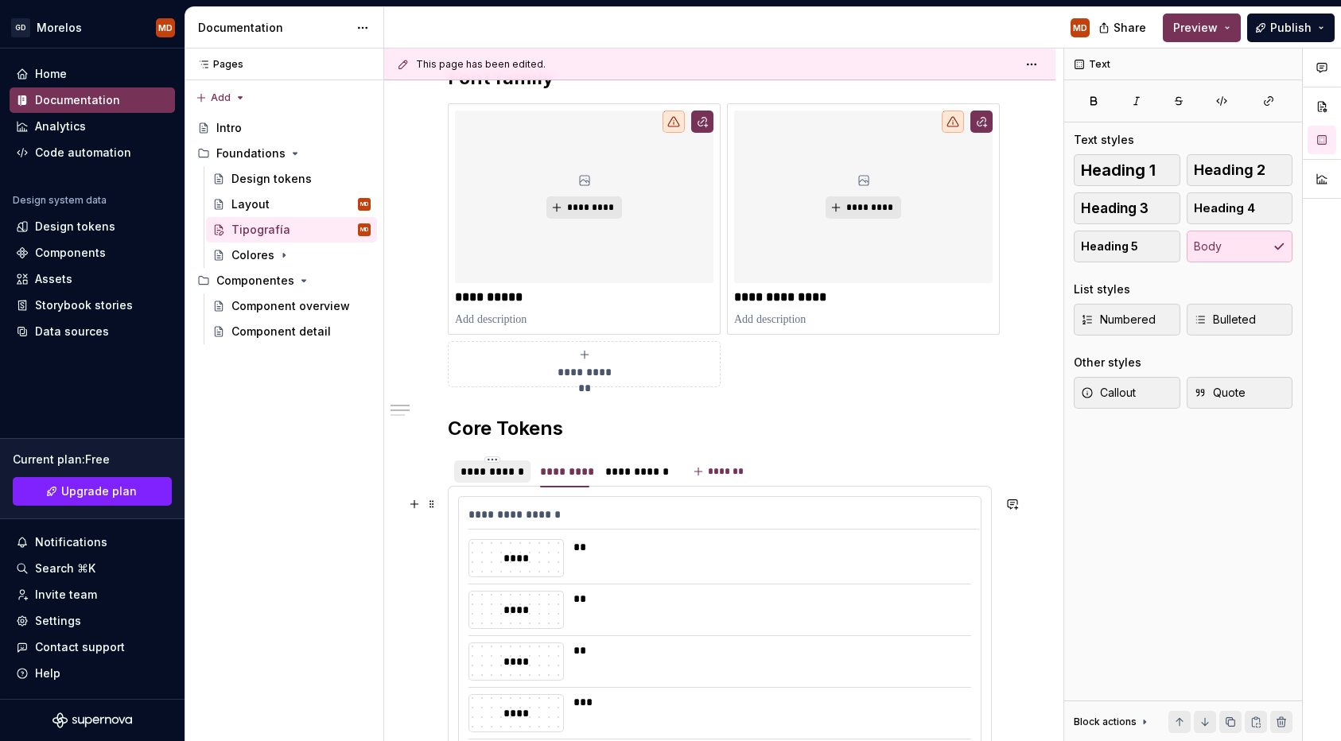
click at [471, 511] on div "**********" at bounding box center [724, 518] width 511 height 23
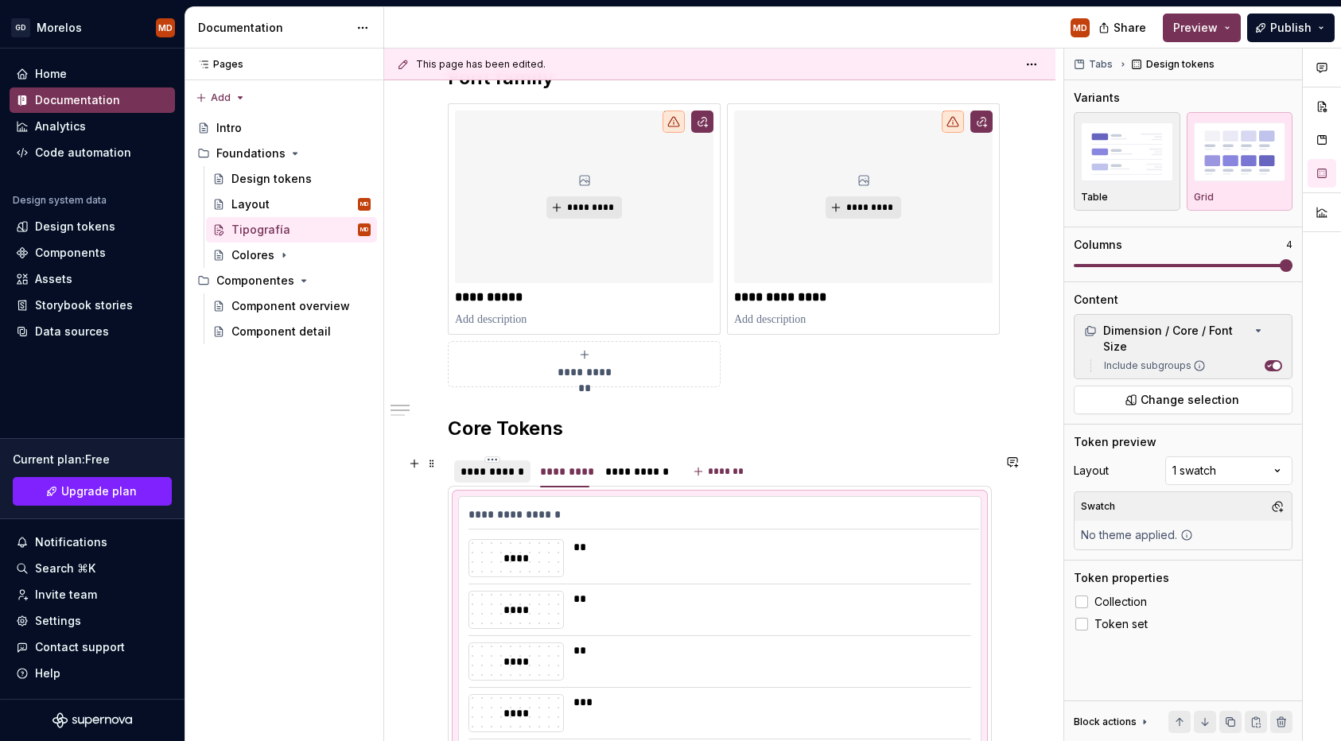
click at [486, 476] on div "**********" at bounding box center [493, 472] width 64 height 16
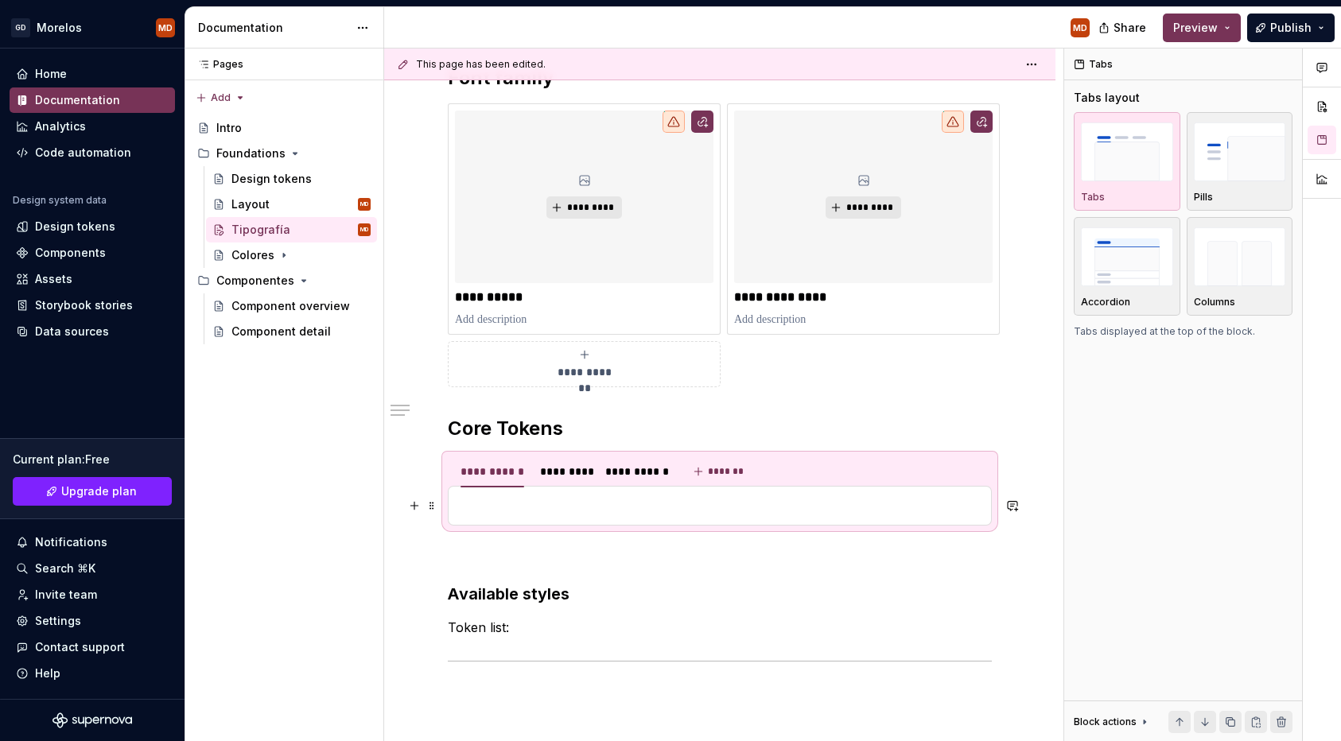
click at [500, 504] on p at bounding box center [719, 505] width 523 height 19
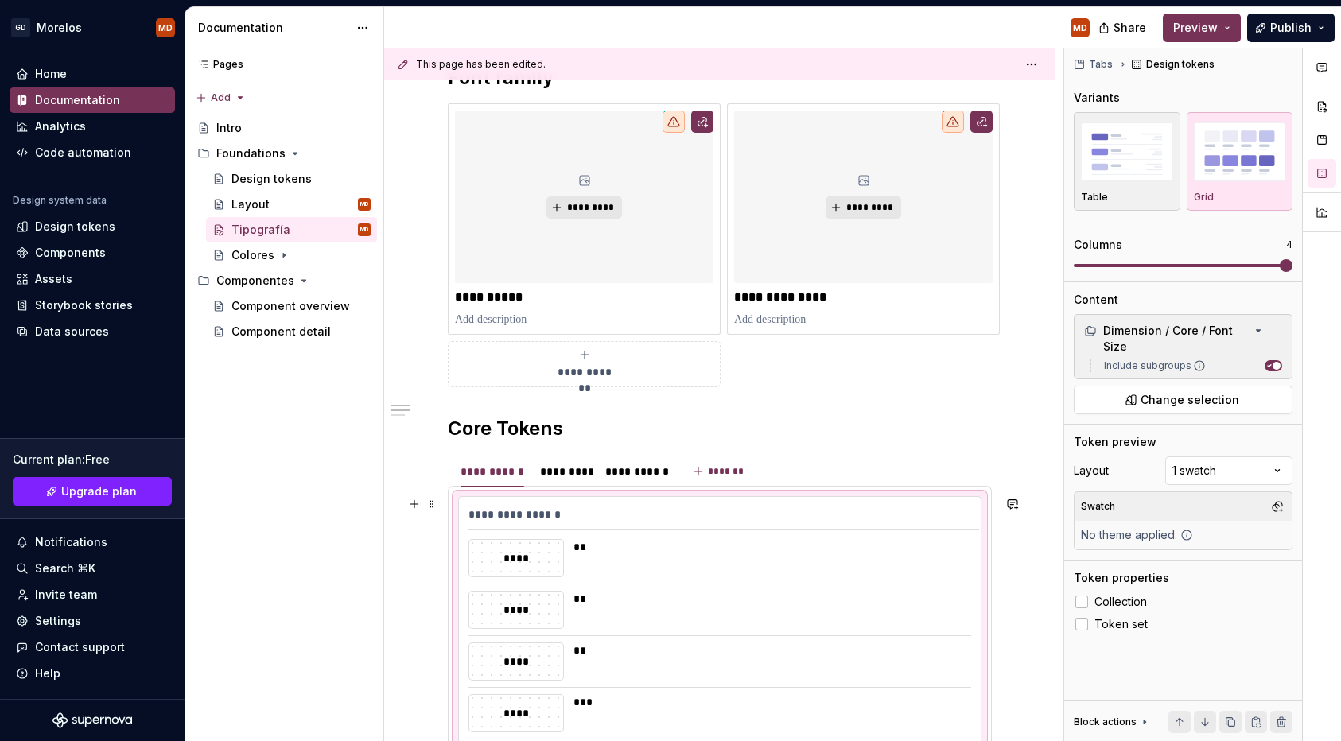
click at [776, 507] on div "**********" at bounding box center [724, 518] width 511 height 23
click at [1200, 395] on span "Change selection" at bounding box center [1190, 400] width 99 height 16
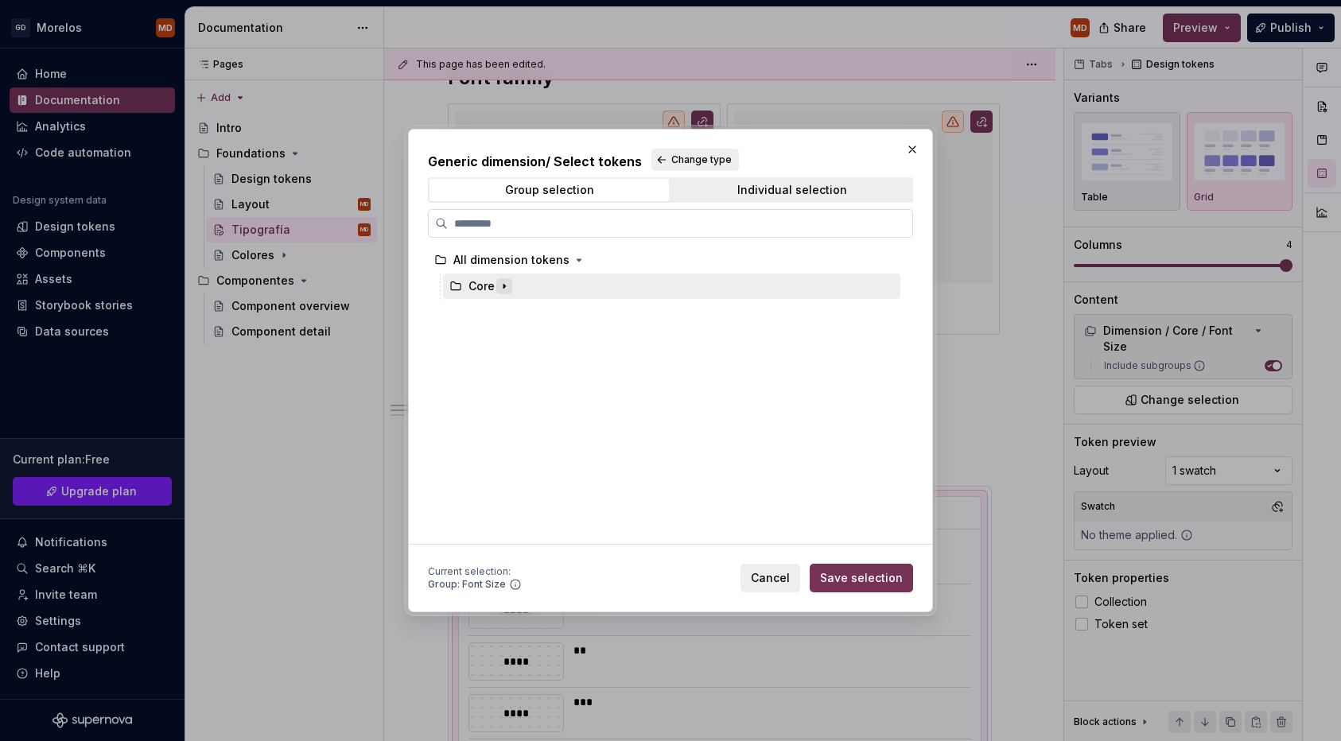
click at [506, 286] on icon "button" at bounding box center [504, 286] width 13 height 13
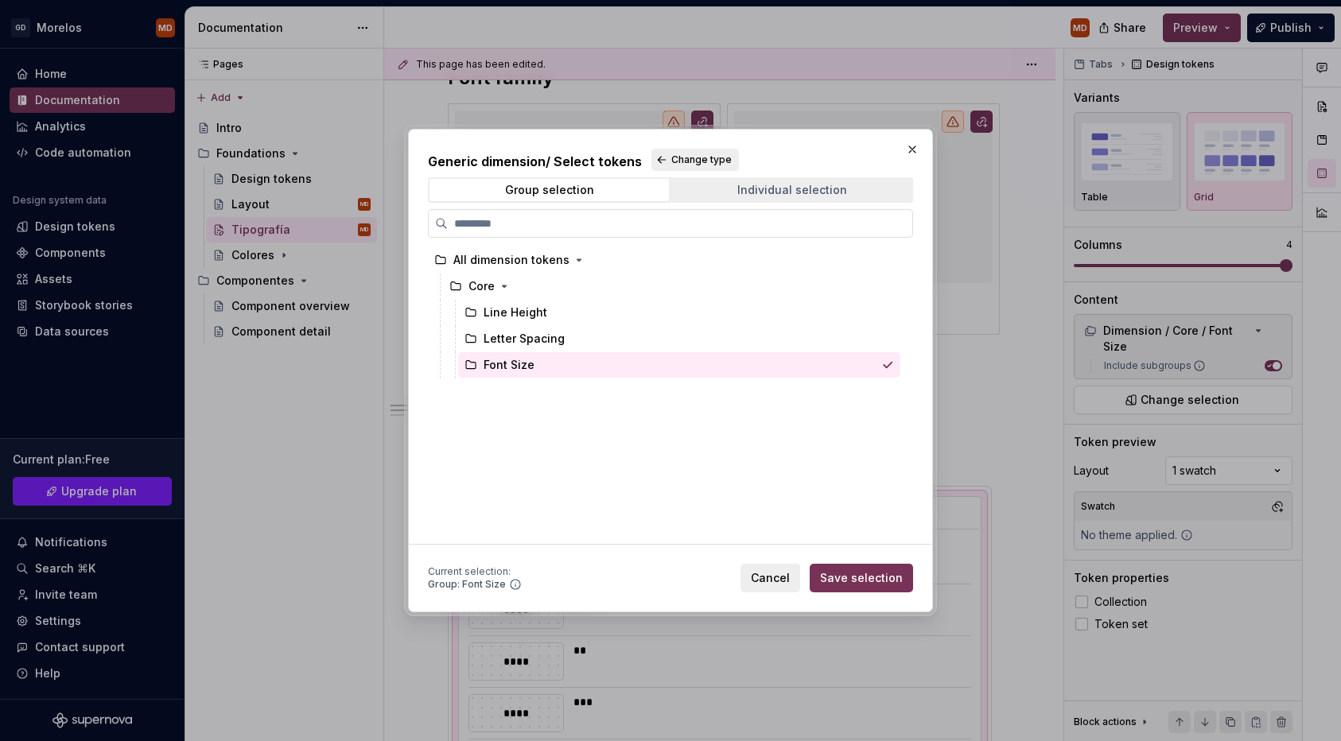
click at [810, 194] on div "Individual selection" at bounding box center [792, 190] width 110 height 13
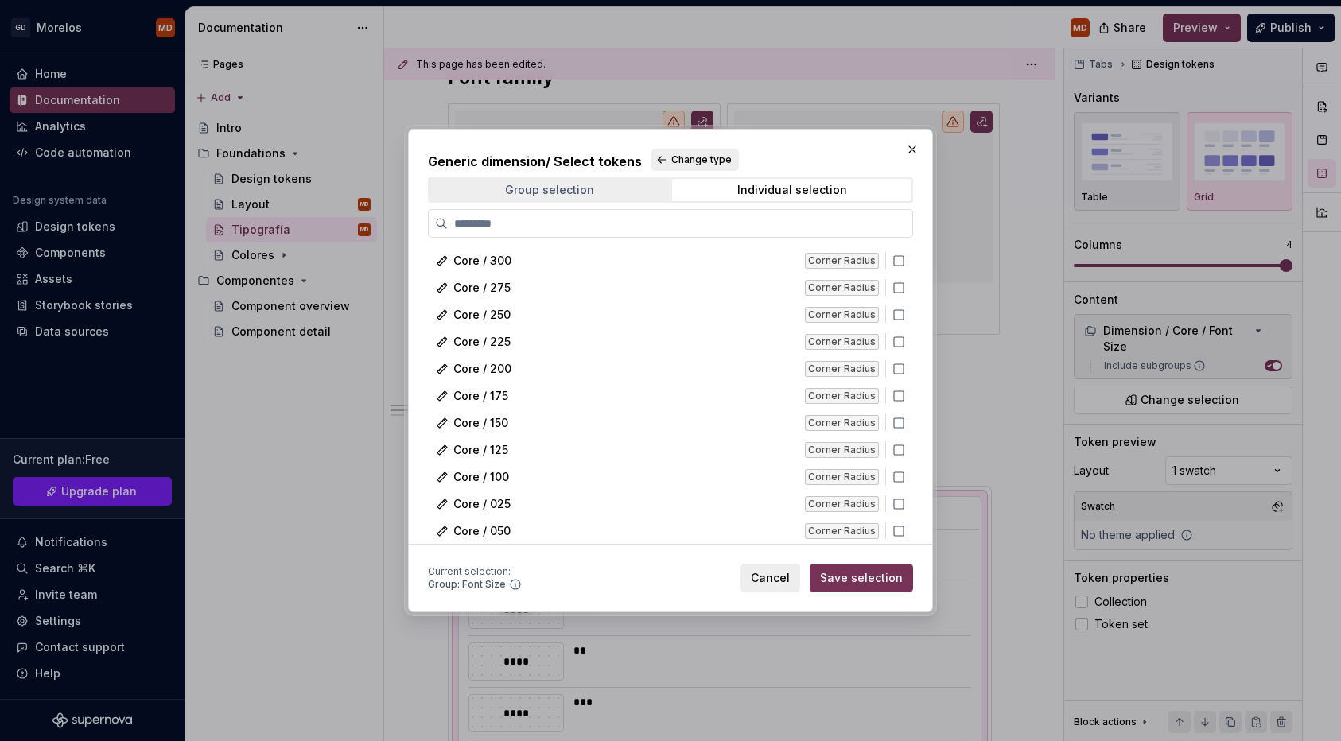
click at [611, 184] on span "Group selection" at bounding box center [549, 190] width 239 height 22
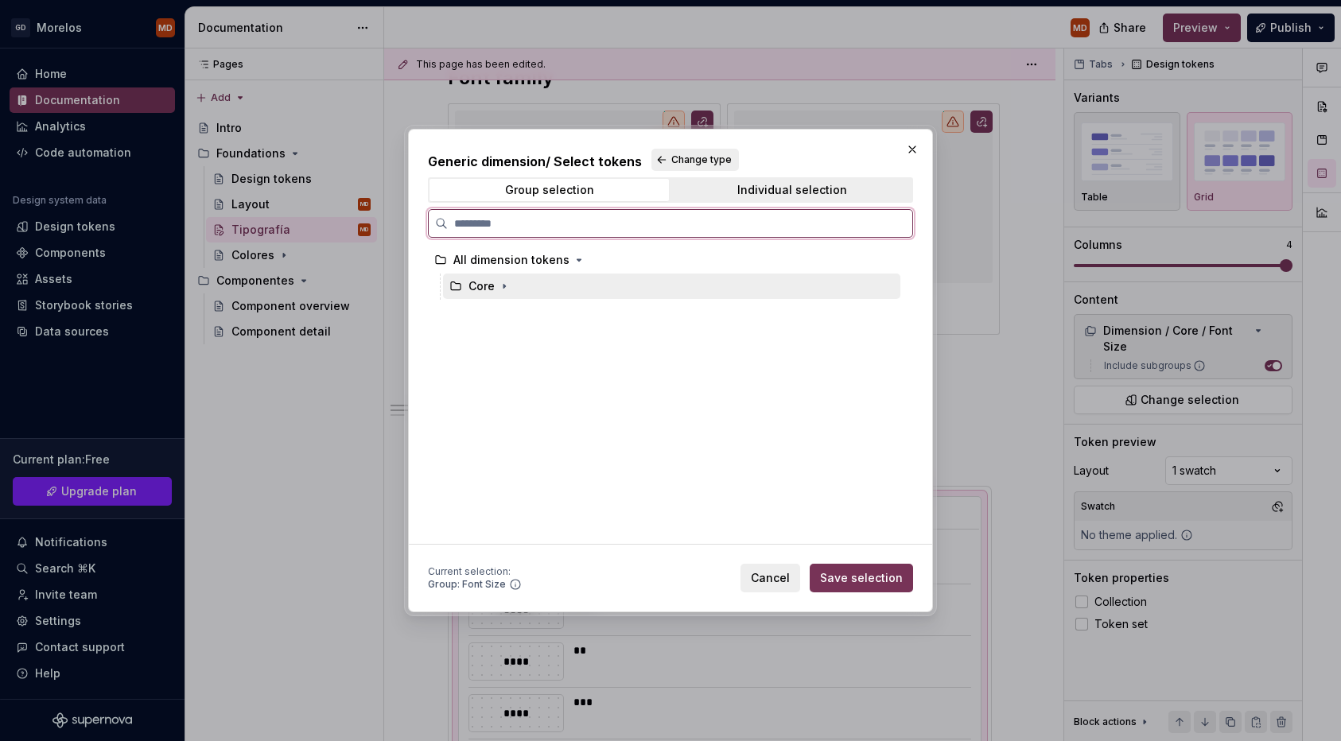
click at [493, 290] on div "Core" at bounding box center [482, 286] width 26 height 16
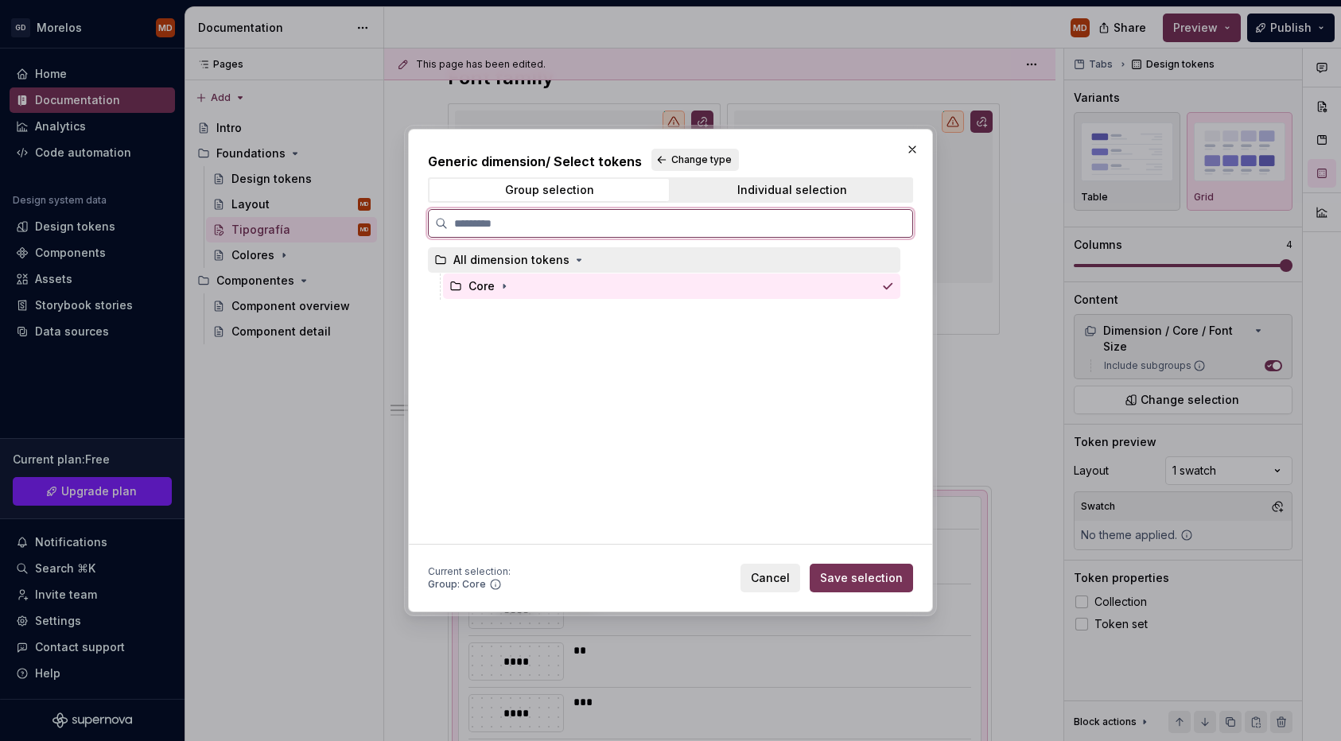
click at [517, 262] on div "All dimension tokens" at bounding box center [511, 260] width 116 height 16
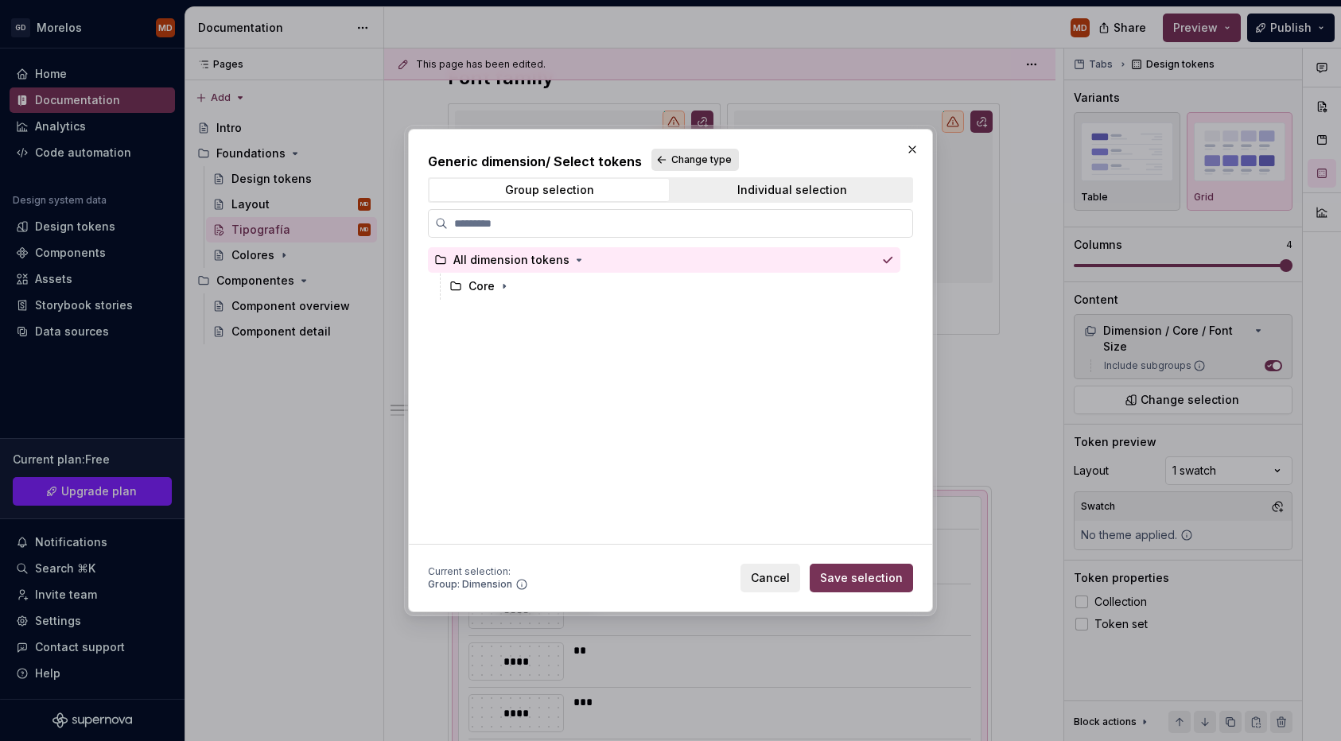
click at [701, 160] on span "Change type" at bounding box center [701, 160] width 60 height 13
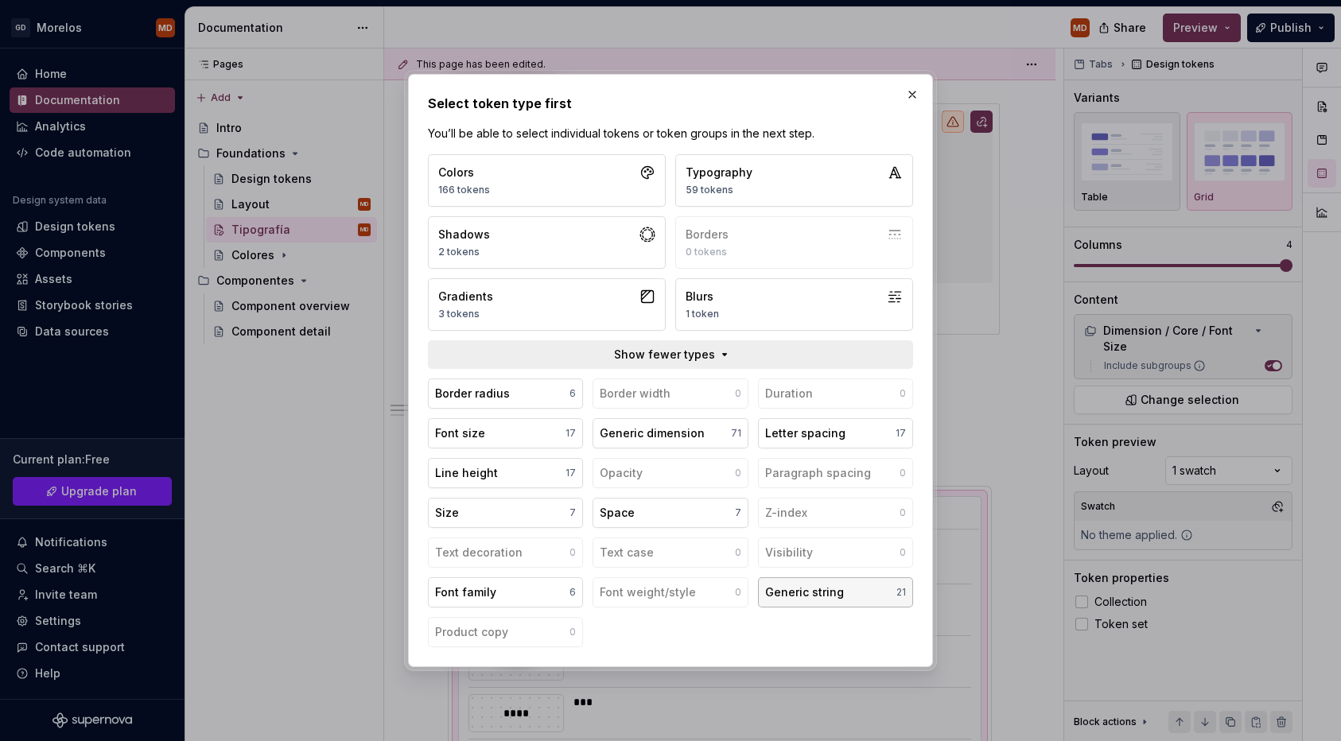
click at [819, 593] on div "Generic string" at bounding box center [804, 593] width 79 height 16
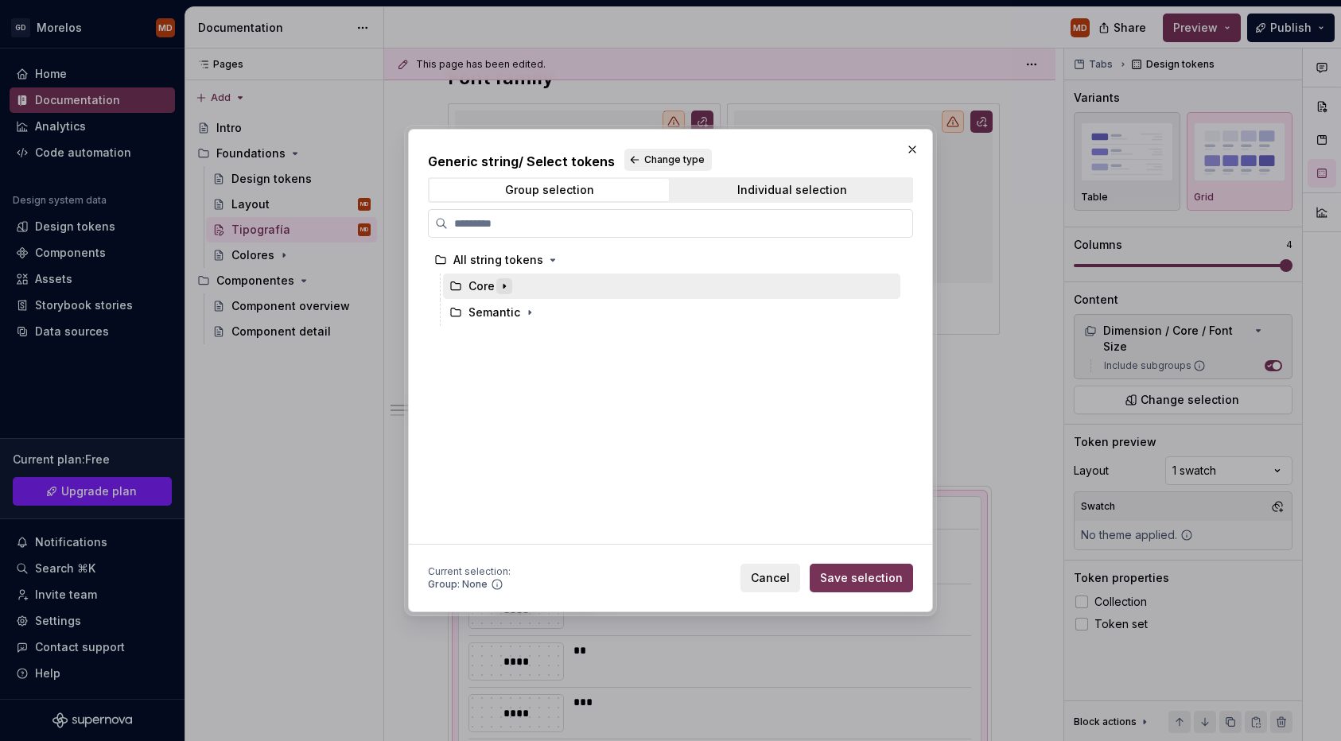
click at [502, 286] on icon "button" at bounding box center [504, 286] width 13 height 13
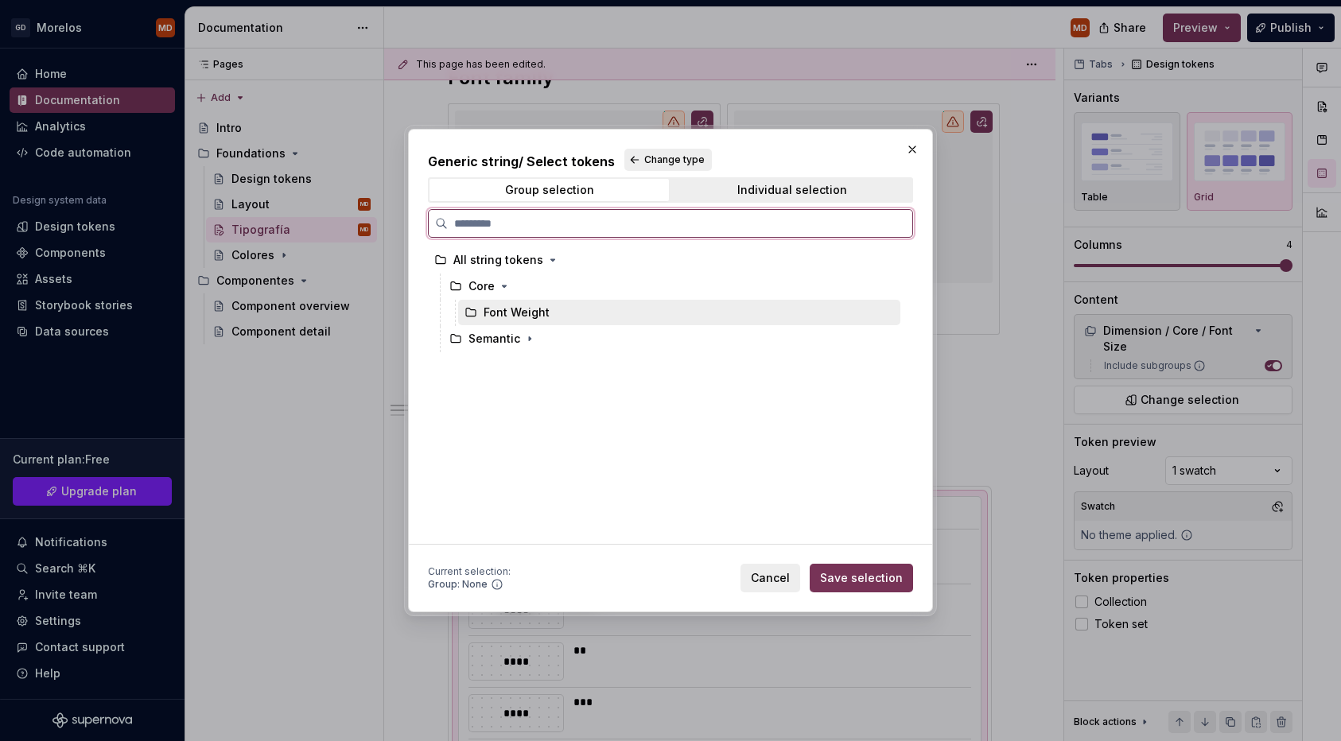
click at [526, 310] on div "Font Weight" at bounding box center [517, 313] width 66 height 16
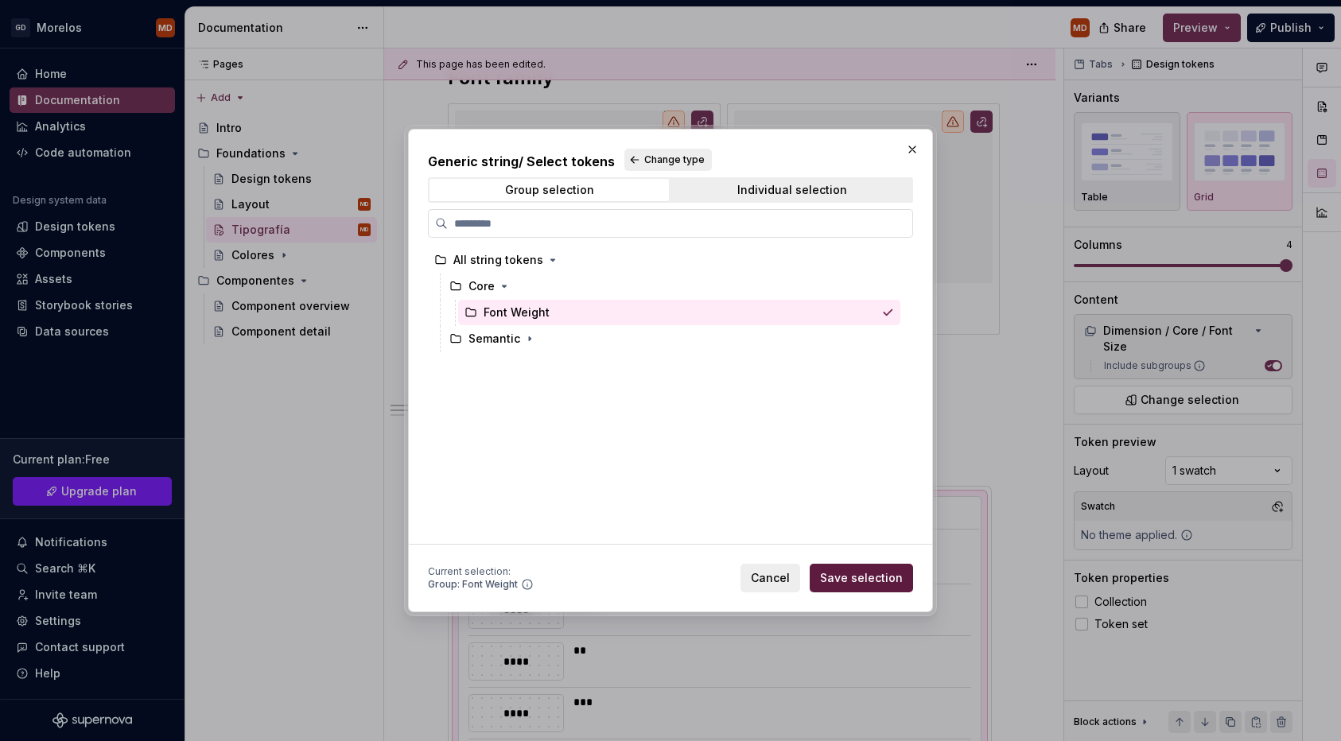
click at [851, 573] on span "Save selection" at bounding box center [861, 578] width 83 height 16
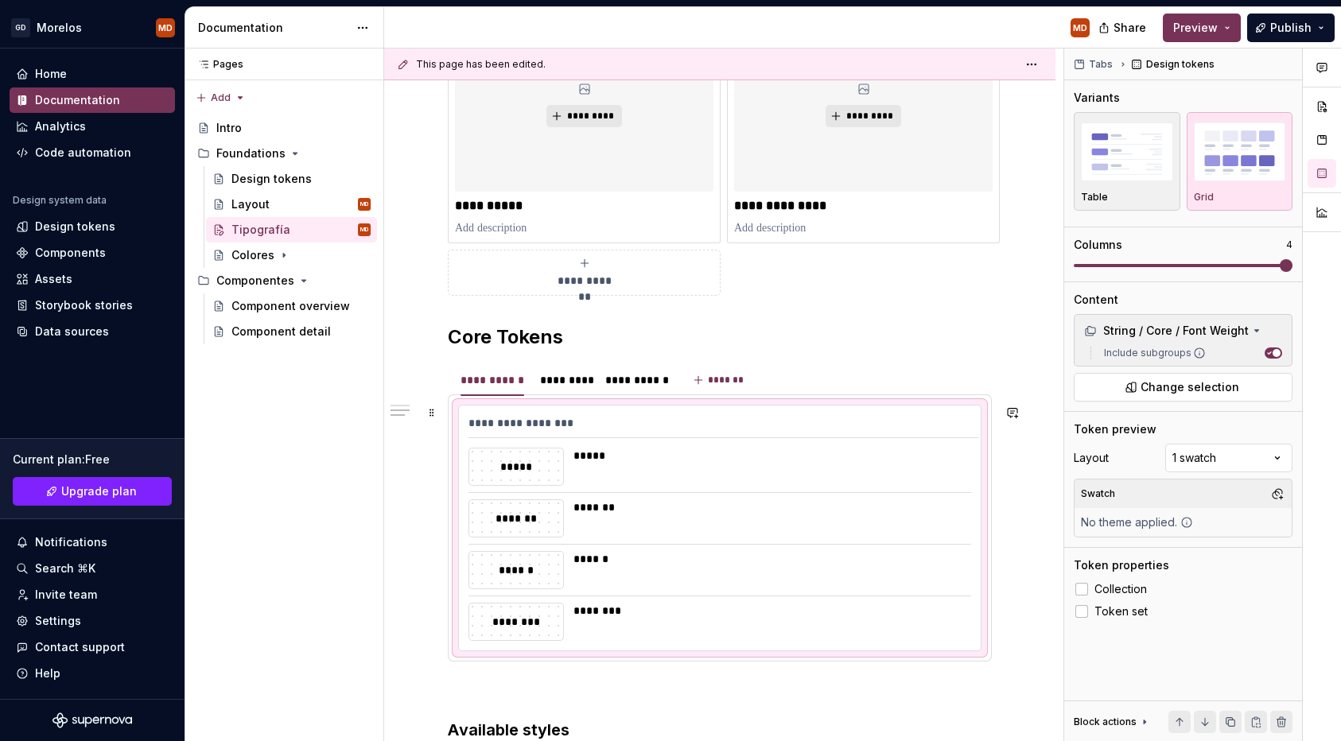
scroll to position [457, 0]
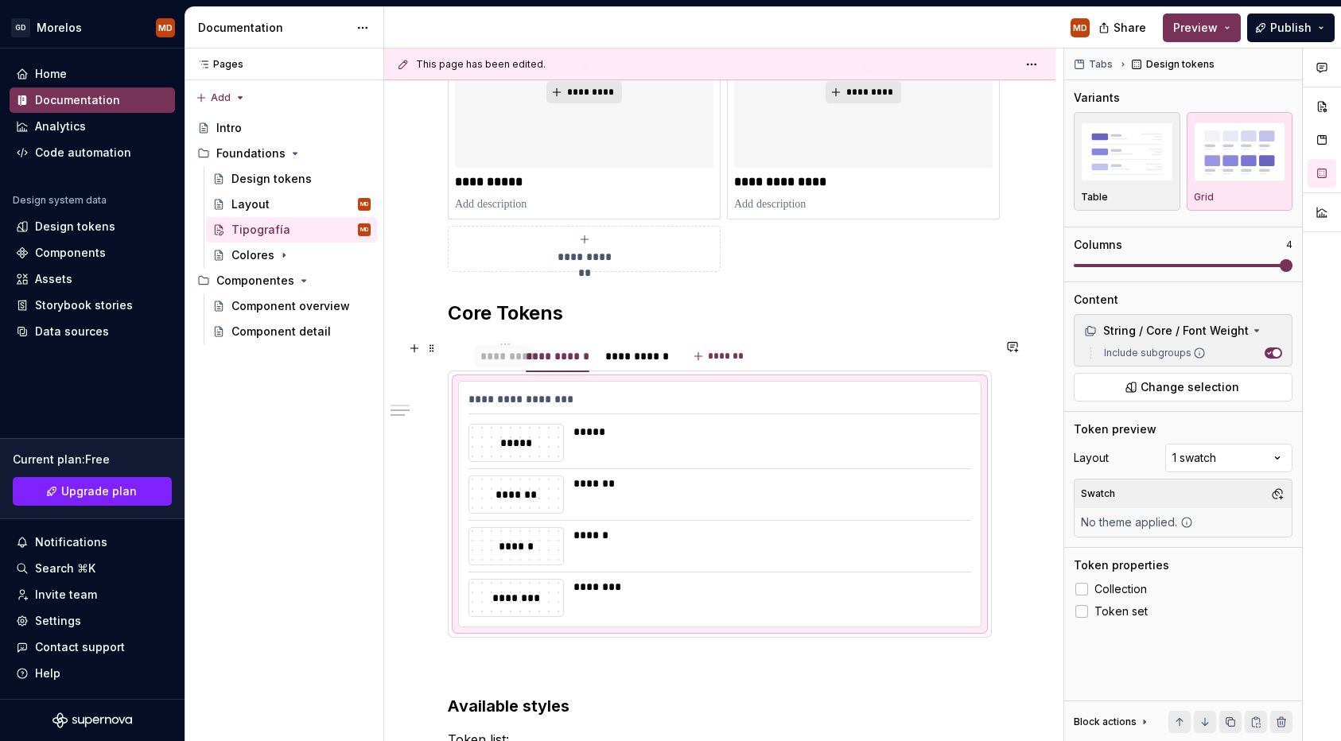
drag, startPoint x: 575, startPoint y: 357, endPoint x: 515, endPoint y: 357, distance: 59.7
click at [515, 357] on div "*********" at bounding box center [504, 356] width 49 height 16
click at [495, 354] on div "*********" at bounding box center [485, 356] width 49 height 16
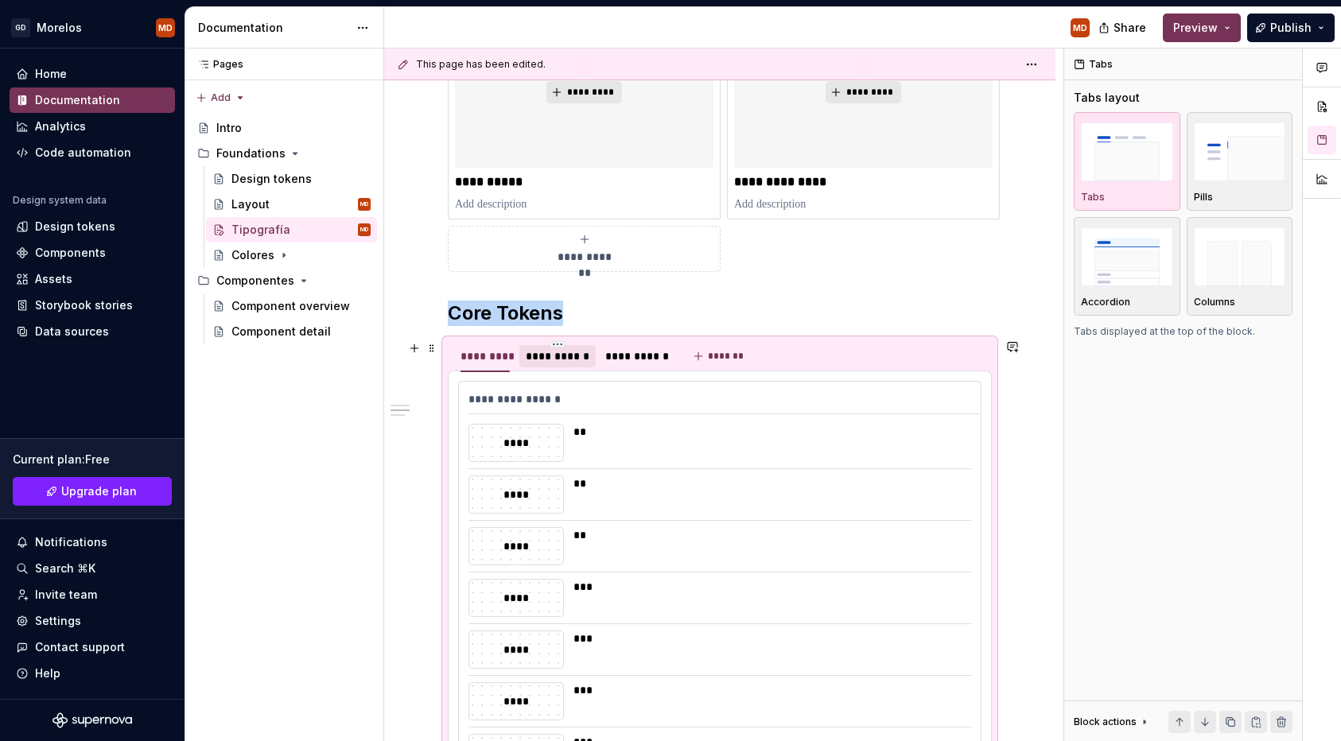
click at [555, 356] on div "**********" at bounding box center [558, 356] width 64 height 16
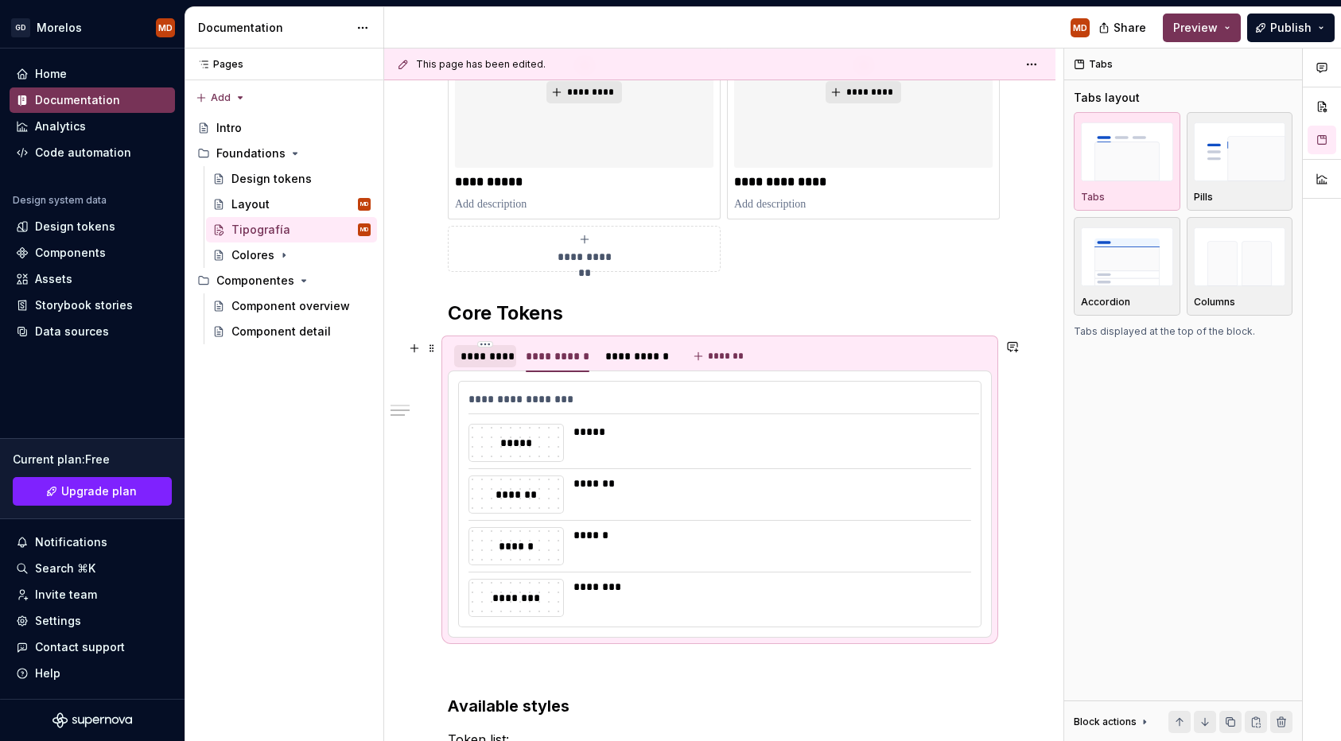
click at [488, 362] on div "*********" at bounding box center [485, 356] width 49 height 16
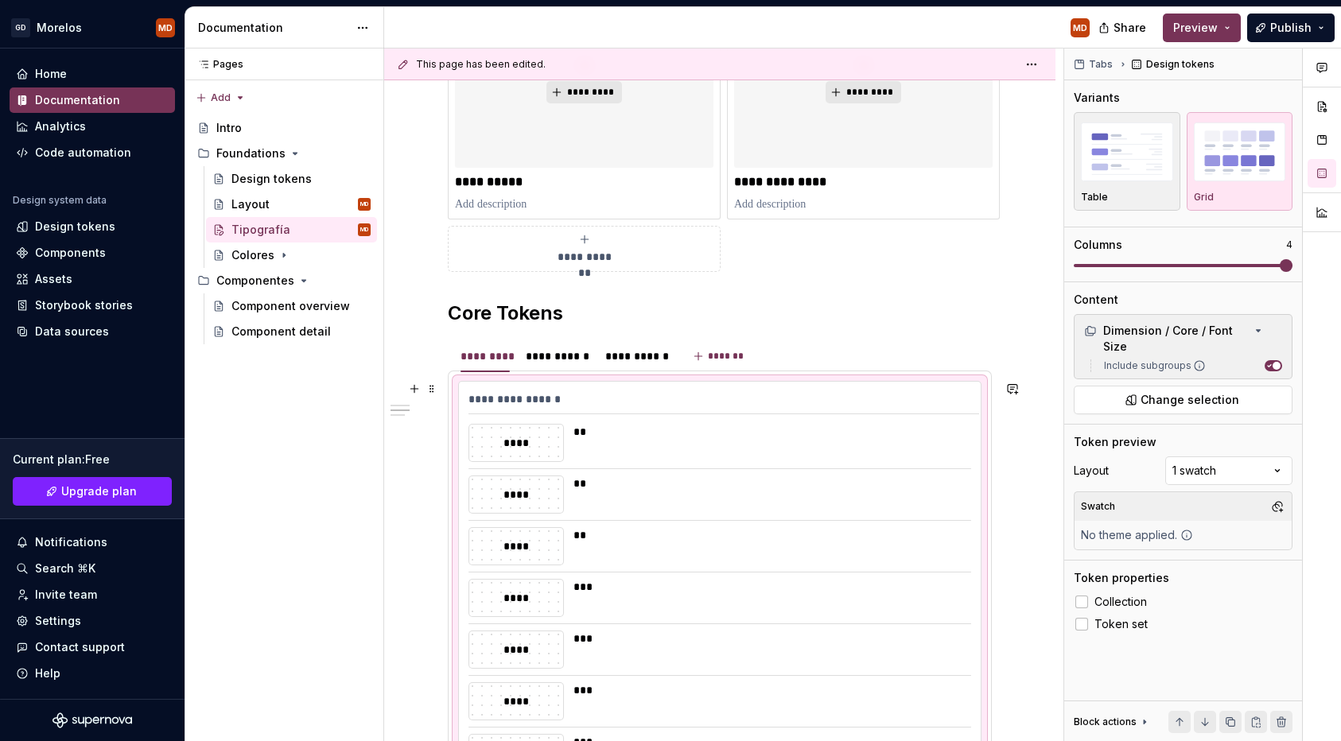
click at [1158, 173] on img "button" at bounding box center [1127, 152] width 92 height 58
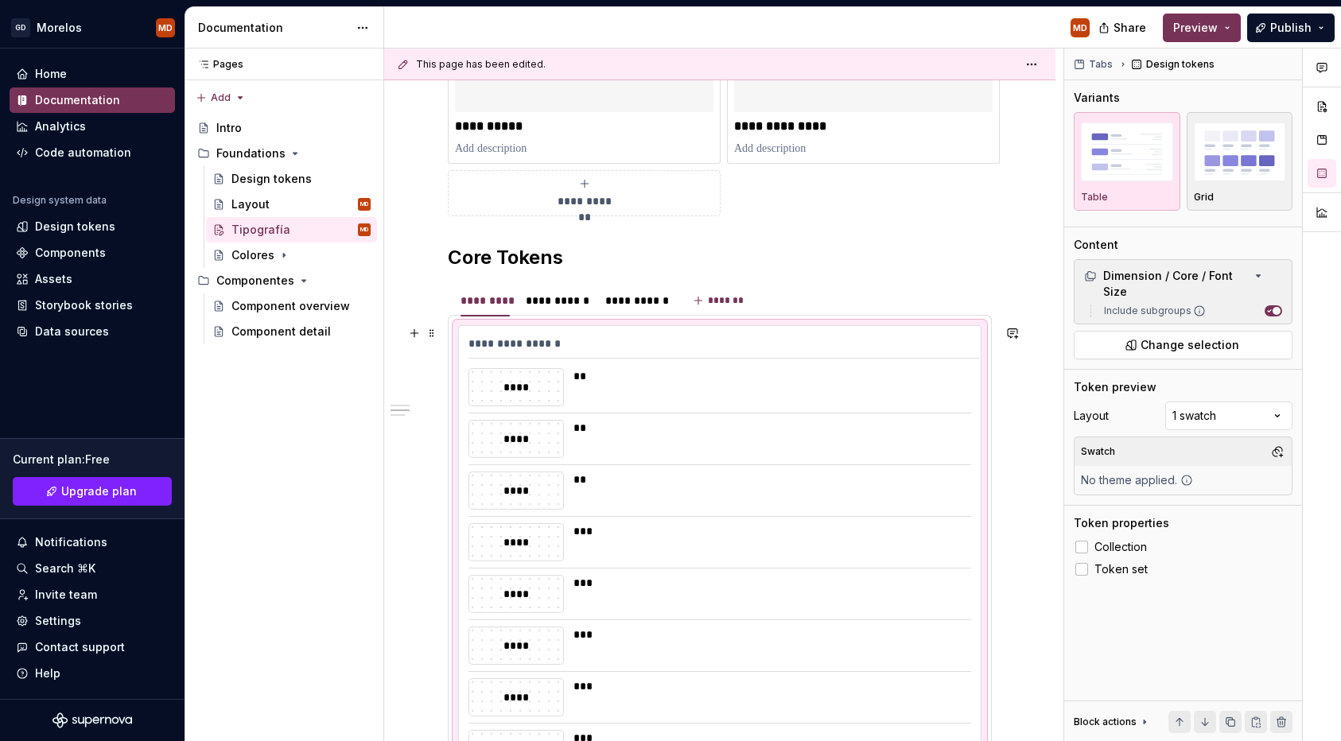
scroll to position [474, 0]
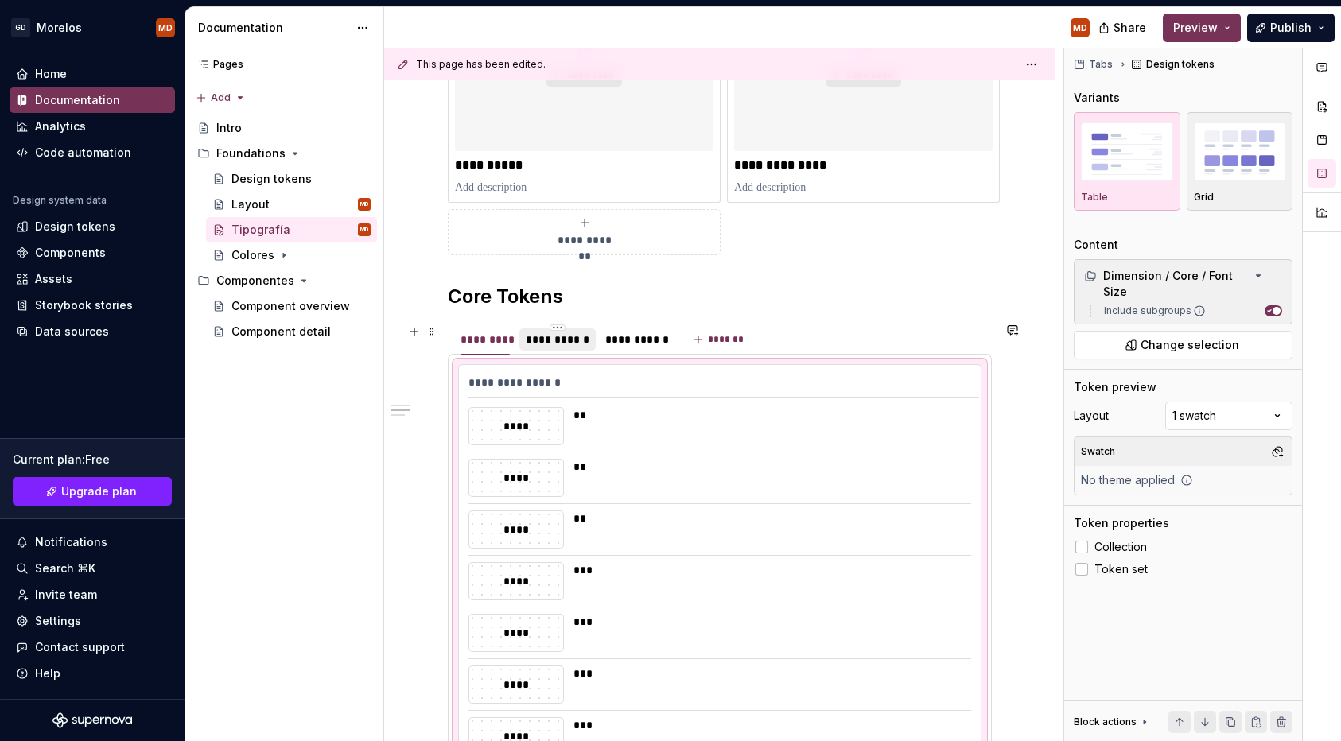
click at [558, 344] on div "**********" at bounding box center [558, 340] width 64 height 16
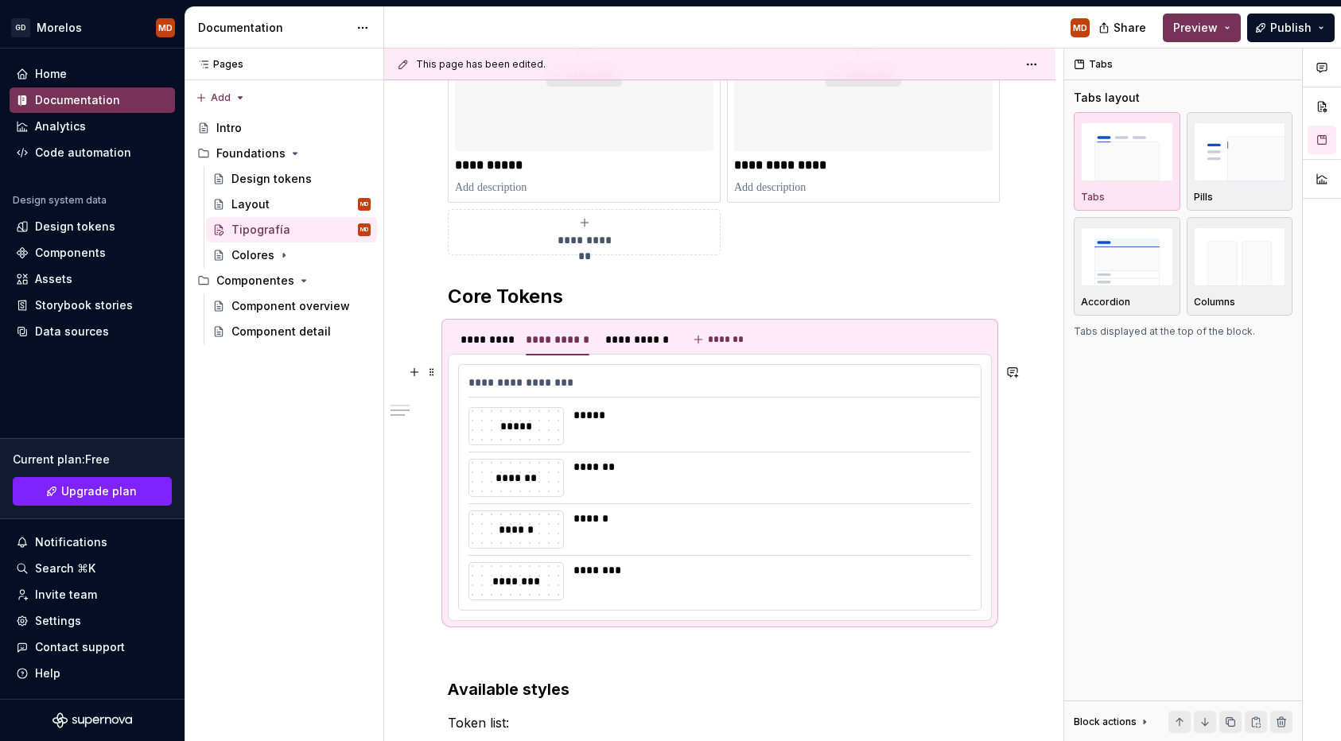
click at [621, 403] on div "**********" at bounding box center [720, 487] width 522 height 245
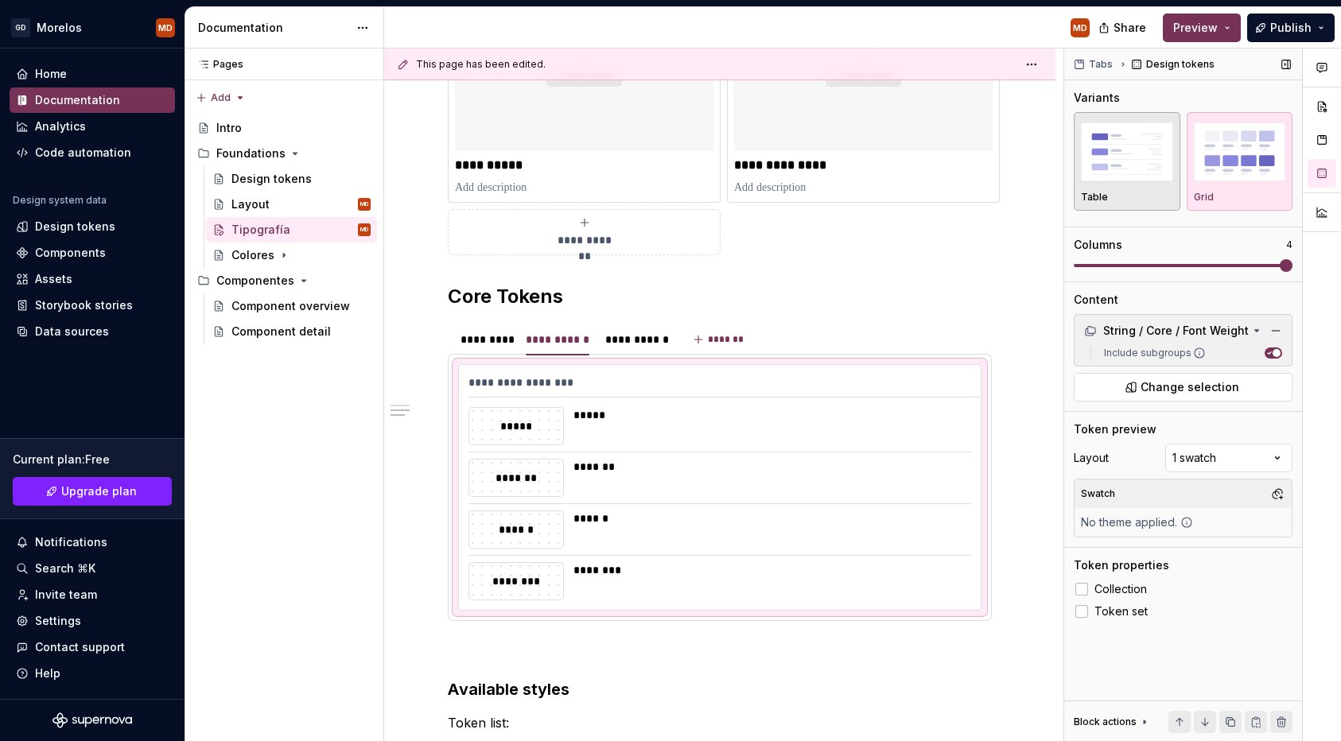
click at [1140, 183] on div "button" at bounding box center [1127, 151] width 92 height 65
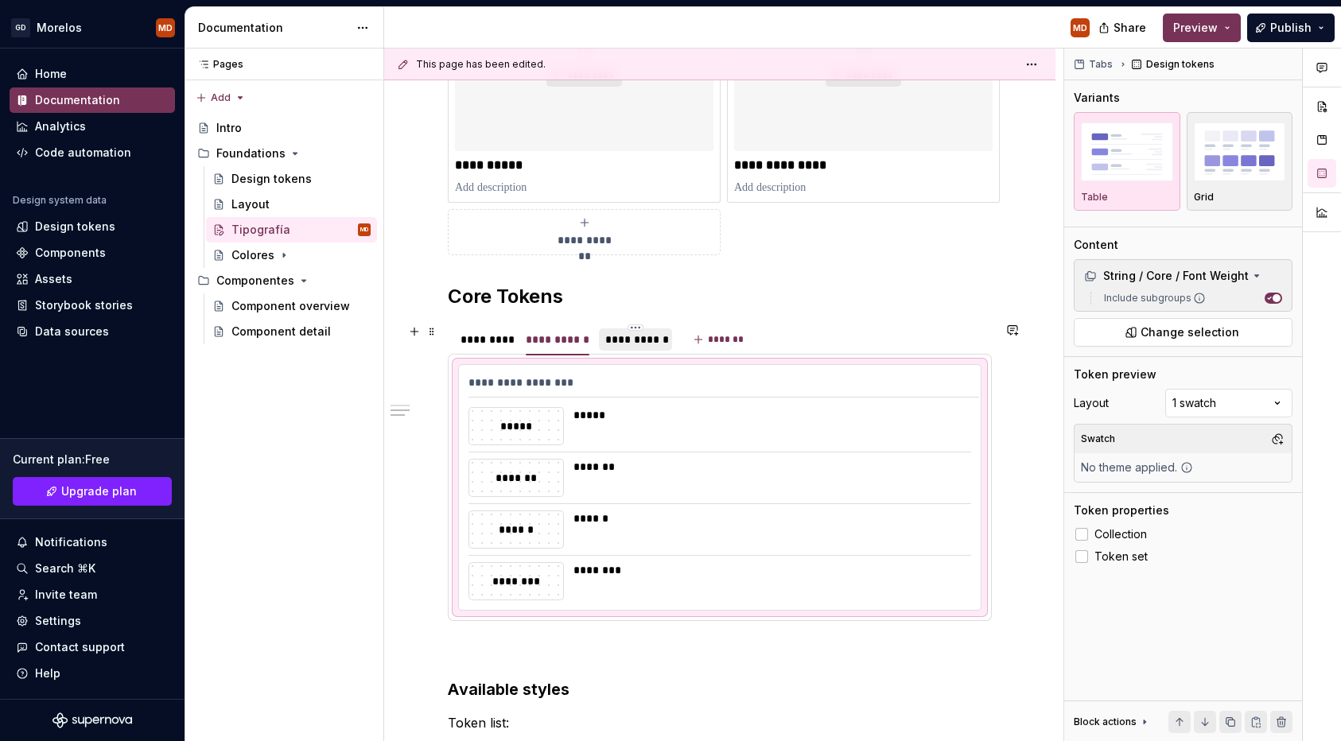
click at [632, 343] on div "**********" at bounding box center [635, 340] width 61 height 16
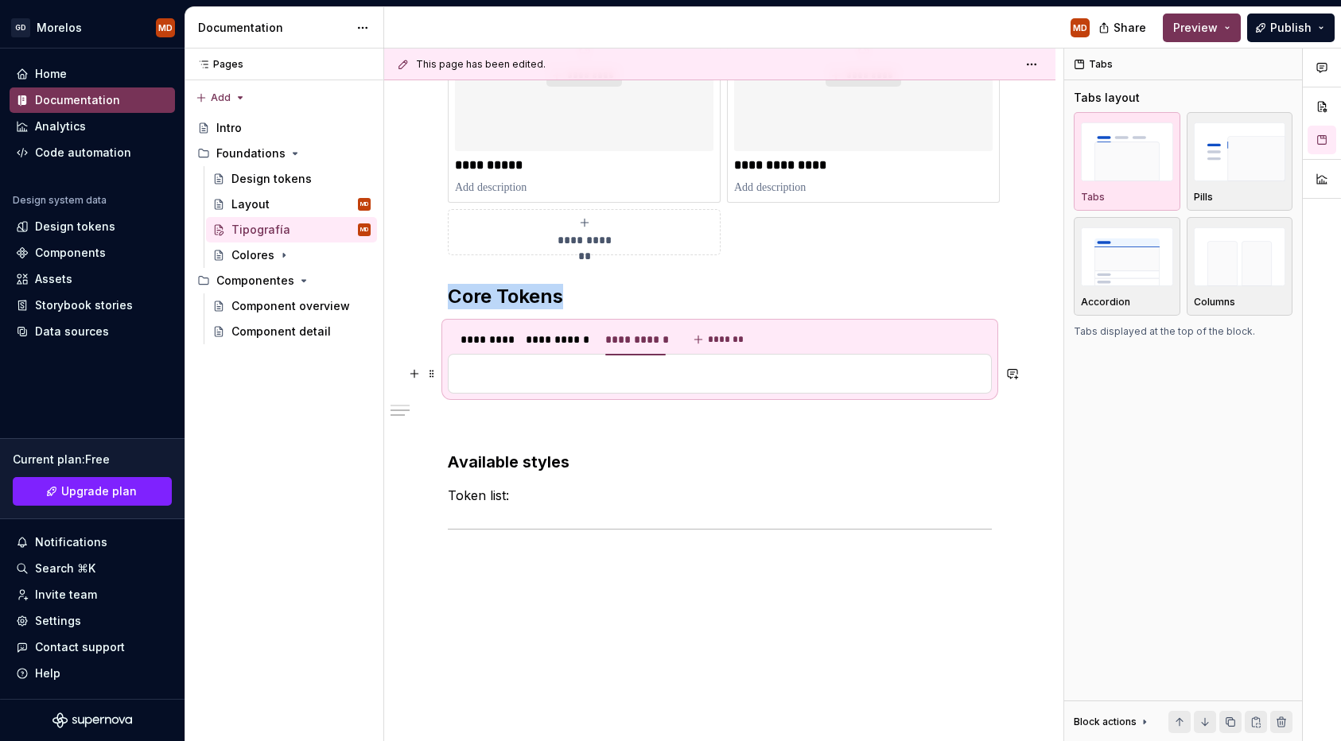
click at [601, 377] on p at bounding box center [719, 373] width 523 height 19
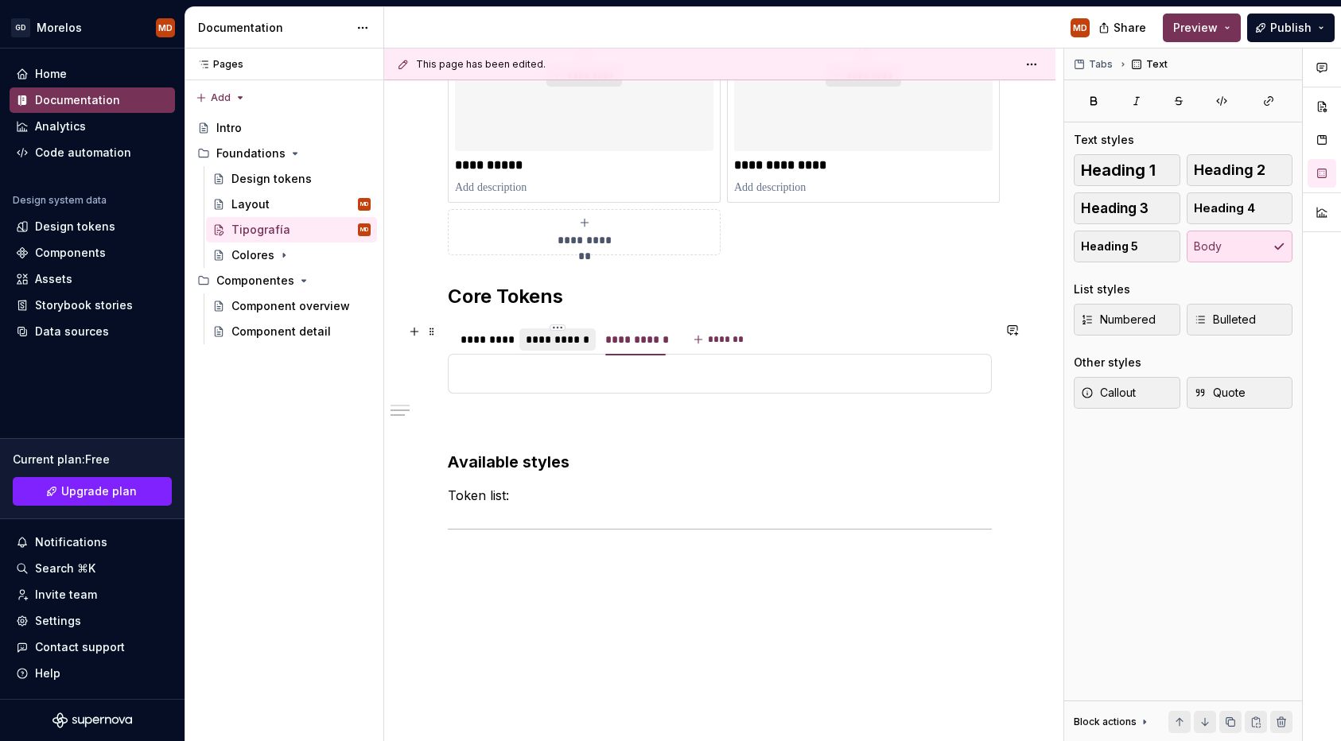
click at [543, 339] on div "**********" at bounding box center [558, 340] width 64 height 16
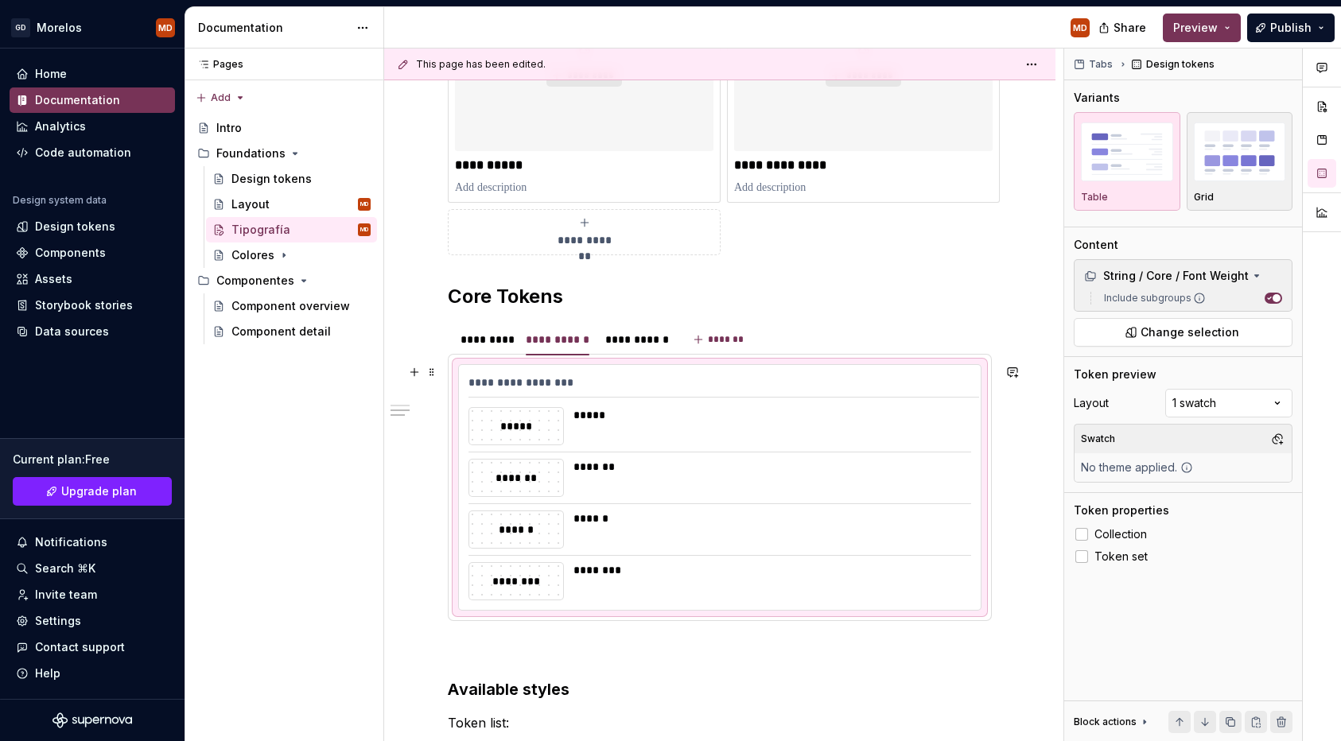
click at [537, 392] on div "**********" at bounding box center [724, 386] width 511 height 23
click at [625, 337] on div "**********" at bounding box center [635, 340] width 61 height 16
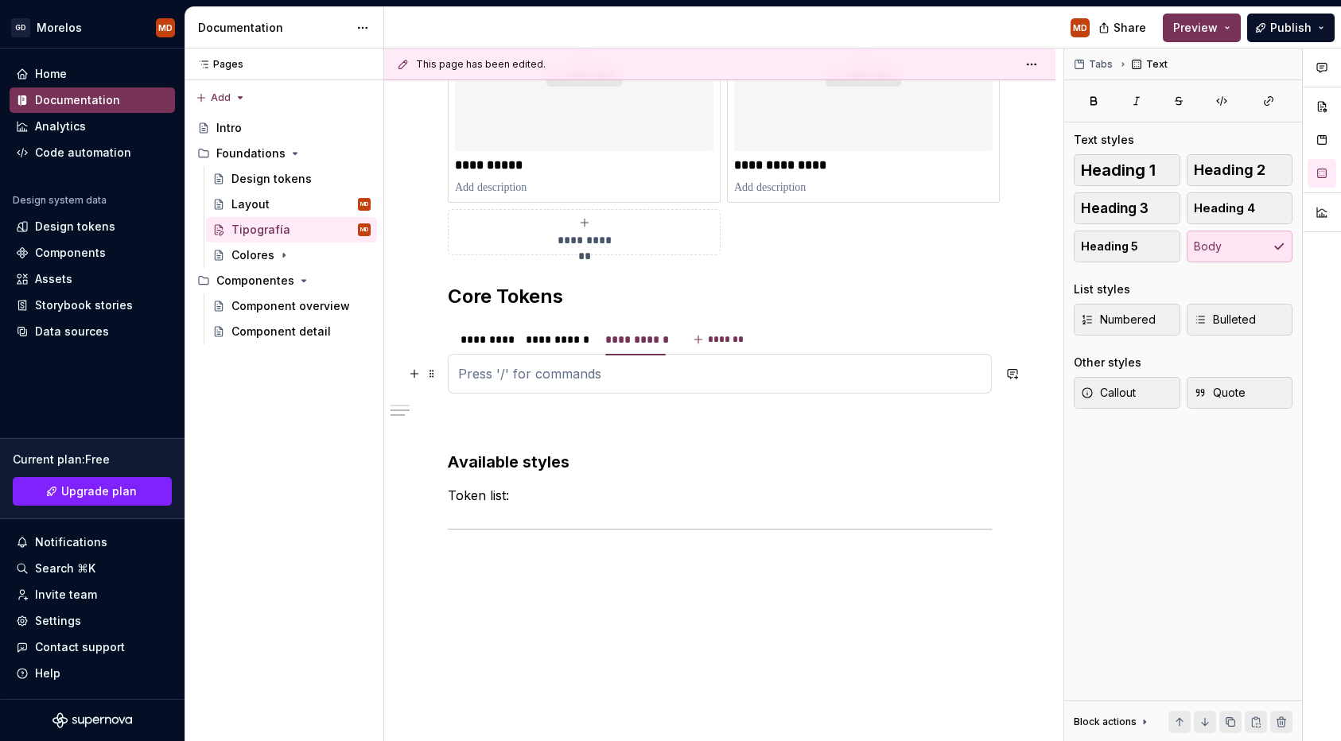
click at [586, 381] on p at bounding box center [719, 373] width 523 height 19
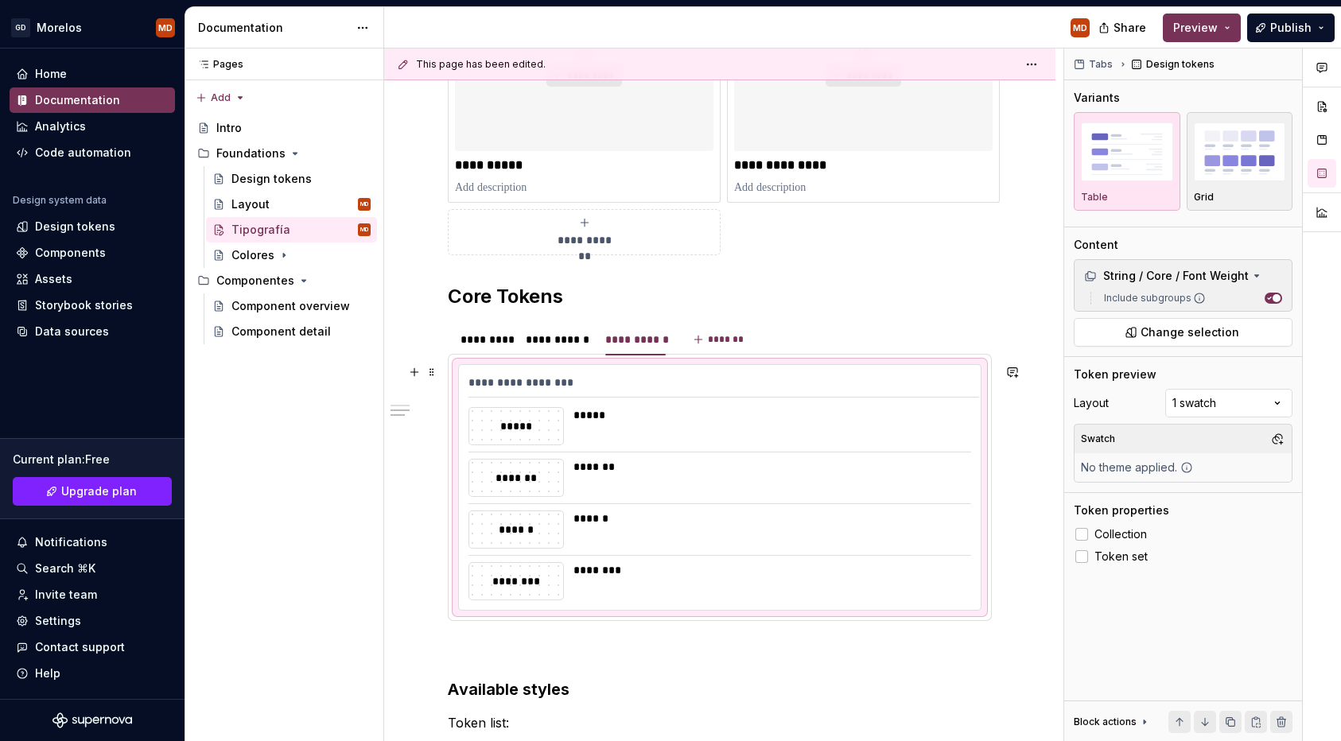
click at [833, 415] on div "*****" at bounding box center [772, 415] width 396 height 16
click at [1184, 330] on span "Change selection" at bounding box center [1190, 333] width 99 height 16
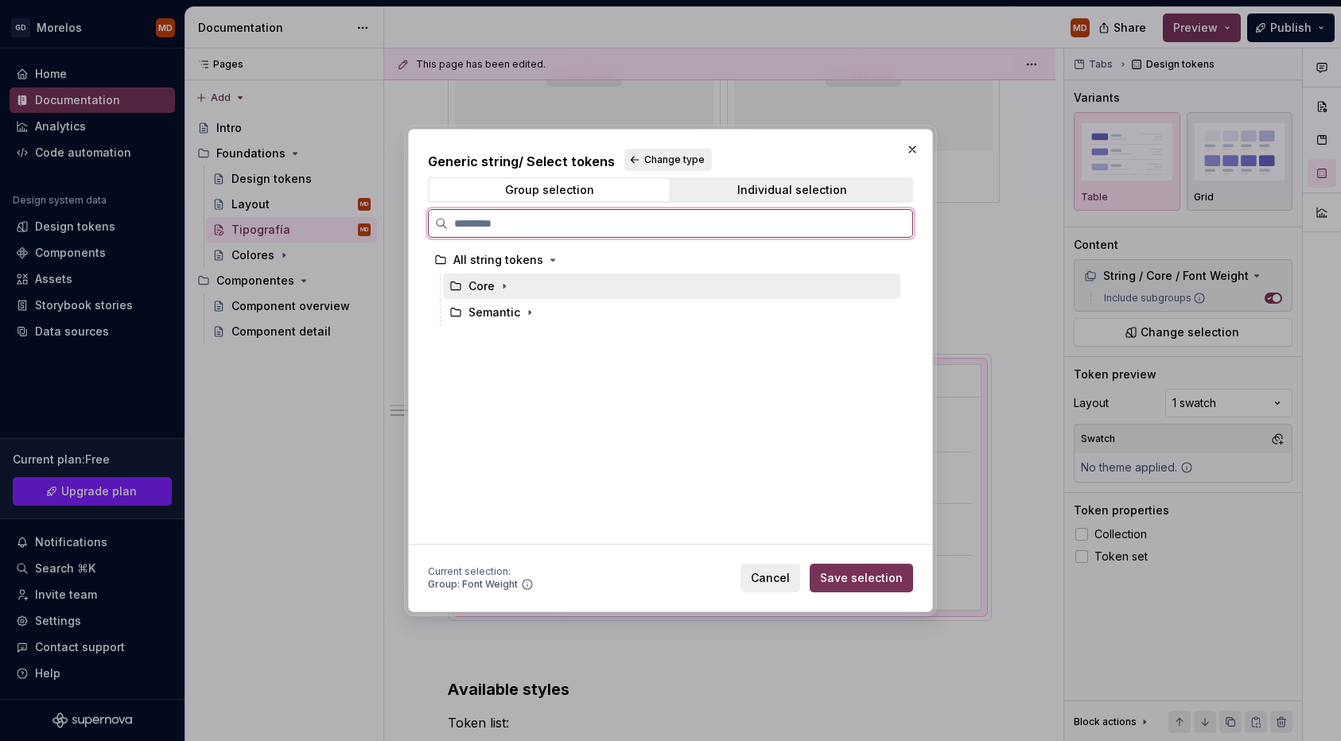
click at [761, 281] on div "Core" at bounding box center [671, 286] width 457 height 25
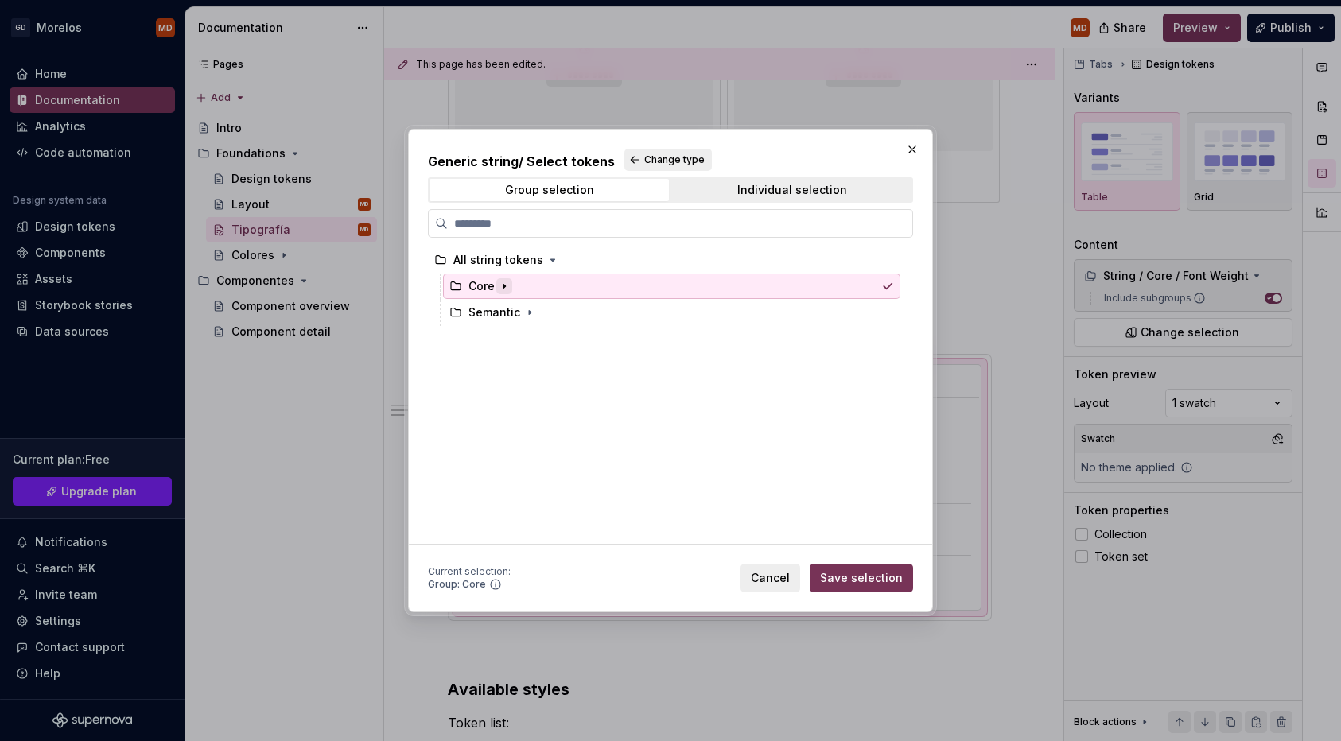
click at [508, 282] on icon "button" at bounding box center [504, 286] width 13 height 13
click at [533, 335] on icon "button" at bounding box center [529, 339] width 13 height 13
click at [652, 166] on button "Change type" at bounding box center [668, 160] width 88 height 22
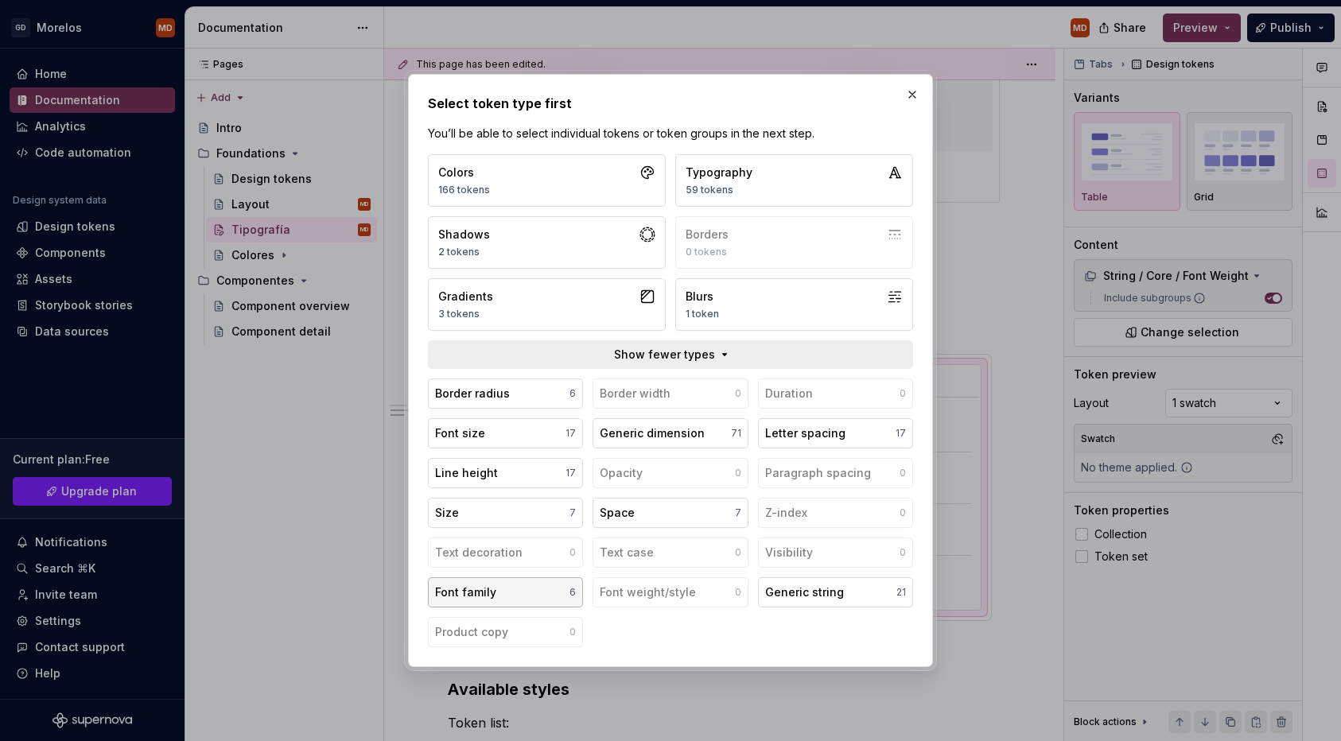
click at [529, 593] on button "Font family 6" at bounding box center [505, 593] width 155 height 30
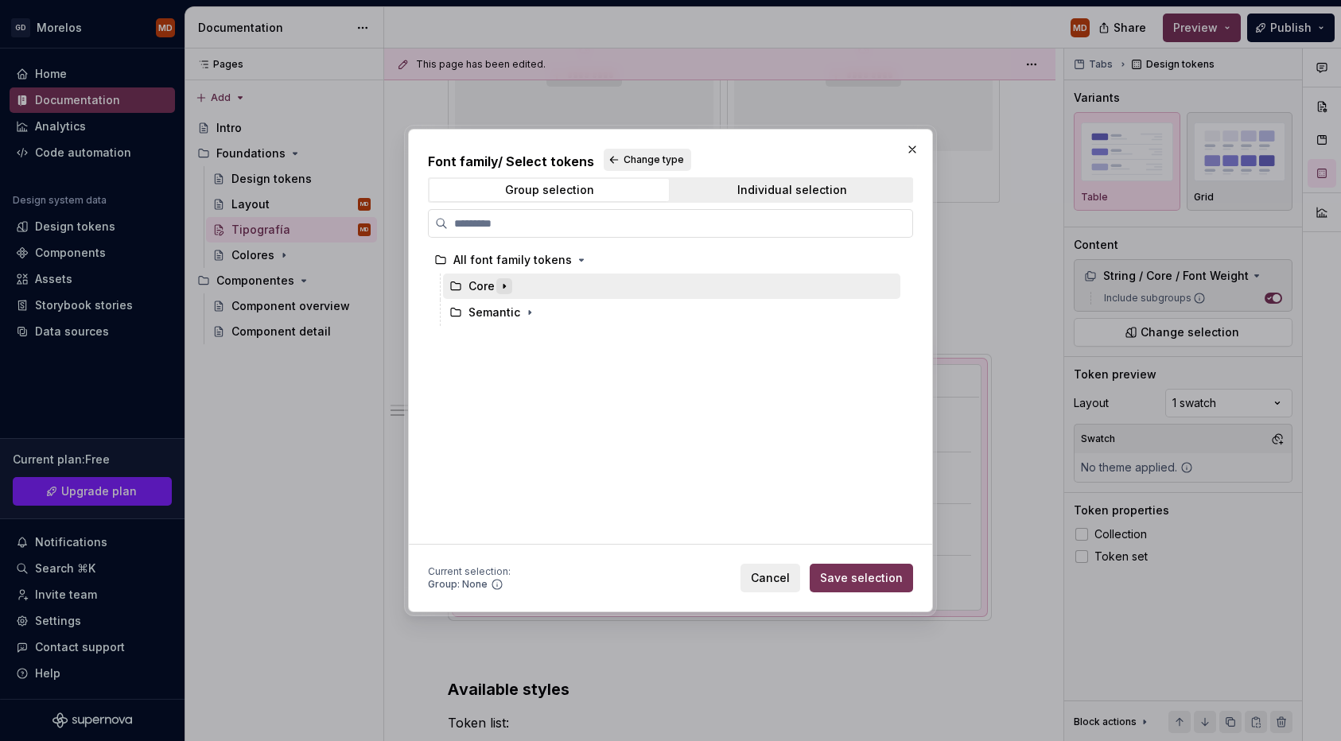
click at [503, 282] on icon "button" at bounding box center [504, 286] width 13 height 13
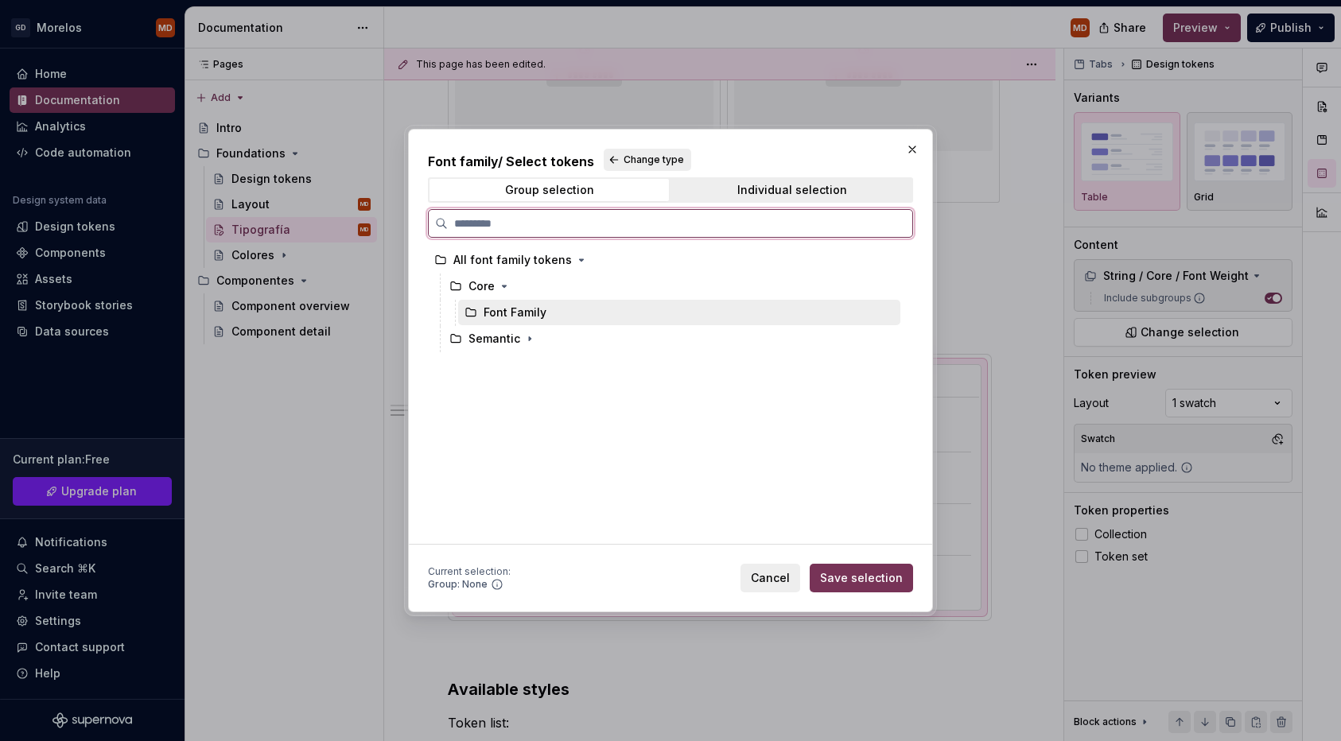
click at [526, 313] on div "Font Family" at bounding box center [515, 313] width 63 height 16
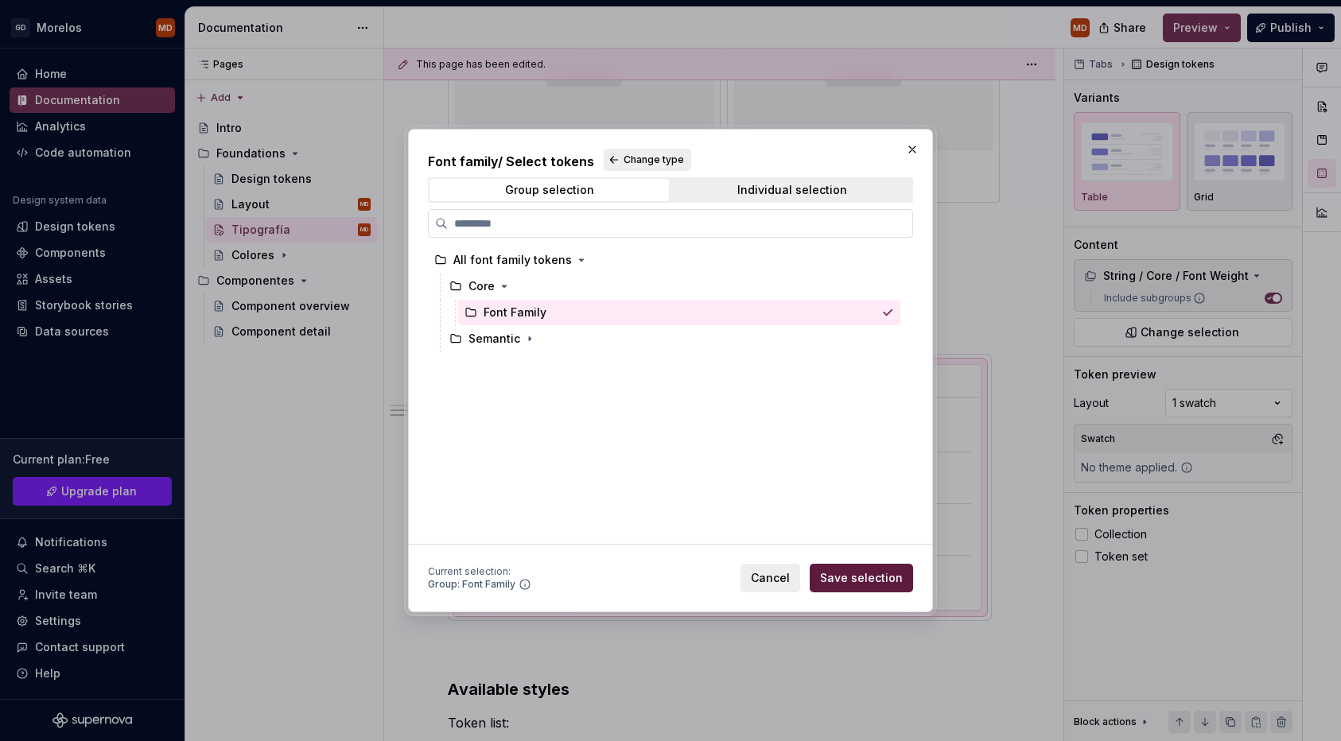
click at [870, 581] on span "Save selection" at bounding box center [861, 578] width 83 height 16
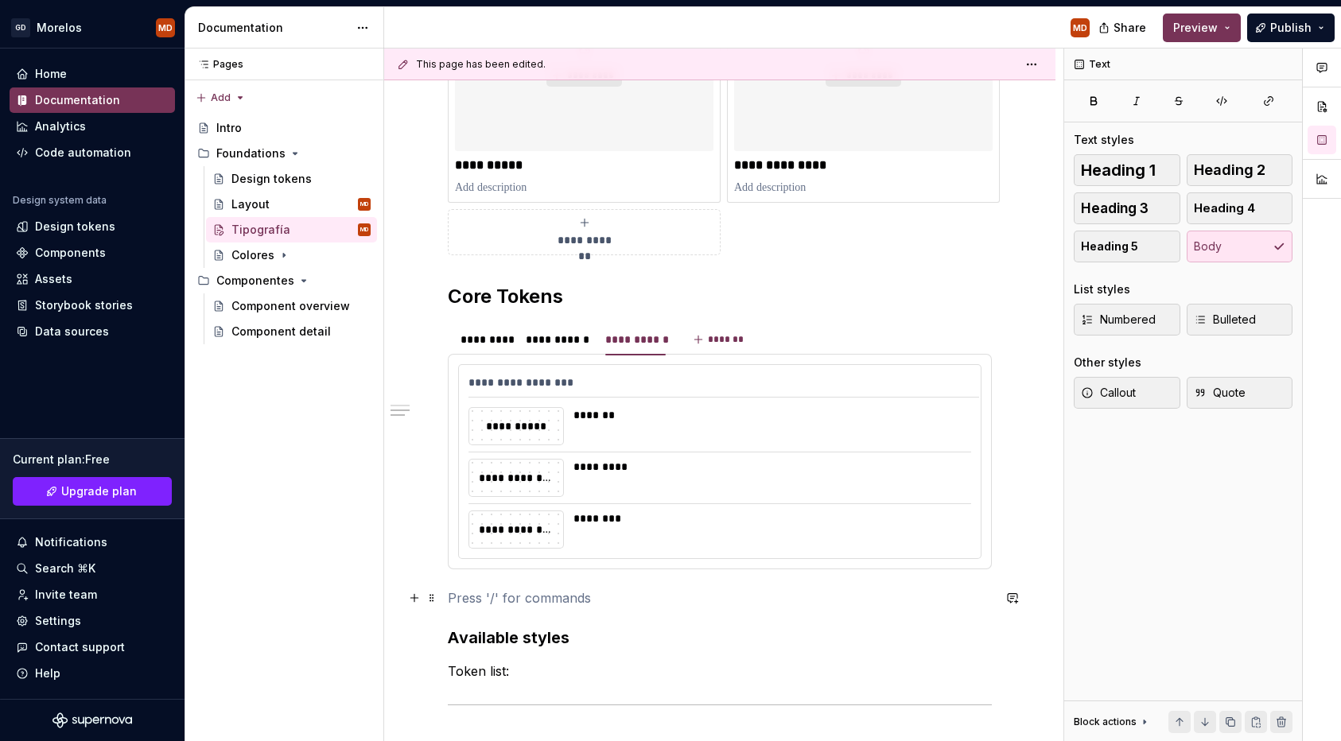
click at [539, 589] on p at bounding box center [720, 598] width 544 height 19
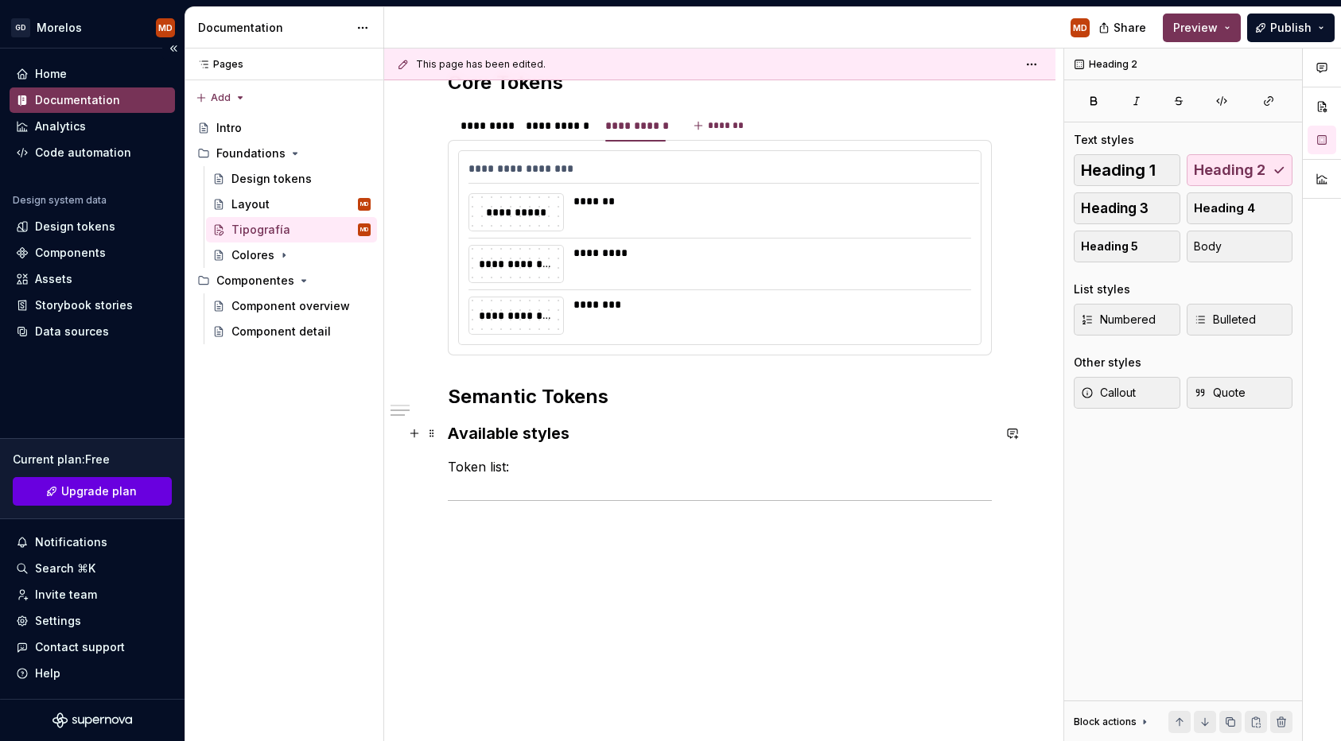
scroll to position [690, 0]
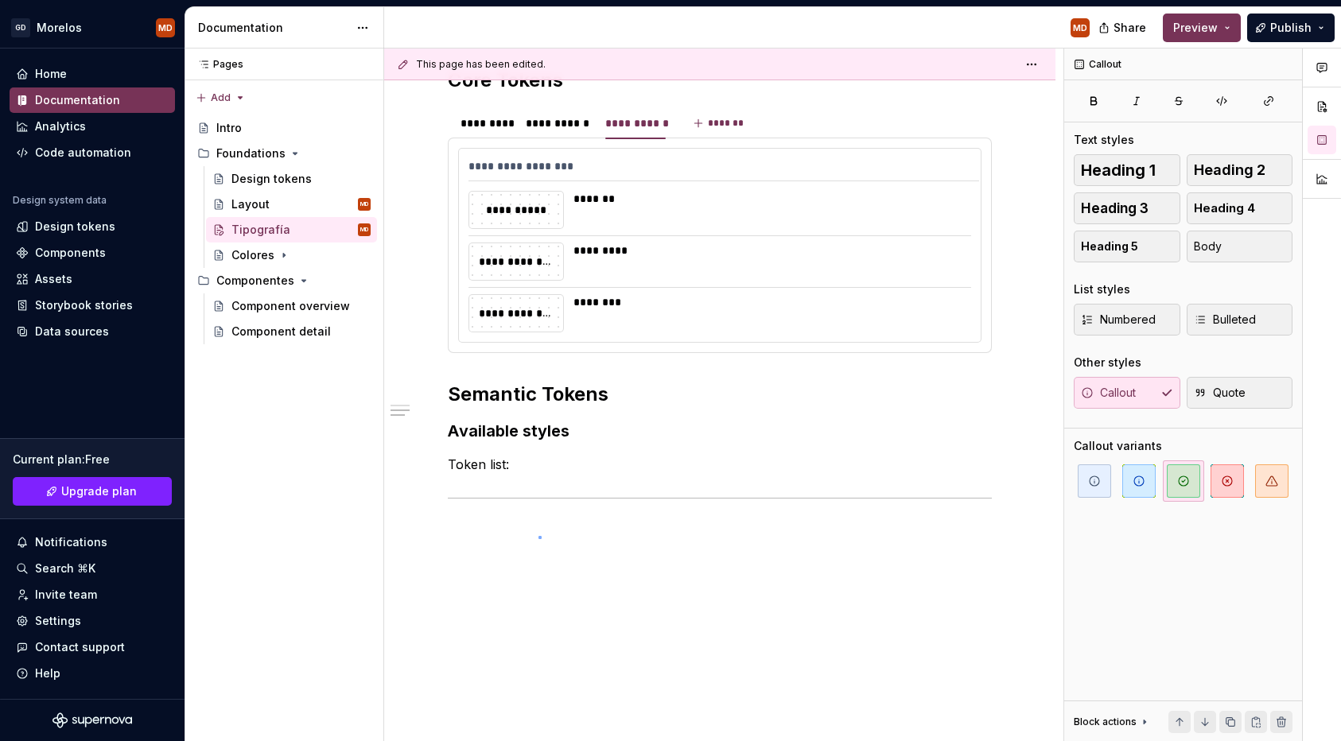
click at [539, 536] on div "**********" at bounding box center [723, 396] width 679 height 694
click at [538, 502] on div at bounding box center [720, 498] width 544 height 10
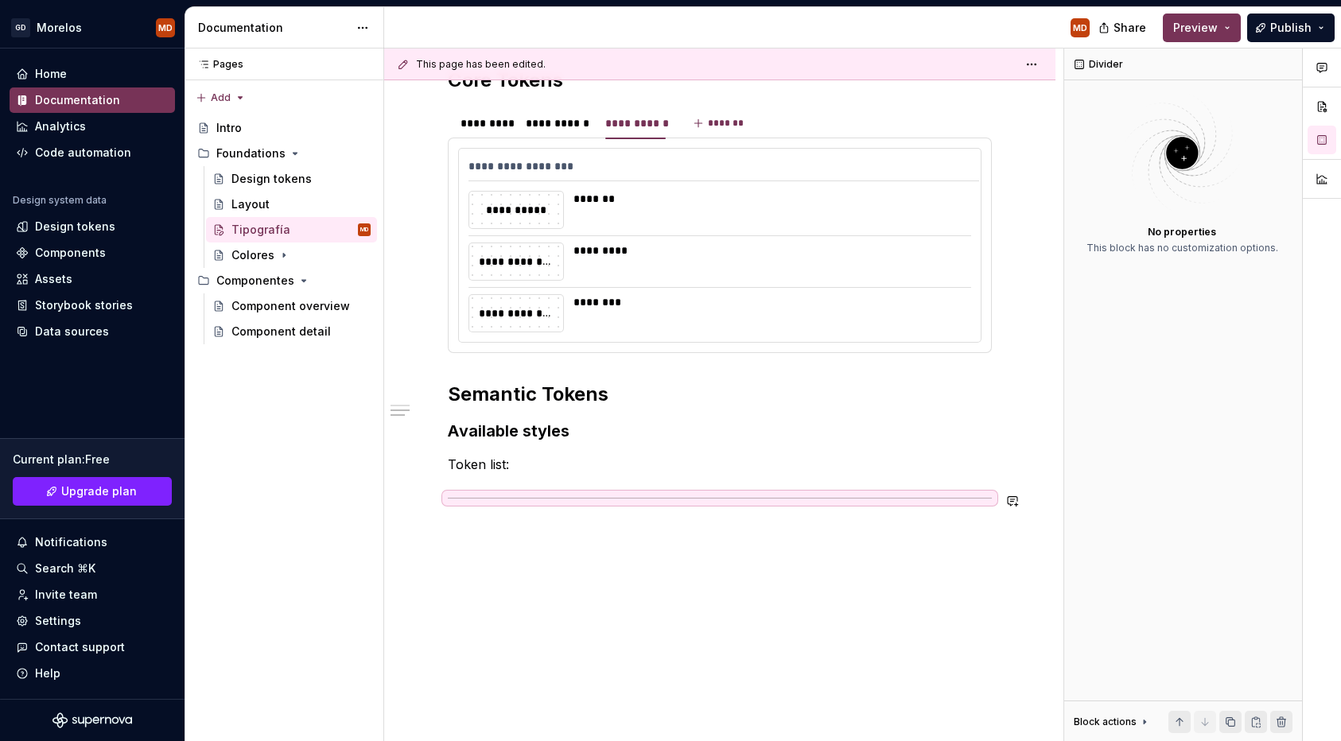
scroll to position [663, 0]
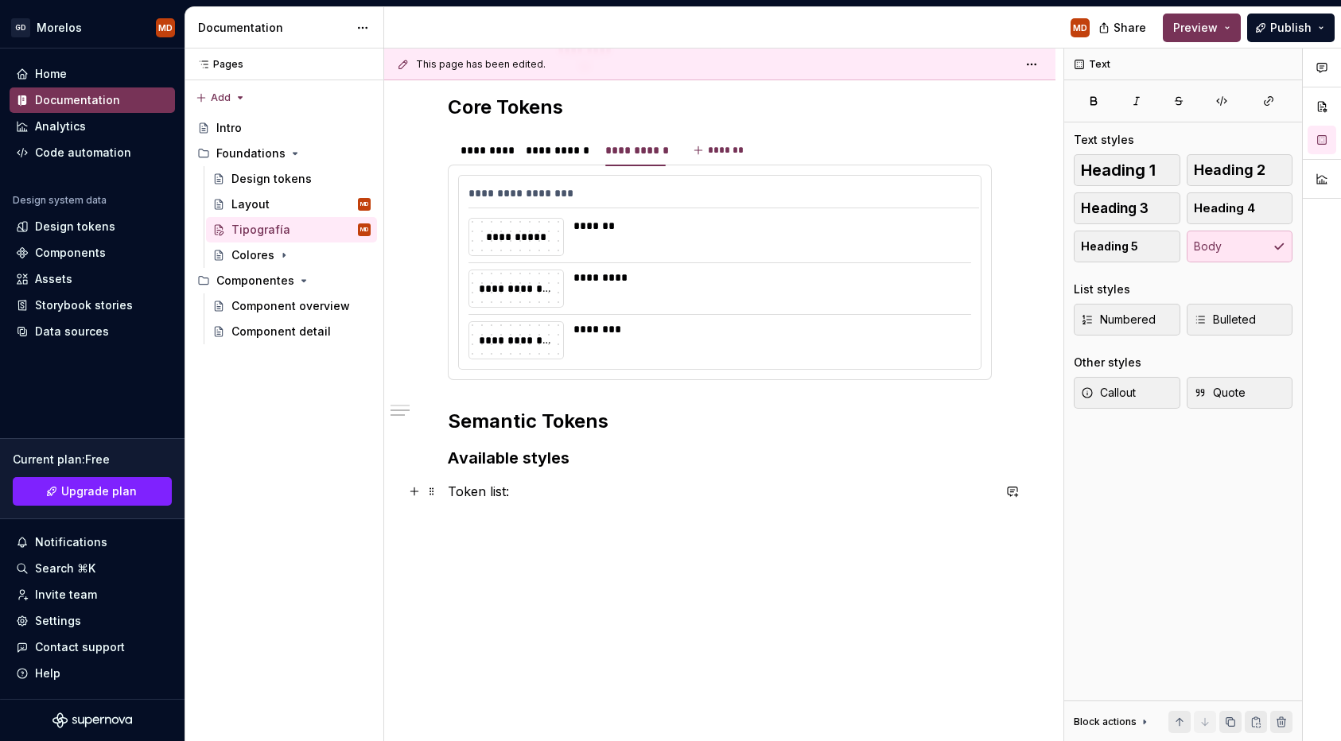
click at [488, 485] on p "Token list:" at bounding box center [720, 491] width 544 height 19
click at [524, 494] on p "Token list:" at bounding box center [720, 491] width 544 height 19
click at [613, 428] on h2 "Semantic Tokens" at bounding box center [720, 421] width 544 height 25
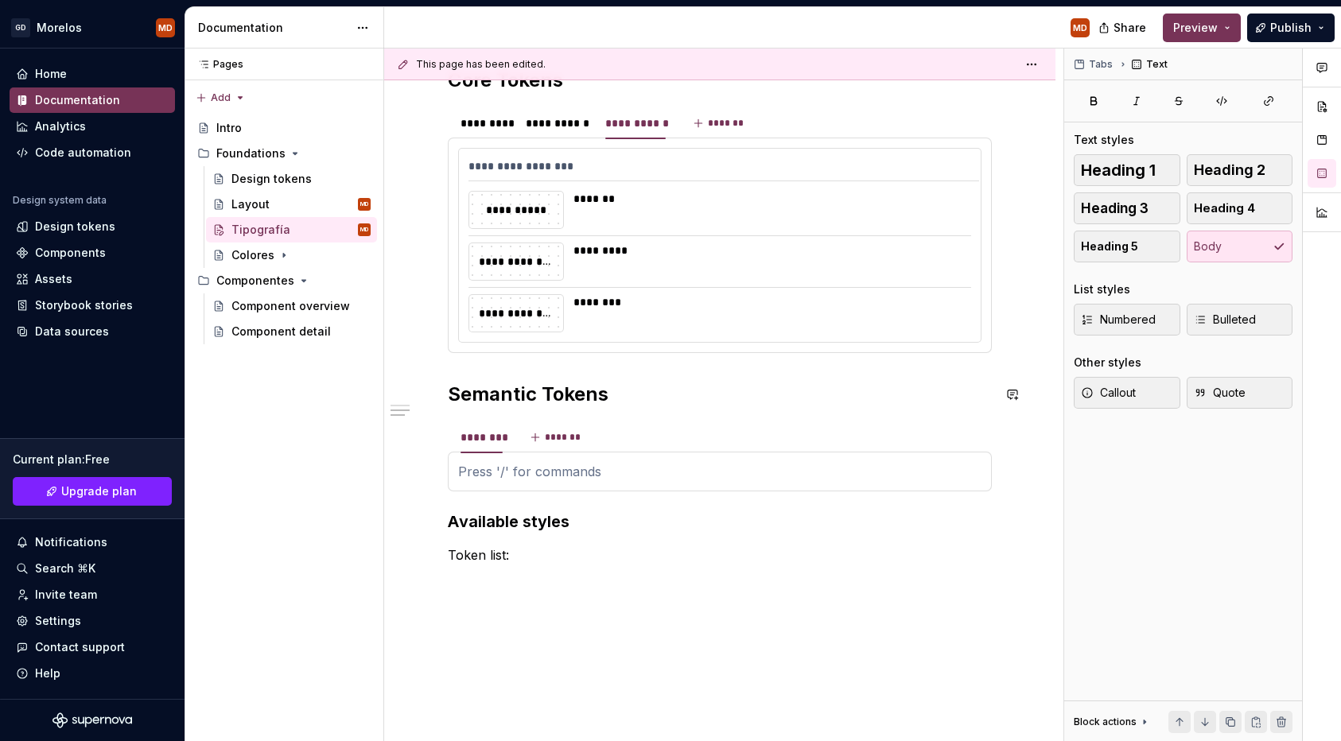
type textarea "*"
click at [492, 442] on div "********" at bounding box center [482, 438] width 42 height 16
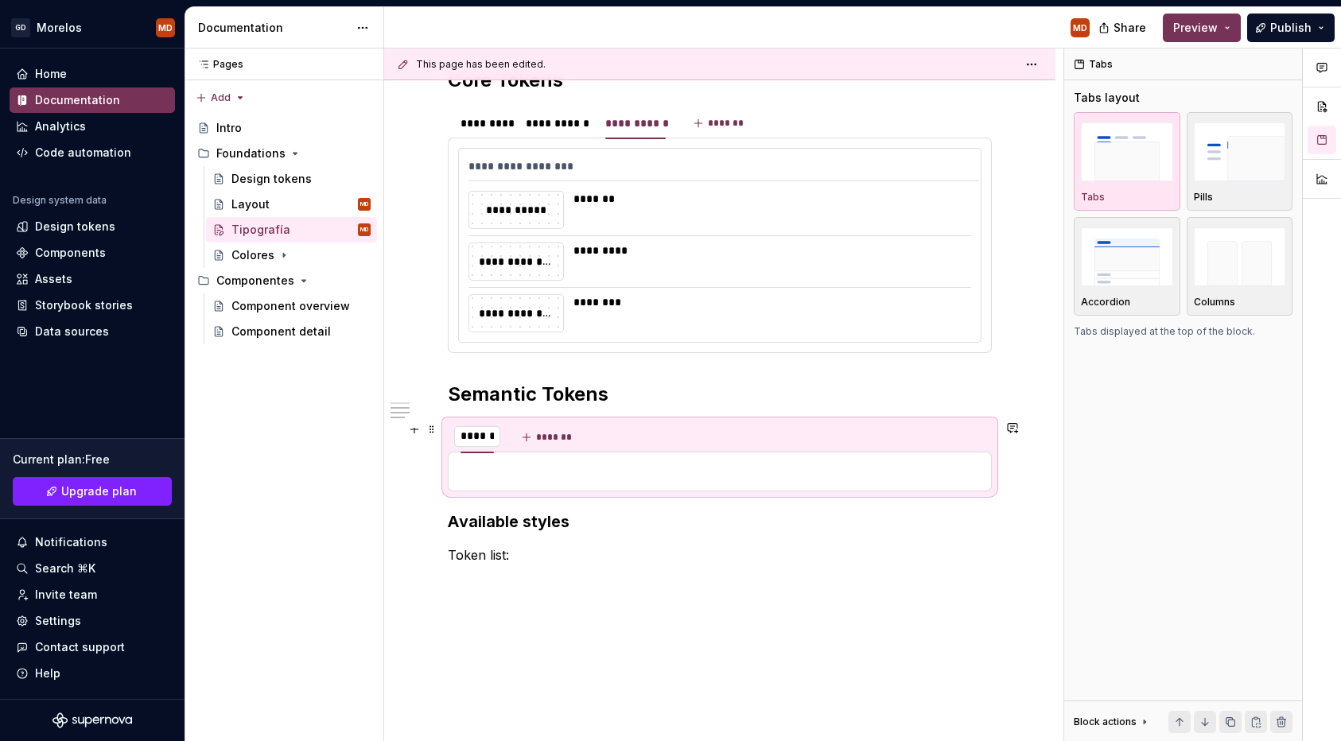
type input "*******"
click at [590, 606] on div "**********" at bounding box center [719, 194] width 671 height 1224
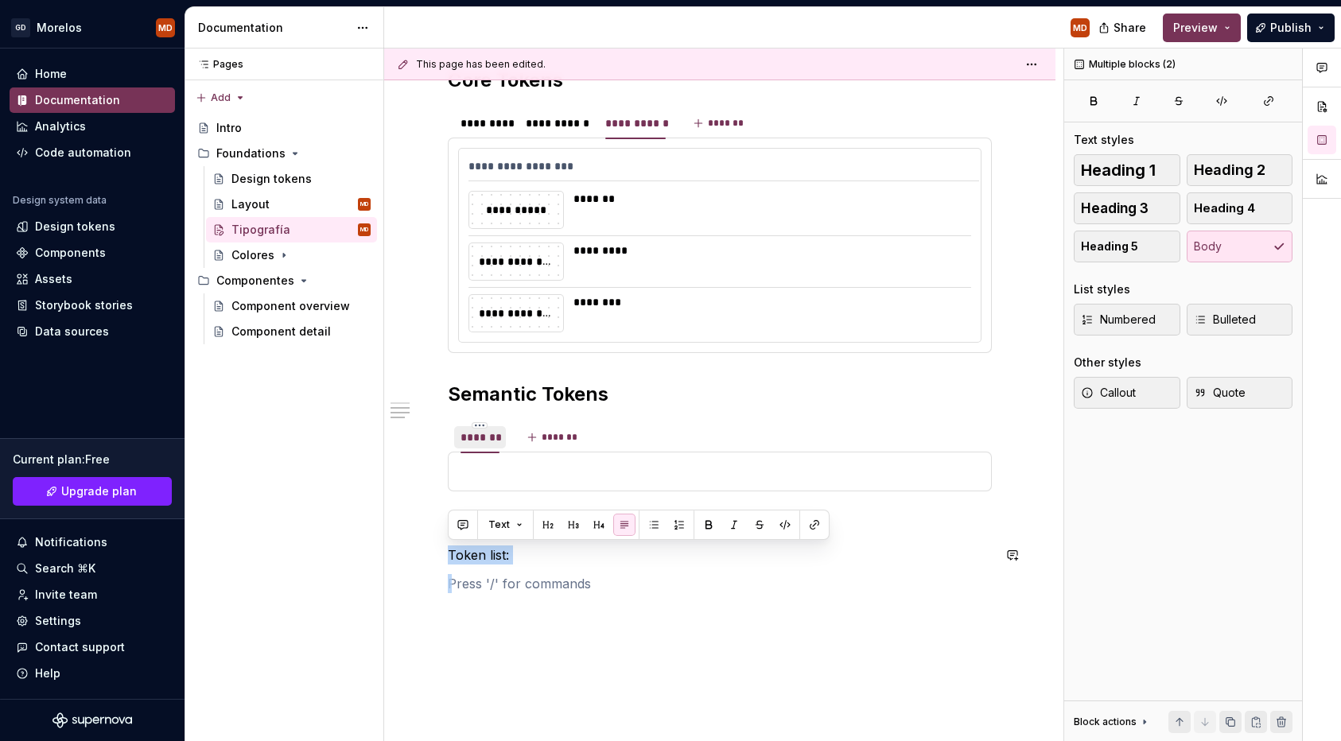
drag, startPoint x: 575, startPoint y: 582, endPoint x: 491, endPoint y: 539, distance: 94.6
click at [491, 538] on div "**********" at bounding box center [720, 107] width 544 height 974
click at [542, 635] on div "**********" at bounding box center [719, 208] width 671 height 1253
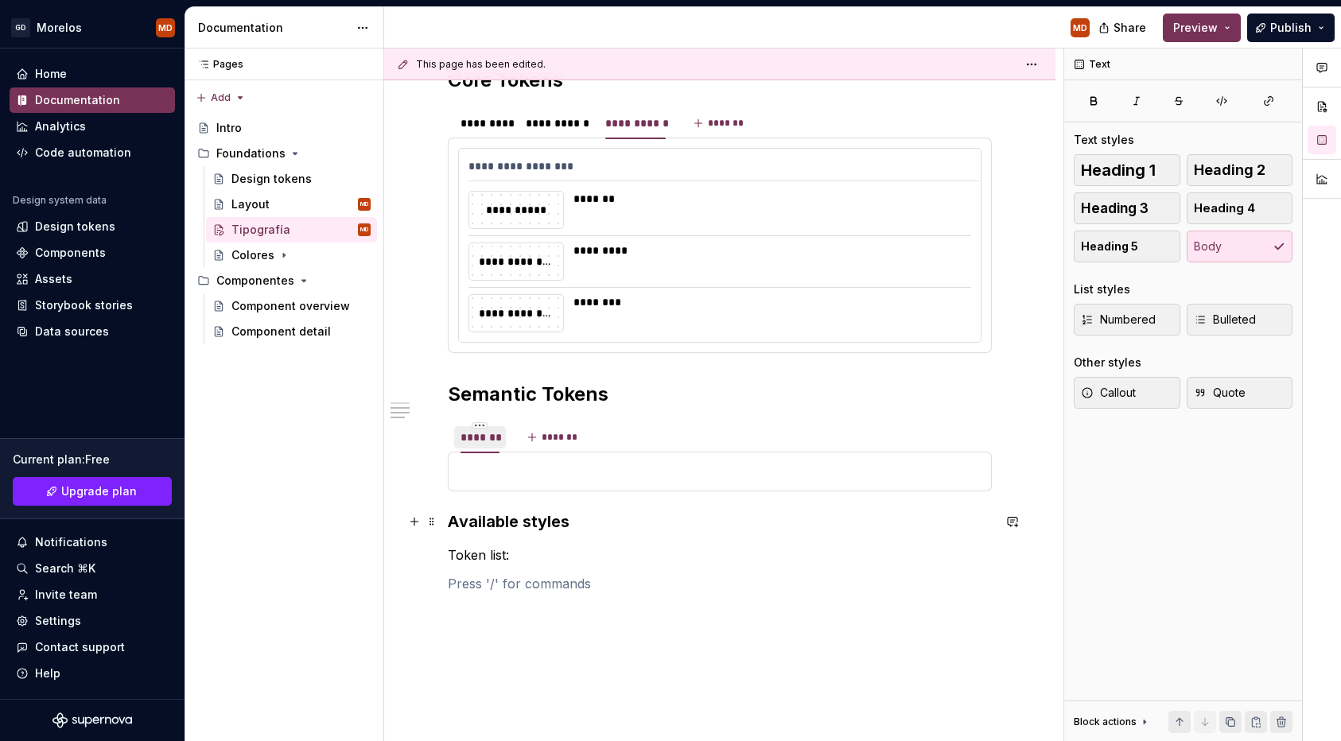
click at [523, 511] on h3 "Available styles" at bounding box center [720, 522] width 544 height 22
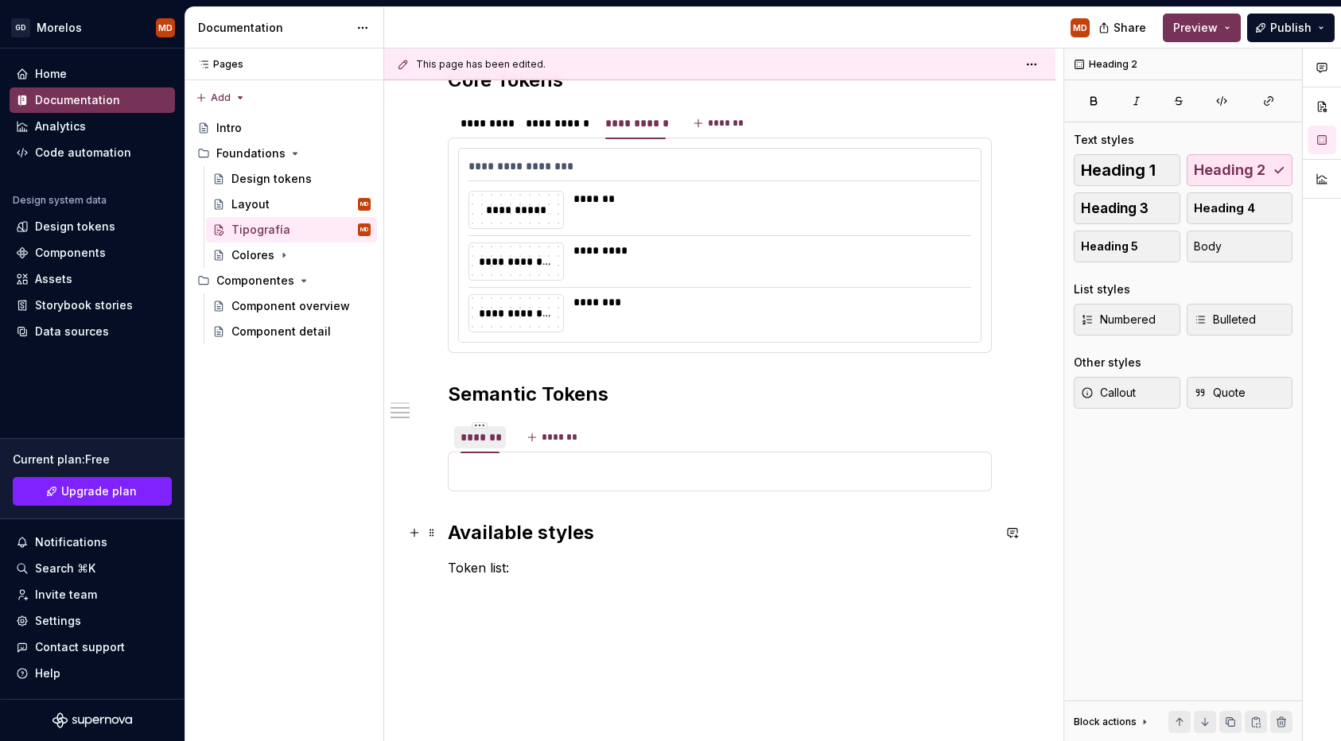
click at [522, 527] on h2 "Available styles" at bounding box center [720, 532] width 544 height 25
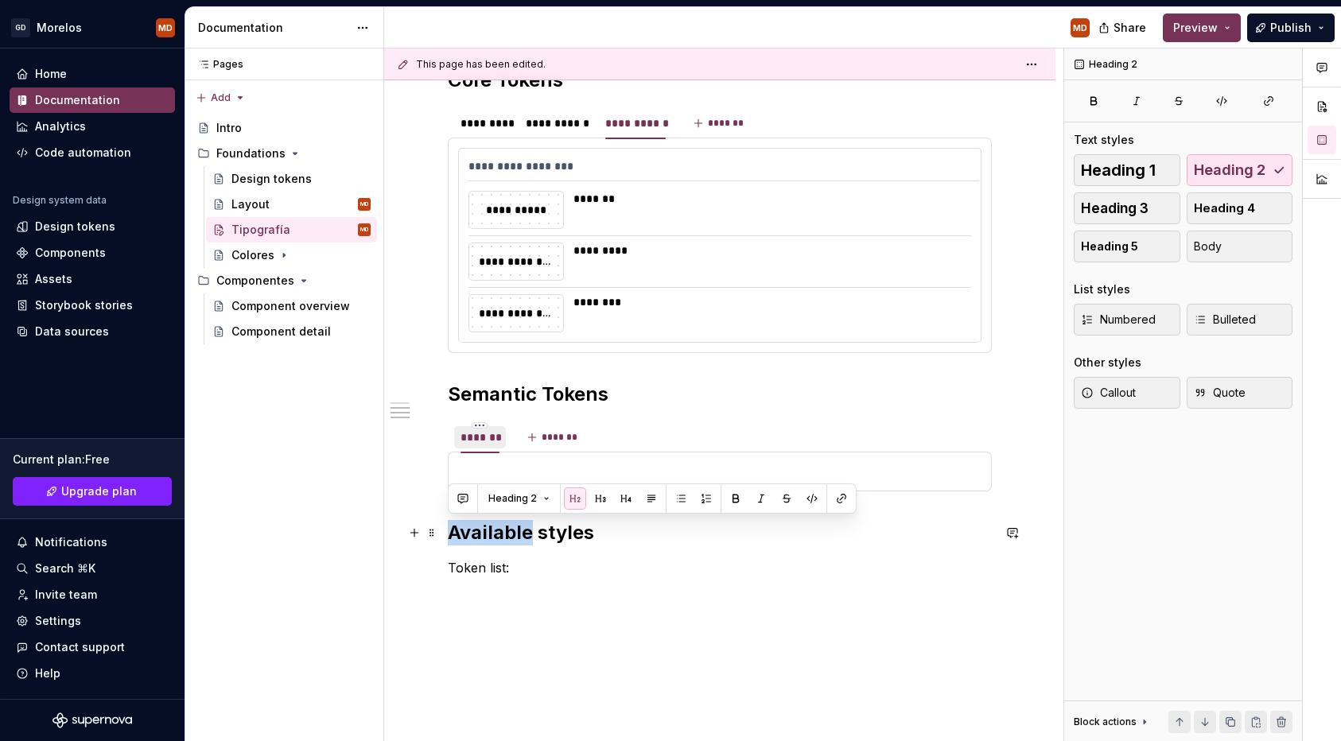
click at [522, 527] on h2 "Available styles" at bounding box center [720, 532] width 544 height 25
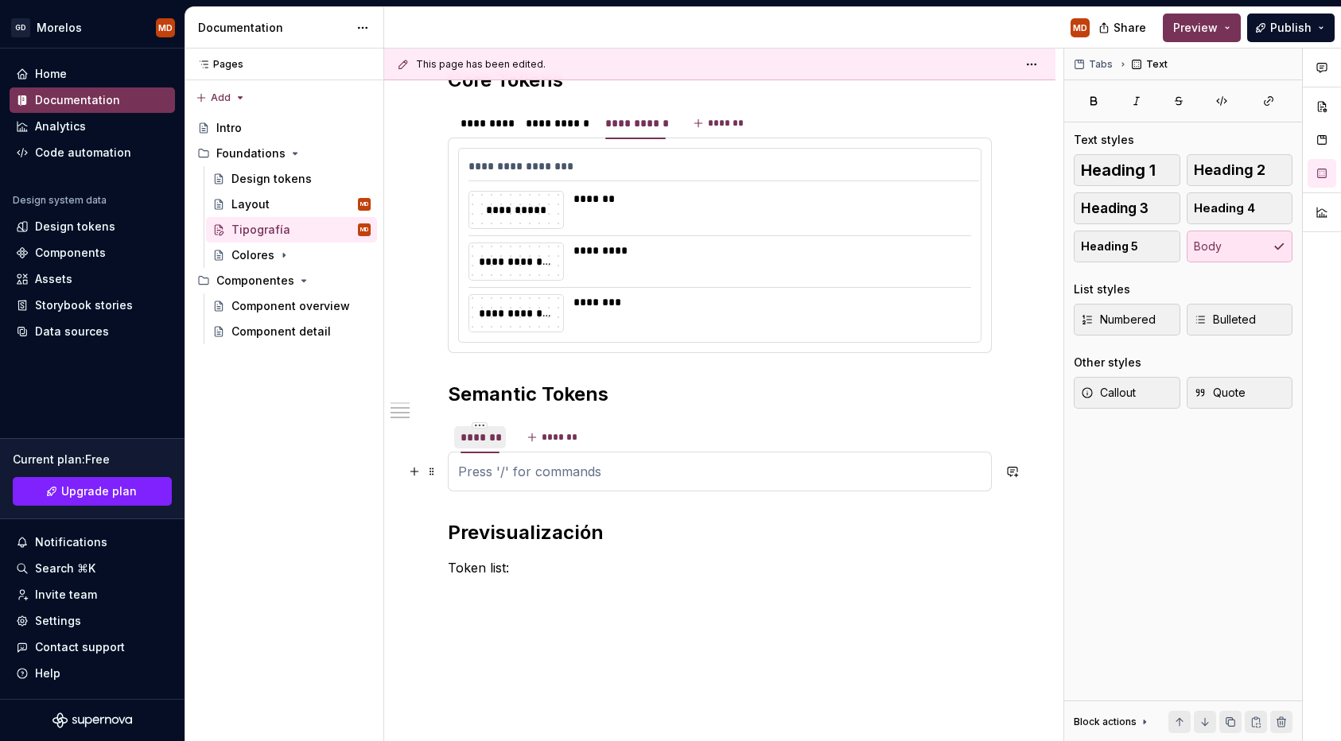
click at [507, 480] on p at bounding box center [719, 471] width 523 height 19
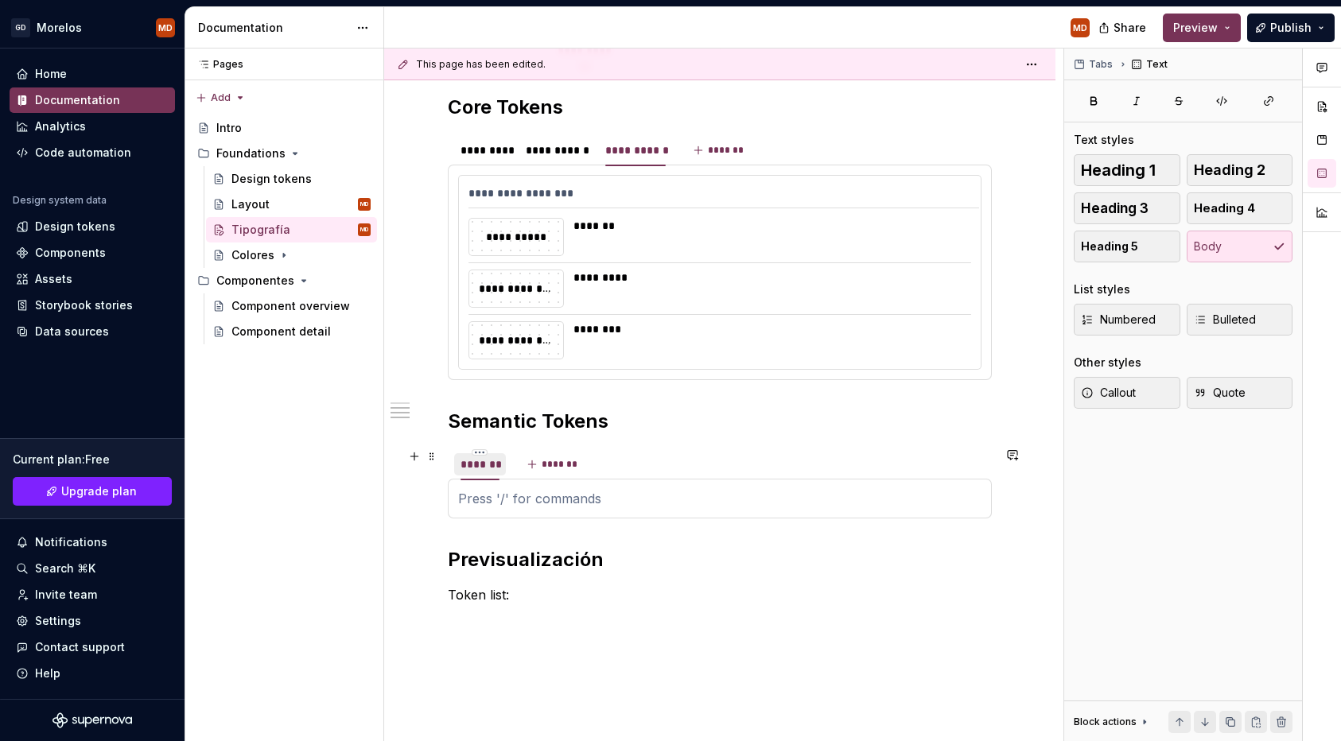
scroll to position [693, 0]
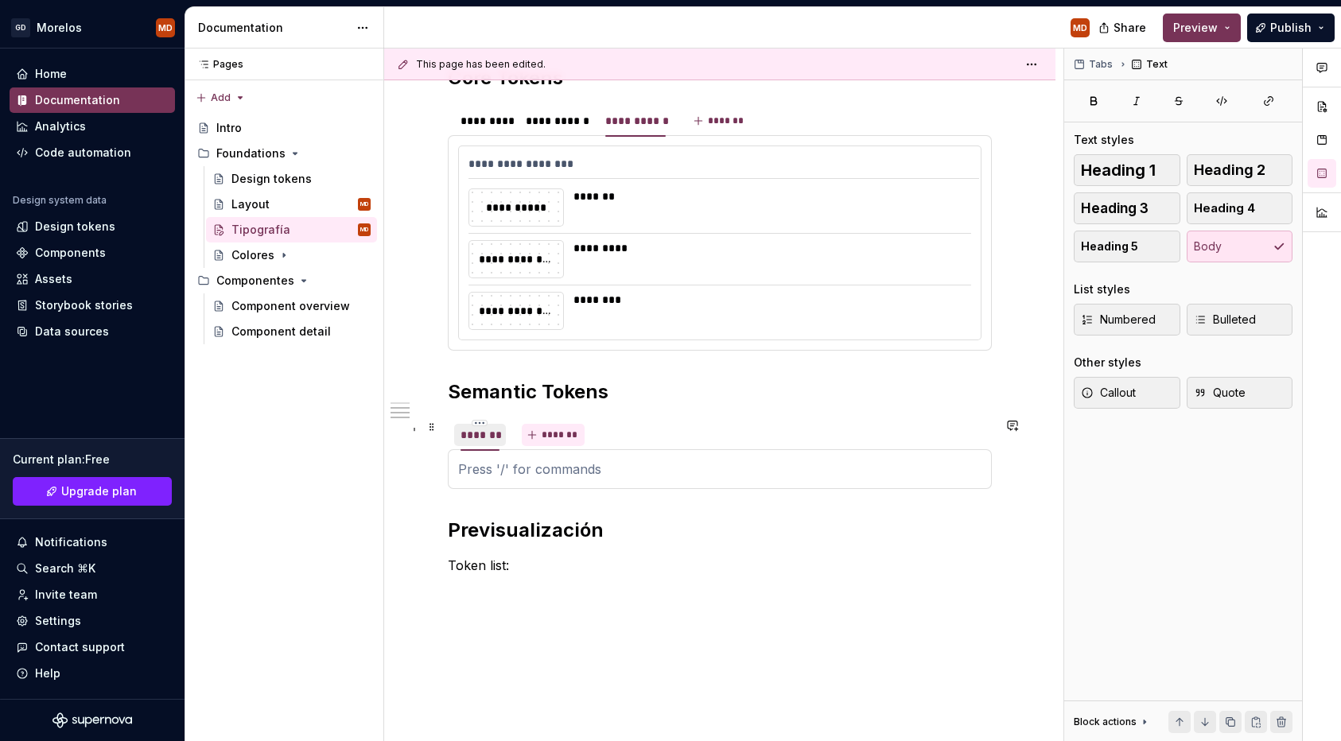
click at [545, 436] on span "*******" at bounding box center [560, 435] width 36 height 13
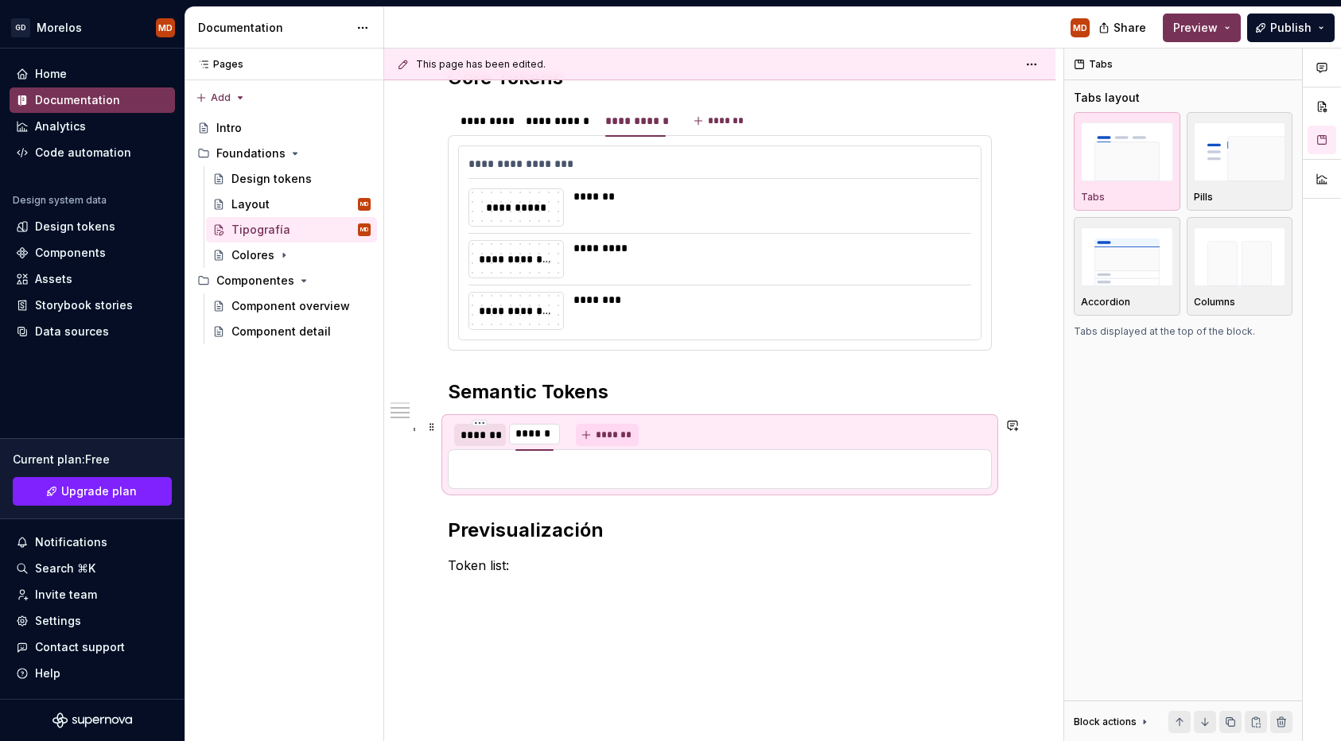
type input "*******"
click at [609, 436] on span "*******" at bounding box center [620, 435] width 36 height 13
type input "*****"
click at [652, 425] on button "*******" at bounding box center [652, 435] width 63 height 22
type input "****"
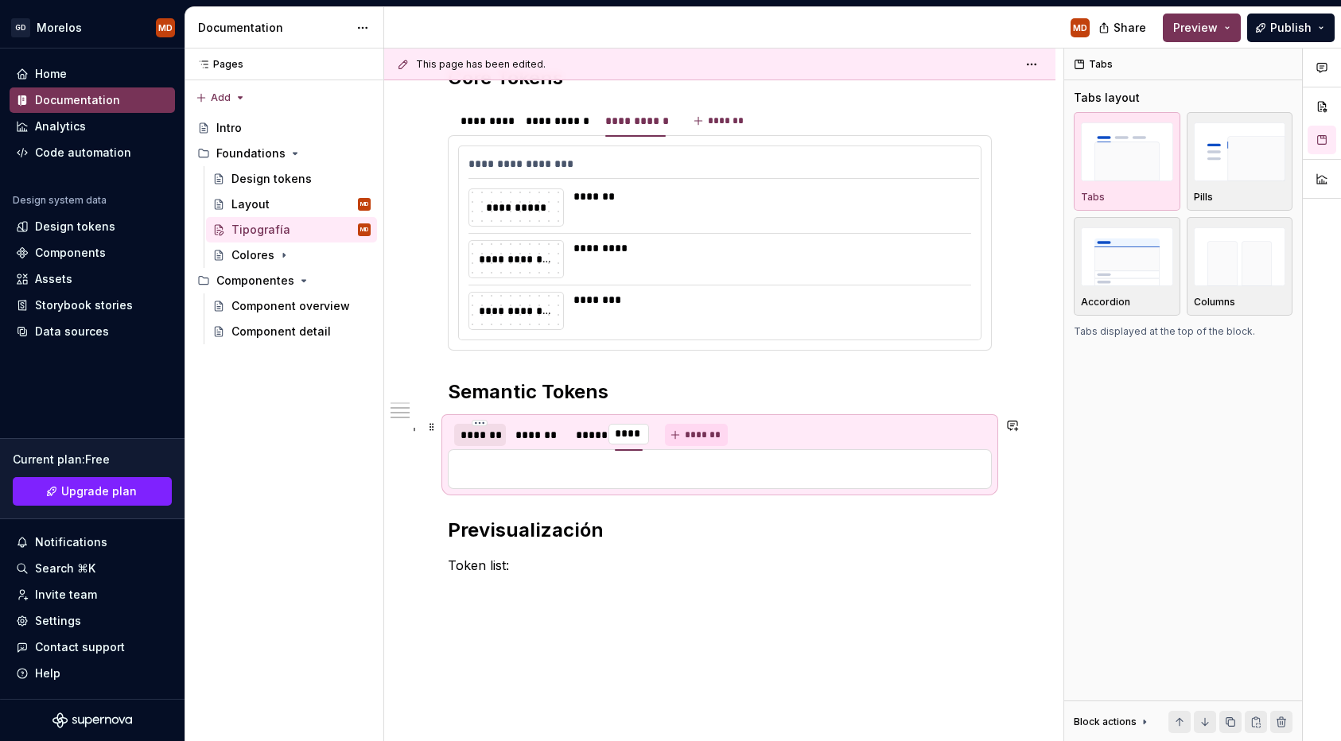
click at [692, 433] on span "*******" at bounding box center [703, 435] width 36 height 13
type input "*****"
click at [734, 529] on h2 "Previsualización" at bounding box center [720, 530] width 544 height 25
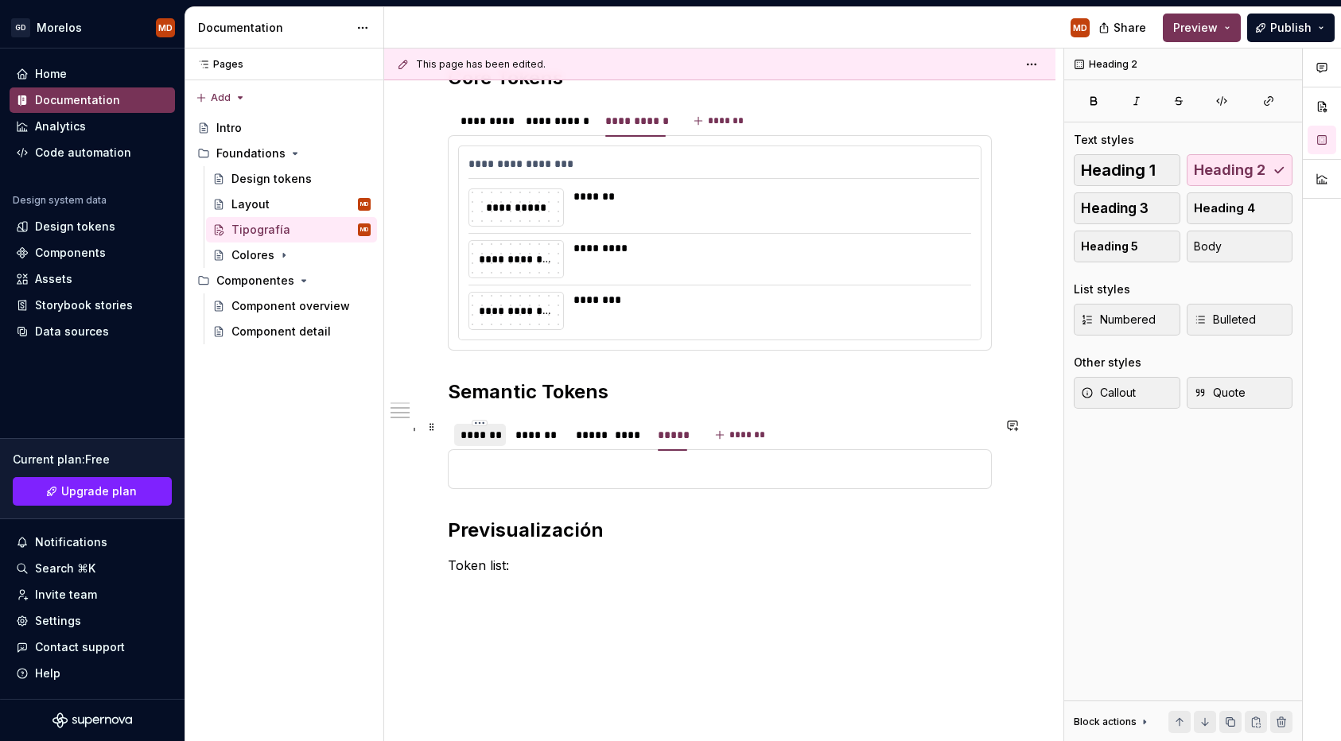
click at [473, 441] on div "*******" at bounding box center [480, 435] width 39 height 16
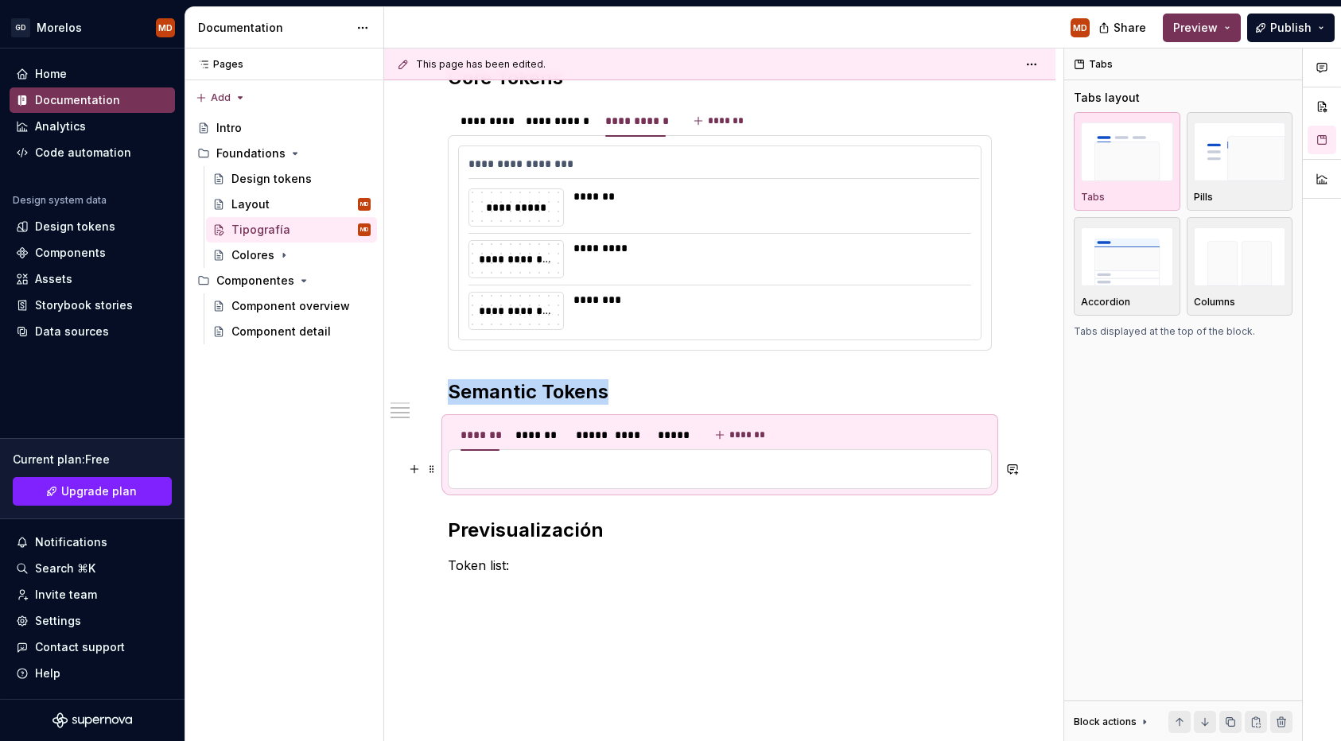
click at [486, 469] on p at bounding box center [719, 469] width 523 height 19
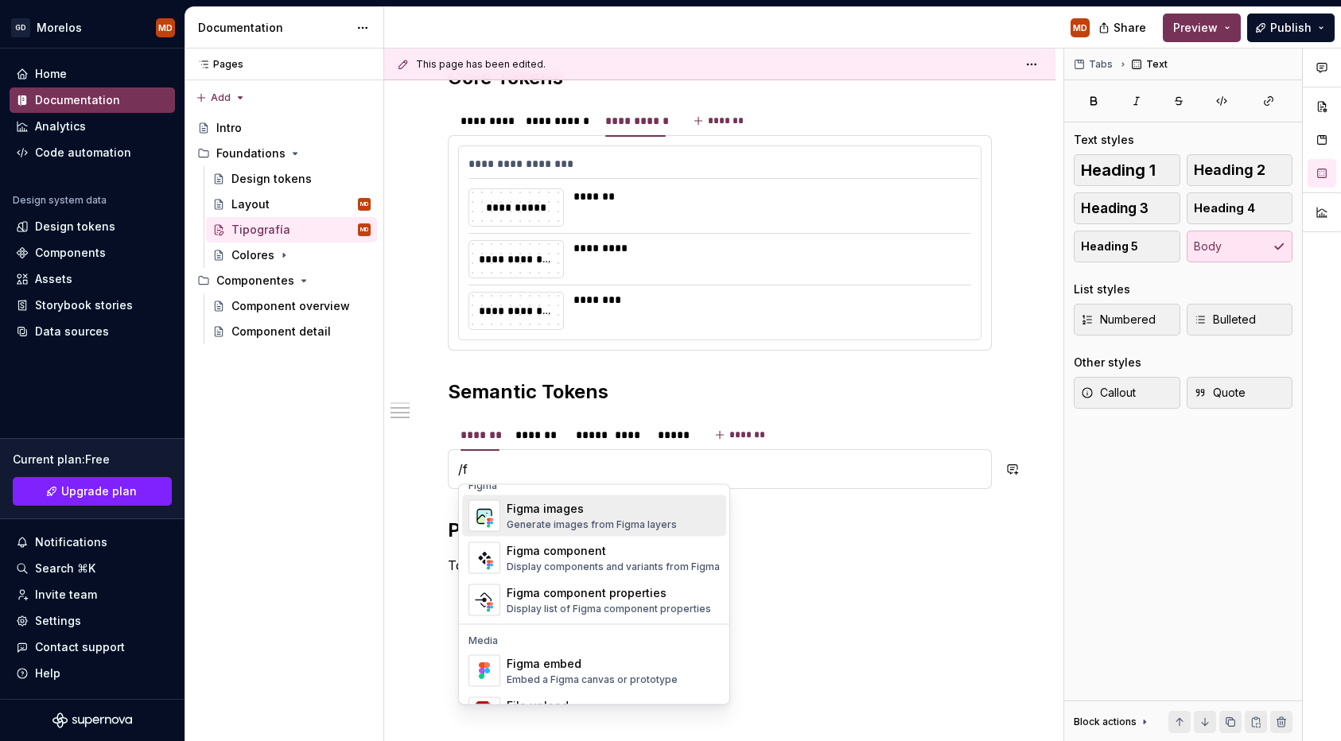
scroll to position [13, 0]
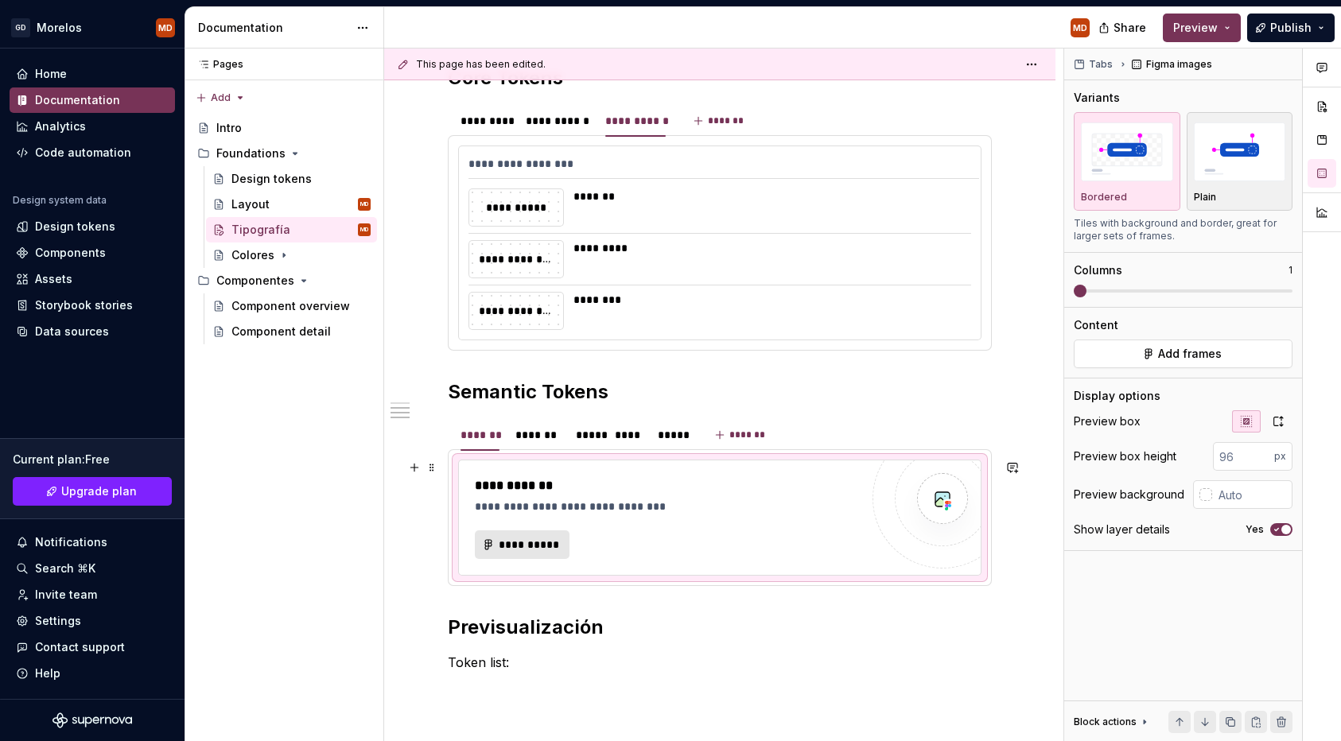
click at [531, 538] on span "**********" at bounding box center [528, 545] width 61 height 16
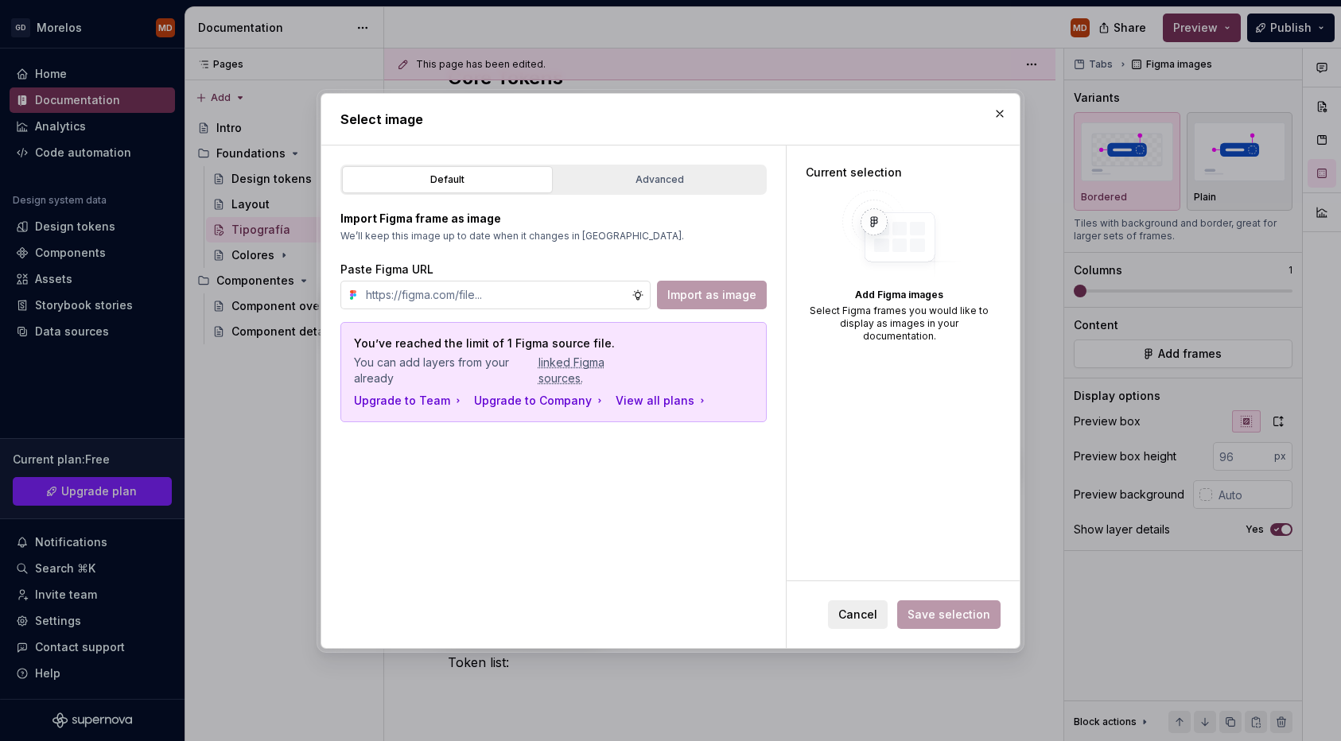
type textarea "*"
type input "https://www.figma.com/design/Ku41bZyKKjFjorttwiyMuy/Morelos-Design-System?node-…"
click at [736, 242] on div "Import Figma frame as image We’ll keep this image up to date when it changes in…" at bounding box center [553, 260] width 426 height 99
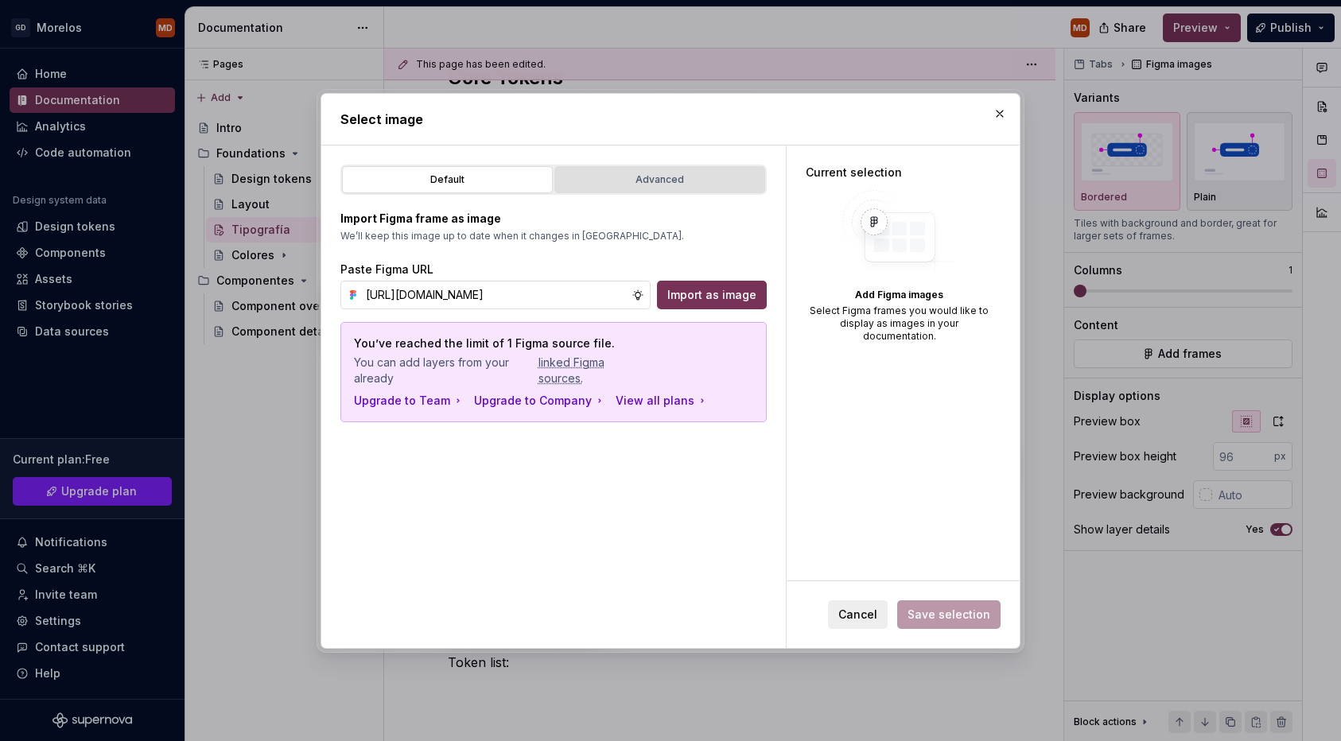
click at [636, 178] on div "Advanced" at bounding box center [660, 180] width 200 height 16
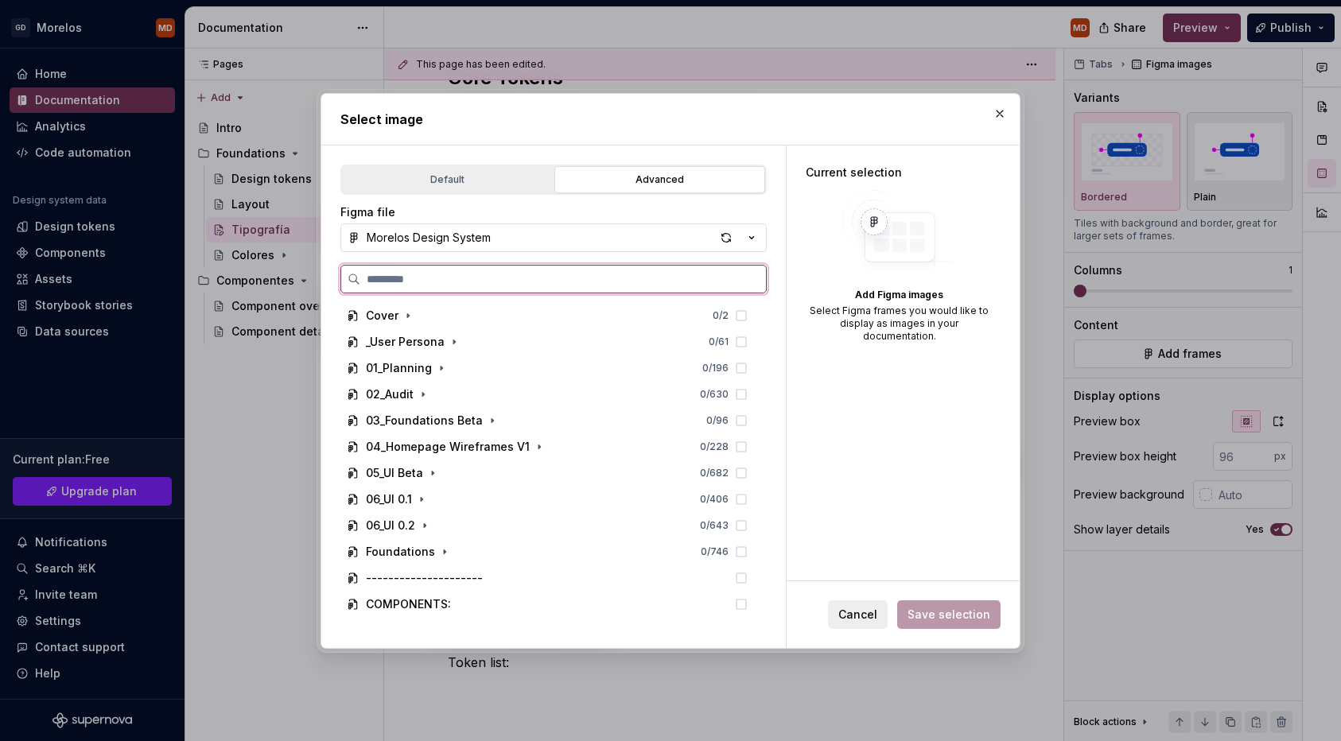
click at [445, 274] on input "search" at bounding box center [563, 279] width 406 height 16
type input "****"
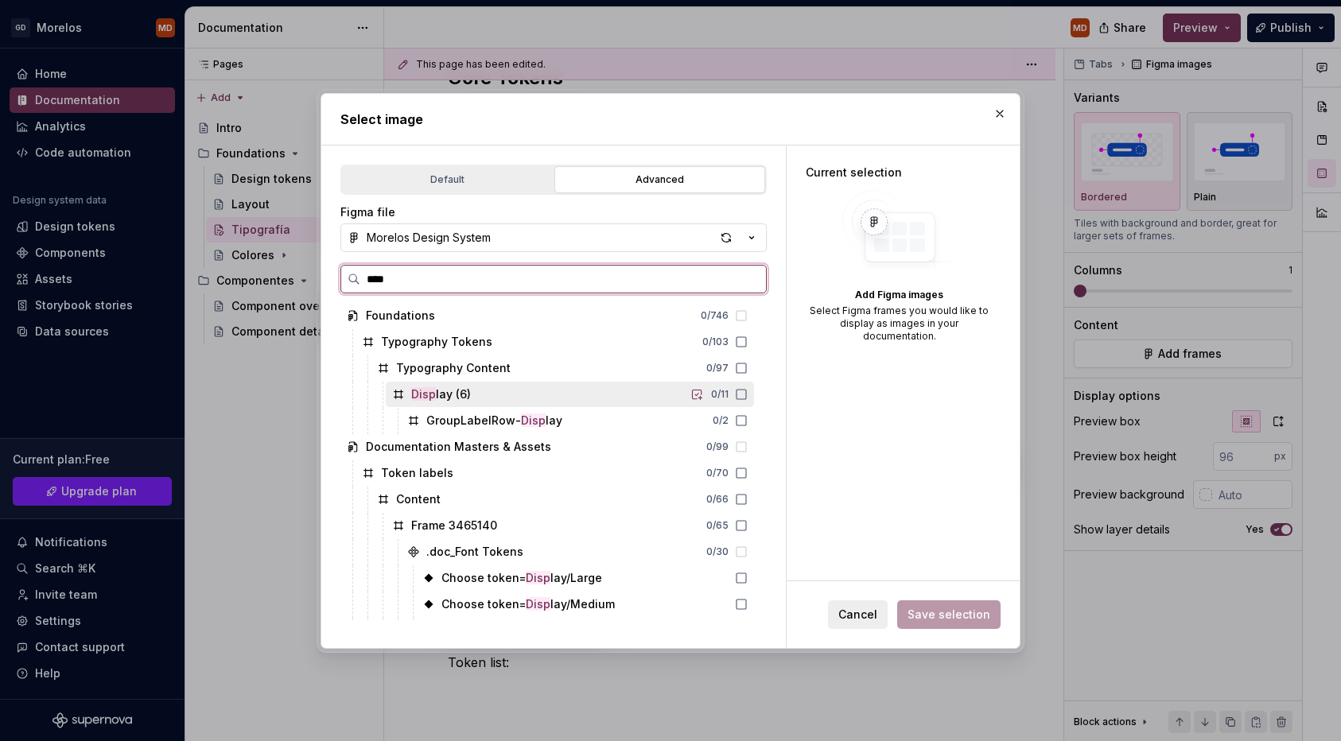
click at [748, 393] on icon at bounding box center [741, 394] width 13 height 13
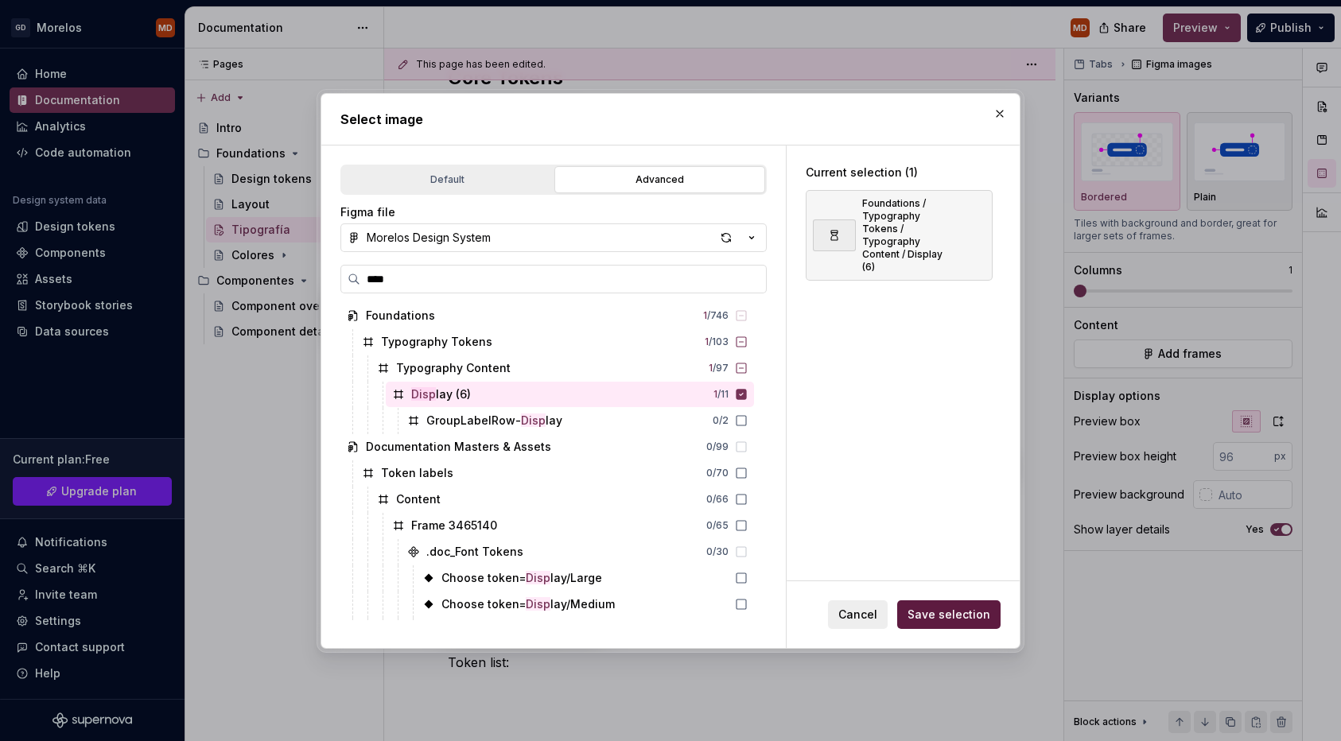
click at [964, 612] on span "Save selection" at bounding box center [949, 615] width 83 height 16
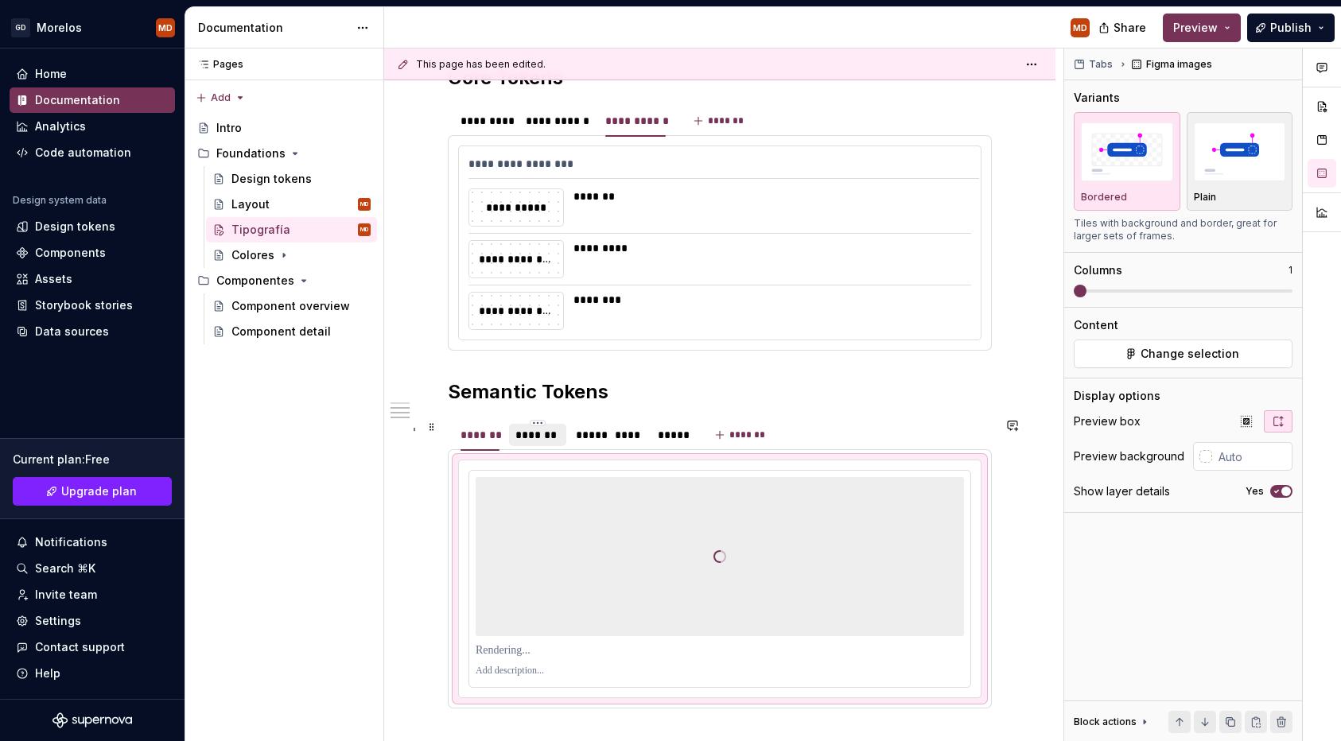
click at [558, 440] on div "*******" at bounding box center [537, 435] width 45 height 16
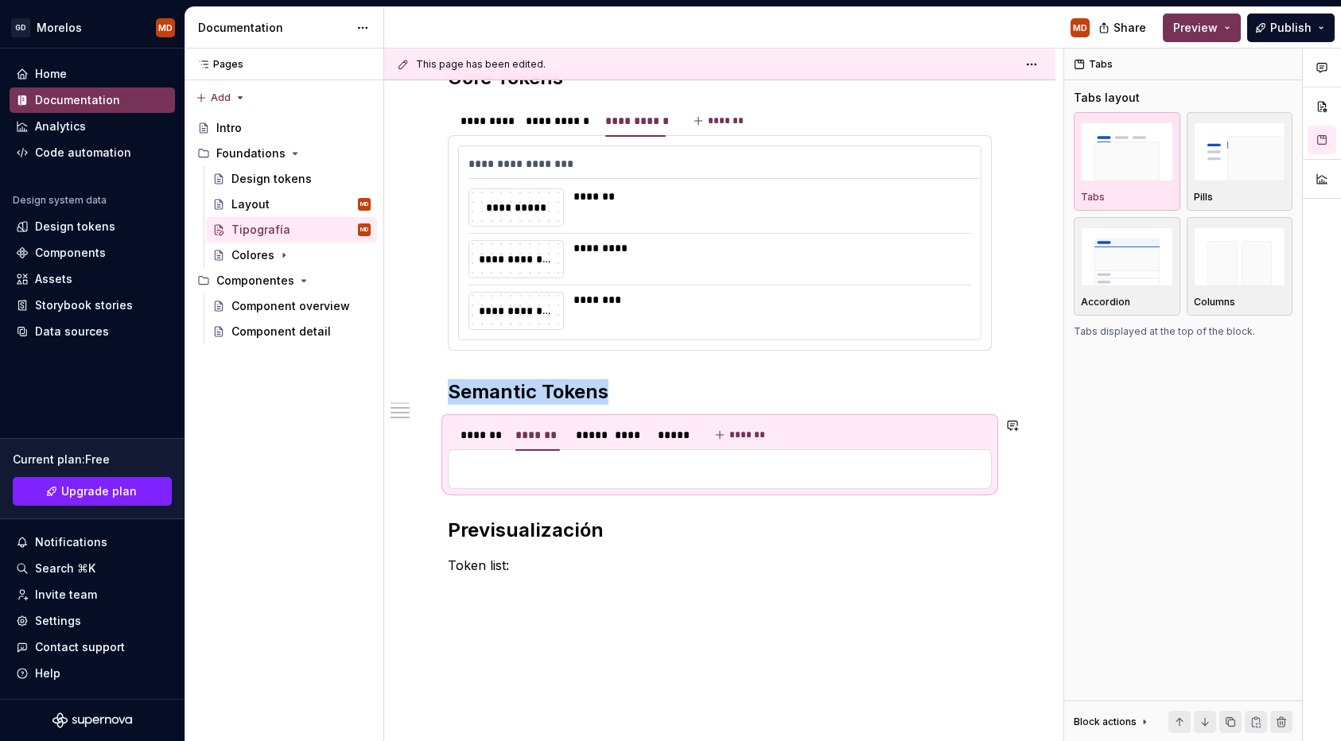
click at [562, 479] on div at bounding box center [720, 469] width 544 height 40
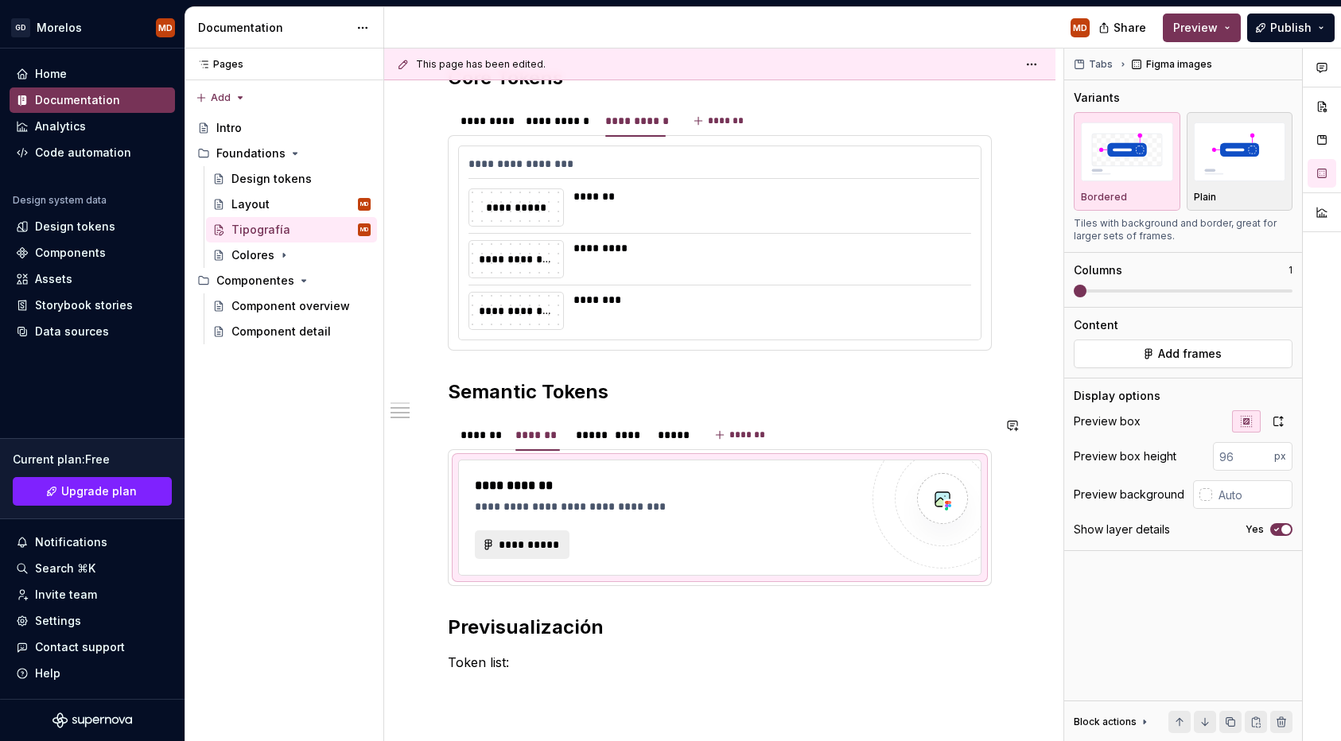
type textarea "*"
click at [510, 548] on span "**********" at bounding box center [528, 545] width 61 height 16
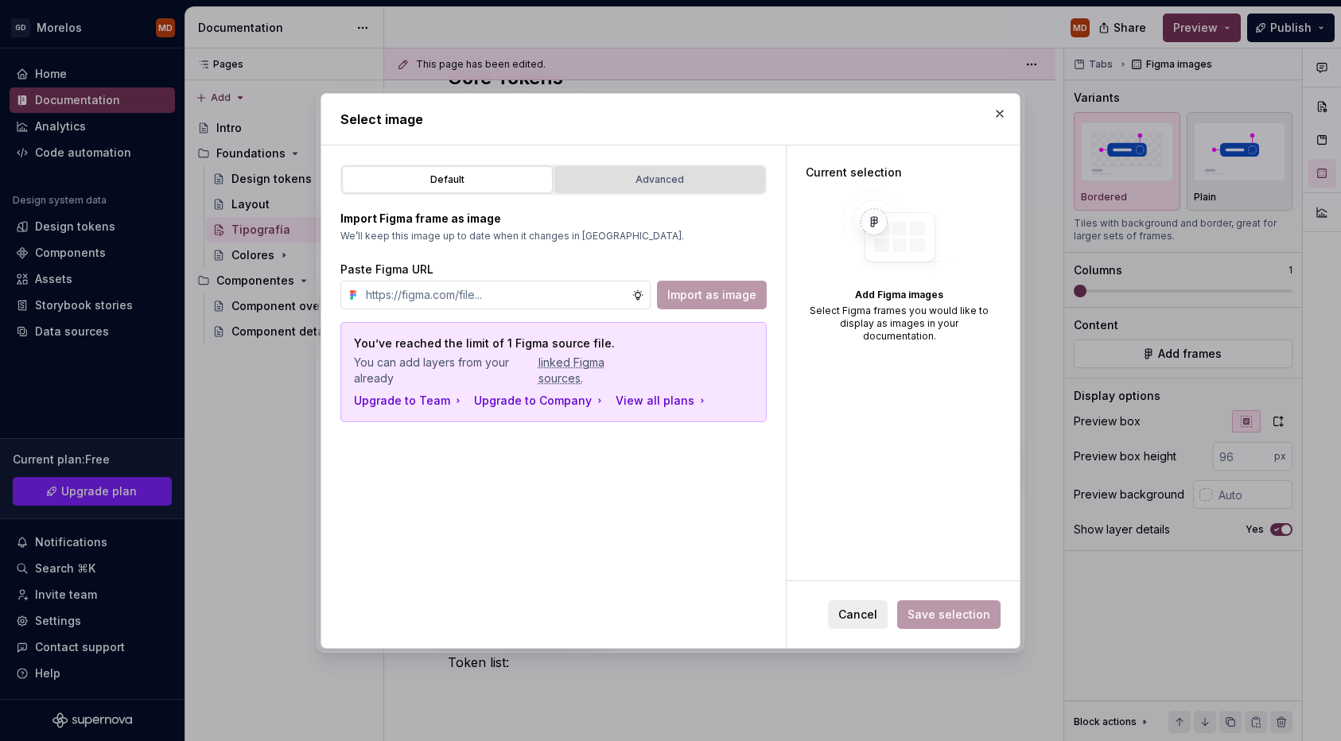
click at [612, 169] on button "Advanced" at bounding box center [659, 179] width 211 height 27
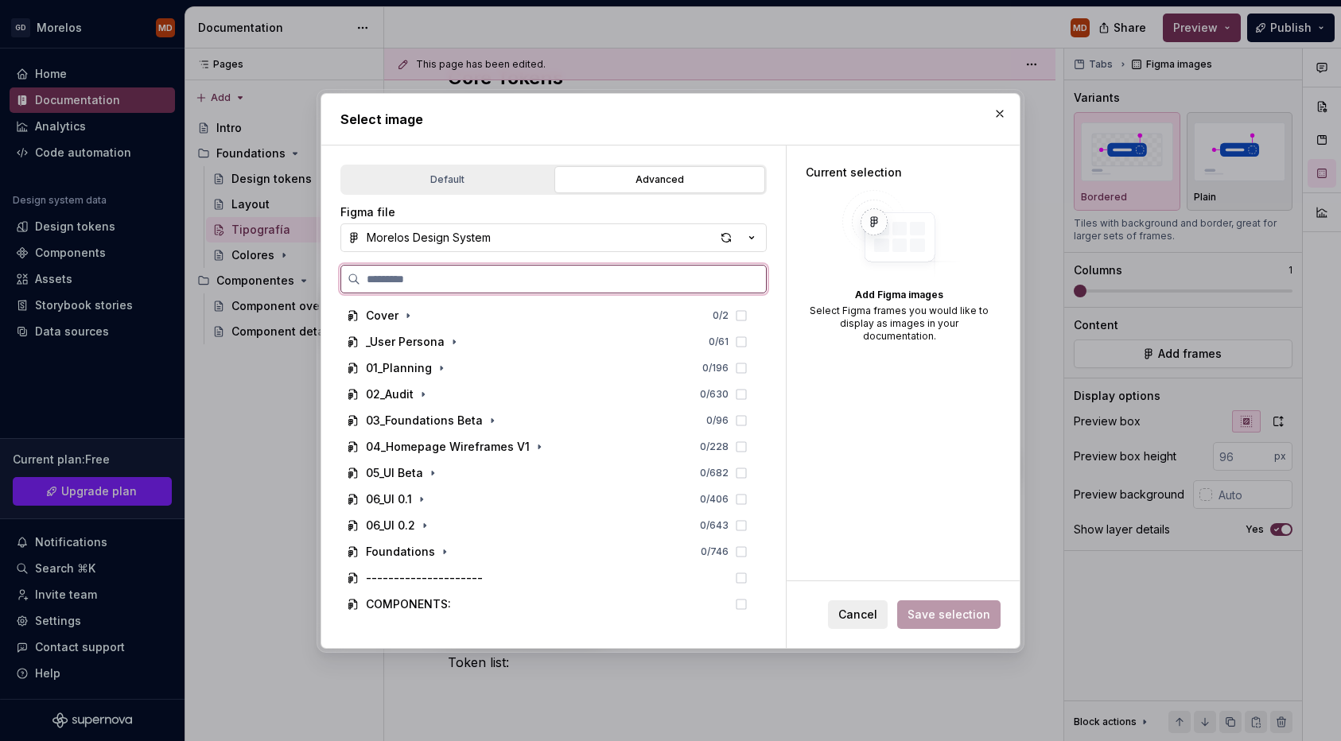
click at [537, 282] on input "search" at bounding box center [563, 279] width 406 height 16
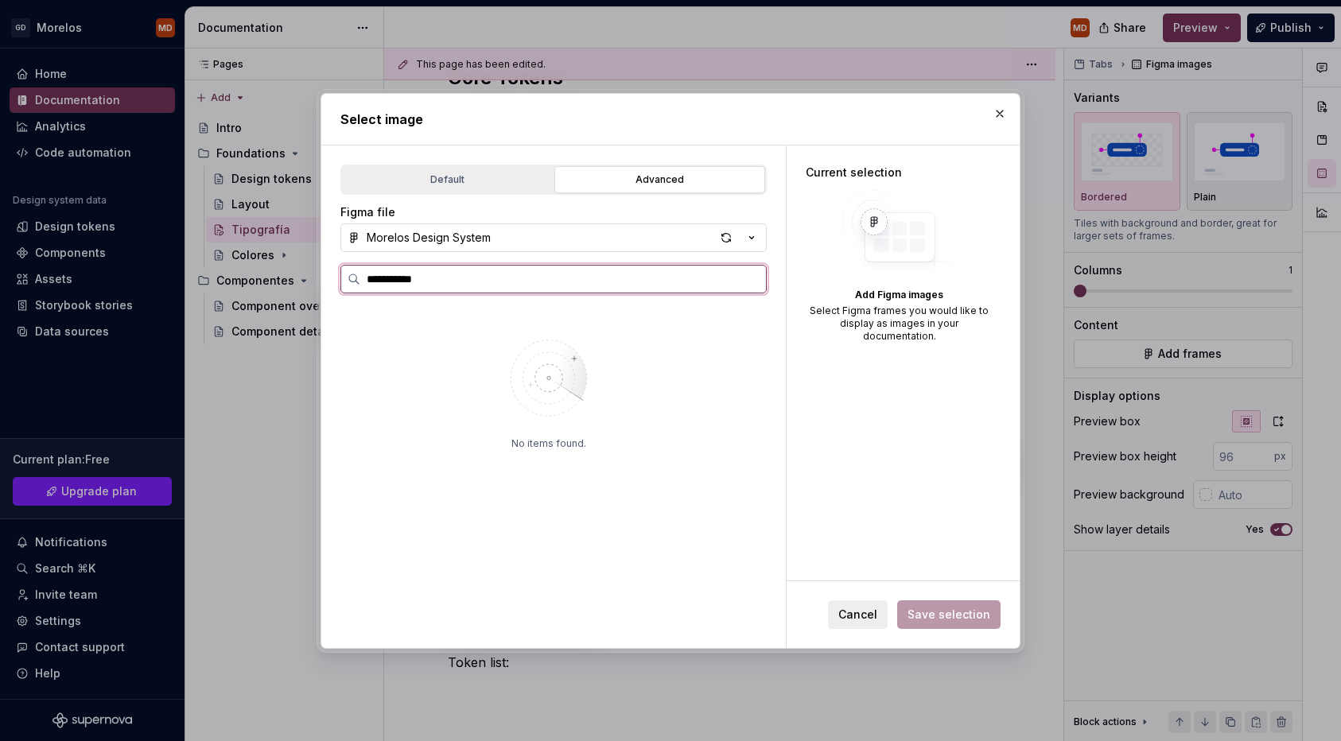
type input "**********"
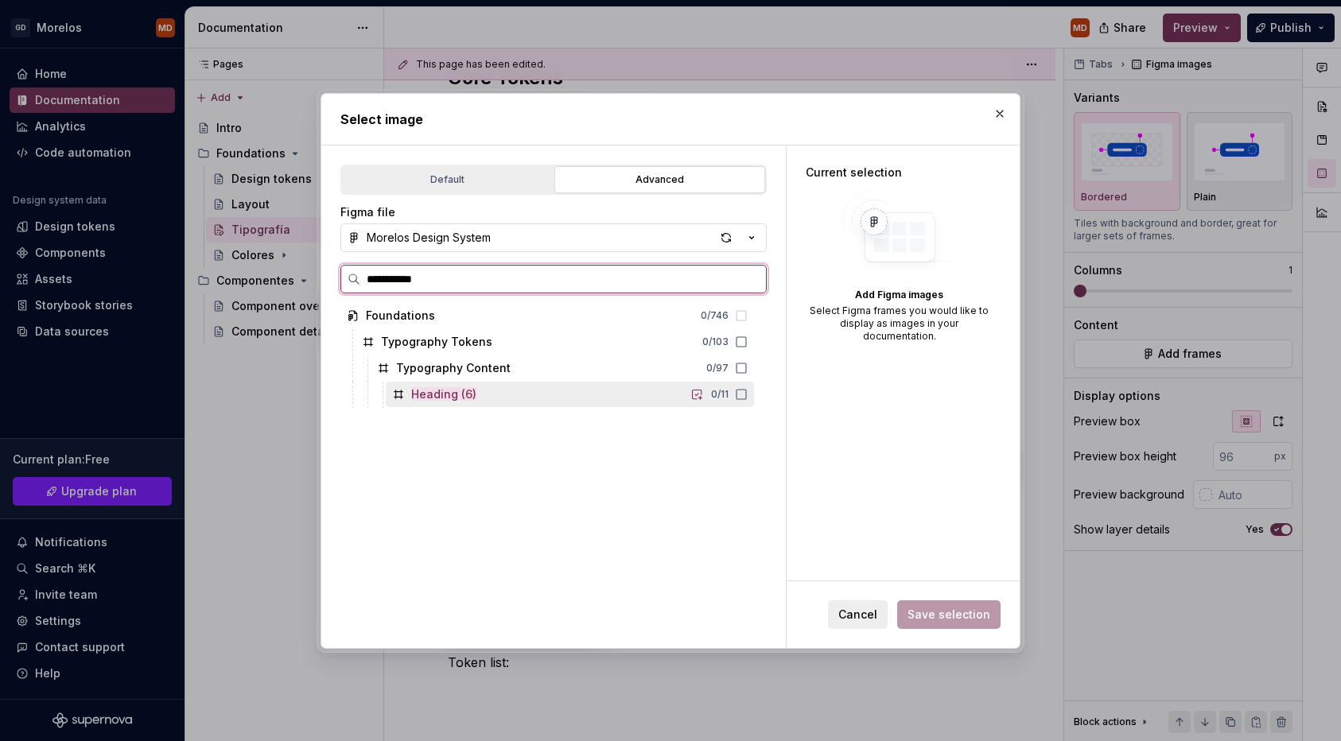
click at [748, 388] on icon at bounding box center [741, 394] width 13 height 13
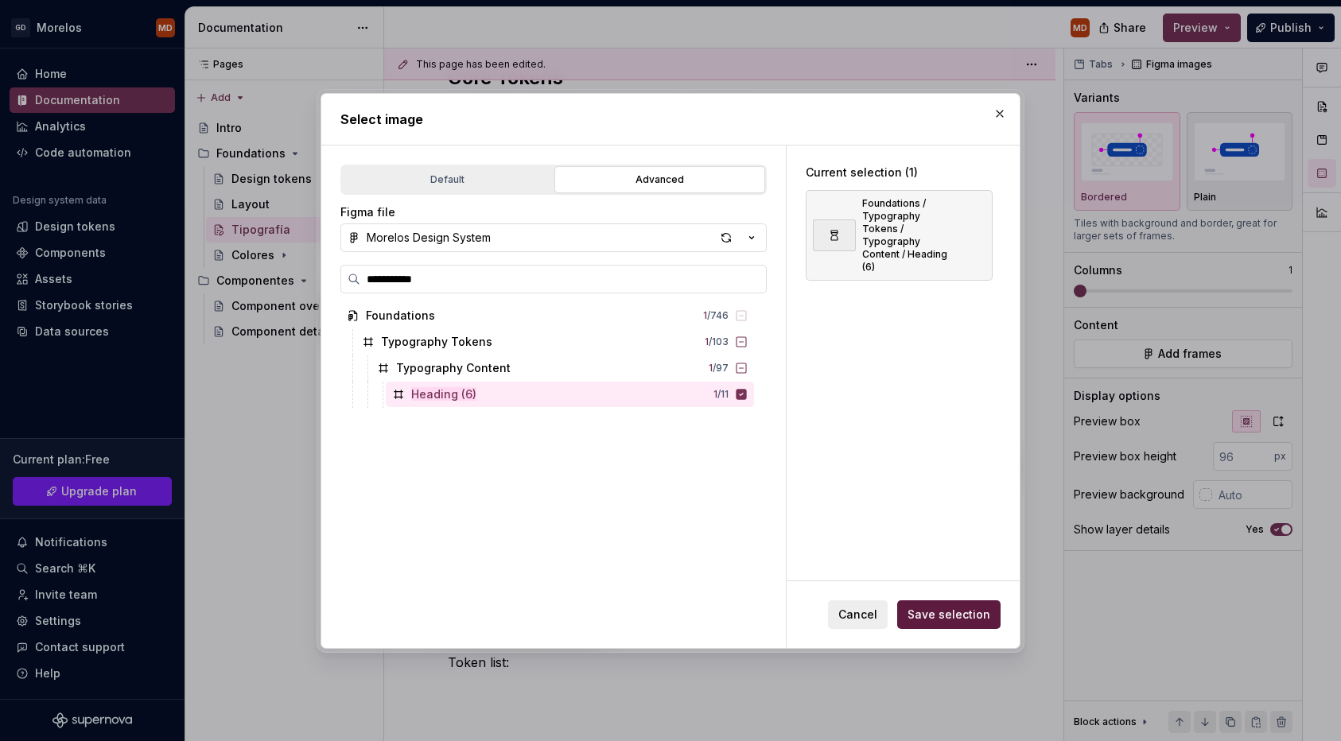
click at [962, 611] on span "Save selection" at bounding box center [949, 615] width 83 height 16
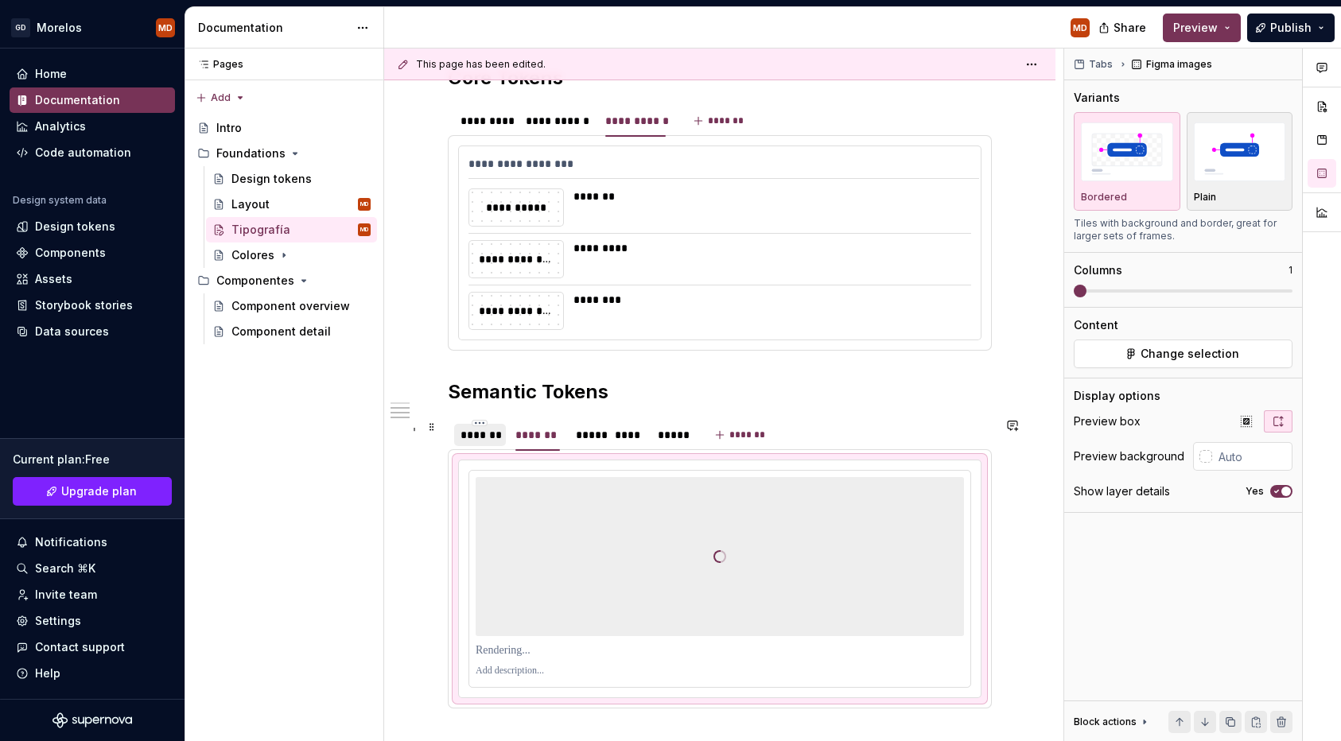
click at [486, 438] on div "*******" at bounding box center [480, 435] width 39 height 16
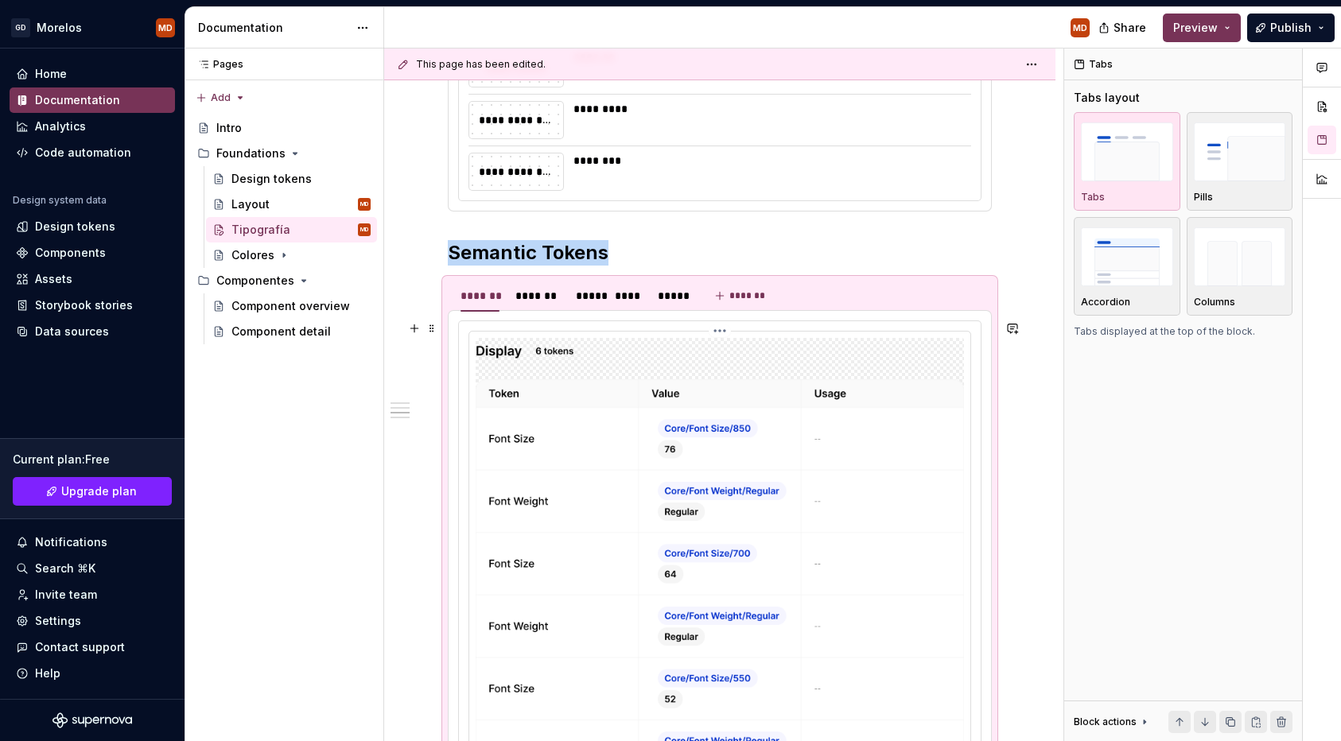
scroll to position [831, 0]
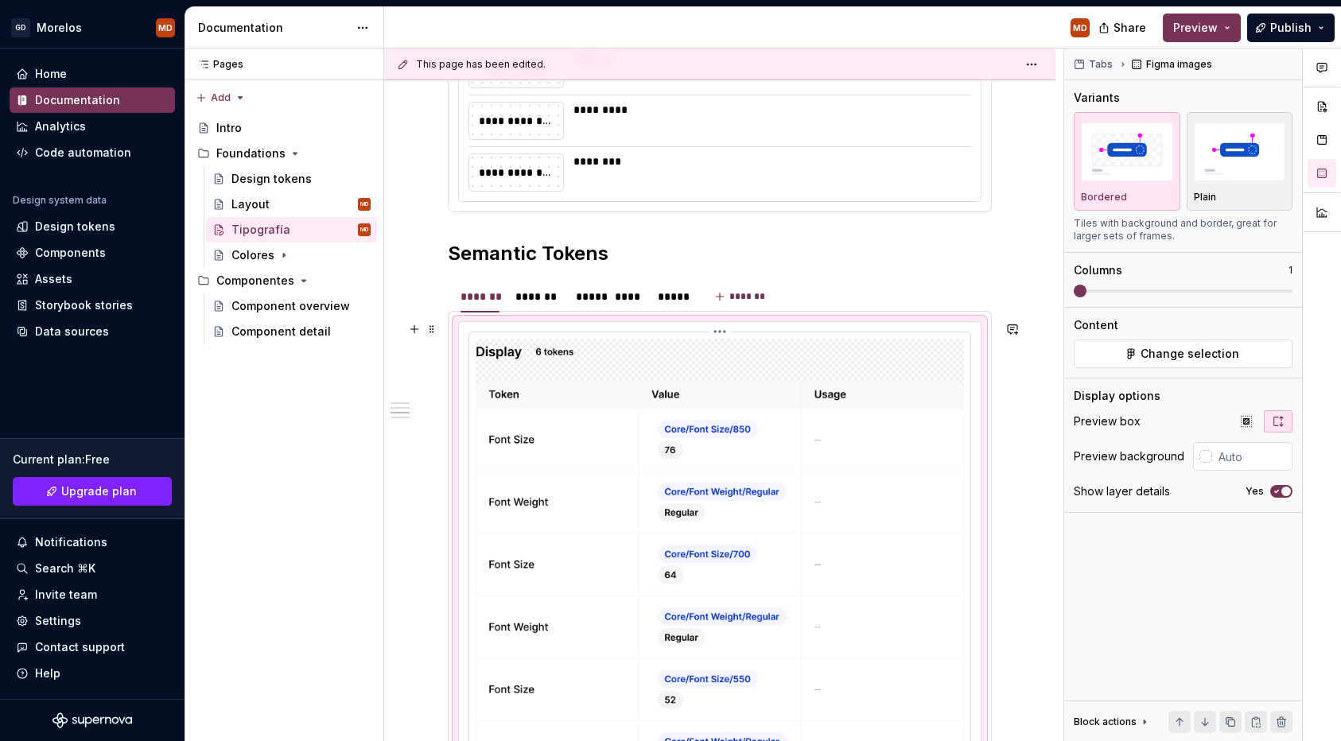
click at [644, 571] on img at bounding box center [720, 561] width 488 height 445
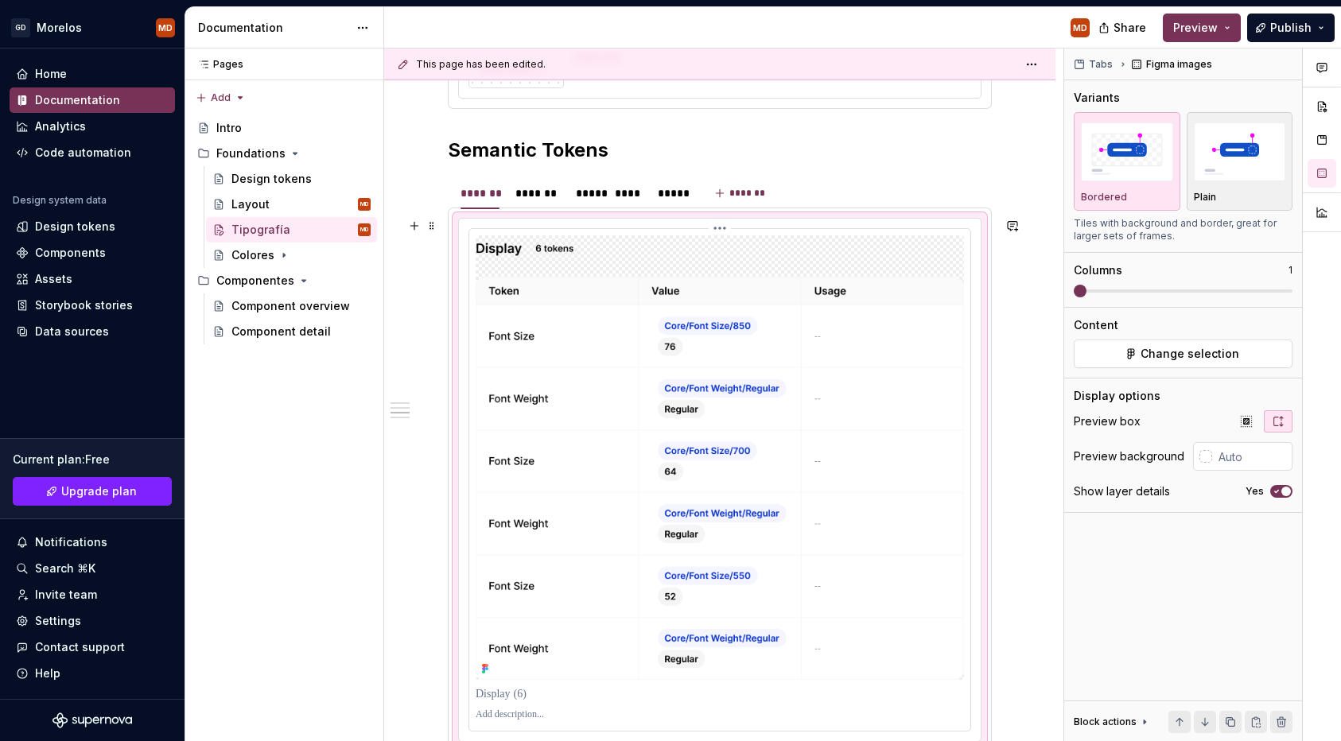
scroll to position [898, 0]
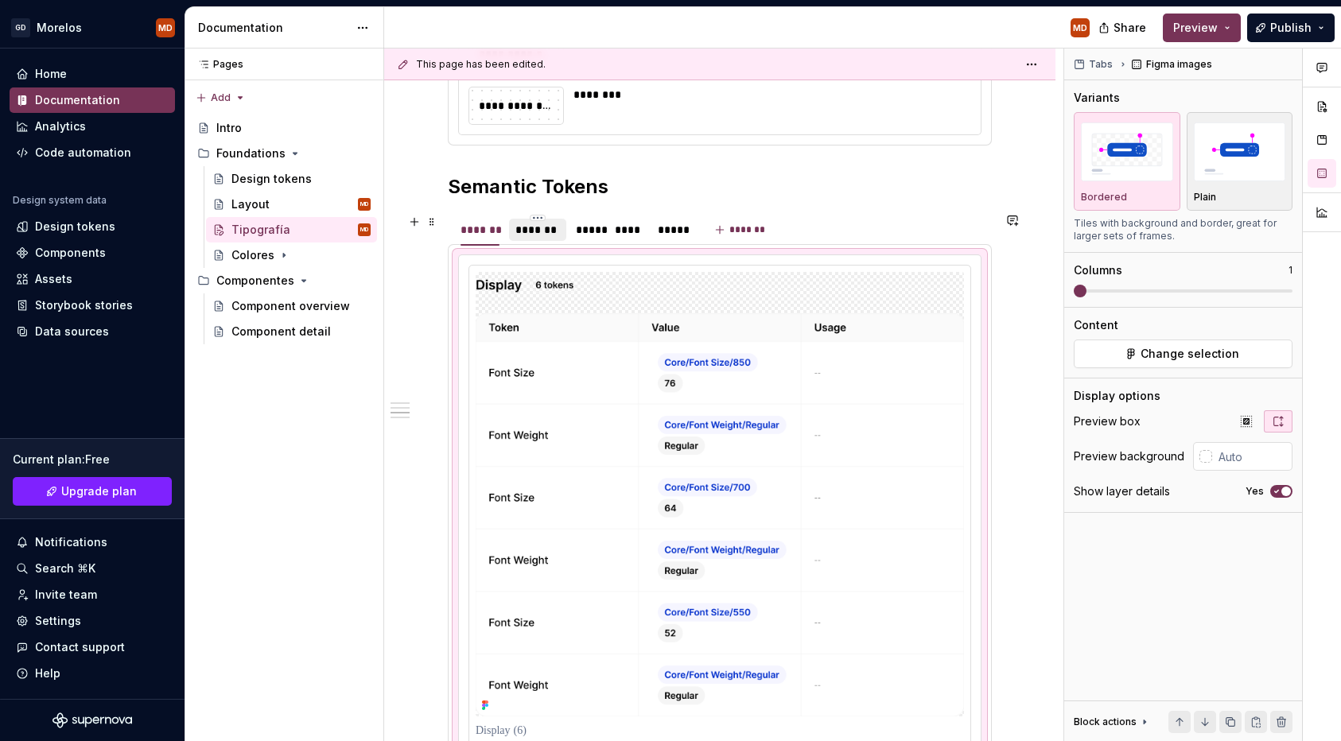
click at [553, 233] on div "*******" at bounding box center [537, 230] width 45 height 16
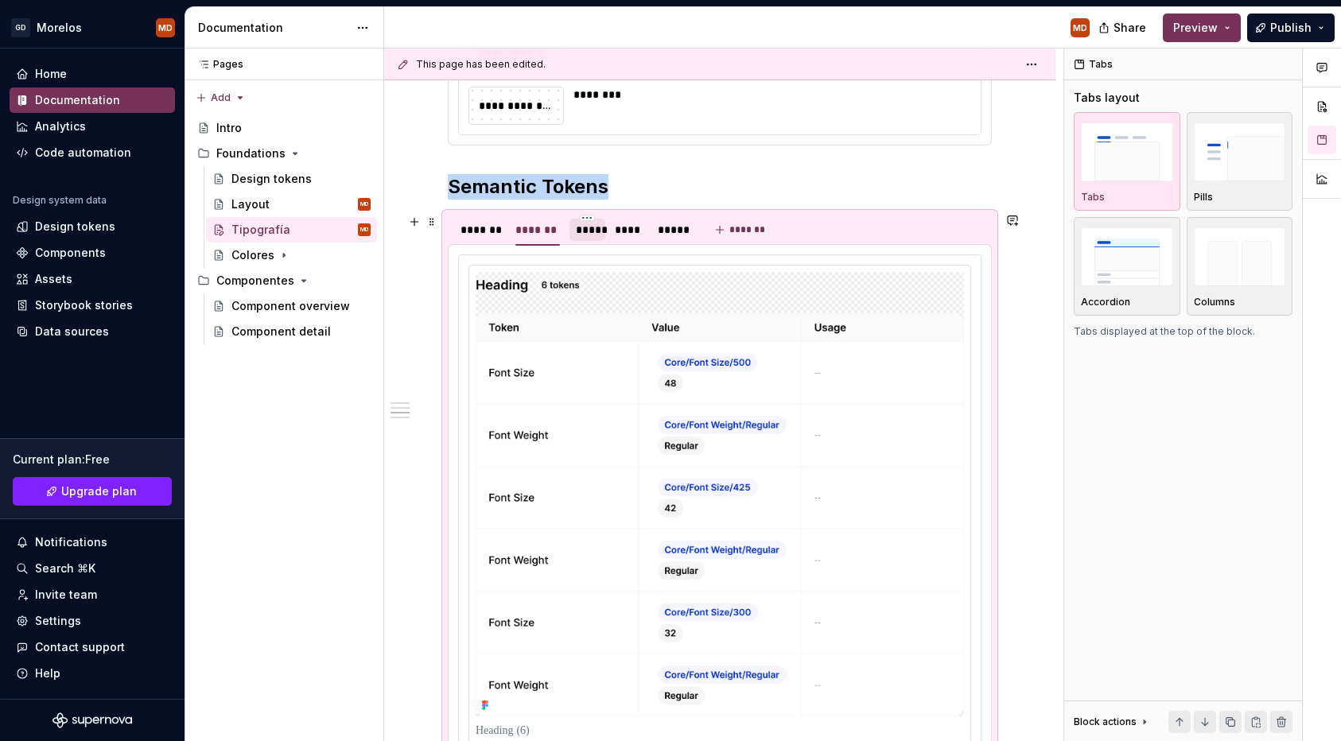
click at [582, 231] on div "*****" at bounding box center [588, 230] width 24 height 16
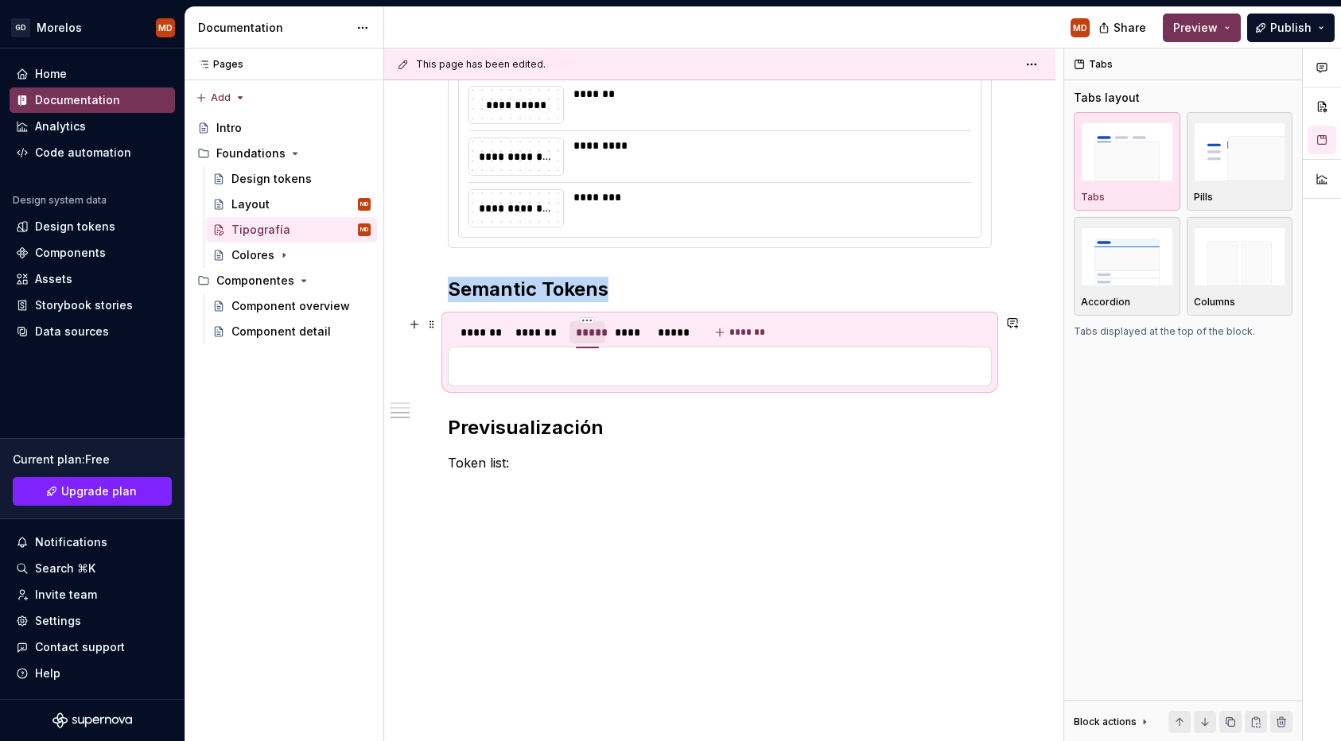
scroll to position [795, 0]
click at [577, 368] on p at bounding box center [719, 366] width 523 height 19
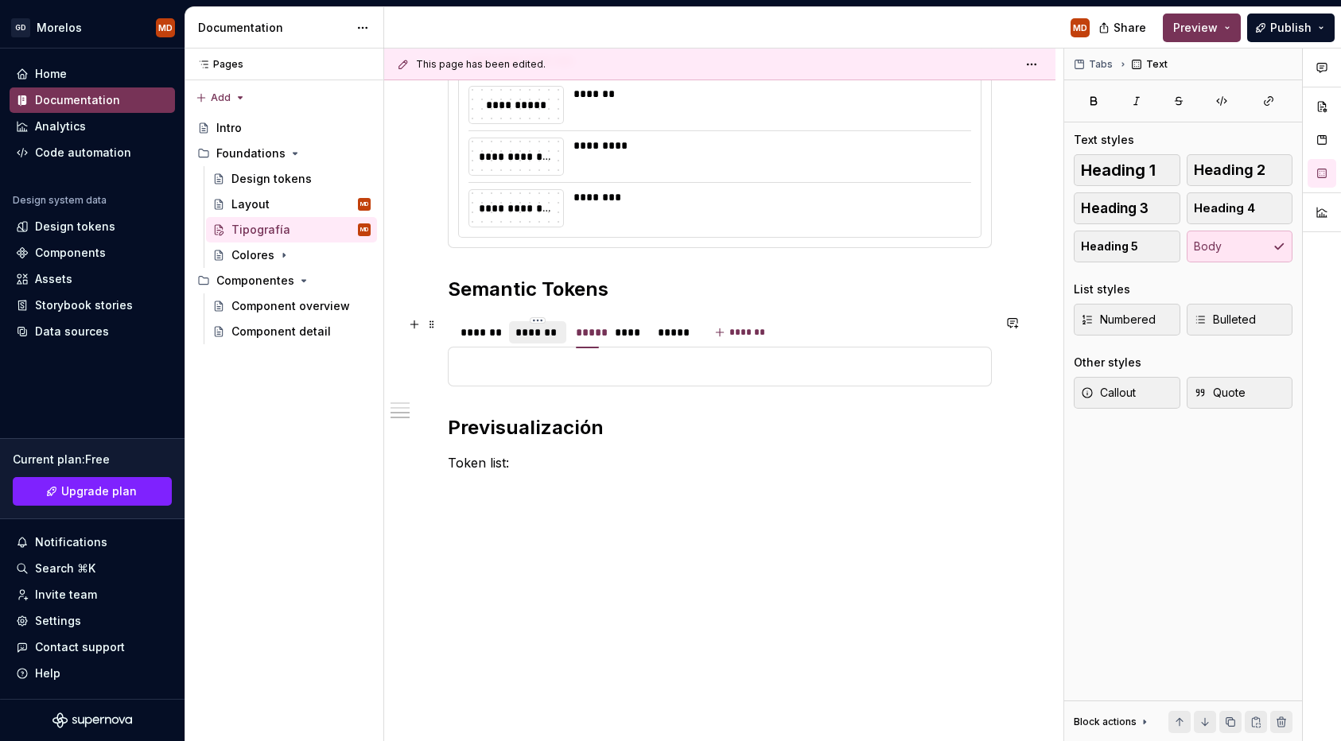
click at [549, 343] on div "*******" at bounding box center [537, 332] width 57 height 25
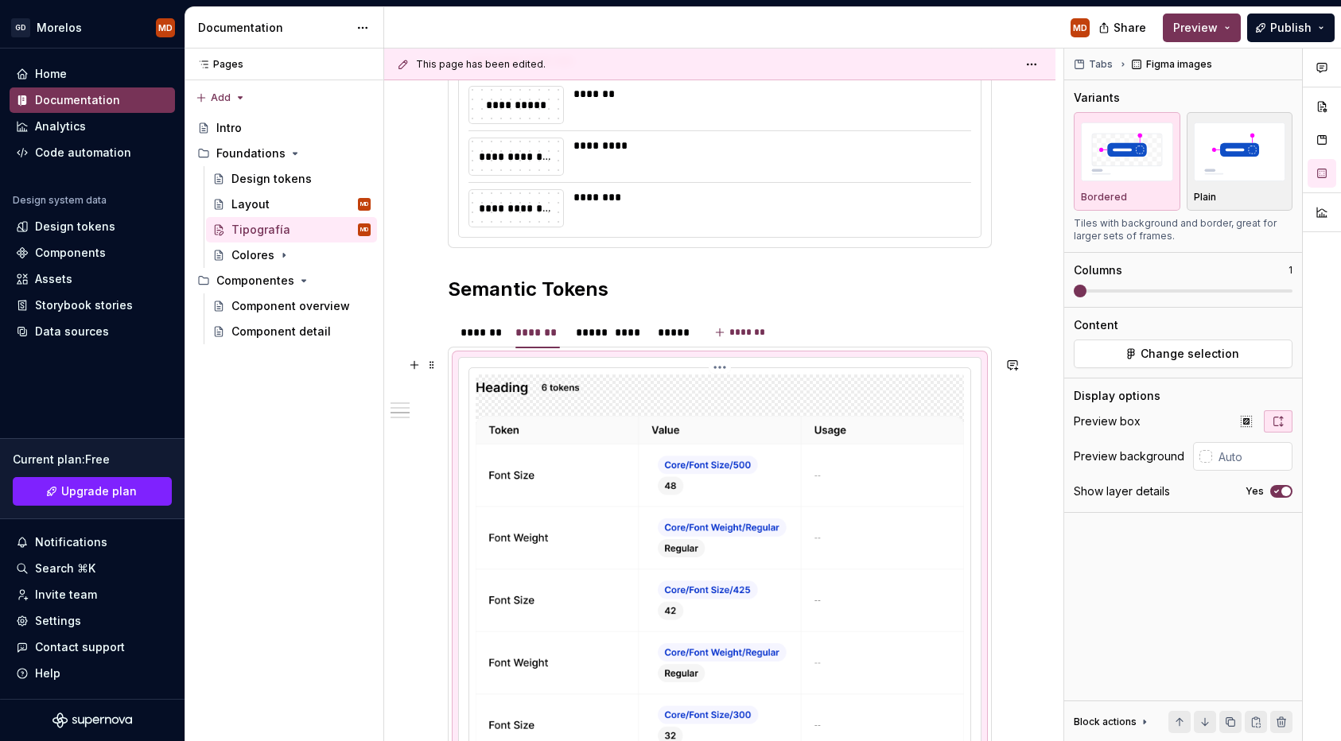
click at [549, 393] on img at bounding box center [720, 597] width 488 height 445
click at [585, 325] on div "*****" at bounding box center [588, 333] width 24 height 16
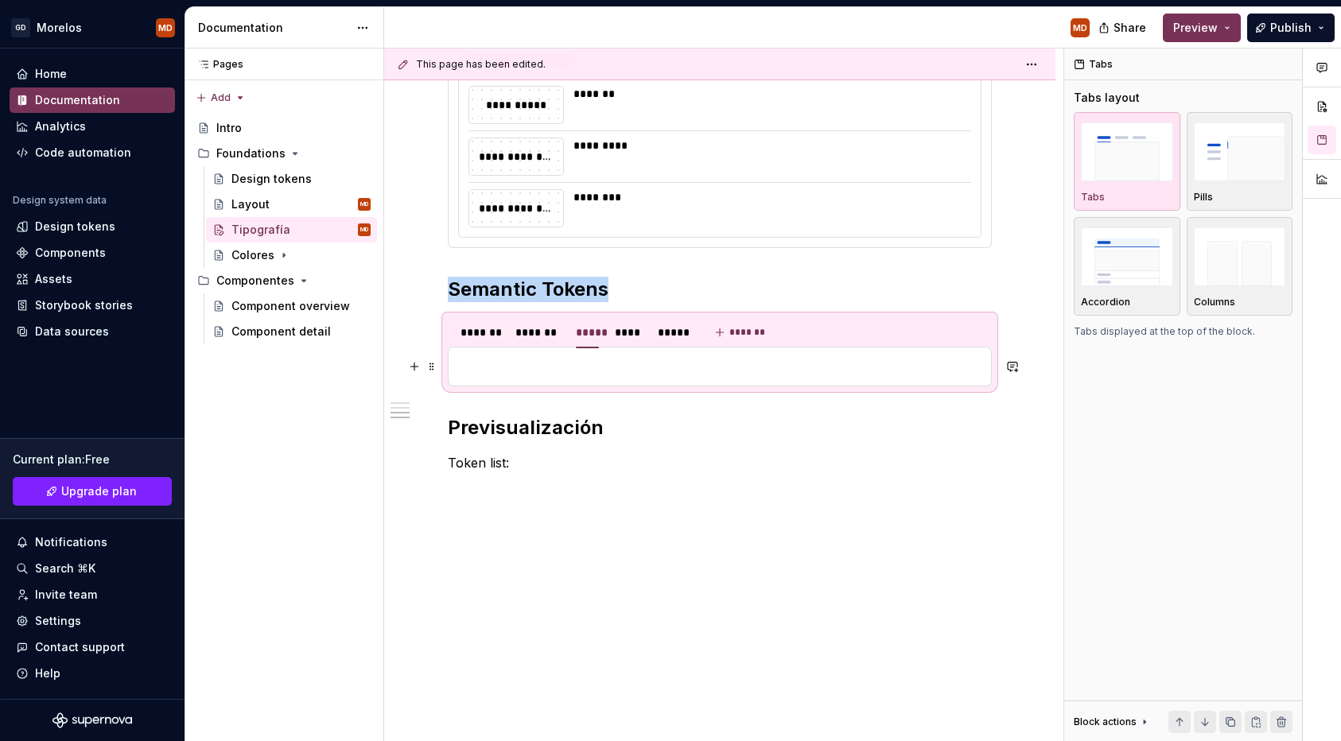
click at [578, 370] on p at bounding box center [719, 366] width 523 height 19
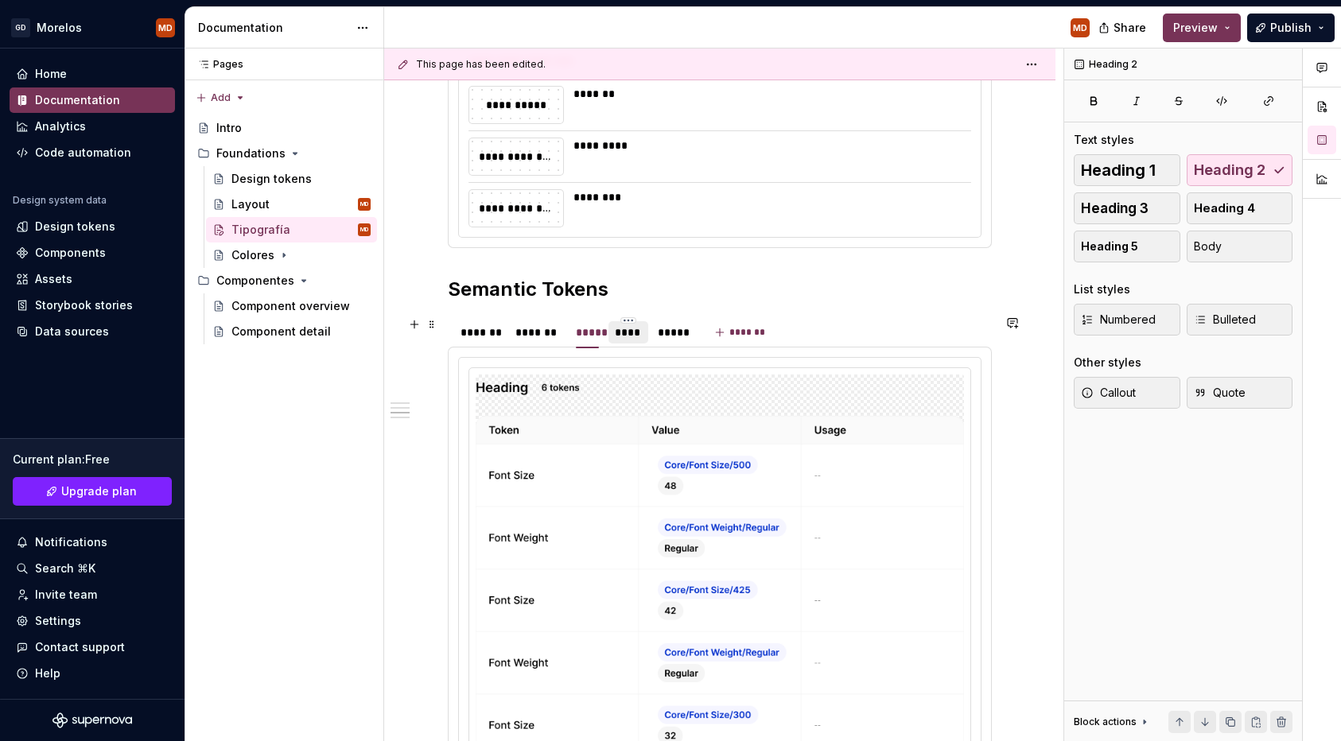
click at [638, 334] on div "****" at bounding box center [628, 333] width 27 height 16
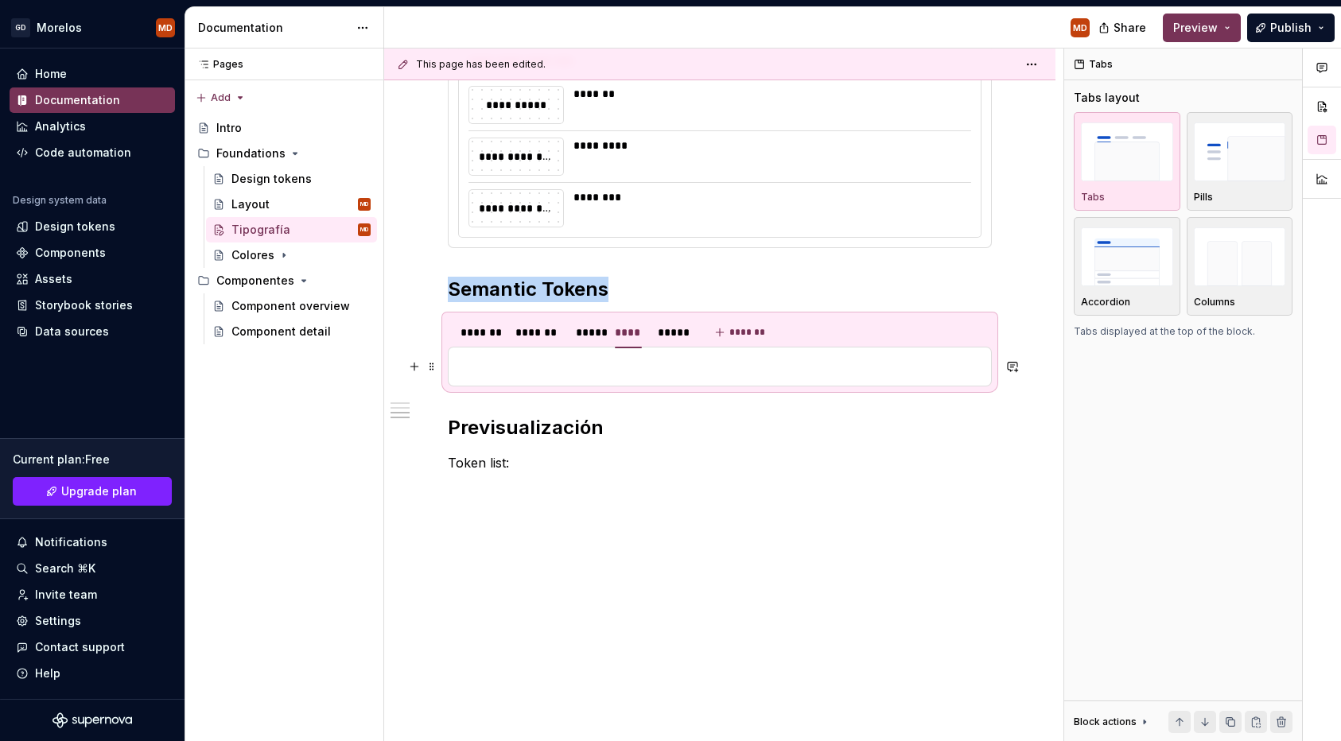
click at [632, 375] on p at bounding box center [719, 366] width 523 height 19
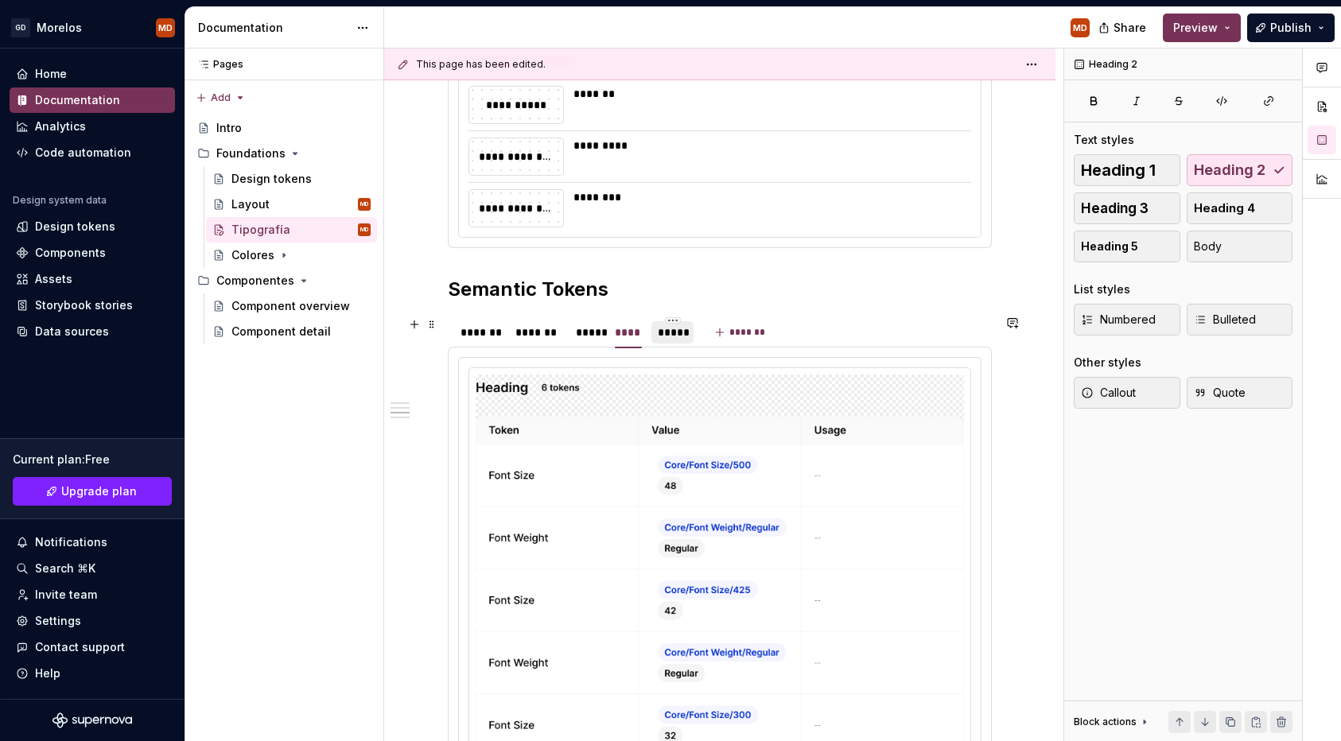
click at [681, 336] on div "*****" at bounding box center [672, 333] width 29 height 16
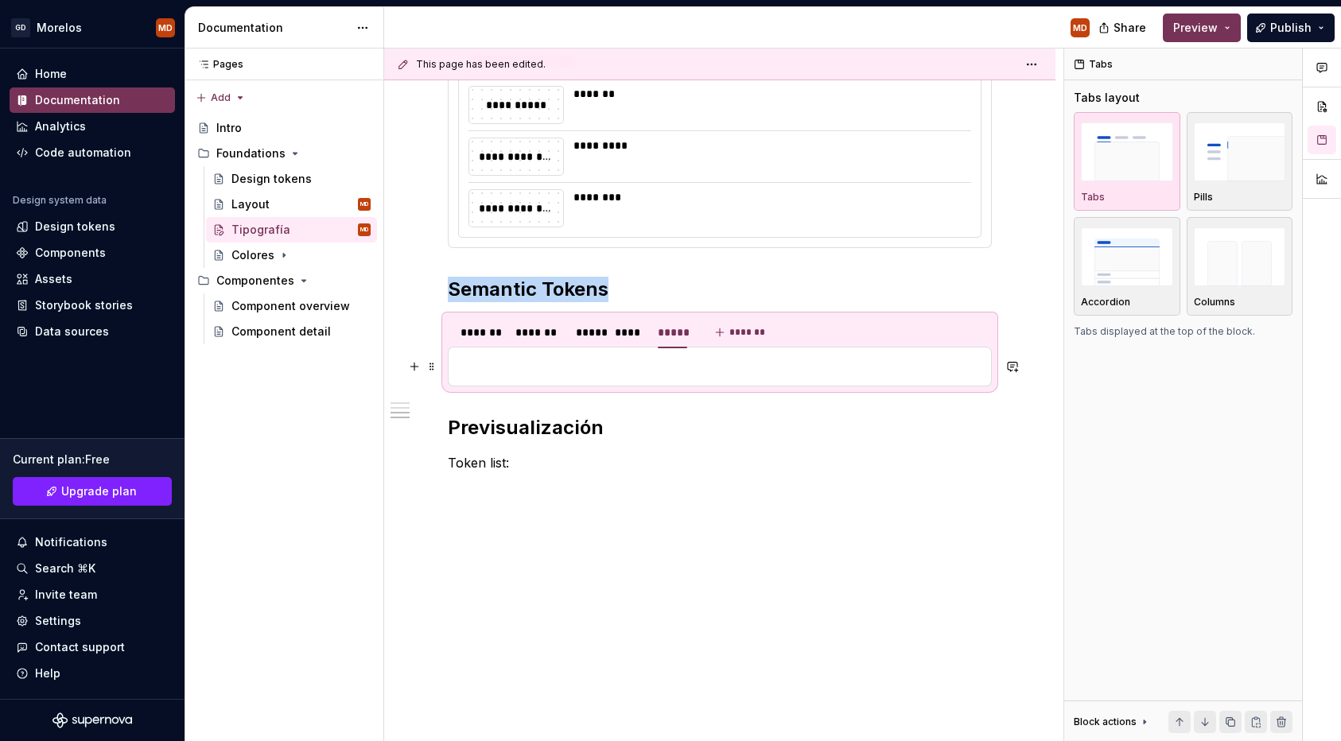
click at [681, 369] on p at bounding box center [719, 366] width 523 height 19
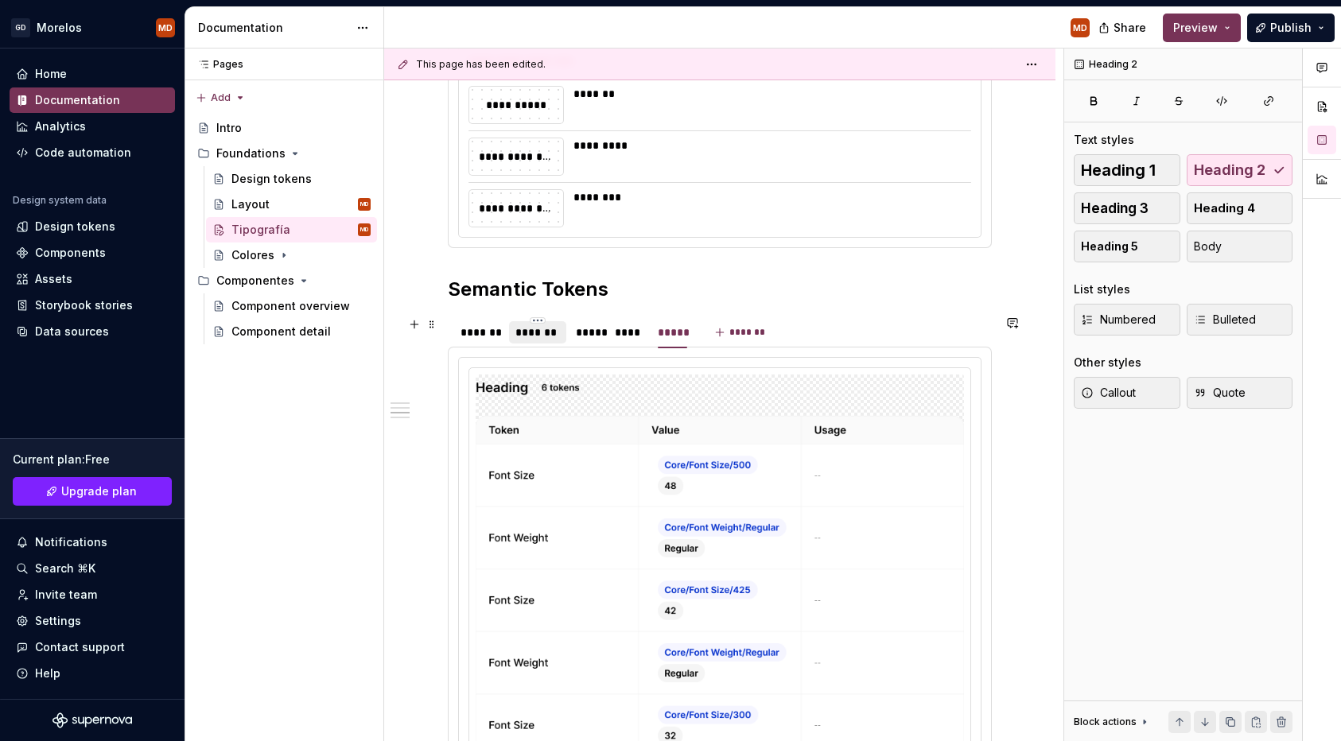
click at [549, 339] on div "*******" at bounding box center [537, 333] width 45 height 16
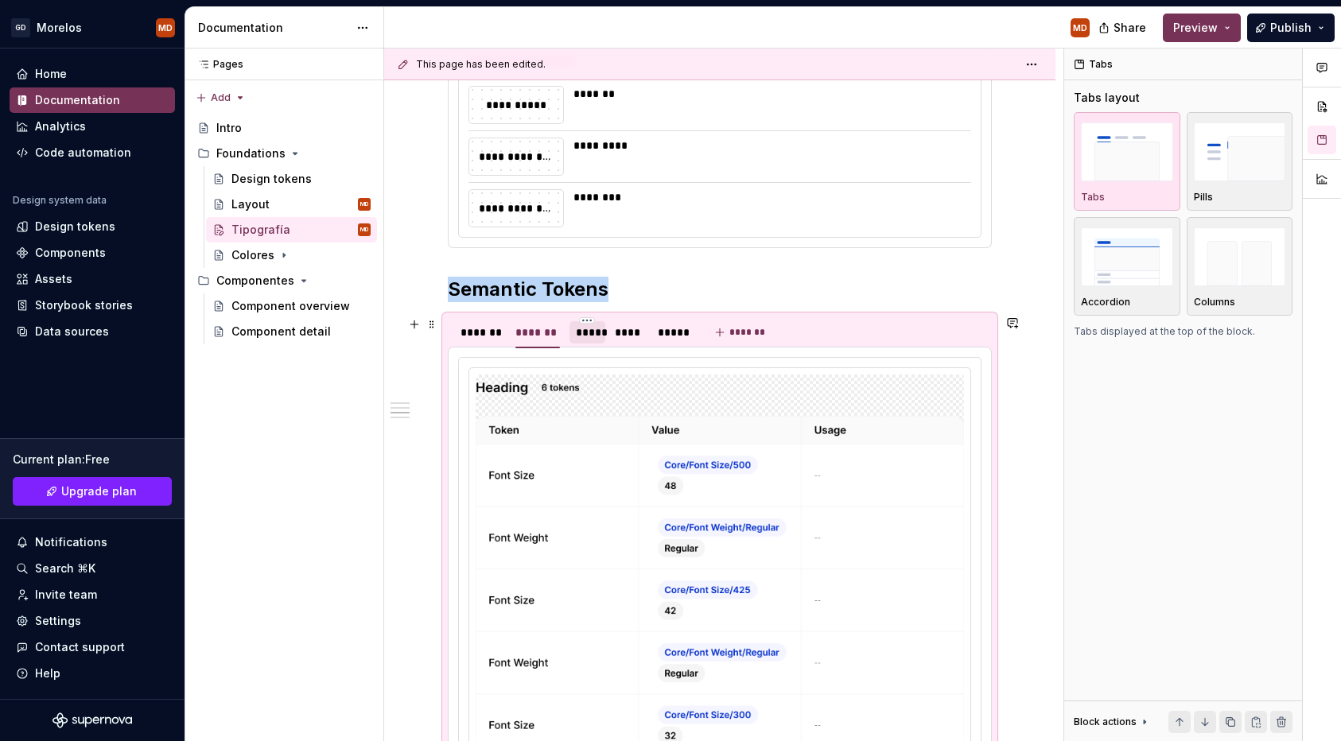
click at [589, 331] on div "*****" at bounding box center [588, 333] width 24 height 16
click at [564, 401] on img at bounding box center [720, 597] width 488 height 445
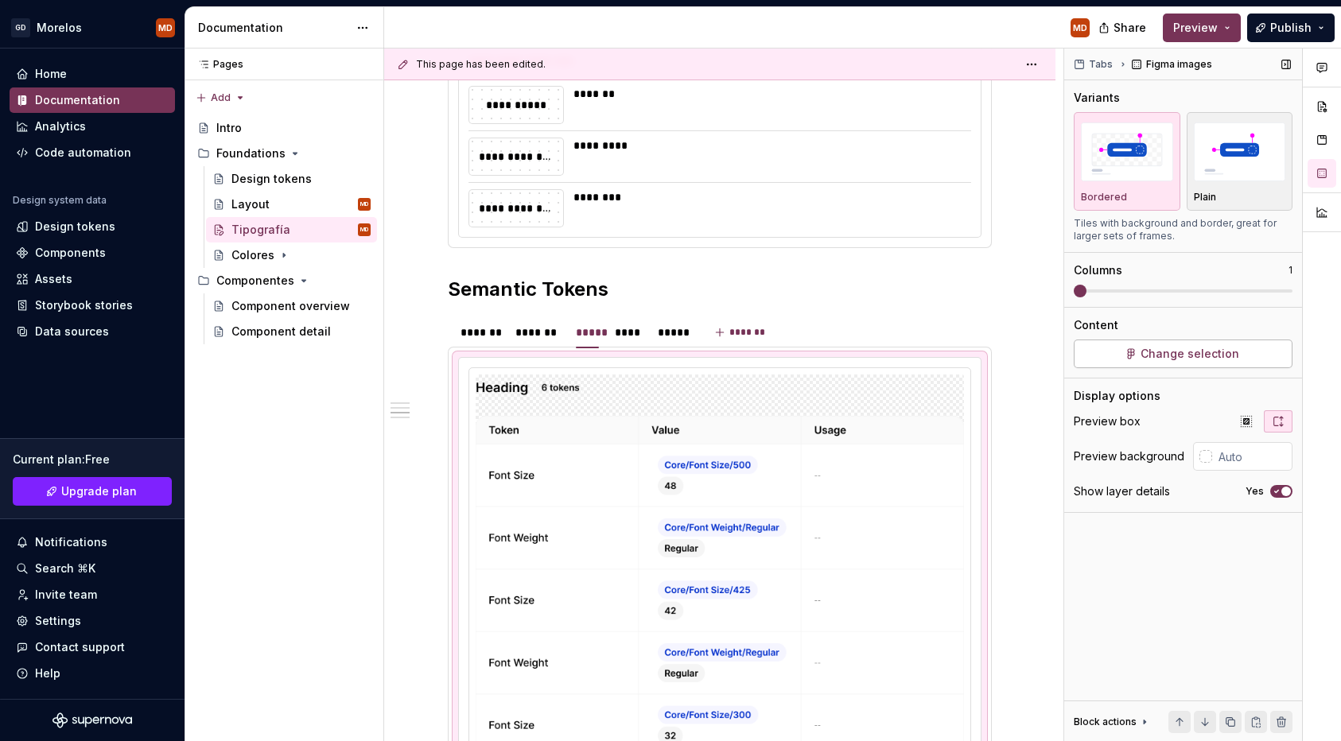
click at [1136, 340] on button "Change selection" at bounding box center [1183, 354] width 219 height 29
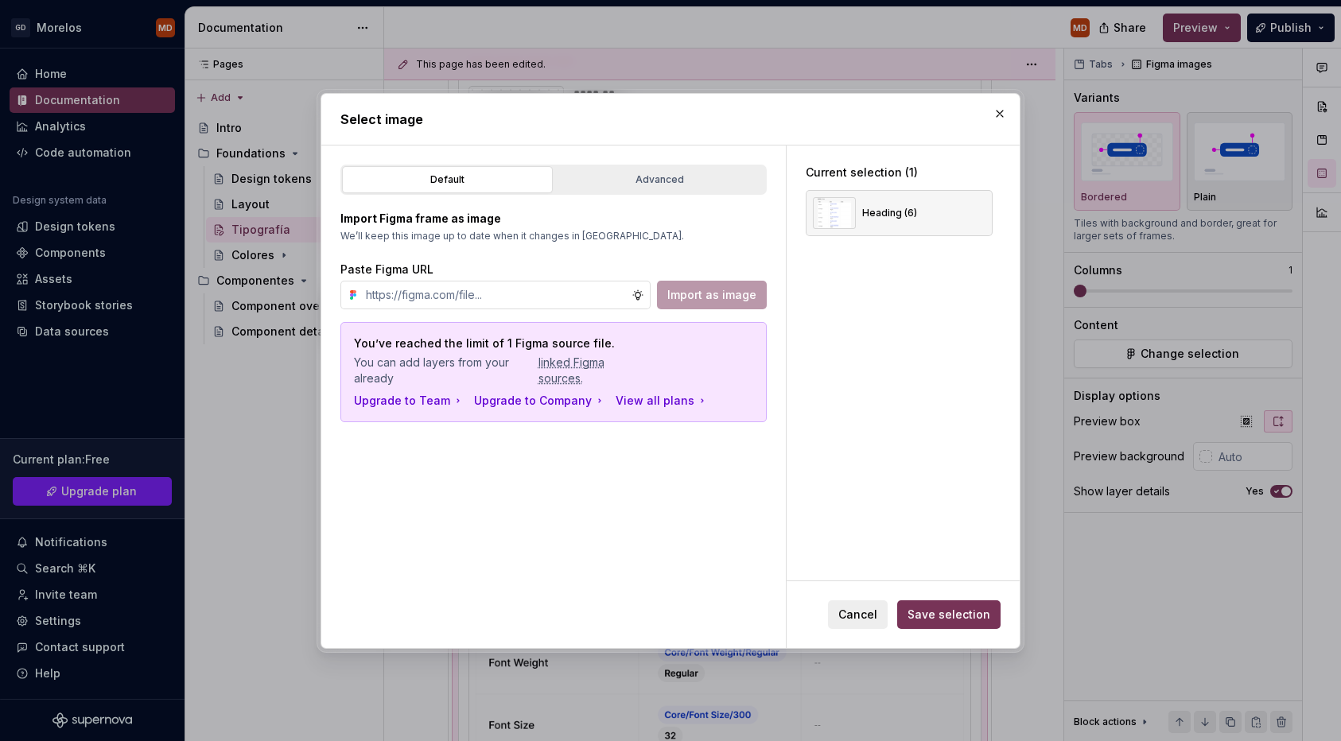
type textarea "*"
click at [629, 180] on div "Advanced" at bounding box center [660, 180] width 200 height 16
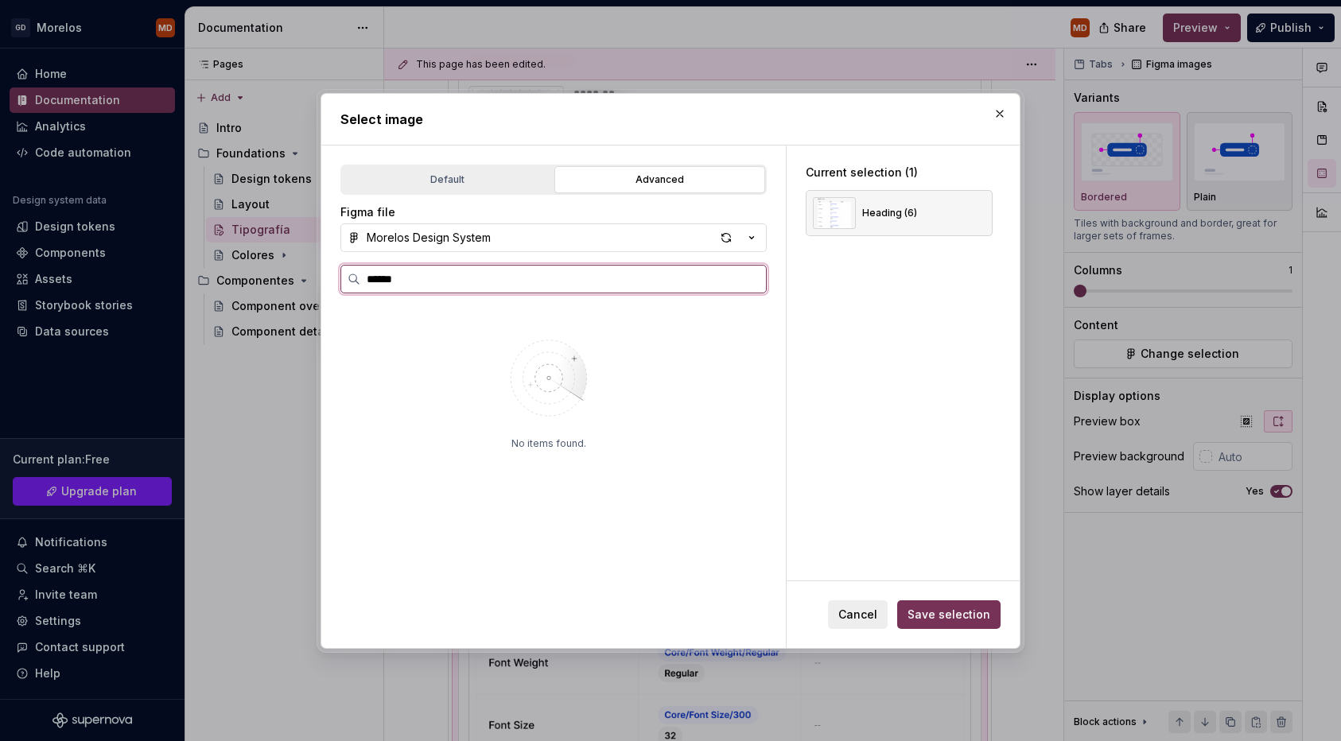
type input "*****"
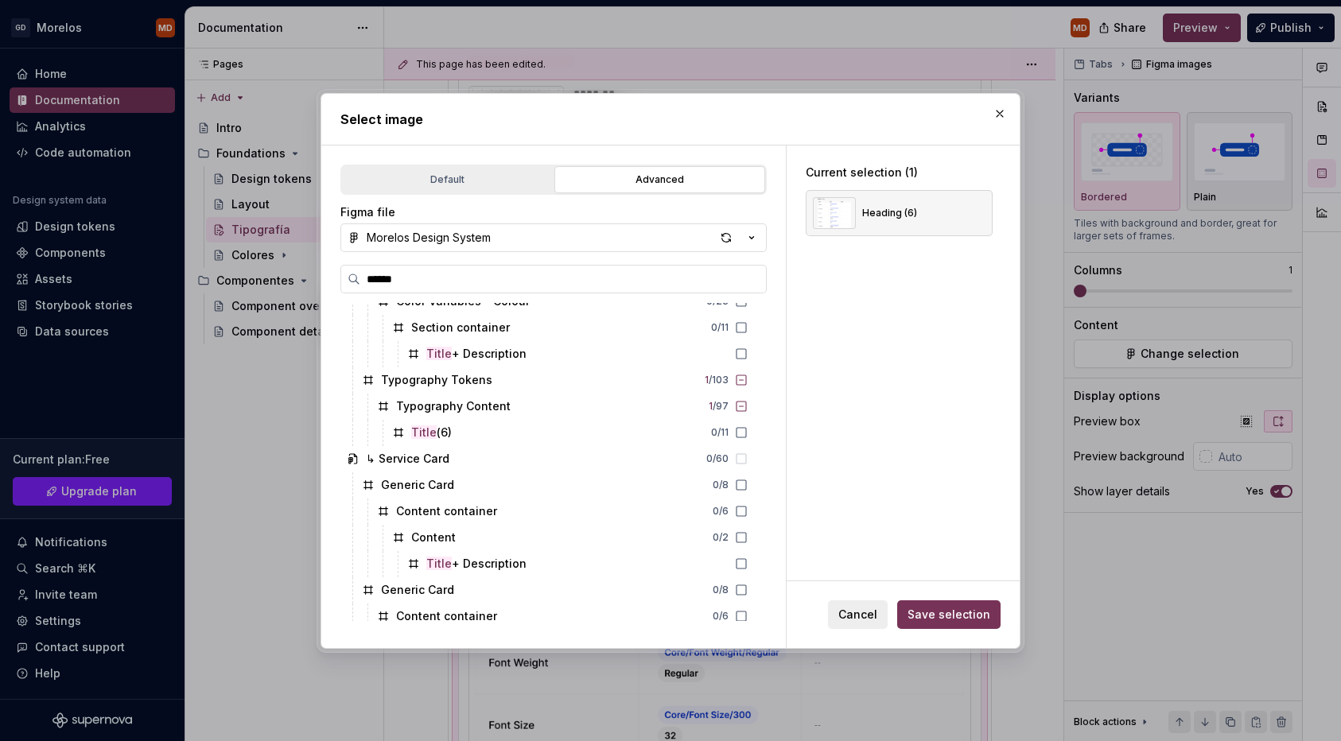
scroll to position [760, 0]
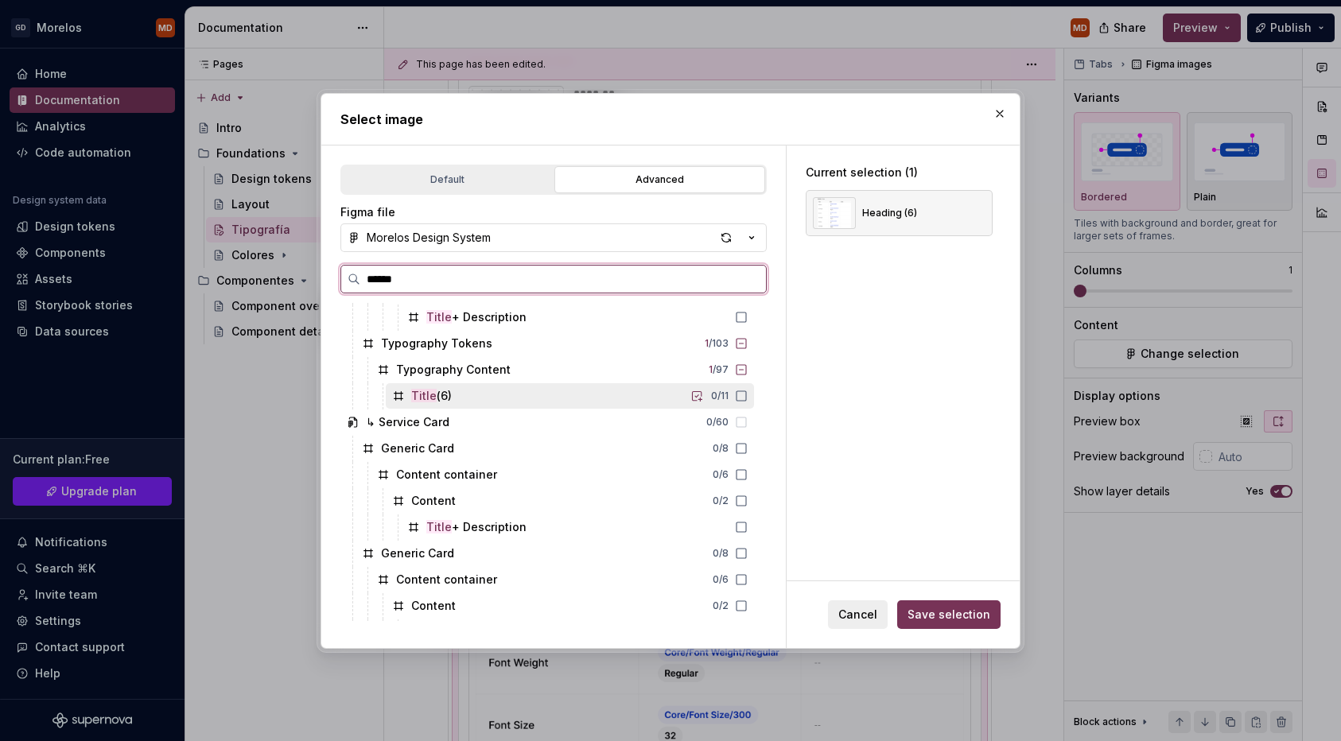
click at [516, 406] on div "Title (6) 0 / 11" at bounding box center [570, 395] width 368 height 25
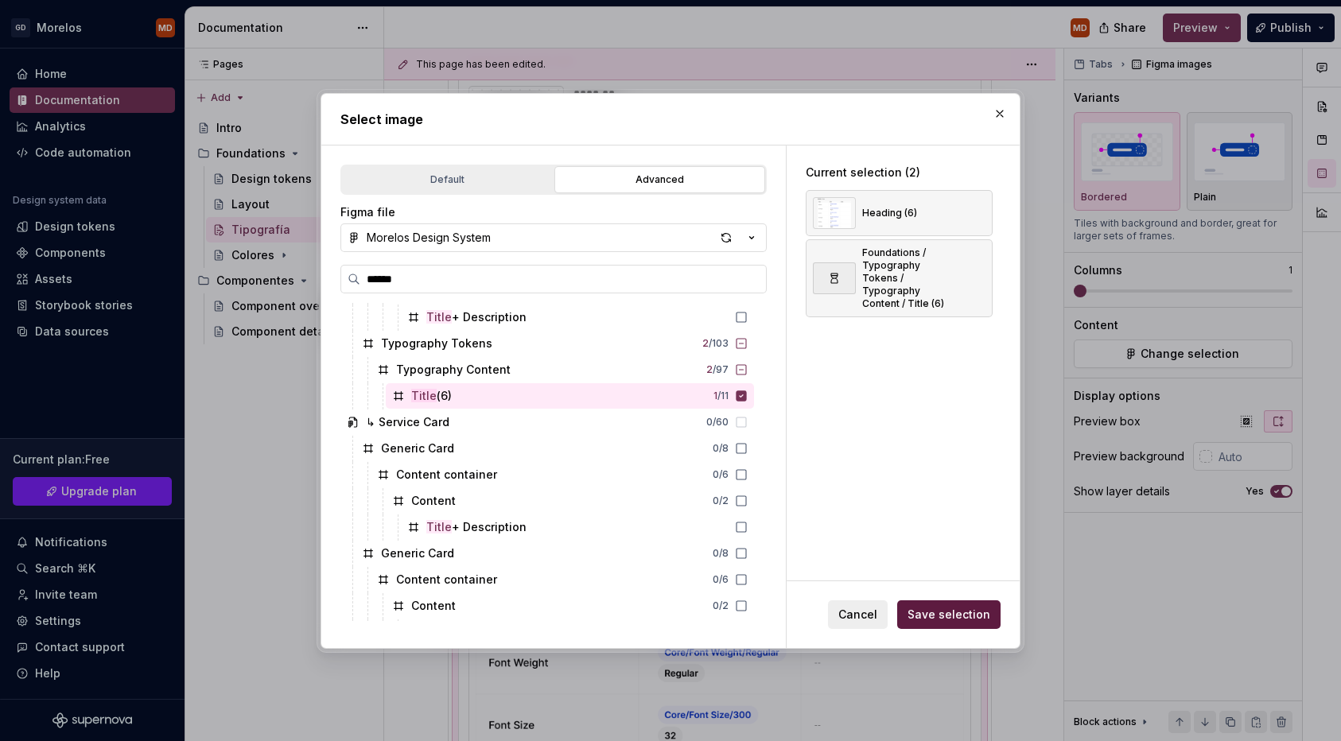
click at [963, 616] on span "Save selection" at bounding box center [949, 615] width 83 height 16
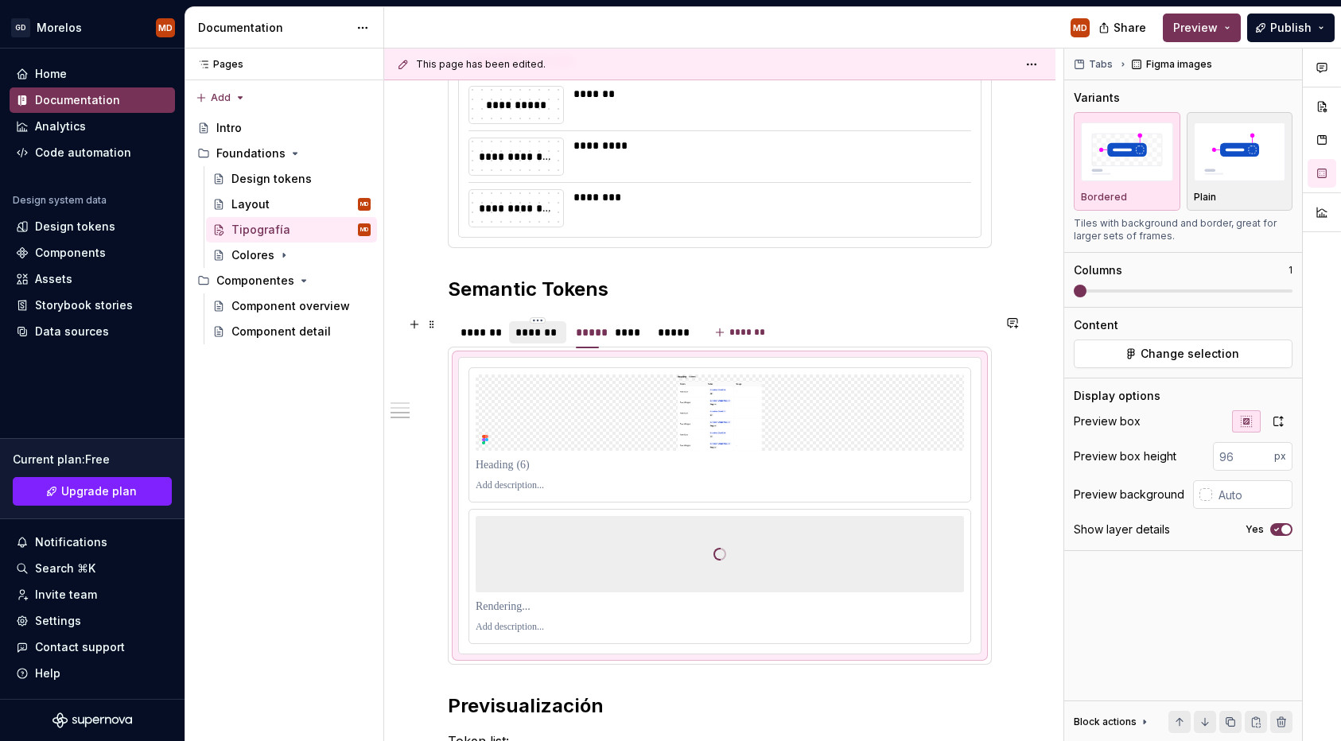
click at [561, 330] on div "*******" at bounding box center [537, 332] width 57 height 22
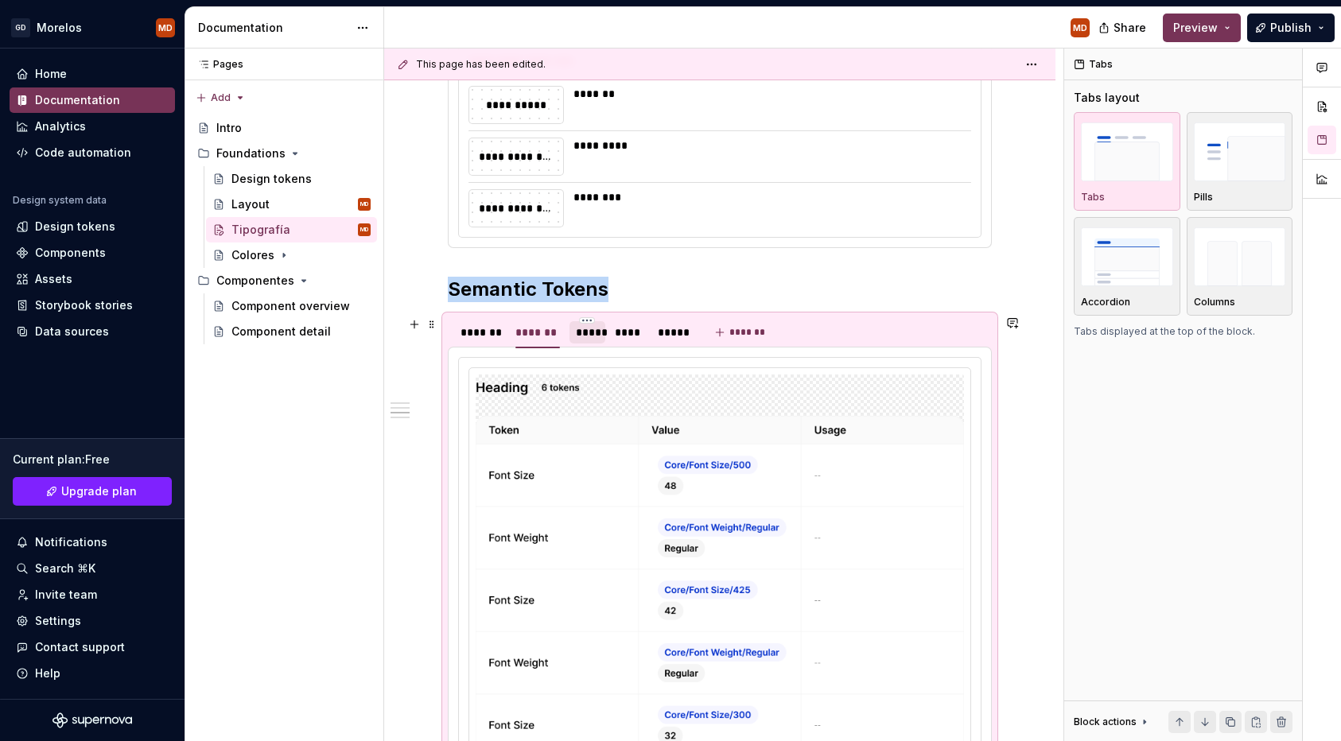
click at [580, 333] on div "*****" at bounding box center [588, 333] width 24 height 16
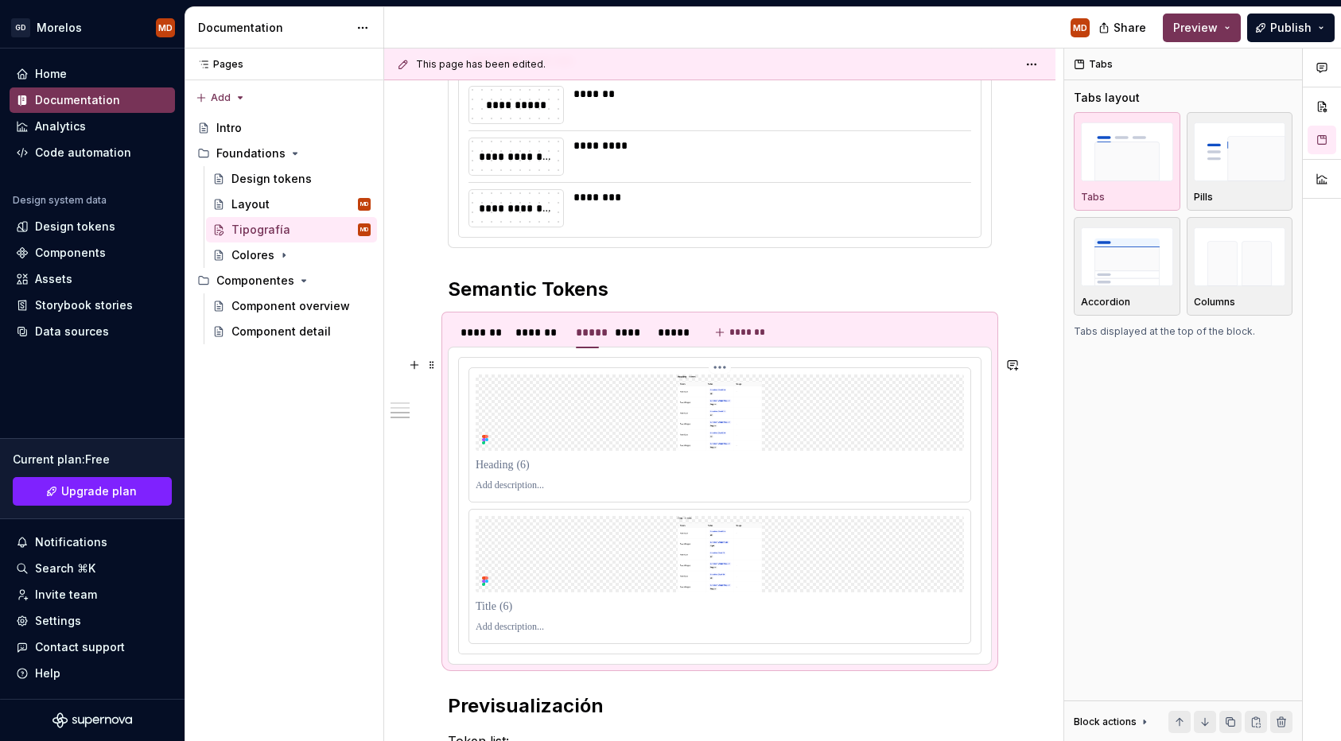
click at [613, 404] on img at bounding box center [720, 413] width 488 height 76
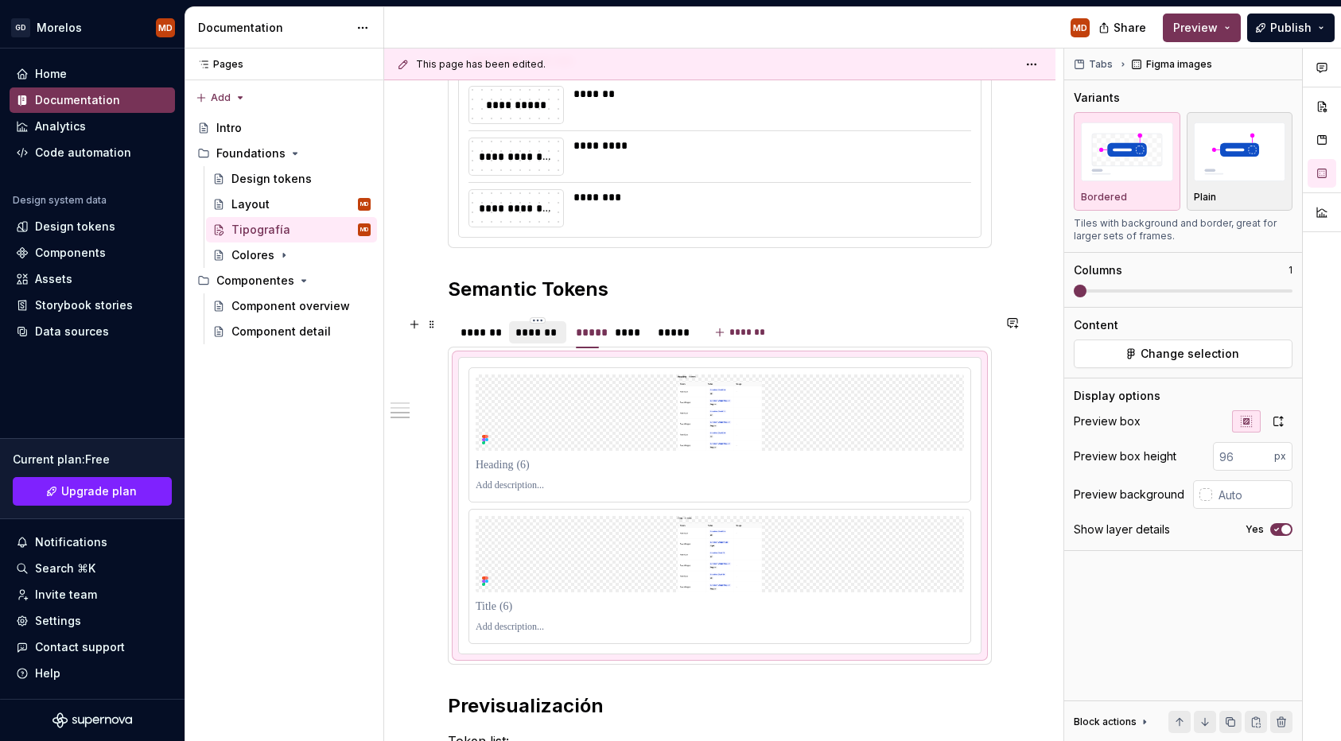
click at [550, 337] on div "*******" at bounding box center [537, 333] width 45 height 16
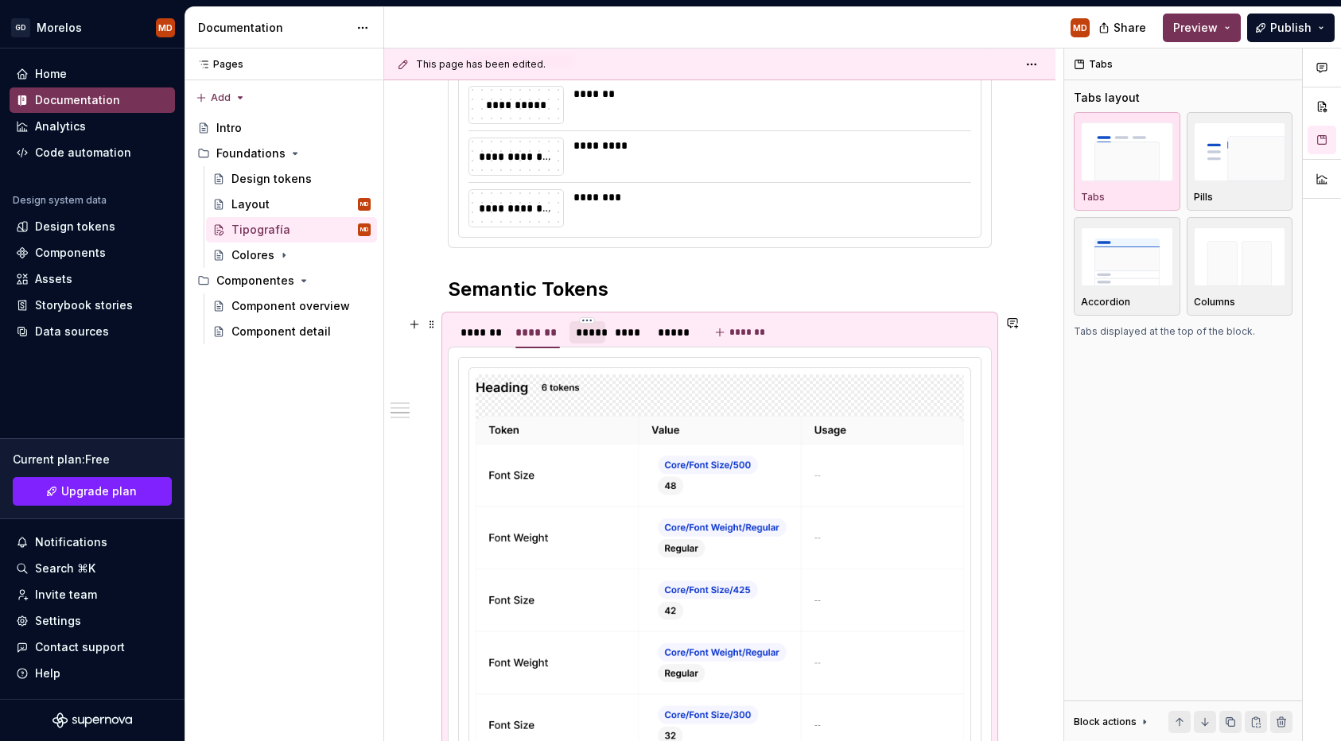
click at [587, 336] on div "*****" at bounding box center [588, 333] width 24 height 16
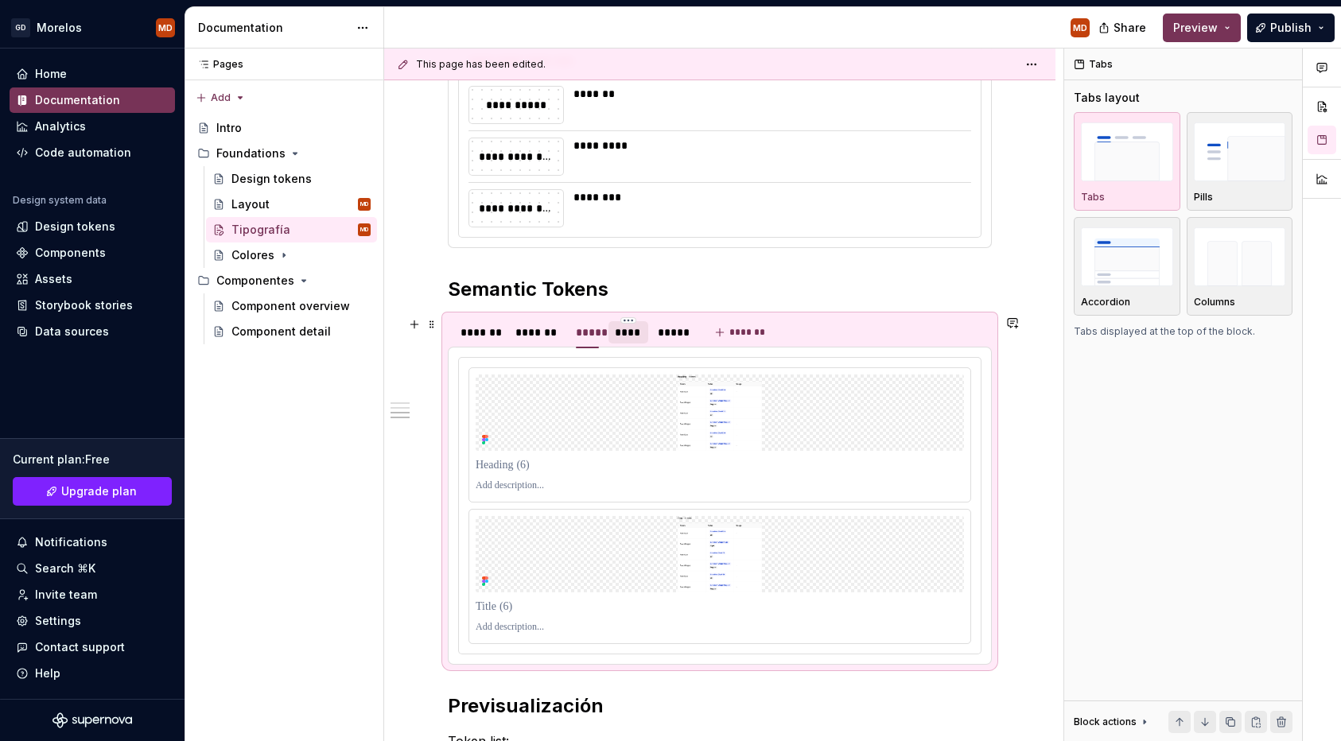
click at [624, 337] on div "****" at bounding box center [628, 333] width 27 height 16
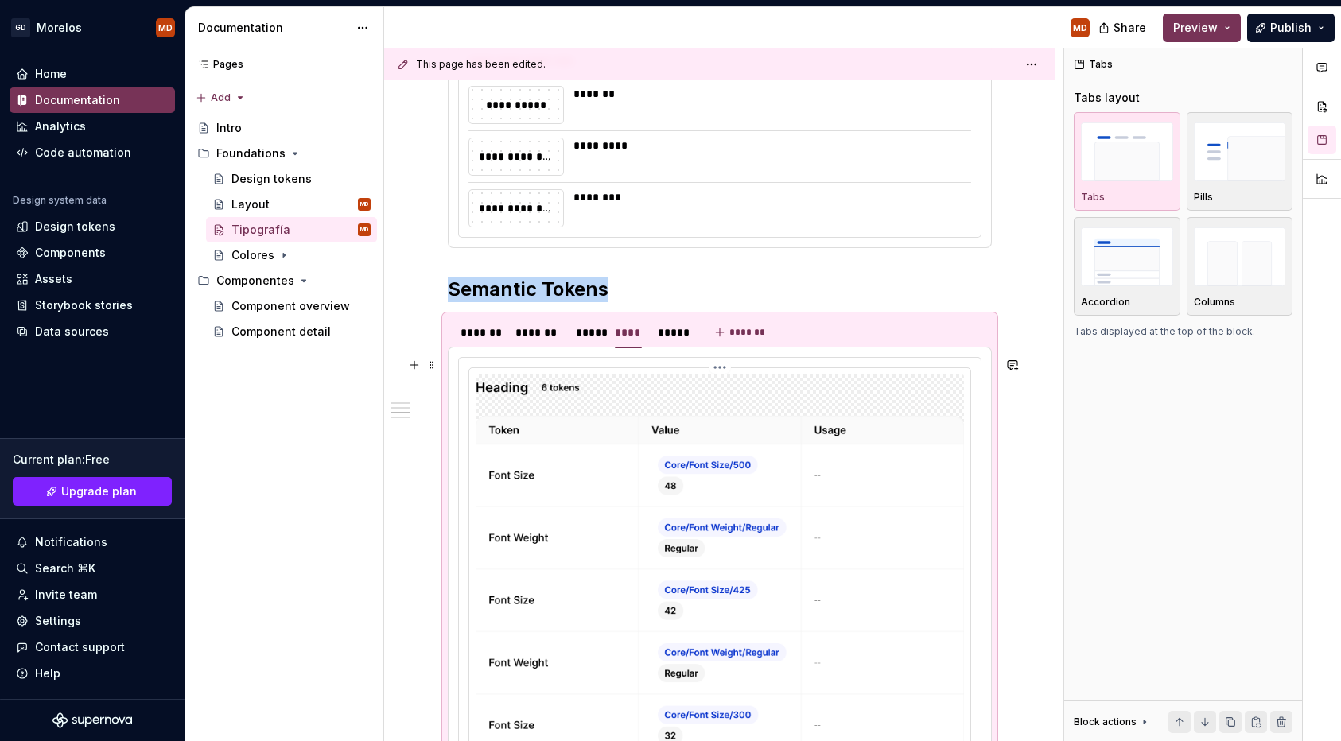
click at [589, 409] on img at bounding box center [720, 597] width 488 height 445
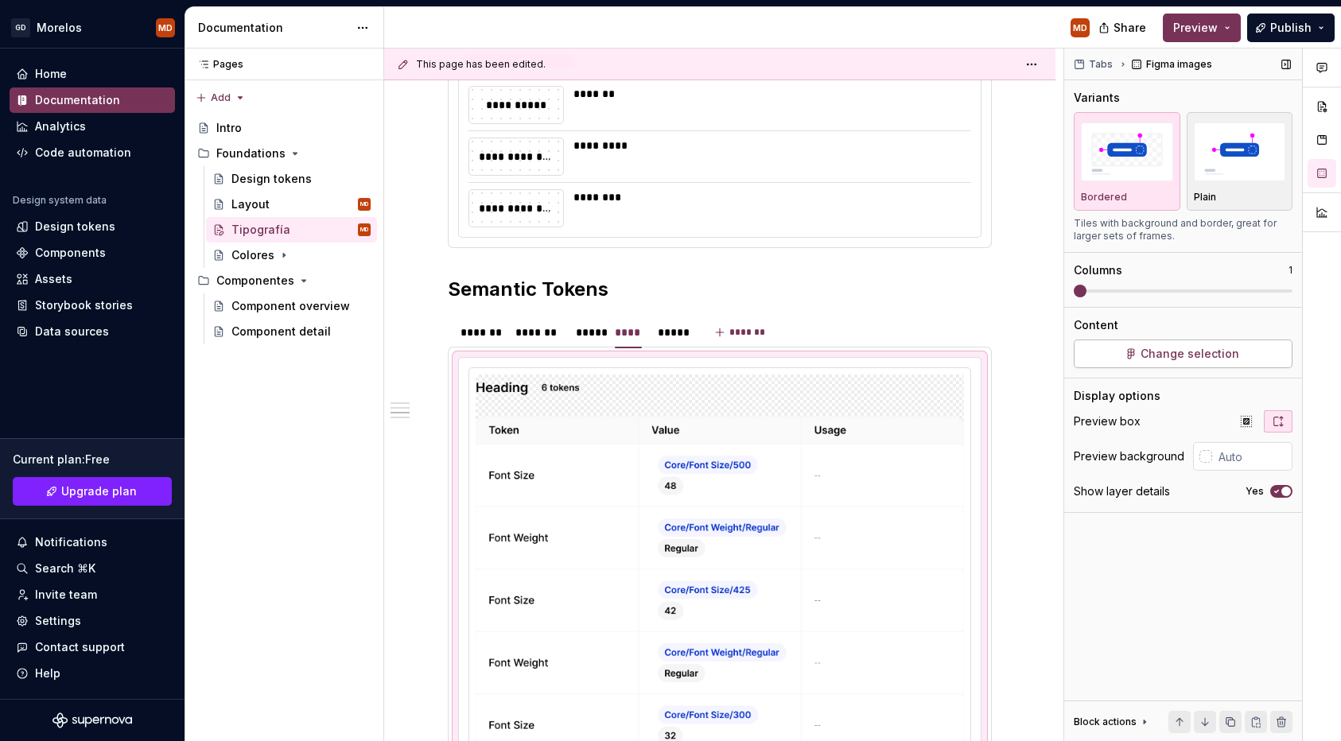
click at [1117, 350] on button "Change selection" at bounding box center [1183, 354] width 219 height 29
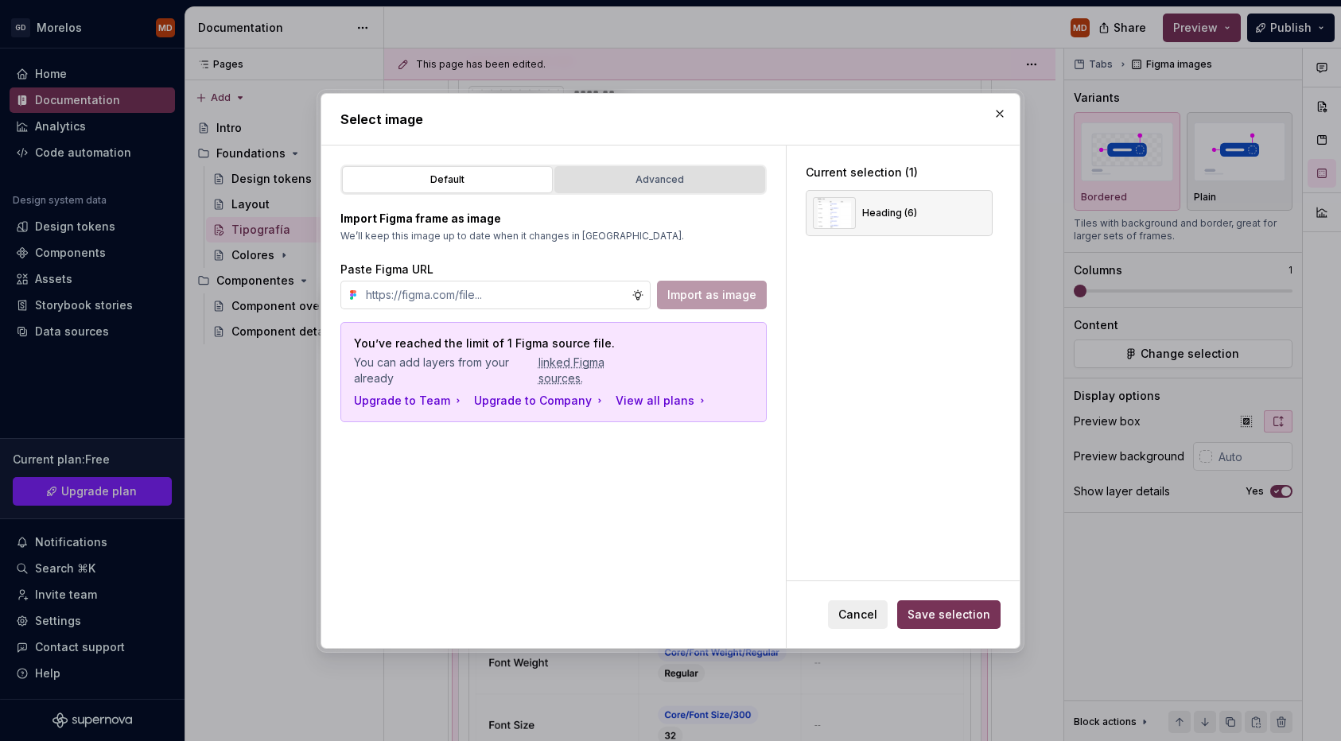
click at [686, 189] on button "Advanced" at bounding box center [659, 179] width 211 height 27
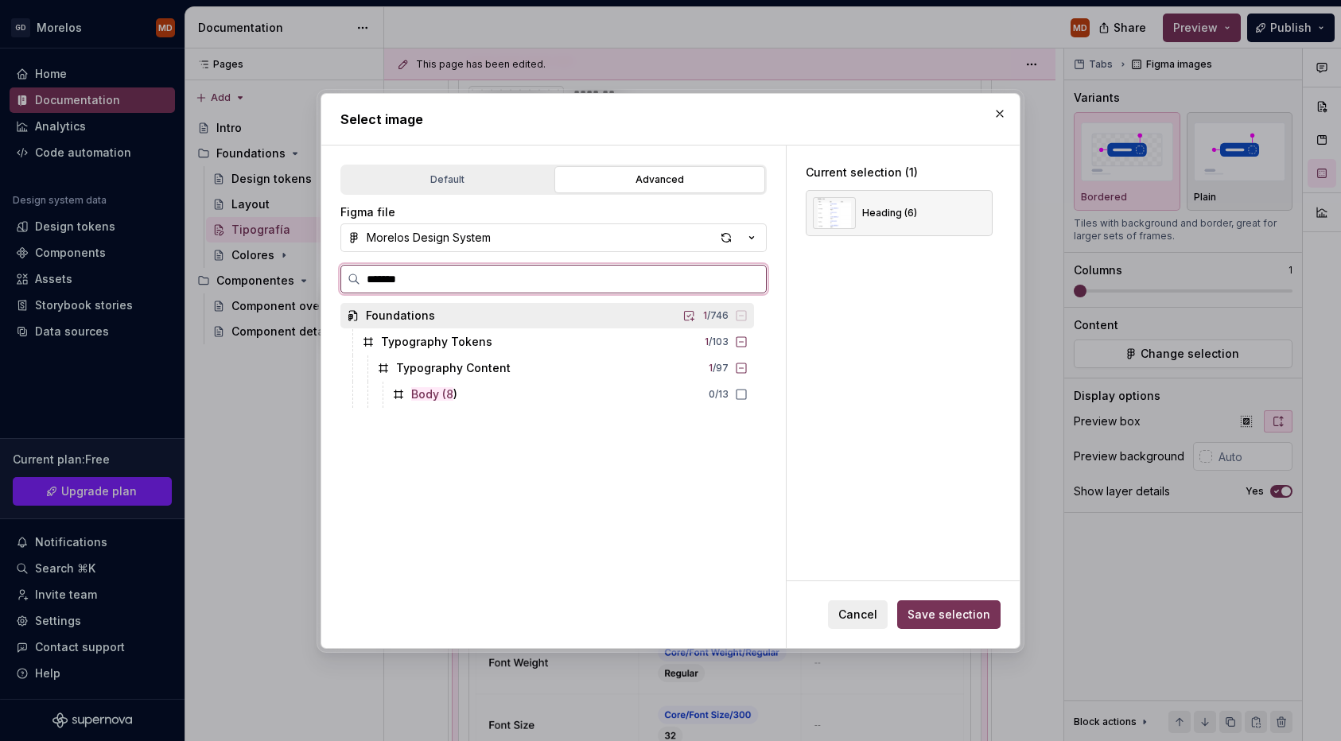
type input "********"
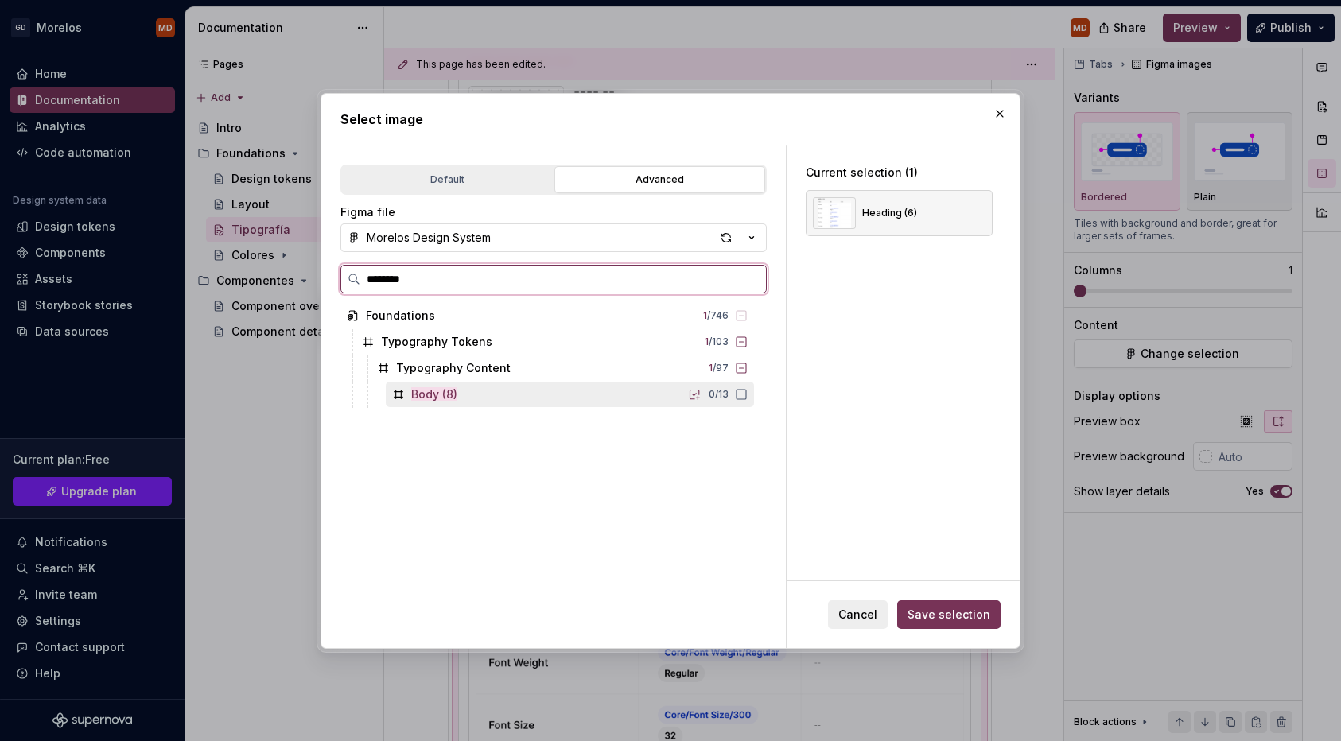
click at [748, 396] on icon at bounding box center [741, 394] width 13 height 13
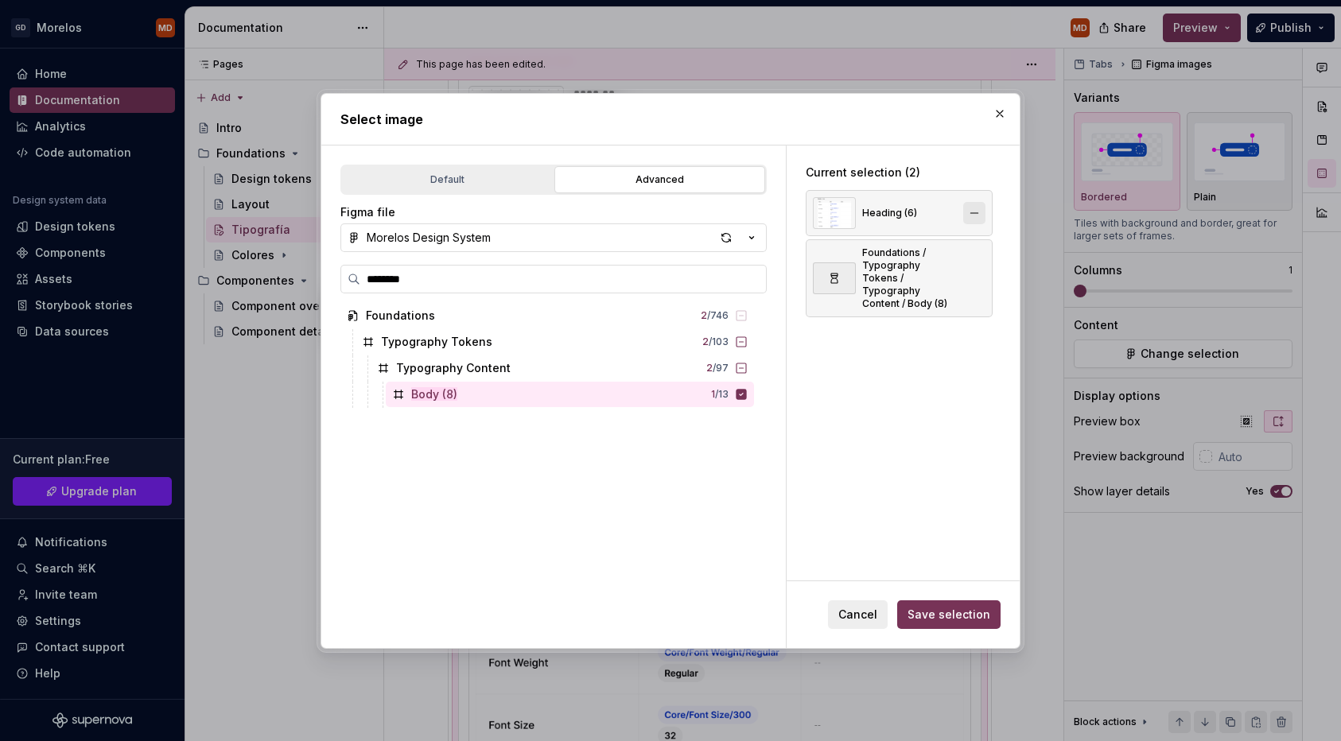
click at [986, 210] on button "button" at bounding box center [974, 213] width 22 height 22
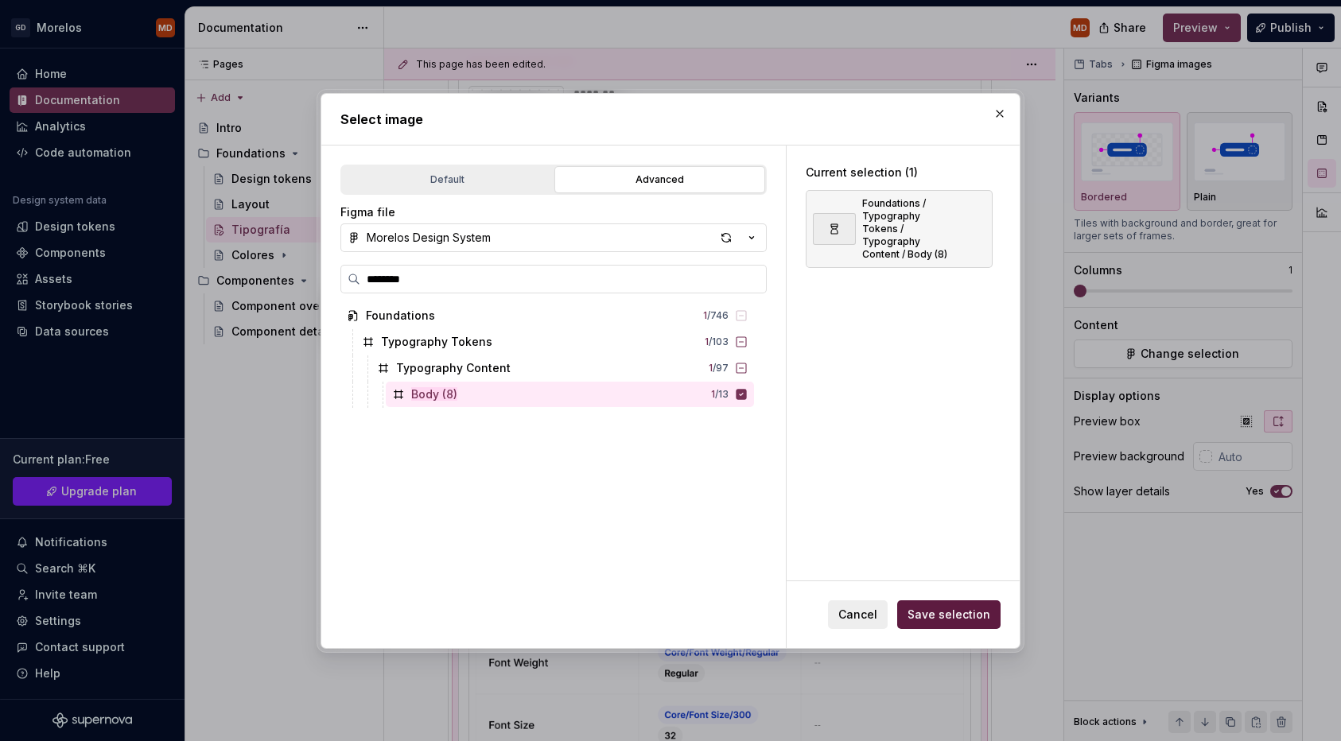
click at [963, 612] on span "Save selection" at bounding box center [949, 615] width 83 height 16
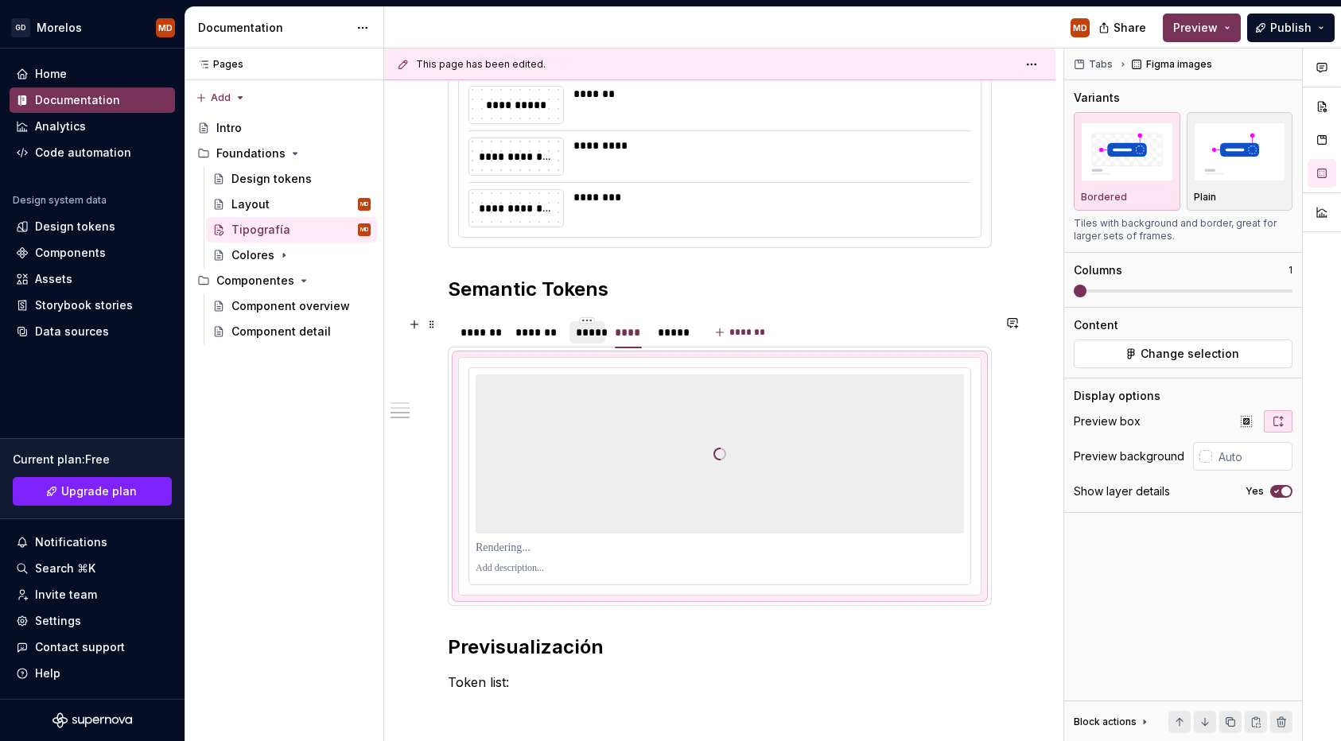
click at [592, 336] on div "*****" at bounding box center [588, 333] width 24 height 16
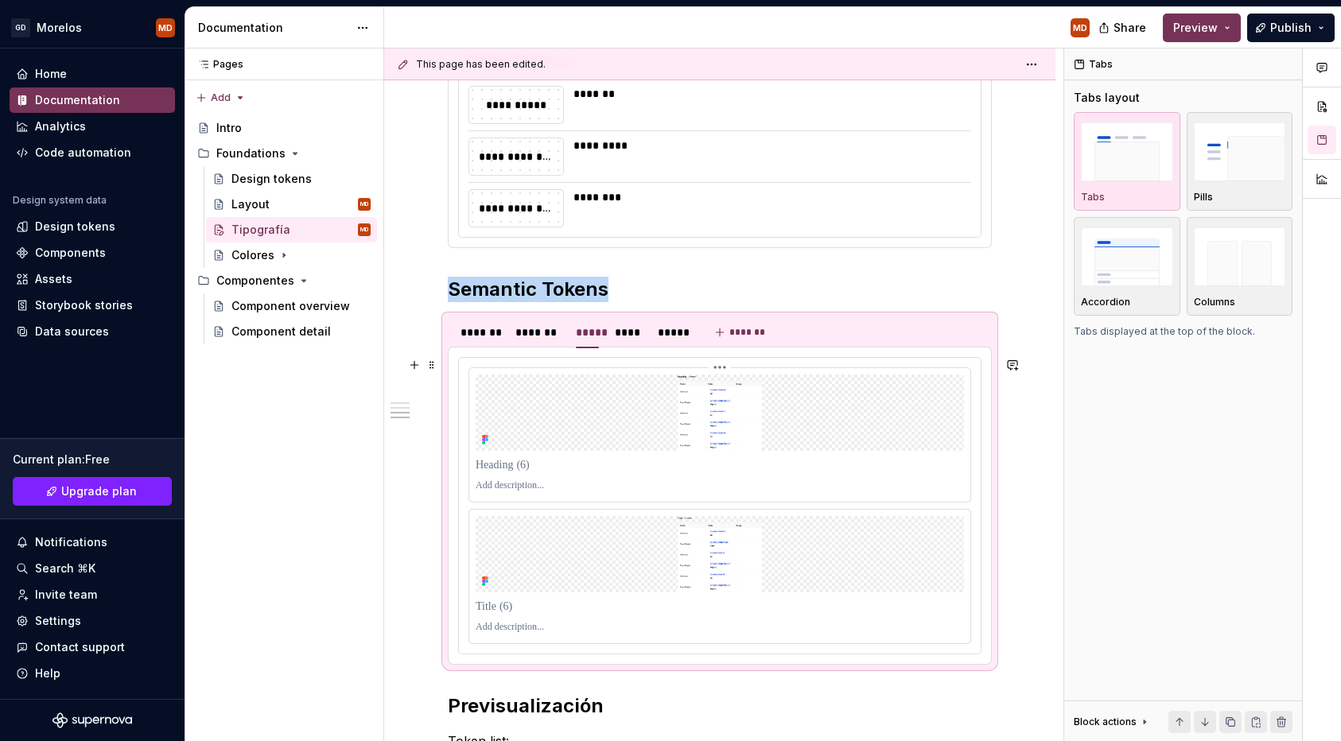
click at [652, 442] on img at bounding box center [720, 413] width 488 height 76
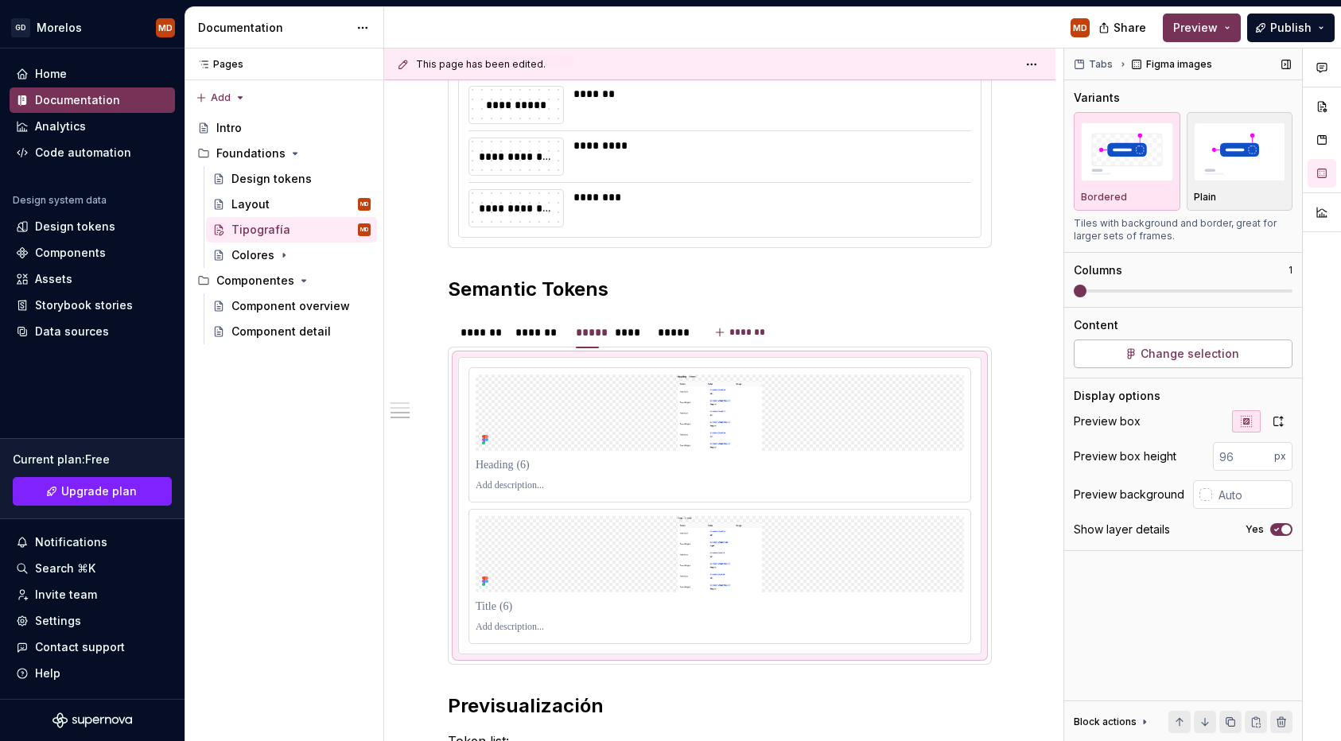
click at [1223, 348] on span "Change selection" at bounding box center [1190, 354] width 99 height 16
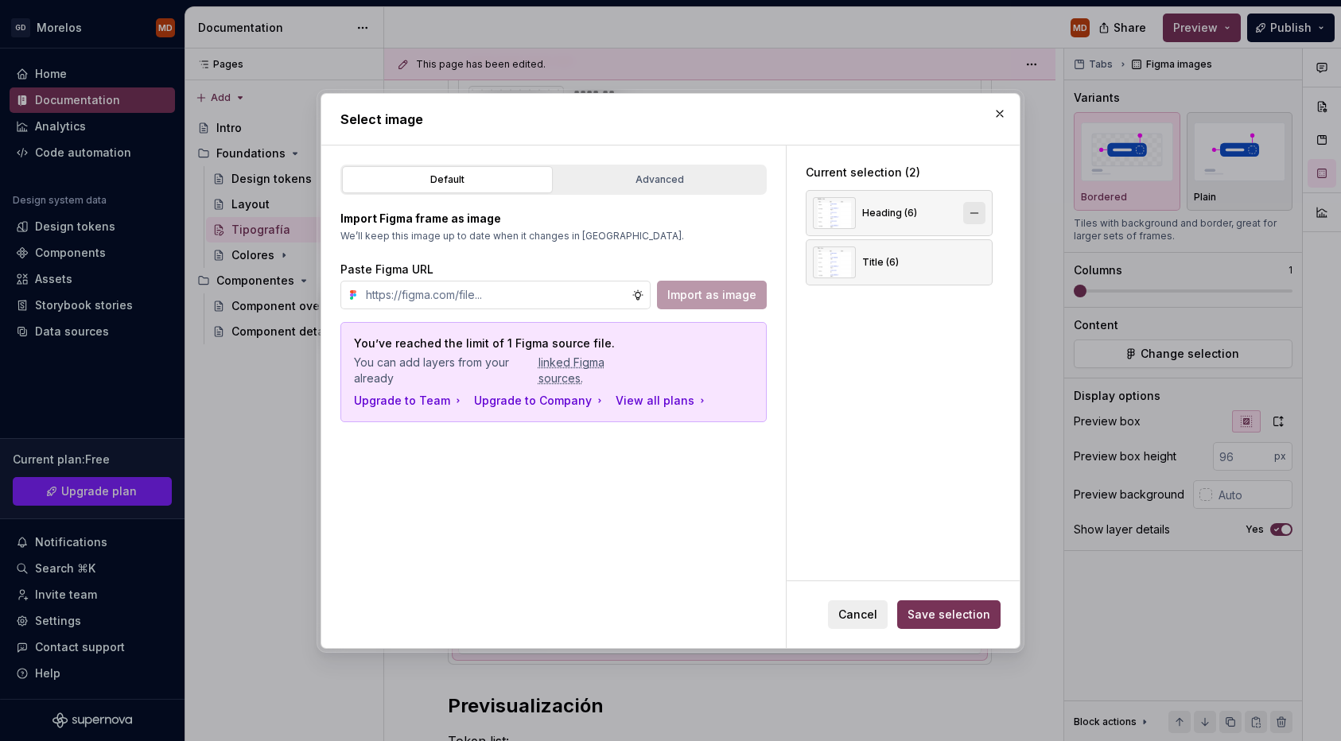
click at [983, 211] on button "button" at bounding box center [974, 213] width 22 height 22
click at [954, 614] on span "Save selection" at bounding box center [949, 615] width 83 height 16
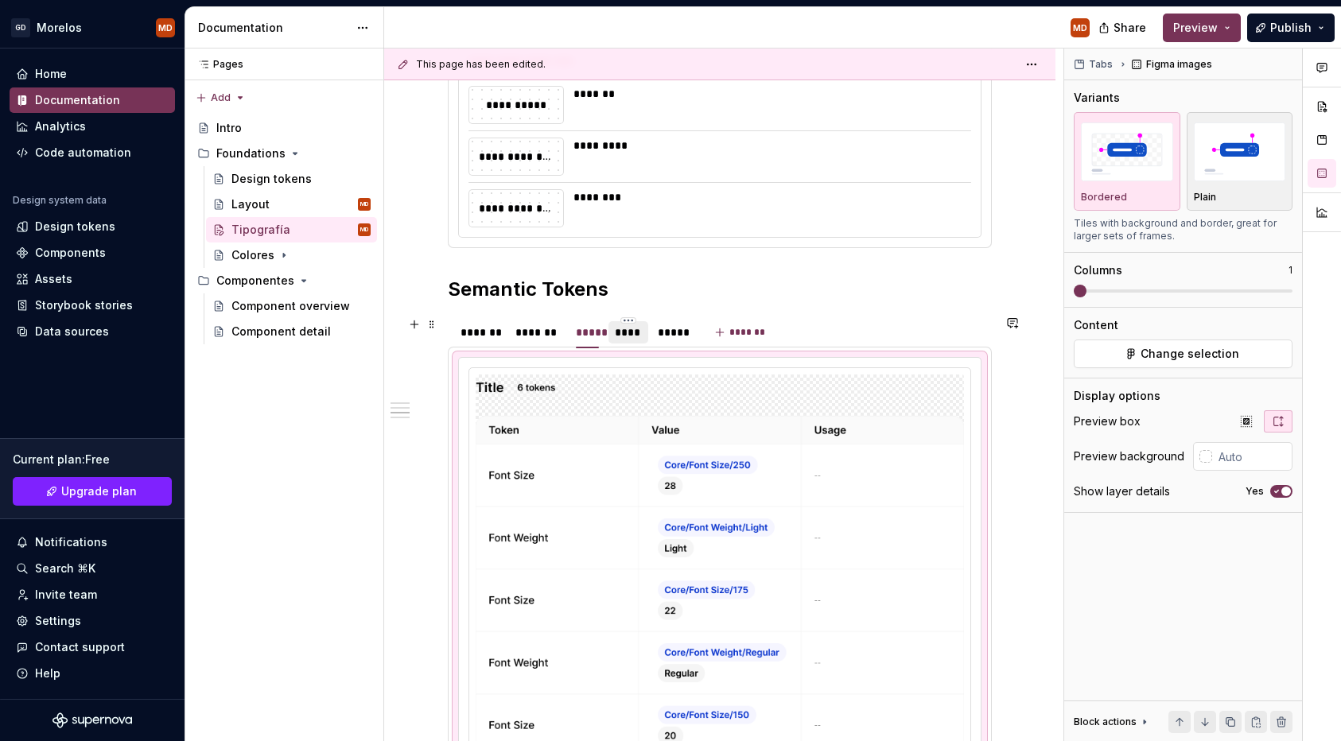
click at [628, 340] on div "****" at bounding box center [629, 332] width 40 height 22
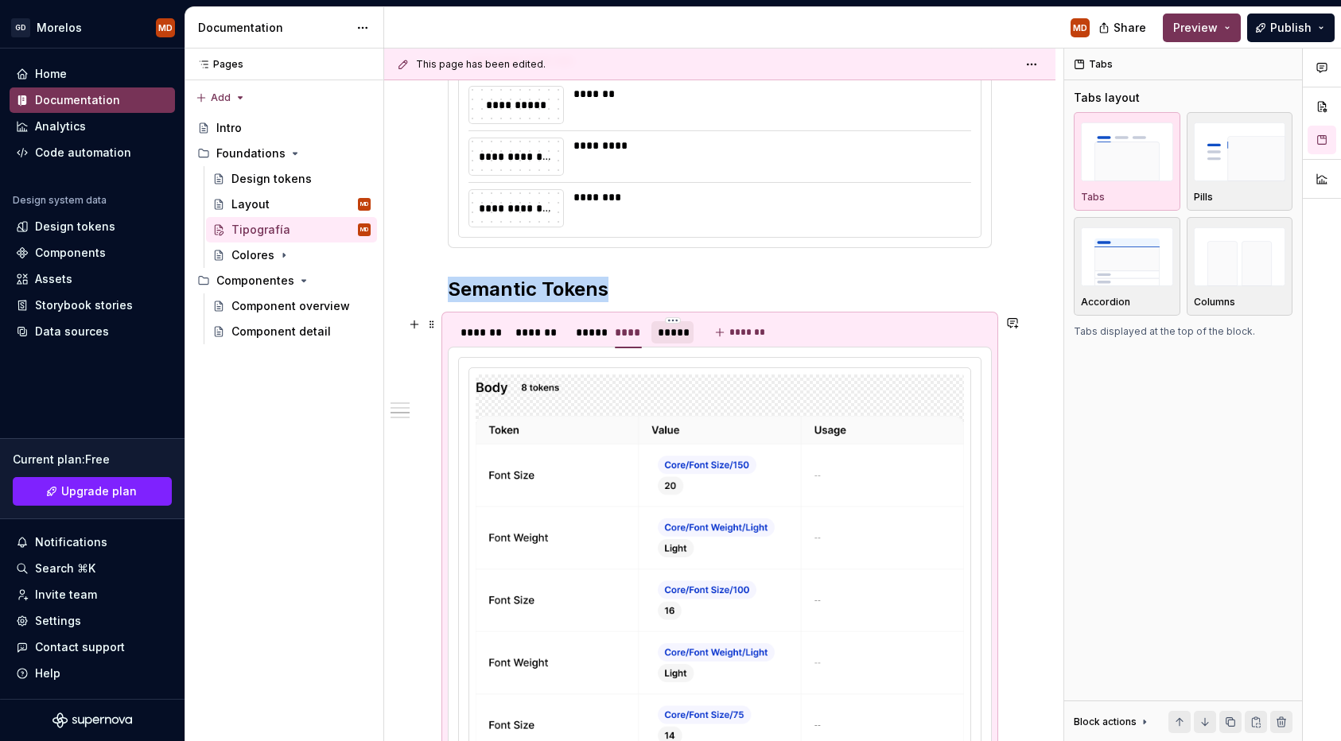
click at [678, 339] on div "*****" at bounding box center [672, 333] width 29 height 16
click at [600, 406] on img at bounding box center [720, 597] width 488 height 445
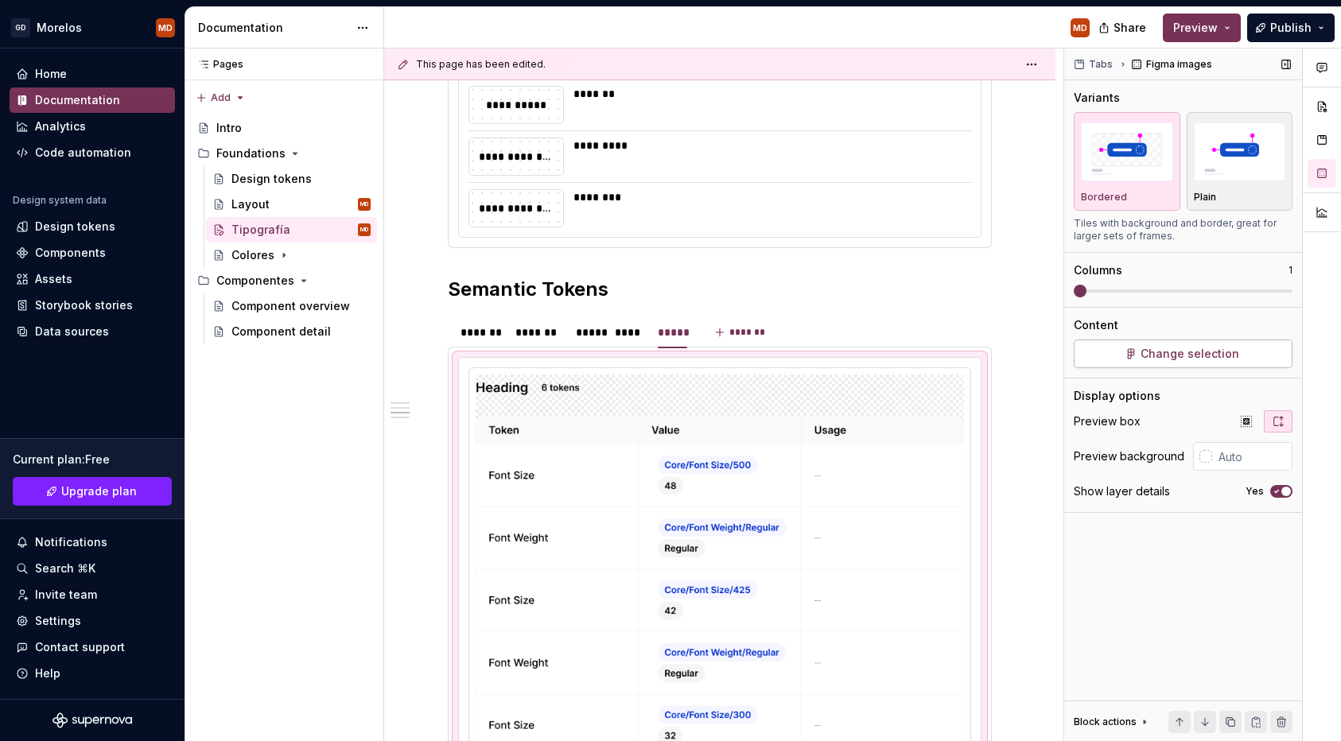
click at [1134, 352] on button "Change selection" at bounding box center [1183, 354] width 219 height 29
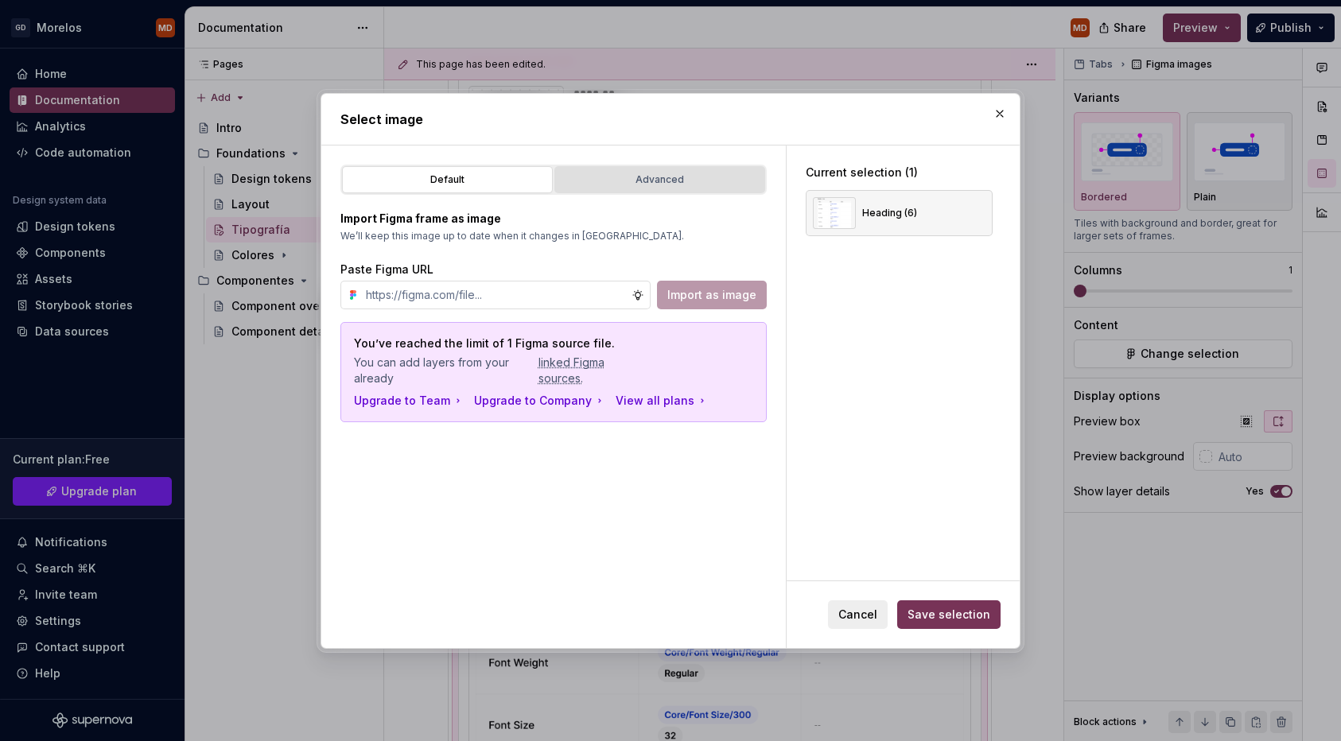
type textarea "*"
click at [644, 183] on div "Advanced" at bounding box center [660, 180] width 200 height 16
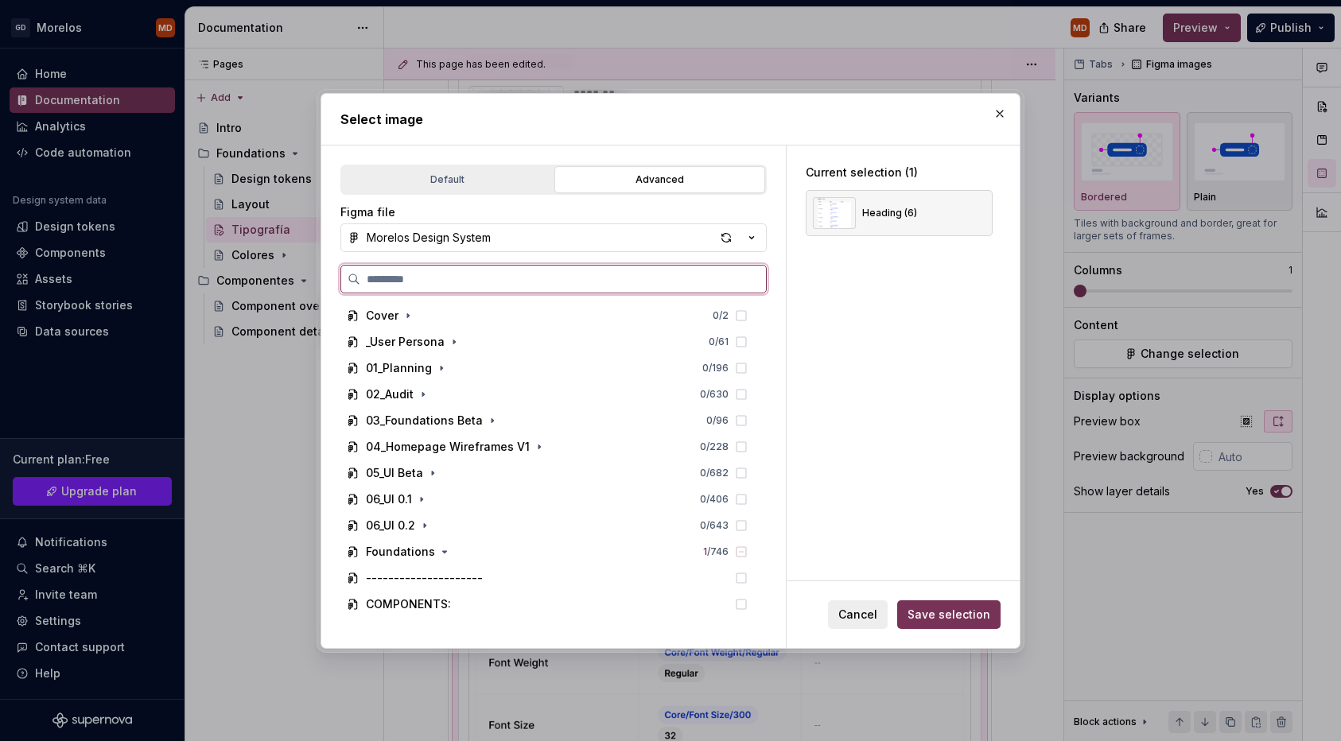
click at [584, 282] on input "search" at bounding box center [563, 279] width 406 height 16
type input "*****"
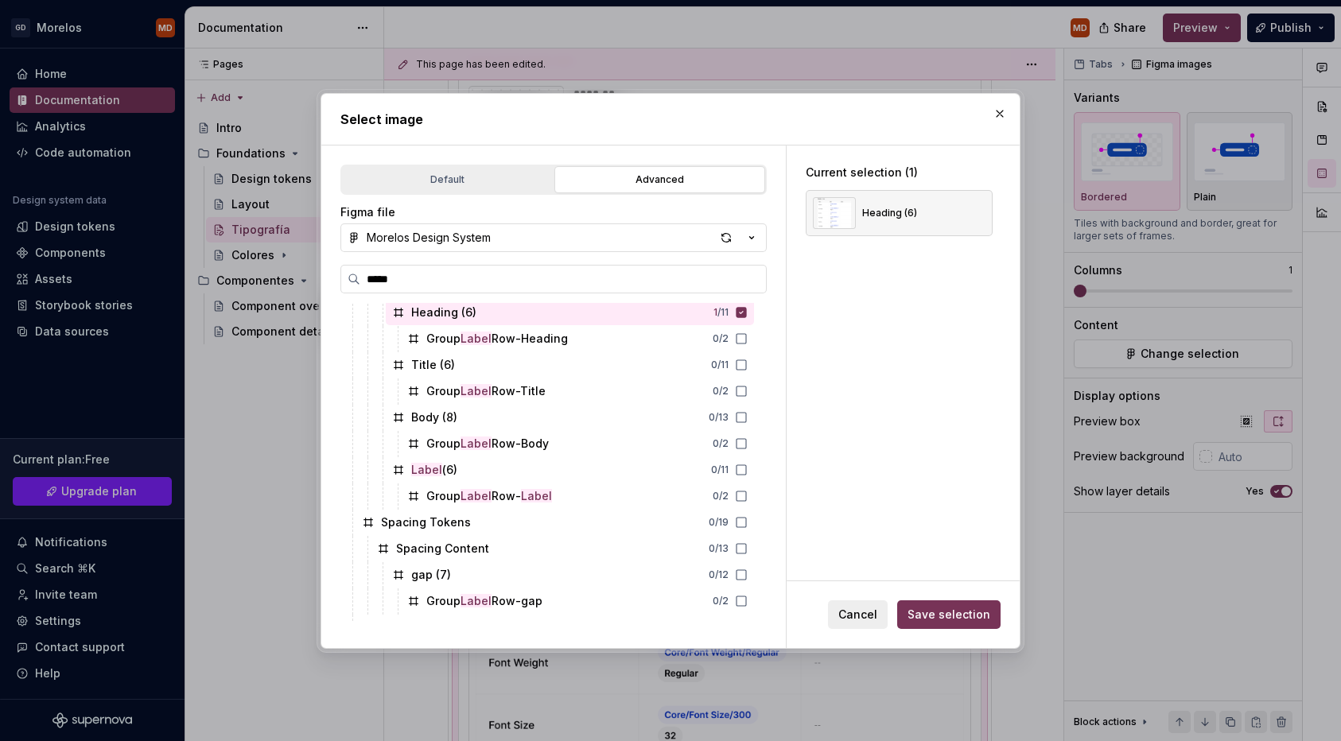
scroll to position [947, 0]
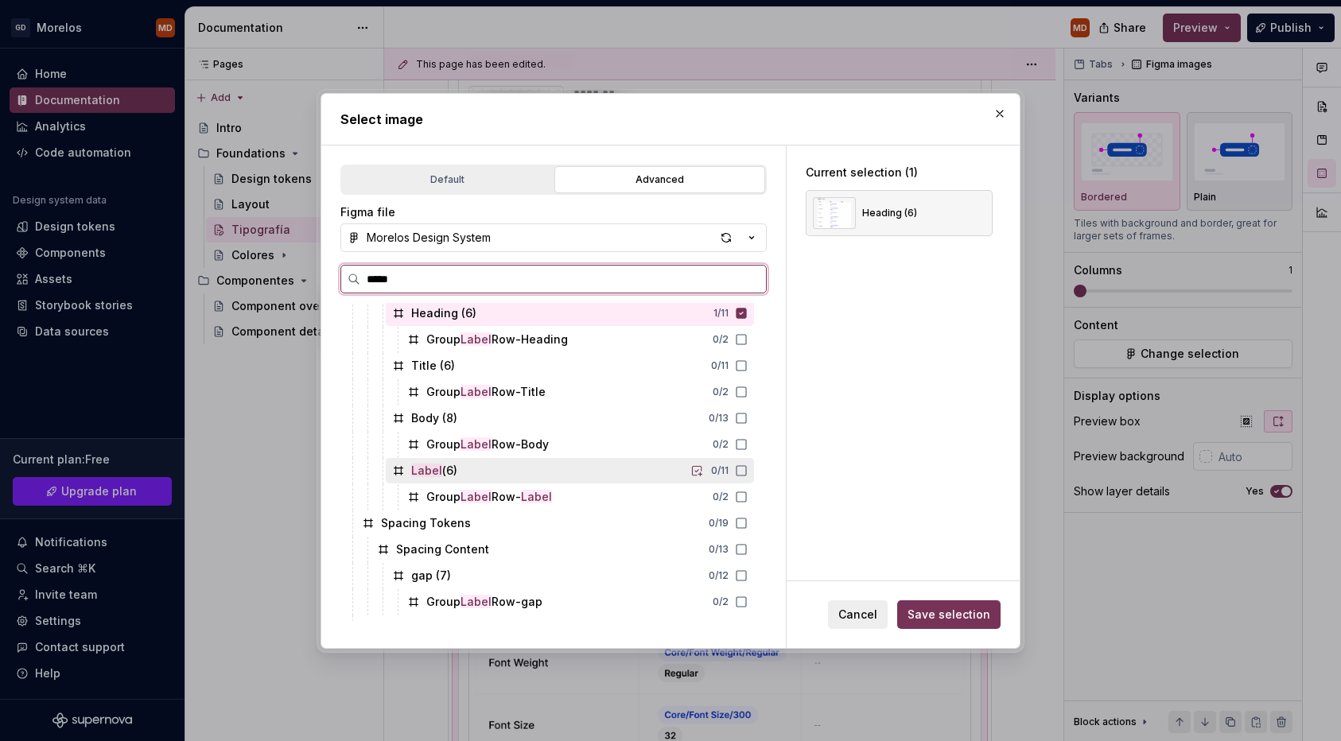
click at [557, 475] on div "Label (6) 0 / 11" at bounding box center [570, 470] width 368 height 25
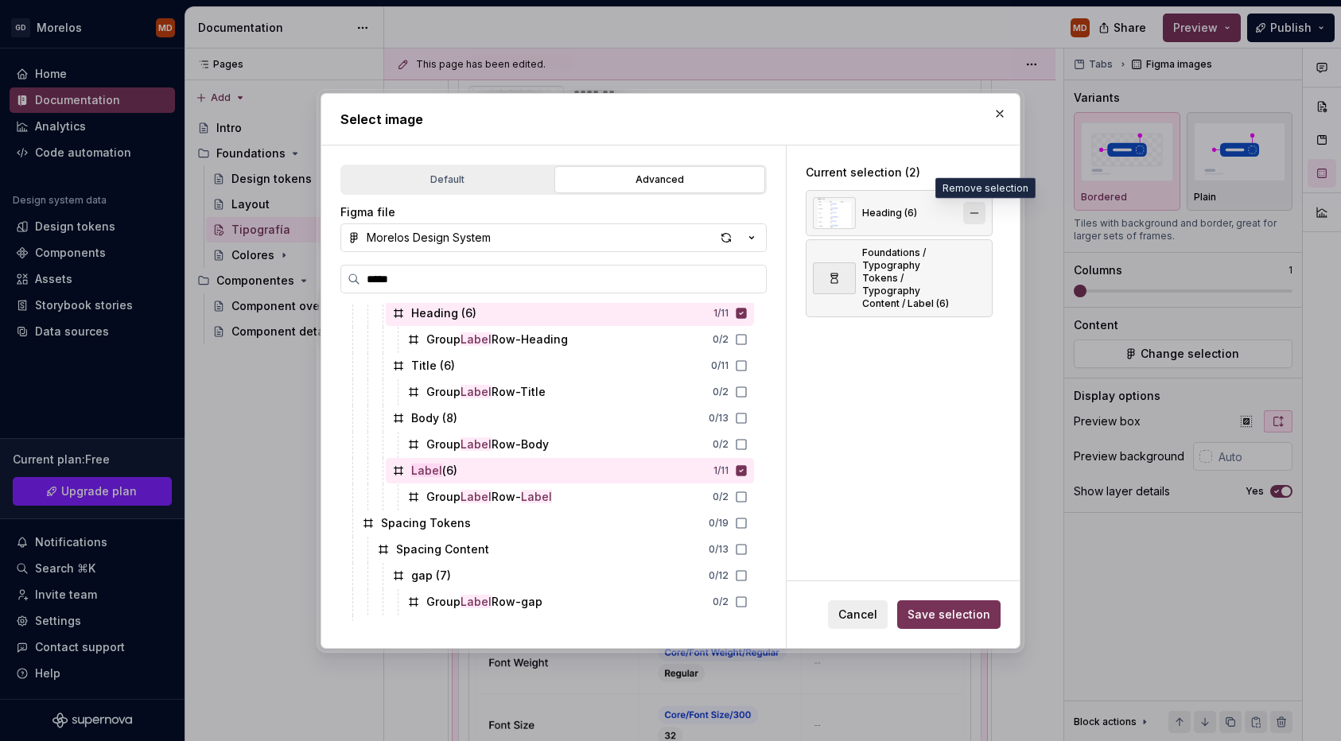
click at [979, 206] on button "button" at bounding box center [974, 213] width 22 height 22
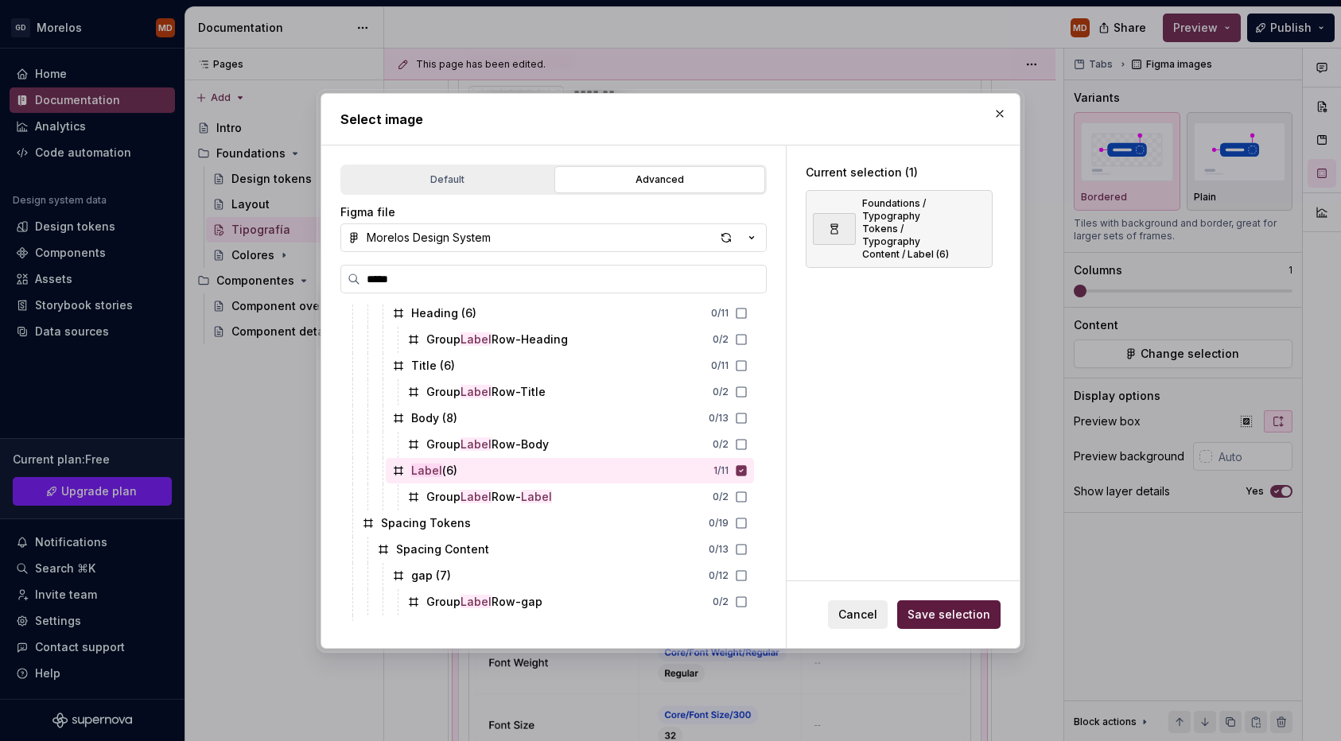
click at [932, 626] on button "Save selection" at bounding box center [948, 615] width 103 height 29
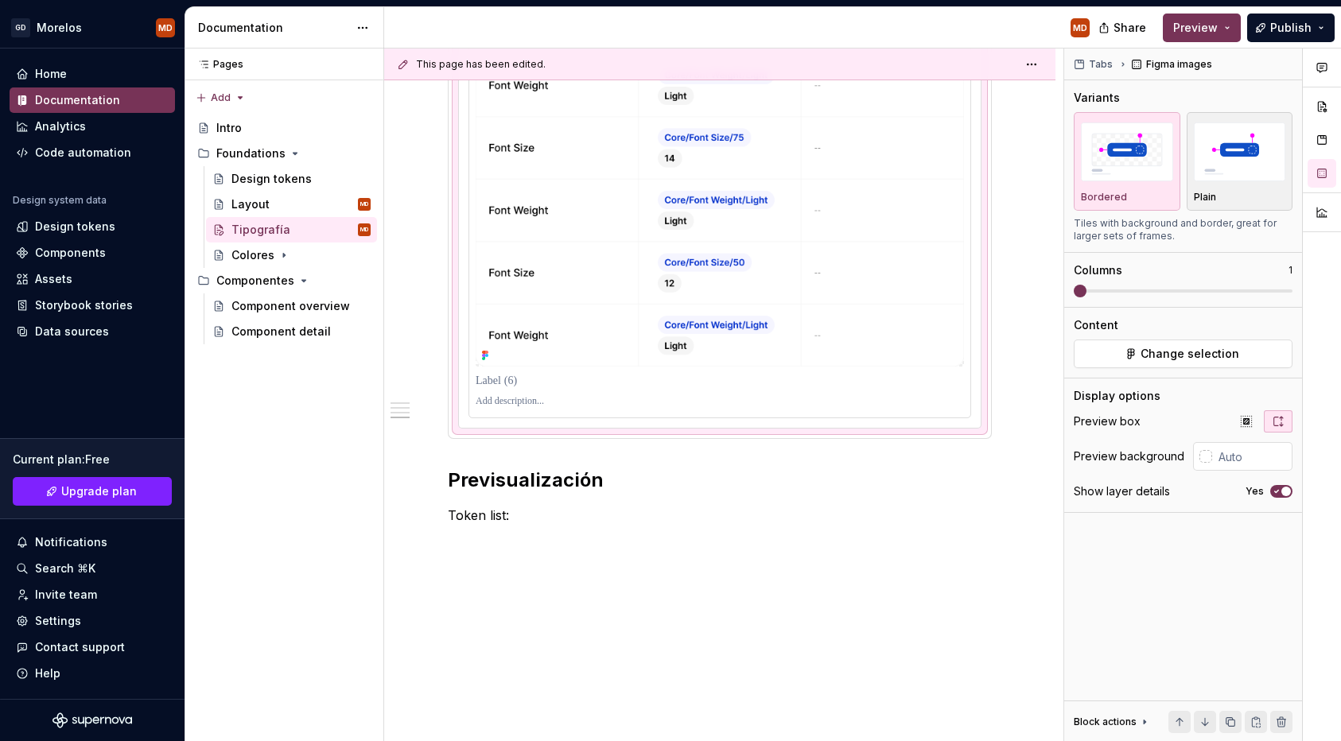
scroll to position [1308, 0]
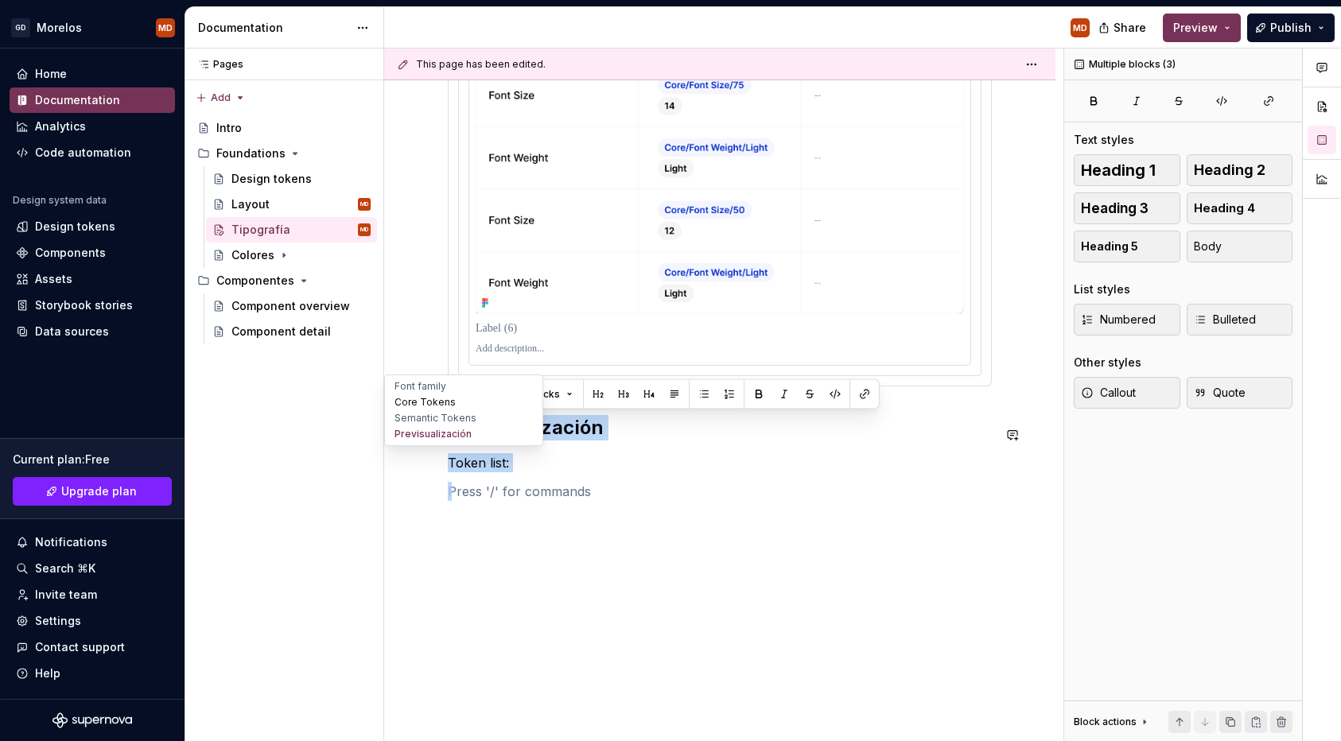
drag, startPoint x: 544, startPoint y: 518, endPoint x: 427, endPoint y: 408, distance: 160.4
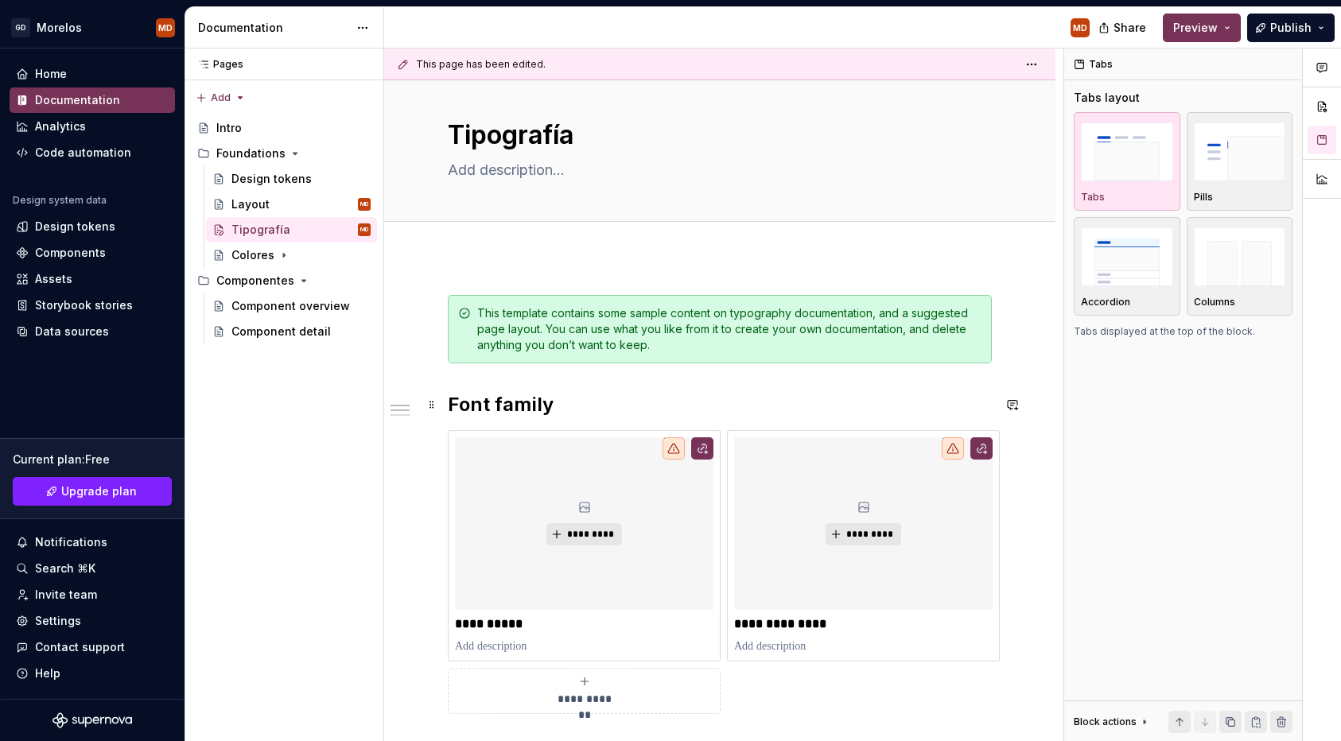
scroll to position [0, 0]
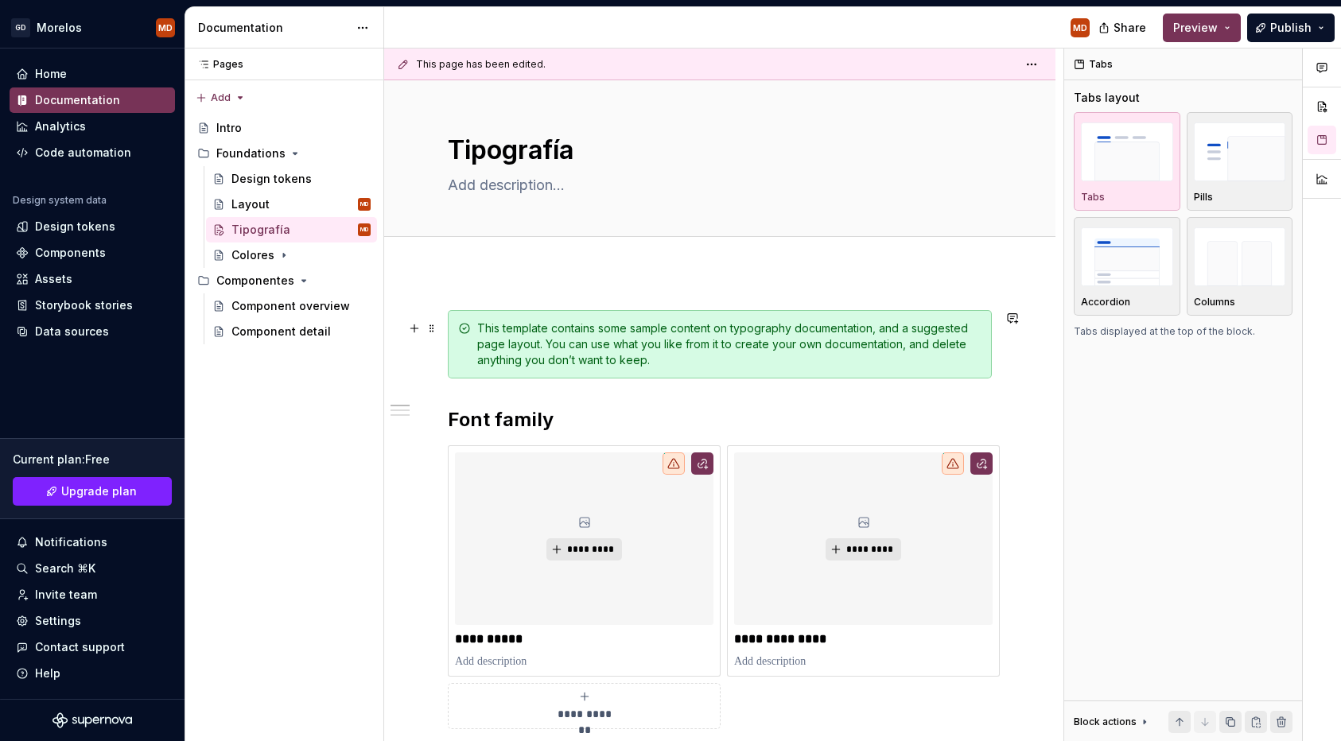
drag, startPoint x: 623, startPoint y: 260, endPoint x: 675, endPoint y: 349, distance: 103.0
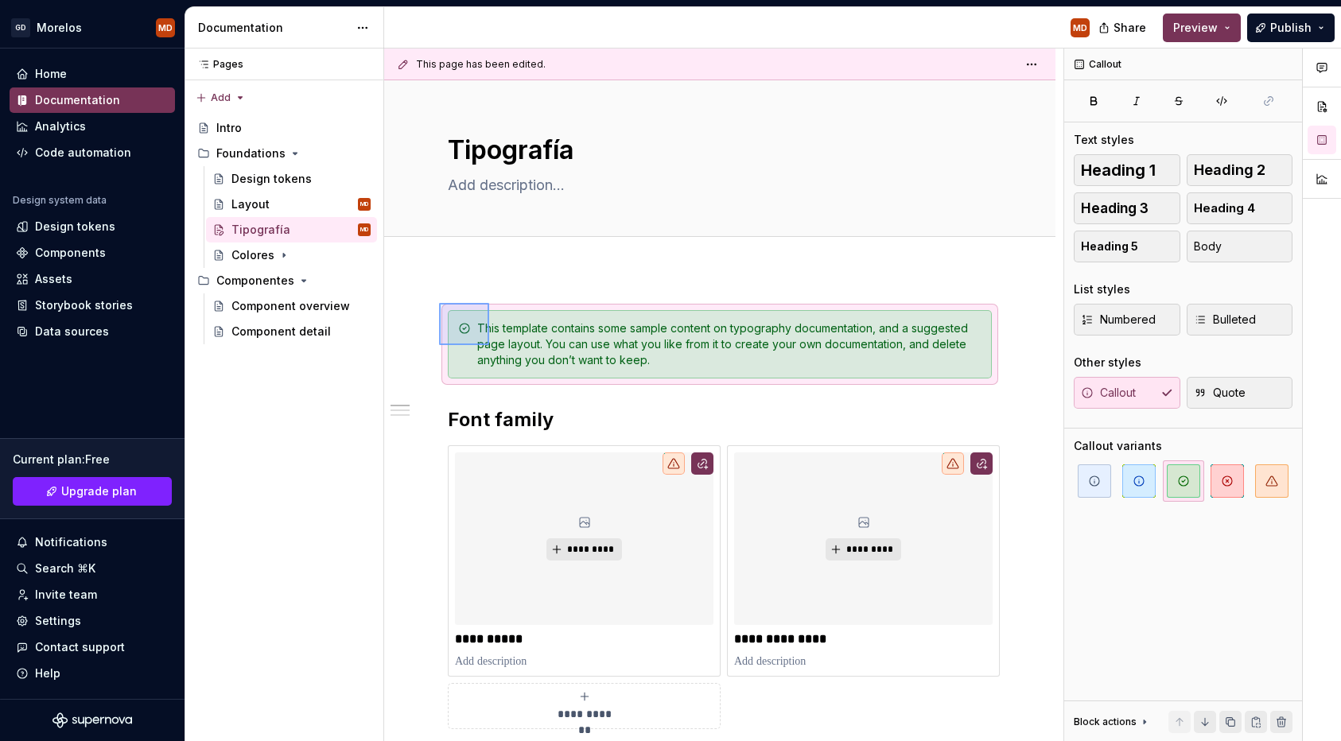
drag, startPoint x: 439, startPoint y: 303, endPoint x: 489, endPoint y: 345, distance: 65.5
click at [489, 345] on div "**********" at bounding box center [723, 396] width 679 height 694
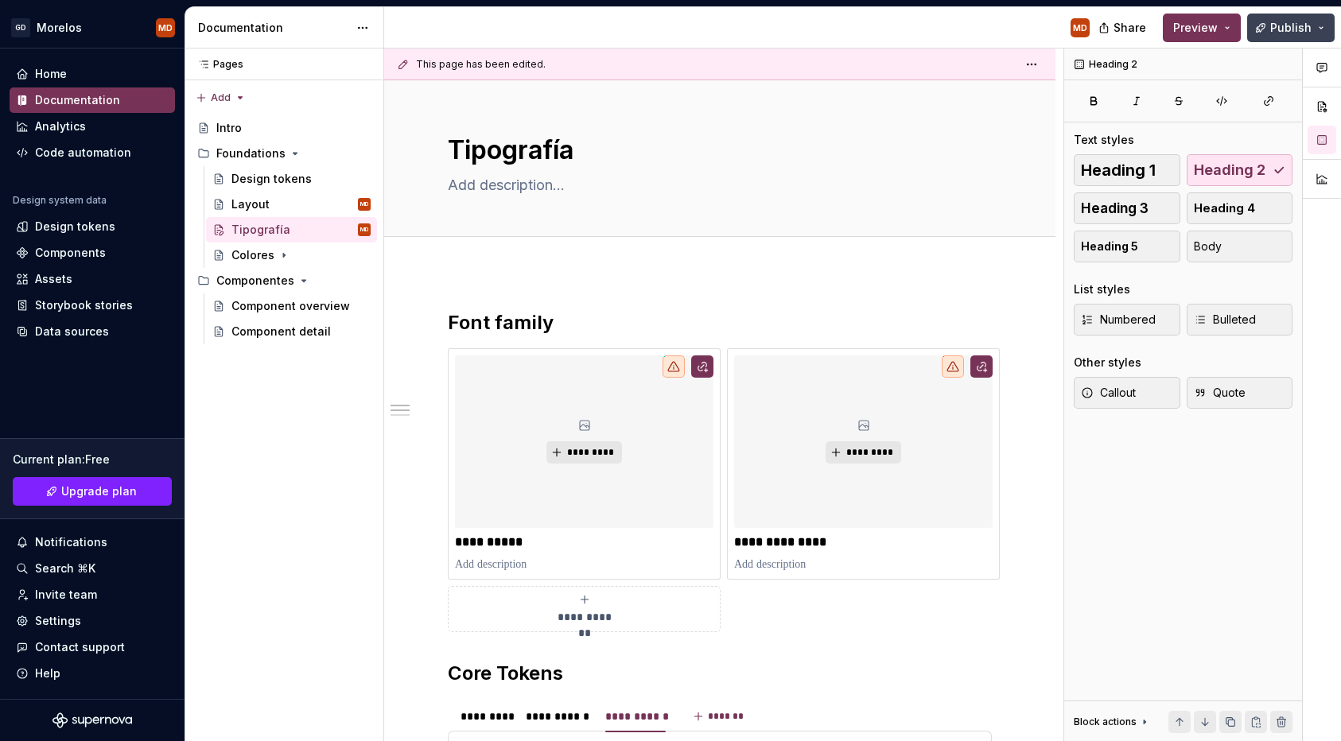
click at [1285, 21] on span "Publish" at bounding box center [1290, 28] width 41 height 16
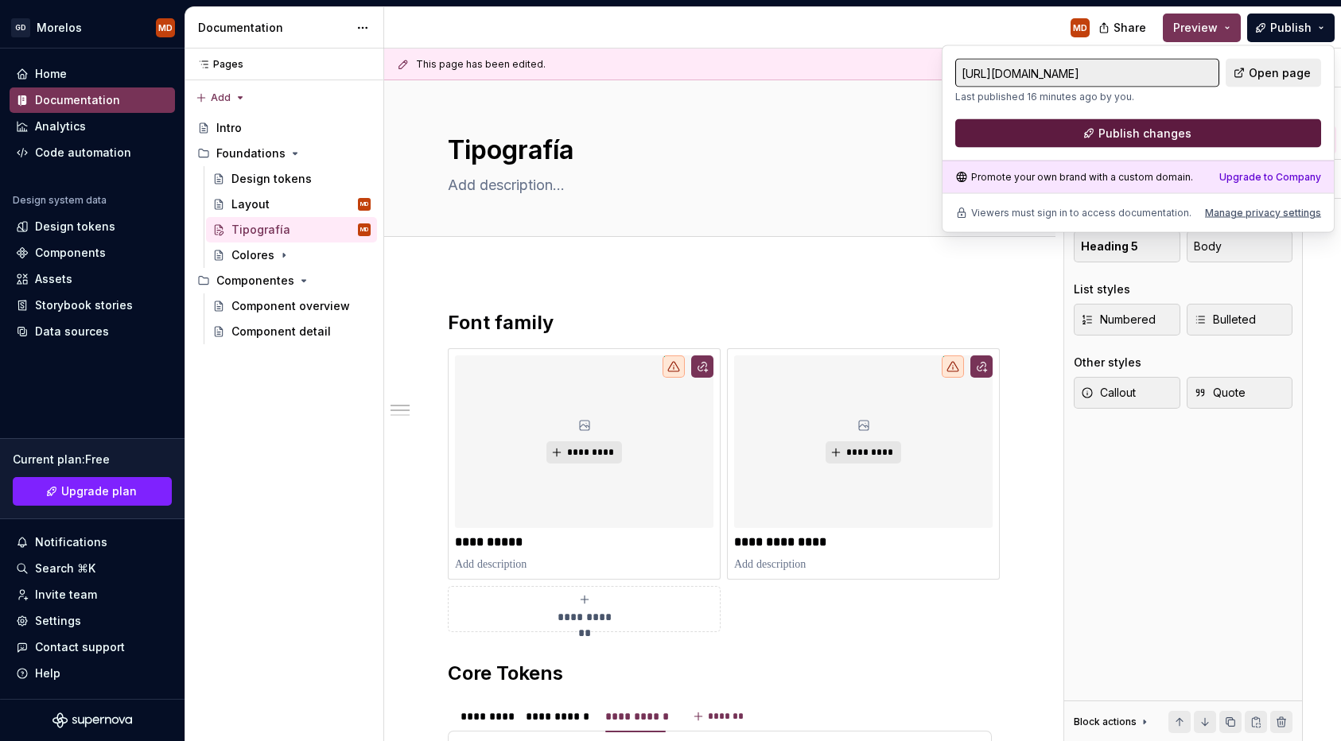
click at [1152, 128] on span "Publish changes" at bounding box center [1145, 134] width 93 height 16
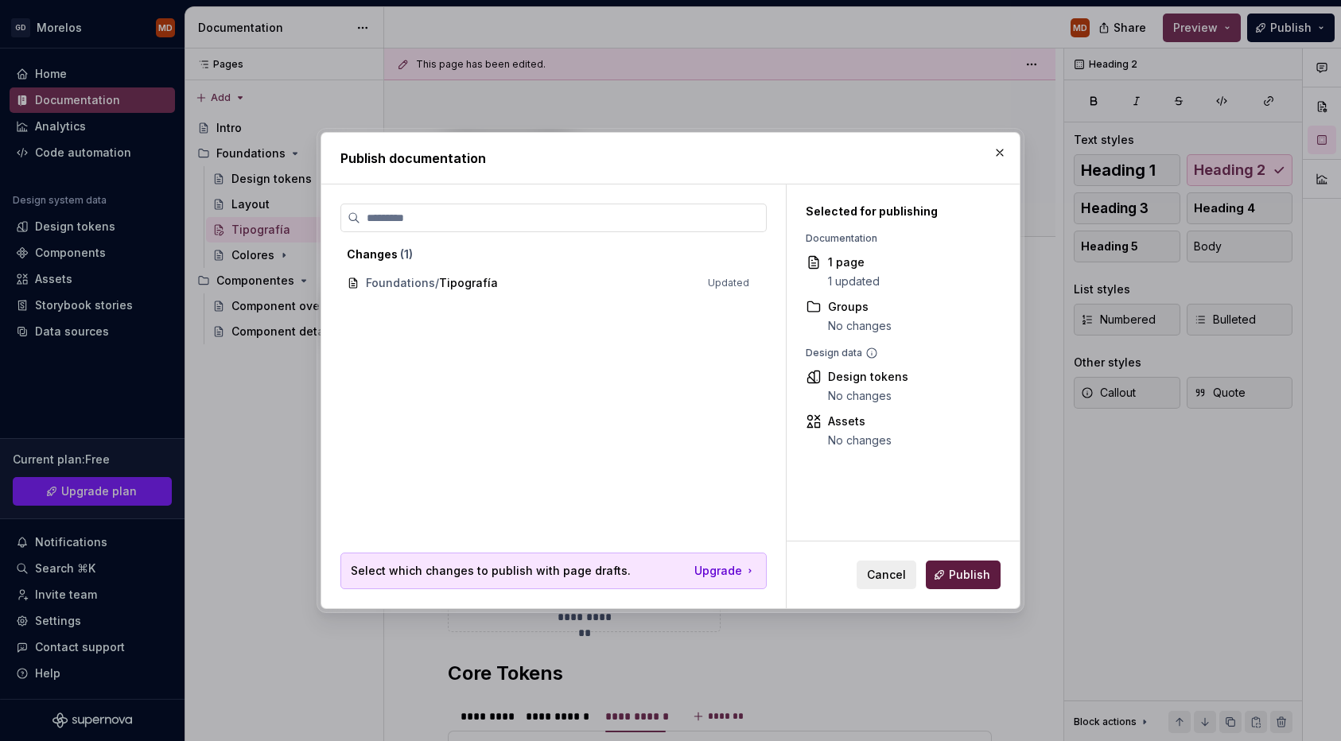
click at [972, 578] on span "Publish" at bounding box center [969, 575] width 41 height 16
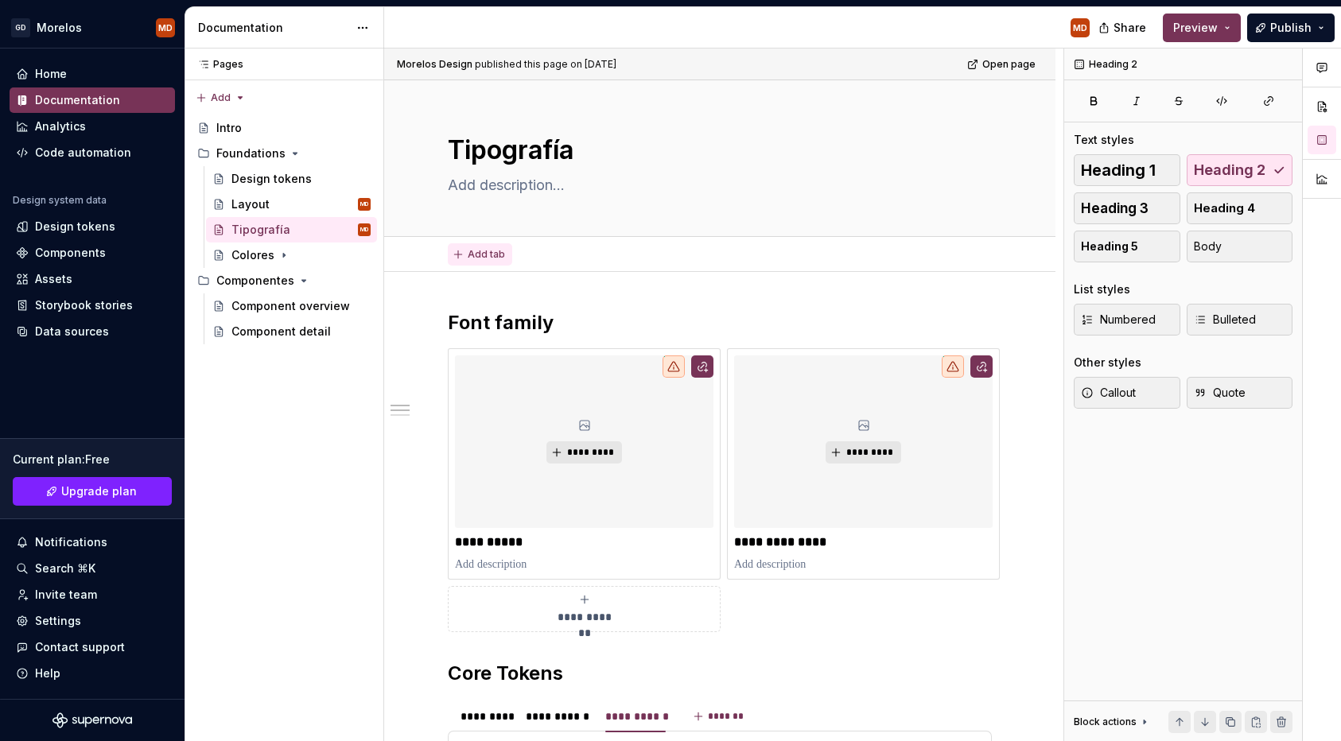
click at [487, 254] on span "Add tab" at bounding box center [486, 254] width 37 height 13
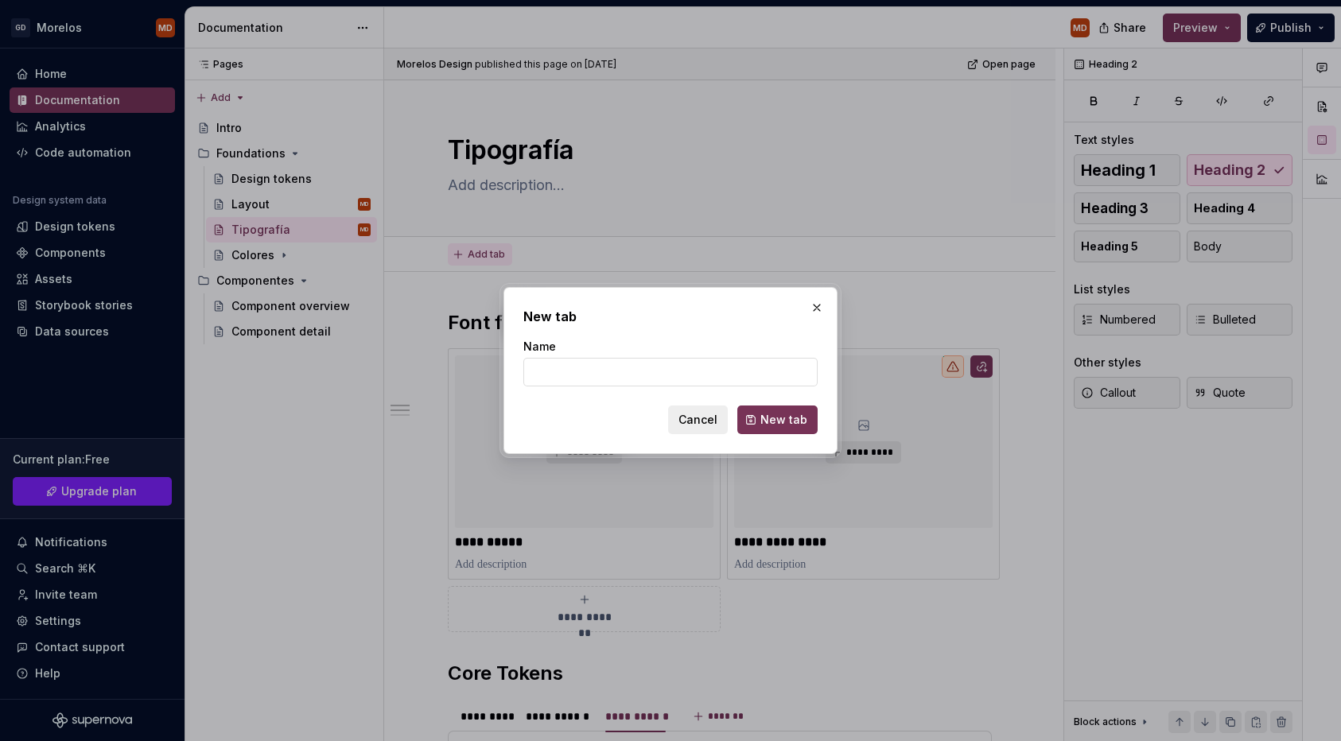
type textarea "*"
type input "Core Tokens"
click at [774, 423] on span "New tab" at bounding box center [783, 420] width 47 height 16
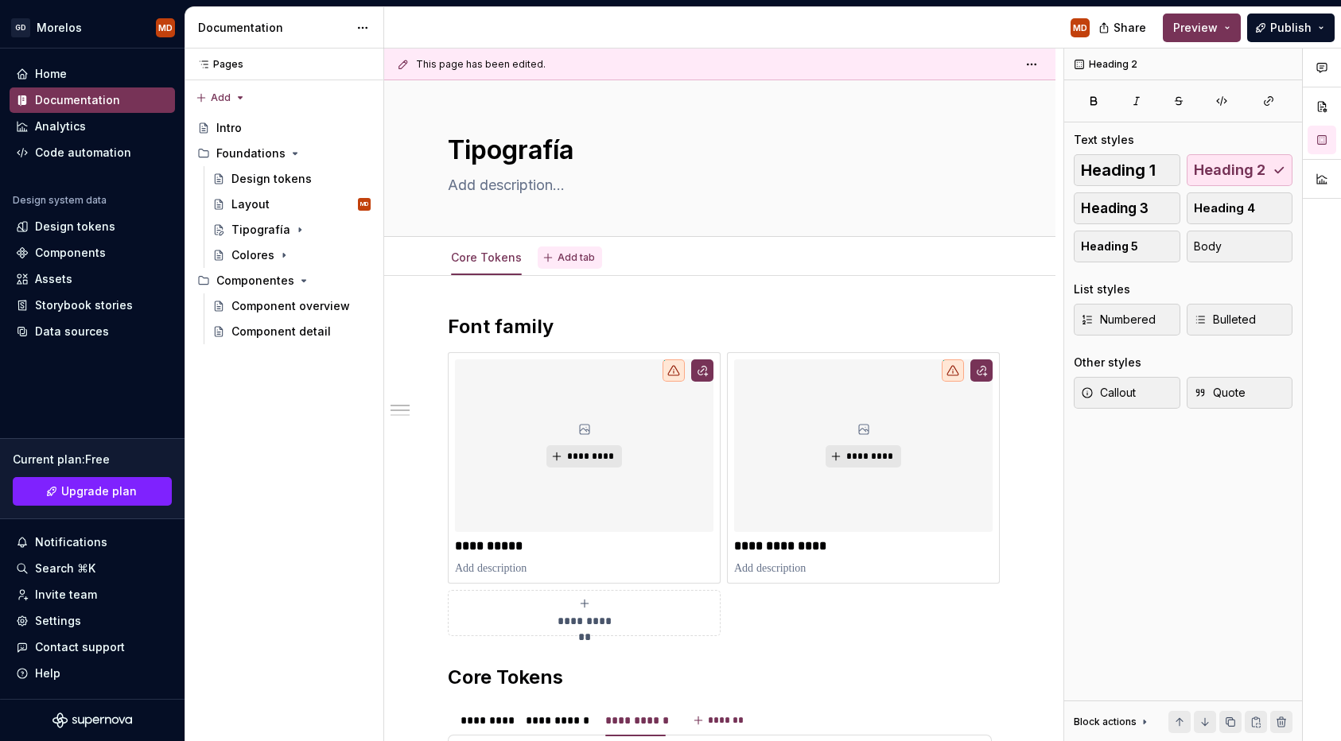
click at [561, 261] on span "Add tab" at bounding box center [576, 257] width 37 height 13
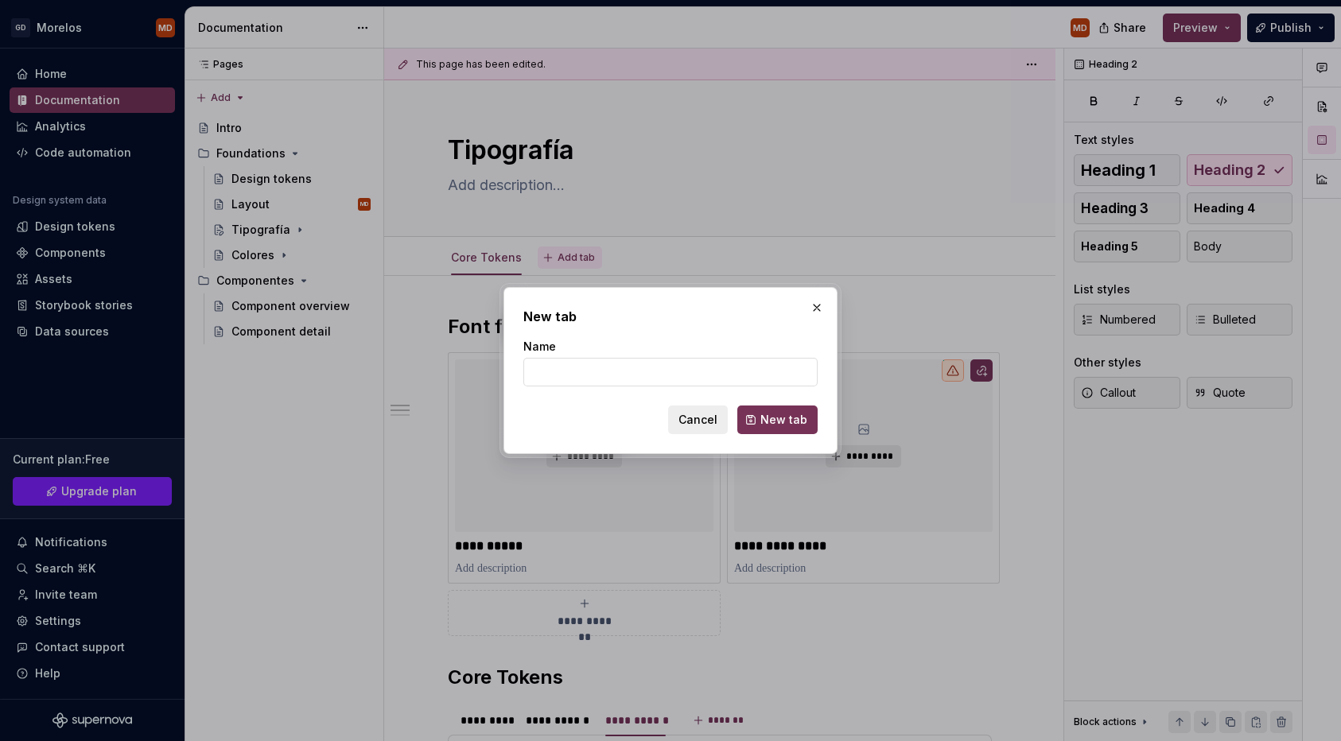
type textarea "*"
type input "Semantic Tokens"
click at [788, 416] on span "New tab" at bounding box center [783, 420] width 47 height 16
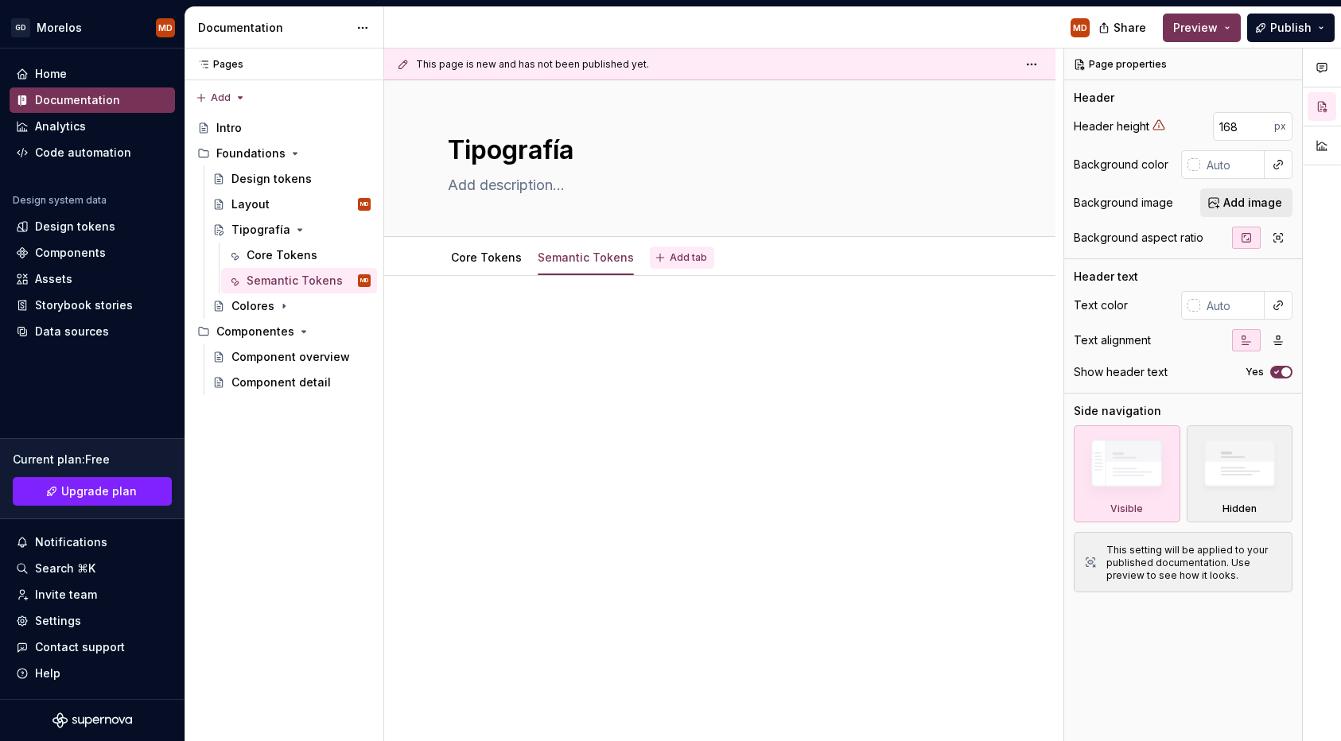
click at [659, 259] on button "Add tab" at bounding box center [682, 258] width 64 height 22
click at [494, 263] on link "Core Tokens" at bounding box center [486, 258] width 71 height 14
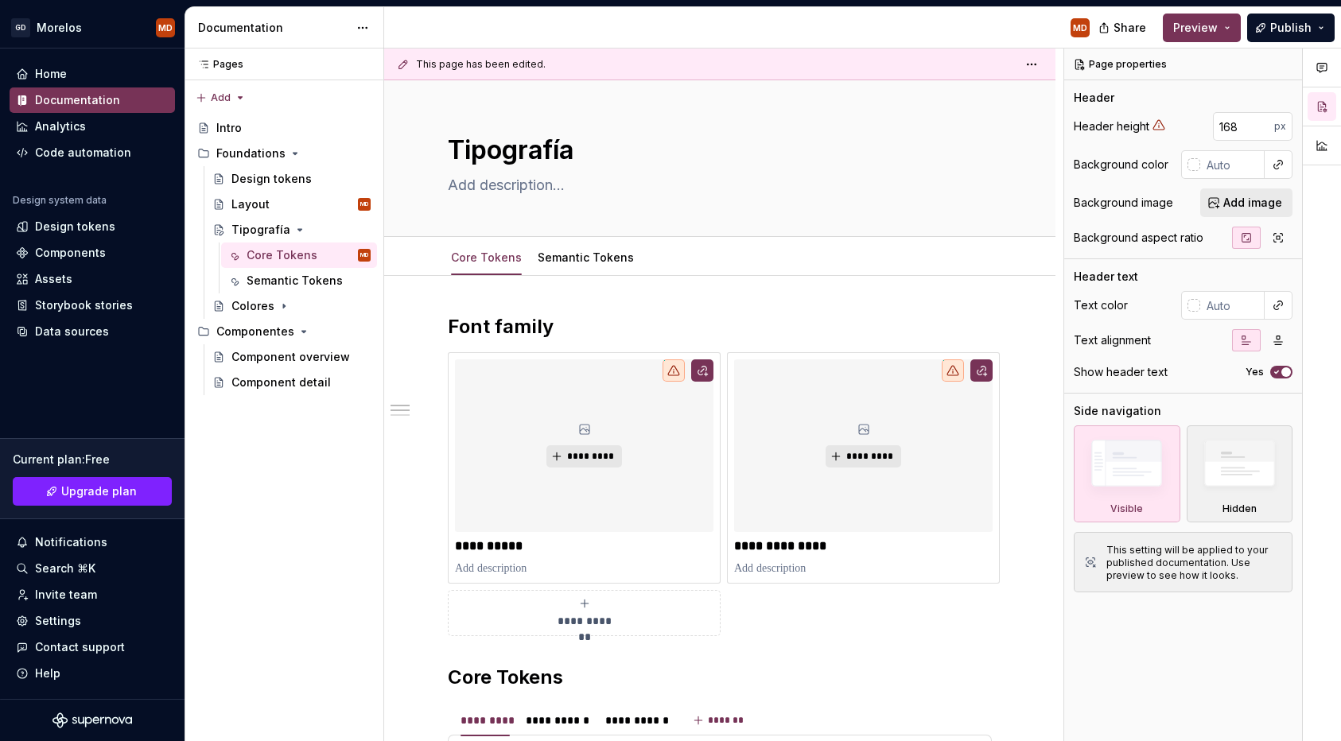
type textarea "*"
click at [670, 259] on span "Add tab" at bounding box center [688, 257] width 37 height 13
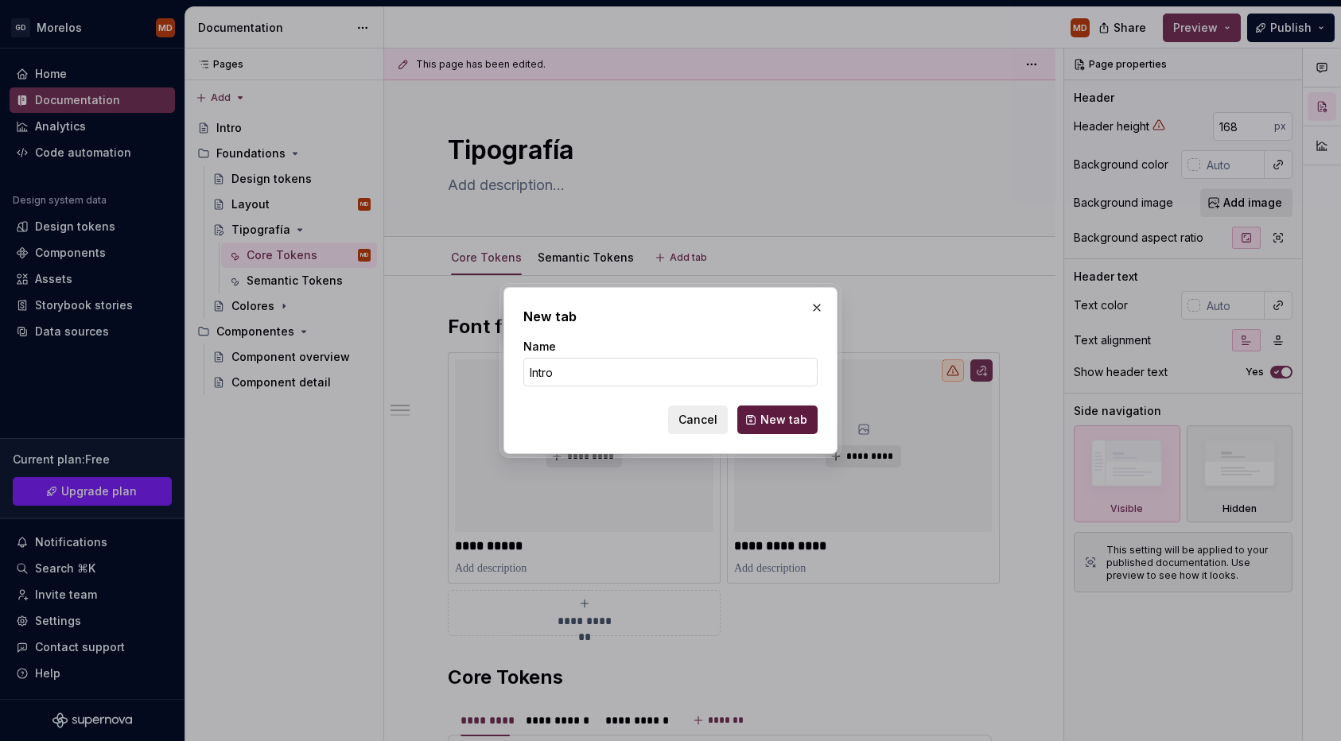
type input "Intro"
click at [780, 414] on span "New tab" at bounding box center [783, 420] width 47 height 16
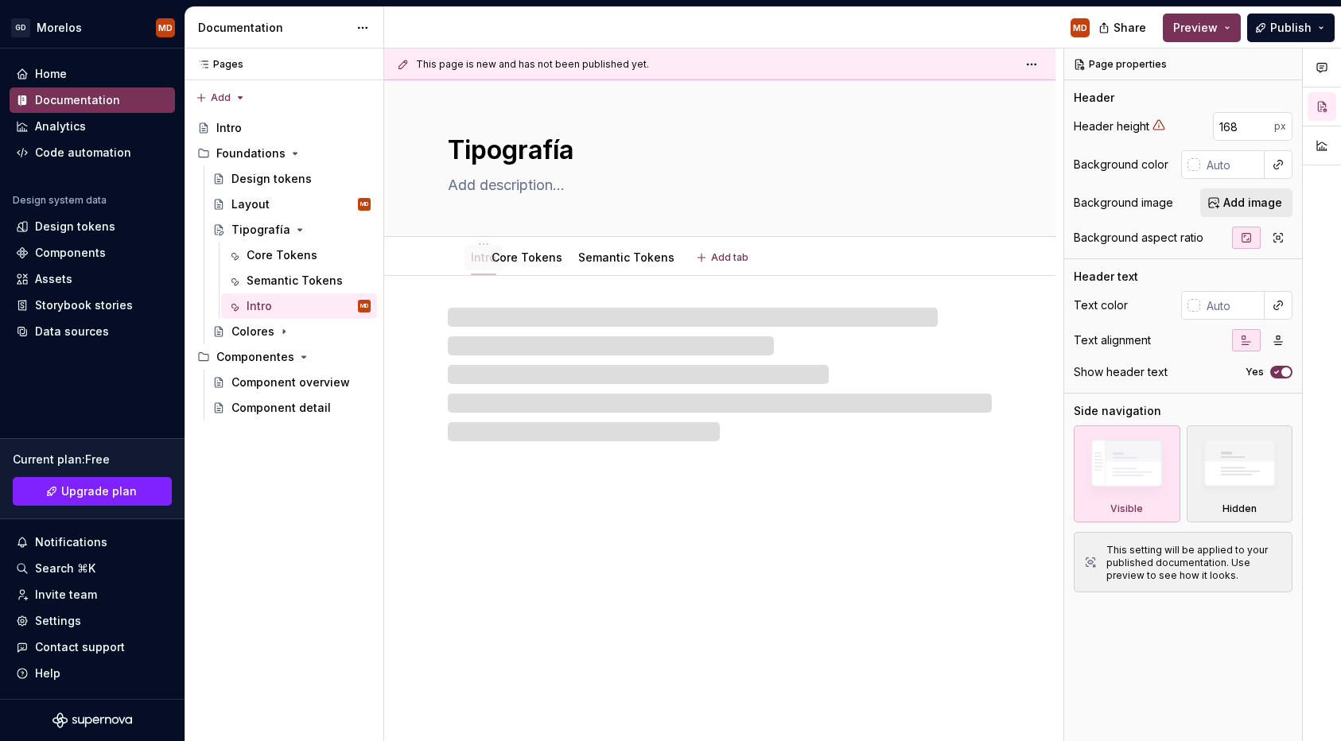
drag, startPoint x: 655, startPoint y: 251, endPoint x: 477, endPoint y: 251, distance: 178.2
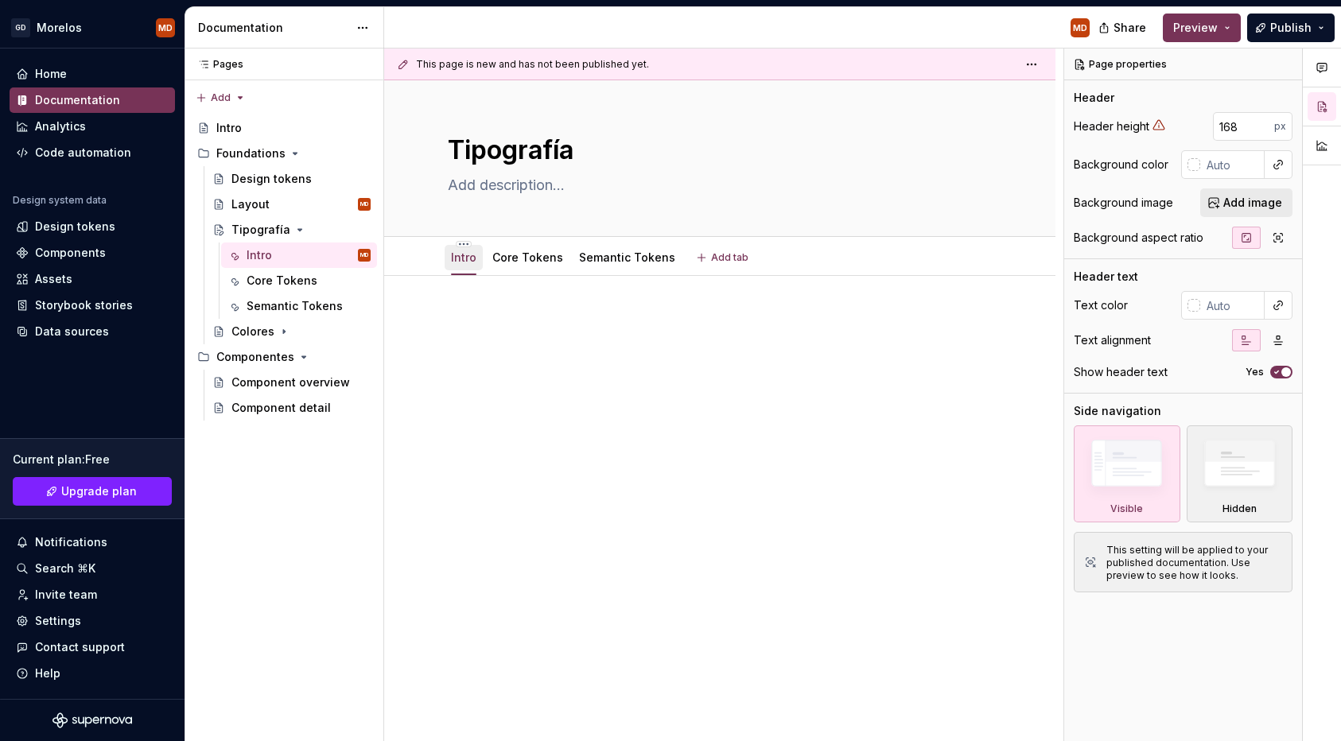
click at [469, 259] on link "Intro" at bounding box center [463, 258] width 25 height 14
click at [465, 245] on html "GD Morelos MD Home Documentation Analytics Code automation Design system data D…" at bounding box center [670, 370] width 1341 height 741
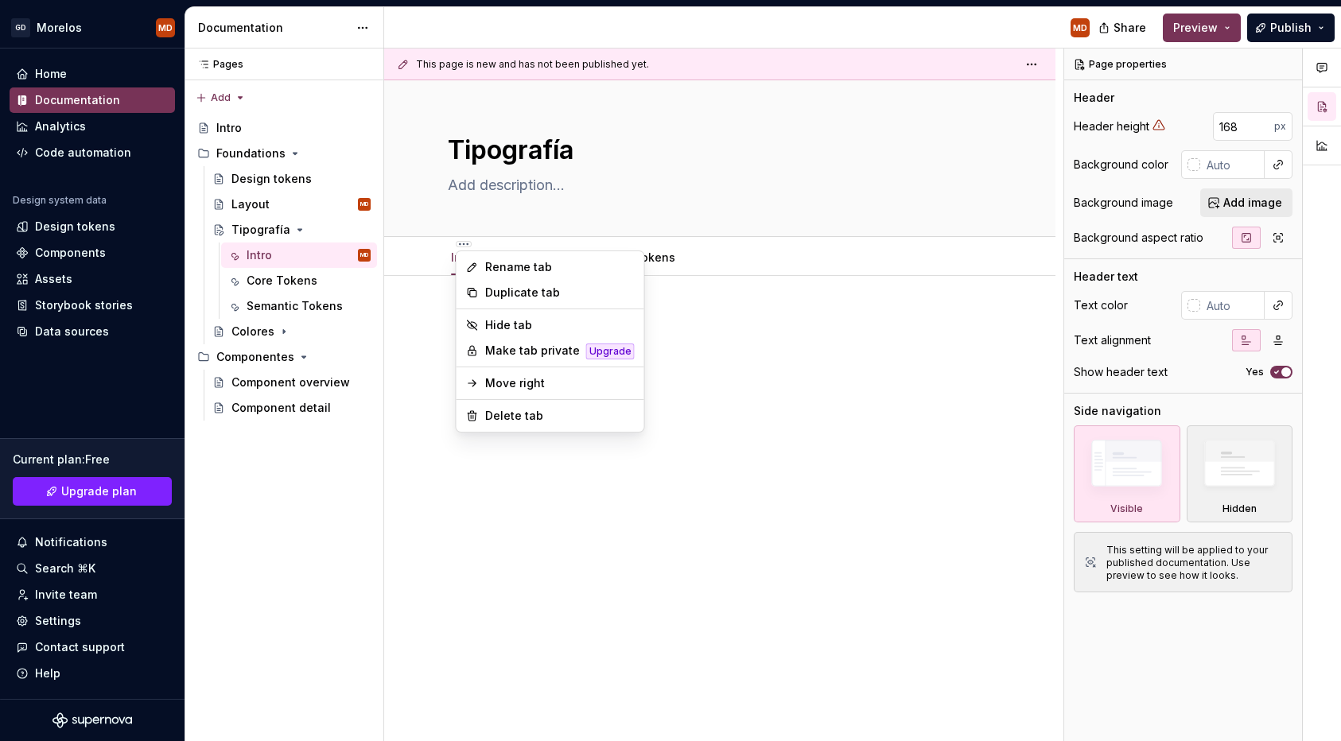
type textarea "*"
click at [473, 267] on icon at bounding box center [472, 267] width 13 height 13
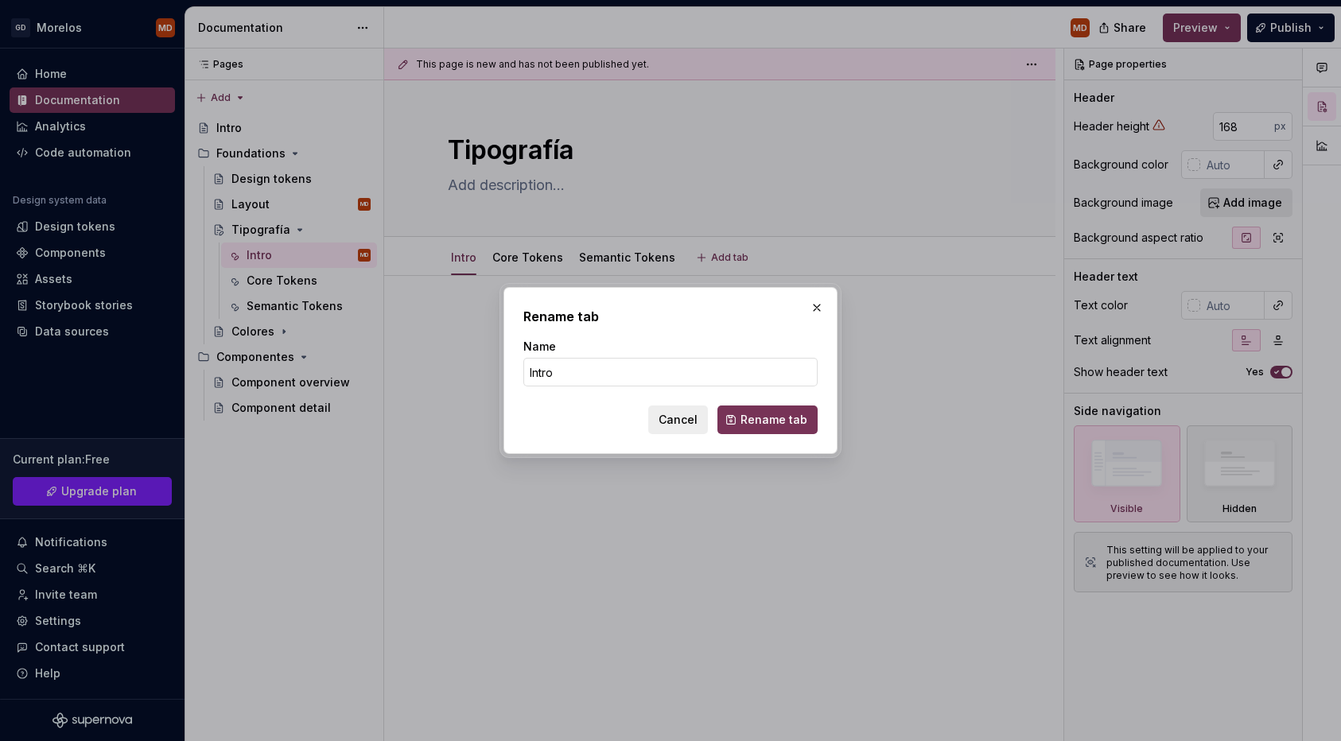
click at [584, 354] on div "Name" at bounding box center [670, 347] width 294 height 16
click at [583, 374] on input "Intro" at bounding box center [670, 372] width 294 height 29
type input "Introducción"
click button "Rename tab" at bounding box center [768, 420] width 100 height 29
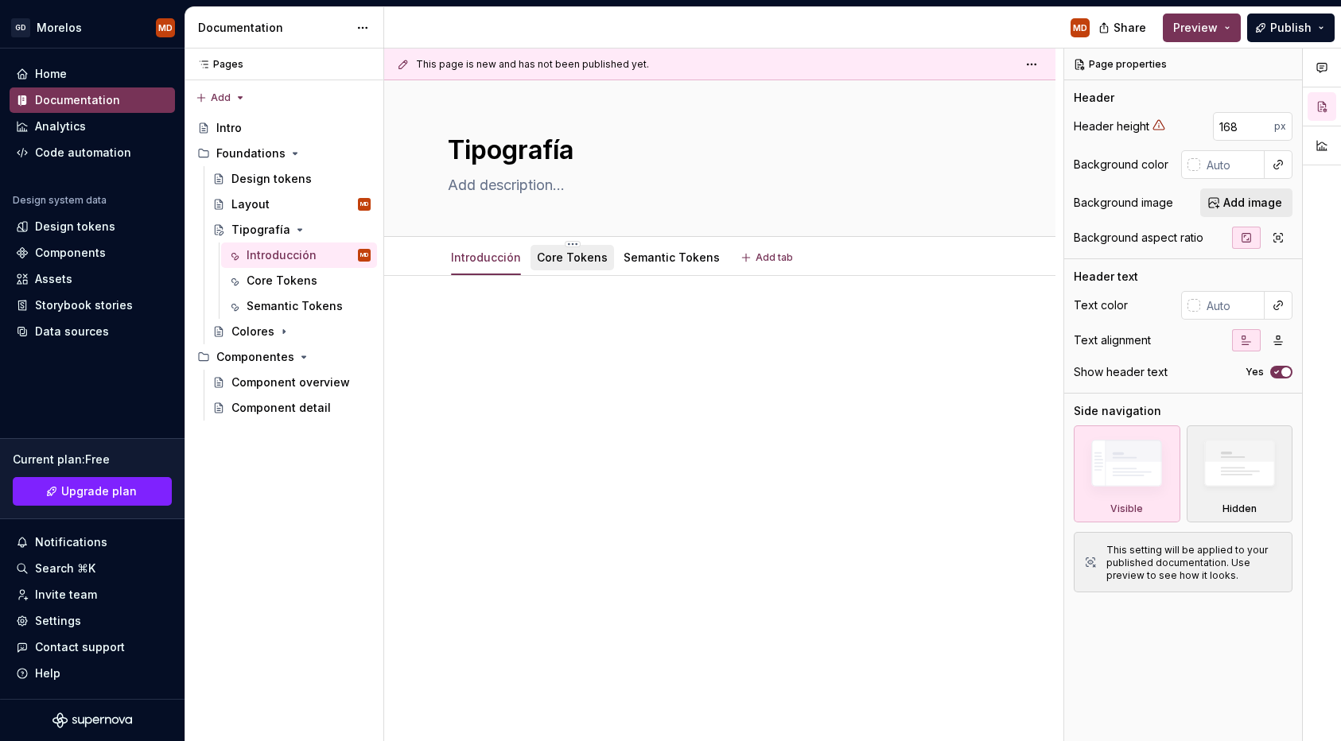
click at [564, 266] on div "Core Tokens" at bounding box center [572, 257] width 71 height 19
click at [550, 265] on div "Core Tokens" at bounding box center [572, 258] width 71 height 16
click at [558, 248] on div "Core Tokens" at bounding box center [572, 257] width 71 height 19
click at [543, 263] on link "Core Tokens" at bounding box center [572, 258] width 71 height 14
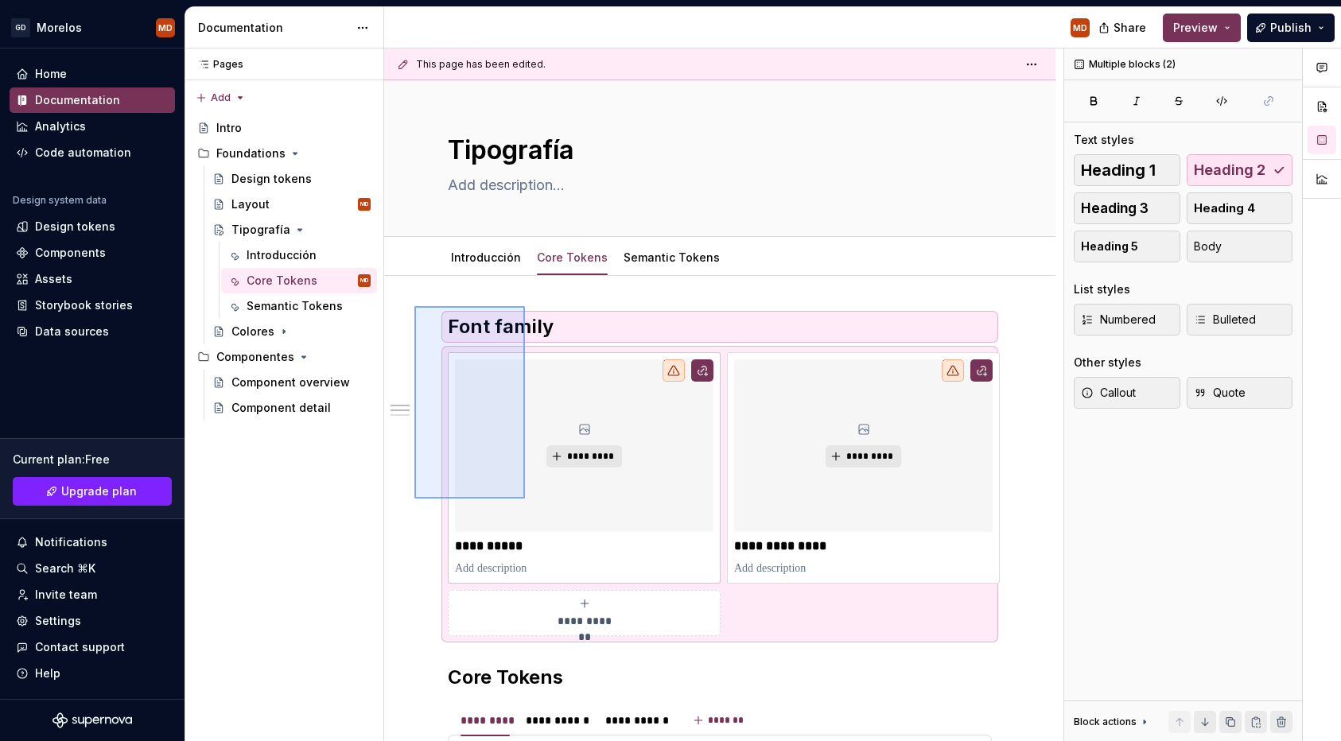
drag, startPoint x: 414, startPoint y: 306, endPoint x: 525, endPoint y: 498, distance: 221.3
click at [525, 498] on div "**********" at bounding box center [723, 396] width 679 height 694
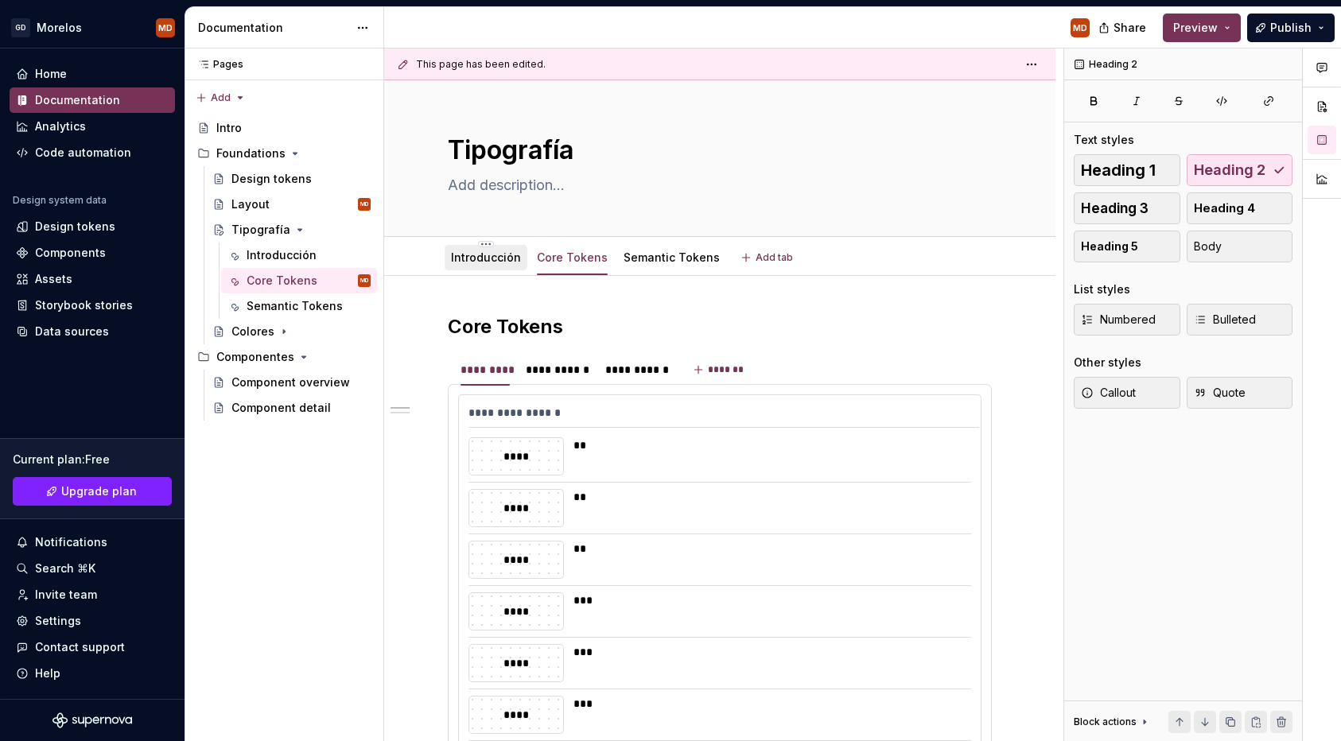
click at [510, 261] on link "Introducción" at bounding box center [486, 258] width 70 height 14
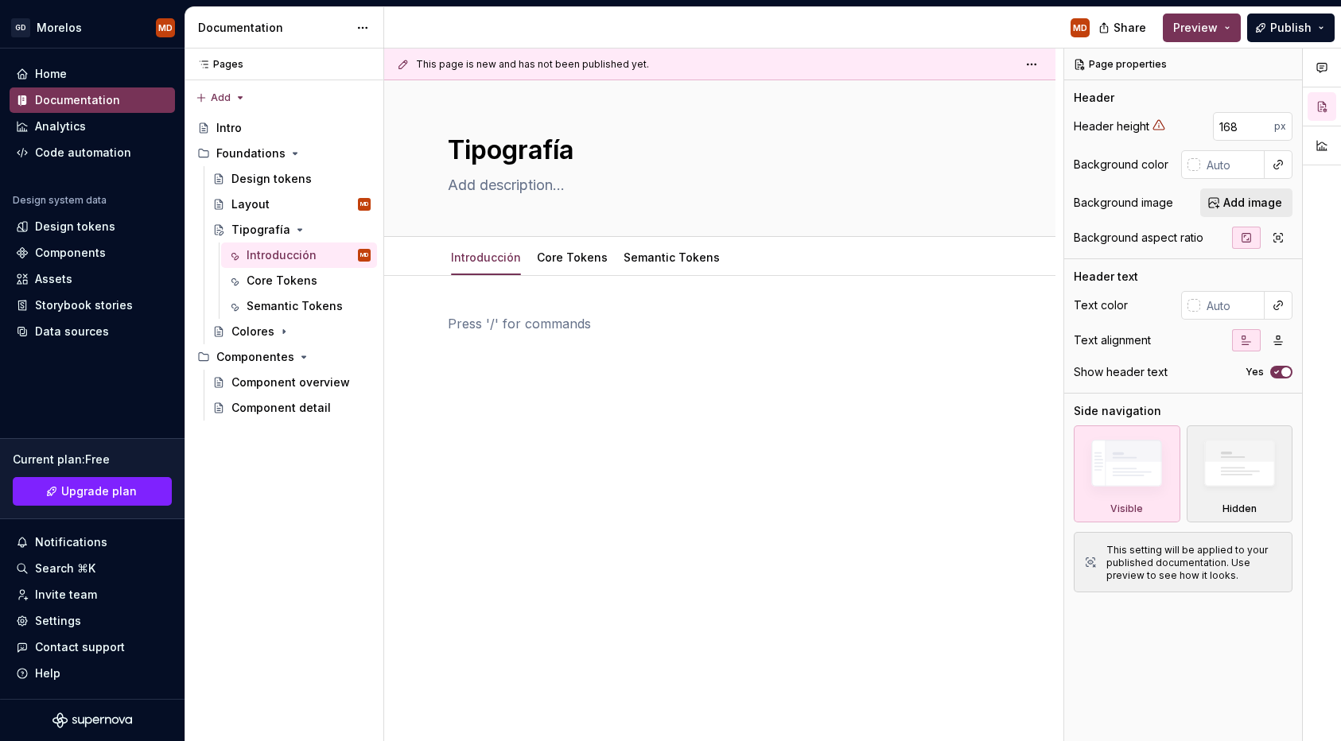
click at [516, 362] on div at bounding box center [720, 344] width 544 height 60
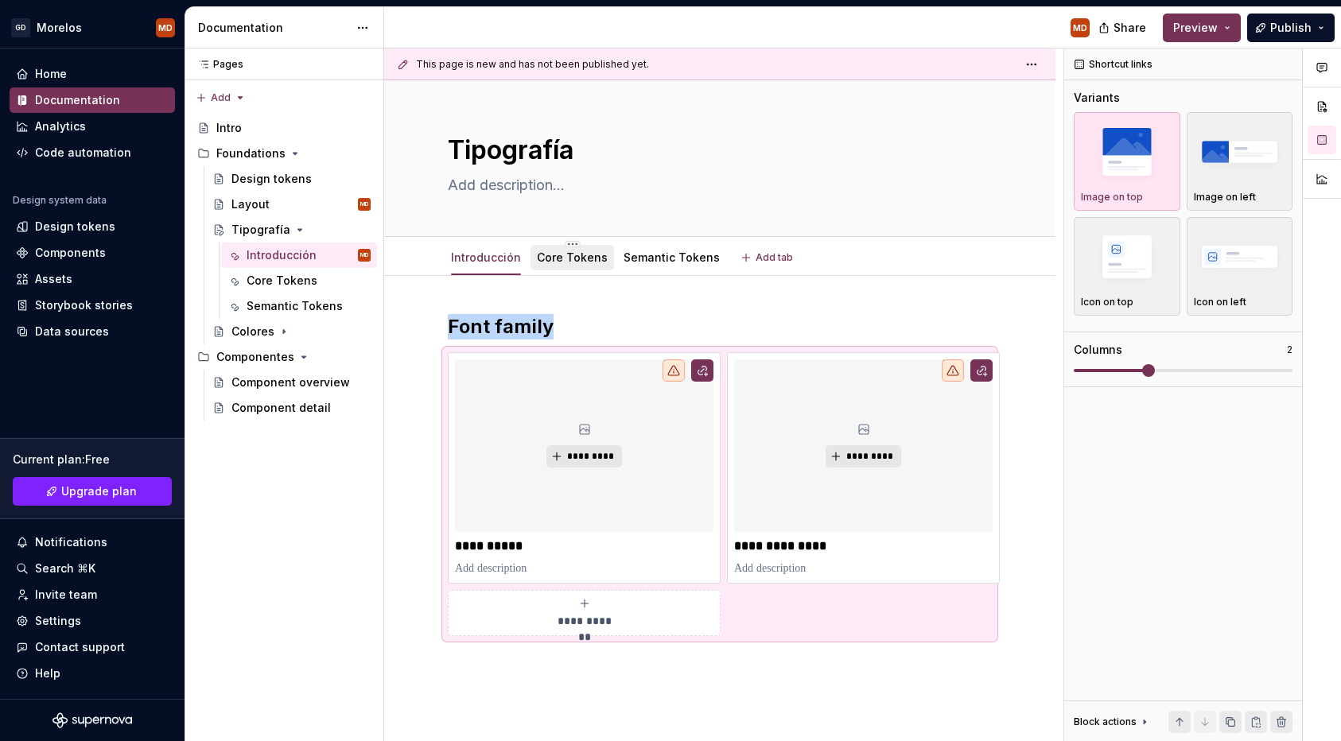
click at [574, 263] on link "Core Tokens" at bounding box center [572, 258] width 71 height 14
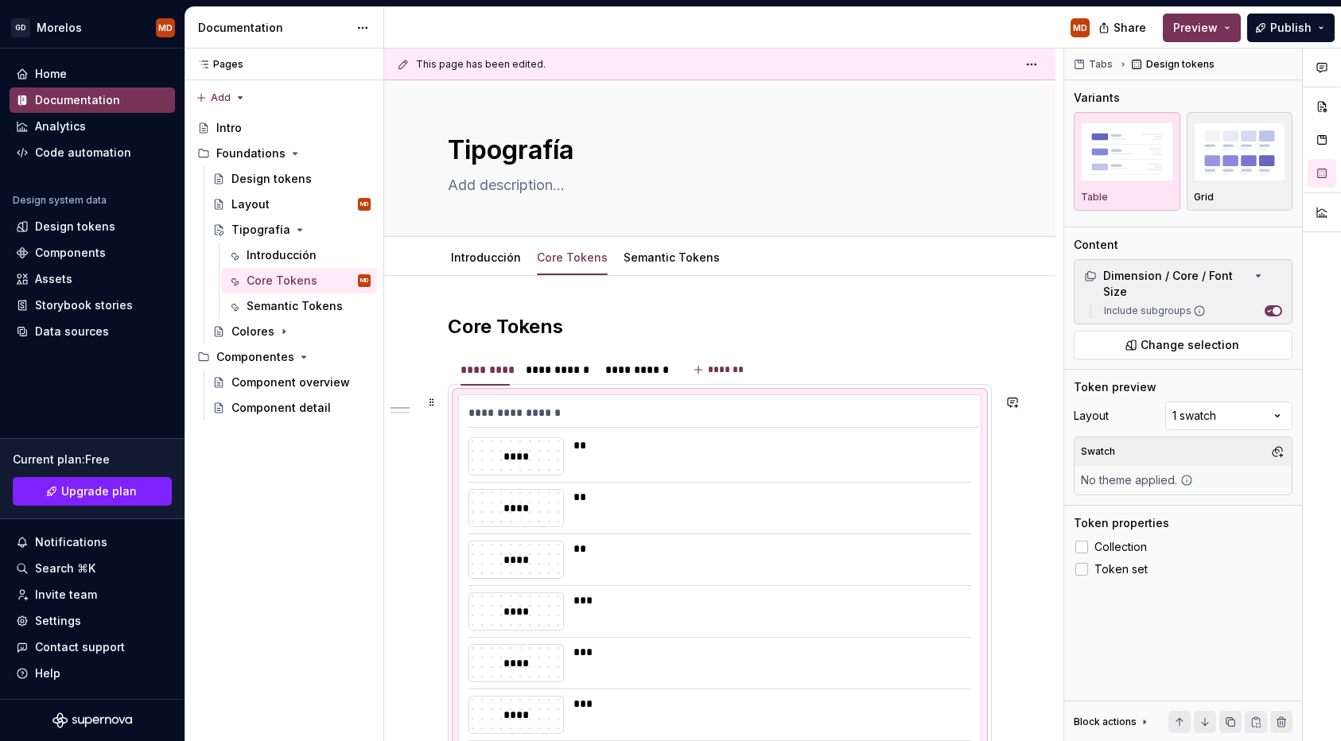
click at [760, 458] on div "**" at bounding box center [768, 457] width 388 height 38
click at [435, 359] on span at bounding box center [432, 362] width 13 height 22
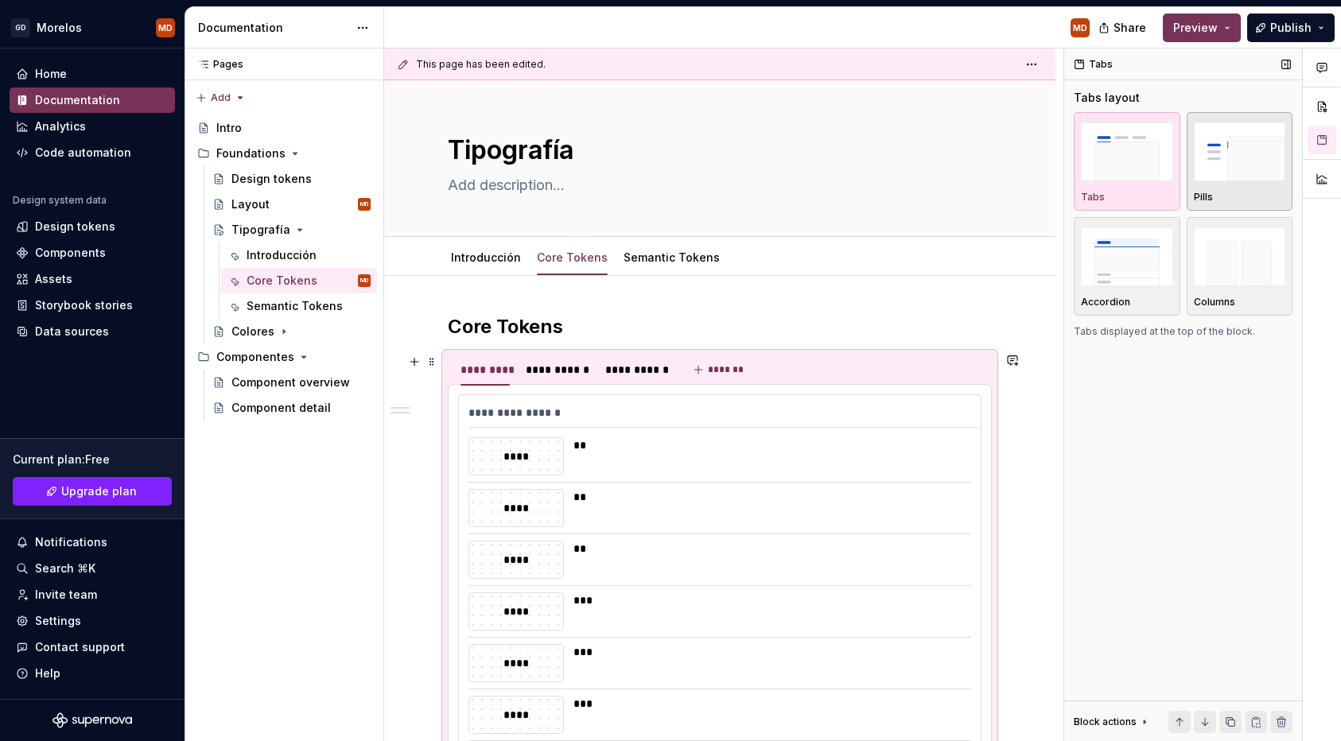
click at [1216, 156] on img "button" at bounding box center [1240, 152] width 92 height 58
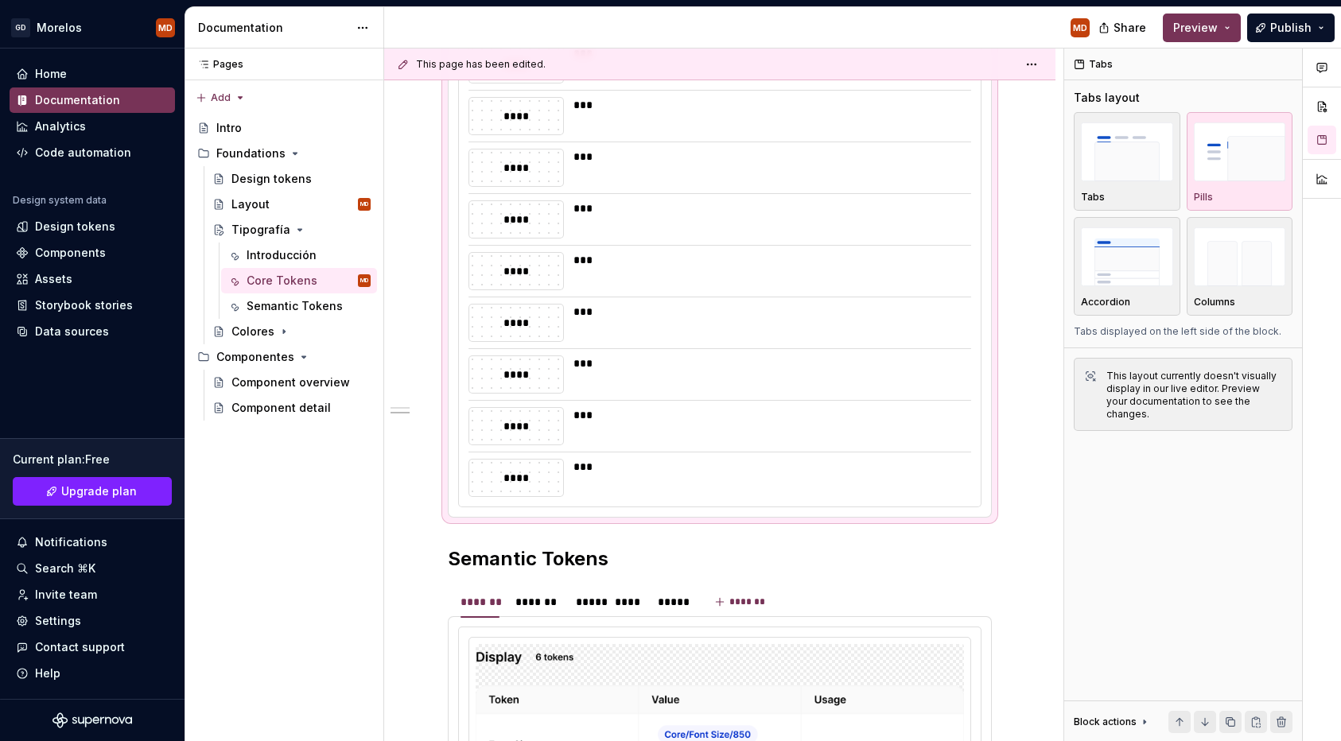
scroll to position [827, 0]
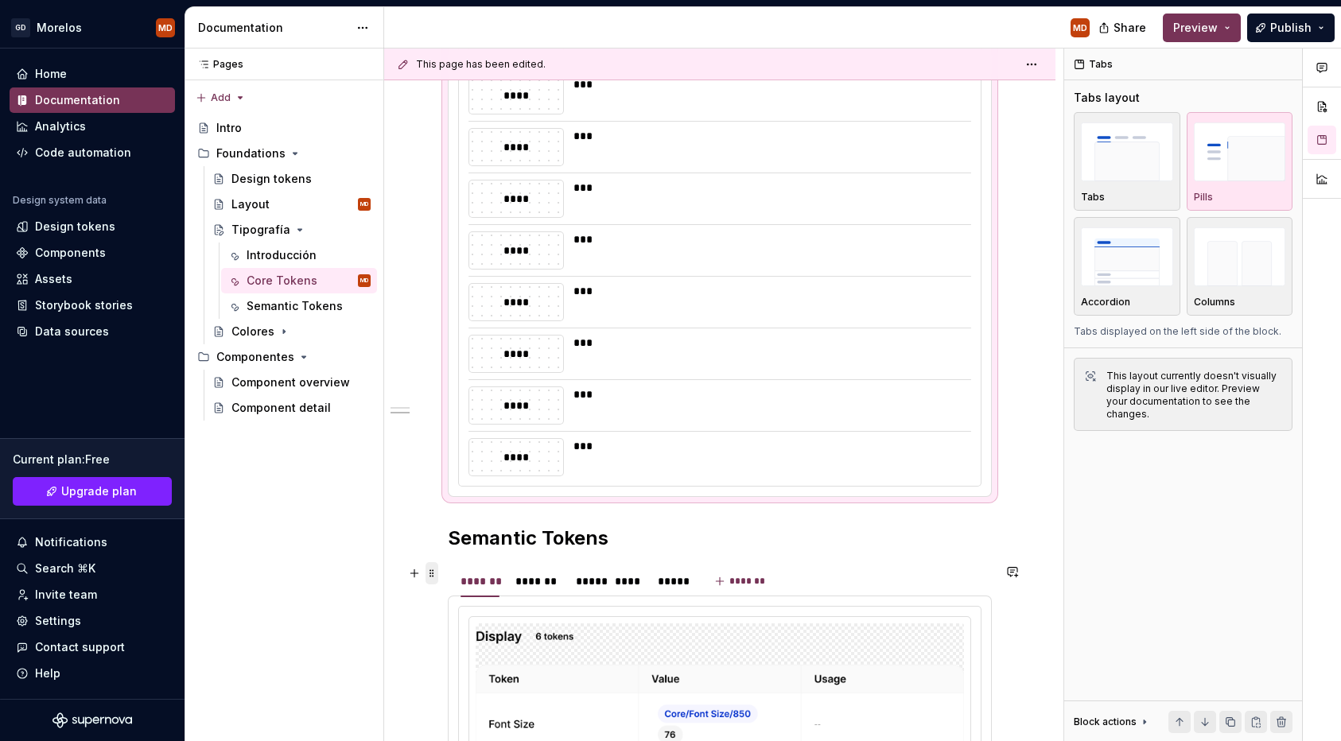
click at [434, 574] on span at bounding box center [432, 573] width 13 height 22
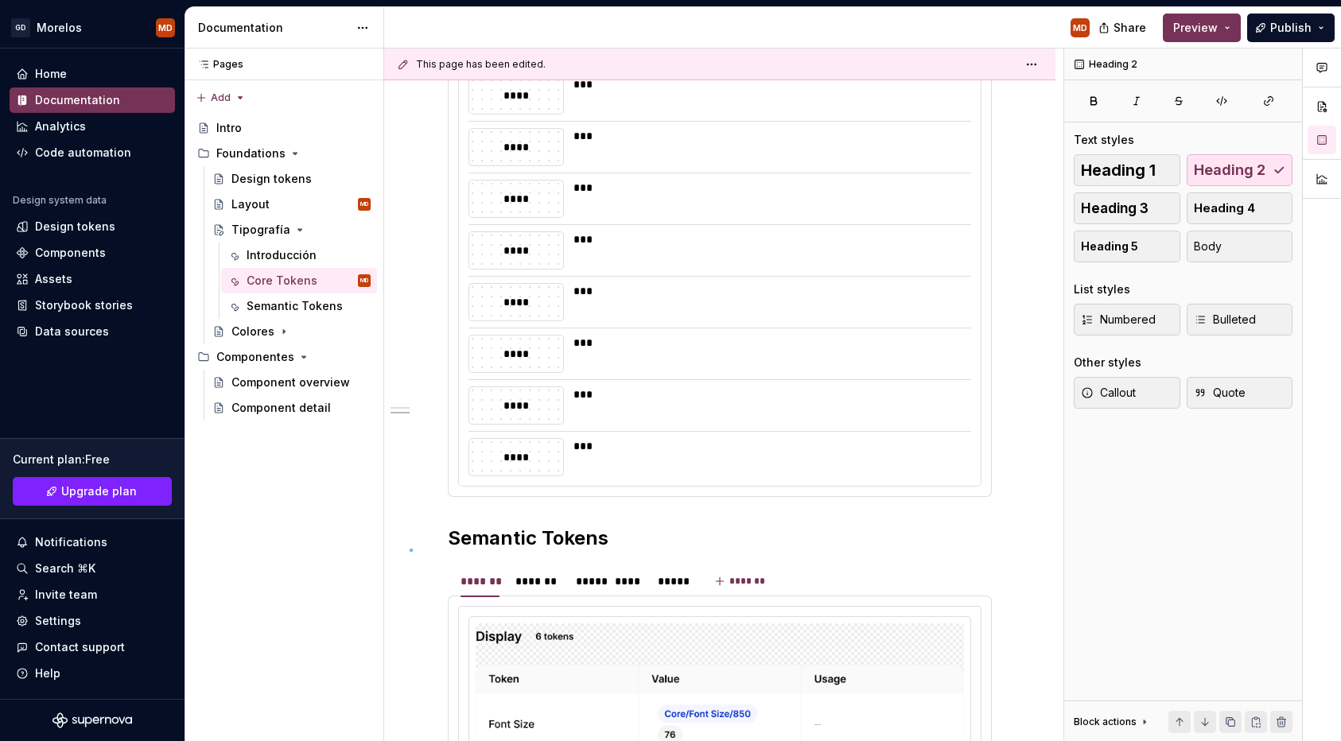
click at [410, 549] on div "**********" at bounding box center [723, 396] width 679 height 694
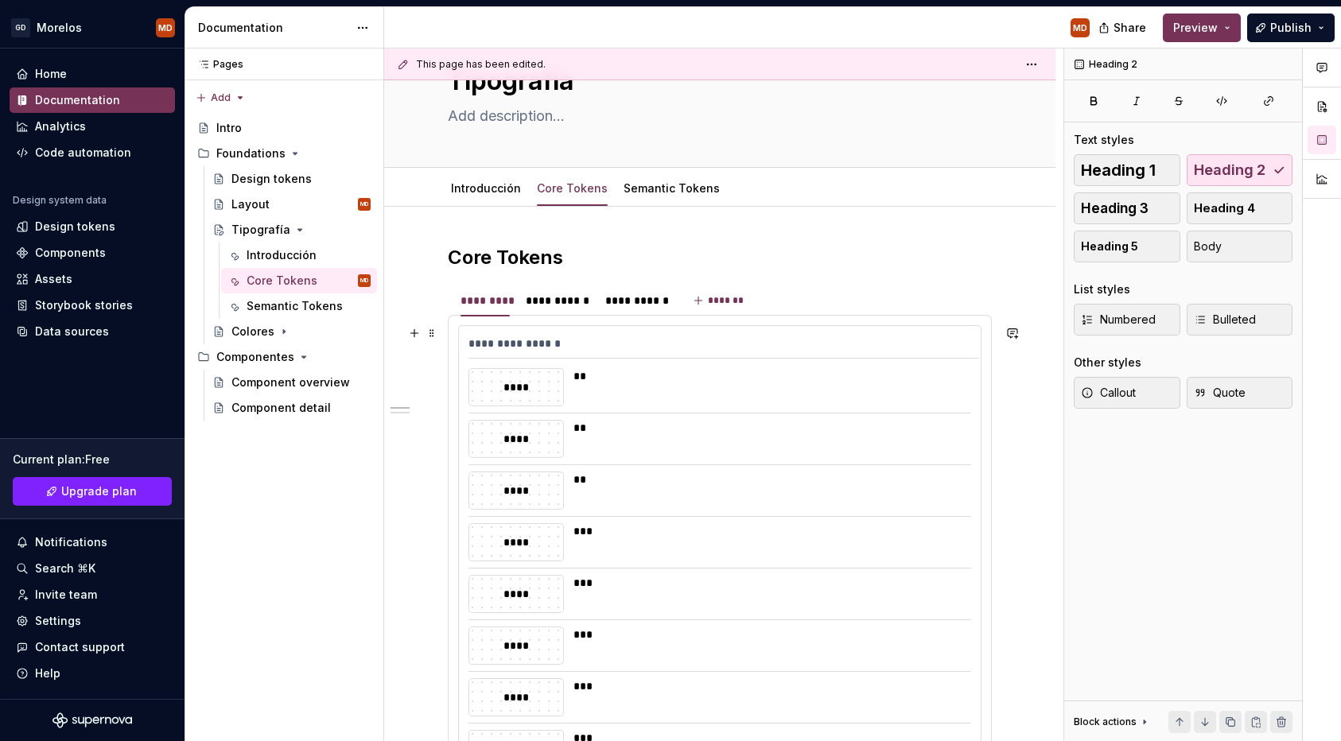
scroll to position [60, 0]
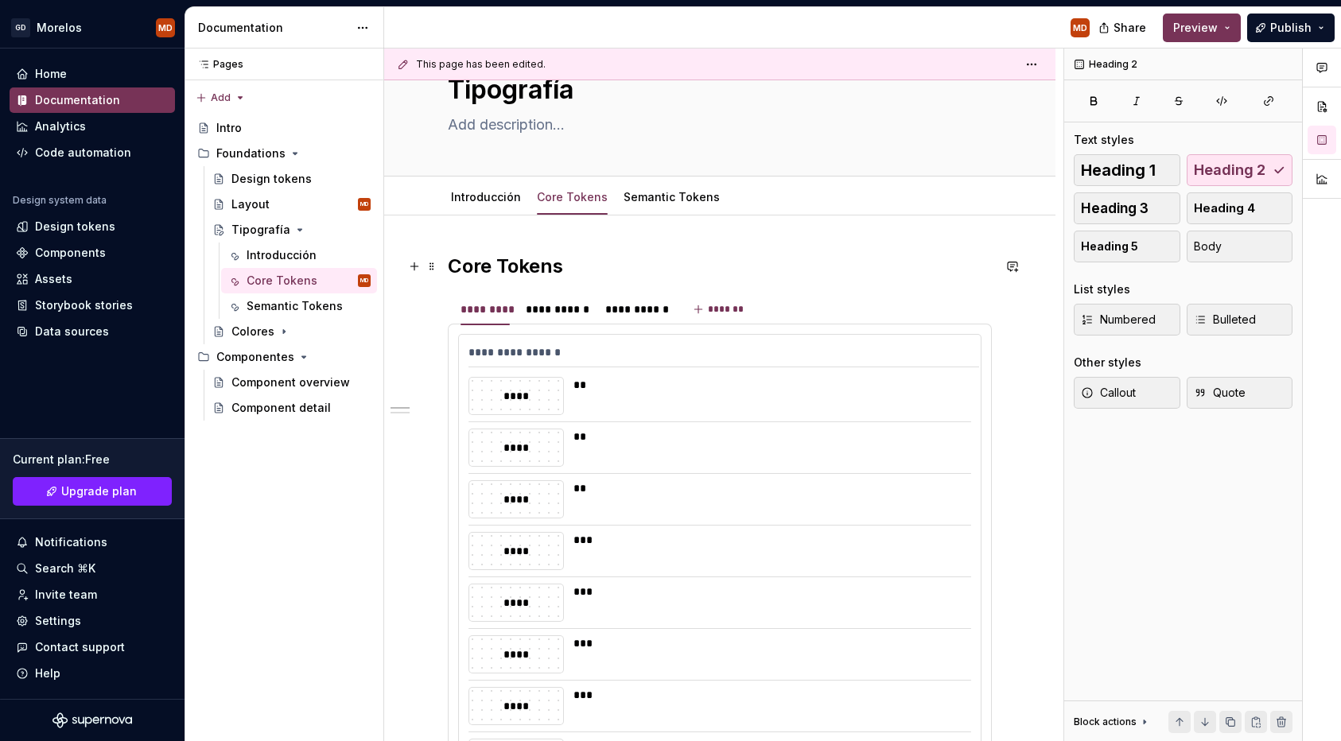
click at [483, 262] on h2 "Core Tokens" at bounding box center [720, 266] width 544 height 25
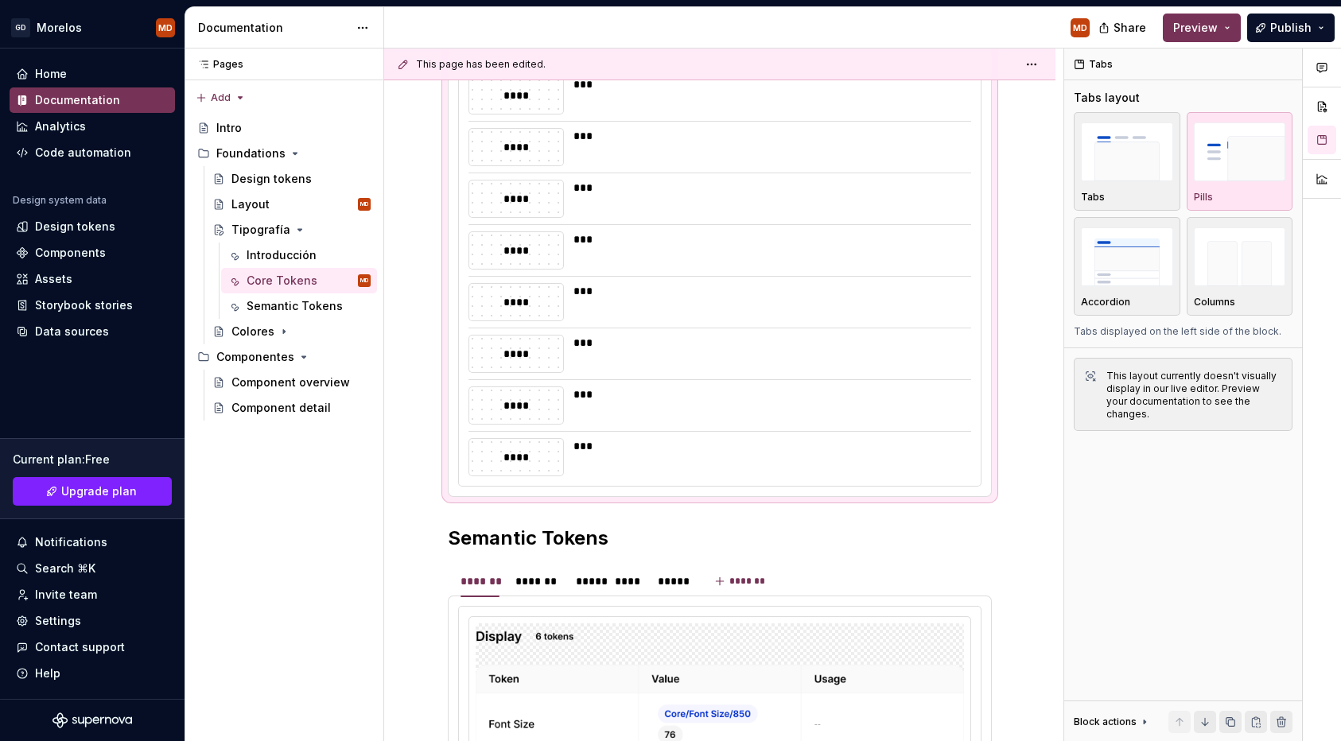
scroll to position [1018, 0]
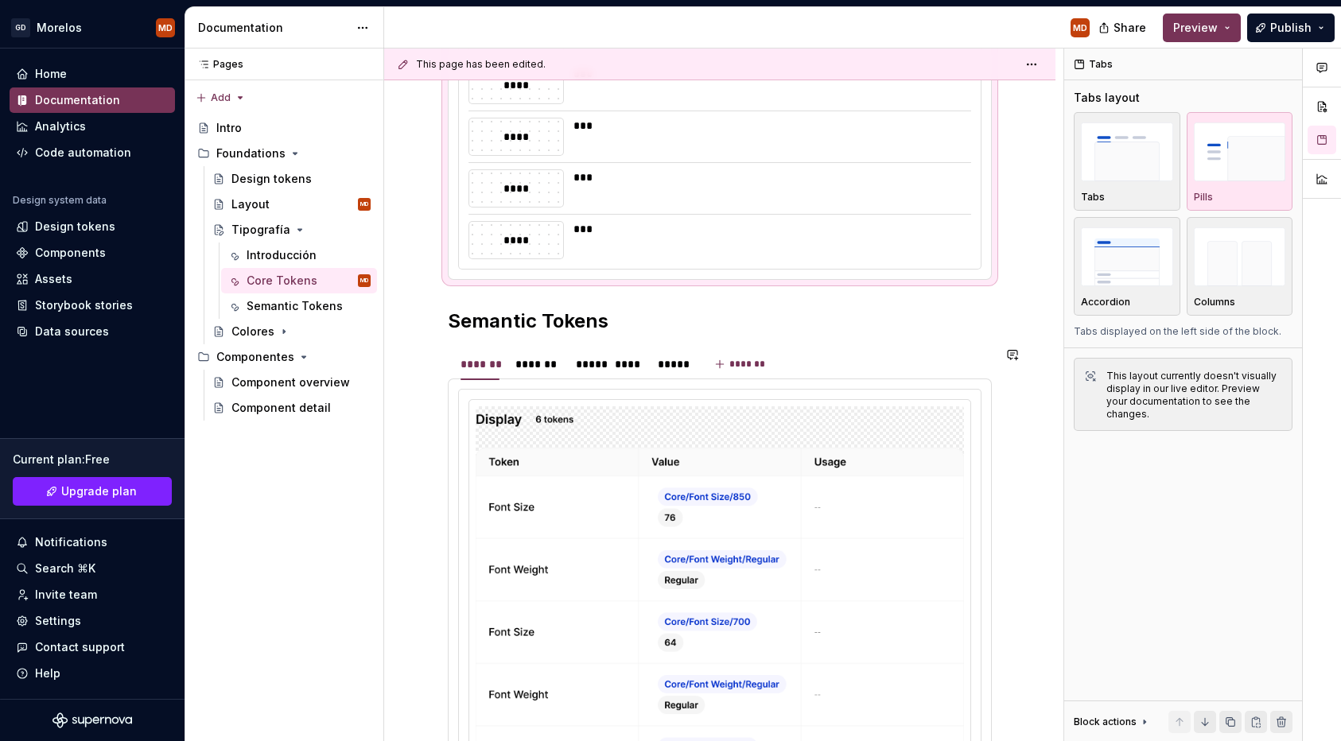
click at [475, 328] on h2 "Semantic Tokens" at bounding box center [720, 321] width 544 height 25
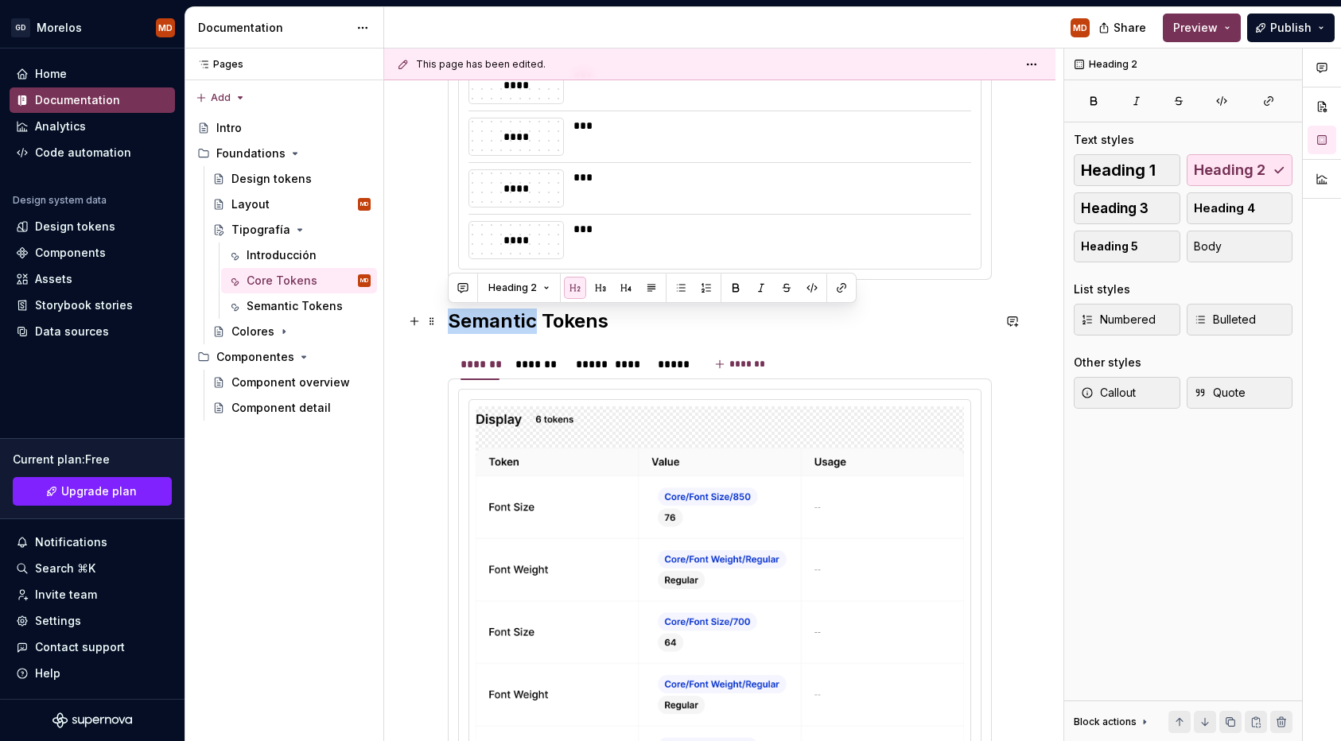
click at [475, 328] on h2 "Semantic Tokens" at bounding box center [720, 321] width 544 height 25
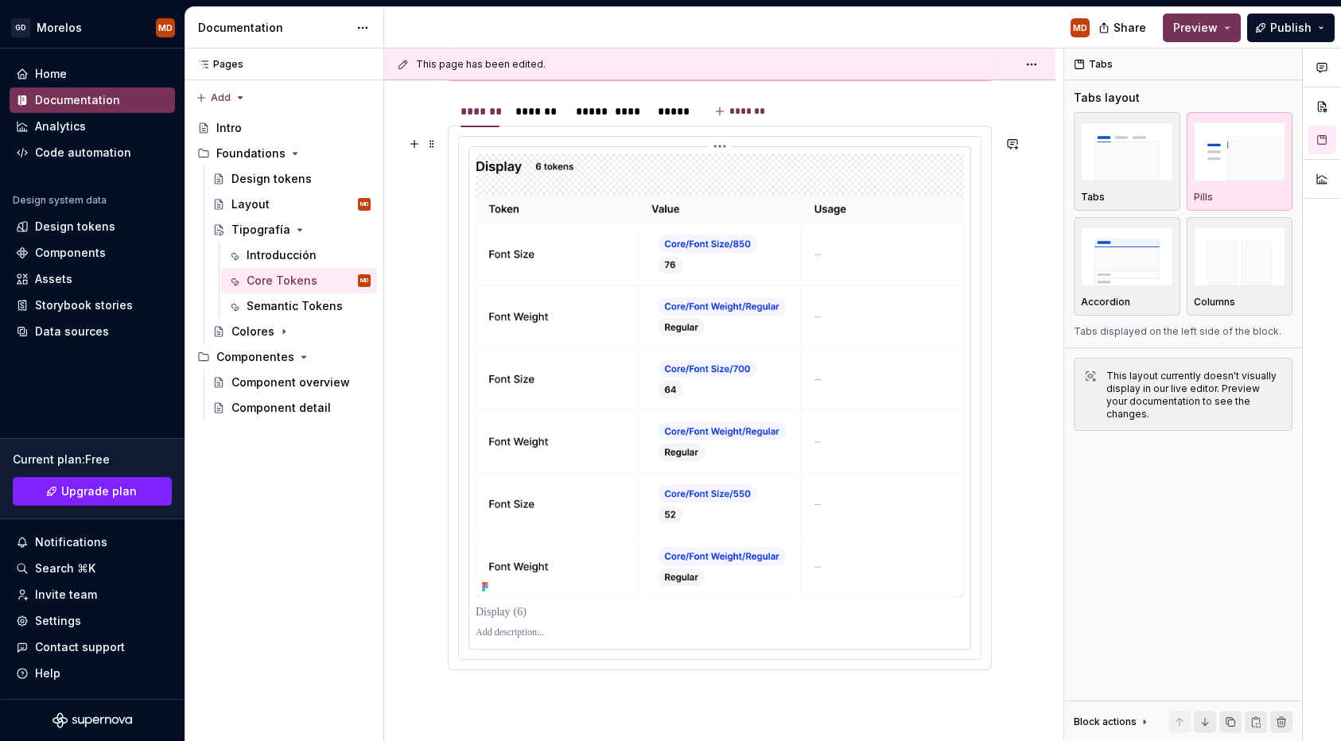
scroll to position [1231, 0]
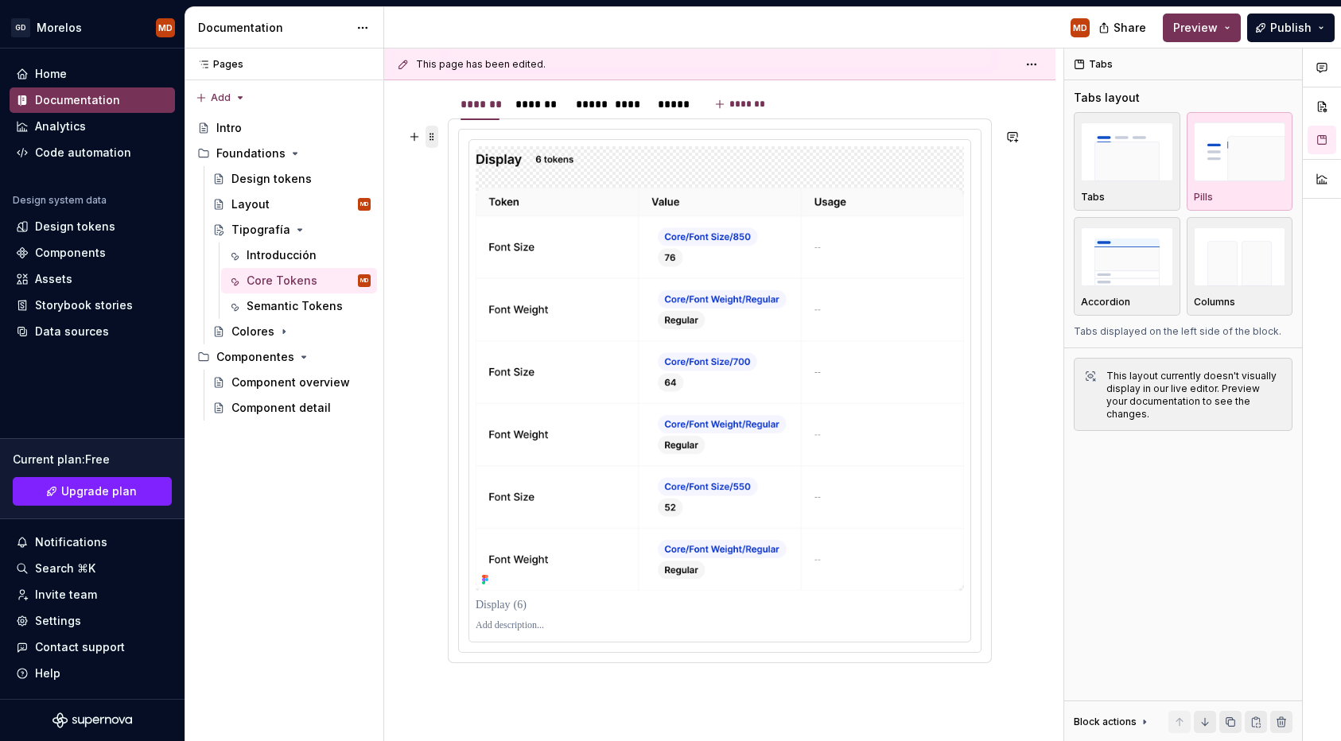
click at [434, 136] on span at bounding box center [432, 137] width 13 height 22
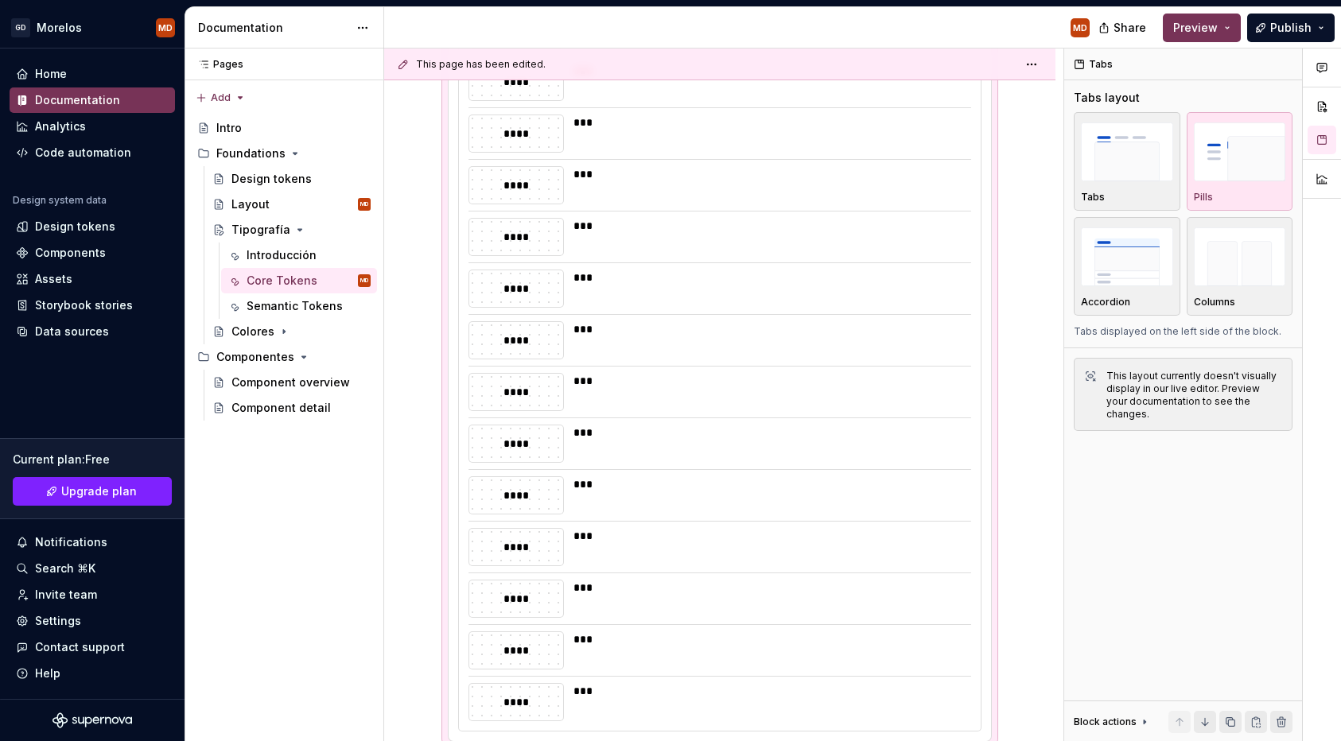
scroll to position [1090, 0]
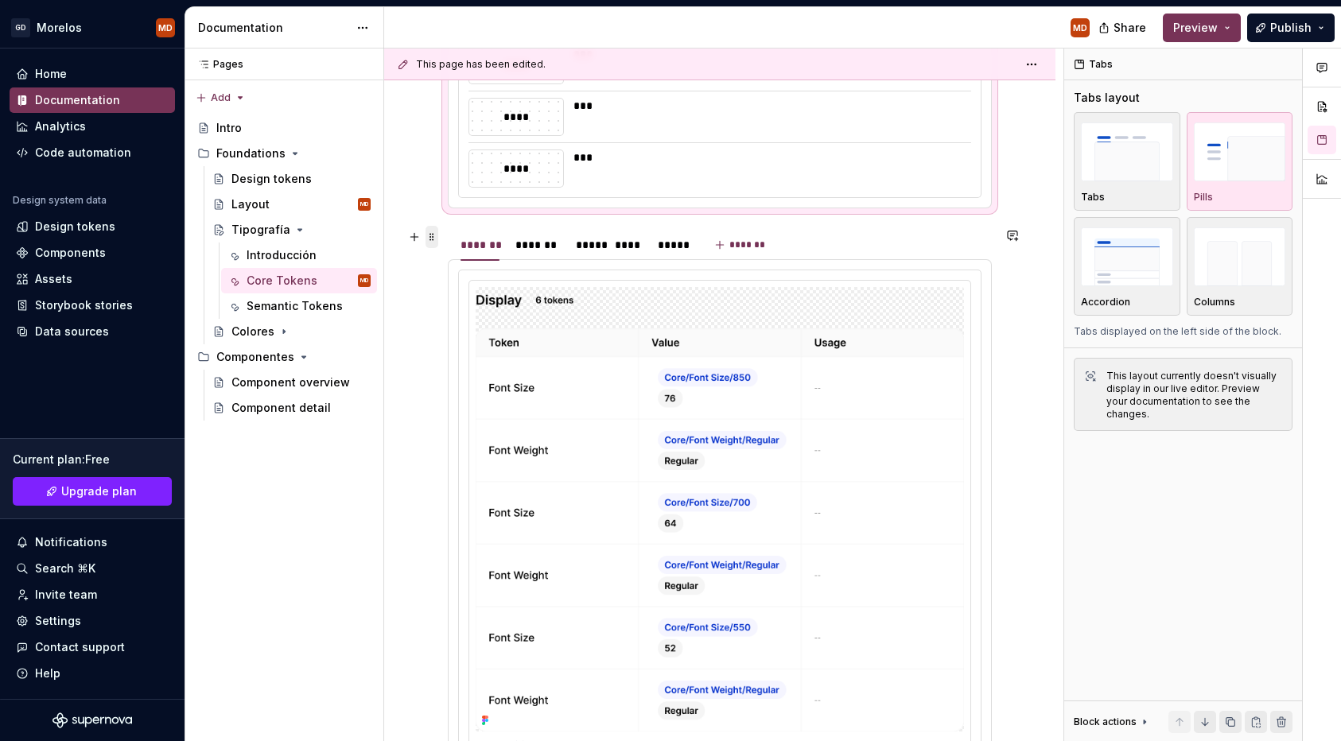
click at [430, 236] on span at bounding box center [432, 237] width 13 height 22
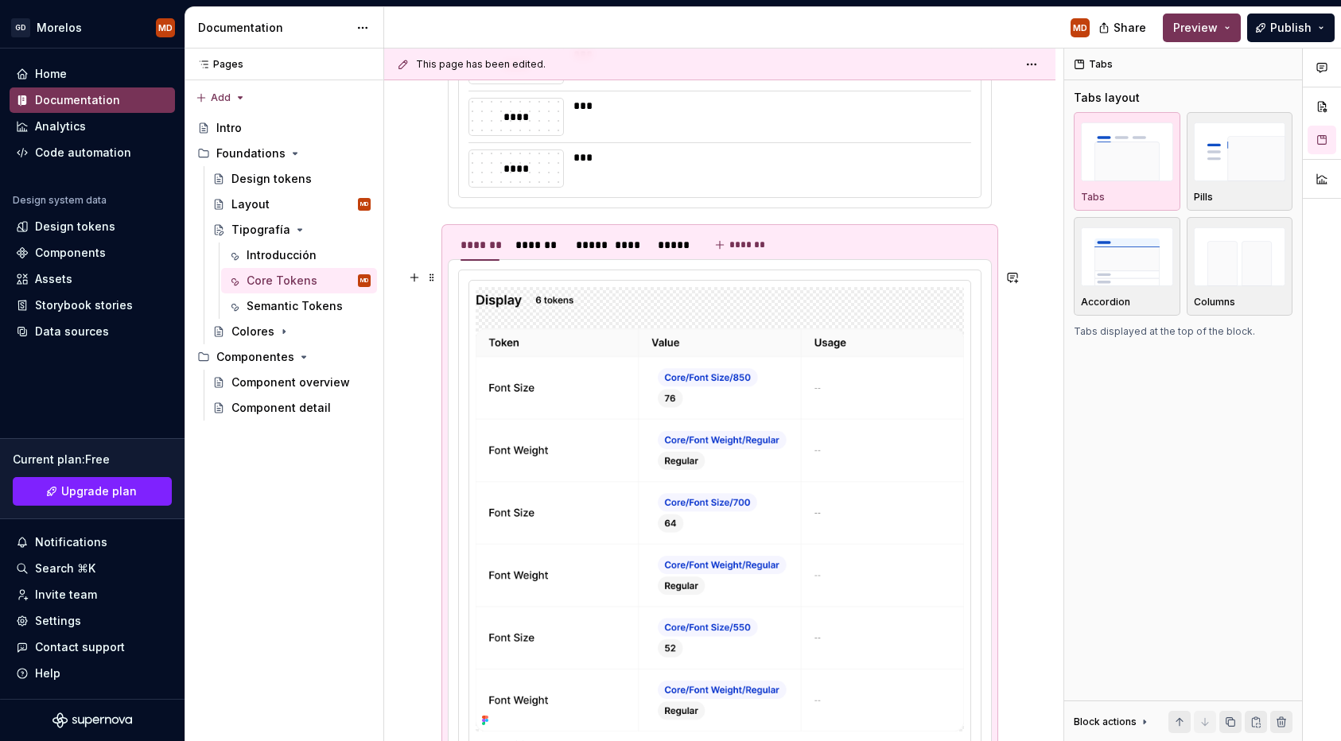
scroll to position [1159, 0]
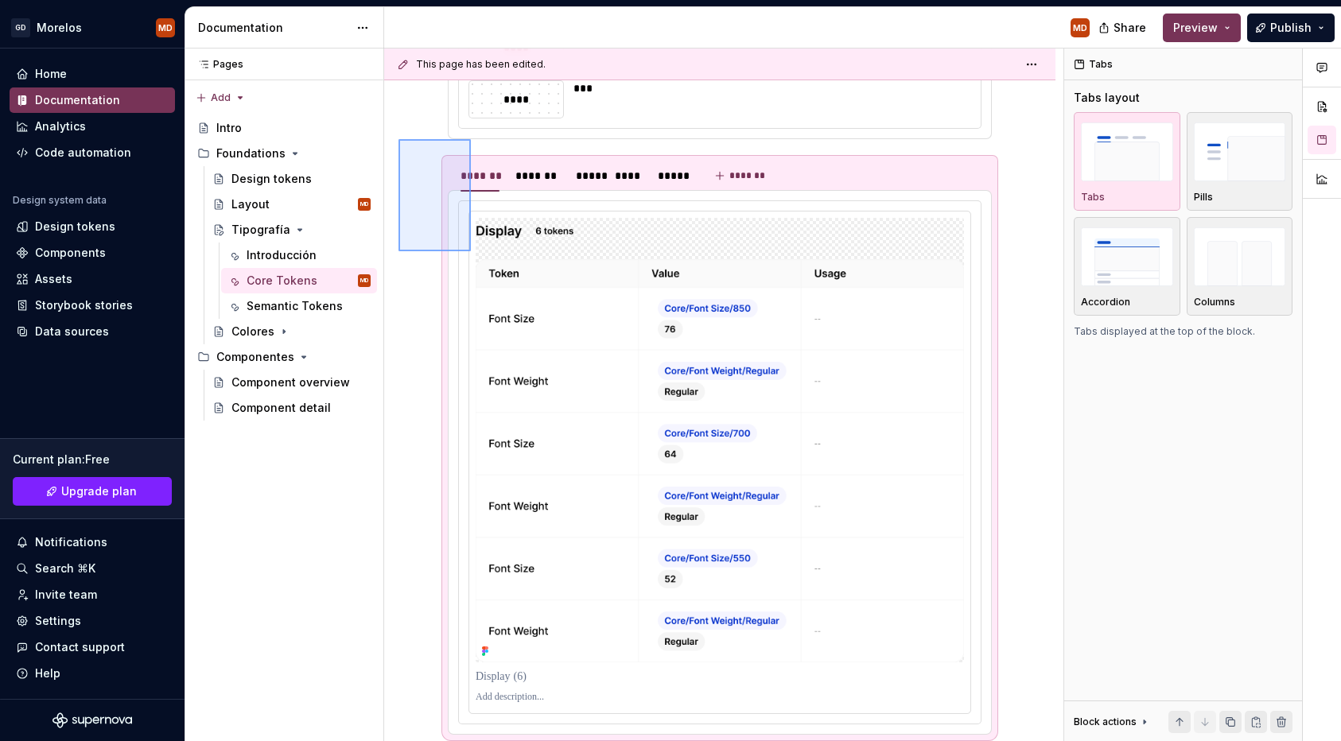
drag, startPoint x: 399, startPoint y: 140, endPoint x: 469, endPoint y: 248, distance: 128.9
click at [469, 248] on div "**********" at bounding box center [723, 396] width 679 height 694
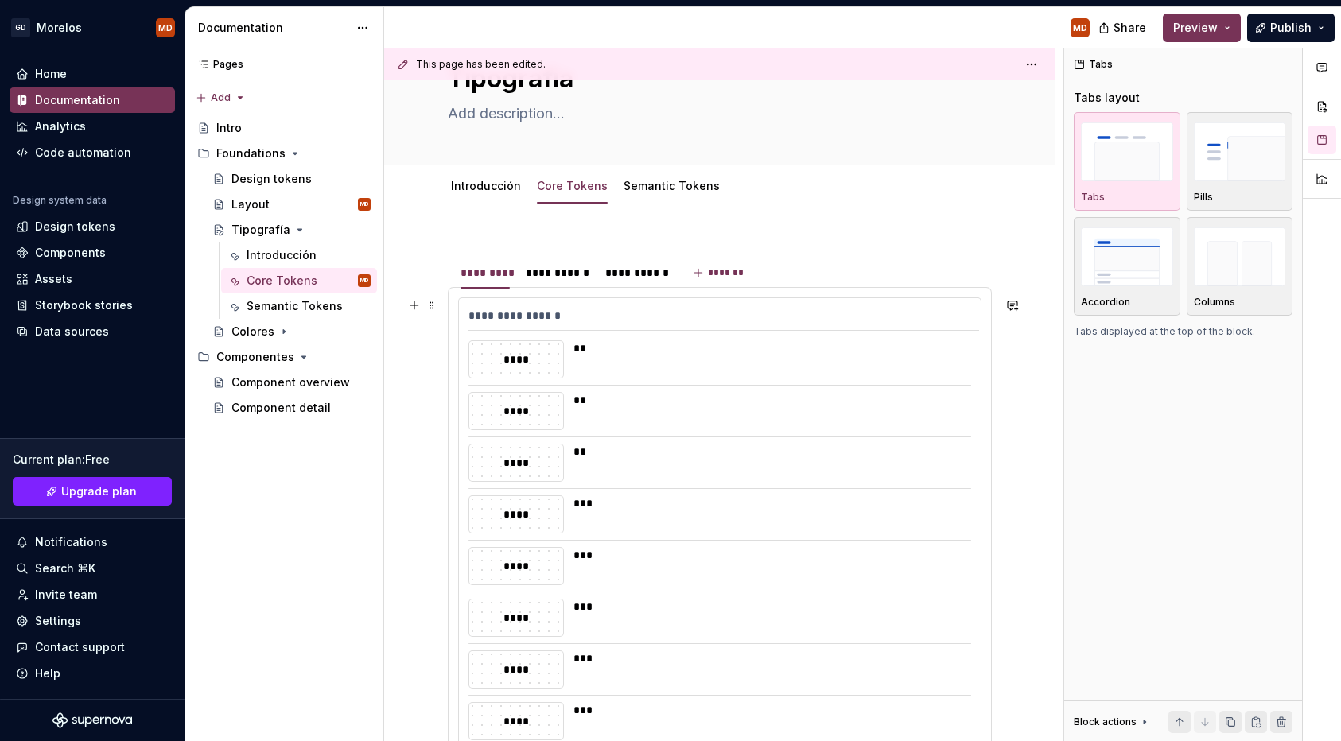
scroll to position [0, 0]
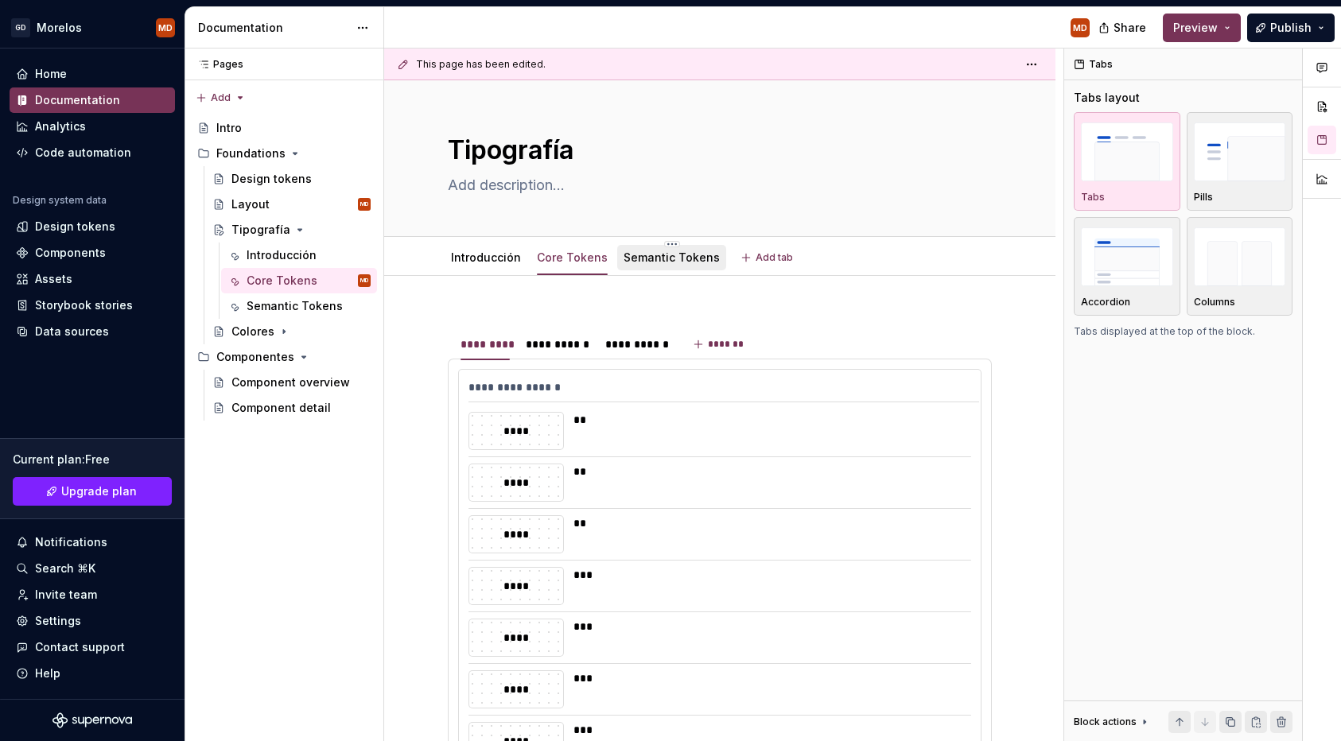
click at [650, 263] on link "Semantic Tokens" at bounding box center [672, 258] width 96 height 14
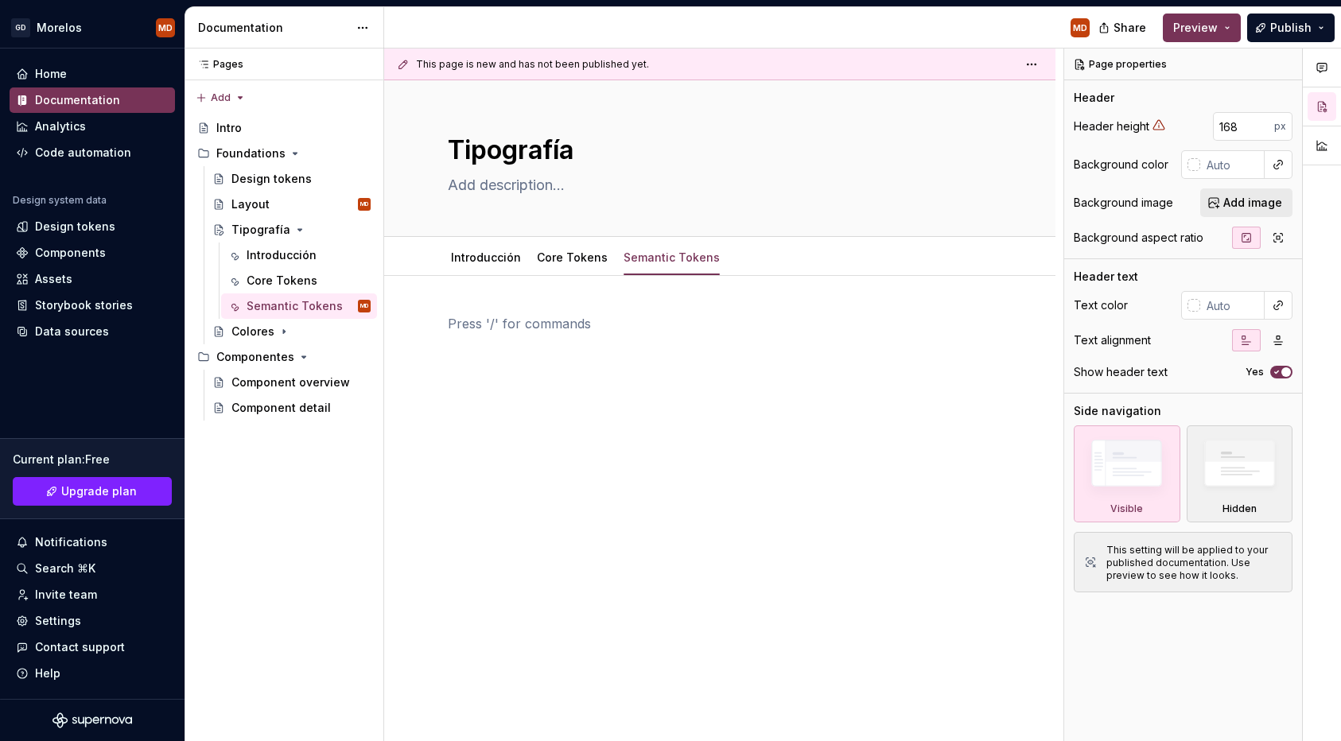
click at [613, 342] on div at bounding box center [720, 344] width 544 height 60
click at [558, 266] on div "Core Tokens" at bounding box center [572, 257] width 71 height 19
click at [577, 261] on link "Core Tokens" at bounding box center [572, 258] width 71 height 14
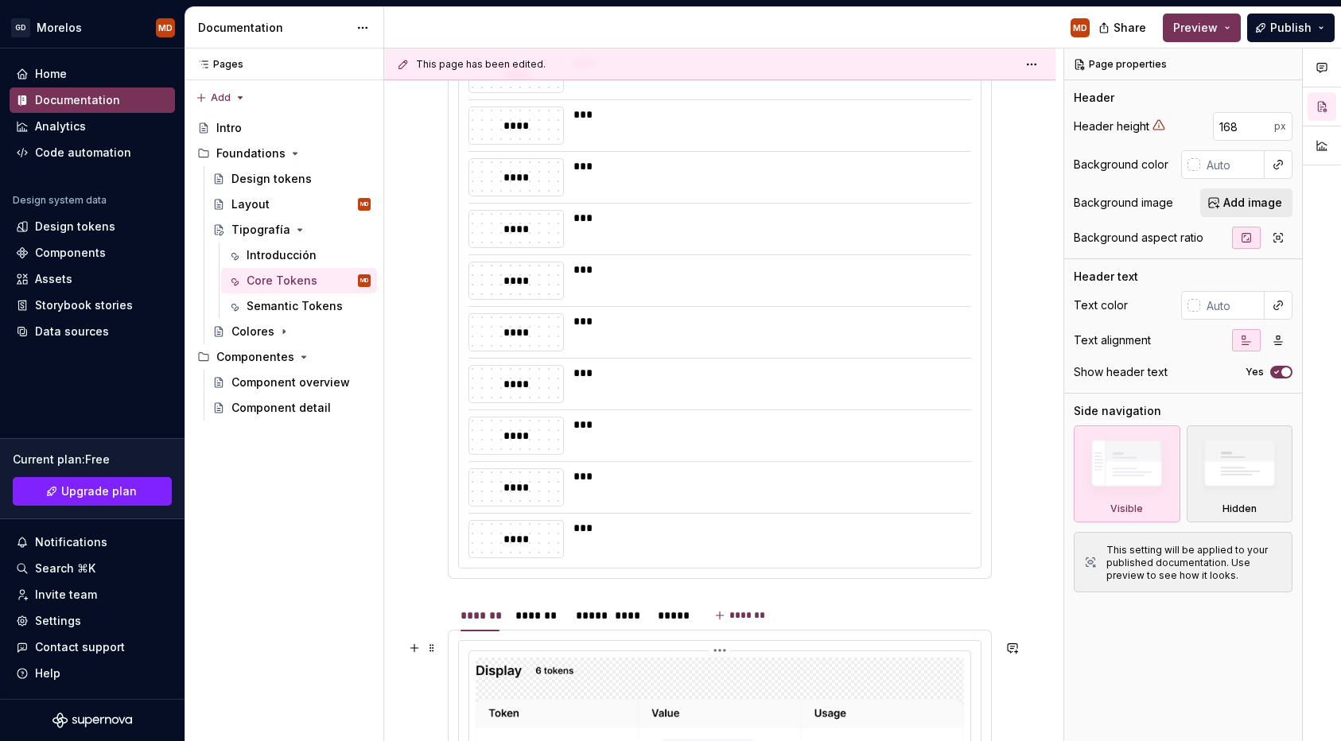
scroll to position [1414, 0]
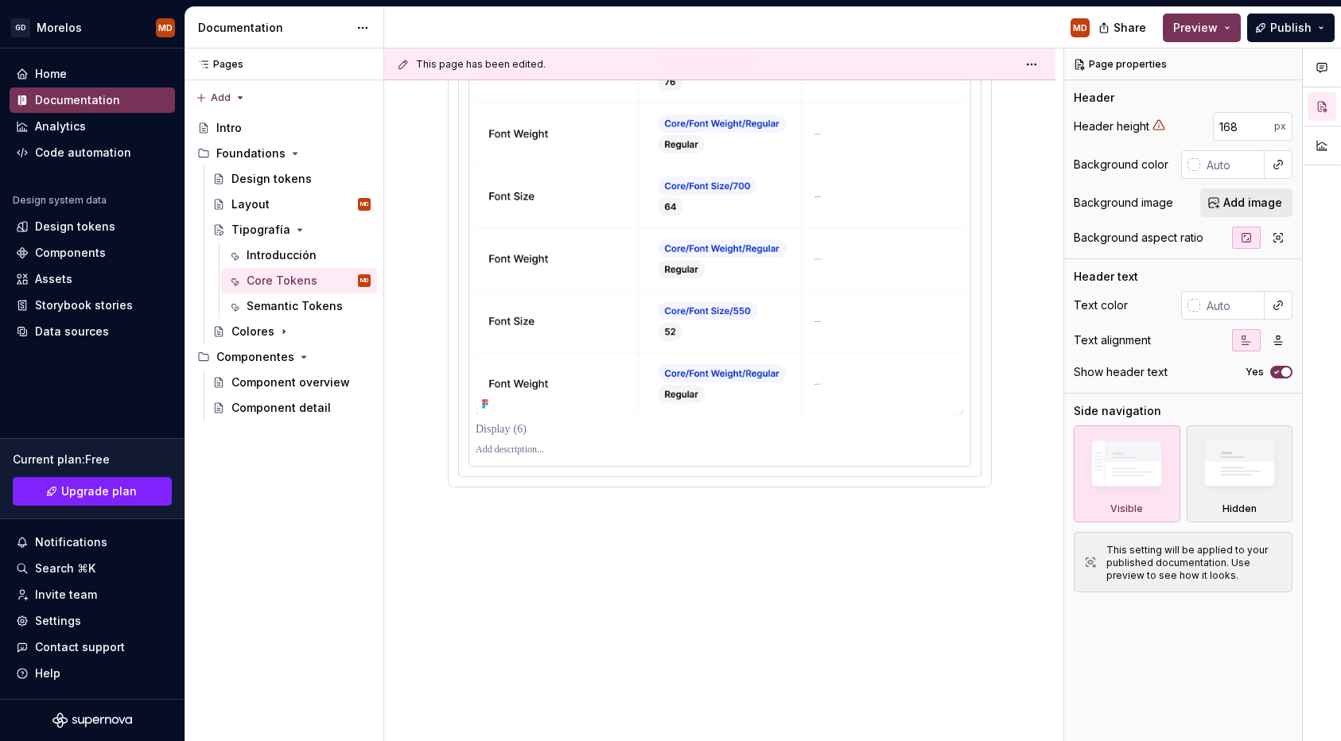
click at [531, 476] on div at bounding box center [720, 215] width 522 height 523
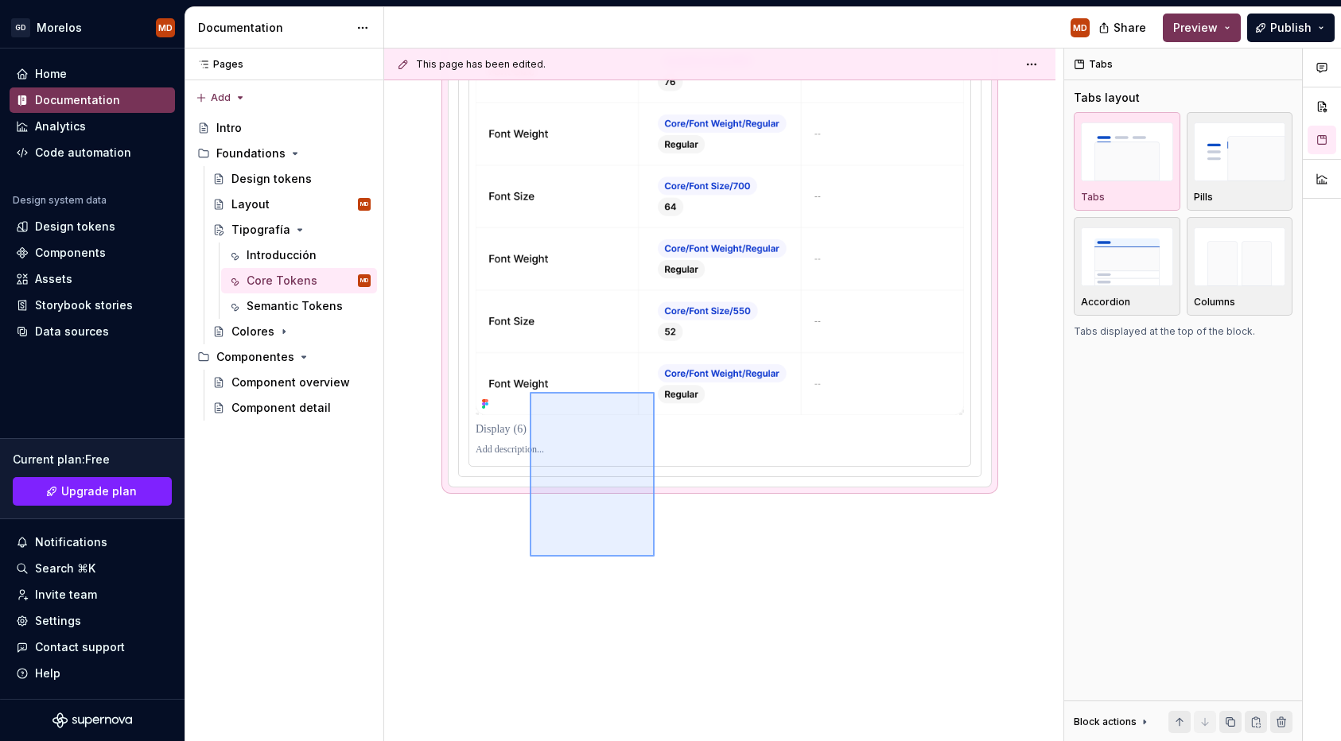
drag, startPoint x: 530, startPoint y: 558, endPoint x: 654, endPoint y: 392, distance: 206.8
click at [654, 392] on div "**********" at bounding box center [723, 396] width 679 height 694
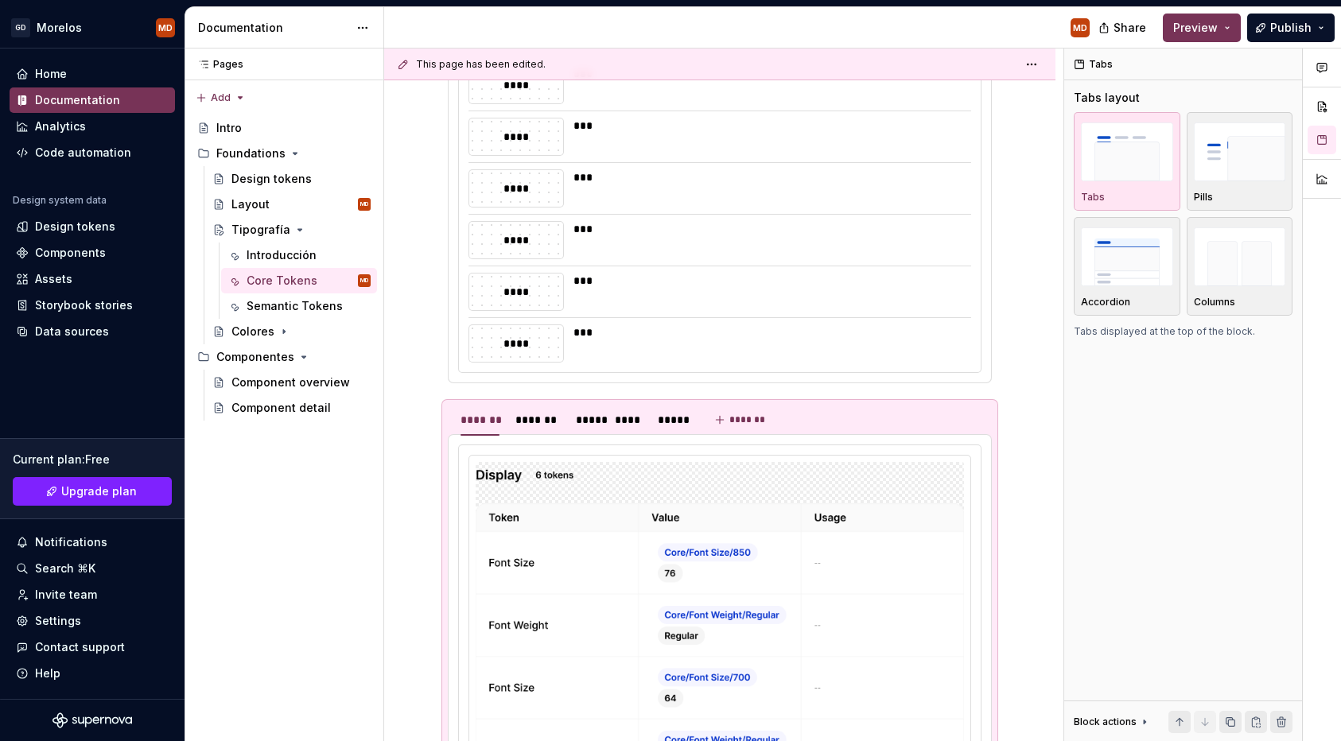
scroll to position [0, 0]
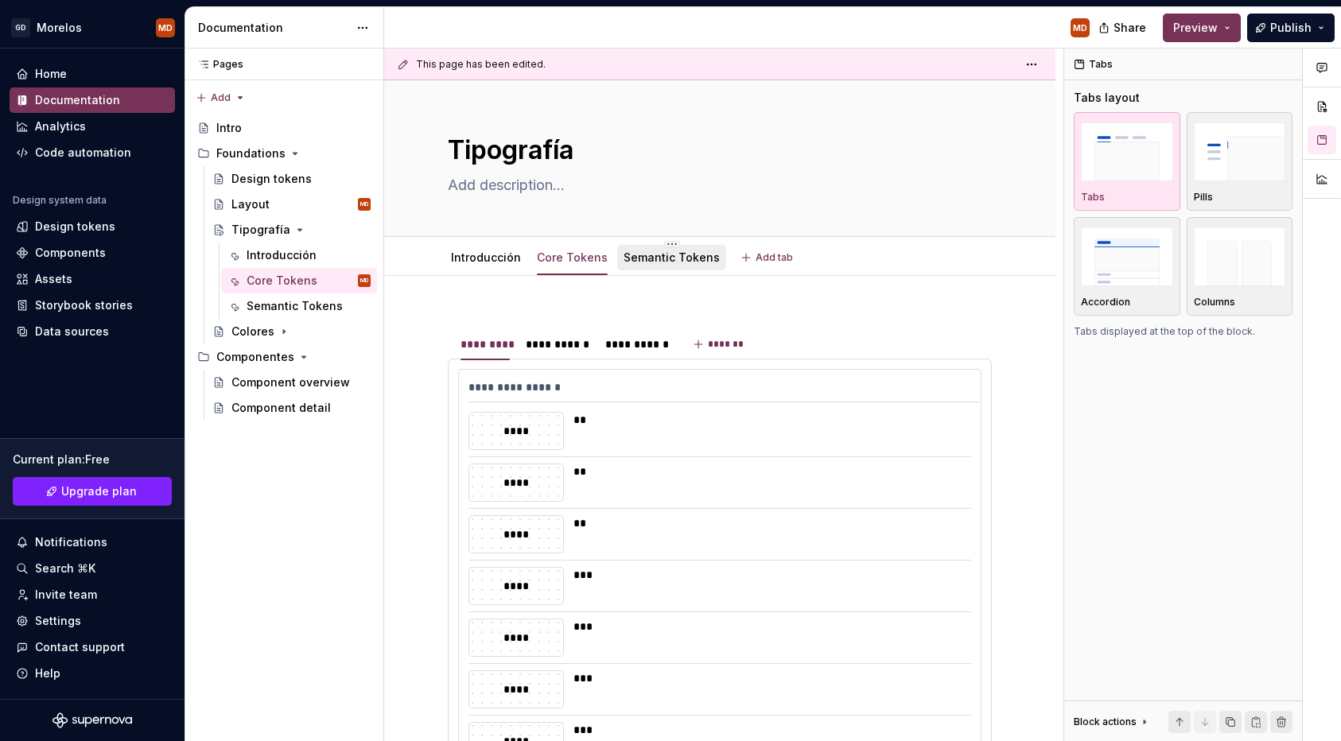
click at [671, 251] on link "Semantic Tokens" at bounding box center [672, 258] width 96 height 14
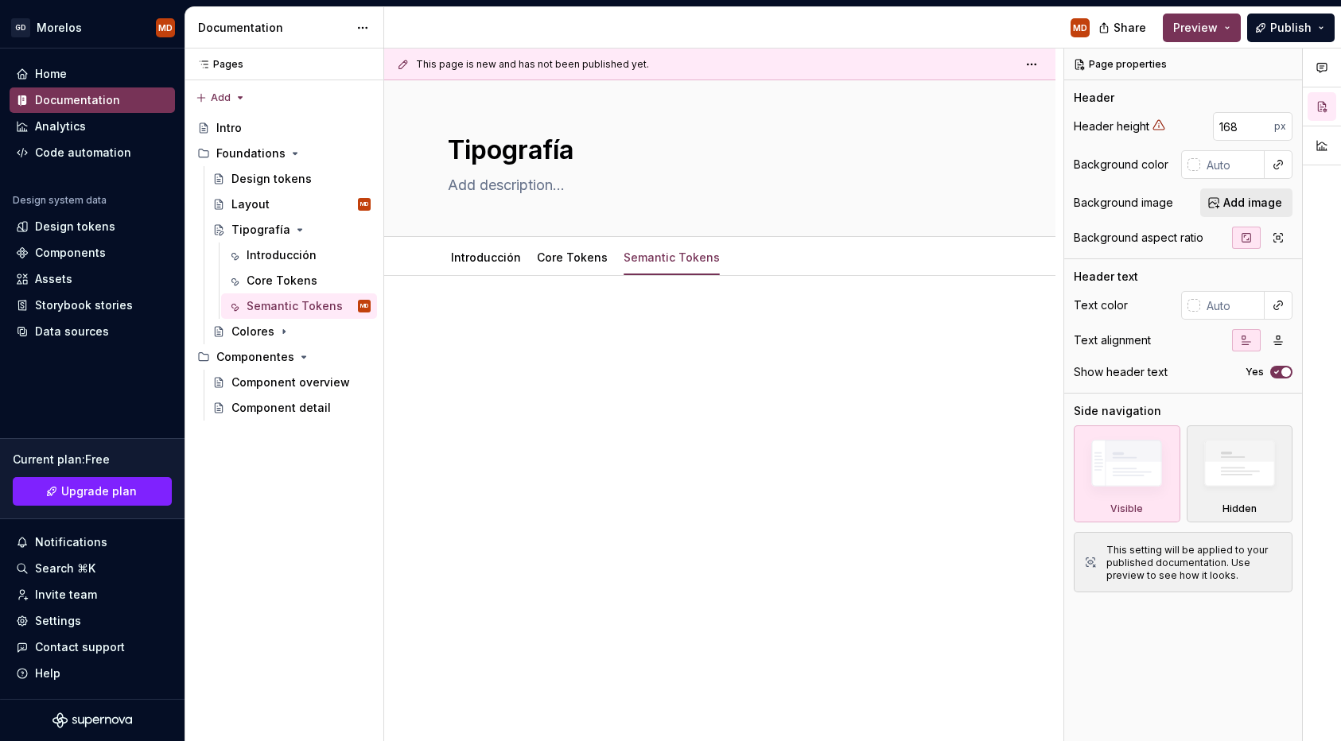
click at [589, 458] on div at bounding box center [719, 446] width 671 height 340
click at [592, 262] on link "Core Tokens" at bounding box center [572, 258] width 71 height 14
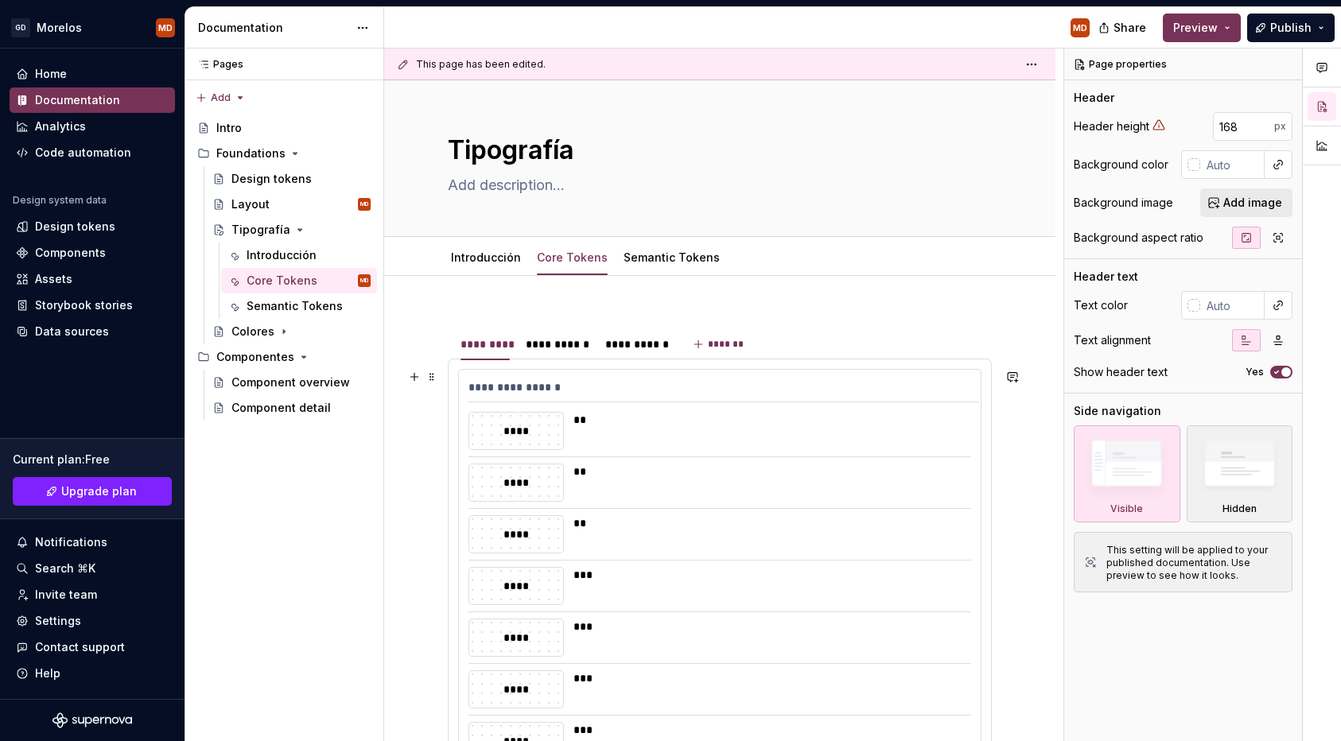
scroll to position [1014, 0]
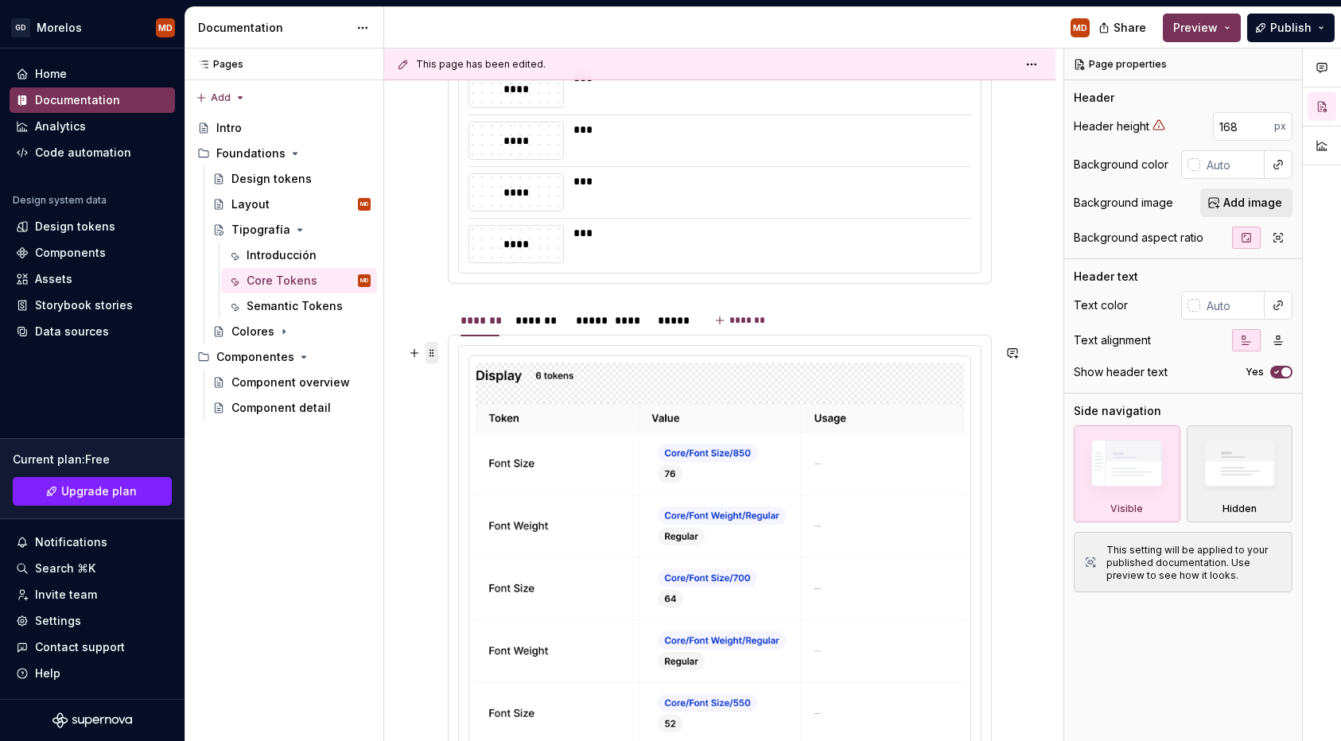
click at [434, 357] on span at bounding box center [432, 353] width 13 height 22
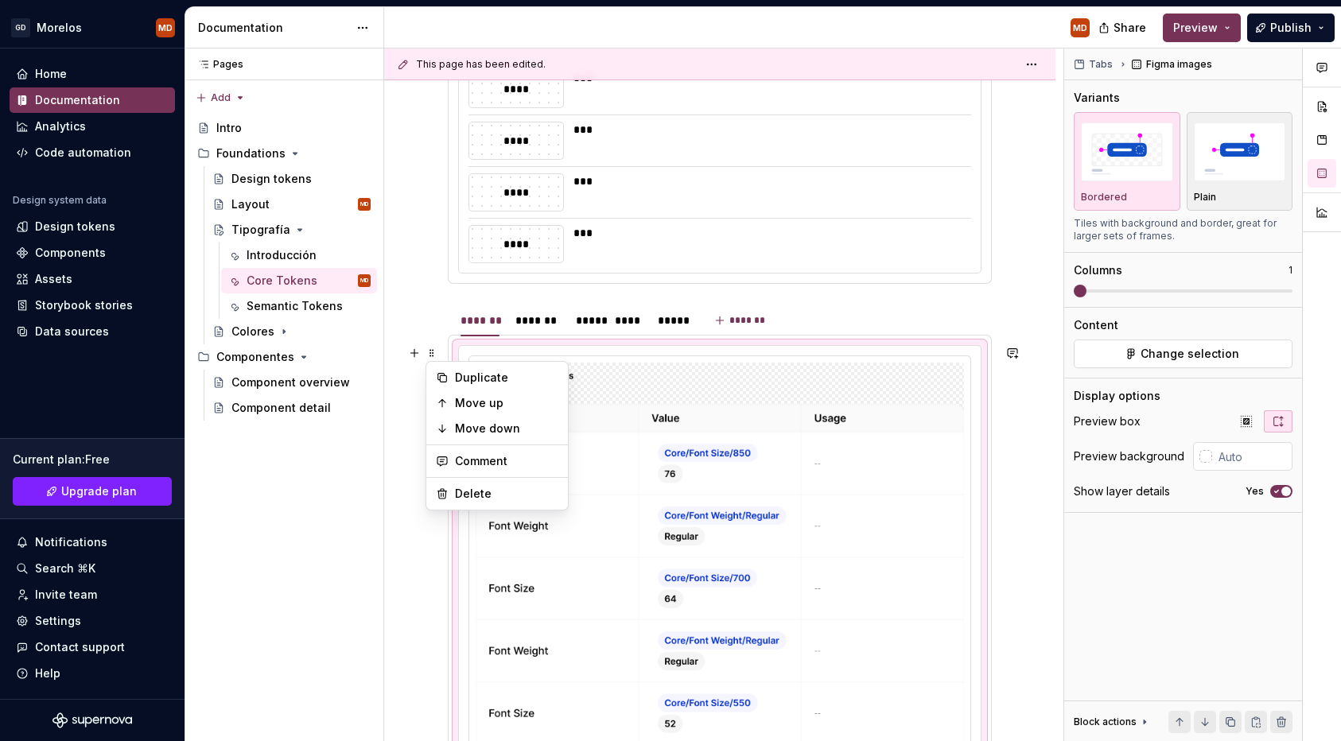
click at [430, 355] on div "**********" at bounding box center [719, 198] width 671 height 1873
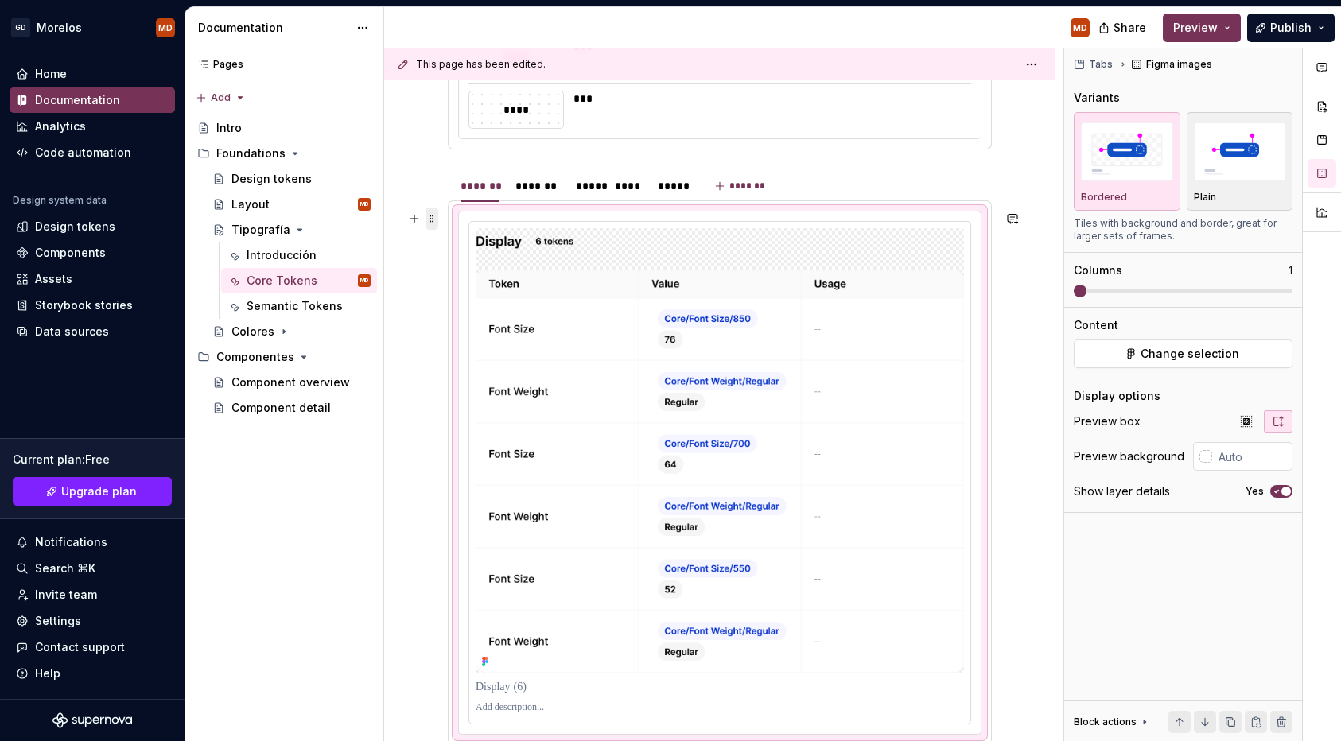
click at [430, 220] on span at bounding box center [432, 219] width 13 height 22
click at [438, 196] on div "**********" at bounding box center [719, 63] width 671 height 1873
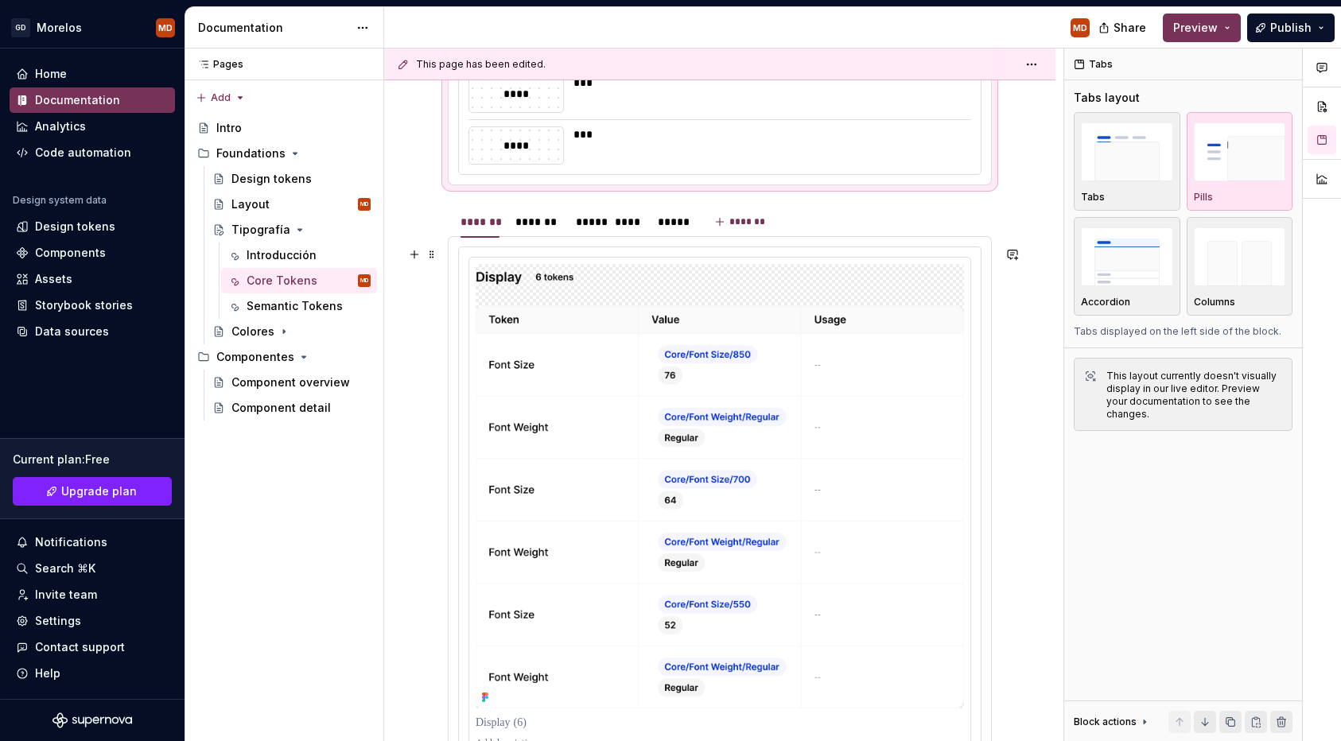
scroll to position [1111, 0]
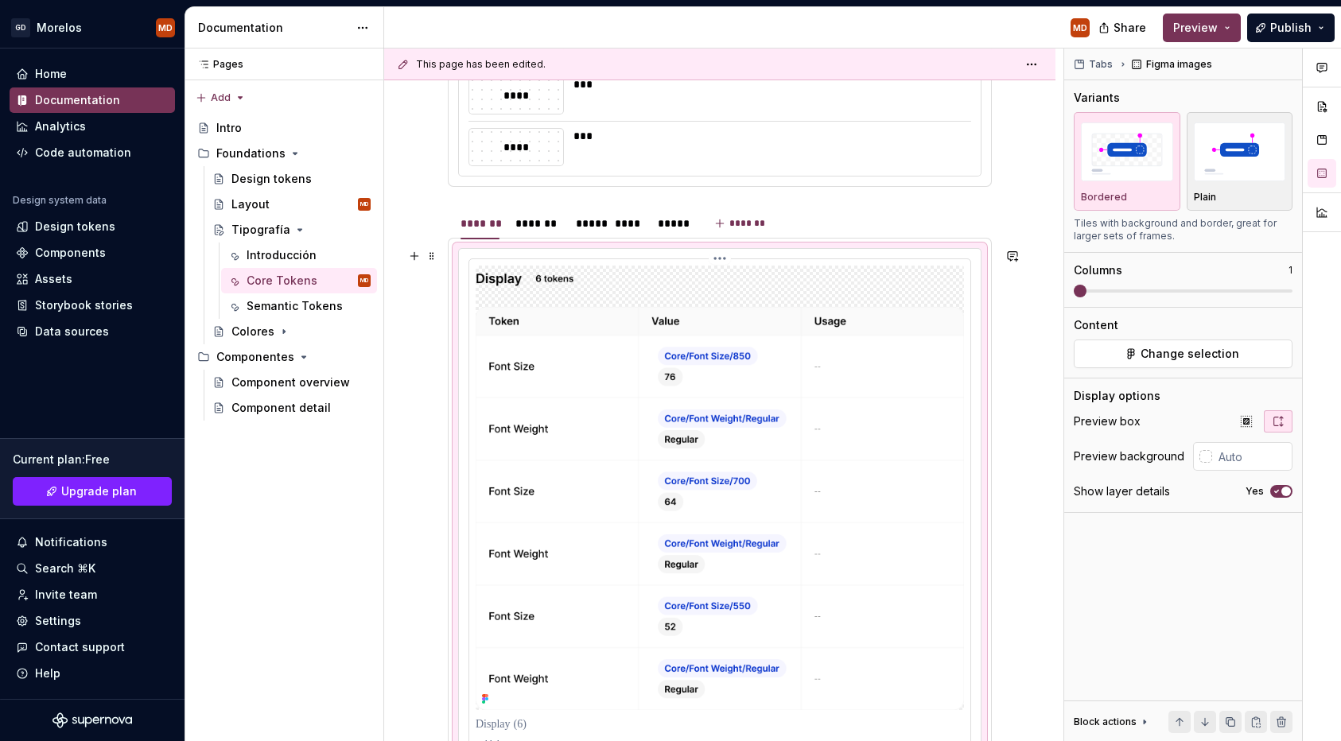
click at [515, 281] on img at bounding box center [720, 488] width 488 height 445
click at [432, 255] on span at bounding box center [432, 256] width 13 height 22
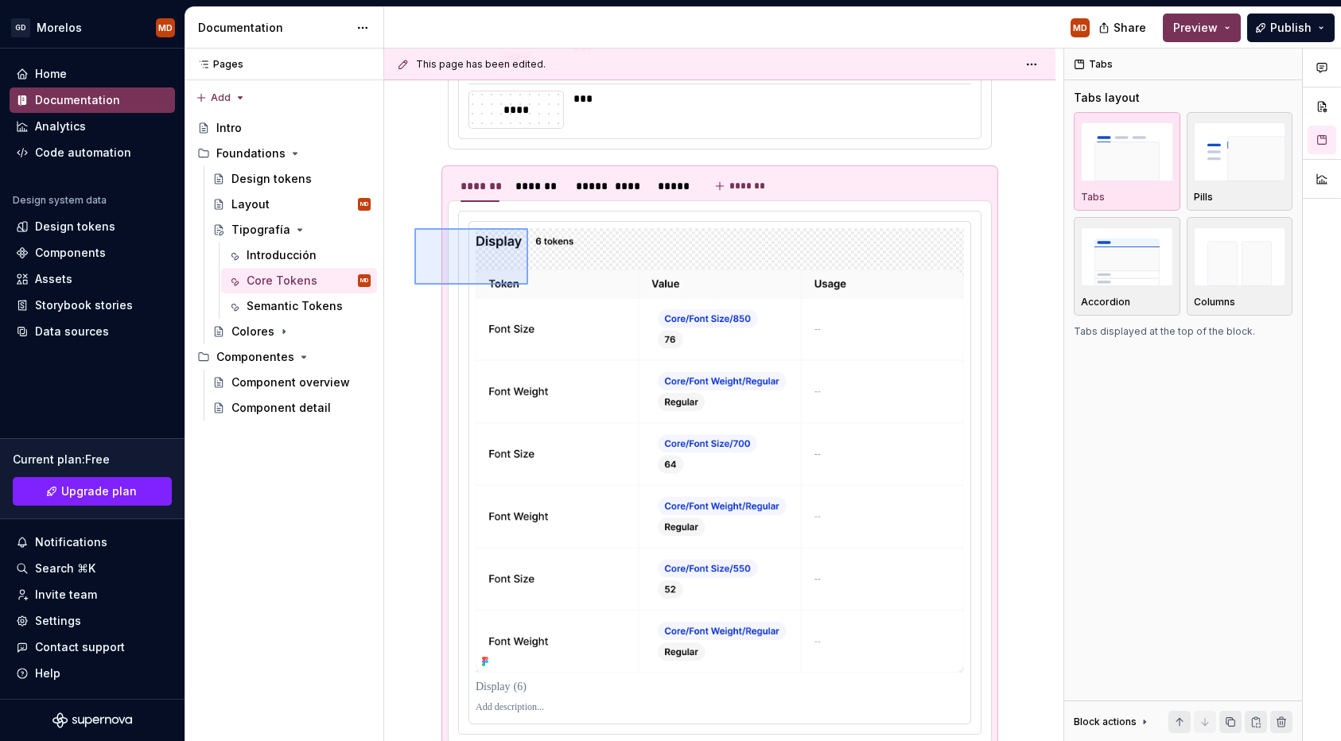
drag, startPoint x: 414, startPoint y: 228, endPoint x: 530, endPoint y: 285, distance: 128.4
click at [530, 285] on div "**********" at bounding box center [723, 396] width 679 height 694
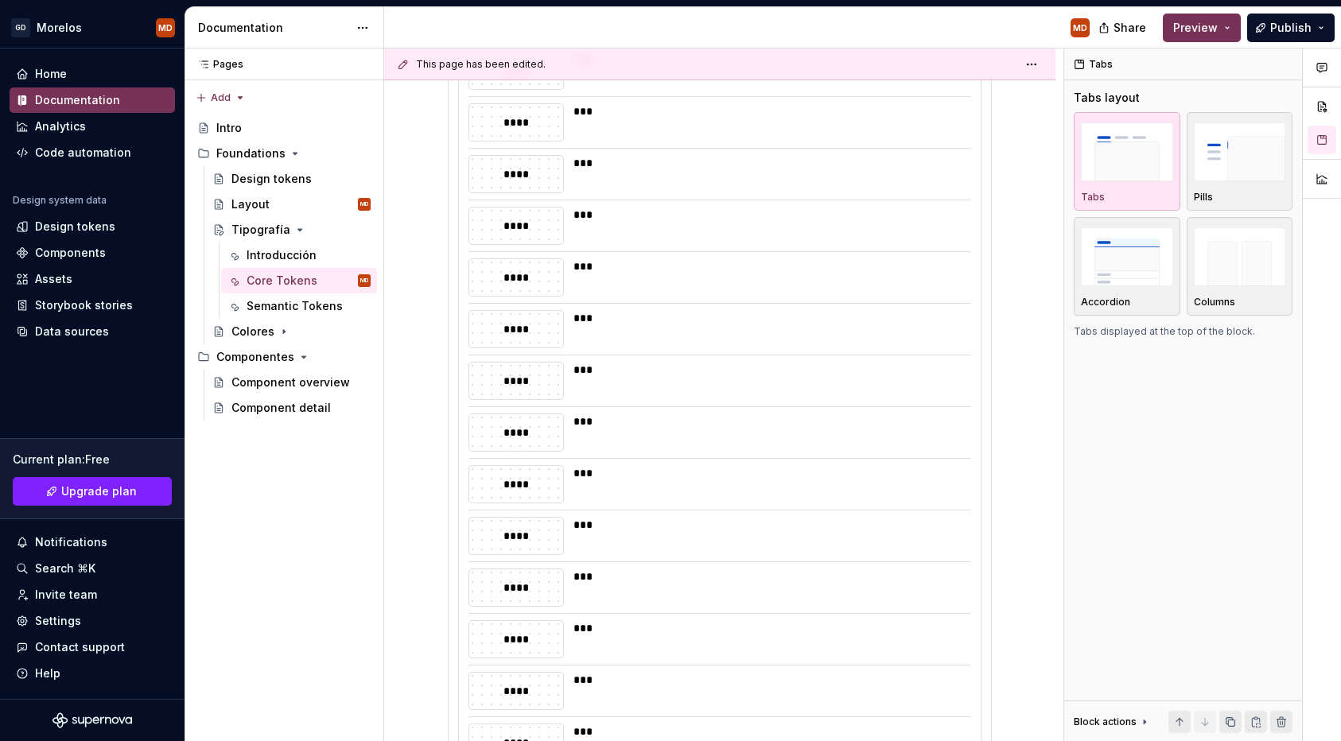
scroll to position [0, 0]
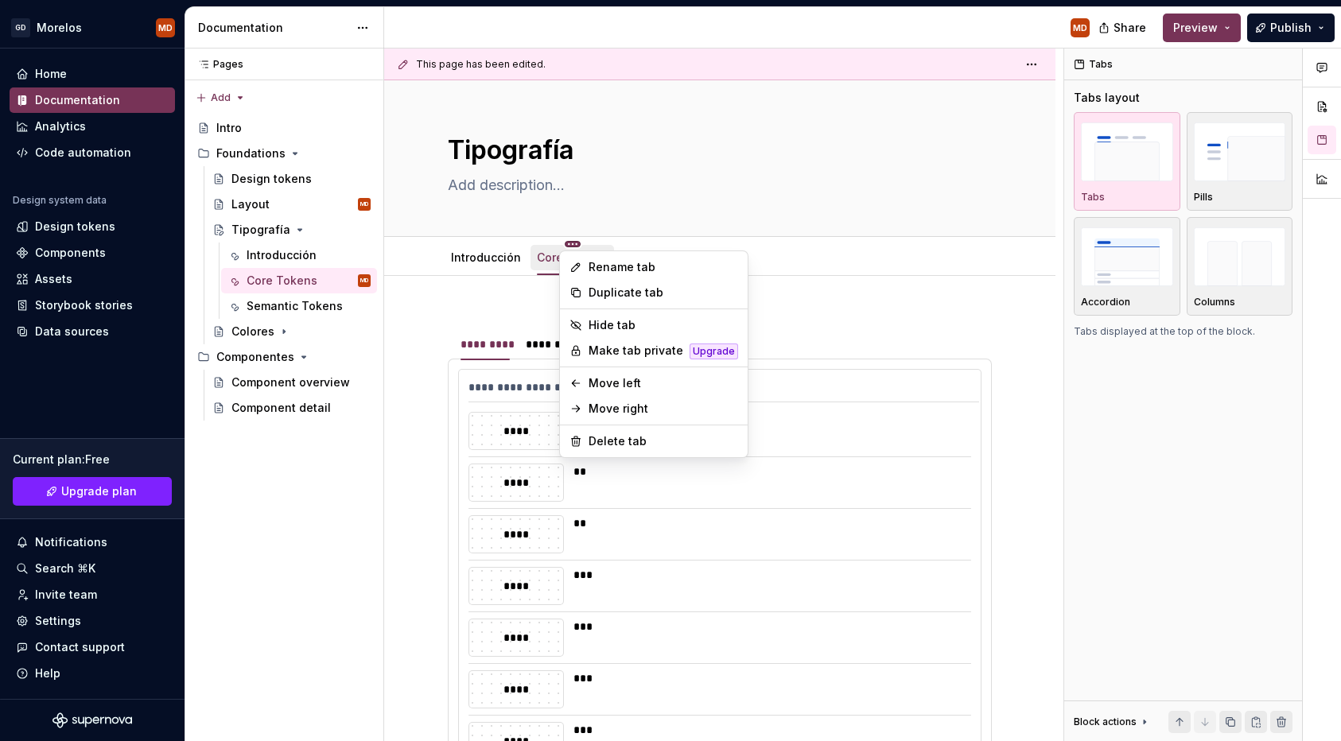
click at [570, 243] on html "GD Morelos MD Home Documentation Analytics Code automation Design system data D…" at bounding box center [670, 370] width 1341 height 741
click at [595, 283] on div "Duplicate tab" at bounding box center [653, 292] width 181 height 25
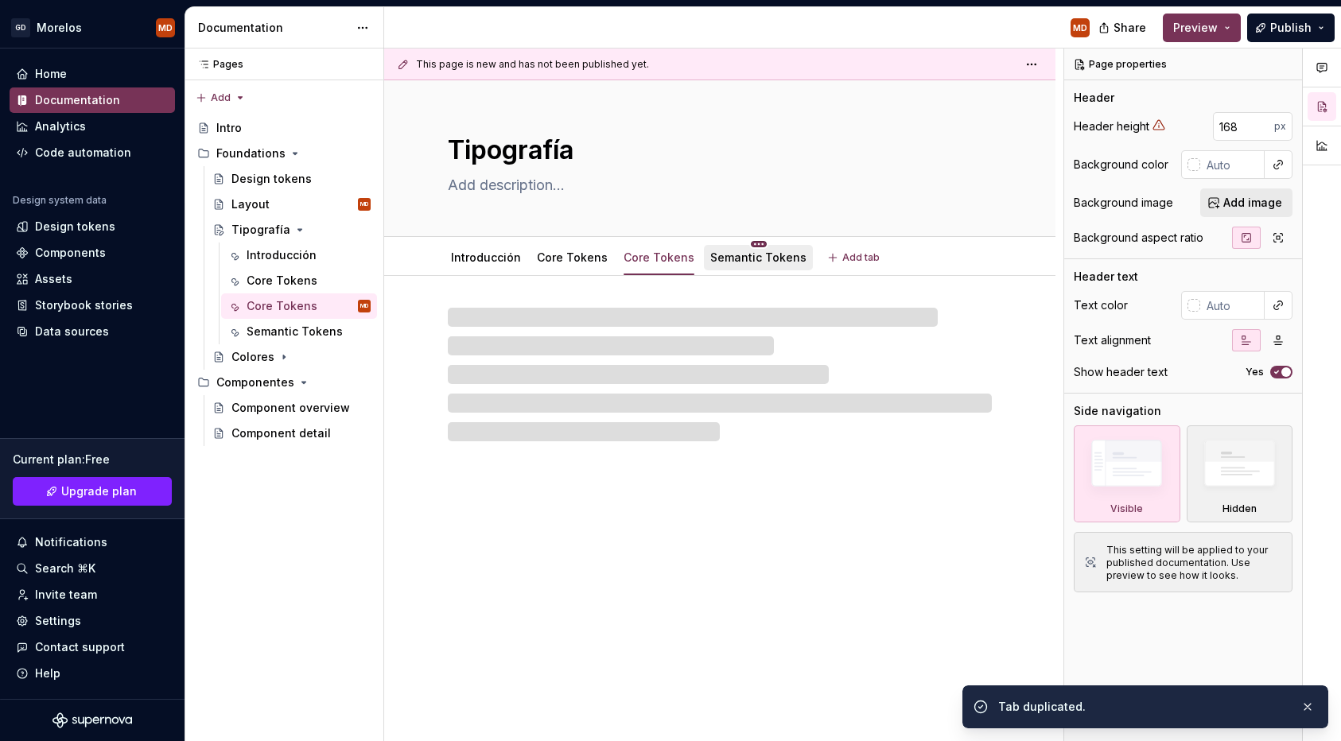
click at [744, 243] on html "GD Morelos MD Home Documentation Analytics Code automation Design system data D…" at bounding box center [670, 370] width 1341 height 741
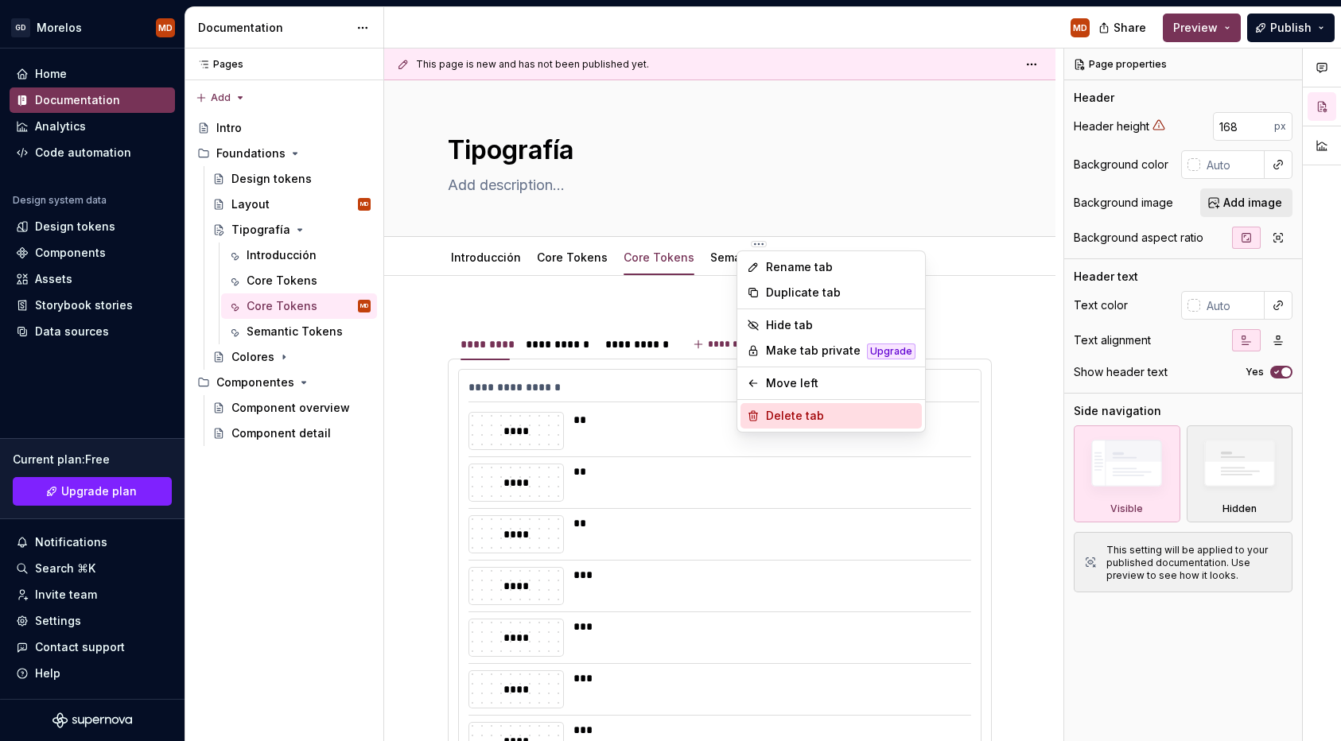
click at [774, 416] on div "Delete tab" at bounding box center [841, 416] width 150 height 16
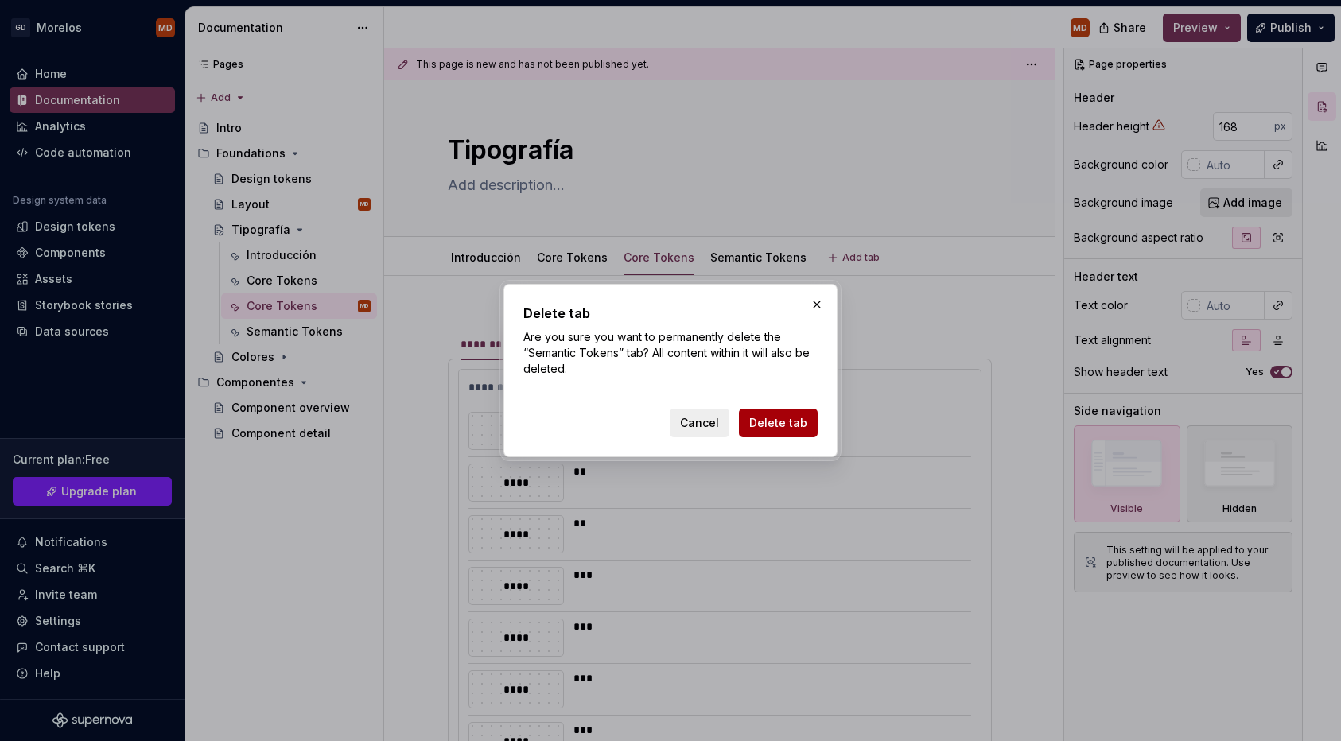
click at [765, 420] on span "Delete tab" at bounding box center [778, 423] width 58 height 16
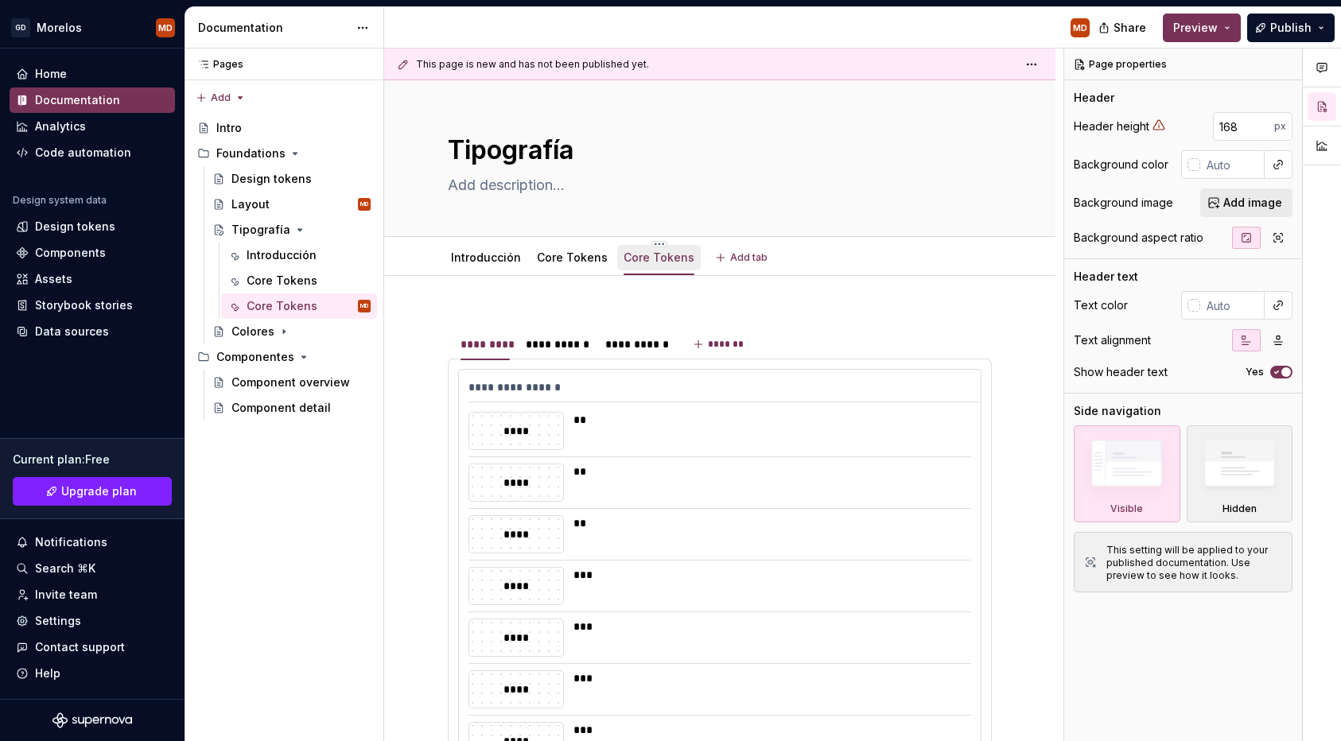
click at [638, 258] on link "Core Tokens" at bounding box center [659, 258] width 71 height 14
click at [648, 250] on div "Core Tokens" at bounding box center [659, 258] width 71 height 16
click at [650, 241] on html "GD Morelos MD Home Documentation Analytics Code automation Design system data D…" at bounding box center [670, 370] width 1341 height 741
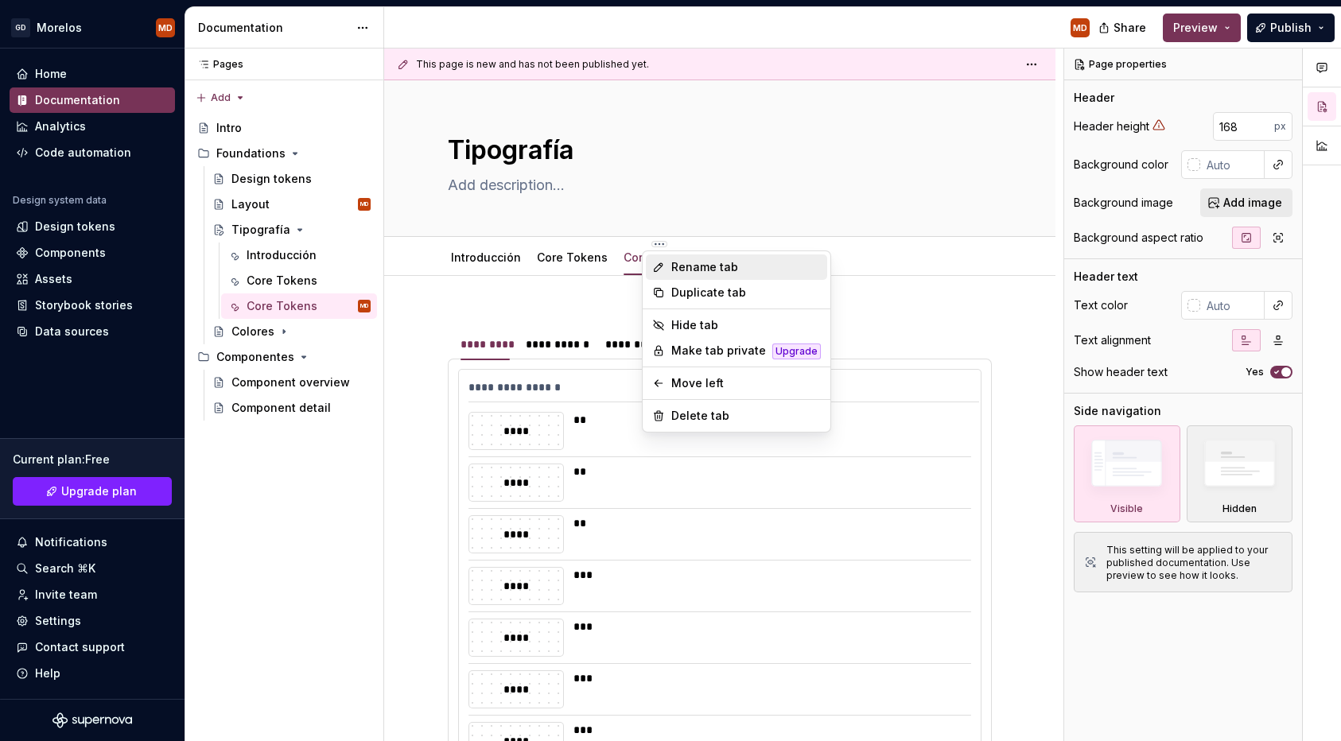
click at [666, 269] on div "Rename tab" at bounding box center [736, 267] width 181 height 25
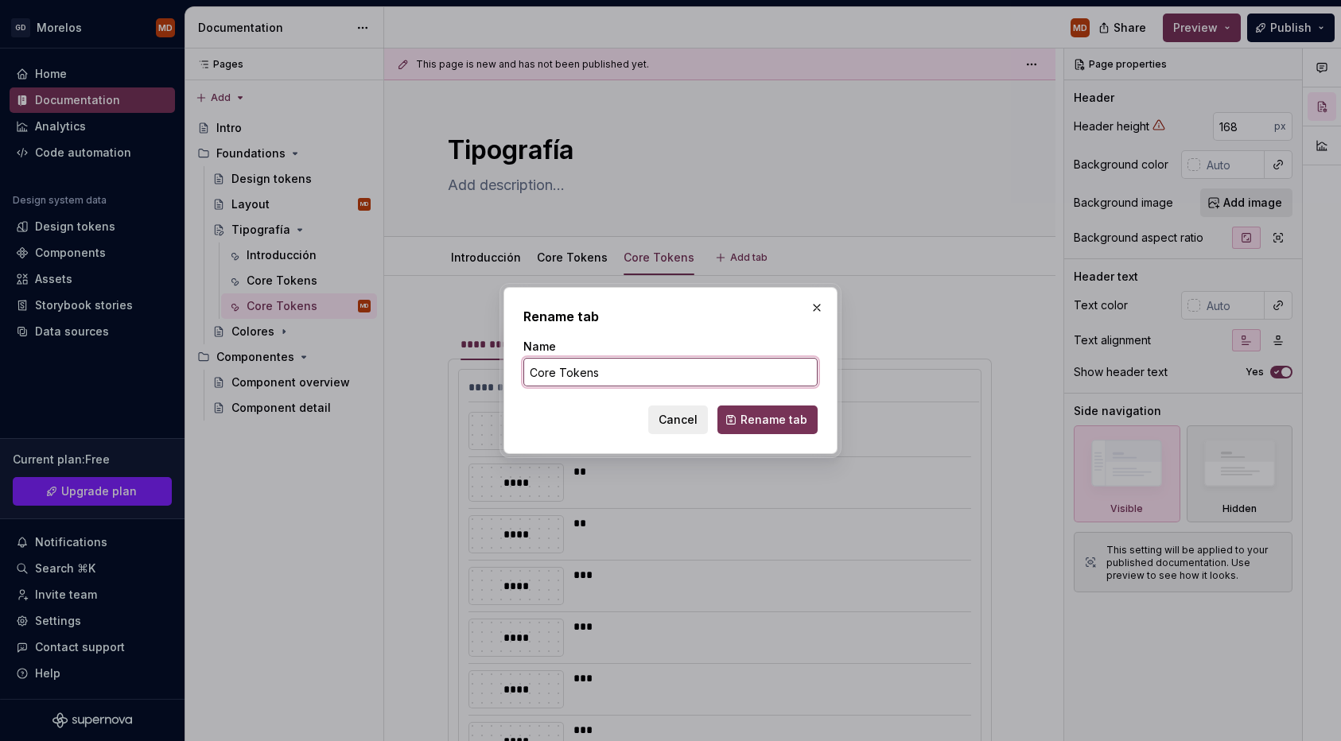
click at [542, 372] on input "Core Tokens" at bounding box center [670, 372] width 294 height 29
click at [799, 414] on span "Rename tab" at bounding box center [774, 420] width 67 height 16
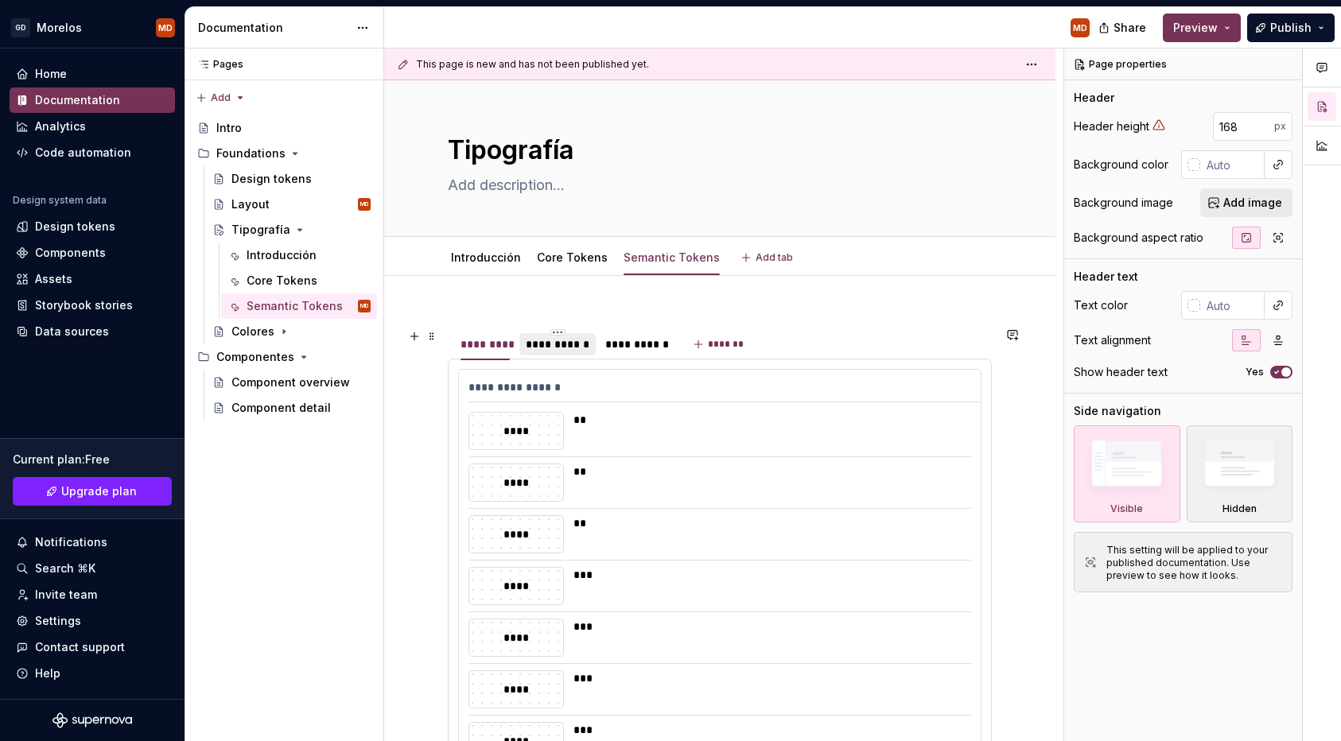
click at [555, 355] on div "**********" at bounding box center [557, 344] width 76 height 22
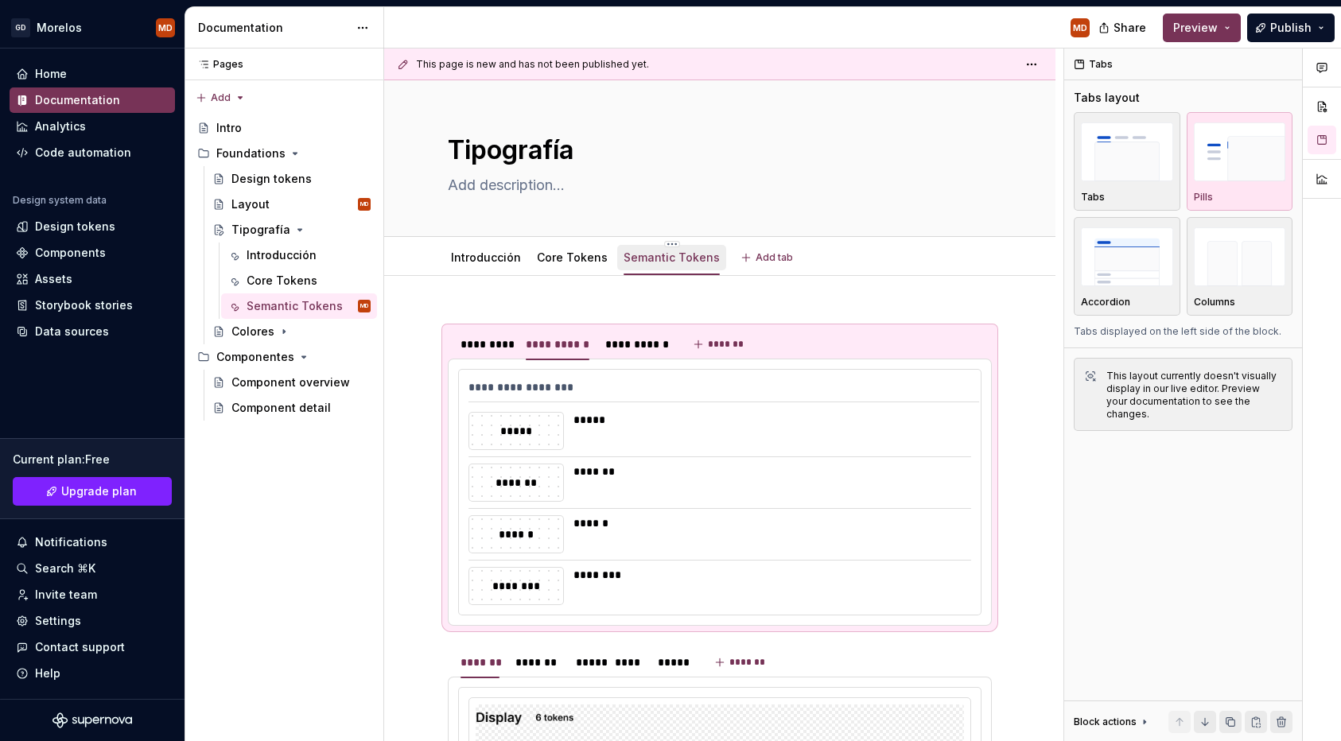
click at [648, 253] on link "Semantic Tokens" at bounding box center [672, 258] width 96 height 14
drag, startPoint x: 427, startPoint y: 321, endPoint x: 506, endPoint y: 421, distance: 126.8
click at [506, 421] on div "**********" at bounding box center [723, 396] width 679 height 694
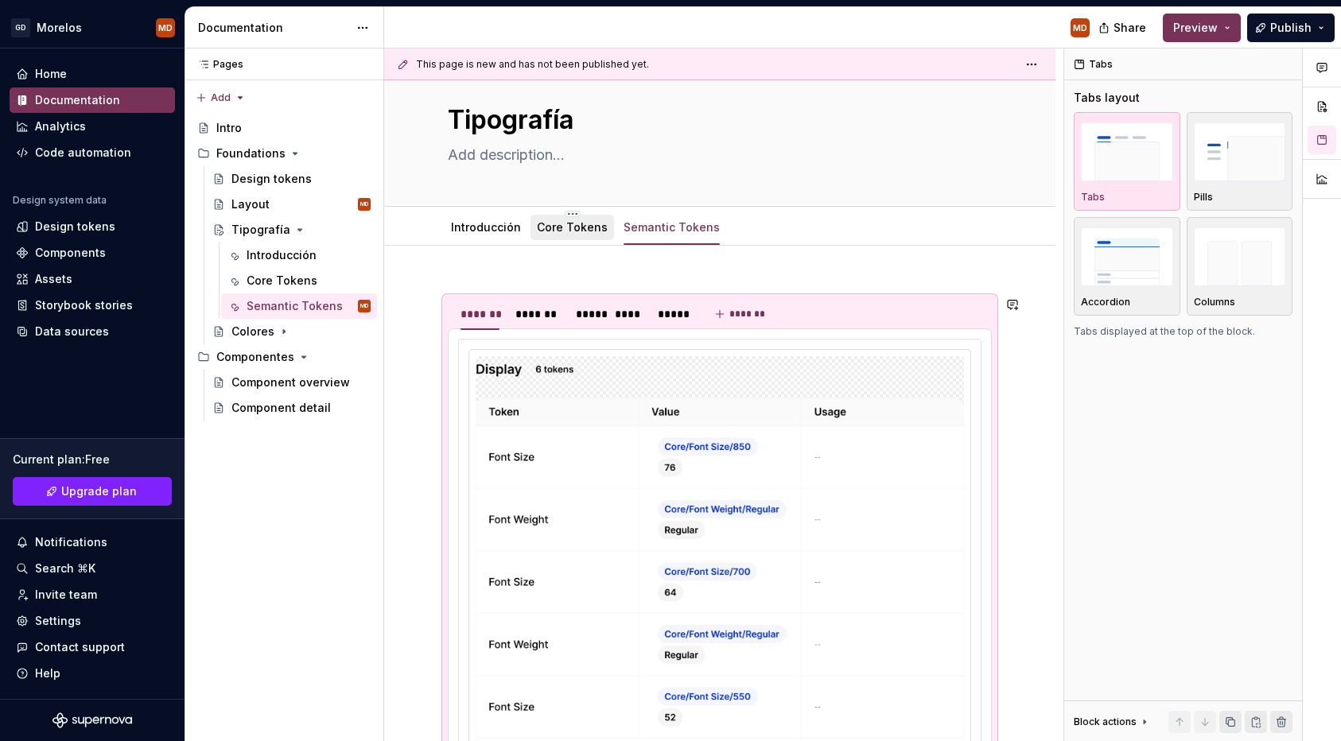
scroll to position [27, 0]
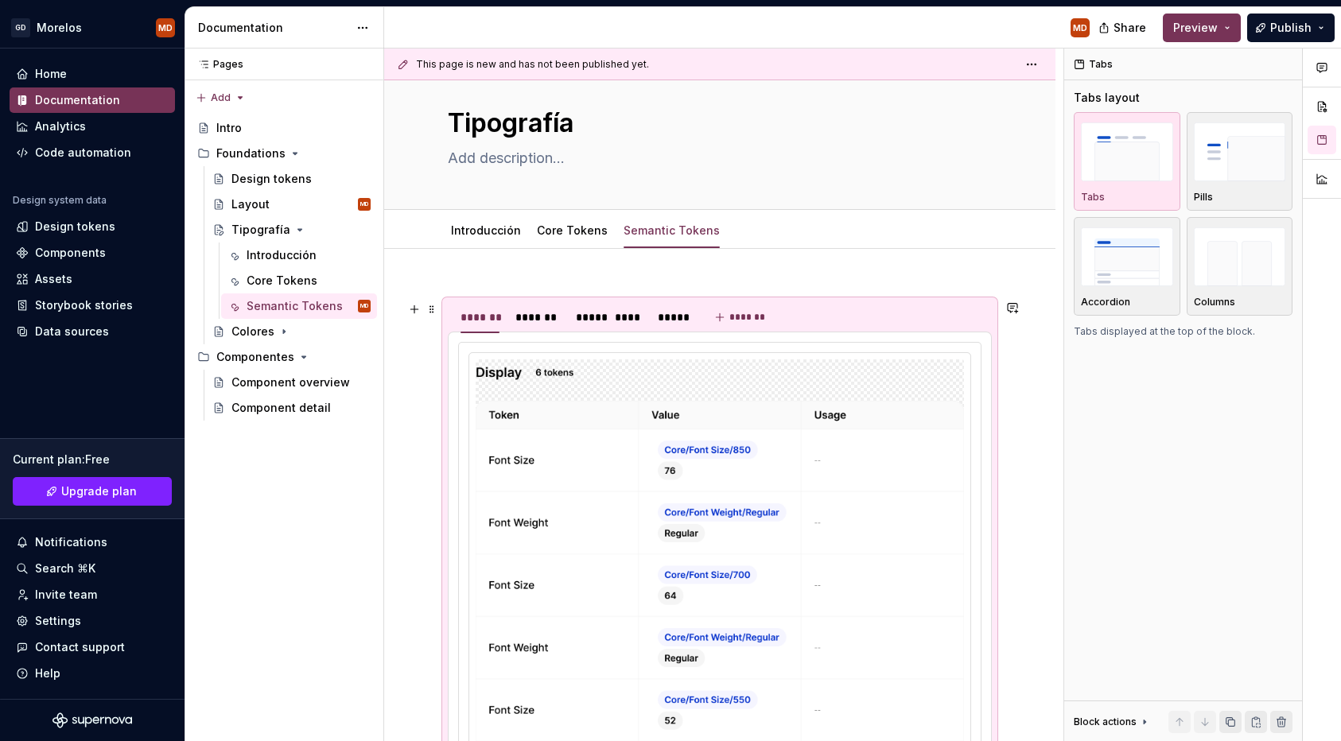
click at [800, 313] on div "******* ******* ***** **** ***** *******" at bounding box center [720, 317] width 544 height 32
click at [1208, 173] on img "button" at bounding box center [1240, 152] width 92 height 58
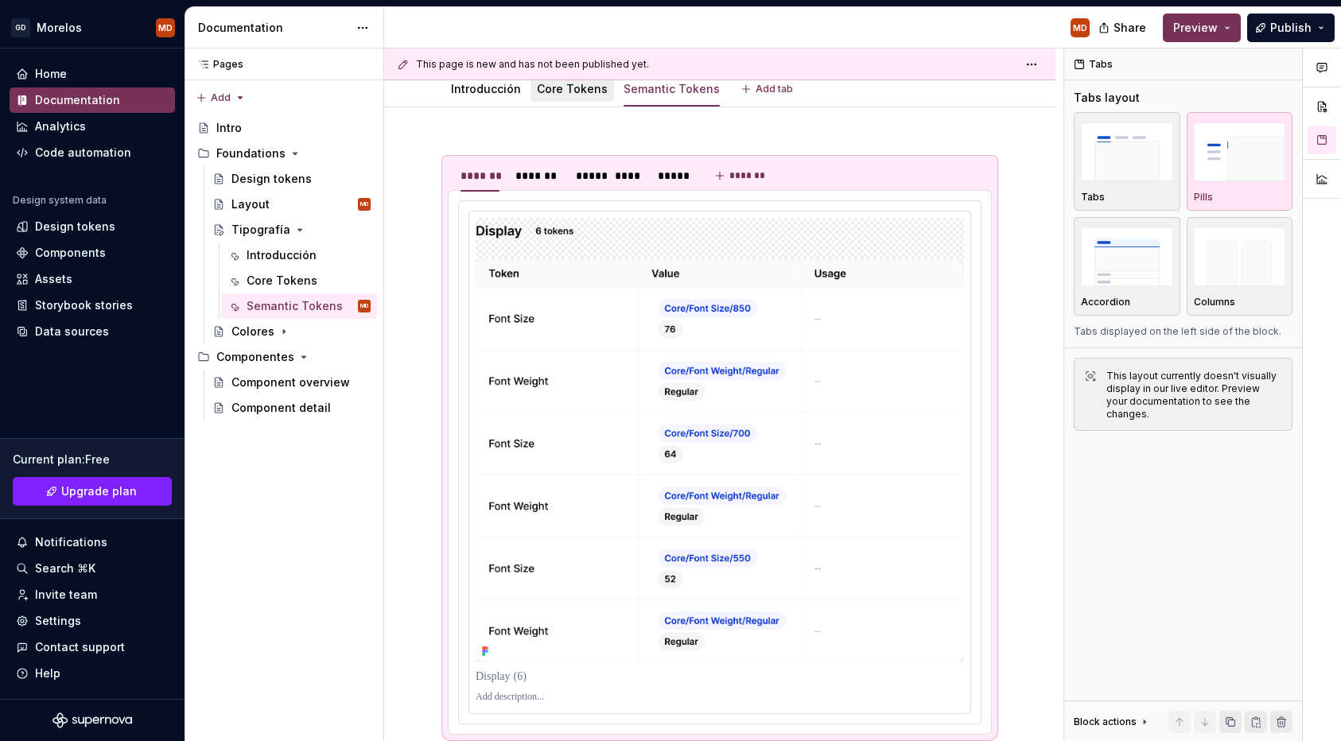
click at [588, 90] on link "Core Tokens" at bounding box center [572, 89] width 71 height 14
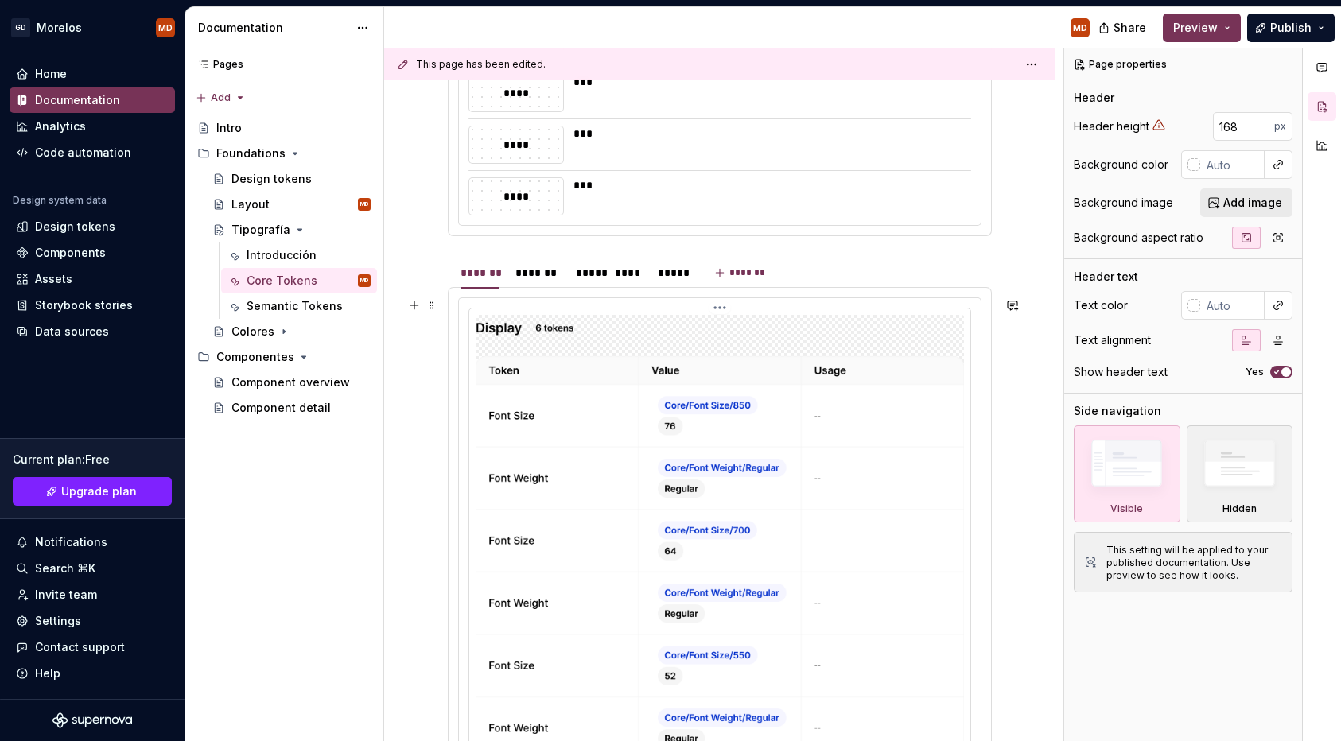
scroll to position [995, 0]
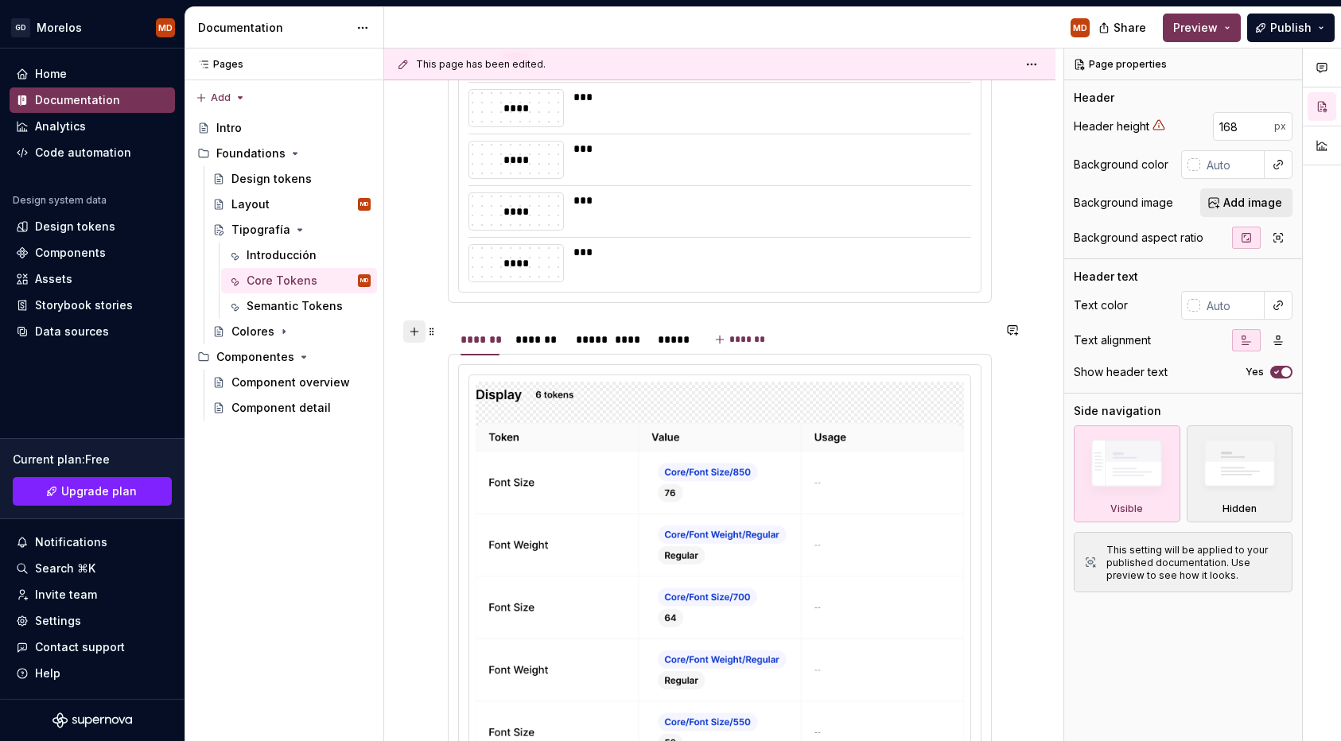
click at [408, 327] on button "button" at bounding box center [414, 332] width 22 height 22
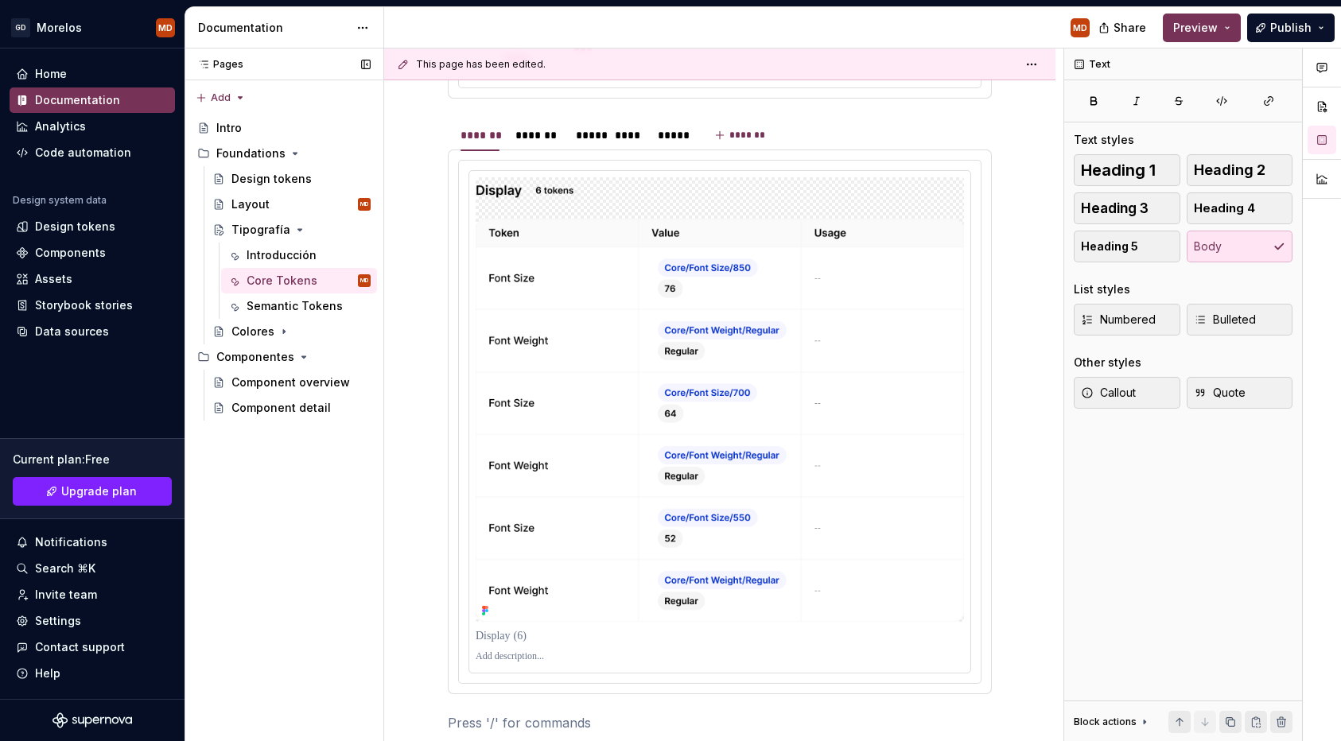
scroll to position [1439, 0]
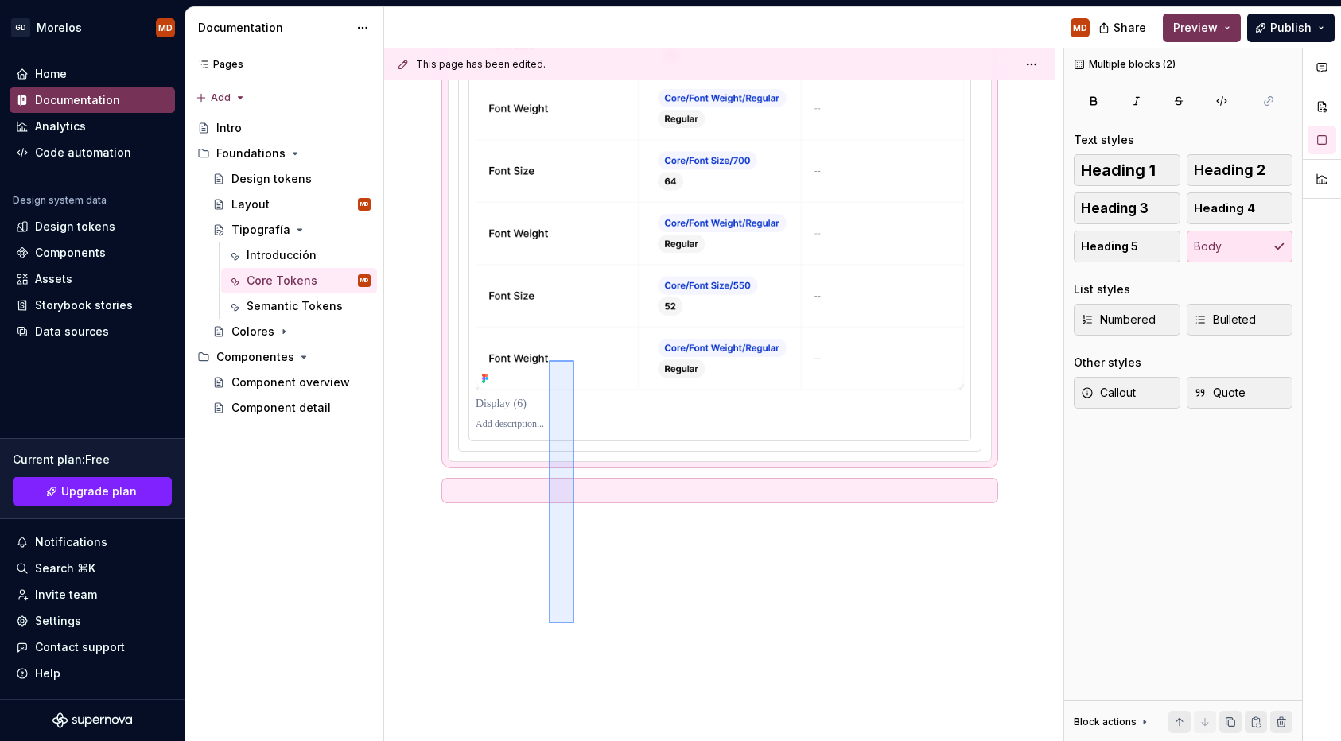
drag, startPoint x: 550, startPoint y: 623, endPoint x: 574, endPoint y: 360, distance: 263.7
click at [574, 360] on div "**********" at bounding box center [723, 396] width 679 height 694
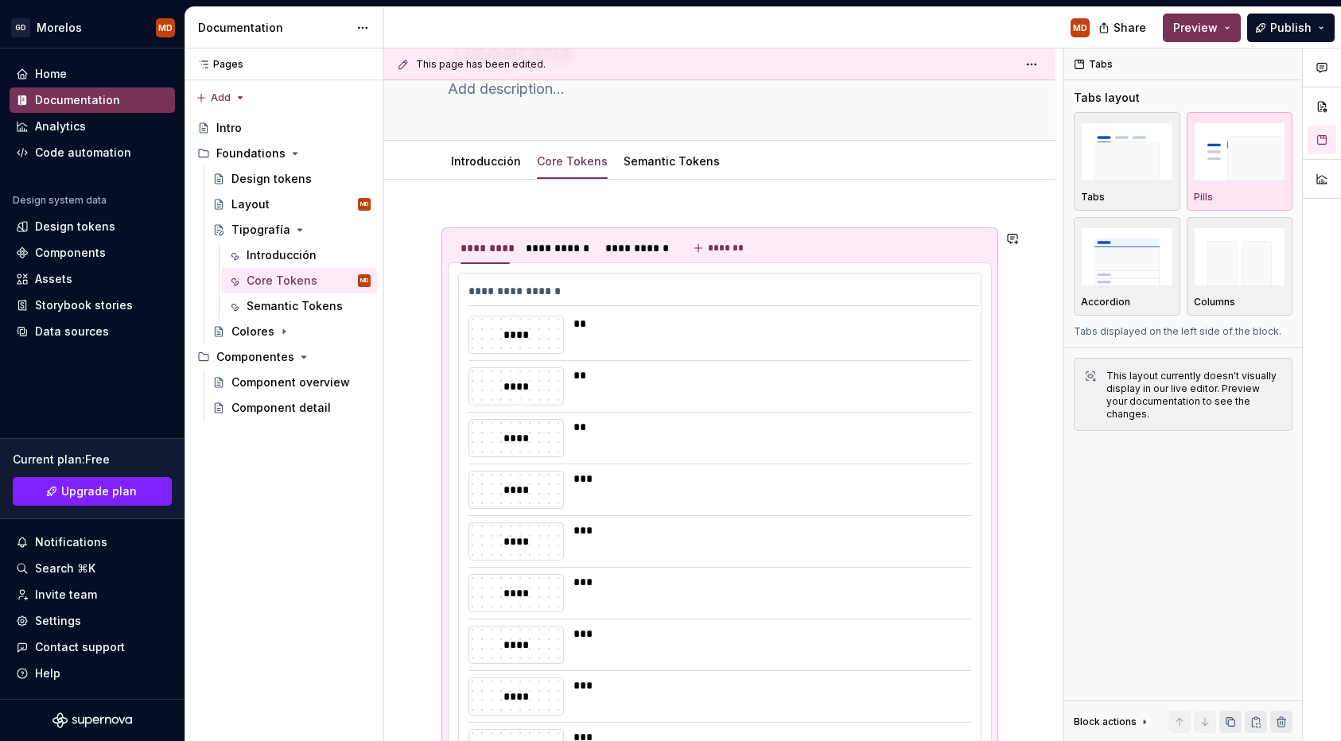
scroll to position [0, 0]
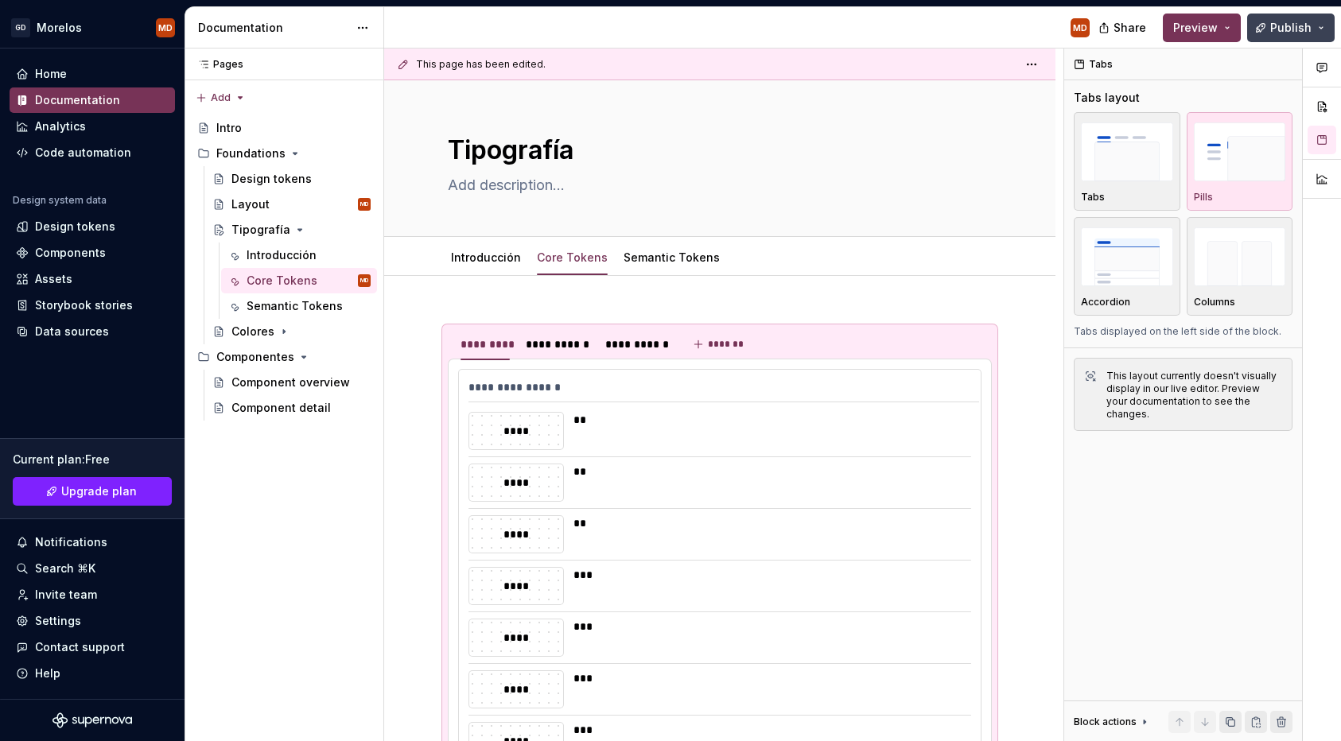
click at [1286, 29] on span "Publish" at bounding box center [1290, 28] width 41 height 16
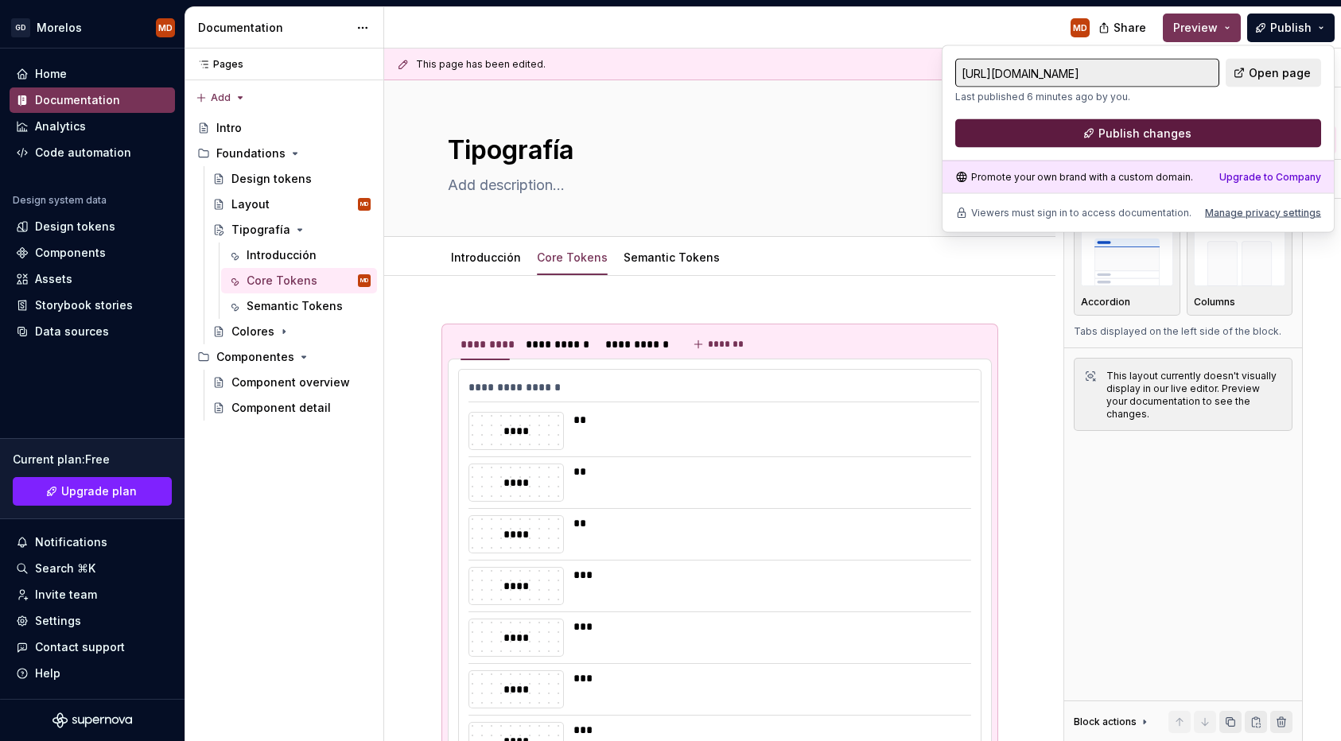
click at [1206, 138] on button "Publish changes" at bounding box center [1138, 133] width 366 height 29
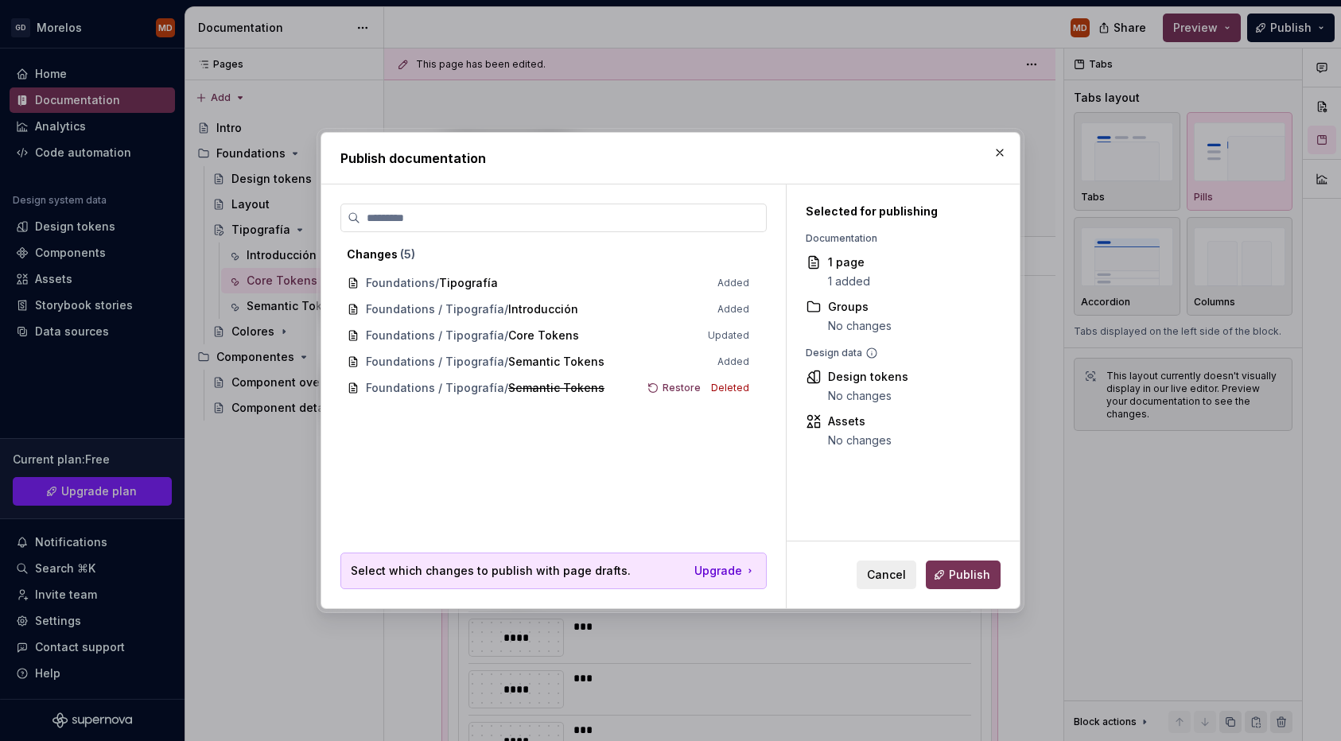
click at [974, 597] on div "Cancel Publish" at bounding box center [903, 575] width 233 height 67
click at [961, 571] on span "Publish" at bounding box center [969, 575] width 41 height 16
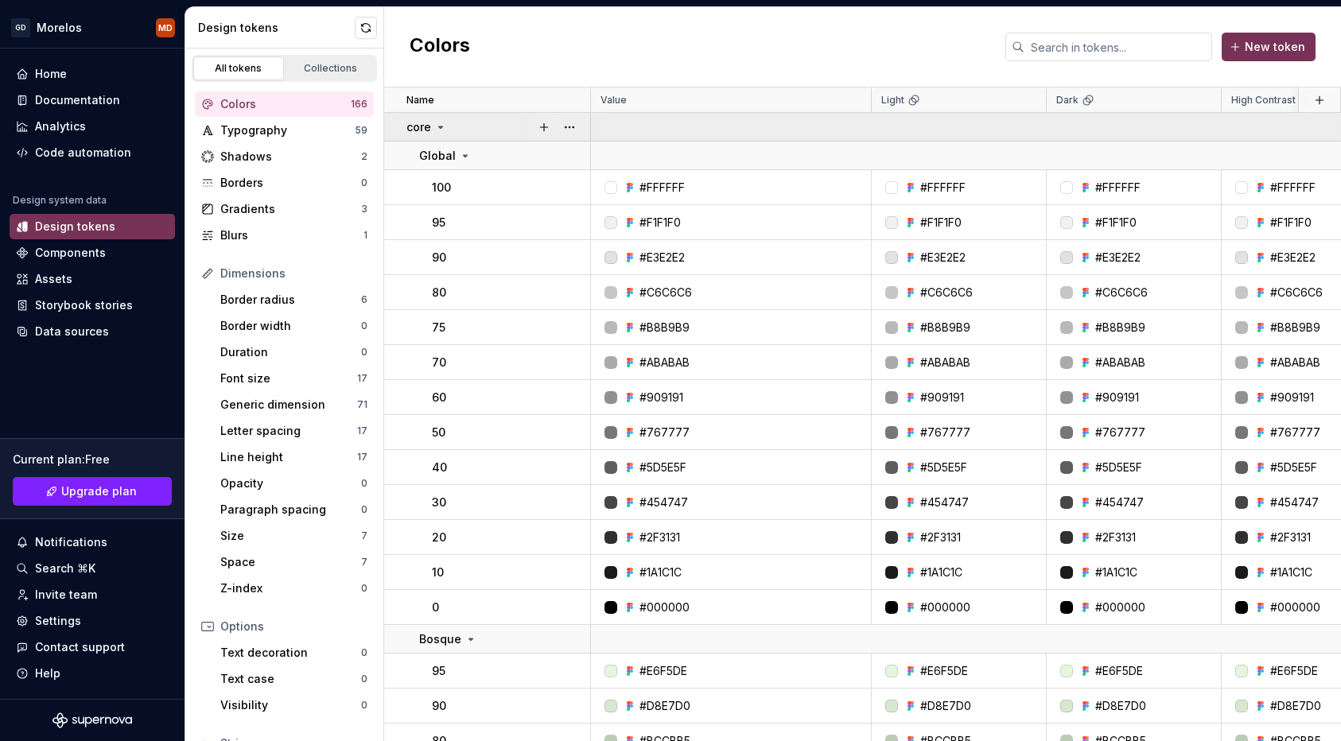
click at [442, 123] on icon at bounding box center [440, 127] width 13 height 13
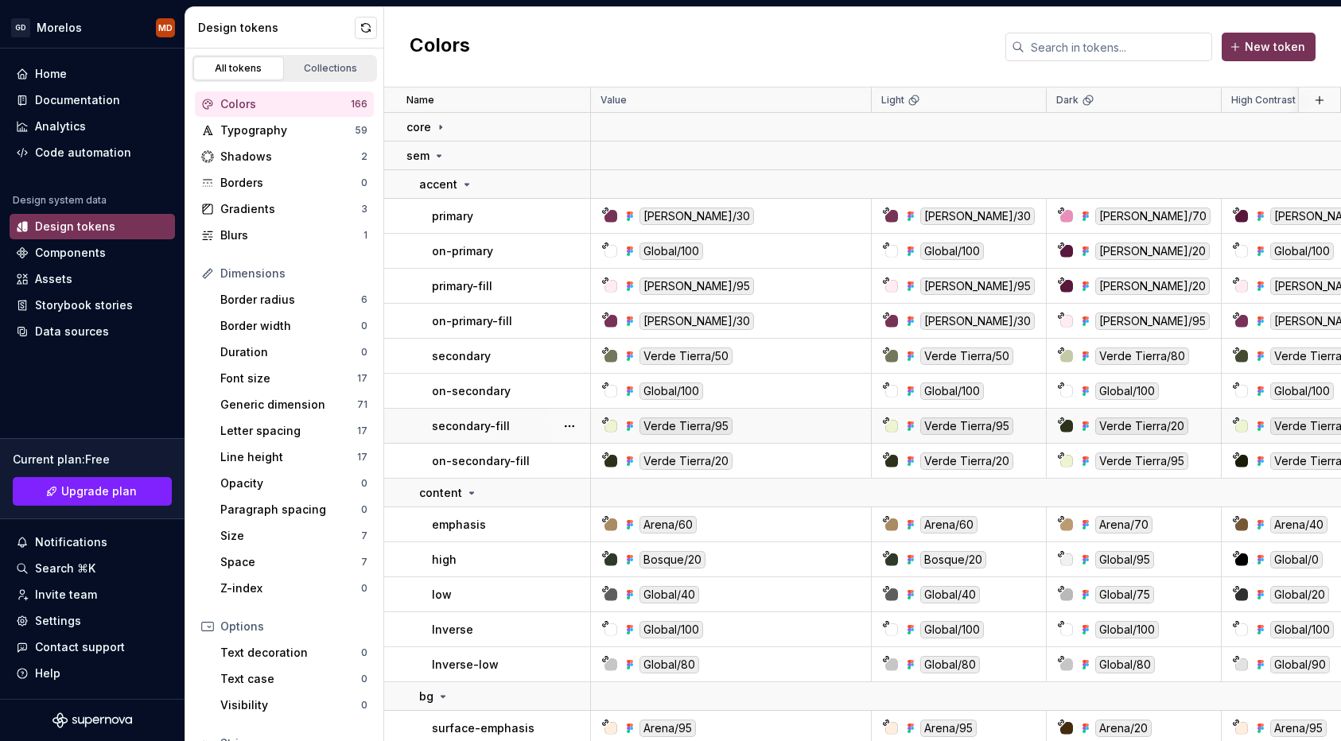
click at [484, 420] on p "secondary-fill" at bounding box center [471, 426] width 78 height 16
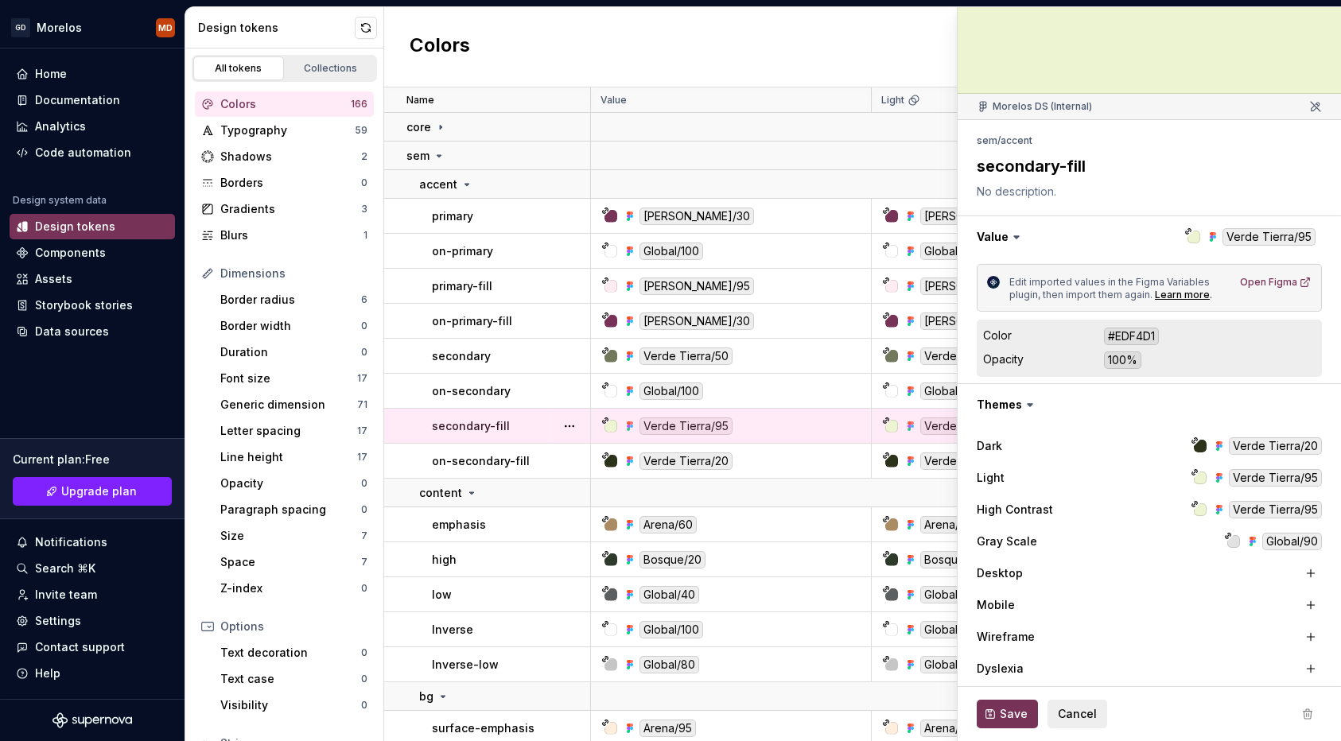
scroll to position [195, 0]
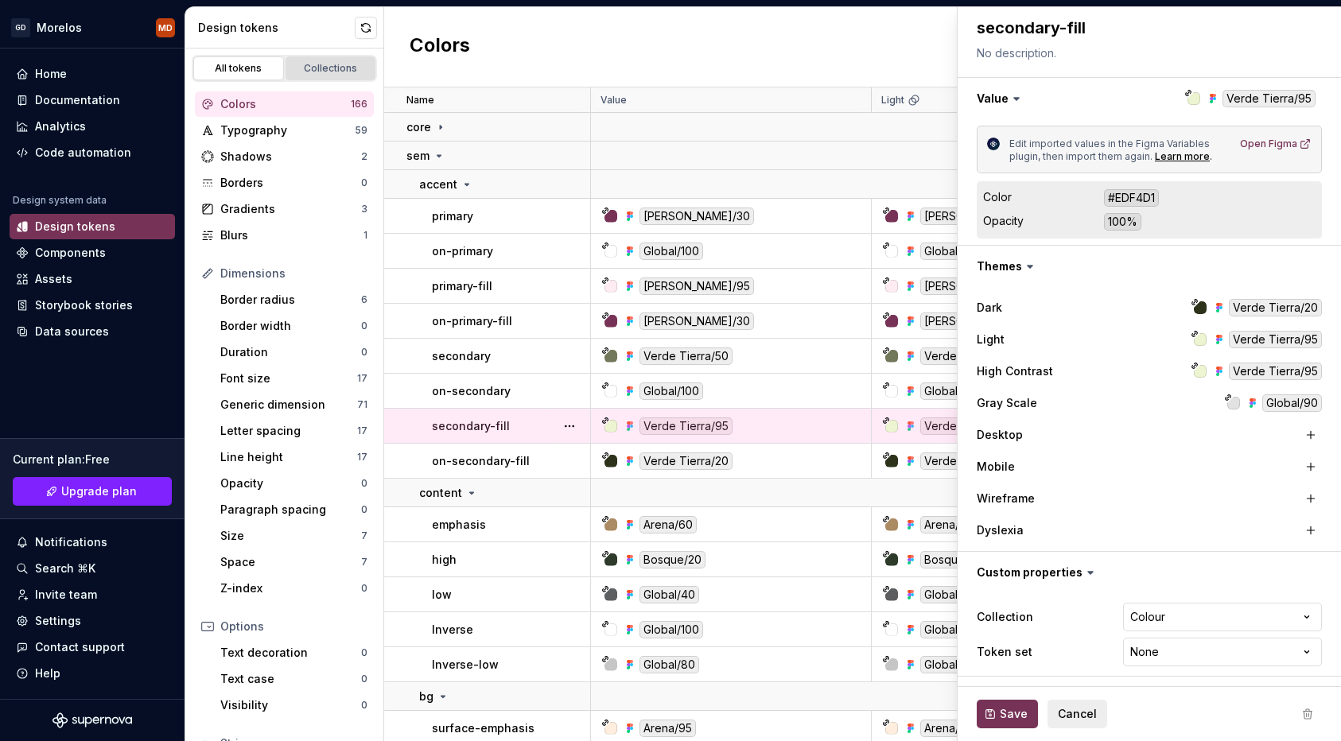
click at [337, 70] on div "Collections" at bounding box center [331, 68] width 80 height 13
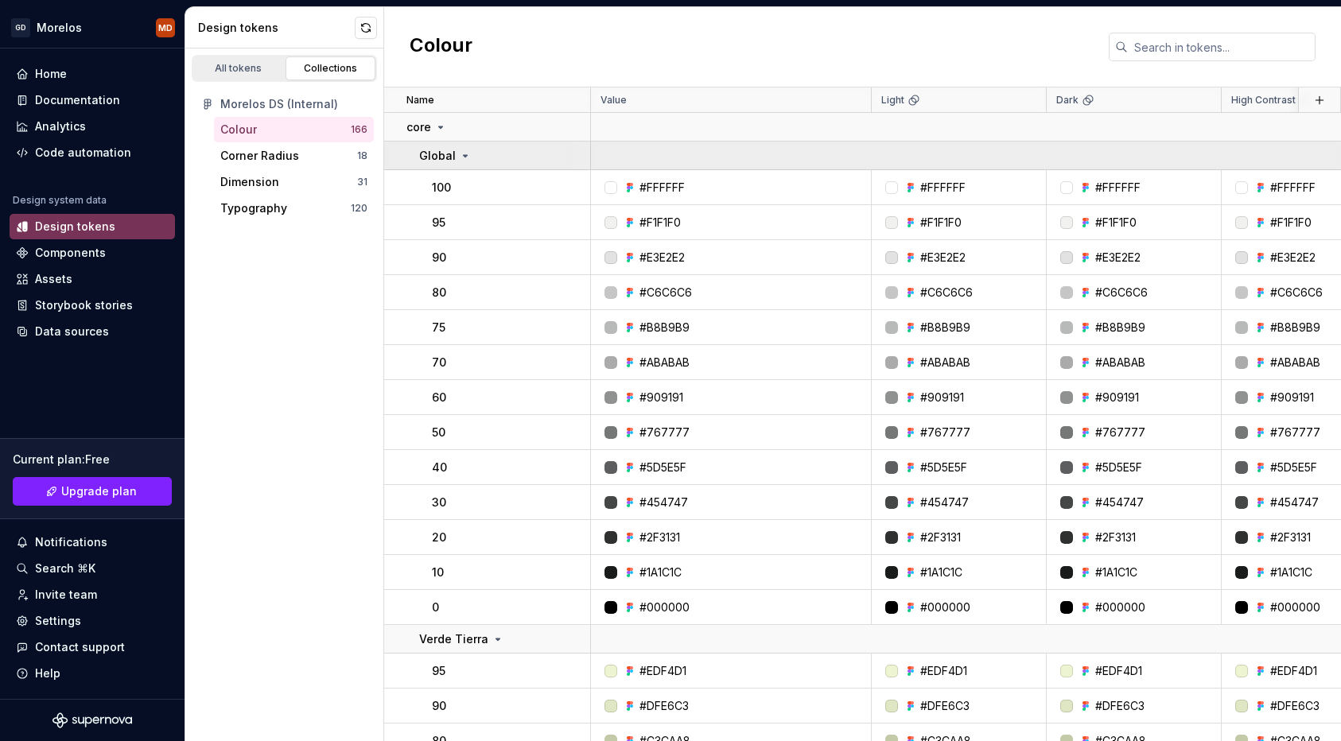
click at [469, 154] on icon at bounding box center [465, 156] width 13 height 13
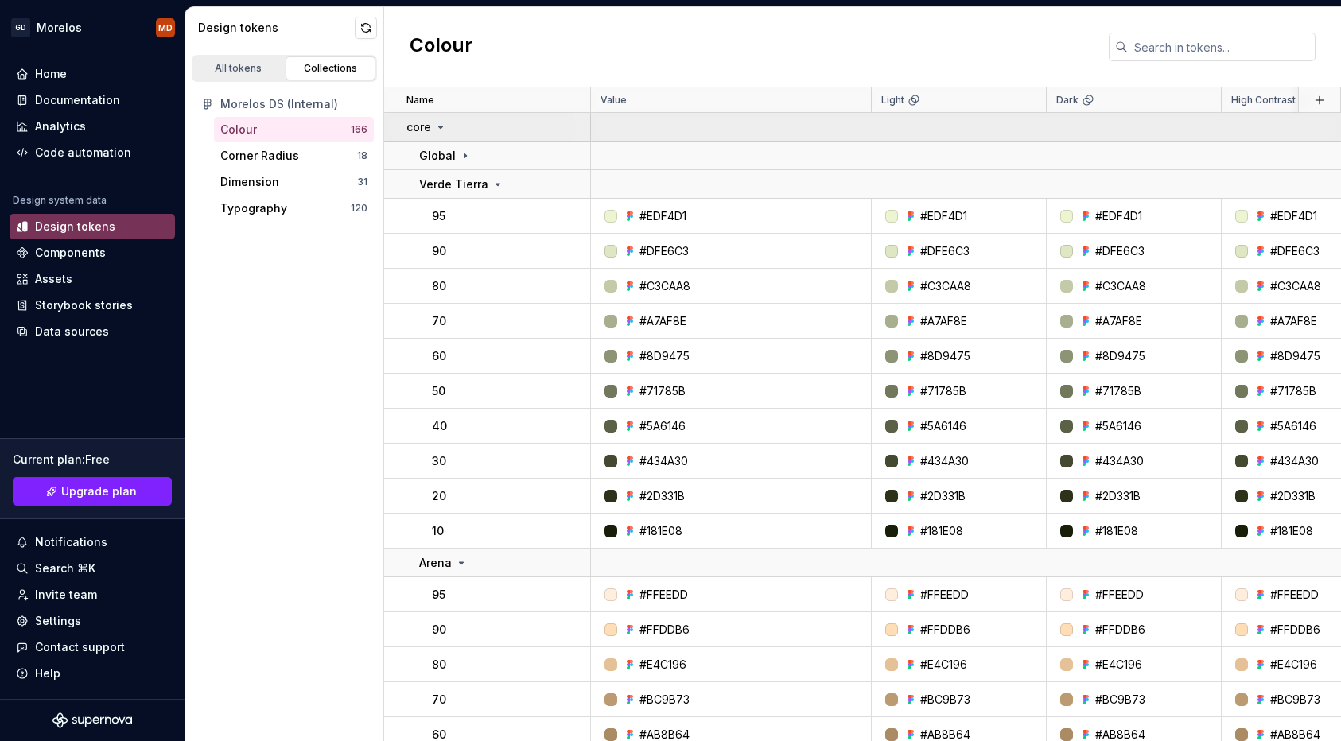
click at [446, 128] on div "core" at bounding box center [497, 127] width 183 height 16
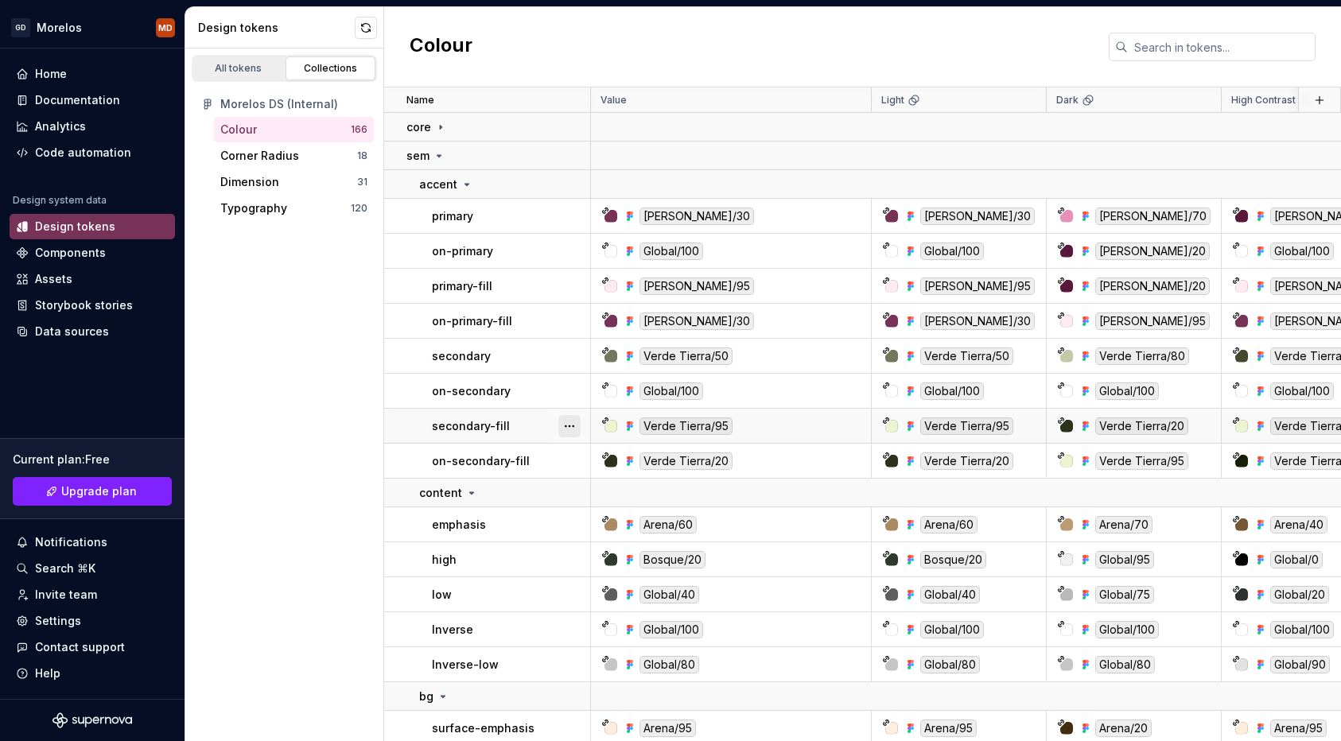
click at [574, 425] on button "button" at bounding box center [569, 426] width 22 height 22
click at [353, 403] on html "GD Morelos MD Home Documentation Analytics Code automation Design system data D…" at bounding box center [670, 370] width 1341 height 741
click at [364, 29] on button "button" at bounding box center [366, 28] width 22 height 22
click at [298, 138] on div "Colour 166" at bounding box center [294, 129] width 160 height 25
click at [305, 159] on div "Corner Radius" at bounding box center [288, 156] width 137 height 16
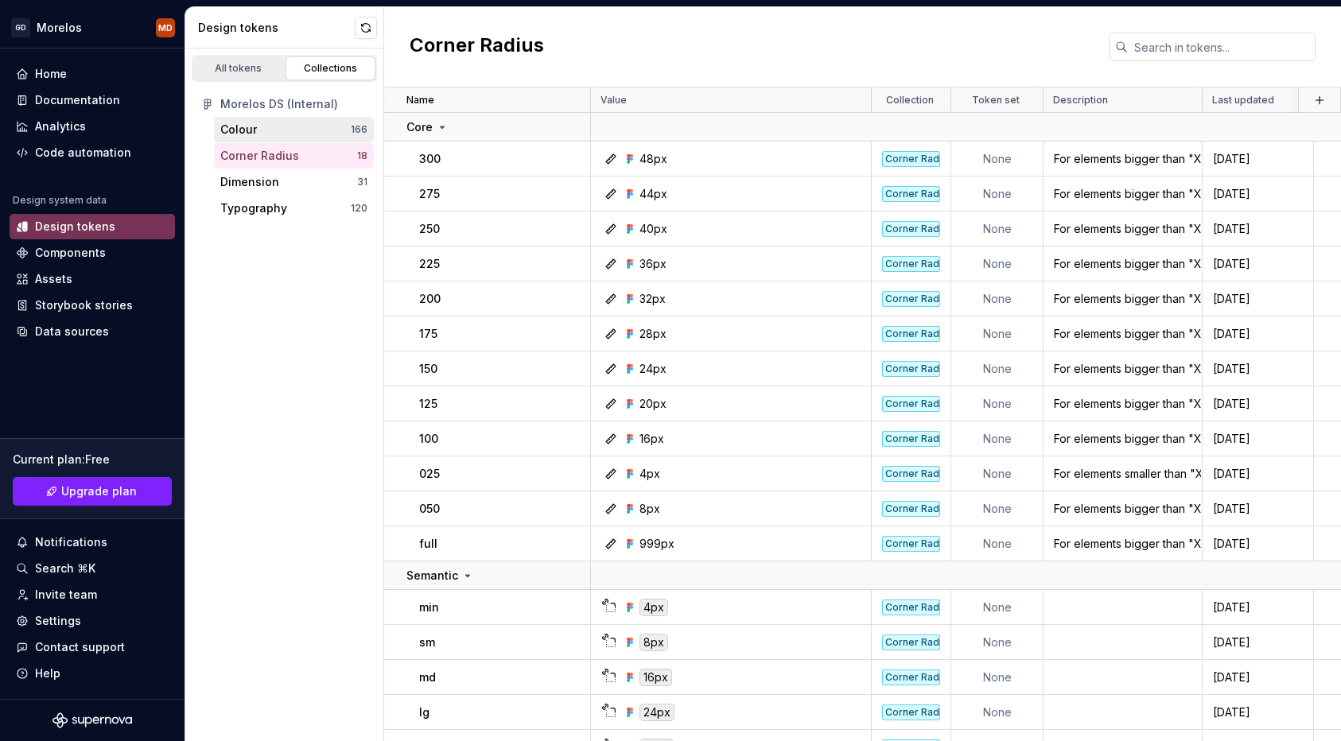
click at [300, 138] on div "Colour 166" at bounding box center [294, 129] width 160 height 25
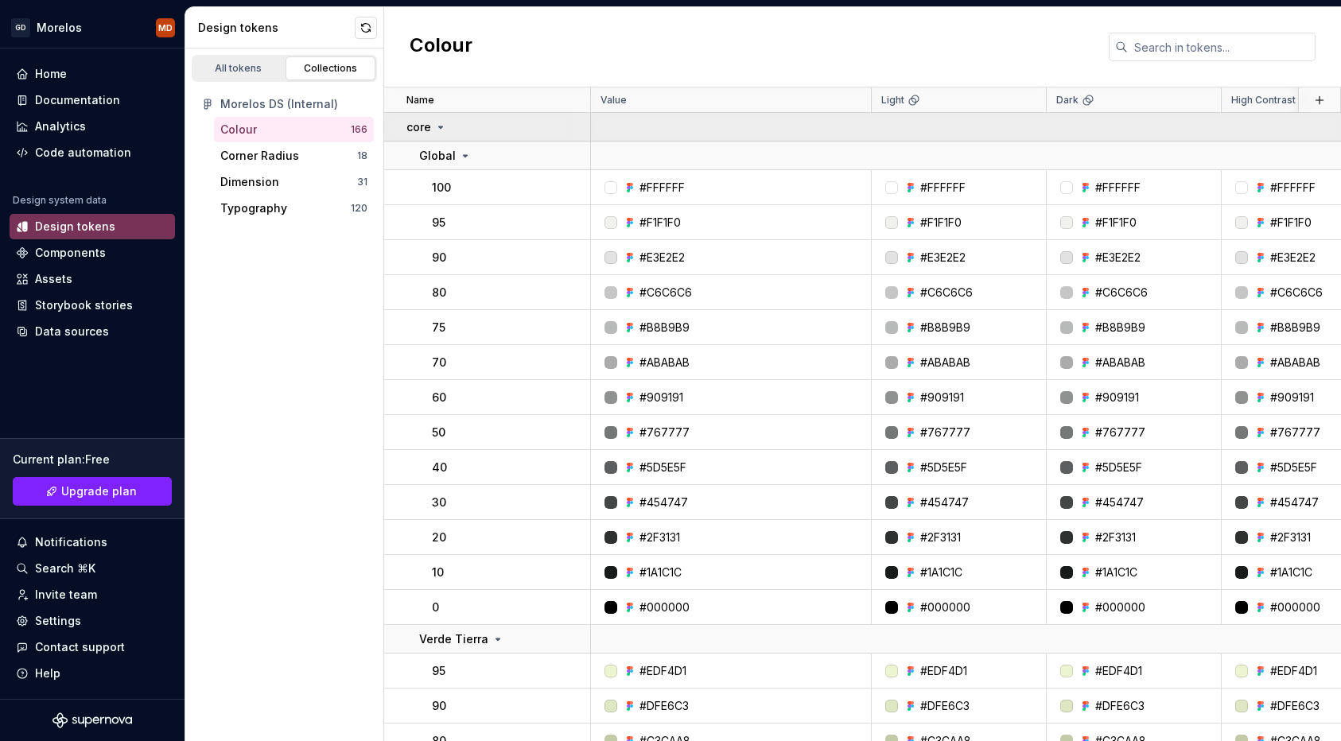
click at [429, 126] on p "core" at bounding box center [418, 127] width 25 height 16
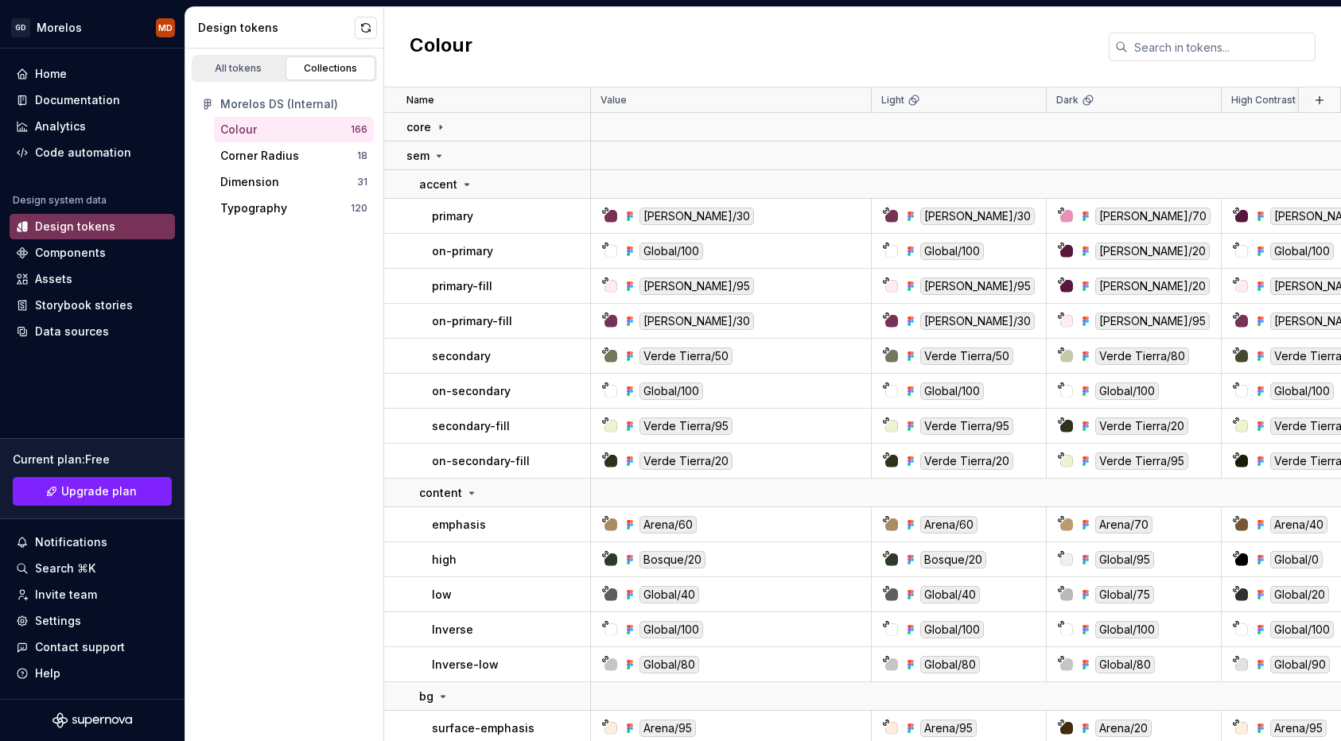
click at [309, 103] on div "Morelos DS (Internal)" at bounding box center [293, 104] width 147 height 16
click at [75, 30] on html "GD Morelos MD Home Documentation Analytics Code automation Design system data D…" at bounding box center [670, 370] width 1341 height 741
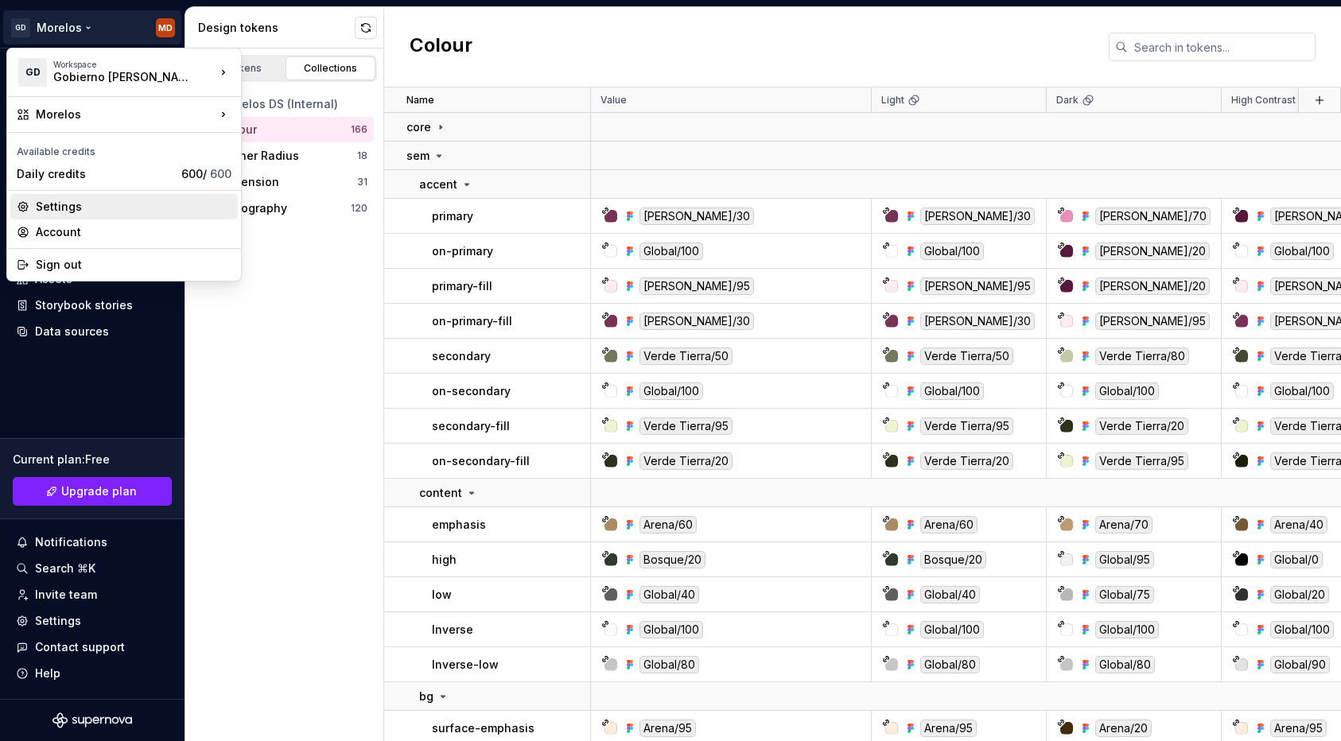
click at [150, 216] on div "Settings" at bounding box center [124, 206] width 228 height 25
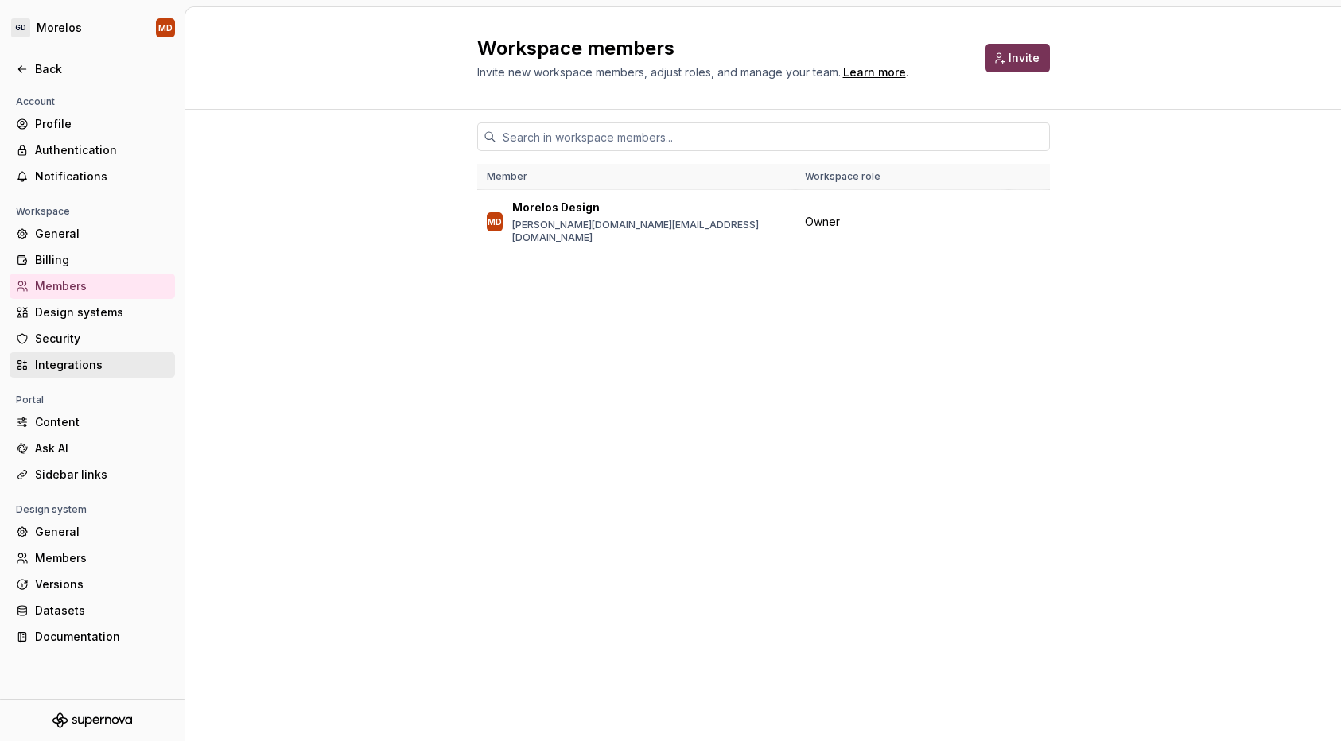
click at [91, 358] on div "Integrations" at bounding box center [102, 365] width 134 height 16
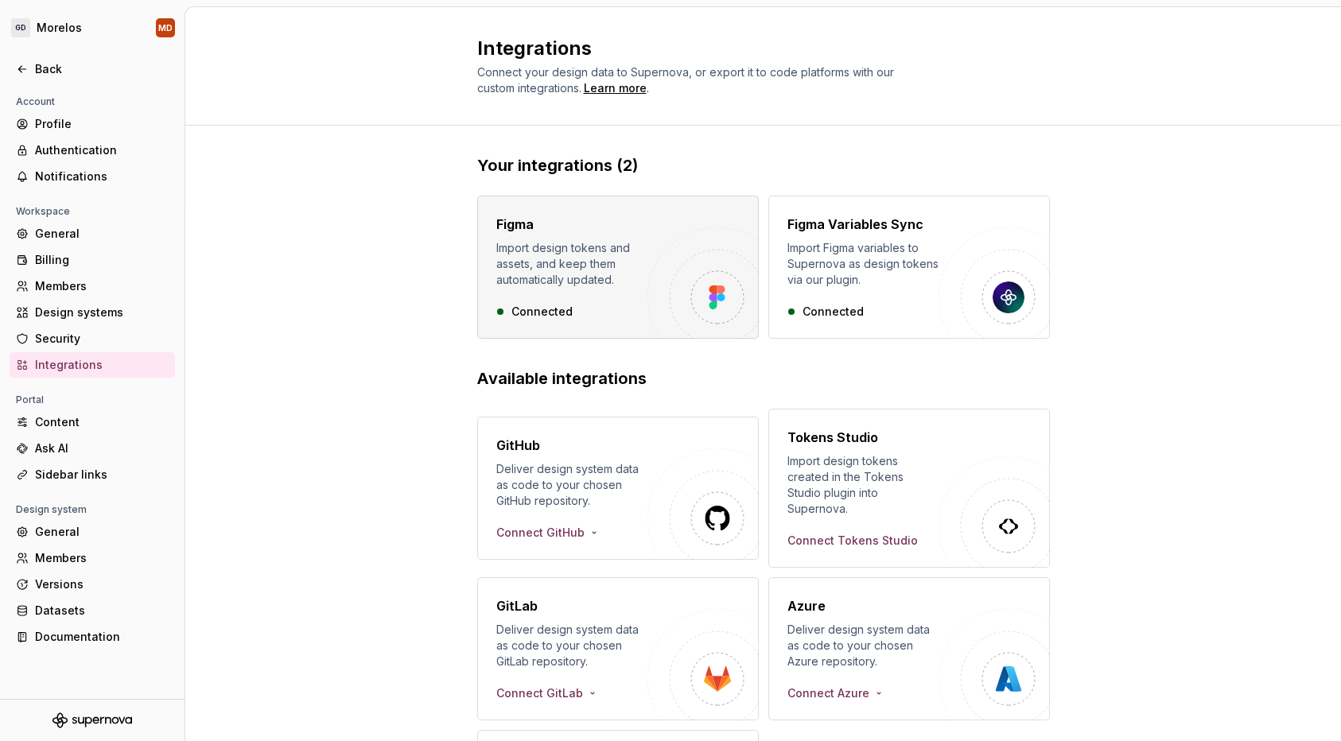
click at [679, 277] on img "button" at bounding box center [703, 283] width 111 height 111
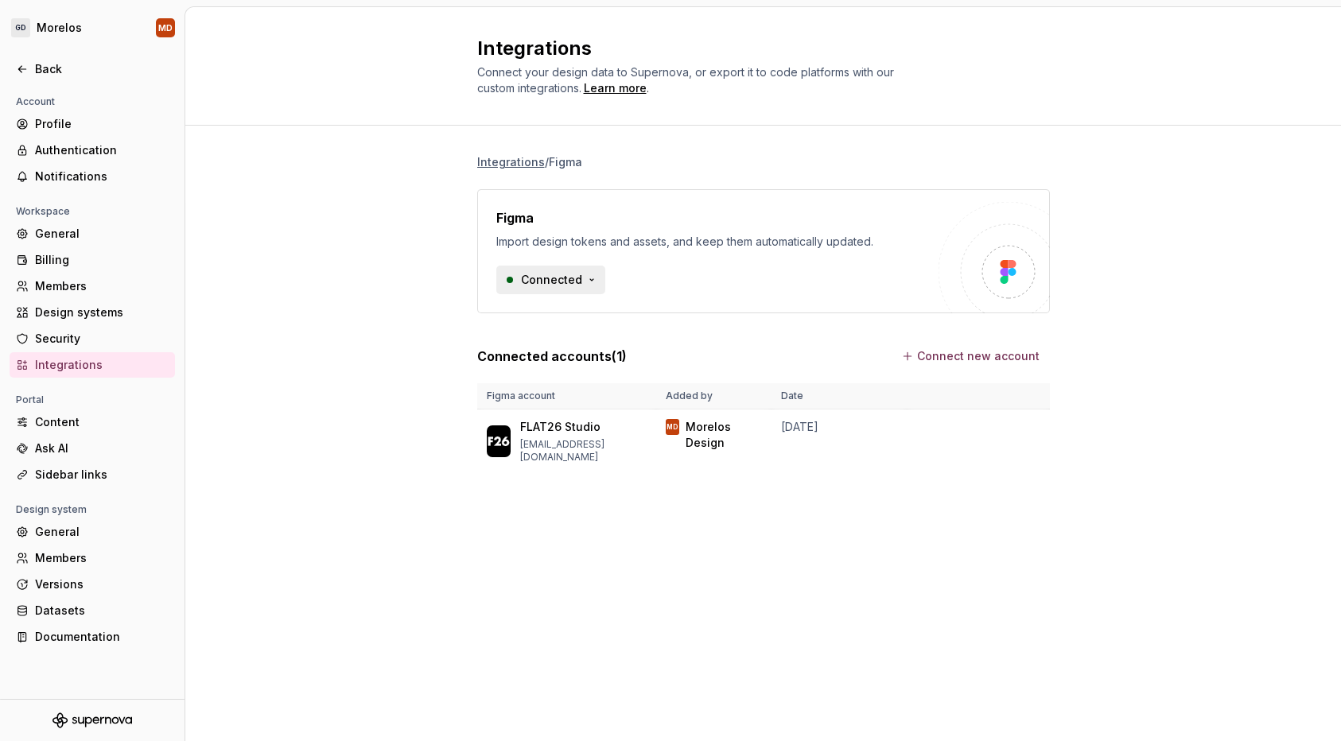
click at [581, 278] on html "GD Morelos MD Back Account Profile Authentication Notifications Workspace Gener…" at bounding box center [670, 370] width 1341 height 741
click at [574, 216] on html "GD Morelos MD Back Account Profile Authentication Notifications Workspace Gener…" at bounding box center [670, 370] width 1341 height 741
click at [877, 255] on div "Figma Import design tokens and assets, and keep them automatically updated. Con…" at bounding box center [717, 251] width 442 height 86
click at [577, 290] on html "GD Morelos MD Back Account Profile Authentication Notifications Workspace Gener…" at bounding box center [670, 370] width 1341 height 741
click at [578, 313] on div "Disconnect integration" at bounding box center [589, 314] width 127 height 16
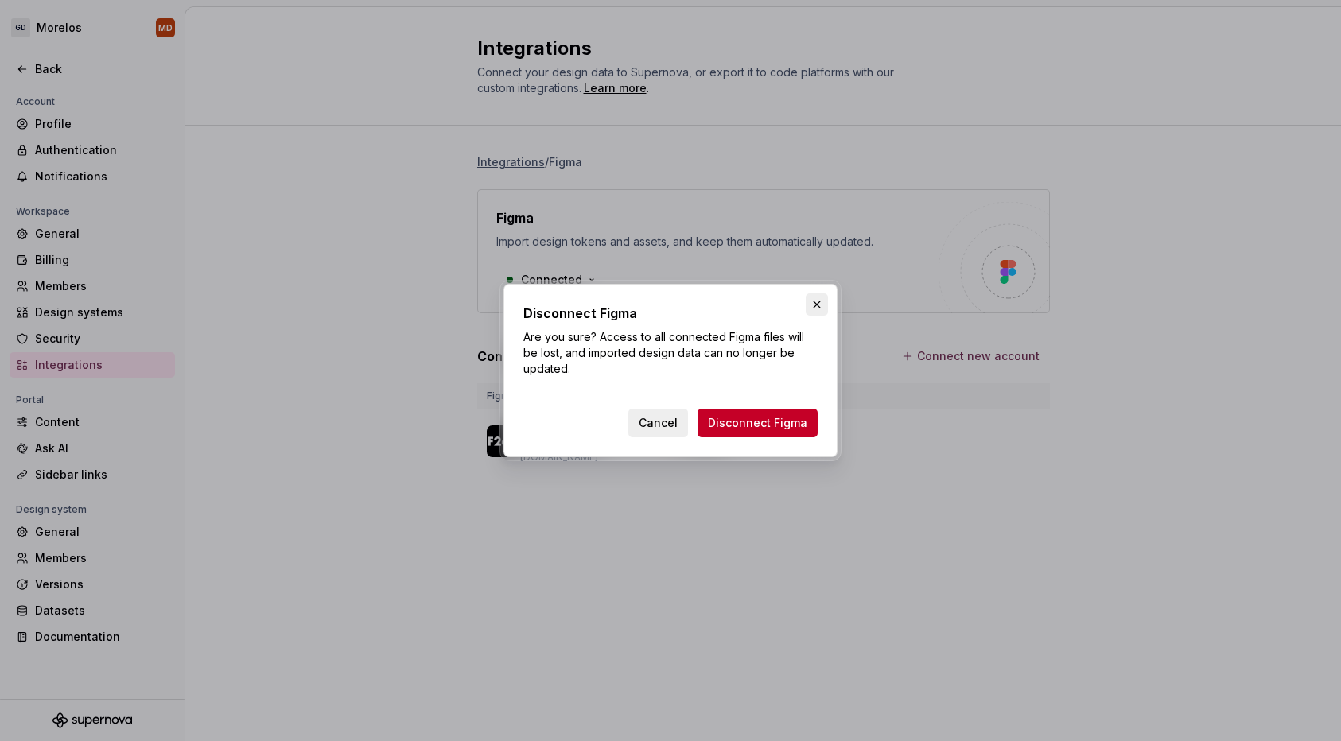
click at [821, 298] on button "button" at bounding box center [817, 305] width 22 height 22
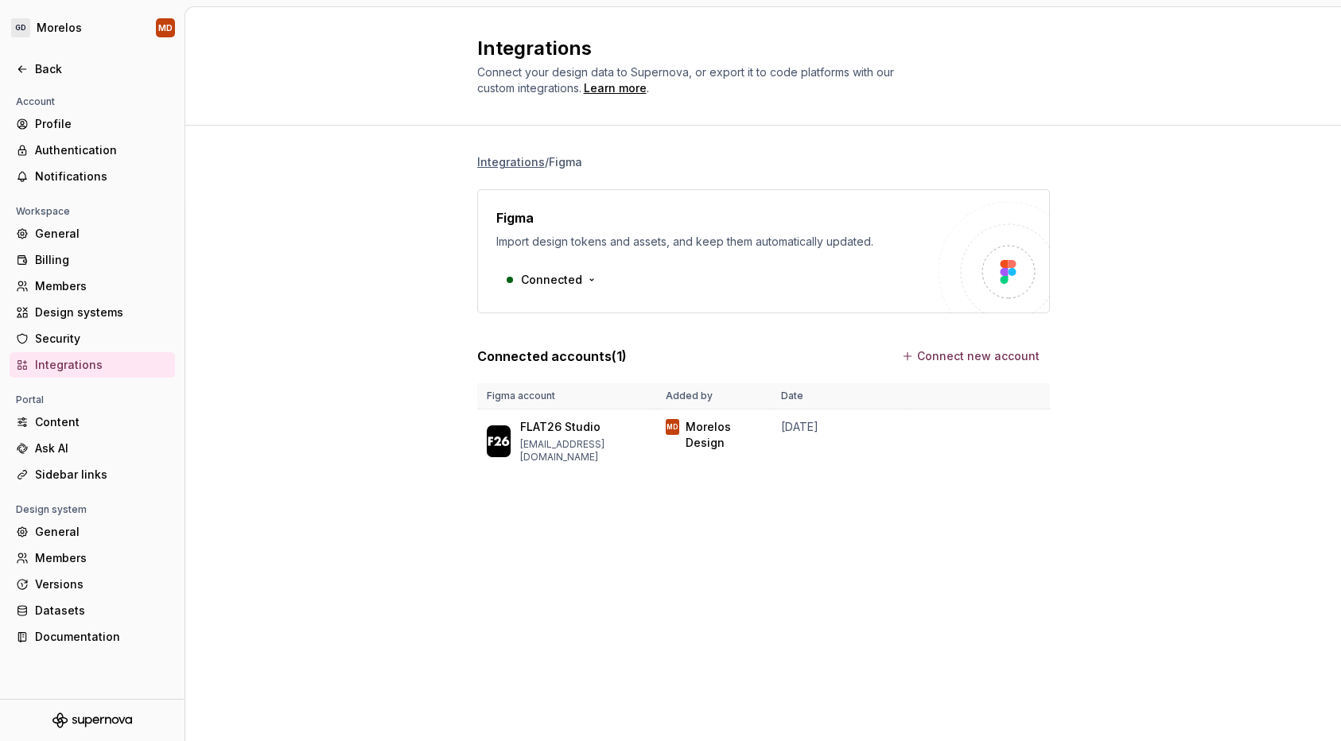
click at [963, 262] on img at bounding box center [994, 257] width 111 height 111
click at [1062, 249] on div "Integrations / Figma Figma Import design tokens and assets, and keep them autom…" at bounding box center [763, 330] width 1156 height 408
click at [1018, 266] on div at bounding box center [1009, 272] width 32 height 32
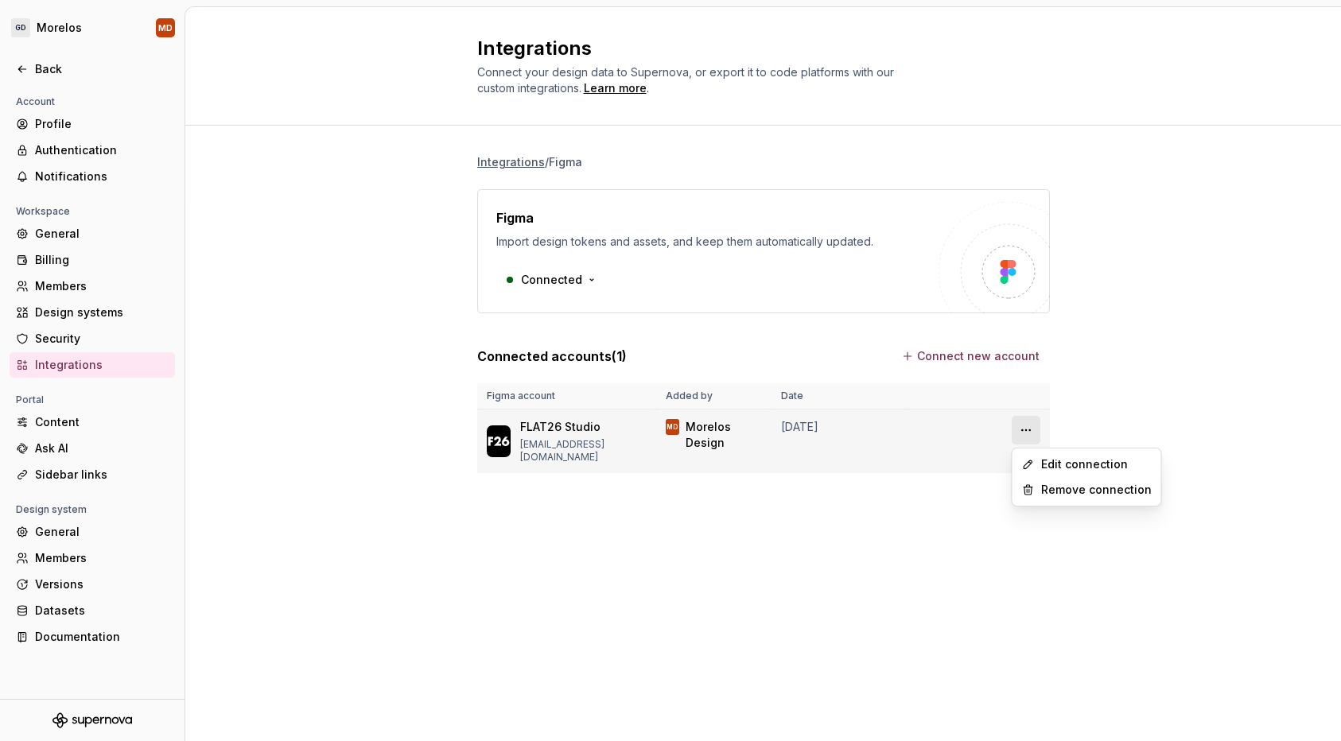
click at [1021, 424] on html "GD Morelos MD Back Account Profile Authentication Notifications Workspace Gener…" at bounding box center [670, 370] width 1341 height 741
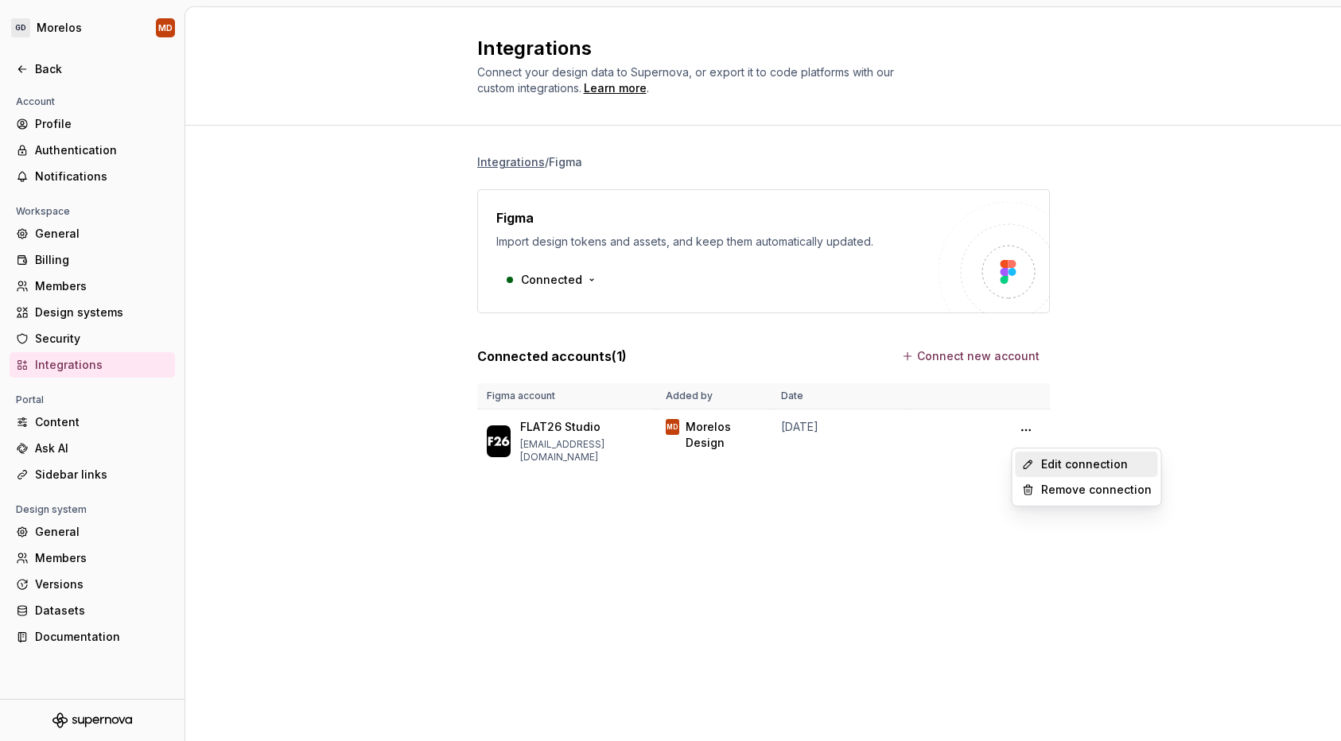
click at [1073, 457] on div "Edit connection" at bounding box center [1096, 465] width 111 height 16
click at [49, 309] on div "Design systems" at bounding box center [102, 313] width 134 height 16
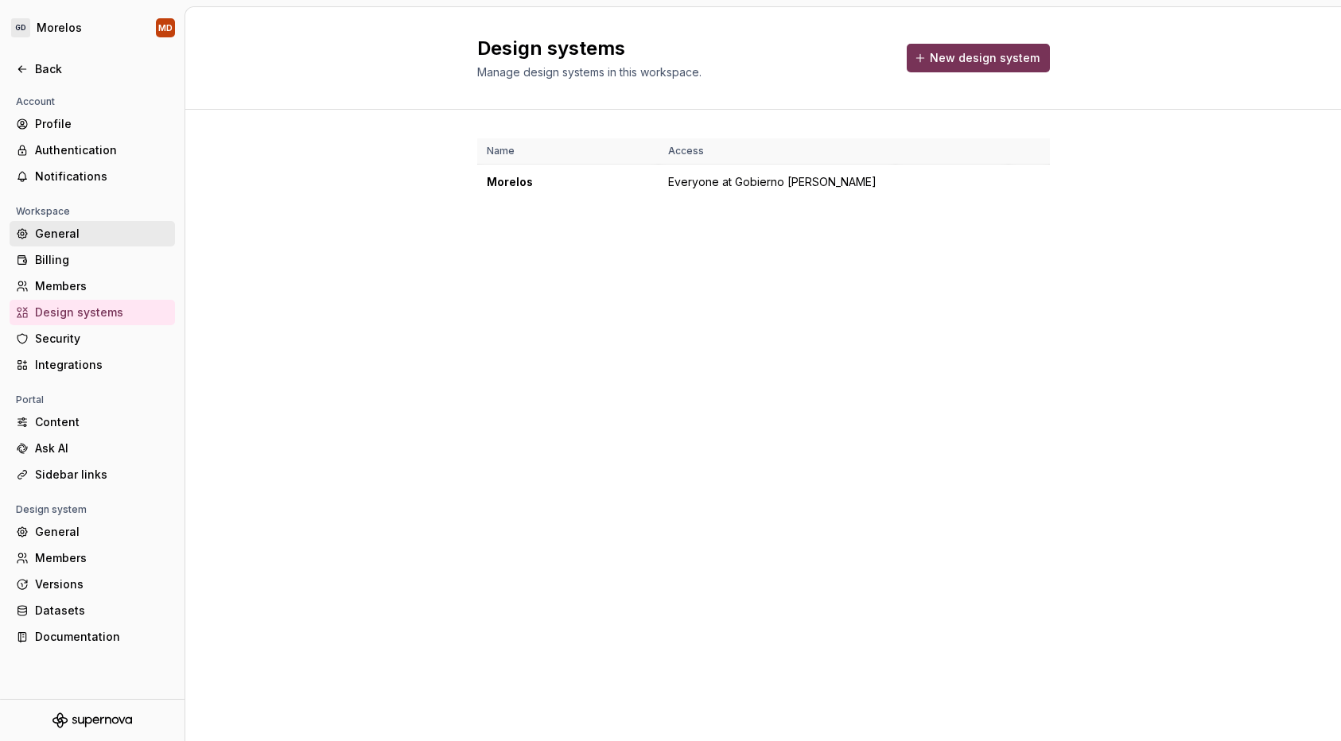
click at [49, 233] on div "General" at bounding box center [102, 234] width 134 height 16
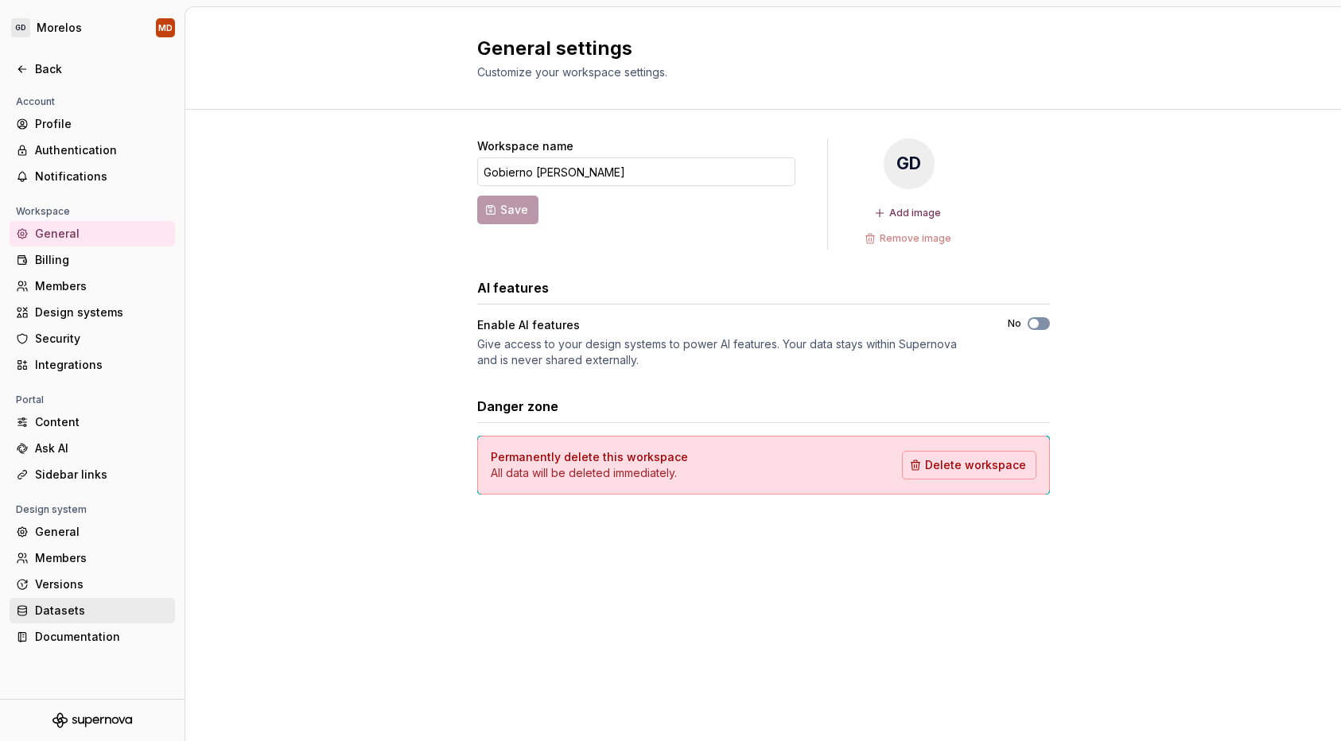
click at [88, 614] on div "Datasets" at bounding box center [102, 611] width 134 height 16
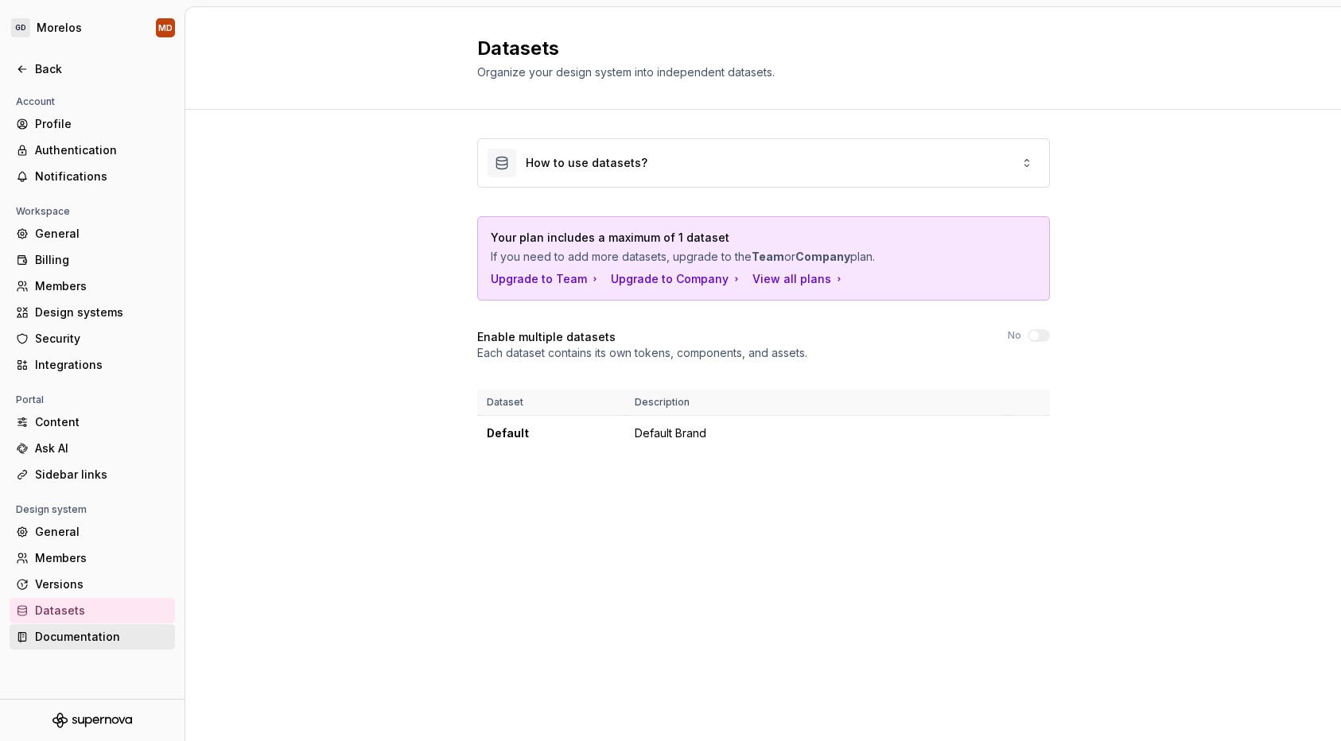
click at [90, 647] on div "Documentation" at bounding box center [92, 636] width 165 height 25
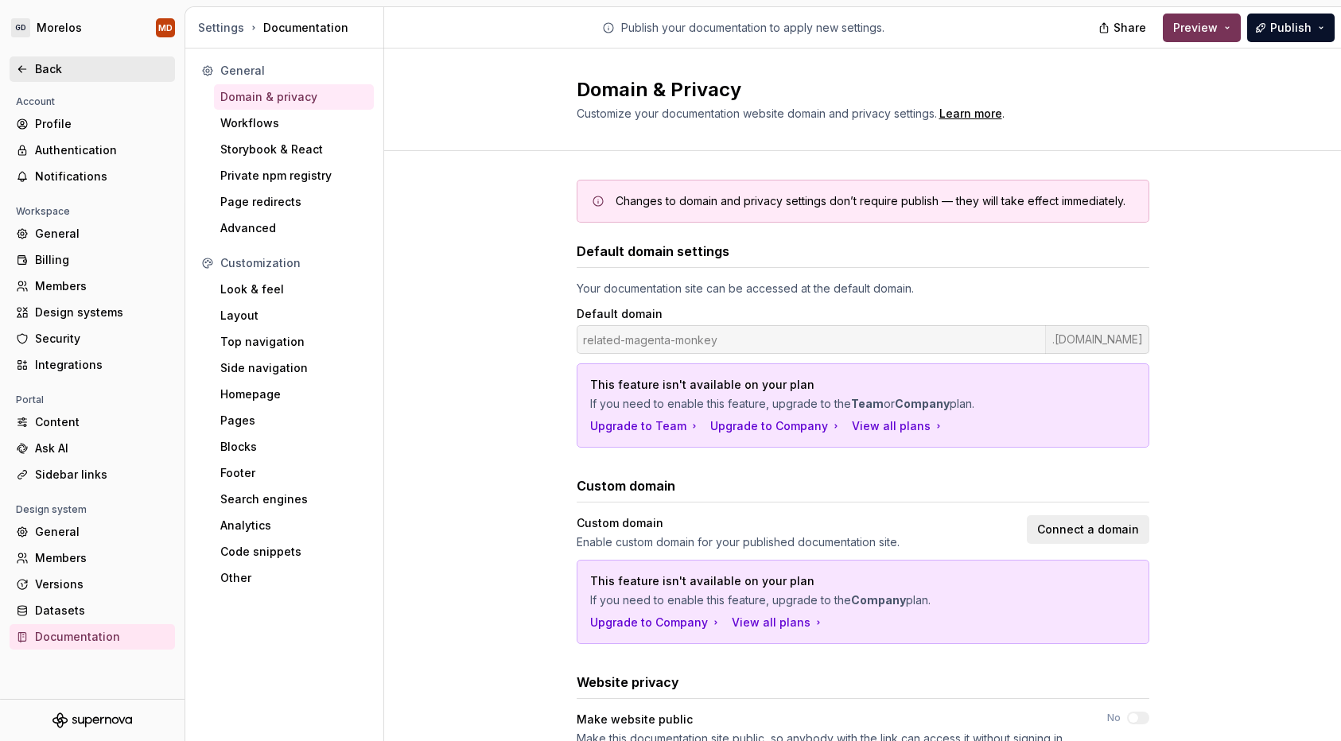
click at [90, 72] on div "Back" at bounding box center [102, 69] width 134 height 16
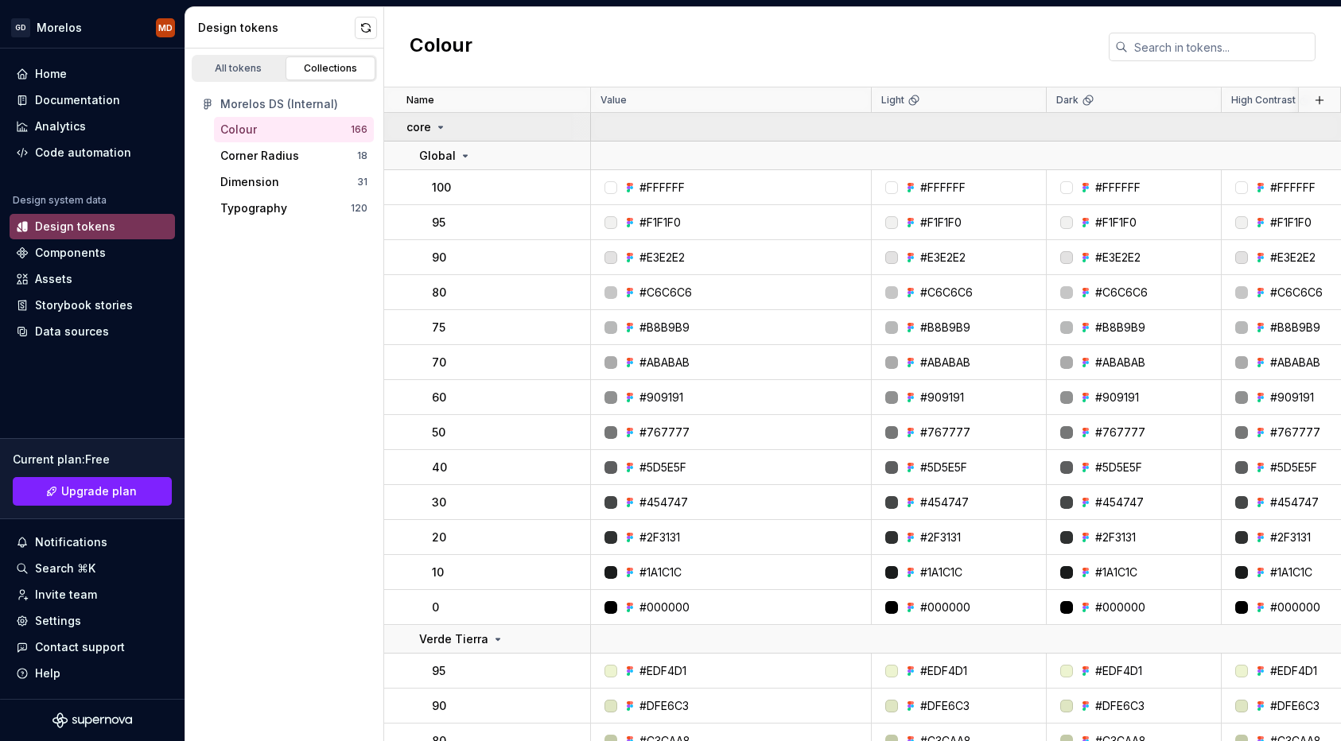
click at [424, 125] on p "core" at bounding box center [418, 127] width 25 height 16
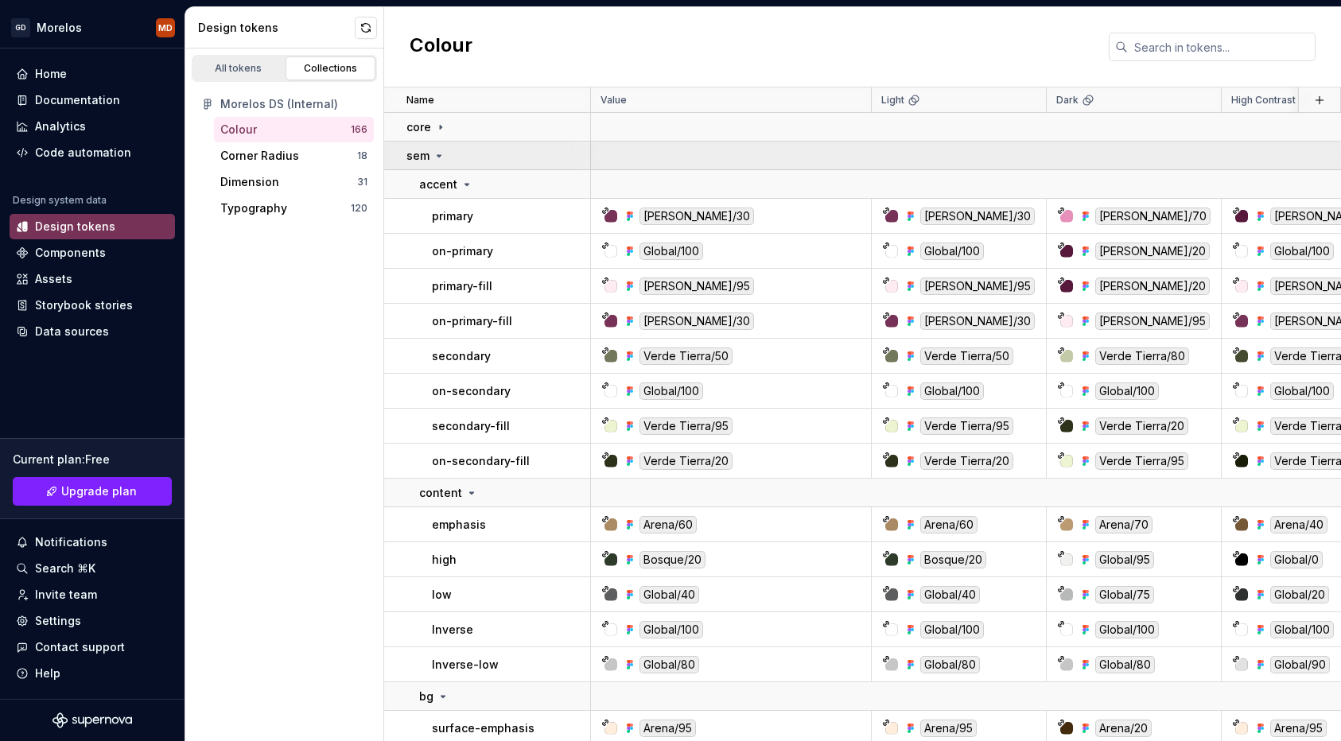
click at [434, 152] on icon at bounding box center [439, 156] width 13 height 13
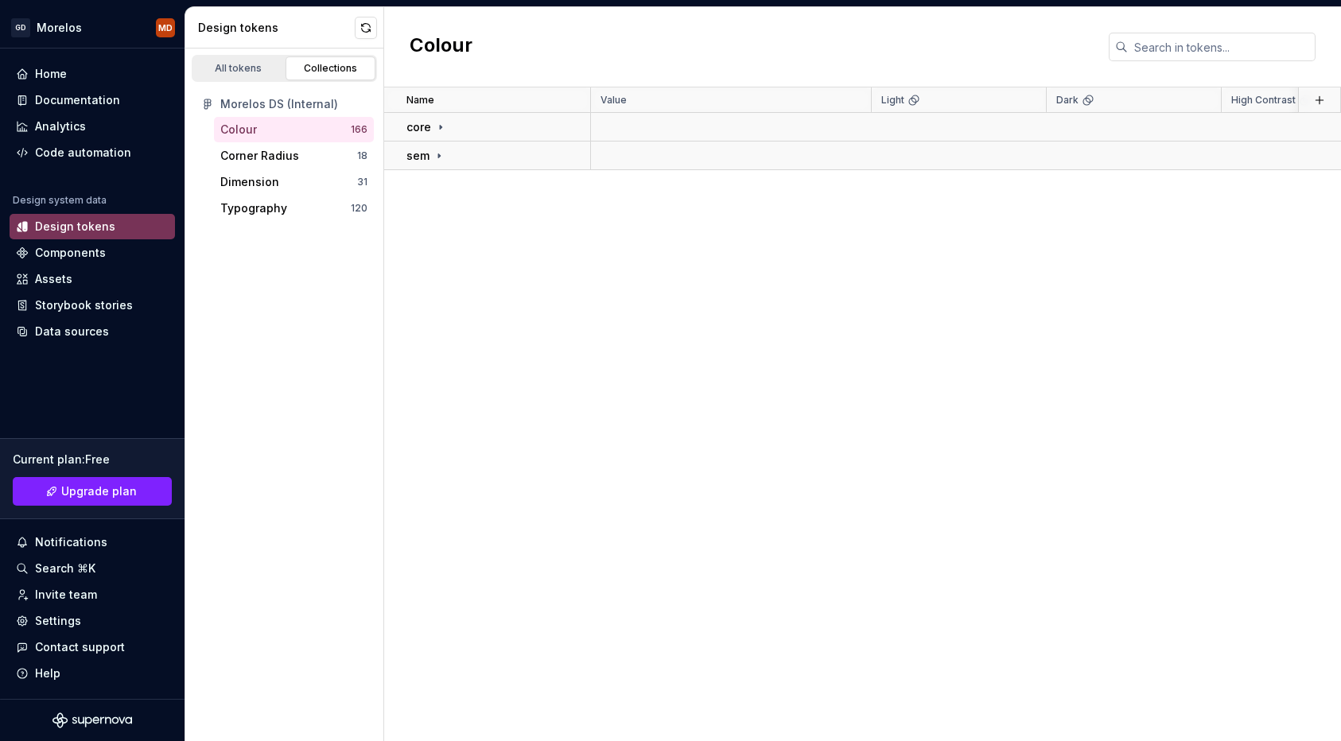
click at [291, 99] on div "Morelos DS (Internal)" at bounding box center [293, 104] width 147 height 16
click at [208, 99] on icon at bounding box center [207, 104] width 6 height 10
click at [241, 62] on div "All tokens" at bounding box center [239, 68] width 80 height 13
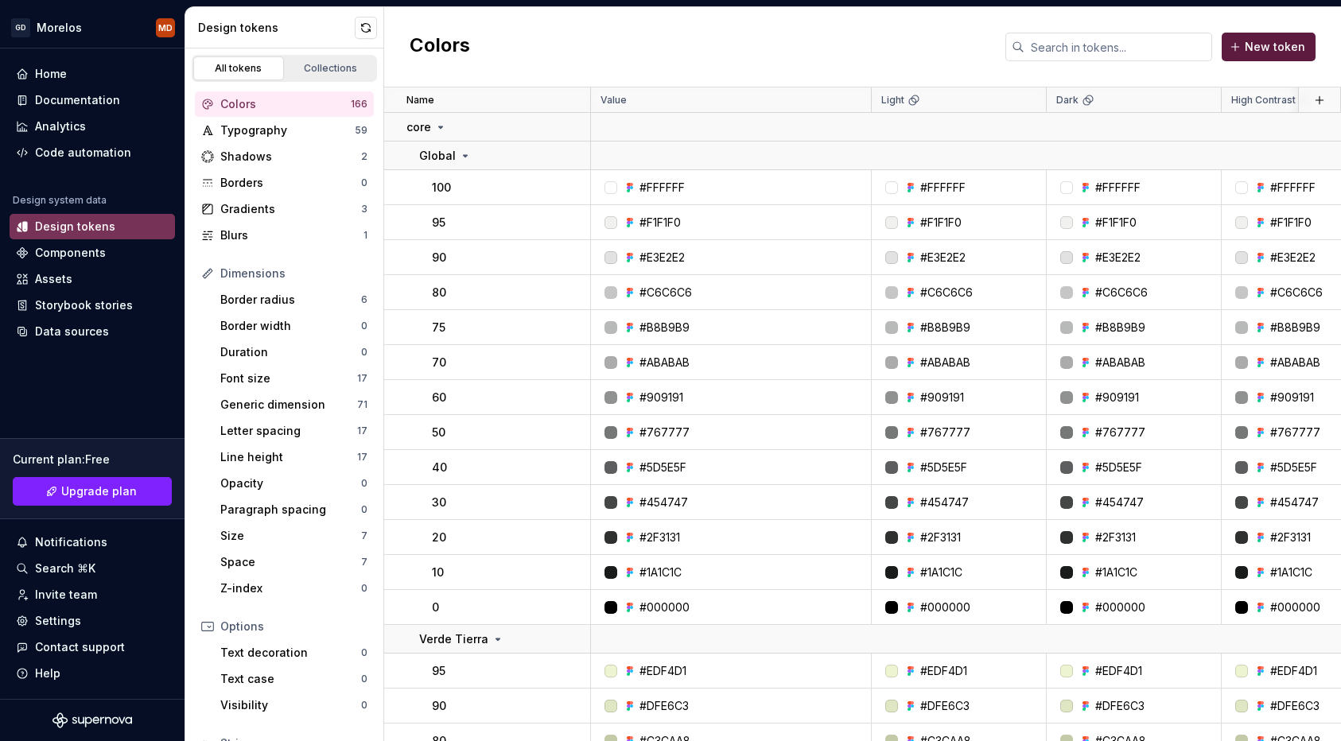
click at [1294, 53] on span "New token" at bounding box center [1275, 47] width 60 height 16
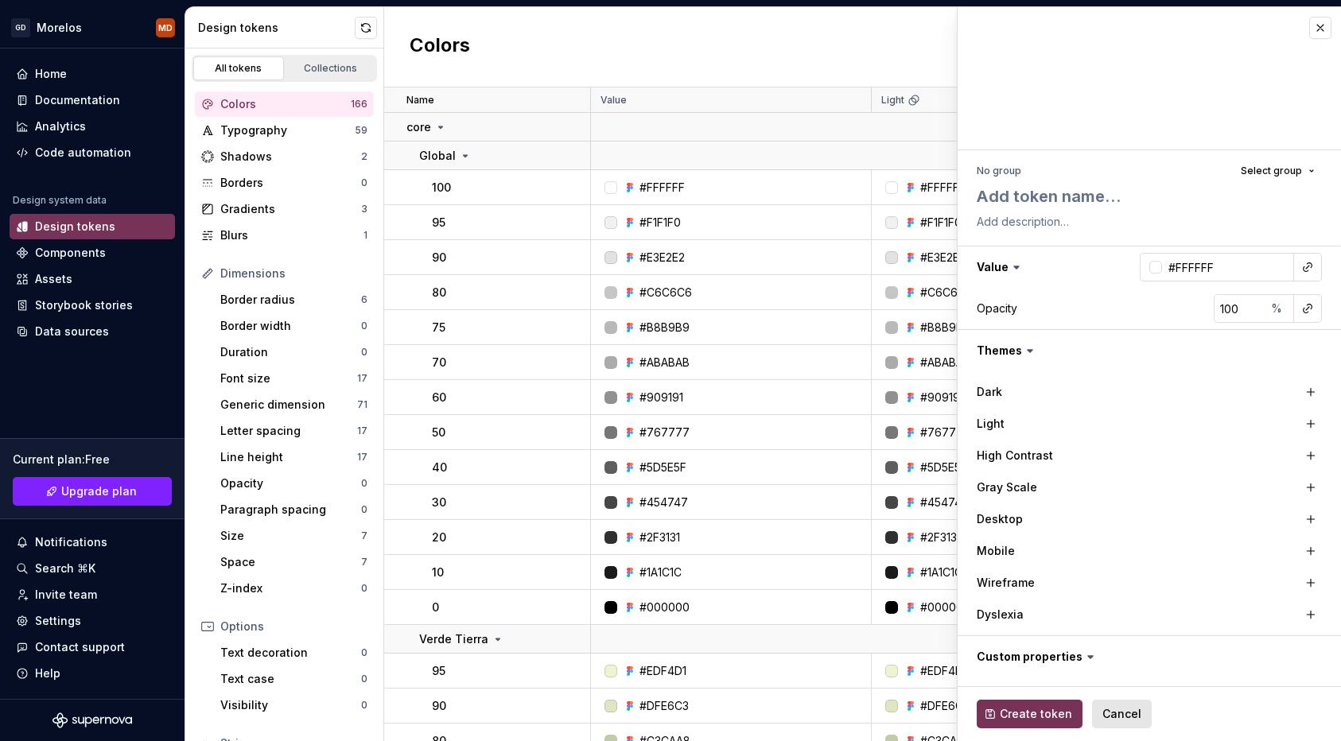
click at [1109, 720] on span "Cancel" at bounding box center [1122, 714] width 39 height 16
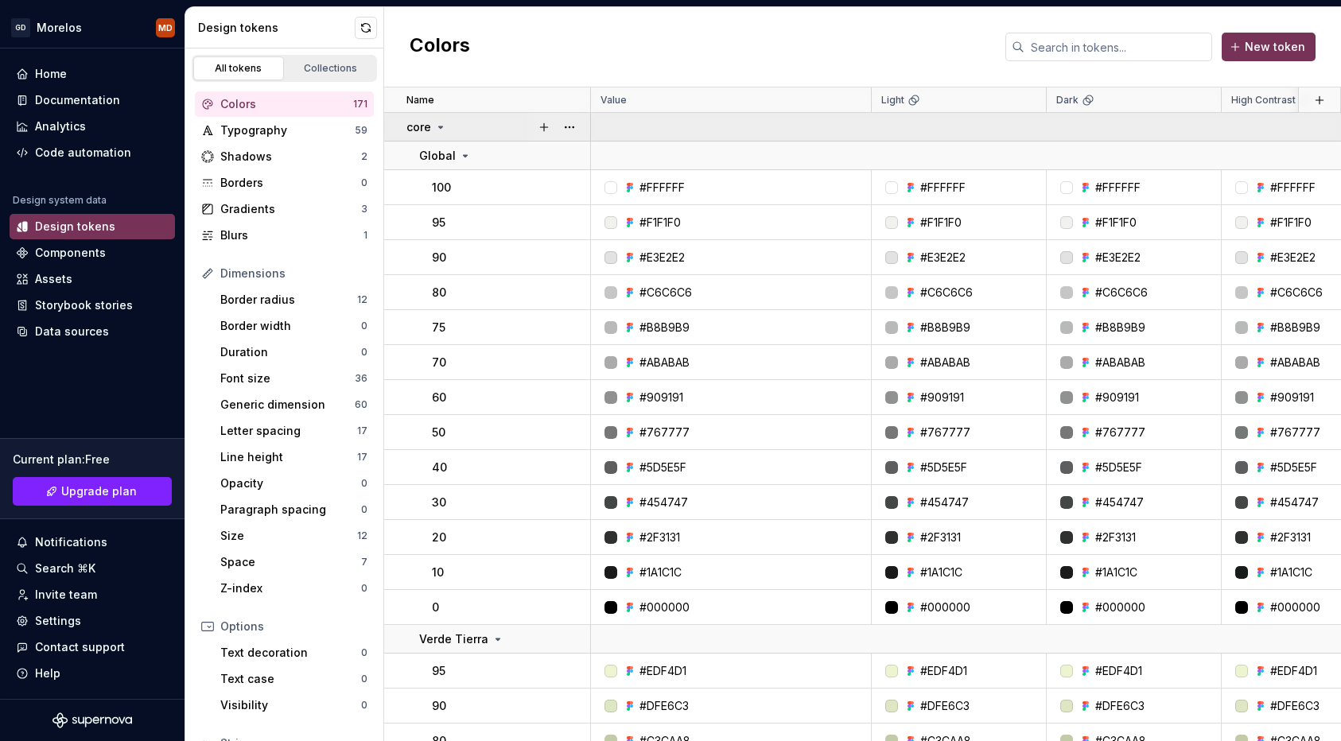
click at [441, 127] on icon at bounding box center [440, 127] width 13 height 13
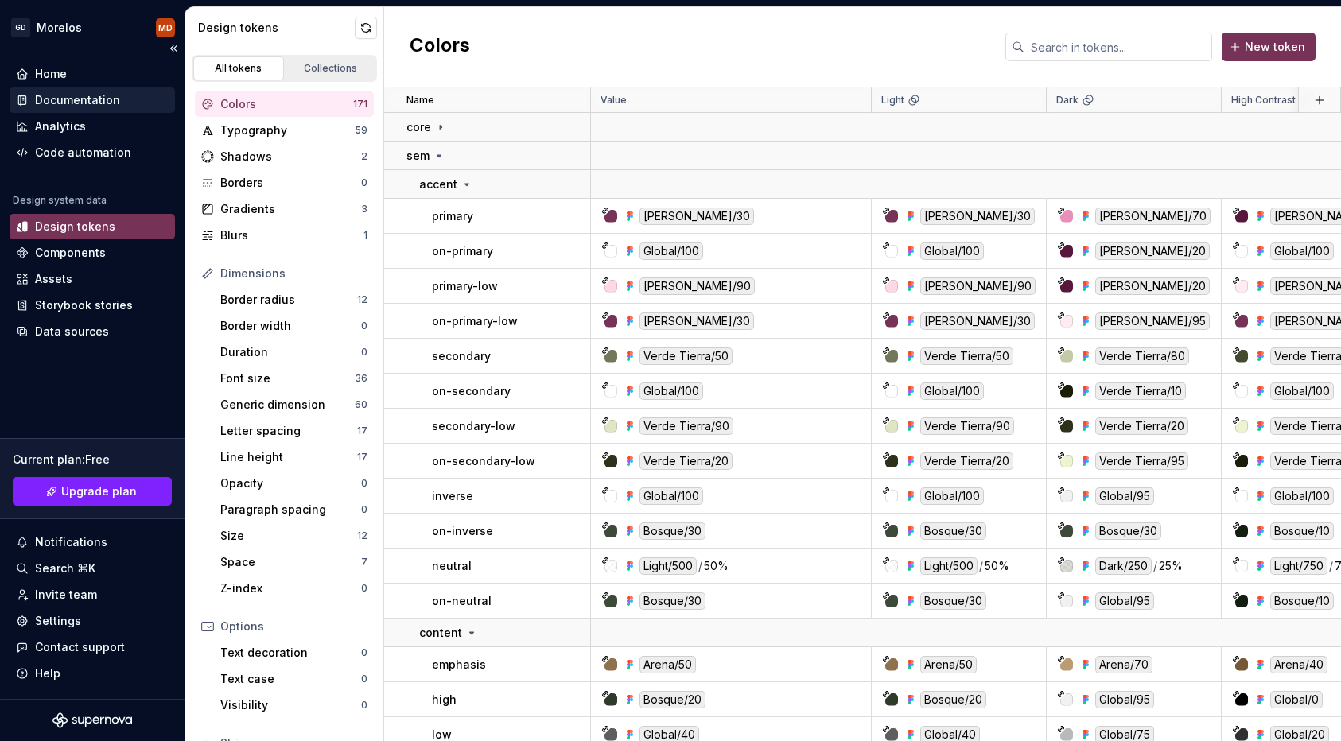
click at [95, 96] on div "Documentation" at bounding box center [77, 100] width 85 height 16
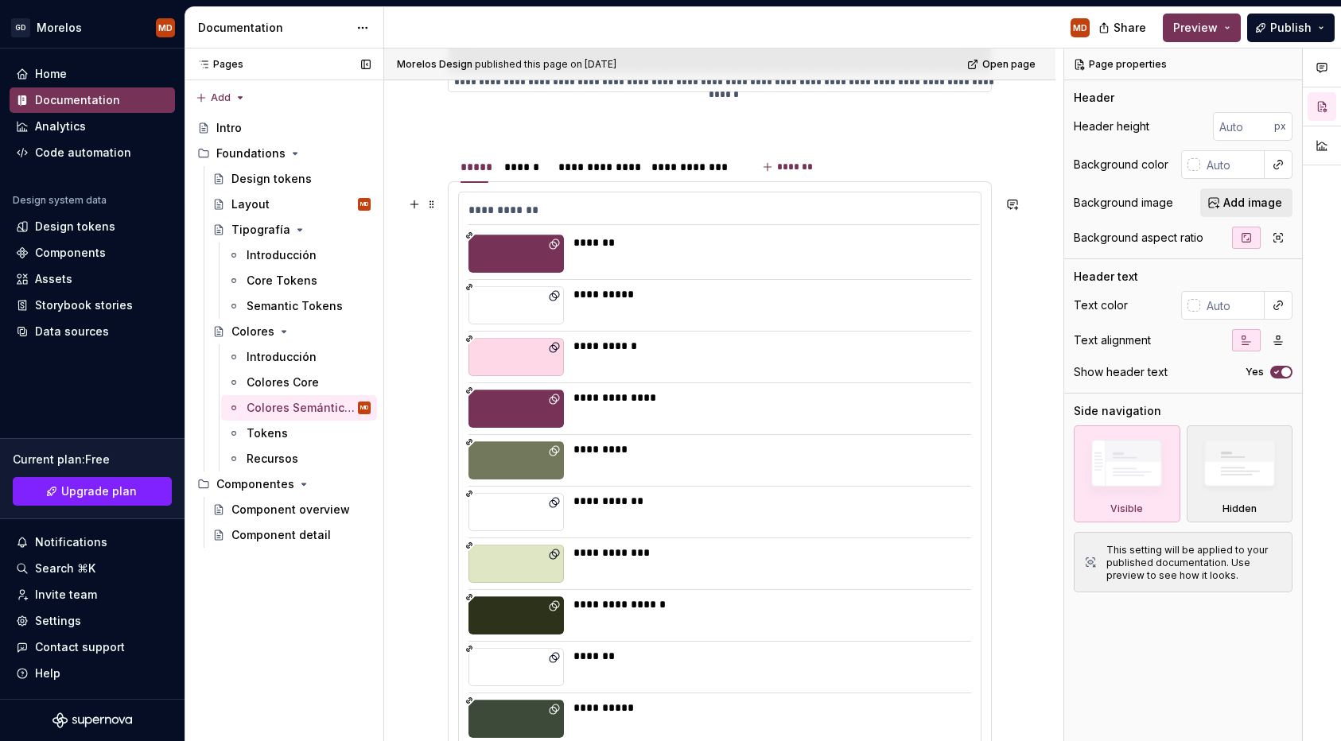
scroll to position [1036, 0]
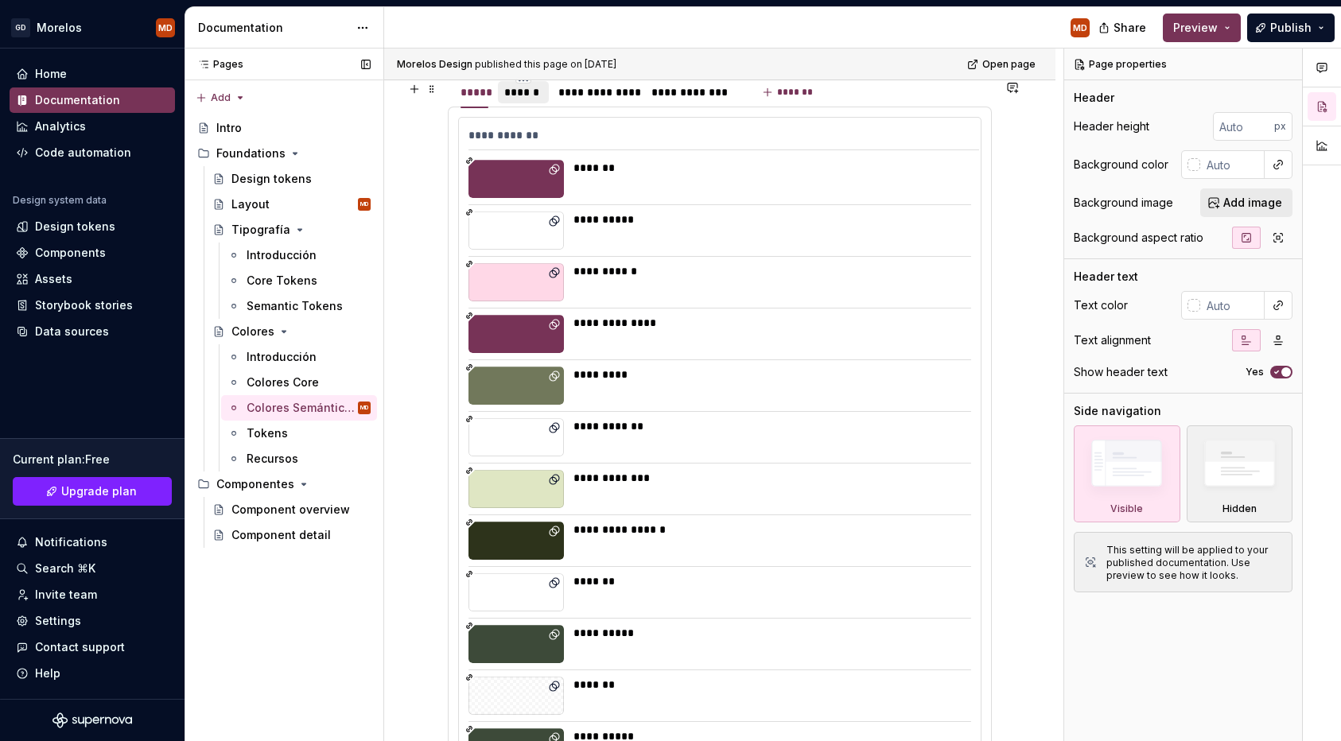
click at [532, 100] on div "******" at bounding box center [523, 92] width 38 height 16
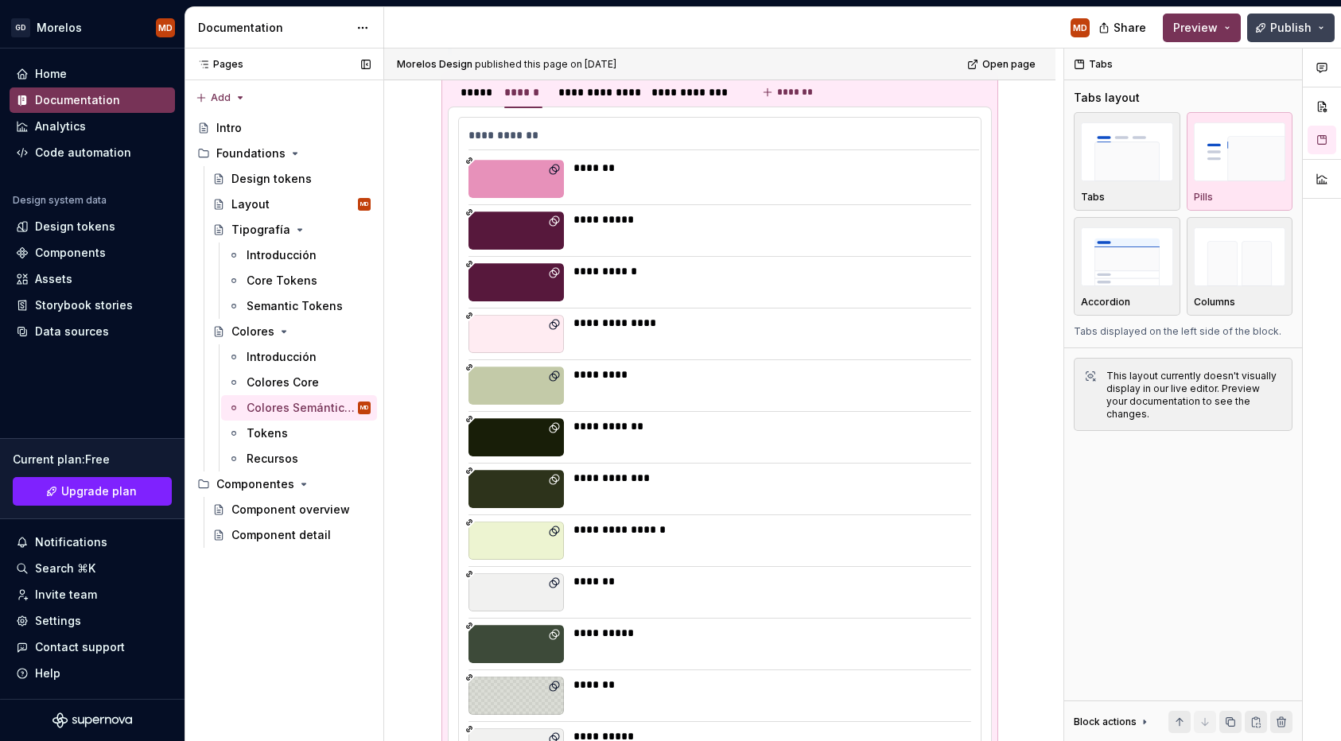
click at [1292, 28] on span "Publish" at bounding box center [1290, 28] width 41 height 16
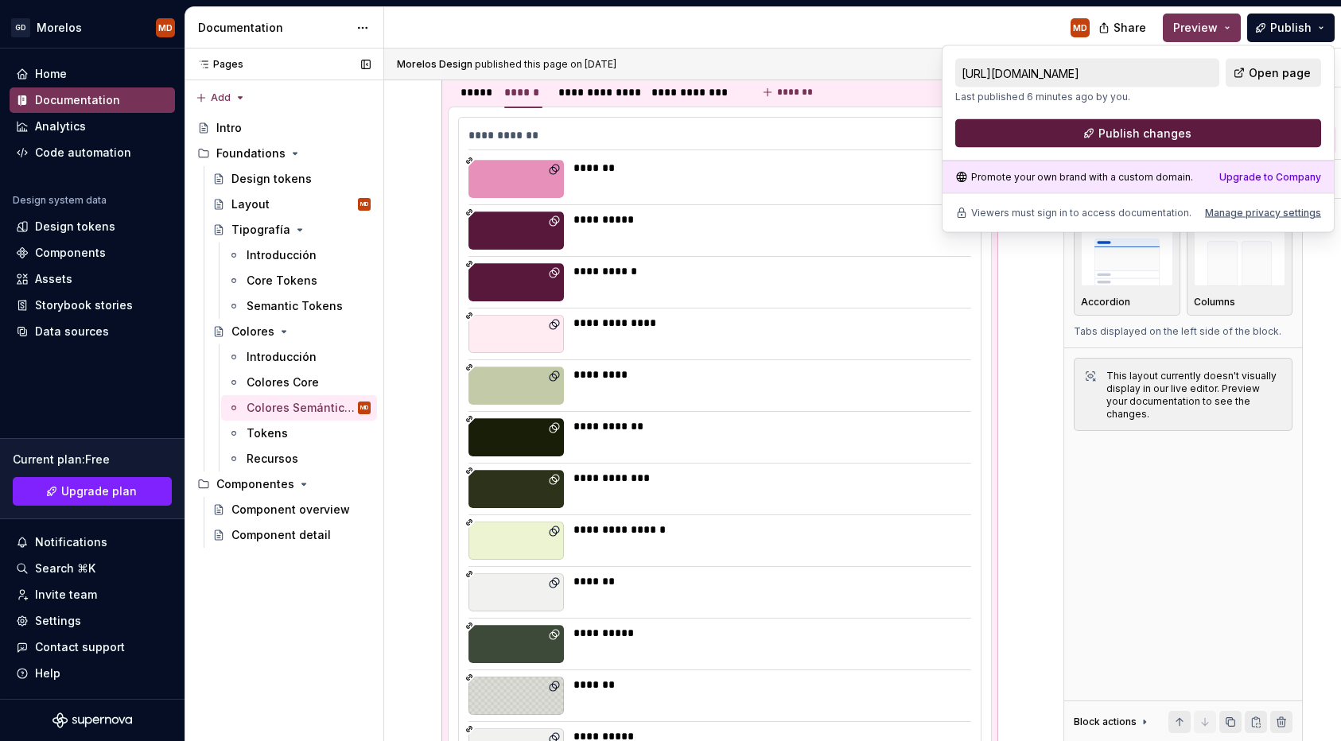
click at [1206, 131] on button "Publish changes" at bounding box center [1138, 133] width 366 height 29
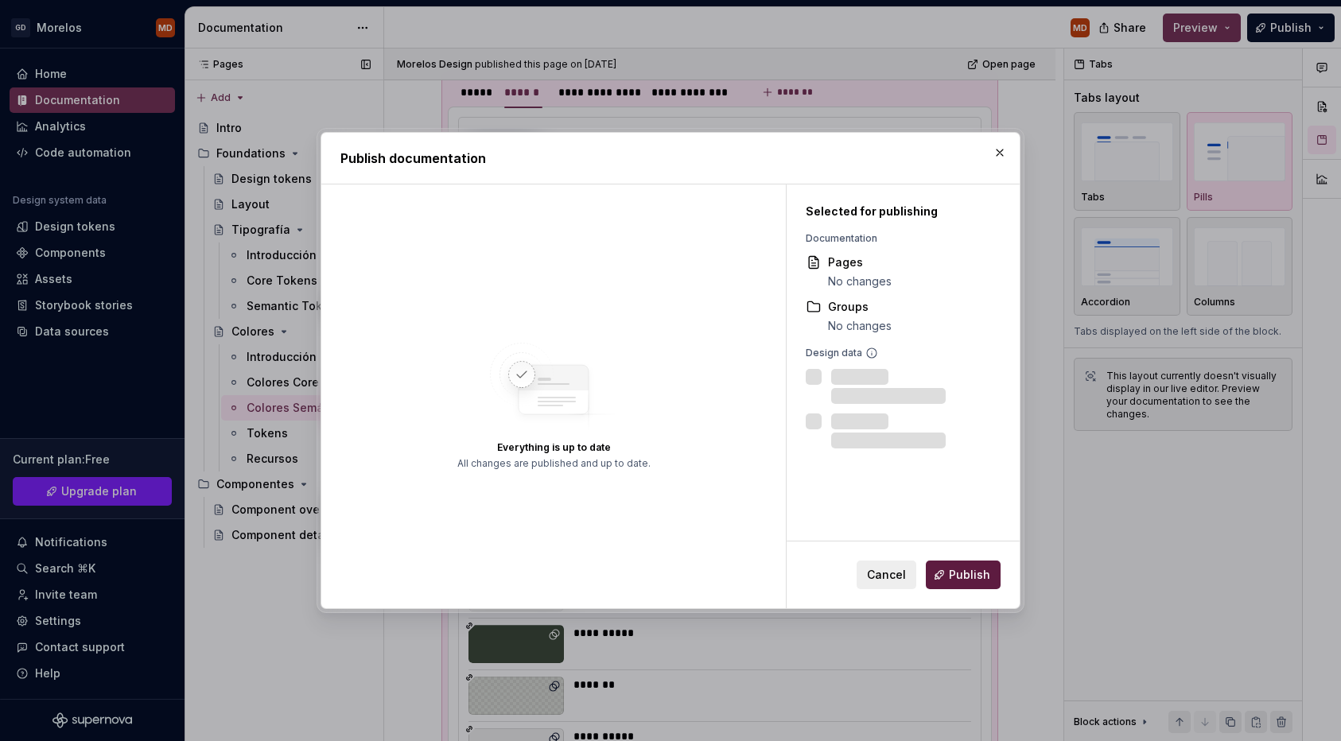
click at [972, 575] on span "Publish" at bounding box center [969, 575] width 41 height 16
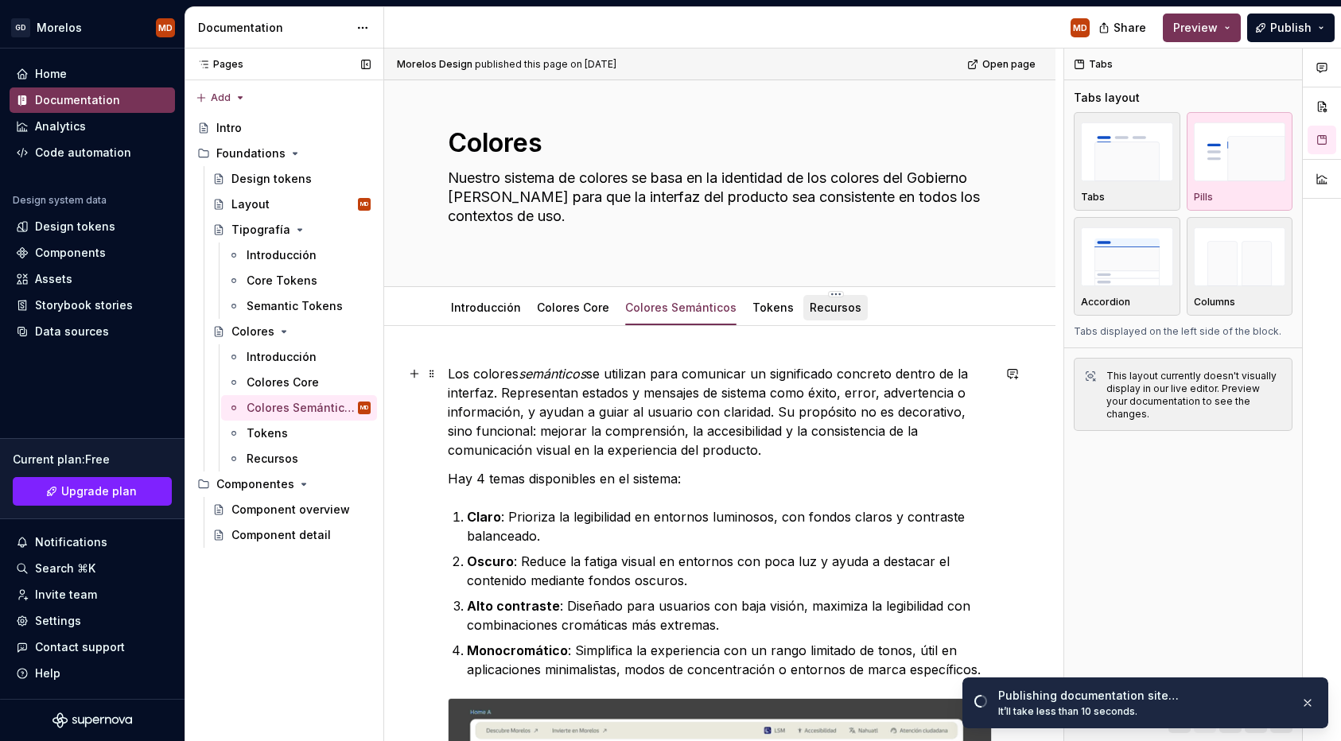
scroll to position [0, 0]
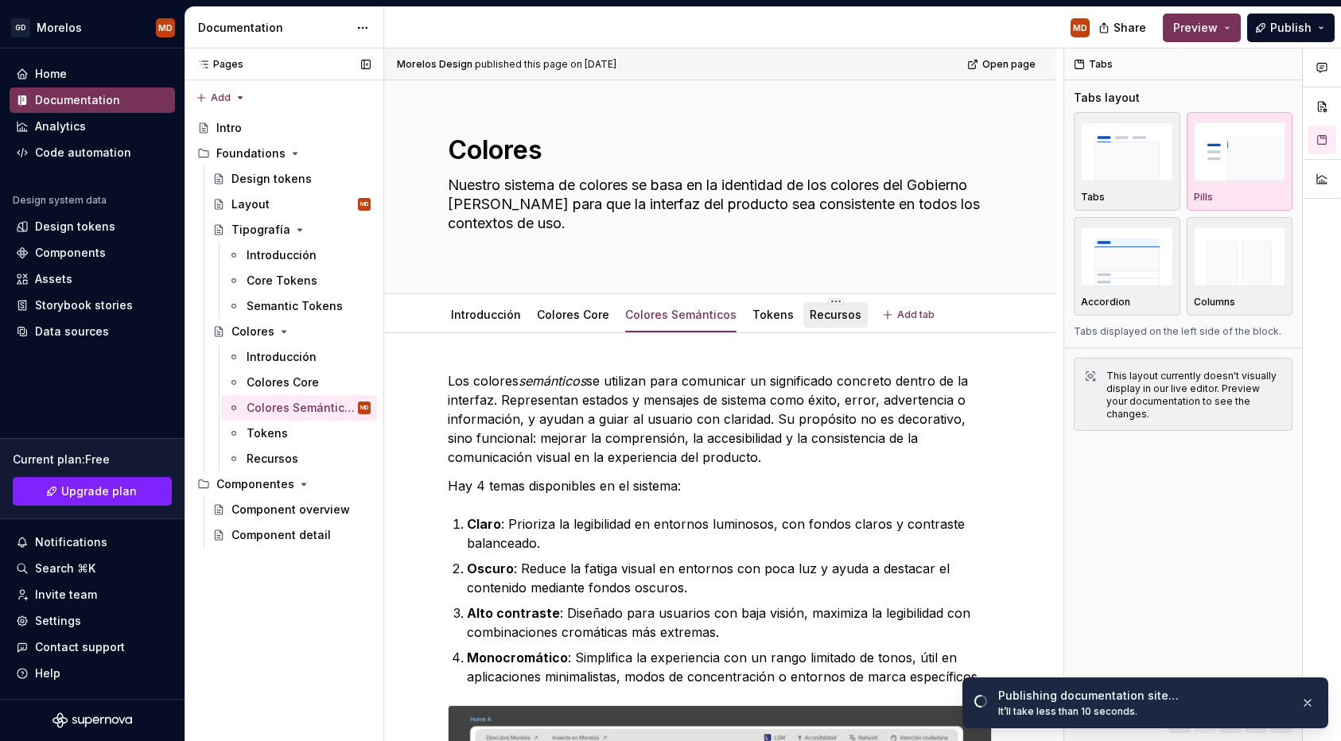
click at [830, 320] on link "Recursos" at bounding box center [836, 315] width 52 height 14
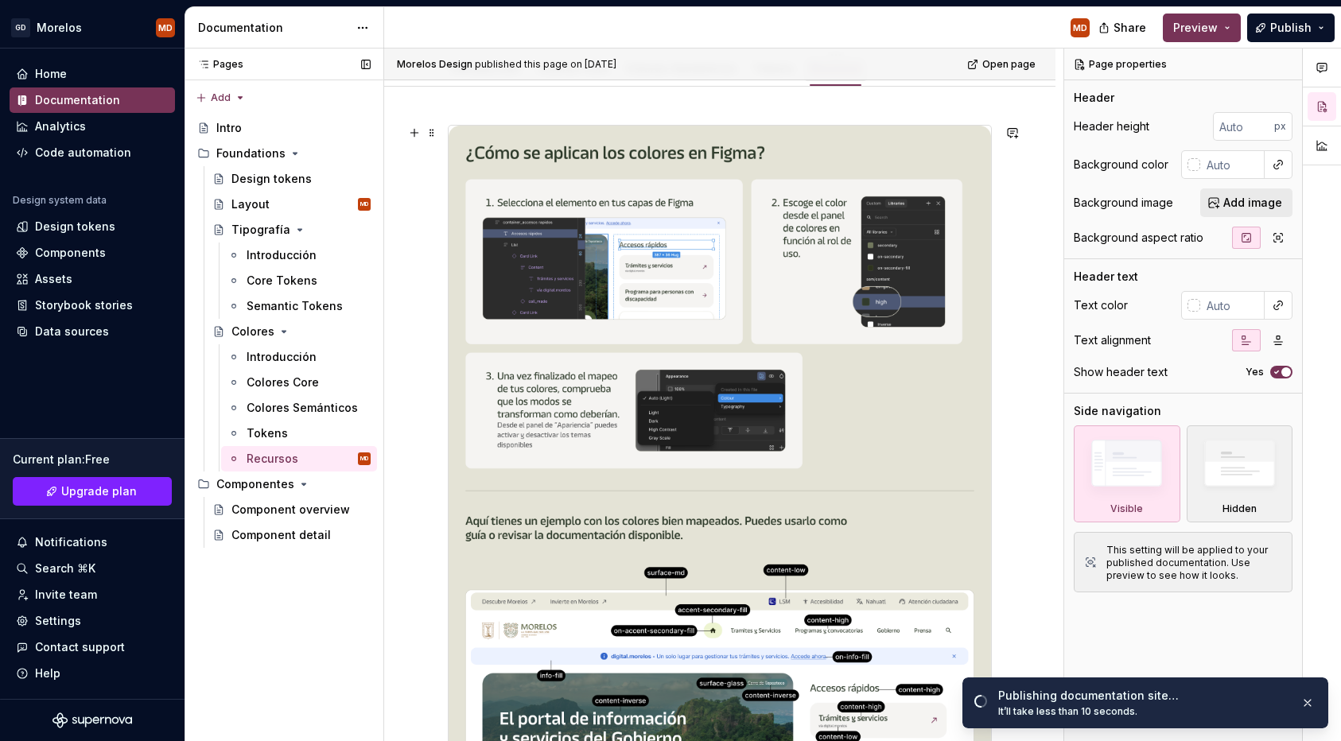
scroll to position [462, 0]
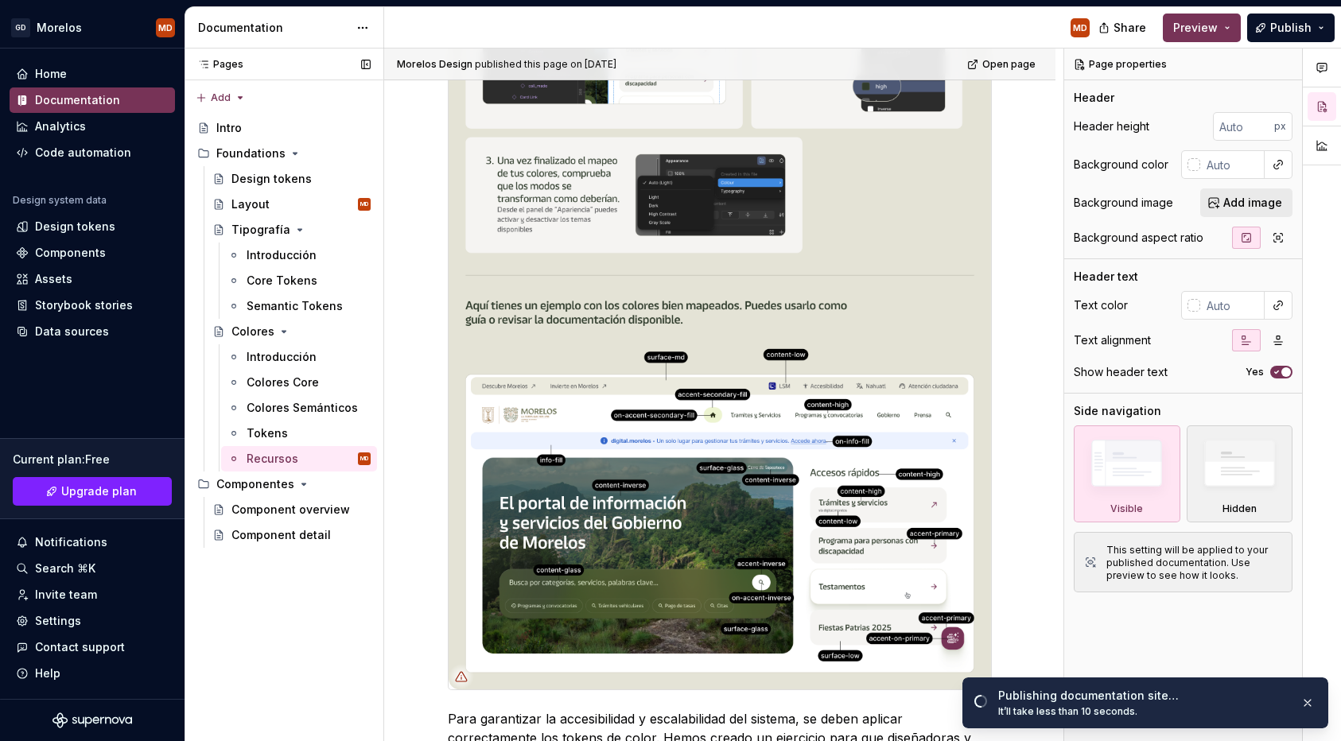
click at [827, 327] on img at bounding box center [720, 300] width 543 height 780
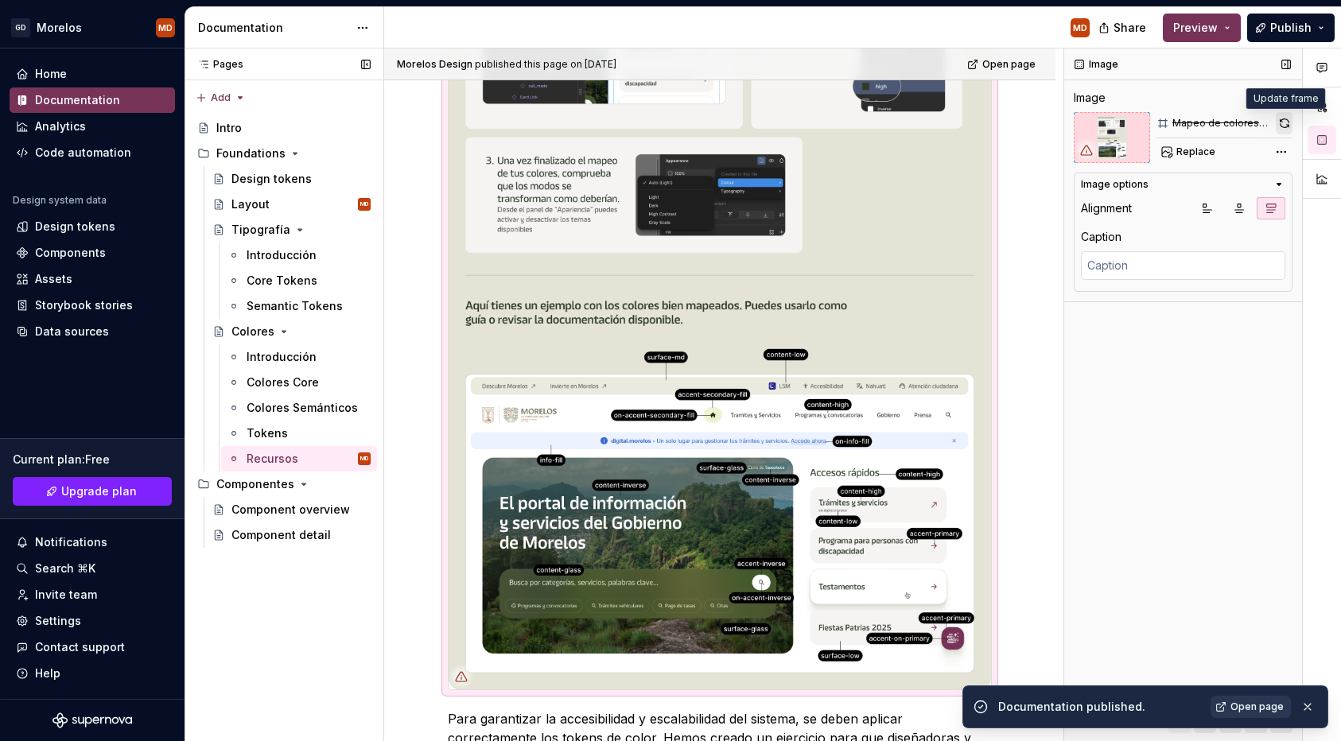
click at [1289, 123] on button "button" at bounding box center [1284, 123] width 17 height 22
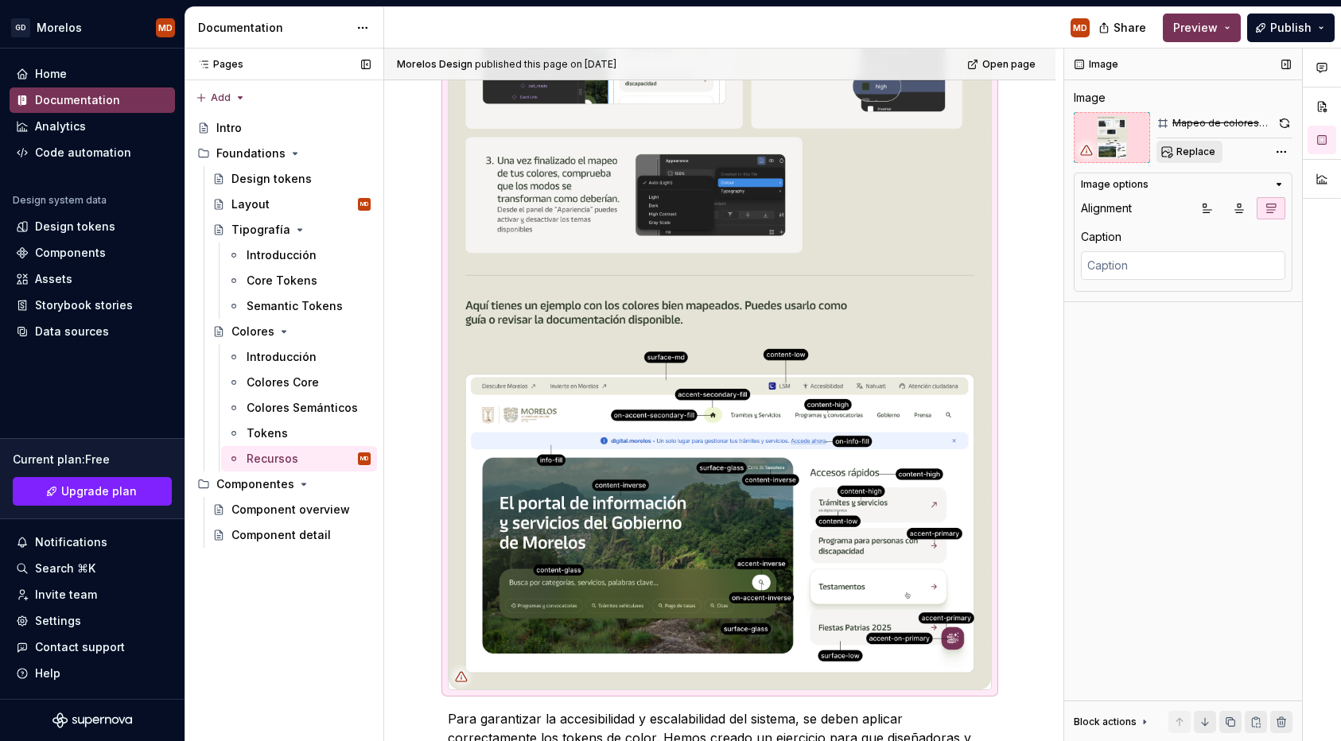
click at [1181, 156] on span "Replace" at bounding box center [1196, 152] width 39 height 13
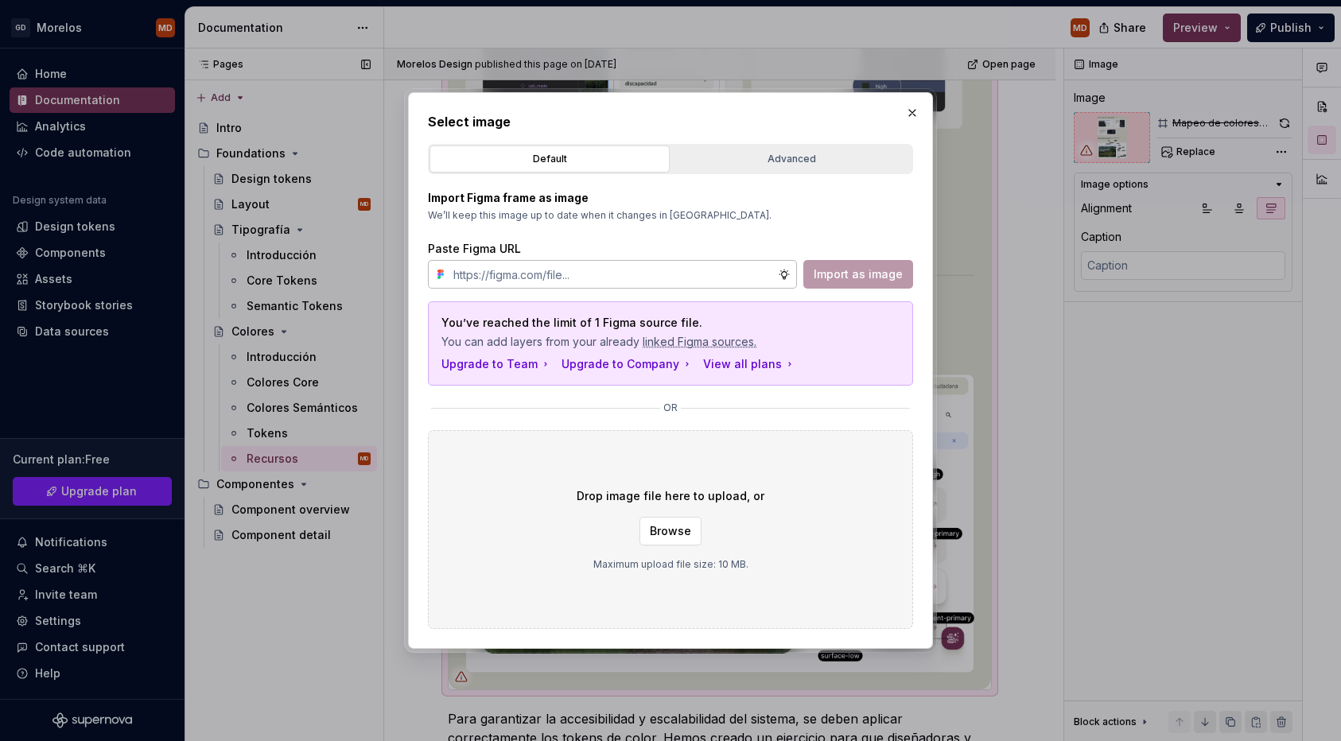
type textarea "*"
type input "https://www.figma.com/design/ygQ2UDXCQSFbNqBQUNkgkI/Playground--01---Aplicaci%C…"
click at [739, 157] on div "Advanced" at bounding box center [791, 159] width 229 height 16
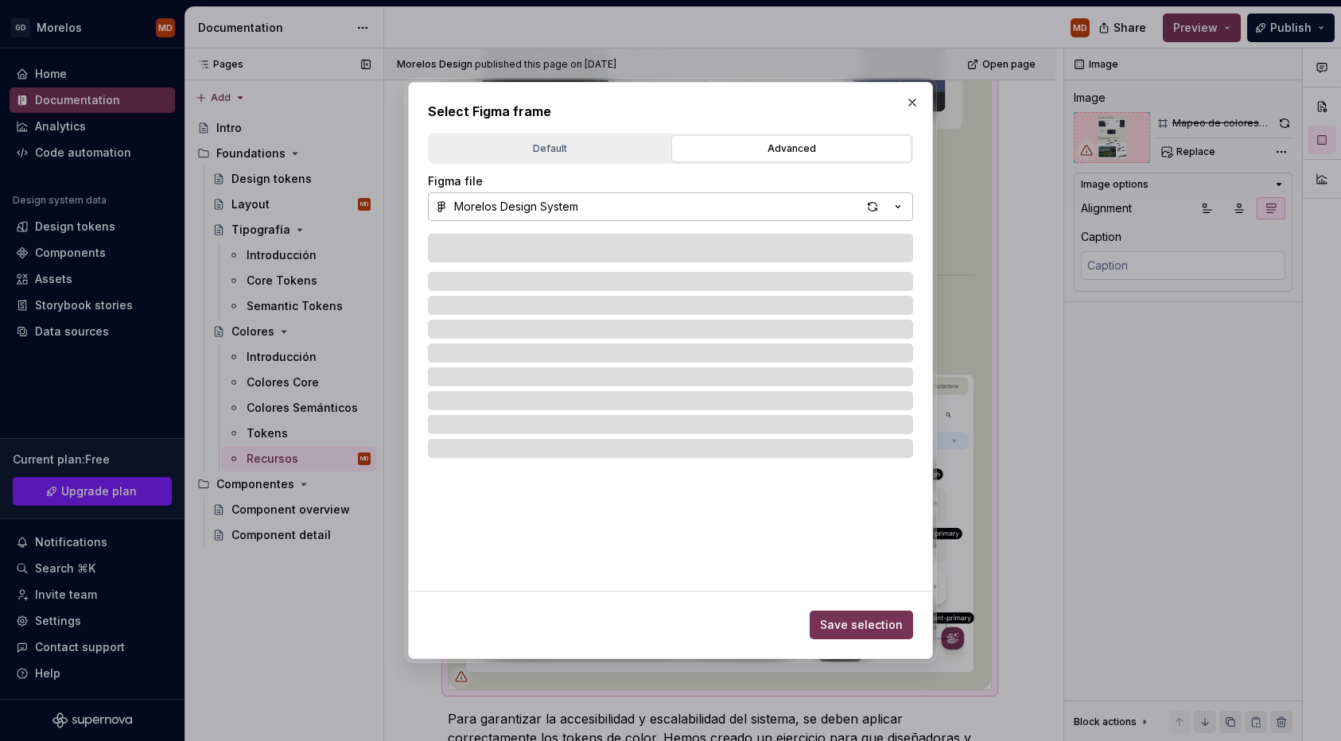
click at [632, 205] on button "Morelos Design System" at bounding box center [670, 207] width 485 height 29
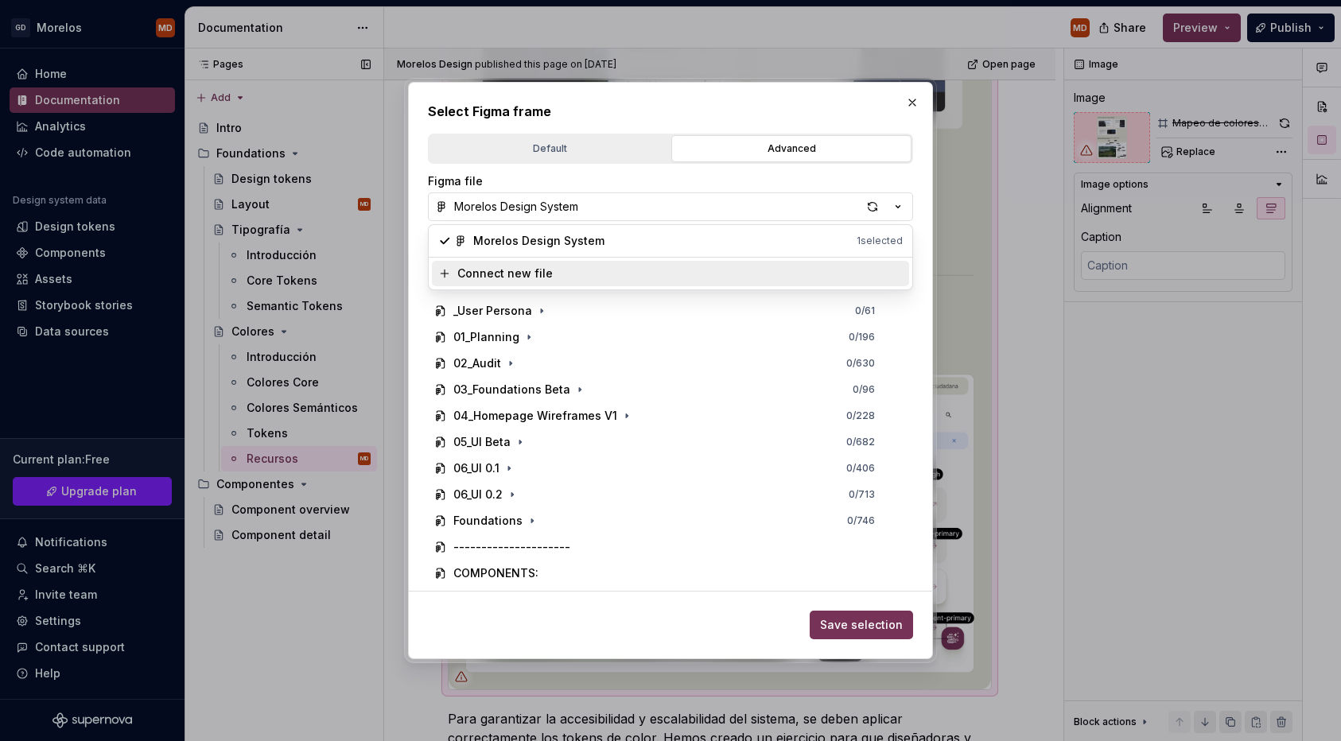
click at [523, 511] on div "Select Figma frame Default Advanced Import Figma frame as image We’ll keep this…" at bounding box center [670, 370] width 1341 height 741
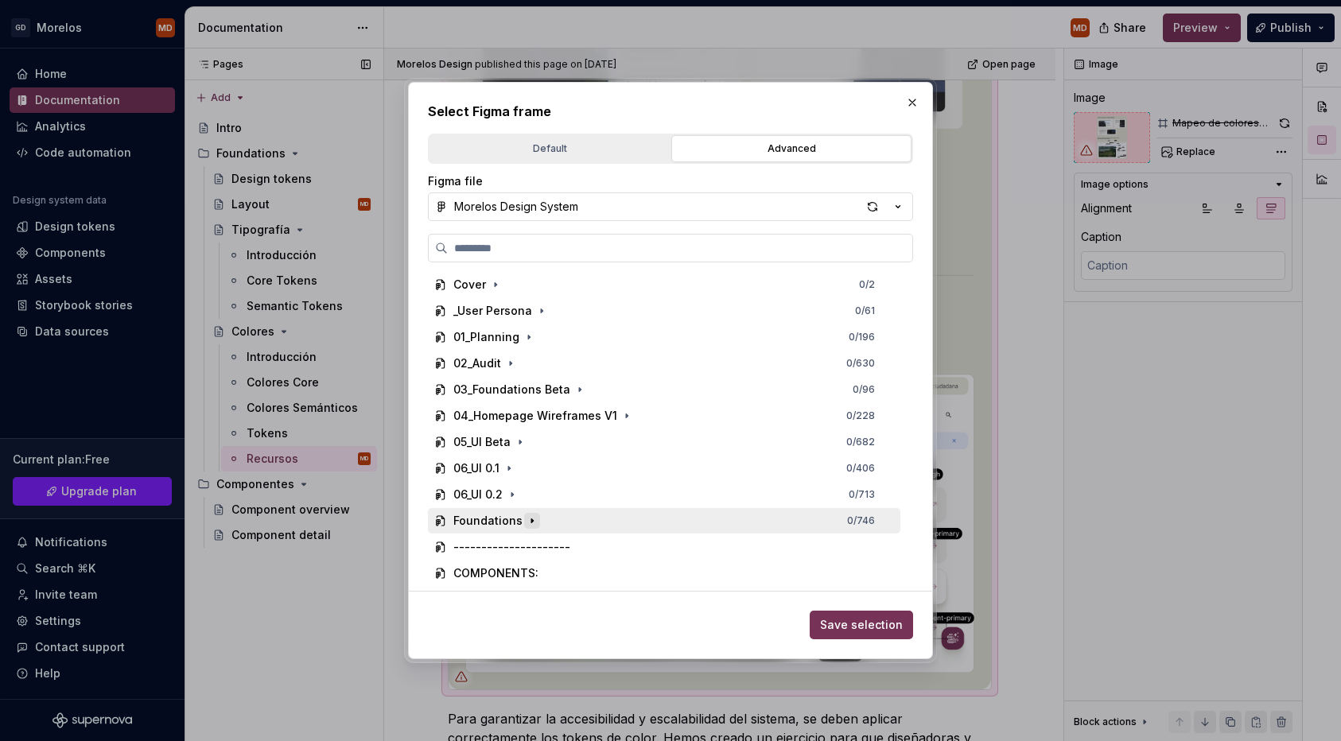
click at [526, 515] on icon "button" at bounding box center [532, 521] width 13 height 13
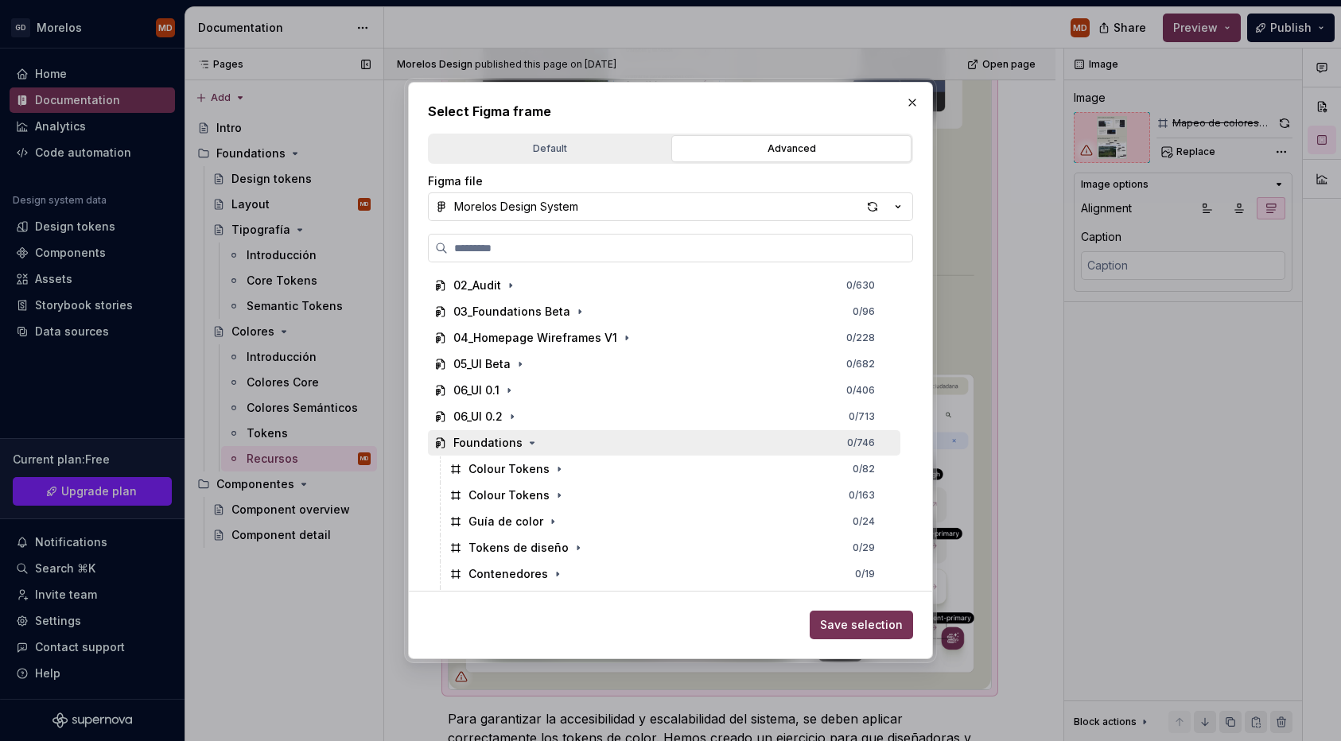
scroll to position [282, 0]
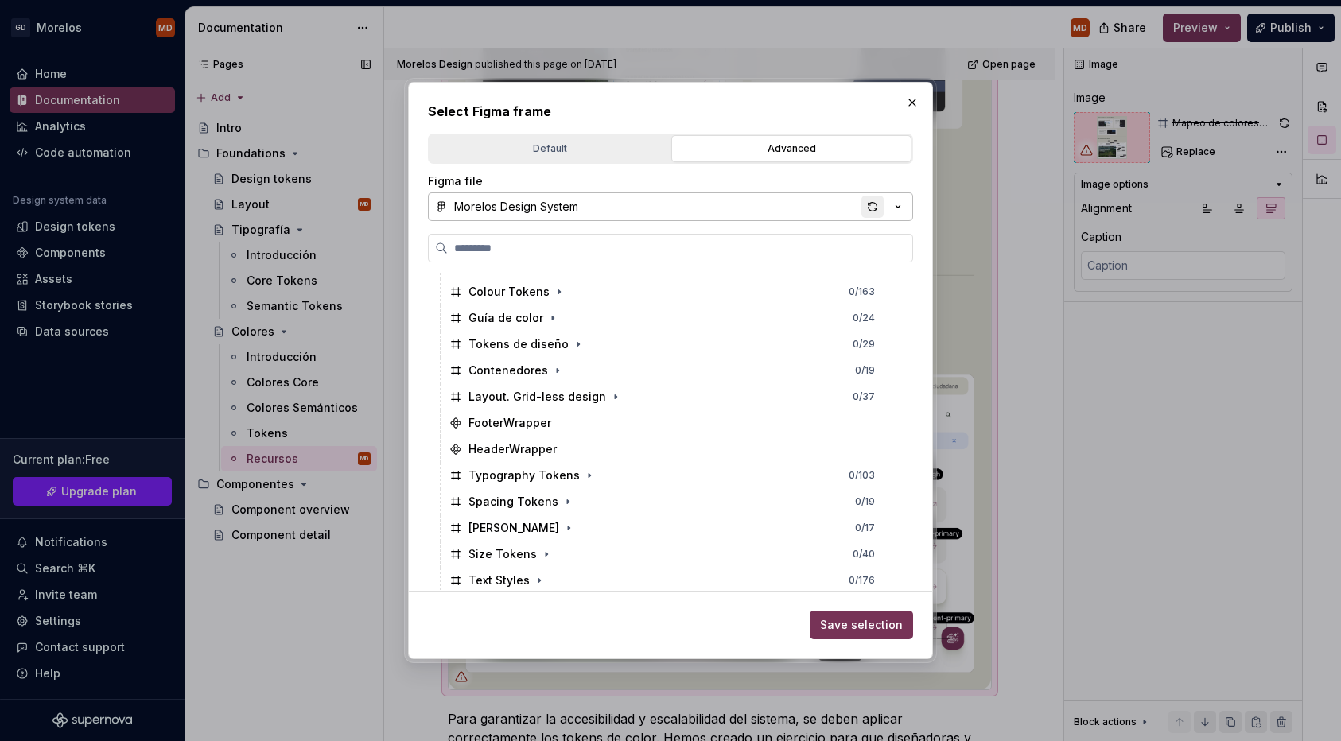
click at [882, 208] on div "button" at bounding box center [873, 207] width 22 height 22
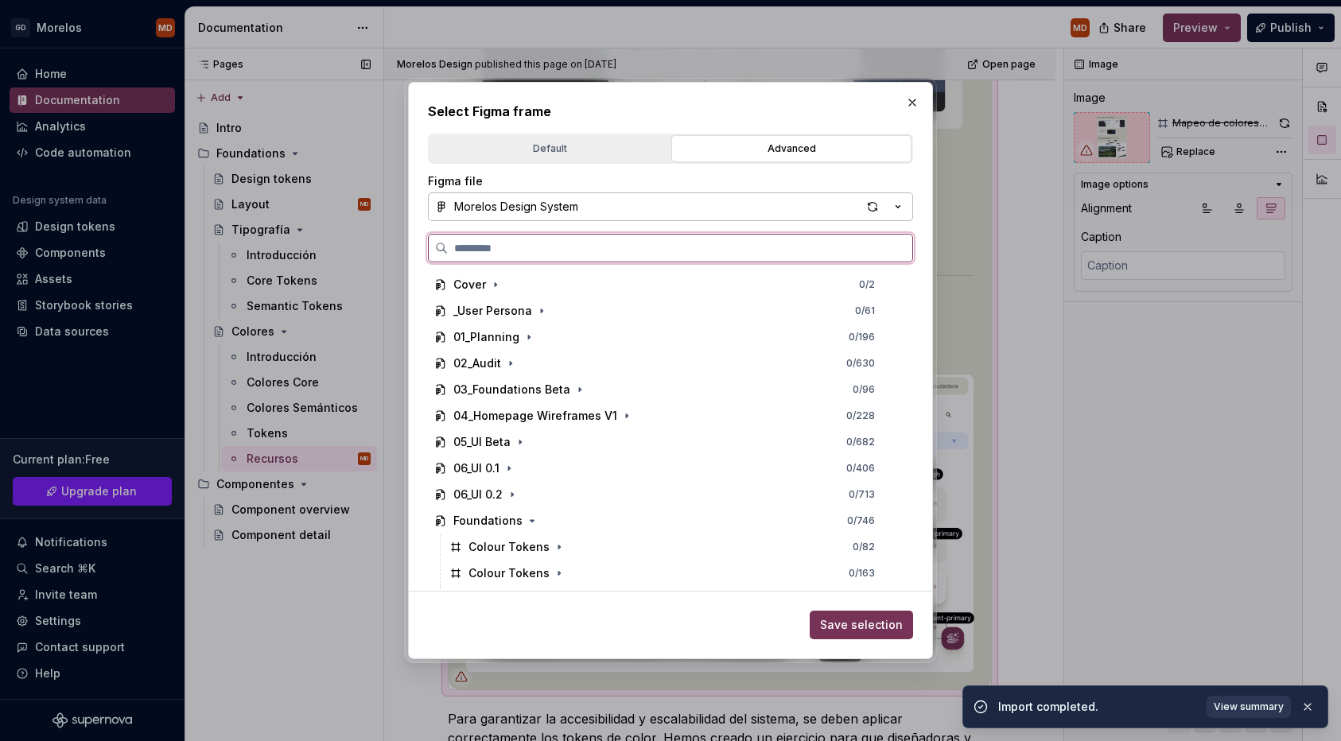
type textarea "*"
paste input "**********"
type input "**********"
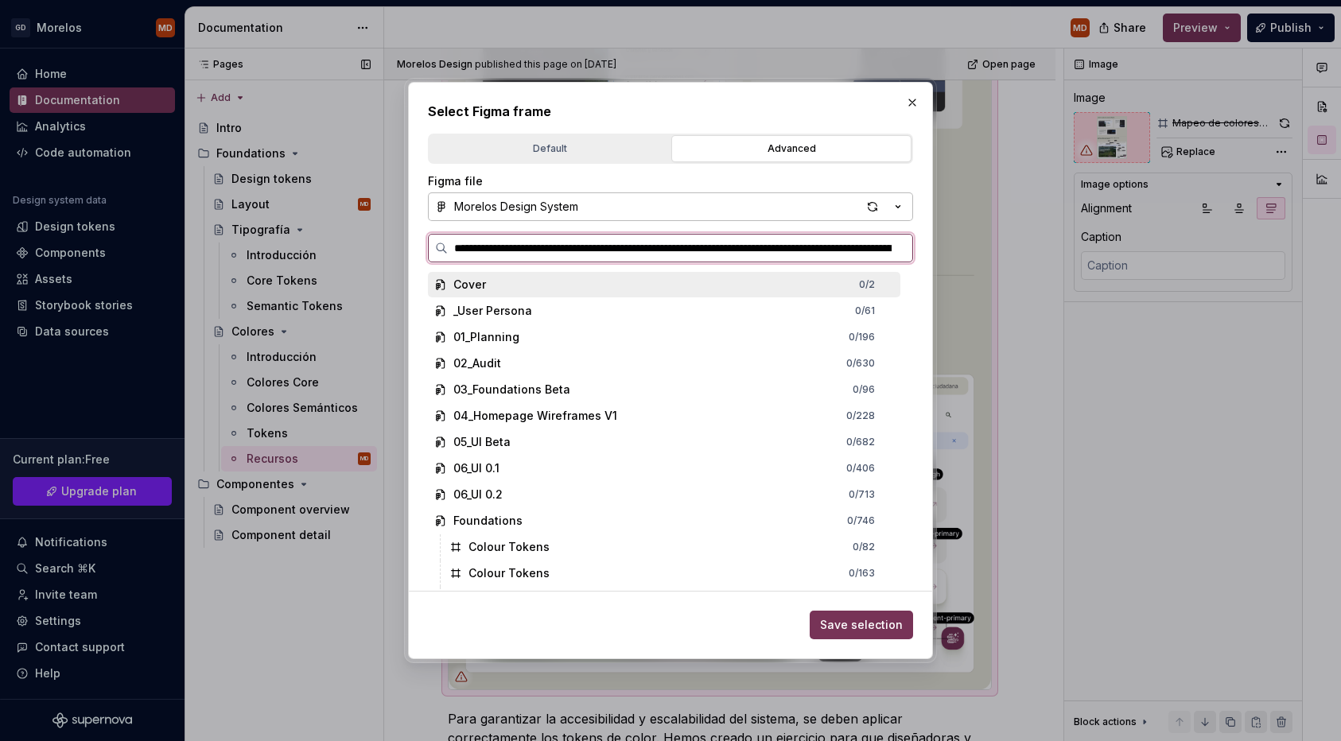
scroll to position [0, 417]
type textarea "*"
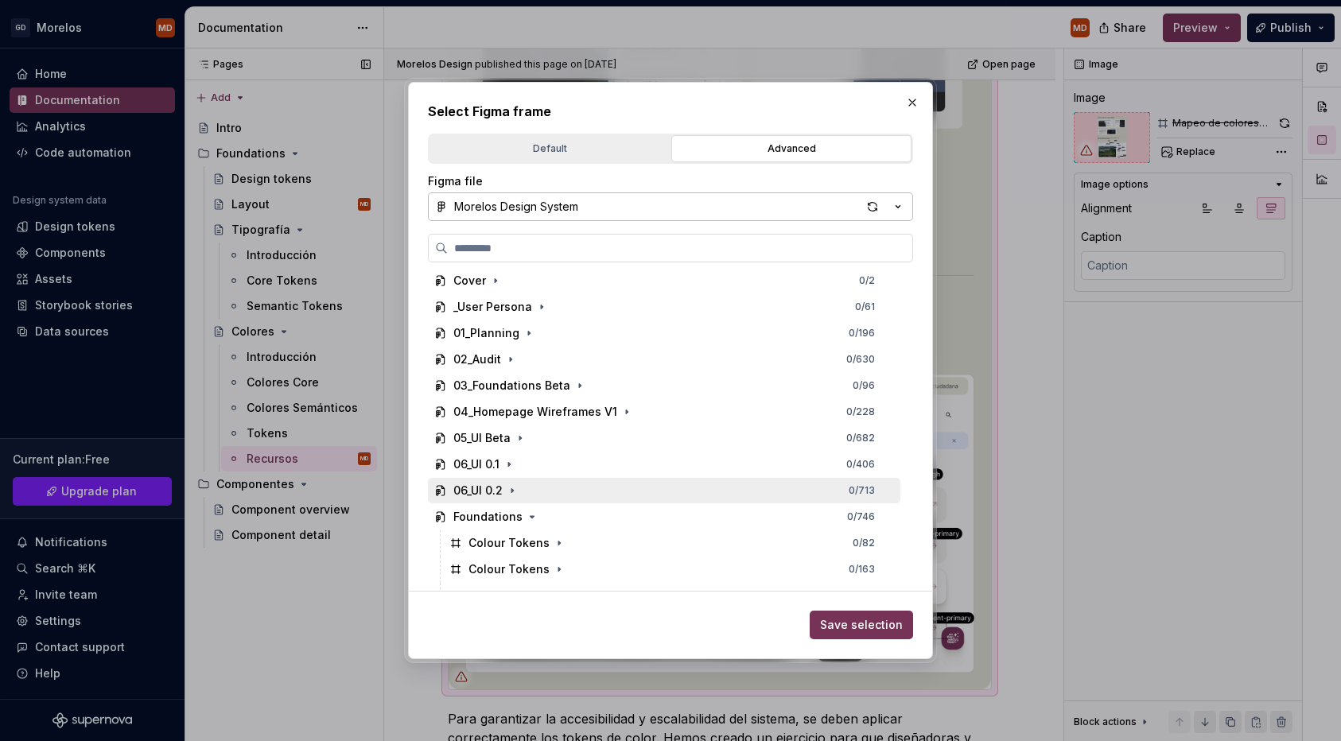
scroll to position [56, 0]
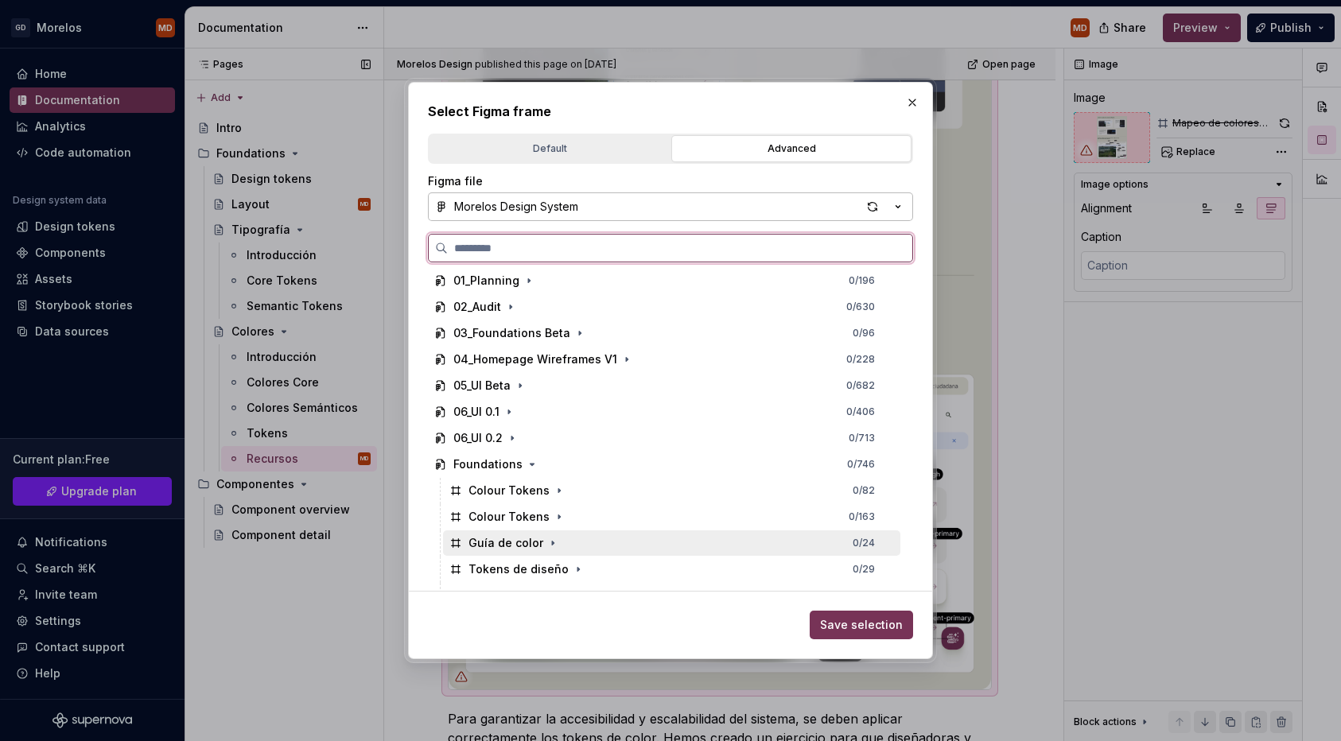
click at [557, 543] on div "Guía de color 0 / 24" at bounding box center [671, 543] width 457 height 25
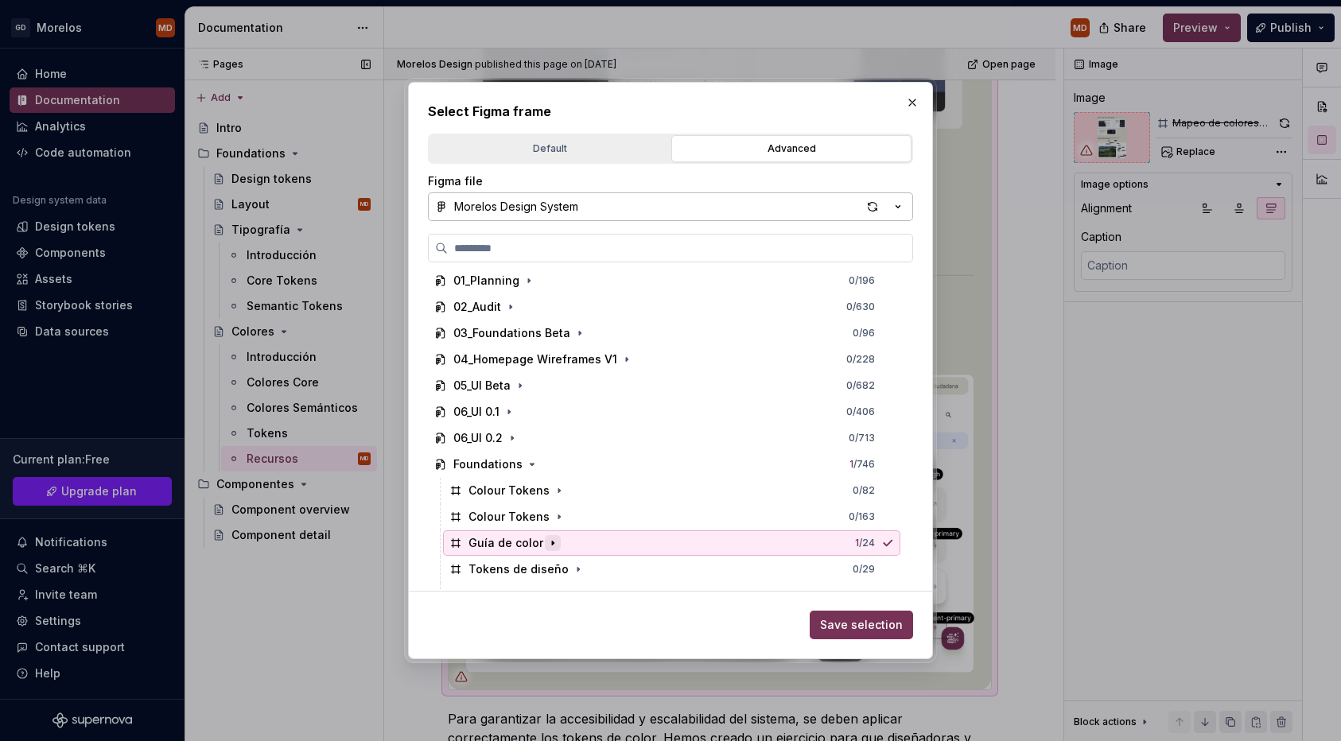
click at [551, 543] on icon "button" at bounding box center [553, 543] width 13 height 13
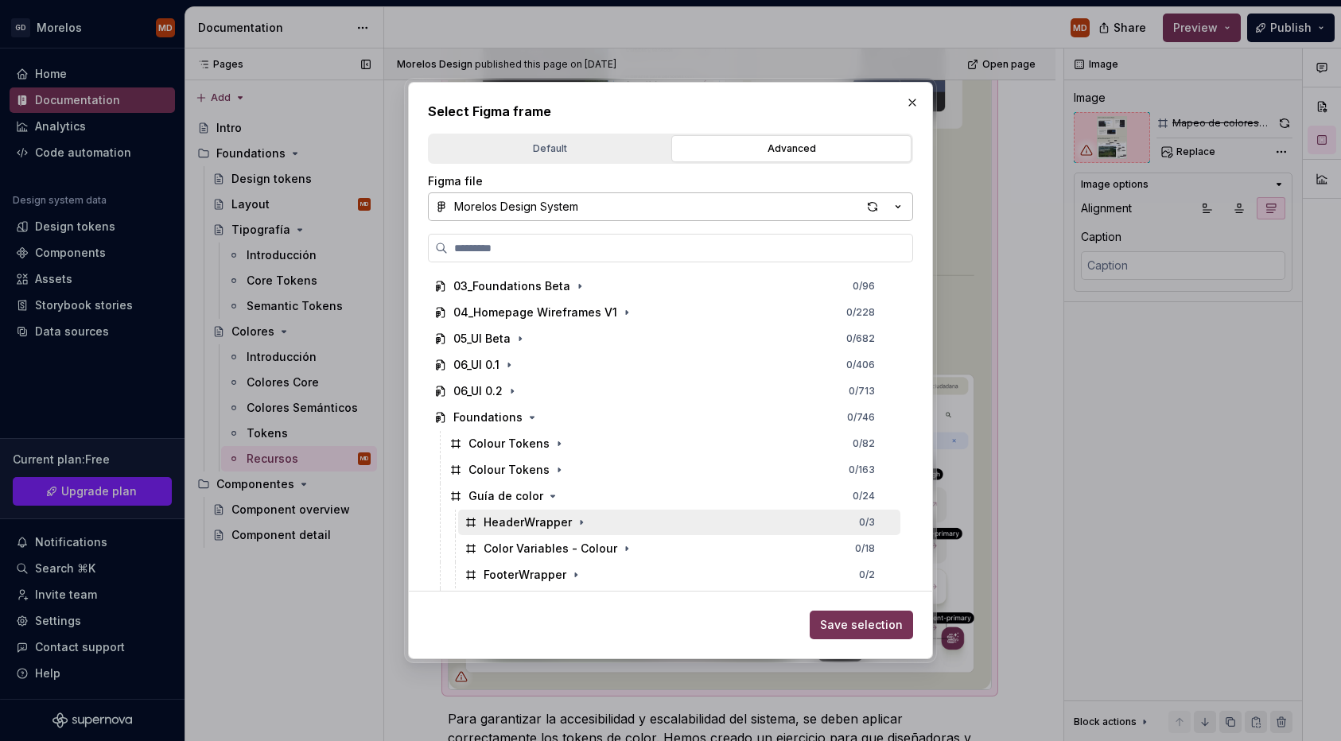
scroll to position [223, 0]
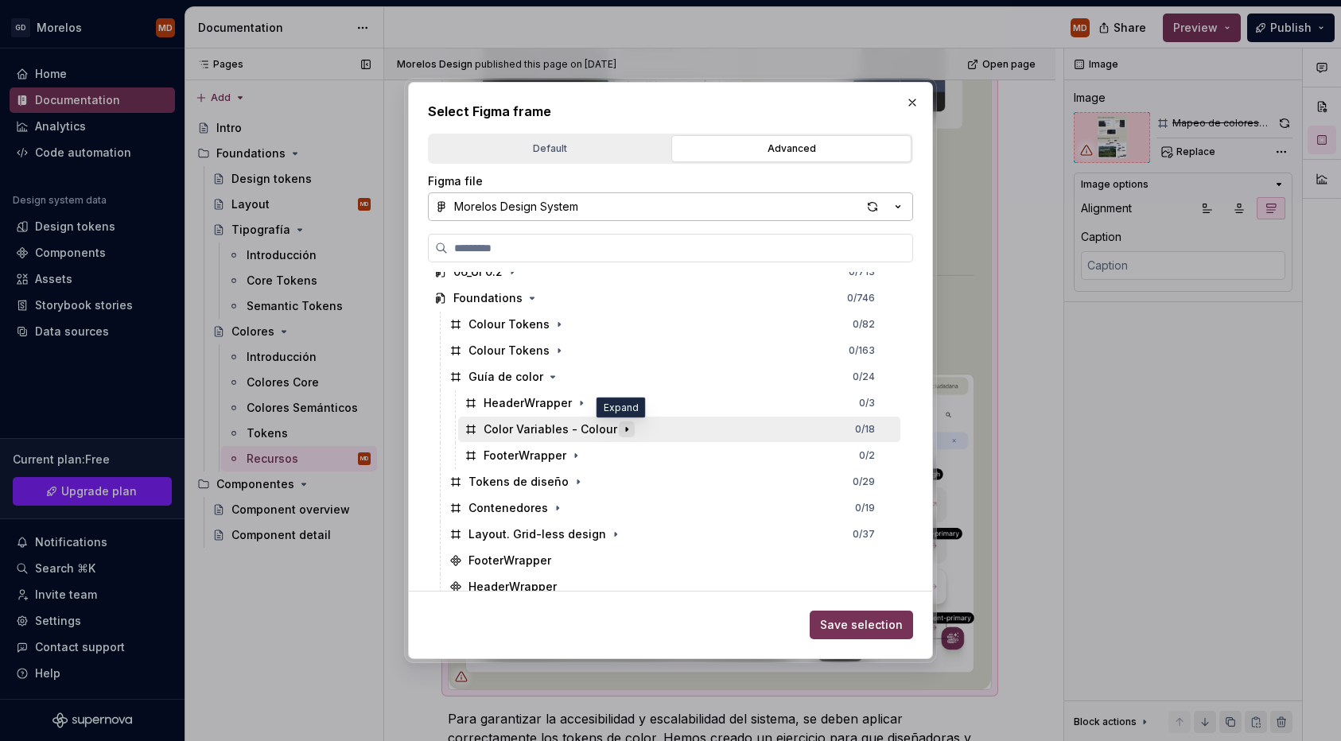
click at [620, 428] on icon "button" at bounding box center [626, 429] width 13 height 13
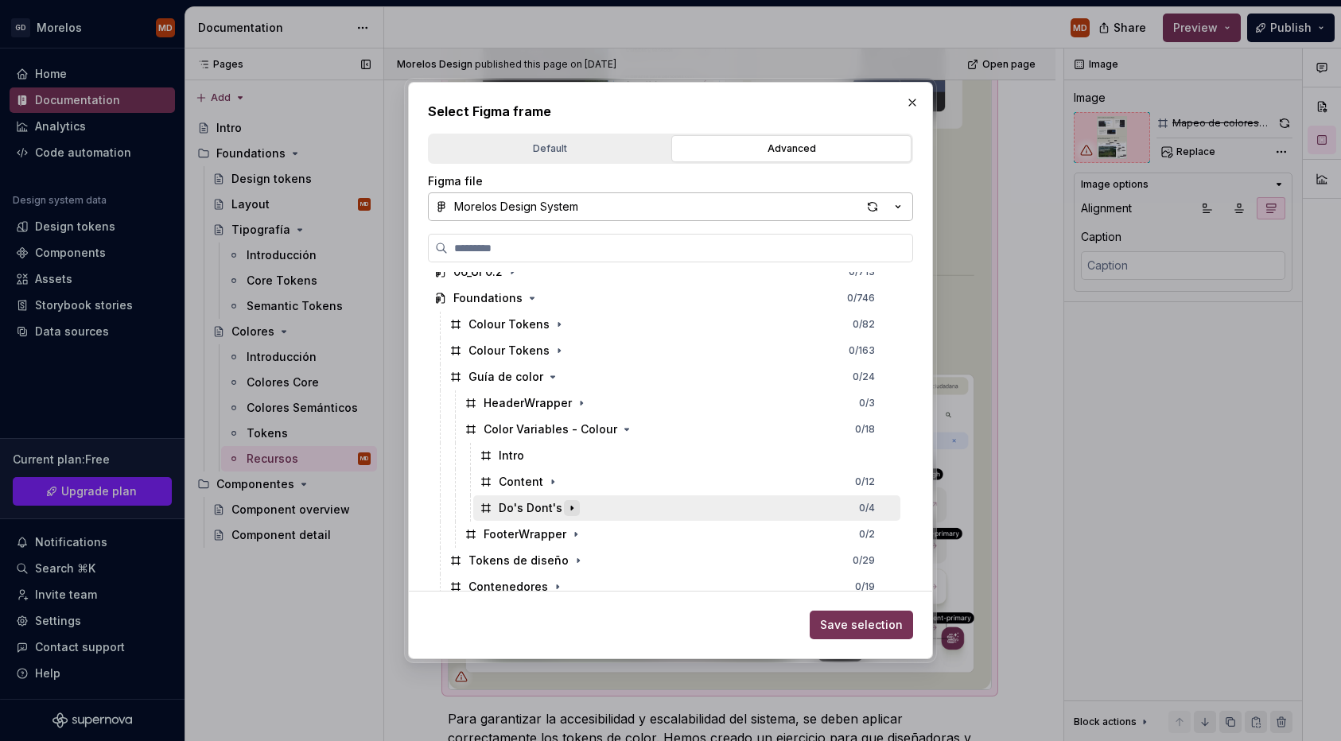
click at [573, 507] on icon "button" at bounding box center [572, 508] width 13 height 13
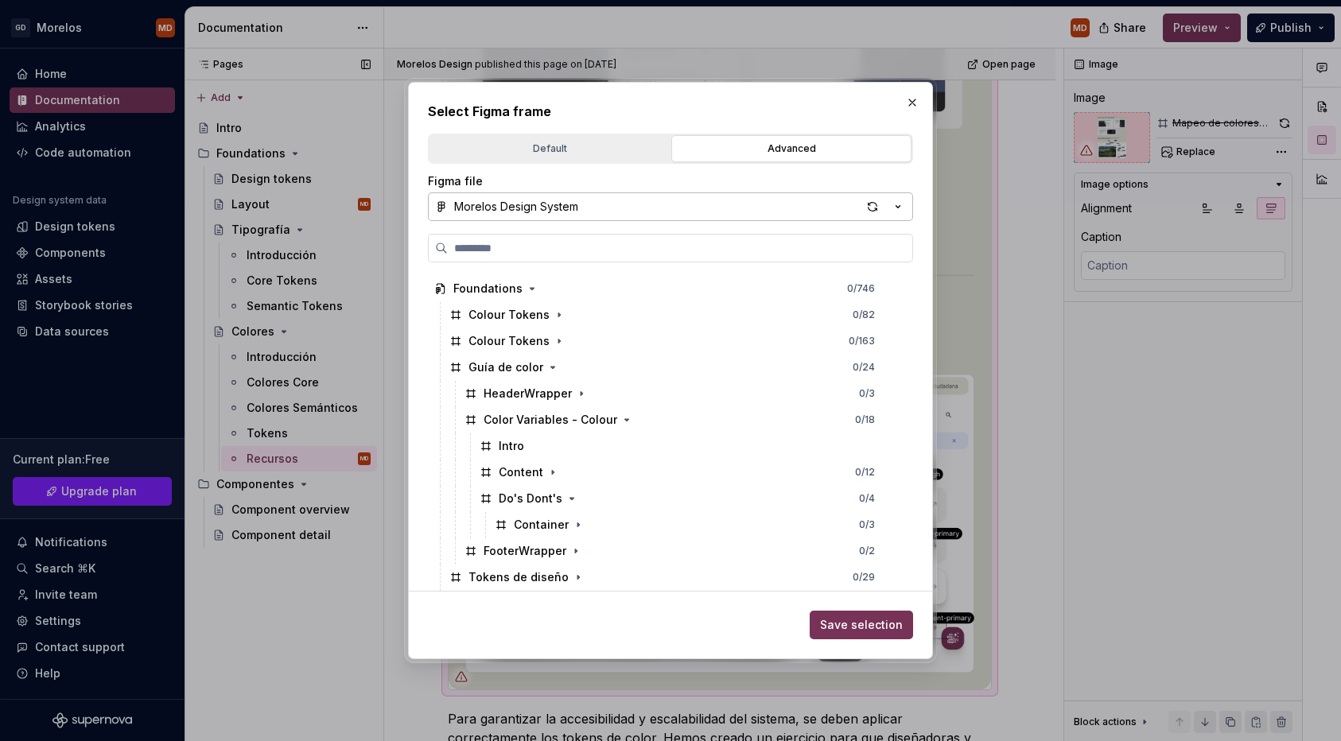
scroll to position [243, 0]
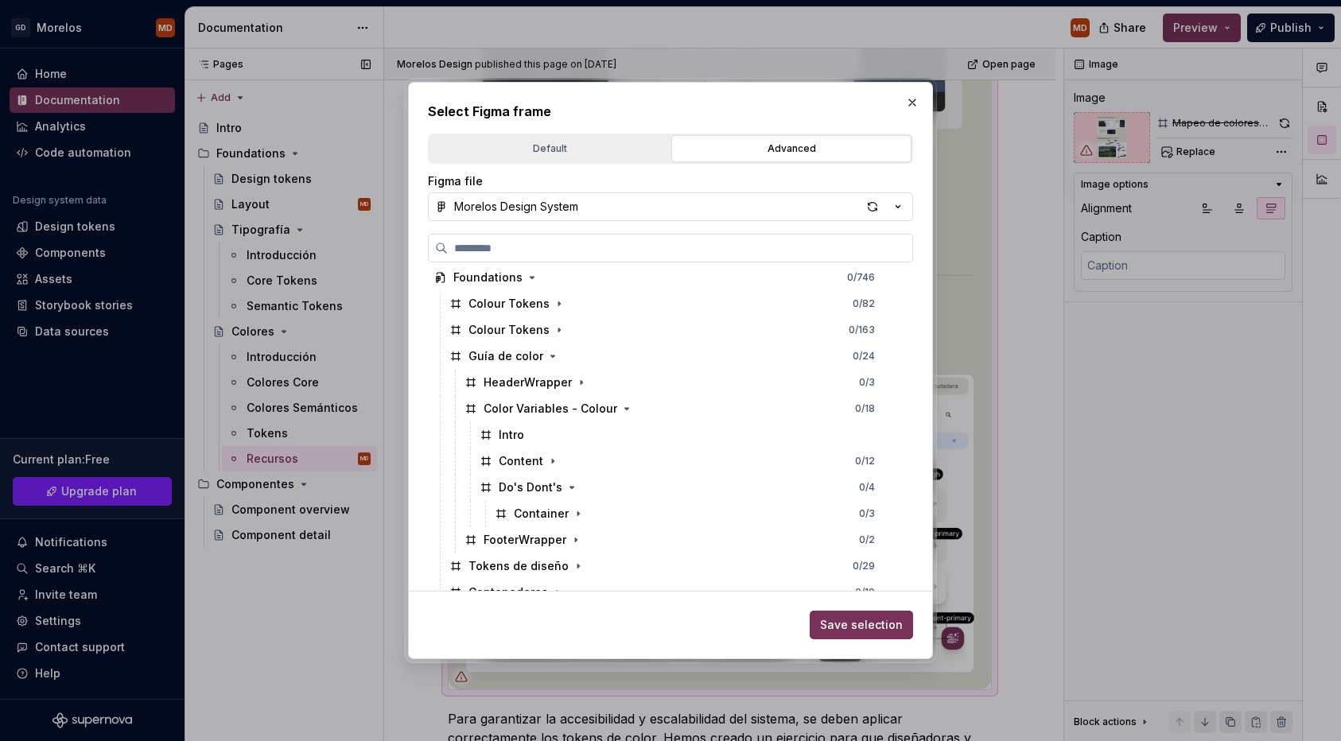
click at [876, 200] on div "button" at bounding box center [873, 207] width 22 height 22
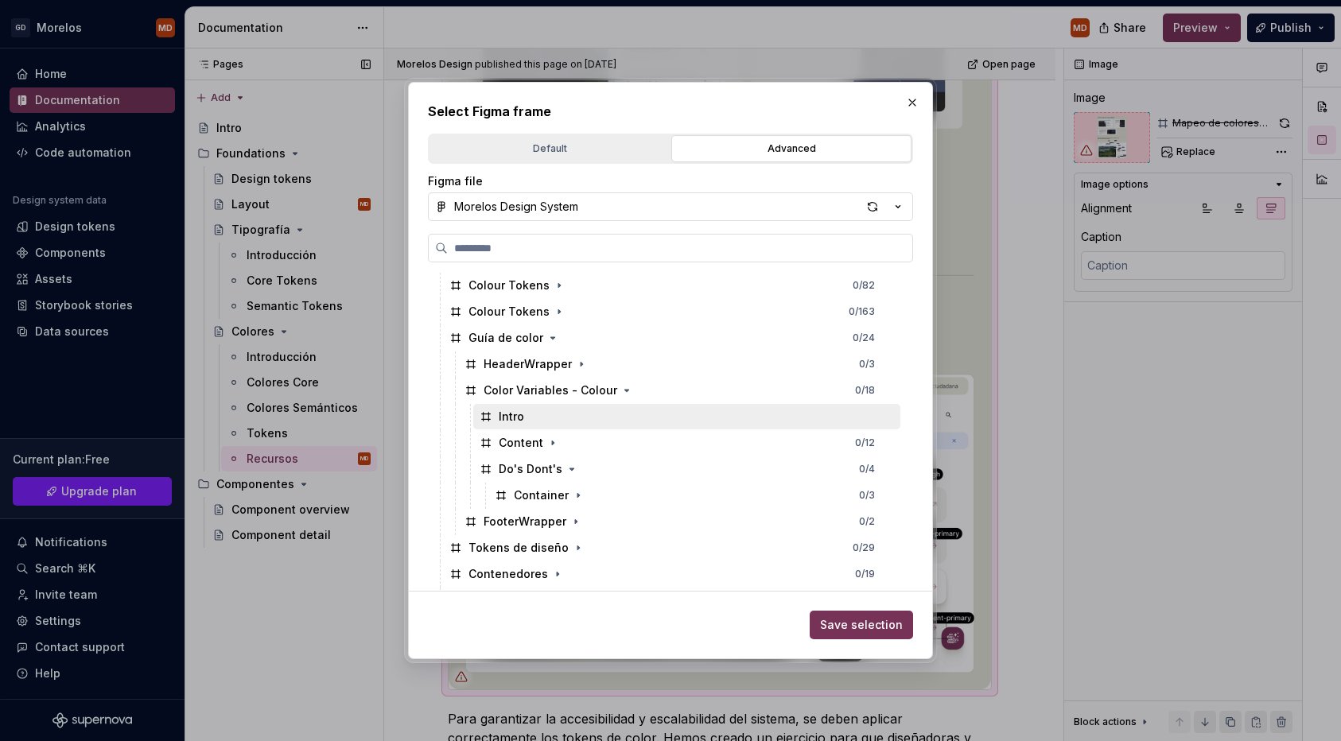
scroll to position [264, 0]
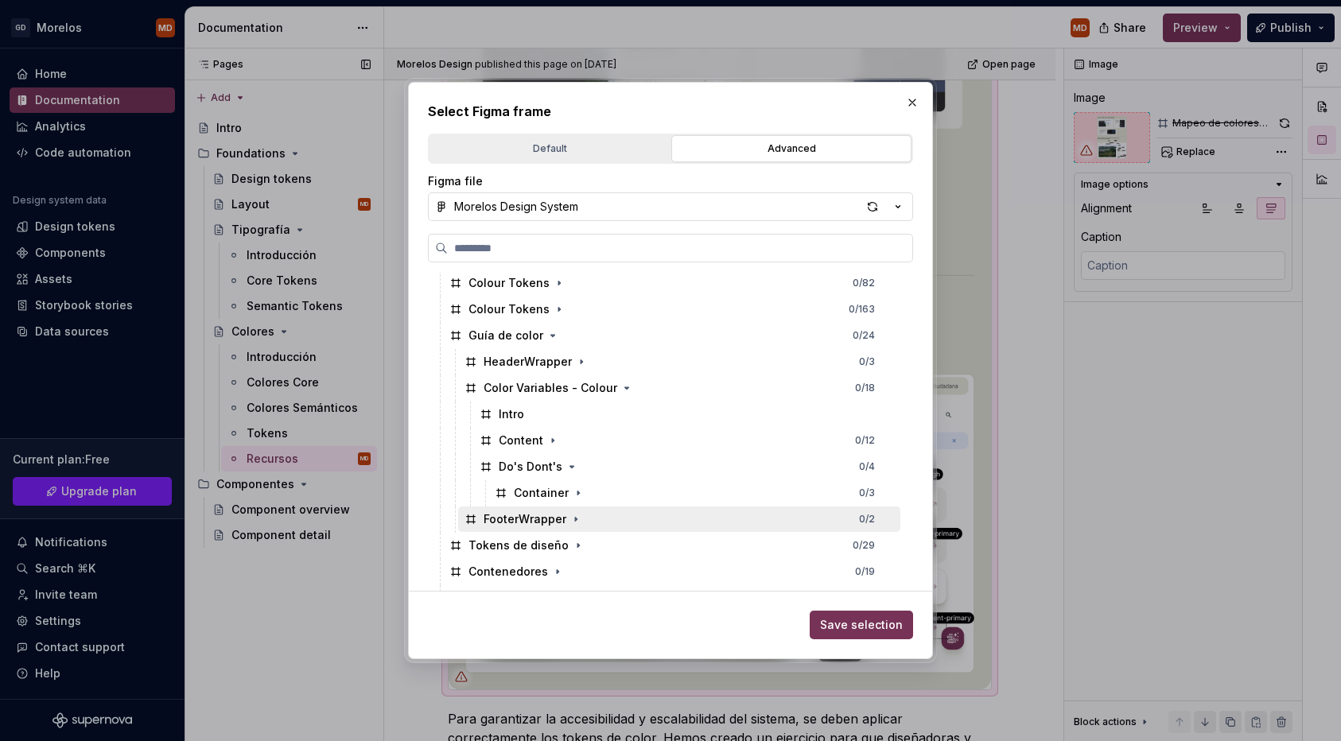
type textarea "*"
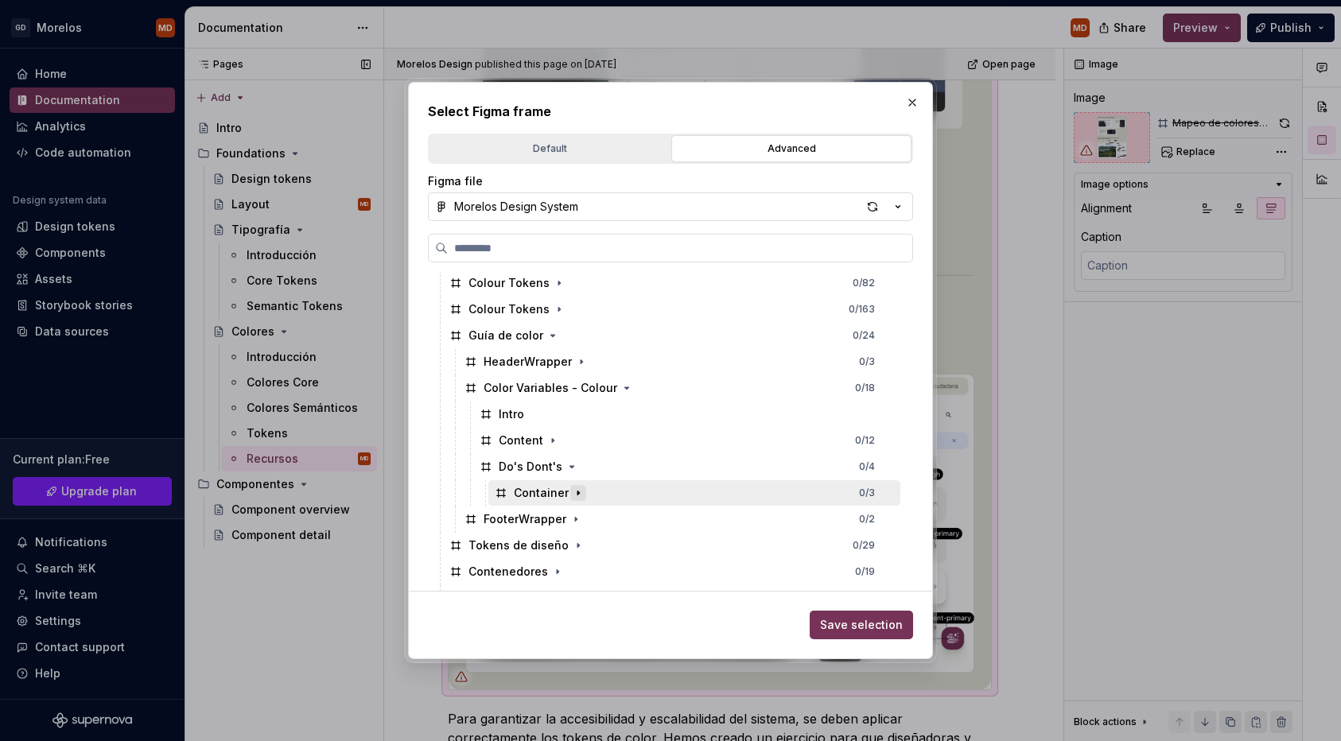
click at [574, 495] on icon "button" at bounding box center [578, 493] width 13 height 13
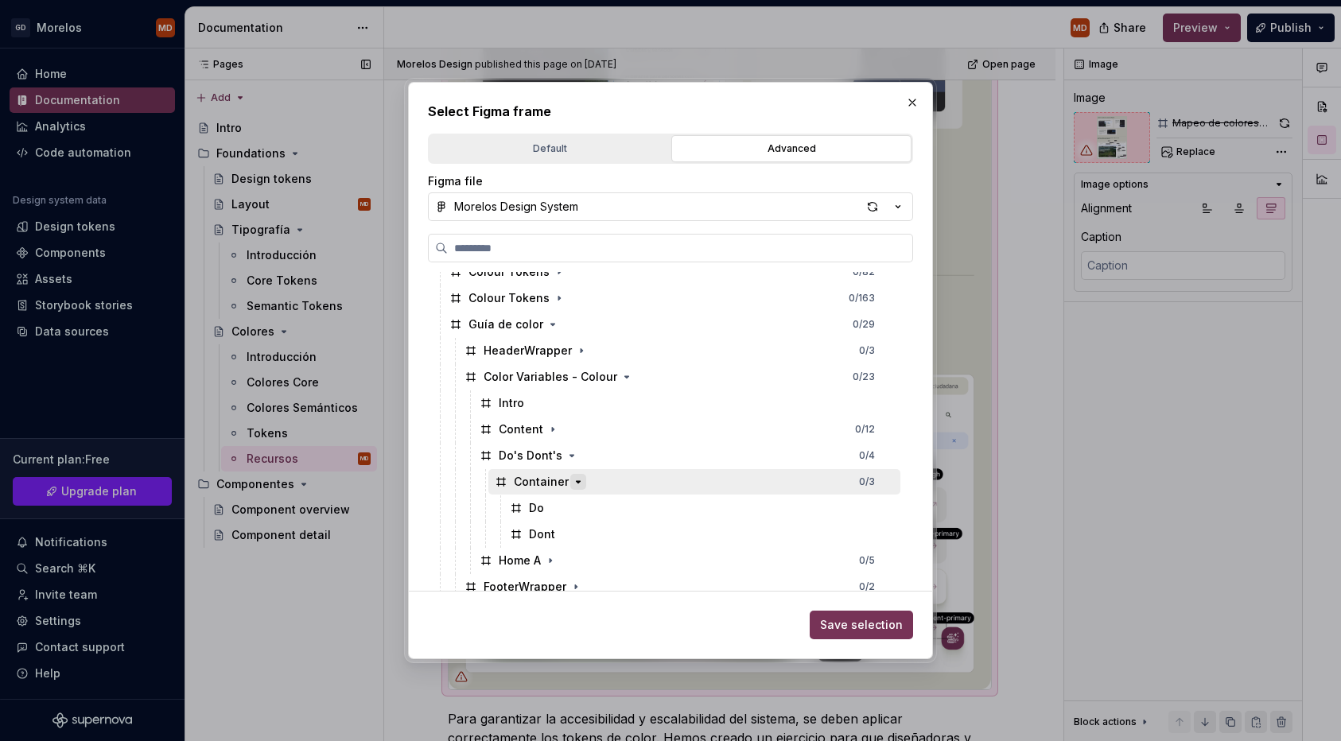
scroll to position [285, 0]
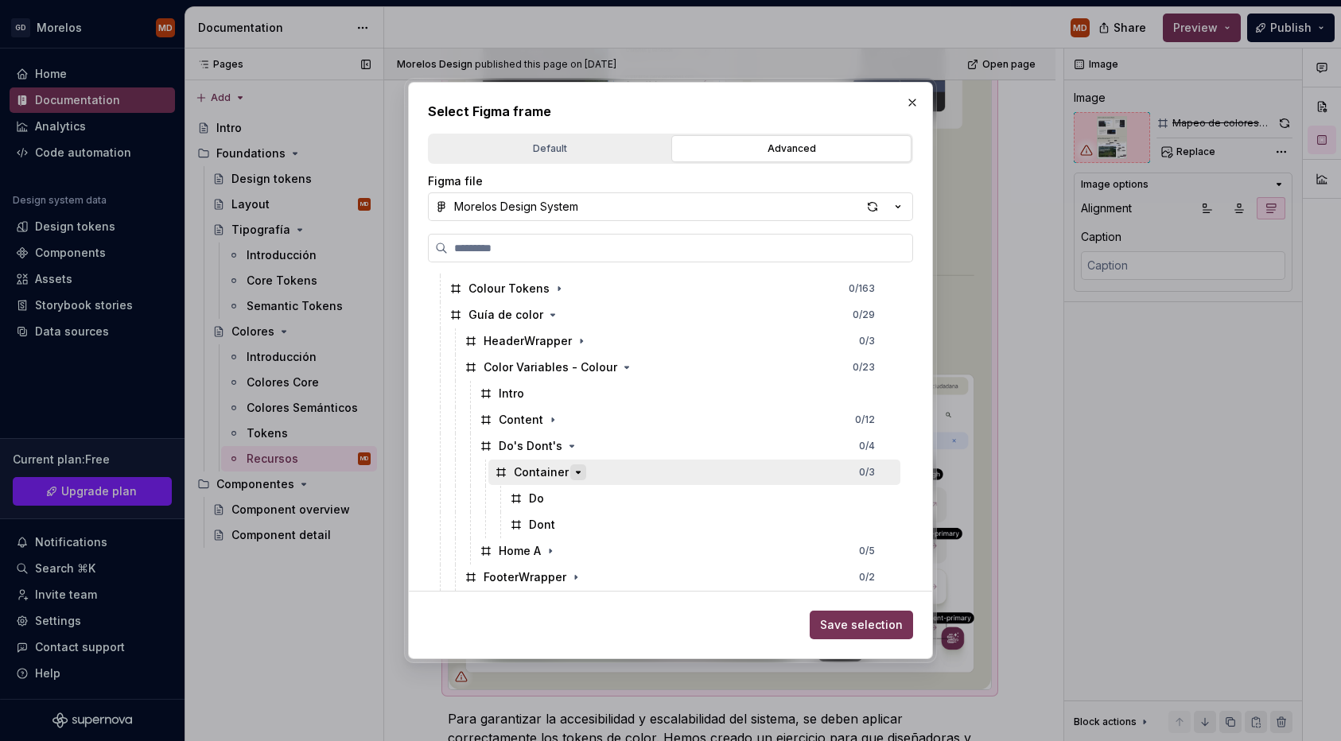
click at [575, 476] on icon "button" at bounding box center [578, 472] width 13 height 13
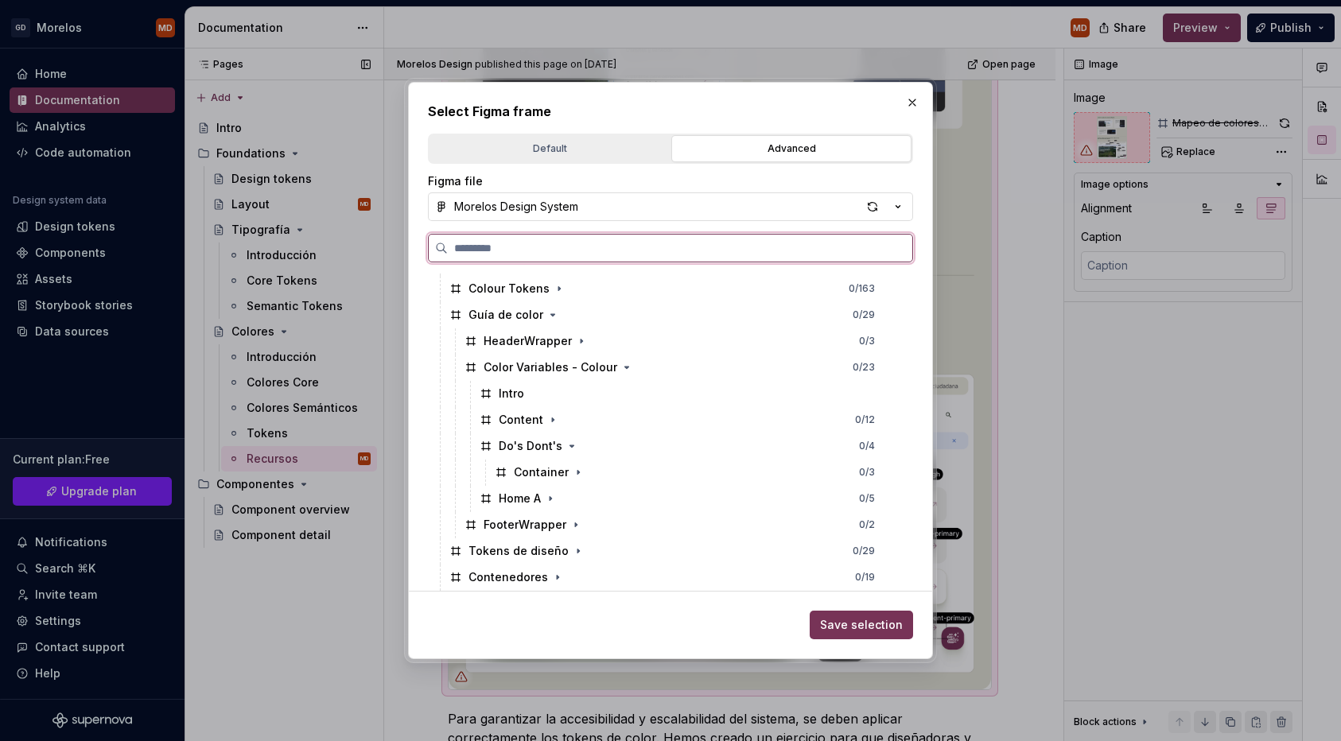
paste input "**********"
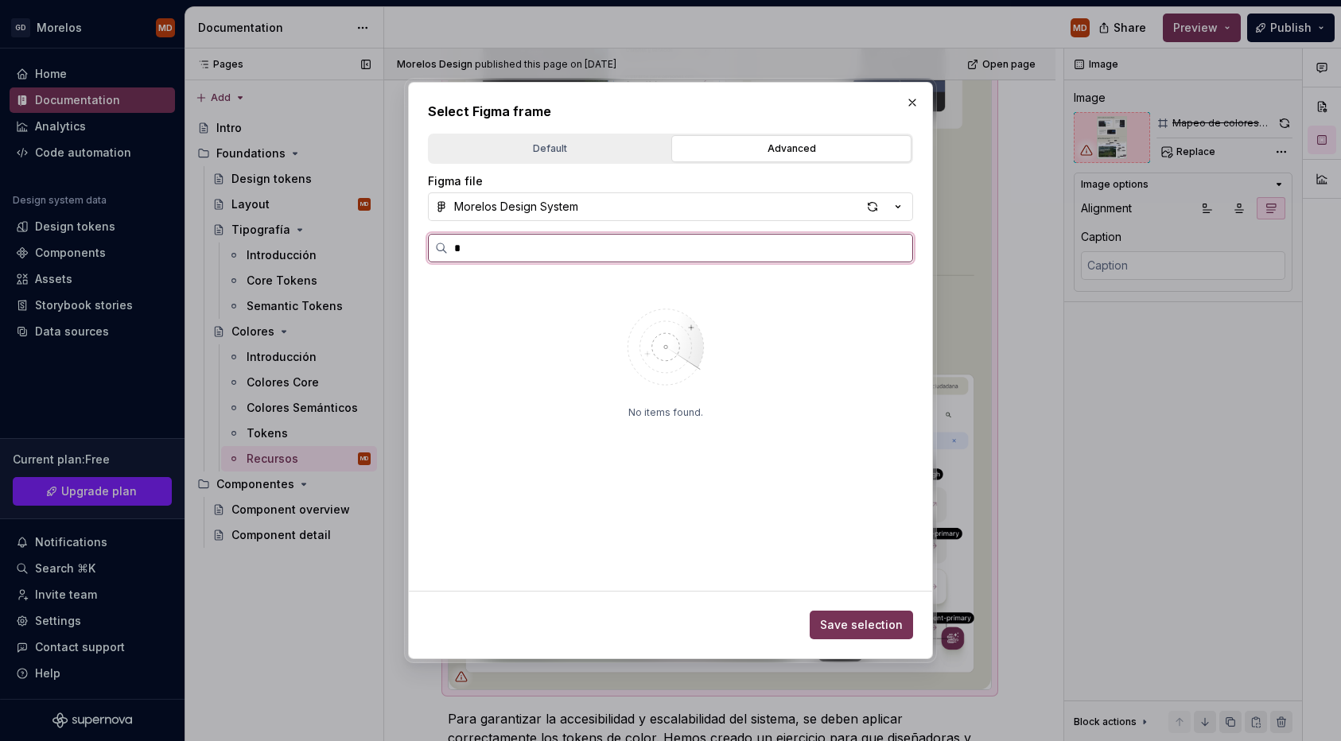
scroll to position [0, 0]
type input "********"
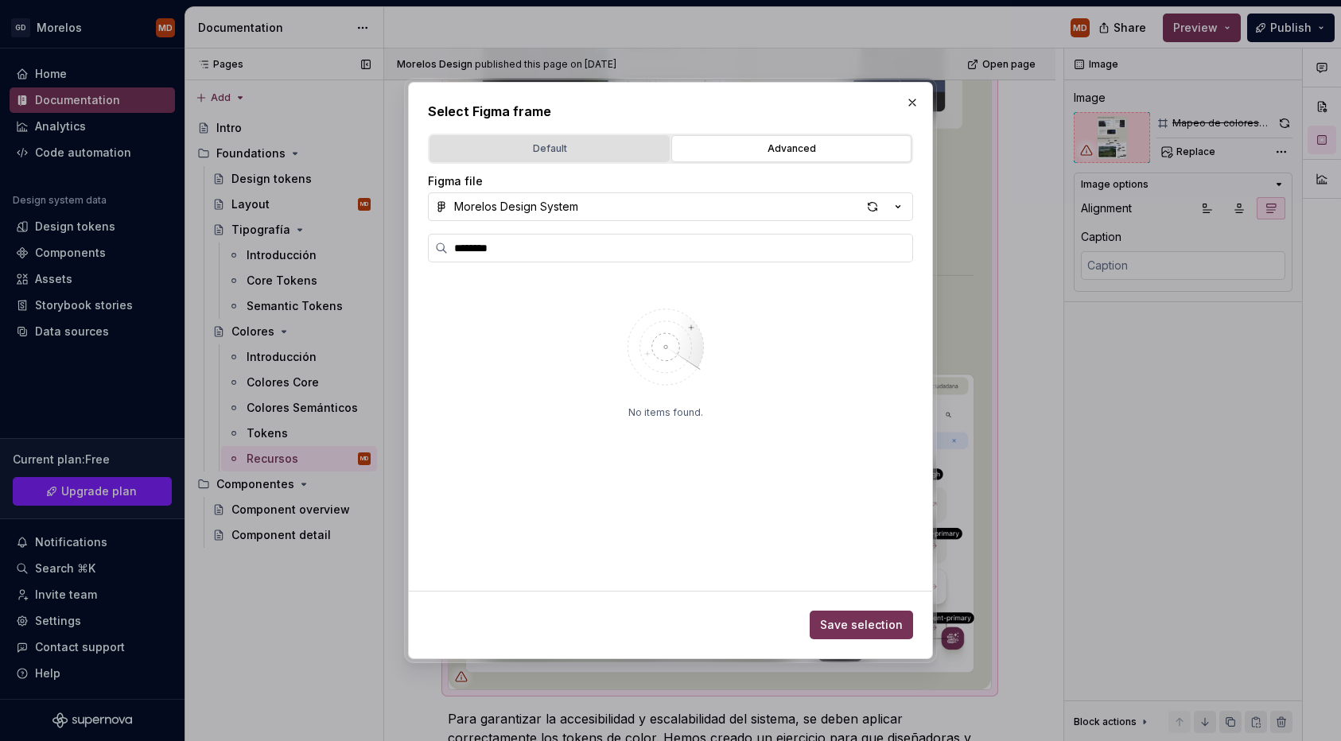
click at [610, 152] on div "Default" at bounding box center [549, 149] width 229 height 16
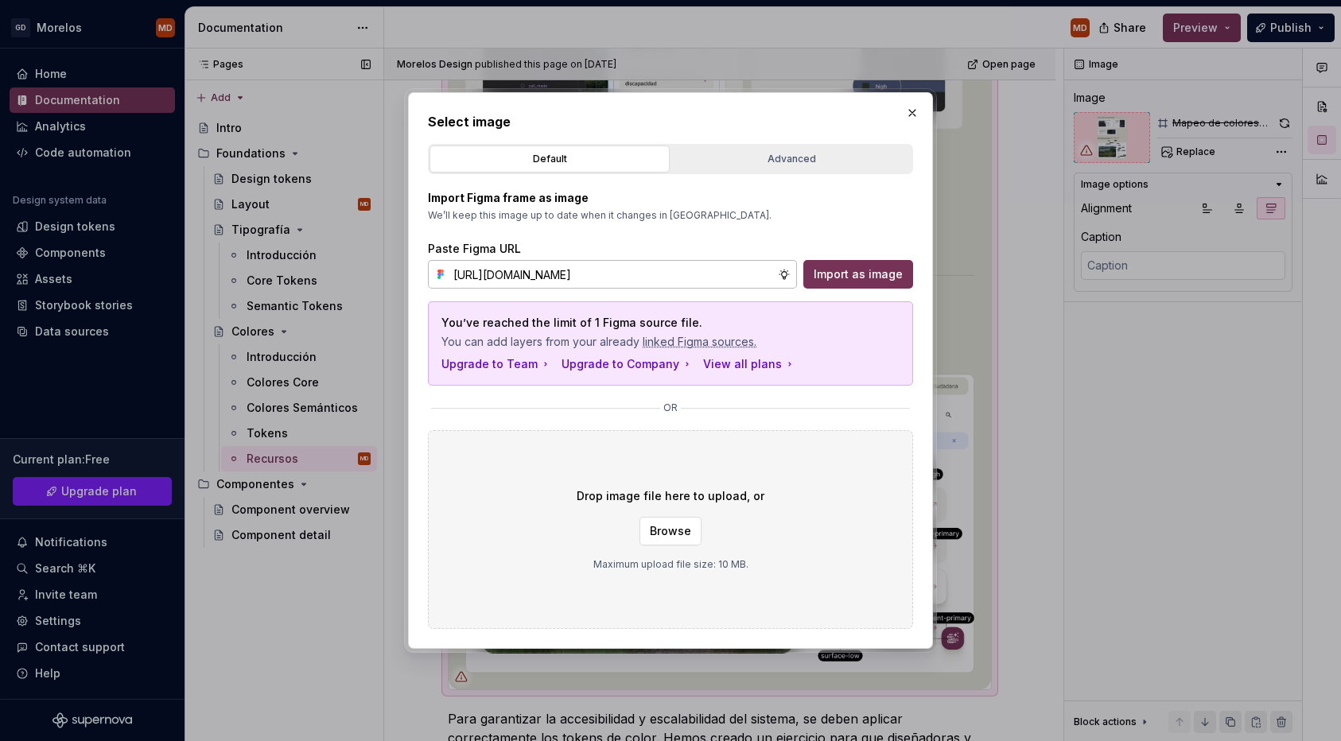
click at [635, 277] on input "https://www.figma.com/design/ygQ2UDXCQSFbNqBQUNkgkI/Playground--01---Aplicaci%C…" at bounding box center [612, 274] width 331 height 29
paste input "Ku41bZyKKjFjorttwiyMuy/Morelos-Design-System?node-id=781-63948&t=eLkSXi6wREmWVW…"
type input "https://www.figma.com/design/Ku41bZyKKjFjorttwiyMuy/Morelos-Design-System?node-…"
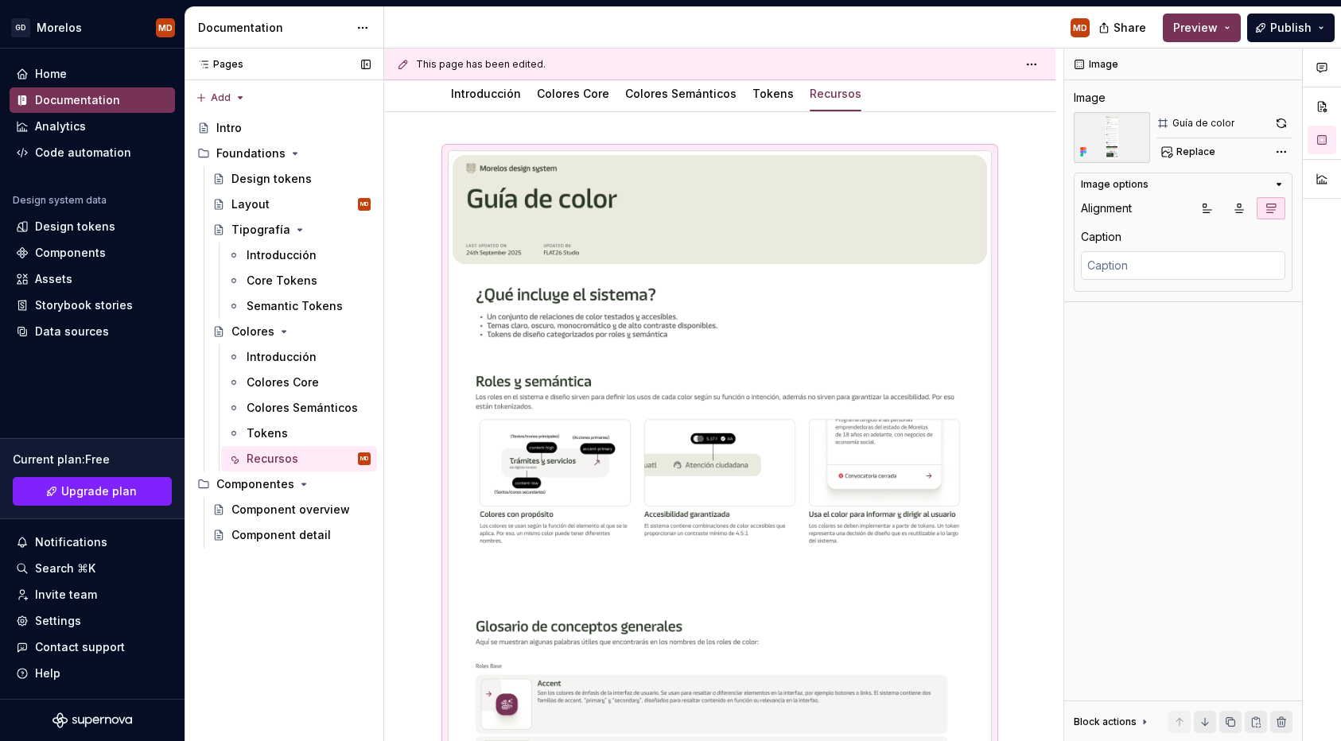
scroll to position [270, 0]
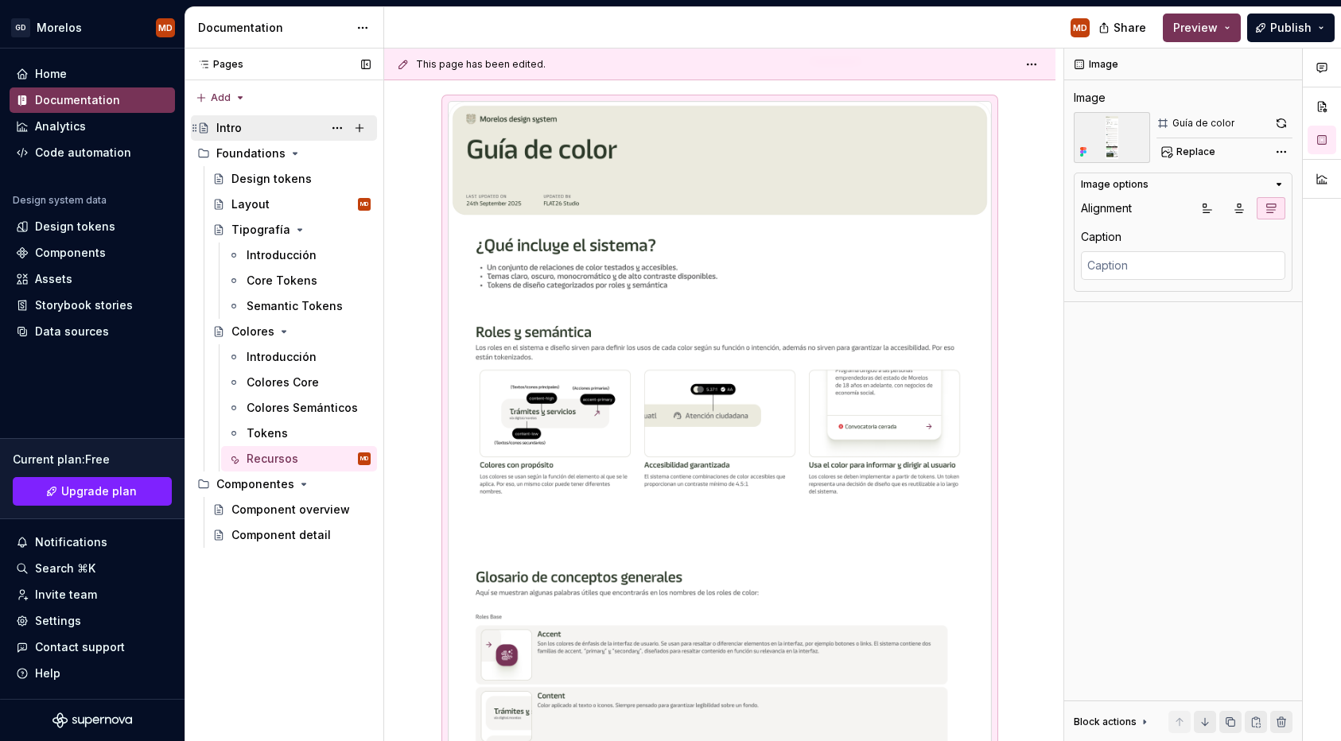
click at [255, 131] on div "Intro" at bounding box center [293, 128] width 154 height 22
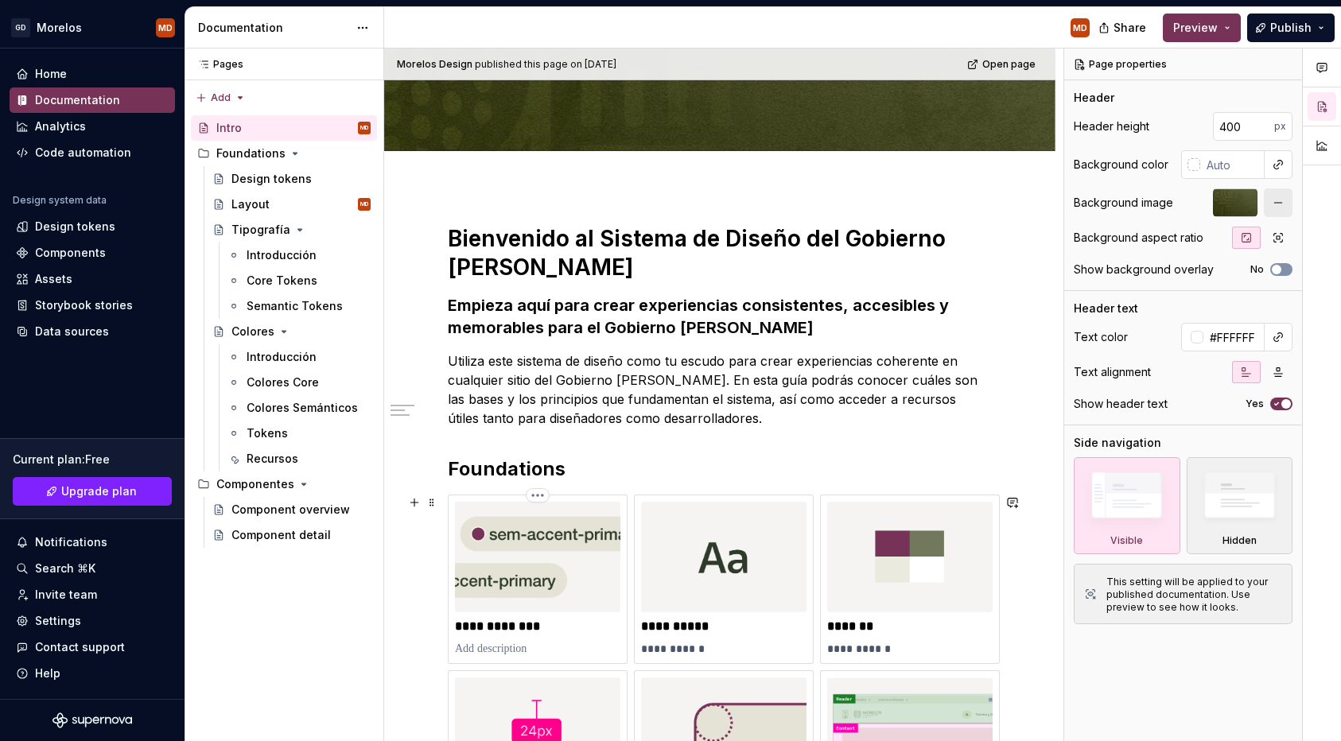
scroll to position [338, 0]
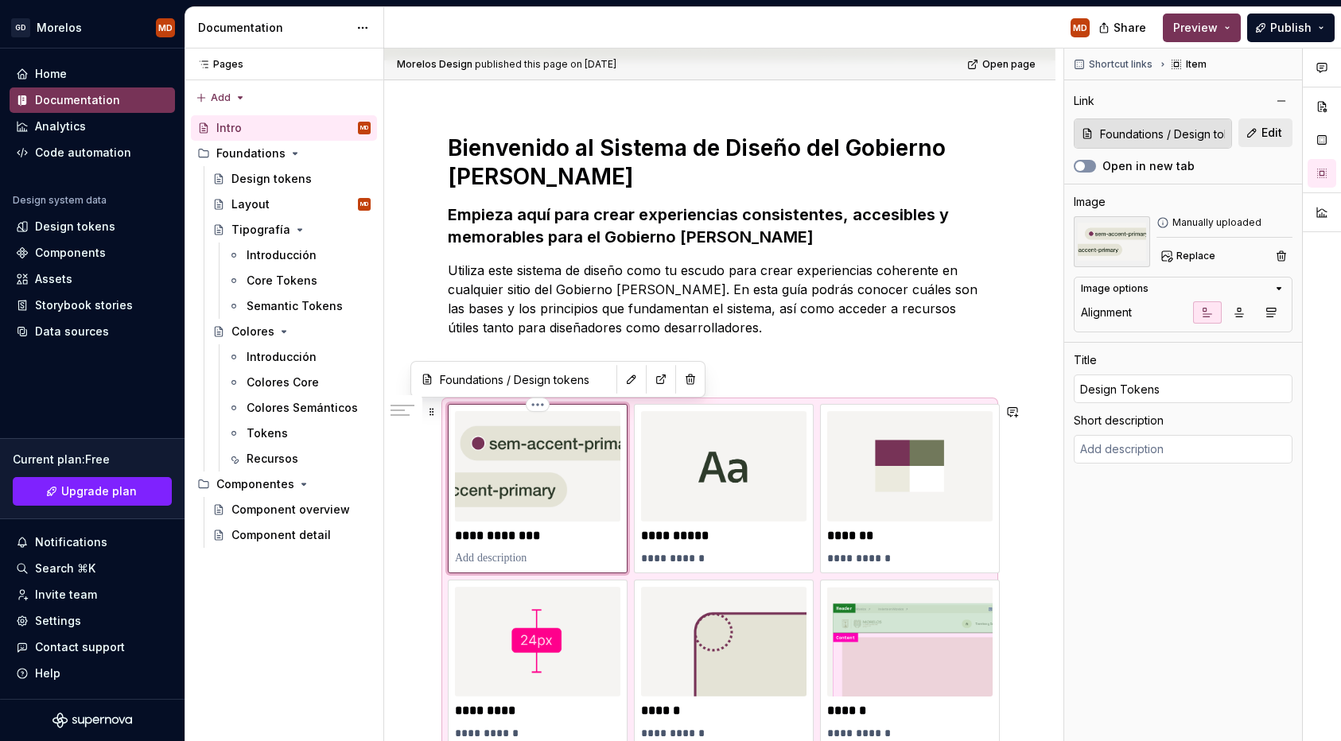
click at [593, 510] on img at bounding box center [537, 466] width 165 height 111
click at [620, 383] on button "button" at bounding box center [631, 379] width 22 height 22
type textarea "*"
type input "Tipografía / Core Tokens"
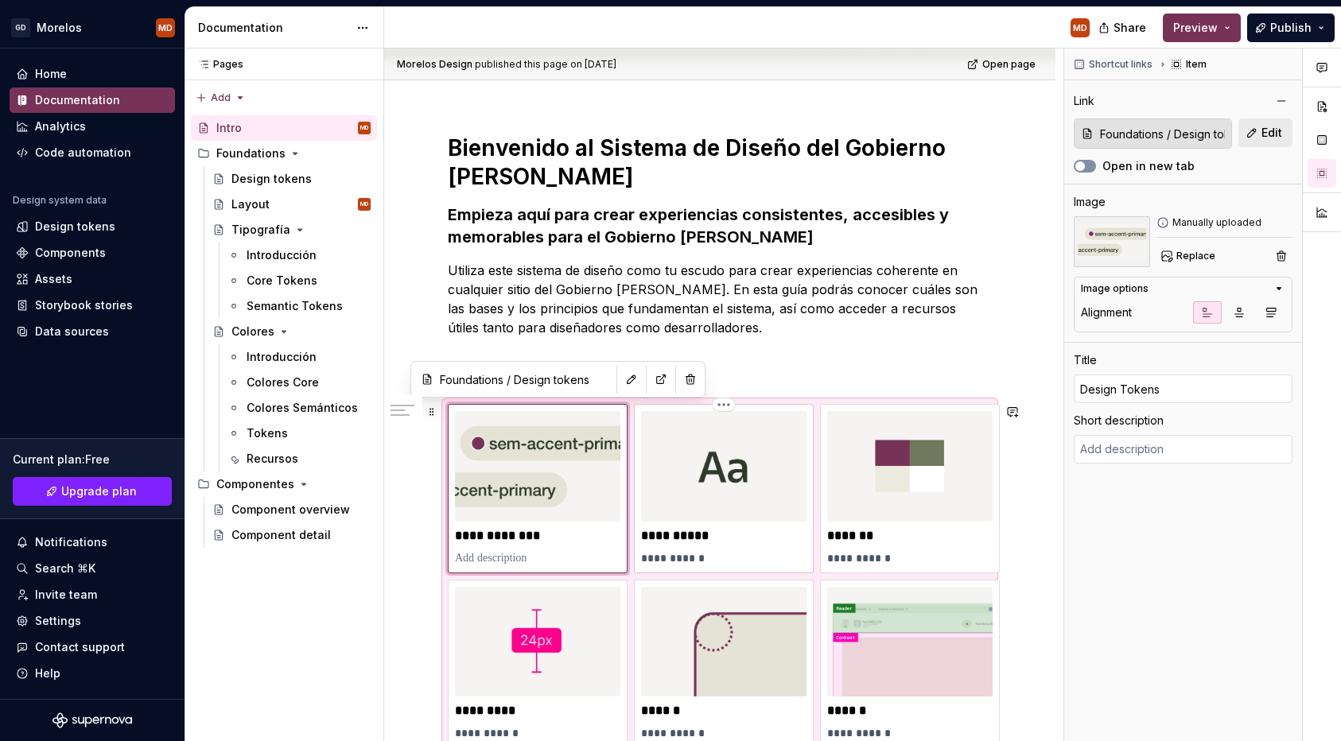
type input "Tipografía"
type textarea "En progreso"
click at [687, 519] on img at bounding box center [723, 466] width 165 height 111
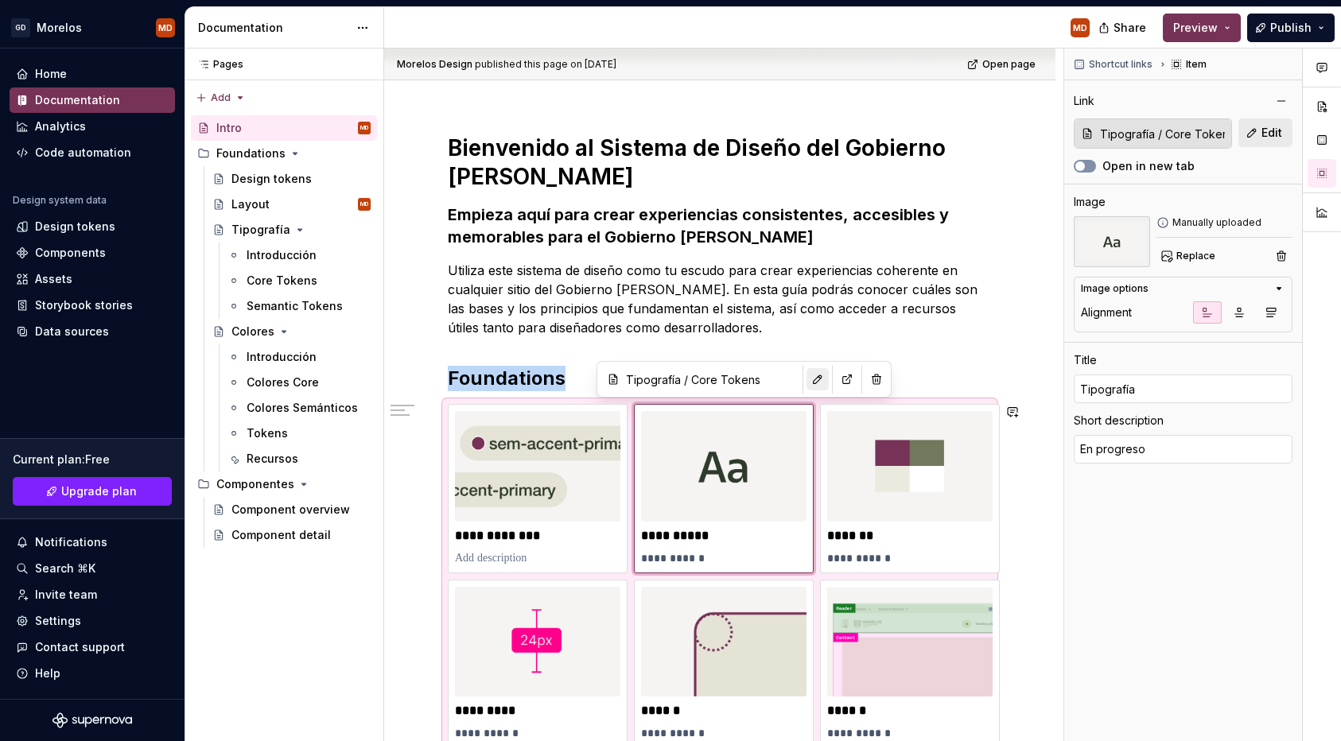
click at [807, 387] on button "button" at bounding box center [818, 379] width 22 height 22
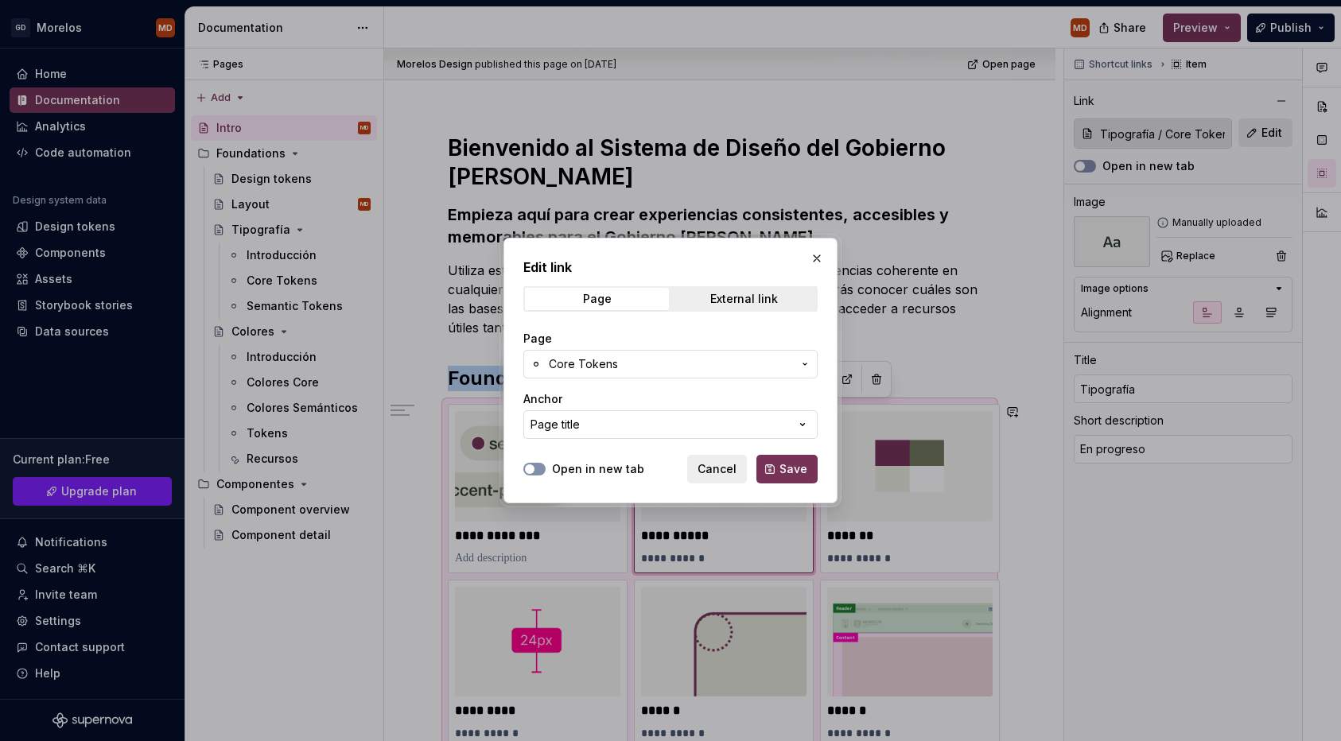
click at [774, 369] on span "Core Tokens" at bounding box center [670, 364] width 243 height 16
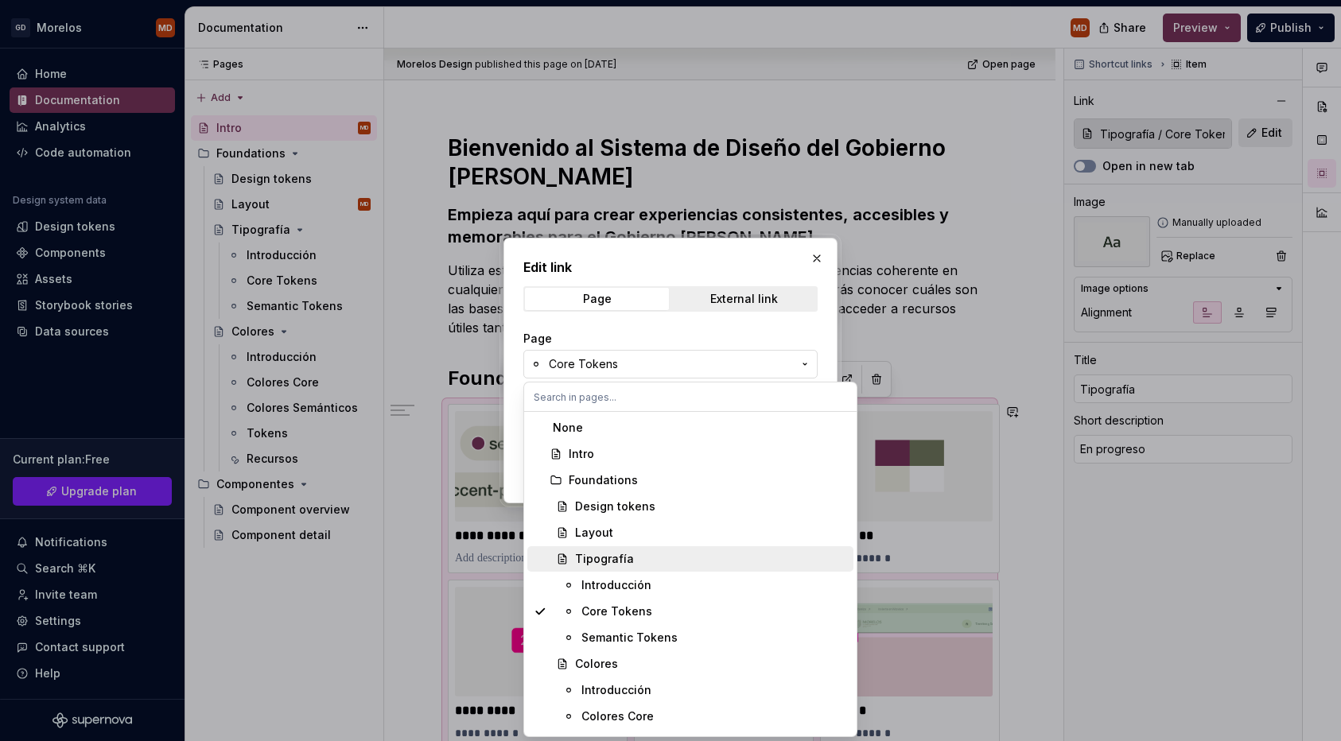
click at [643, 570] on span "Tipografía" at bounding box center [690, 559] width 326 height 25
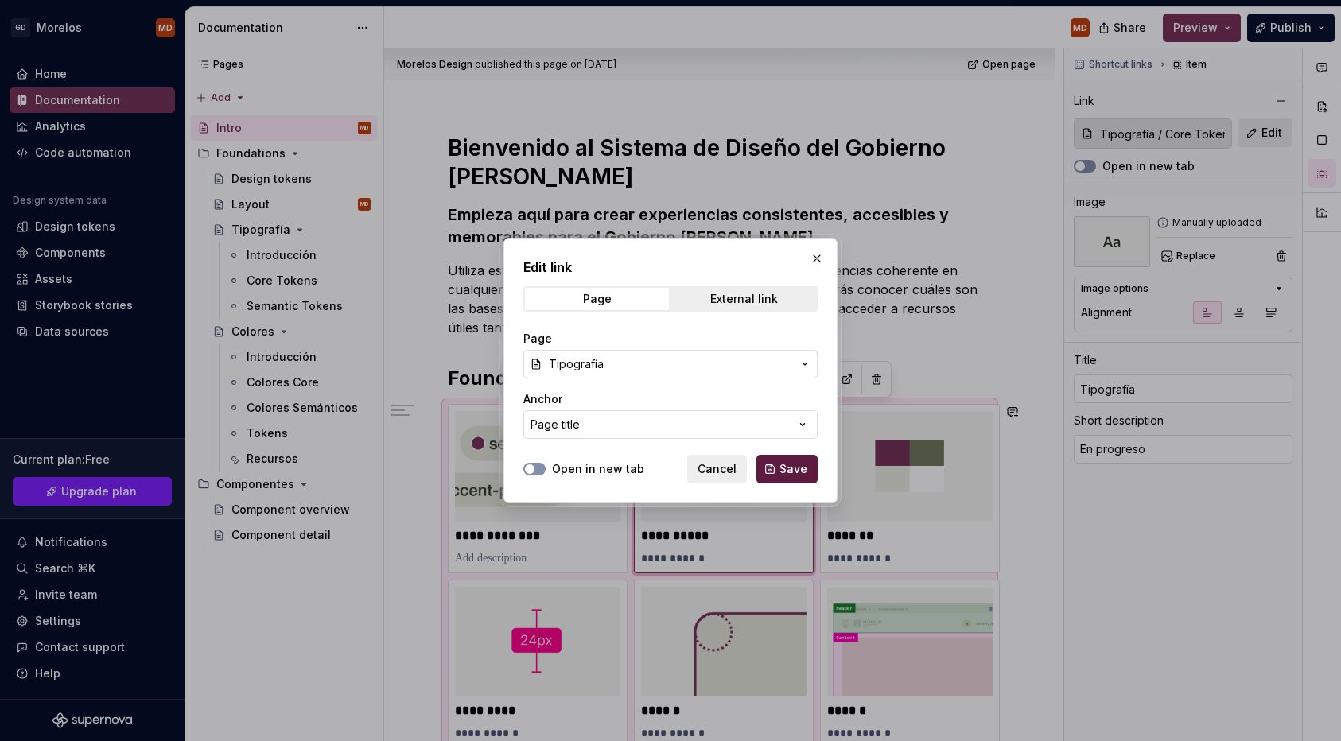
click at [796, 473] on span "Save" at bounding box center [794, 469] width 28 height 16
type textarea "*"
type input "Tipografía"
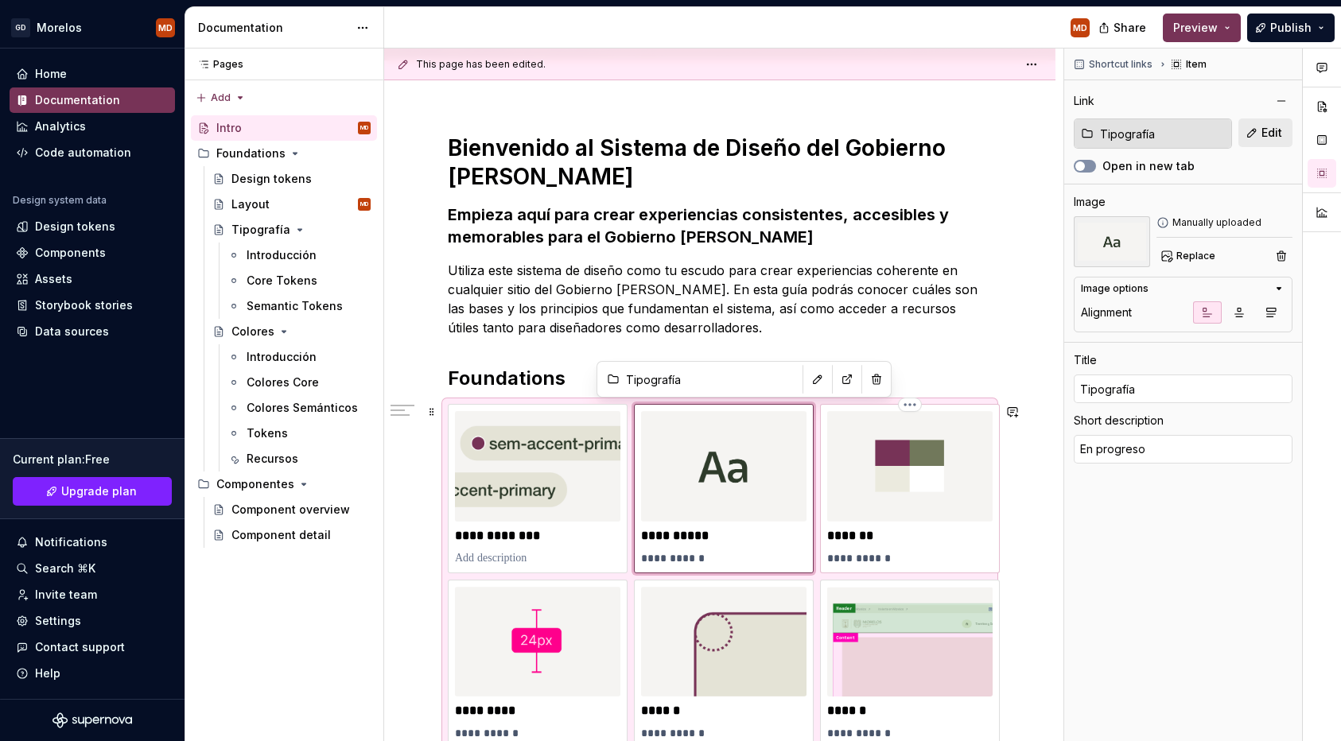
type textarea "*"
type input "Documentation Root / Intro"
type input "Colores"
click at [954, 496] on img at bounding box center [909, 466] width 165 height 111
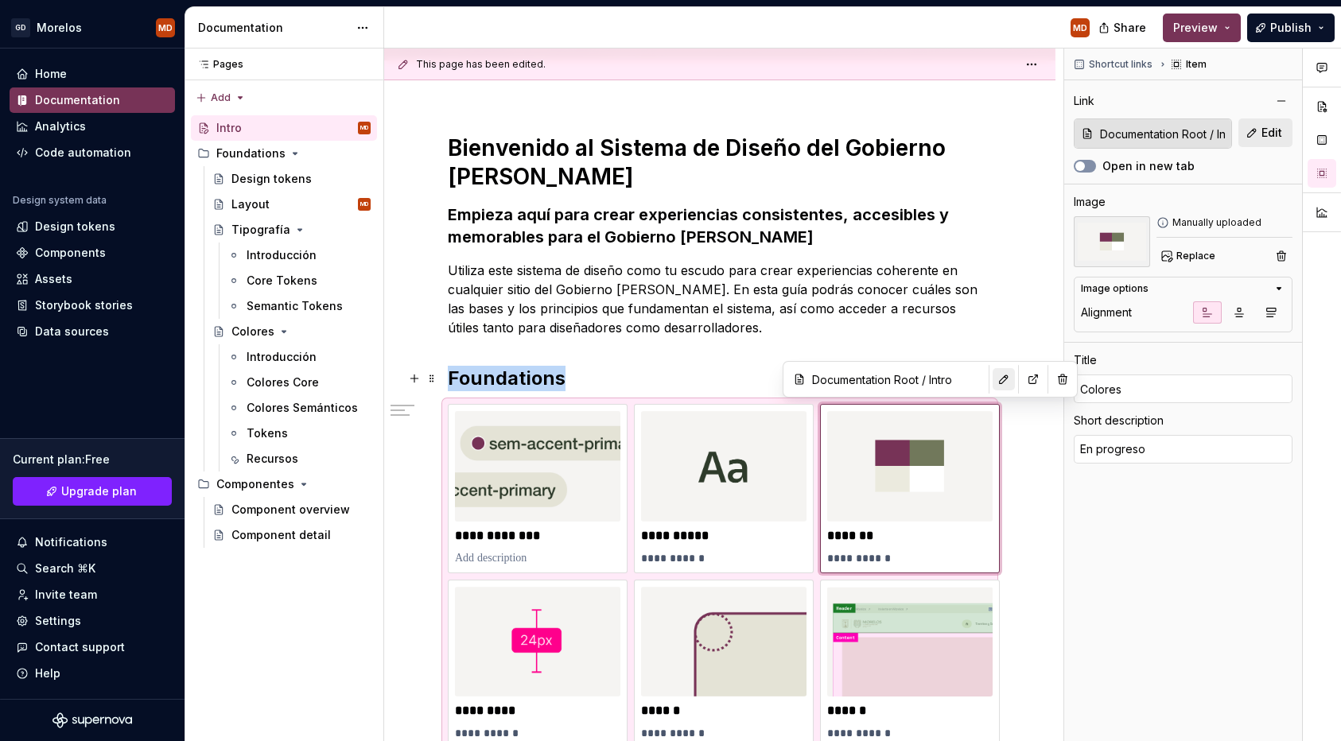
click at [993, 386] on button "button" at bounding box center [1004, 379] width 22 height 22
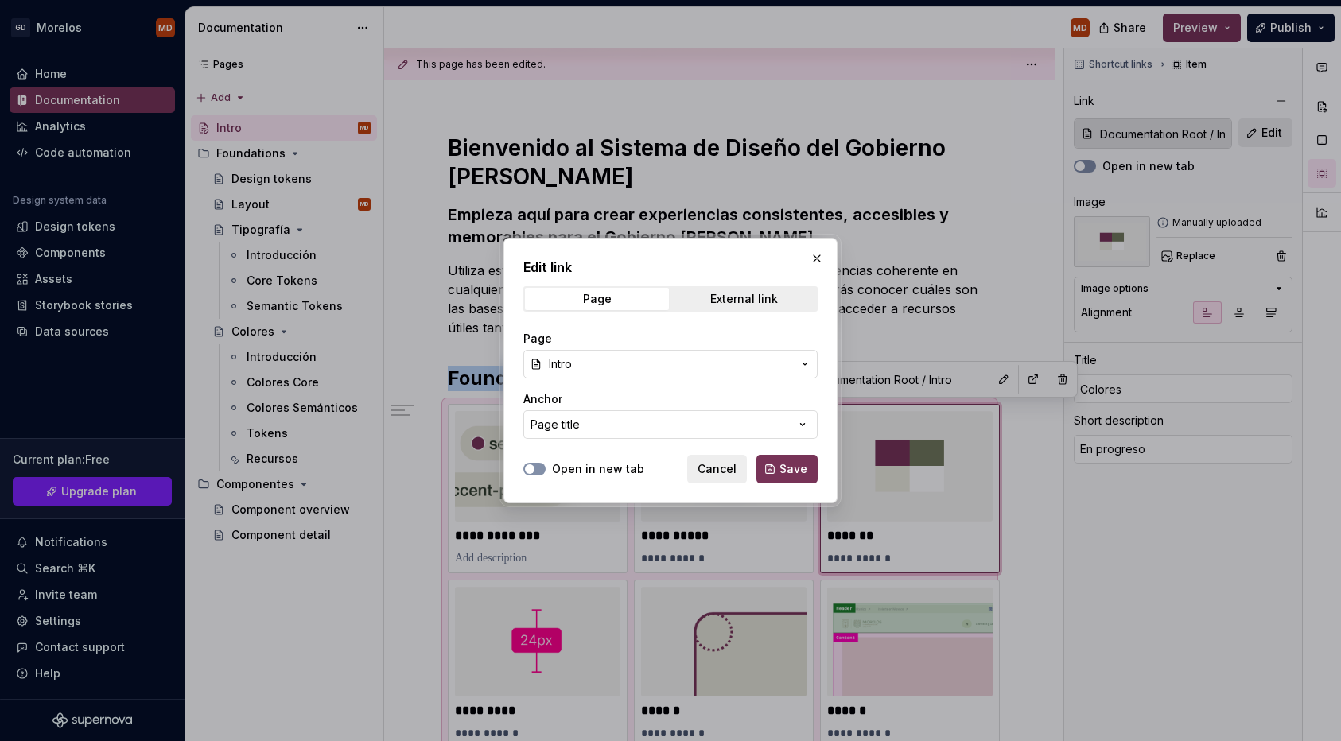
click at [726, 361] on span "Intro" at bounding box center [670, 364] width 243 height 16
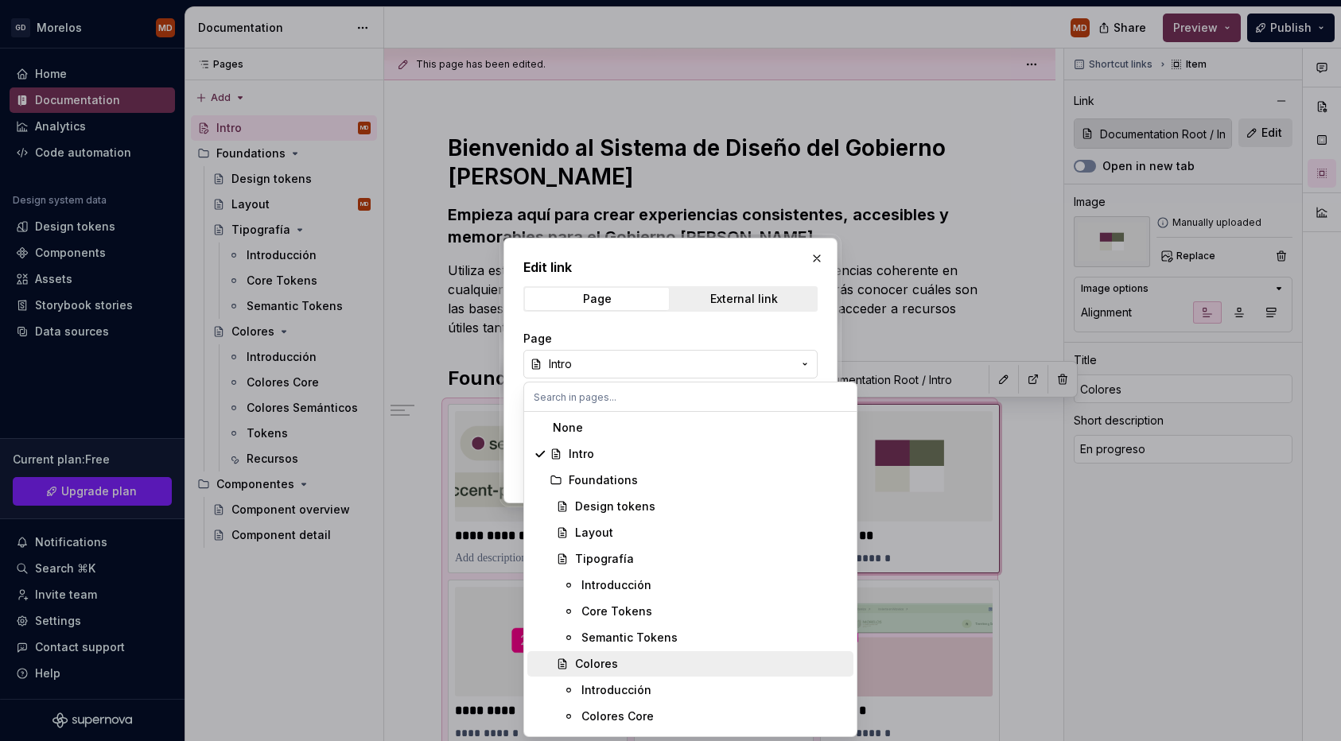
click at [624, 659] on div "Colores" at bounding box center [711, 664] width 272 height 16
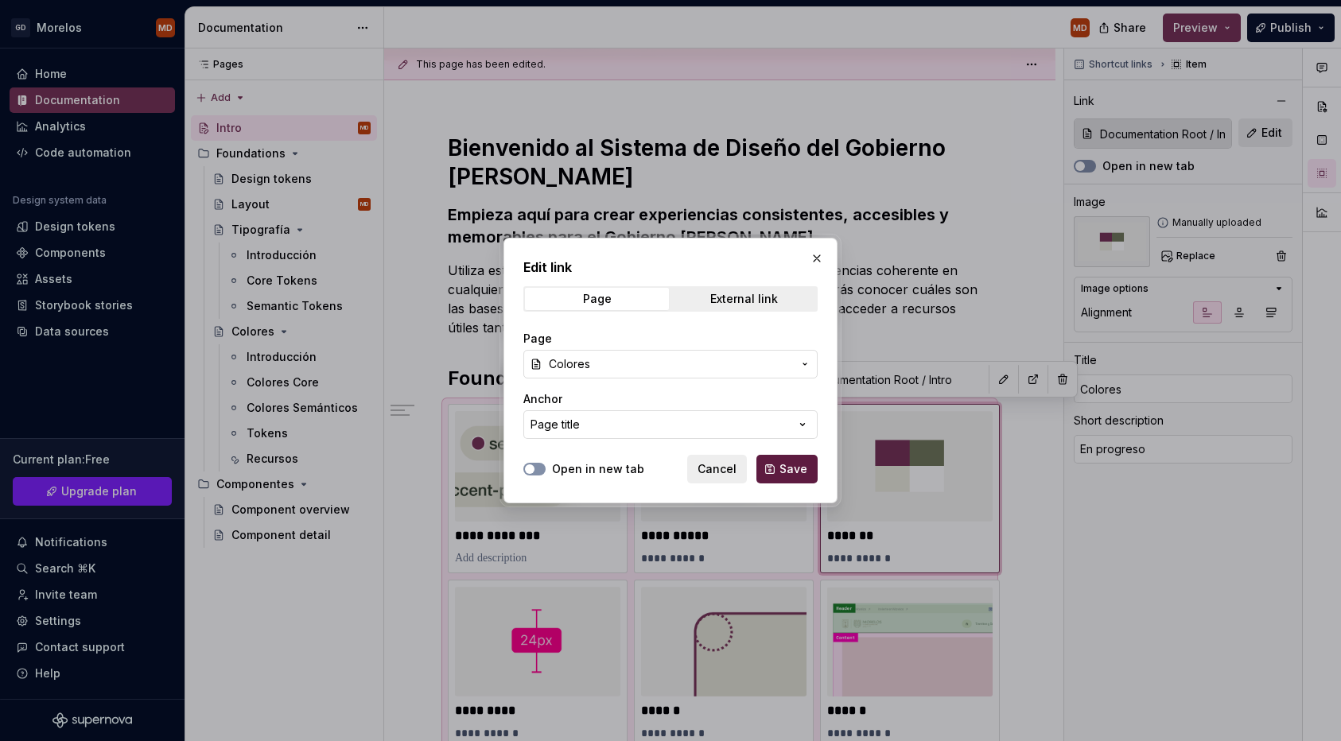
click at [803, 473] on span "Save" at bounding box center [794, 469] width 28 height 16
type textarea "*"
type input "Colores"
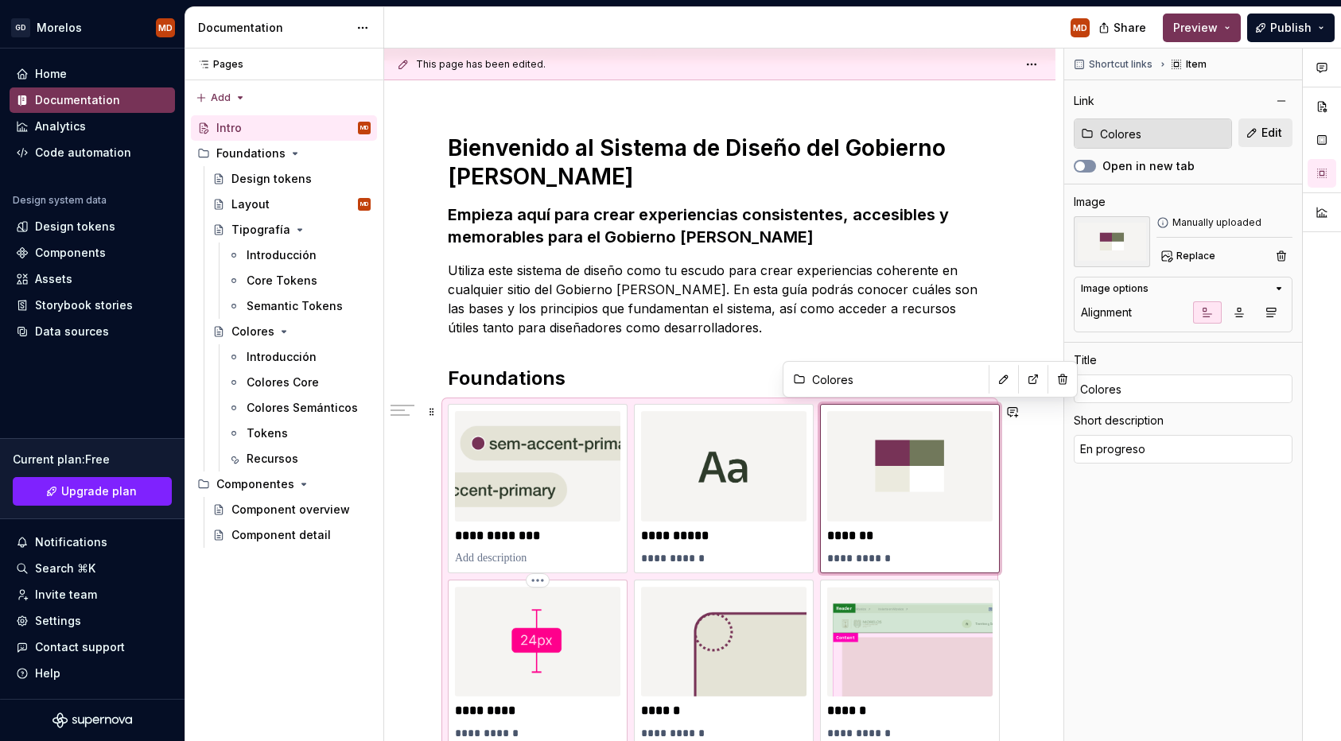
type textarea "*"
type input "Documentation Root / Intro"
type input "Espaciado"
click at [562, 636] on img at bounding box center [537, 642] width 165 height 111
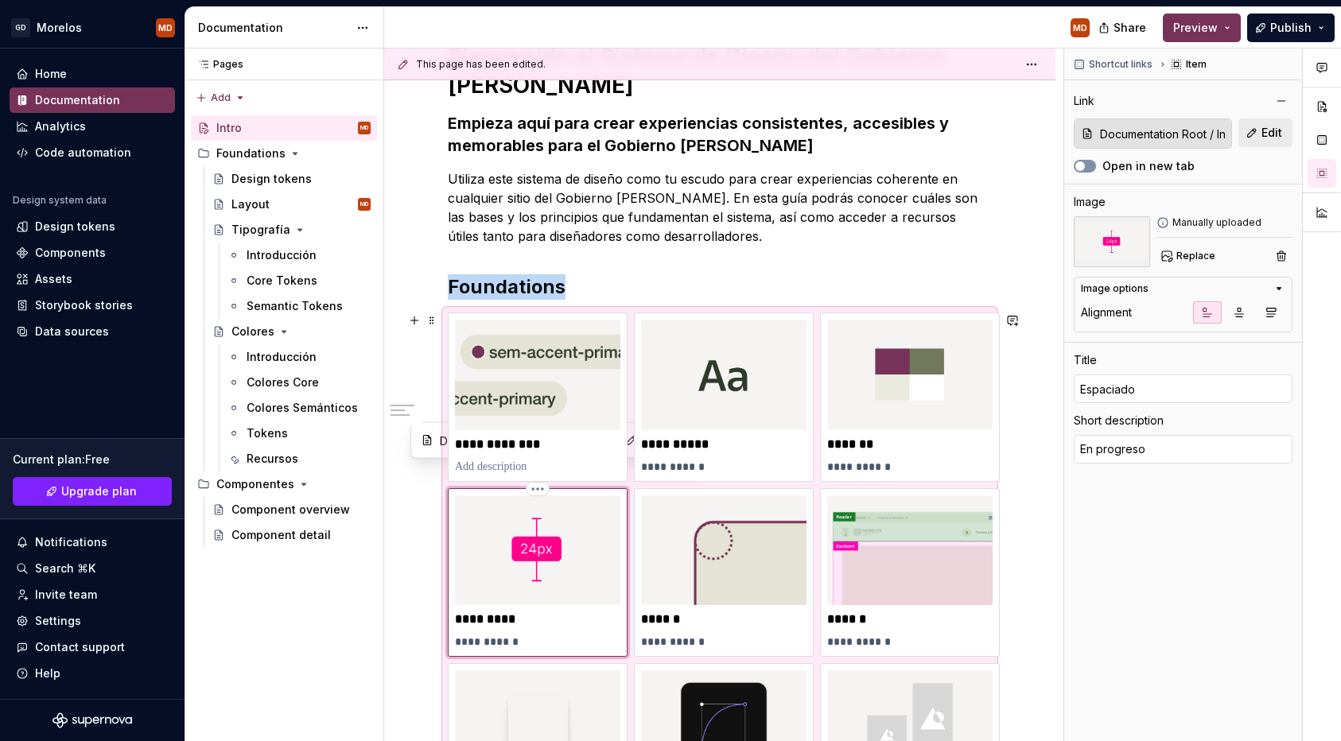
scroll to position [457, 0]
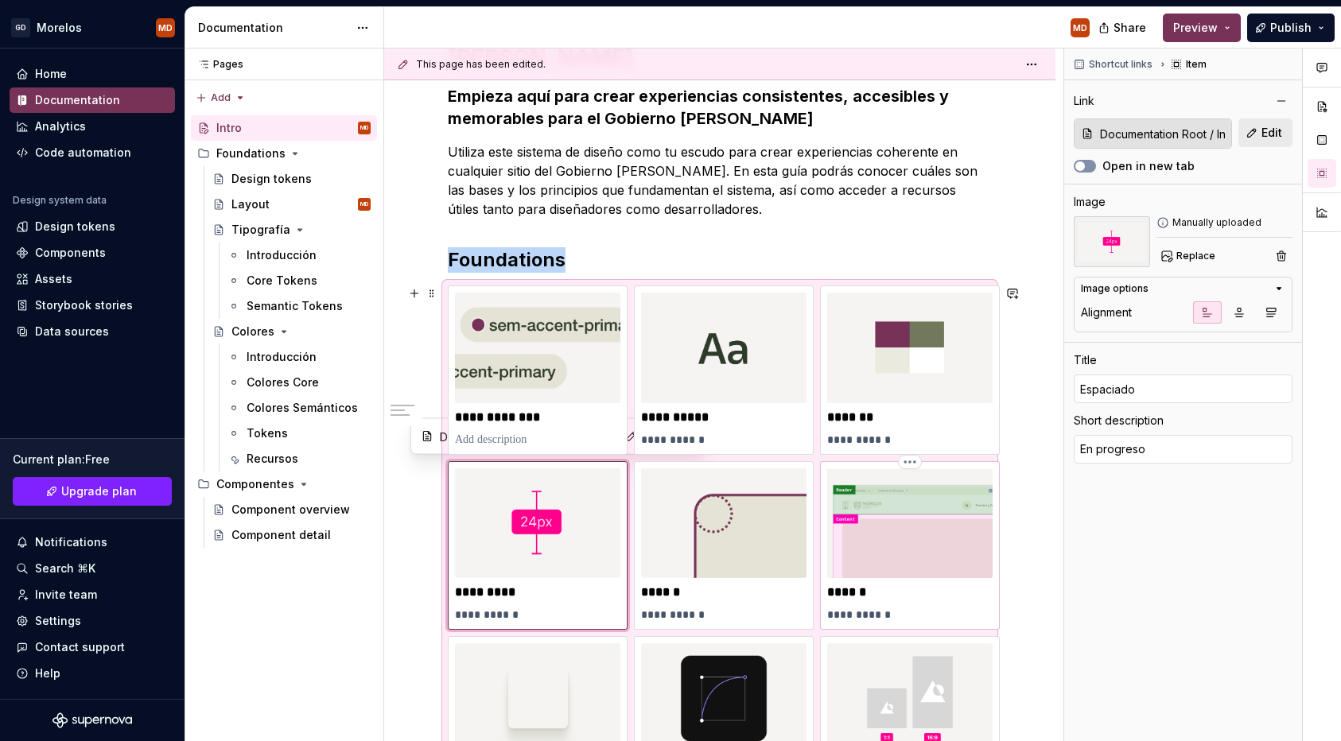
type textarea "*"
type input "Layout"
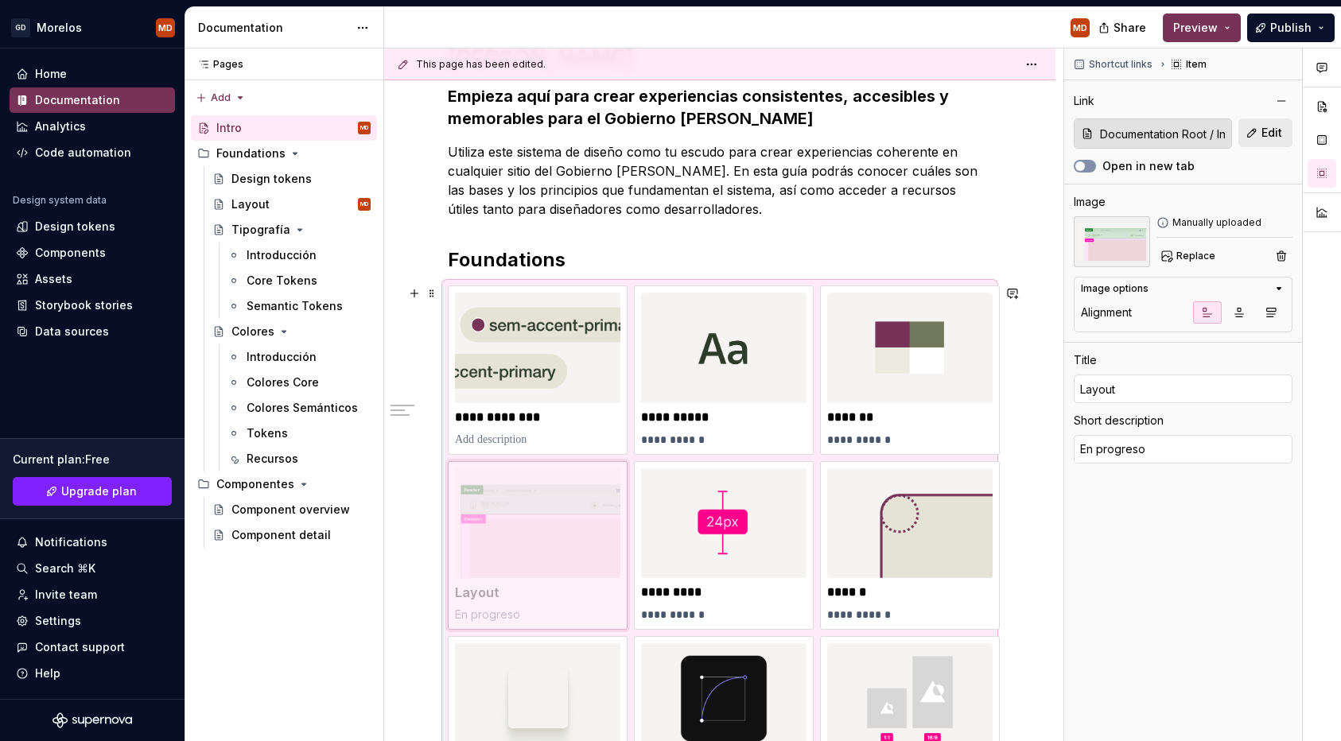
drag, startPoint x: 906, startPoint y: 564, endPoint x: 597, endPoint y: 552, distance: 308.9
click at [597, 552] on body "GD Morelos MD Home Documentation Analytics Code automation Design system data D…" at bounding box center [670, 370] width 1341 height 741
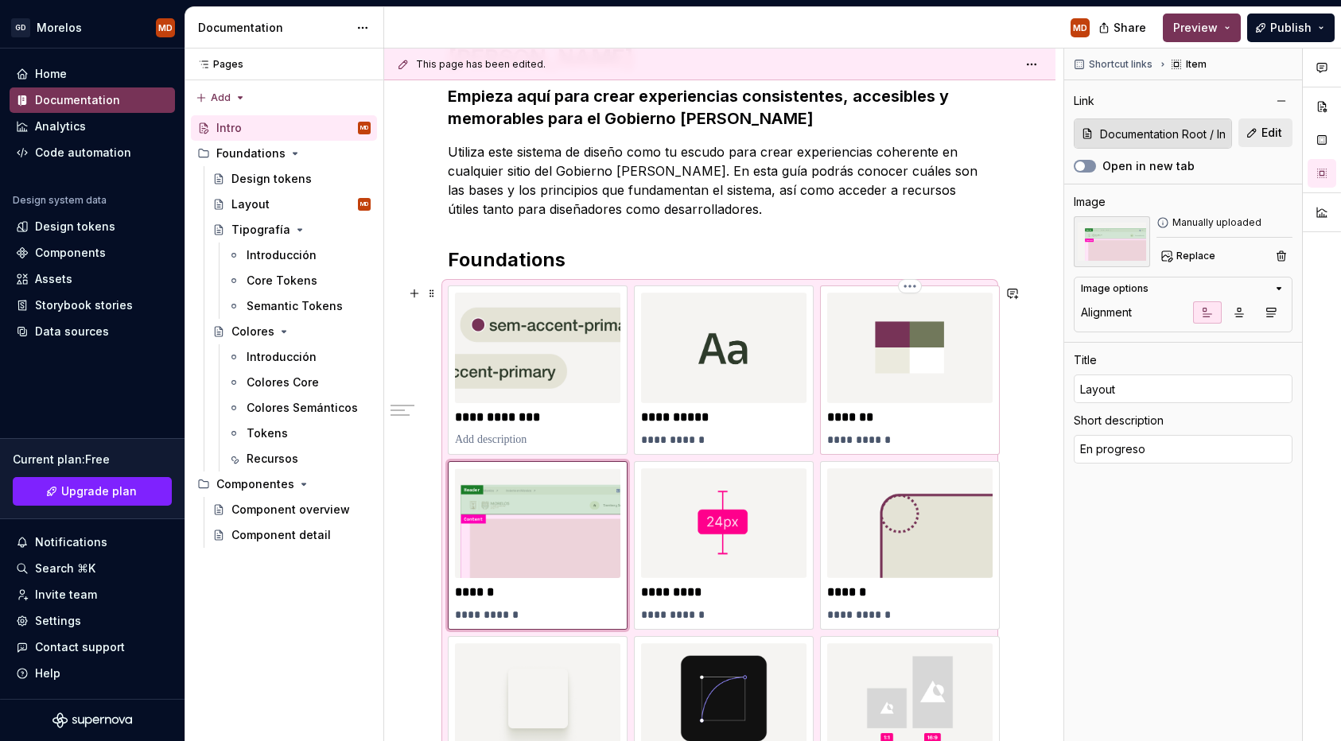
type textarea "*"
type input "Colores"
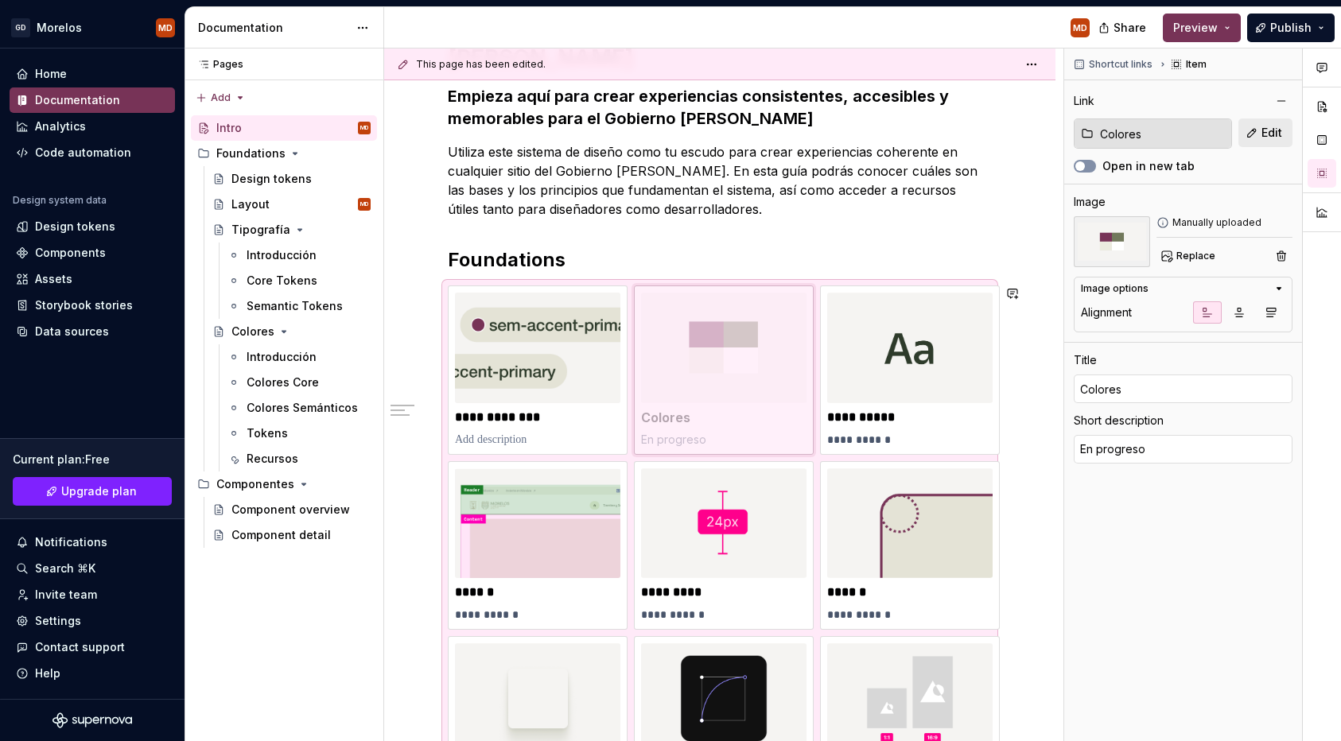
drag, startPoint x: 920, startPoint y: 395, endPoint x: 780, endPoint y: 395, distance: 139.2
click at [780, 395] on body "GD Morelos MD Home Documentation Analytics Code automation Design system data D…" at bounding box center [670, 370] width 1341 height 741
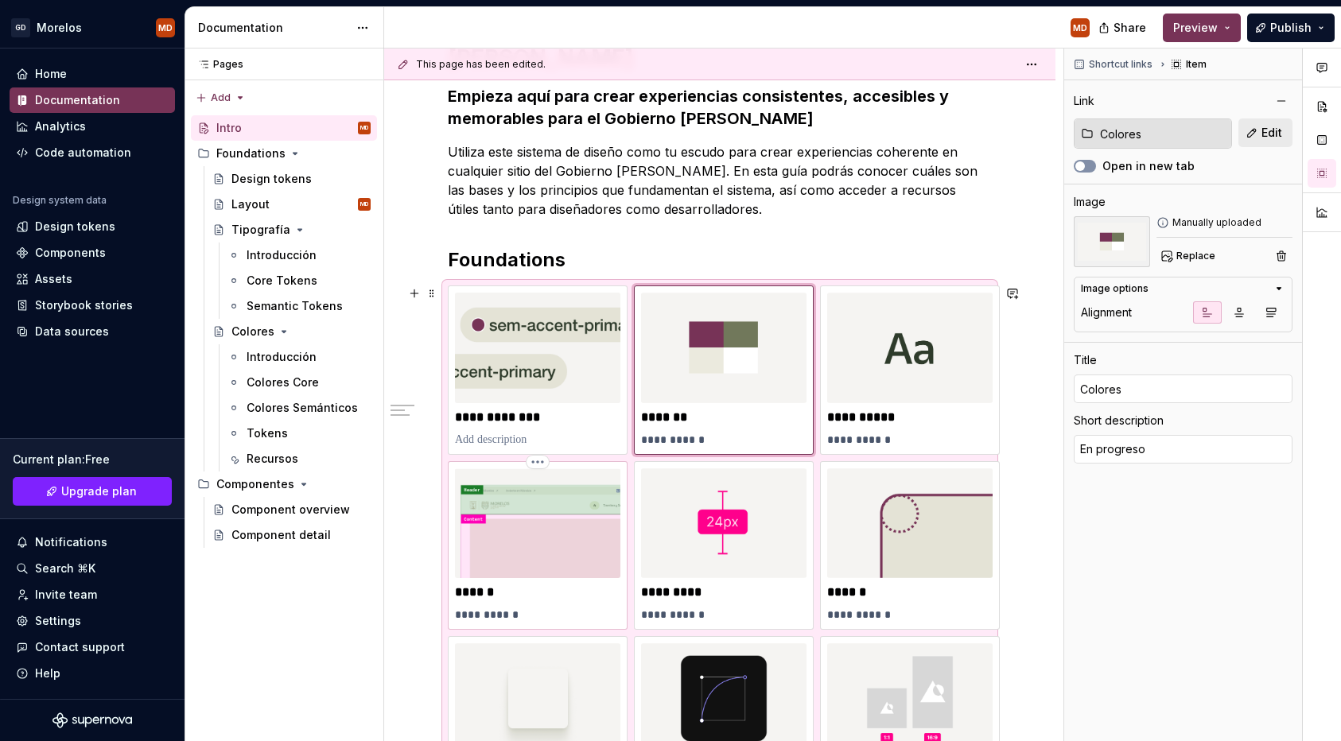
type textarea "*"
type input "Documentation Root / Intro"
type input "Layout"
click at [523, 546] on img at bounding box center [537, 524] width 165 height 111
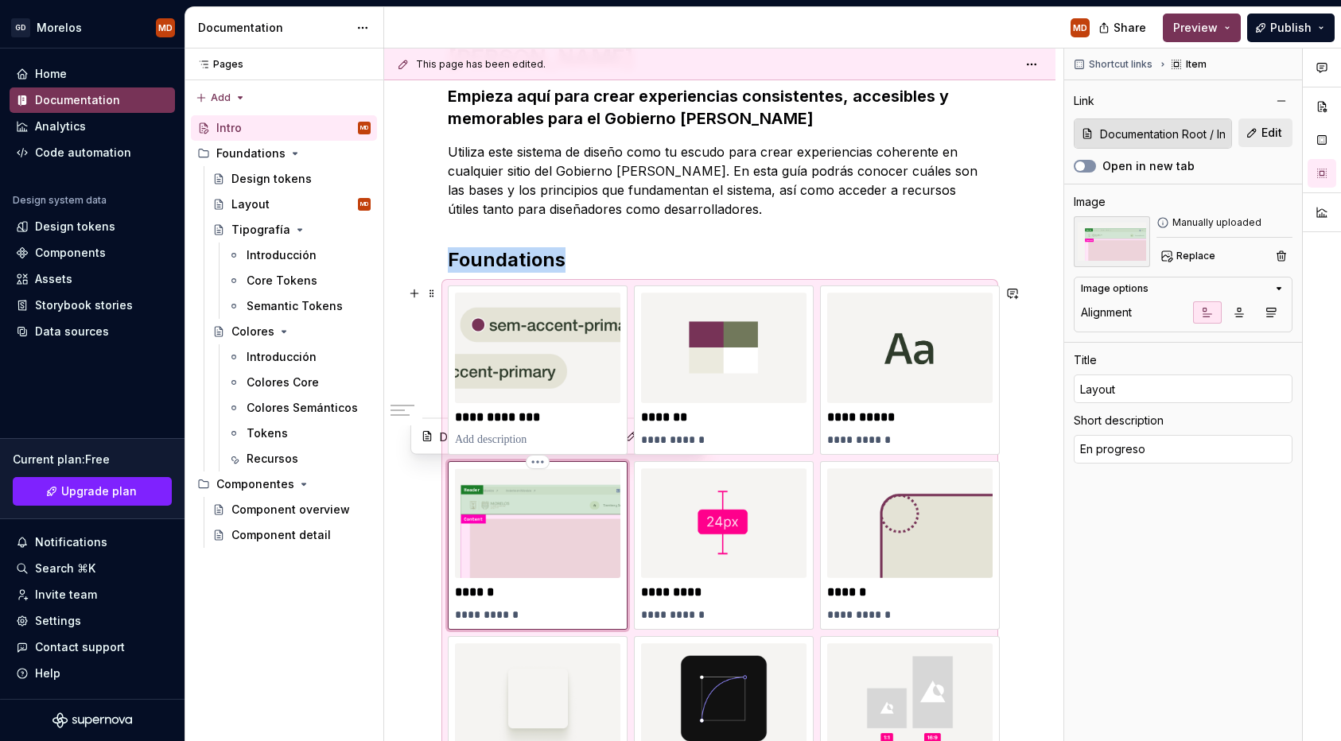
click at [511, 560] on img at bounding box center [537, 524] width 165 height 111
click at [397, 532] on div "**********" at bounding box center [723, 396] width 679 height 694
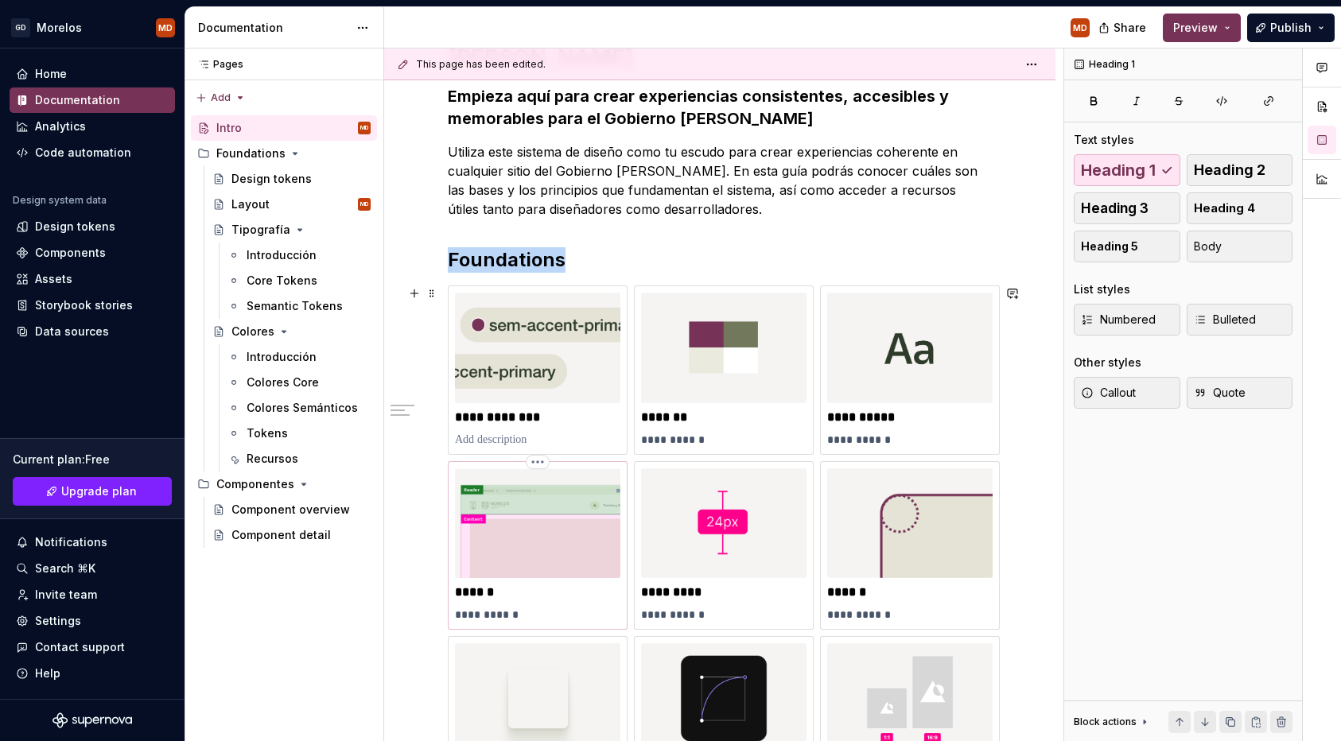
click at [510, 529] on img at bounding box center [537, 524] width 165 height 111
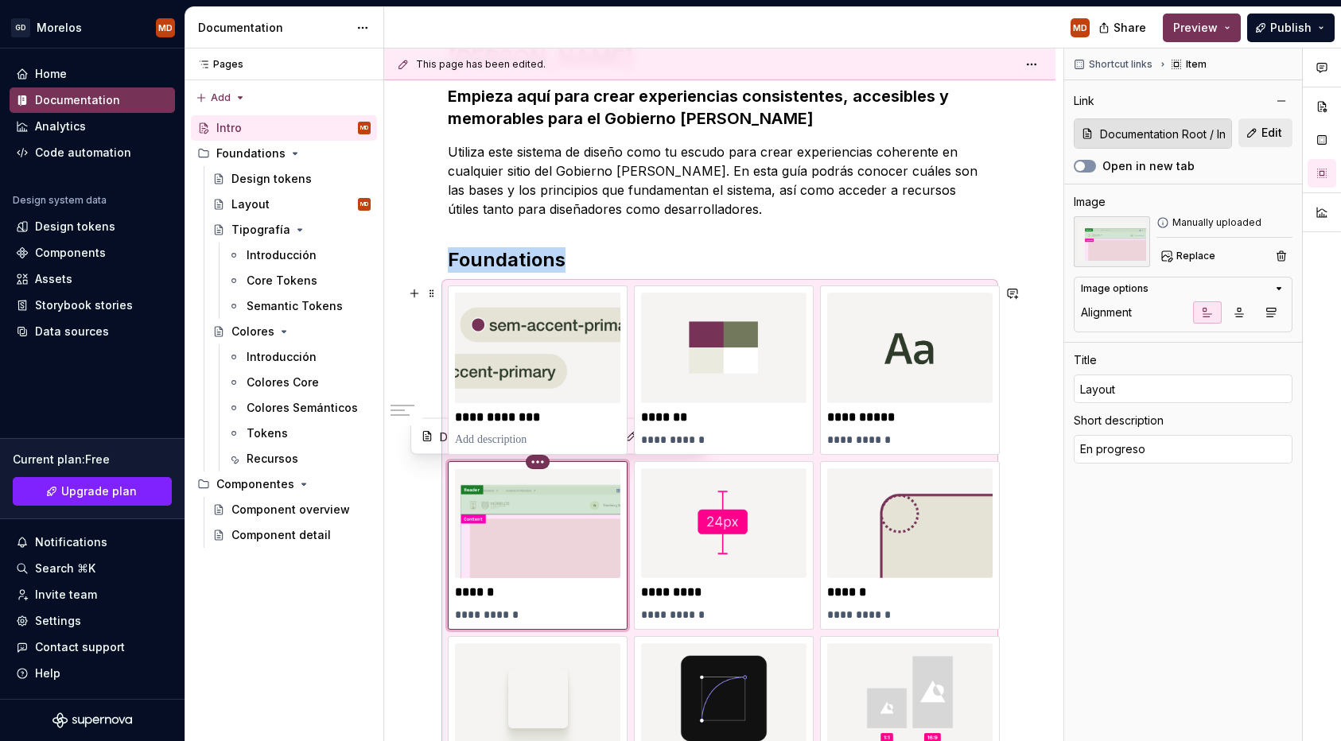
click at [544, 462] on html "GD Morelos MD Home Documentation Analytics Code automation Design system data D…" at bounding box center [670, 370] width 1341 height 741
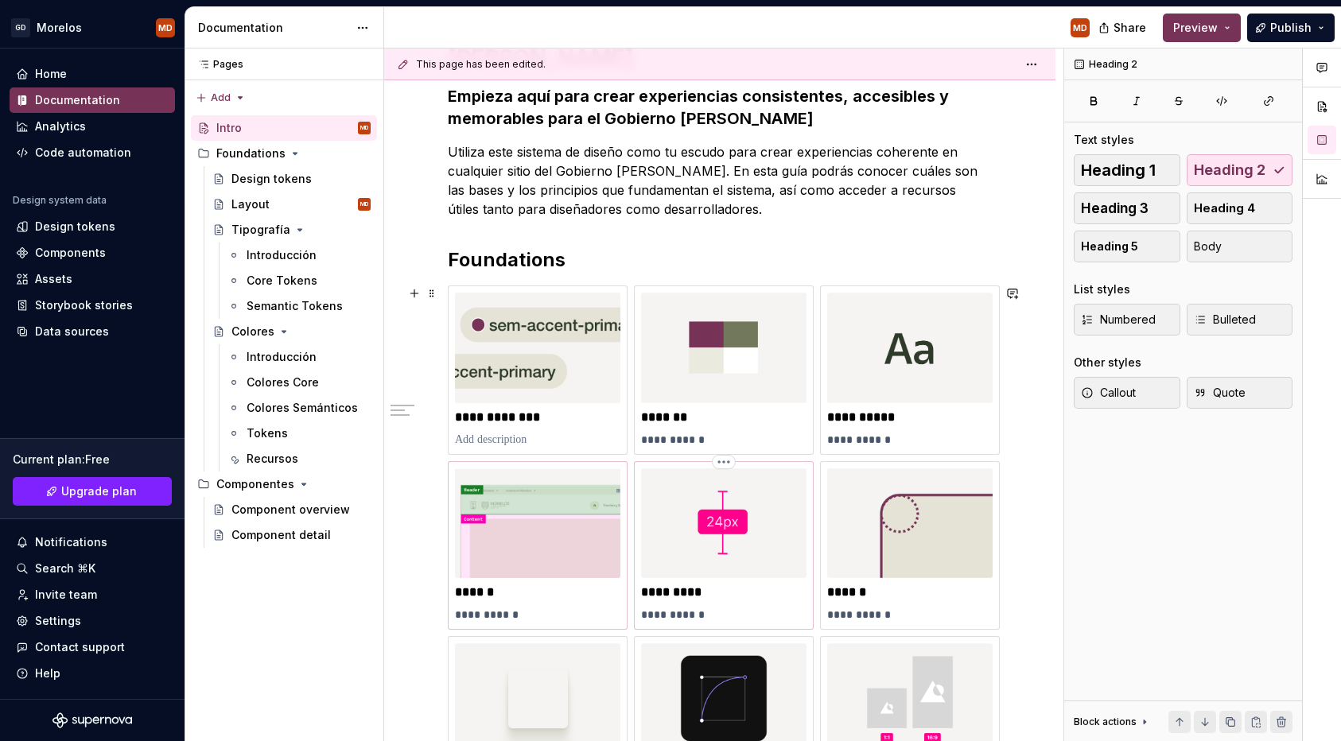
click at [645, 596] on html "GD Morelos MD Home Documentation Analytics Code automation Design system data D…" at bounding box center [670, 370] width 1341 height 741
click at [694, 578] on img at bounding box center [723, 524] width 165 height 111
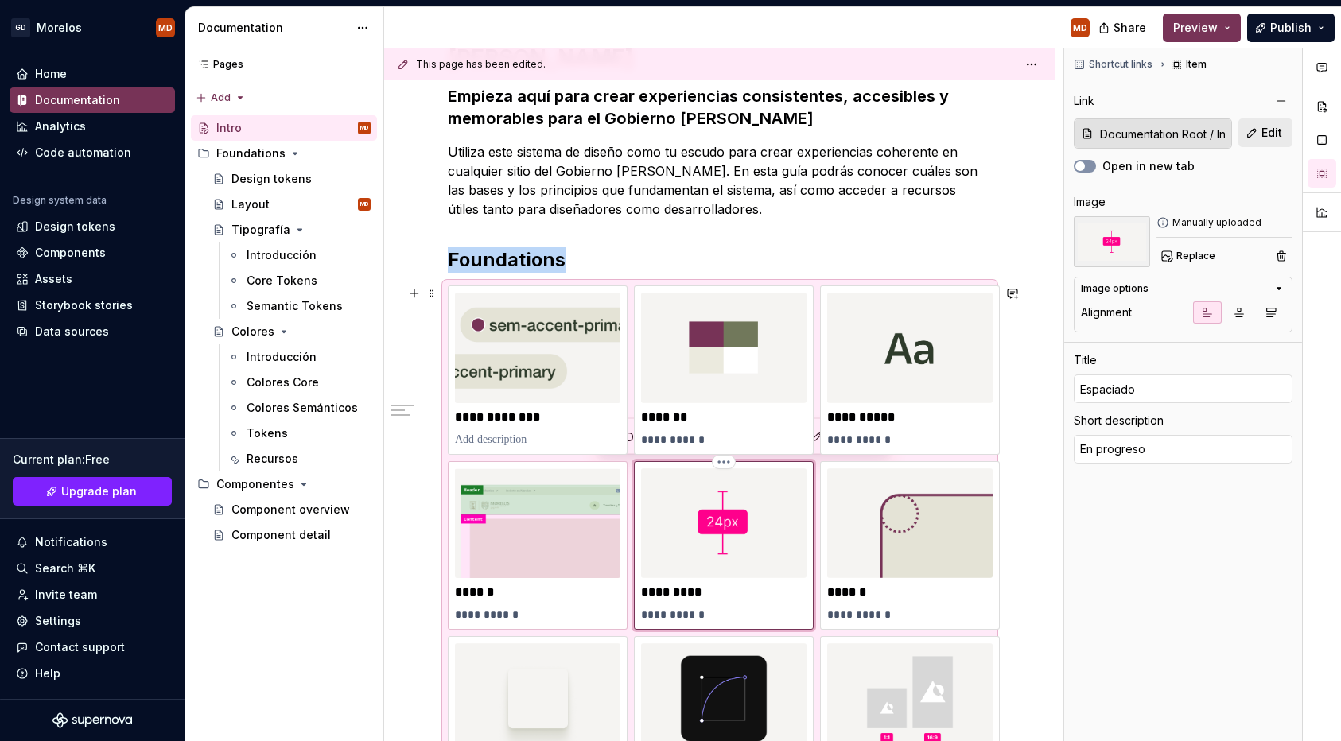
click at [688, 565] on img at bounding box center [723, 524] width 165 height 111
type textarea "*"
type input "Layout"
click at [609, 559] on img at bounding box center [537, 524] width 165 height 111
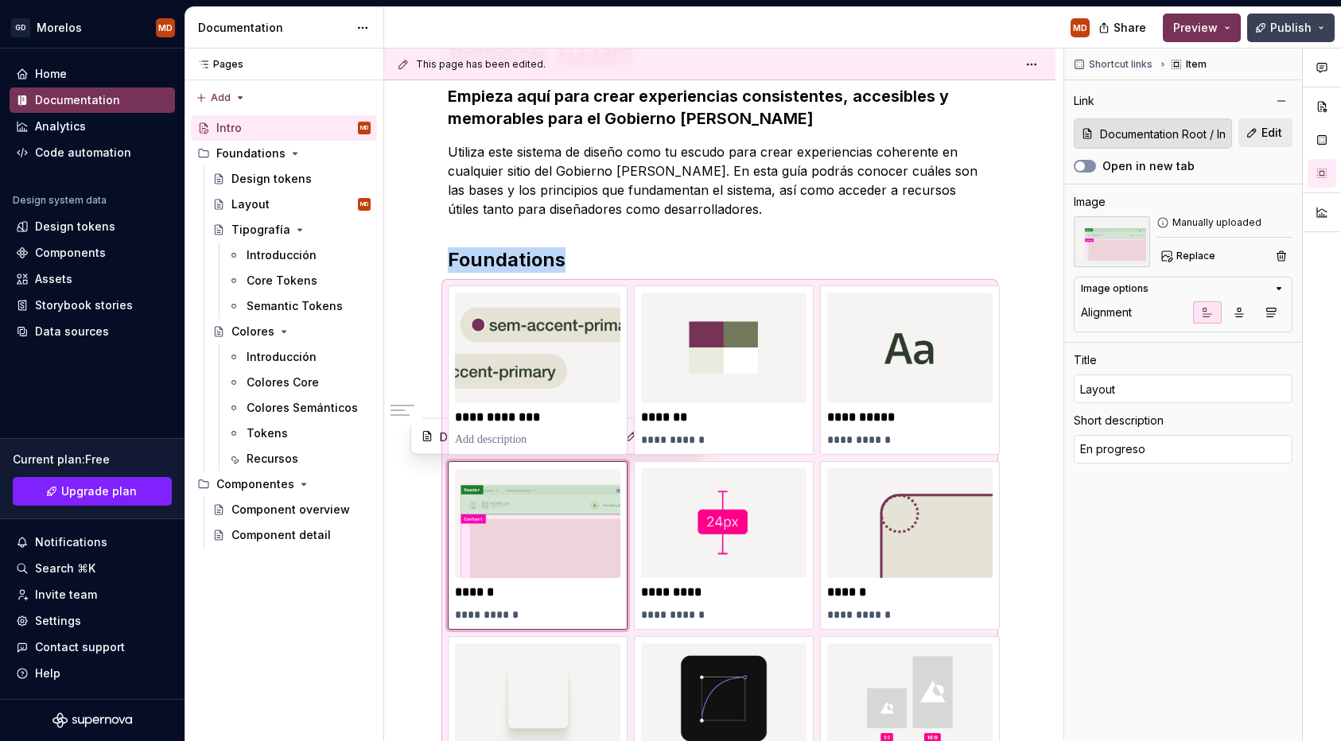
click at [1297, 25] on span "Publish" at bounding box center [1290, 28] width 41 height 16
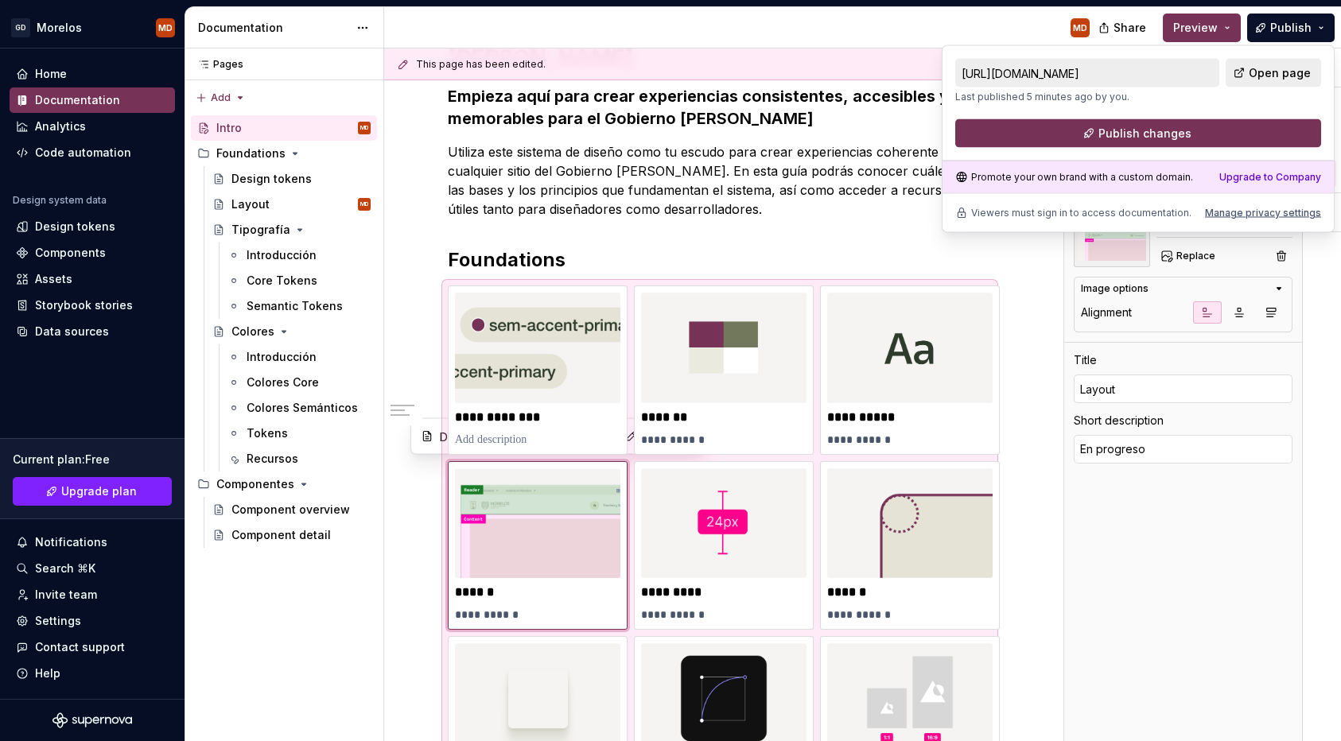
click at [1256, 117] on div "https://related-magenta-monkey.supernova-docs.io/latest/intro-LivzycMh Last pub…" at bounding box center [1138, 103] width 366 height 89
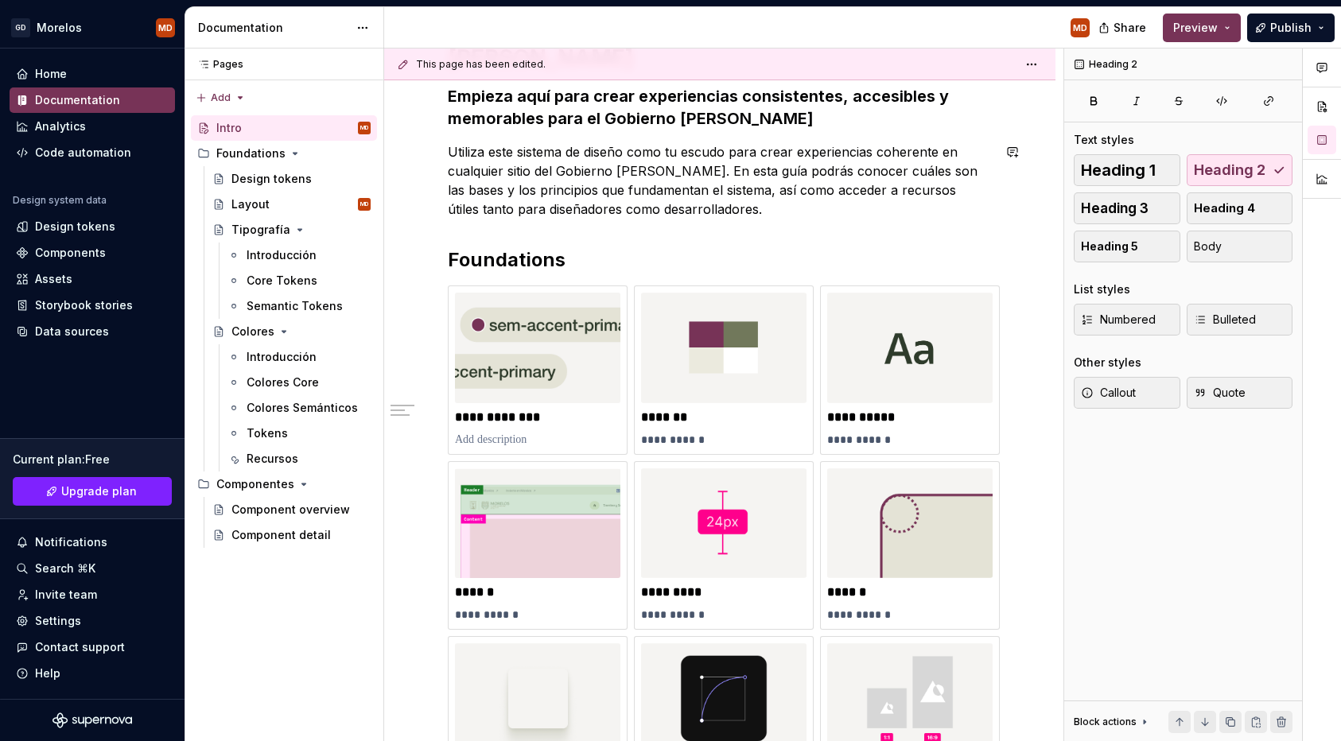
click at [477, 243] on div "**********" at bounding box center [720, 436] width 544 height 843
click at [547, 515] on img at bounding box center [537, 524] width 165 height 111
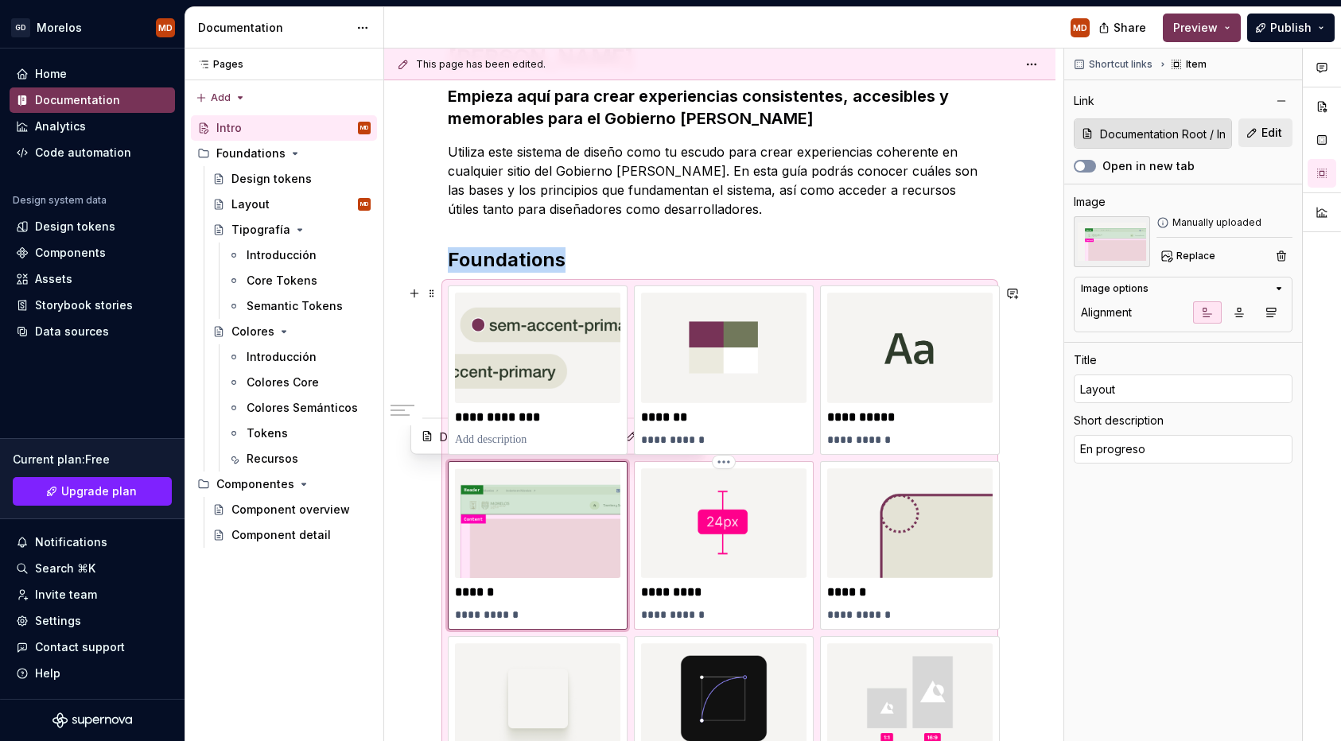
type textarea "*"
type input "Espaciado"
click at [733, 501] on img at bounding box center [723, 524] width 165 height 111
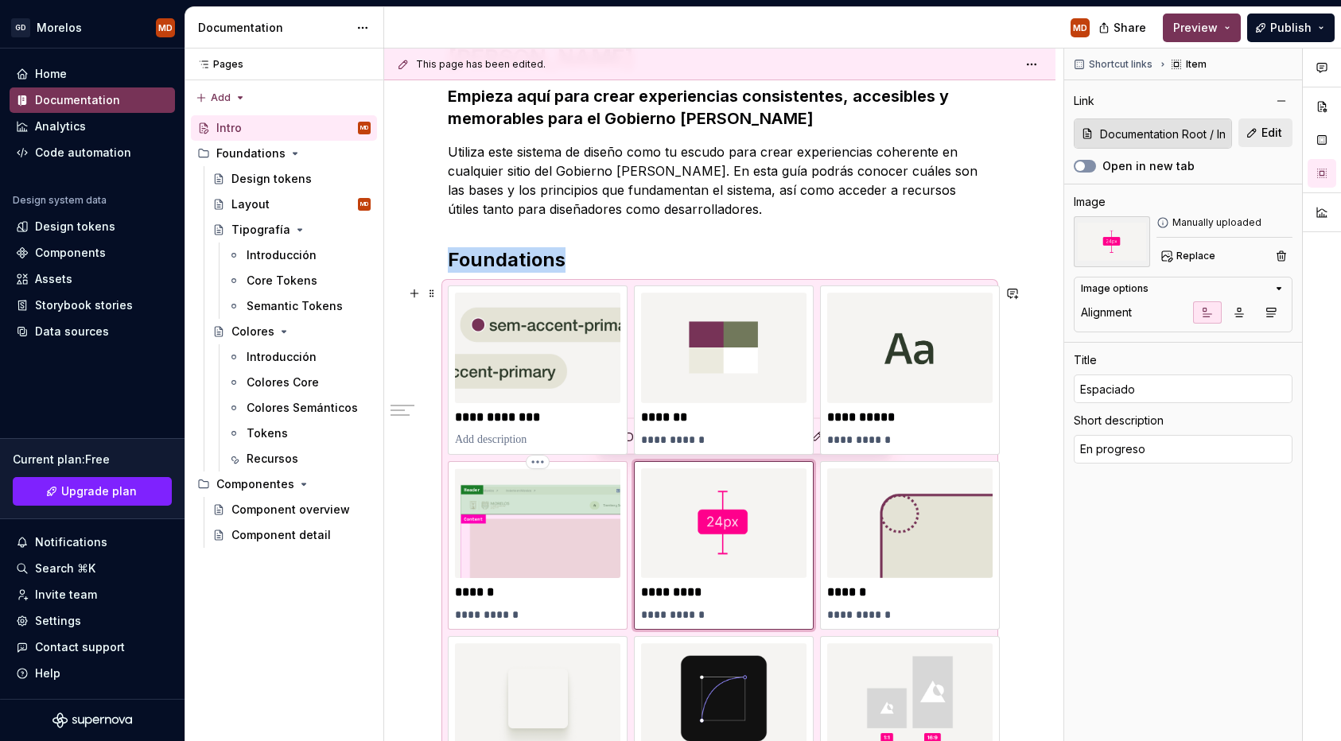
type textarea "*"
type input "Layout"
click at [585, 521] on img at bounding box center [537, 524] width 165 height 111
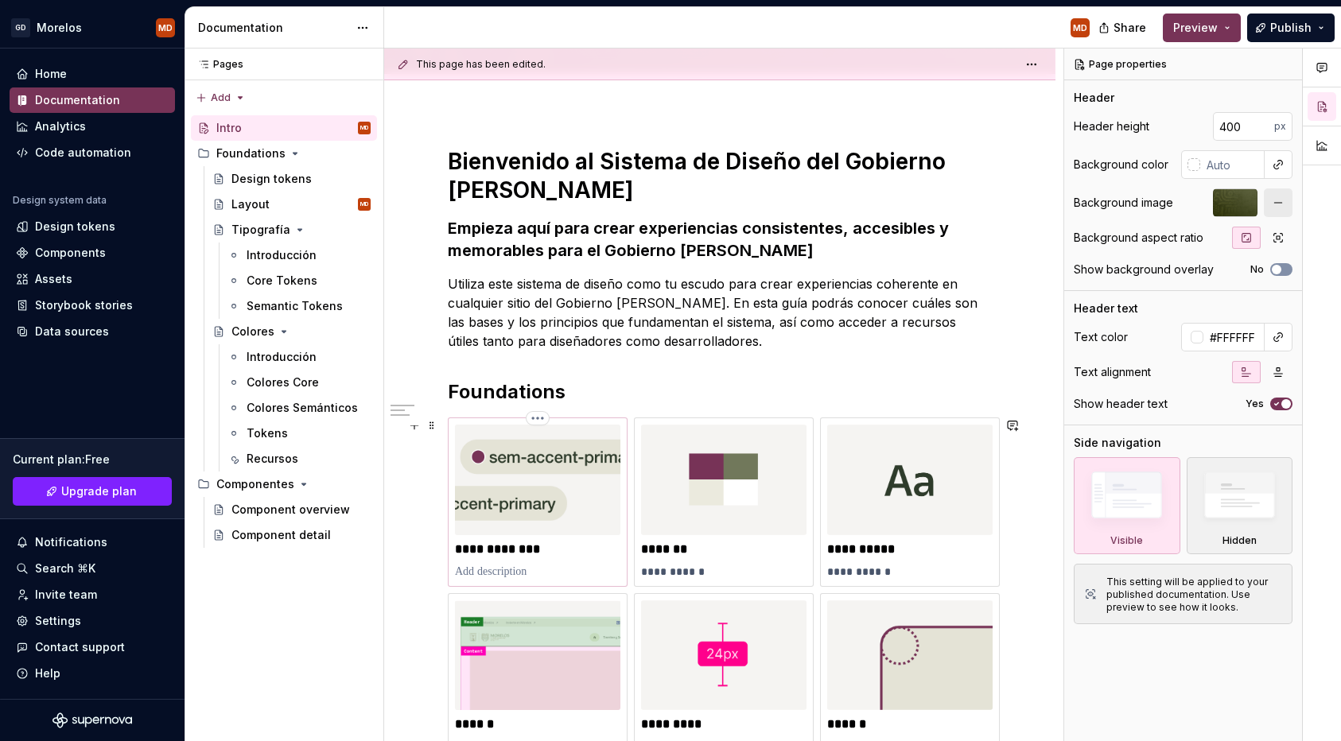
scroll to position [325, 0]
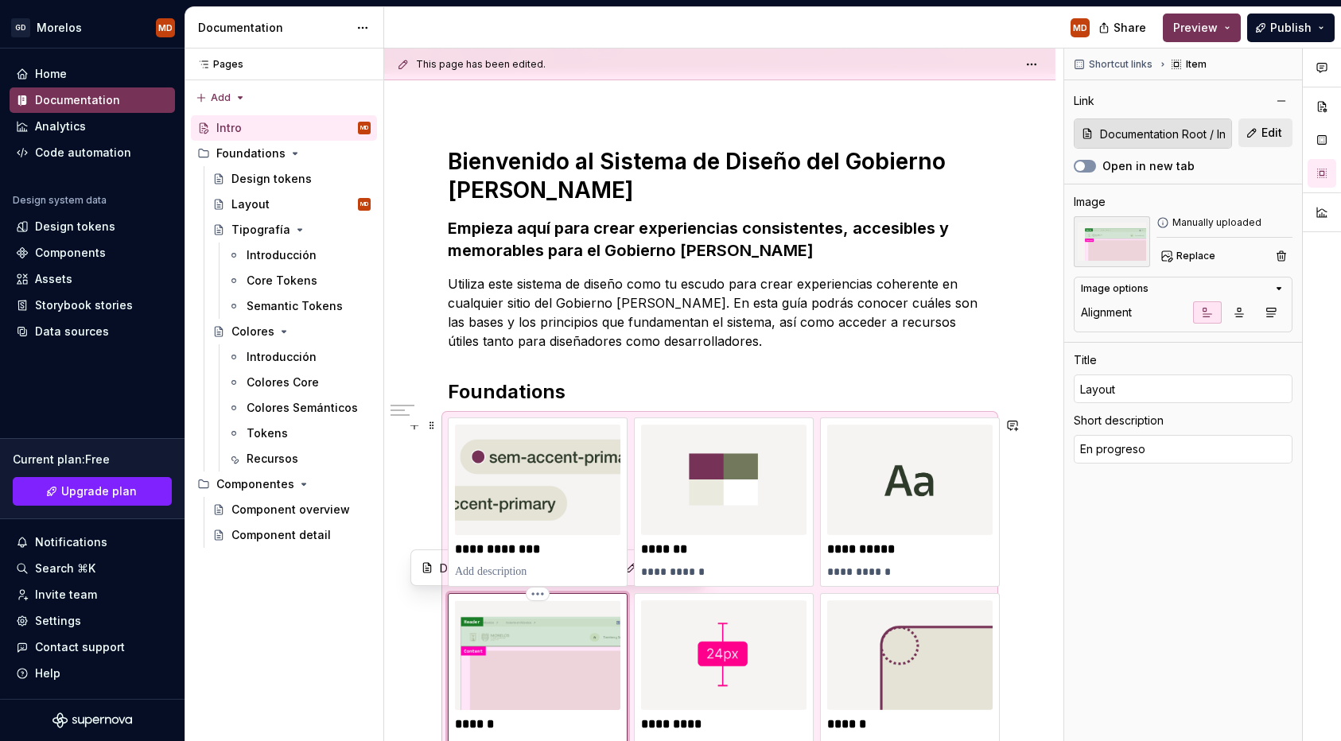
click at [534, 624] on img at bounding box center [537, 656] width 165 height 111
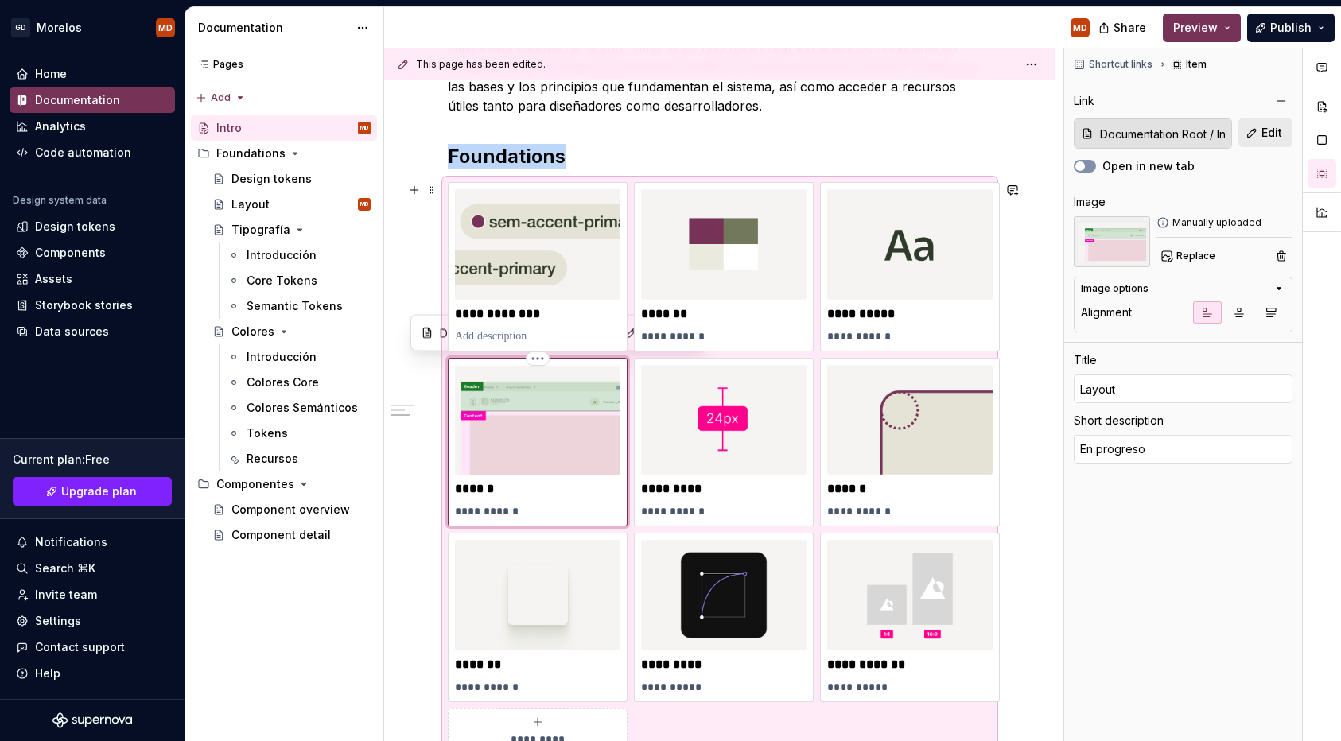
scroll to position [571, 0]
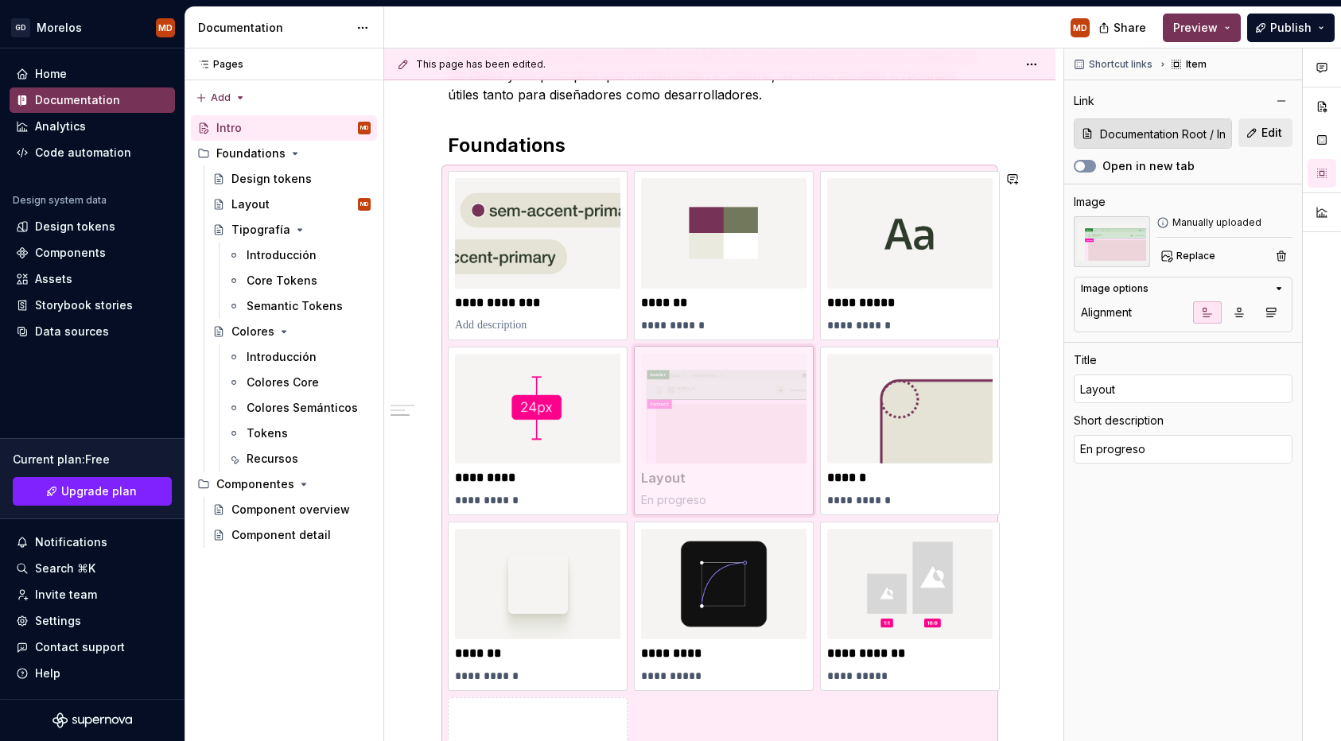
drag, startPoint x: 555, startPoint y: 397, endPoint x: 818, endPoint y: 416, distance: 263.2
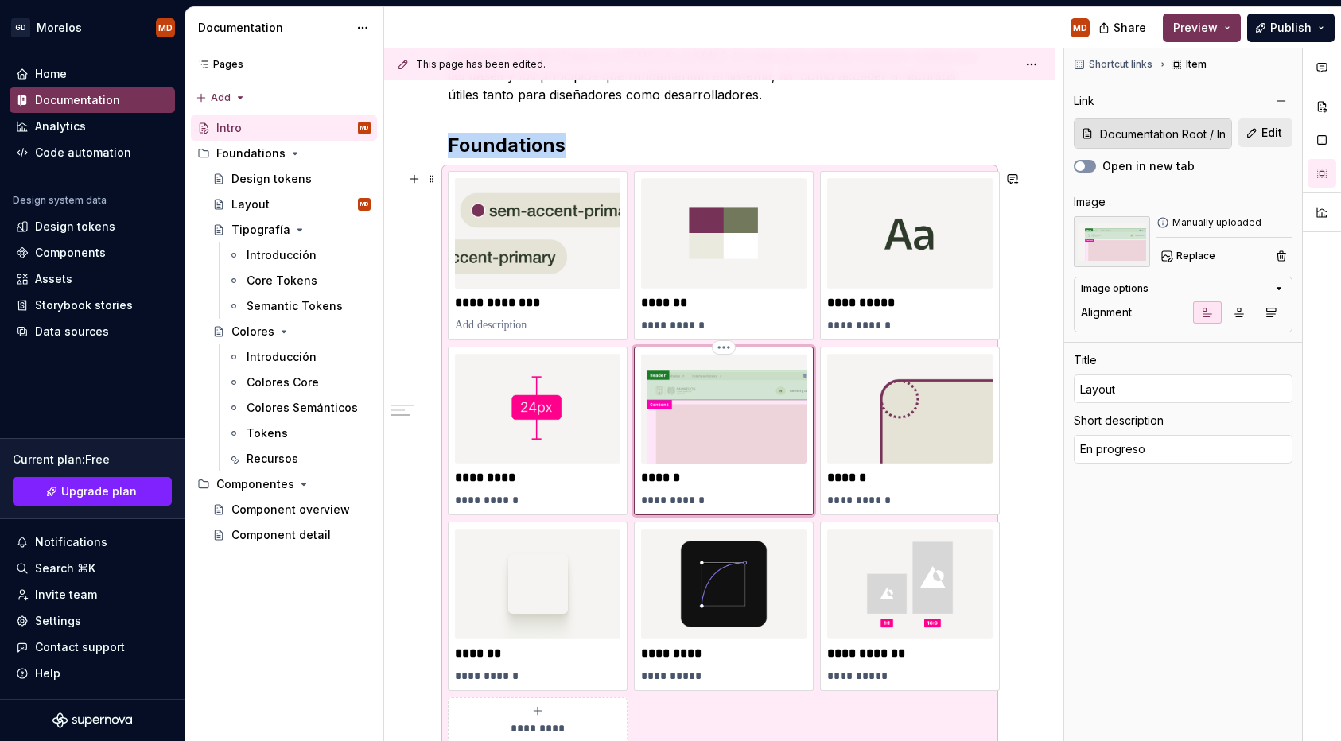
click at [749, 419] on img at bounding box center [723, 409] width 165 height 111
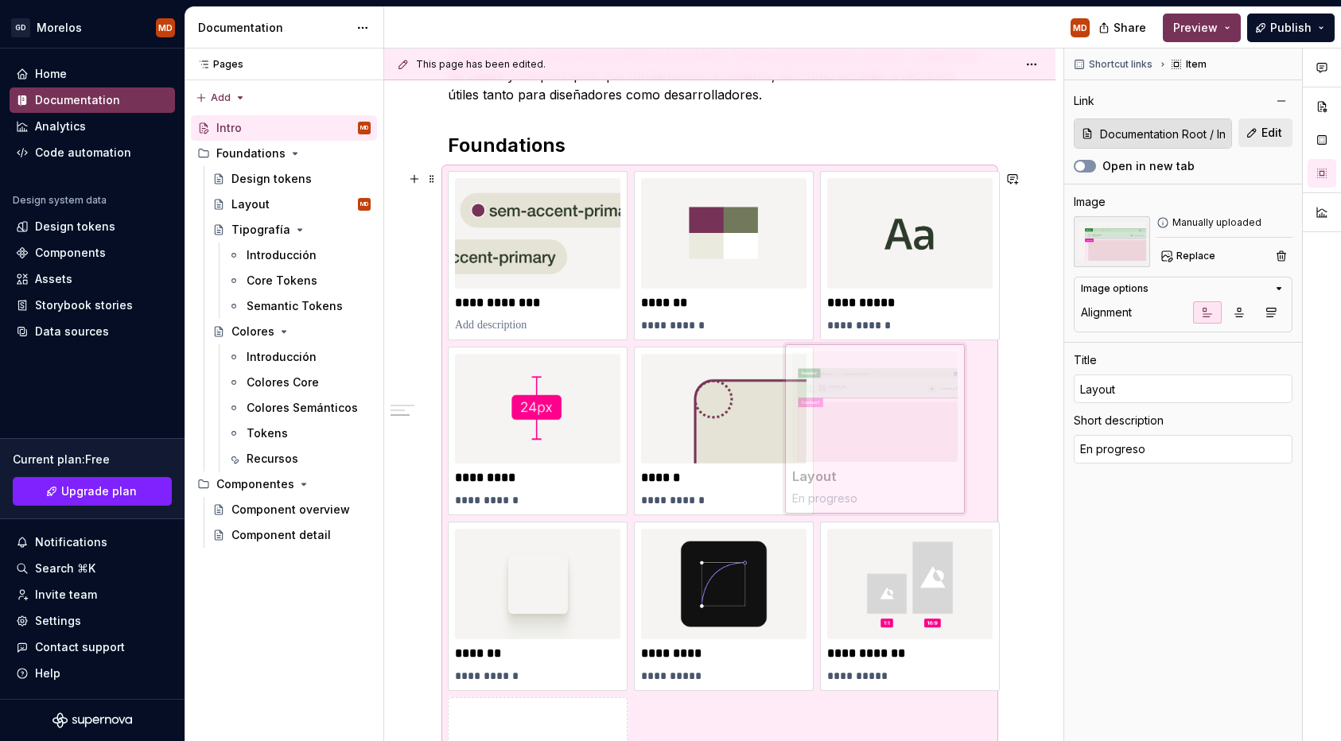
drag, startPoint x: 749, startPoint y: 418, endPoint x: 906, endPoint y: 415, distance: 157.5
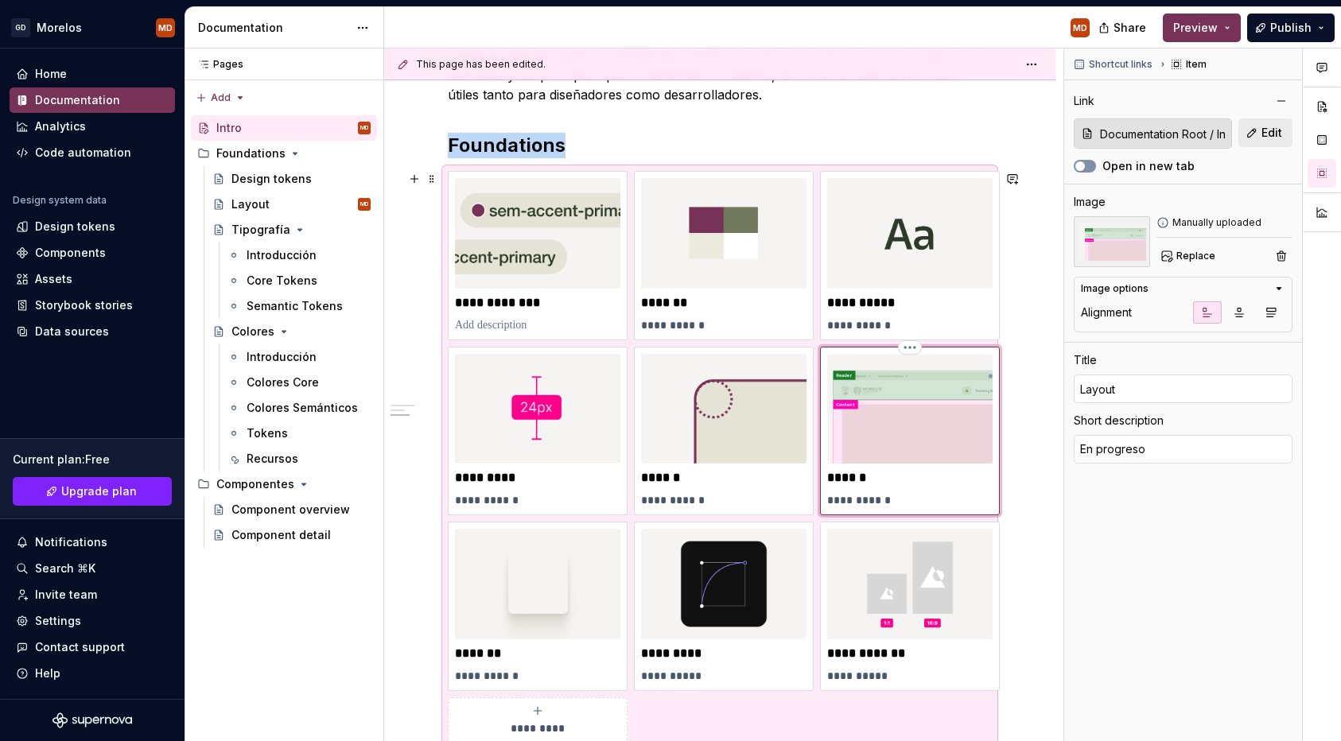
click at [890, 414] on img at bounding box center [909, 409] width 165 height 111
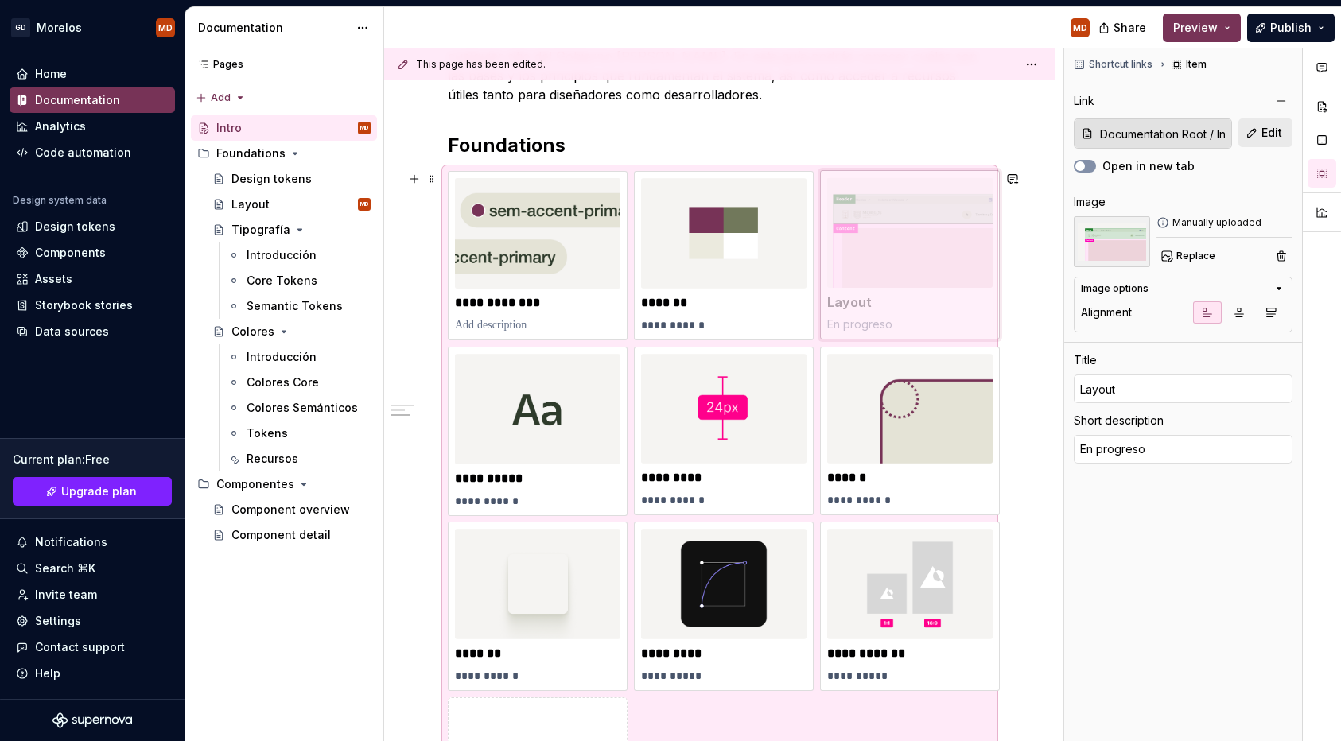
drag, startPoint x: 887, startPoint y: 410, endPoint x: 823, endPoint y: 282, distance: 142.3
click at [823, 282] on body "[PERSON_NAME] MD Home Documentation Analytics Code automation Design system dat…" at bounding box center [670, 370] width 1341 height 741
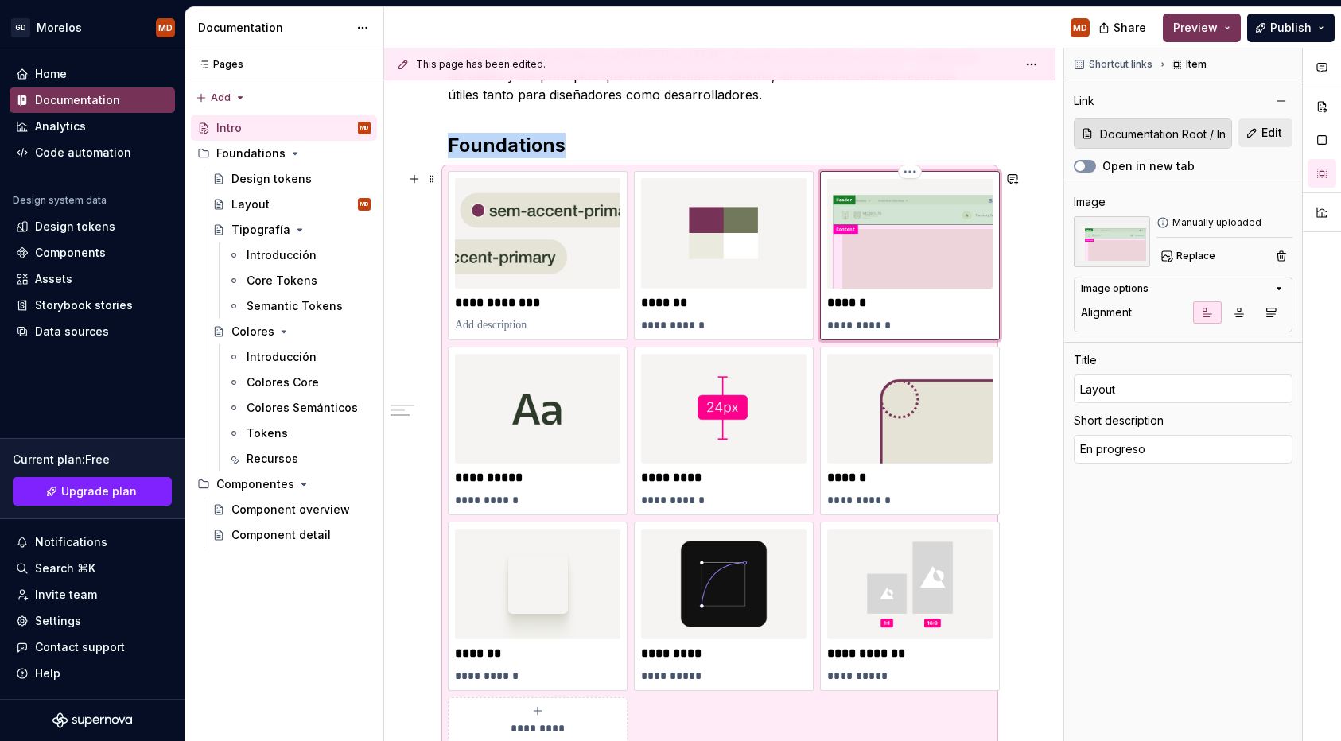
click at [881, 272] on img at bounding box center [909, 233] width 165 height 111
click at [993, 146] on button "button" at bounding box center [1004, 146] width 22 height 22
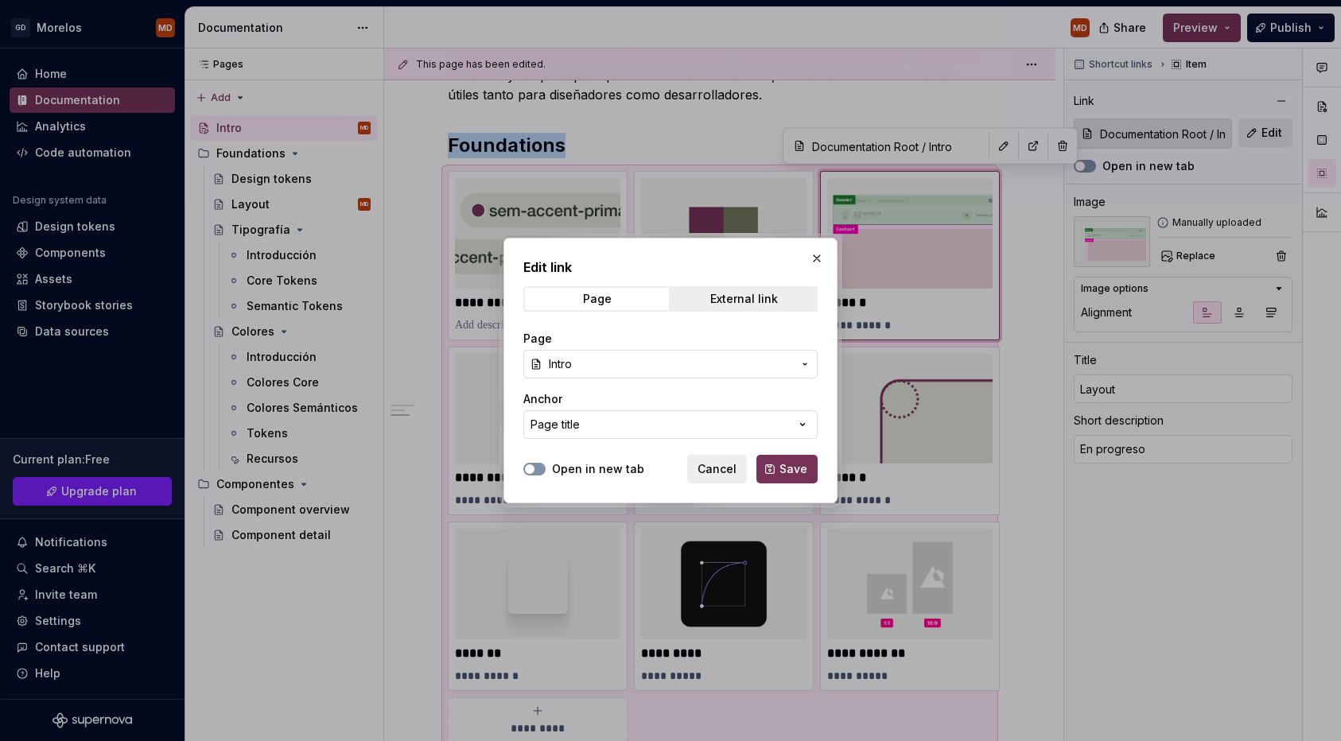
click at [728, 356] on button "Intro" at bounding box center [670, 364] width 294 height 29
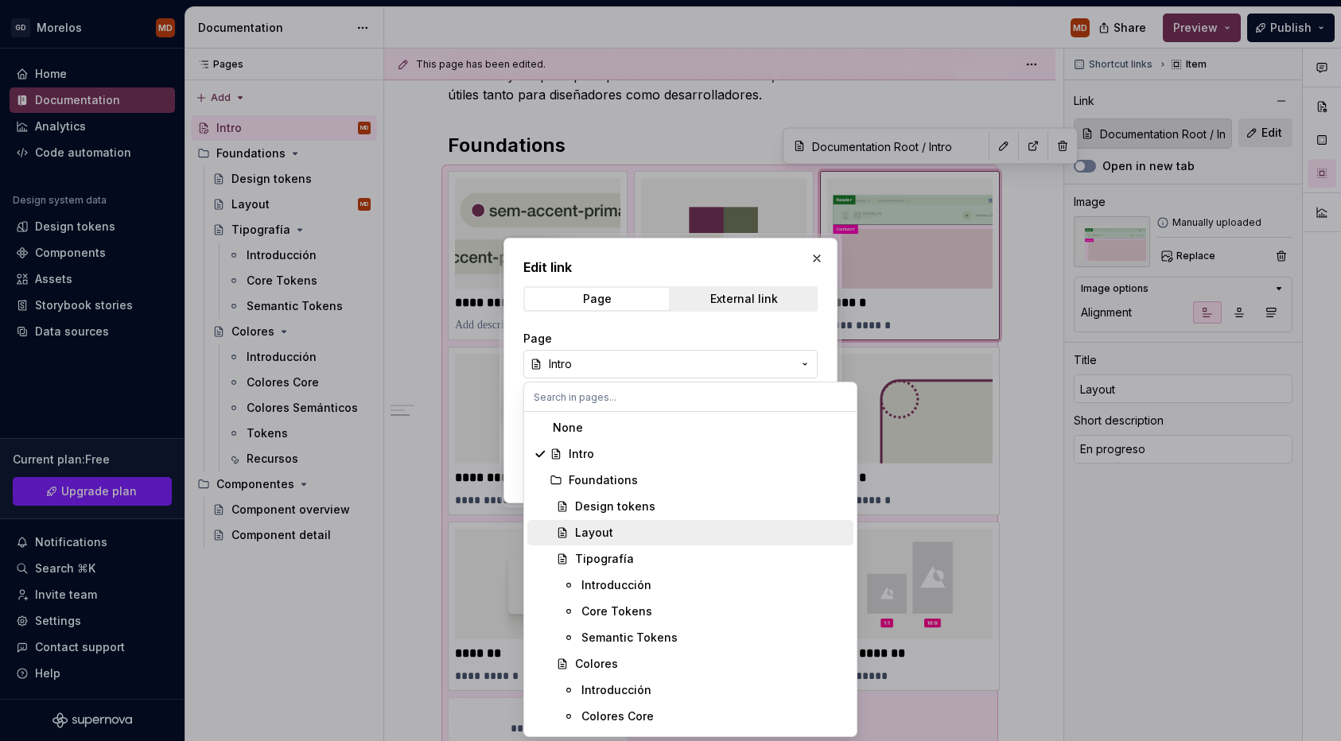
click at [669, 537] on div "Layout" at bounding box center [711, 533] width 272 height 16
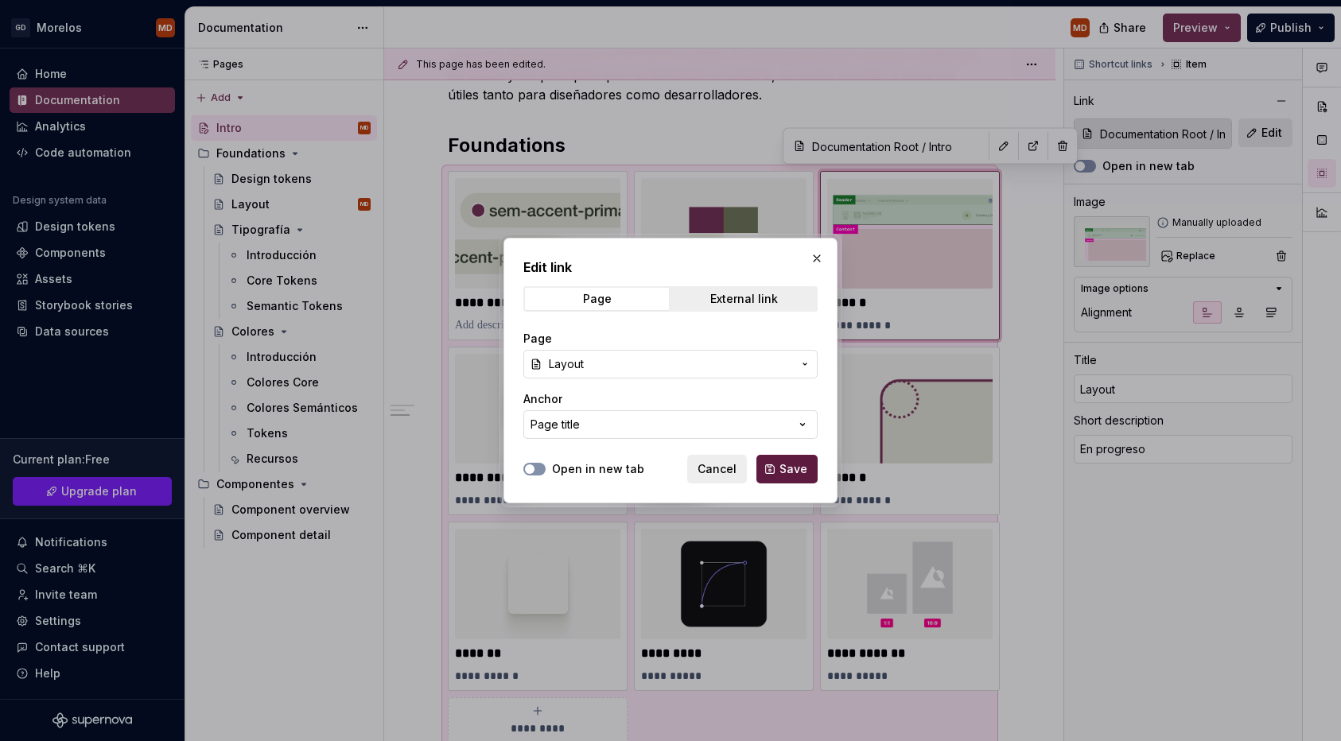
click at [772, 462] on button "Save" at bounding box center [787, 469] width 61 height 29
type textarea "*"
type input "Foundations / Layout"
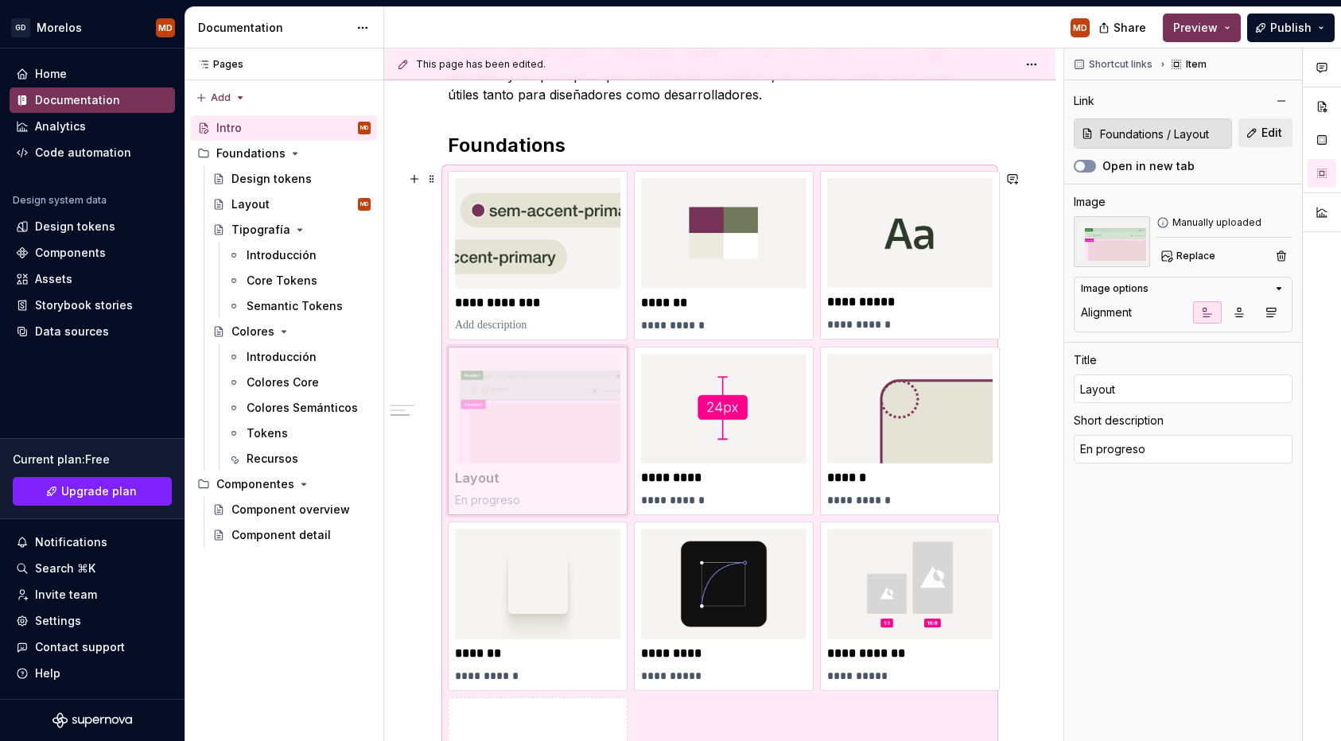
drag, startPoint x: 891, startPoint y: 251, endPoint x: 512, endPoint y: 430, distance: 418.5
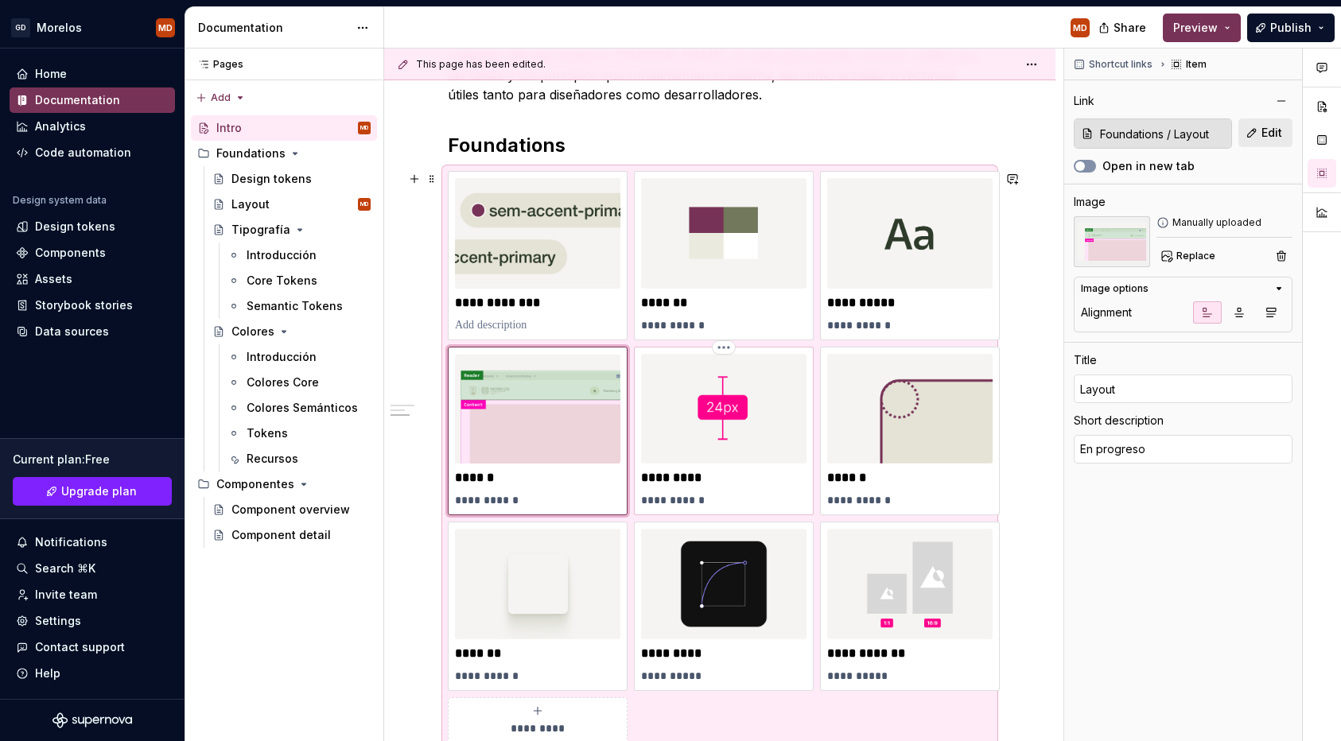
type textarea "*"
type input "Documentation Root / Intro"
type input "Espaciado"
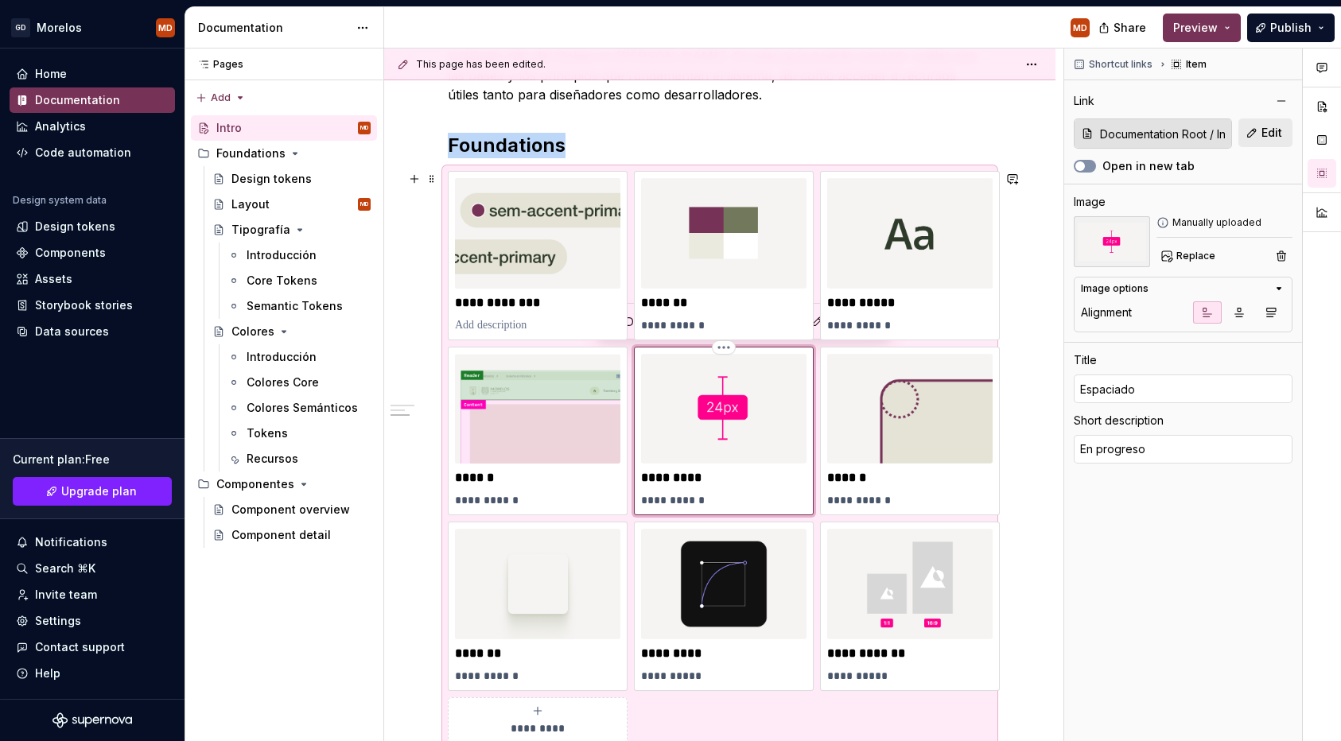
click at [655, 440] on img at bounding box center [723, 409] width 165 height 111
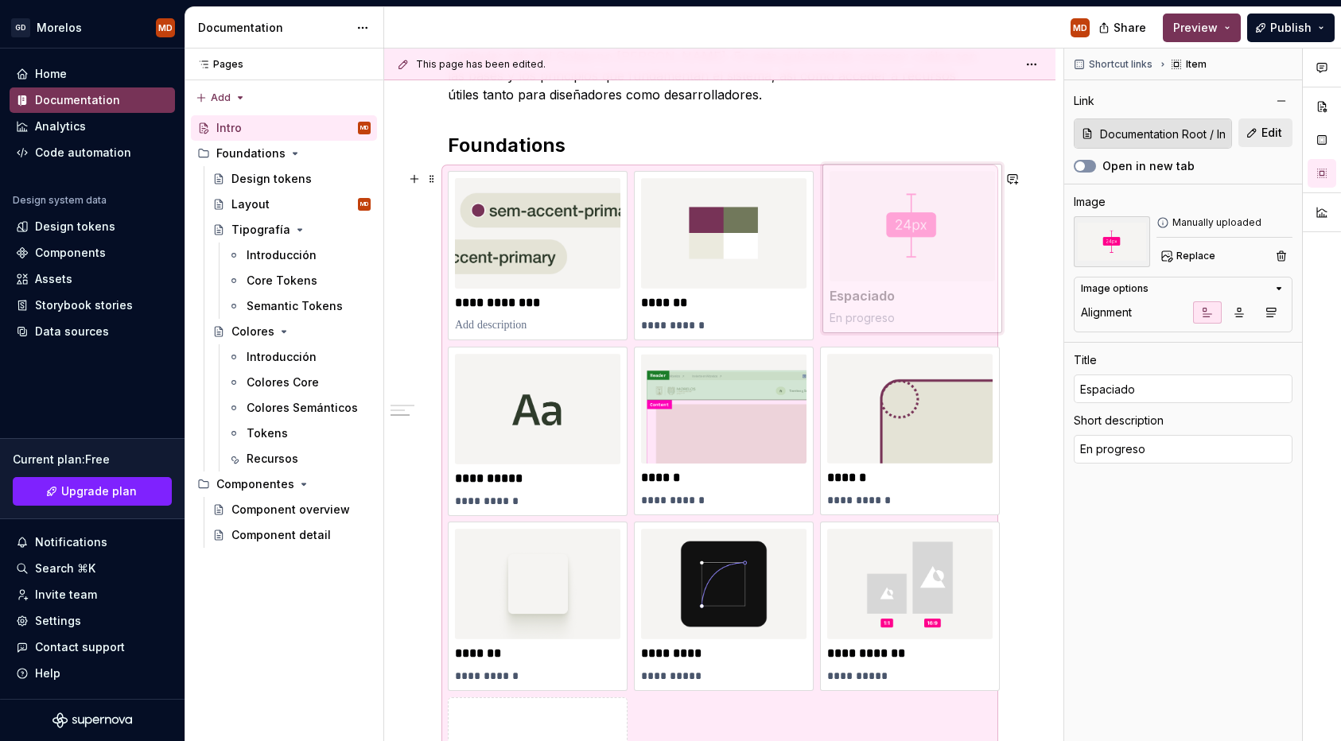
drag, startPoint x: 733, startPoint y: 438, endPoint x: 919, endPoint y: 262, distance: 256.0
click at [919, 262] on body "[PERSON_NAME] MD Home Documentation Analytics Code automation Design system dat…" at bounding box center [670, 370] width 1341 height 741
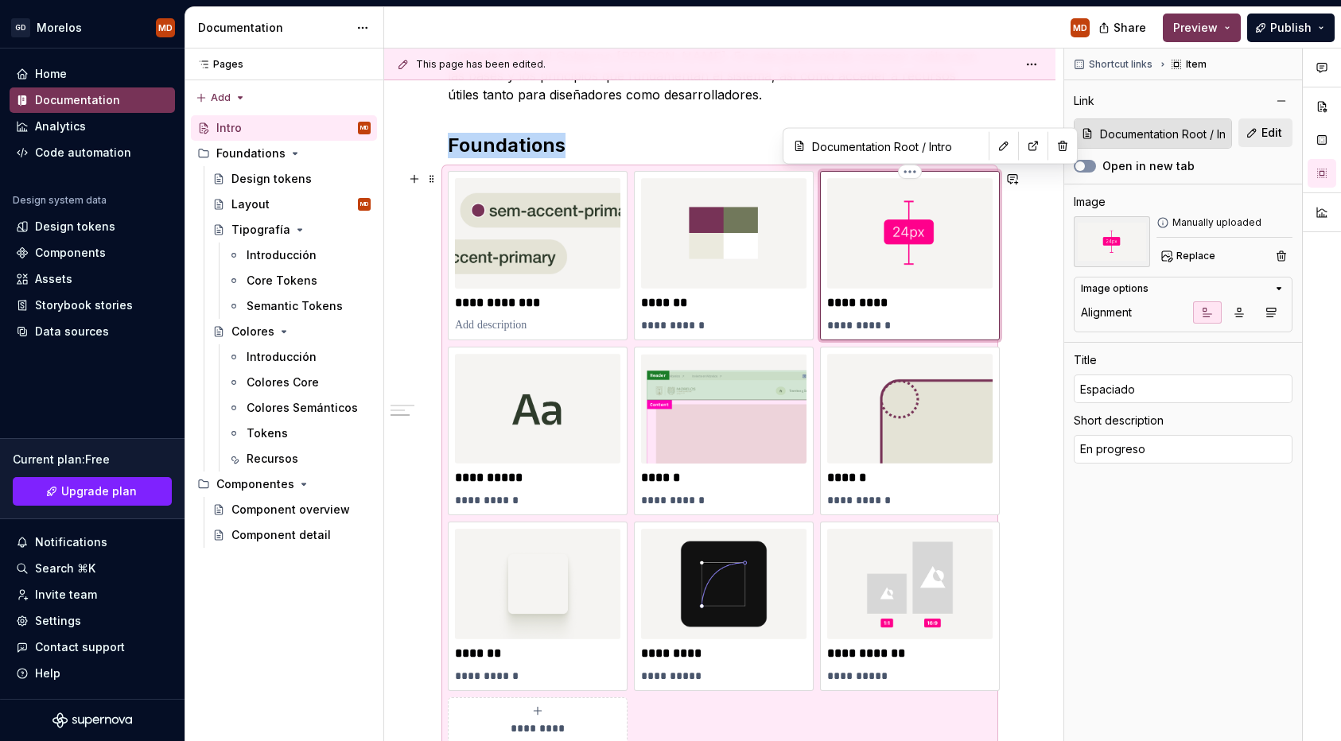
click at [926, 249] on img at bounding box center [909, 233] width 165 height 111
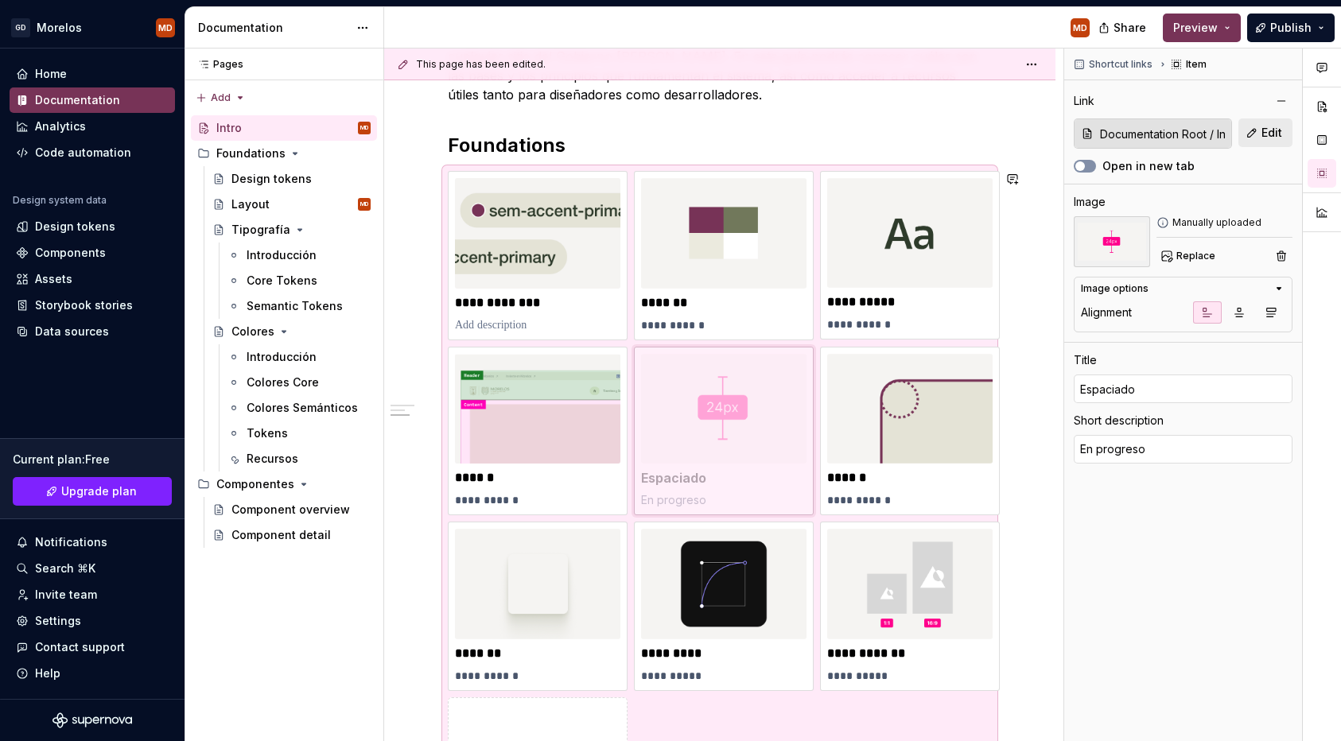
drag, startPoint x: 942, startPoint y: 212, endPoint x: 774, endPoint y: 395, distance: 248.3
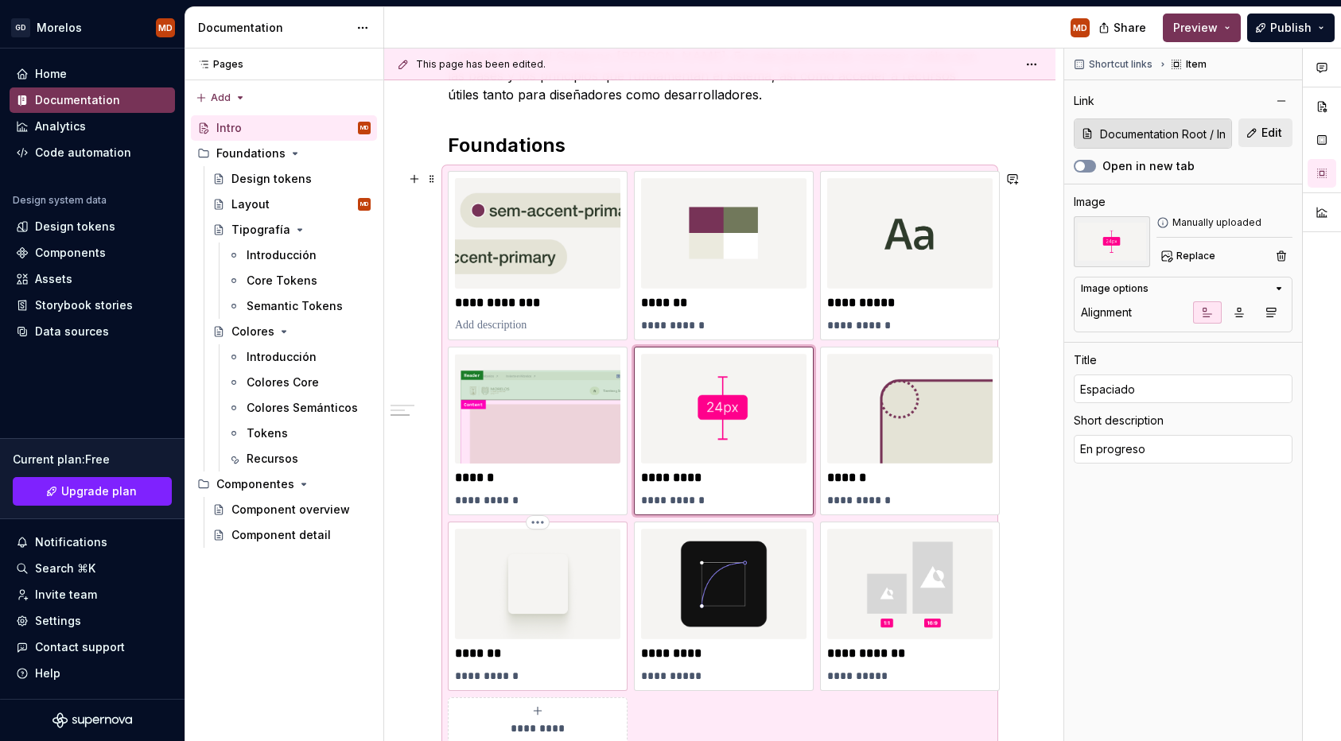
scroll to position [591, 0]
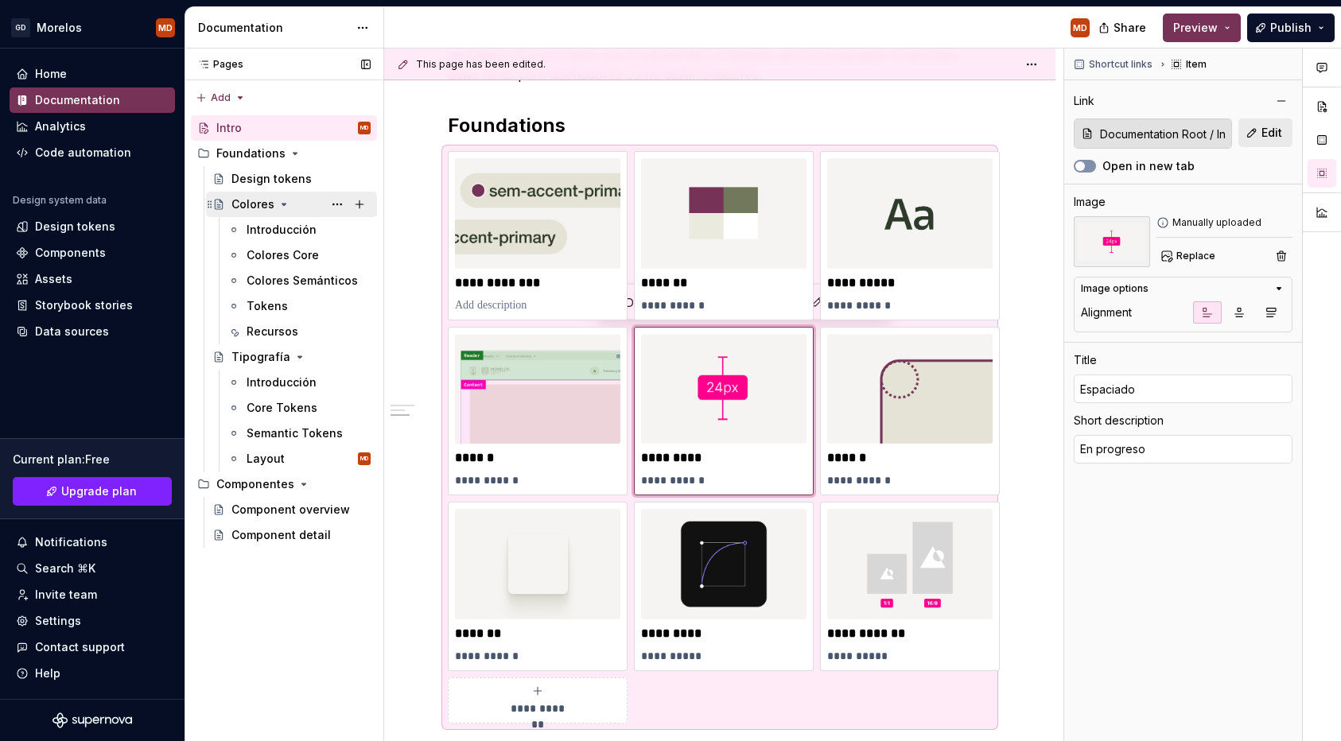
click at [283, 202] on icon "Page tree" at bounding box center [284, 204] width 13 height 13
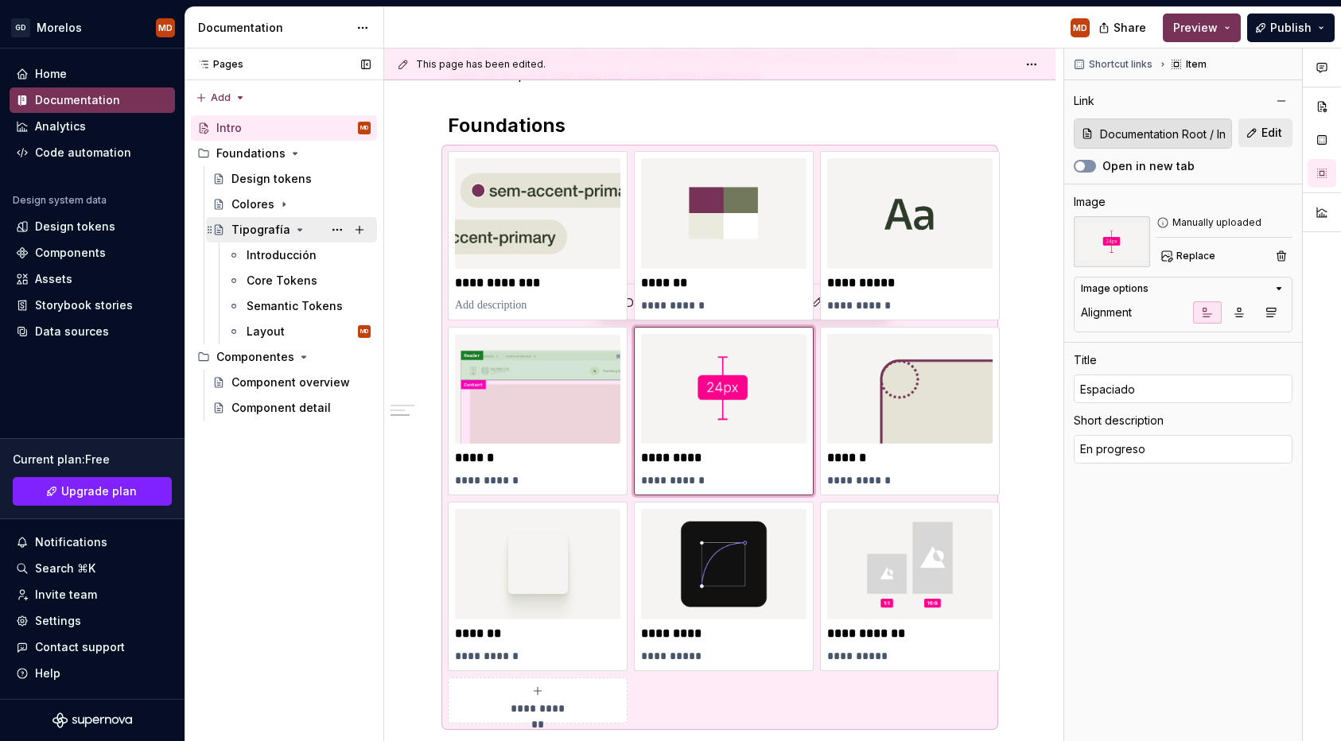
click at [297, 230] on icon "Page tree" at bounding box center [300, 230] width 13 height 13
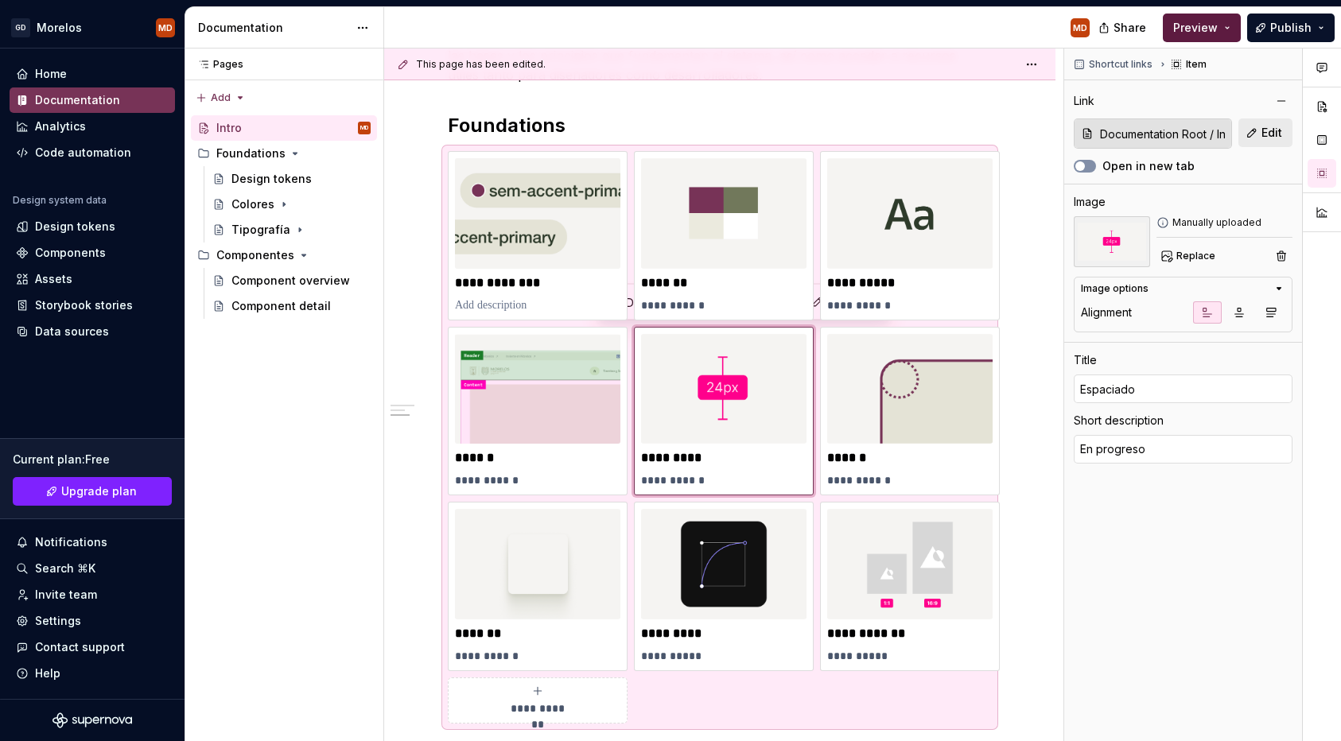
click at [1190, 33] on span "Preview" at bounding box center [1195, 28] width 45 height 16
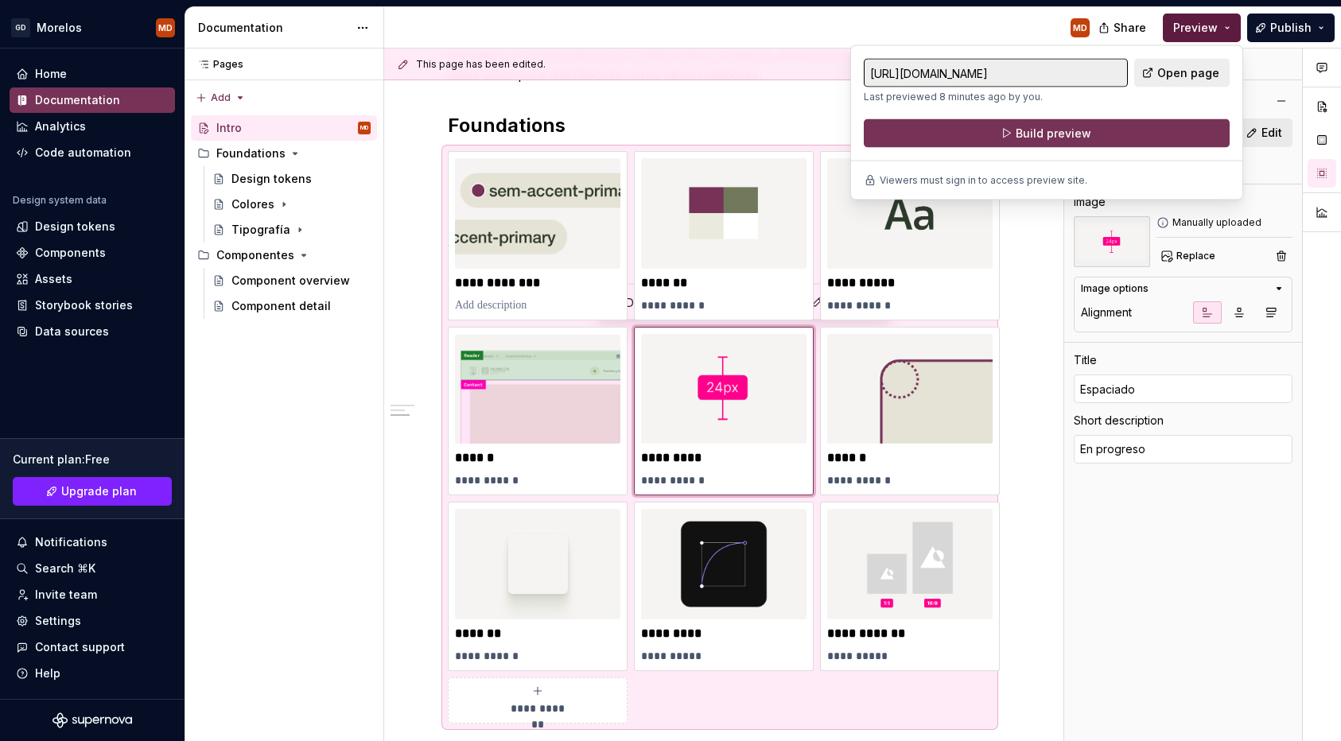
click at [1190, 33] on span "Preview" at bounding box center [1195, 28] width 45 height 16
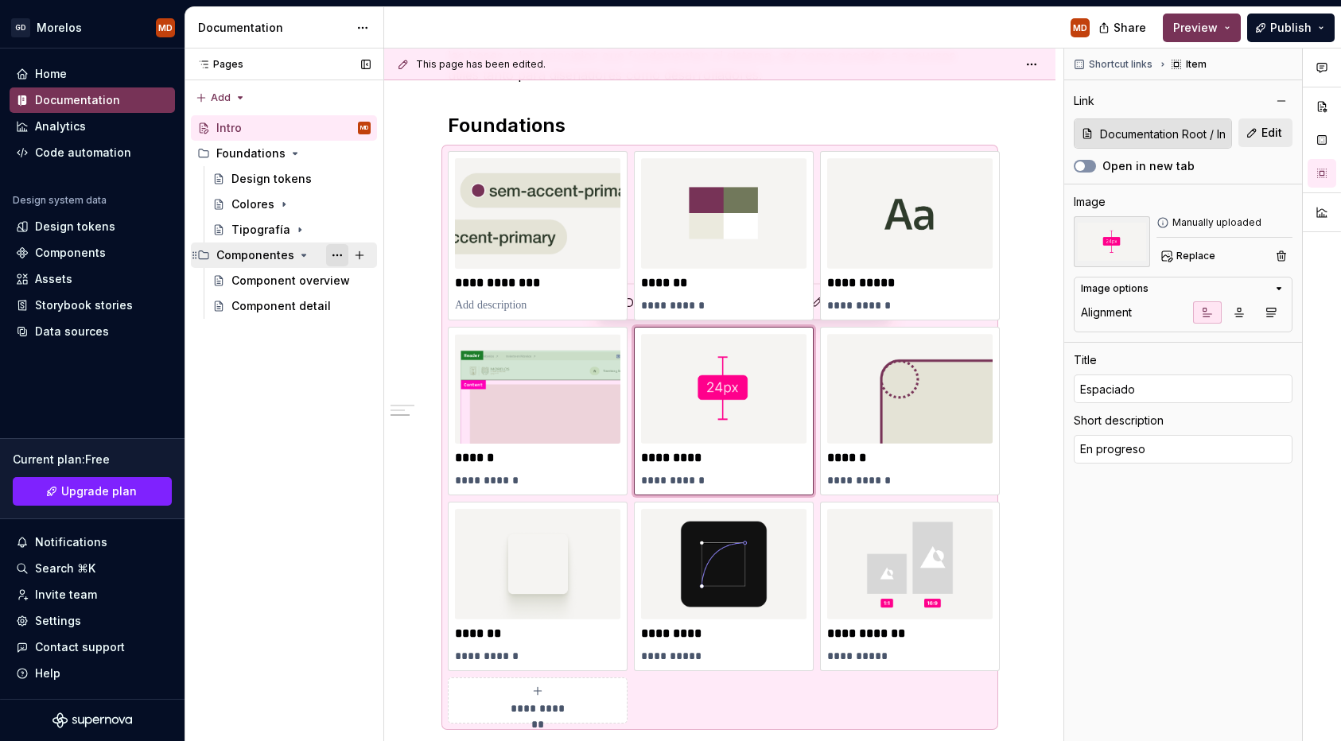
click at [336, 255] on button "Page tree" at bounding box center [337, 255] width 22 height 22
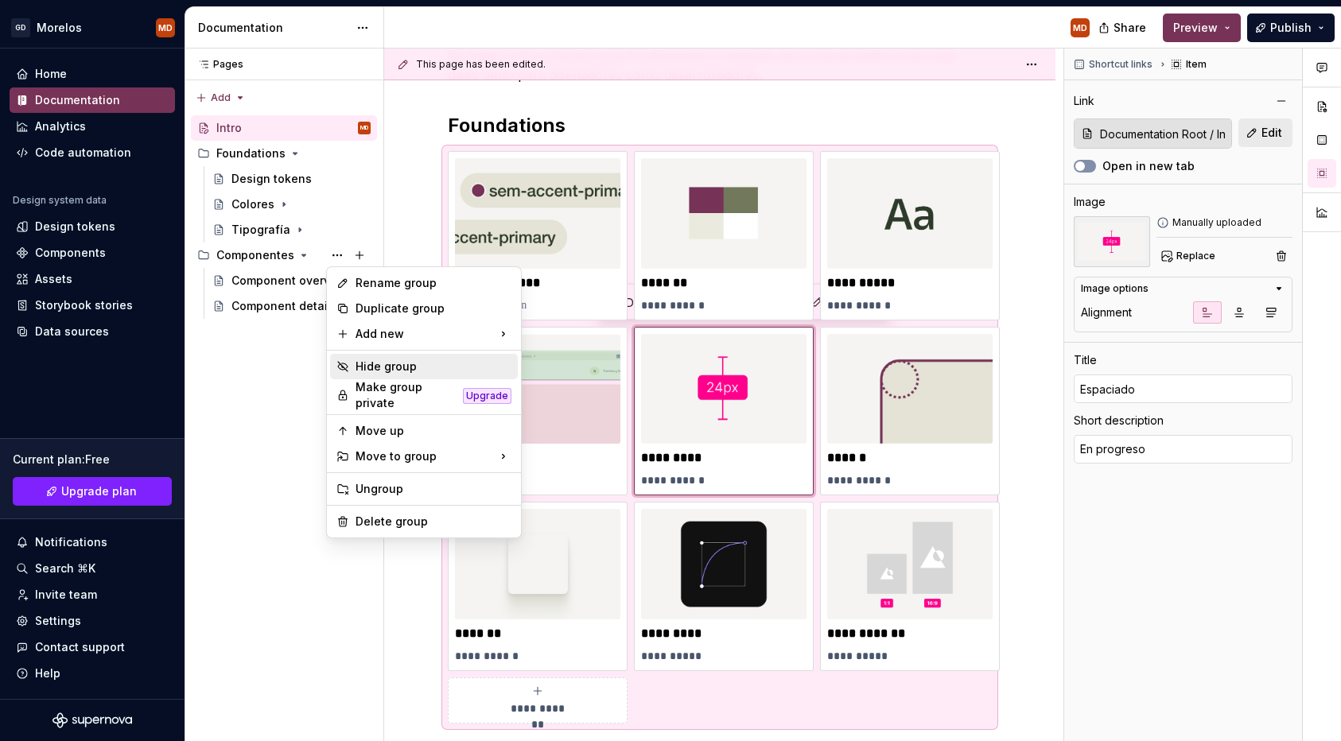
click at [391, 367] on div "Hide group" at bounding box center [434, 367] width 156 height 16
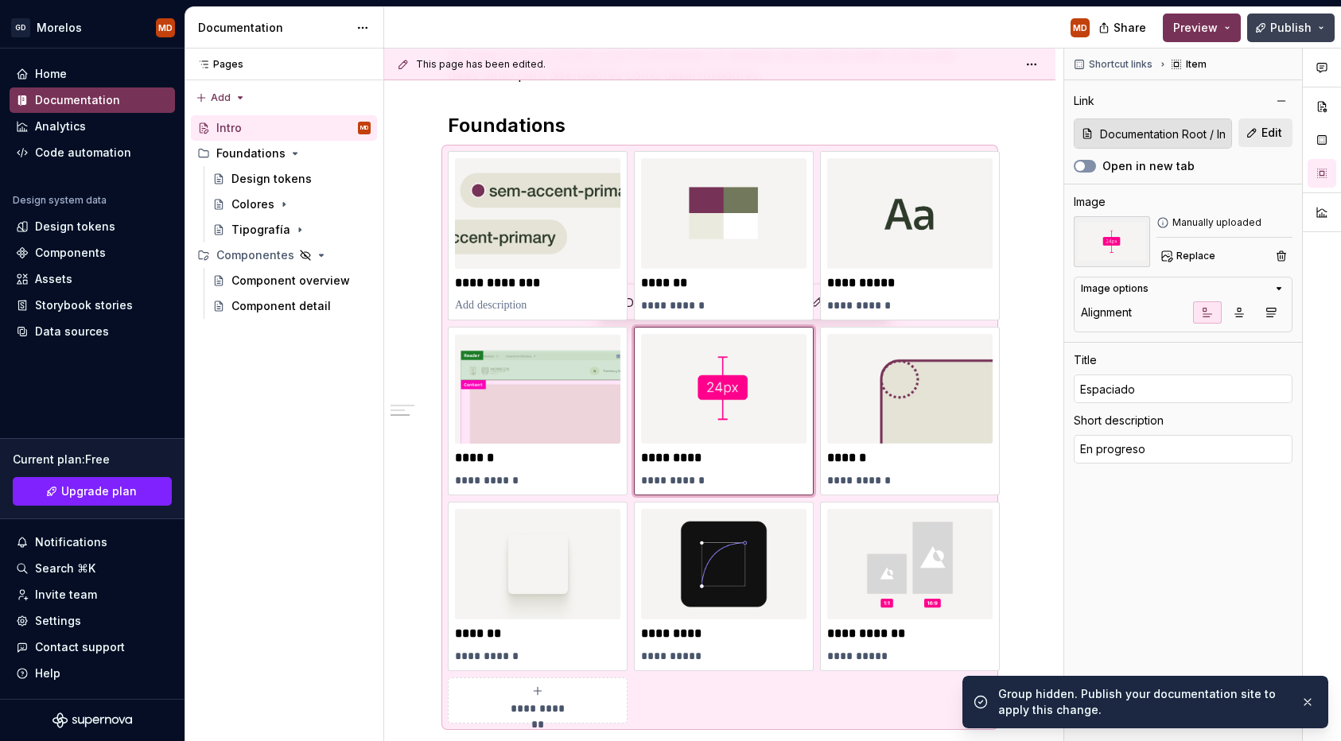
click at [1301, 21] on span "Publish" at bounding box center [1290, 28] width 41 height 16
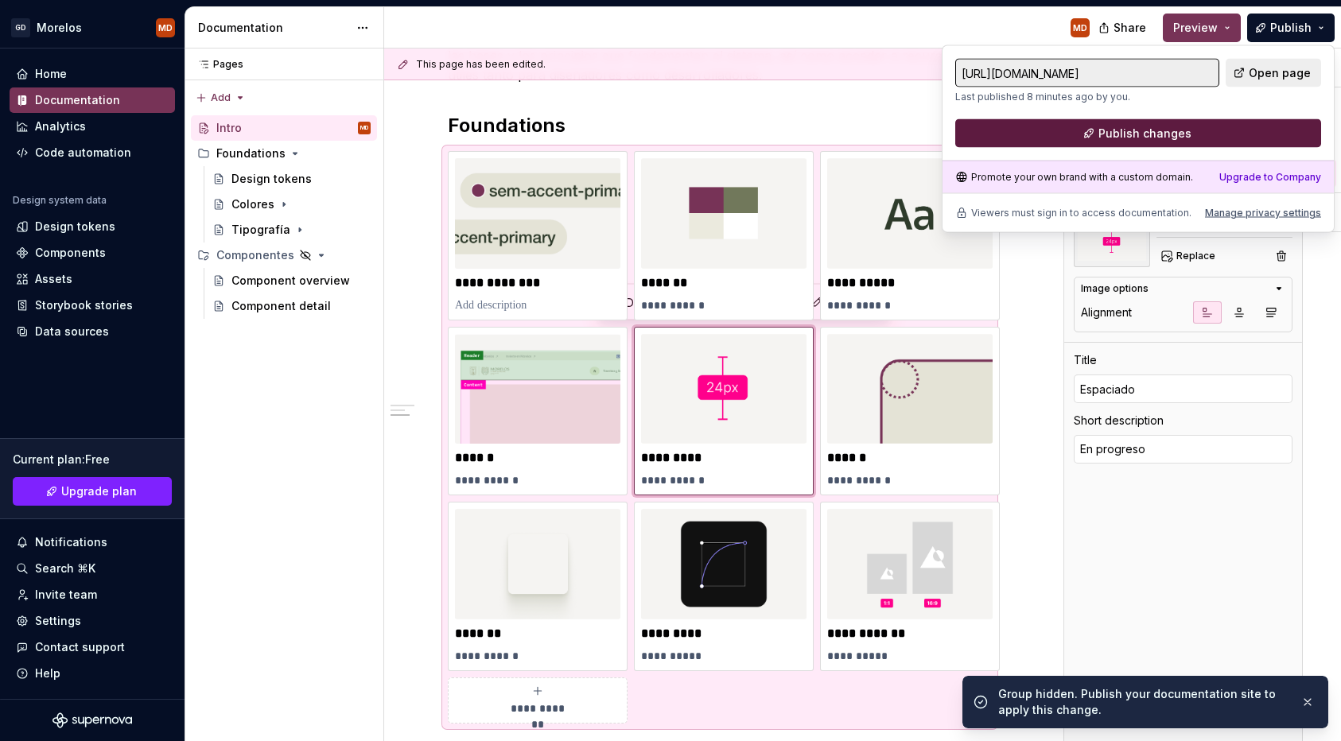
click at [1258, 124] on button "Publish changes" at bounding box center [1138, 133] width 366 height 29
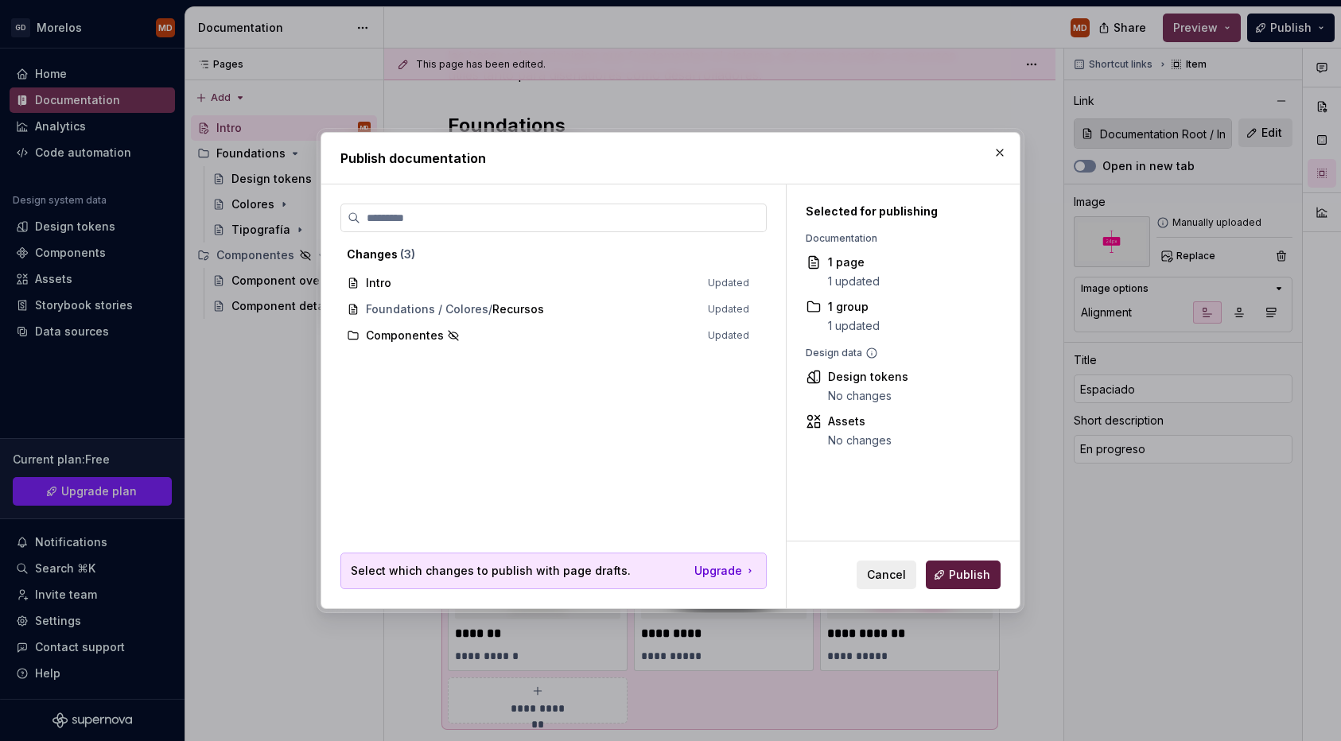
click at [977, 565] on button "Publish" at bounding box center [963, 575] width 75 height 29
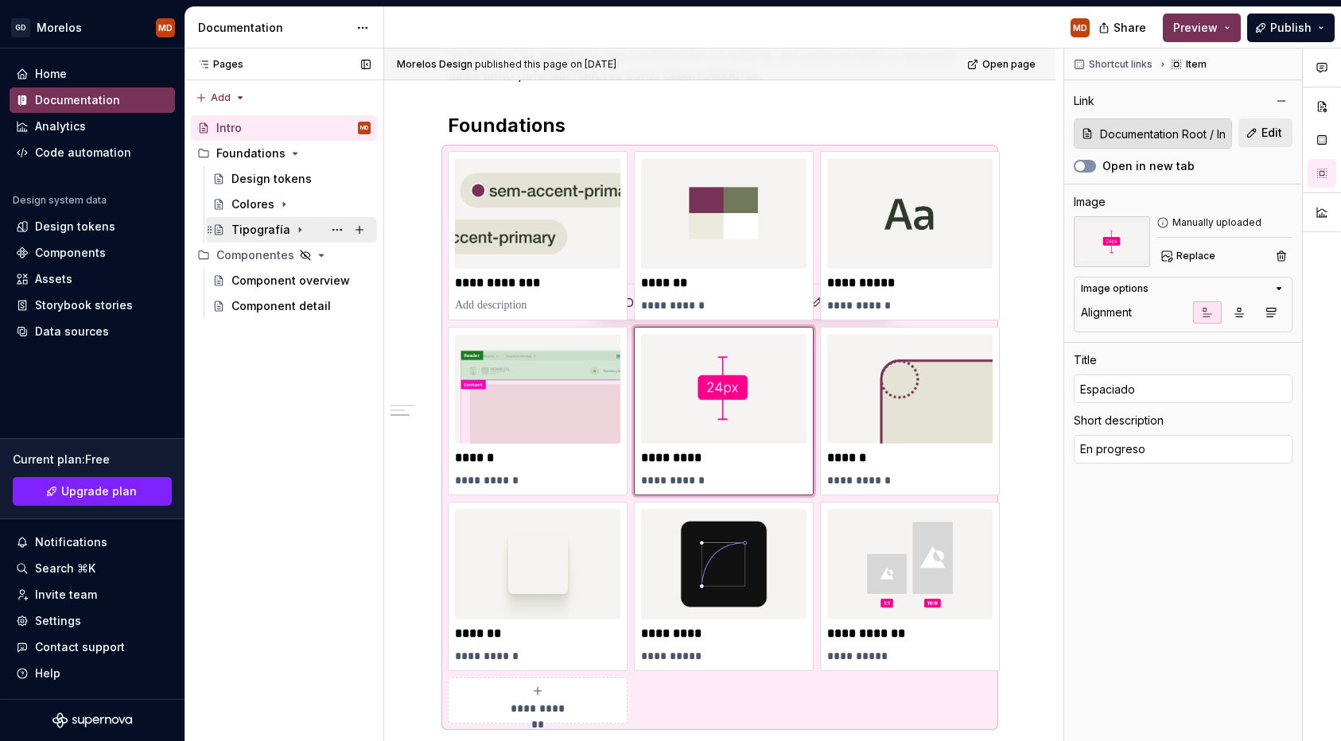
click at [294, 224] on icon "Page tree" at bounding box center [300, 230] width 13 height 13
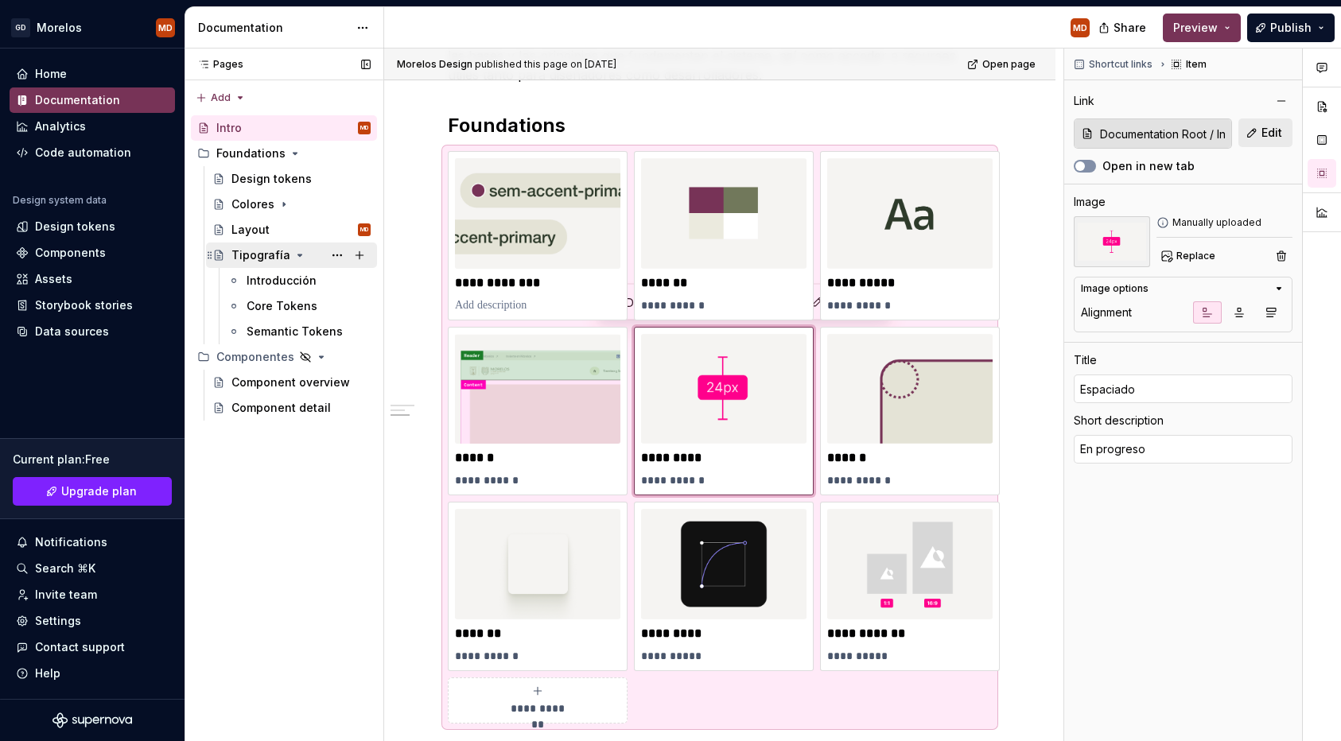
click at [294, 256] on icon "Page tree" at bounding box center [300, 255] width 13 height 13
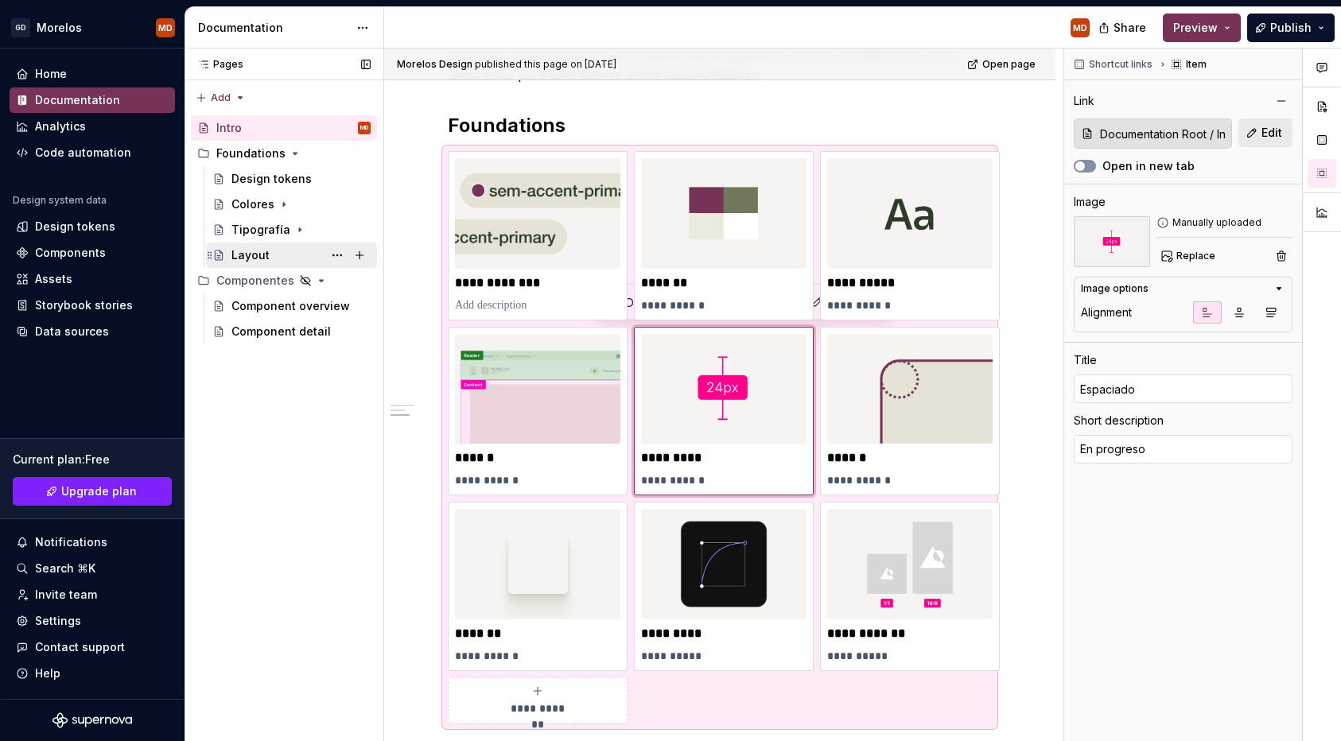
click at [294, 258] on div "Layout MD" at bounding box center [300, 255] width 139 height 22
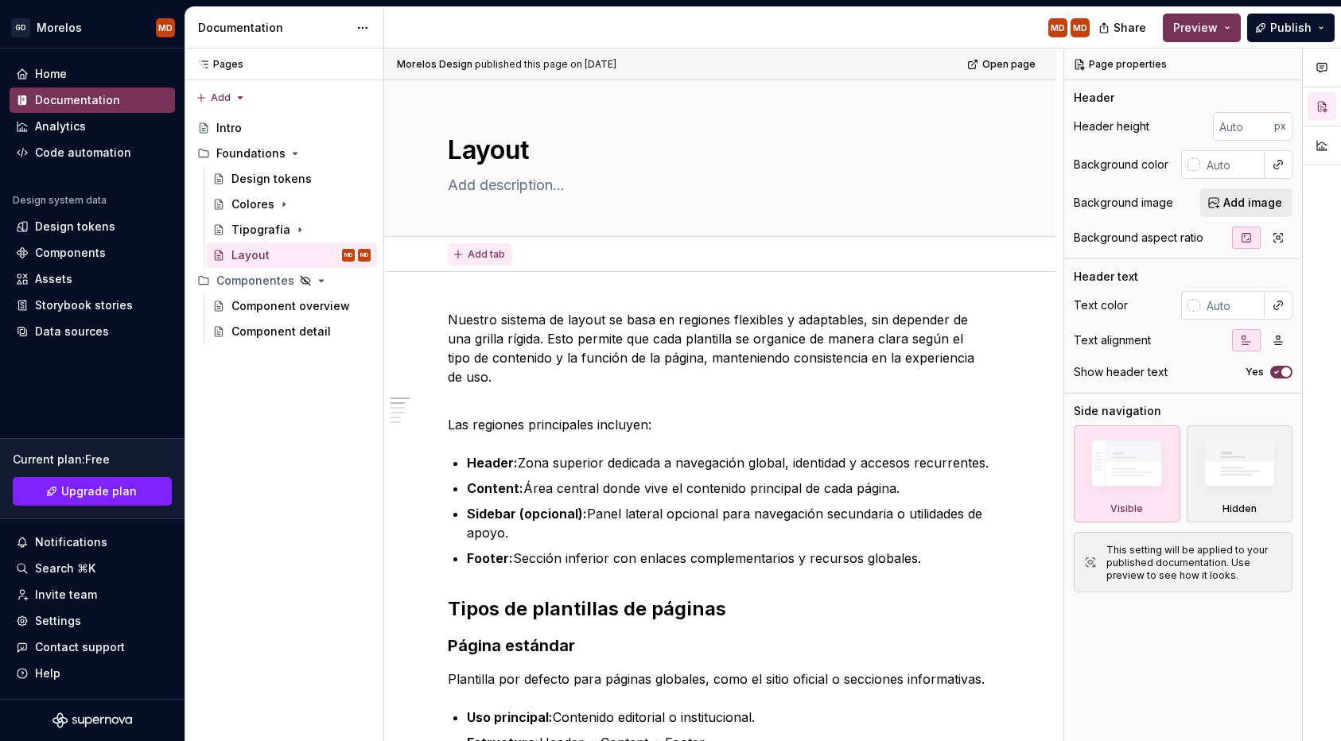
type textarea "*"
click at [470, 257] on span "Add tab" at bounding box center [486, 254] width 37 height 13
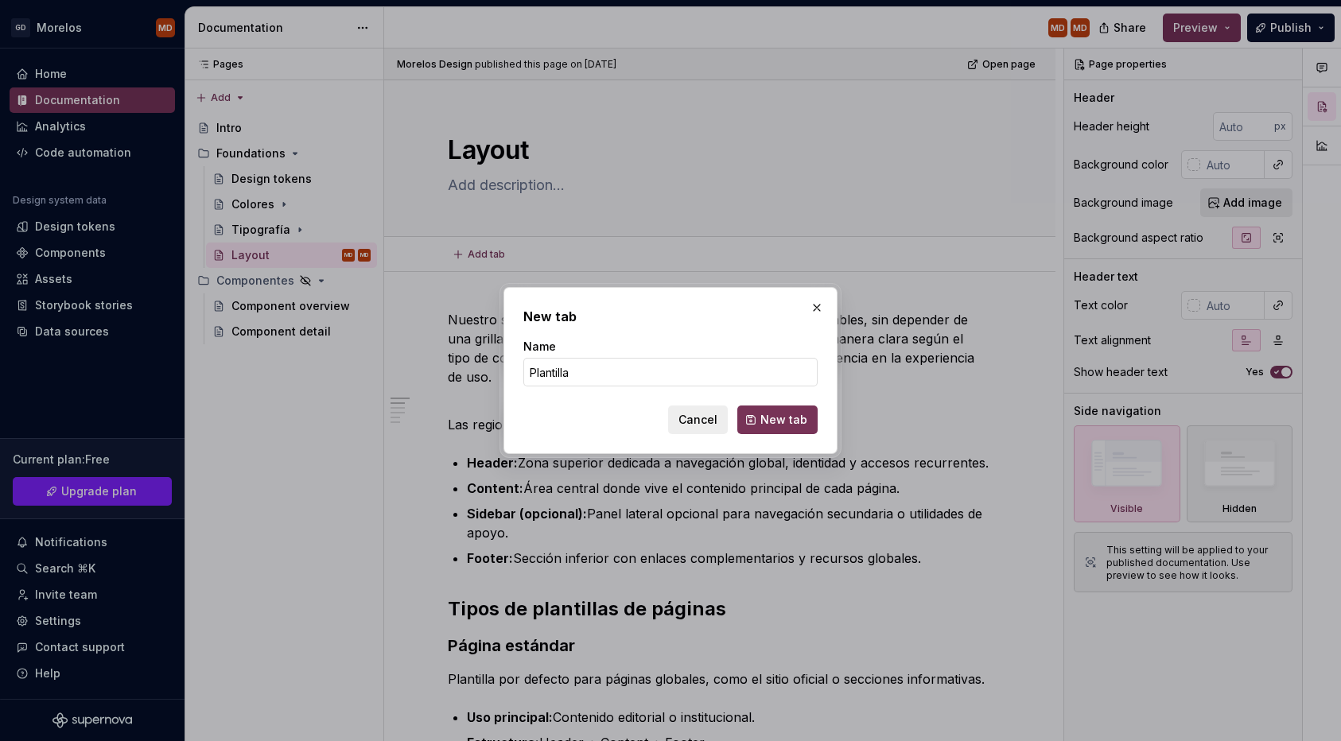
type input "Plantillas"
click button "New tab" at bounding box center [777, 420] width 80 height 29
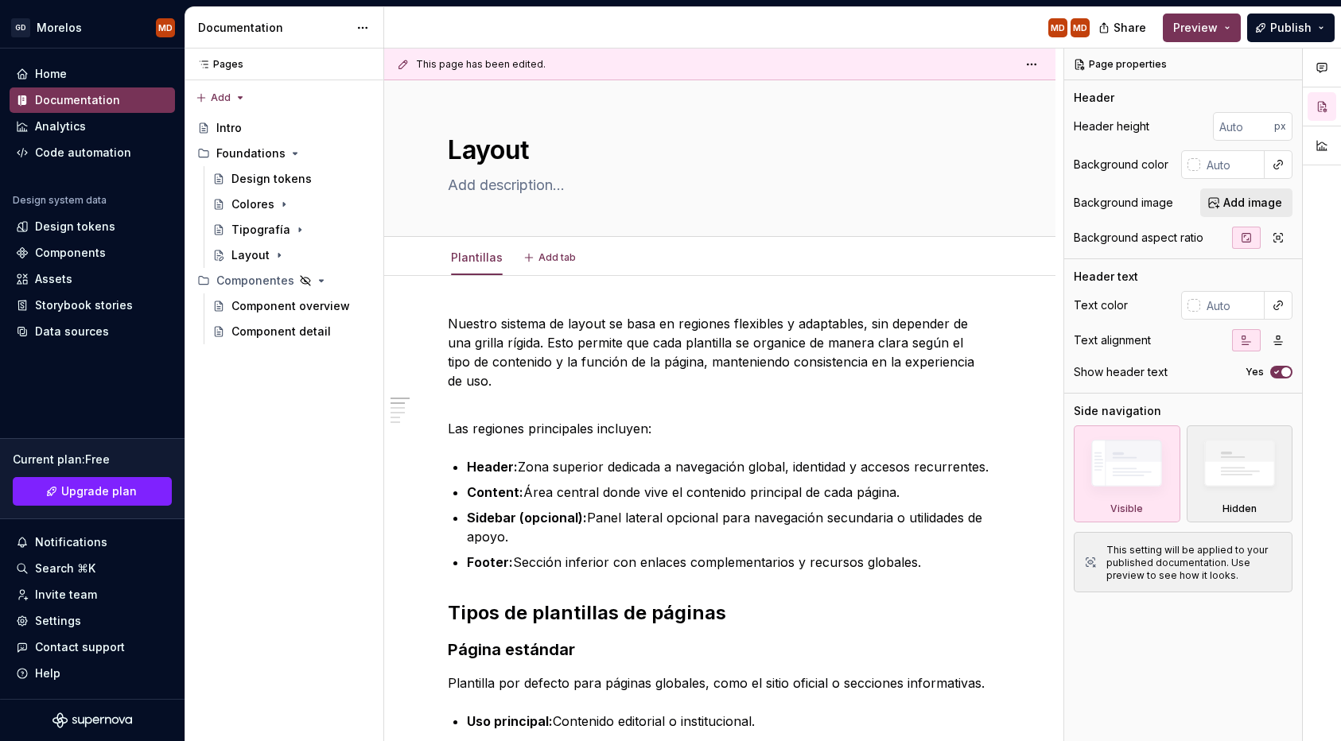
type textarea "*"
click at [541, 255] on span "Add tab" at bounding box center [557, 257] width 37 height 13
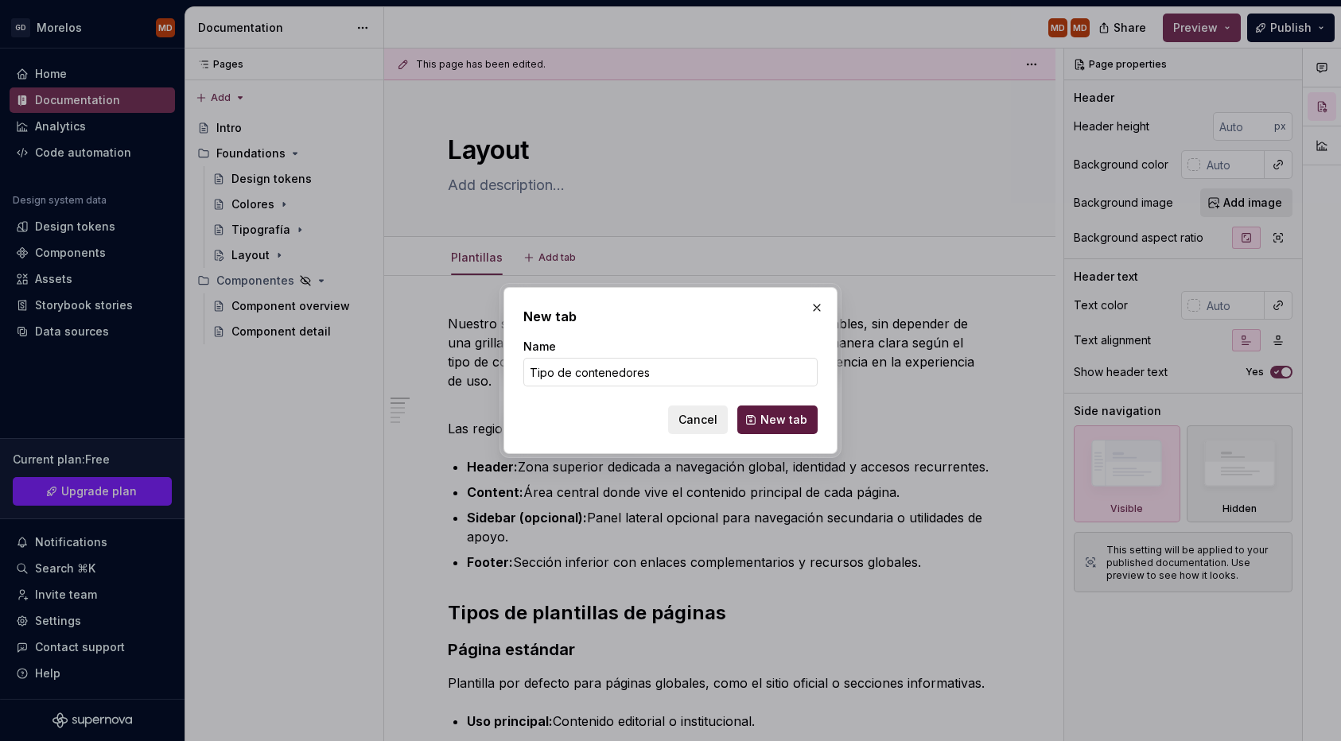
type input "Tipo de contenedores"
click at [777, 425] on span "New tab" at bounding box center [783, 420] width 47 height 16
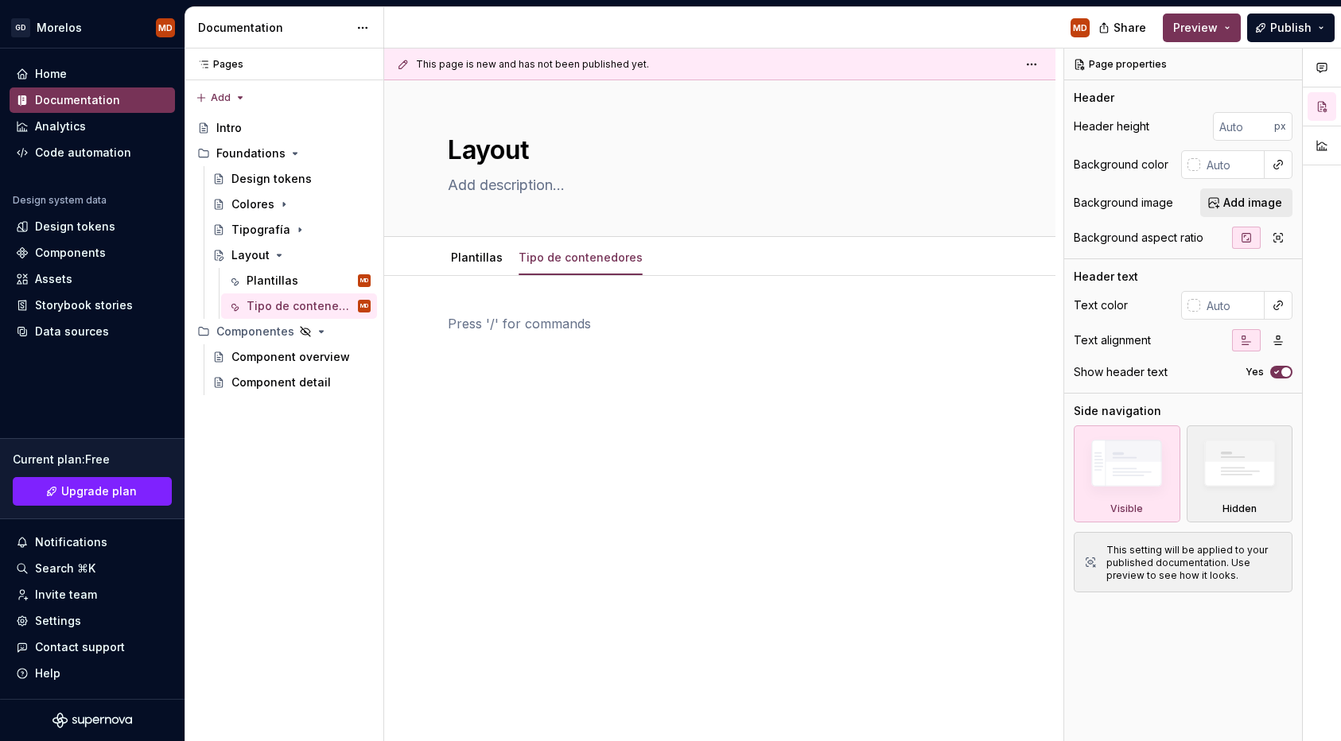
click at [519, 321] on p at bounding box center [720, 323] width 544 height 19
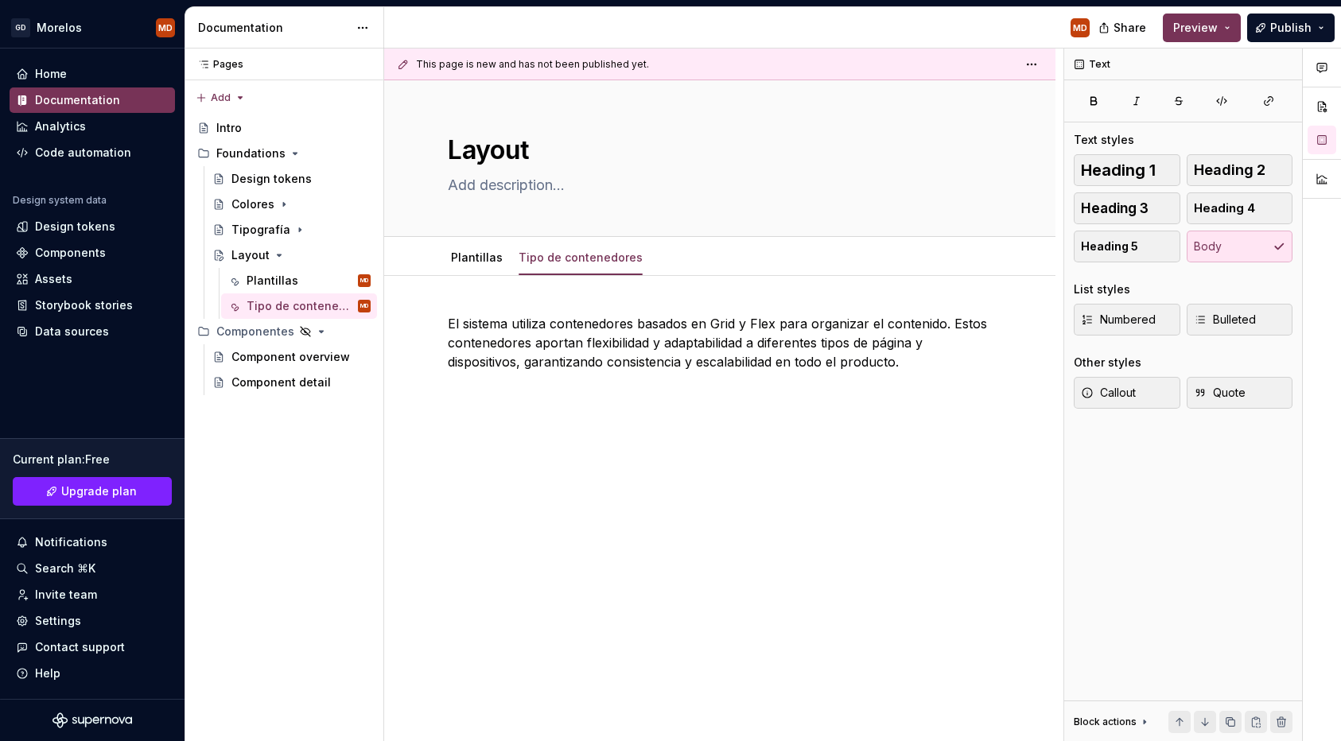
click at [519, 412] on div "El sistema utiliza contenedores basados en Grid y Flex para organizar el conten…" at bounding box center [720, 366] width 544 height 105
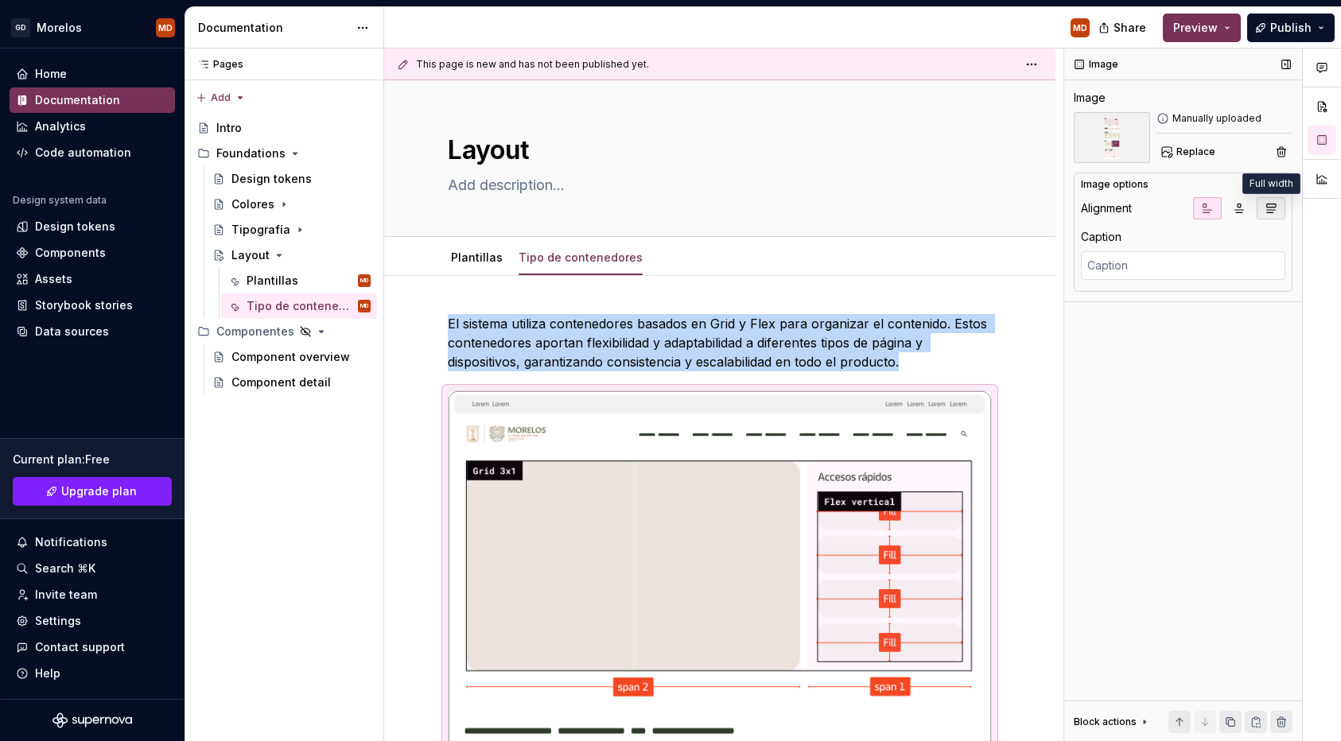
click at [1272, 209] on icon "button" at bounding box center [1271, 208] width 9 height 9
click at [1297, 23] on span "Publish" at bounding box center [1290, 28] width 41 height 16
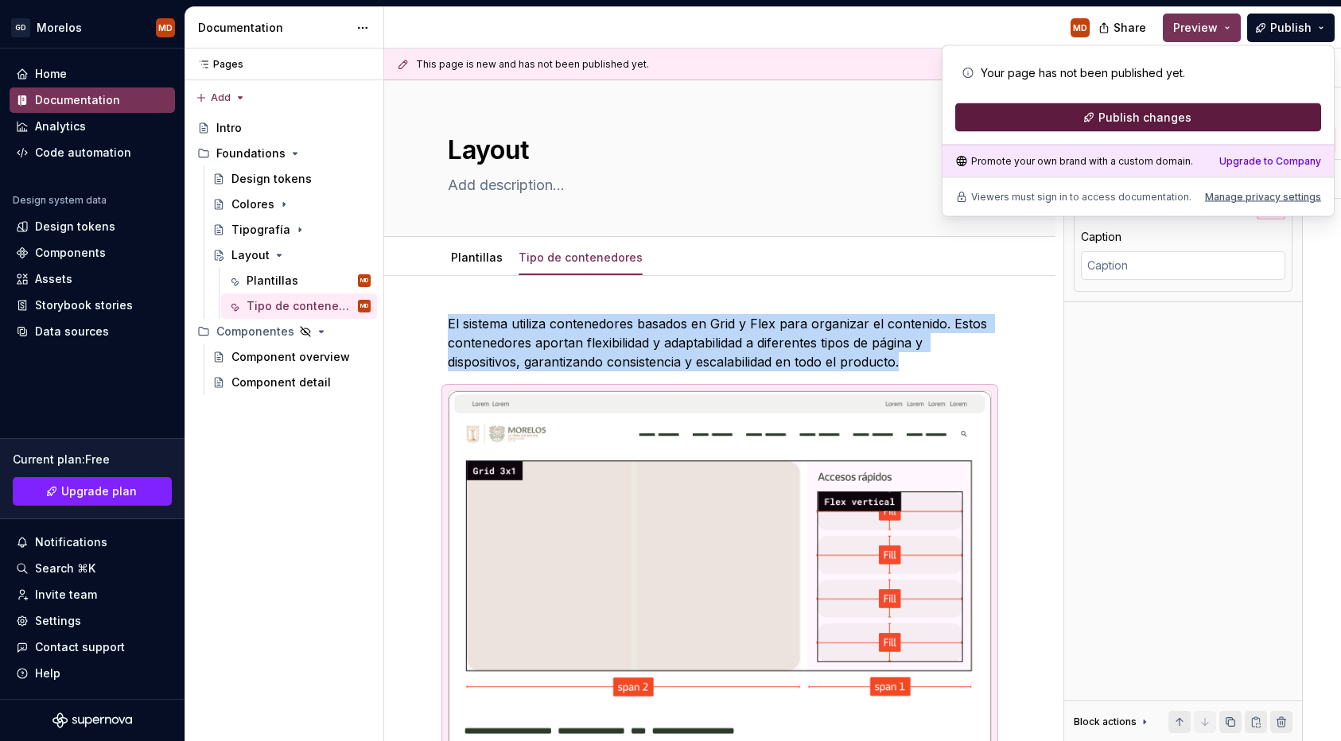
click at [1220, 113] on button "Publish changes" at bounding box center [1138, 117] width 366 height 29
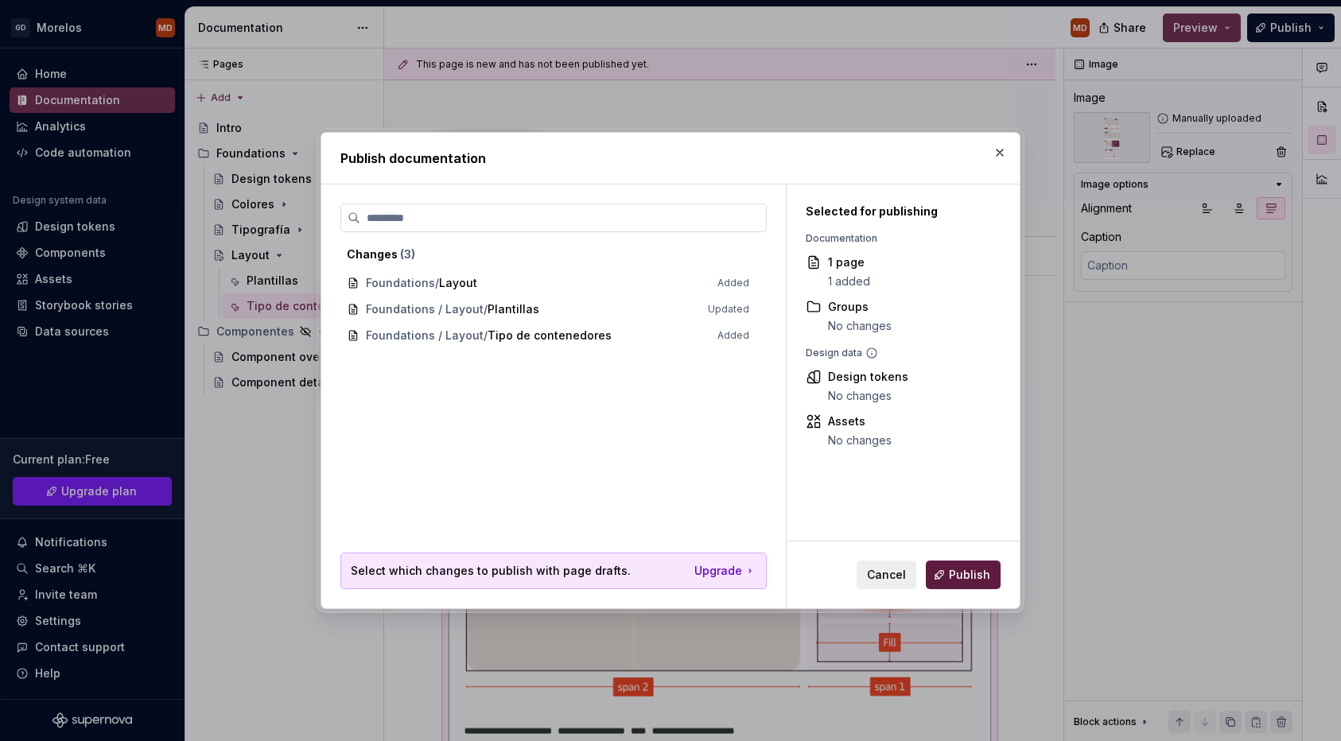
click at [955, 573] on span "Publish" at bounding box center [969, 575] width 41 height 16
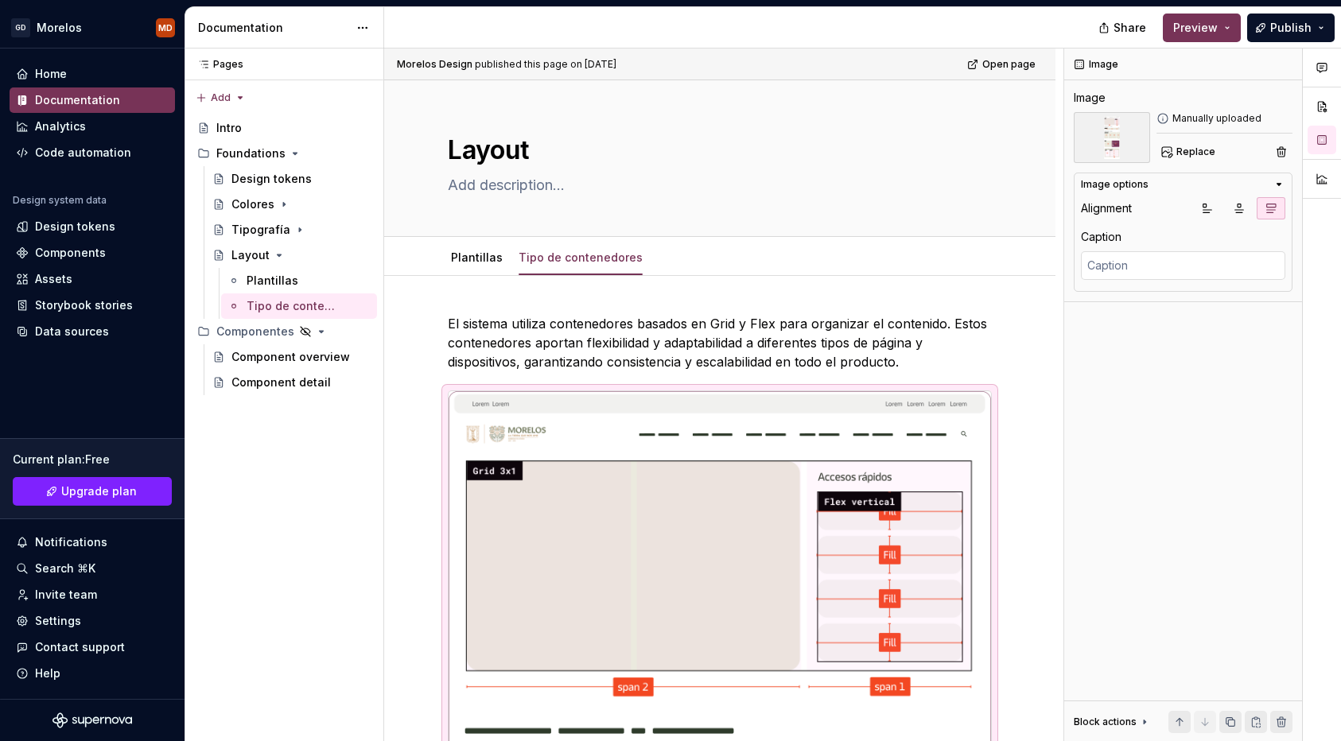
type textarea "*"
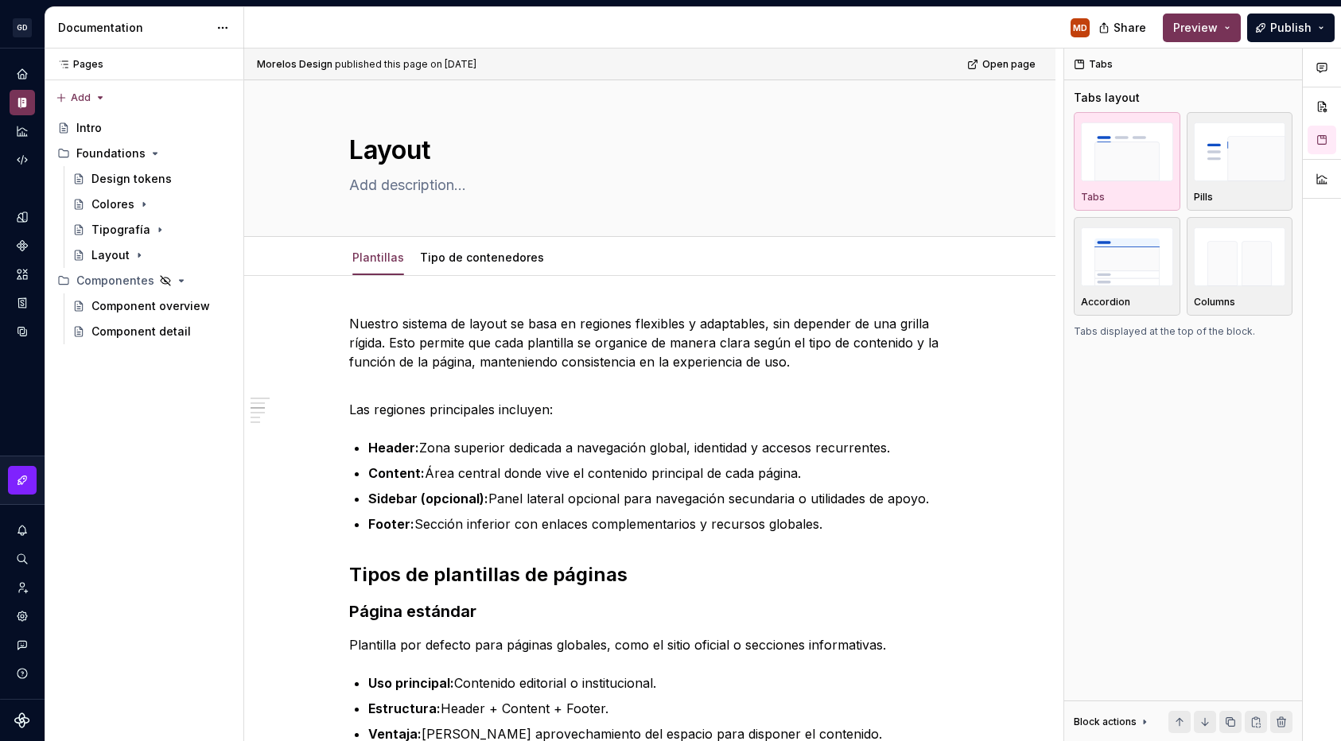
scroll to position [1195, 0]
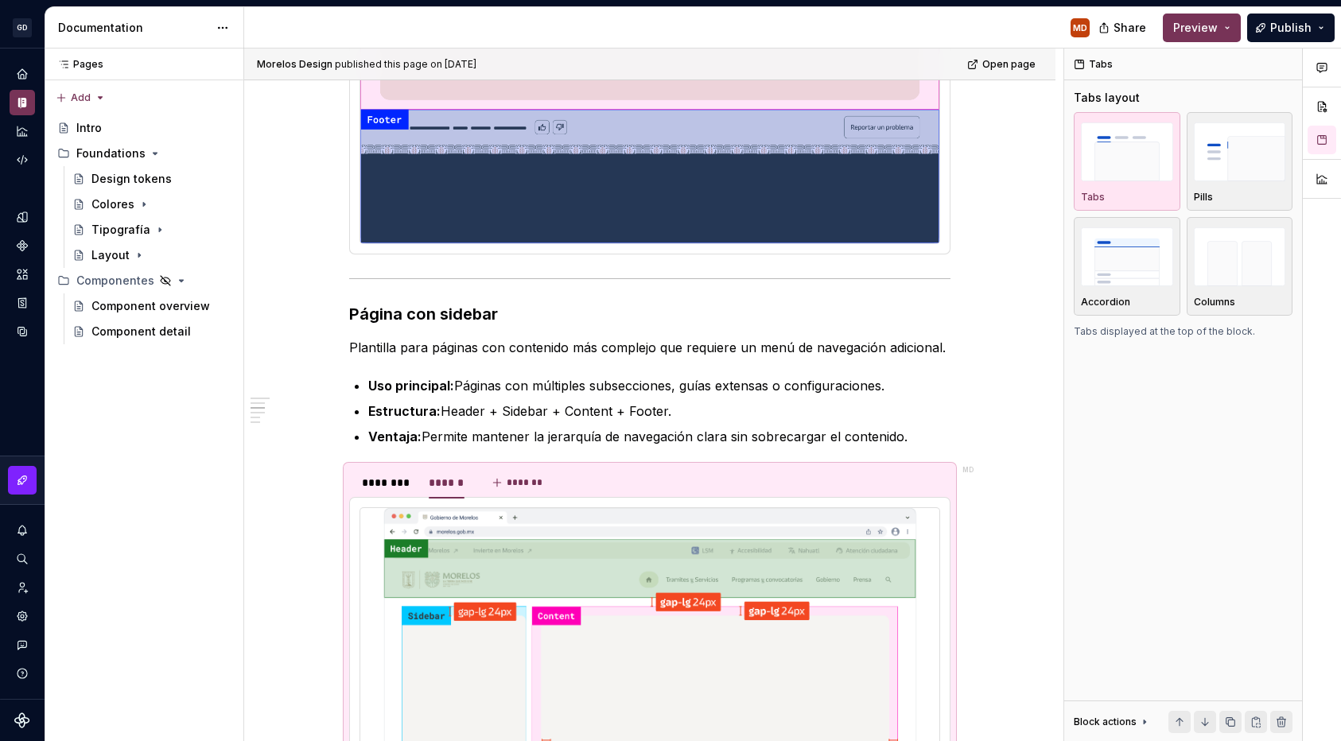
type textarea "*"
